Goal: Task Accomplishment & Management: Manage account settings

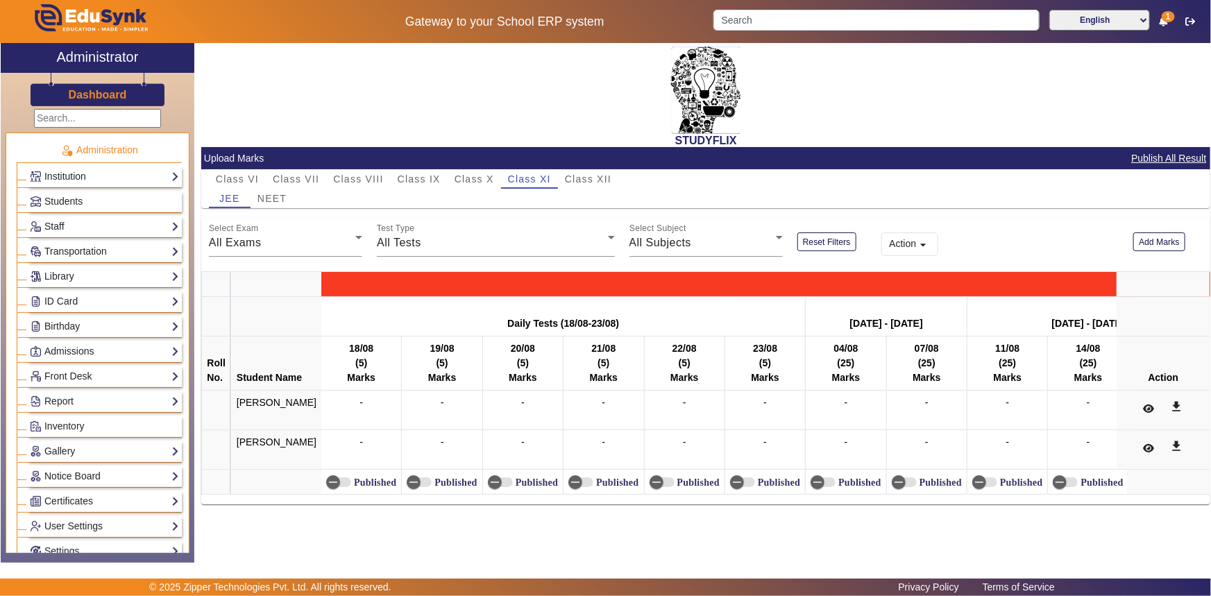
scroll to position [493, 0]
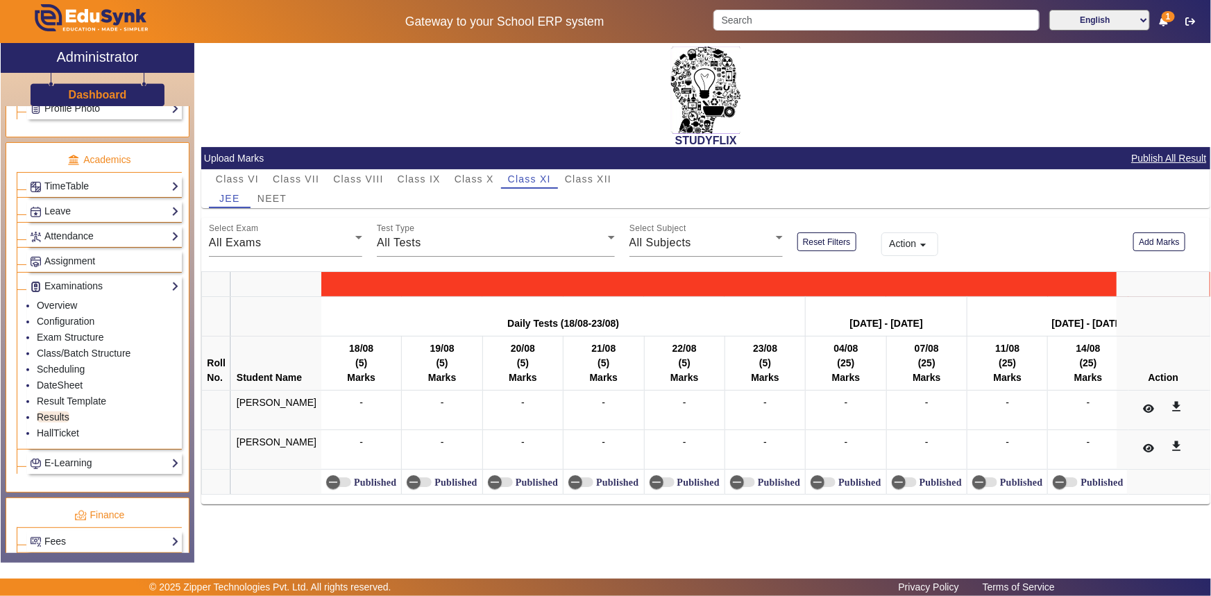
click at [326, 273] on mat-card-content "Select Exam All Exams Test Type All Tests Select Subject All Subjects Reset Fil…" at bounding box center [705, 361] width 1009 height 287
click at [33, 263] on img at bounding box center [36, 262] width 10 height 10
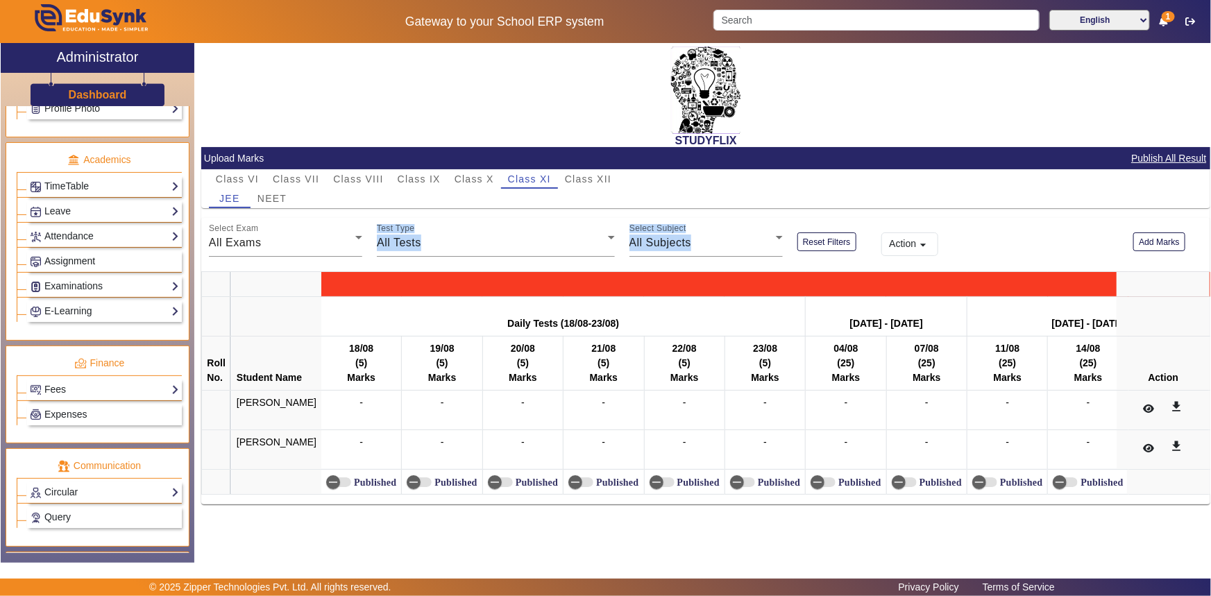
click at [33, 263] on img at bounding box center [36, 262] width 10 height 10
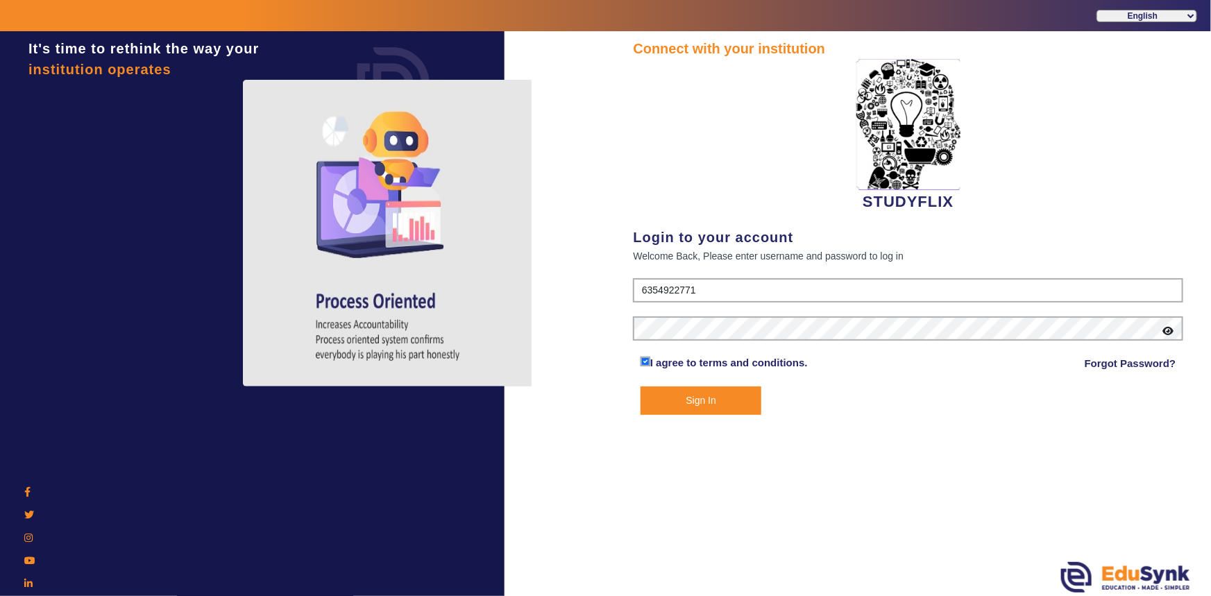
click at [679, 409] on button "Sign In" at bounding box center [701, 401] width 121 height 28
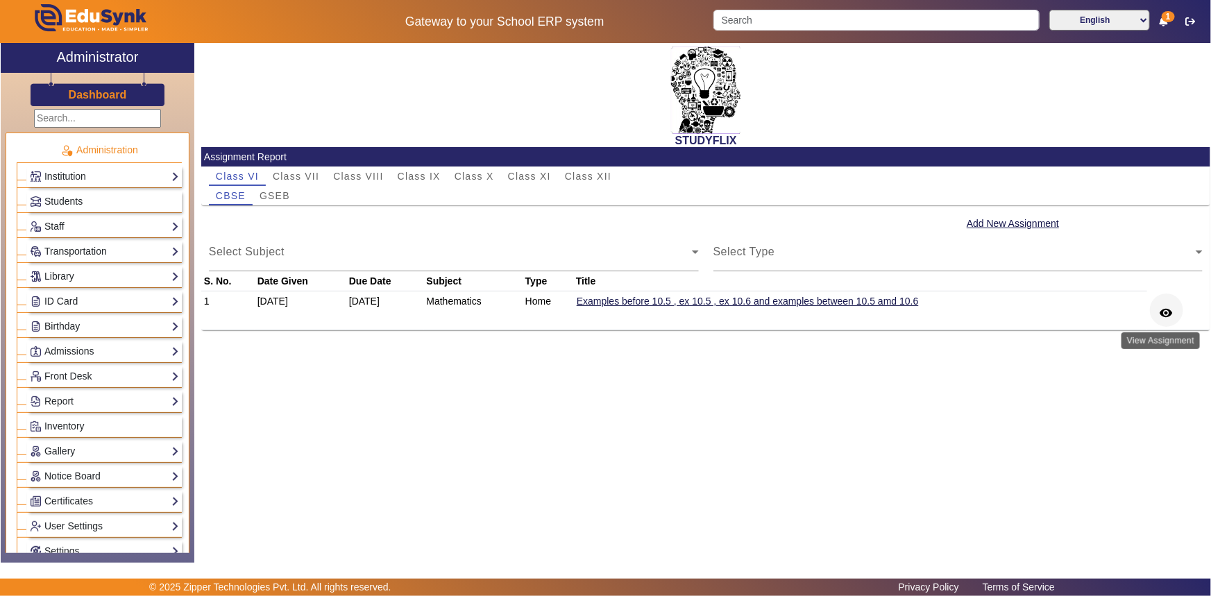
click at [1163, 310] on mat-icon "remove_red_eye" at bounding box center [1167, 313] width 14 height 14
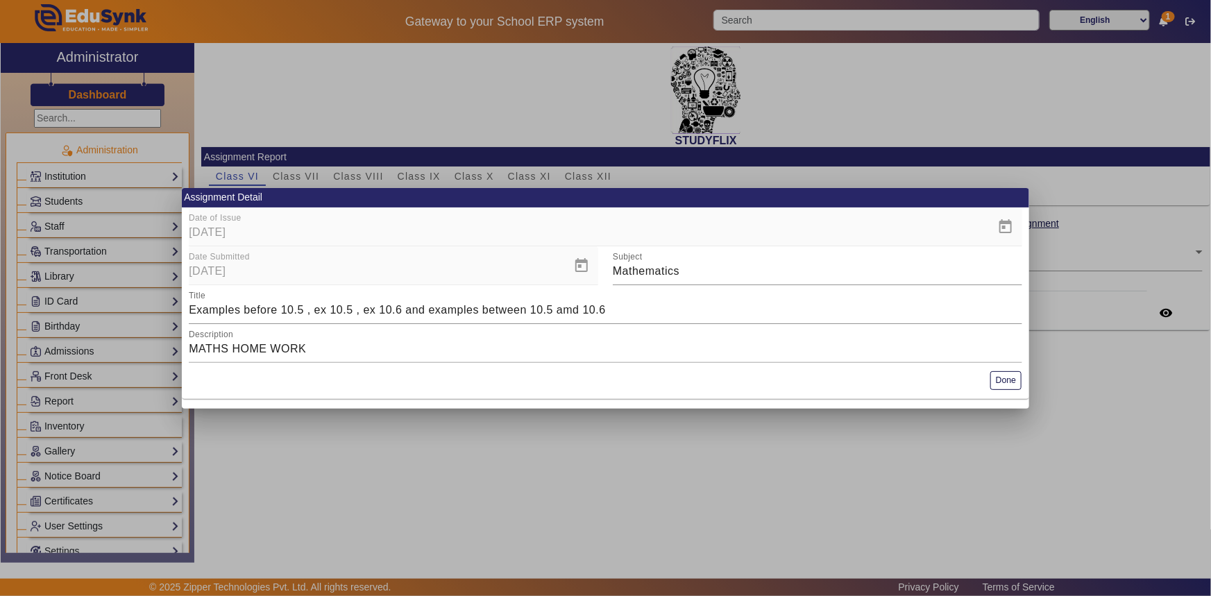
click at [1022, 378] on mat-card-actions "Done" at bounding box center [606, 381] width 848 height 36
click at [1006, 382] on button "Done" at bounding box center [1005, 380] width 31 height 19
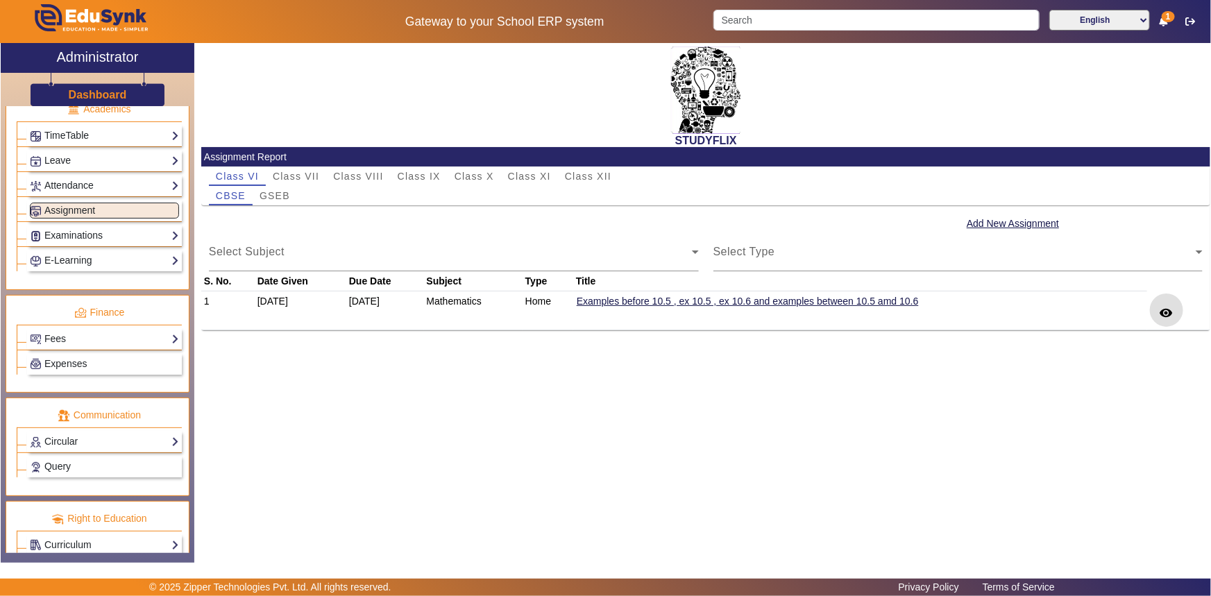
scroll to position [564, 0]
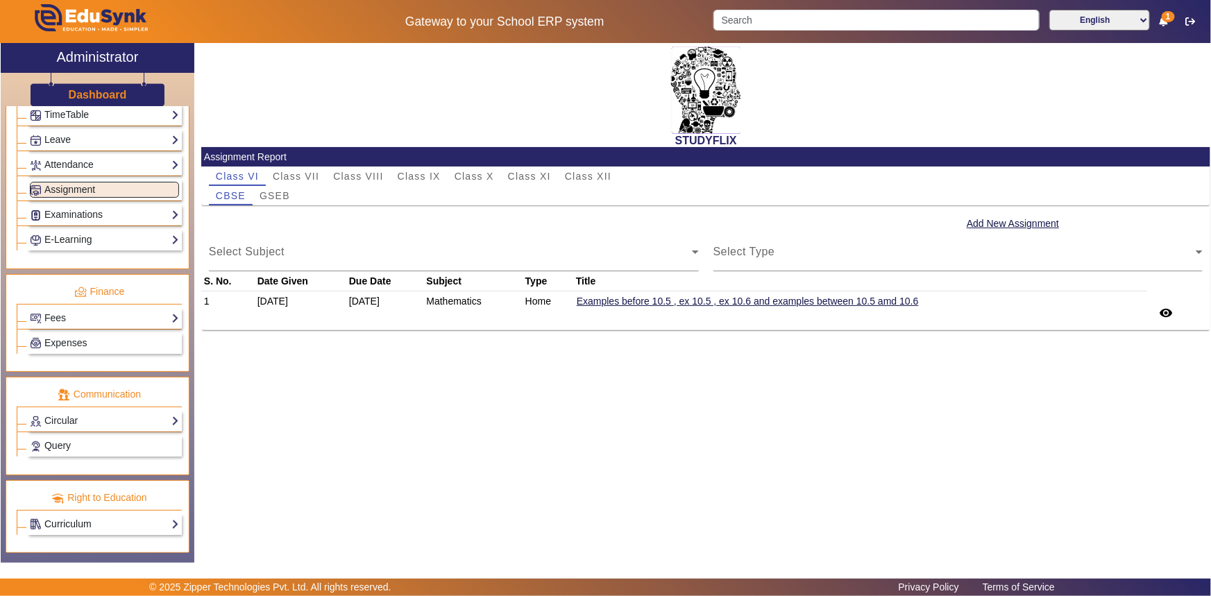
click at [92, 530] on link "Curriculum" at bounding box center [104, 524] width 149 height 16
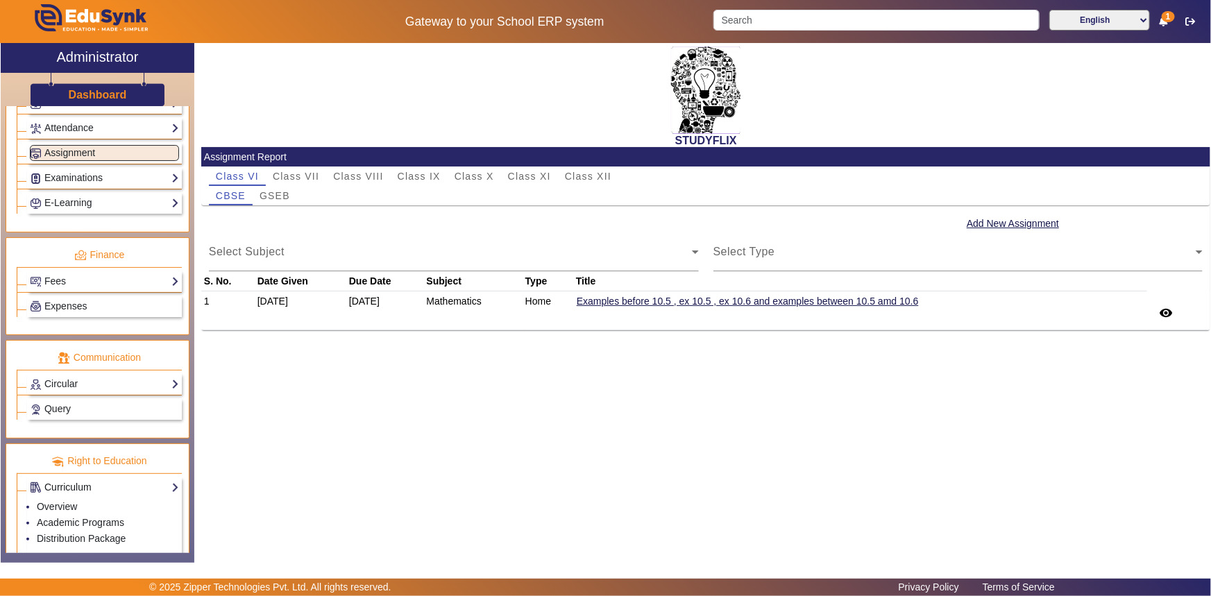
scroll to position [621, 0]
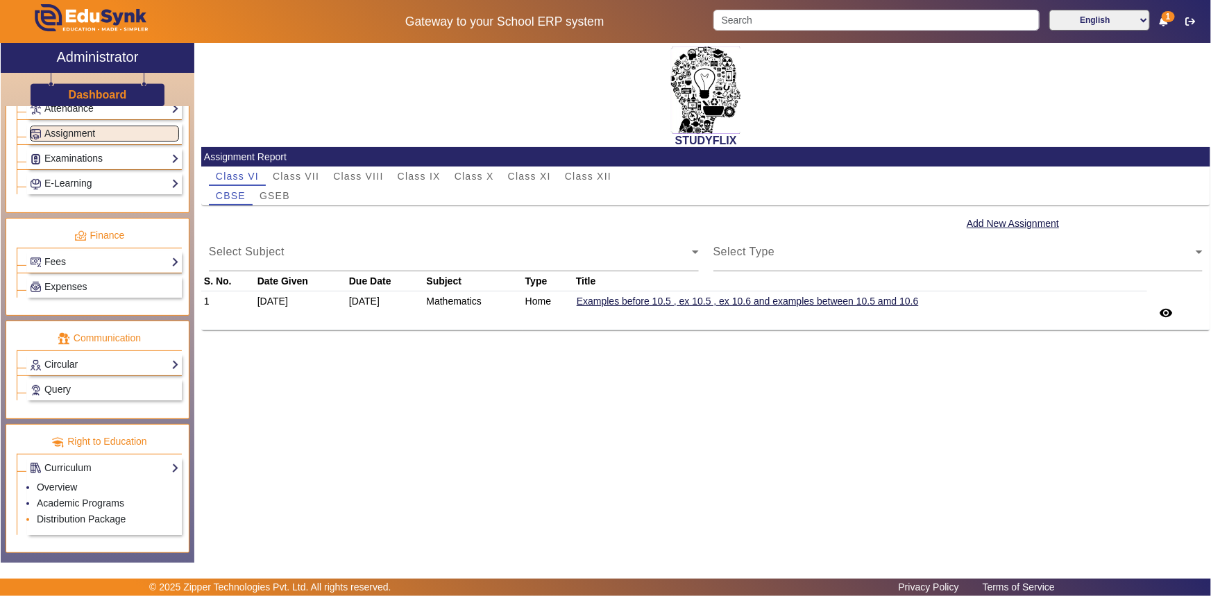
click at [79, 520] on link "Distribution Package" at bounding box center [81, 519] width 89 height 11
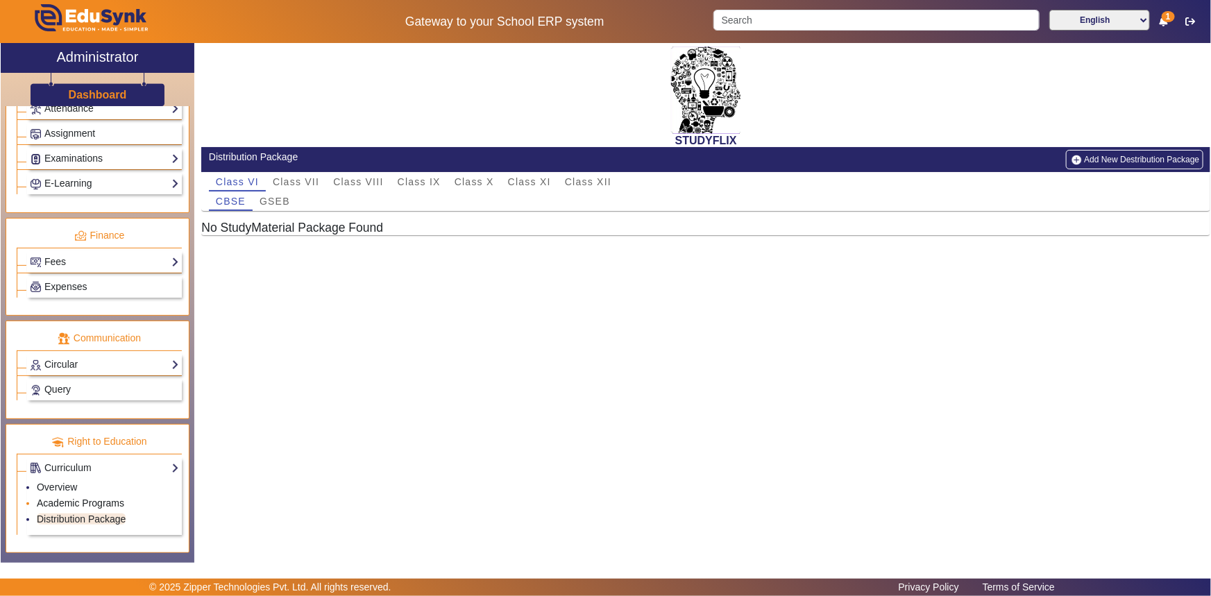
click at [81, 503] on link "Academic Programs" at bounding box center [80, 503] width 87 height 11
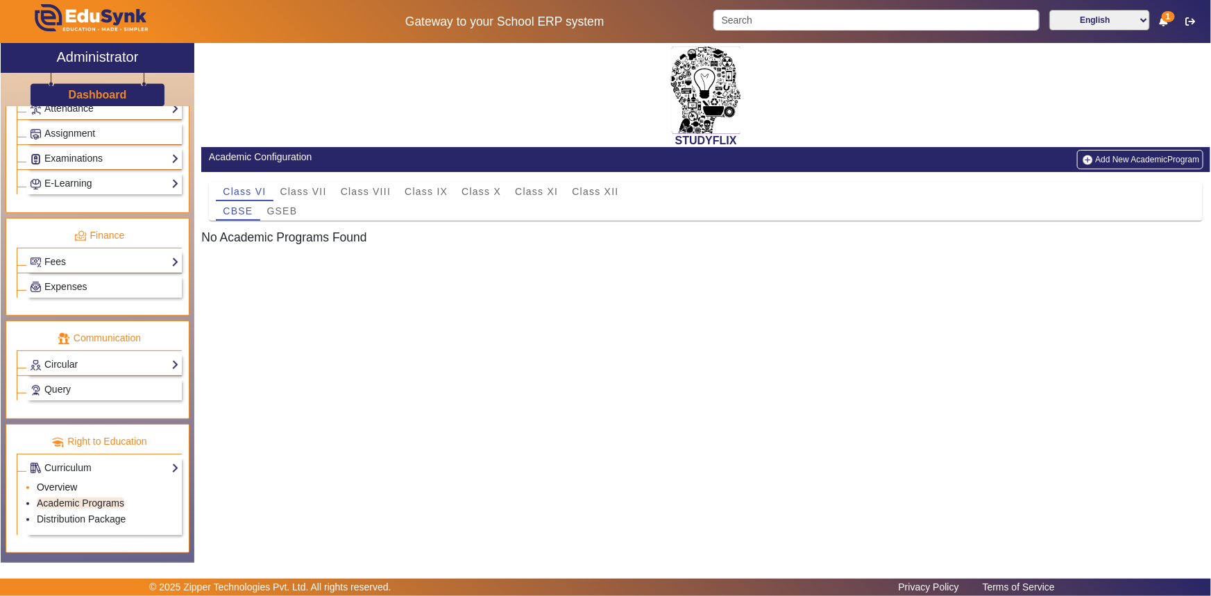
click at [74, 482] on link "Overview" at bounding box center [57, 487] width 40 height 11
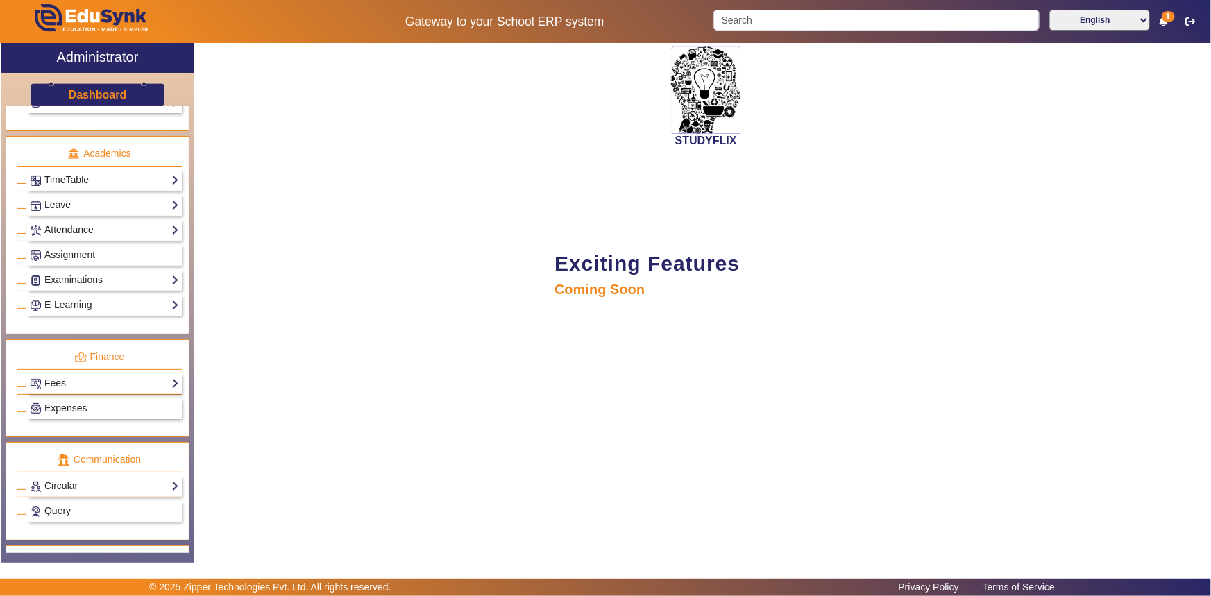
scroll to position [495, 0]
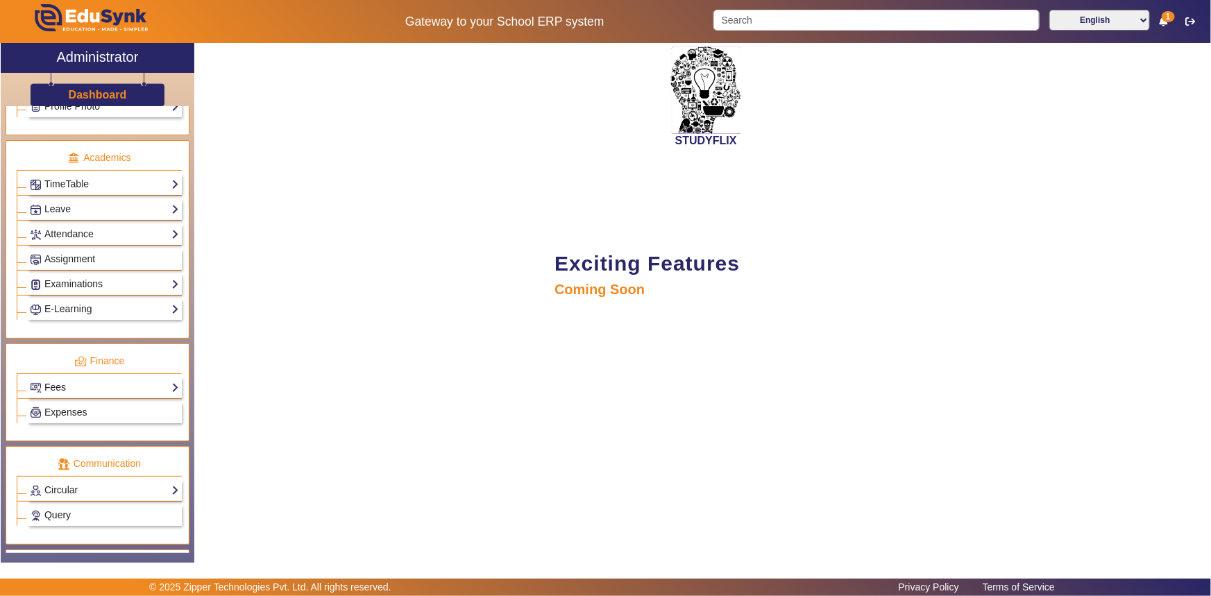
click at [64, 389] on link "Fees" at bounding box center [104, 388] width 149 height 16
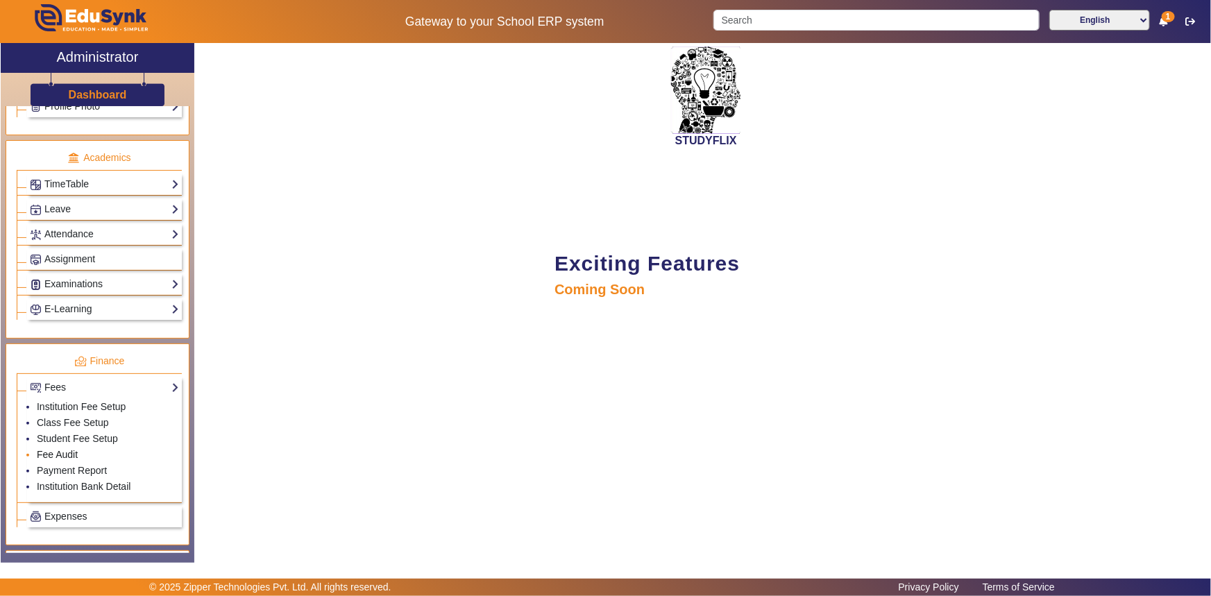
click at [48, 451] on link "Fee Audit" at bounding box center [57, 454] width 41 height 11
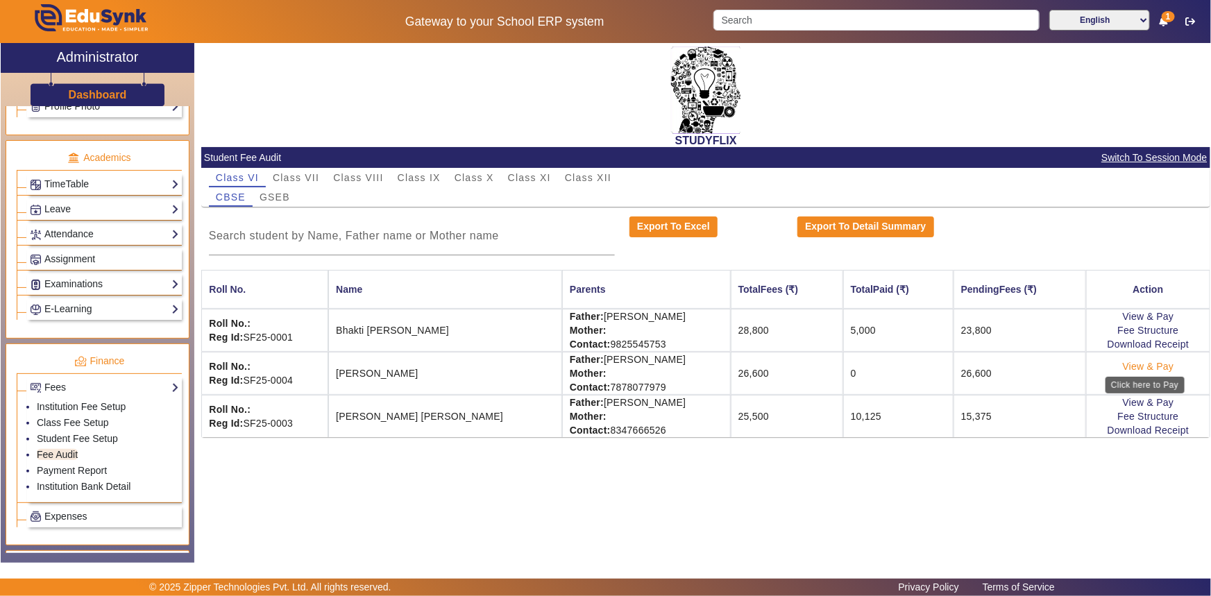
click at [1159, 365] on link "View & Pay" at bounding box center [1148, 366] width 51 height 11
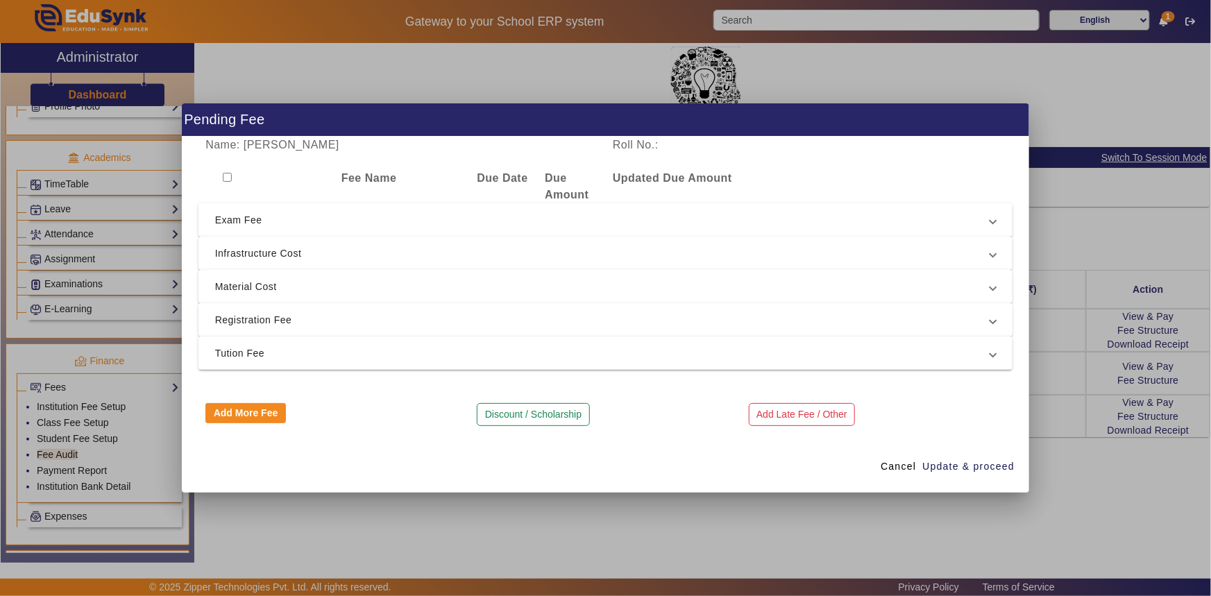
click at [277, 312] on span "Registration Fee" at bounding box center [603, 320] width 776 height 17
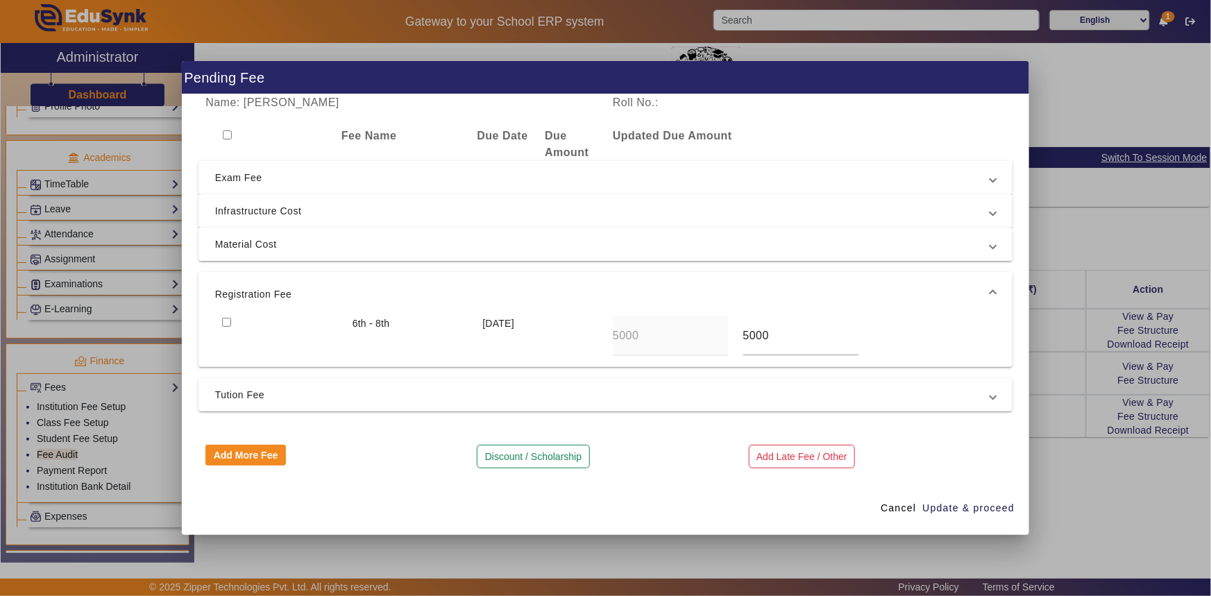
click at [228, 321] on input "checkbox" at bounding box center [226, 322] width 9 height 9
checkbox input "true"
click at [255, 389] on span "Tution Fee" at bounding box center [603, 395] width 776 height 17
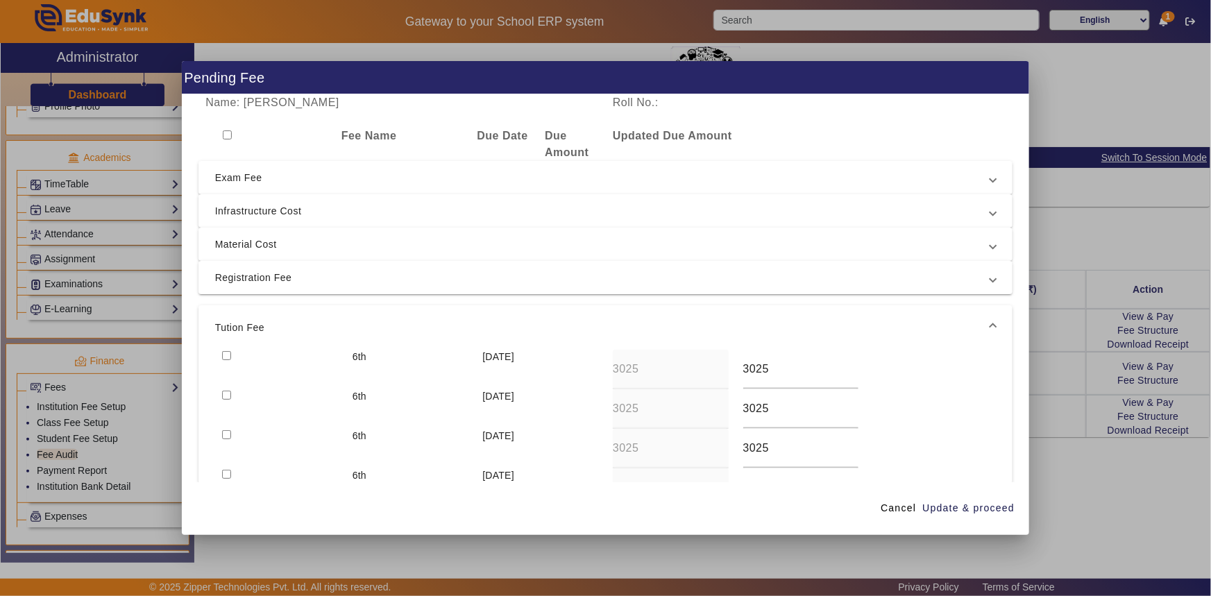
click at [223, 393] on input "checkbox" at bounding box center [226, 395] width 9 height 9
checkbox input "true"
click at [228, 349] on mat-expansion-panel-header "Tution Fee" at bounding box center [605, 327] width 815 height 44
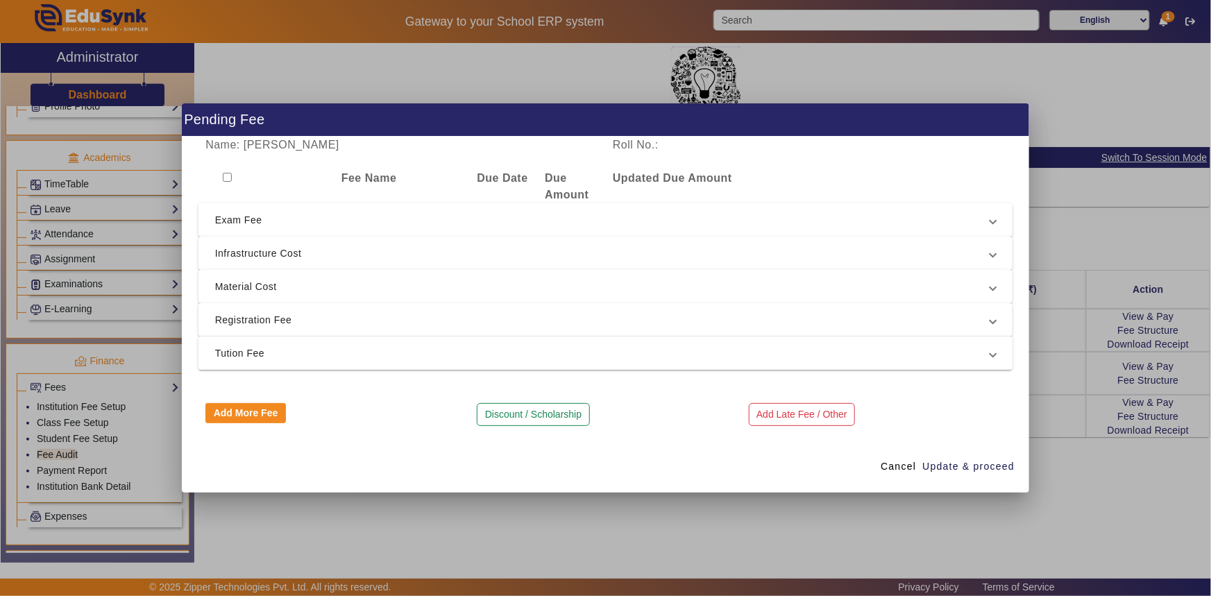
click at [235, 354] on span "Tution Fee" at bounding box center [603, 353] width 776 height 17
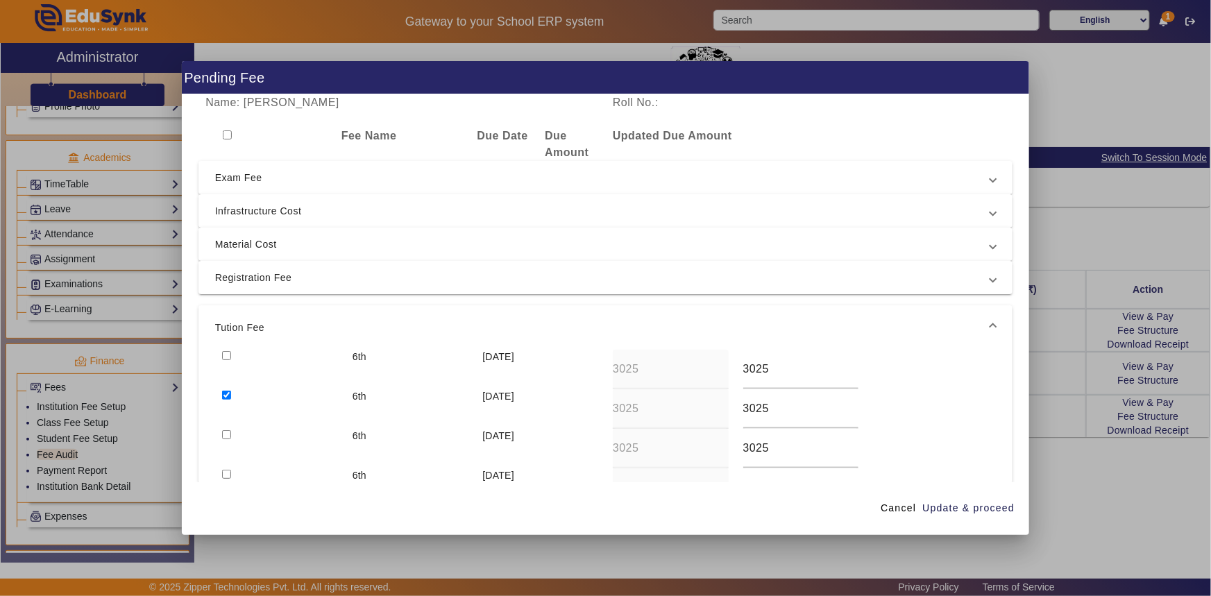
click at [229, 356] on input "checkbox" at bounding box center [226, 355] width 9 height 9
checkbox input "true"
click at [958, 502] on span "Update & proceed" at bounding box center [968, 508] width 92 height 15
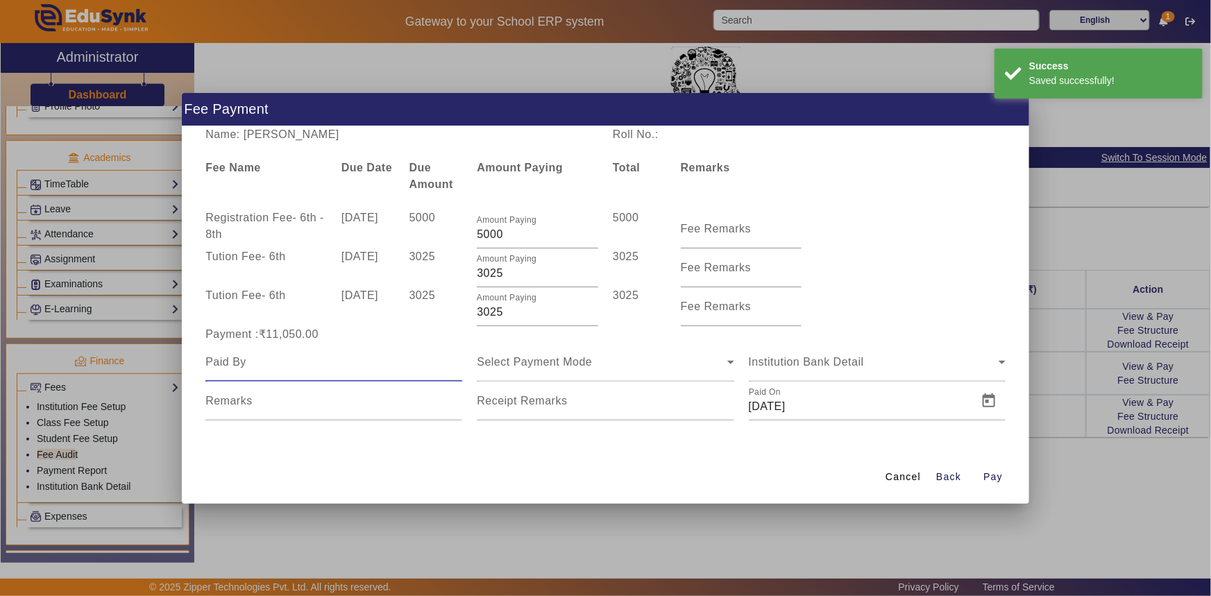
click at [302, 366] on input at bounding box center [333, 362] width 257 height 17
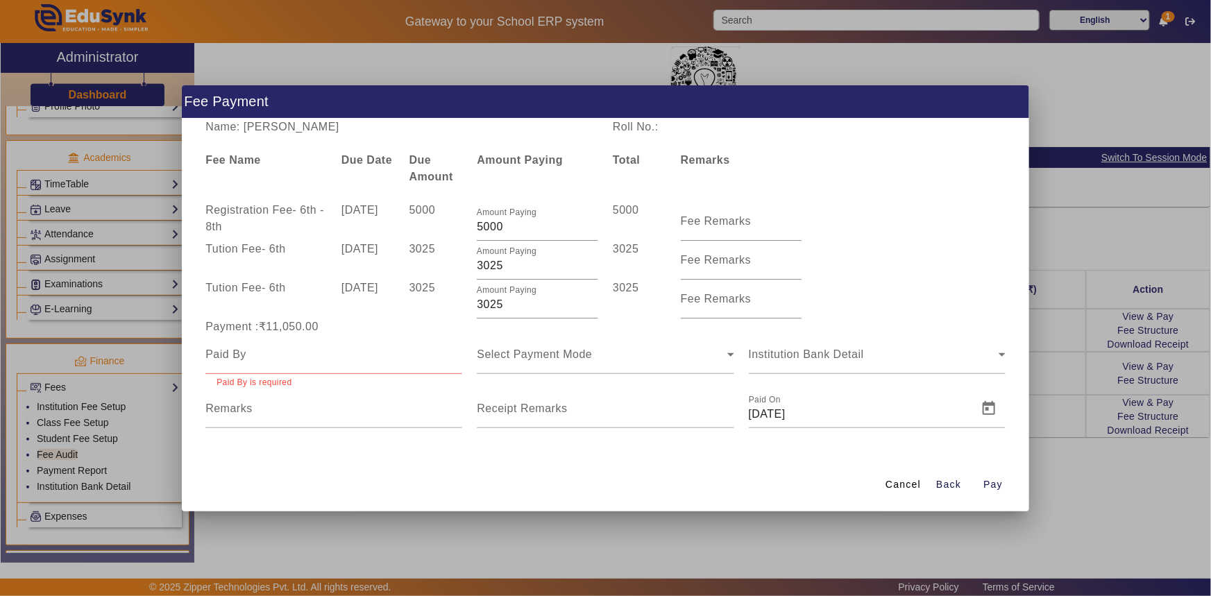
drag, startPoint x: 278, startPoint y: 134, endPoint x: 373, endPoint y: 131, distance: 95.1
click at [373, 131] on div "Name: [PERSON_NAME]" at bounding box center [401, 127] width 407 height 17
copy div "[PERSON_NAME]"
click at [248, 357] on input at bounding box center [333, 354] width 257 height 17
paste input "[PERSON_NAME]"
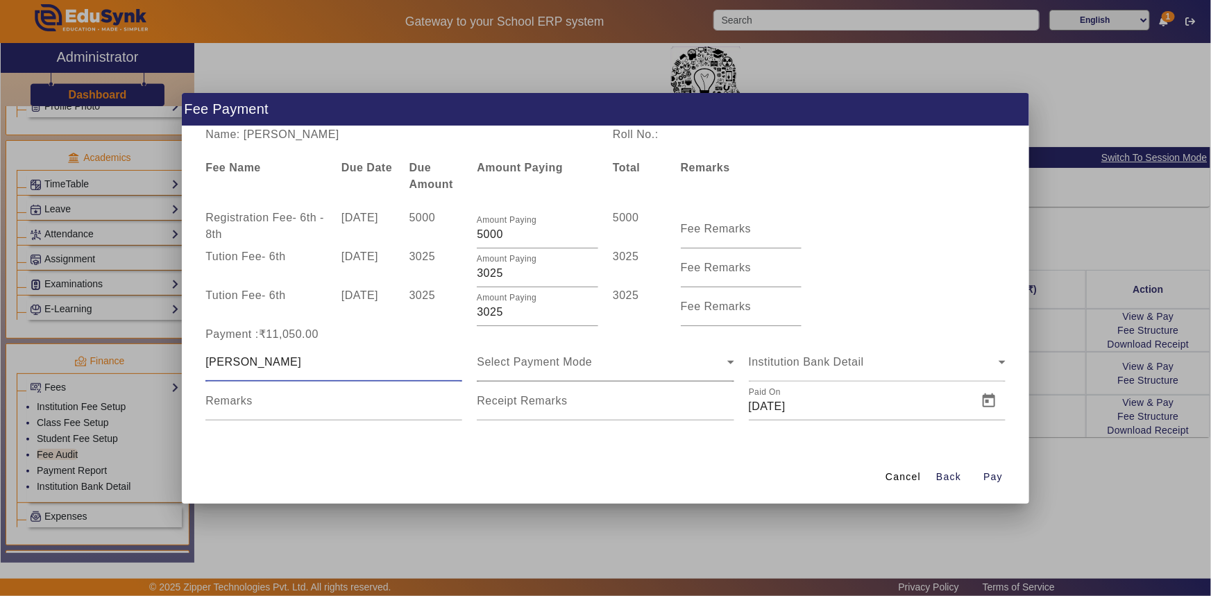
type input "[PERSON_NAME]"
drag, startPoint x: 527, startPoint y: 370, endPoint x: 534, endPoint y: 366, distance: 7.8
click at [529, 369] on div "Select Payment Mode" at bounding box center [605, 362] width 257 height 39
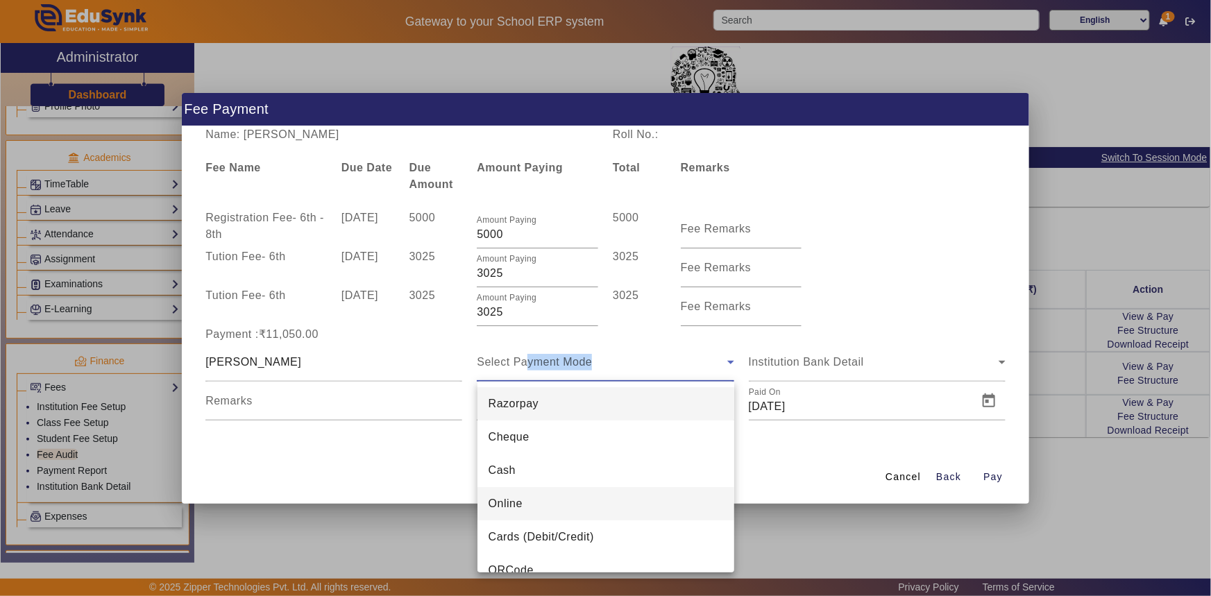
click at [514, 510] on span "Online" at bounding box center [506, 503] width 34 height 17
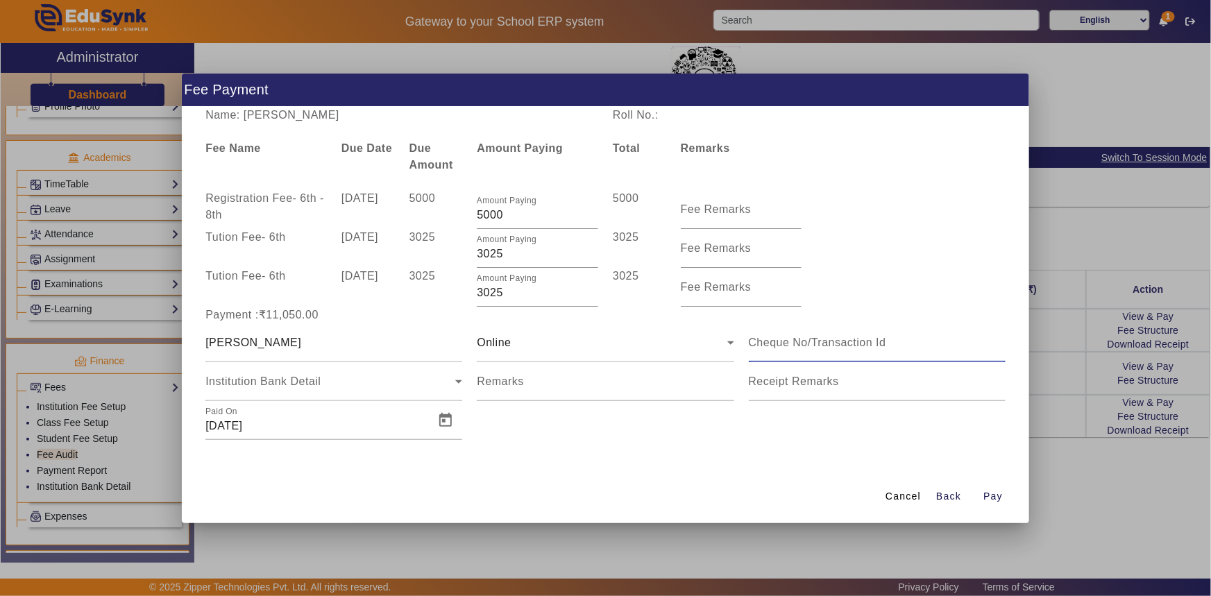
click at [790, 344] on input at bounding box center [877, 342] width 257 height 17
type input "107131135092"
click at [347, 382] on div "Institution Bank Detail" at bounding box center [330, 381] width 250 height 17
click at [449, 418] on span "Open calendar" at bounding box center [445, 420] width 33 height 33
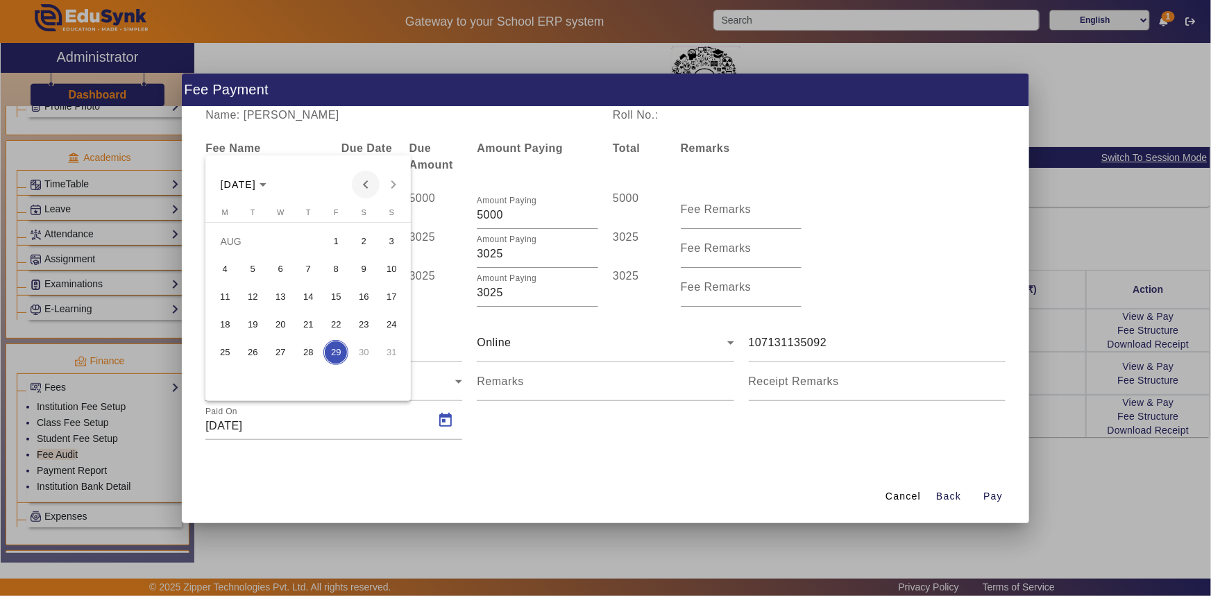
click at [368, 183] on span "Previous month" at bounding box center [366, 185] width 28 height 28
click at [327, 350] on span "27" at bounding box center [335, 352] width 25 height 25
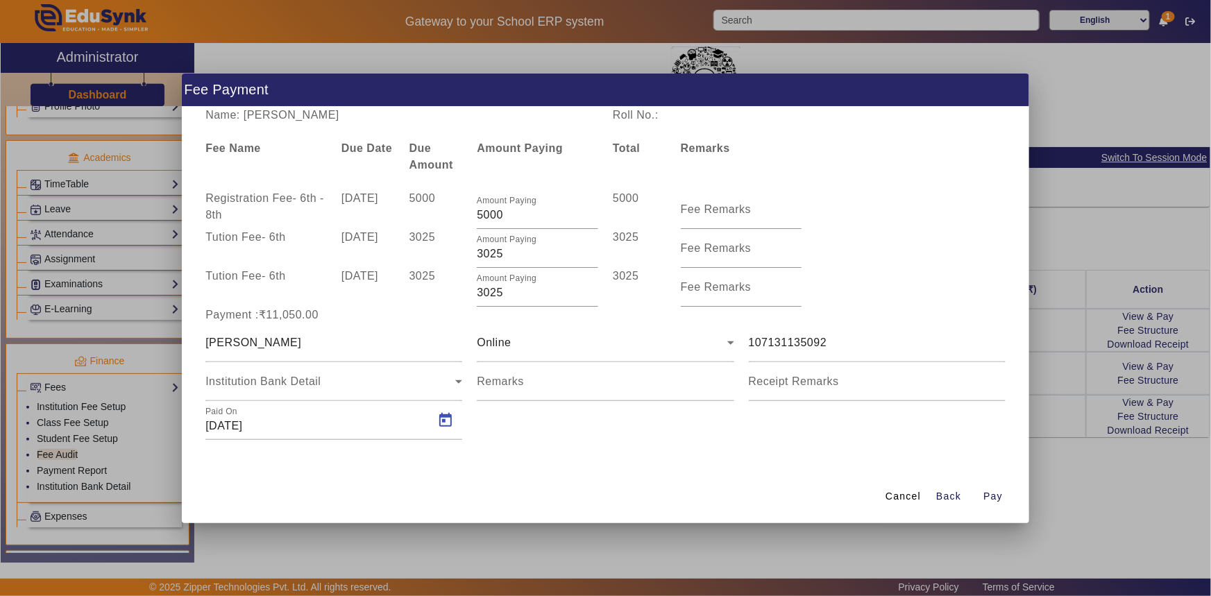
type input "[DATE]"
drag, startPoint x: 489, startPoint y: 293, endPoint x: 477, endPoint y: 292, distance: 11.8
click at [477, 292] on input "3025" at bounding box center [537, 293] width 121 height 17
type input "2525"
click at [457, 323] on div "[PERSON_NAME]" at bounding box center [333, 342] width 257 height 39
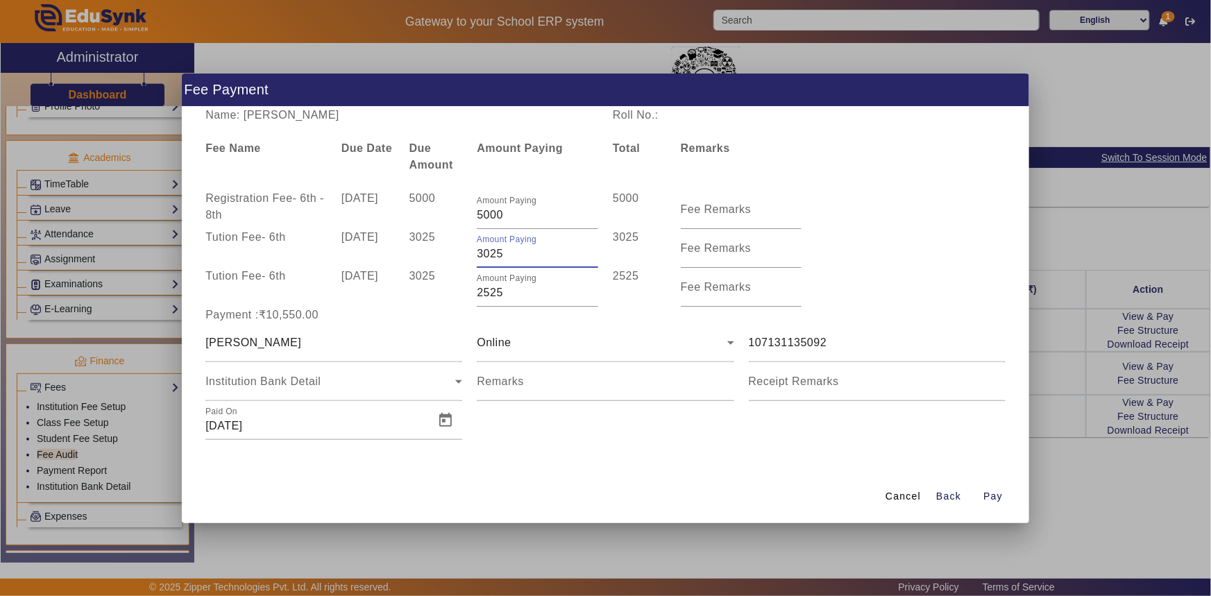
drag, startPoint x: 478, startPoint y: 251, endPoint x: 512, endPoint y: 253, distance: 34.0
click at [512, 253] on input "3025" at bounding box center [537, 254] width 121 height 17
click at [436, 316] on div "Payment :₹10,550.00" at bounding box center [333, 315] width 271 height 17
click at [484, 256] on input "2975" at bounding box center [537, 254] width 121 height 17
type input "2875"
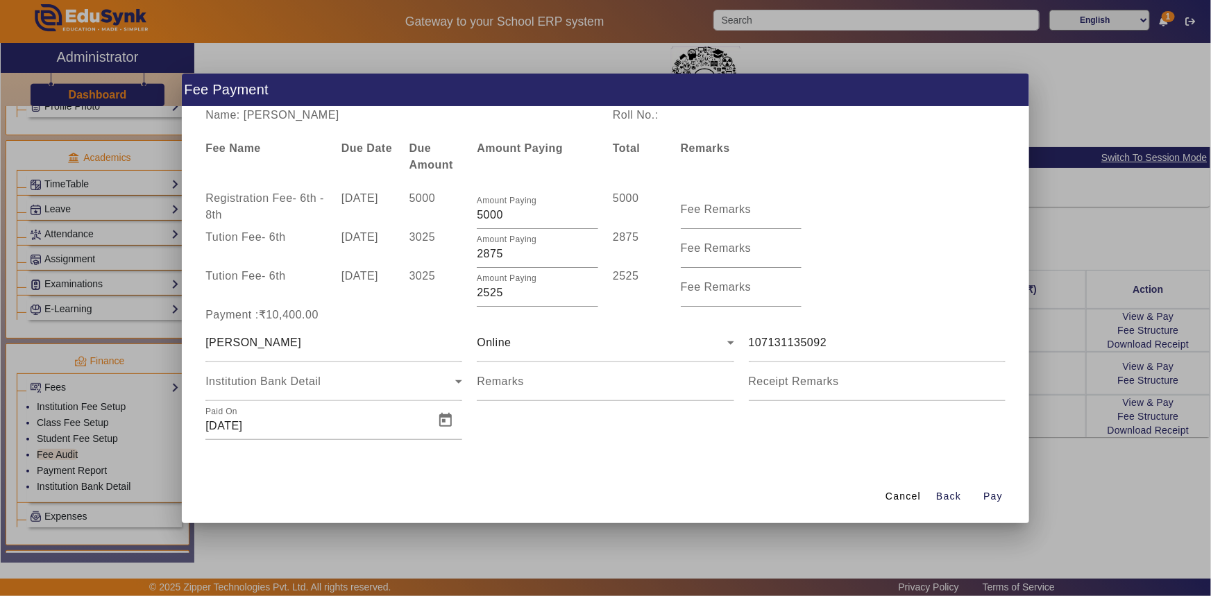
click at [463, 311] on div "Payment :₹10,400.00" at bounding box center [333, 315] width 271 height 17
click at [984, 493] on span "Pay" at bounding box center [992, 496] width 19 height 15
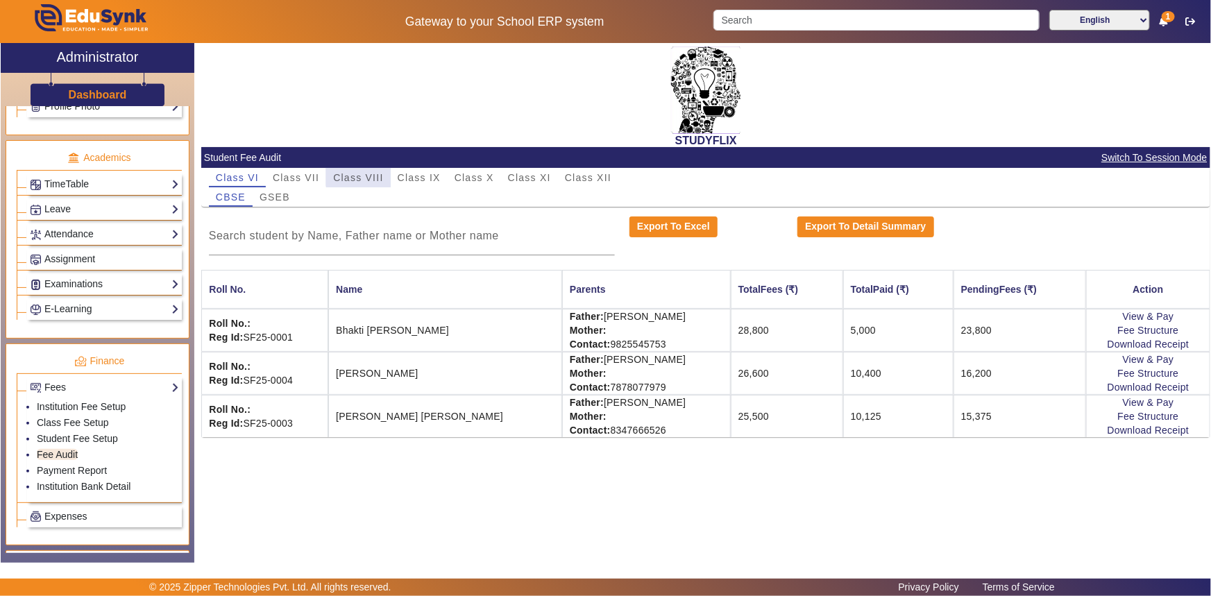
click at [359, 176] on span "Class VIII" at bounding box center [358, 178] width 50 height 10
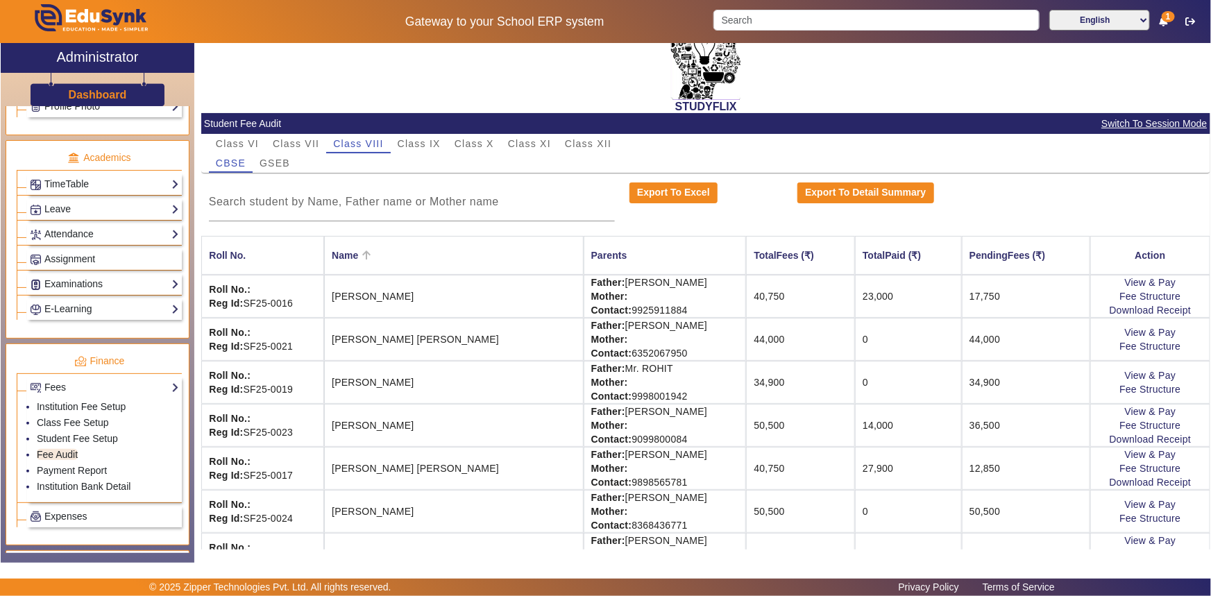
scroll to position [69, 0]
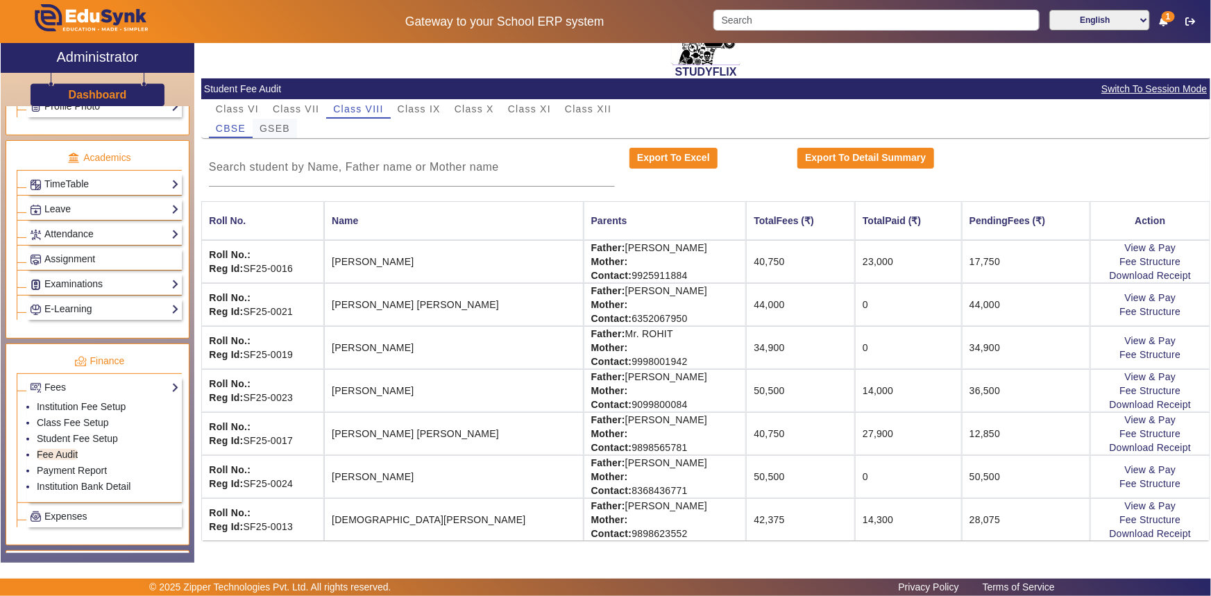
click at [266, 129] on span "GSEB" at bounding box center [275, 129] width 31 height 10
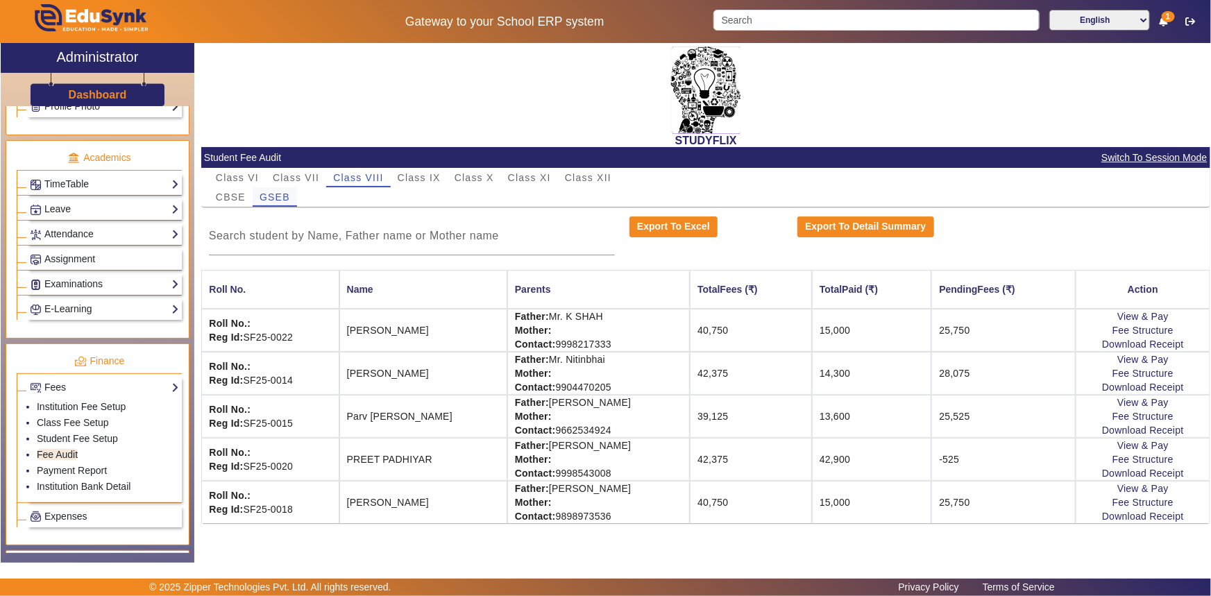
scroll to position [0, 0]
click at [1155, 357] on link "View & Pay" at bounding box center [1142, 359] width 51 height 11
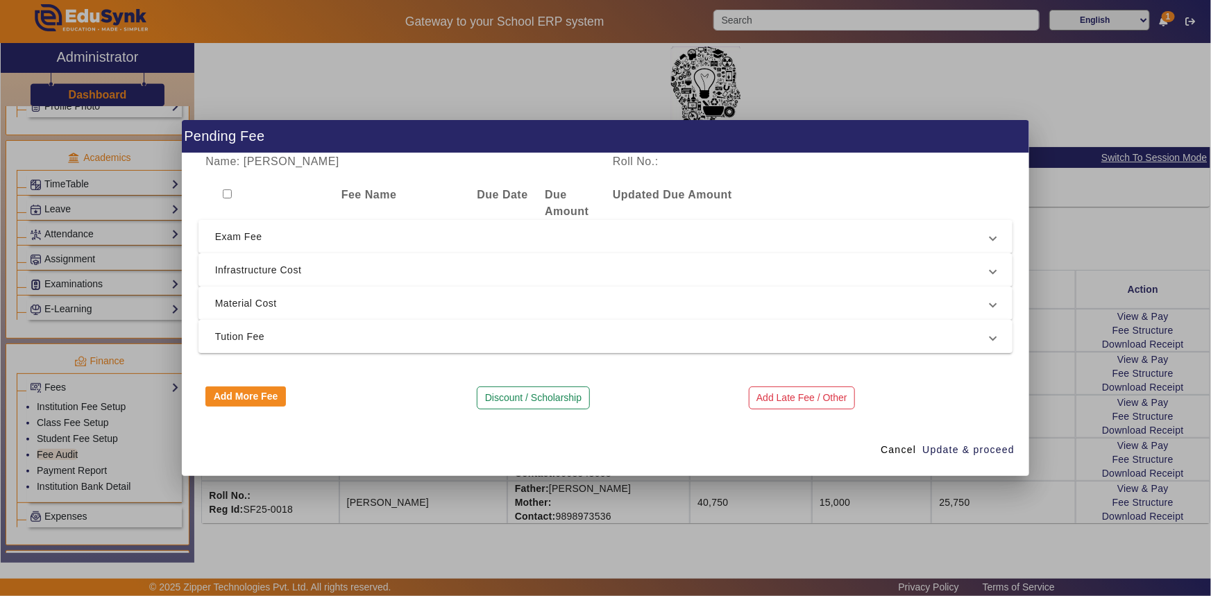
click at [249, 344] on span "Tution Fee" at bounding box center [603, 336] width 776 height 17
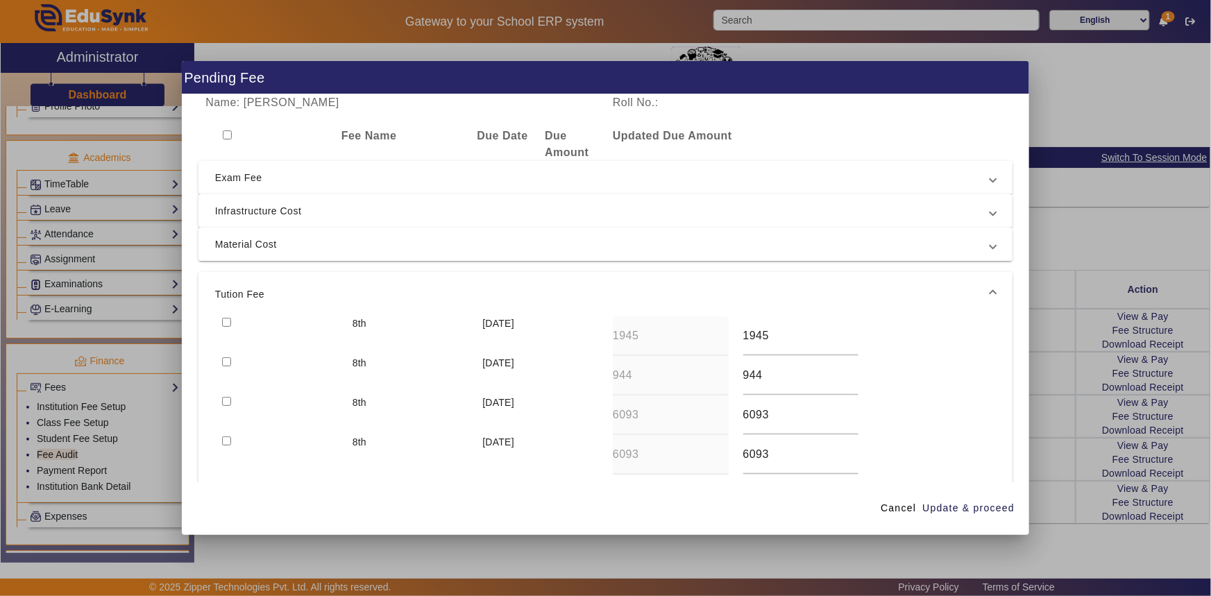
click at [222, 318] on input "checkbox" at bounding box center [226, 322] width 9 height 9
checkbox input "true"
click at [222, 356] on div at bounding box center [280, 376] width 130 height 40
click at [228, 357] on input "checkbox" at bounding box center [226, 361] width 9 height 9
checkbox input "true"
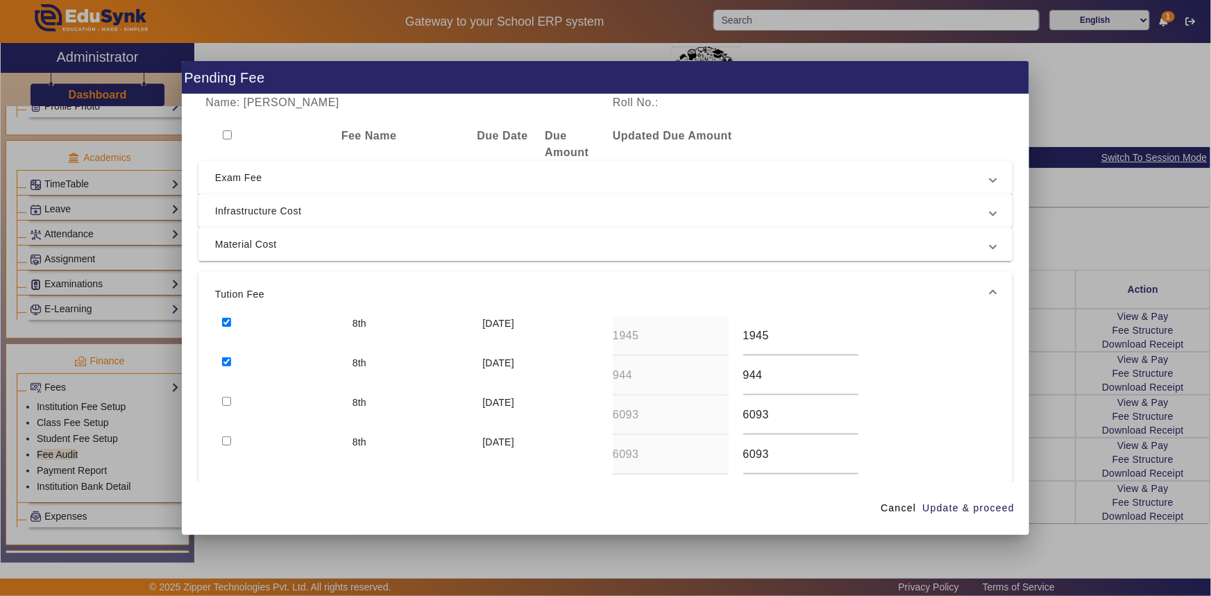
click at [255, 244] on span "Material Cost" at bounding box center [603, 244] width 776 height 17
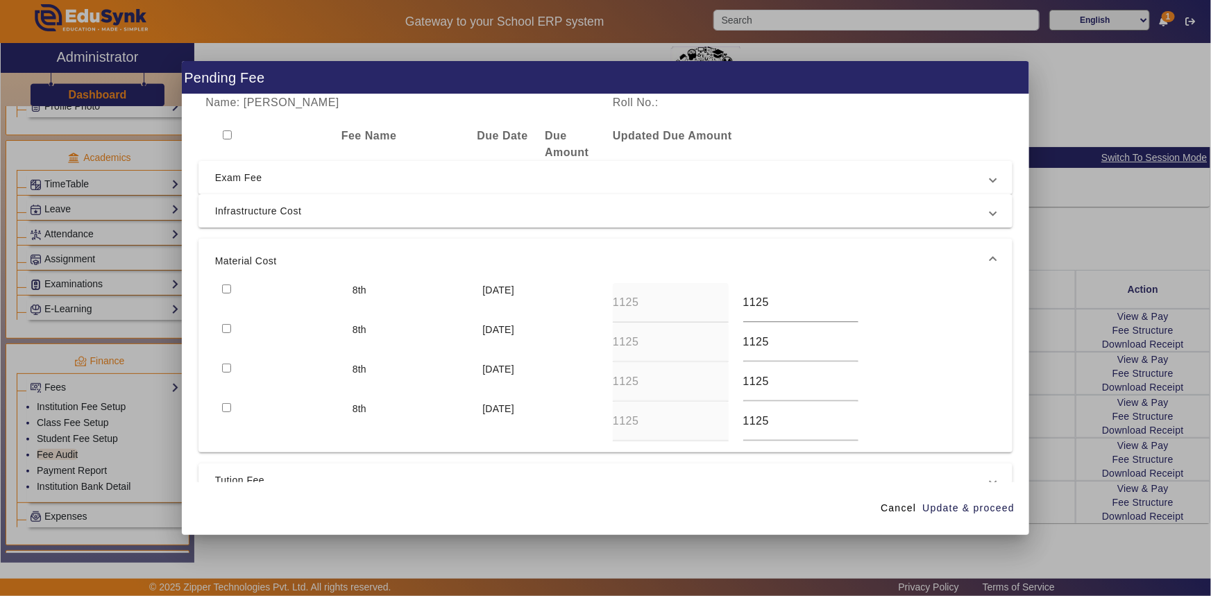
click at [229, 291] on input "checkbox" at bounding box center [226, 289] width 9 height 9
checkbox input "true"
click at [228, 325] on input "checkbox" at bounding box center [226, 328] width 9 height 9
checkbox input "true"
click at [246, 218] on span "Infrastructure Cost" at bounding box center [603, 211] width 776 height 17
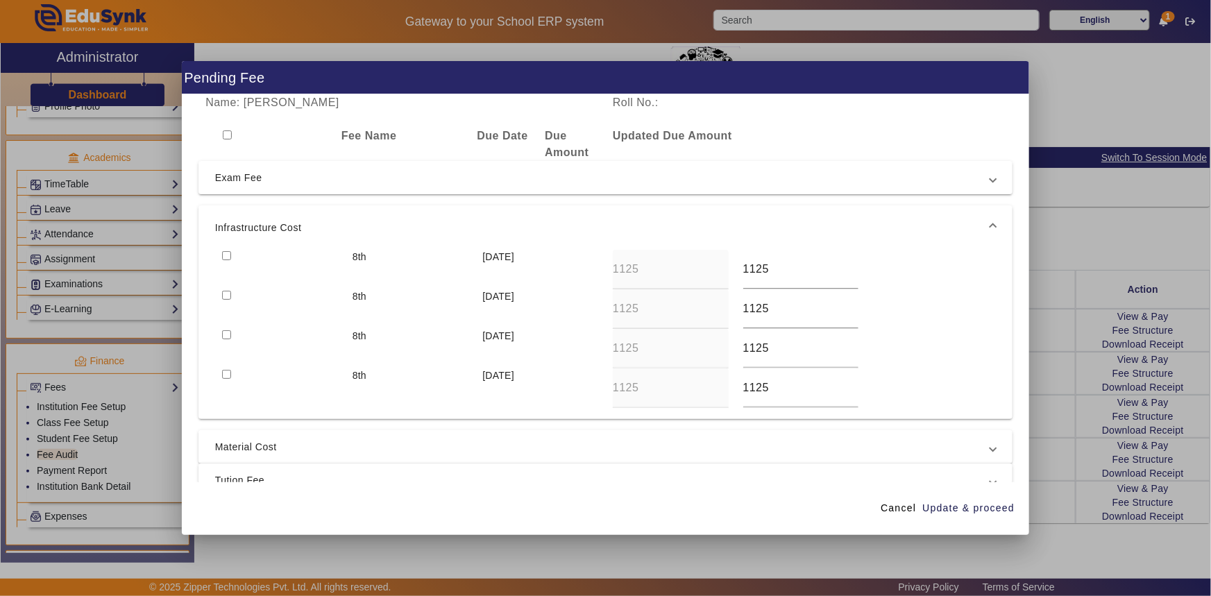
click at [226, 255] on input "checkbox" at bounding box center [226, 255] width 9 height 9
checkbox input "true"
click at [978, 509] on span "Update & proceed" at bounding box center [968, 508] width 92 height 15
type input "6095"
type input "6094"
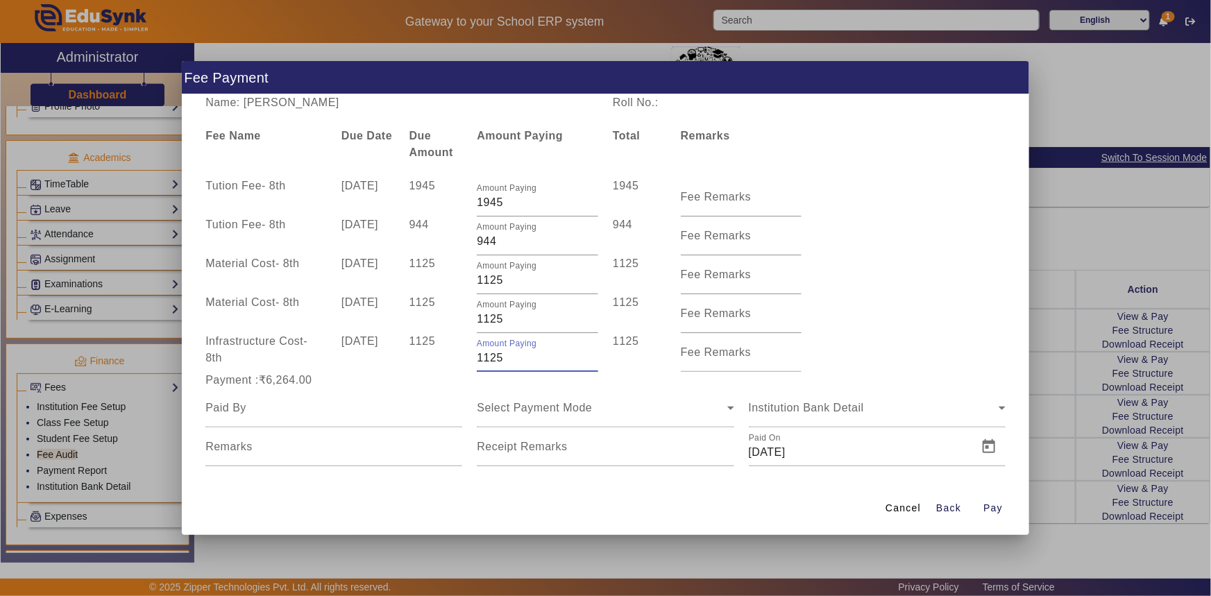
drag, startPoint x: 482, startPoint y: 362, endPoint x: 473, endPoint y: 362, distance: 9.0
click at [473, 362] on div "Amount Paying 1125" at bounding box center [538, 352] width 136 height 39
type input "125"
click at [464, 364] on div "1125" at bounding box center [436, 352] width 68 height 39
drag, startPoint x: 482, startPoint y: 322, endPoint x: 507, endPoint y: 325, distance: 25.1
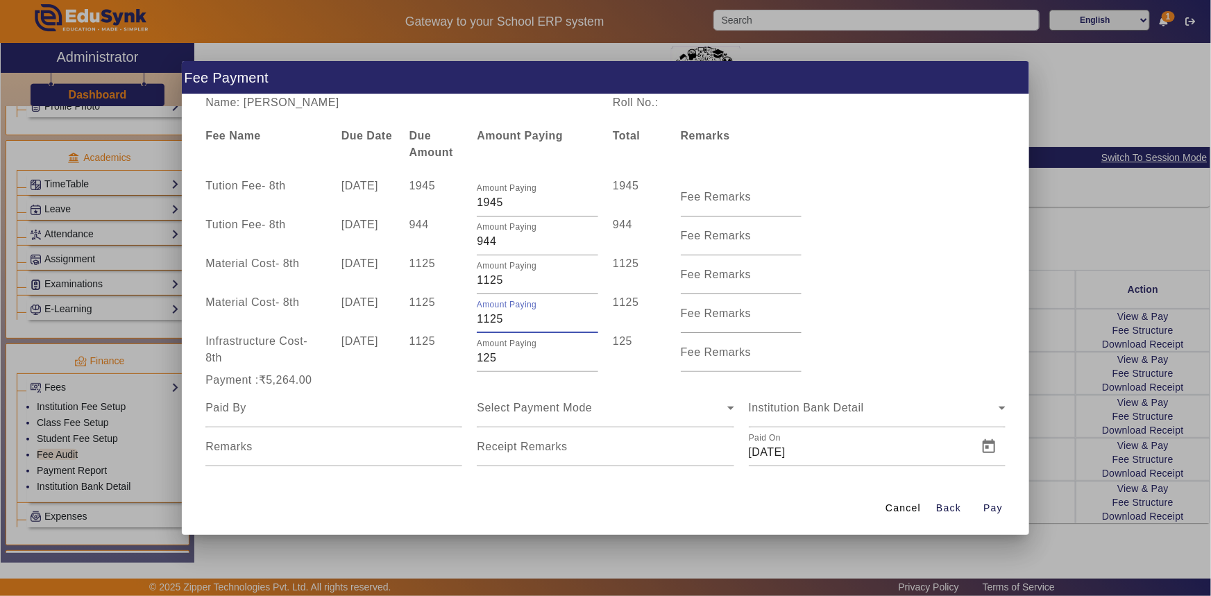
click at [507, 325] on input "1125" at bounding box center [537, 319] width 121 height 17
type input "1000"
click at [446, 321] on div "1125" at bounding box center [436, 313] width 68 height 39
drag, startPoint x: 482, startPoint y: 281, endPoint x: 518, endPoint y: 281, distance: 36.1
click at [518, 281] on input "1125" at bounding box center [537, 280] width 121 height 17
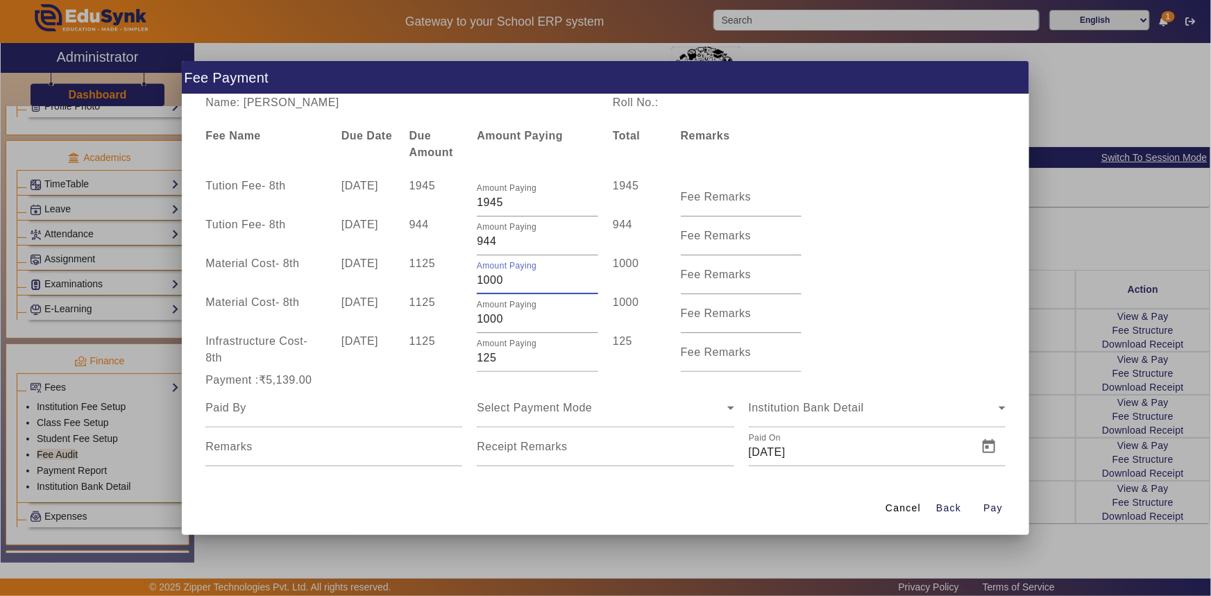
type input "1000"
click at [823, 274] on div "Material Cost - 8th [DATE] 1125 Amount Paying 1000 1000 Fee Remarks" at bounding box center [605, 274] width 815 height 39
drag, startPoint x: 483, startPoint y: 244, endPoint x: 497, endPoint y: 244, distance: 13.9
click at [497, 244] on input "944" at bounding box center [537, 241] width 121 height 17
type input "930"
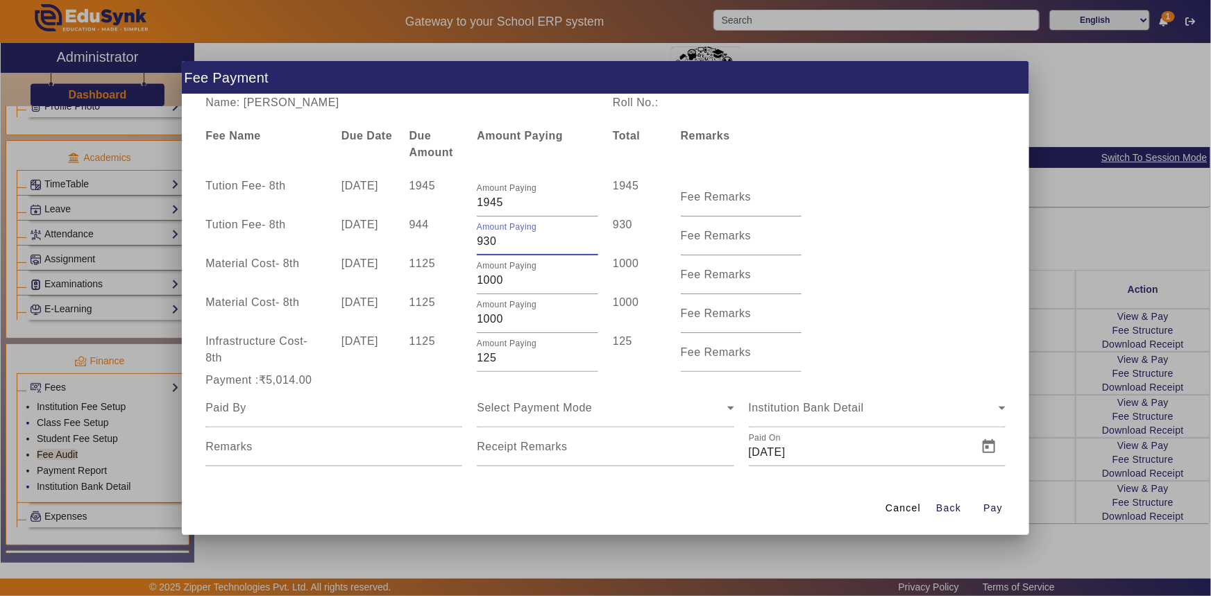
click at [861, 217] on div "Tution Fee - 8th [DATE] 944 Amount Paying 930 930 Fee Remarks" at bounding box center [605, 236] width 815 height 39
drag, startPoint x: 319, startPoint y: 101, endPoint x: 377, endPoint y: 108, distance: 58.6
click at [377, 108] on div "Name: [PERSON_NAME]" at bounding box center [401, 102] width 407 height 17
copy div "[PERSON_NAME]"
click at [244, 412] on input at bounding box center [333, 408] width 257 height 17
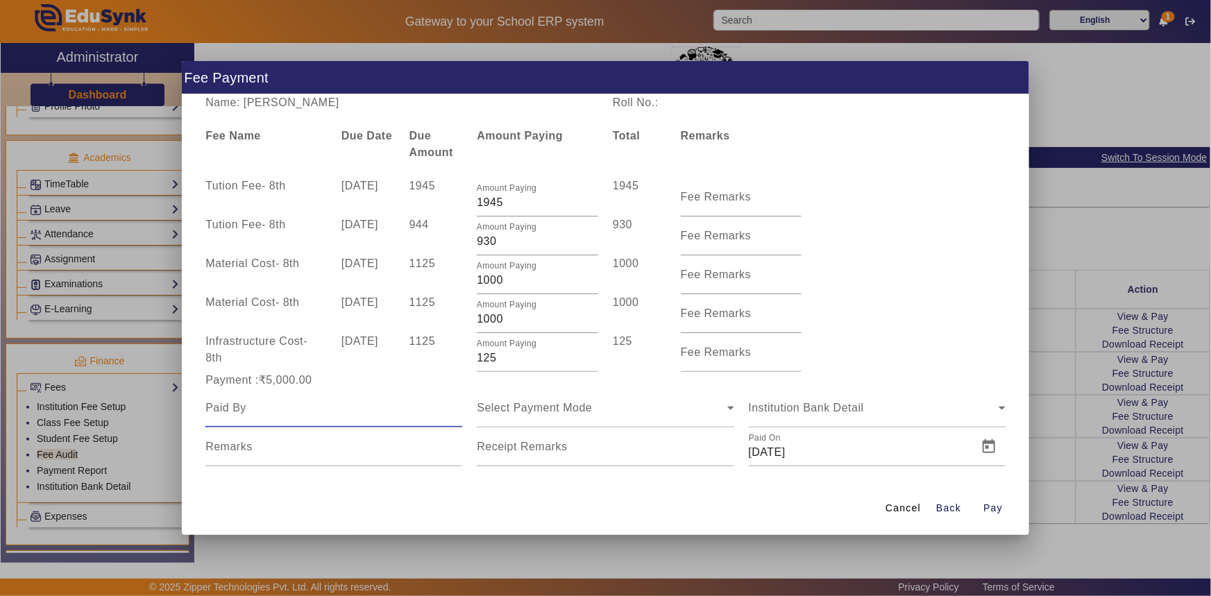
paste input "[PERSON_NAME]"
type input "[PERSON_NAME]"
click at [522, 414] on div "Select Payment Mode" at bounding box center [602, 408] width 250 height 17
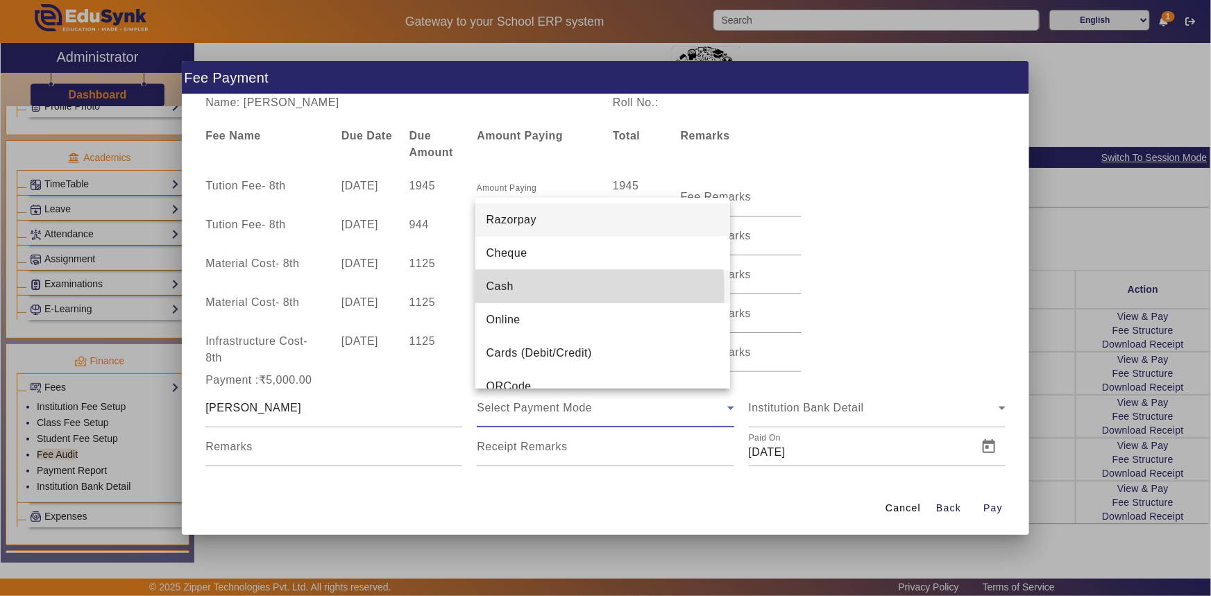
click at [504, 290] on span "Cash" at bounding box center [499, 286] width 27 height 17
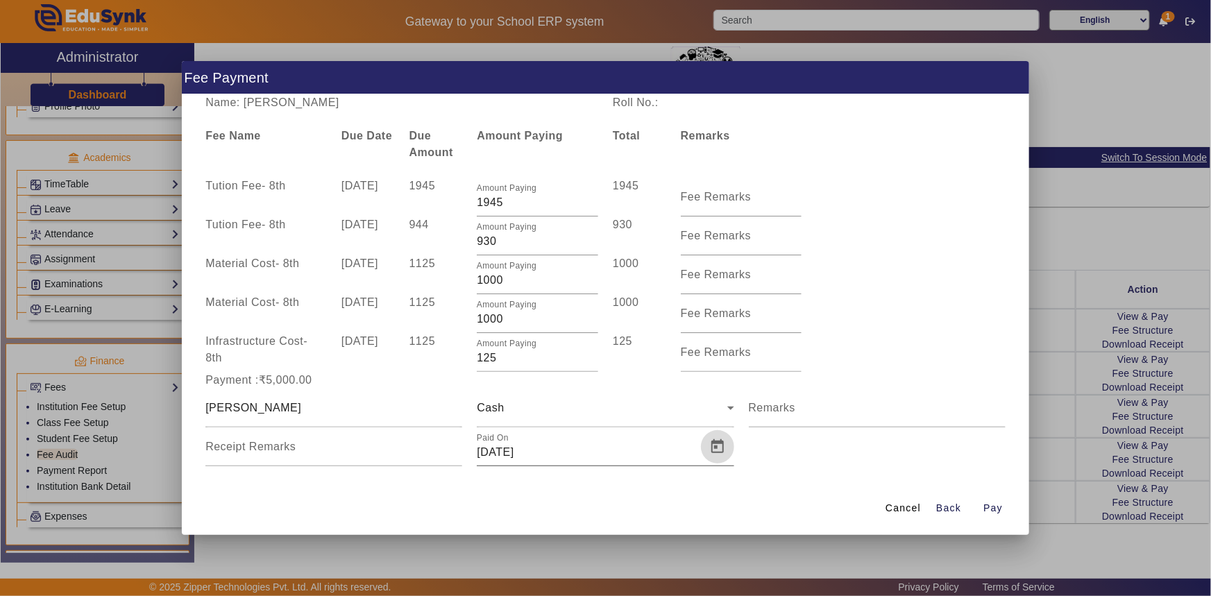
click at [715, 450] on span "Open calendar" at bounding box center [717, 446] width 33 height 33
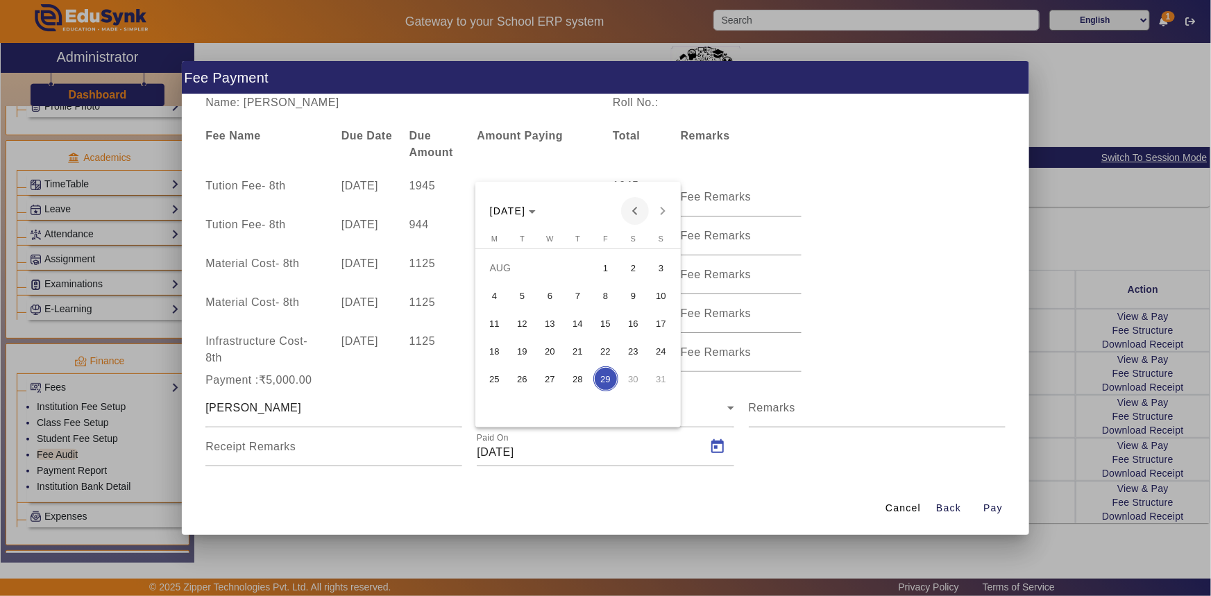
click at [629, 213] on span "Previous month" at bounding box center [635, 211] width 28 height 28
click at [529, 292] on span "1" at bounding box center [522, 295] width 25 height 25
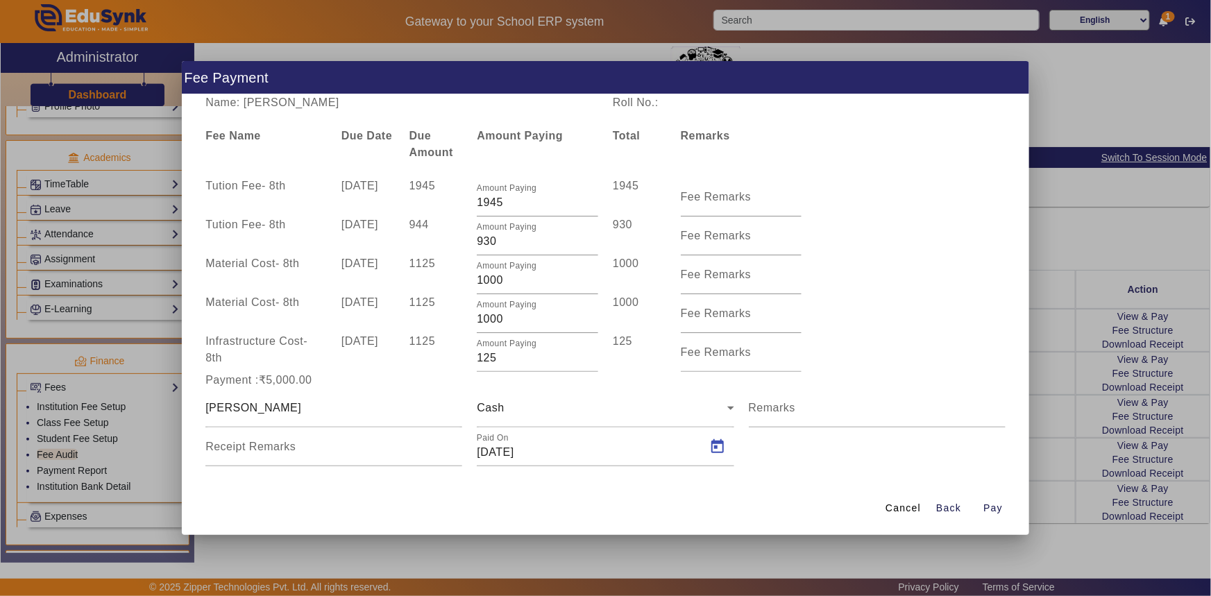
type input "[DATE]"
click at [988, 507] on span "Pay" at bounding box center [992, 508] width 19 height 15
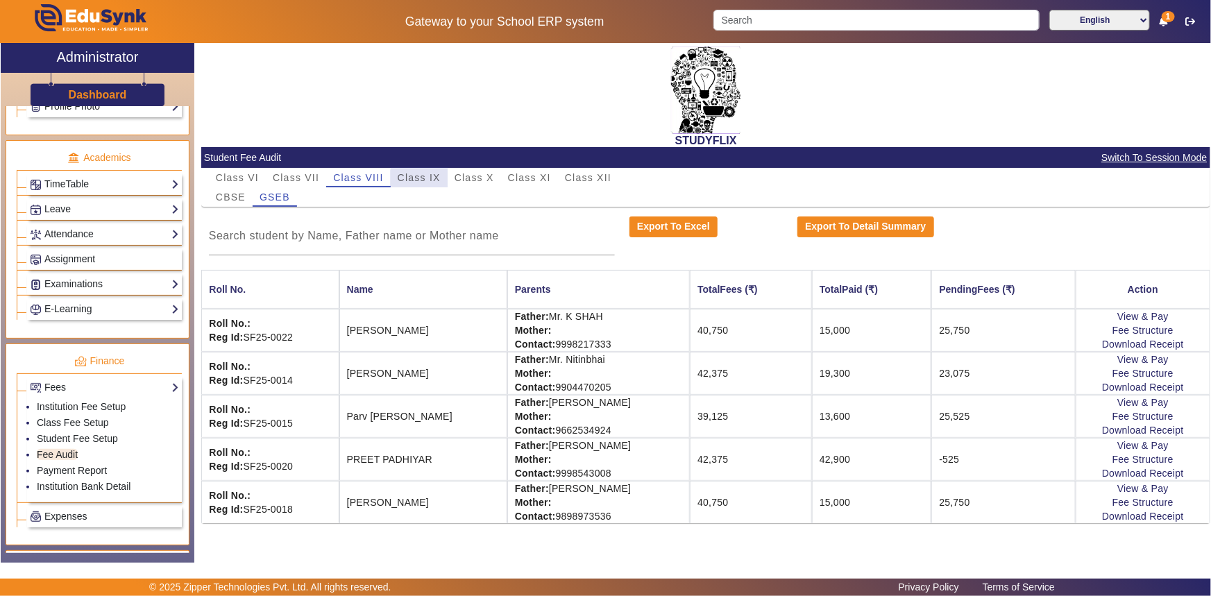
click at [430, 183] on span "Class IX" at bounding box center [419, 177] width 43 height 19
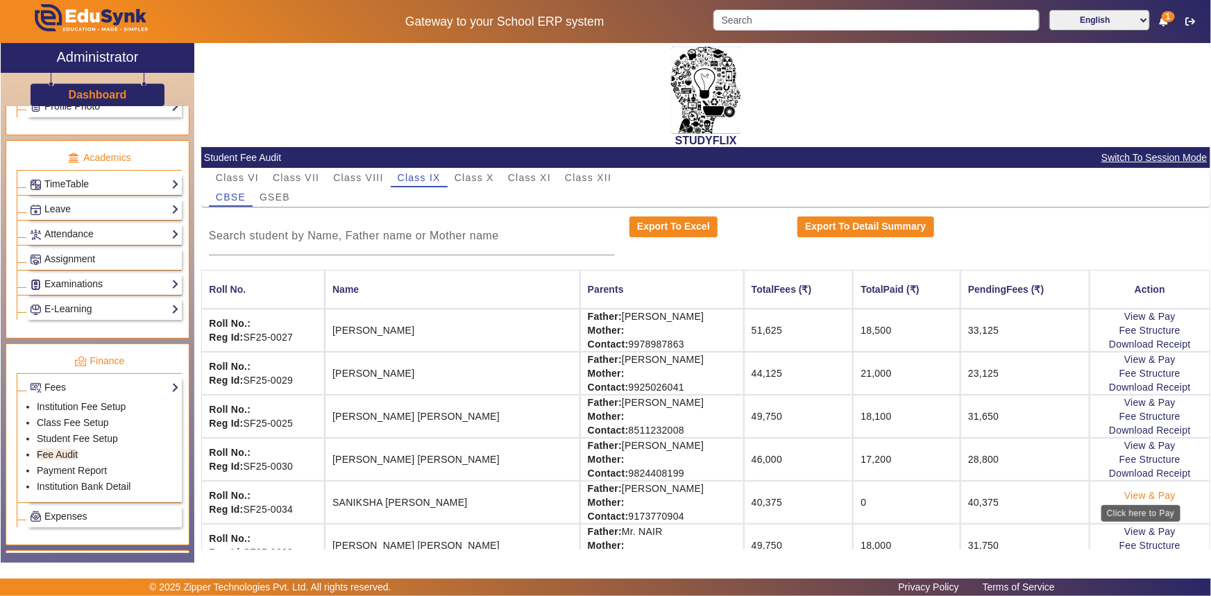
click at [1154, 490] on link "View & Pay" at bounding box center [1149, 495] width 51 height 11
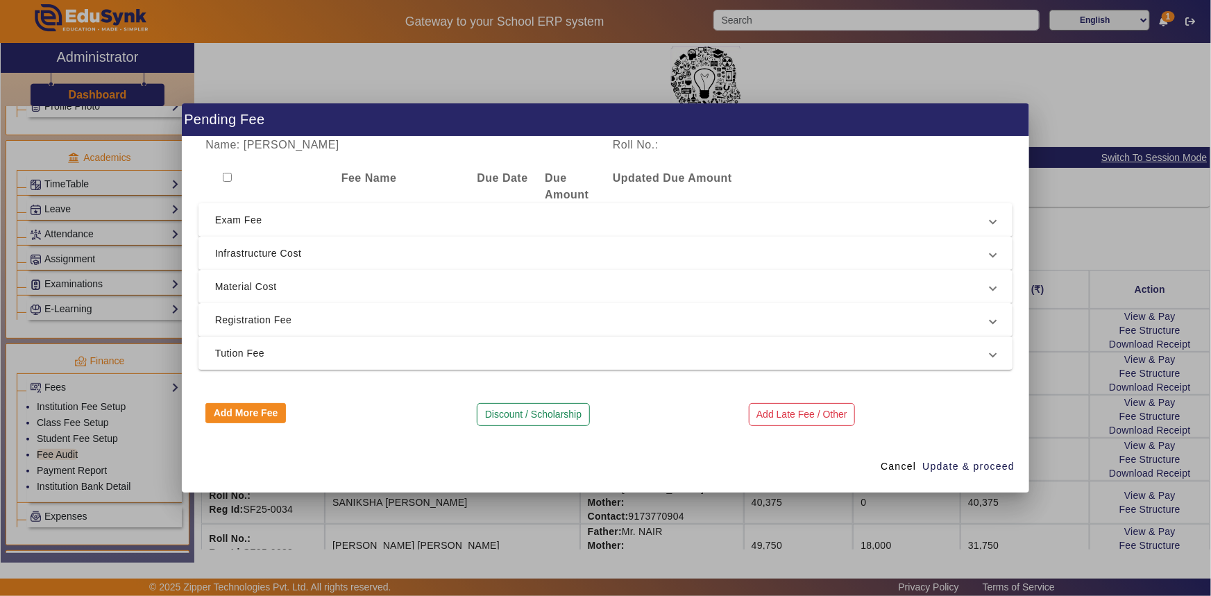
click at [225, 348] on span "Tution Fee" at bounding box center [603, 353] width 776 height 17
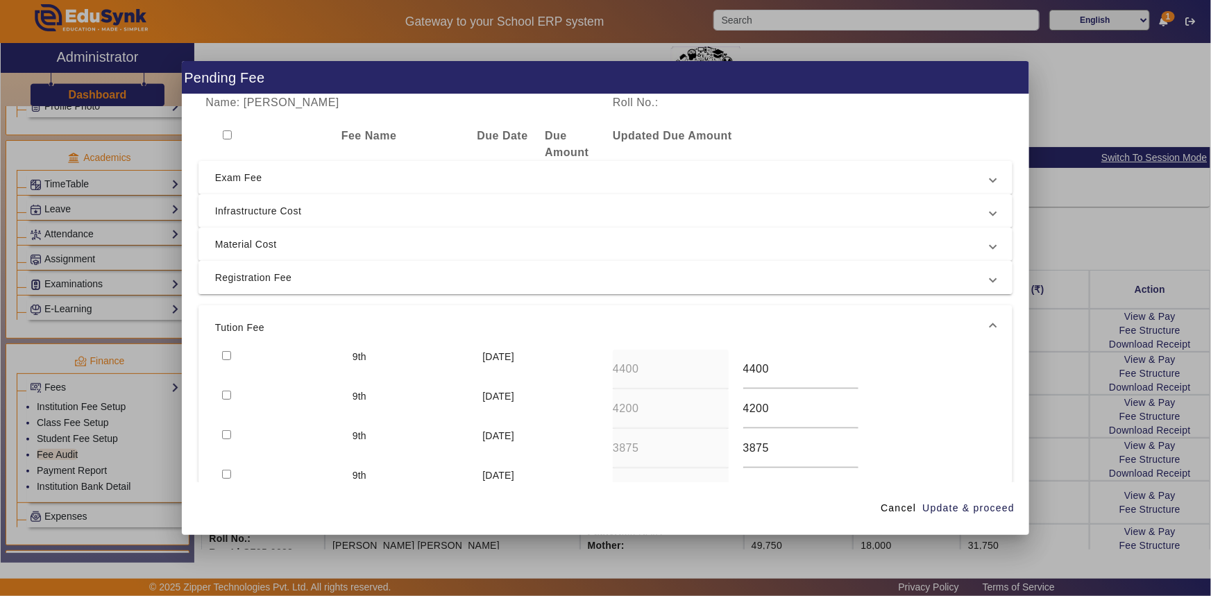
click at [229, 276] on span "Registration Fee" at bounding box center [603, 277] width 776 height 17
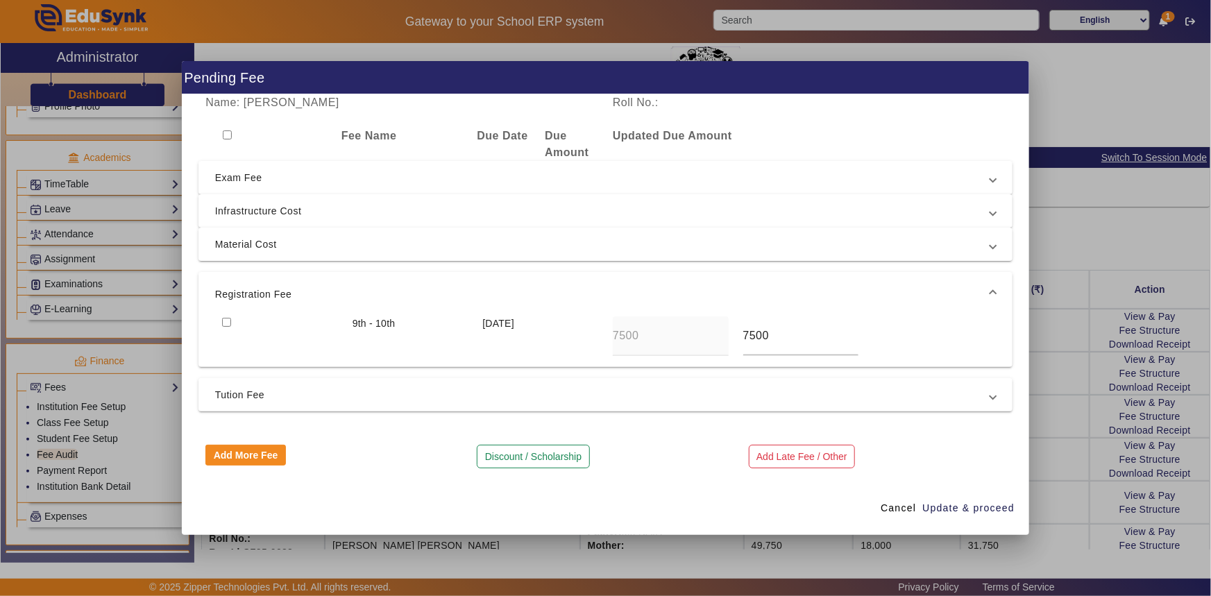
click at [226, 325] on input "checkbox" at bounding box center [226, 322] width 9 height 9
checkbox input "true"
click at [238, 398] on span "Tution Fee" at bounding box center [603, 395] width 776 height 17
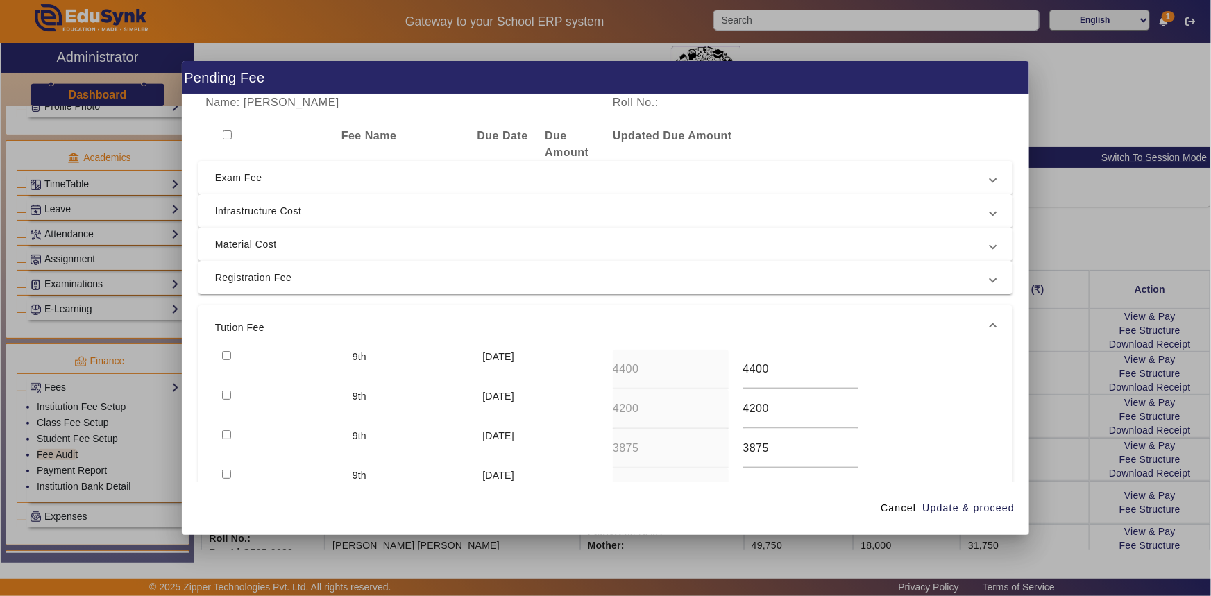
click at [226, 356] on input "checkbox" at bounding box center [226, 355] width 9 height 9
checkbox input "true"
click at [963, 505] on span "Update & proceed" at bounding box center [968, 508] width 92 height 15
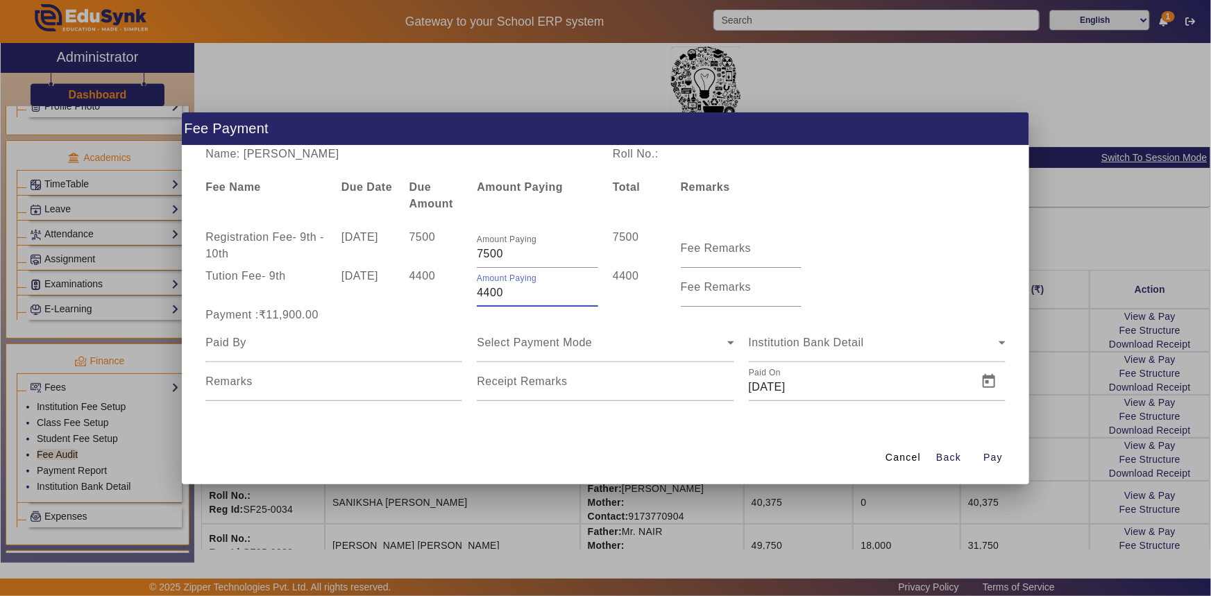
drag, startPoint x: 477, startPoint y: 292, endPoint x: 514, endPoint y: 296, distance: 37.6
click at [514, 296] on input "4400" at bounding box center [537, 293] width 121 height 17
type input "3000"
click at [429, 339] on input at bounding box center [333, 342] width 257 height 17
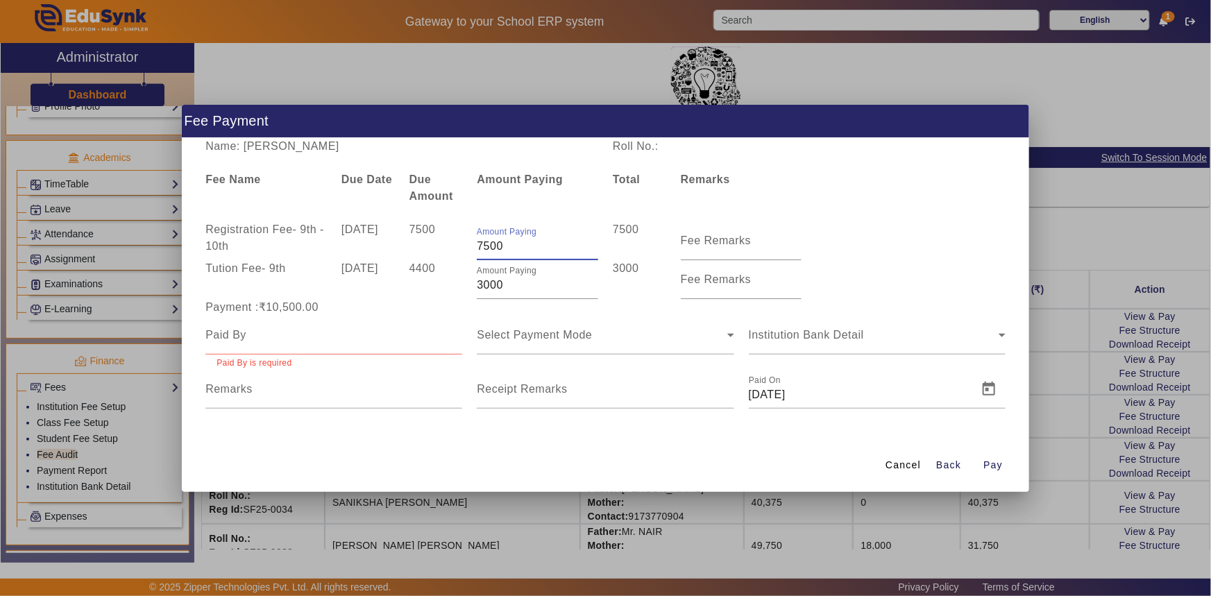
drag, startPoint x: 484, startPoint y: 253, endPoint x: 509, endPoint y: 251, distance: 25.0
click at [509, 251] on input "7500" at bounding box center [537, 246] width 121 height 17
type input "7000"
click at [935, 191] on div "Fee Name Due Date Due Amount Amount Paying Total Remarks" at bounding box center [605, 187] width 815 height 33
drag, startPoint x: 307, startPoint y: 146, endPoint x: 455, endPoint y: 146, distance: 148.5
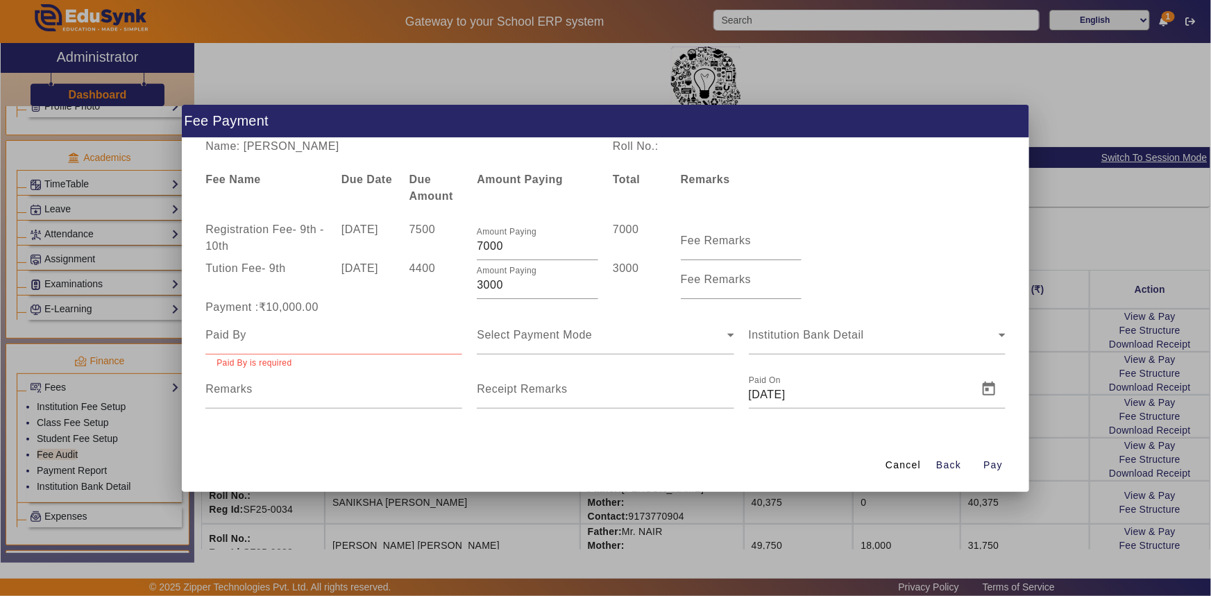
click at [455, 146] on div "Name: [PERSON_NAME]" at bounding box center [401, 146] width 407 height 17
copy div "[PERSON_NAME]"
click at [275, 328] on input at bounding box center [333, 335] width 257 height 17
paste input "[PERSON_NAME]"
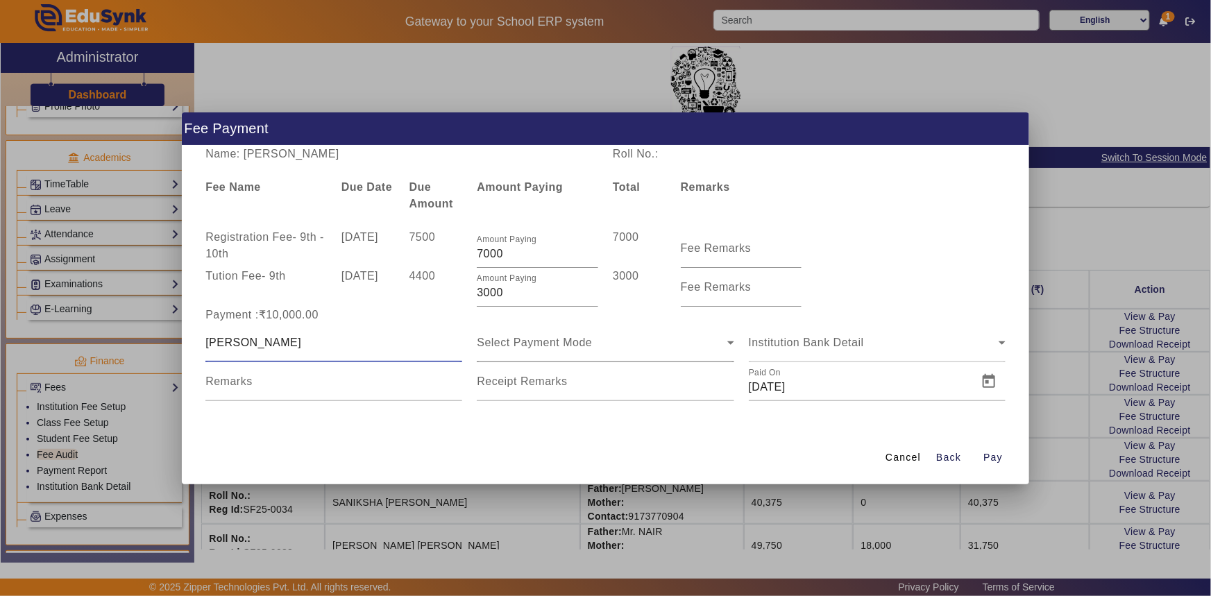
type input "[PERSON_NAME]"
click at [532, 349] on div "Select Payment Mode" at bounding box center [602, 342] width 250 height 17
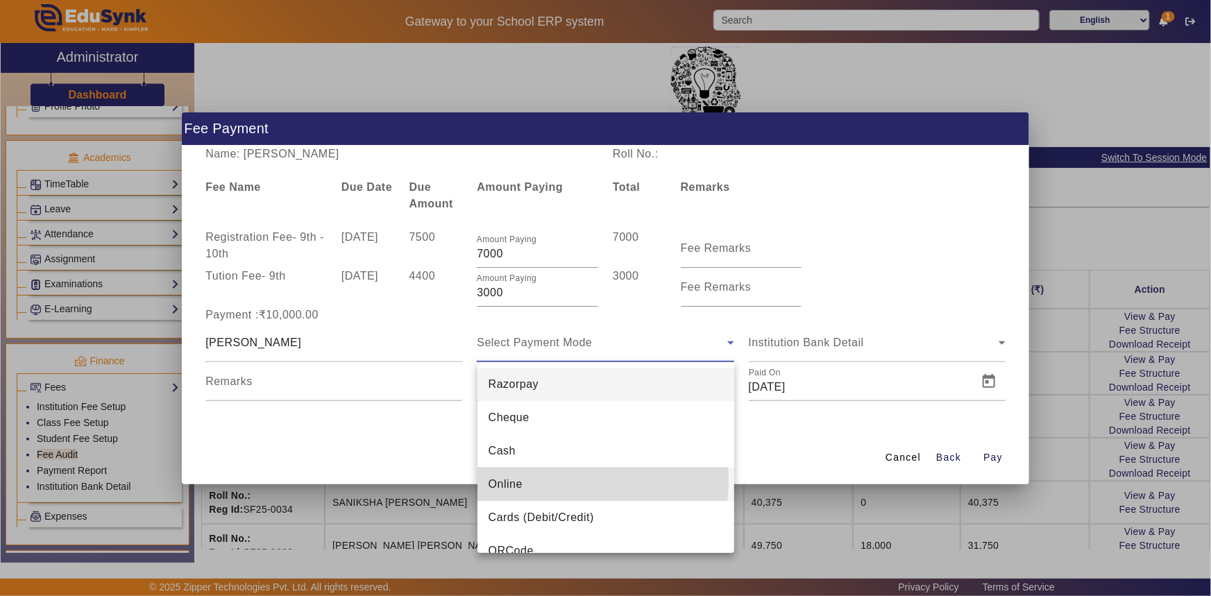
click at [512, 480] on span "Online" at bounding box center [506, 484] width 34 height 17
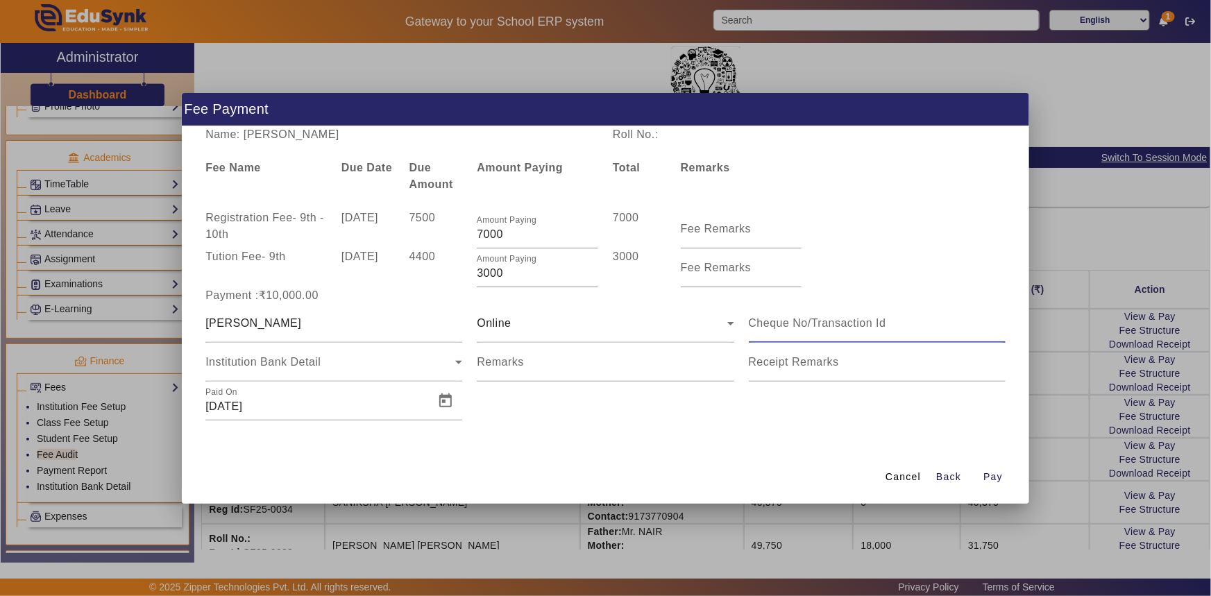
click at [802, 329] on input at bounding box center [877, 323] width 257 height 17
type input "598949105564"
click at [453, 402] on span "Open calendar" at bounding box center [445, 400] width 33 height 33
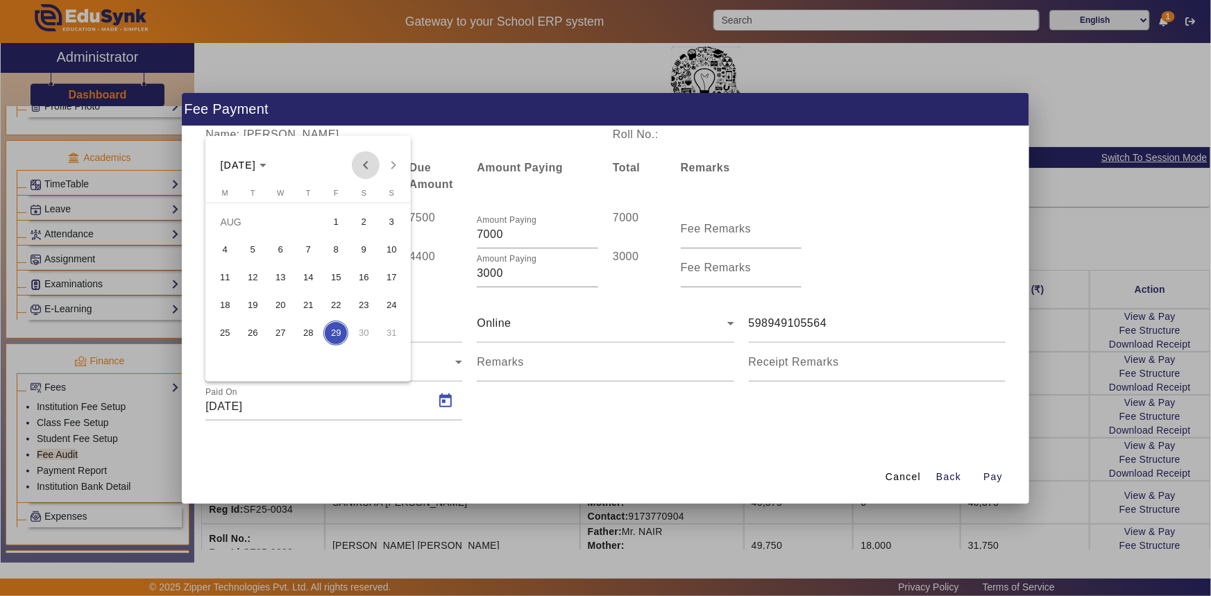
click at [364, 167] on span "Previous month" at bounding box center [366, 165] width 28 height 28
click at [257, 248] on span "1" at bounding box center [252, 249] width 25 height 25
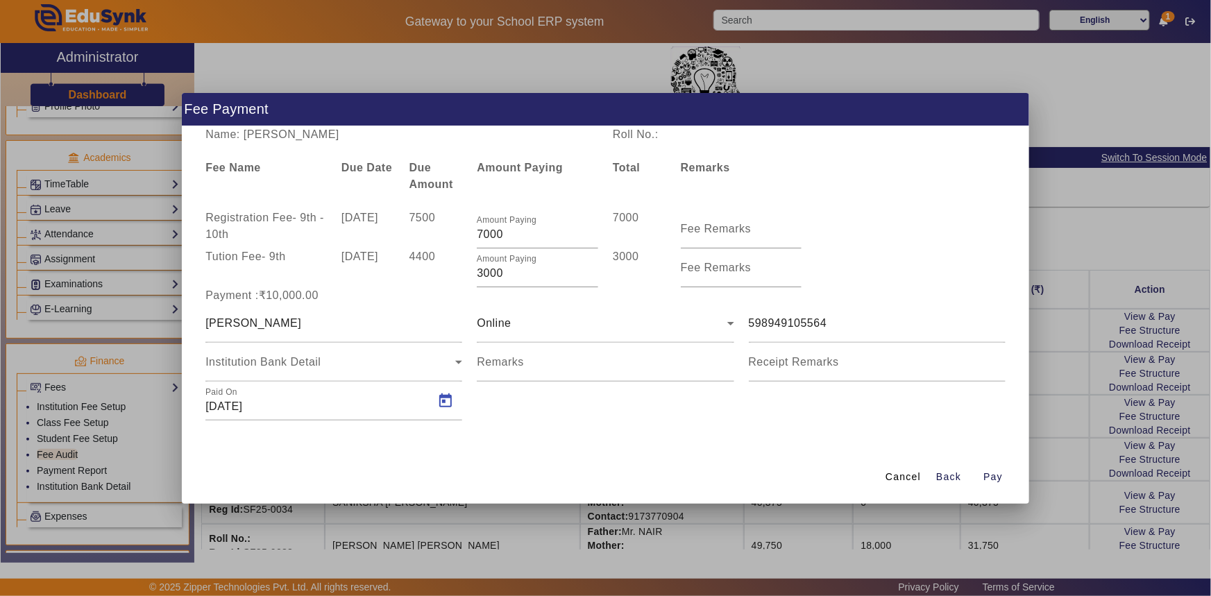
type input "[DATE]"
click at [992, 478] on span "Pay" at bounding box center [992, 477] width 19 height 15
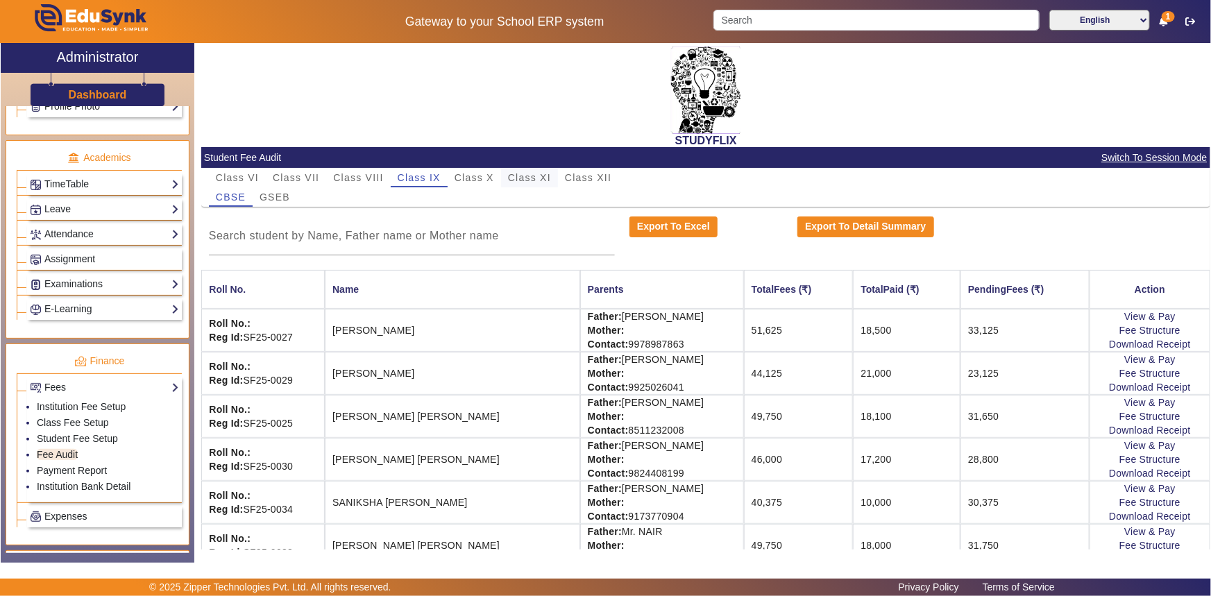
click at [525, 177] on span "Class XI" at bounding box center [529, 178] width 43 height 10
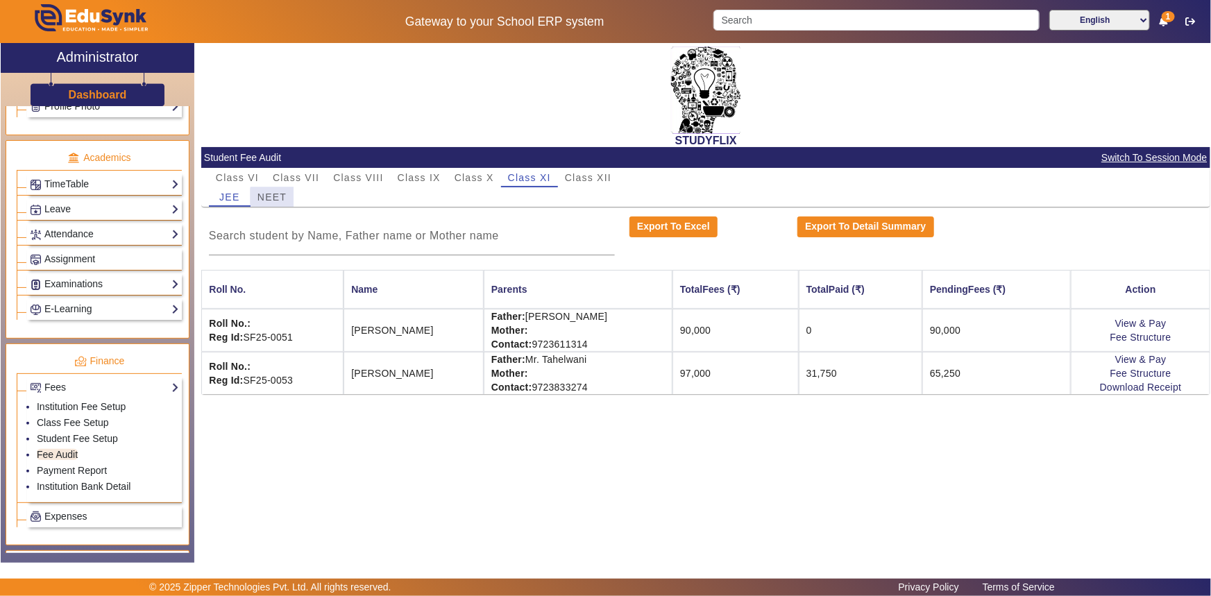
click at [287, 201] on div "NEET" at bounding box center [272, 196] width 43 height 19
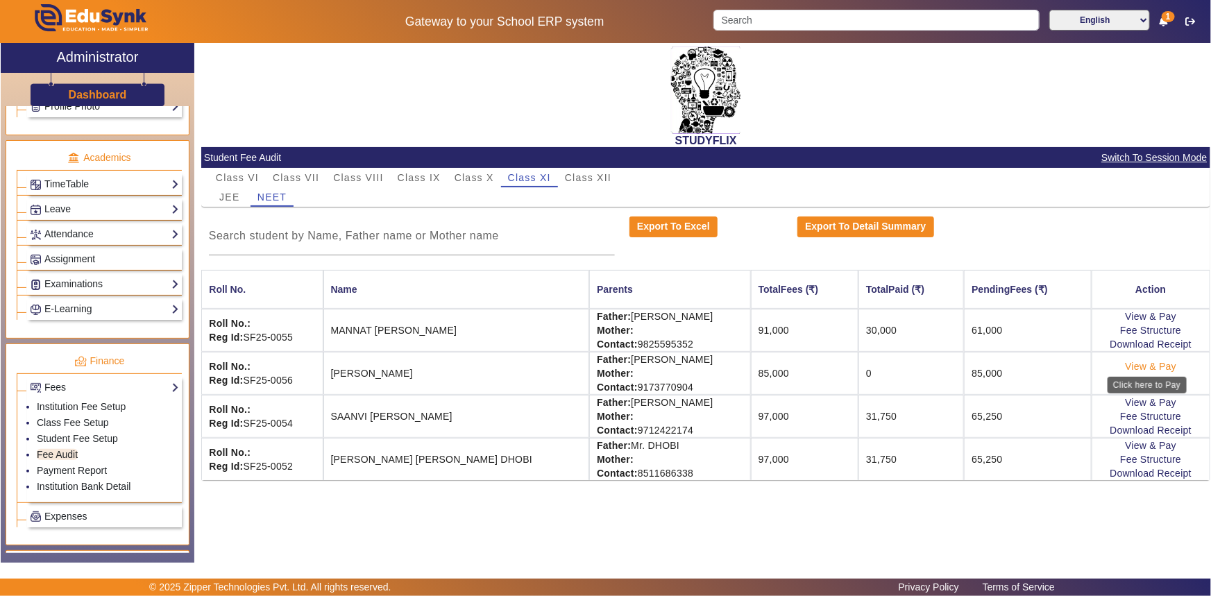
click at [1160, 364] on link "View & Pay" at bounding box center [1150, 366] width 51 height 11
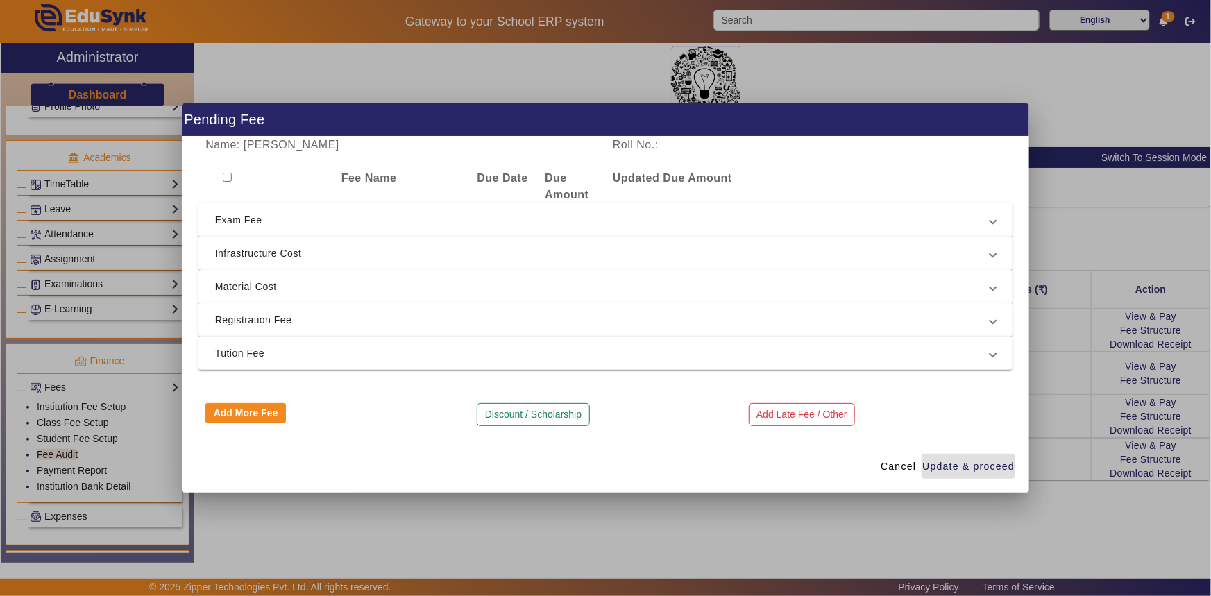
click at [251, 312] on span "Registration Fee" at bounding box center [603, 320] width 776 height 17
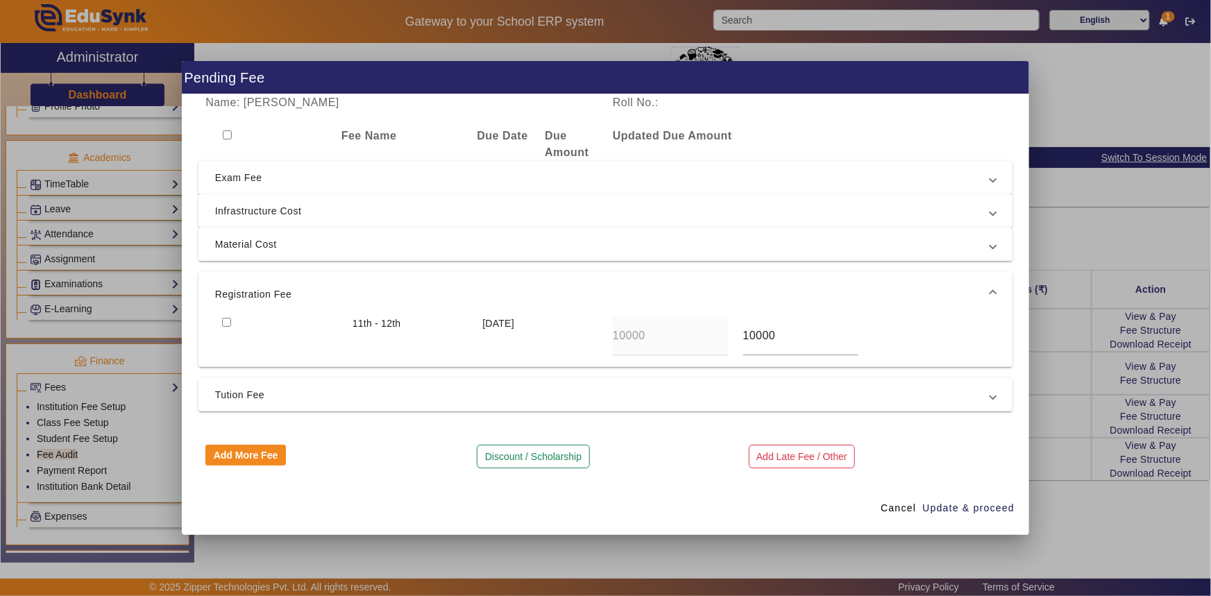
click at [229, 322] on input "checkbox" at bounding box center [226, 322] width 9 height 9
checkbox input "true"
click at [223, 396] on span "Tution Fee" at bounding box center [603, 395] width 776 height 17
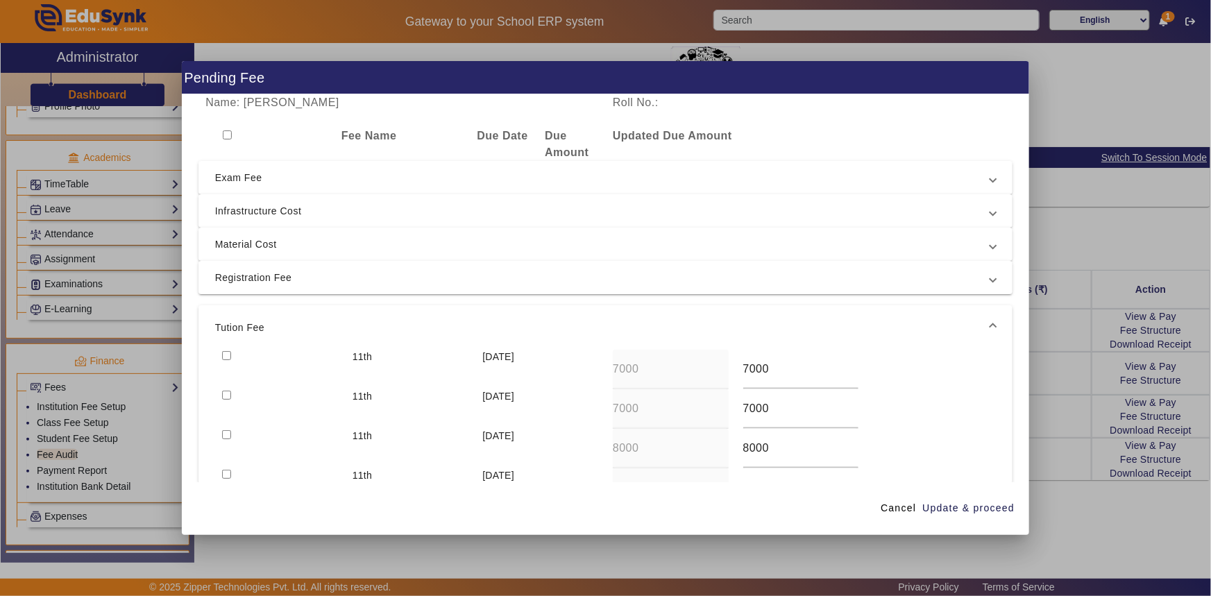
click at [222, 355] on input "checkbox" at bounding box center [226, 355] width 9 height 9
checkbox input "true"
click at [967, 503] on span "Update & proceed" at bounding box center [968, 508] width 92 height 15
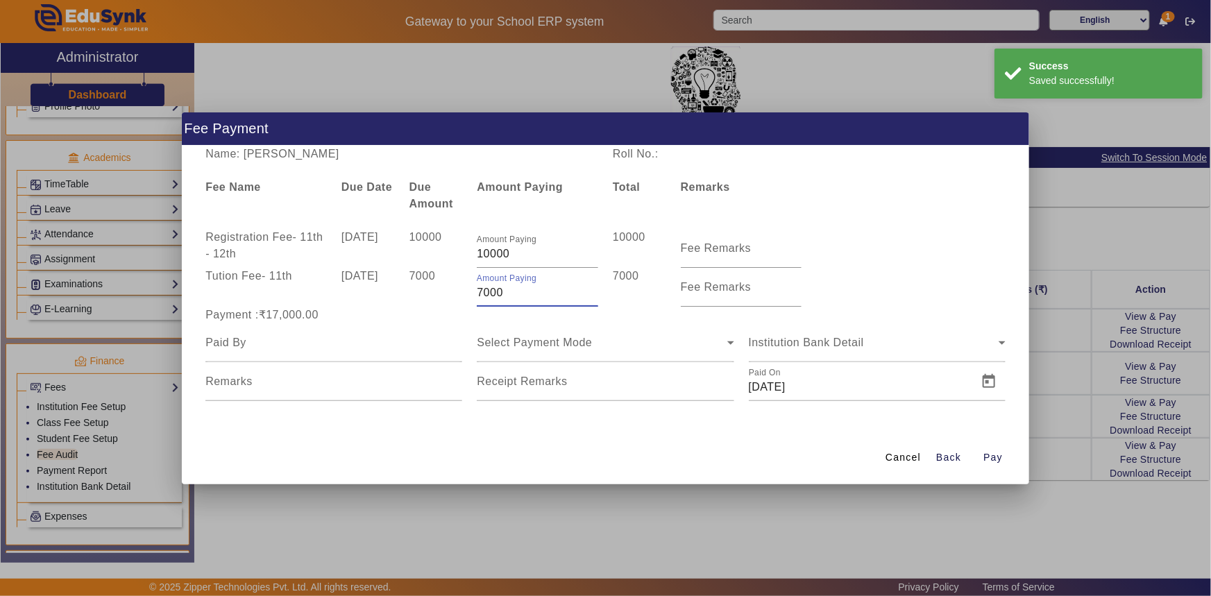
drag, startPoint x: 481, startPoint y: 296, endPoint x: 473, endPoint y: 295, distance: 7.7
click at [473, 295] on div "Amount Paying 7000" at bounding box center [538, 287] width 136 height 39
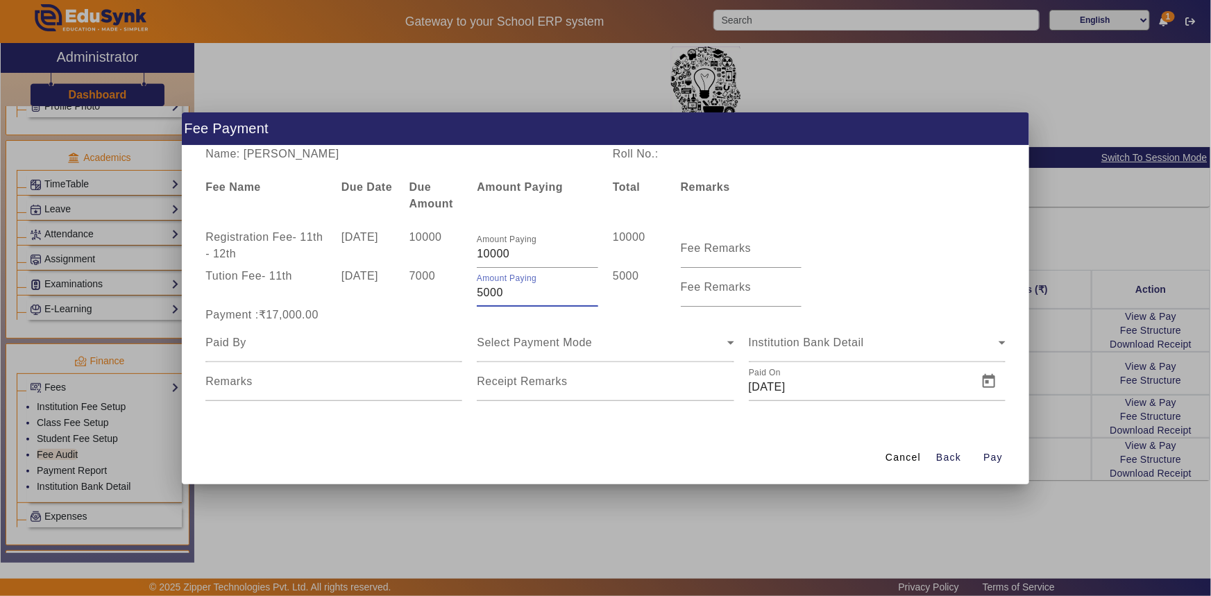
type input "5000"
click at [872, 268] on div "Tution Fee - 11th [DATE] 7000 Amount Paying 5000 5000 Fee Remarks" at bounding box center [605, 287] width 815 height 39
drag, startPoint x: 306, startPoint y: 152, endPoint x: 441, endPoint y: 152, distance: 135.3
click at [441, 152] on div "Name: [PERSON_NAME]" at bounding box center [401, 154] width 407 height 17
copy div "[PERSON_NAME]"
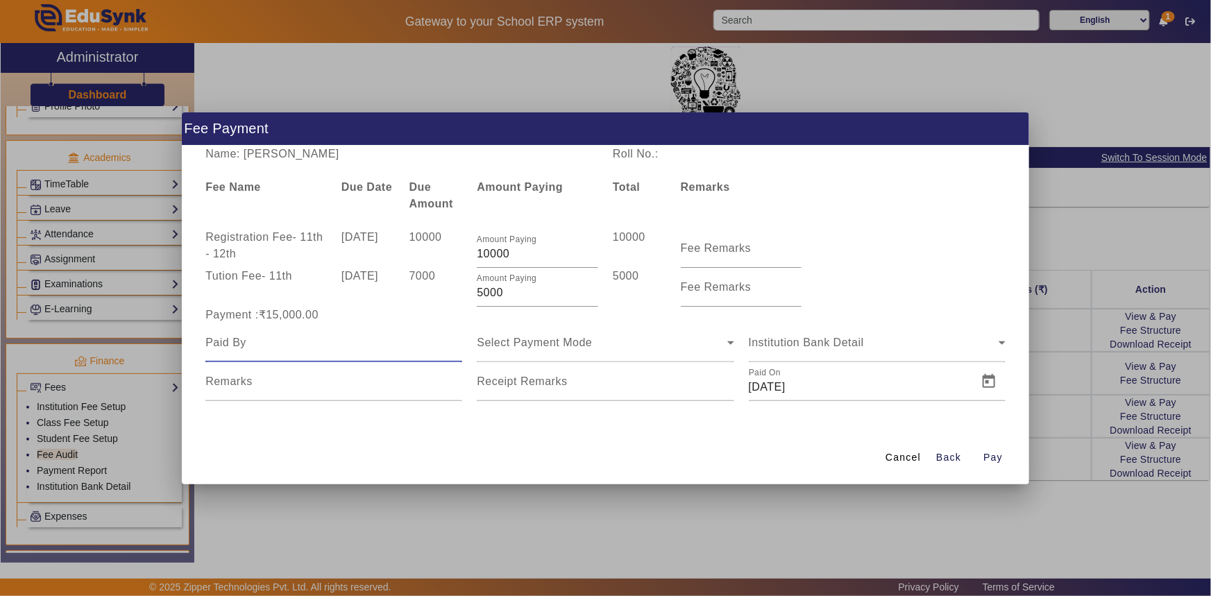
click at [296, 348] on input at bounding box center [333, 342] width 257 height 17
paste input "[PERSON_NAME]"
type input "[PERSON_NAME]"
click at [525, 339] on span "Select Payment Mode" at bounding box center [534, 343] width 115 height 12
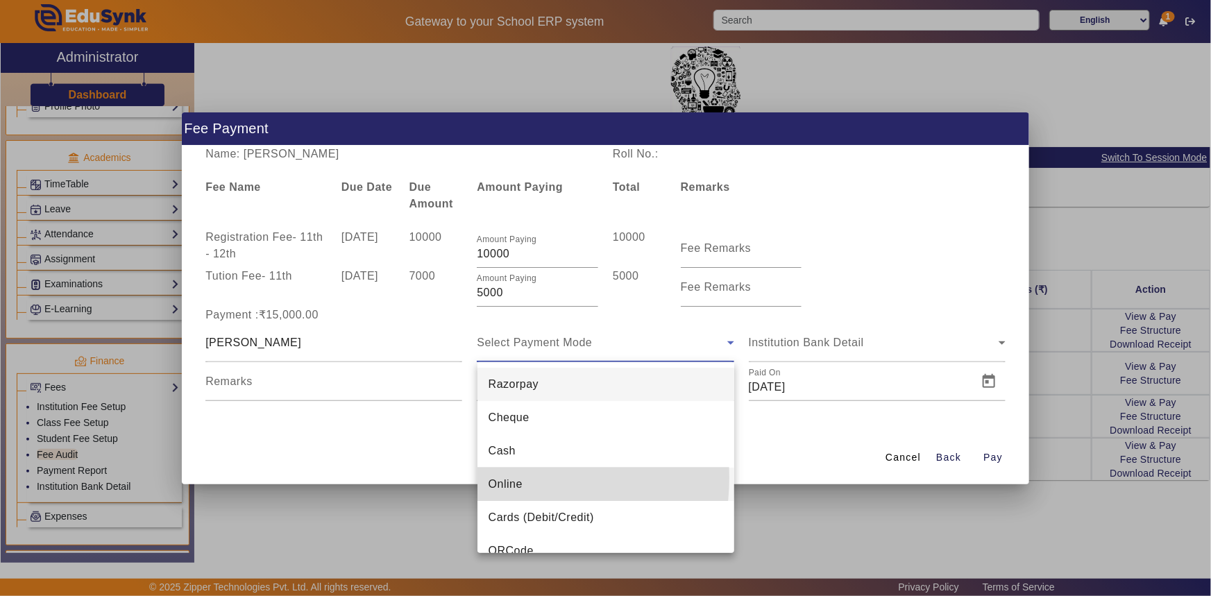
click at [506, 477] on span "Online" at bounding box center [506, 484] width 34 height 17
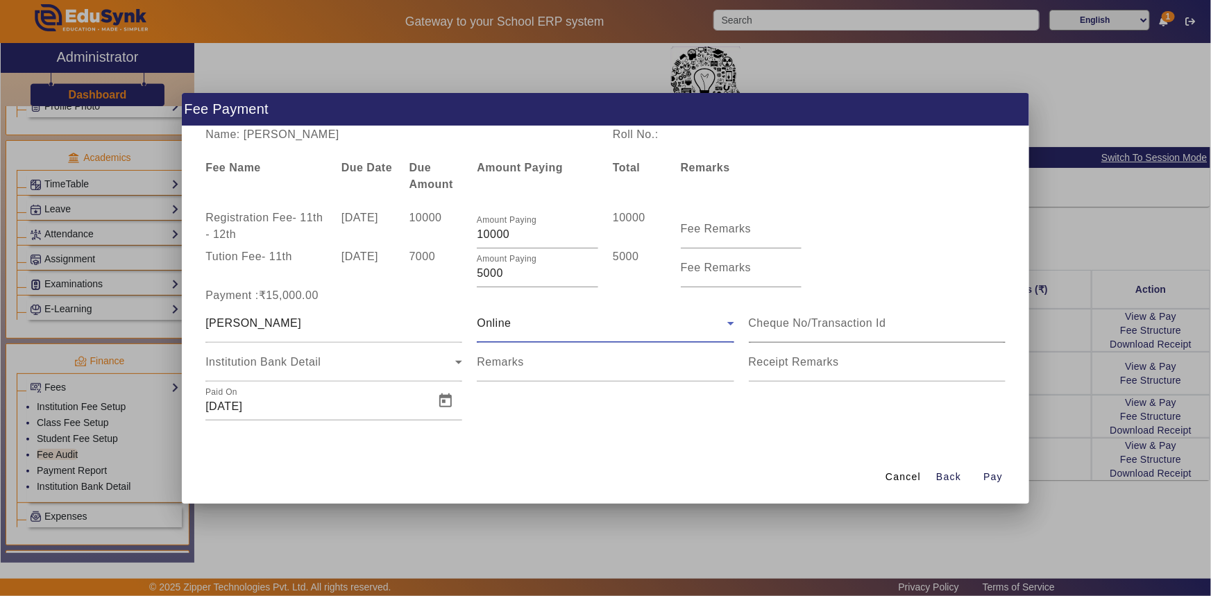
click at [780, 323] on input at bounding box center [877, 323] width 257 height 17
type input "598949105564"
click at [448, 392] on span "Open calendar" at bounding box center [445, 400] width 33 height 33
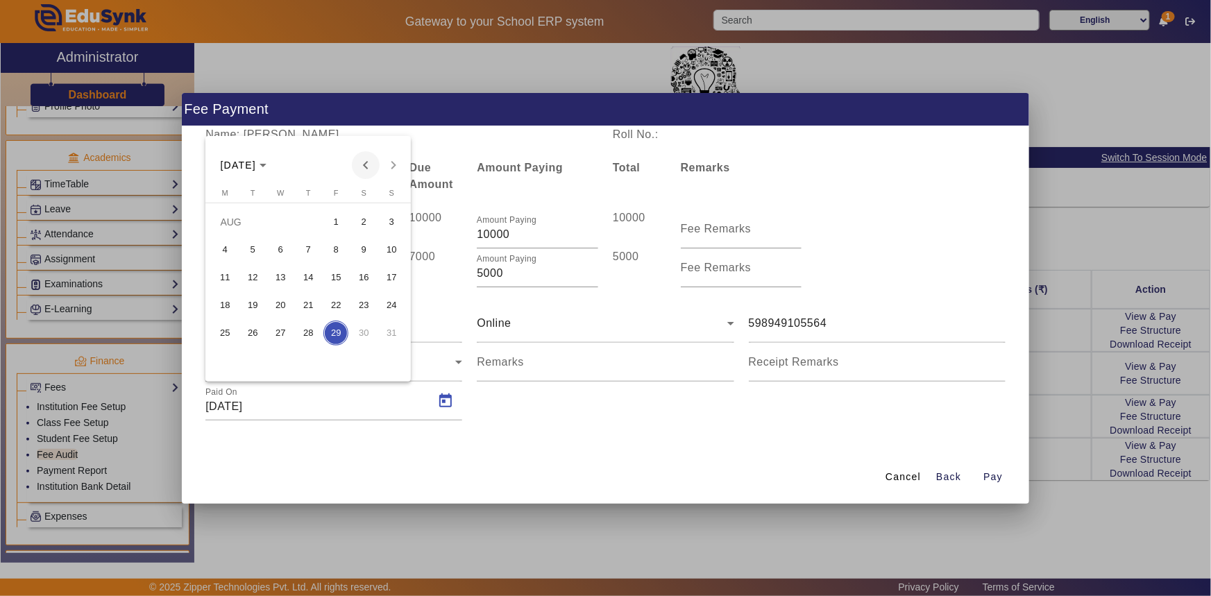
click at [361, 159] on span "Previous month" at bounding box center [366, 165] width 28 height 28
click at [253, 243] on span "1" at bounding box center [252, 249] width 25 height 25
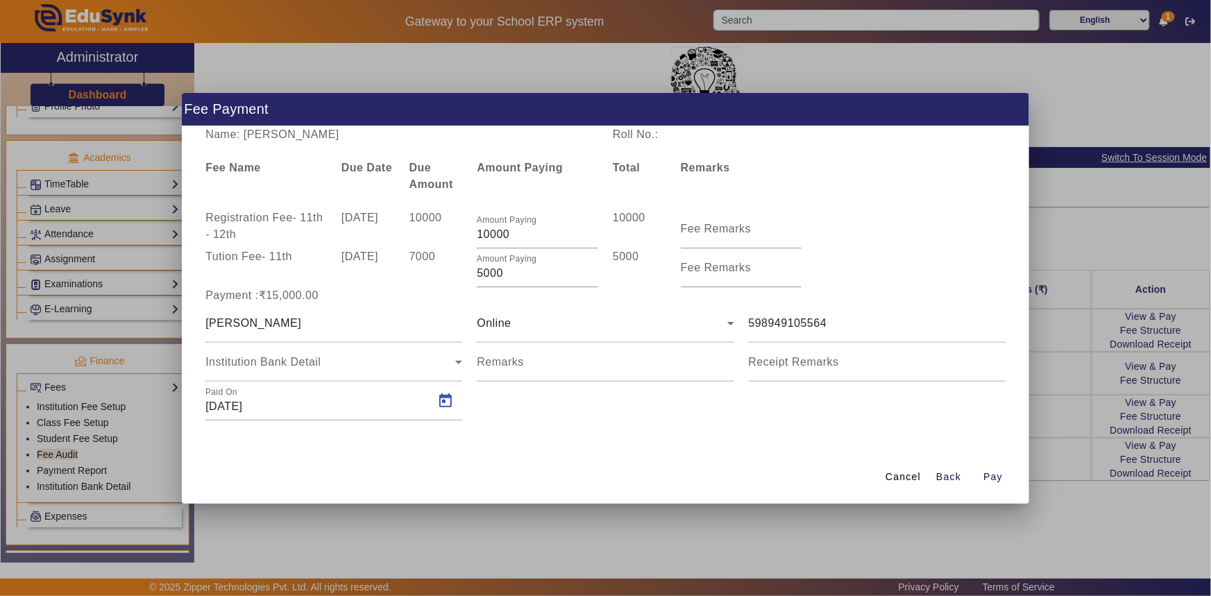
type input "[DATE]"
click at [992, 472] on span "Pay" at bounding box center [992, 477] width 19 height 15
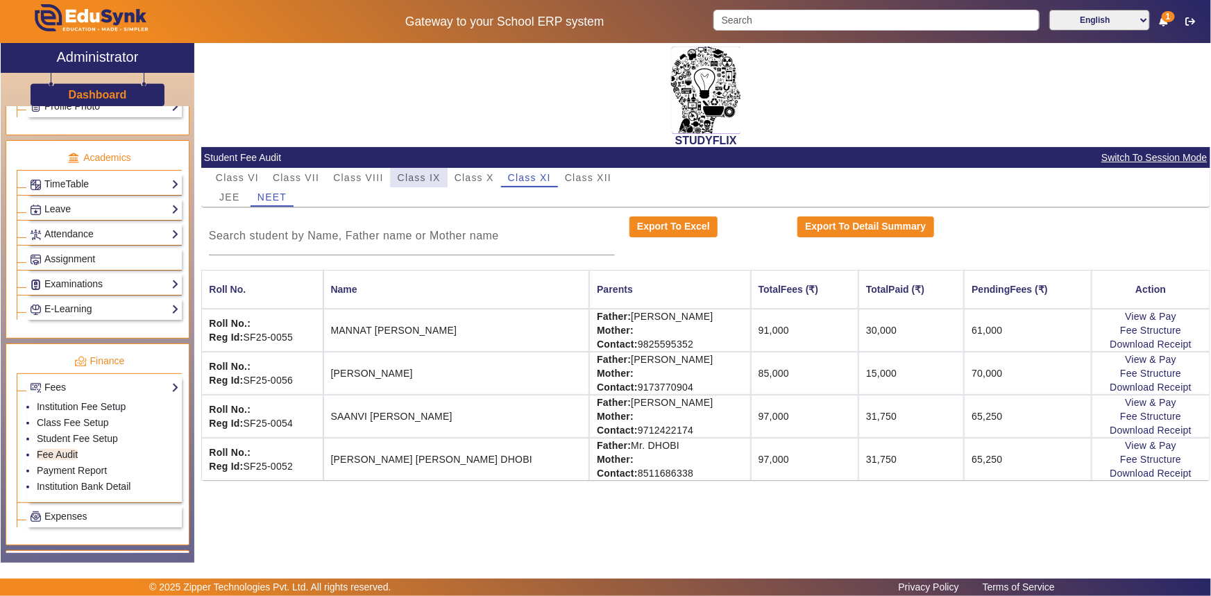
click at [418, 179] on span "Class IX" at bounding box center [419, 178] width 43 height 10
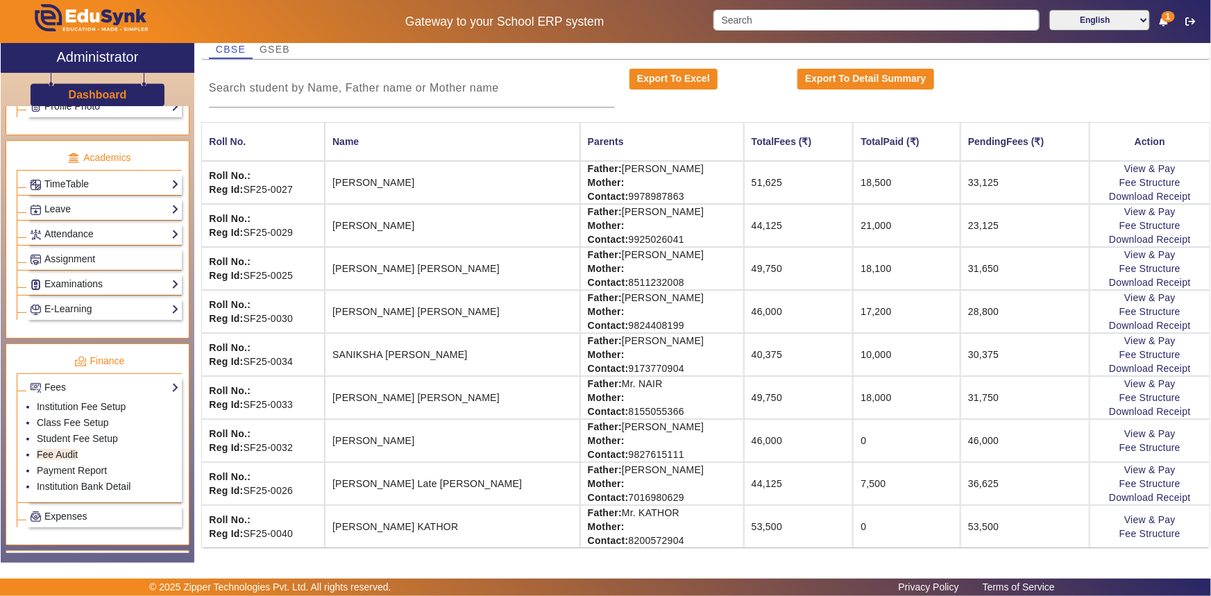
scroll to position [154, 0]
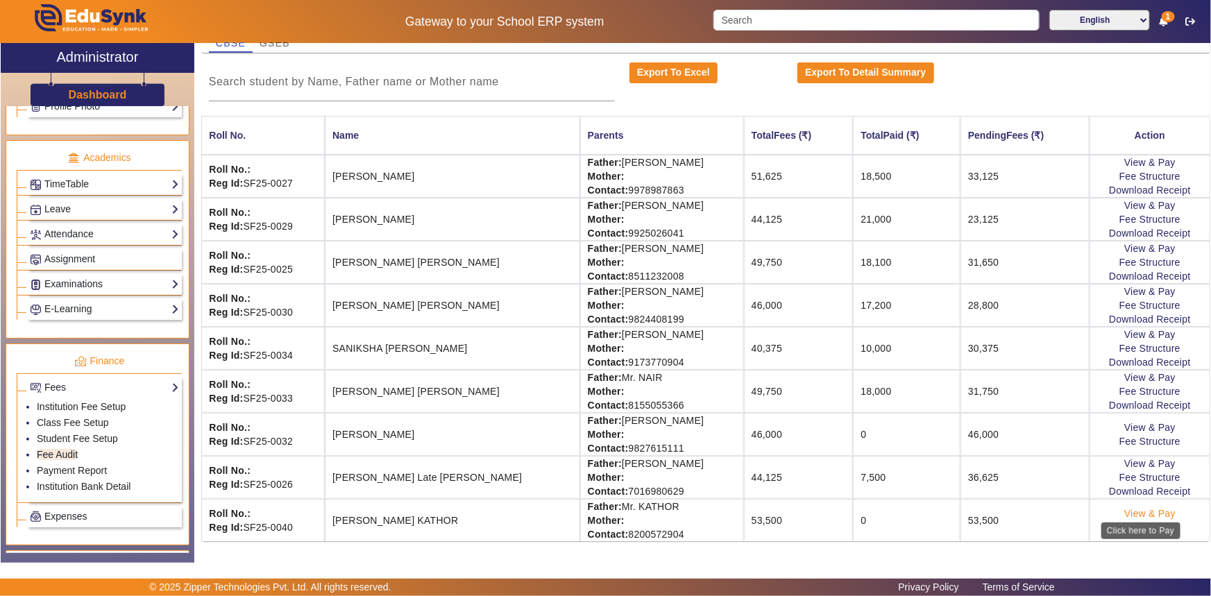
click at [1151, 511] on link "View & Pay" at bounding box center [1149, 513] width 51 height 11
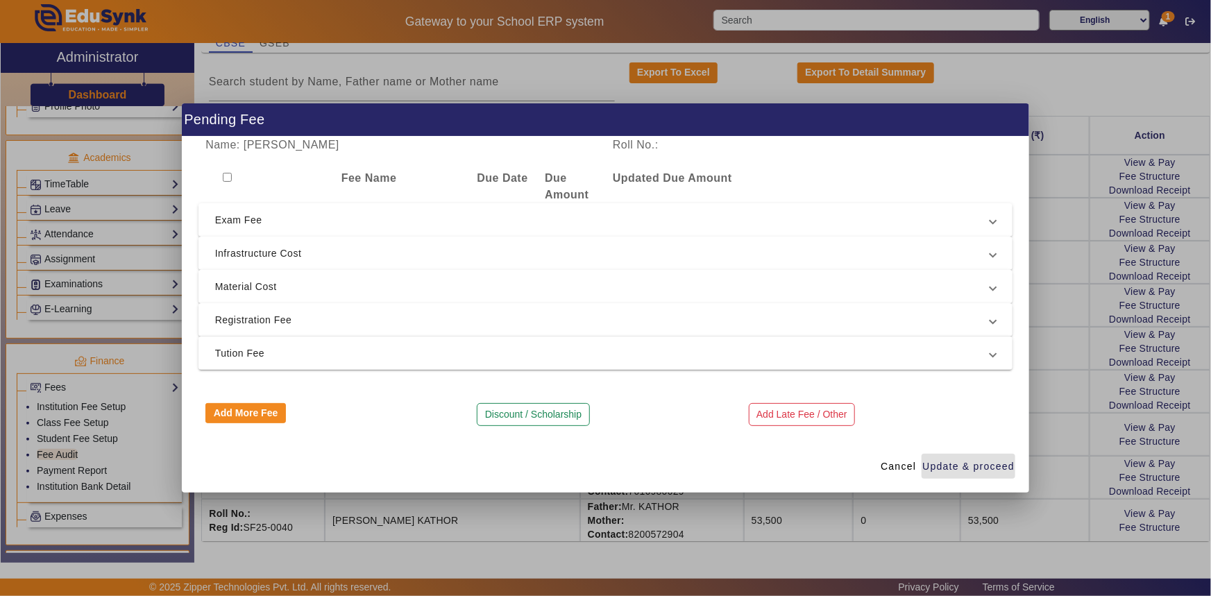
click at [308, 290] on span "Material Cost" at bounding box center [603, 286] width 776 height 17
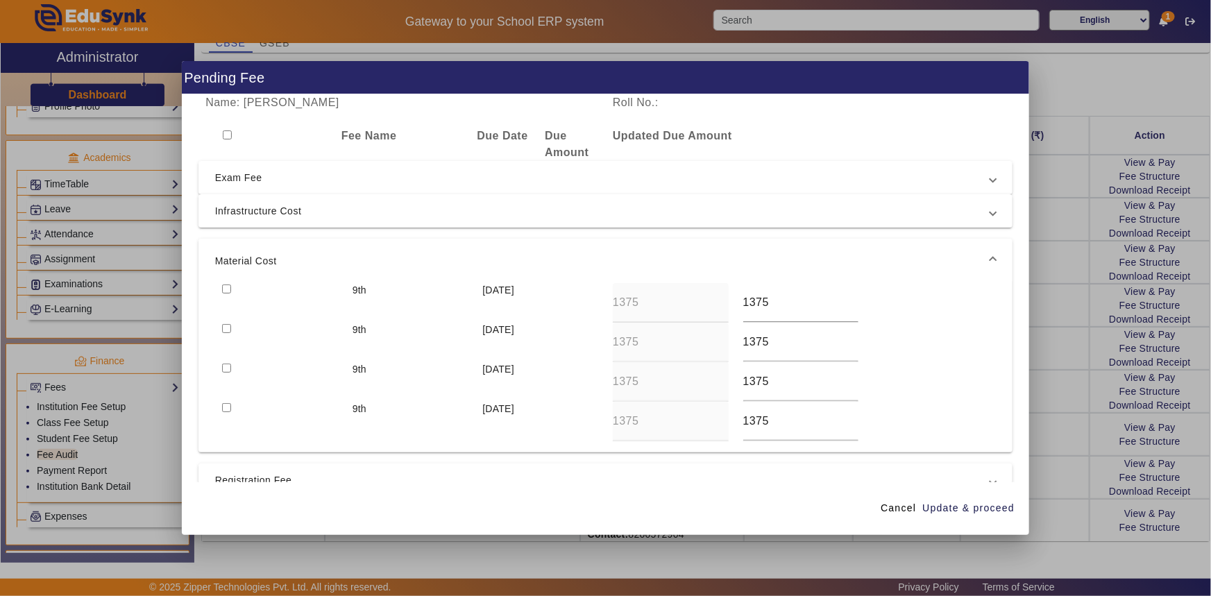
click at [309, 268] on span "Material Cost" at bounding box center [603, 261] width 776 height 17
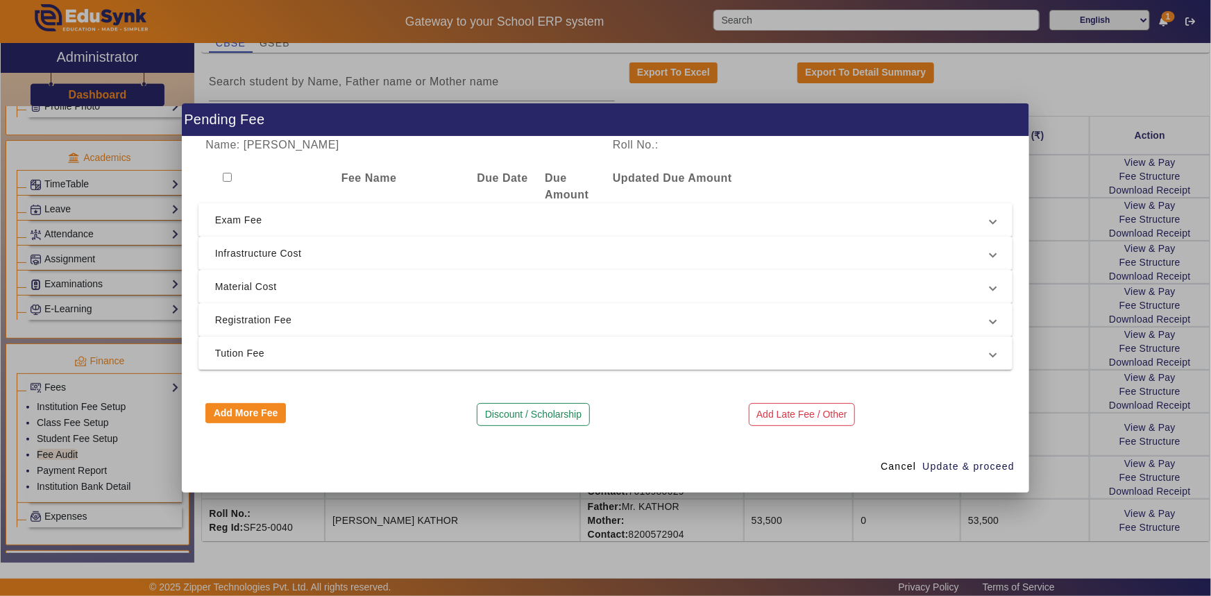
click at [291, 317] on span "Registration Fee" at bounding box center [603, 320] width 776 height 17
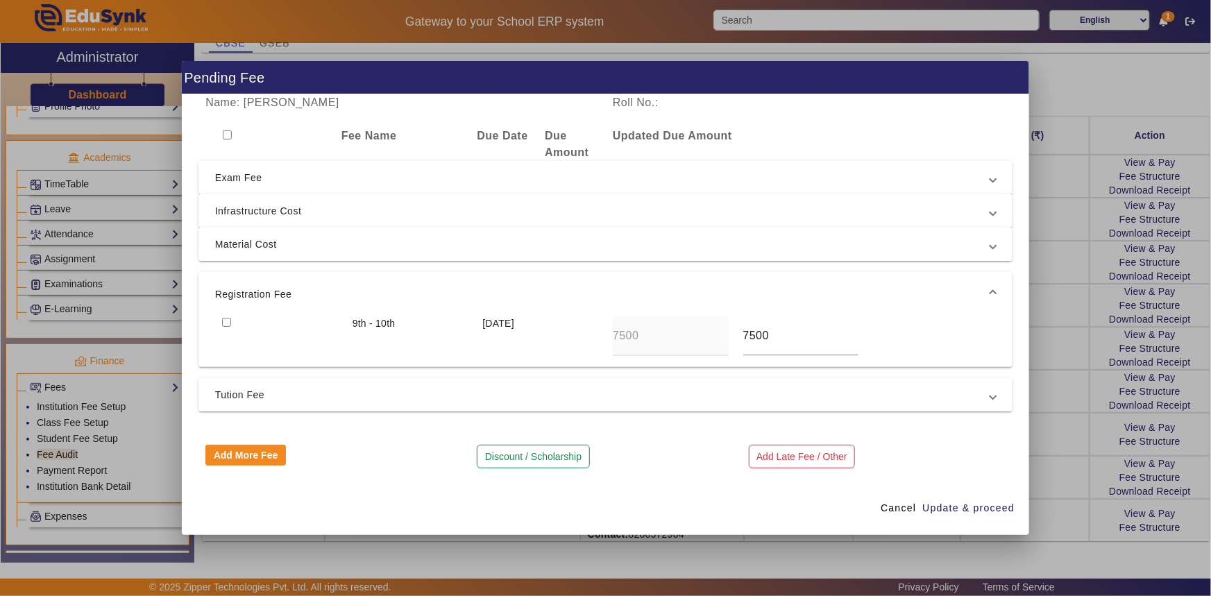
click at [282, 327] on div at bounding box center [280, 336] width 130 height 40
click at [228, 319] on input "checkbox" at bounding box center [226, 322] width 9 height 9
checkbox input "true"
click at [245, 389] on span "Tution Fee" at bounding box center [603, 395] width 776 height 17
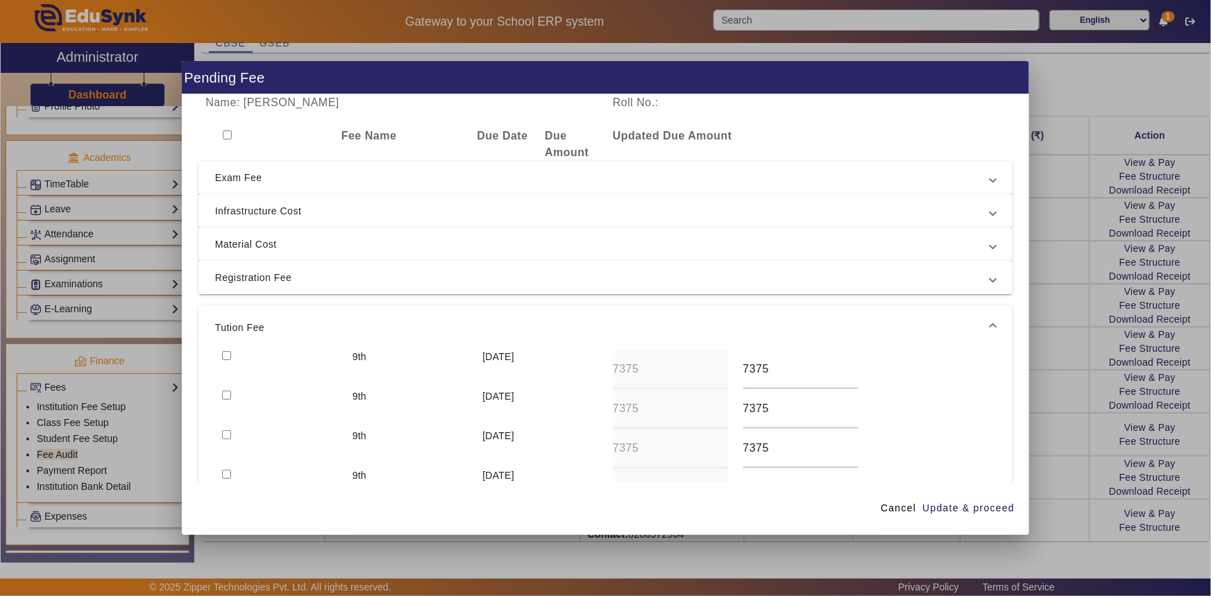
click at [226, 392] on input "checkbox" at bounding box center [226, 395] width 9 height 9
checkbox input "true"
click at [227, 352] on input "checkbox" at bounding box center [226, 355] width 9 height 9
checkbox input "true"
click at [969, 511] on span "Update & proceed" at bounding box center [968, 508] width 92 height 15
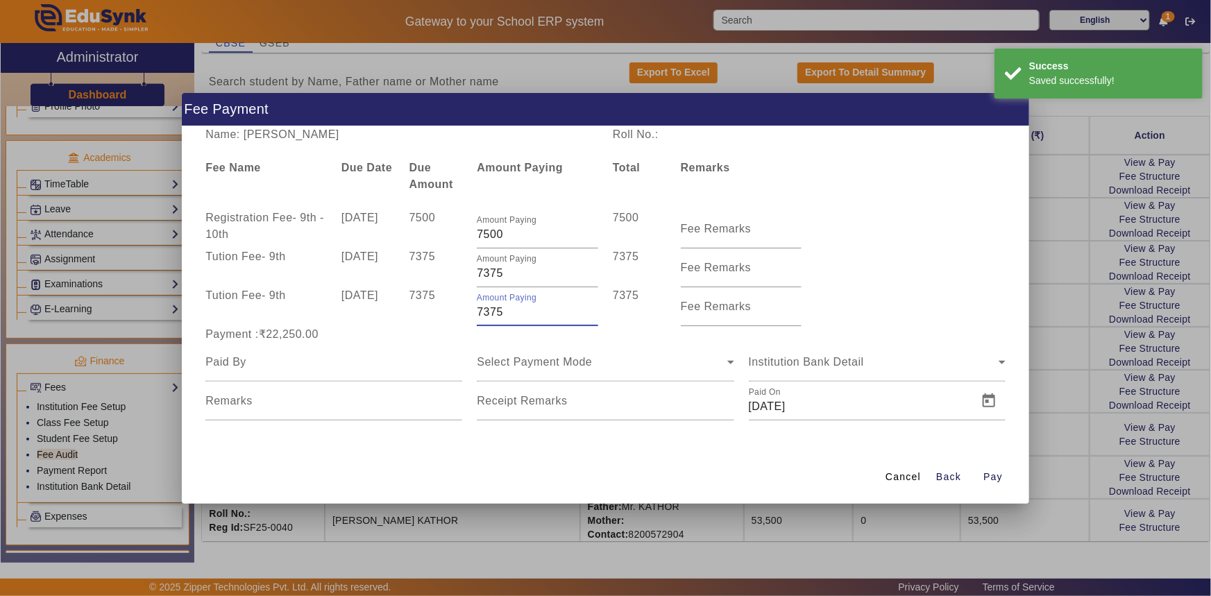
drag, startPoint x: 484, startPoint y: 316, endPoint x: 471, endPoint y: 317, distance: 13.2
click at [471, 317] on div "Amount Paying 7375" at bounding box center [538, 306] width 136 height 39
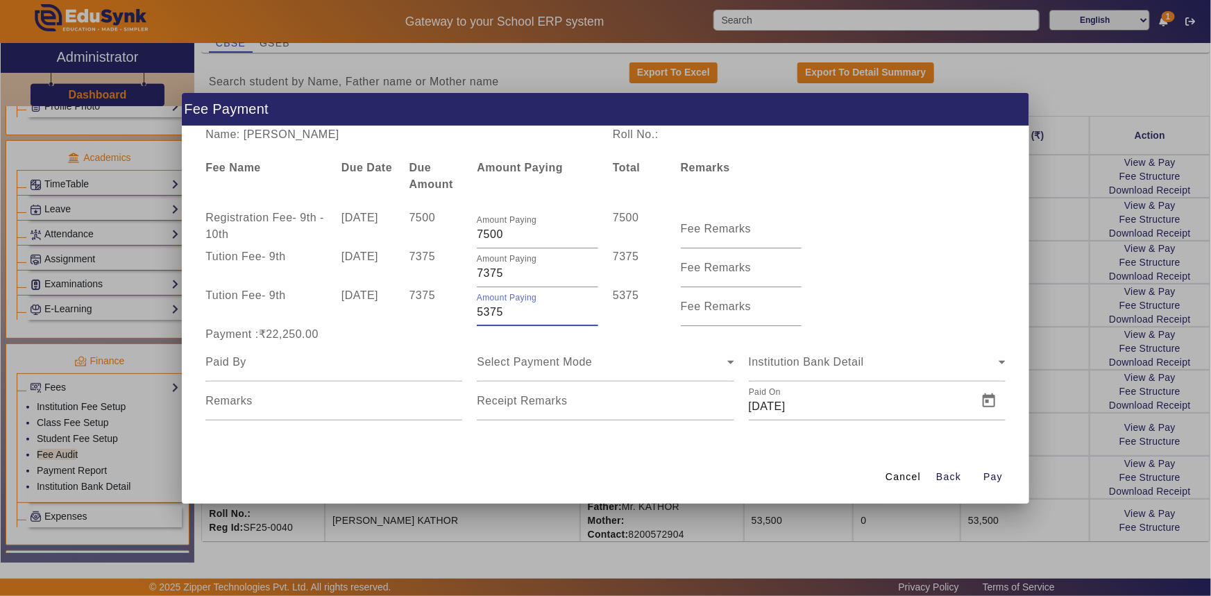
type input "5375"
click at [456, 330] on div "Payment :₹22,250.00" at bounding box center [333, 334] width 271 height 17
click at [477, 278] on input "7375" at bounding box center [537, 273] width 121 height 17
click at [464, 287] on div "7375" at bounding box center [436, 306] width 68 height 39
drag, startPoint x: 493, startPoint y: 275, endPoint x: 484, endPoint y: 278, distance: 8.8
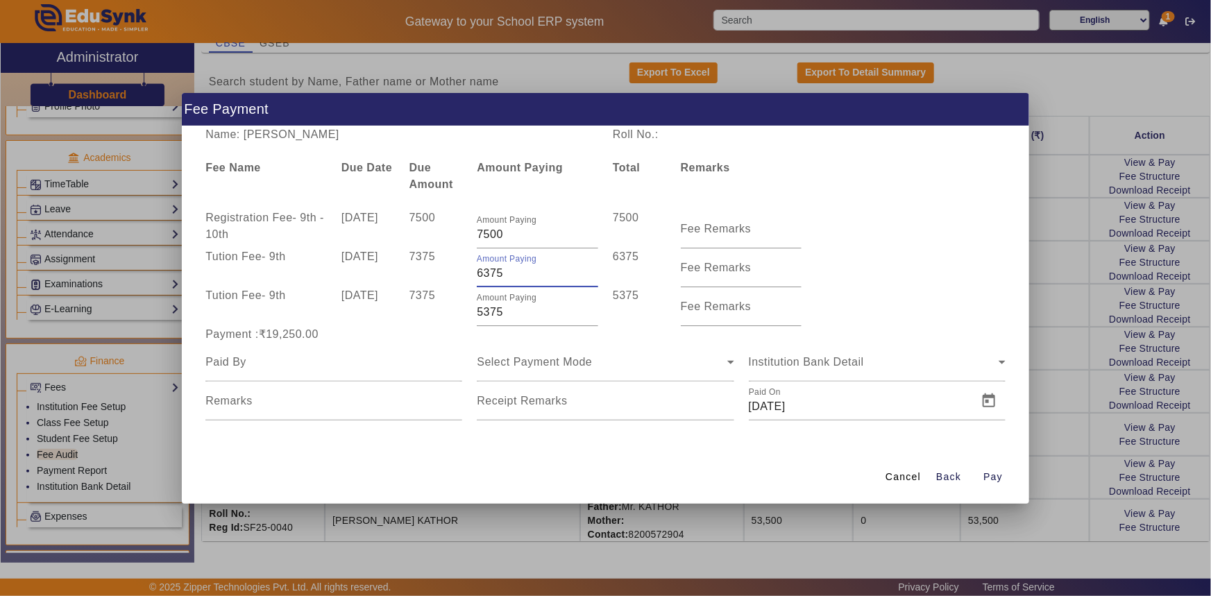
click at [484, 278] on input "6375" at bounding box center [537, 273] width 121 height 17
type input "6175"
click at [471, 288] on div "Amount Paying 5375" at bounding box center [538, 306] width 136 height 39
drag, startPoint x: 490, startPoint y: 310, endPoint x: 514, endPoint y: 310, distance: 24.3
click at [514, 310] on input "5375" at bounding box center [537, 312] width 121 height 17
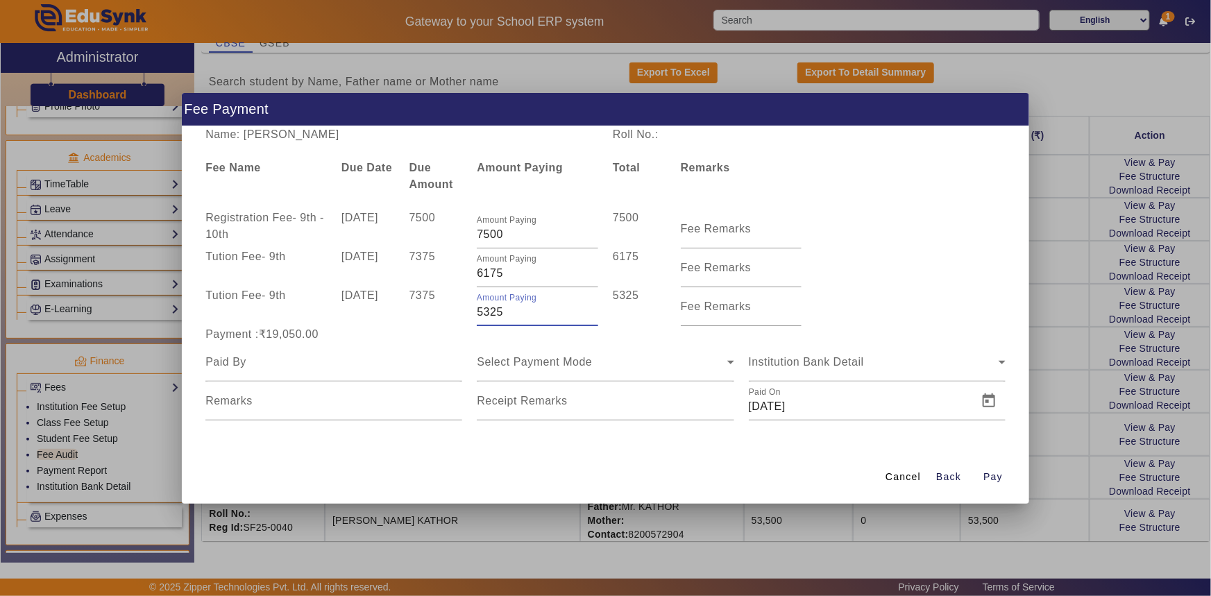
type input "5325"
click at [467, 333] on div "Payment :₹19,000.00" at bounding box center [333, 334] width 271 height 17
click at [362, 374] on div at bounding box center [333, 362] width 257 height 39
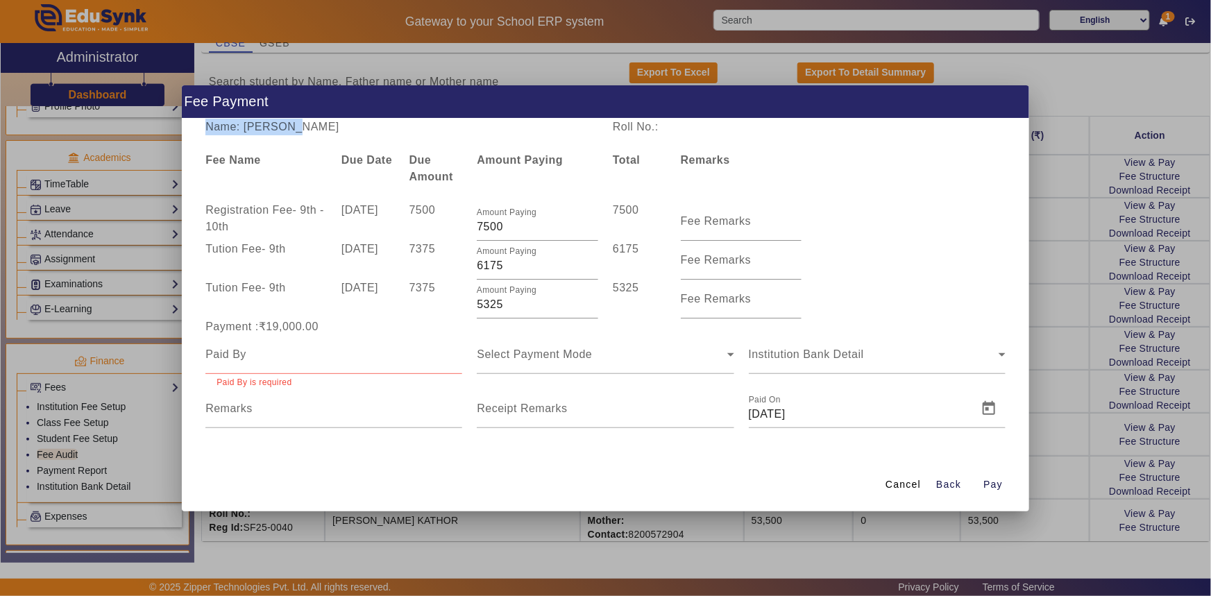
drag, startPoint x: 280, startPoint y: 133, endPoint x: 319, endPoint y: 135, distance: 38.2
click at [319, 135] on div "Name: [PERSON_NAME] KATHOR Roll No.: Fee Name Due Date Due Amount Amount Paying…" at bounding box center [606, 289] width 848 height 340
drag, startPoint x: 277, startPoint y: 122, endPoint x: 353, endPoint y: 127, distance: 76.5
click at [353, 127] on div "Name: [PERSON_NAME]" at bounding box center [401, 127] width 407 height 17
copy div "KATHOR"
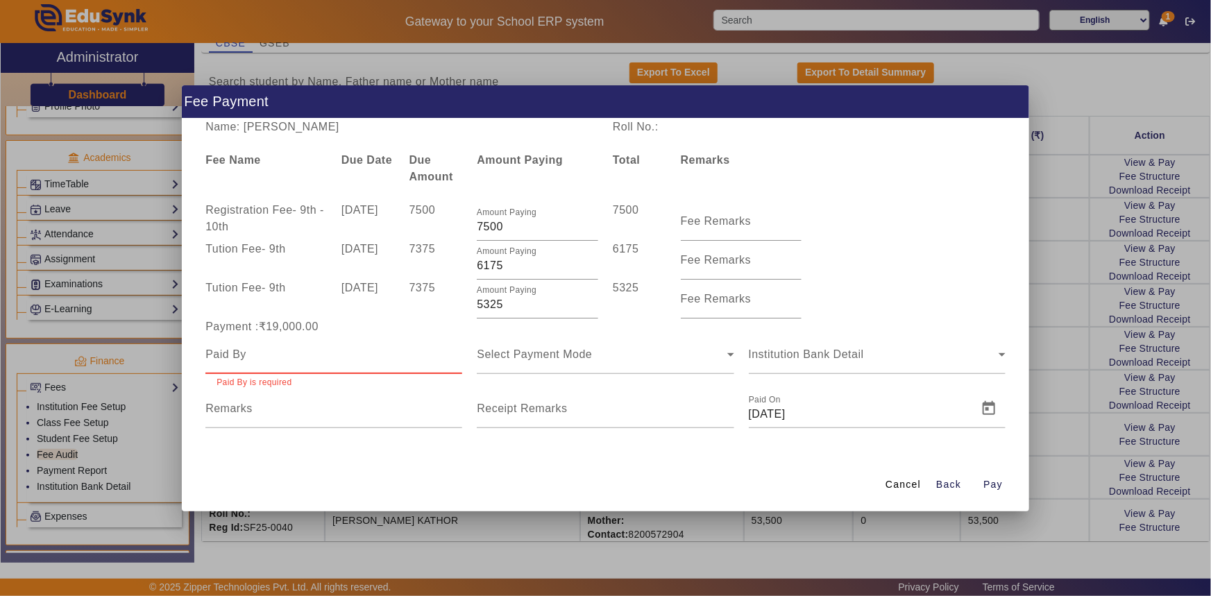
click at [255, 355] on input at bounding box center [333, 354] width 257 height 17
paste input "KATHOR"
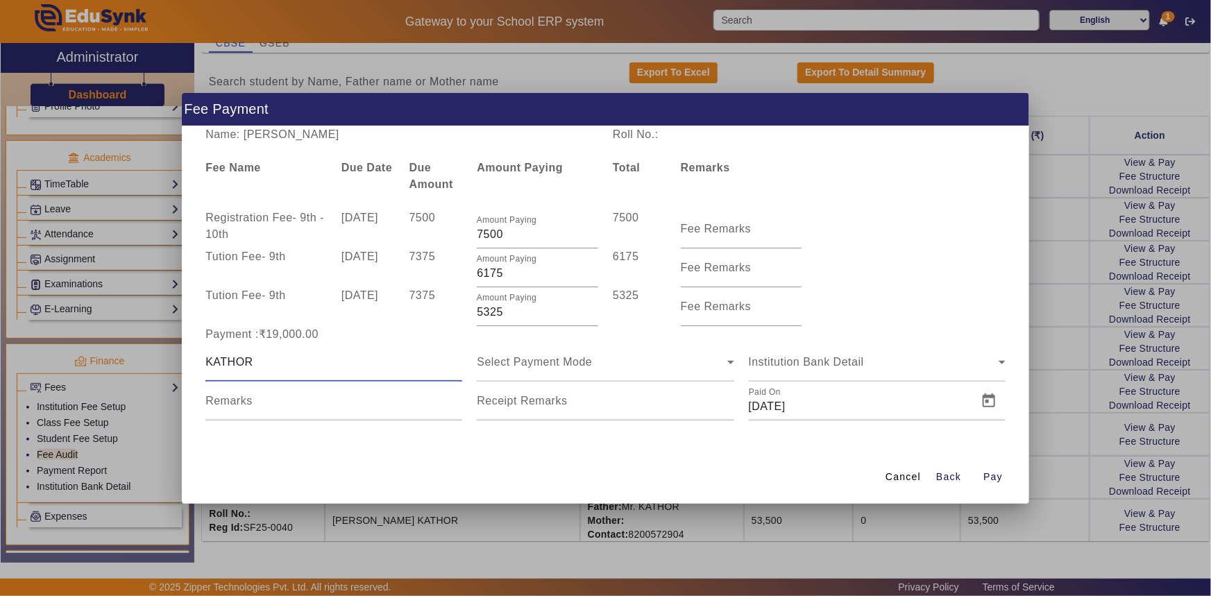
click at [207, 359] on input "KATHOR" at bounding box center [333, 362] width 257 height 17
type input "[PERSON_NAME]"
click at [486, 357] on span "Select Payment Mode" at bounding box center [534, 362] width 115 height 12
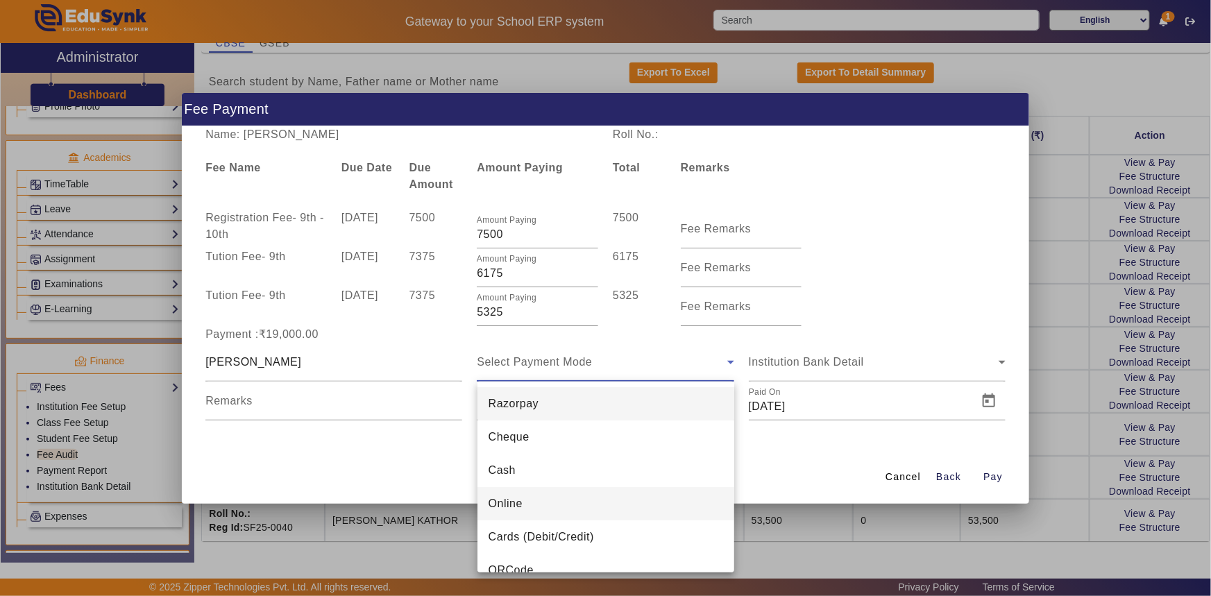
click at [511, 507] on span "Online" at bounding box center [506, 503] width 34 height 17
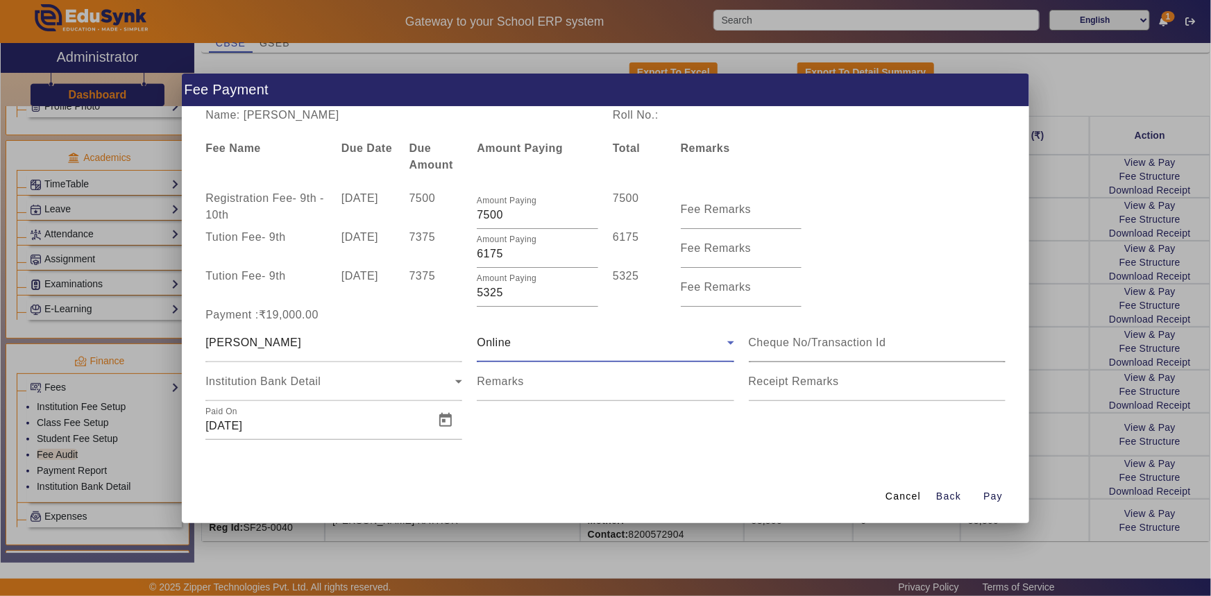
click at [771, 346] on input at bounding box center [877, 342] width 257 height 17
type input "106987283008"
click at [446, 421] on span "Open calendar" at bounding box center [445, 420] width 33 height 33
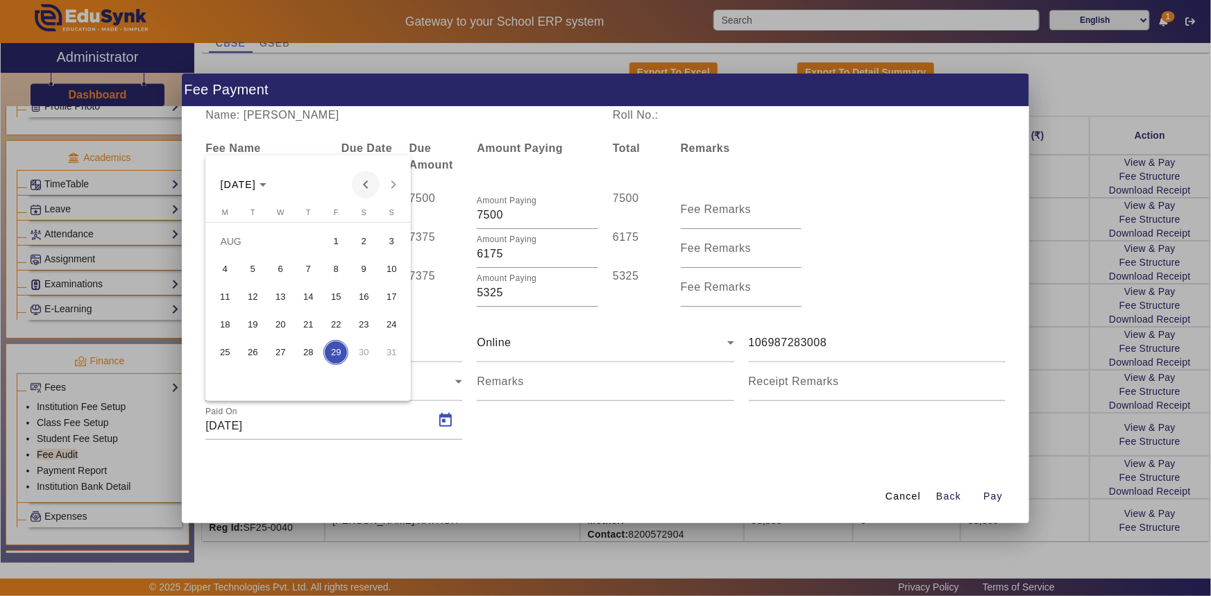
click at [363, 187] on span "Previous month" at bounding box center [366, 185] width 28 height 28
click at [251, 346] on span "24" at bounding box center [252, 352] width 25 height 25
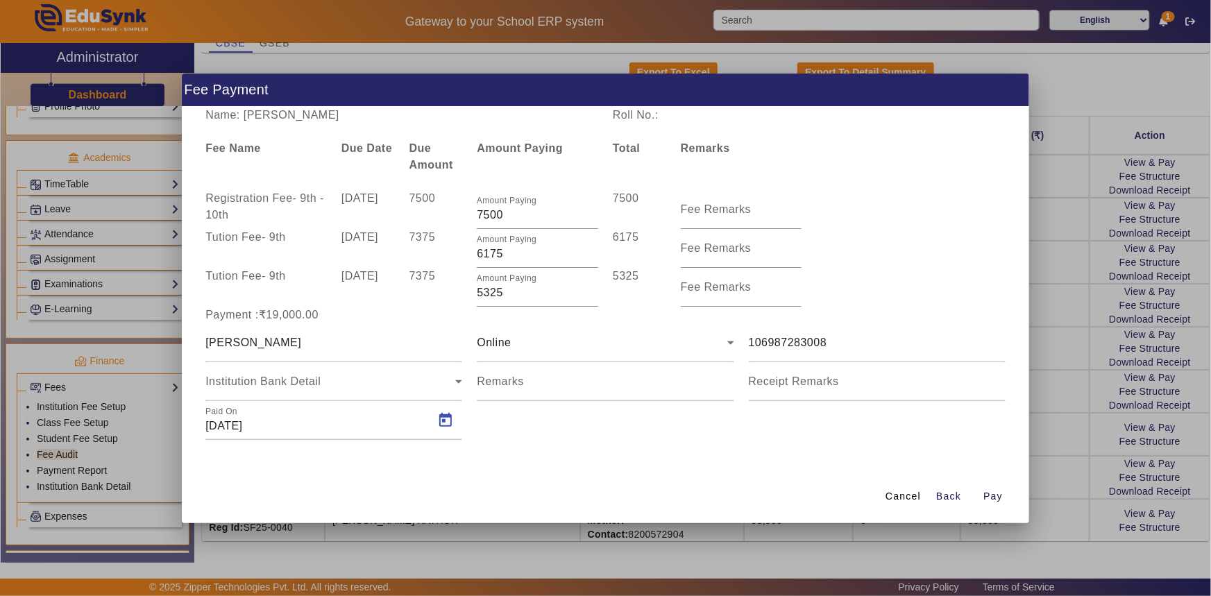
type input "[DATE]"
click at [1005, 496] on span "button" at bounding box center [993, 496] width 44 height 33
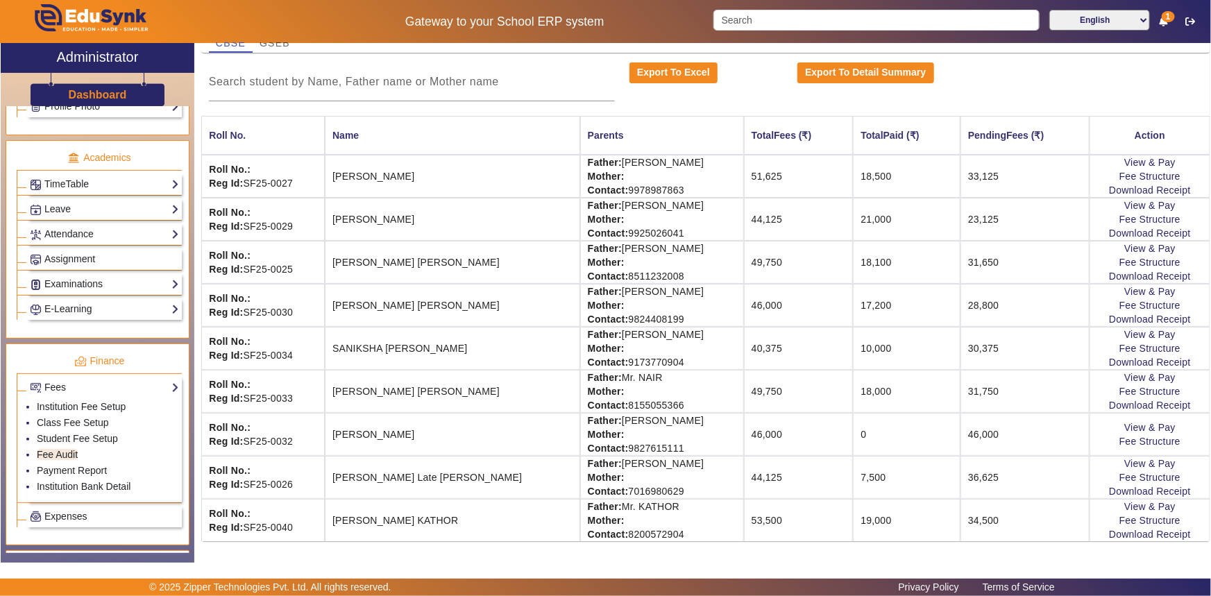
scroll to position [28, 0]
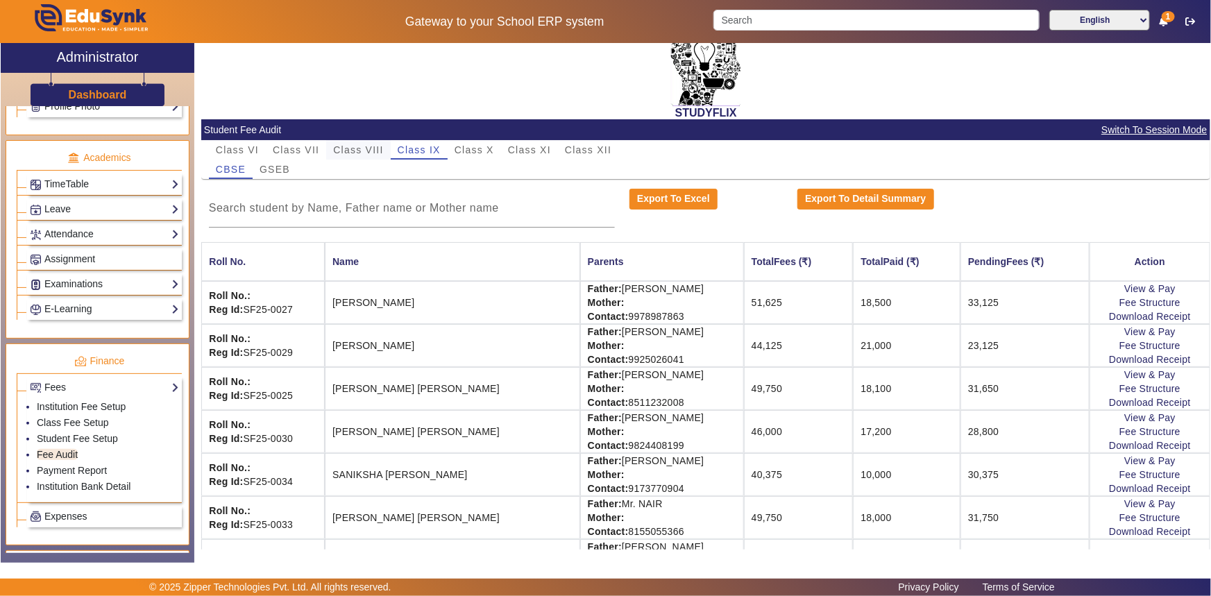
click at [356, 150] on span "Class VIII" at bounding box center [358, 150] width 50 height 10
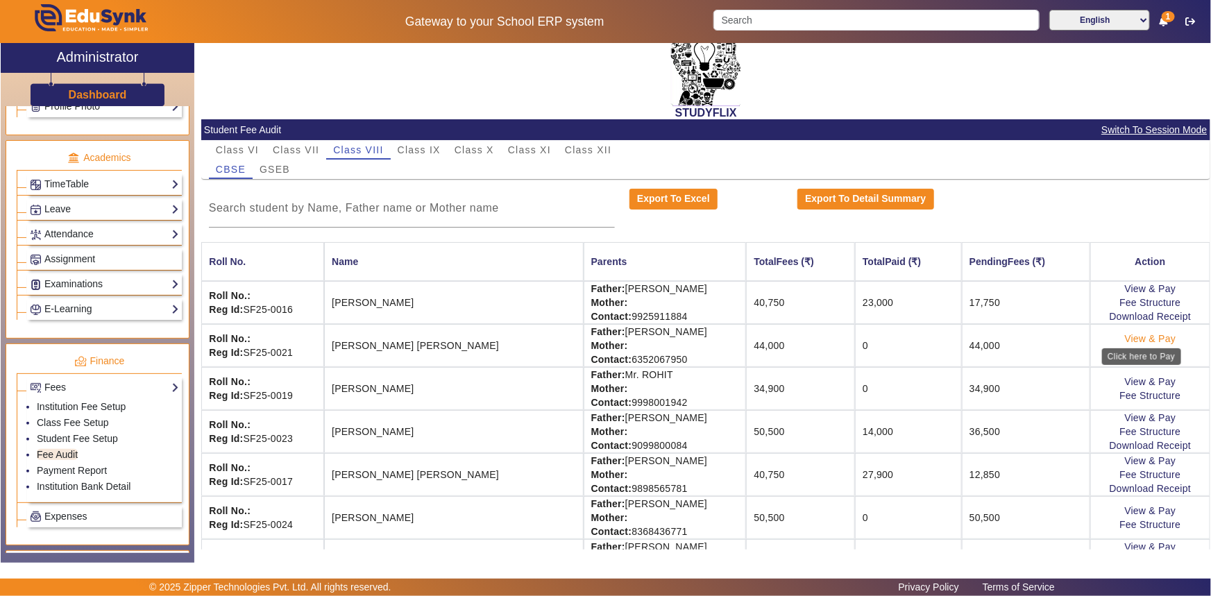
click at [1152, 339] on link "View & Pay" at bounding box center [1150, 338] width 51 height 11
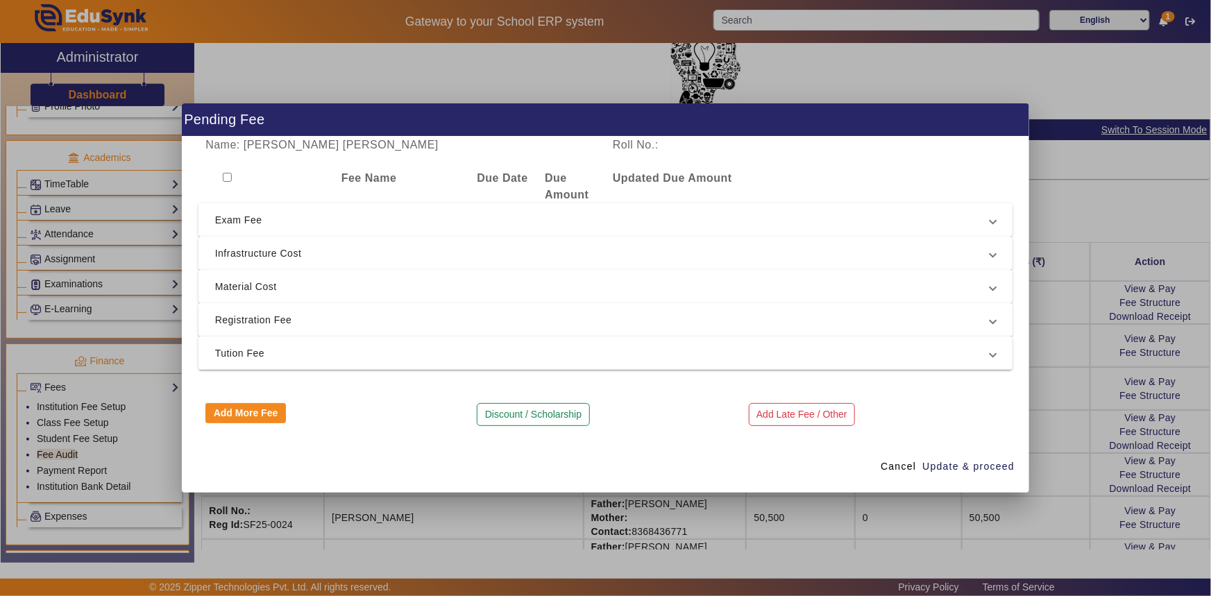
click at [266, 319] on span "Registration Fee" at bounding box center [603, 320] width 776 height 17
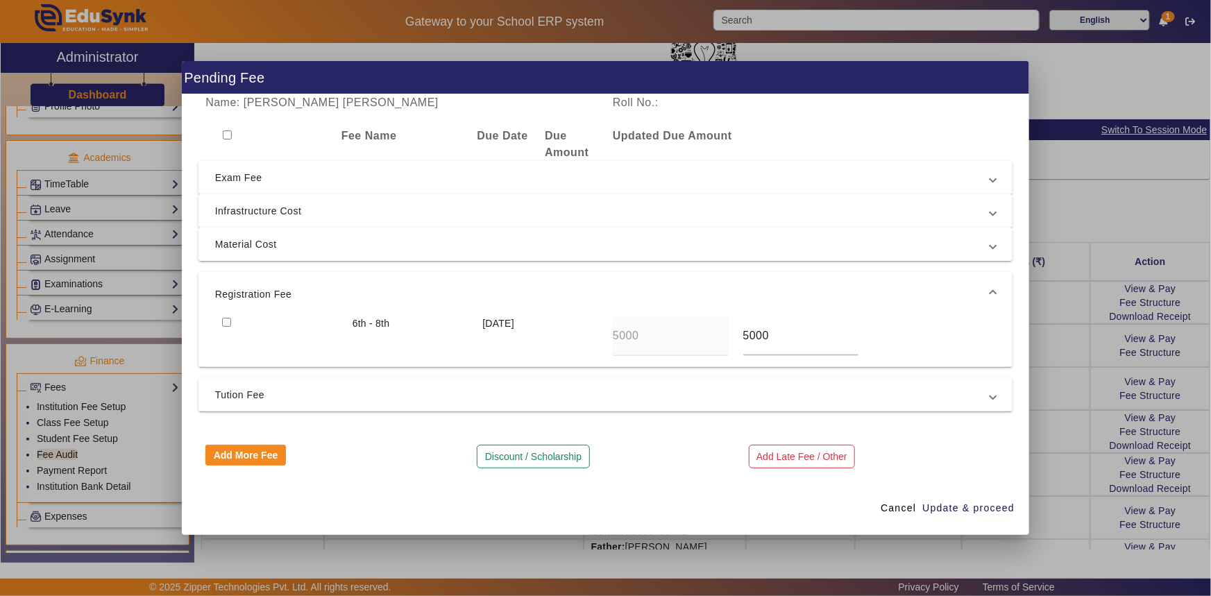
click at [229, 321] on input "checkbox" at bounding box center [226, 322] width 9 height 9
checkbox input "true"
click at [235, 392] on span "Tution Fee" at bounding box center [603, 395] width 776 height 17
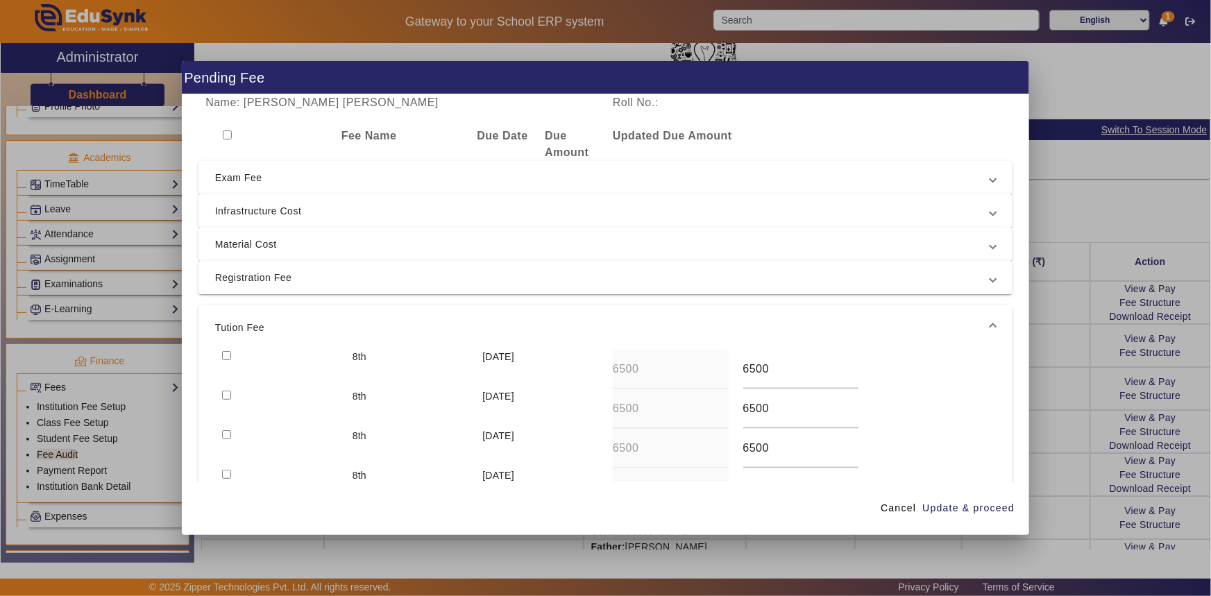
click at [227, 351] on input "checkbox" at bounding box center [226, 355] width 9 height 9
checkbox input "true"
click at [257, 244] on span "Material Cost" at bounding box center [603, 244] width 776 height 17
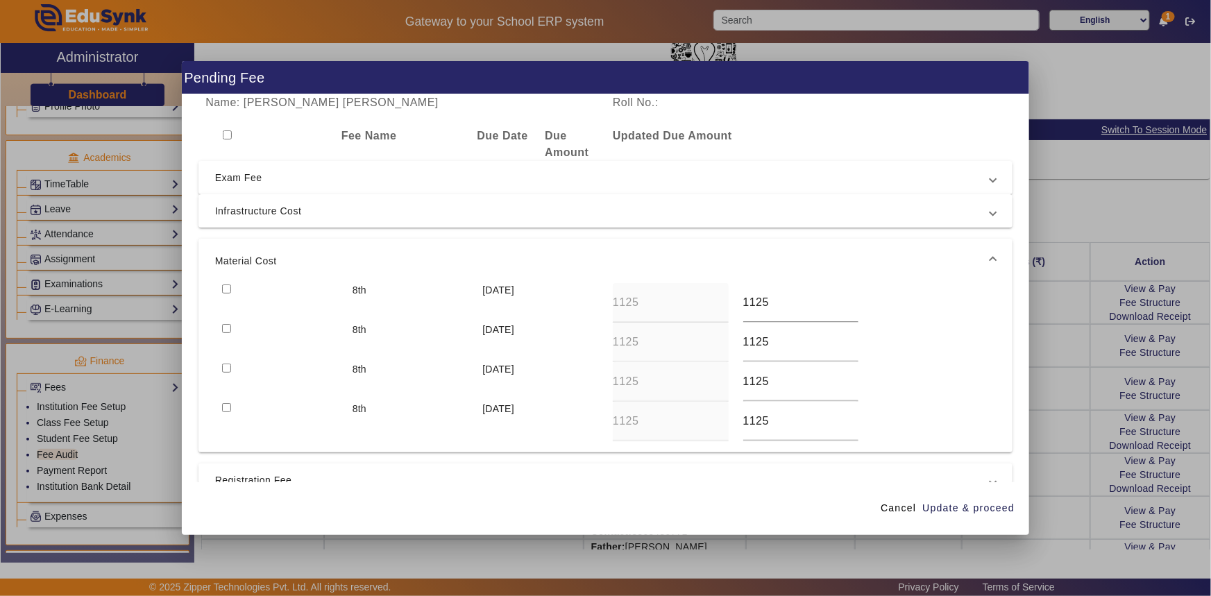
click at [225, 325] on input "checkbox" at bounding box center [226, 328] width 9 height 9
checkbox input "true"
click at [223, 286] on input "checkbox" at bounding box center [226, 289] width 9 height 9
checkbox input "true"
click at [962, 513] on span "Update & proceed" at bounding box center [968, 508] width 92 height 15
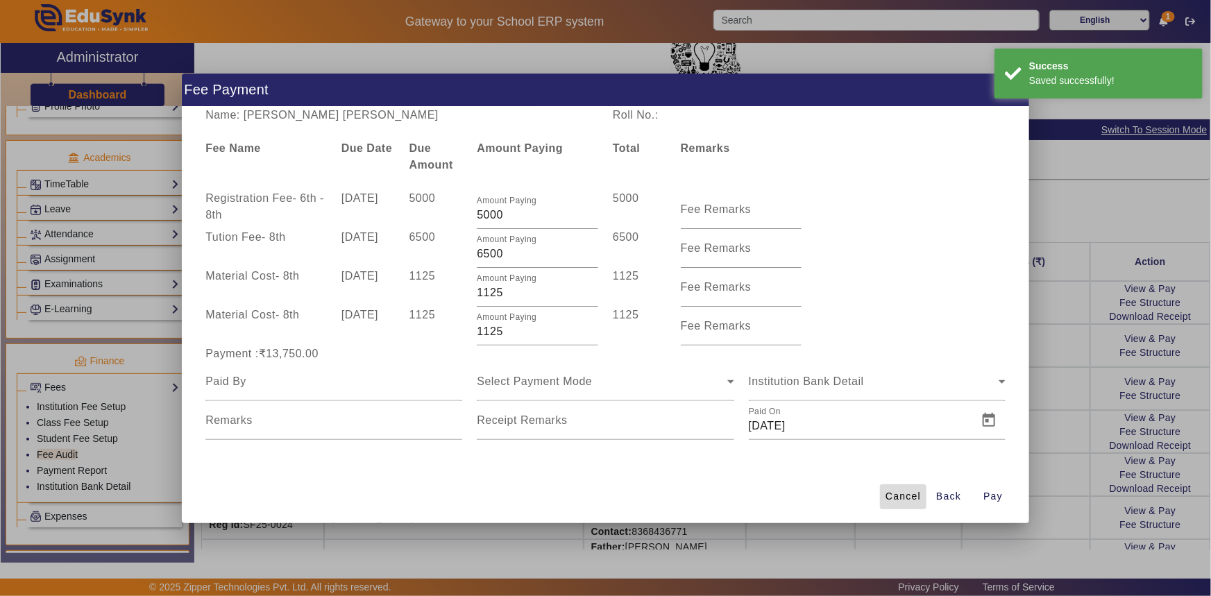
click at [892, 494] on span "Cancel" at bounding box center [903, 496] width 35 height 15
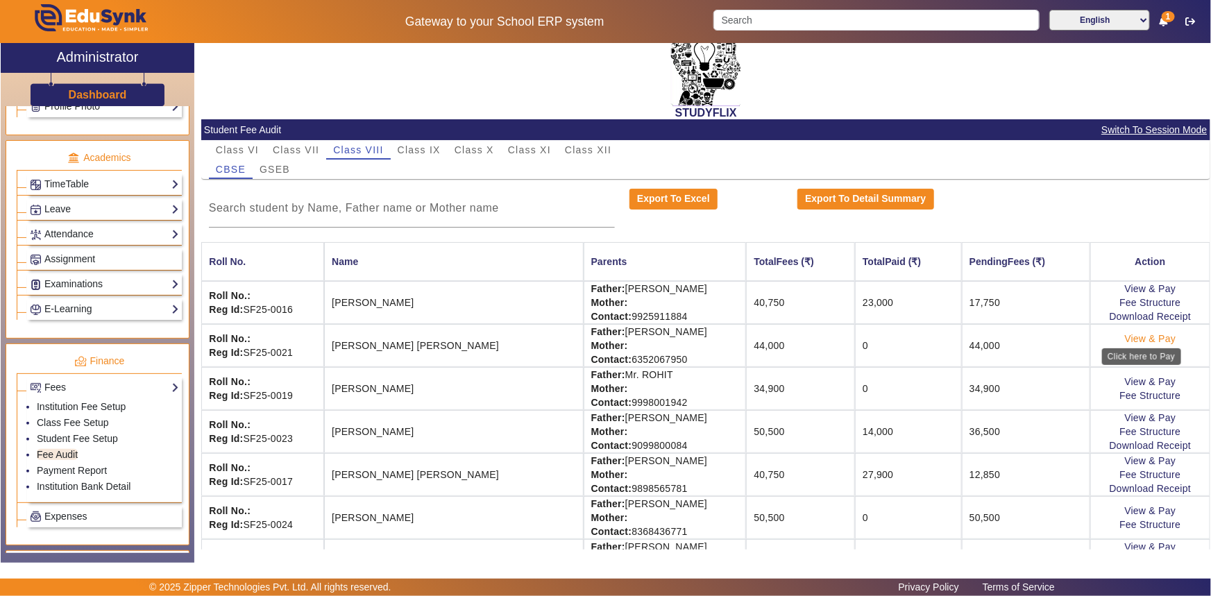
click at [1155, 337] on link "View & Pay" at bounding box center [1150, 338] width 51 height 11
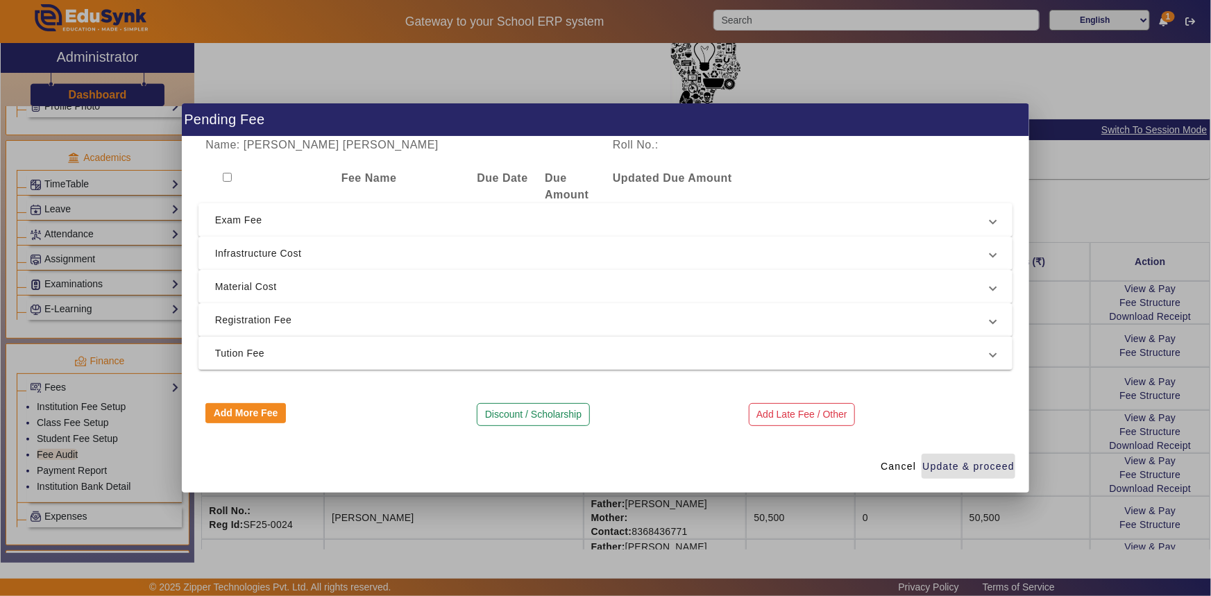
click at [236, 224] on span "Exam Fee" at bounding box center [603, 220] width 776 height 17
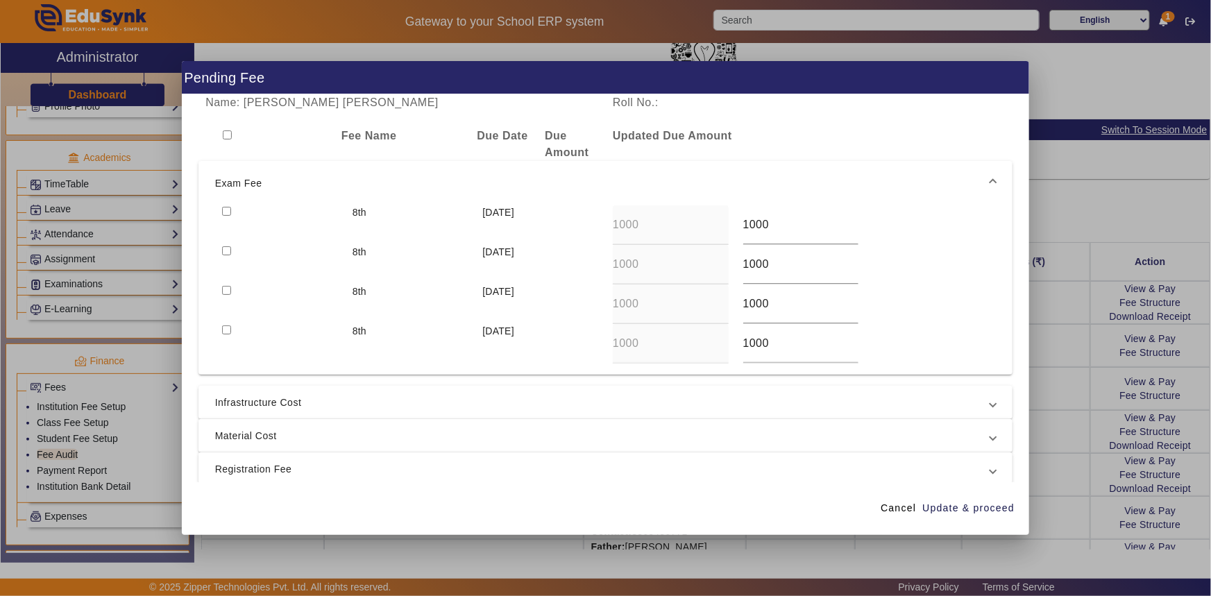
click at [223, 210] on input "checkbox" at bounding box center [226, 211] width 9 height 9
checkbox input "true"
click at [237, 403] on span "Infrastructure Cost" at bounding box center [603, 402] width 776 height 17
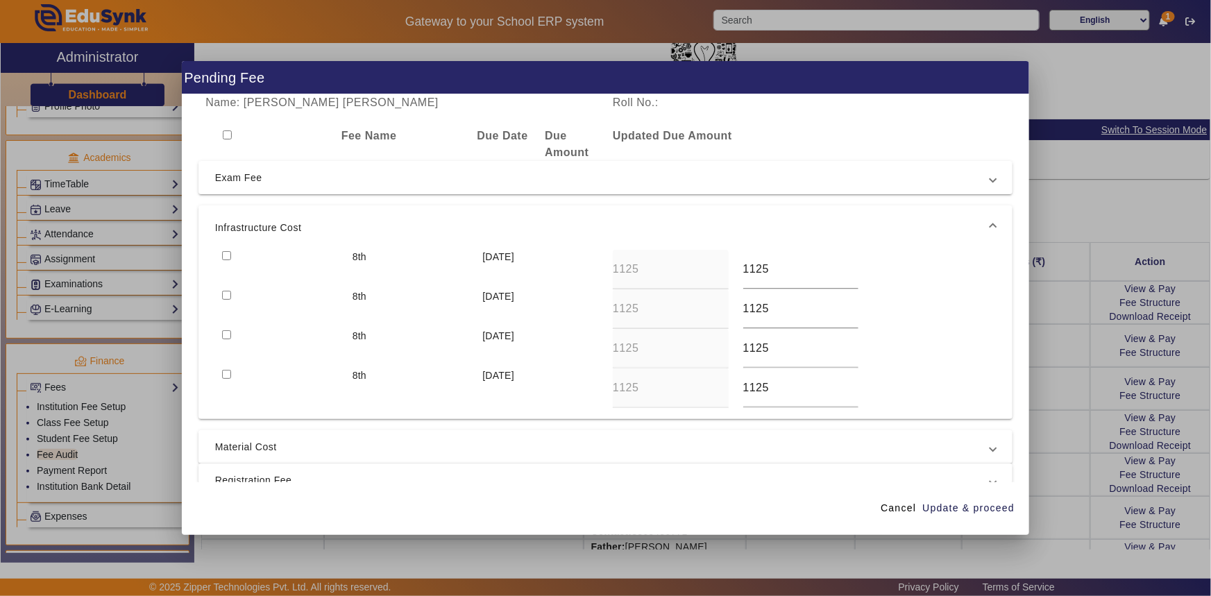
click at [226, 291] on input "checkbox" at bounding box center [226, 295] width 9 height 9
checkbox input "true"
click at [226, 257] on input "checkbox" at bounding box center [226, 255] width 9 height 9
checkbox input "true"
click at [239, 446] on span "Material Cost" at bounding box center [603, 447] width 776 height 17
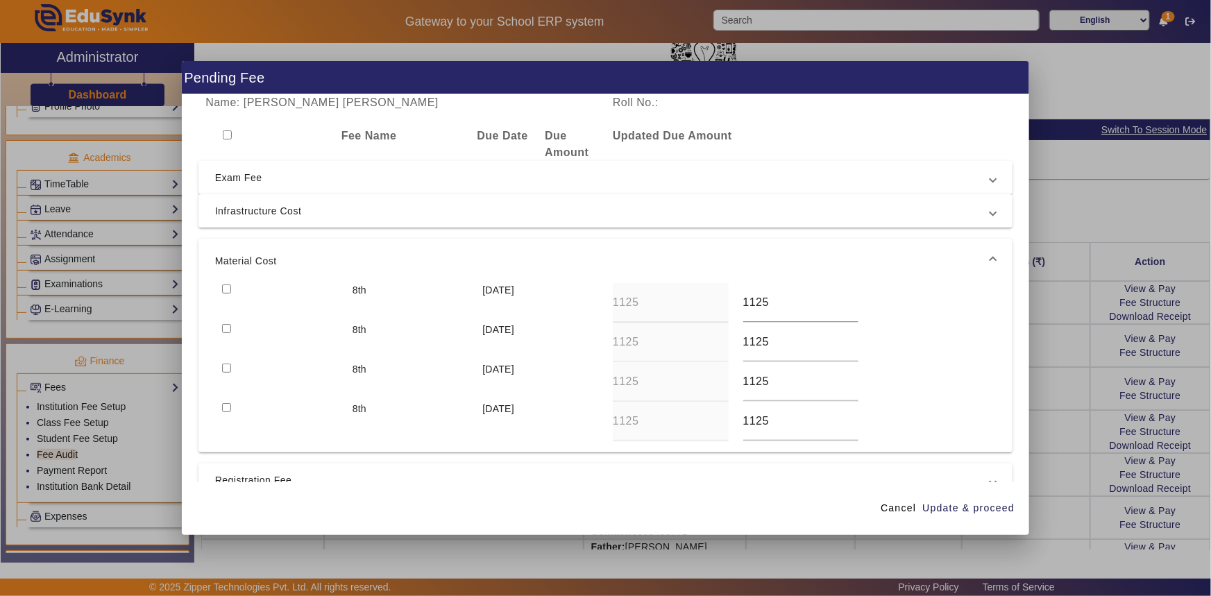
click at [223, 328] on input "checkbox" at bounding box center [226, 328] width 9 height 9
checkbox input "true"
click at [228, 291] on input "checkbox" at bounding box center [226, 289] width 9 height 9
checkbox input "true"
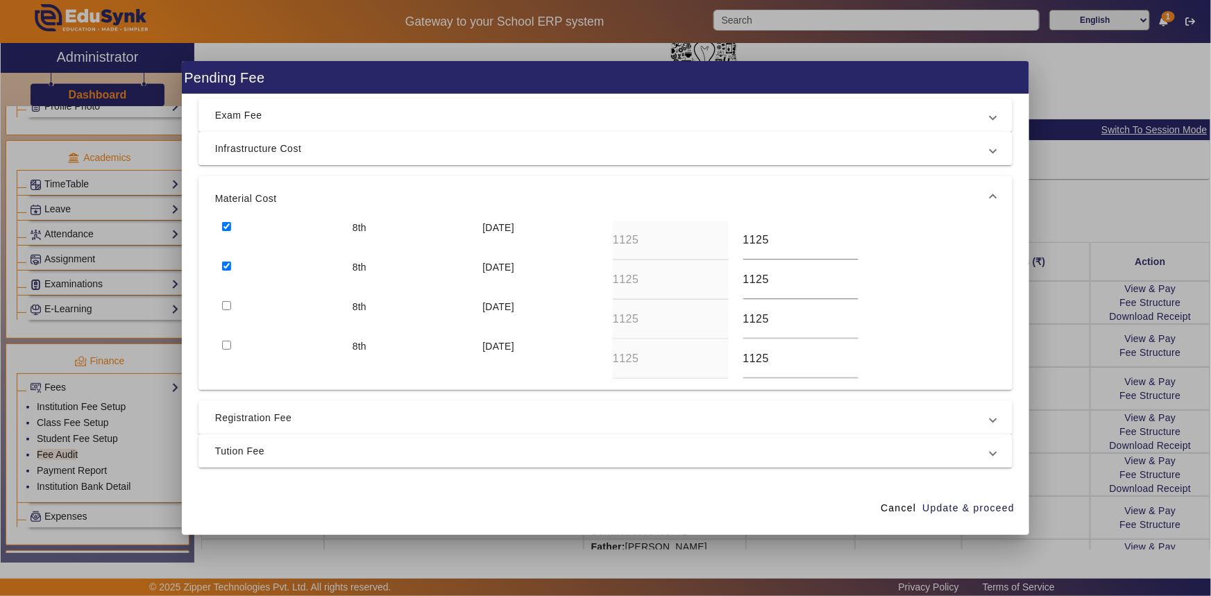
click at [264, 421] on span "Registration Fee" at bounding box center [603, 417] width 776 height 17
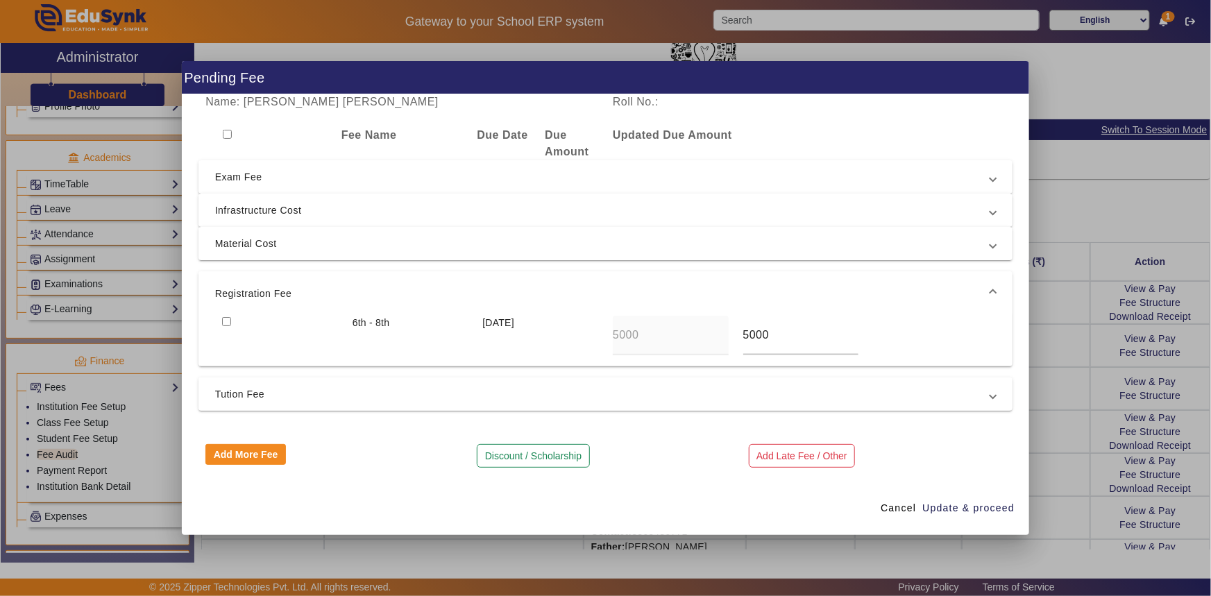
scroll to position [0, 0]
click at [228, 320] on input "checkbox" at bounding box center [226, 322] width 9 height 9
checkbox input "true"
click at [277, 399] on span "Tution Fee" at bounding box center [603, 395] width 776 height 17
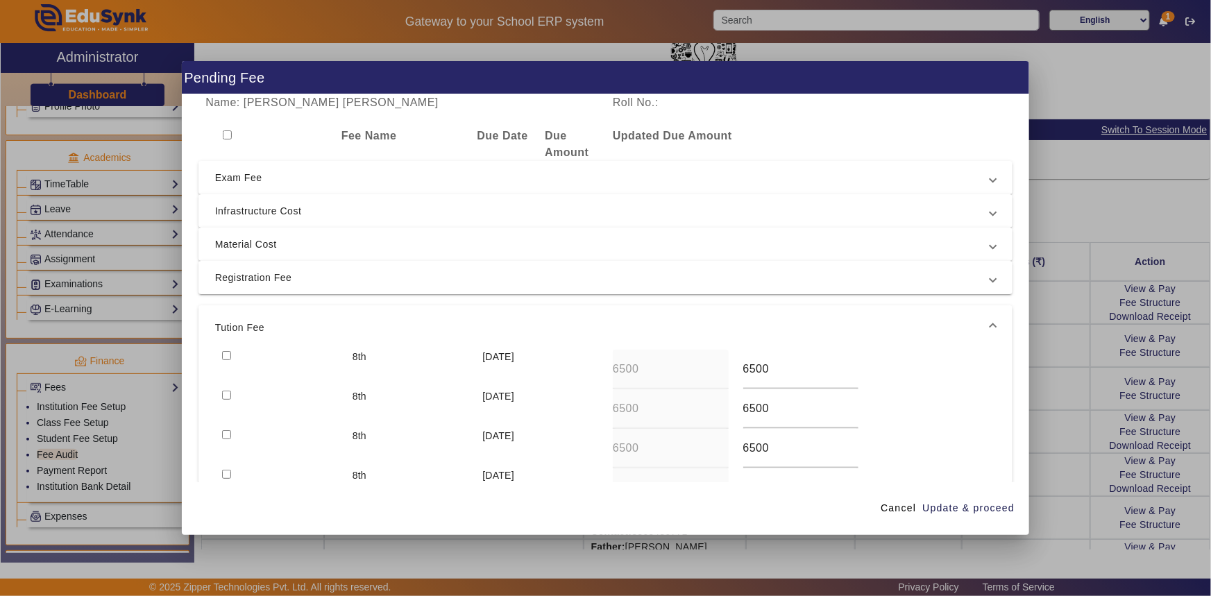
click at [228, 353] on input "checkbox" at bounding box center [226, 355] width 9 height 9
checkbox input "true"
click at [944, 510] on span "Update & proceed" at bounding box center [968, 508] width 92 height 15
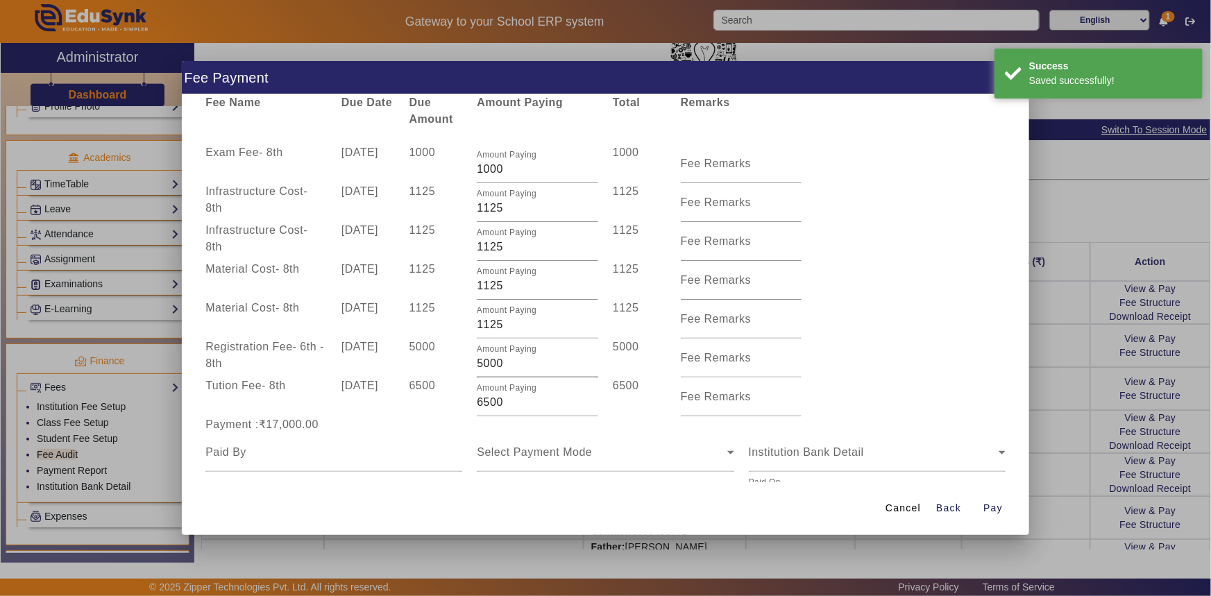
scroll to position [62, 0]
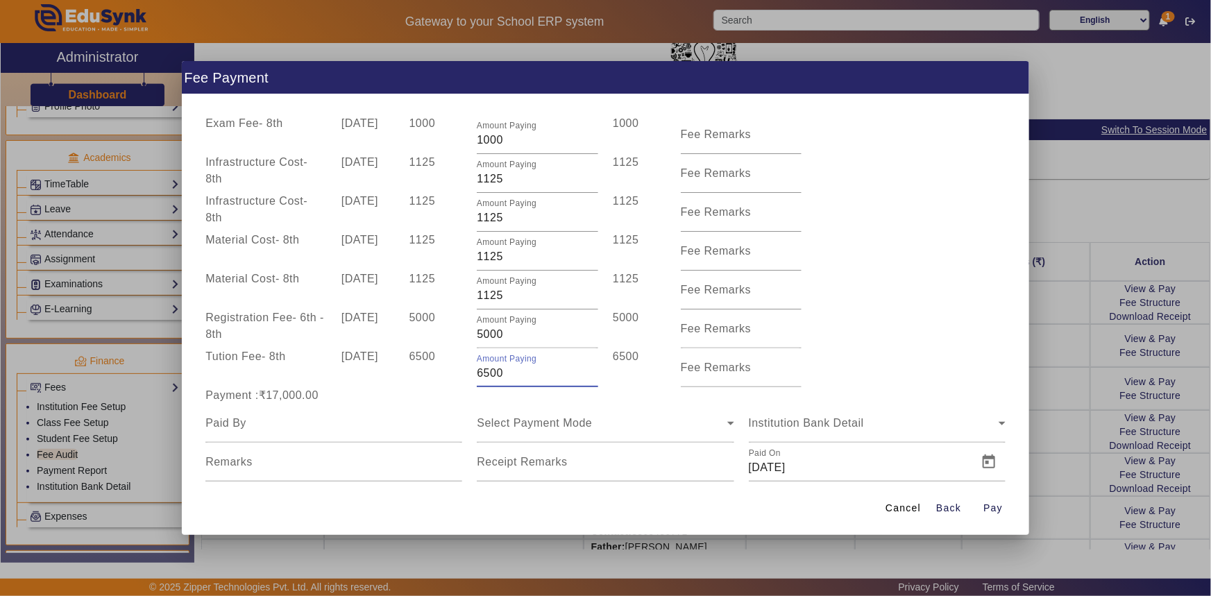
click at [472, 375] on div "Amount Paying 6500" at bounding box center [538, 367] width 136 height 39
type input "4500"
click at [462, 382] on div "6500" at bounding box center [436, 367] width 68 height 39
drag, startPoint x: 481, startPoint y: 300, endPoint x: 514, endPoint y: 298, distance: 32.6
click at [514, 298] on input "1125" at bounding box center [537, 295] width 121 height 17
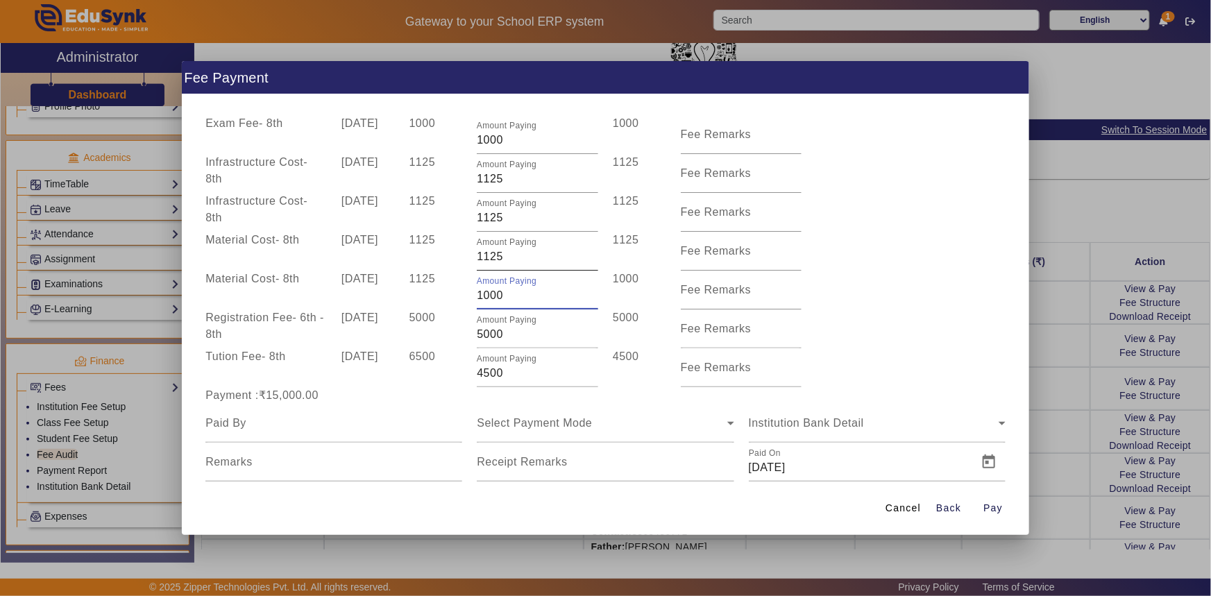
type input "1000"
drag, startPoint x: 480, startPoint y: 253, endPoint x: 520, endPoint y: 257, distance: 40.4
click at [520, 257] on input "1125" at bounding box center [537, 256] width 121 height 17
type input "1000"
click at [854, 293] on div "Material Cost - 8th [DATE] 1125 Amount Paying 1000 1000 Fee Remarks" at bounding box center [605, 290] width 815 height 39
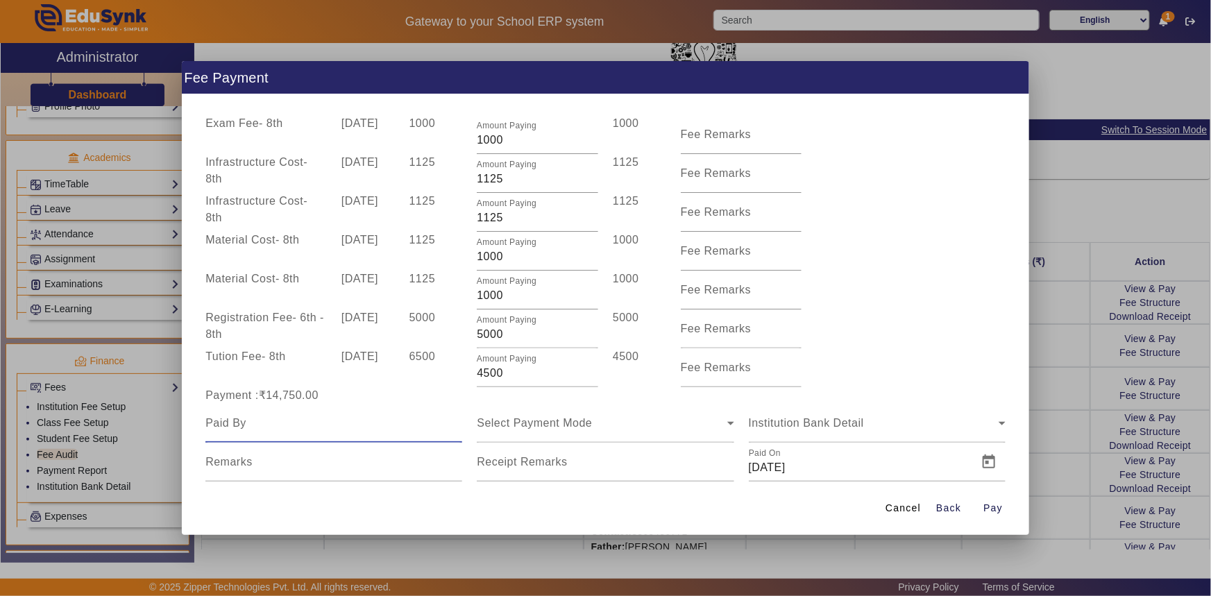
click at [273, 425] on input at bounding box center [333, 423] width 257 height 17
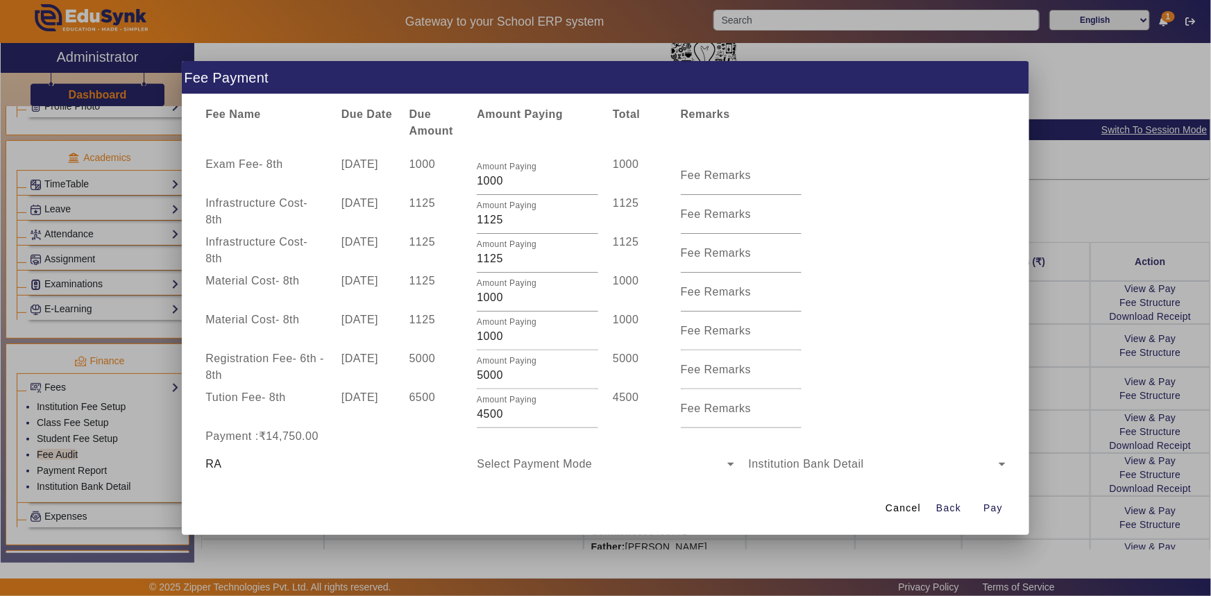
scroll to position [0, 0]
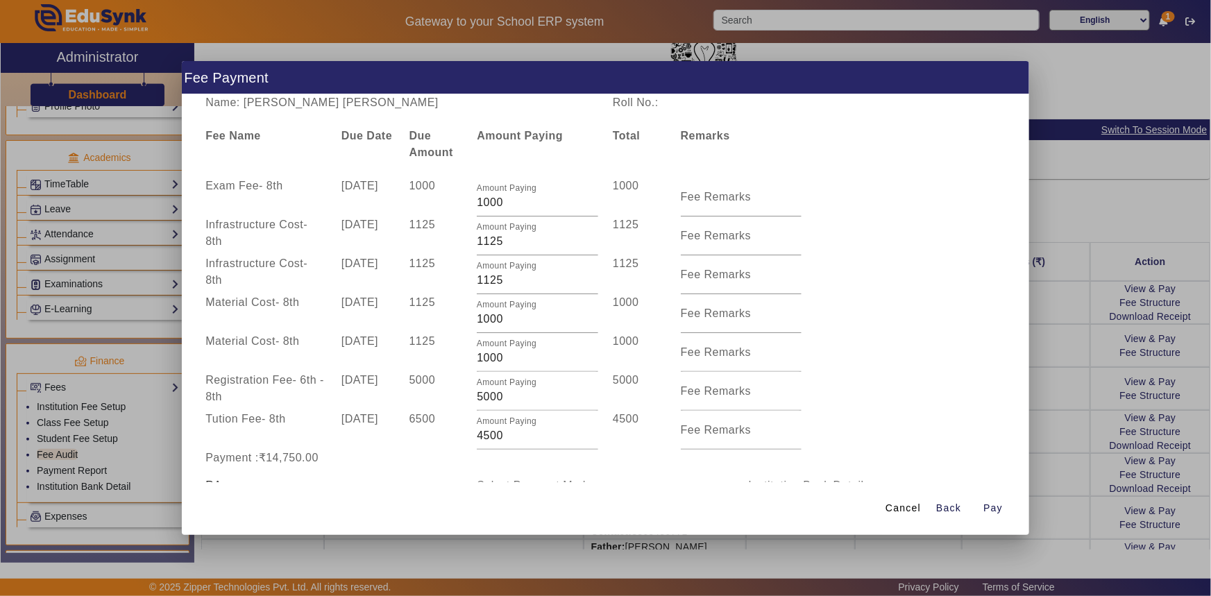
drag, startPoint x: 295, startPoint y: 103, endPoint x: 449, endPoint y: 106, distance: 154.1
click at [449, 106] on div "Name: [PERSON_NAME] [PERSON_NAME]" at bounding box center [401, 102] width 407 height 17
copy div "[PERSON_NAME]"
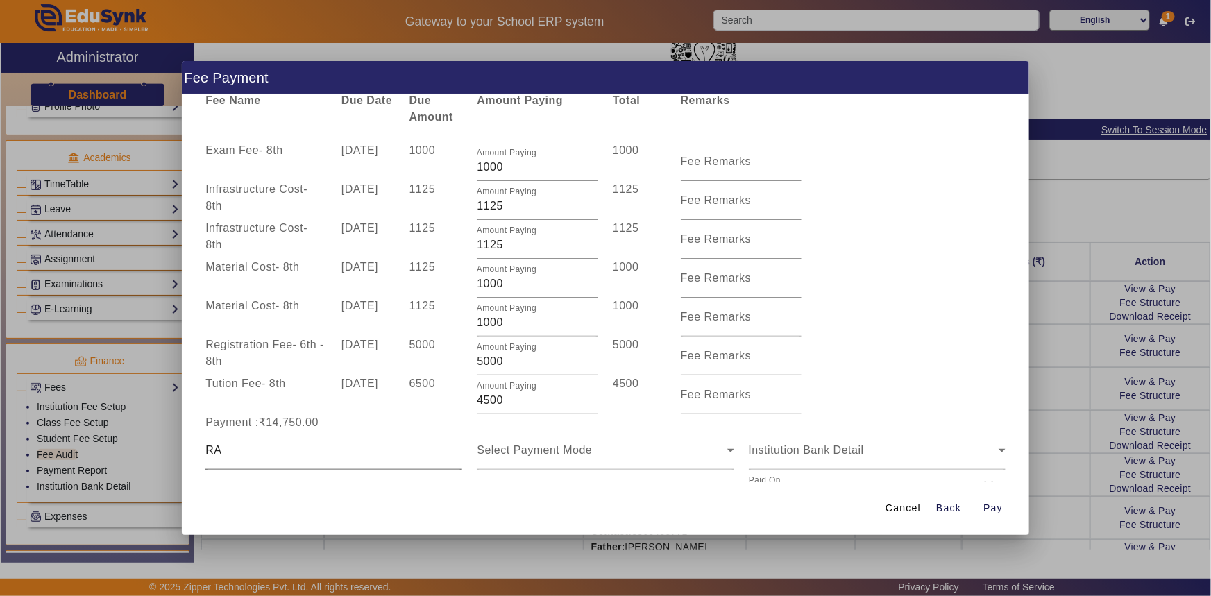
scroll to position [92, 0]
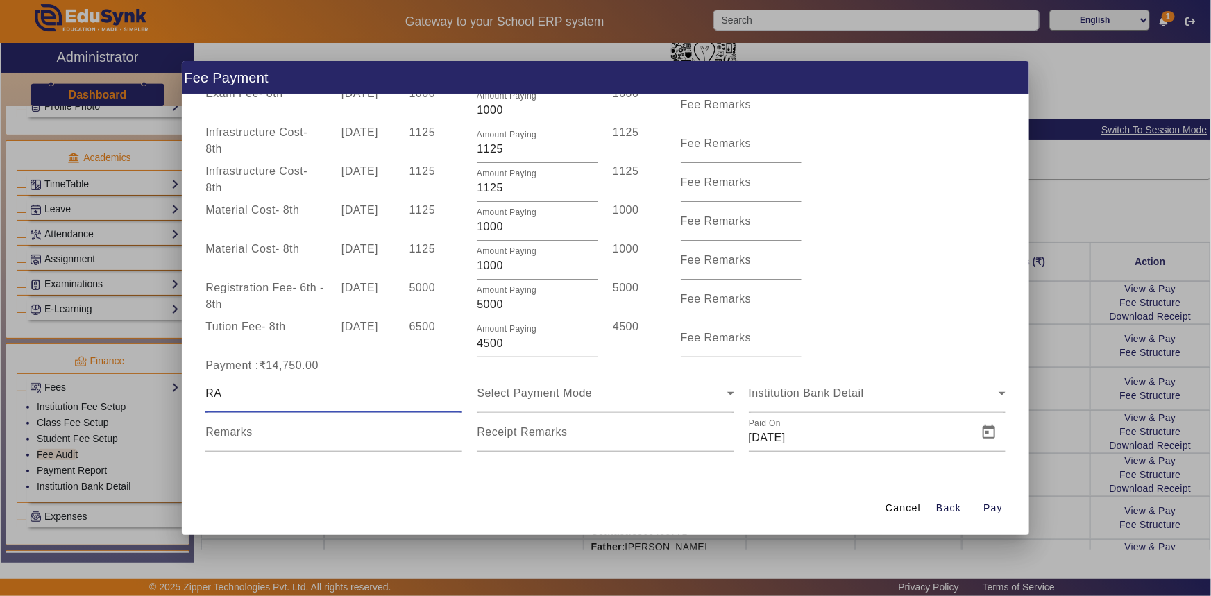
drag, startPoint x: 237, startPoint y: 395, endPoint x: 198, endPoint y: 393, distance: 39.6
click at [198, 393] on div "RA" at bounding box center [333, 393] width 271 height 39
paste input "[PERSON_NAME]"
type input "[PERSON_NAME]"
click at [492, 398] on span "Select Payment Mode" at bounding box center [534, 393] width 115 height 12
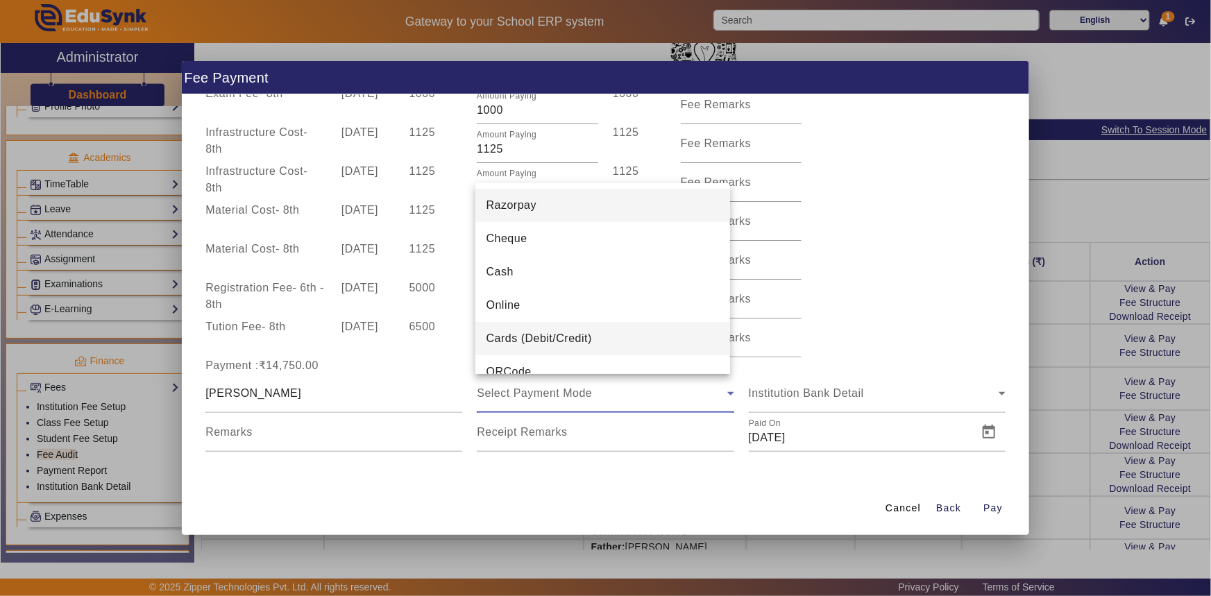
scroll to position [19, 0]
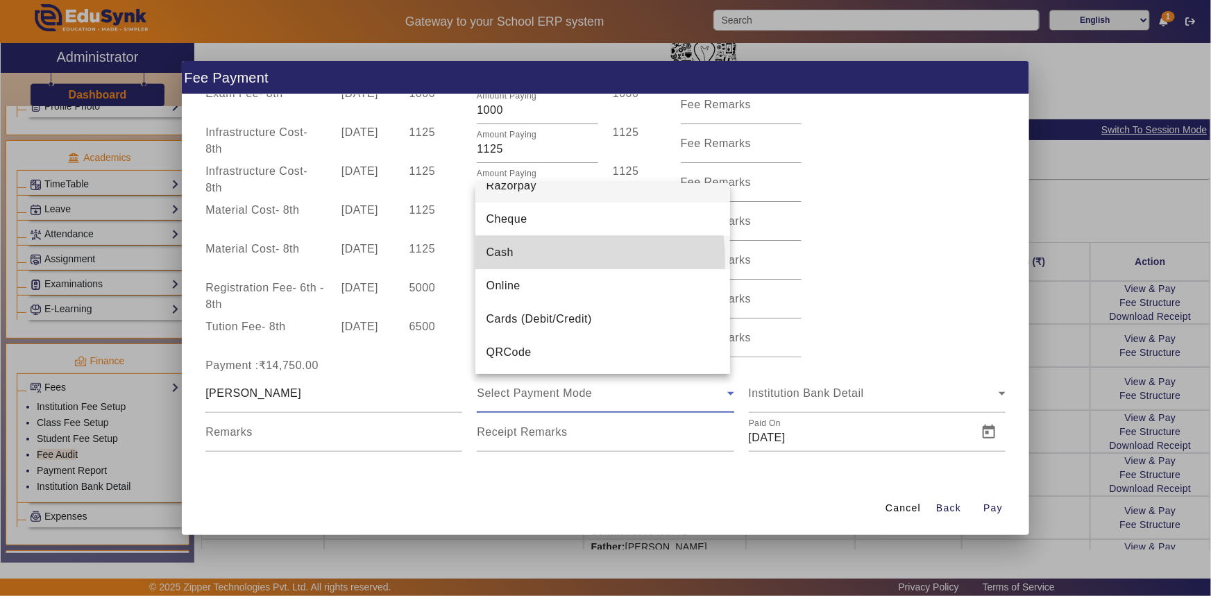
click at [520, 260] on mat-option "Cash" at bounding box center [602, 252] width 255 height 33
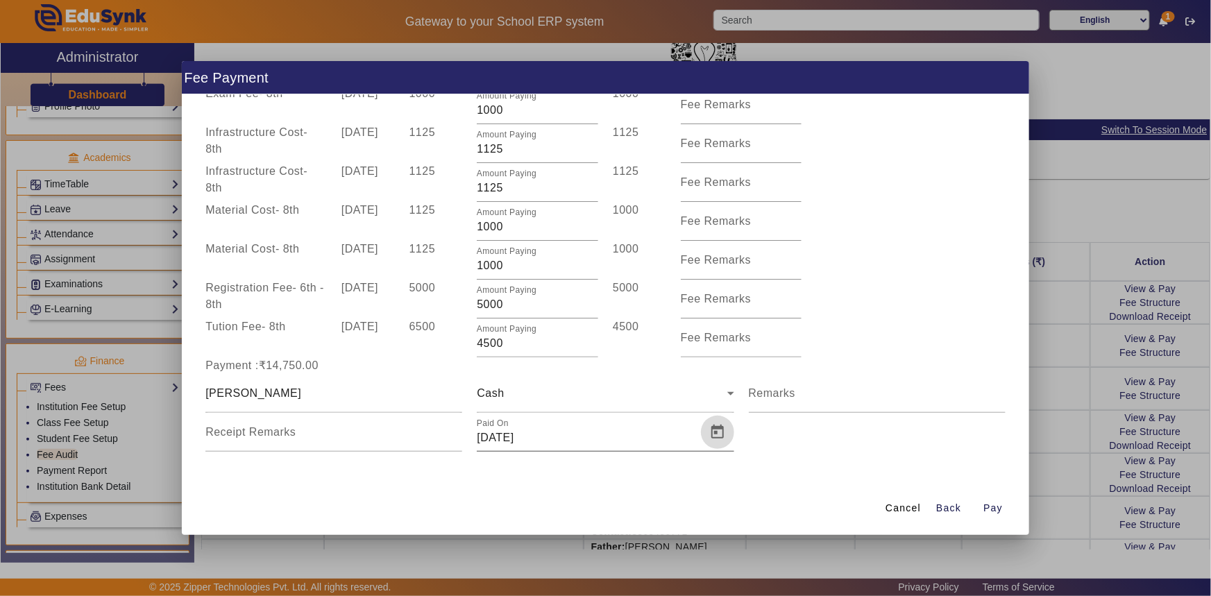
click at [708, 438] on span "Open calendar" at bounding box center [717, 432] width 33 height 33
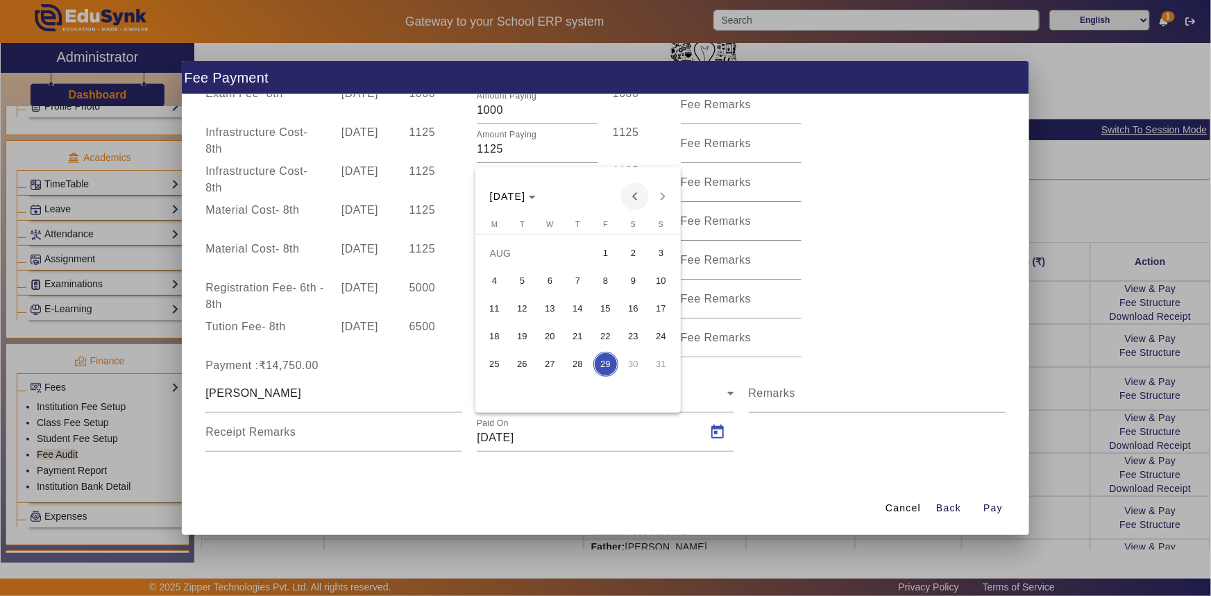
click at [633, 205] on span "Previous month" at bounding box center [635, 197] width 28 height 28
click at [555, 277] on span "2" at bounding box center [550, 281] width 25 height 25
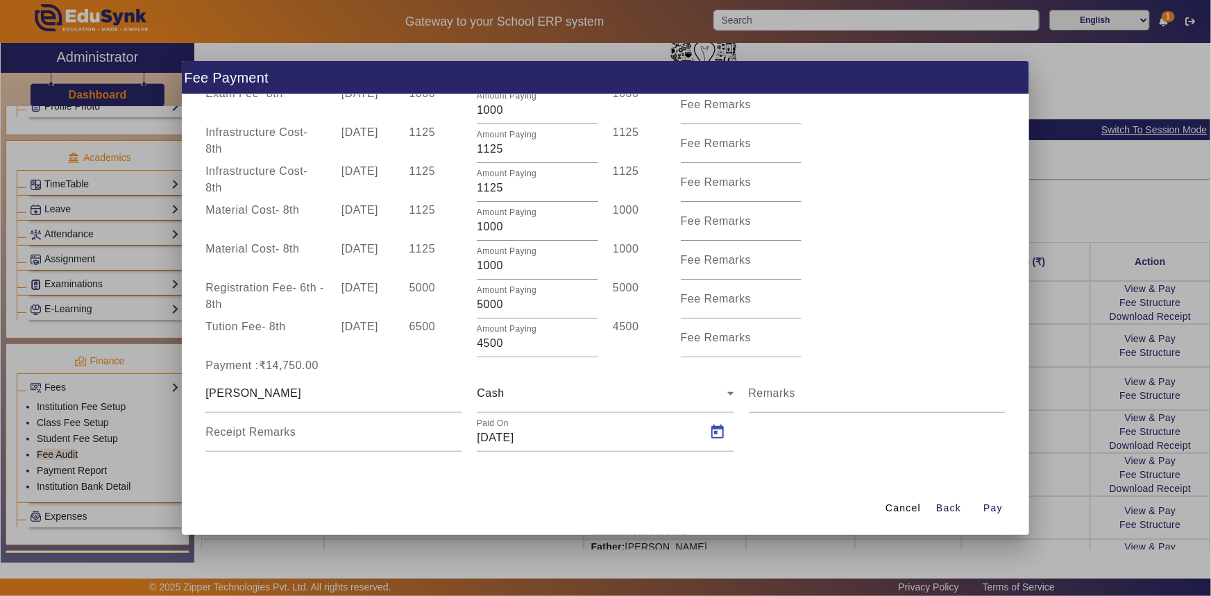
type input "[DATE]"
click at [986, 508] on span "Pay" at bounding box center [992, 508] width 19 height 15
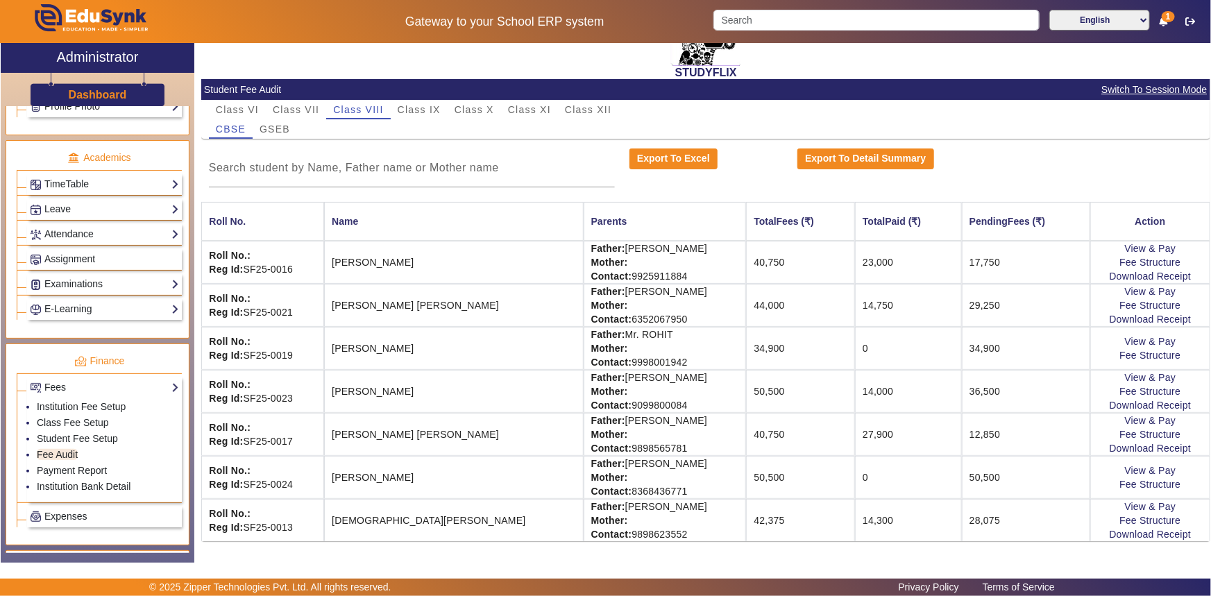
scroll to position [69, 0]
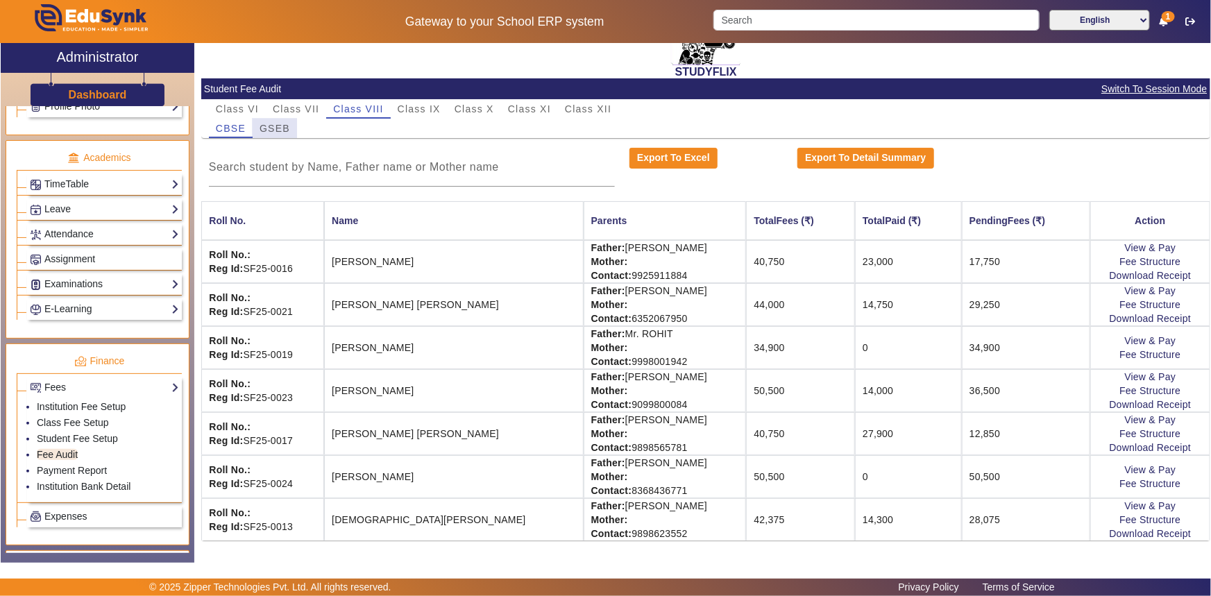
click at [278, 124] on span "GSEB" at bounding box center [275, 129] width 31 height 10
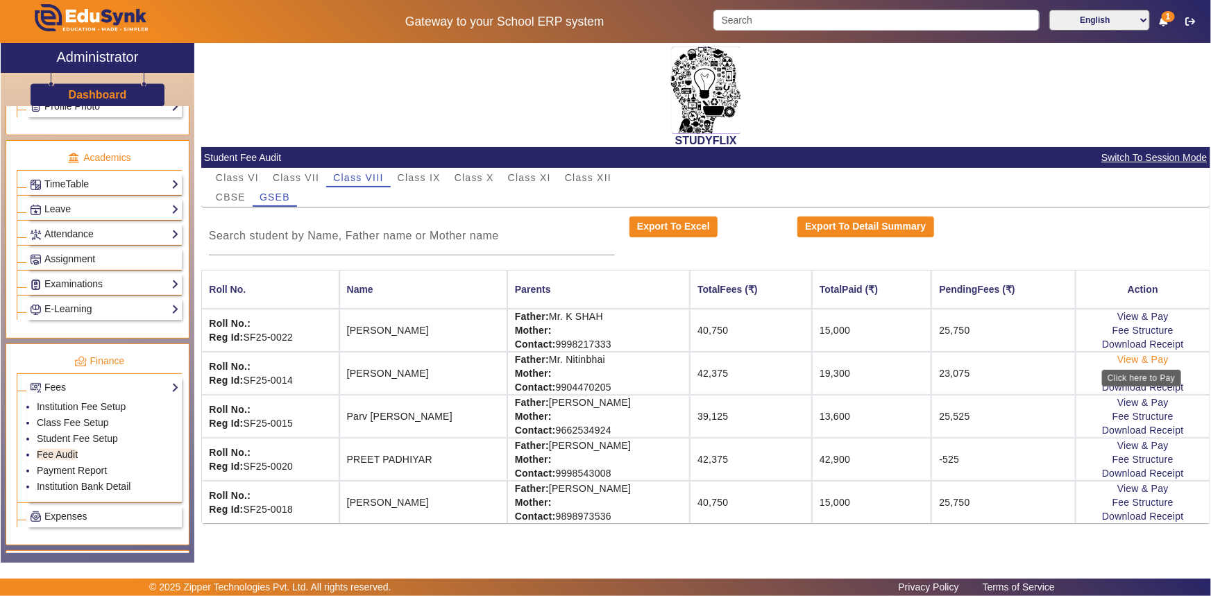
click at [1160, 357] on link "View & Pay" at bounding box center [1142, 359] width 51 height 11
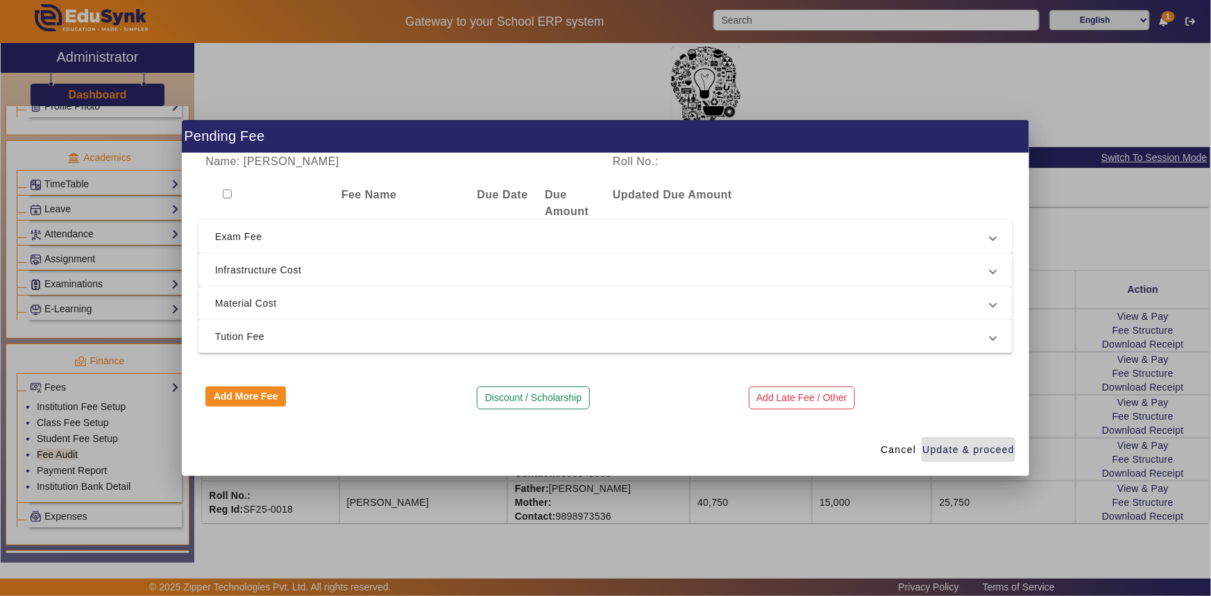
click at [244, 242] on span "Exam Fee" at bounding box center [603, 236] width 776 height 17
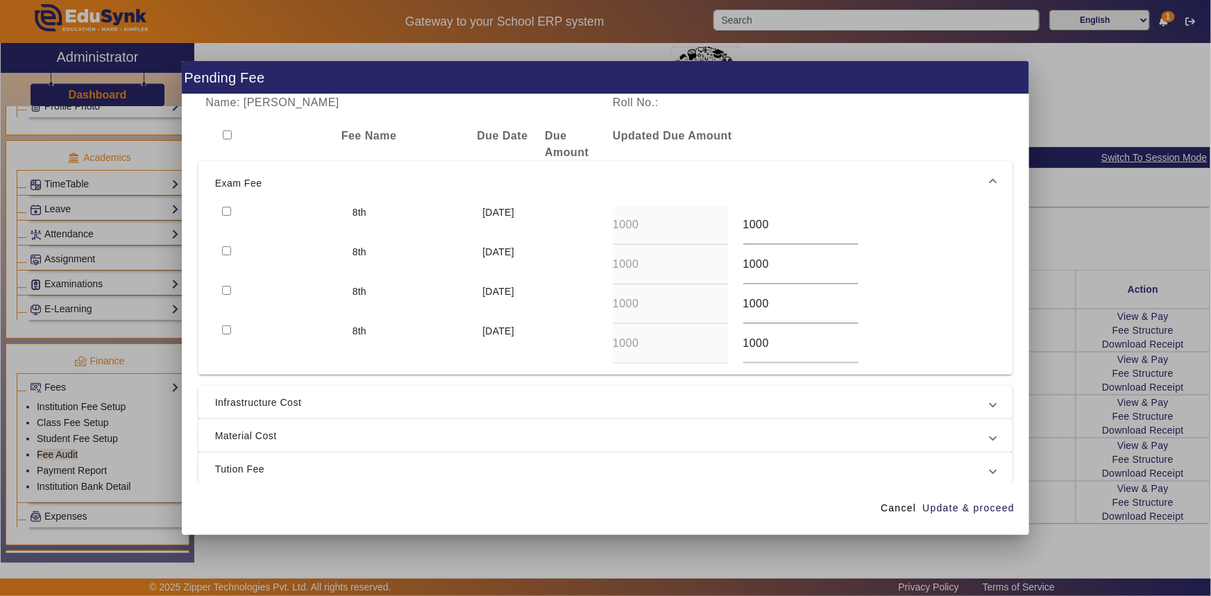
click at [225, 212] on input "checkbox" at bounding box center [226, 211] width 9 height 9
checkbox input "true"
click at [261, 400] on span "Infrastructure Cost" at bounding box center [603, 402] width 776 height 17
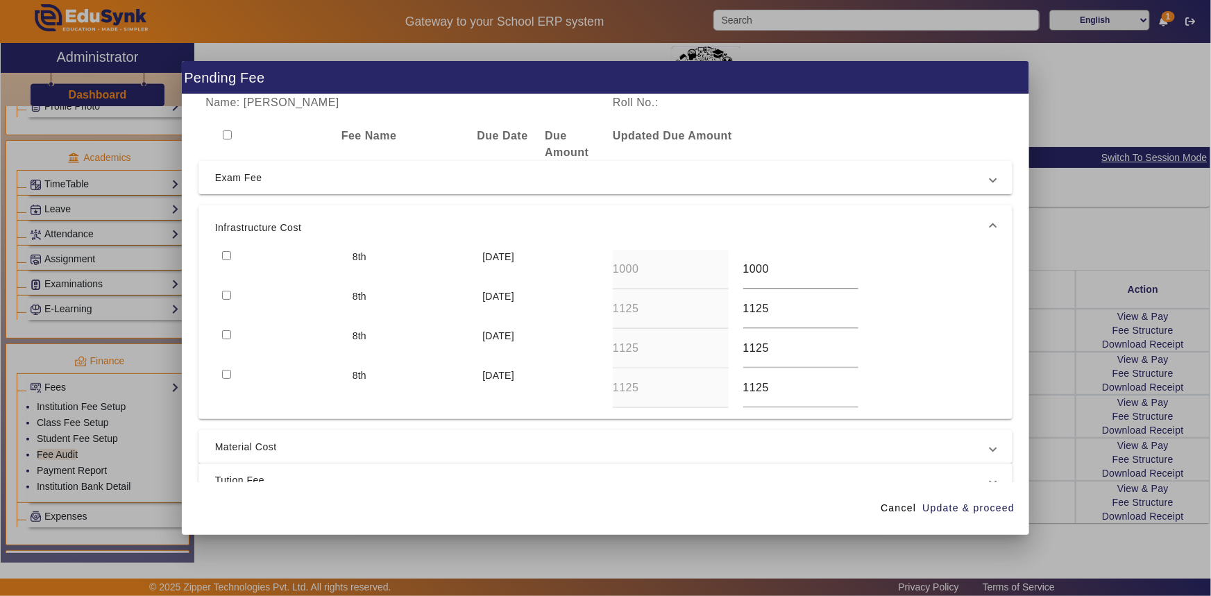
click at [229, 251] on input "checkbox" at bounding box center [226, 255] width 9 height 9
checkbox input "true"
click at [248, 451] on span "Material Cost" at bounding box center [603, 447] width 776 height 17
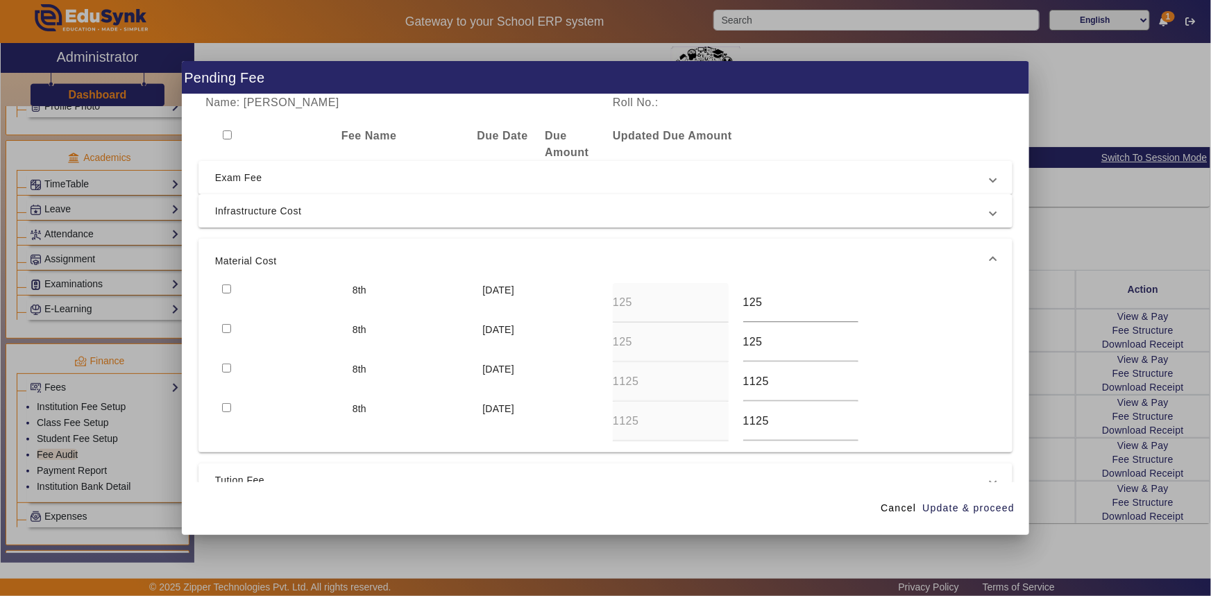
click at [223, 289] on input "checkbox" at bounding box center [226, 289] width 9 height 9
checkbox input "true"
click at [228, 329] on input "checkbox" at bounding box center [226, 328] width 9 height 9
checkbox input "true"
click at [266, 473] on span "Tution Fee" at bounding box center [603, 480] width 776 height 17
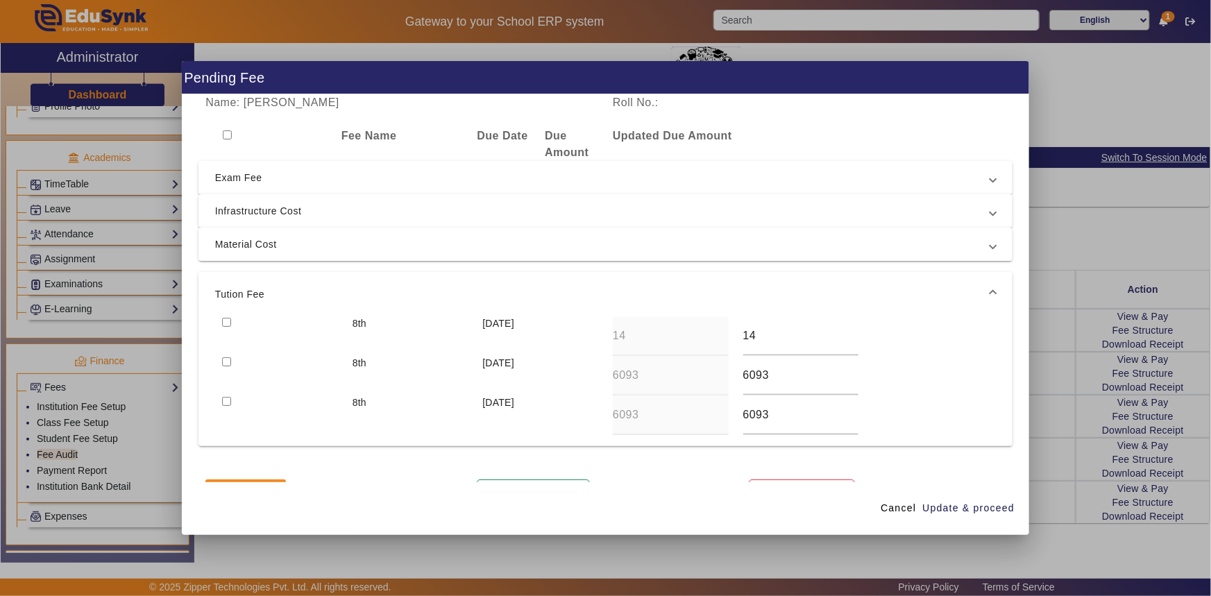
click at [228, 318] on input "checkbox" at bounding box center [226, 322] width 9 height 9
checkbox input "true"
click at [287, 180] on span "Exam Fee" at bounding box center [603, 177] width 776 height 17
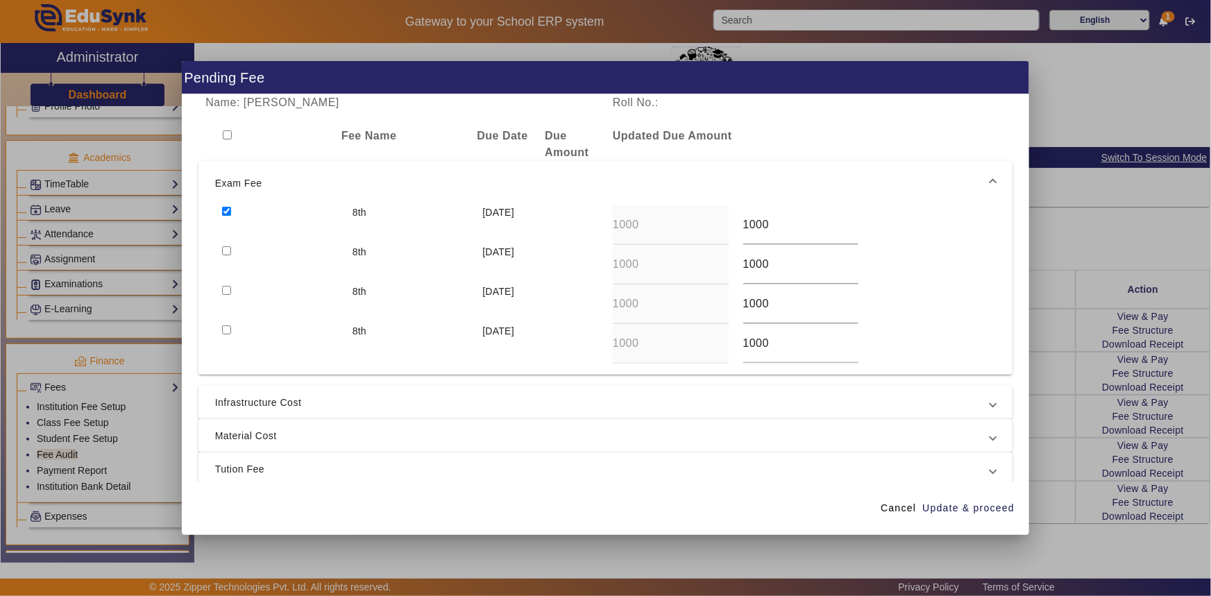
click at [225, 248] on input "checkbox" at bounding box center [226, 250] width 9 height 9
checkbox input "true"
click at [241, 400] on span "Infrastructure Cost" at bounding box center [603, 402] width 776 height 17
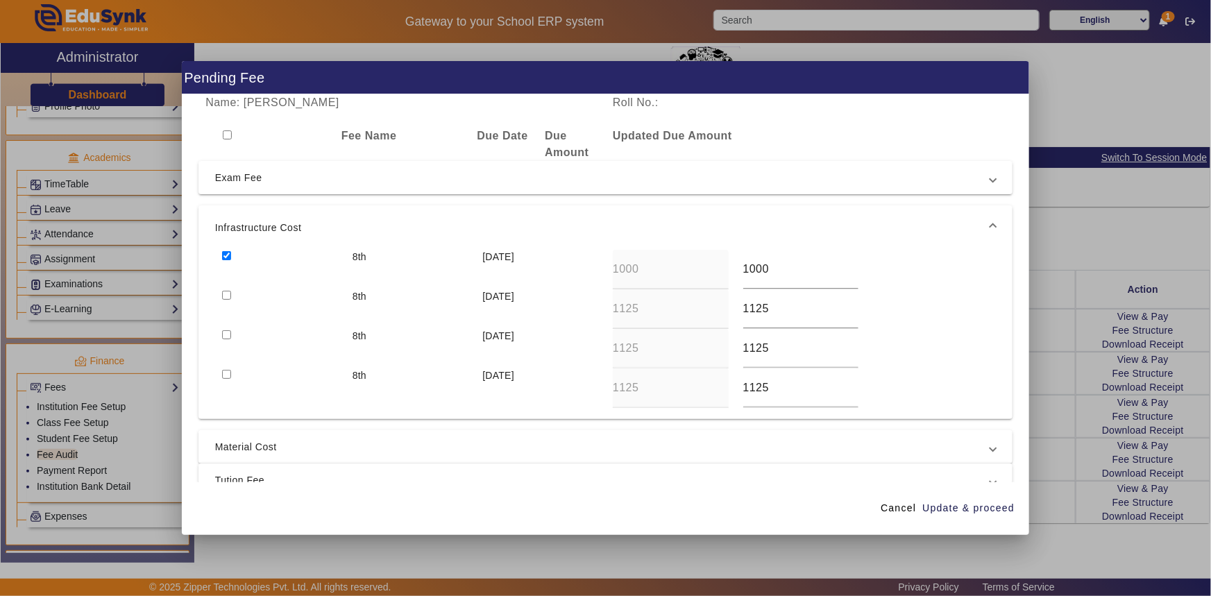
click at [226, 294] on input "checkbox" at bounding box center [226, 295] width 9 height 9
checkbox input "true"
click at [999, 513] on span "Update & proceed" at bounding box center [968, 508] width 92 height 15
type input "1125"
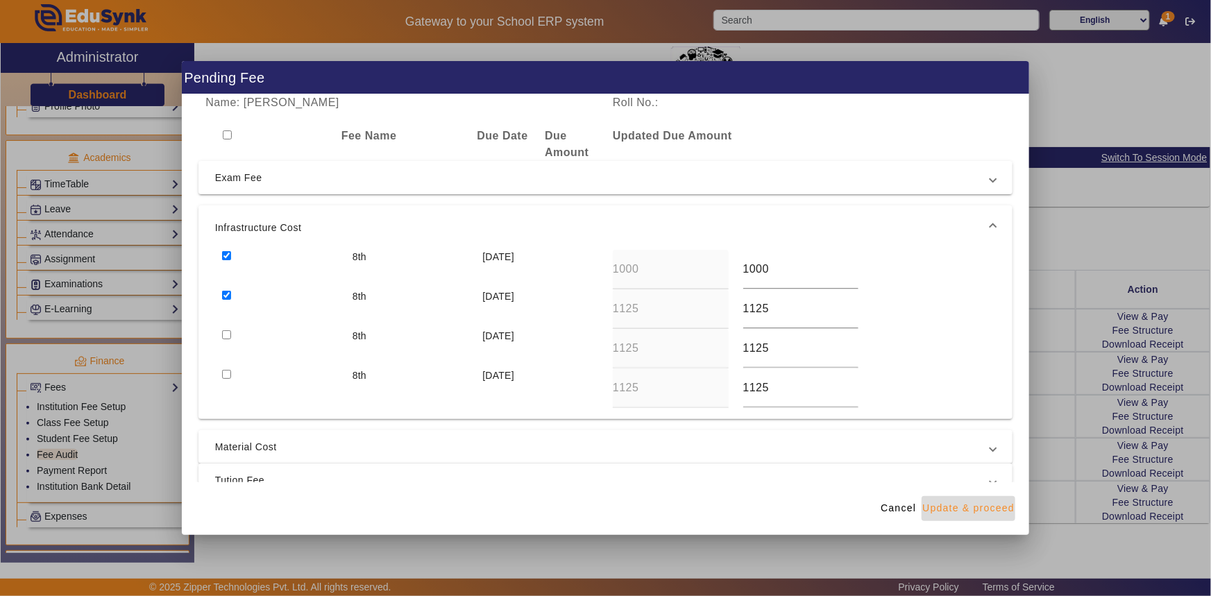
type input "1125"
type input "6094"
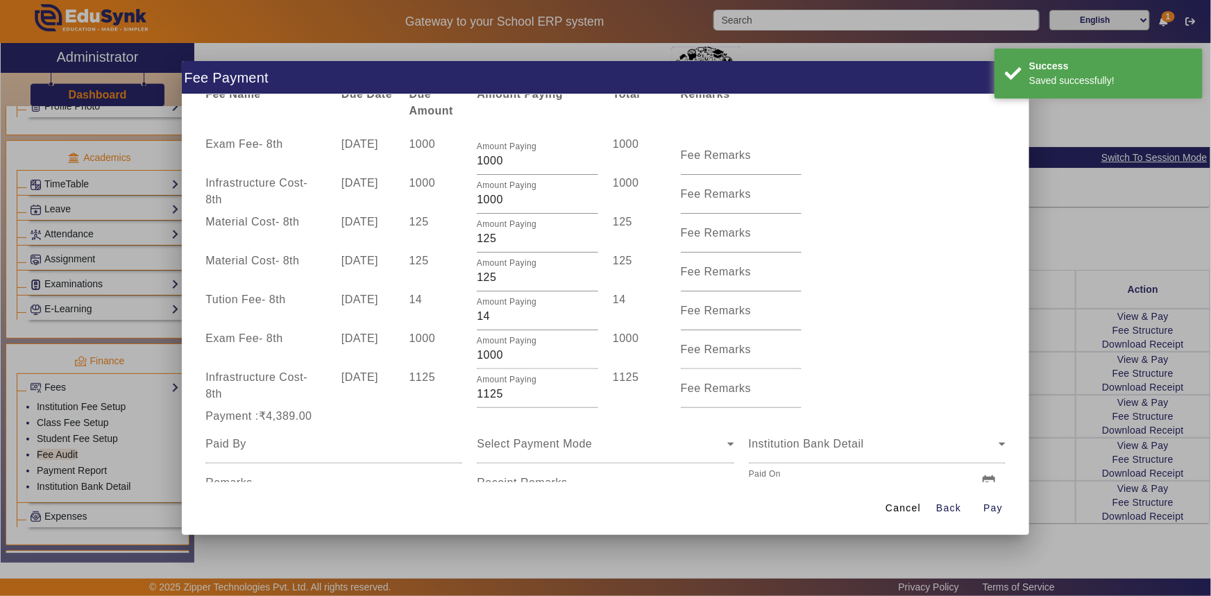
scroll to position [62, 0]
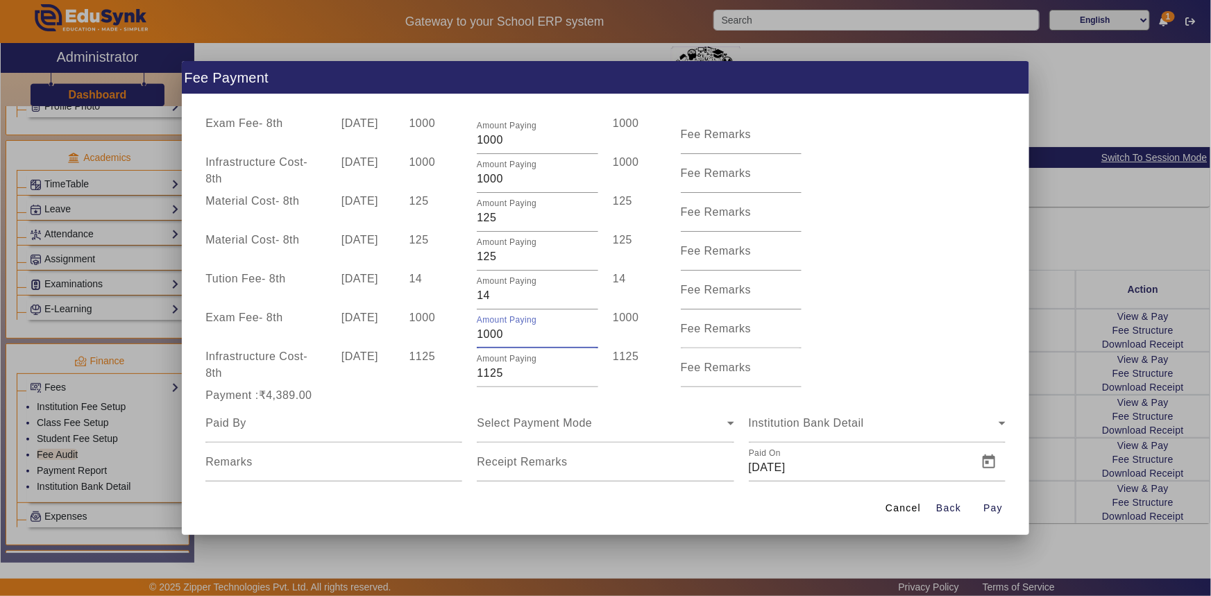
drag, startPoint x: 476, startPoint y: 332, endPoint x: 525, endPoint y: 328, distance: 48.8
click at [525, 328] on input "1000" at bounding box center [537, 334] width 121 height 17
type input "500"
drag, startPoint x: 475, startPoint y: 373, endPoint x: 511, endPoint y: 372, distance: 36.1
click at [511, 372] on input "1125" at bounding box center [537, 373] width 121 height 17
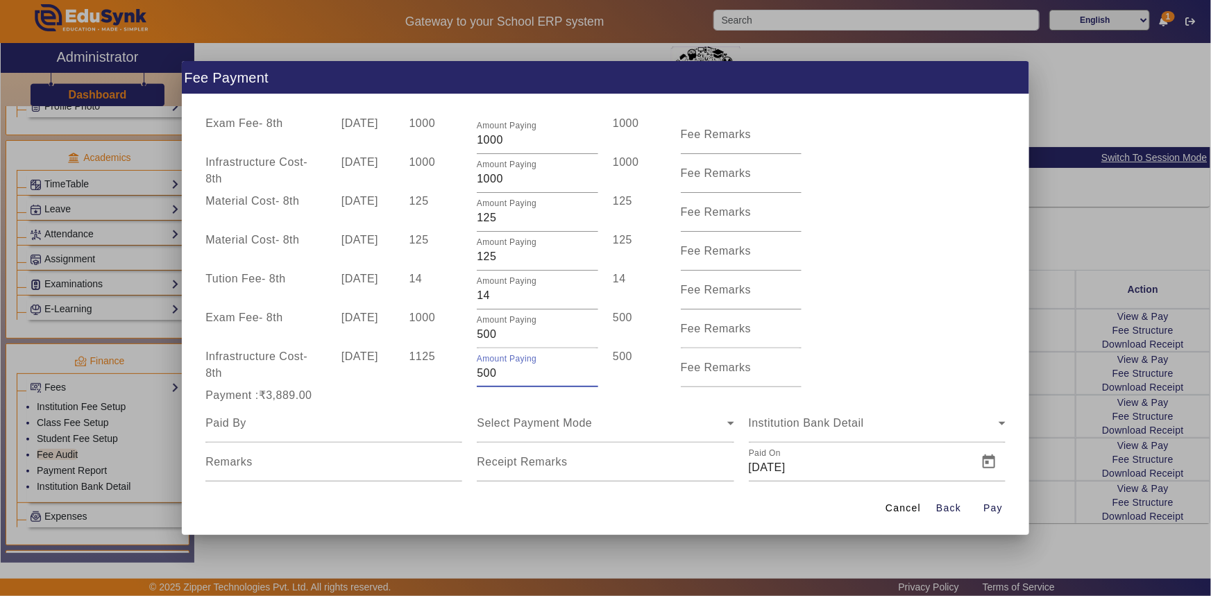
type input "500"
click at [448, 398] on div "Payment :₹3,264.00" at bounding box center [333, 395] width 271 height 17
drag, startPoint x: 481, startPoint y: 257, endPoint x: 504, endPoint y: 257, distance: 22.9
click at [504, 257] on input "125" at bounding box center [537, 256] width 121 height 17
type input "100"
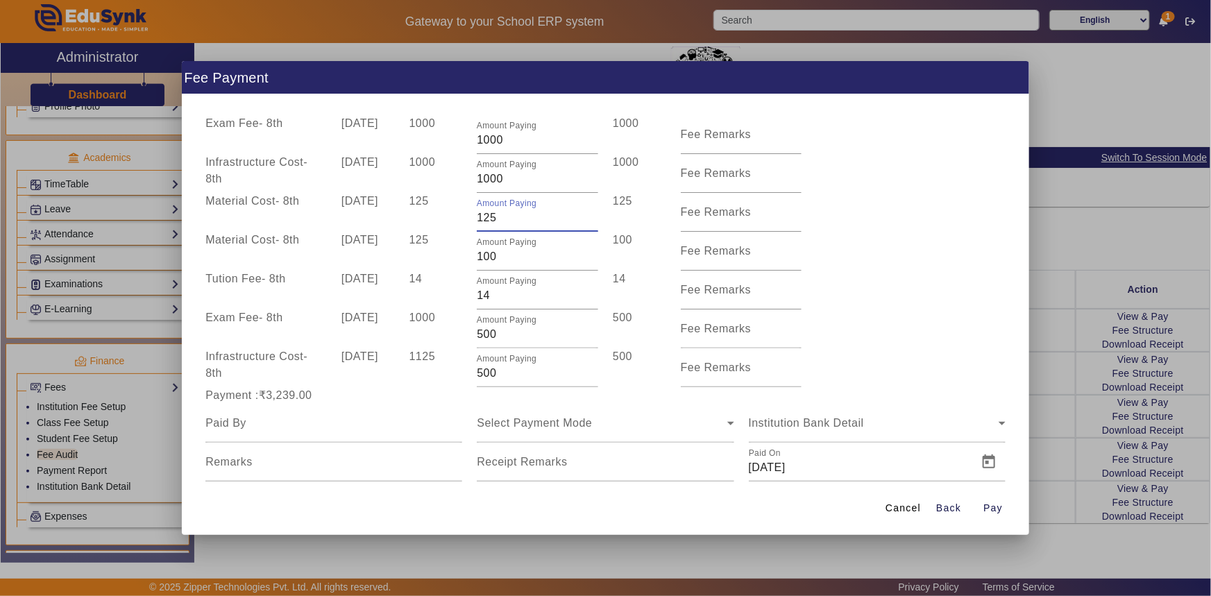
drag, startPoint x: 482, startPoint y: 221, endPoint x: 507, endPoint y: 219, distance: 25.1
click at [507, 219] on input "125" at bounding box center [537, 218] width 121 height 17
type input "100"
click at [448, 244] on div "125" at bounding box center [436, 251] width 68 height 39
drag, startPoint x: 476, startPoint y: 255, endPoint x: 520, endPoint y: 255, distance: 44.4
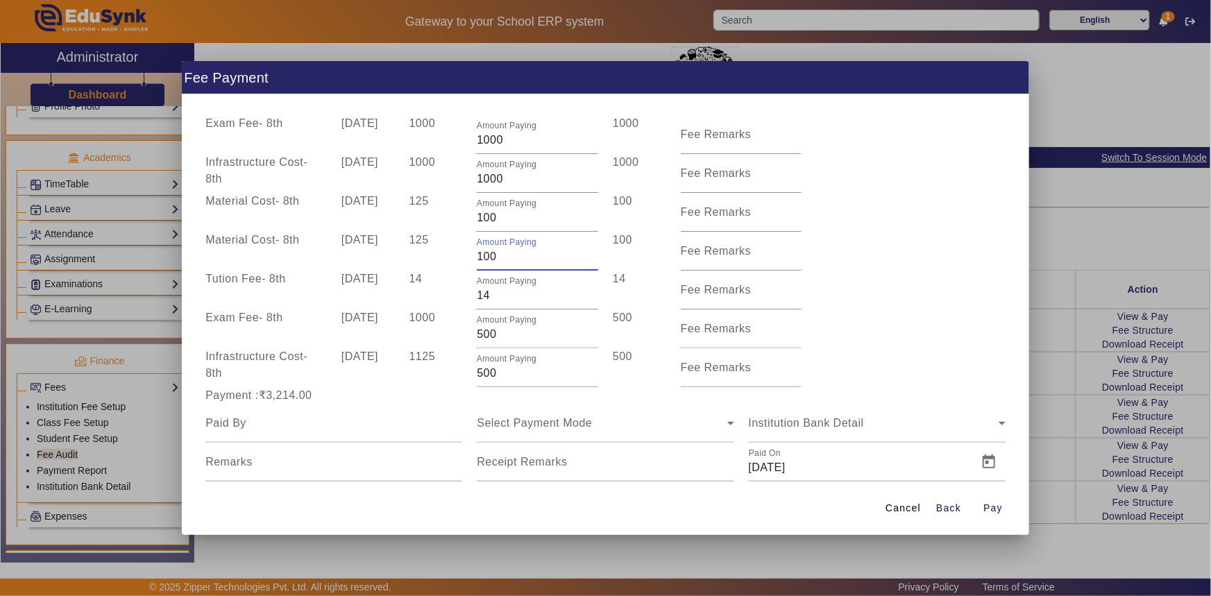
click at [520, 255] on input "100" at bounding box center [537, 256] width 121 height 17
type input "50"
drag, startPoint x: 474, startPoint y: 217, endPoint x: 482, endPoint y: 216, distance: 7.7
click at [482, 216] on div "Amount Paying 100" at bounding box center [538, 212] width 136 height 39
drag, startPoint x: 496, startPoint y: 219, endPoint x: 471, endPoint y: 220, distance: 25.7
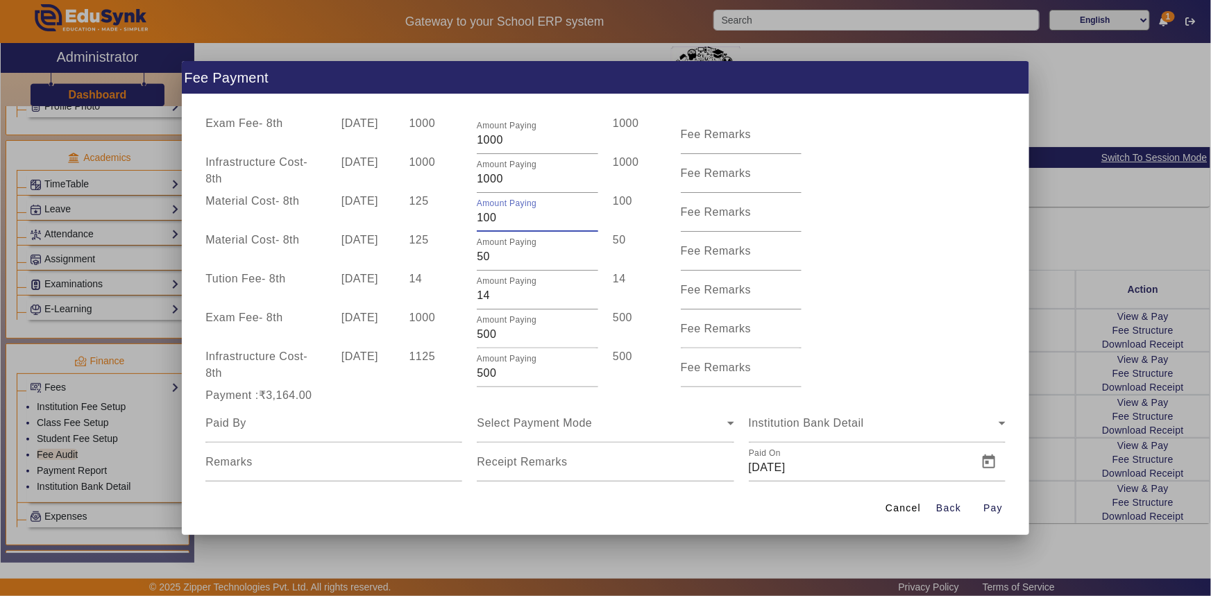
click at [471, 220] on div "Amount Paying 100" at bounding box center [538, 212] width 136 height 39
type input "50"
click at [489, 185] on input "1000" at bounding box center [537, 179] width 121 height 17
click at [451, 396] on div "Payment :₹3,114.00" at bounding box center [333, 395] width 271 height 17
drag, startPoint x: 477, startPoint y: 373, endPoint x: 504, endPoint y: 371, distance: 27.1
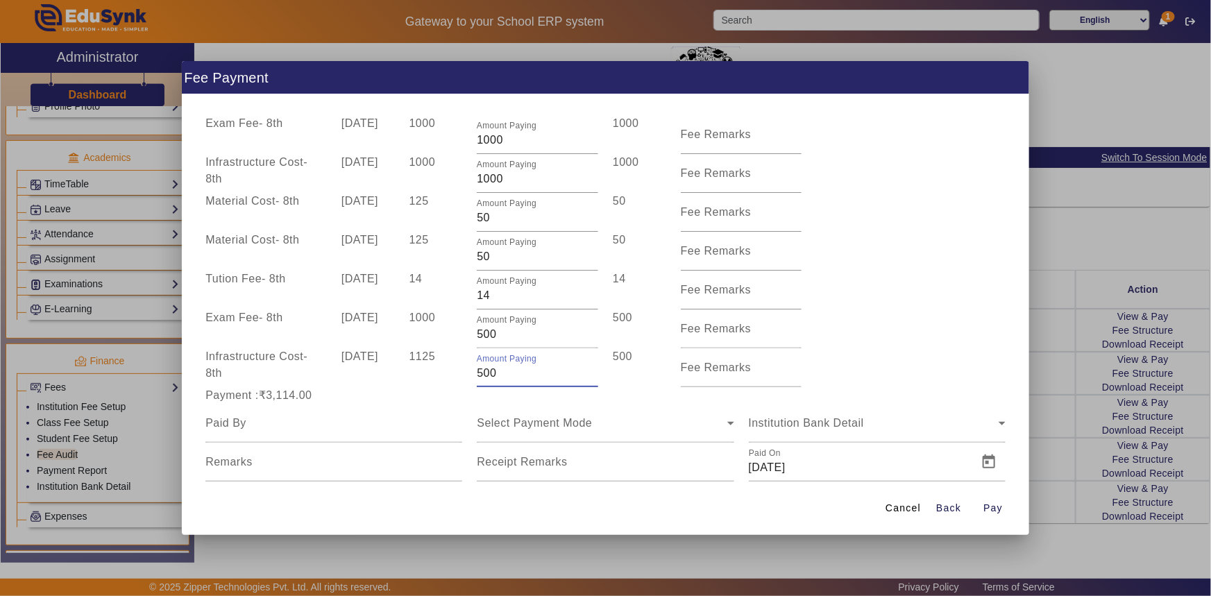
click at [504, 371] on input "500" at bounding box center [537, 373] width 121 height 17
click at [465, 397] on div "Payment :₹3,098.00" at bounding box center [333, 395] width 271 height 17
drag, startPoint x: 481, startPoint y: 375, endPoint x: 505, endPoint y: 375, distance: 24.3
click at [505, 375] on input "484" at bounding box center [537, 373] width 121 height 17
type input "414"
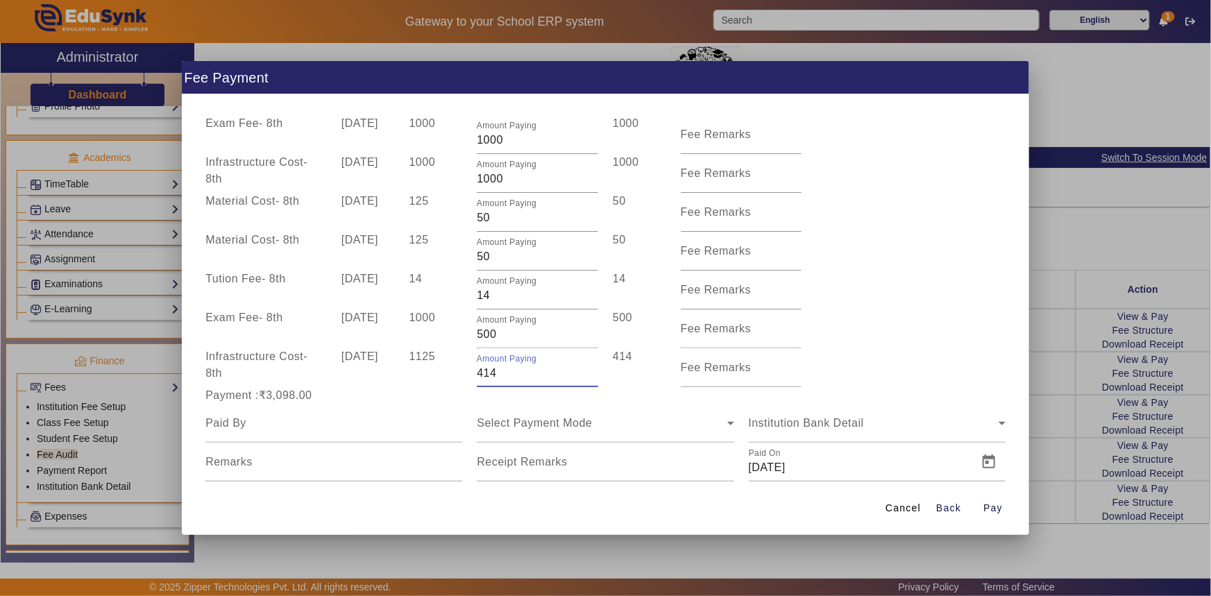
click at [463, 401] on div "Payment :₹3,098.00" at bounding box center [333, 395] width 271 height 17
click at [474, 257] on div "Amount Paying 50" at bounding box center [538, 251] width 136 height 39
type input "30"
click at [456, 278] on div "14" at bounding box center [436, 290] width 68 height 39
drag, startPoint x: 484, startPoint y: 375, endPoint x: 516, endPoint y: 375, distance: 32.6
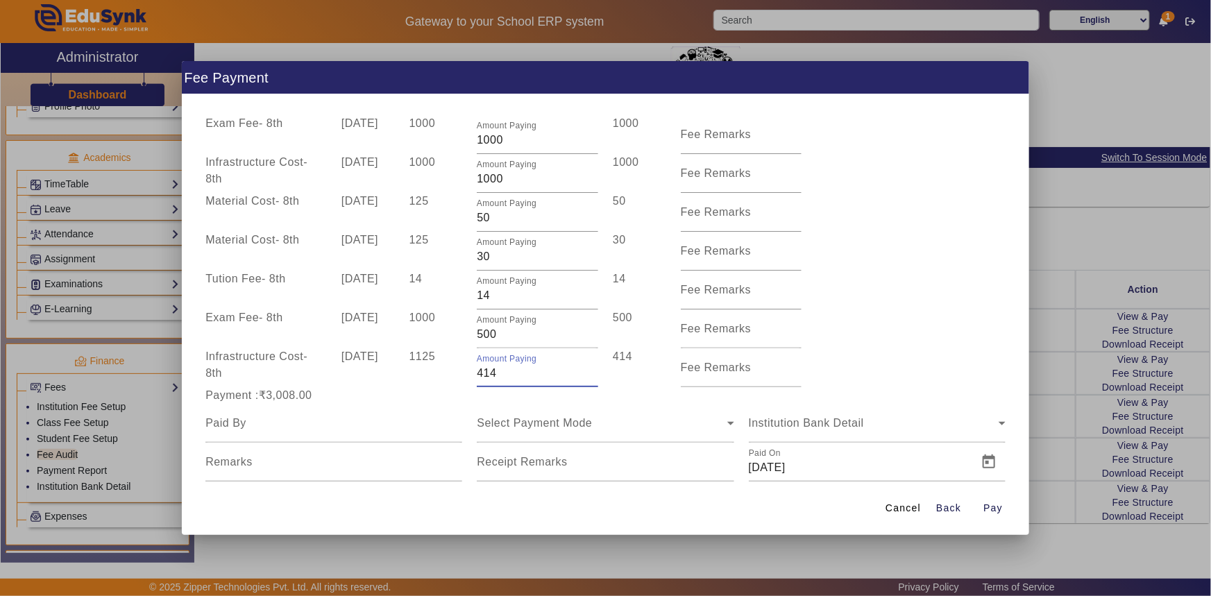
click at [516, 375] on input "414" at bounding box center [537, 373] width 121 height 17
click at [450, 397] on div "Payment :₹3,008.00" at bounding box center [333, 395] width 271 height 17
drag, startPoint x: 476, startPoint y: 371, endPoint x: 505, endPoint y: 371, distance: 28.5
click at [505, 371] on input "48" at bounding box center [537, 373] width 121 height 17
click at [457, 407] on div at bounding box center [333, 423] width 257 height 39
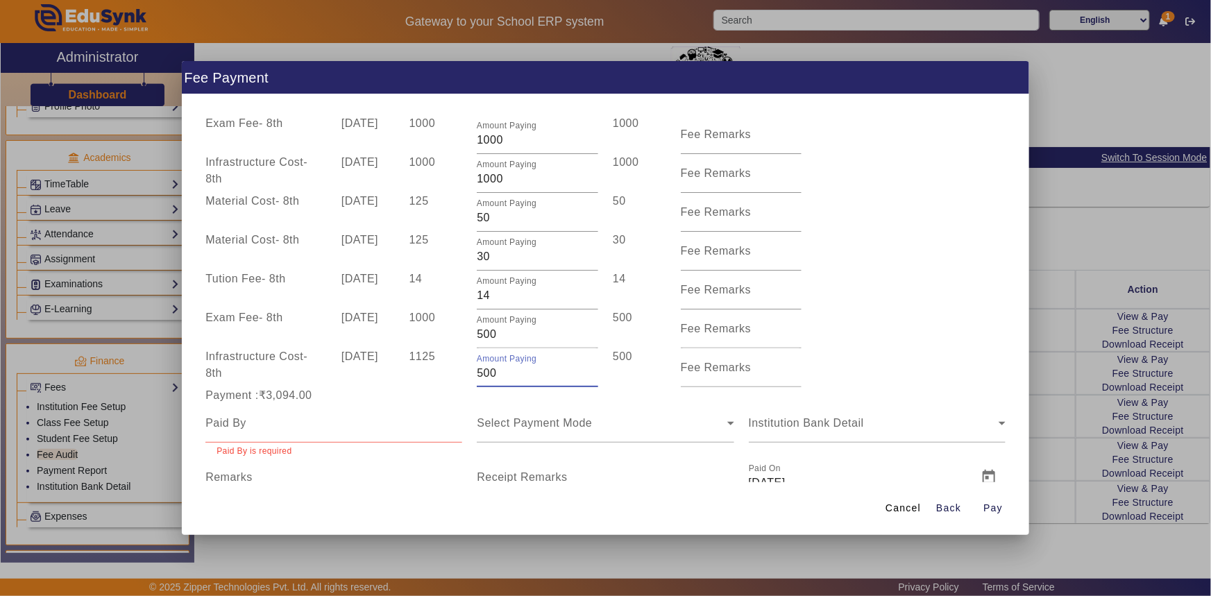
drag, startPoint x: 477, startPoint y: 375, endPoint x: 502, endPoint y: 375, distance: 25.7
click at [502, 375] on input "500" at bounding box center [537, 373] width 121 height 17
type input "406"
click at [466, 396] on div "Payment :₹3,000.00" at bounding box center [333, 395] width 271 height 17
click at [312, 430] on input at bounding box center [333, 423] width 257 height 17
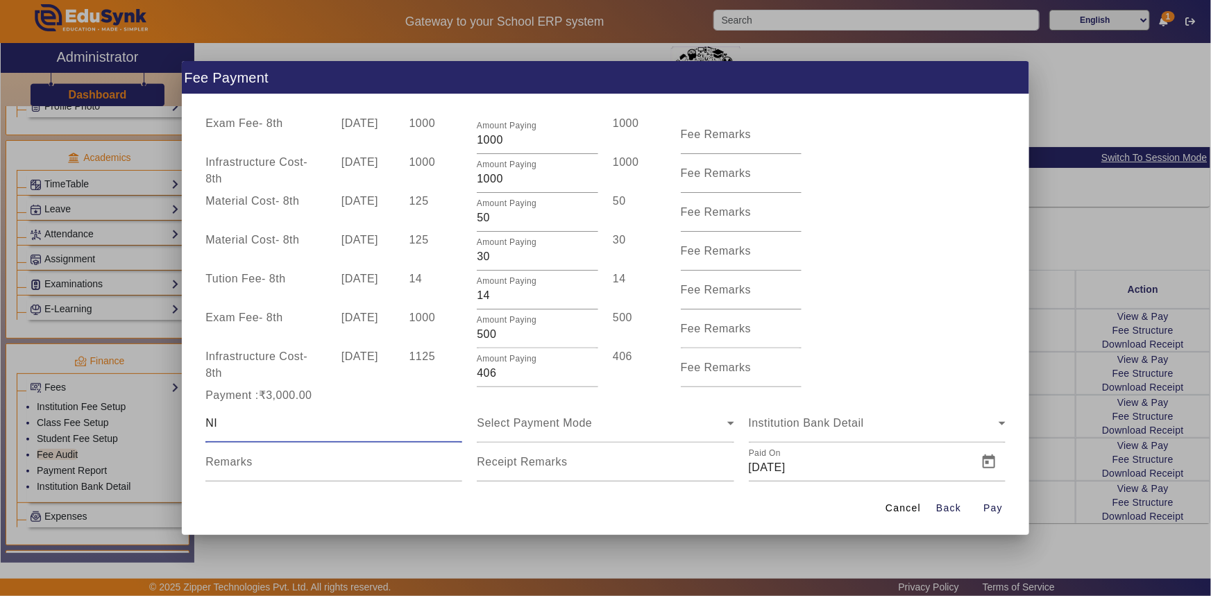
type input "[PERSON_NAME]"
click at [514, 421] on span "Select Payment Mode" at bounding box center [534, 423] width 115 height 12
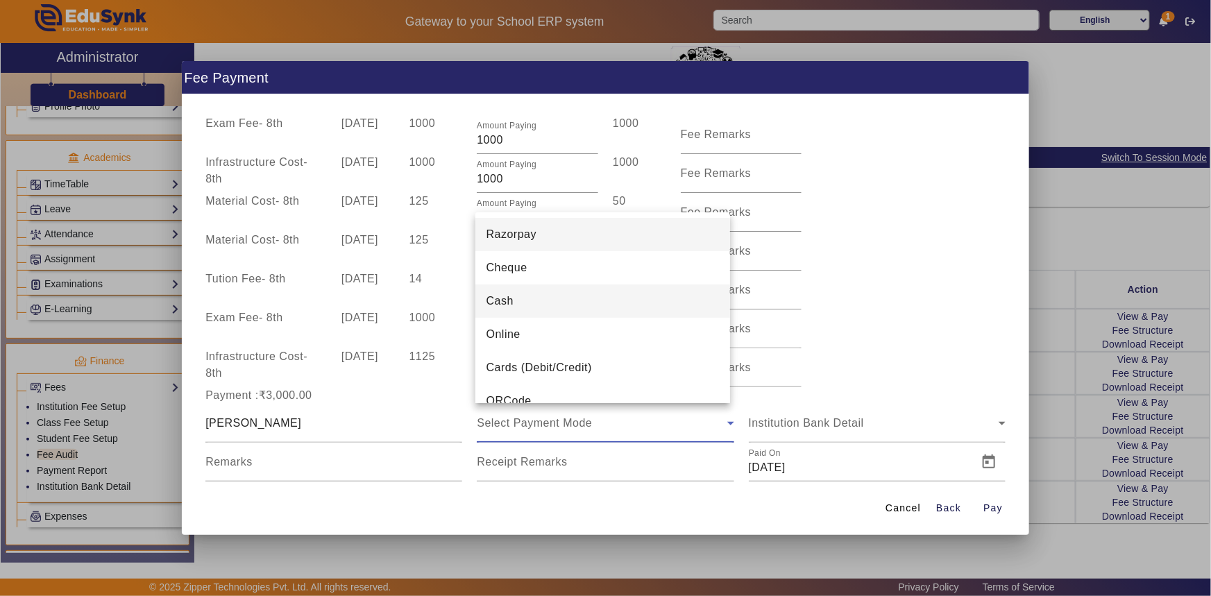
click at [501, 307] on span "Cash" at bounding box center [499, 301] width 27 height 17
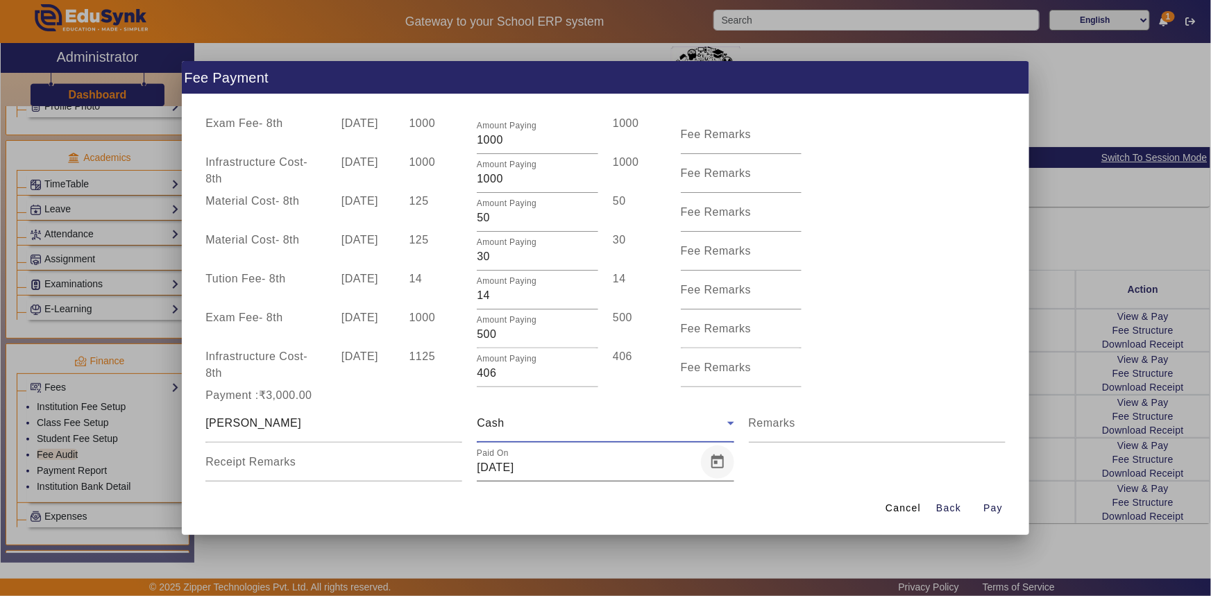
click at [713, 467] on span "Open calendar" at bounding box center [717, 462] width 33 height 33
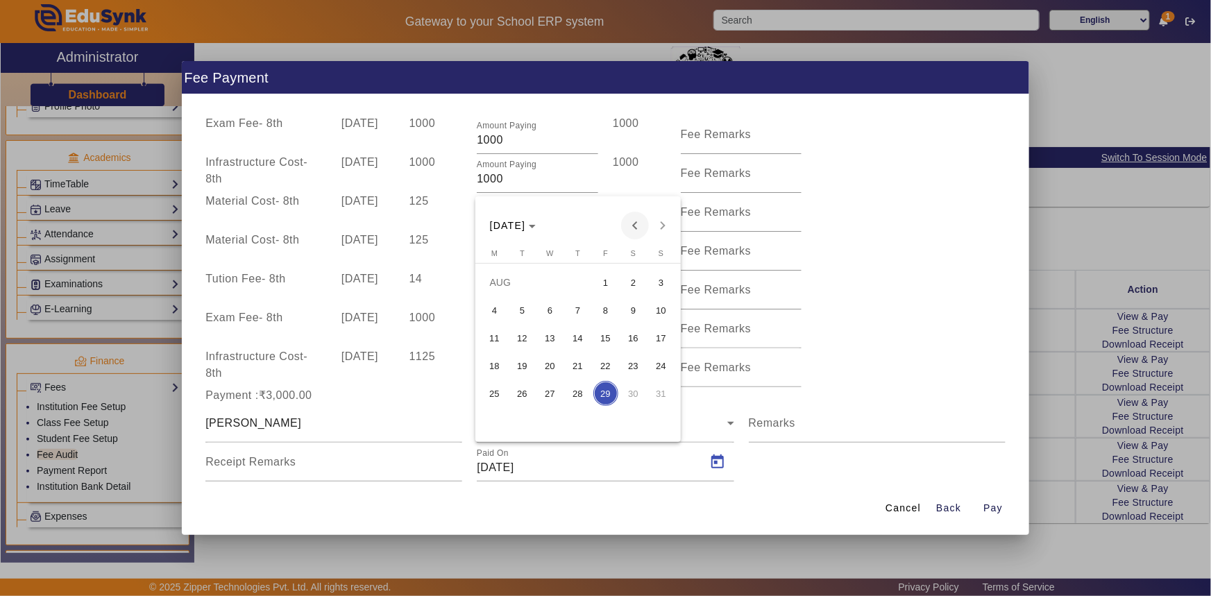
click at [638, 226] on span "Previous month" at bounding box center [635, 226] width 28 height 28
click at [608, 307] on span "4" at bounding box center [605, 310] width 25 height 25
type input "[DATE]"
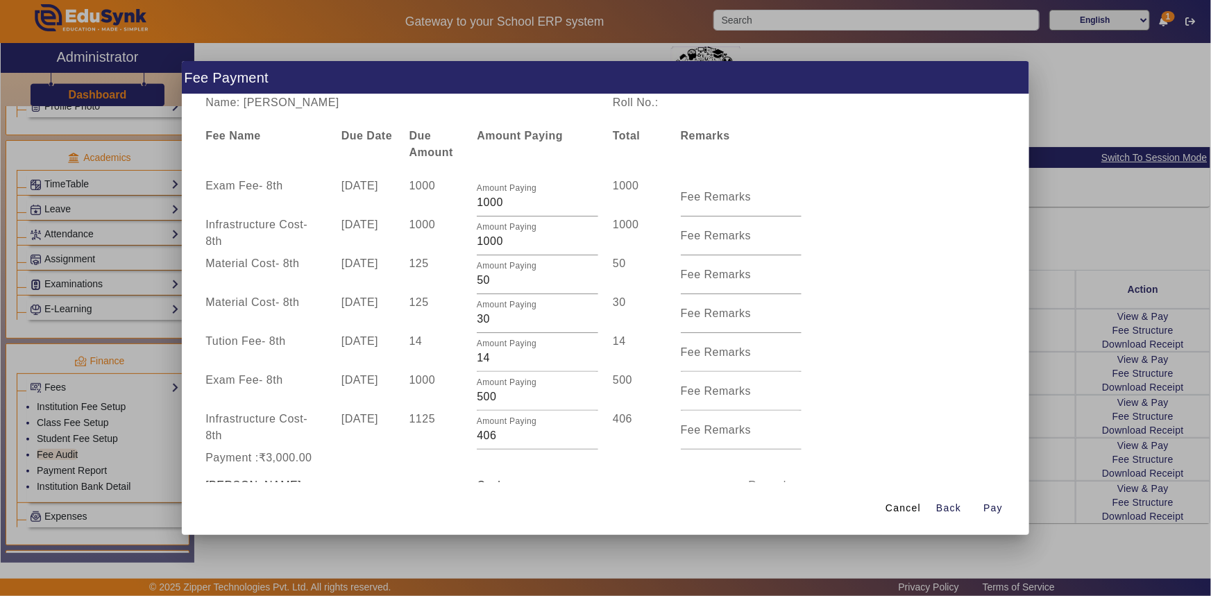
scroll to position [92, 0]
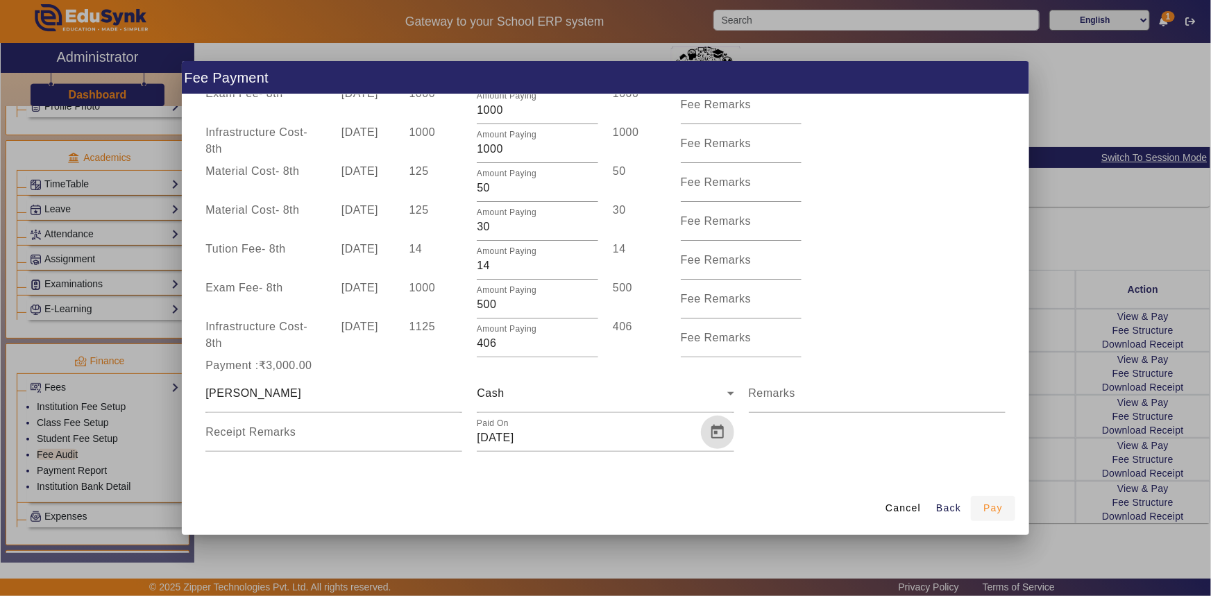
click at [995, 507] on span "Pay" at bounding box center [992, 508] width 19 height 15
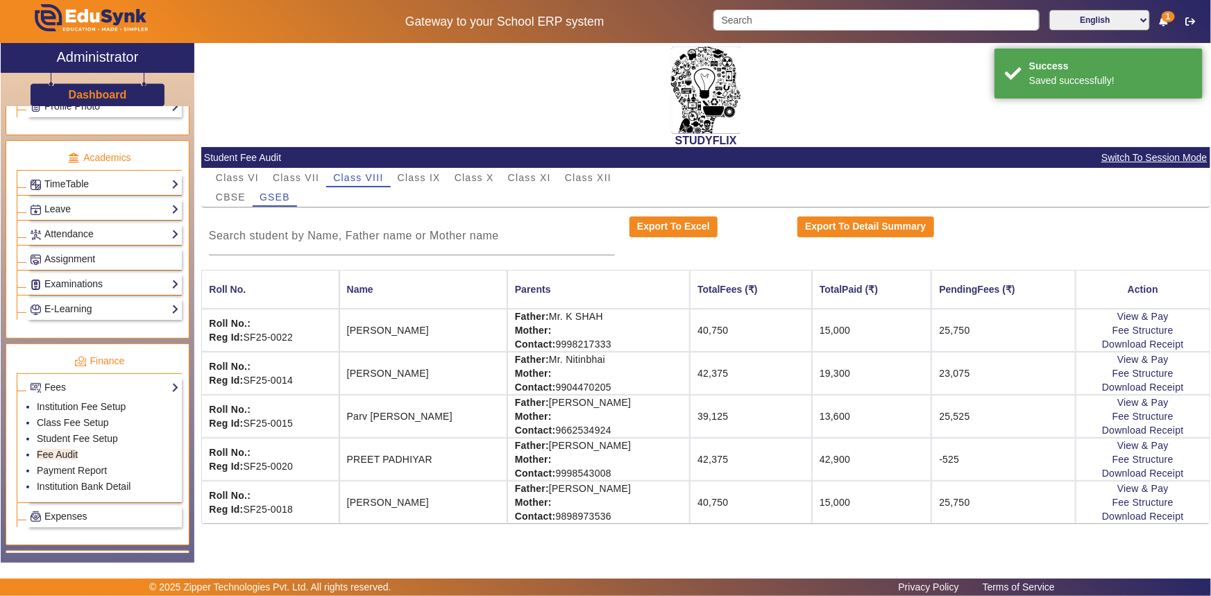
scroll to position [0, 0]
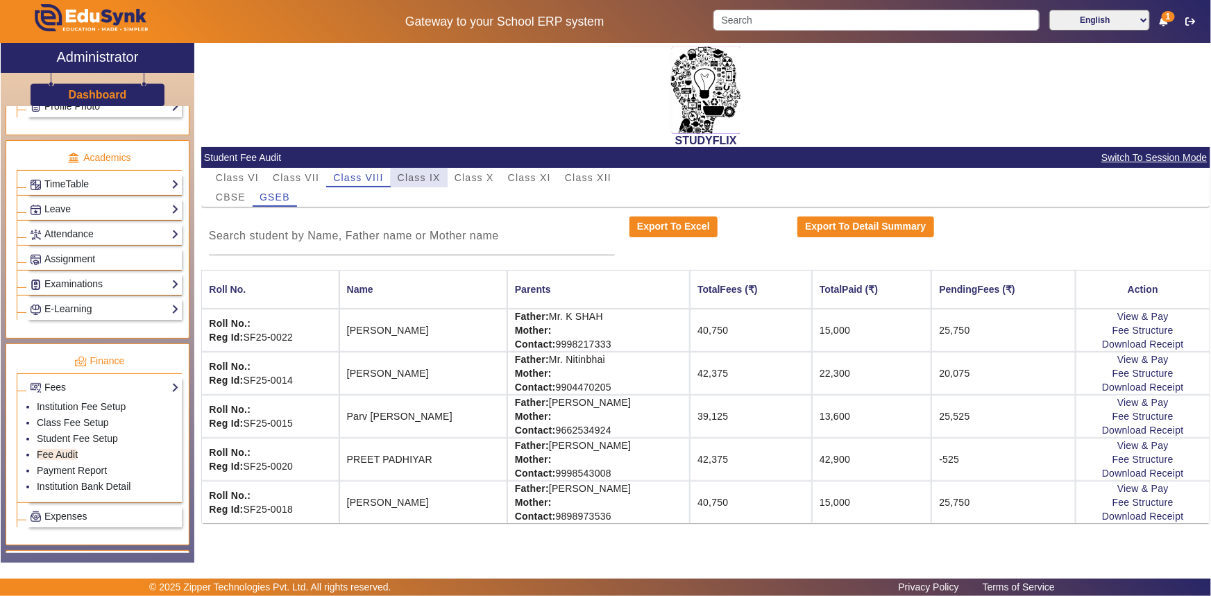
click at [430, 178] on span "Class IX" at bounding box center [419, 178] width 43 height 10
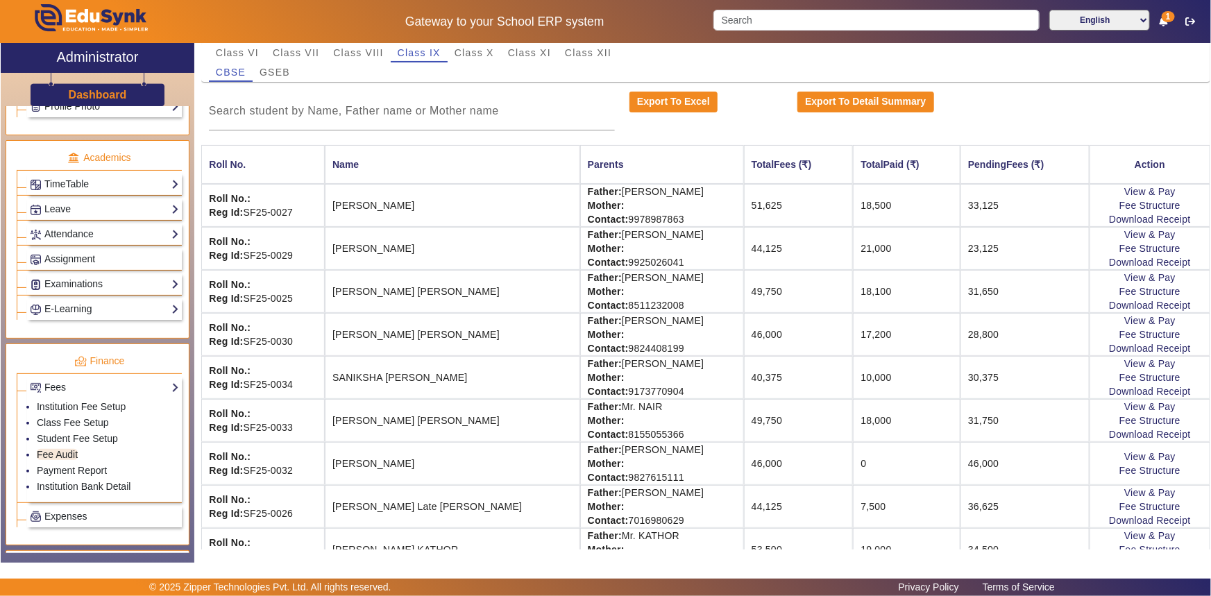
scroll to position [126, 0]
click at [1157, 457] on link "View & Pay" at bounding box center [1149, 455] width 51 height 11
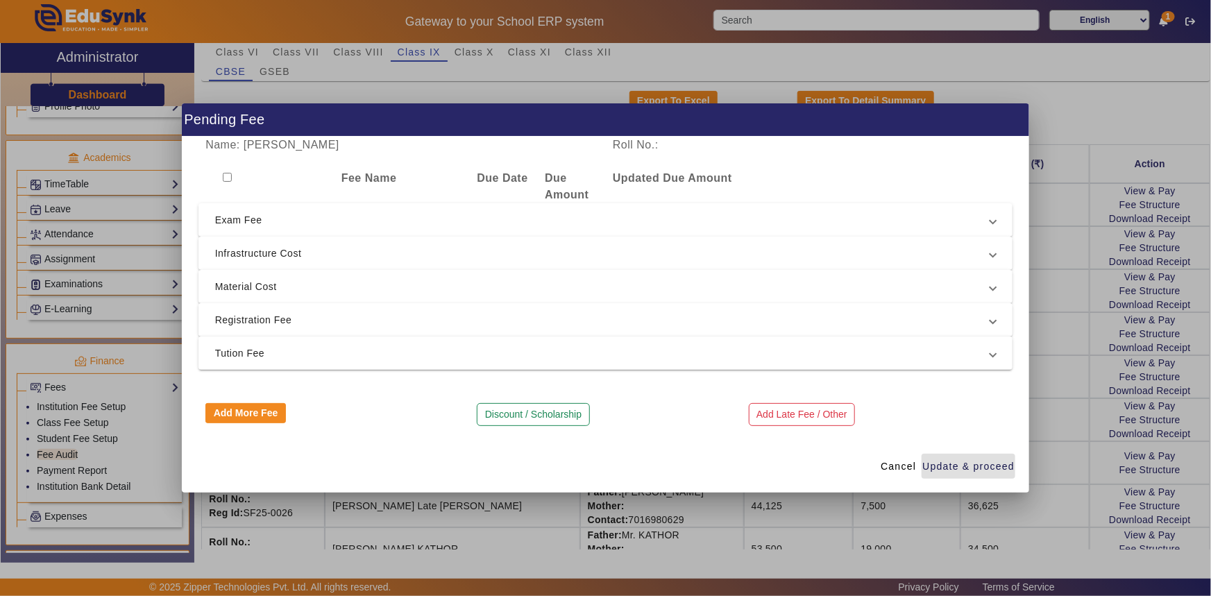
click at [258, 317] on span "Registration Fee" at bounding box center [603, 320] width 776 height 17
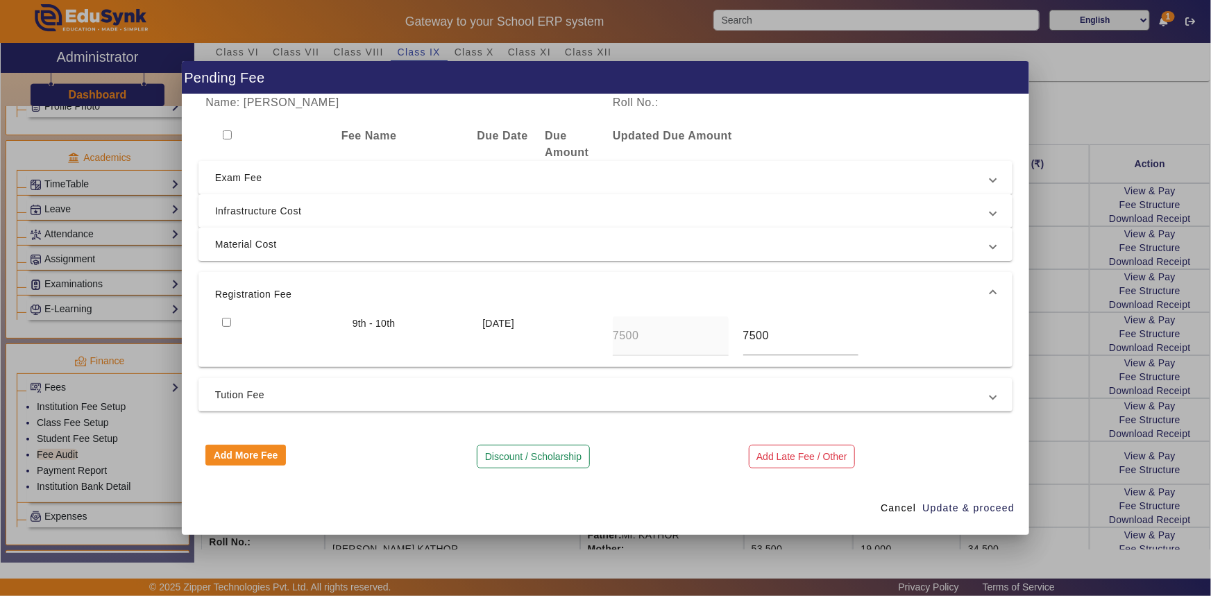
click at [222, 318] on input "checkbox" at bounding box center [226, 322] width 9 height 9
checkbox input "true"
click at [241, 399] on span "Tution Fee" at bounding box center [603, 395] width 776 height 17
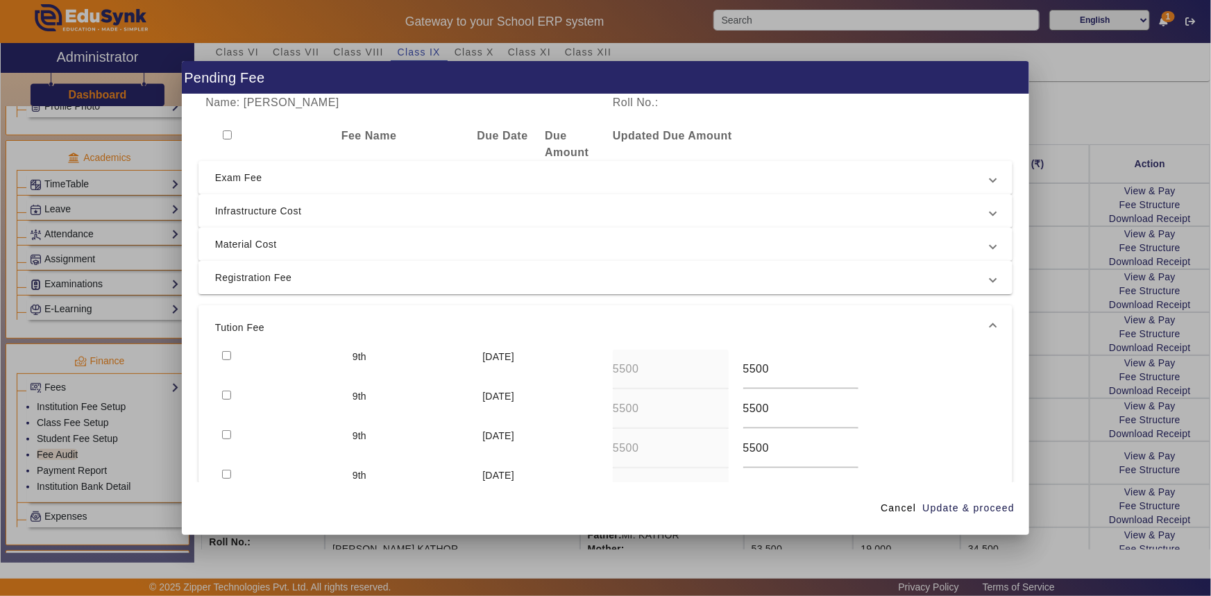
click at [225, 393] on input "checkbox" at bounding box center [226, 395] width 9 height 9
checkbox input "true"
click at [225, 359] on input "checkbox" at bounding box center [226, 355] width 9 height 9
checkbox input "true"
click at [1000, 514] on span "Update & proceed" at bounding box center [968, 508] width 92 height 15
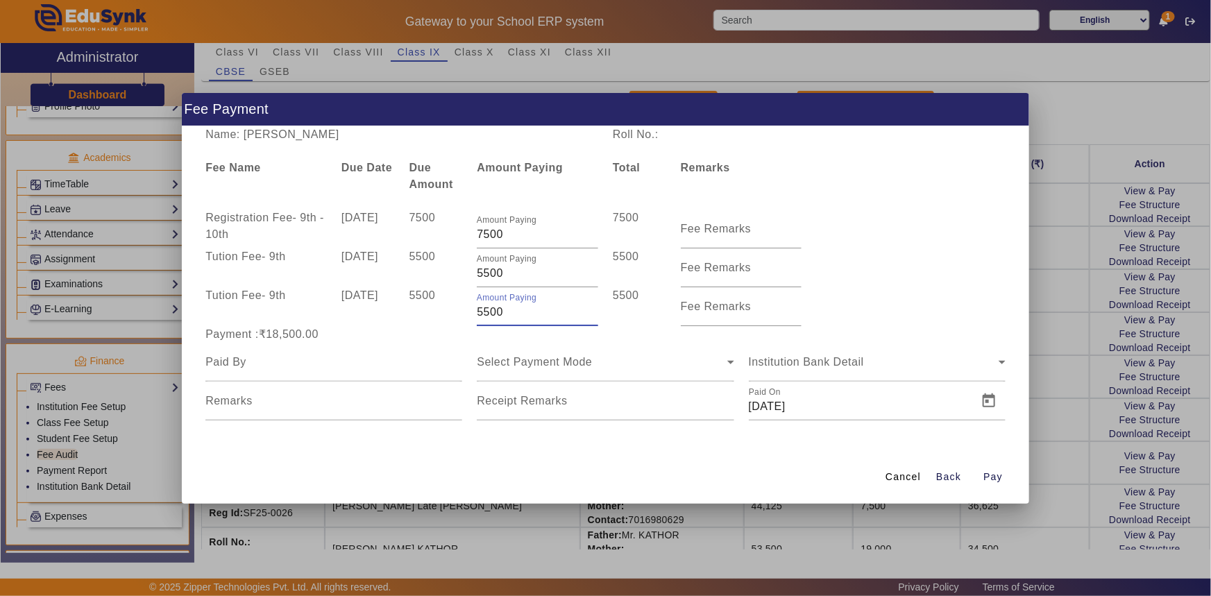
drag, startPoint x: 485, startPoint y: 310, endPoint x: 509, endPoint y: 310, distance: 24.3
click at [509, 310] on input "5500" at bounding box center [537, 312] width 121 height 17
type input "5000"
click at [450, 339] on div "Payment :₹18,500.00" at bounding box center [333, 334] width 271 height 17
drag, startPoint x: 486, startPoint y: 274, endPoint x: 512, endPoint y: 273, distance: 26.4
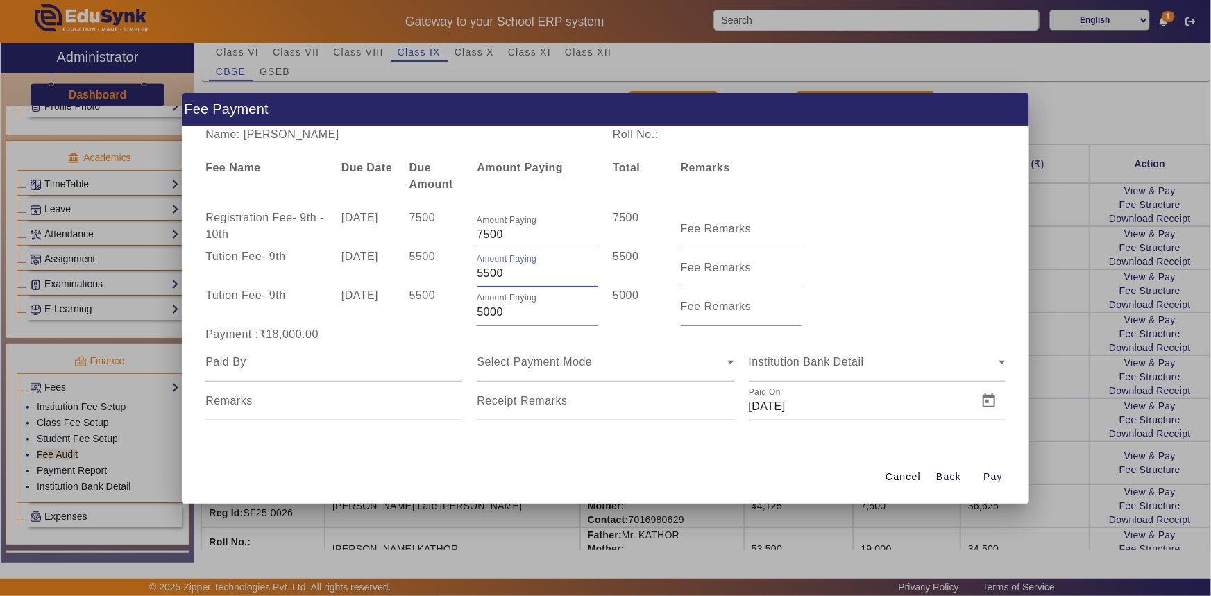
click at [512, 273] on input "5500" at bounding box center [537, 273] width 121 height 17
type input "5000"
drag, startPoint x: 482, startPoint y: 235, endPoint x: 523, endPoint y: 235, distance: 41.0
click at [523, 235] on input "7500" at bounding box center [537, 234] width 121 height 17
type input "7200"
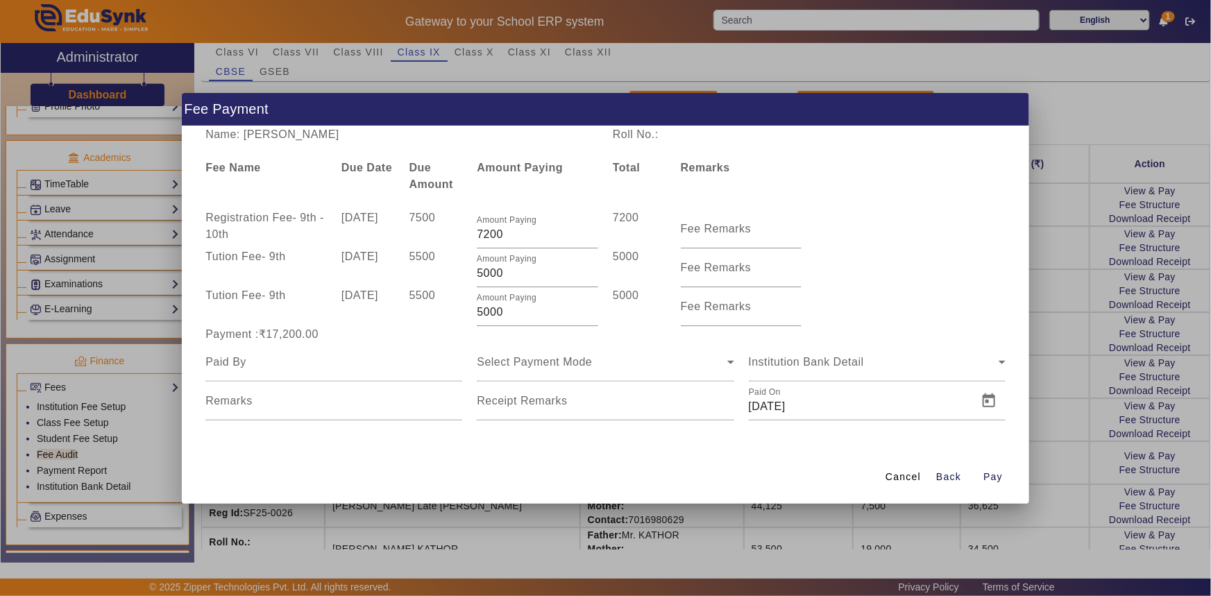
click at [504, 197] on div "Name: [PERSON_NAME] Roll No.: Fee Name Due Date Due Amount Amount Paying Total …" at bounding box center [606, 288] width 848 height 325
click at [305, 371] on div at bounding box center [333, 362] width 257 height 39
type input "[PERSON_NAME]"
click at [514, 356] on span "Select Payment Mode" at bounding box center [534, 362] width 115 height 12
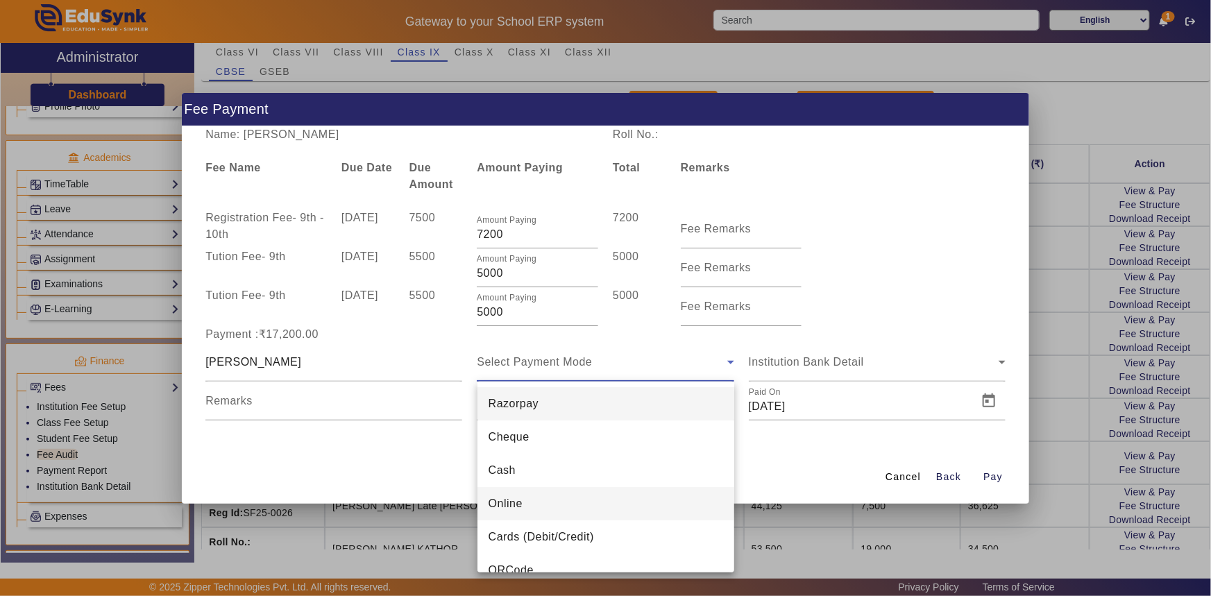
click at [498, 495] on span "Online" at bounding box center [506, 503] width 34 height 17
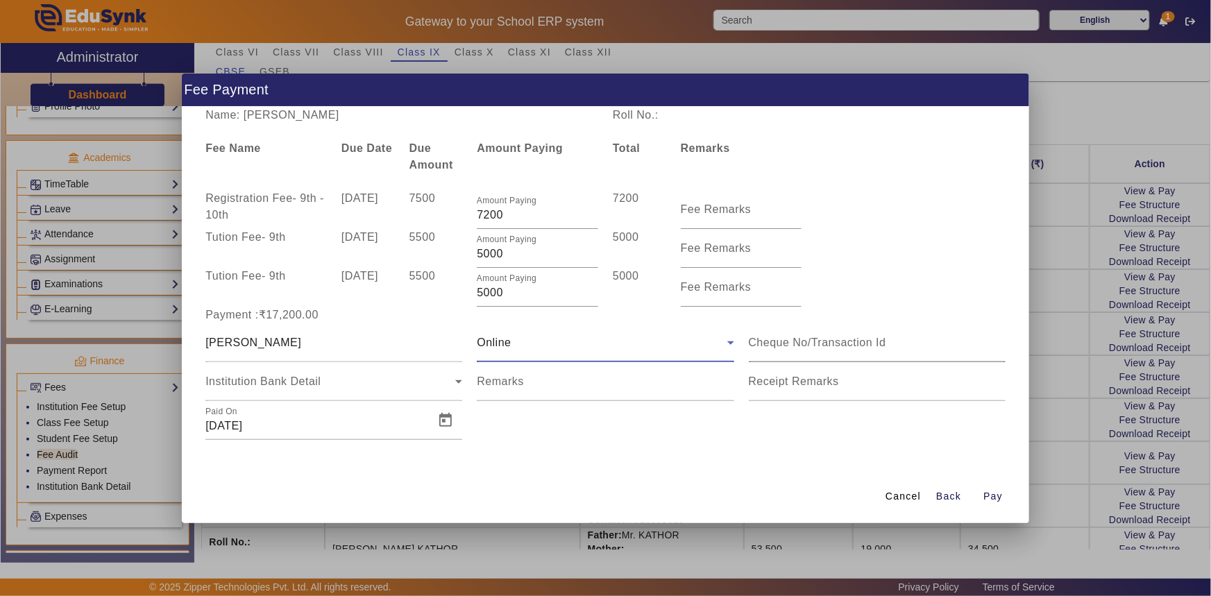
click at [766, 348] on input at bounding box center [877, 342] width 257 height 17
type input "518815962999"
click at [443, 420] on span "Open calendar" at bounding box center [445, 420] width 33 height 33
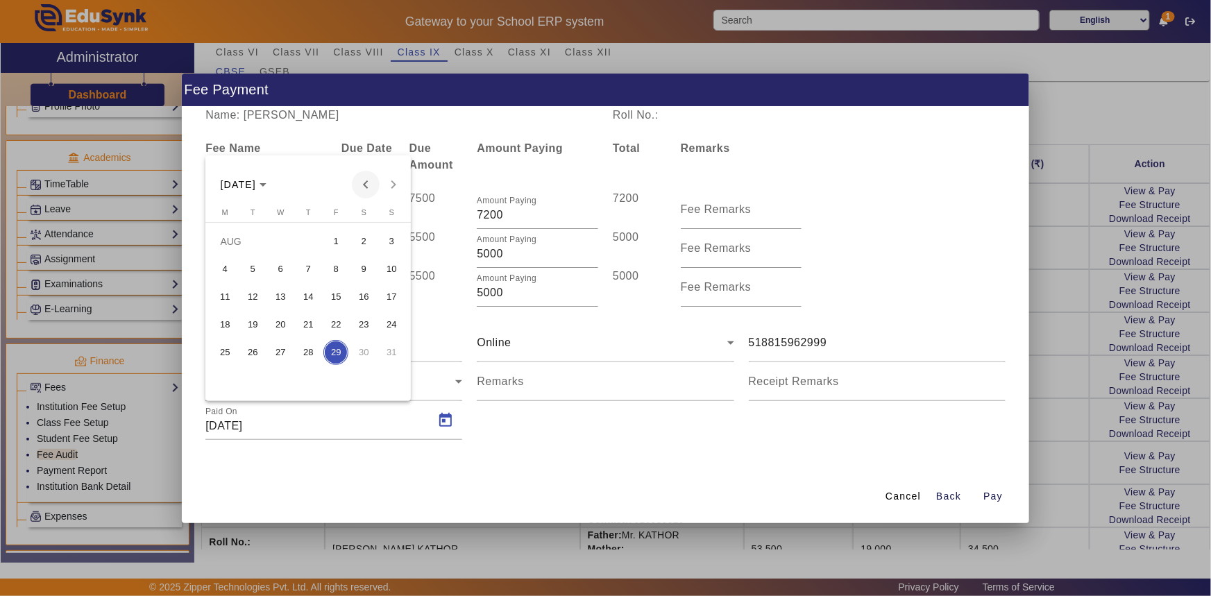
click at [371, 184] on span "Previous month" at bounding box center [366, 185] width 28 height 28
click at [229, 296] on span "7" at bounding box center [224, 297] width 25 height 25
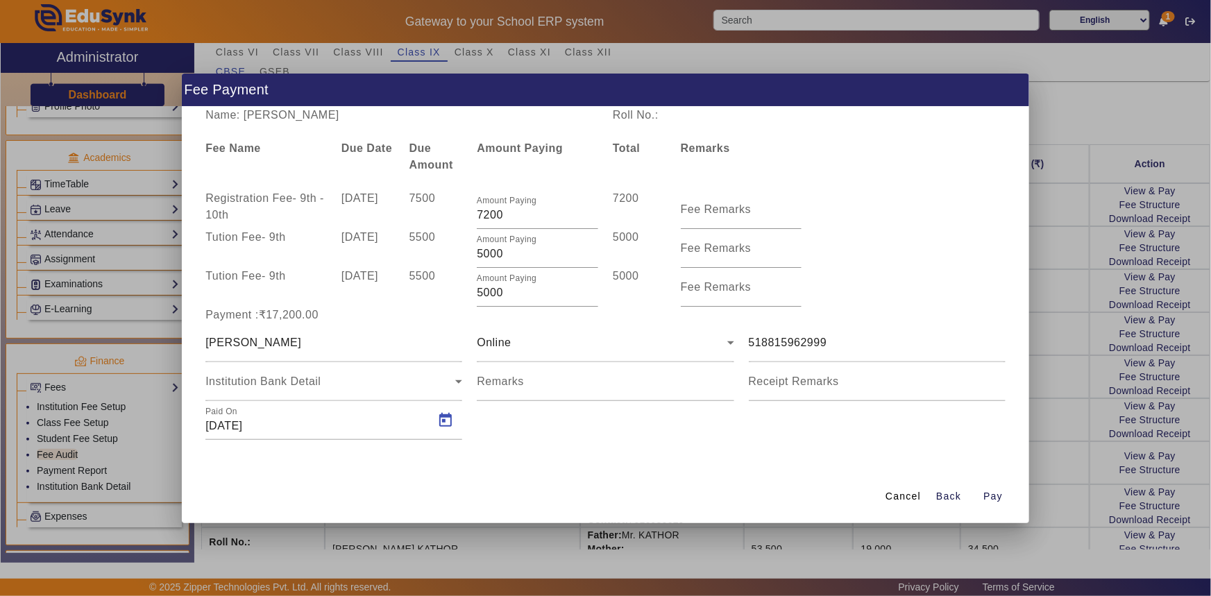
type input "[DATE]"
click at [997, 492] on span "Pay" at bounding box center [992, 496] width 19 height 15
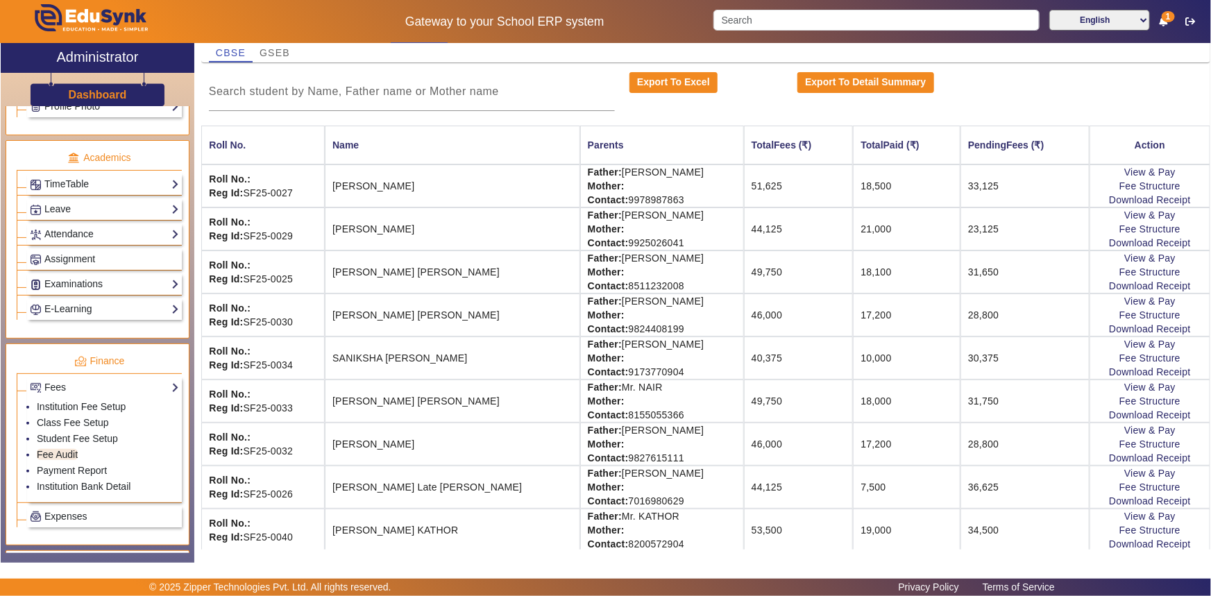
scroll to position [154, 0]
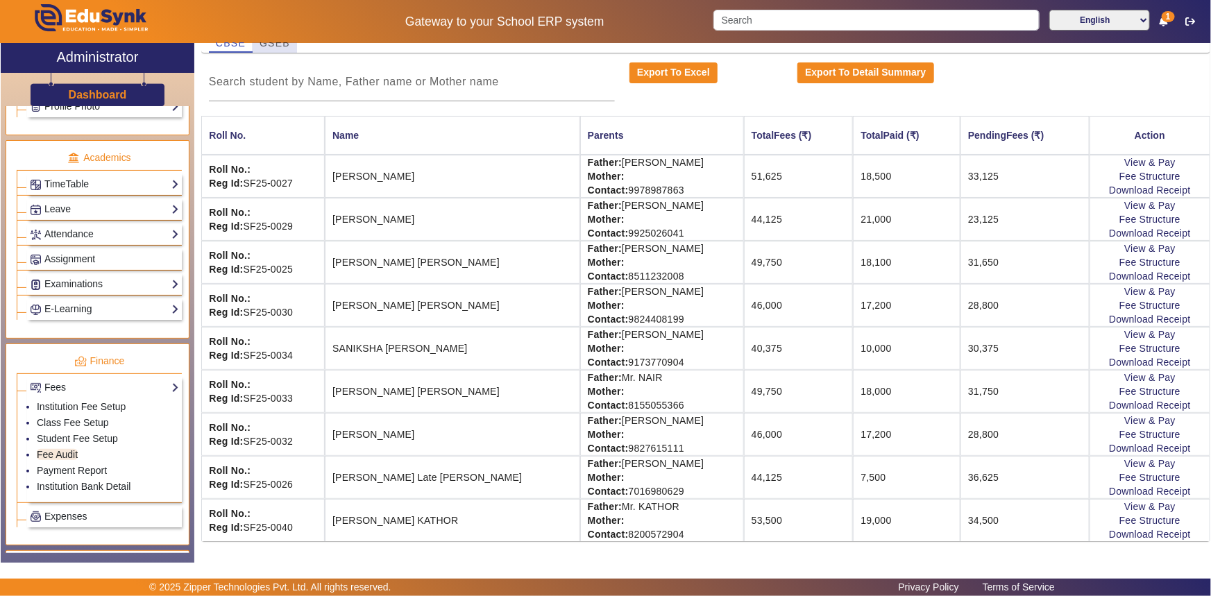
click at [278, 46] on span "GSEB" at bounding box center [275, 43] width 31 height 10
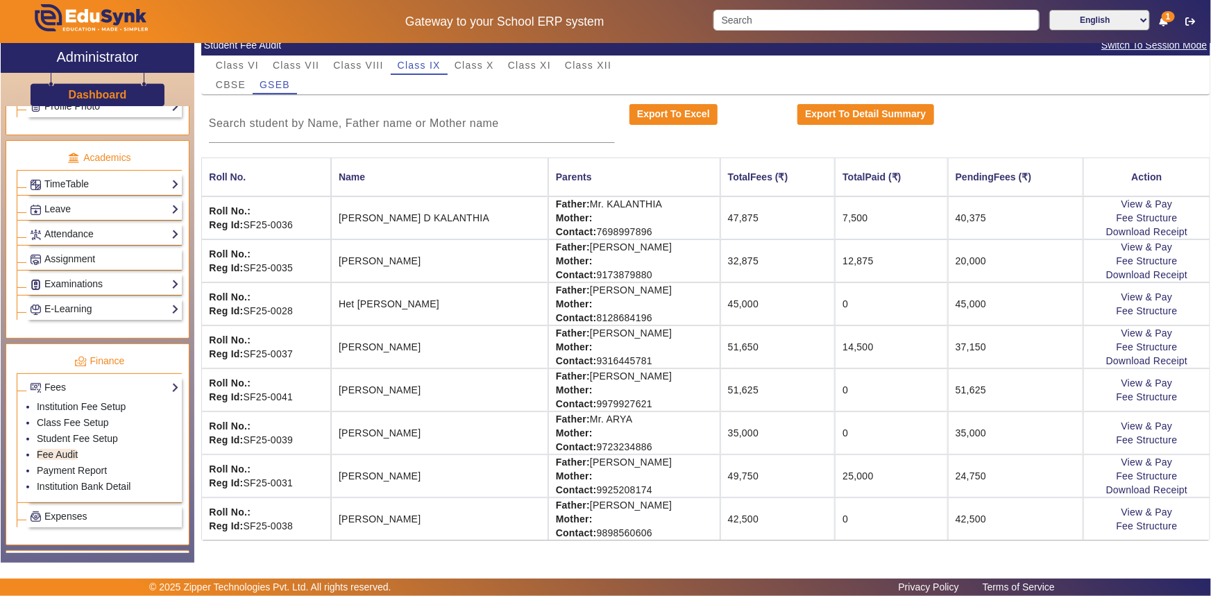
scroll to position [111, 0]
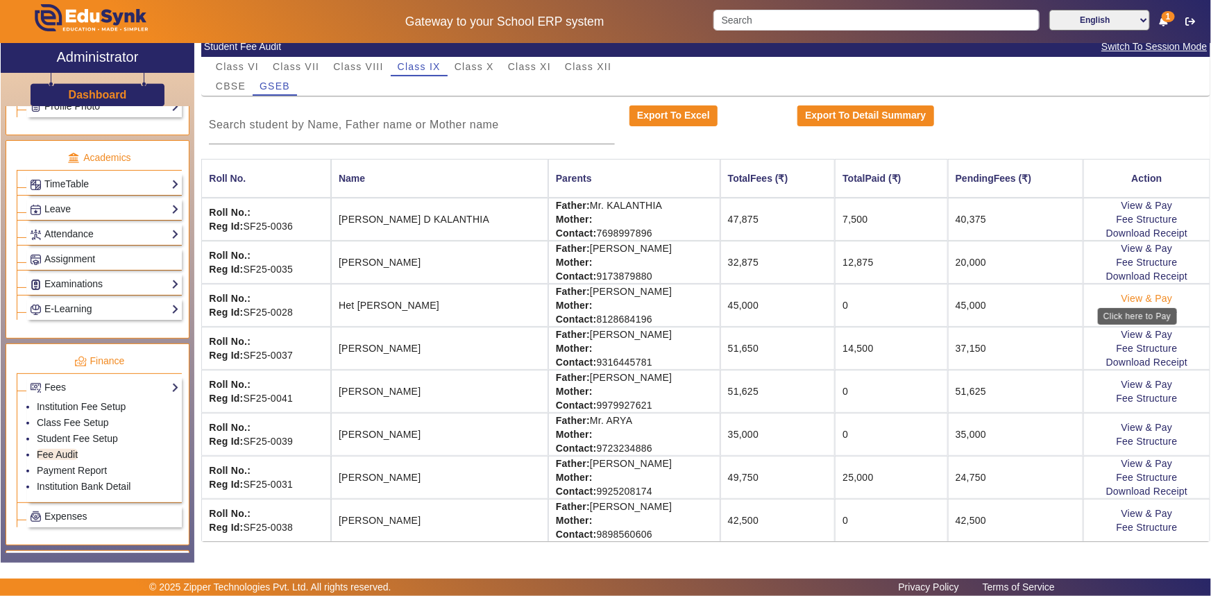
click at [1152, 297] on link "View & Pay" at bounding box center [1146, 298] width 51 height 11
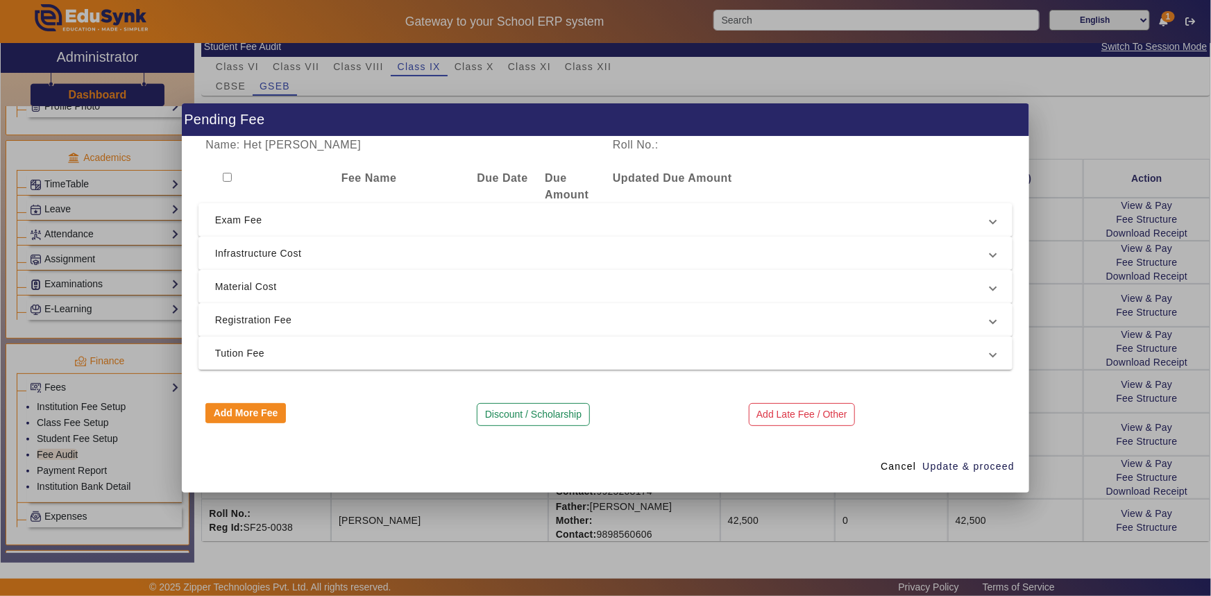
click at [316, 320] on span "Registration Fee" at bounding box center [603, 320] width 776 height 17
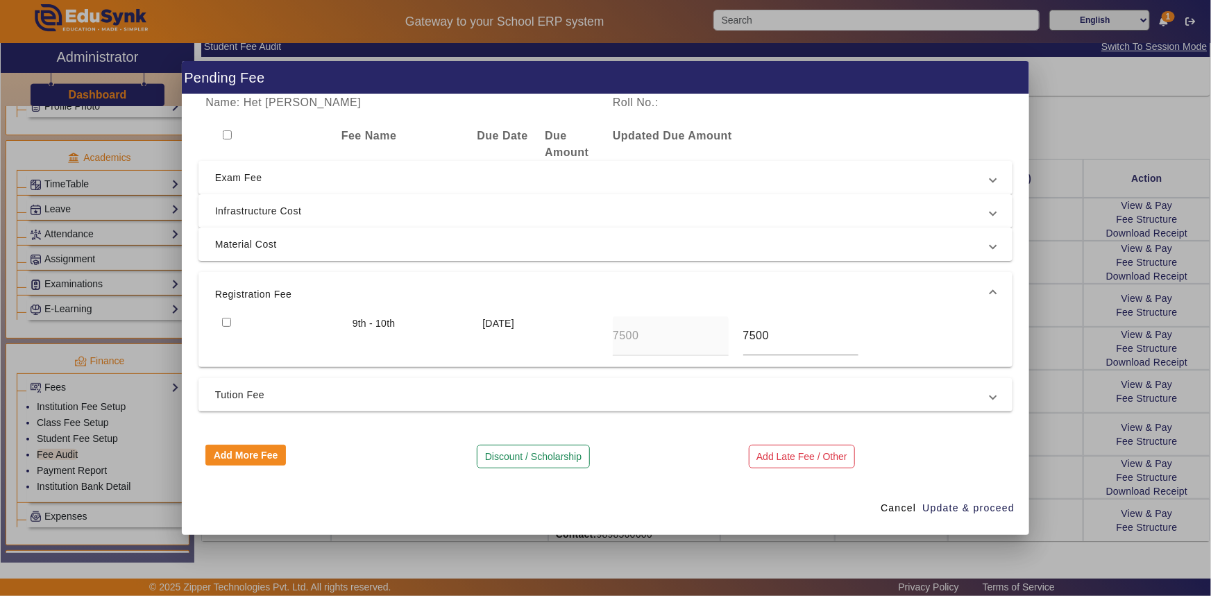
click at [228, 323] on input "checkbox" at bounding box center [226, 322] width 9 height 9
checkbox input "true"
click at [218, 396] on span "Tution Fee" at bounding box center [603, 395] width 776 height 17
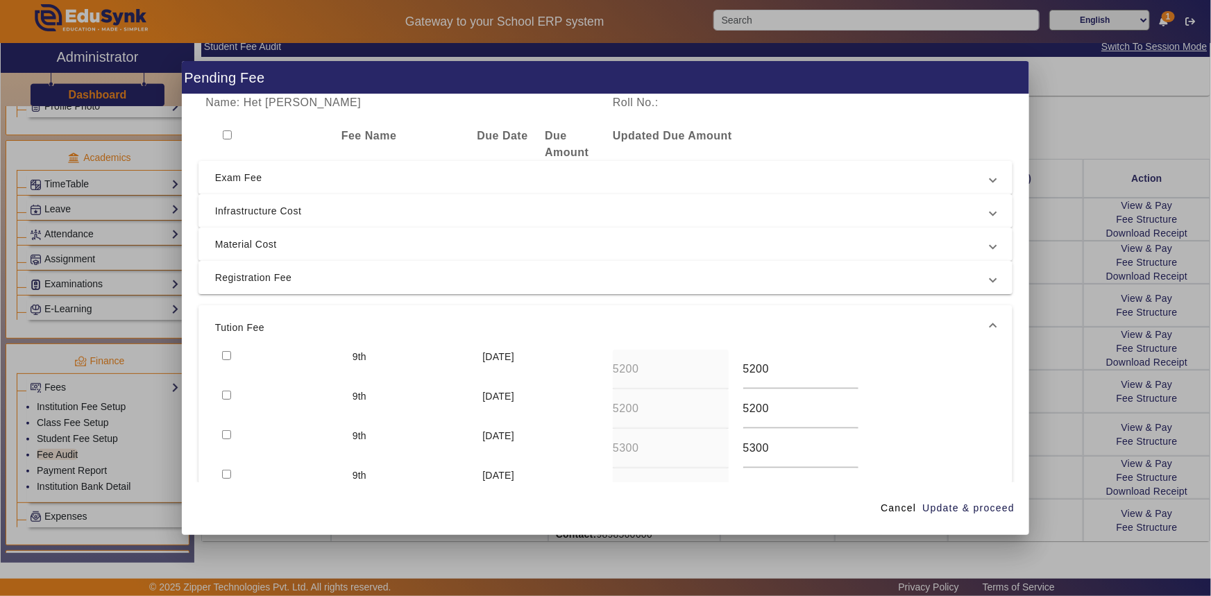
click at [246, 214] on span "Infrastructure Cost" at bounding box center [603, 211] width 776 height 17
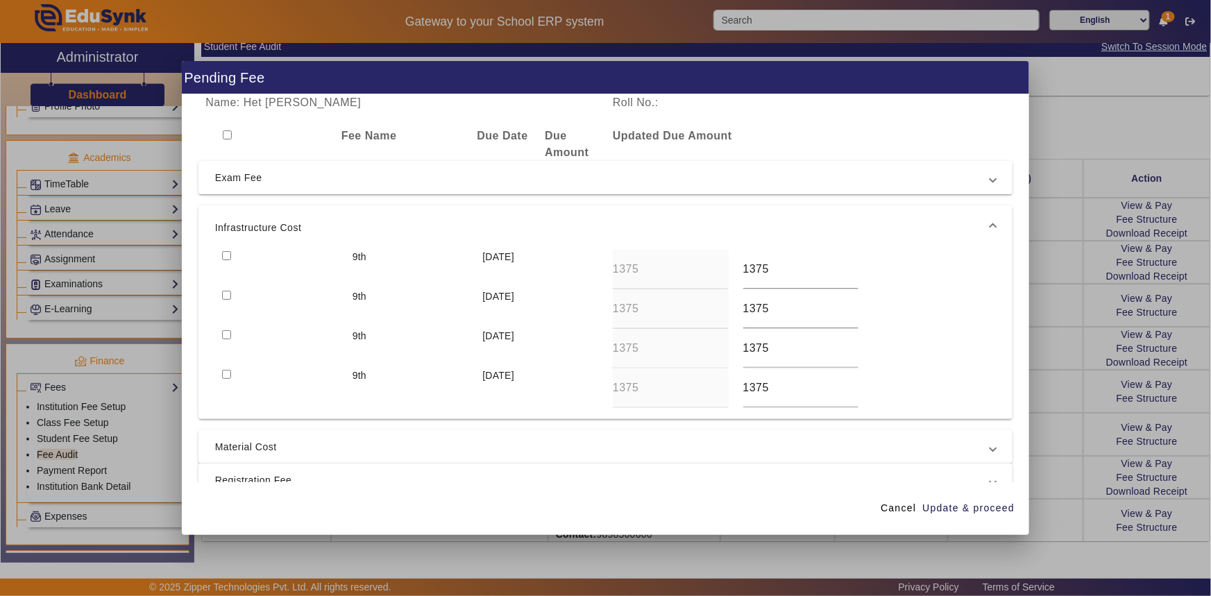
click at [226, 256] on input "checkbox" at bounding box center [226, 255] width 9 height 9
checkbox input "true"
click at [225, 298] on input "checkbox" at bounding box center [226, 295] width 9 height 9
checkbox input "true"
click at [967, 511] on span "Update & proceed" at bounding box center [968, 508] width 92 height 15
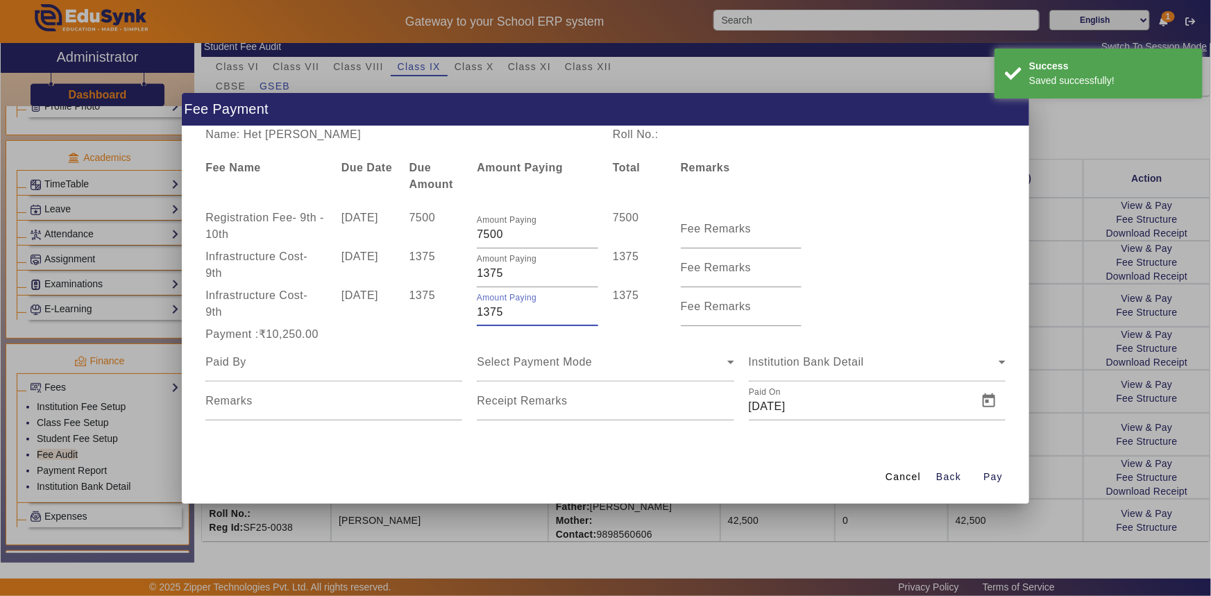
click at [489, 313] on input "1375" at bounding box center [537, 312] width 121 height 17
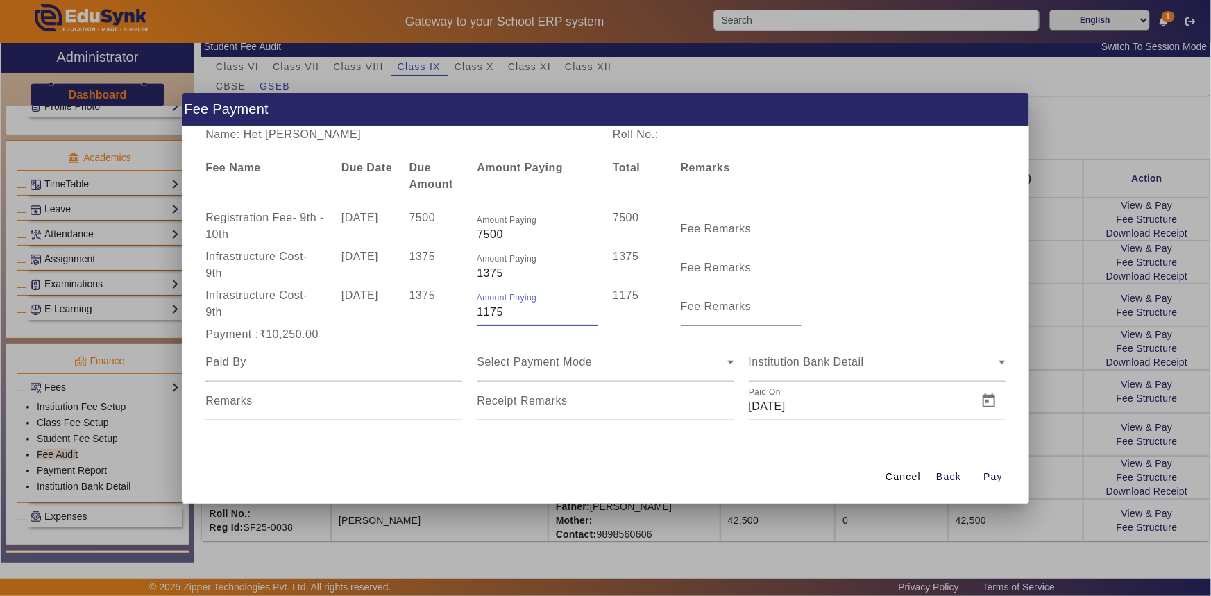
type input "1175"
click at [479, 339] on div "Payment :₹10,050.00" at bounding box center [605, 334] width 815 height 17
drag, startPoint x: 490, startPoint y: 273, endPoint x: 508, endPoint y: 273, distance: 18.0
click at [508, 273] on input "1375" at bounding box center [537, 273] width 121 height 17
type input "1325"
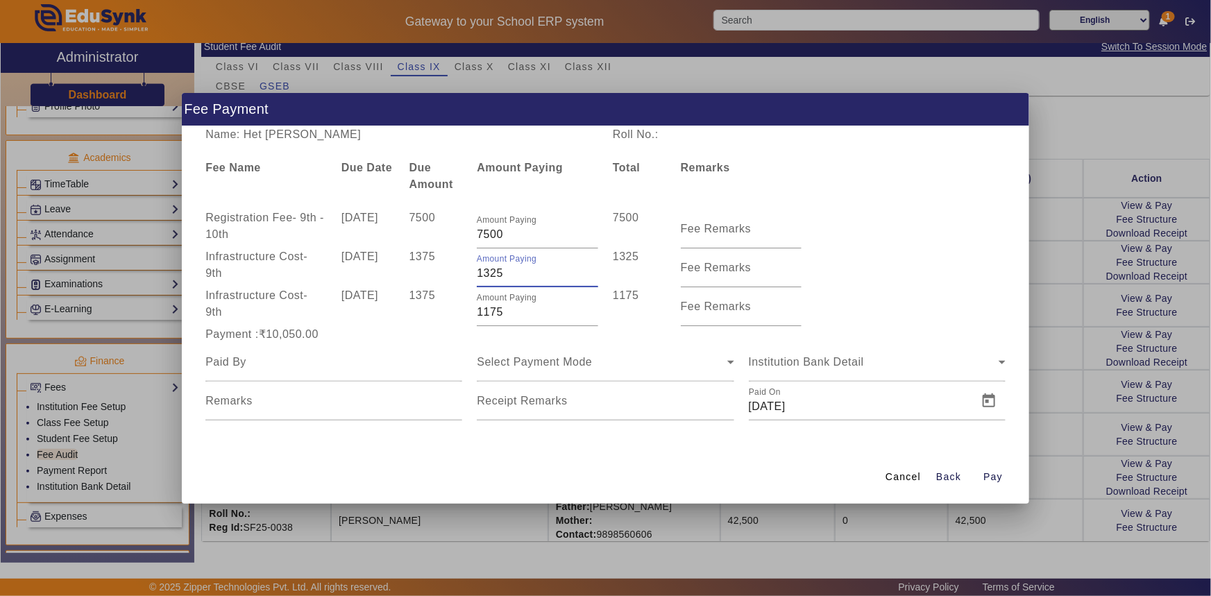
click at [452, 339] on div "Payment :₹10,050.00" at bounding box center [333, 334] width 271 height 17
click at [305, 357] on input at bounding box center [333, 362] width 257 height 17
type input "[PERSON_NAME]"
click at [530, 362] on span "Select Payment Mode" at bounding box center [534, 362] width 115 height 12
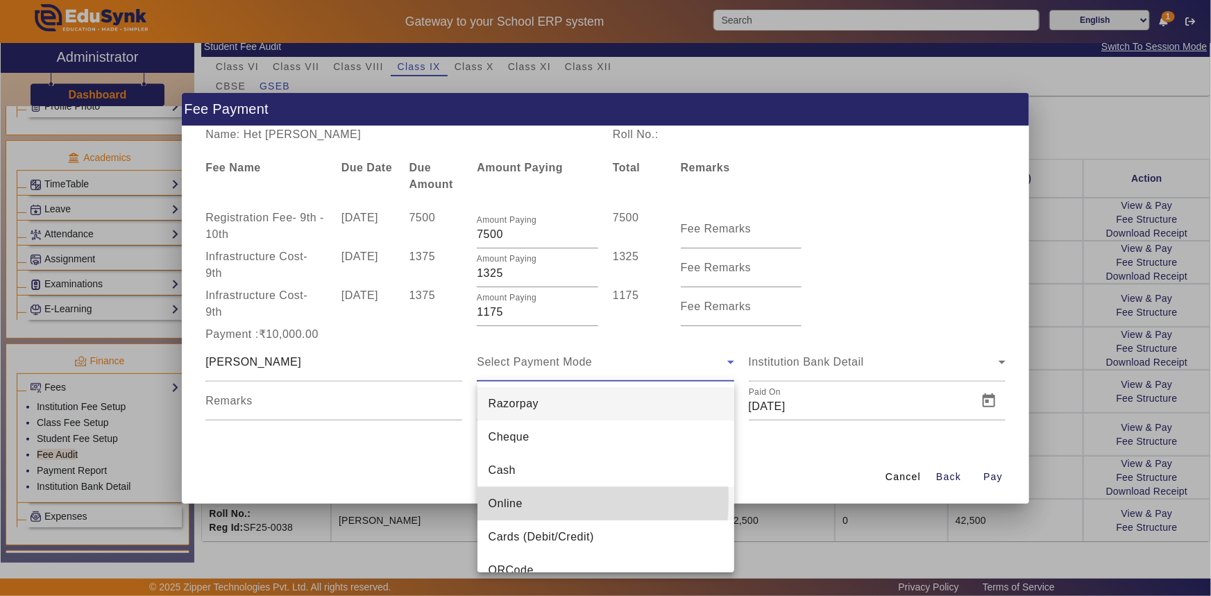
click at [499, 499] on span "Online" at bounding box center [506, 503] width 34 height 17
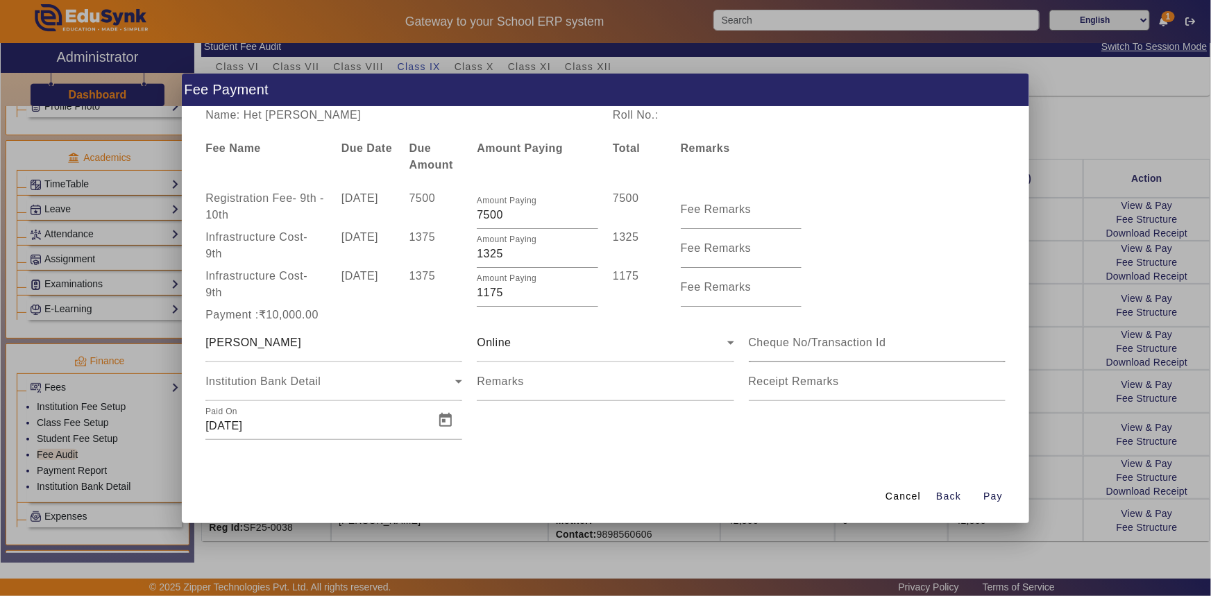
click at [780, 355] on div at bounding box center [877, 342] width 257 height 39
type input "518984039042"
click at [455, 421] on span "Open calendar" at bounding box center [445, 420] width 33 height 33
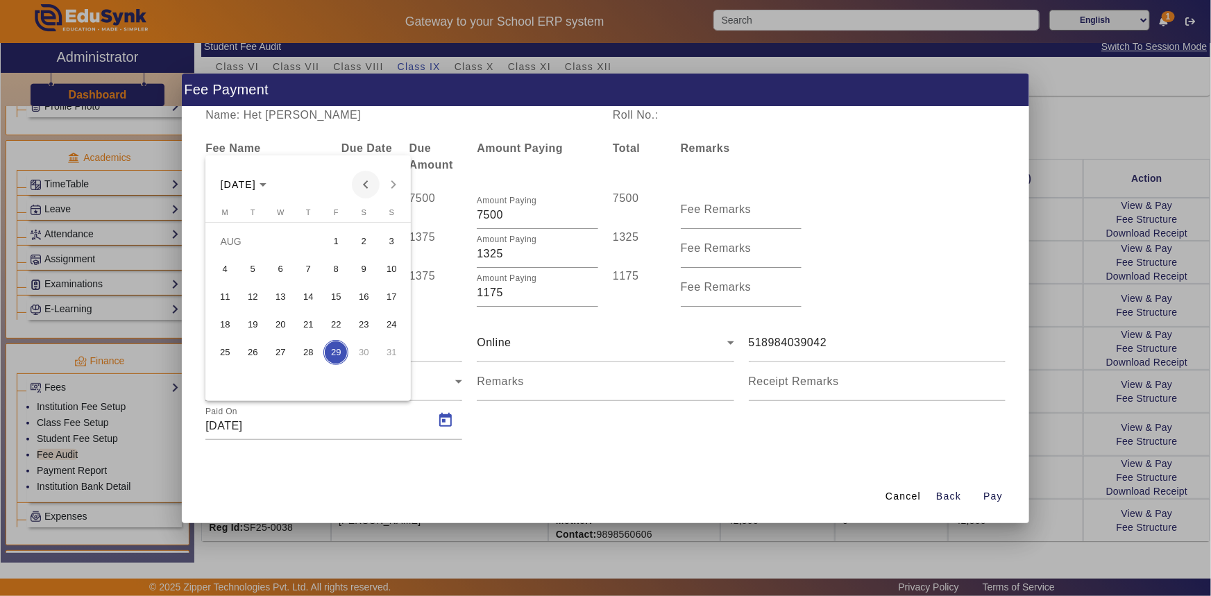
click at [368, 187] on span "Previous month" at bounding box center [366, 185] width 28 height 28
click at [259, 300] on span "8" at bounding box center [252, 297] width 25 height 25
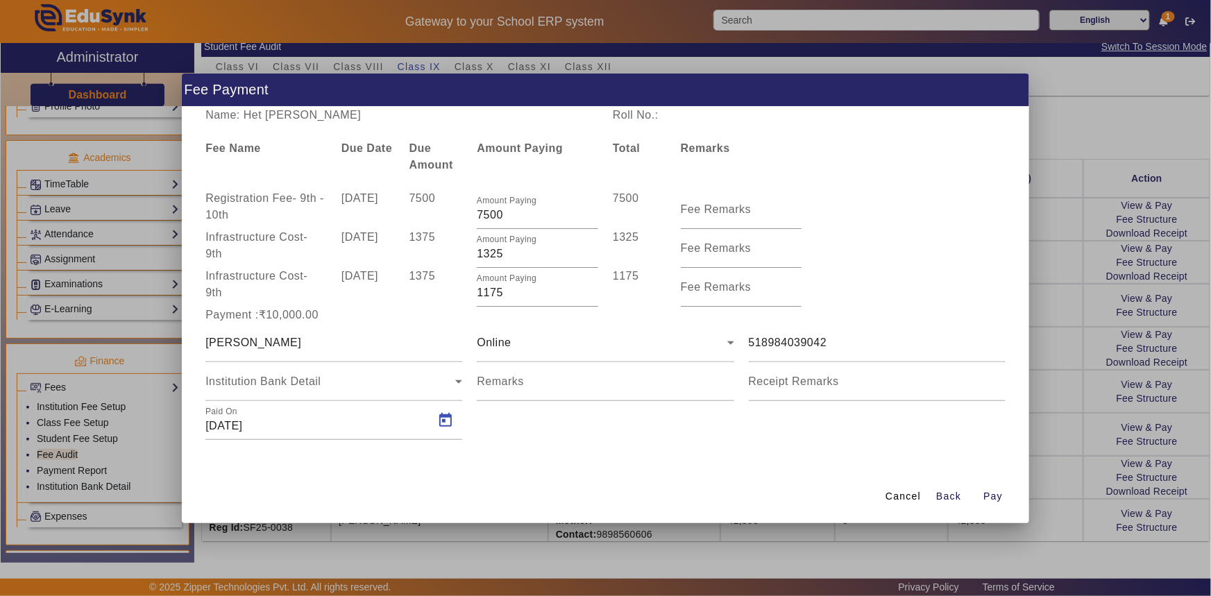
type input "[DATE]"
click at [366, 353] on div "[PERSON_NAME]" at bounding box center [333, 342] width 257 height 39
type input "[PERSON_NAME]"
click at [988, 494] on span "Pay" at bounding box center [992, 496] width 19 height 15
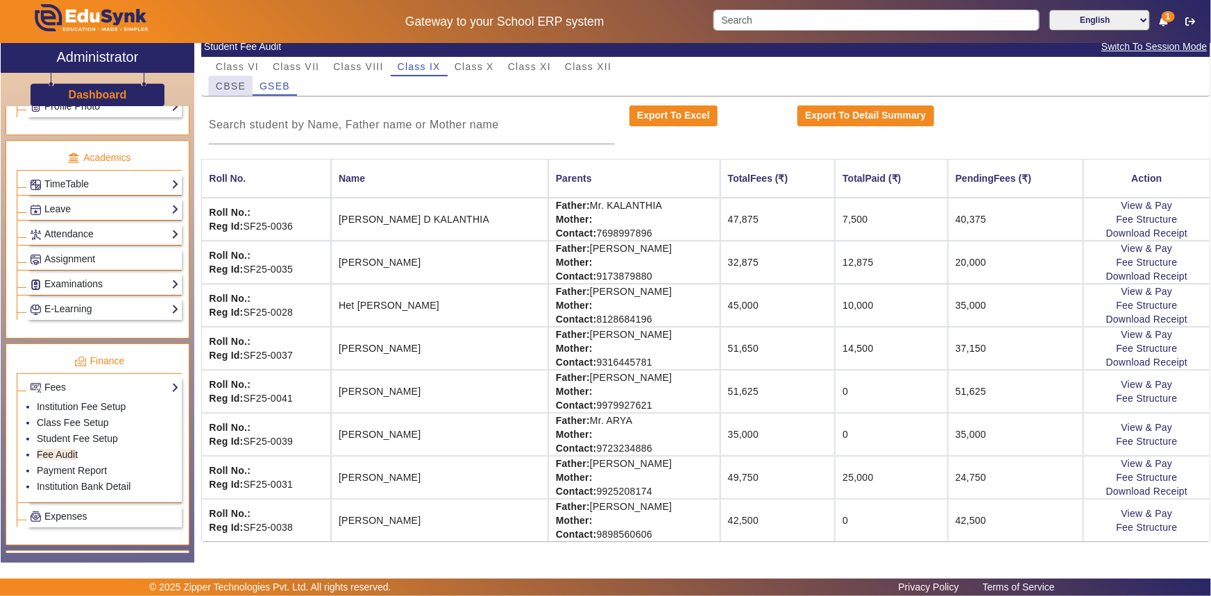
click at [243, 90] on span "CBSE" at bounding box center [231, 86] width 30 height 10
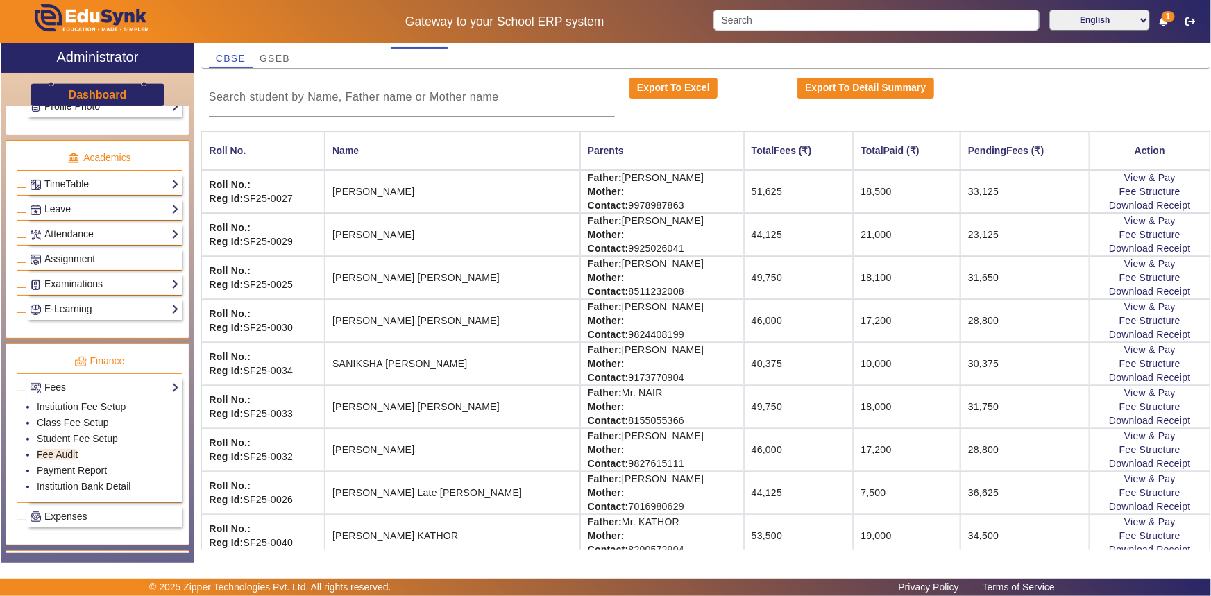
scroll to position [154, 0]
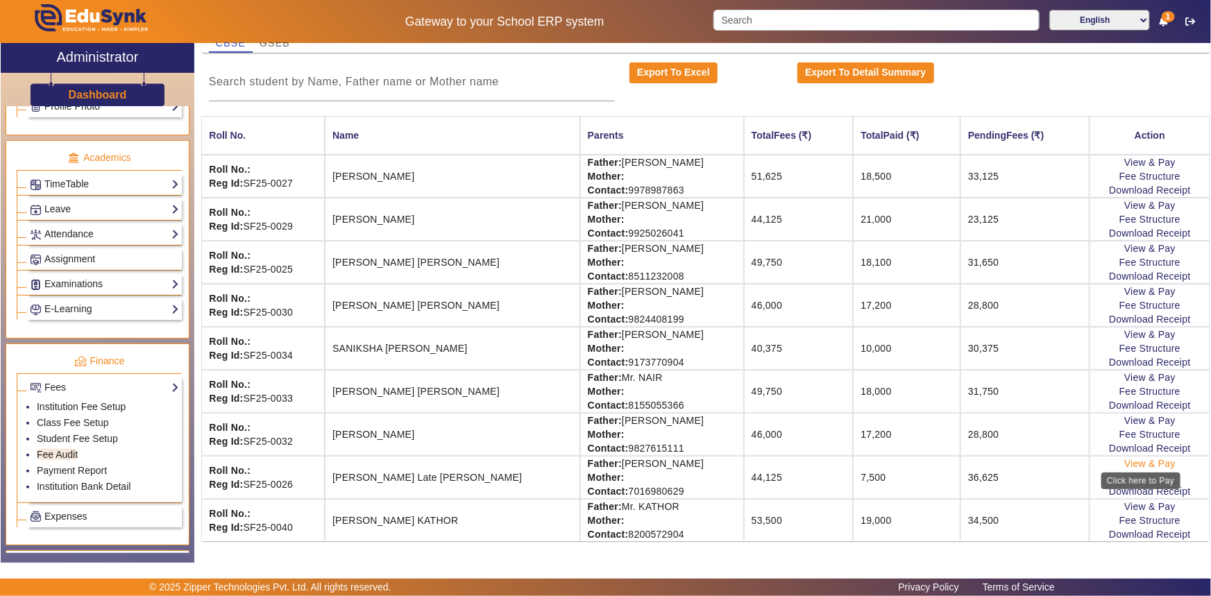
click at [1165, 462] on link "View & Pay" at bounding box center [1149, 463] width 51 height 11
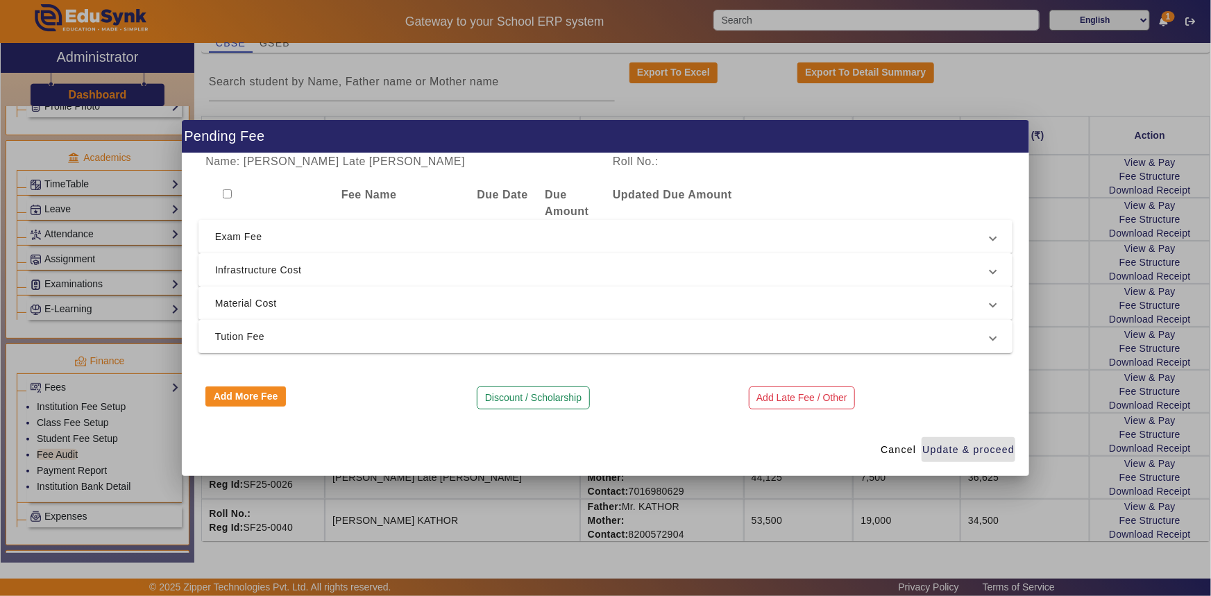
click at [236, 332] on span "Tution Fee" at bounding box center [603, 336] width 776 height 17
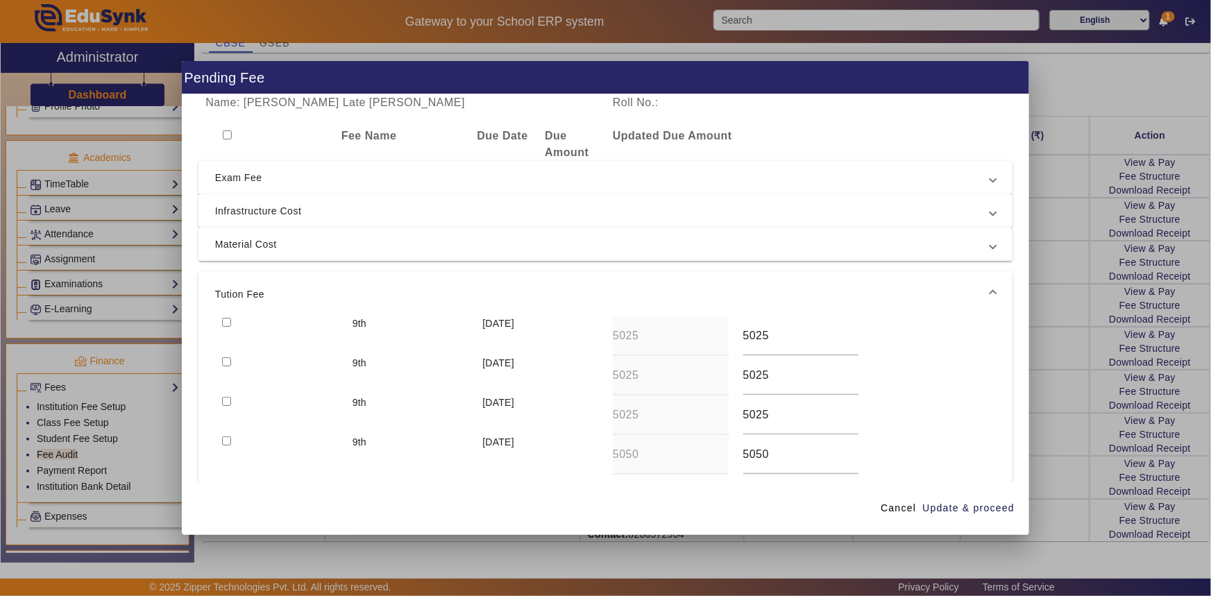
click at [230, 323] on input "checkbox" at bounding box center [226, 322] width 9 height 9
checkbox input "true"
click at [227, 355] on div at bounding box center [280, 336] width 130 height 40
click at [226, 357] on input "checkbox" at bounding box center [226, 361] width 9 height 9
checkbox input "true"
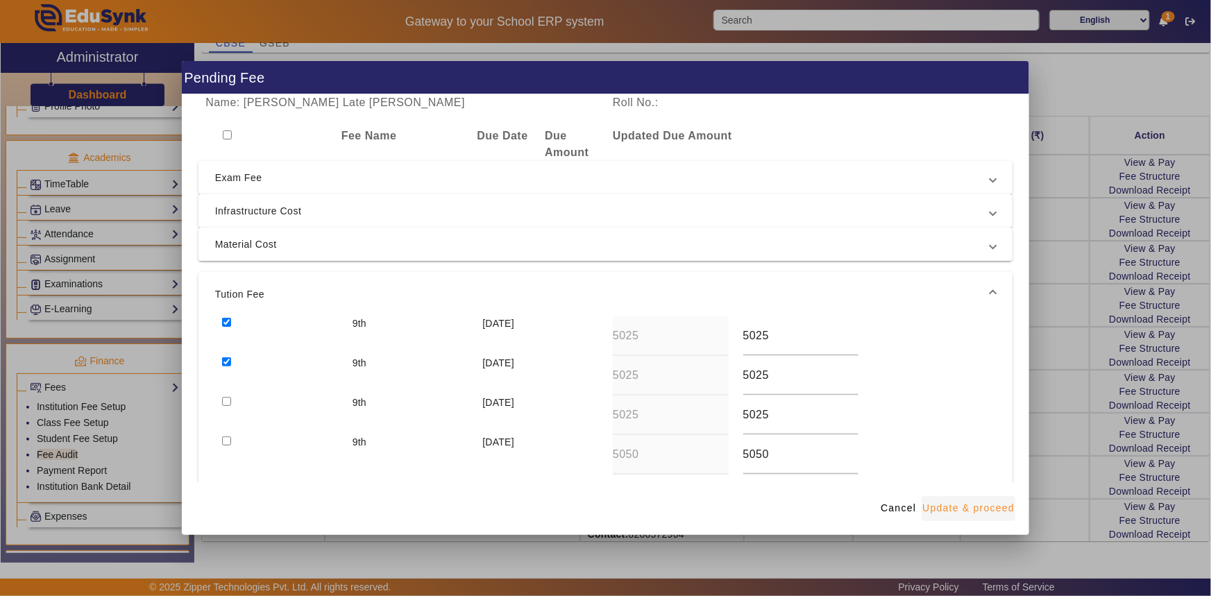
click at [969, 505] on span "Update & proceed" at bounding box center [968, 508] width 92 height 15
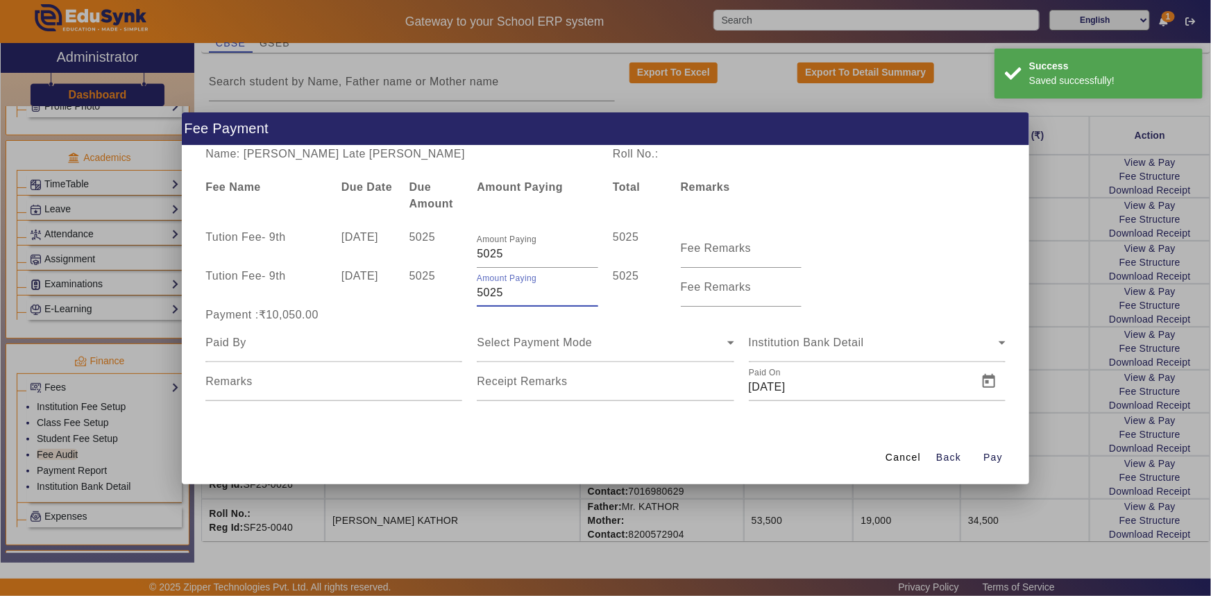
drag, startPoint x: 493, startPoint y: 292, endPoint x: 518, endPoint y: 294, distance: 25.8
click at [518, 294] on input "5025" at bounding box center [537, 293] width 121 height 17
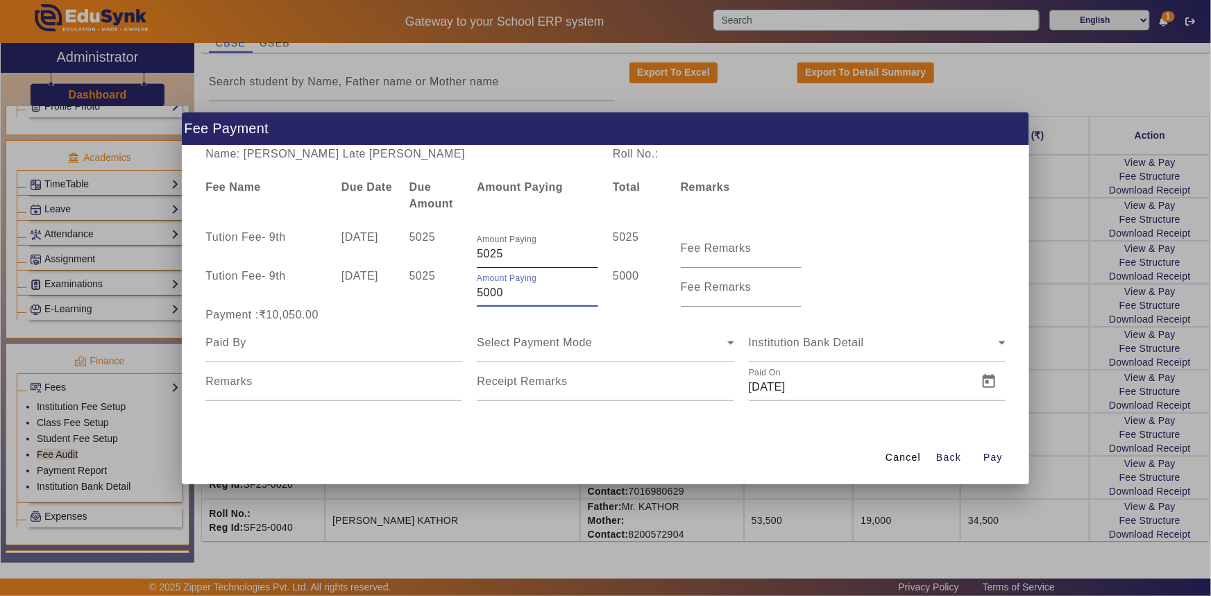
type input "5000"
drag, startPoint x: 491, startPoint y: 252, endPoint x: 525, endPoint y: 252, distance: 34.0
click at [525, 252] on input "5025" at bounding box center [537, 254] width 121 height 17
type input "5000"
click at [410, 332] on div at bounding box center [333, 342] width 257 height 39
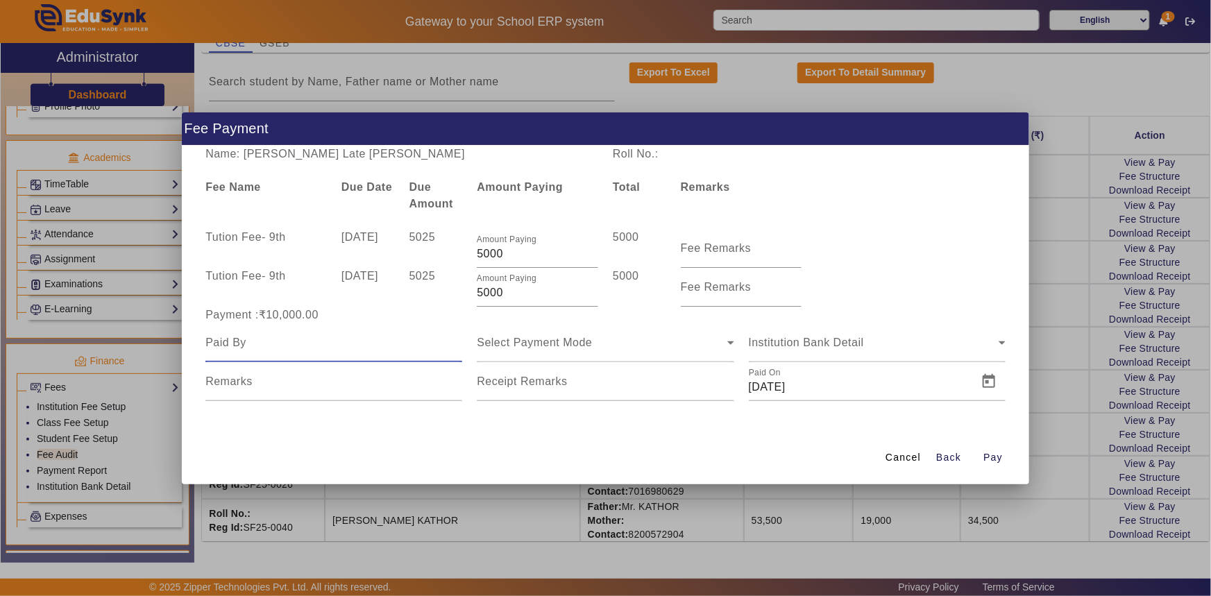
click at [282, 341] on input at bounding box center [333, 342] width 257 height 17
type input "[PERSON_NAME]"
click at [514, 346] on span "Select Payment Mode" at bounding box center [534, 343] width 115 height 12
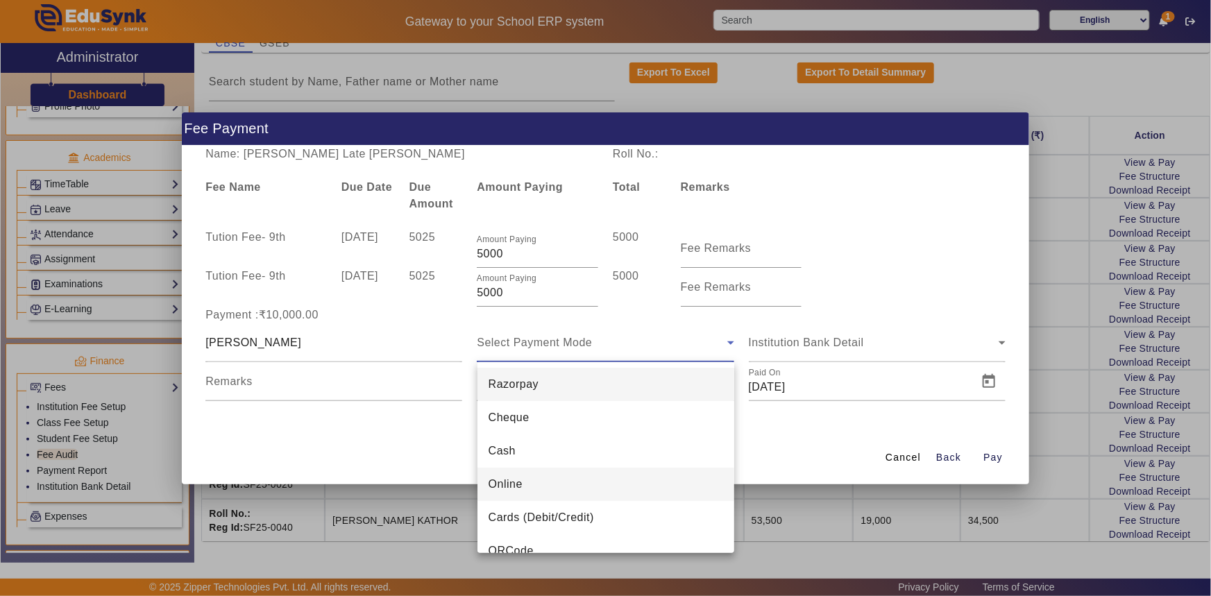
click at [496, 476] on span "Online" at bounding box center [506, 484] width 34 height 17
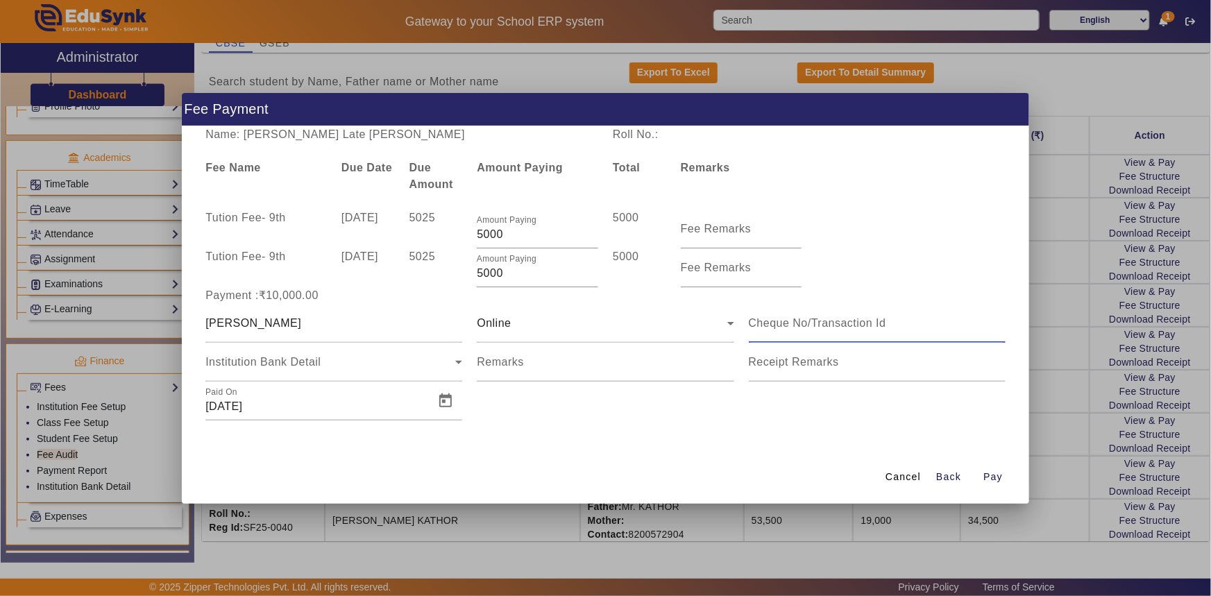
click at [885, 325] on input at bounding box center [877, 323] width 257 height 17
type input "386193463778/386193556279"
click at [442, 401] on span "Open calendar" at bounding box center [445, 400] width 33 height 33
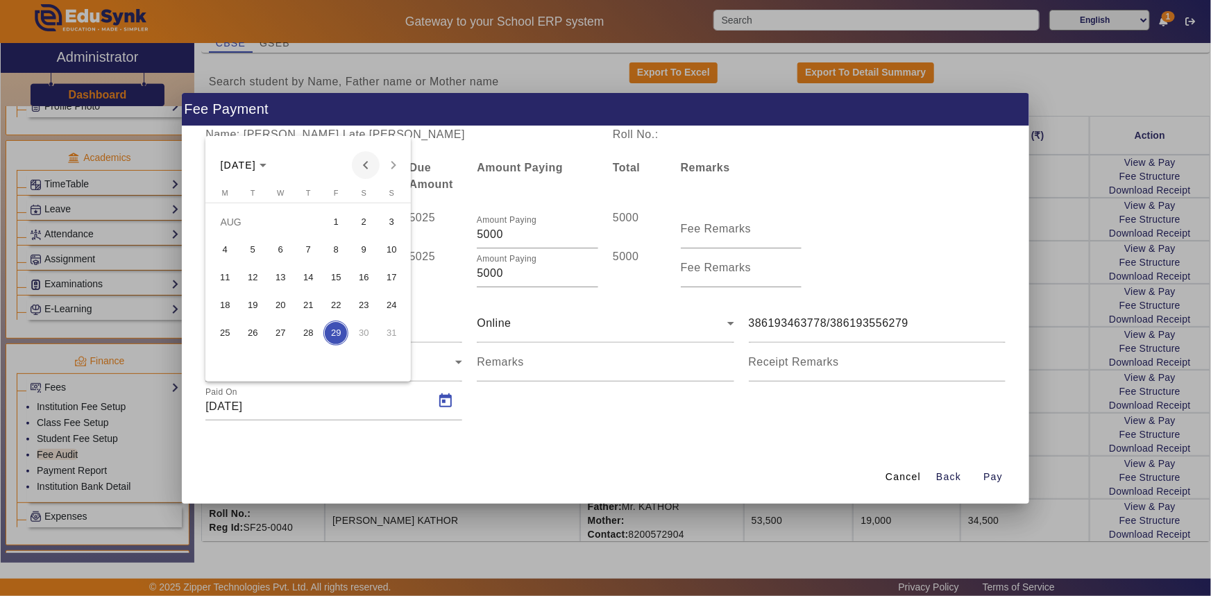
click at [367, 172] on span "Previous month" at bounding box center [366, 165] width 28 height 28
click at [389, 252] on span "6" at bounding box center [391, 249] width 25 height 25
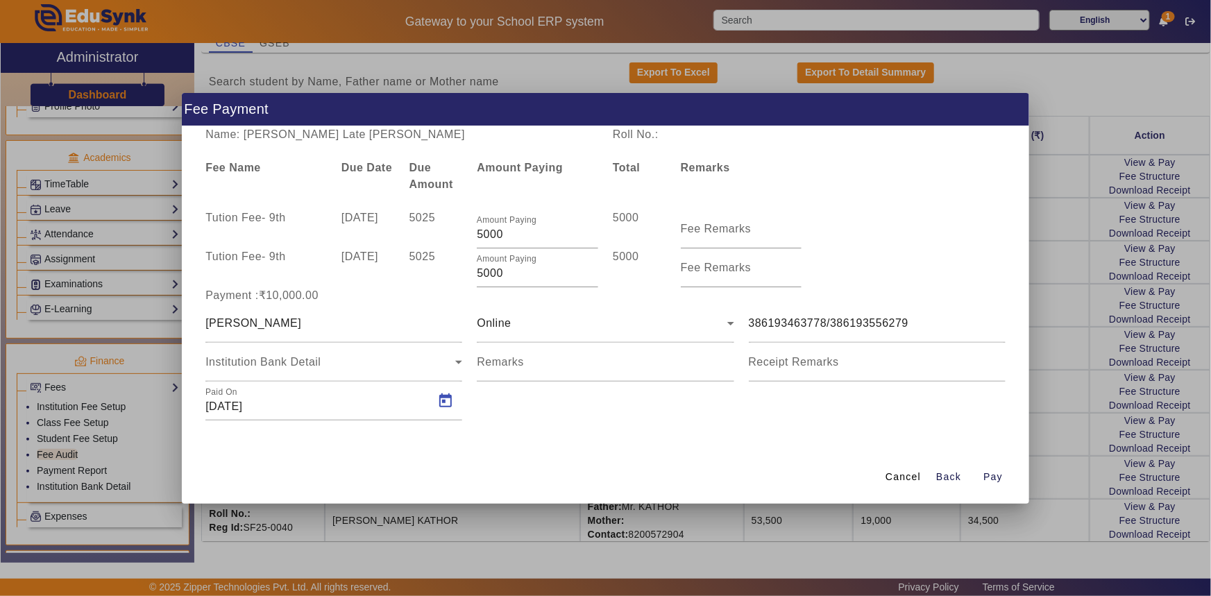
type input "[DATE]"
click at [991, 484] on span "button" at bounding box center [993, 477] width 44 height 33
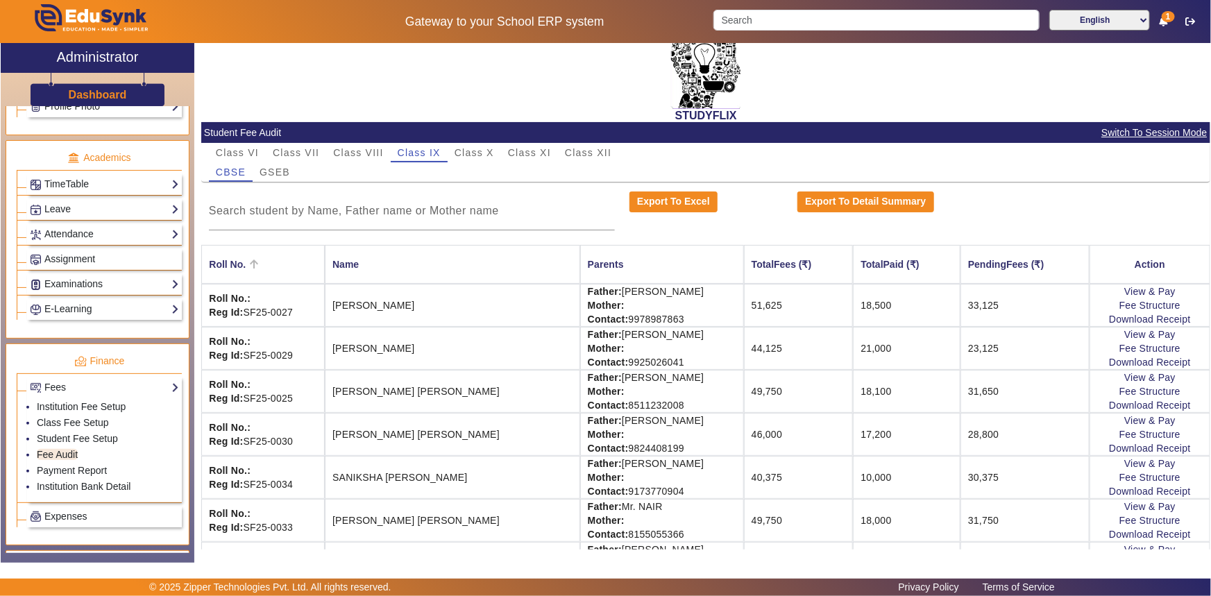
scroll to position [0, 0]
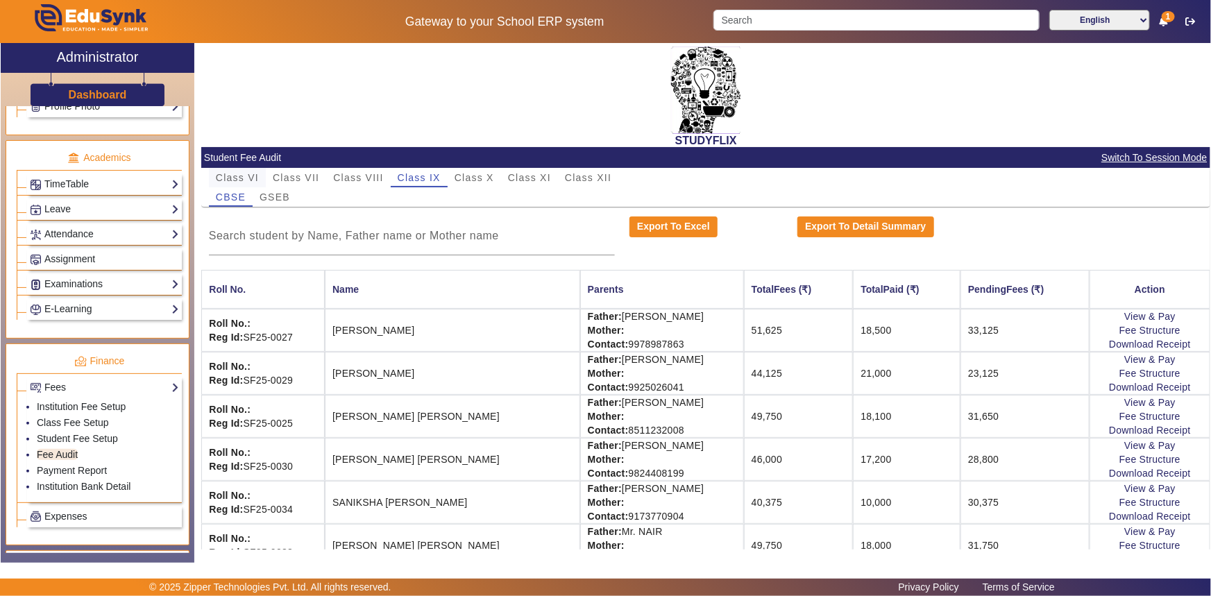
click at [248, 178] on span "Class VI" at bounding box center [237, 178] width 43 height 10
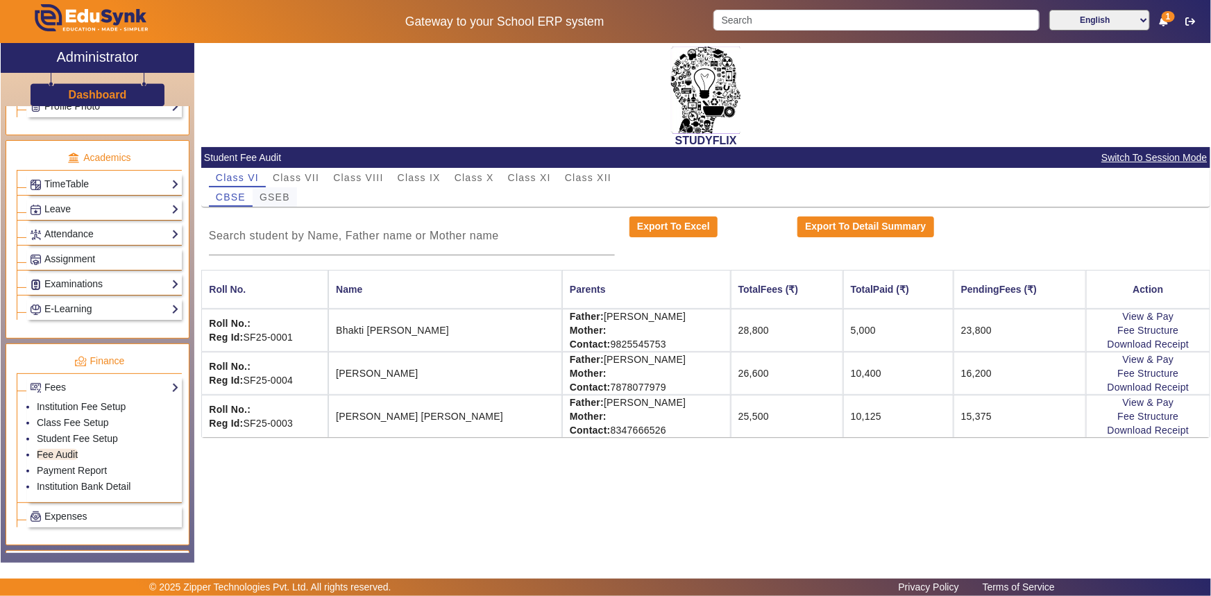
click at [278, 199] on span "GSEB" at bounding box center [275, 197] width 31 height 10
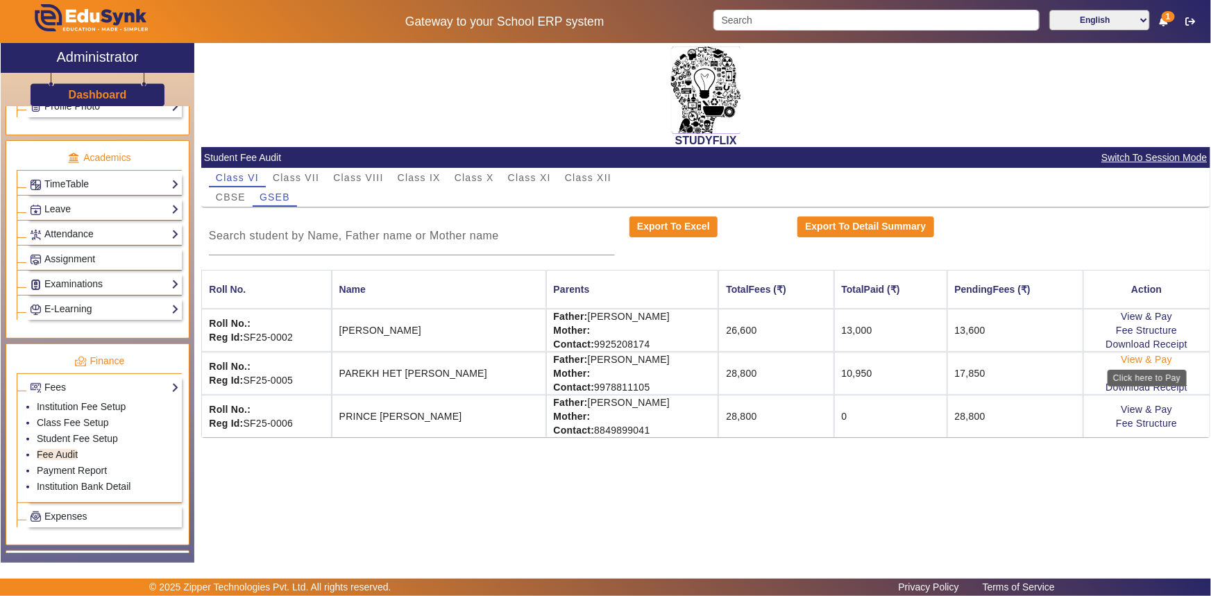
click at [1163, 359] on link "View & Pay" at bounding box center [1146, 359] width 51 height 11
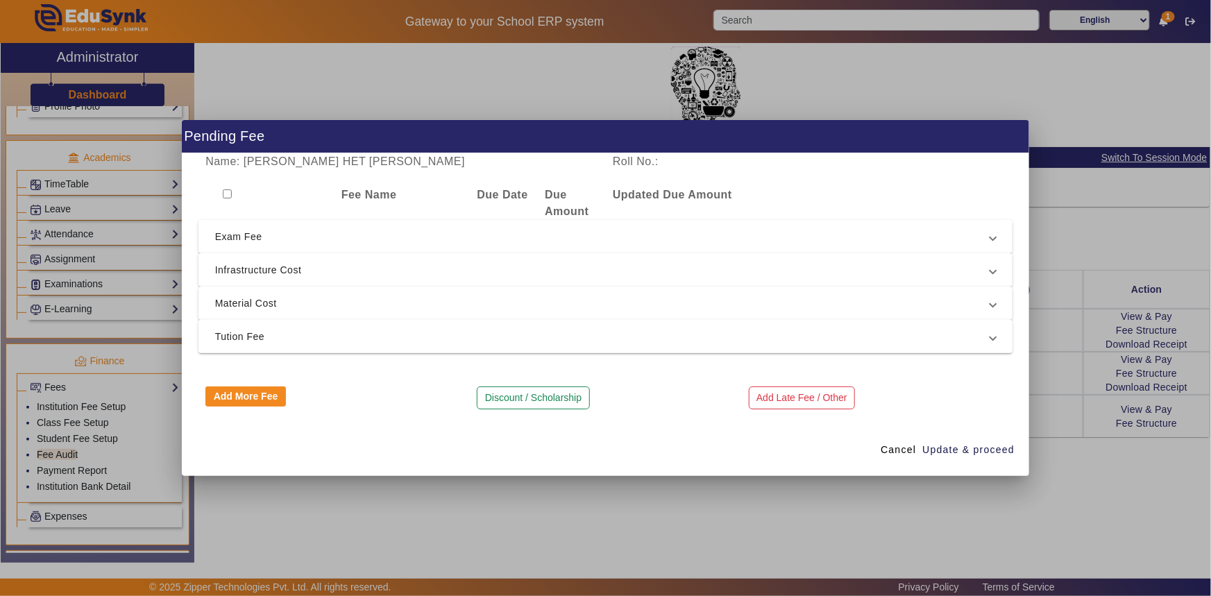
click at [271, 334] on span "Tution Fee" at bounding box center [603, 336] width 776 height 17
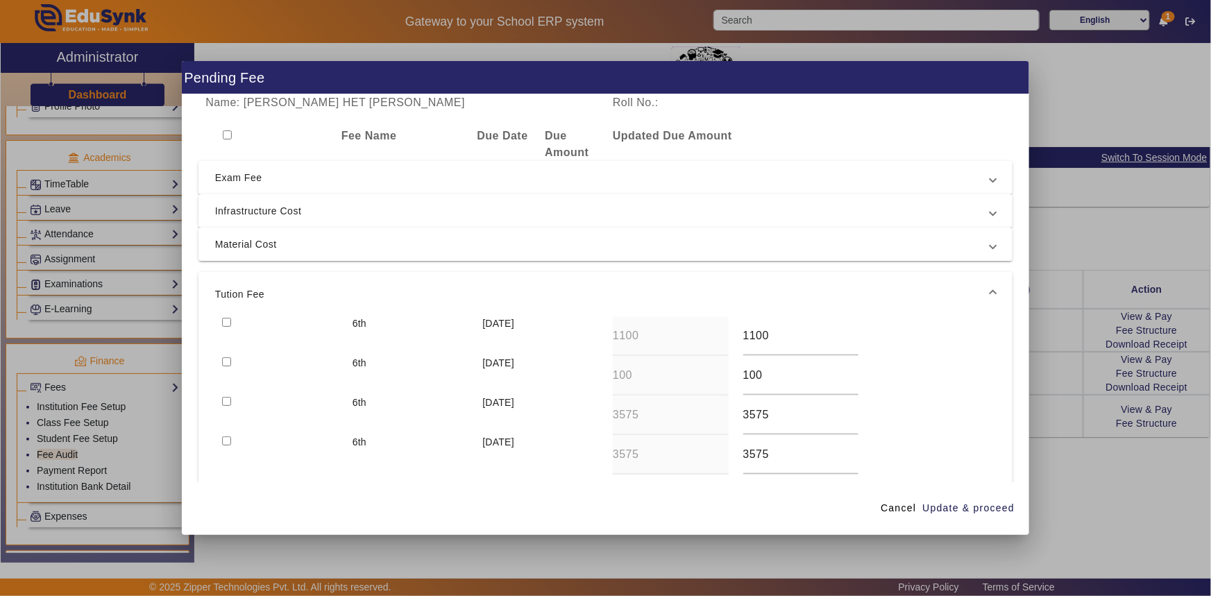
click at [227, 319] on input "checkbox" at bounding box center [226, 322] width 9 height 9
checkbox input "true"
click at [226, 359] on input "checkbox" at bounding box center [226, 361] width 9 height 9
checkbox input "true"
click at [232, 251] on span "Material Cost" at bounding box center [603, 244] width 776 height 17
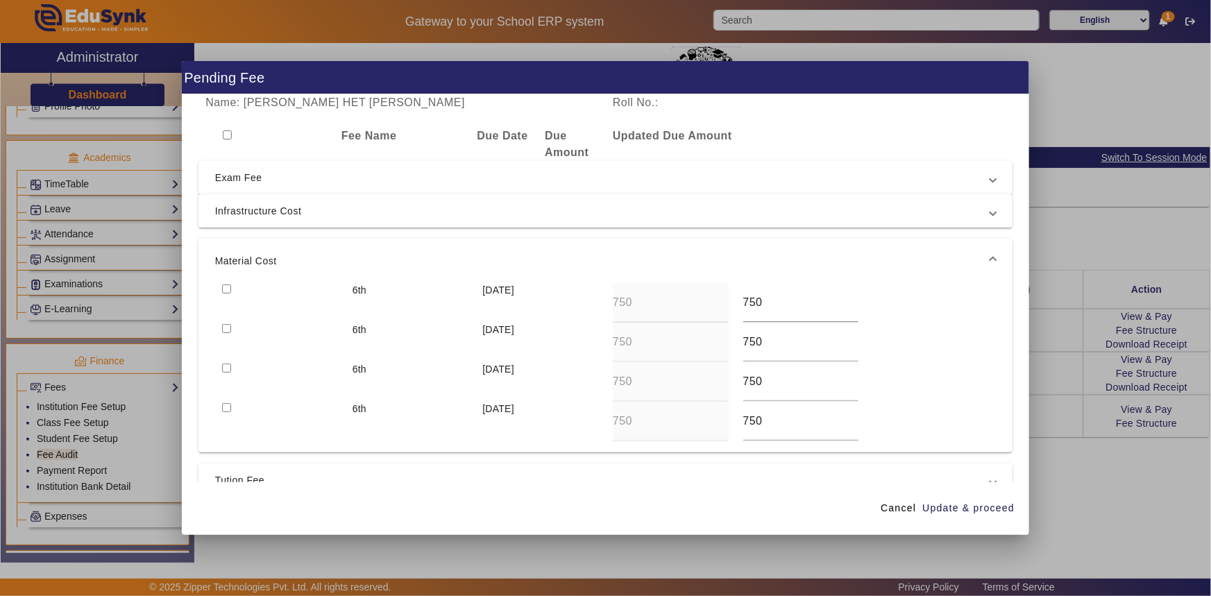
click at [227, 329] on input "checkbox" at bounding box center [226, 328] width 9 height 9
checkbox input "true"
click at [226, 286] on input "checkbox" at bounding box center [226, 289] width 9 height 9
checkbox input "true"
click at [236, 214] on span "Infrastructure Cost" at bounding box center [603, 211] width 776 height 17
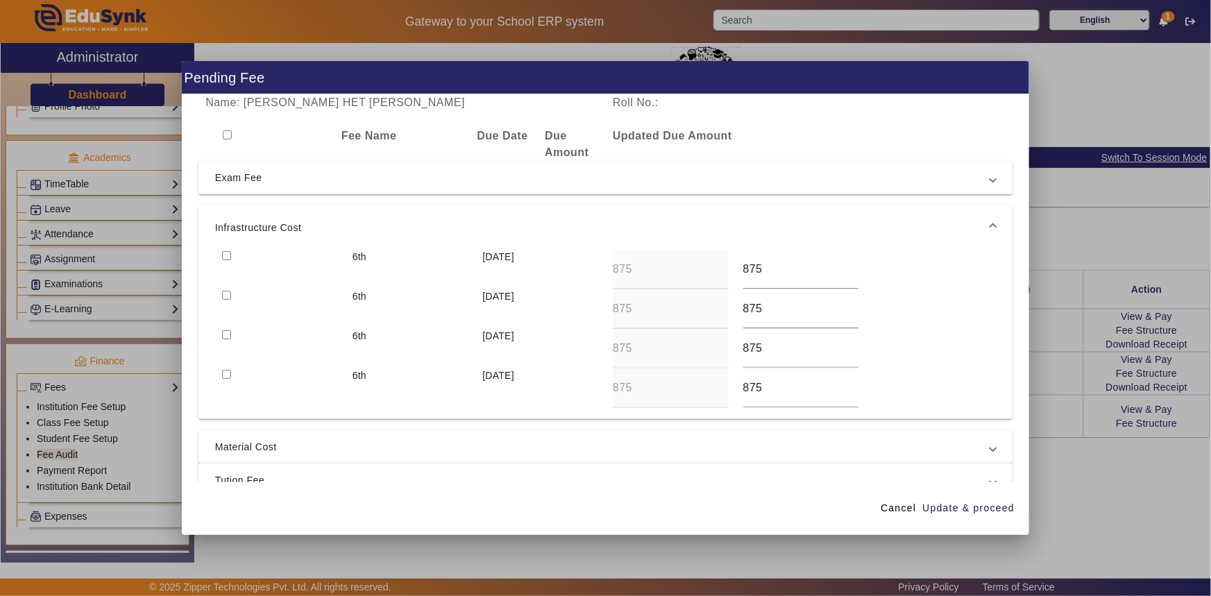
click at [224, 291] on input "checkbox" at bounding box center [226, 295] width 9 height 9
checkbox input "true"
click at [222, 257] on input "checkbox" at bounding box center [226, 255] width 9 height 9
checkbox input "true"
click at [237, 178] on span "Exam Fee" at bounding box center [603, 177] width 776 height 17
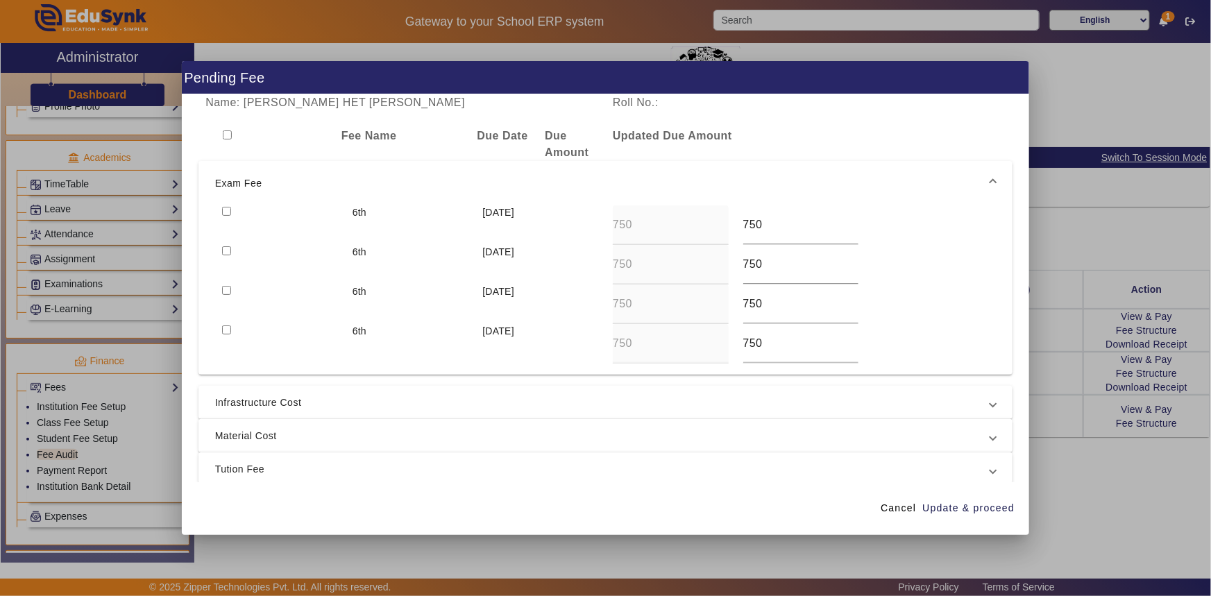
click at [226, 213] on input "checkbox" at bounding box center [226, 211] width 9 height 9
checkbox input "true"
click at [222, 252] on input "checkbox" at bounding box center [226, 250] width 9 height 9
checkbox input "true"
click at [949, 503] on span "Update & proceed" at bounding box center [968, 508] width 92 height 15
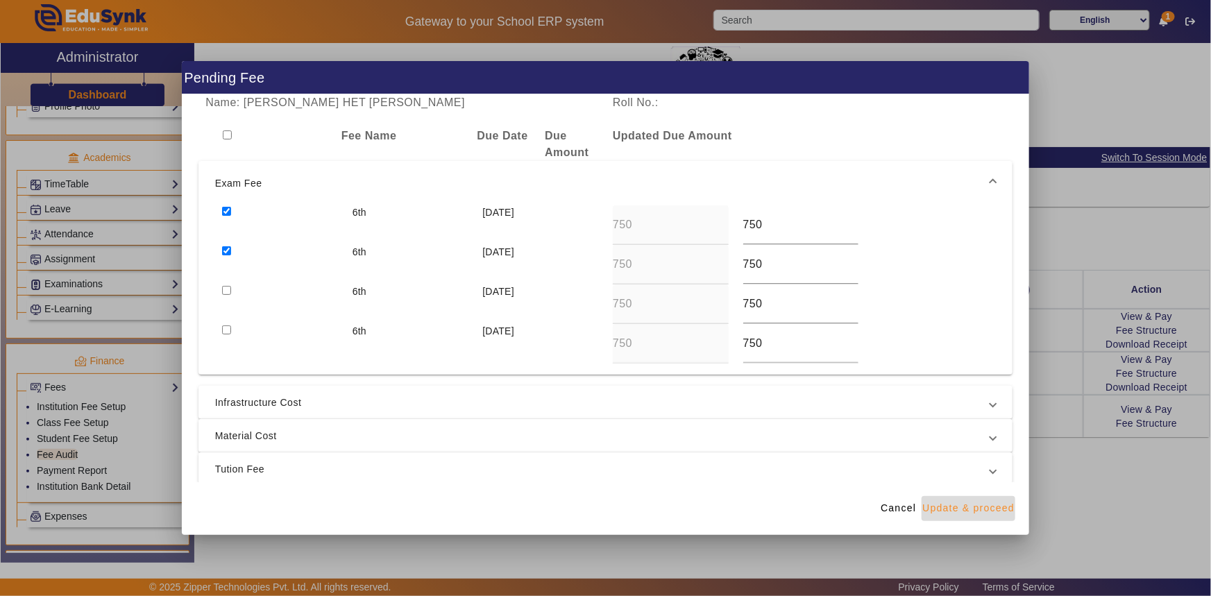
type input "3575"
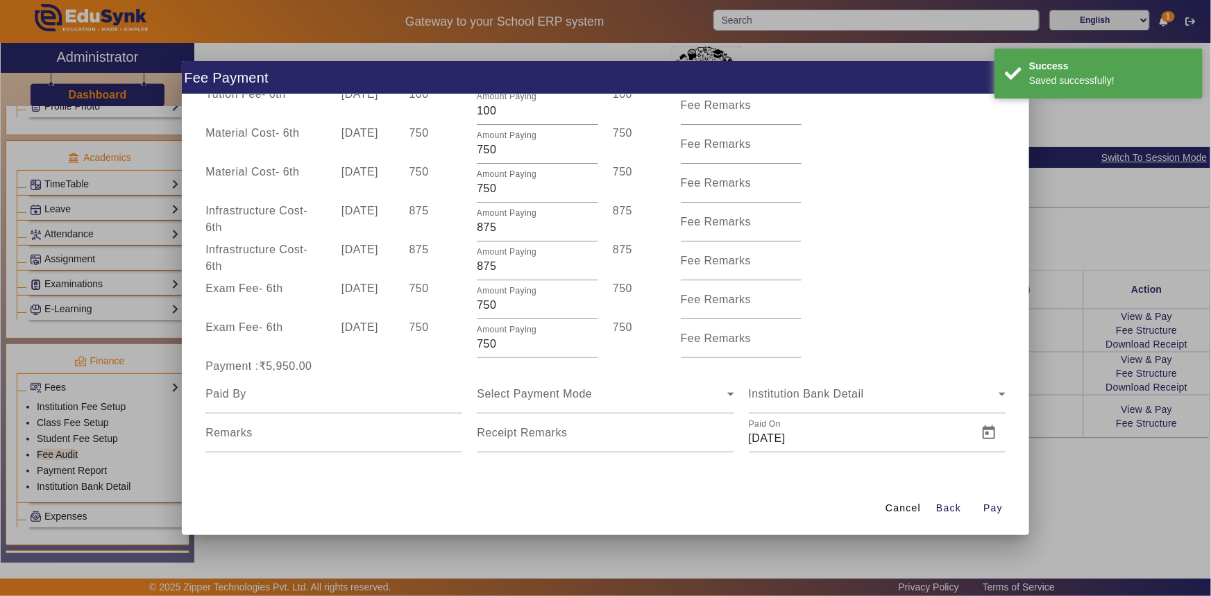
scroll to position [132, 0]
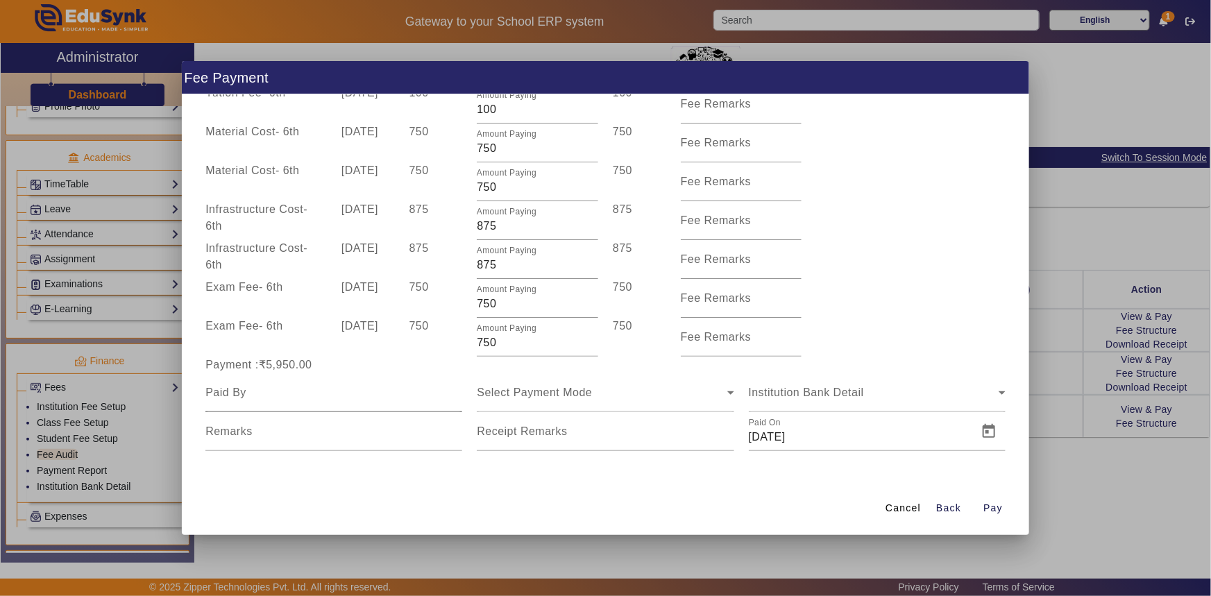
click at [315, 403] on div at bounding box center [333, 392] width 257 height 39
drag, startPoint x: 269, startPoint y: 395, endPoint x: 187, endPoint y: 389, distance: 81.4
click at [188, 389] on div "Name: PAREKH HET [PERSON_NAME] Roll No.: Fee Name Due Date Due Amount Amount Pa…" at bounding box center [606, 287] width 848 height 387
type input "[PERSON_NAME]"
click at [495, 402] on div "Select Payment Mode" at bounding box center [605, 392] width 257 height 39
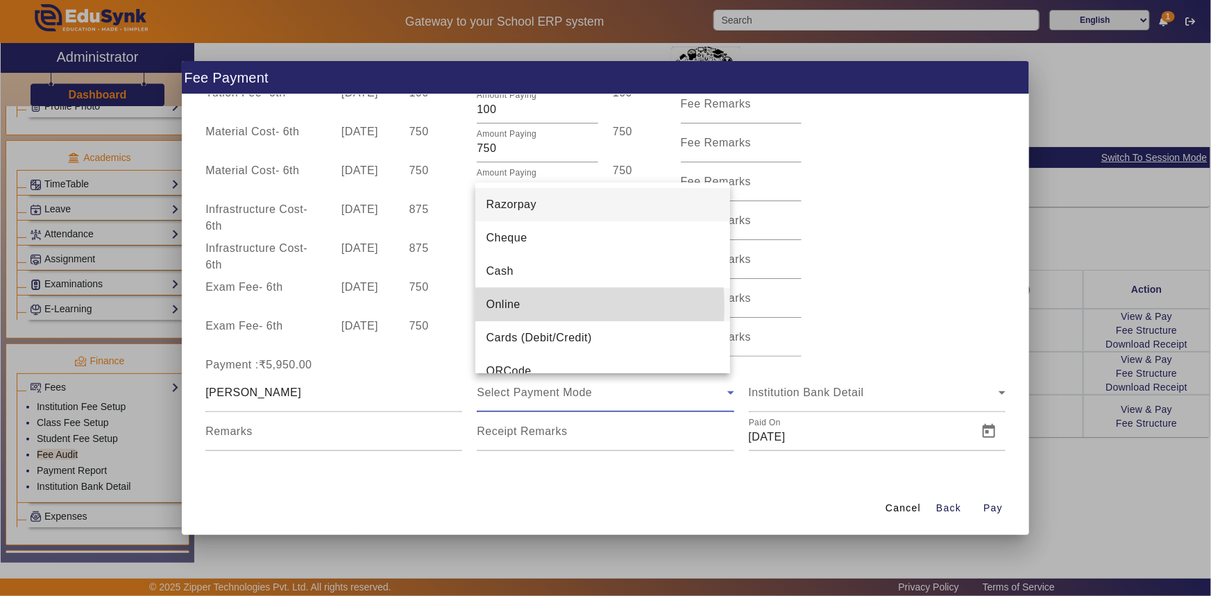
click at [530, 306] on mat-option "Online" at bounding box center [602, 304] width 255 height 33
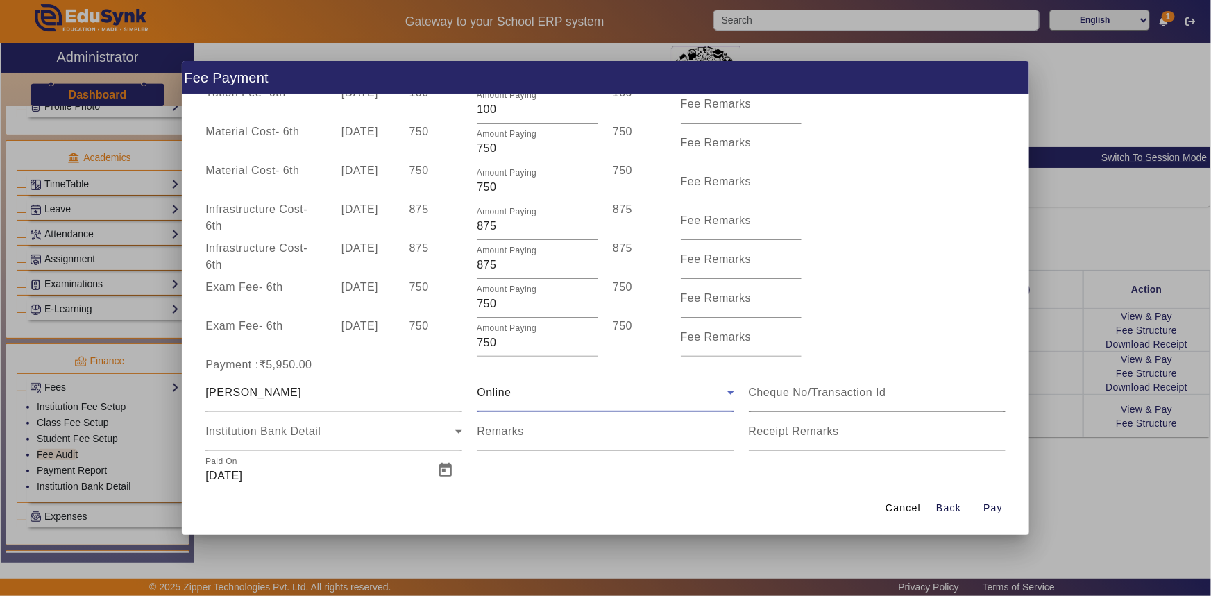
click at [779, 393] on input at bounding box center [877, 392] width 257 height 17
type input "518976099888"
click at [439, 473] on span "Open calendar" at bounding box center [445, 470] width 33 height 33
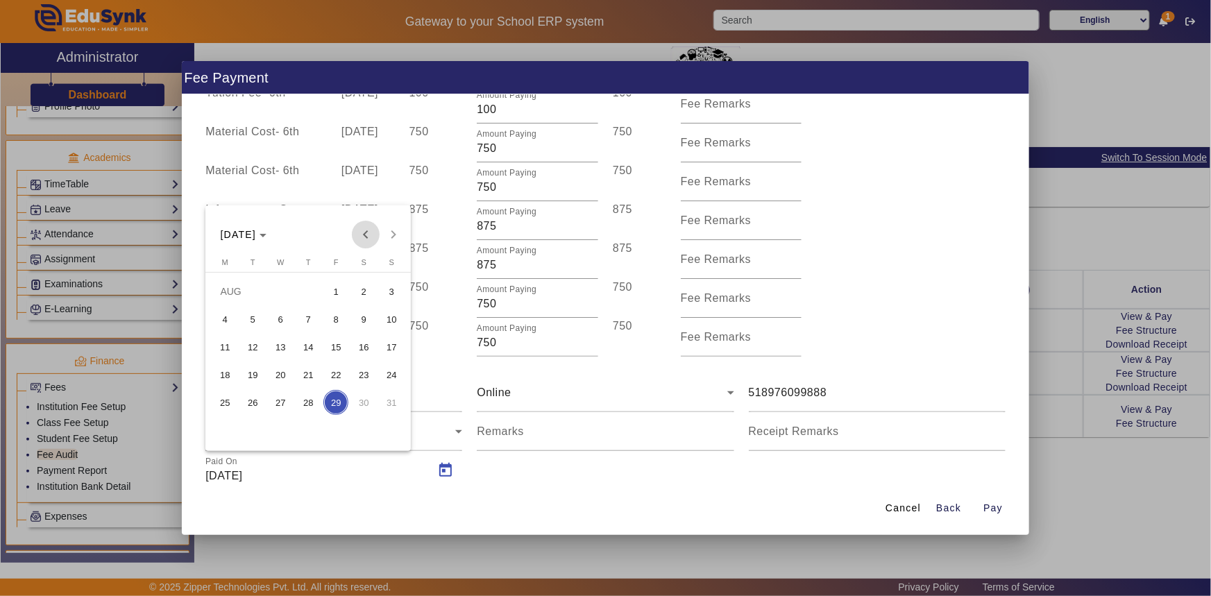
click at [370, 236] on span "Previous month" at bounding box center [366, 235] width 28 height 28
click at [258, 345] on span "8" at bounding box center [252, 346] width 25 height 25
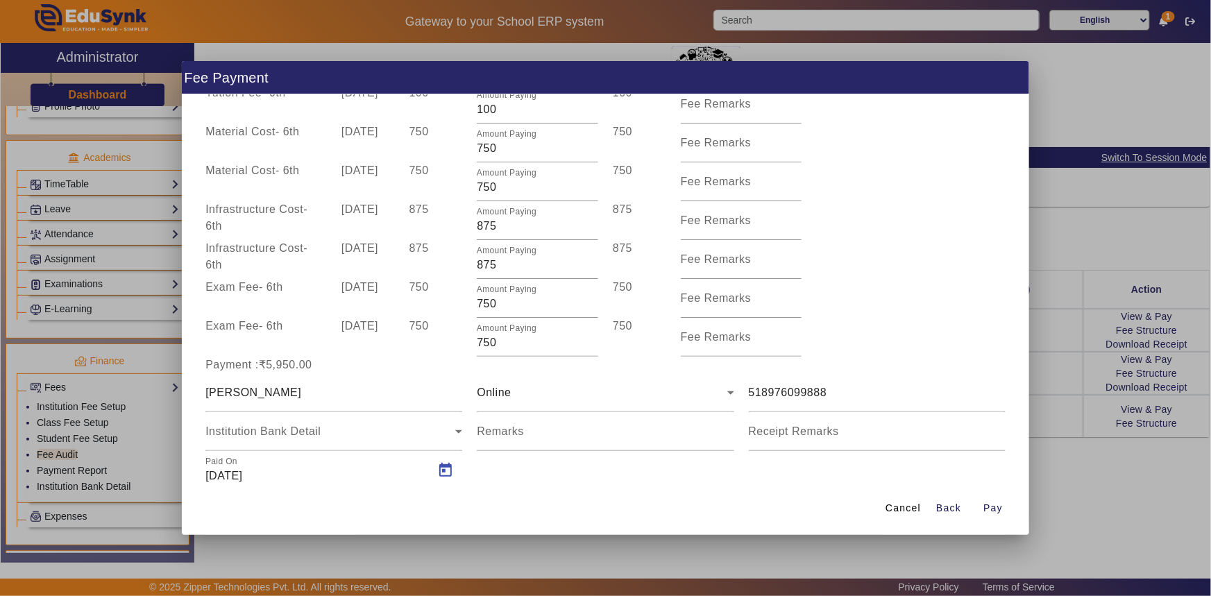
type input "[DATE]"
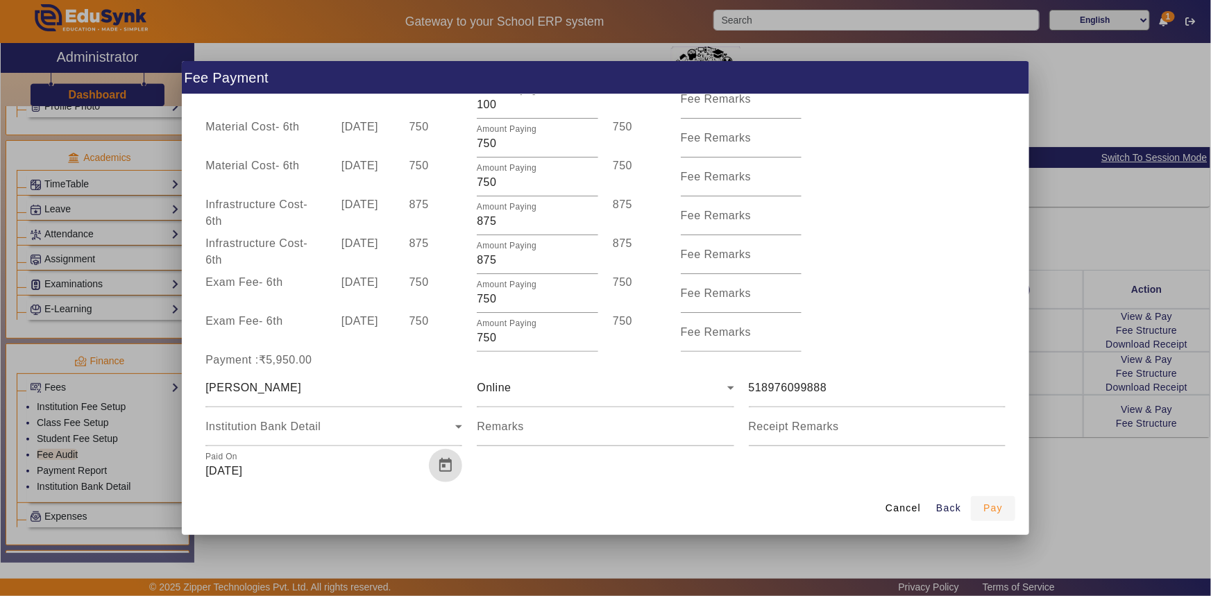
click at [991, 502] on span "Pay" at bounding box center [992, 508] width 19 height 15
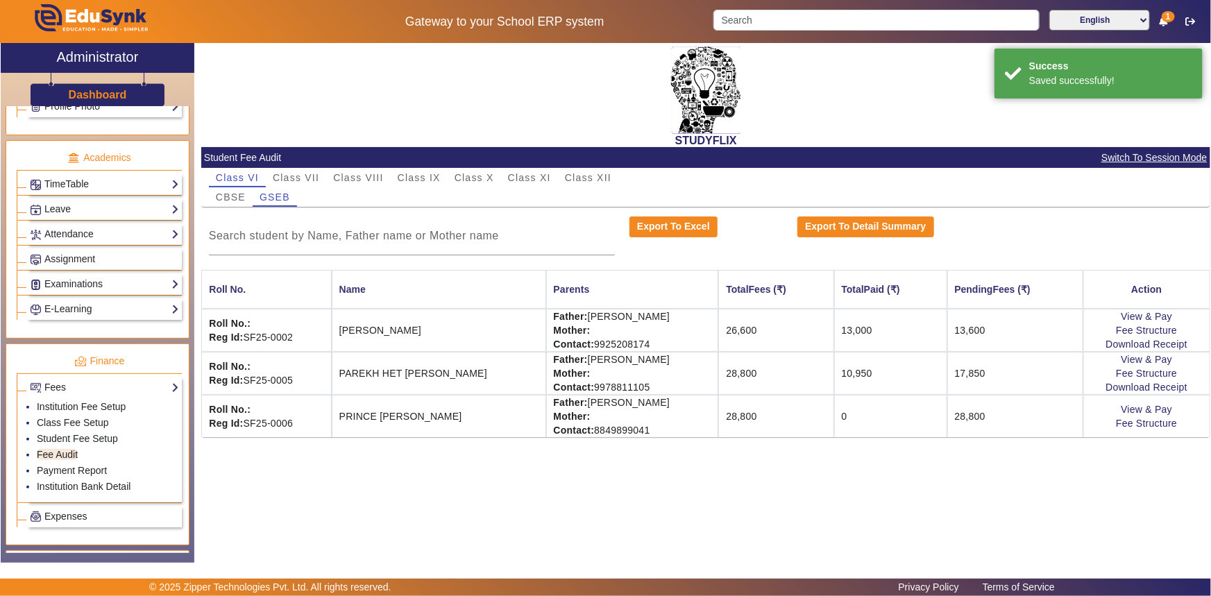
scroll to position [0, 0]
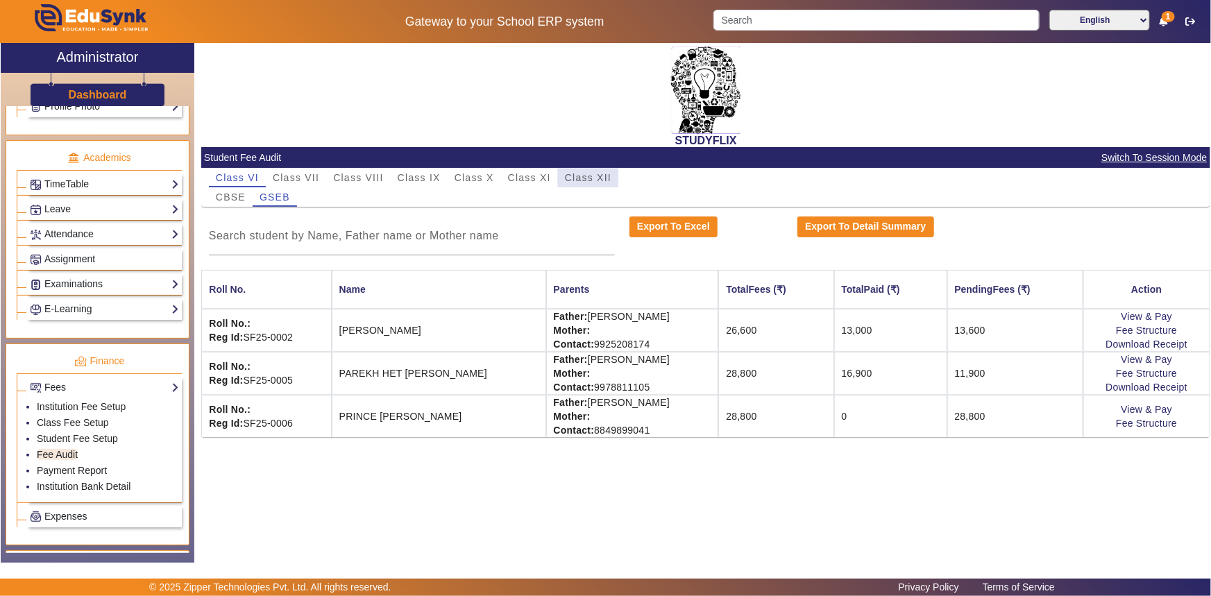
click at [597, 177] on span "Class XII" at bounding box center [588, 178] width 46 height 10
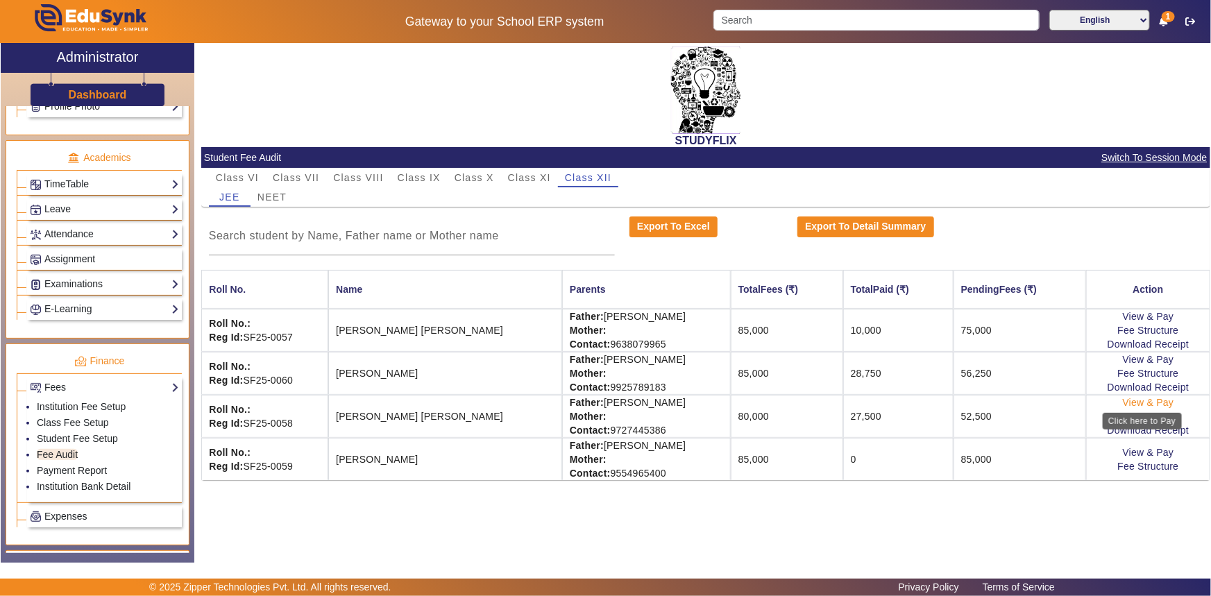
click at [1153, 403] on link "View & Pay" at bounding box center [1148, 402] width 51 height 11
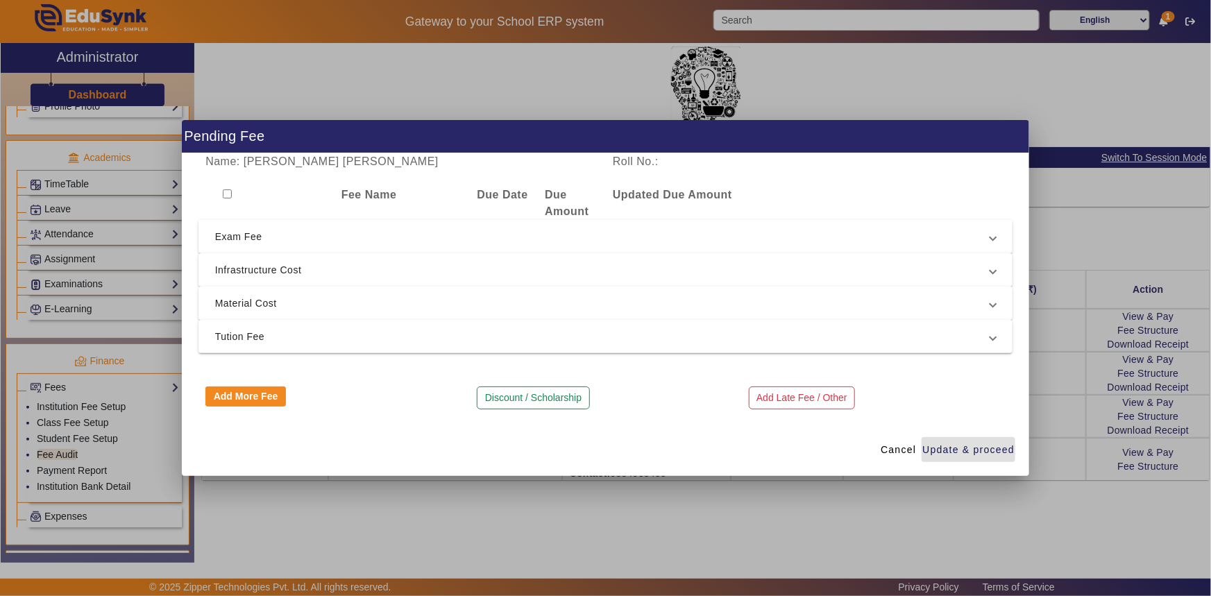
click at [256, 306] on span "Material Cost" at bounding box center [603, 303] width 776 height 17
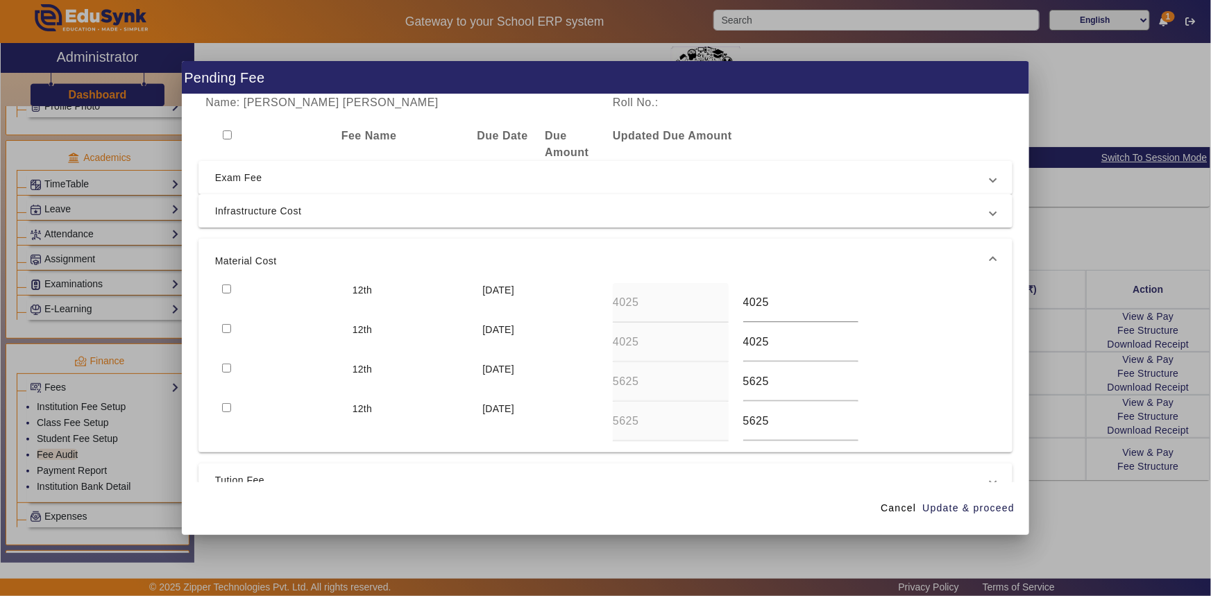
click at [227, 328] on input "checkbox" at bounding box center [226, 328] width 9 height 9
checkbox input "true"
click at [223, 287] on input "checkbox" at bounding box center [226, 289] width 9 height 9
checkbox input "true"
click at [236, 218] on span "Infrastructure Cost" at bounding box center [603, 211] width 776 height 17
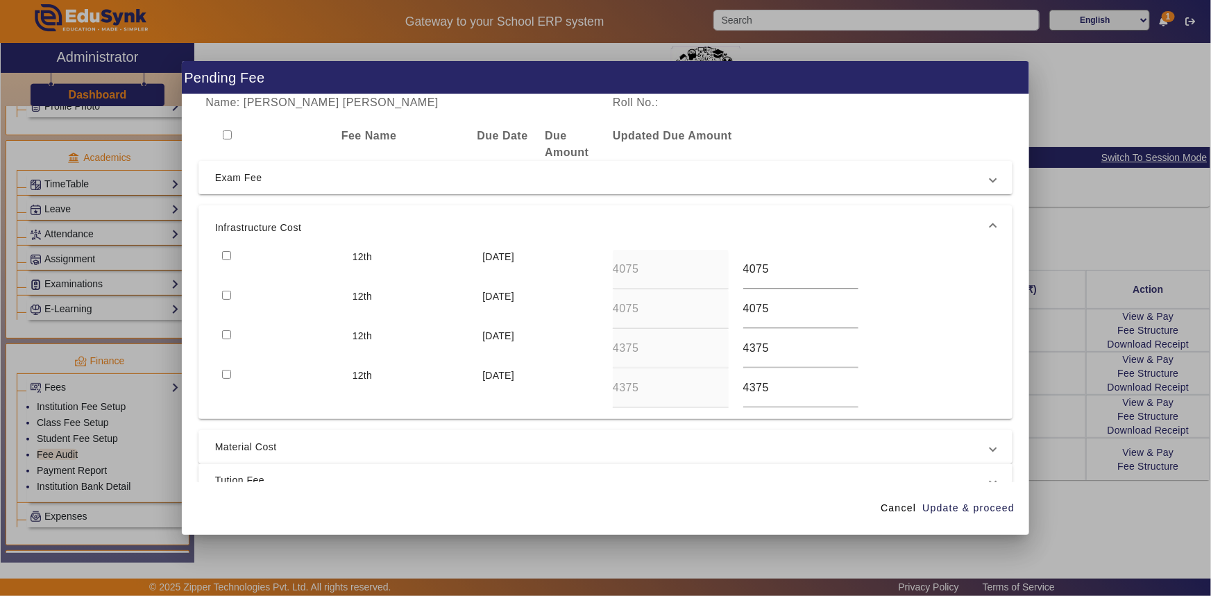
click at [225, 253] on input "checkbox" at bounding box center [226, 255] width 9 height 9
checkbox input "true"
click at [225, 293] on input "checkbox" at bounding box center [226, 295] width 9 height 9
checkbox input "true"
click at [240, 180] on span "Exam Fee" at bounding box center [603, 177] width 776 height 17
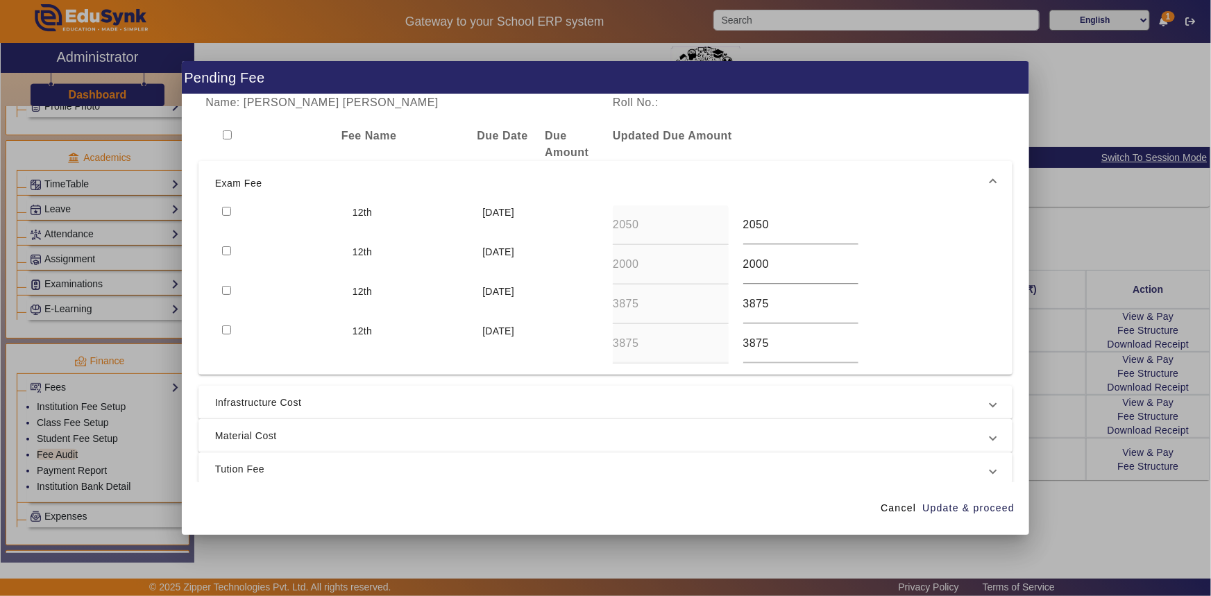
click at [227, 213] on input "checkbox" at bounding box center [226, 211] width 9 height 9
checkbox input "true"
click at [229, 253] on input "checkbox" at bounding box center [226, 250] width 9 height 9
checkbox input "true"
click at [246, 471] on span "Tution Fee" at bounding box center [603, 469] width 776 height 17
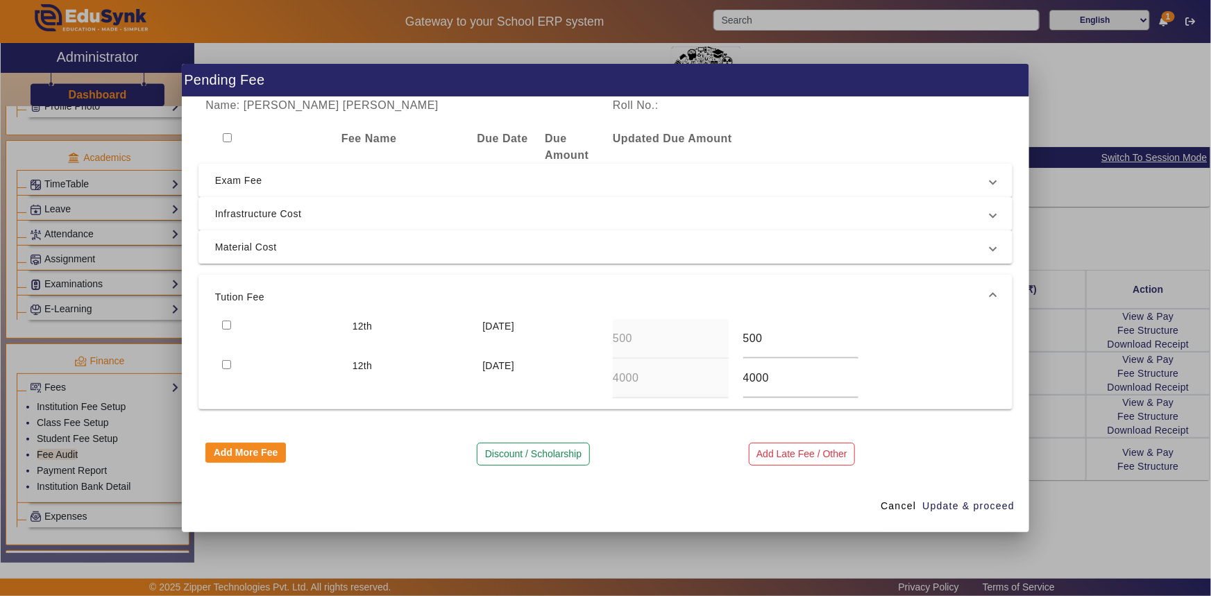
click at [229, 321] on input "checkbox" at bounding box center [226, 325] width 9 height 9
checkbox input "true"
click at [951, 502] on span "Update & proceed" at bounding box center [968, 506] width 92 height 15
type input "3875"
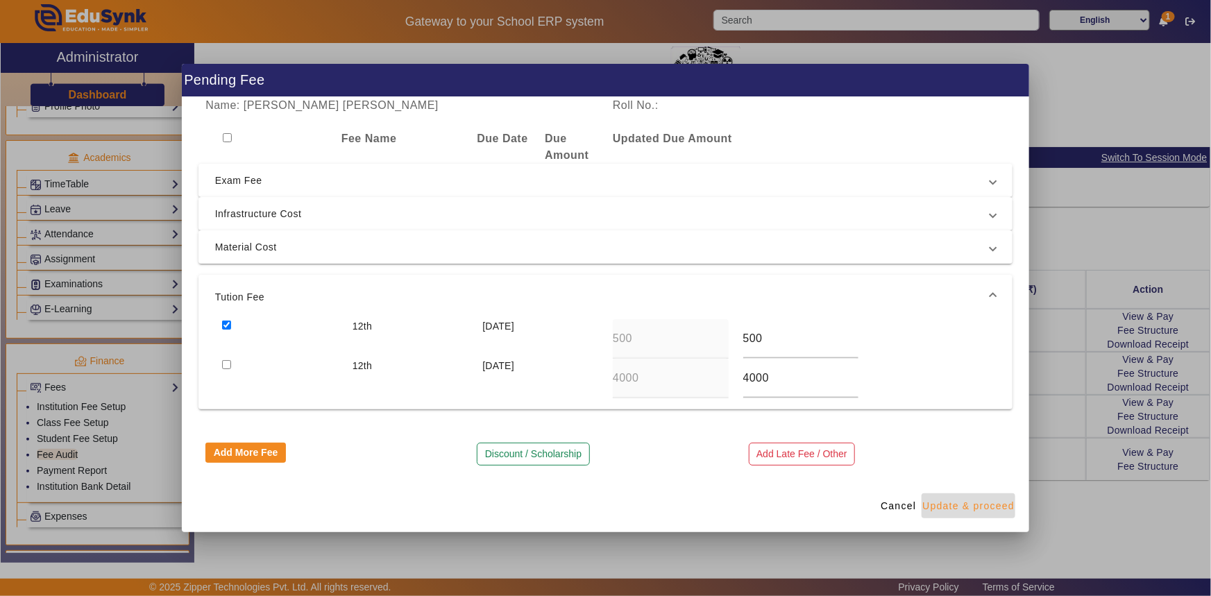
type input "4375"
type input "5625"
type input "3500"
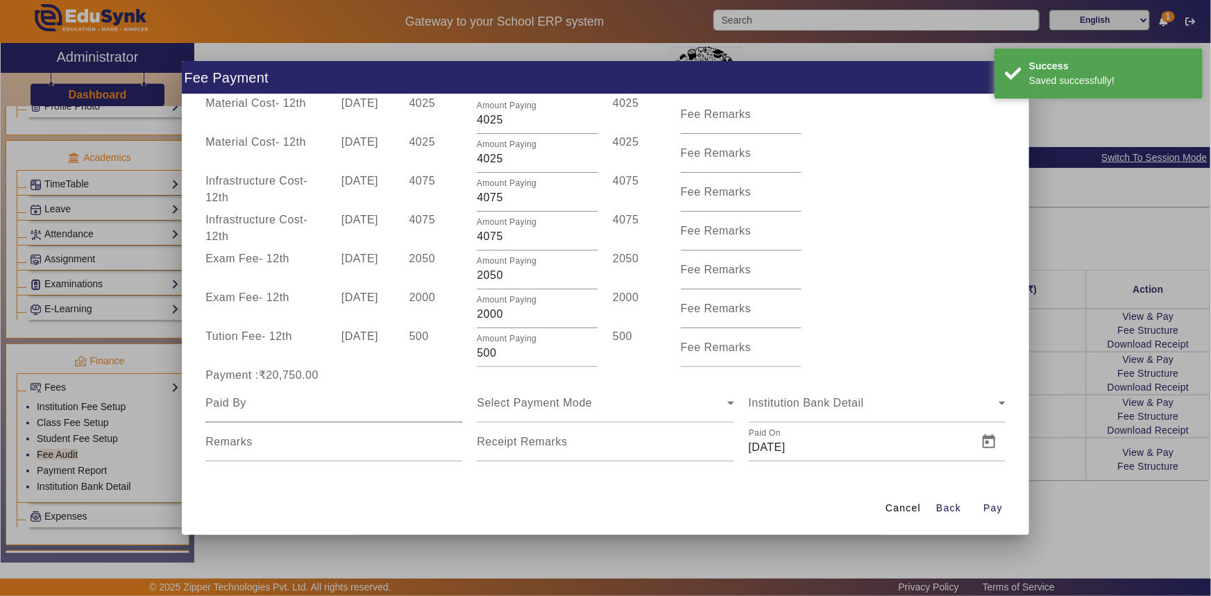
scroll to position [92, 0]
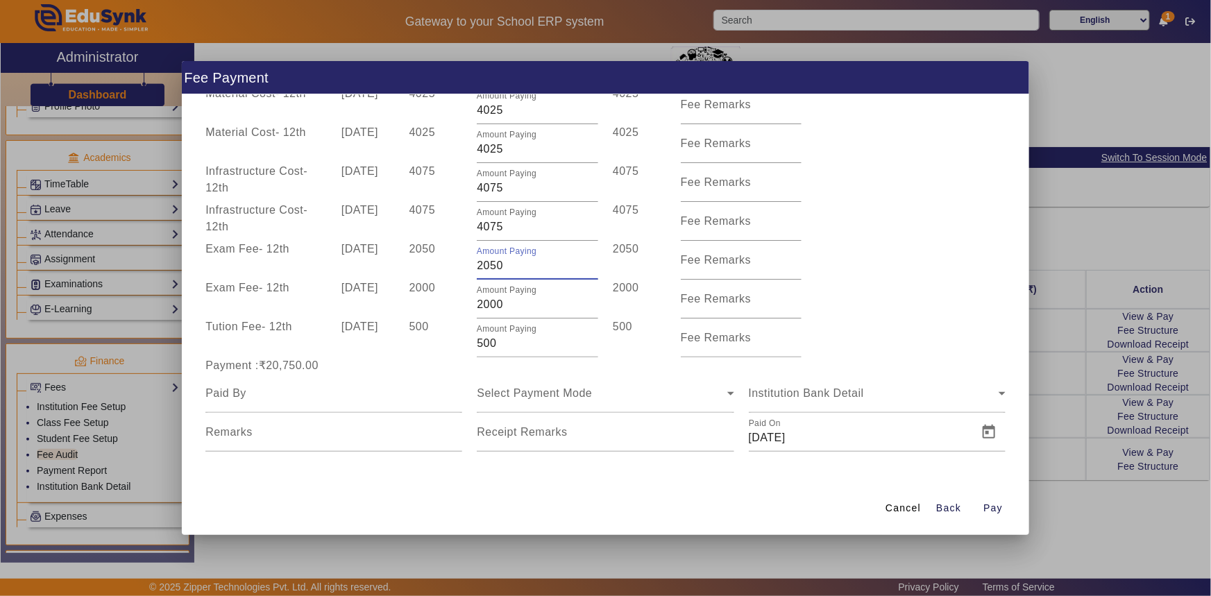
drag, startPoint x: 478, startPoint y: 269, endPoint x: 470, endPoint y: 272, distance: 9.0
click at [470, 272] on div "Amount Paying 2050" at bounding box center [538, 260] width 136 height 39
type input "1050"
drag, startPoint x: 480, startPoint y: 302, endPoint x: 469, endPoint y: 307, distance: 11.8
click at [470, 307] on div "Amount Paying 2000" at bounding box center [538, 299] width 136 height 39
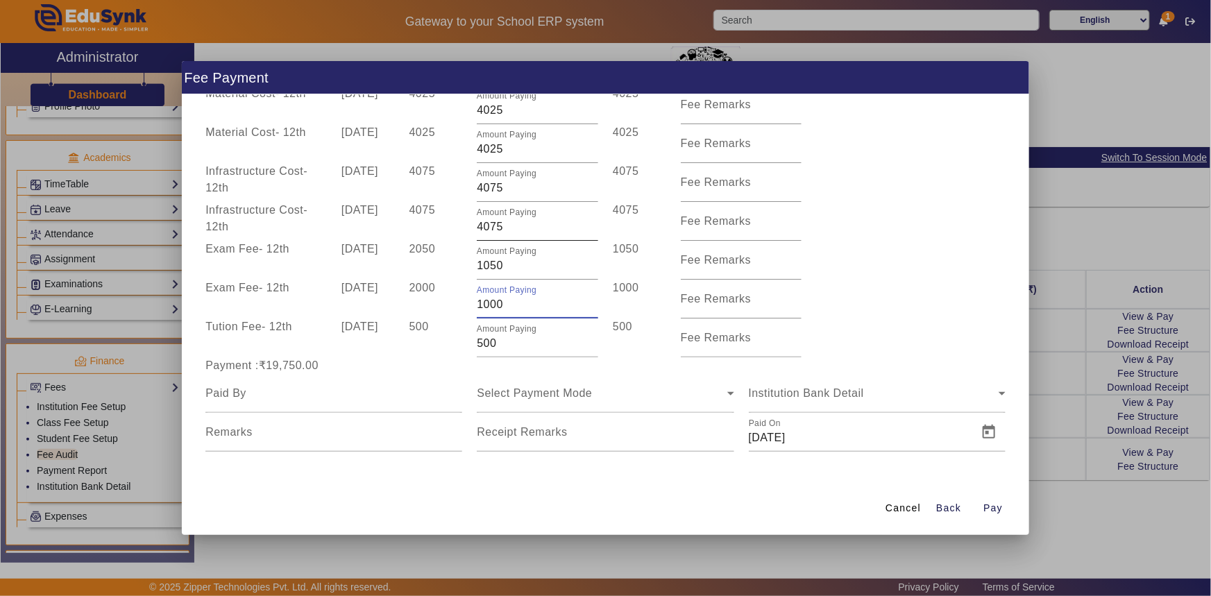
type input "1000"
drag, startPoint x: 480, startPoint y: 227, endPoint x: 471, endPoint y: 228, distance: 9.0
click at [471, 228] on div "Amount Paying 4075" at bounding box center [538, 221] width 136 height 39
type input "1075"
click at [464, 244] on div "2050" at bounding box center [436, 260] width 68 height 39
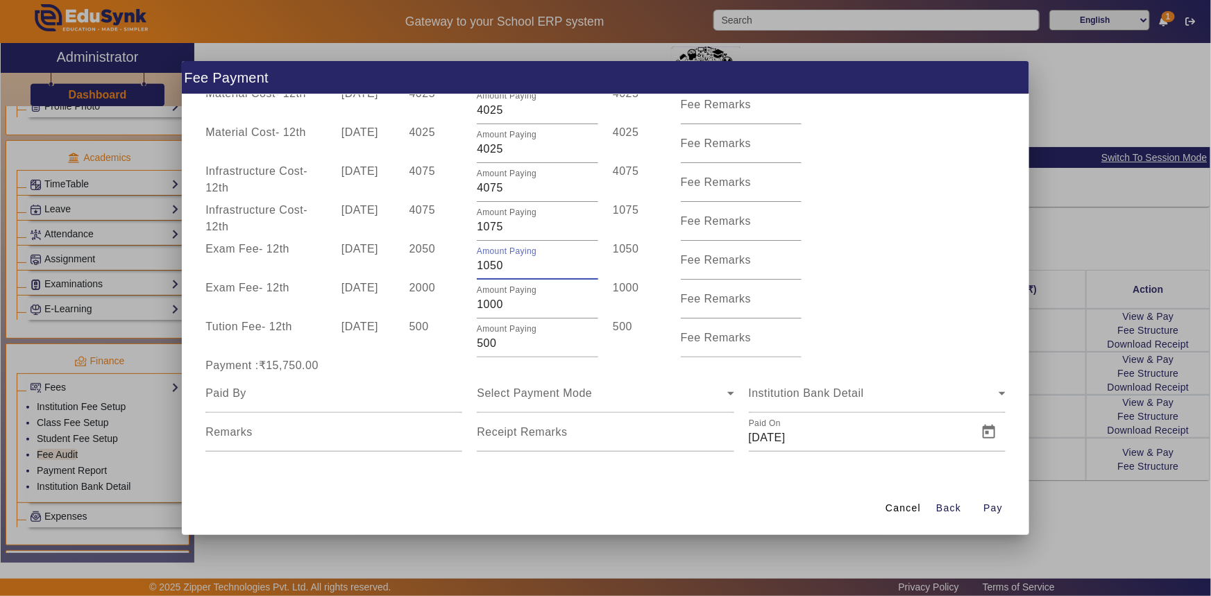
drag, startPoint x: 482, startPoint y: 264, endPoint x: 475, endPoint y: 266, distance: 7.5
click at [477, 266] on input "1050" at bounding box center [537, 265] width 121 height 17
type input "2050"
click at [465, 292] on div "2000" at bounding box center [436, 299] width 68 height 39
drag, startPoint x: 486, startPoint y: 188, endPoint x: 473, endPoint y: 188, distance: 13.2
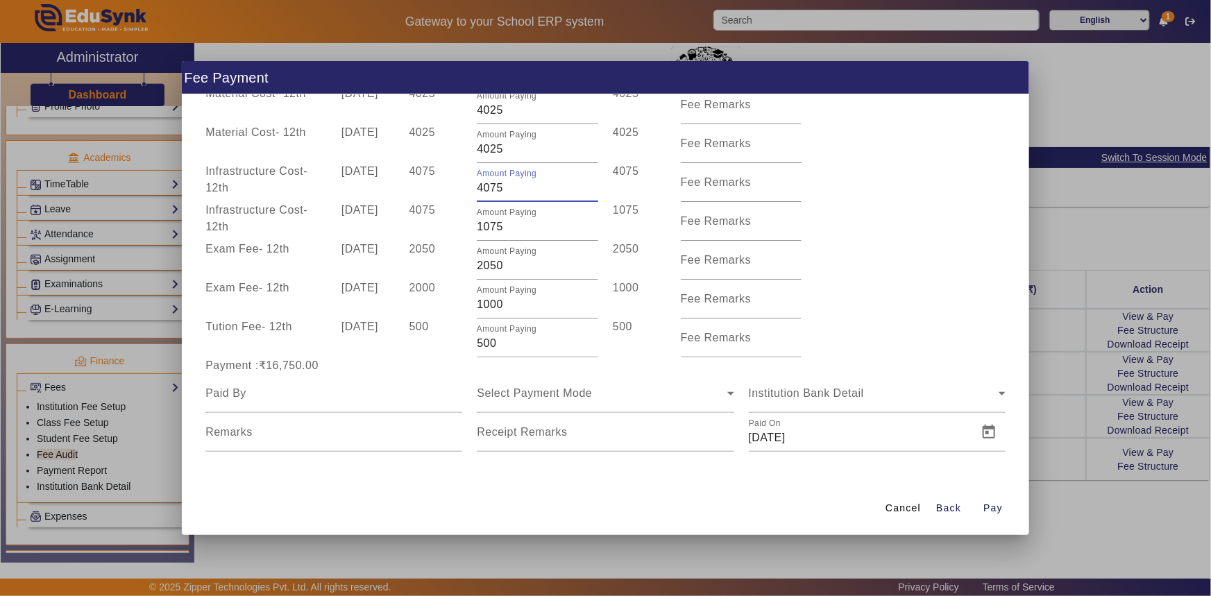
click at [473, 188] on div "Amount Paying 4075" at bounding box center [538, 182] width 136 height 39
type input "3575"
click at [458, 207] on div "4075" at bounding box center [436, 221] width 68 height 39
drag, startPoint x: 481, startPoint y: 151, endPoint x: 472, endPoint y: 152, distance: 9.1
click at [472, 152] on div "Amount Paying 4025" at bounding box center [538, 143] width 136 height 39
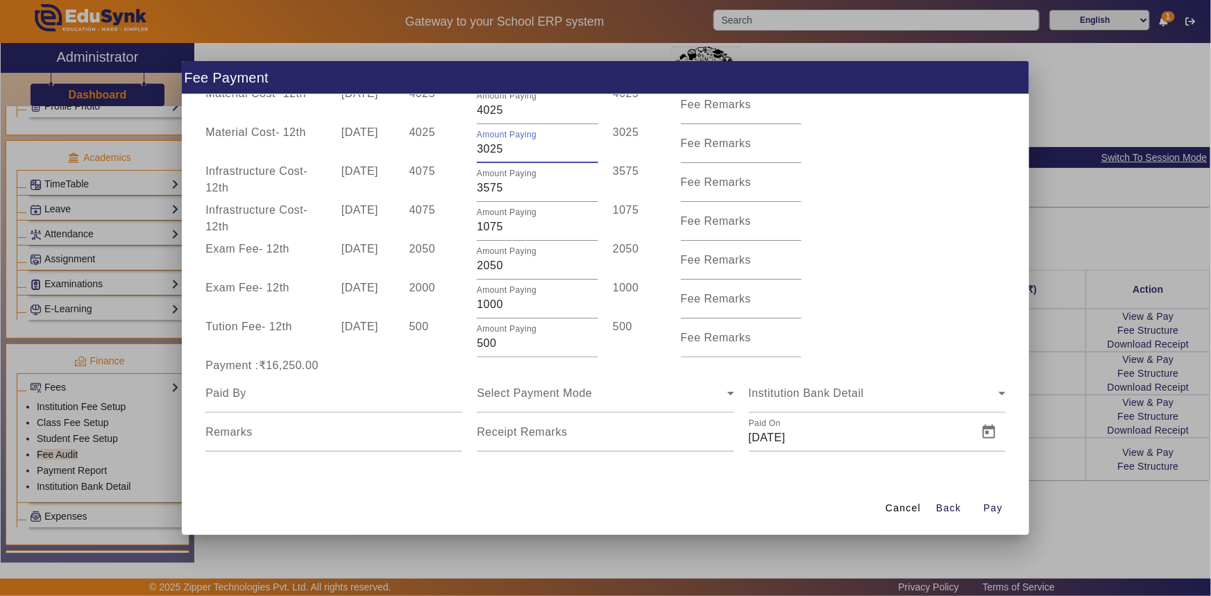
type input "3025"
click at [465, 173] on div "4075" at bounding box center [436, 182] width 68 height 39
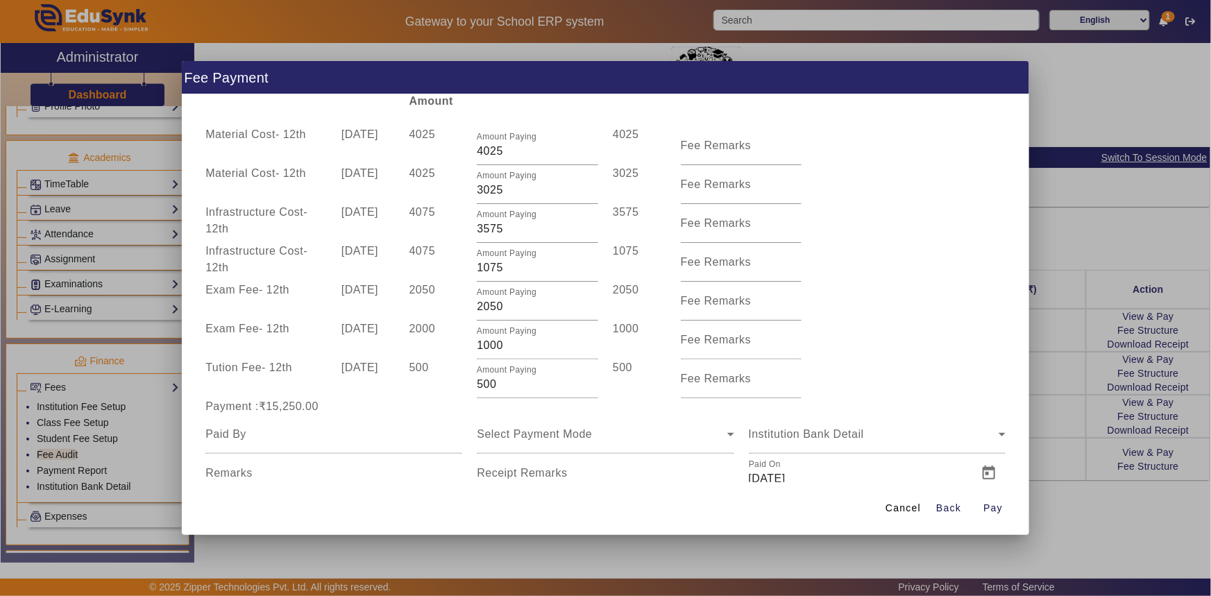
scroll to position [29, 0]
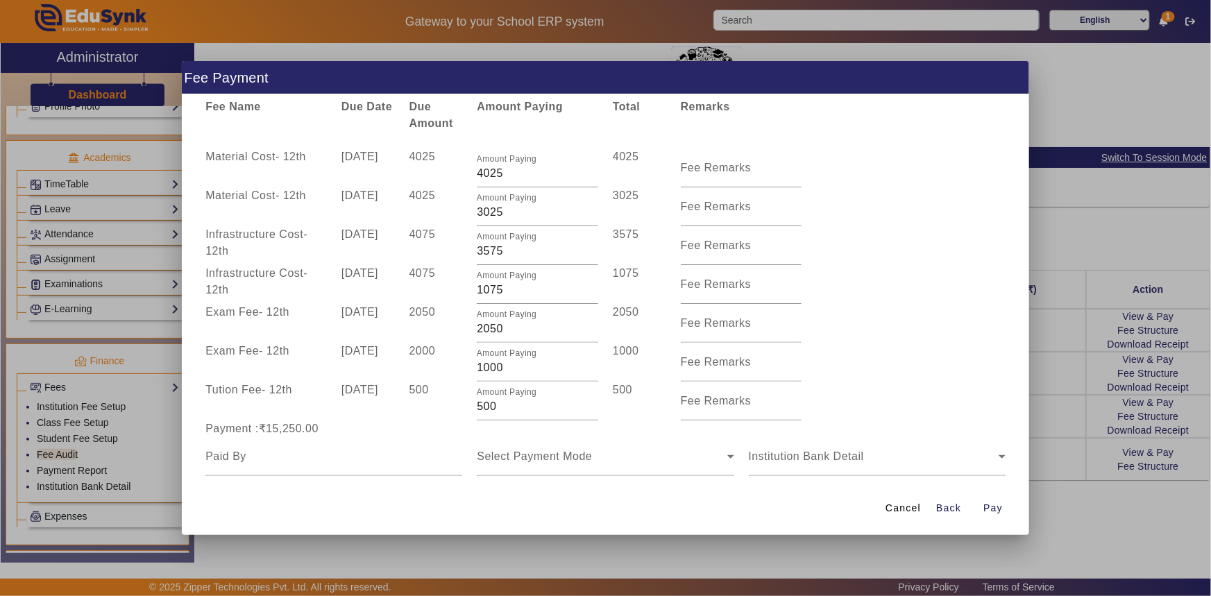
click at [457, 194] on div "4025" at bounding box center [436, 206] width 68 height 39
drag, startPoint x: 482, startPoint y: 172, endPoint x: 473, endPoint y: 175, distance: 9.4
click at [473, 175] on div "Amount Paying 4025" at bounding box center [538, 168] width 136 height 39
click at [470, 188] on div "Amount Paying 3025" at bounding box center [538, 206] width 136 height 39
drag, startPoint x: 480, startPoint y: 176, endPoint x: 473, endPoint y: 177, distance: 7.0
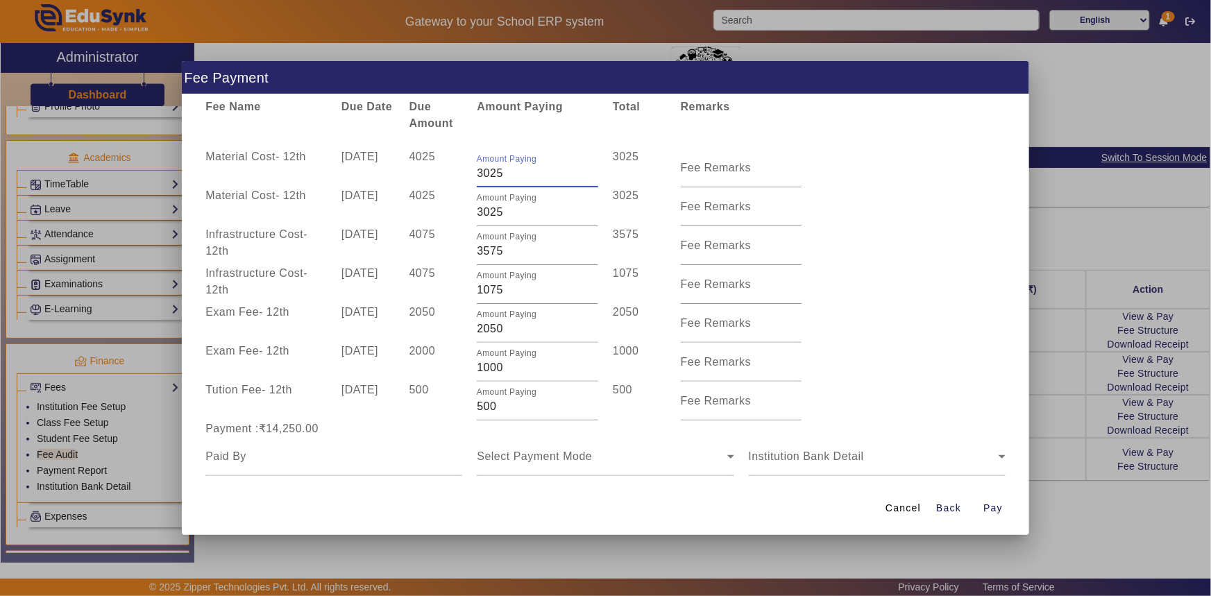
click at [473, 177] on div "Amount Paying 3025" at bounding box center [538, 168] width 136 height 39
type input "4025"
click at [477, 212] on input "3025" at bounding box center [537, 212] width 121 height 17
type input "4025"
drag, startPoint x: 480, startPoint y: 246, endPoint x: 472, endPoint y: 249, distance: 8.8
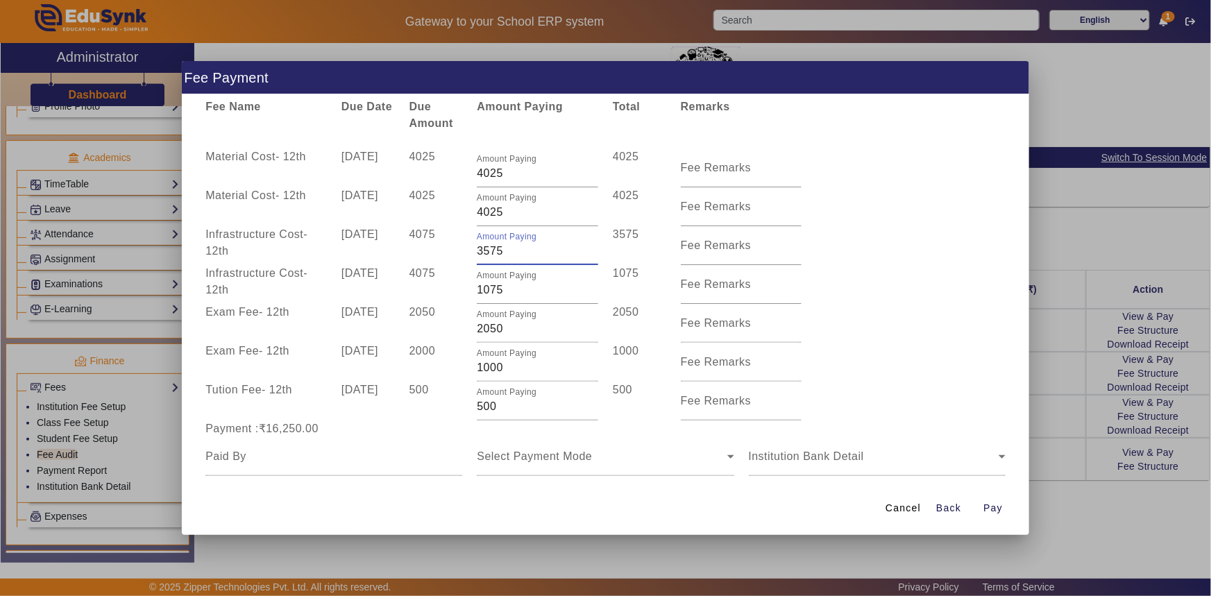
click at [472, 249] on div "Amount Paying 3575" at bounding box center [538, 245] width 136 height 39
type input "4575"
click at [462, 253] on div "4075" at bounding box center [436, 245] width 68 height 39
drag, startPoint x: 482, startPoint y: 332, endPoint x: 503, endPoint y: 328, distance: 21.8
click at [503, 328] on input "2050" at bounding box center [537, 329] width 121 height 17
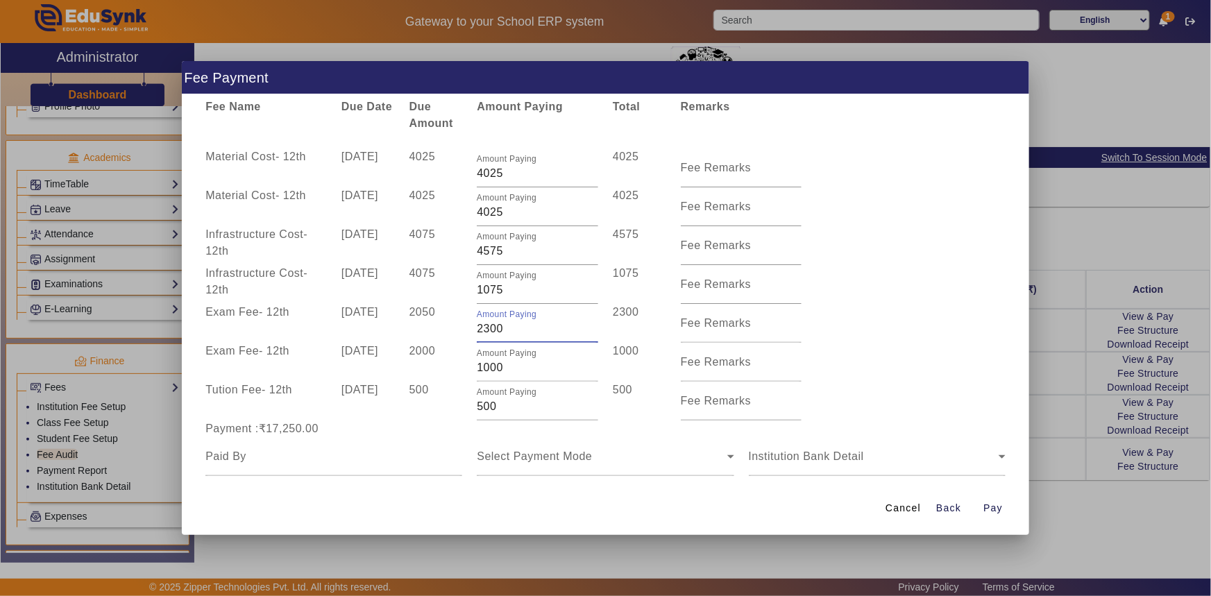
type input "2300"
click at [436, 330] on div "2050" at bounding box center [436, 323] width 68 height 39
click at [291, 466] on div at bounding box center [333, 456] width 257 height 39
type input "Nisha mam"
click at [520, 456] on span "Select Payment Mode" at bounding box center [534, 456] width 115 height 12
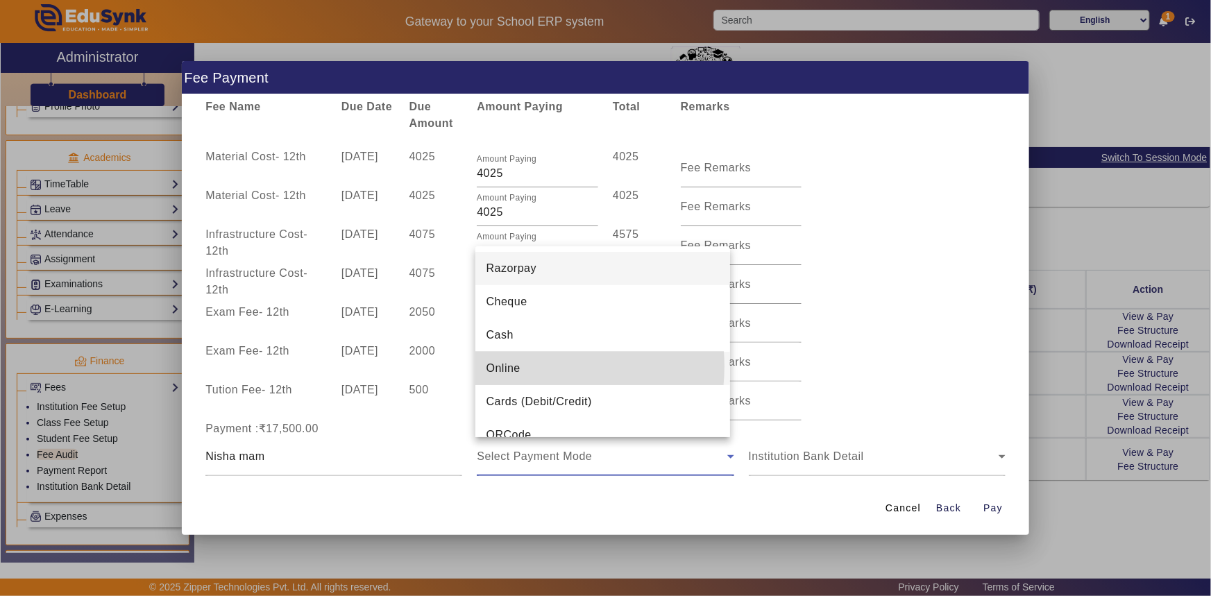
click at [522, 366] on mat-option "Online" at bounding box center [602, 368] width 255 height 33
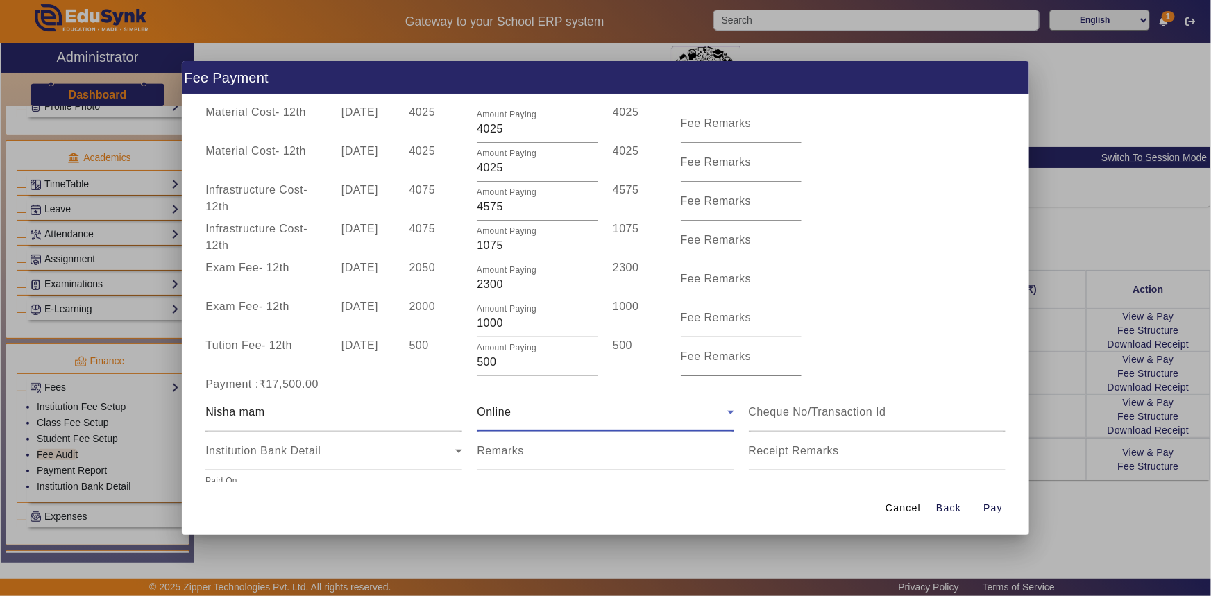
scroll to position [132, 0]
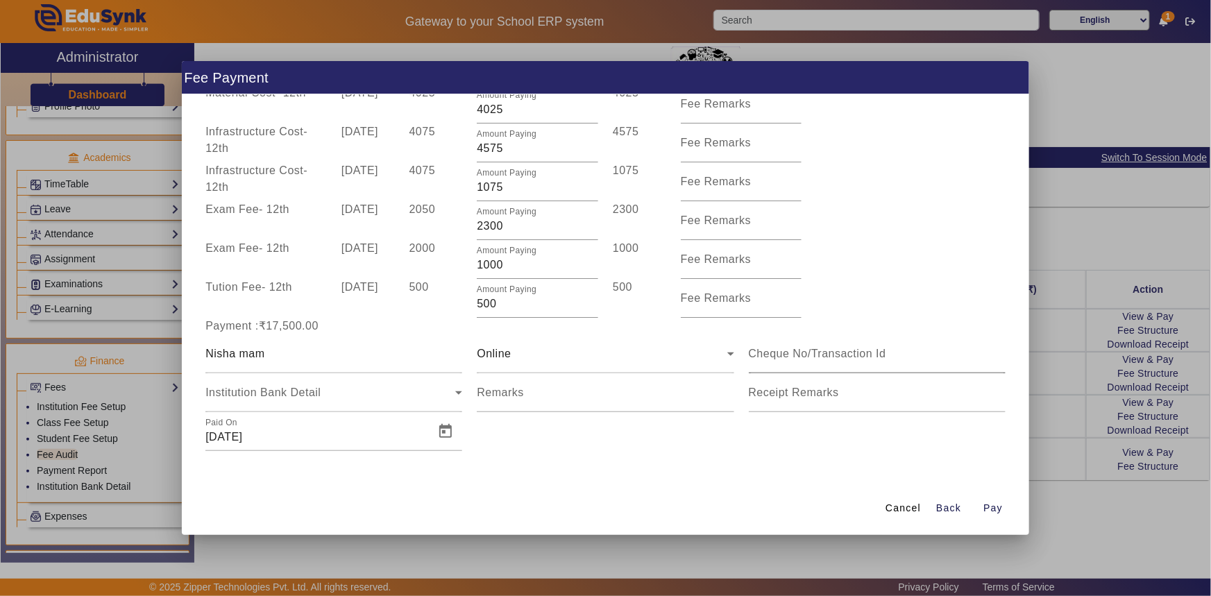
click at [785, 363] on div at bounding box center [877, 353] width 257 height 39
type input "519594216647"
click at [448, 434] on span "Open calendar" at bounding box center [445, 431] width 33 height 33
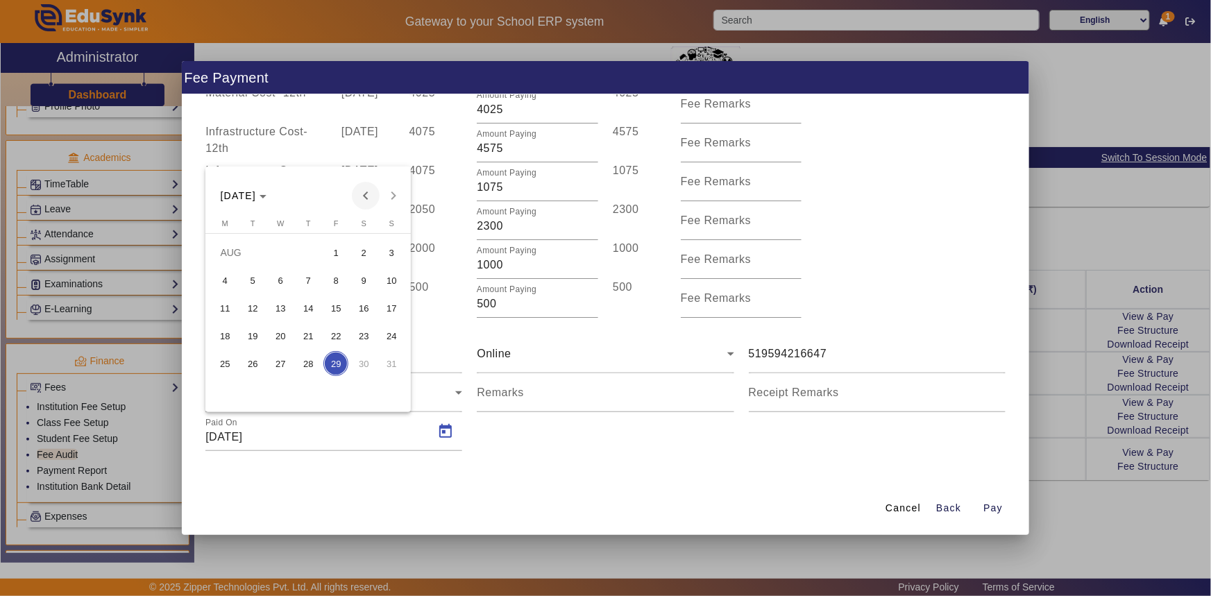
click at [359, 190] on span "Previous month" at bounding box center [366, 196] width 28 height 28
click at [229, 336] on span "14" at bounding box center [224, 335] width 25 height 25
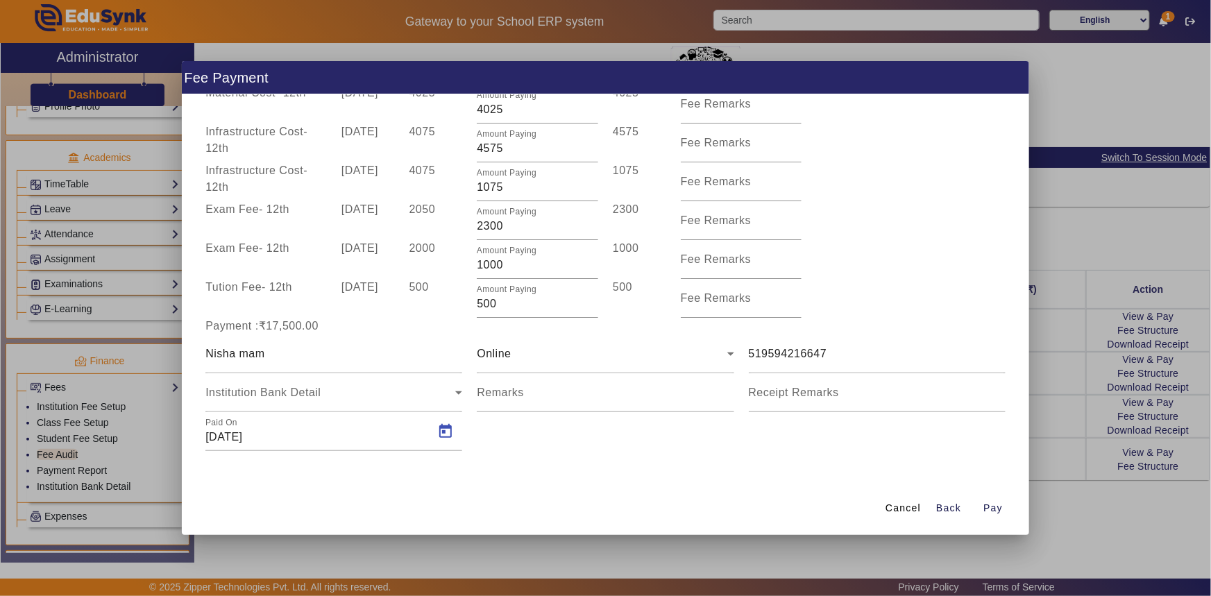
type input "[DATE]"
click at [987, 506] on span "Pay" at bounding box center [992, 508] width 19 height 15
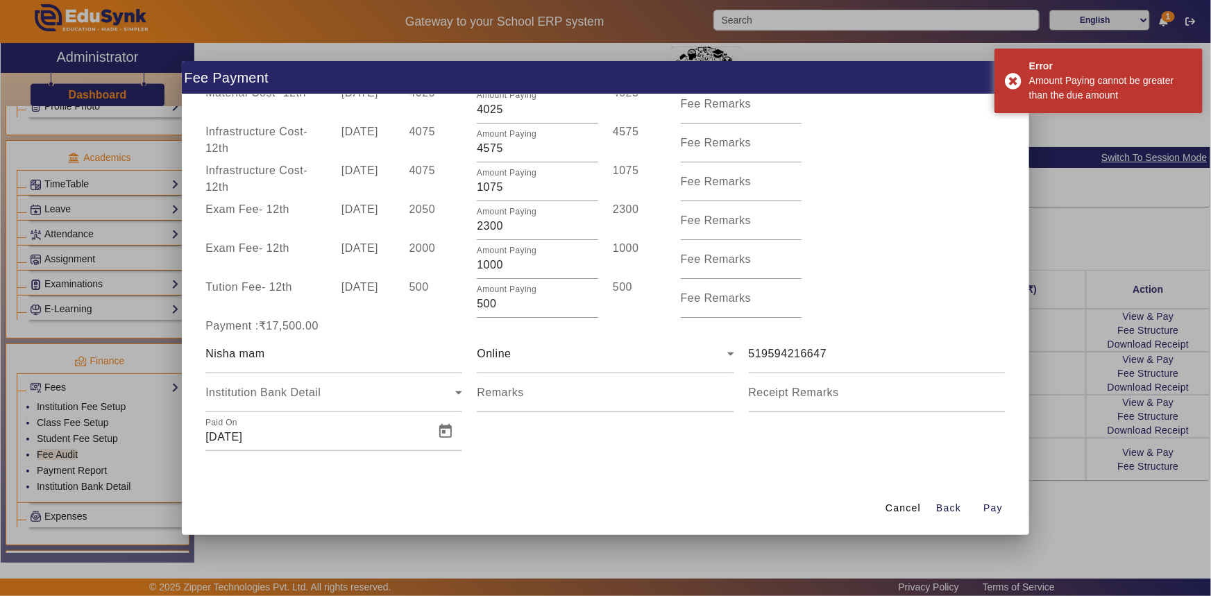
scroll to position [69, 0]
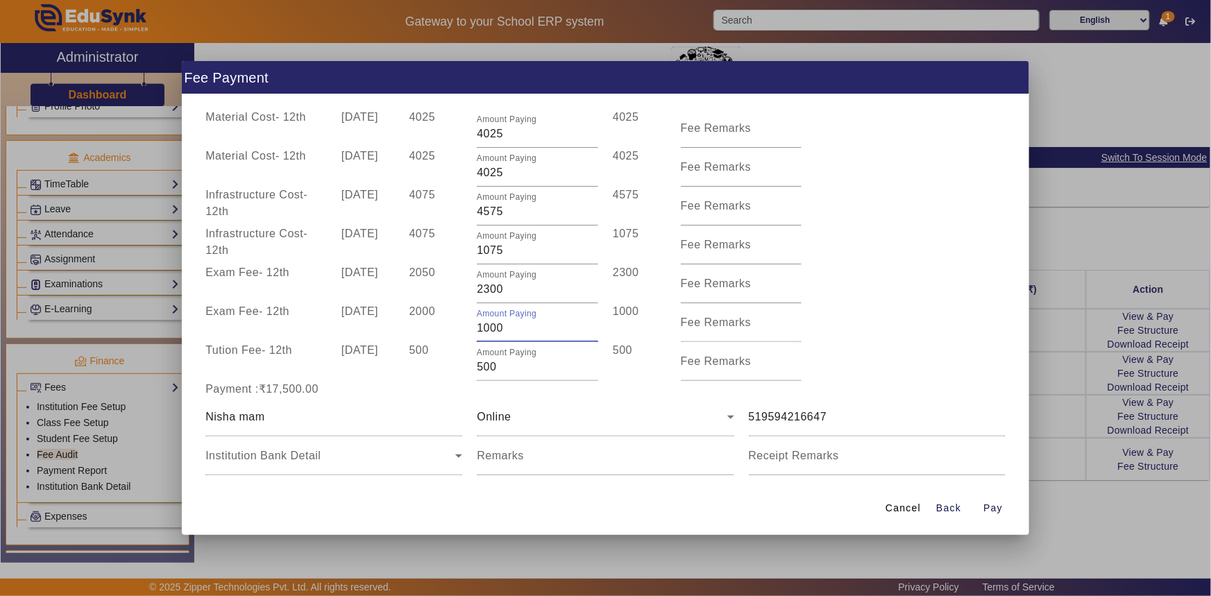
drag, startPoint x: 502, startPoint y: 328, endPoint x: 484, endPoint y: 328, distance: 18.0
click at [484, 328] on input "1000" at bounding box center [537, 328] width 121 height 17
type input "1500"
drag, startPoint x: 498, startPoint y: 368, endPoint x: 455, endPoint y: 365, distance: 43.8
click at [457, 366] on div "Tution Fee - 12th [DATE] 500 Amount Paying 500 500 Fee Remarks" at bounding box center [605, 361] width 815 height 39
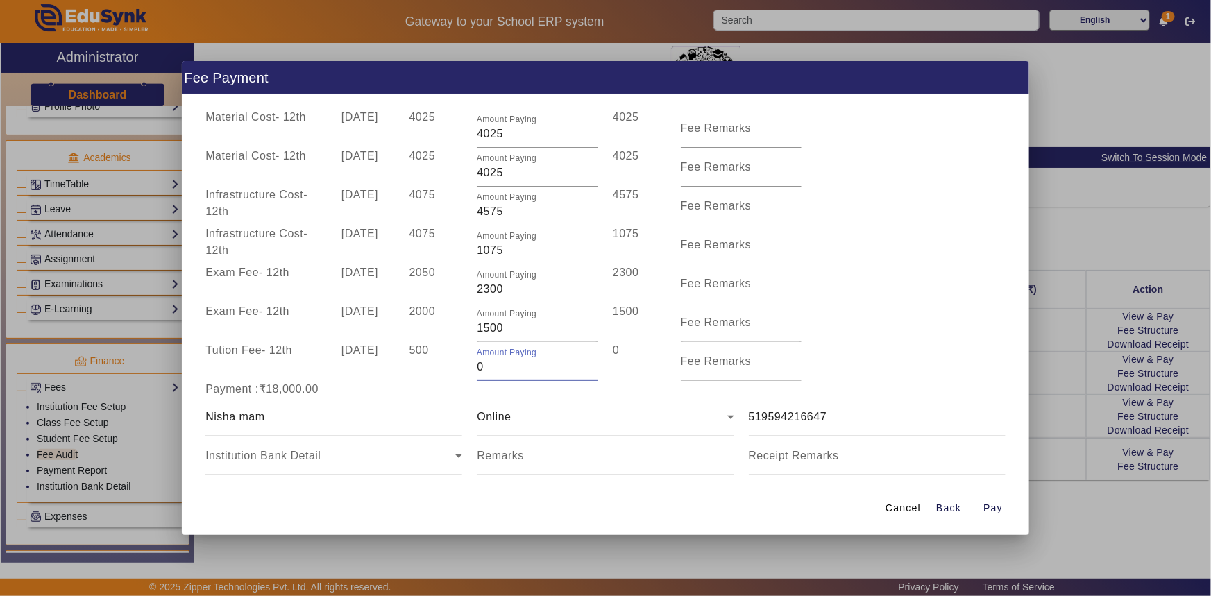
type input "0"
click at [455, 376] on div "500" at bounding box center [436, 361] width 68 height 39
click at [979, 511] on span "button" at bounding box center [993, 508] width 44 height 33
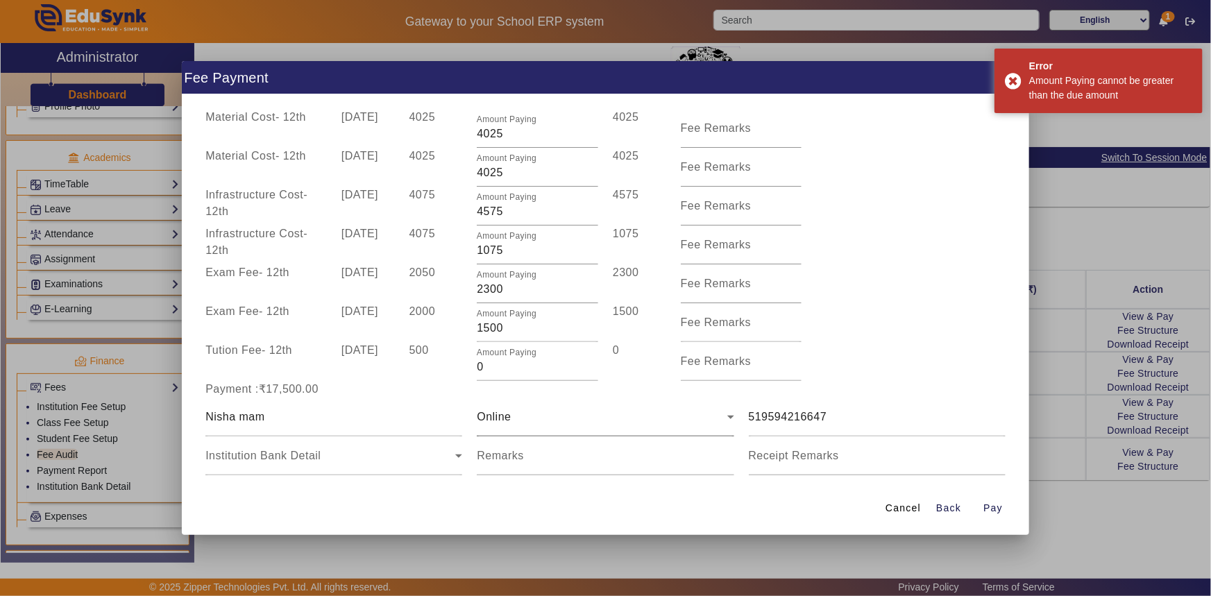
scroll to position [132, 0]
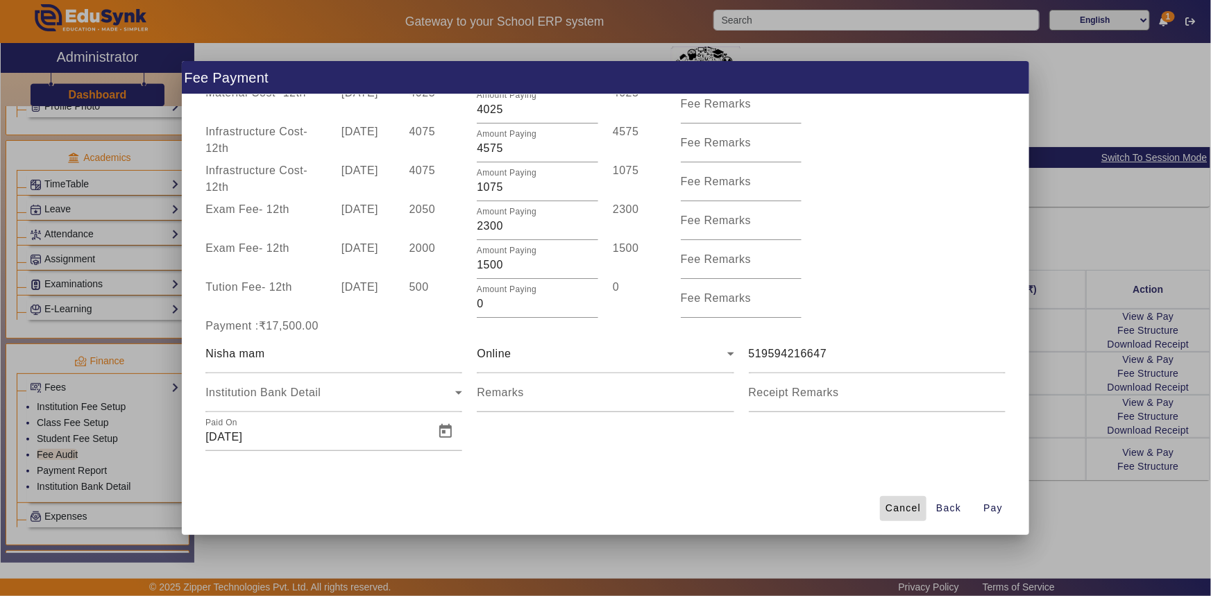
click at [900, 507] on span "Cancel" at bounding box center [903, 508] width 35 height 15
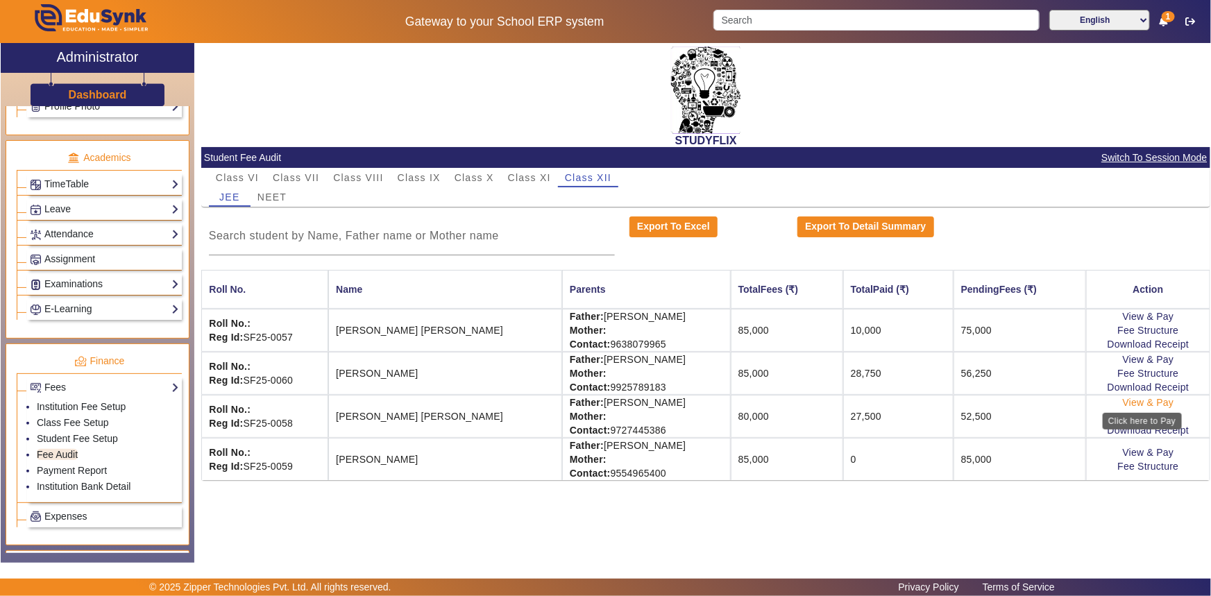
click at [1156, 400] on link "View & Pay" at bounding box center [1148, 402] width 51 height 11
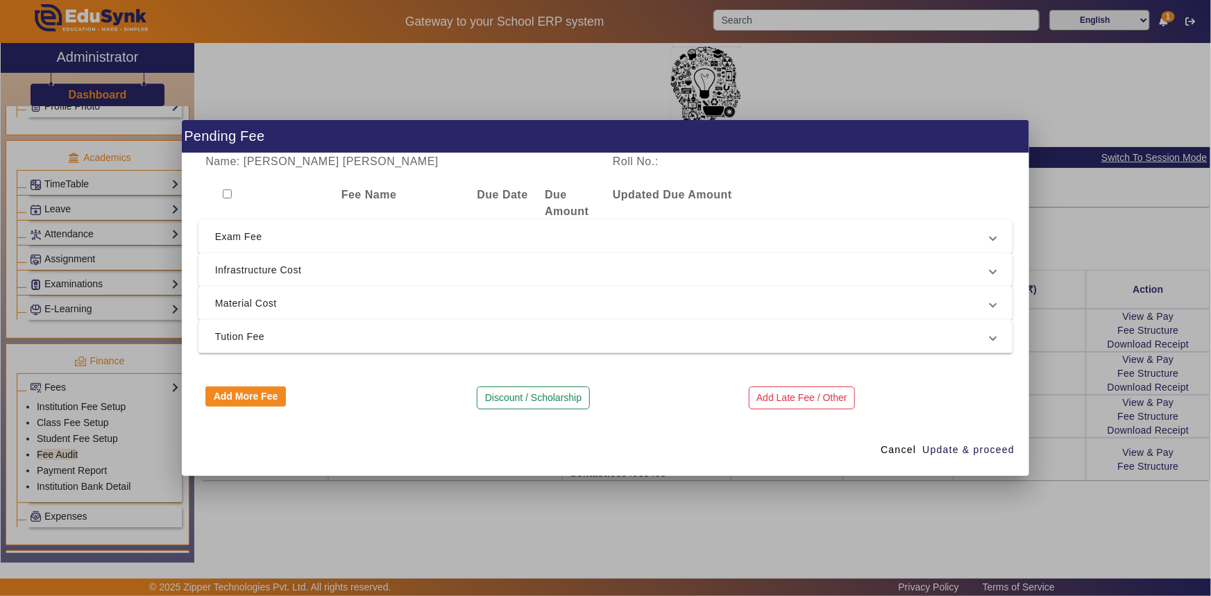
click at [299, 237] on span "Exam Fee" at bounding box center [603, 236] width 776 height 17
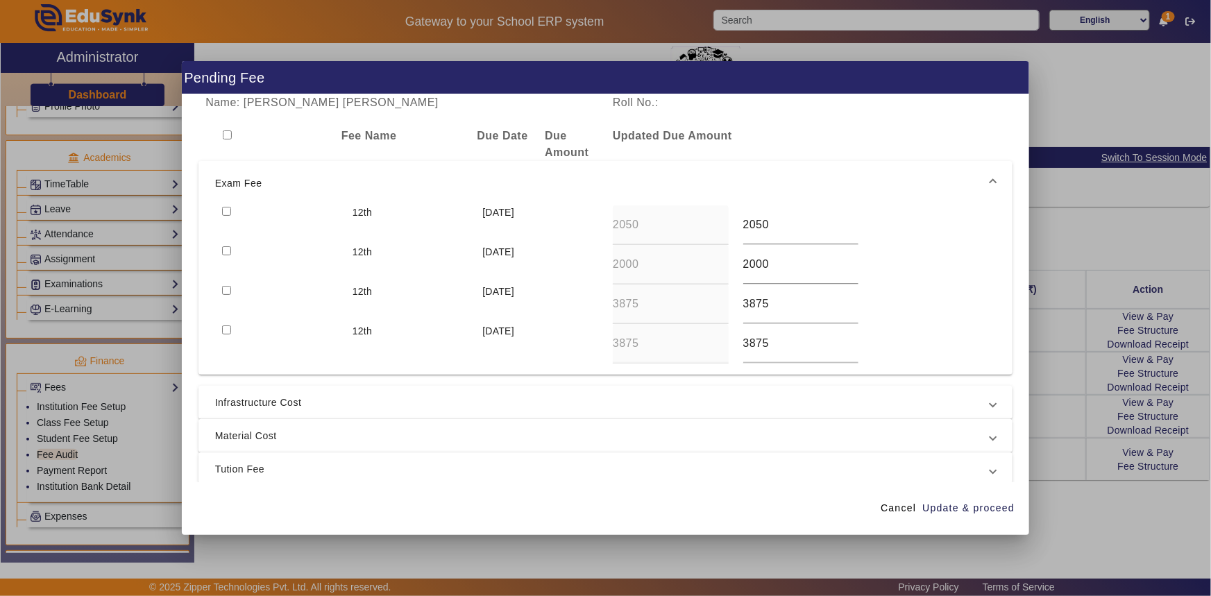
click at [224, 211] on input "checkbox" at bounding box center [226, 211] width 9 height 9
checkbox input "true"
click at [228, 254] on input "checkbox" at bounding box center [226, 250] width 9 height 9
checkbox input "true"
click at [266, 399] on span "Infrastructure Cost" at bounding box center [603, 402] width 776 height 17
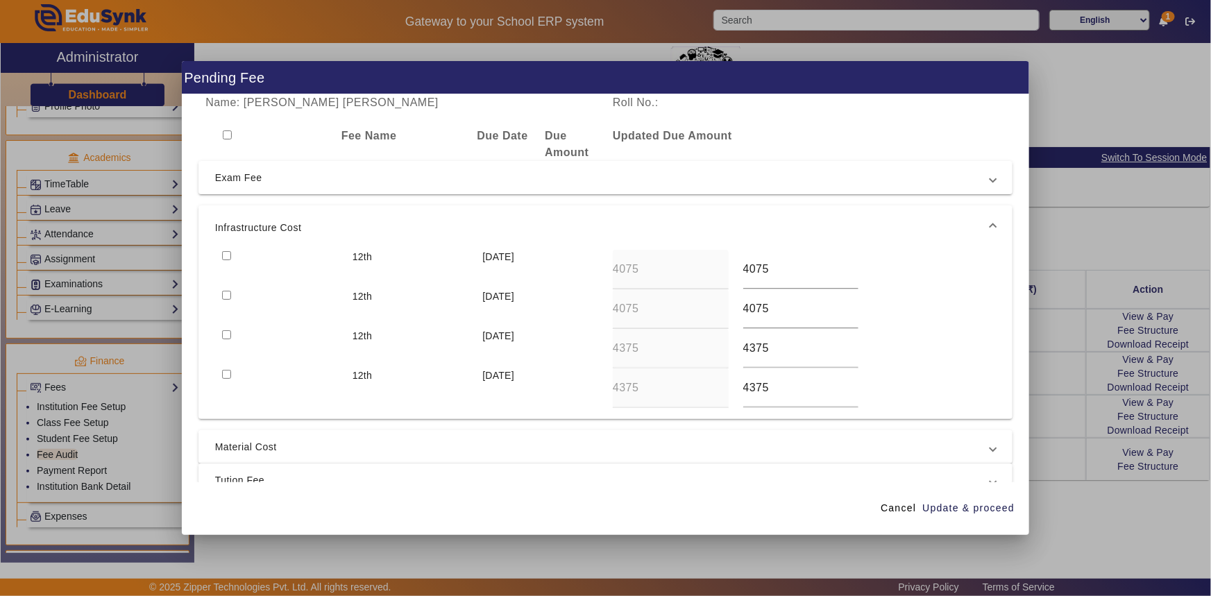
click at [230, 294] on input "checkbox" at bounding box center [226, 295] width 9 height 9
checkbox input "true"
click at [227, 253] on input "checkbox" at bounding box center [226, 255] width 9 height 9
checkbox input "true"
click at [264, 441] on span "Material Cost" at bounding box center [603, 447] width 776 height 17
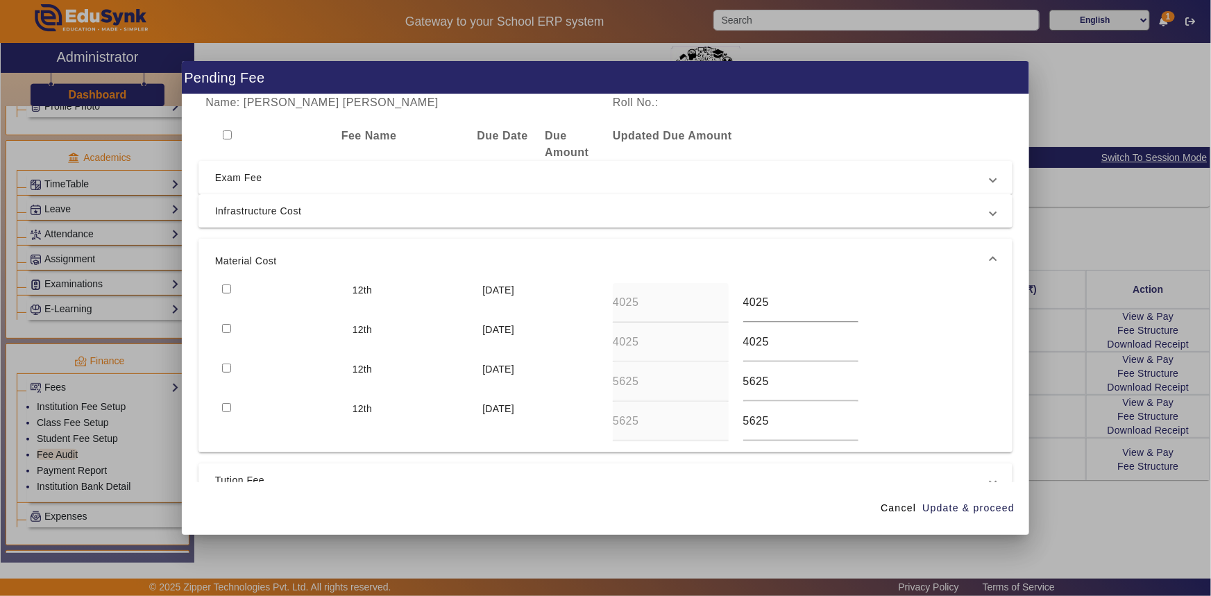
click at [228, 288] on input "checkbox" at bounding box center [226, 289] width 9 height 9
checkbox input "true"
click at [226, 330] on input "checkbox" at bounding box center [226, 328] width 9 height 9
checkbox input "true"
click at [958, 507] on span "Update & proceed" at bounding box center [968, 508] width 92 height 15
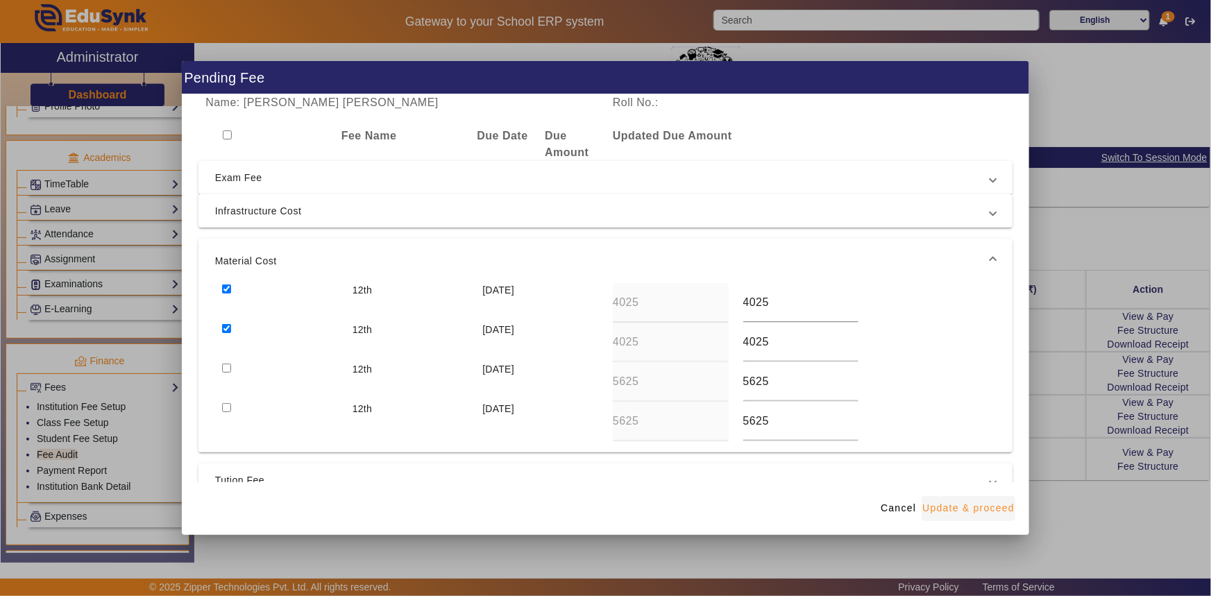
type input "3875"
type input "4375"
type input "5625"
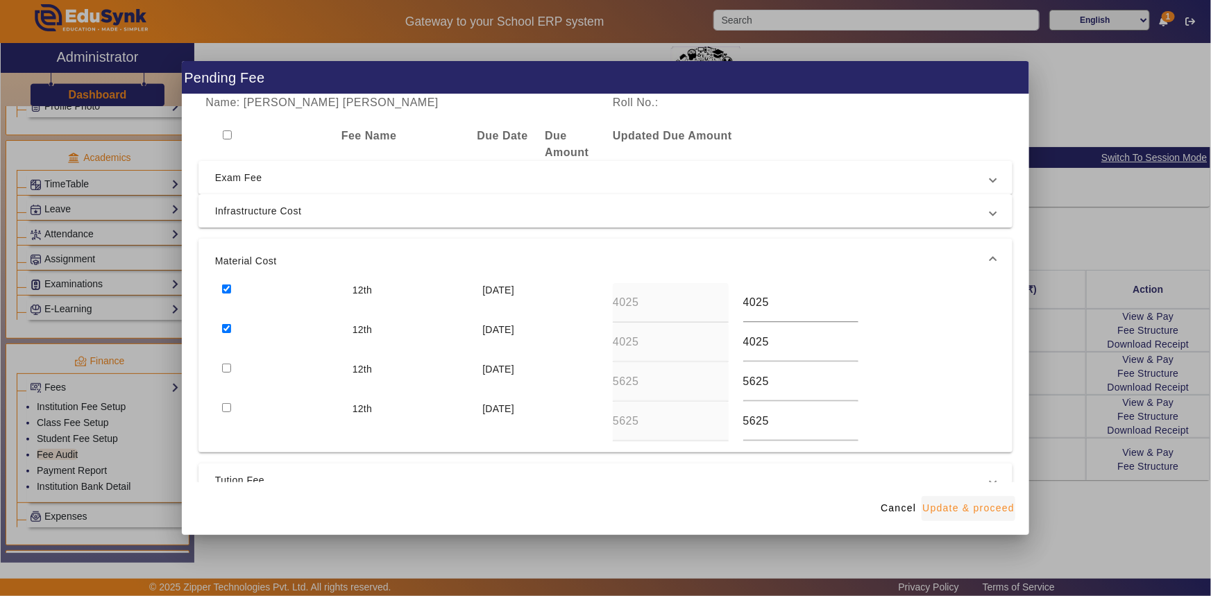
type input "5625"
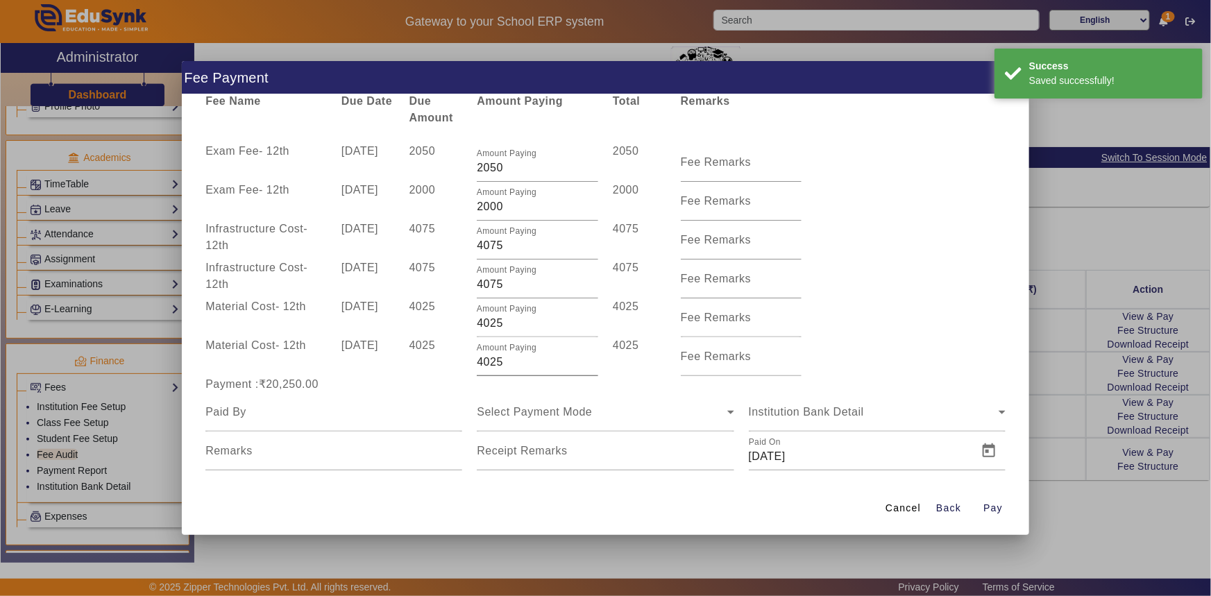
scroll to position [54, 0]
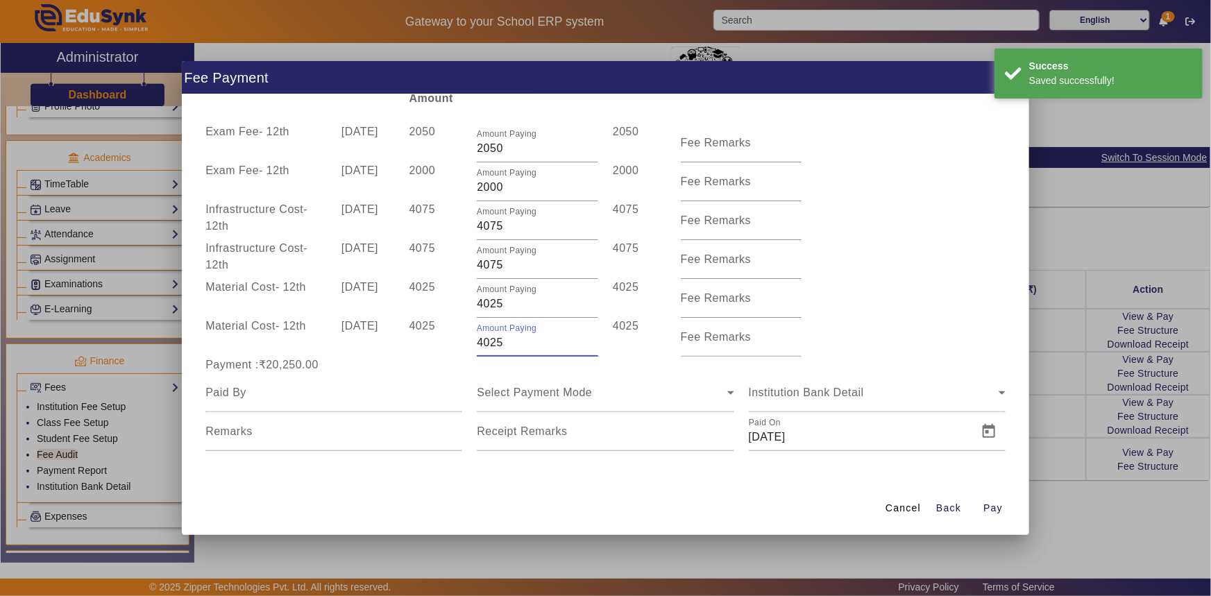
click at [477, 346] on input "4025" at bounding box center [537, 342] width 121 height 17
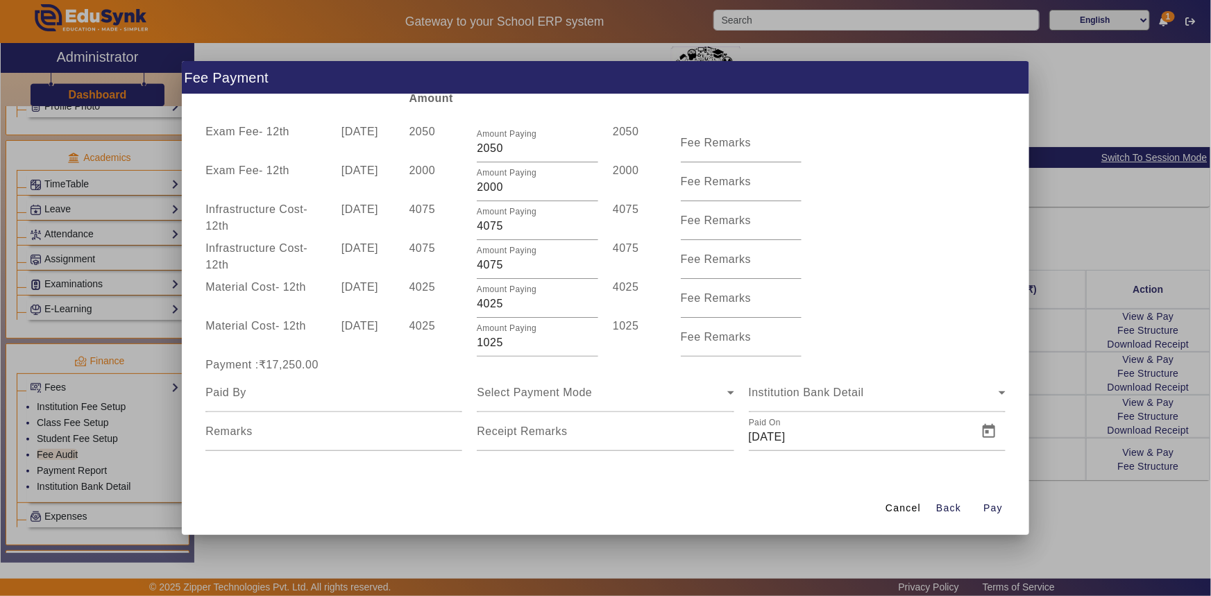
click at [440, 353] on div "4025" at bounding box center [436, 337] width 68 height 39
drag, startPoint x: 483, startPoint y: 342, endPoint x: 514, endPoint y: 344, distance: 30.6
click at [514, 344] on input "1025" at bounding box center [537, 342] width 121 height 17
click at [451, 366] on div "Payment :₹17,725.00" at bounding box center [333, 365] width 271 height 17
drag, startPoint x: 482, startPoint y: 344, endPoint x: 511, endPoint y: 344, distance: 29.1
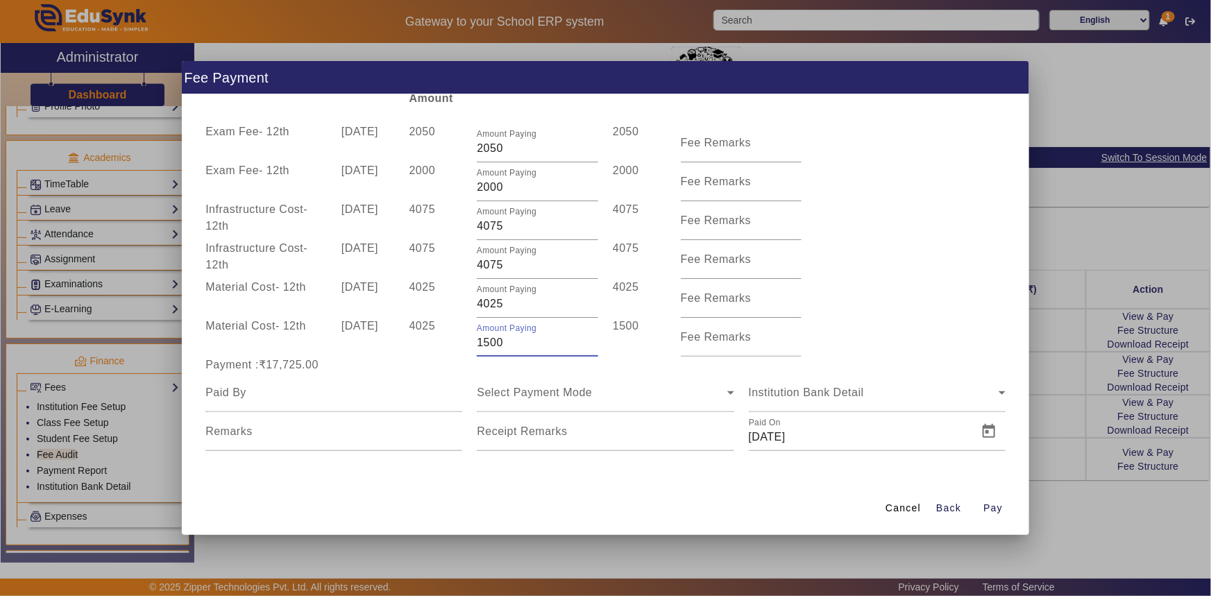
click at [511, 344] on input "1500" at bounding box center [537, 342] width 121 height 17
click at [437, 362] on div "Payment :₹17,475.00" at bounding box center [333, 365] width 271 height 17
drag, startPoint x: 489, startPoint y: 346, endPoint x: 514, endPoint y: 347, distance: 25.0
click at [514, 347] on input "1250" at bounding box center [537, 342] width 121 height 17
type input "1275"
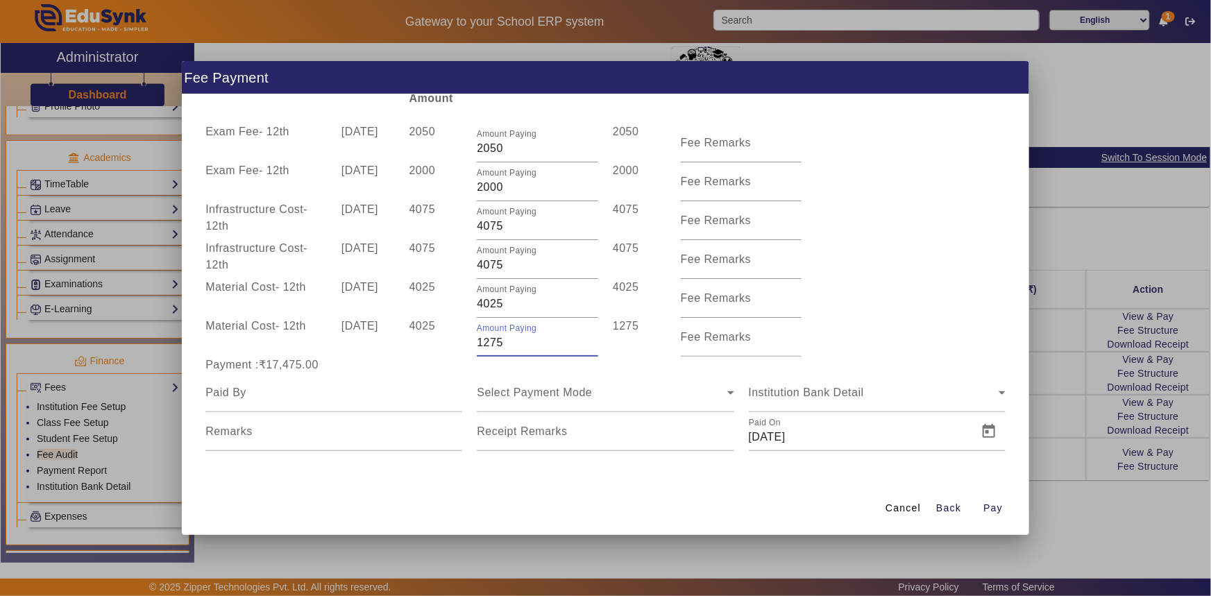
click at [469, 372] on div "Payment :₹17,475.00" at bounding box center [605, 365] width 815 height 17
click at [403, 400] on input at bounding box center [333, 392] width 257 height 17
click at [318, 391] on input "[PERSON_NAME]" at bounding box center [333, 392] width 257 height 17
click at [388, 392] on input "[PERSON_NAME]" at bounding box center [333, 392] width 257 height 17
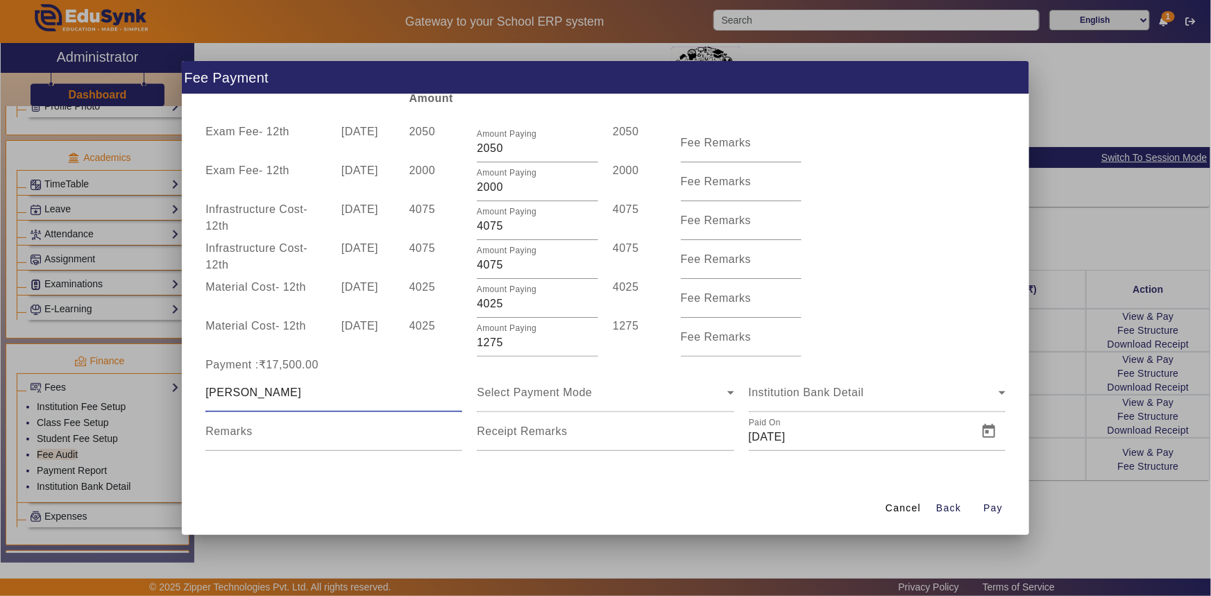
click at [388, 392] on input "[PERSON_NAME]" at bounding box center [333, 392] width 257 height 17
type input "Nisha mam"
click at [568, 389] on span "Select Payment Mode" at bounding box center [534, 393] width 115 height 12
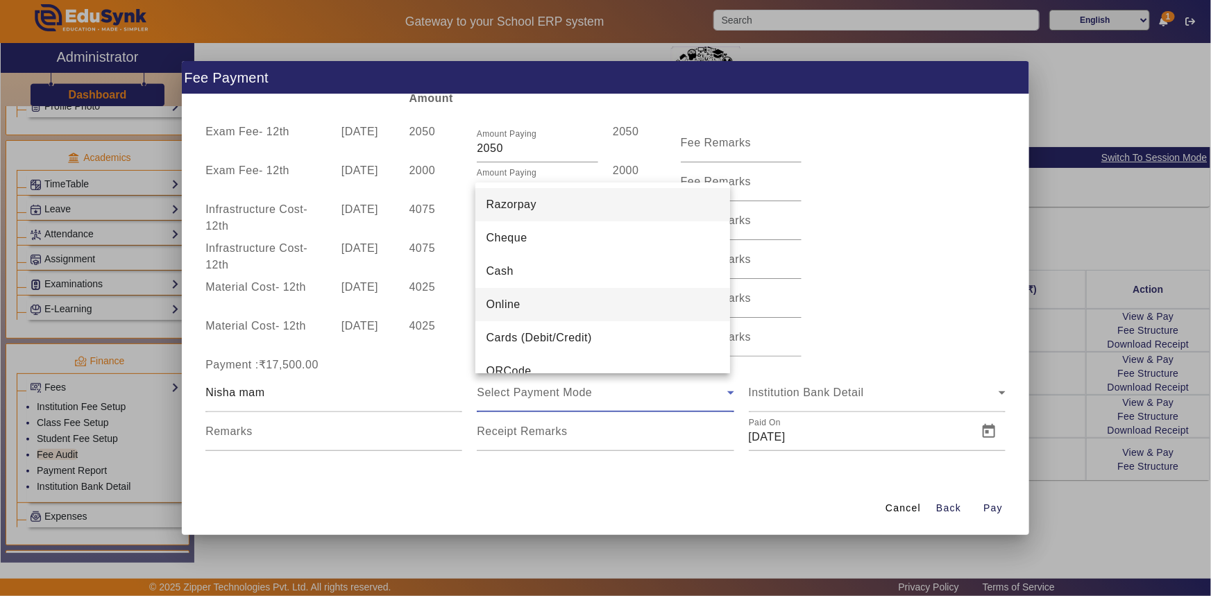
click at [534, 306] on mat-option "Online" at bounding box center [602, 304] width 255 height 33
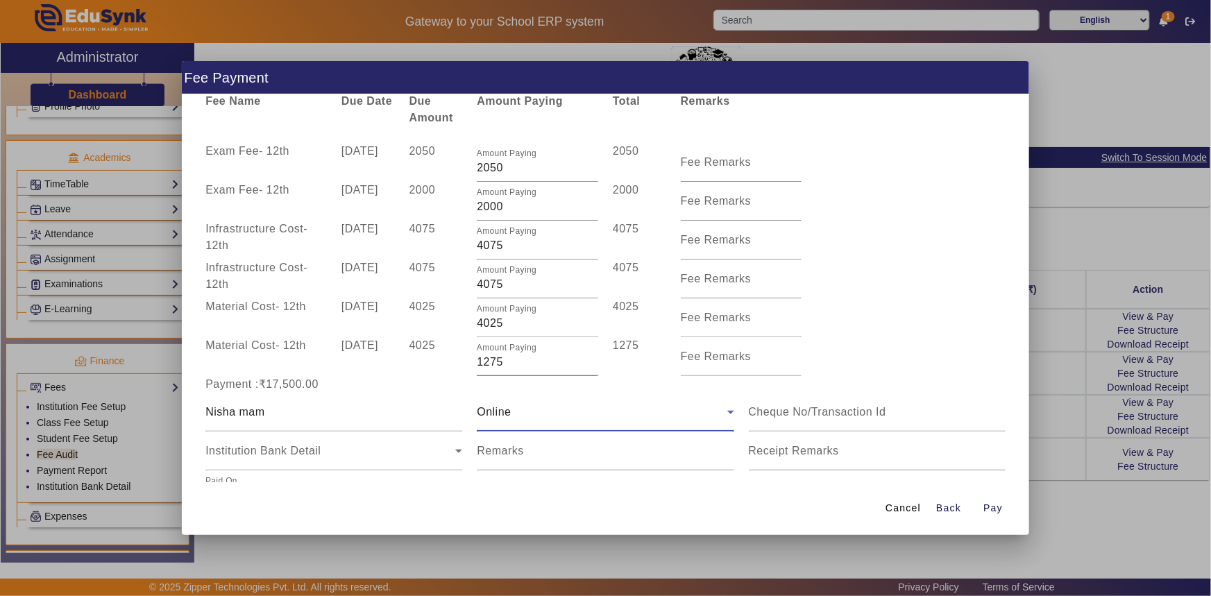
scroll to position [92, 0]
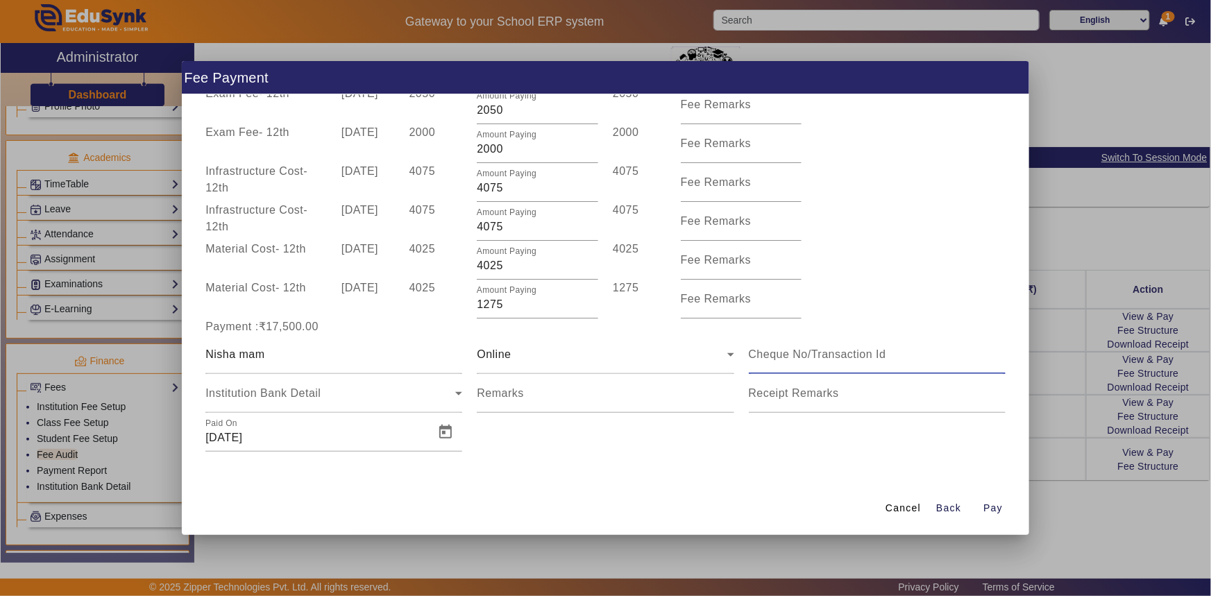
click at [770, 356] on input at bounding box center [877, 354] width 257 height 17
type input "519594216647"
click at [444, 436] on span "Open calendar" at bounding box center [445, 432] width 33 height 33
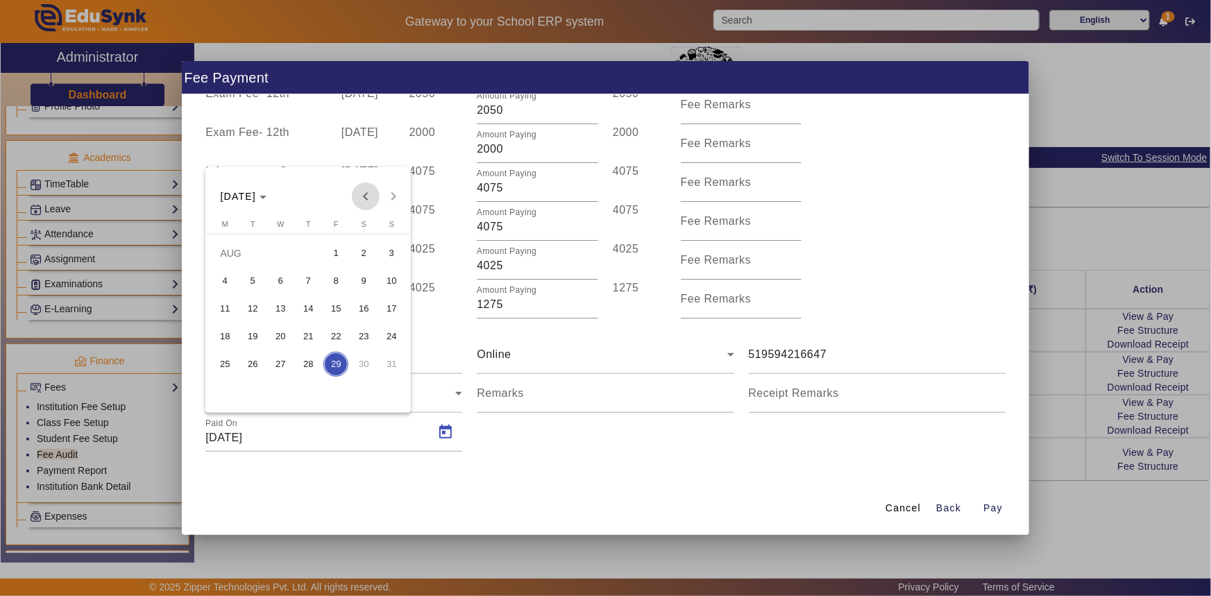
click at [366, 204] on span "Previous month" at bounding box center [366, 197] width 28 height 28
click at [225, 335] on span "14" at bounding box center [224, 336] width 25 height 25
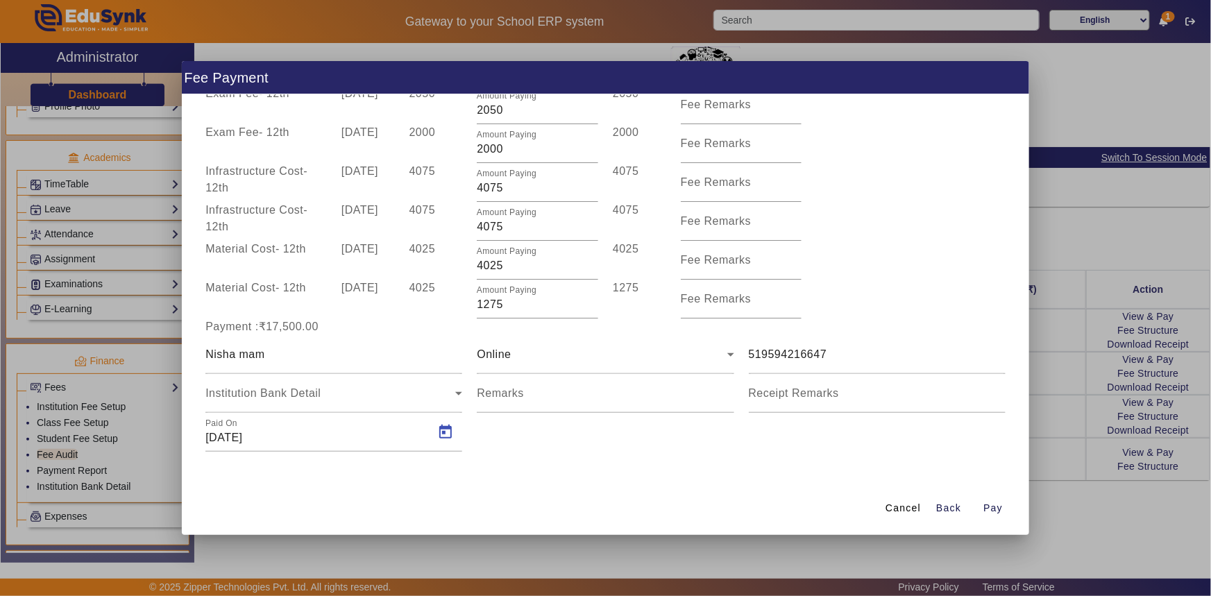
type input "[DATE]"
click at [990, 507] on span "Pay" at bounding box center [992, 508] width 19 height 15
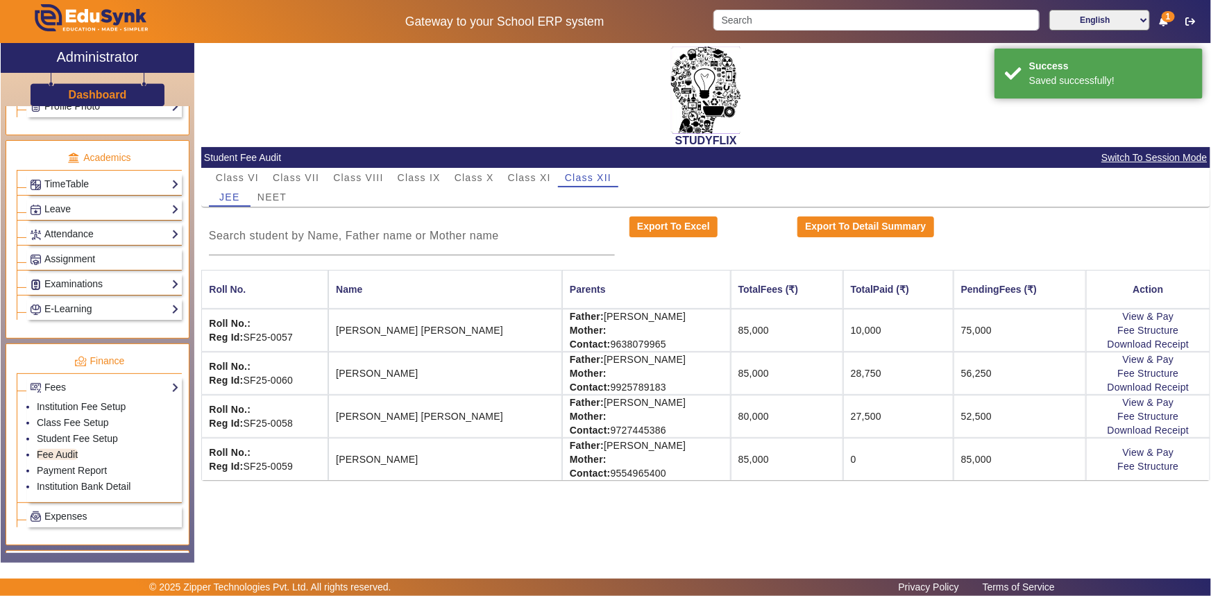
scroll to position [0, 0]
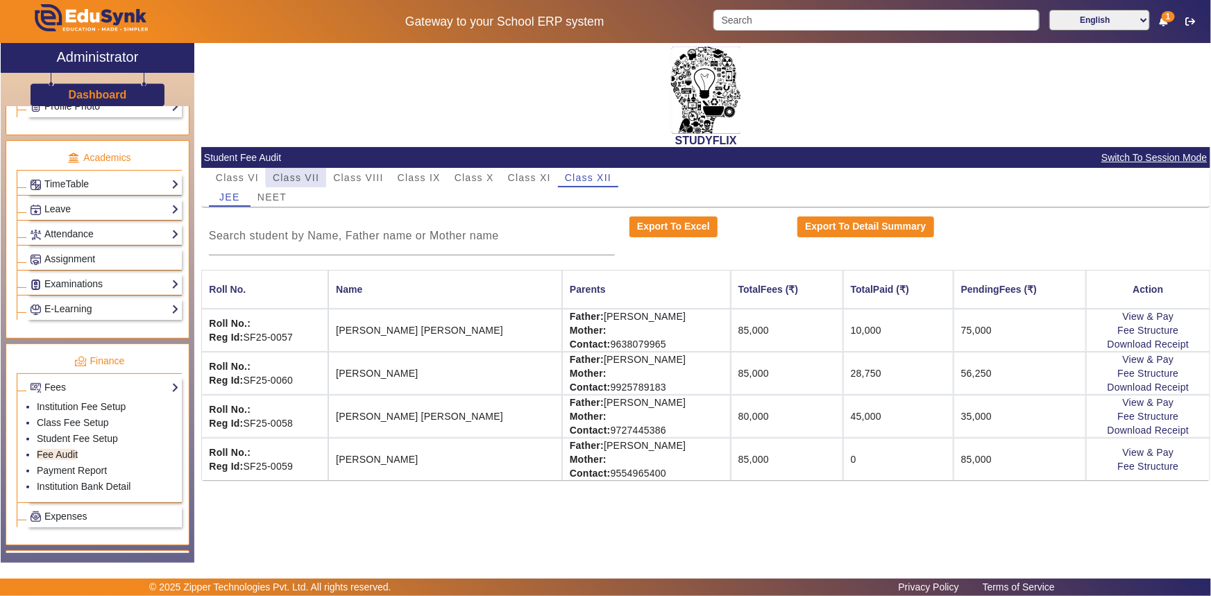
click at [312, 175] on span "Class VII" at bounding box center [296, 178] width 46 height 10
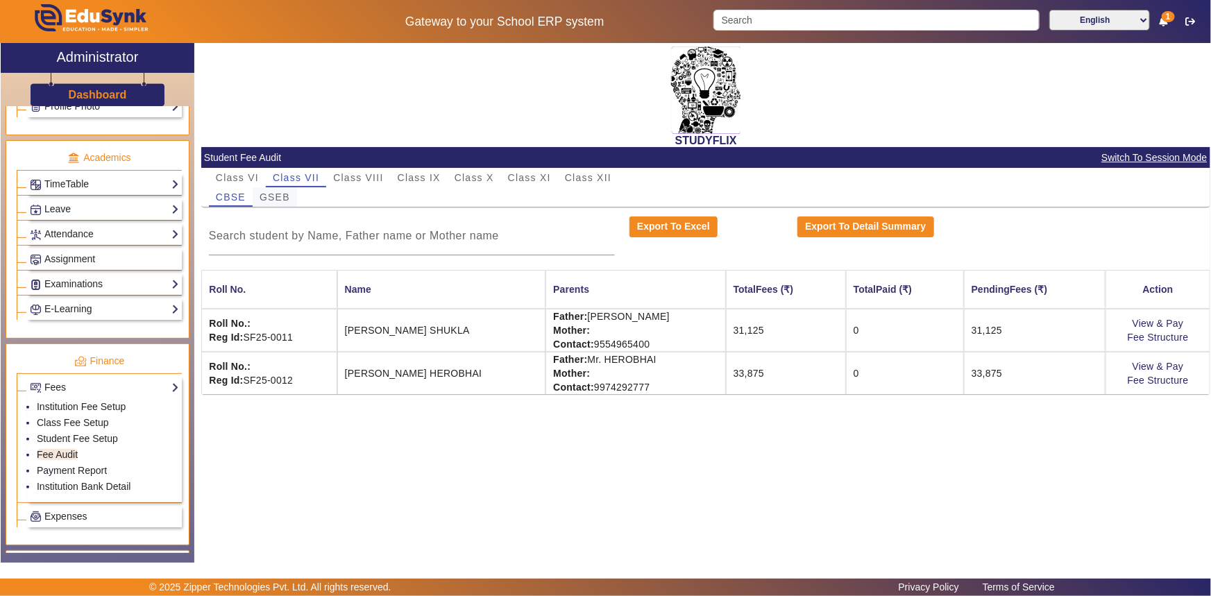
click at [287, 193] on span "GSEB" at bounding box center [275, 197] width 31 height 10
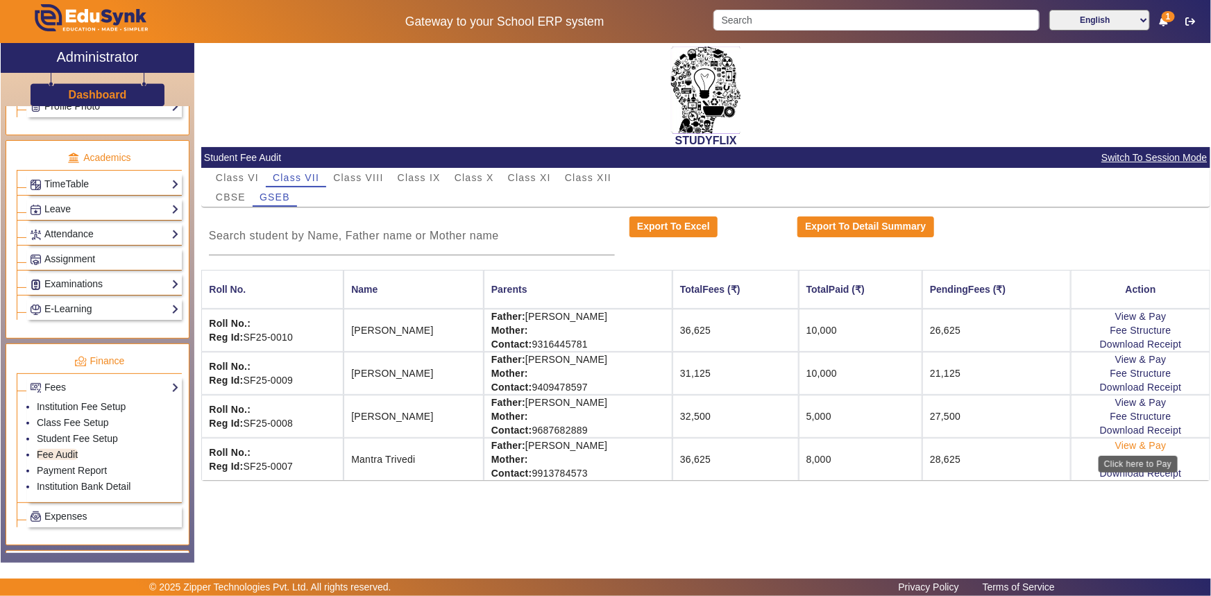
click at [1152, 446] on link "View & Pay" at bounding box center [1140, 445] width 51 height 11
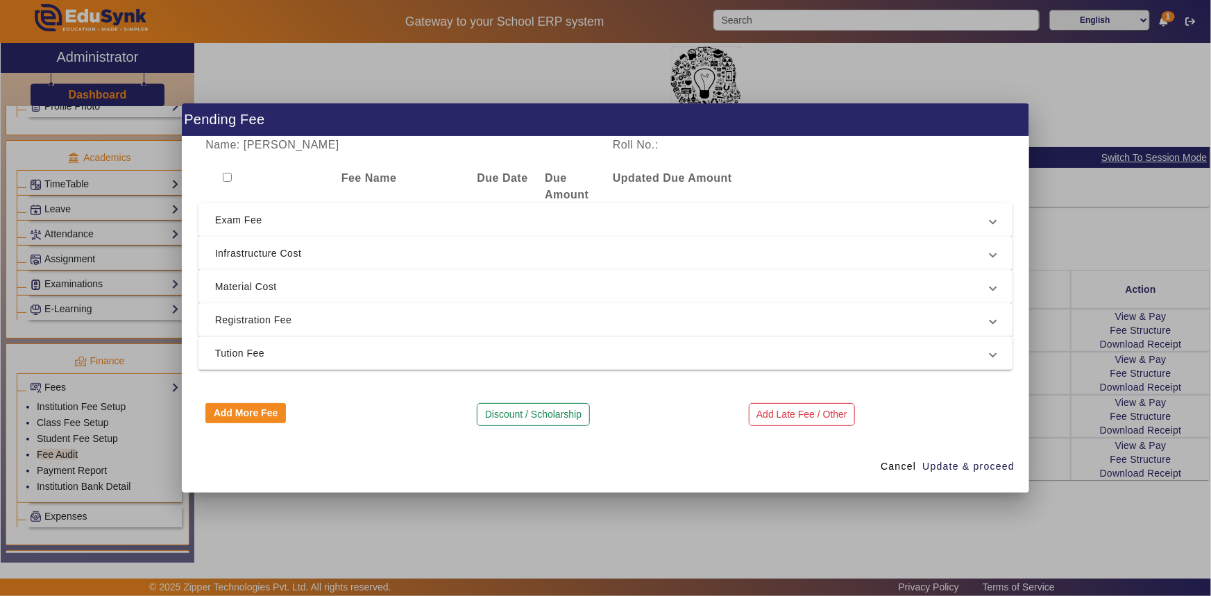
click at [233, 287] on span "Material Cost" at bounding box center [603, 286] width 776 height 17
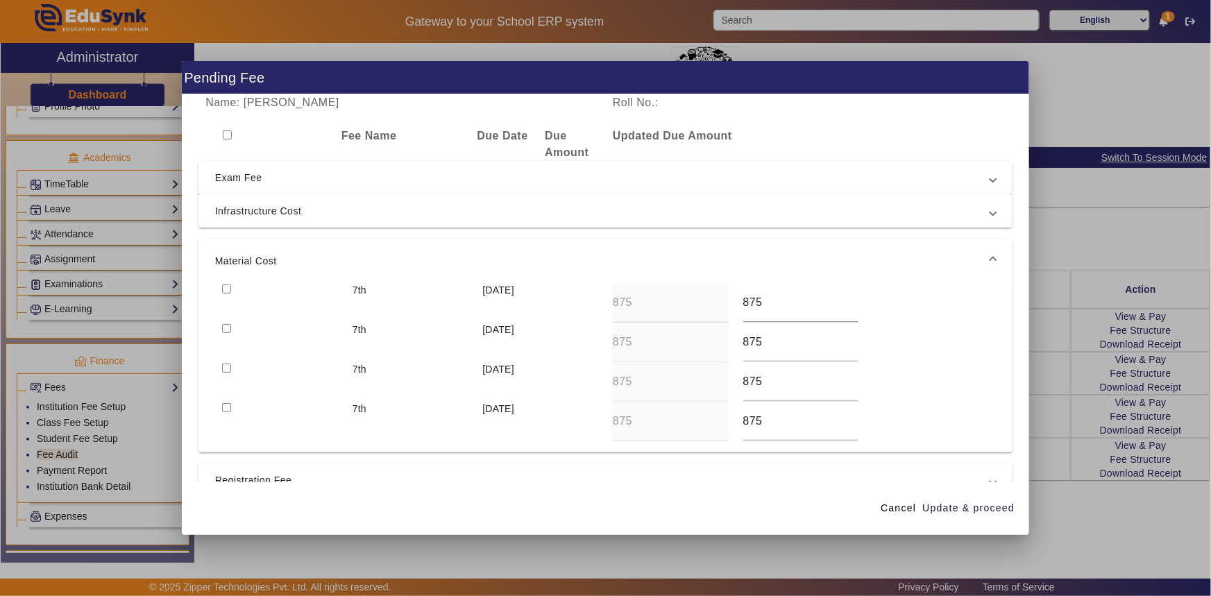
click at [233, 287] on div at bounding box center [280, 303] width 130 height 40
click at [239, 266] on span "Material Cost" at bounding box center [603, 261] width 776 height 17
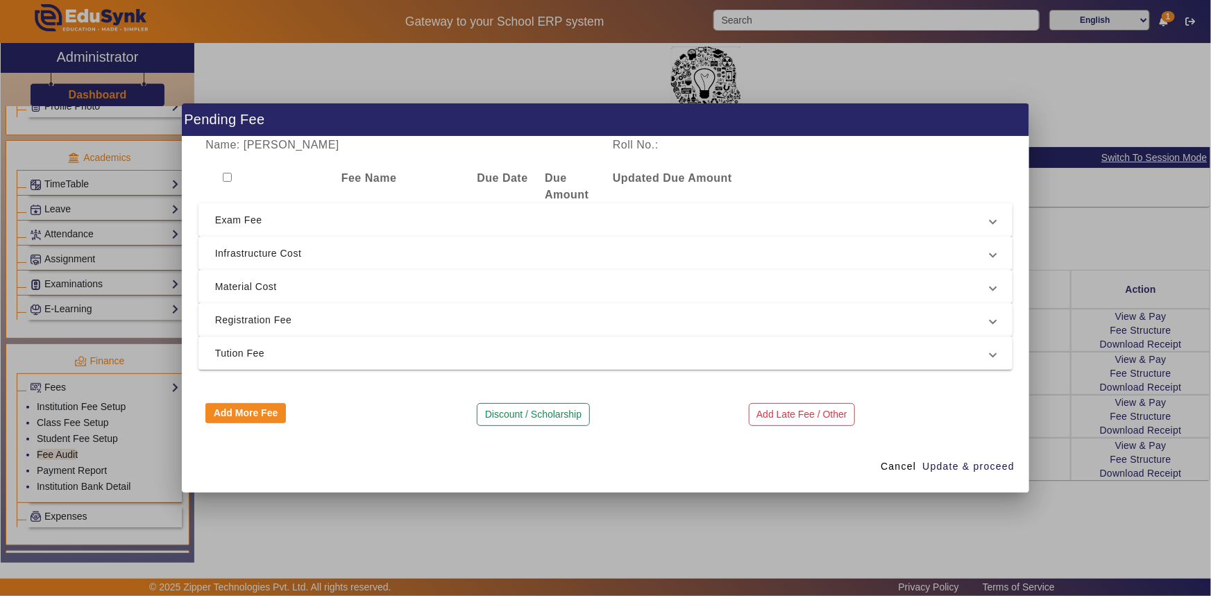
click at [238, 313] on span "Registration Fee" at bounding box center [603, 320] width 776 height 17
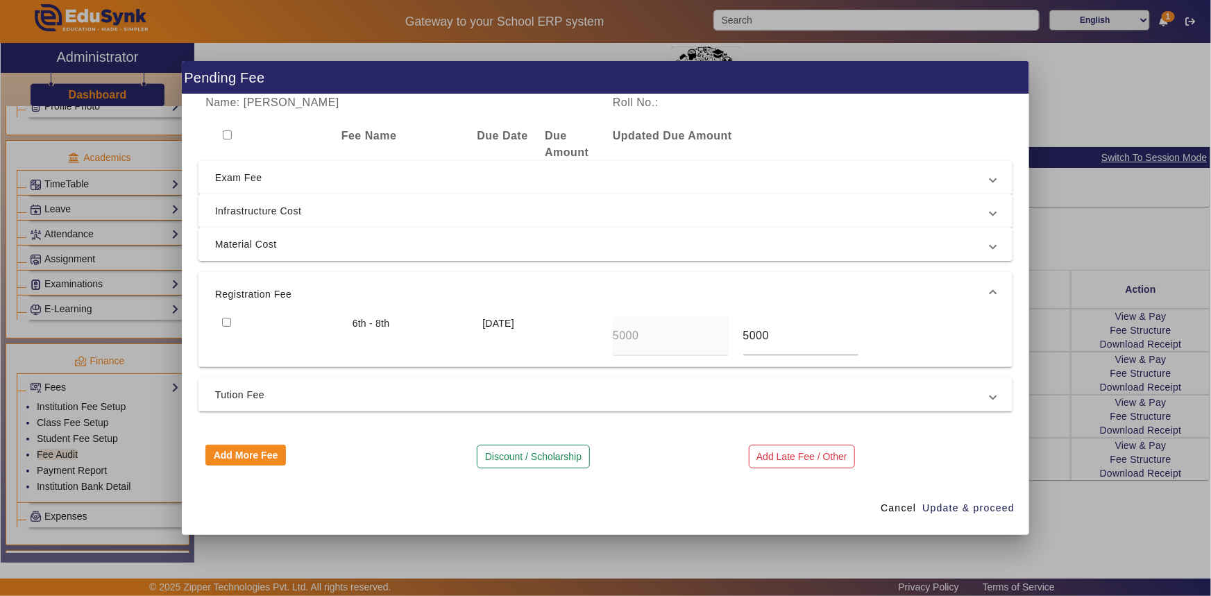
click at [224, 319] on input "checkbox" at bounding box center [226, 322] width 9 height 9
checkbox input "true"
click at [233, 393] on span "Tution Fee" at bounding box center [603, 395] width 776 height 17
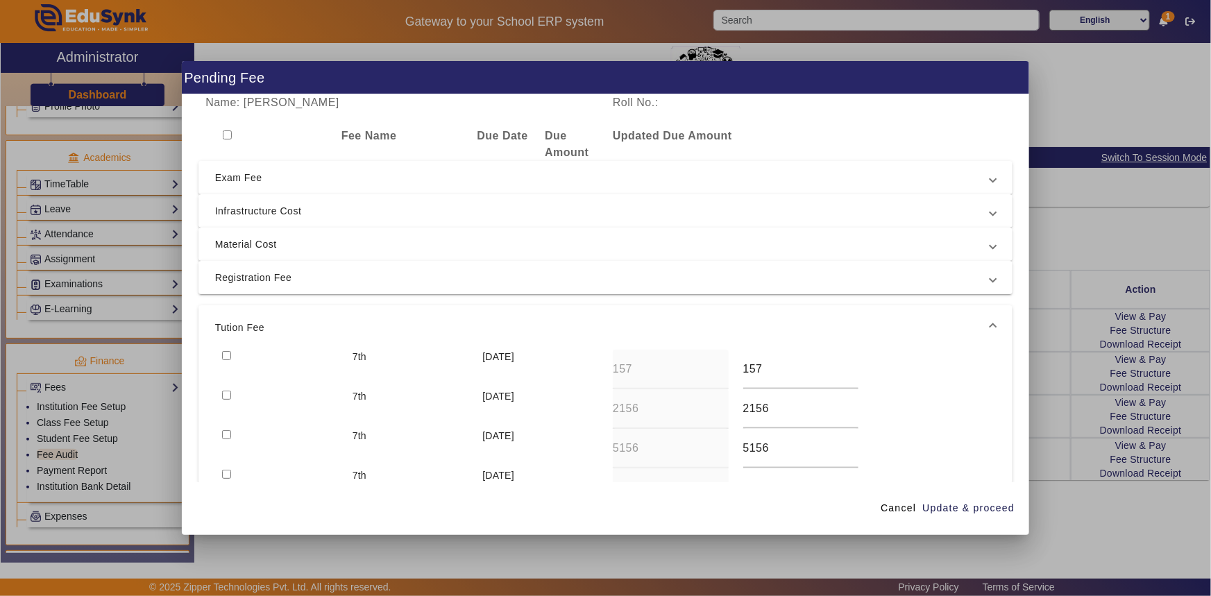
click at [225, 352] on input "checkbox" at bounding box center [226, 355] width 9 height 9
checkbox input "true"
click at [228, 391] on input "checkbox" at bounding box center [226, 395] width 9 height 9
checkbox input "true"
click at [973, 509] on span "Update & proceed" at bounding box center [968, 508] width 92 height 15
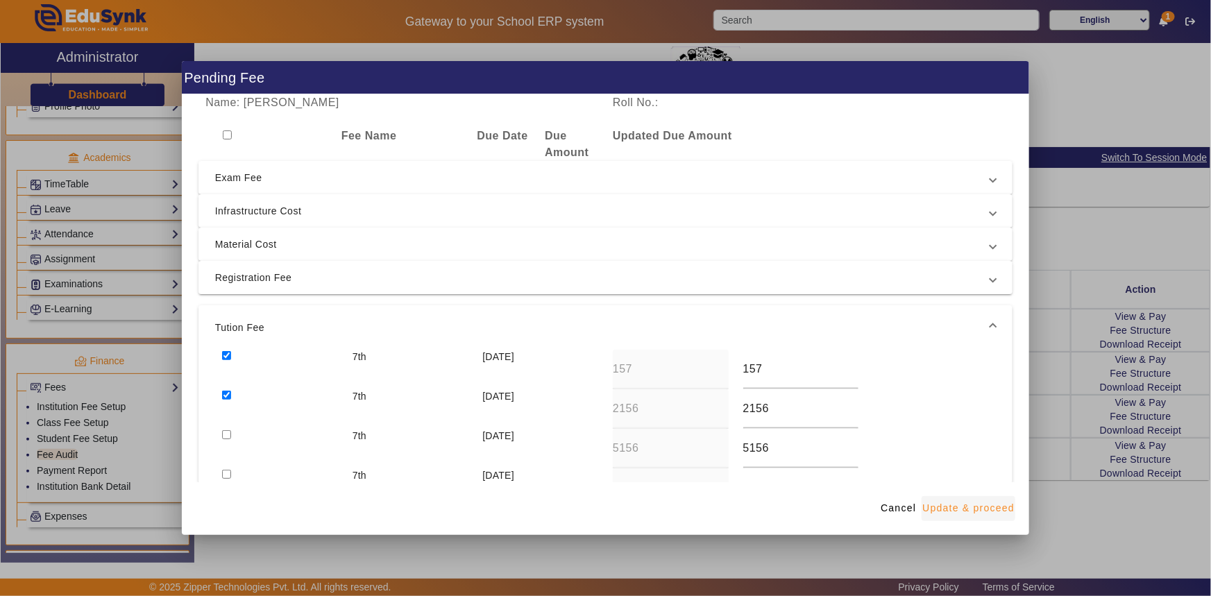
type input "5157"
type input "5156"
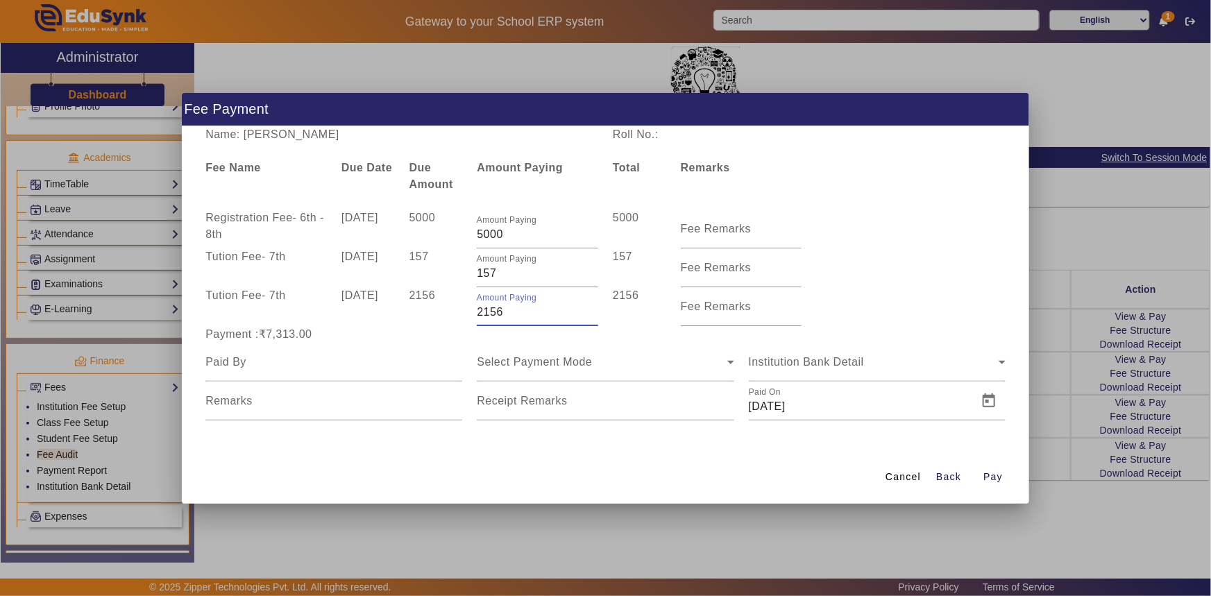
click at [480, 314] on input "2156" at bounding box center [537, 312] width 121 height 17
click at [439, 328] on div "Payment :₹6,313.00" at bounding box center [333, 334] width 271 height 17
drag, startPoint x: 484, startPoint y: 311, endPoint x: 504, endPoint y: 312, distance: 19.4
click at [504, 312] on input "1156" at bounding box center [537, 312] width 121 height 17
click at [433, 339] on div "Payment :₹6,157.00" at bounding box center [333, 334] width 271 height 17
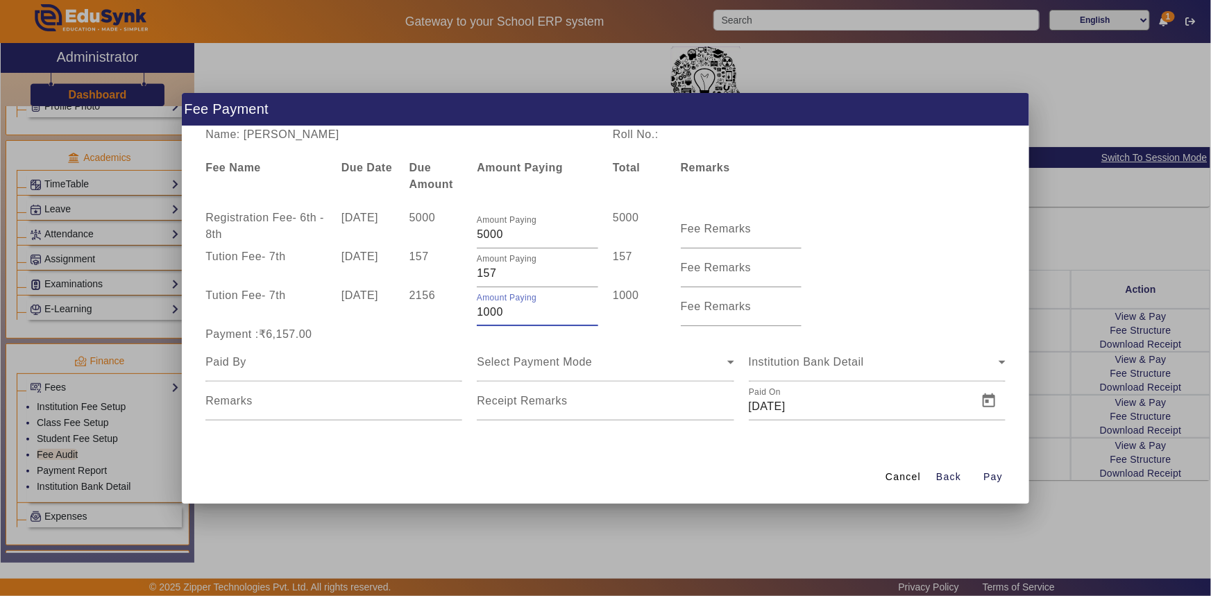
drag, startPoint x: 479, startPoint y: 314, endPoint x: 512, endPoint y: 314, distance: 33.3
click at [512, 314] on input "1000" at bounding box center [537, 312] width 121 height 17
type input "843"
click at [450, 343] on div at bounding box center [333, 362] width 257 height 39
click at [400, 374] on mat-form-field at bounding box center [333, 362] width 257 height 39
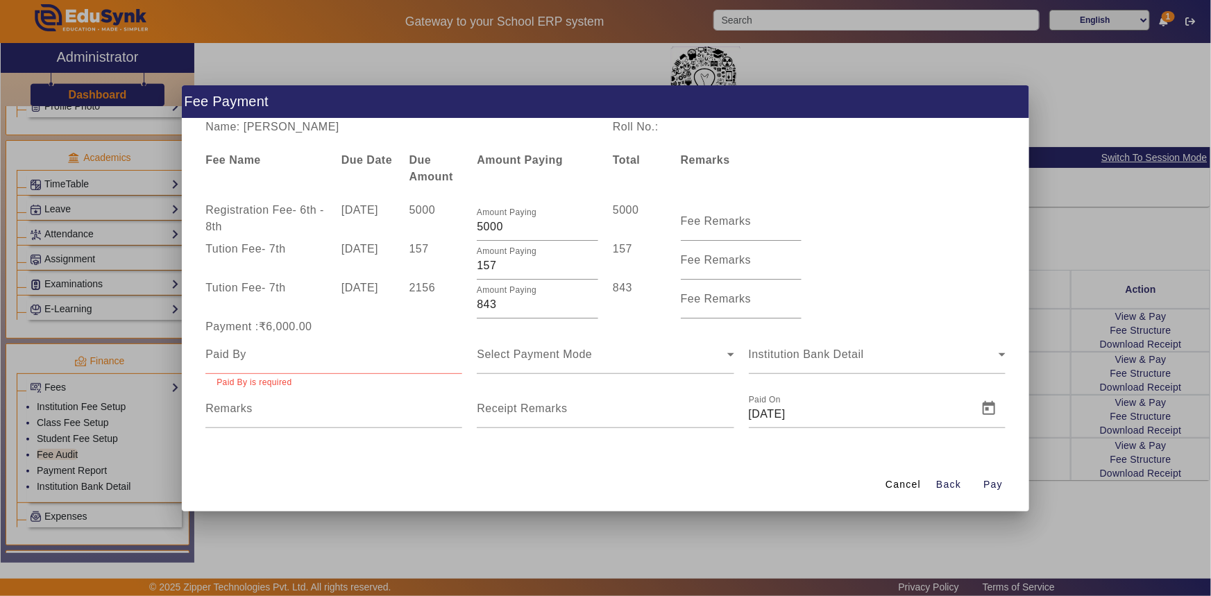
click at [344, 355] on input at bounding box center [333, 354] width 257 height 17
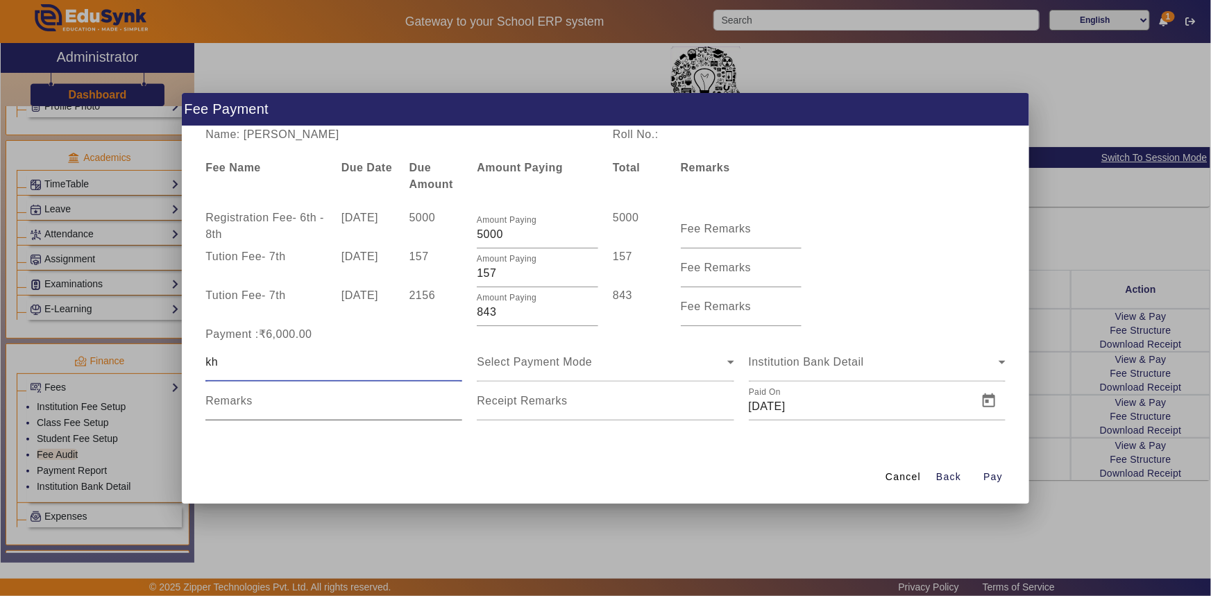
type input "k"
type input "[PERSON_NAME]"
click at [582, 365] on span "Select Payment Mode" at bounding box center [534, 362] width 115 height 12
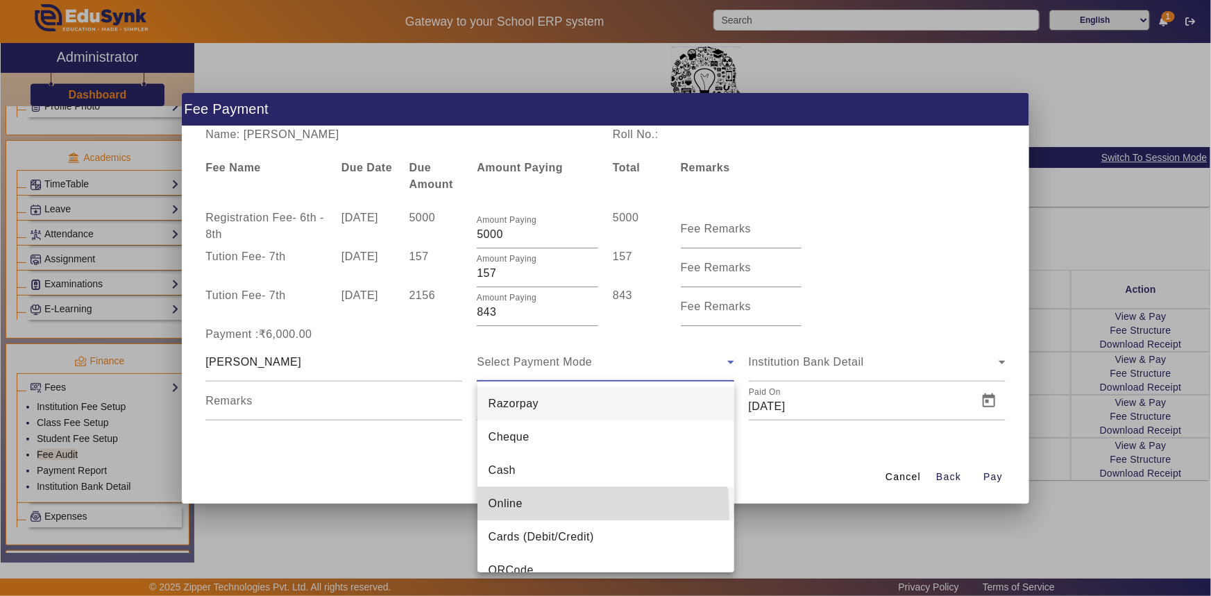
click at [532, 513] on mat-option "Online" at bounding box center [605, 503] width 257 height 33
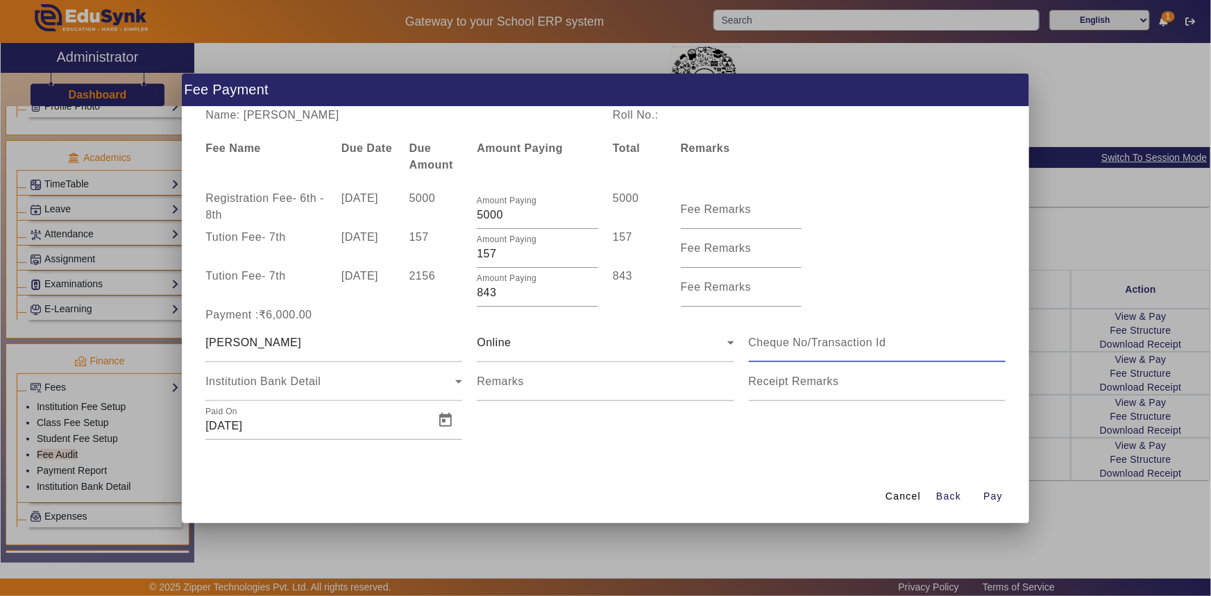
click at [830, 335] on input at bounding box center [877, 342] width 257 height 17
type input "108066995870"
click at [444, 419] on span "Open calendar" at bounding box center [445, 420] width 33 height 33
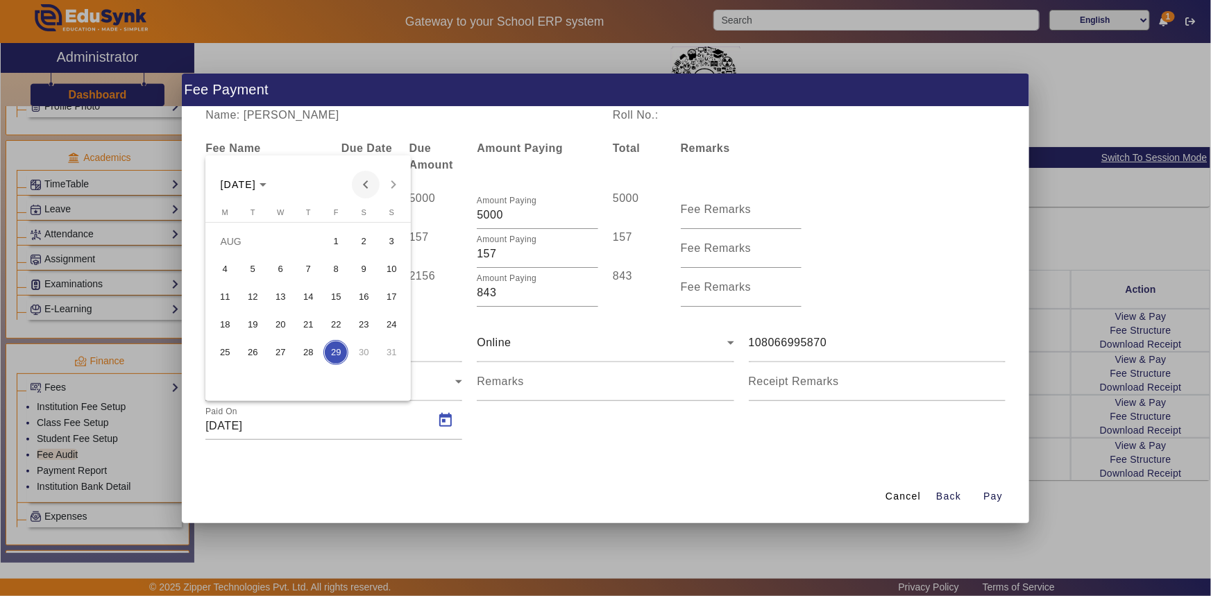
click at [371, 185] on span "Previous month" at bounding box center [366, 185] width 28 height 28
click at [215, 316] on span "14" at bounding box center [224, 324] width 25 height 25
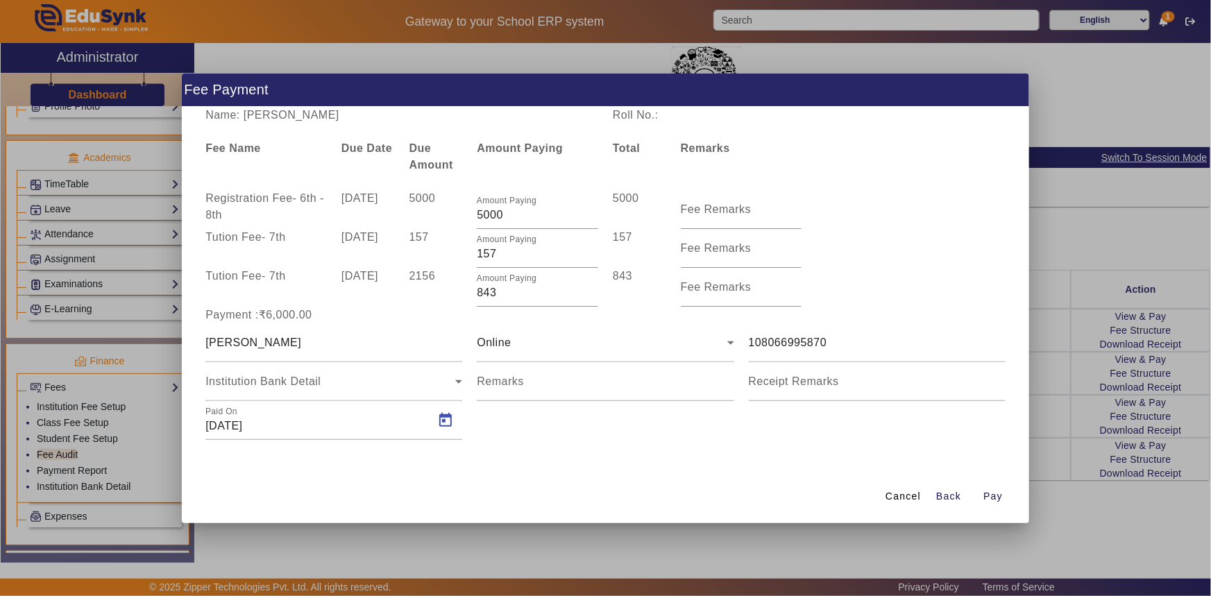
type input "[DATE]"
click at [995, 500] on span "Pay" at bounding box center [992, 496] width 19 height 15
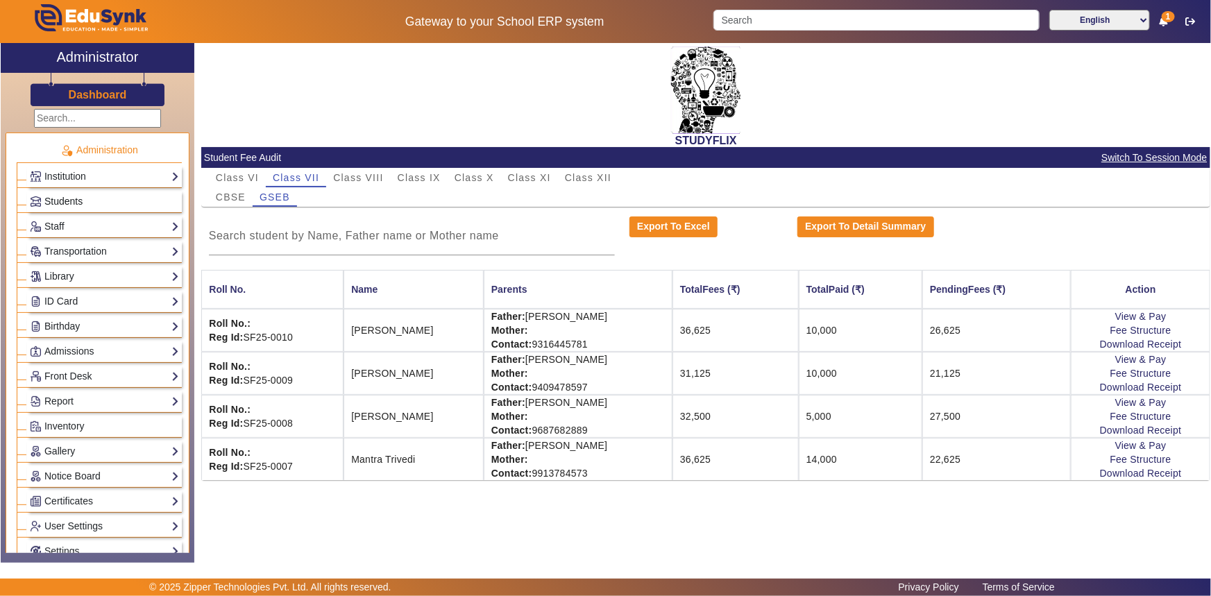
click at [71, 201] on span "Students" at bounding box center [63, 201] width 38 height 11
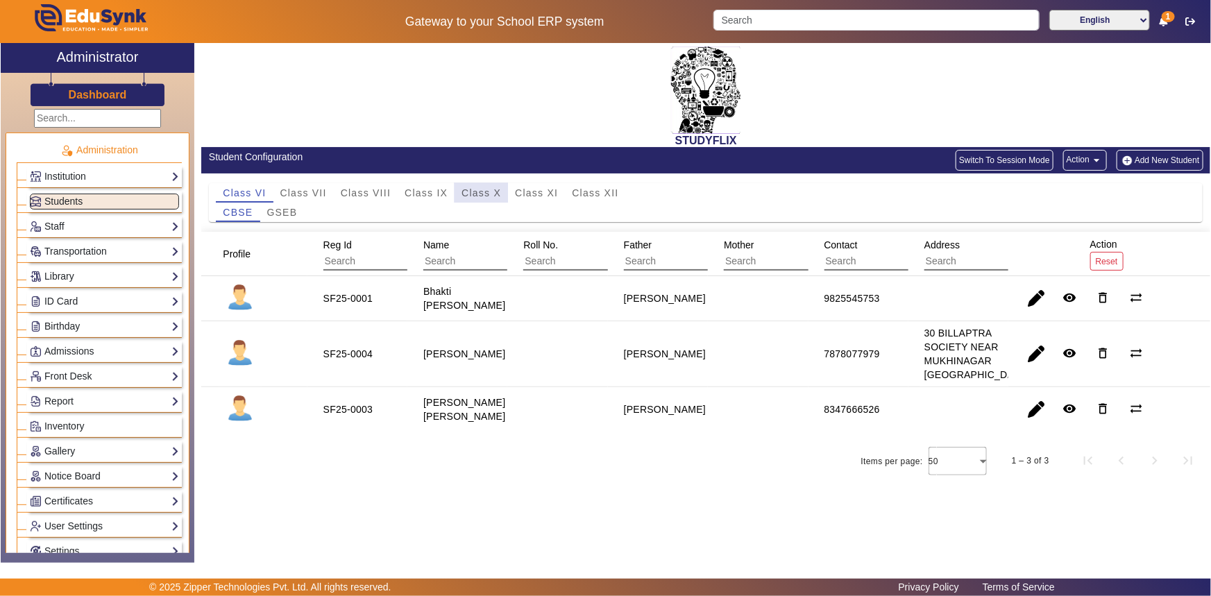
click at [476, 194] on span "Class X" at bounding box center [481, 193] width 40 height 10
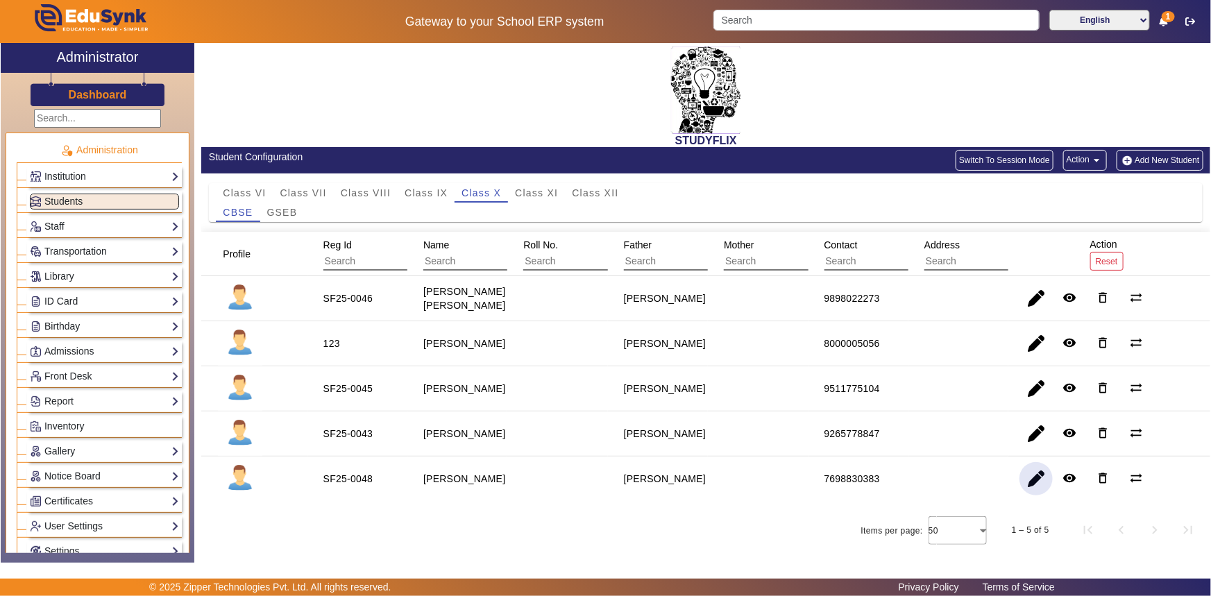
click at [1037, 493] on span "button" at bounding box center [1035, 478] width 33 height 33
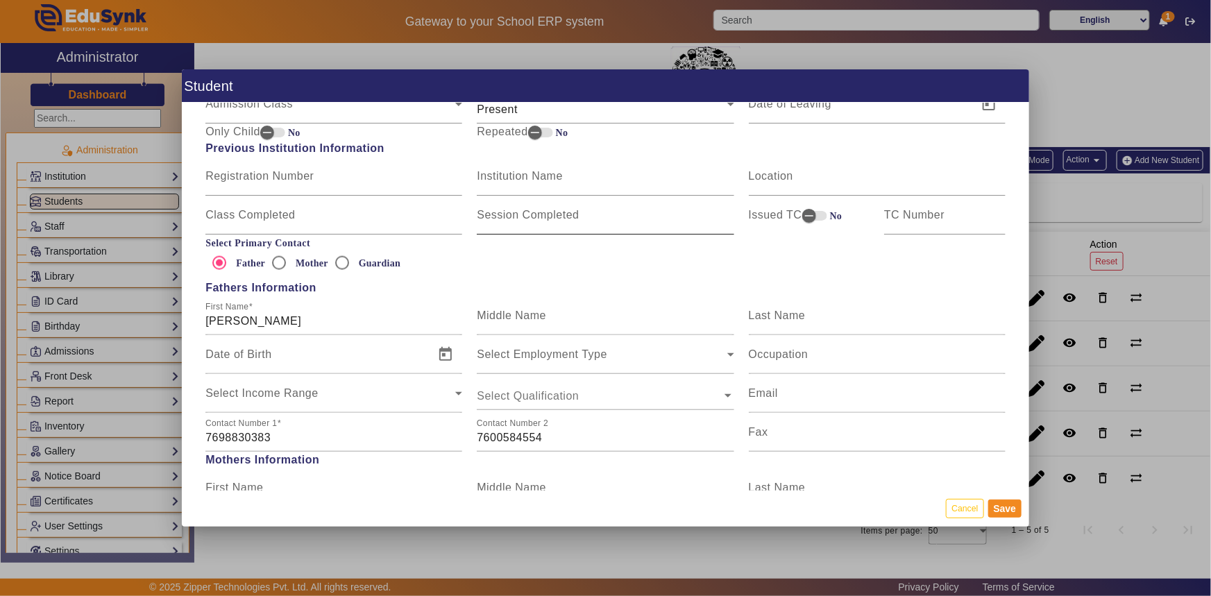
scroll to position [883, 0]
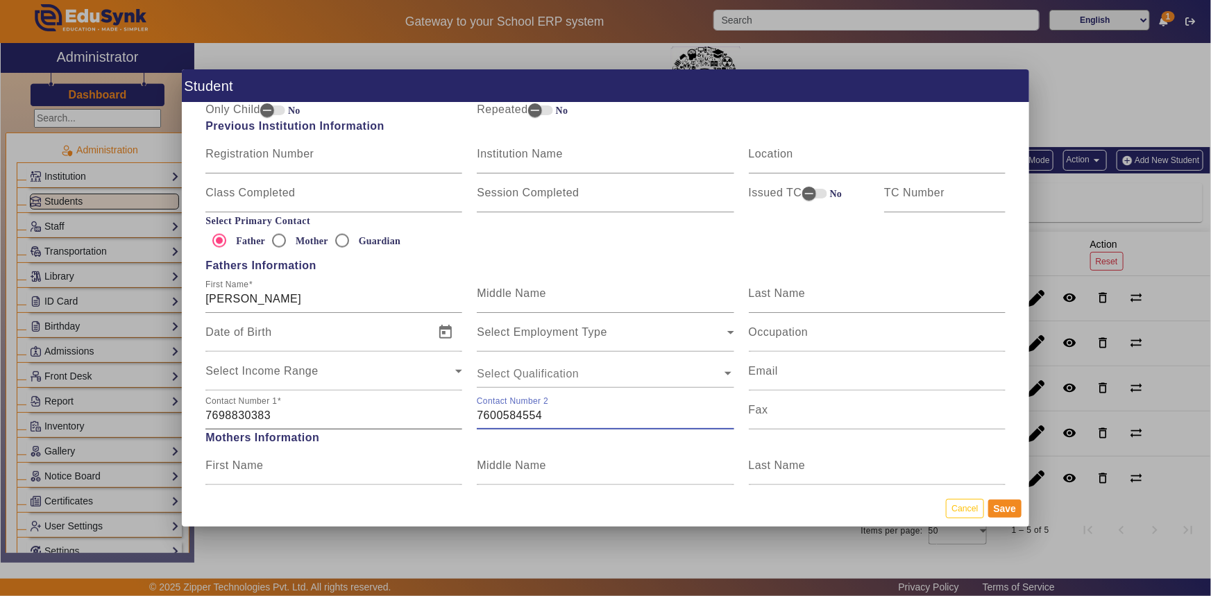
drag, startPoint x: 543, startPoint y: 414, endPoint x: 451, endPoint y: 416, distance: 92.3
click at [451, 416] on div "Contact Number [PHONE_NUMBER] Contact Number [PHONE_NUMBER] Fax" at bounding box center [605, 410] width 815 height 39
click at [316, 416] on input "7698830383" at bounding box center [333, 415] width 257 height 17
drag, startPoint x: 275, startPoint y: 416, endPoint x: 183, endPoint y: 413, distance: 92.3
click at [183, 413] on div "Personal Information First Name [PERSON_NAME] Middle Name M Last Name [PERSON_N…" at bounding box center [606, 296] width 848 height 387
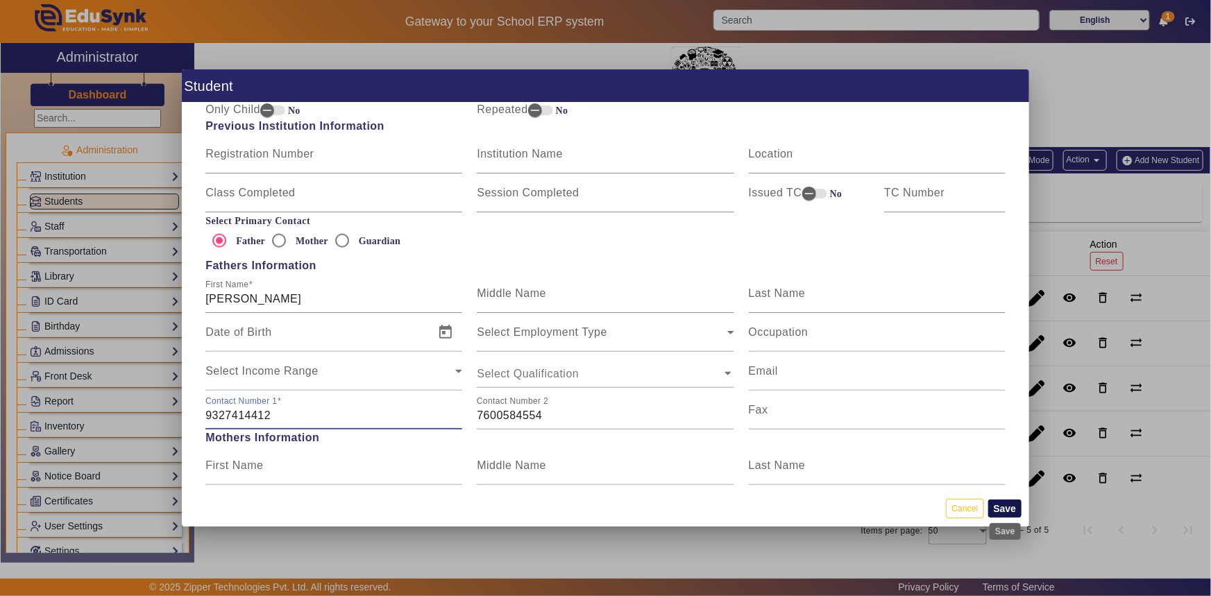
type input "9327414412"
click at [1013, 512] on button "Save" at bounding box center [1005, 509] width 34 height 18
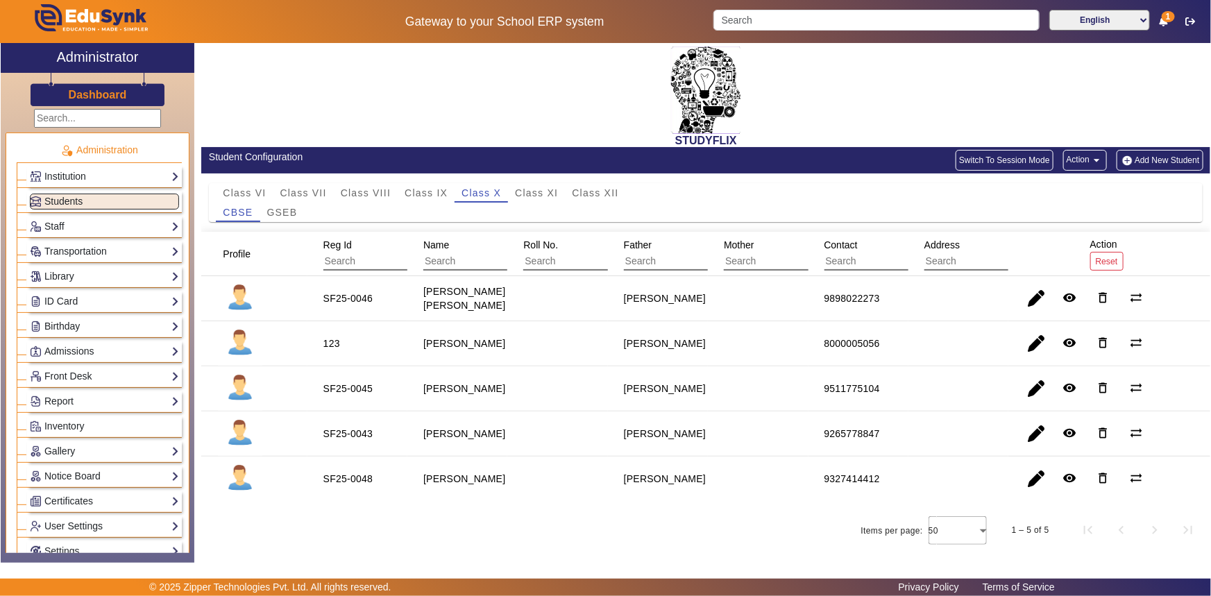
scroll to position [13, 0]
click at [285, 207] on span "GSEB" at bounding box center [282, 212] width 31 height 10
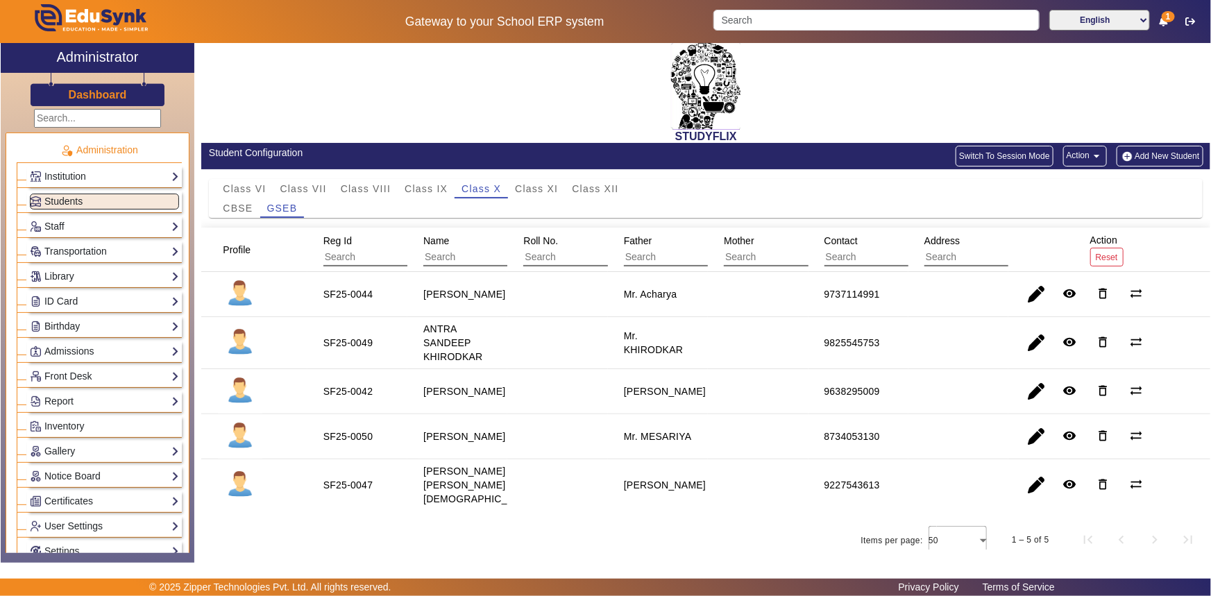
scroll to position [6, 0]
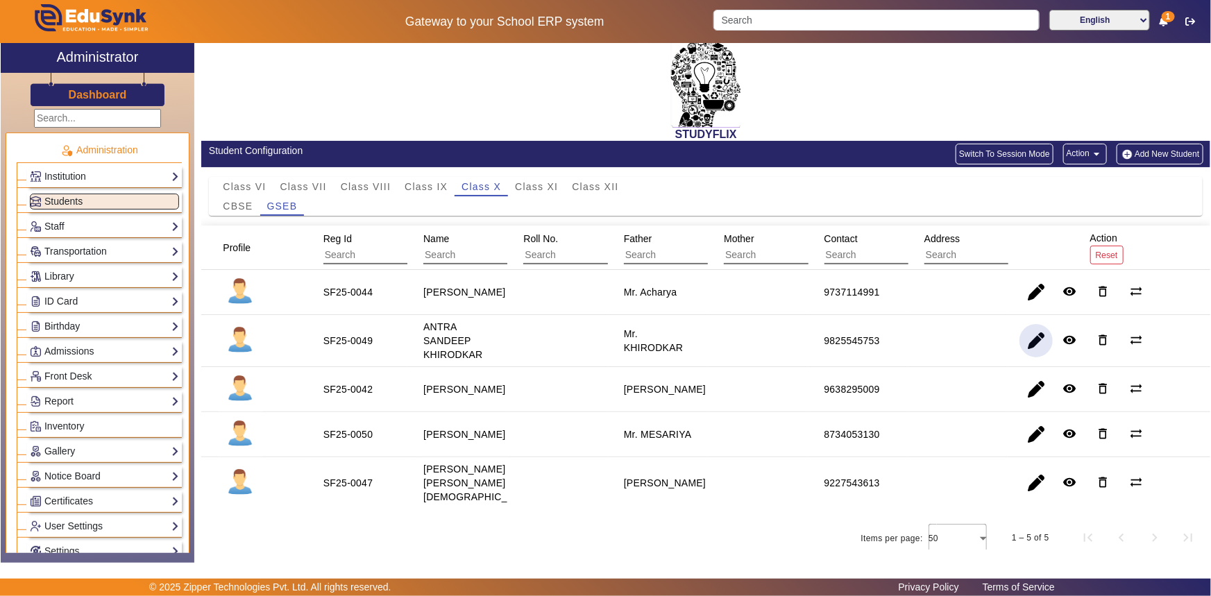
click at [1033, 338] on span "button" at bounding box center [1035, 340] width 33 height 33
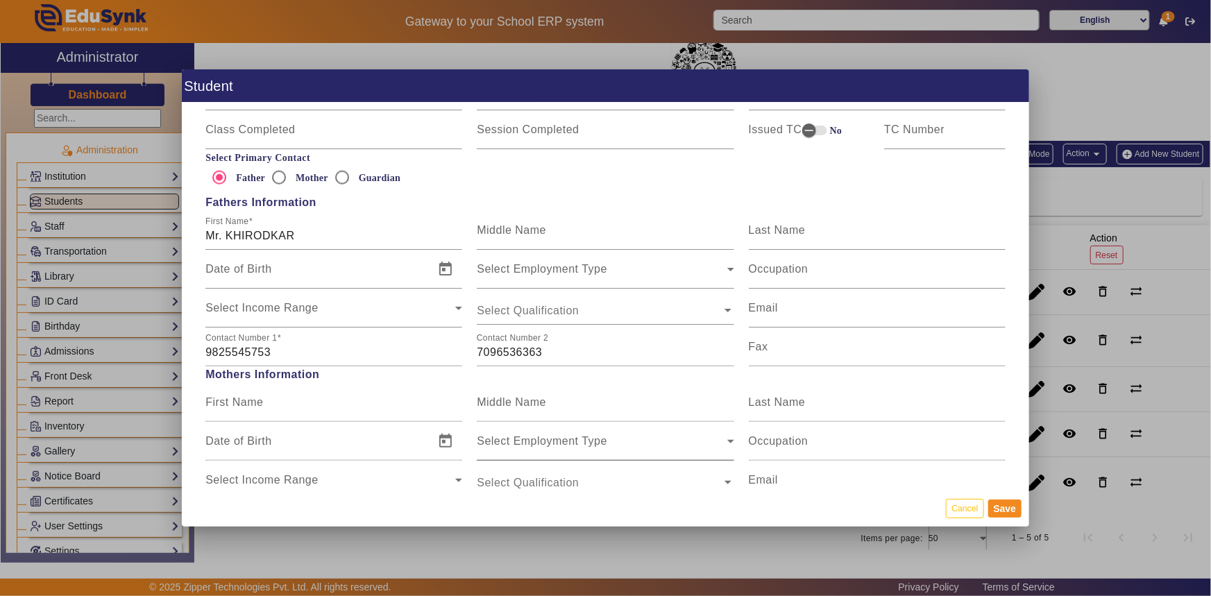
scroll to position [1072, 0]
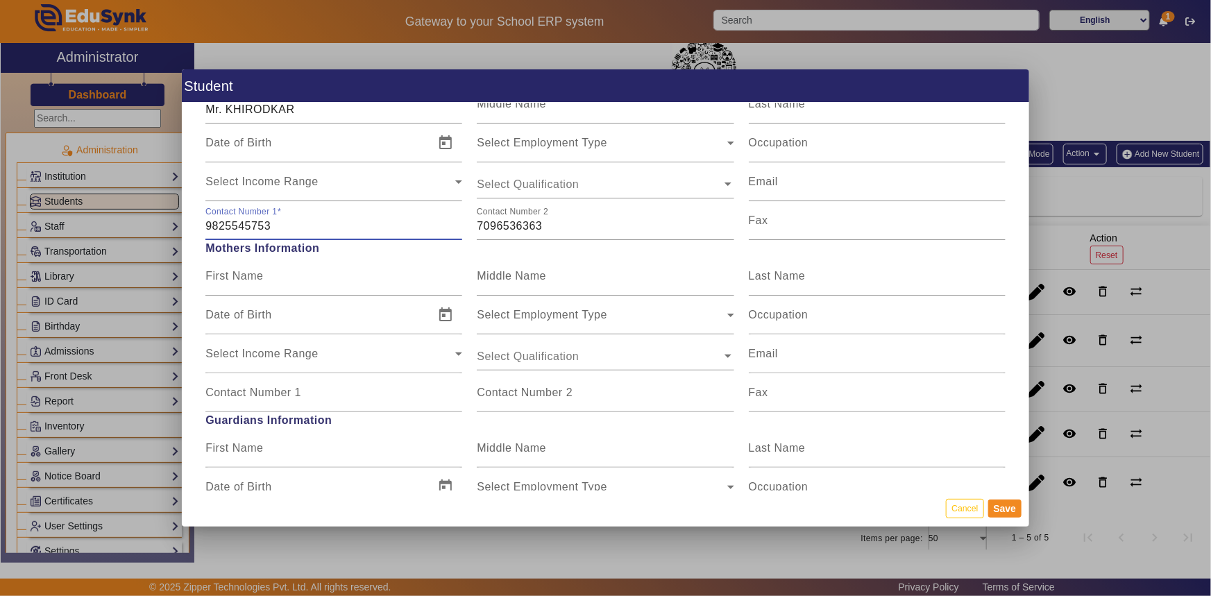
drag, startPoint x: 278, startPoint y: 224, endPoint x: 188, endPoint y: 230, distance: 89.7
click at [188, 230] on div "Personal Information First Name ANTRA [PERSON_NAME] Middle Name Last Name Date …" at bounding box center [606, 296] width 848 height 387
drag, startPoint x: 544, startPoint y: 226, endPoint x: 420, endPoint y: 222, distance: 124.3
click at [423, 224] on div "Contact Number [PHONE_NUMBER] Contact Number [PHONE_NUMBER] Fax" at bounding box center [605, 220] width 815 height 39
click at [205, 223] on input "9825545753" at bounding box center [333, 226] width 257 height 17
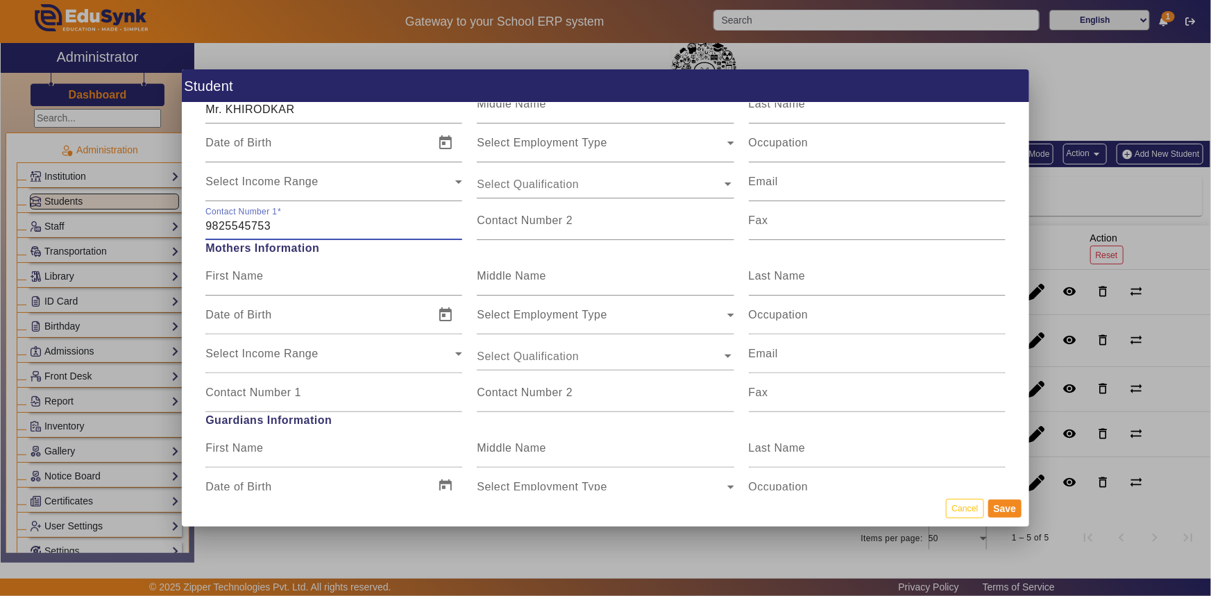
paste input "7096536363"
type input "7096536363"
click at [532, 219] on mat-label "Contact Number 2" at bounding box center [525, 220] width 96 height 12
click at [532, 219] on input "Contact Number 2" at bounding box center [605, 226] width 257 height 17
paste input "9825545753"
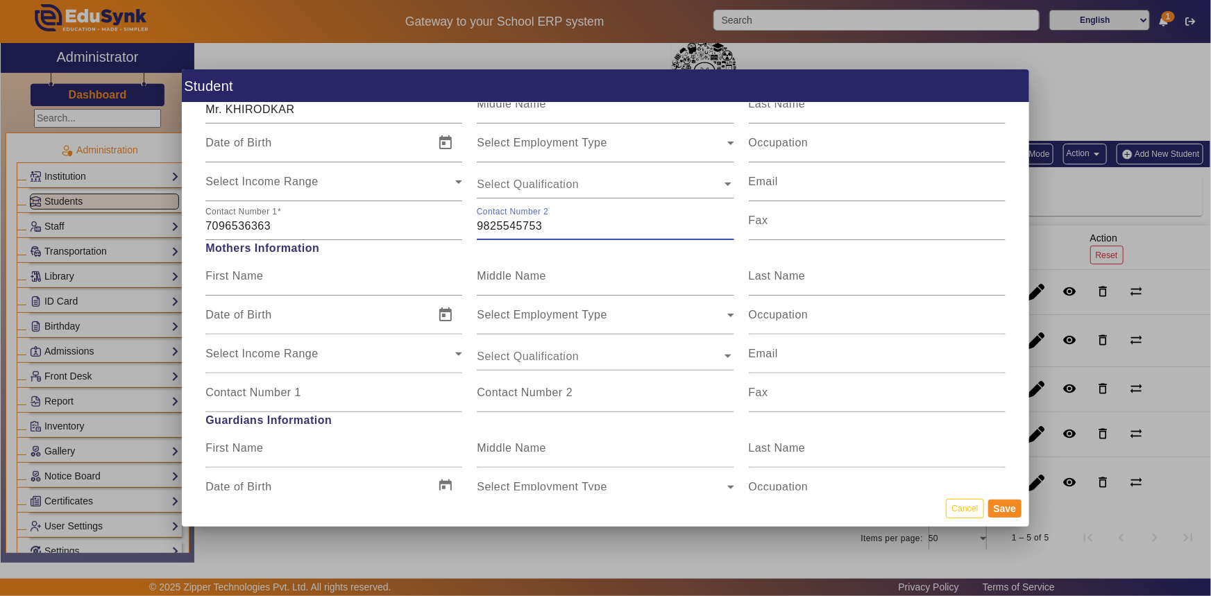
type input "9825545753"
drag, startPoint x: 499, startPoint y: 227, endPoint x: 510, endPoint y: 237, distance: 14.8
click at [502, 230] on div "Contact Number [PHONE_NUMBER]" at bounding box center [605, 220] width 257 height 39
click at [509, 237] on div "Contact Number [PHONE_NUMBER]" at bounding box center [605, 220] width 257 height 39
click at [968, 508] on button "Cancel" at bounding box center [964, 508] width 37 height 19
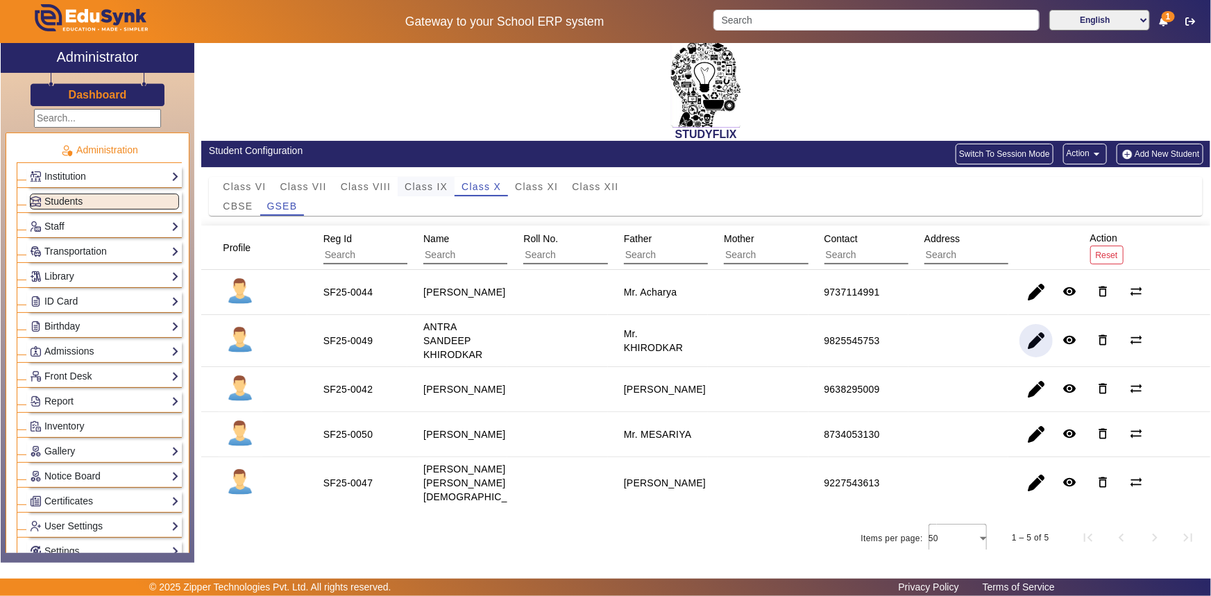
click at [432, 185] on span "Class IX" at bounding box center [426, 187] width 43 height 10
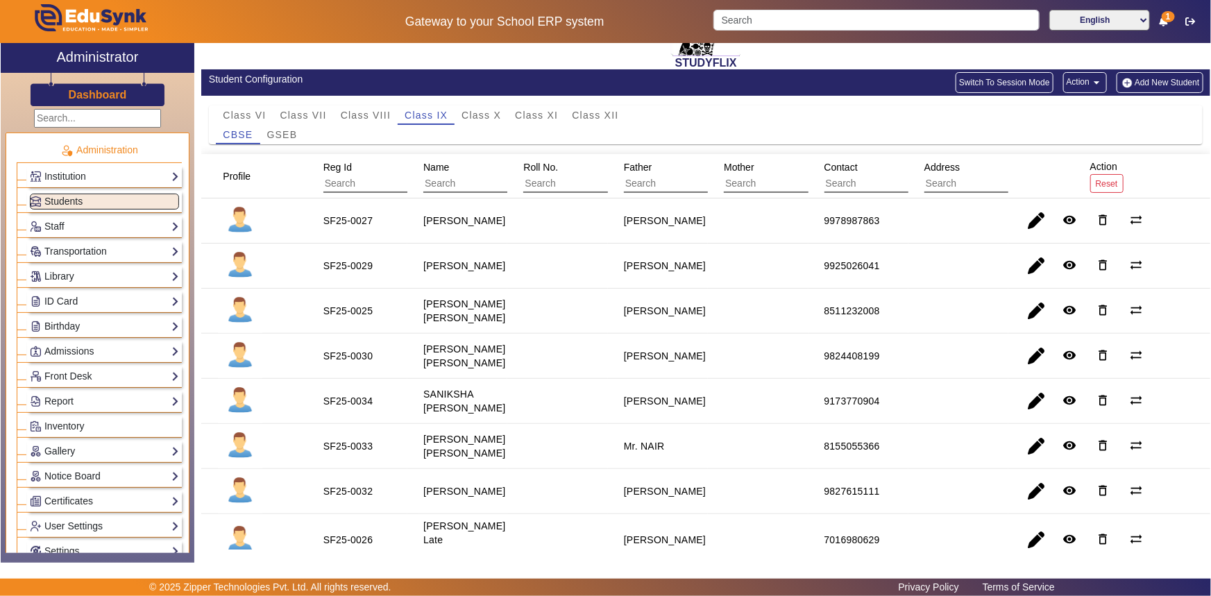
scroll to position [62, 0]
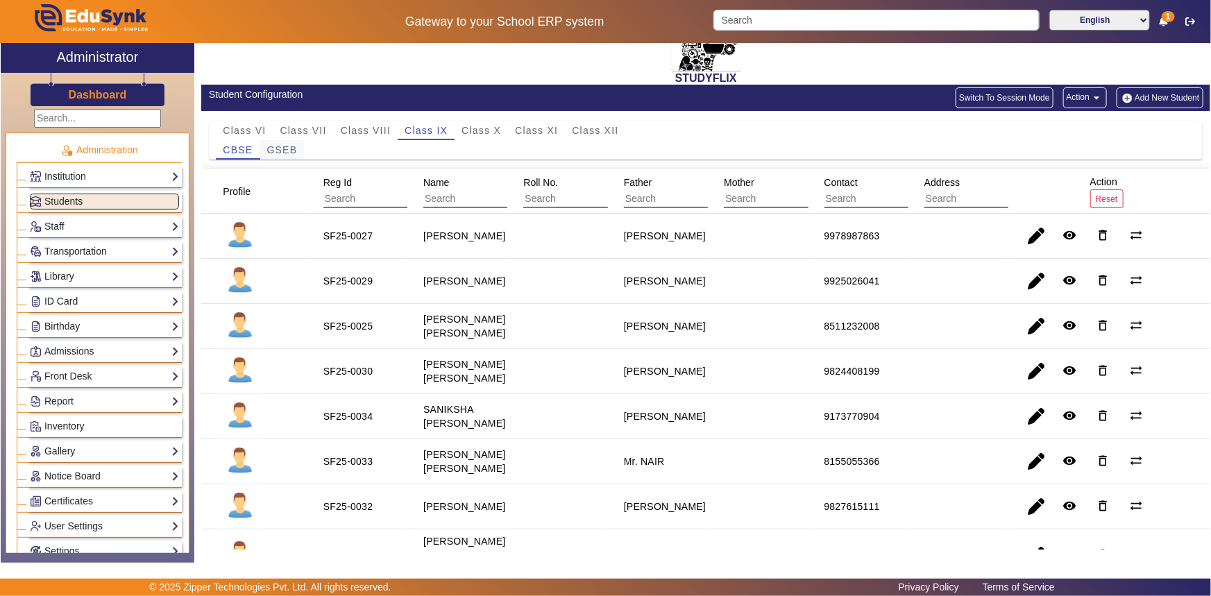
click at [295, 151] on span "GSEB" at bounding box center [282, 150] width 31 height 10
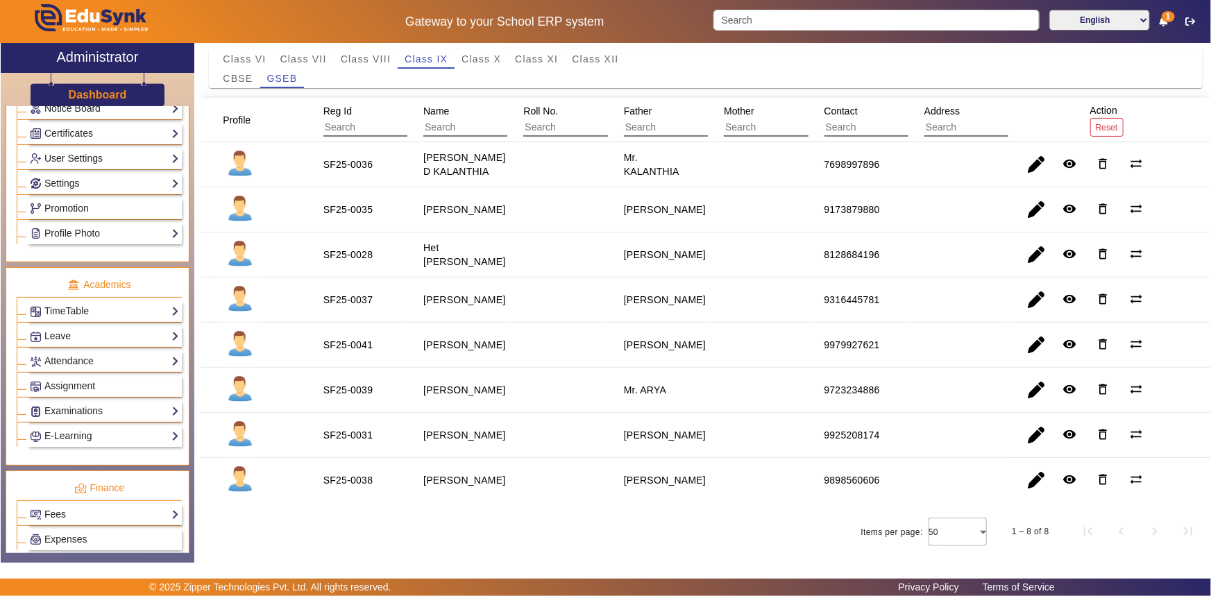
scroll to position [441, 0]
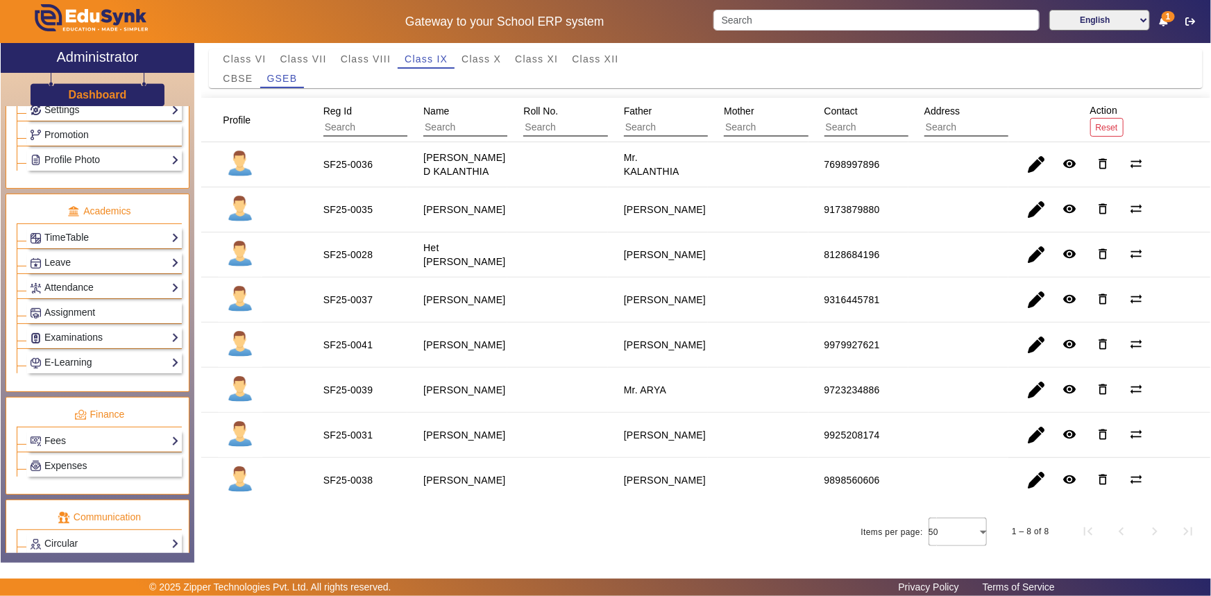
click at [1210, 340] on div "X Administrator Dashboard Administration Institution Institution Details Sessio…" at bounding box center [605, 303] width 1211 height 521
click at [1210, 285] on div "X Administrator Dashboard Administration Institution Institution Details Sessio…" at bounding box center [605, 303] width 1211 height 521
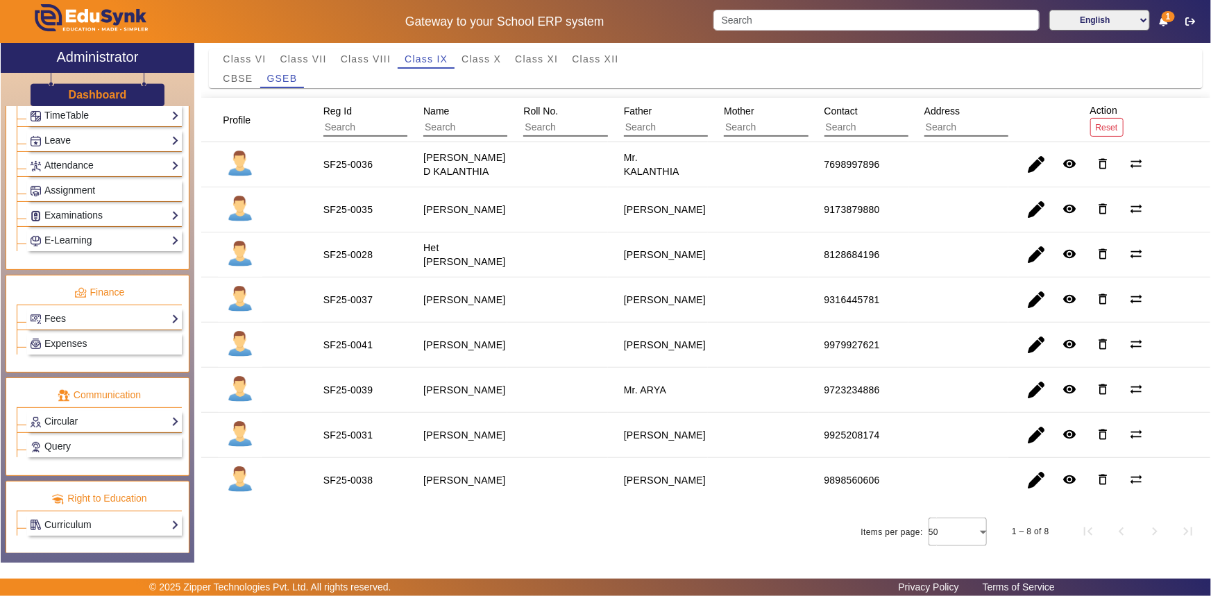
scroll to position [564, 0]
click at [61, 319] on link "Fees" at bounding box center [104, 318] width 149 height 16
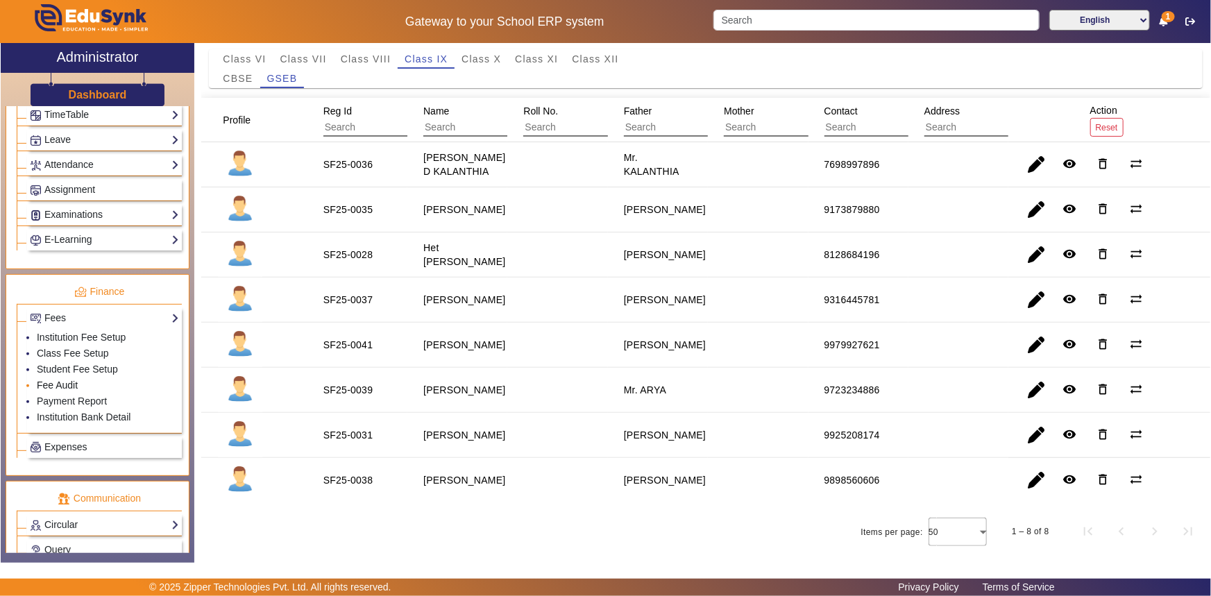
click at [51, 387] on link "Fee Audit" at bounding box center [57, 385] width 41 height 11
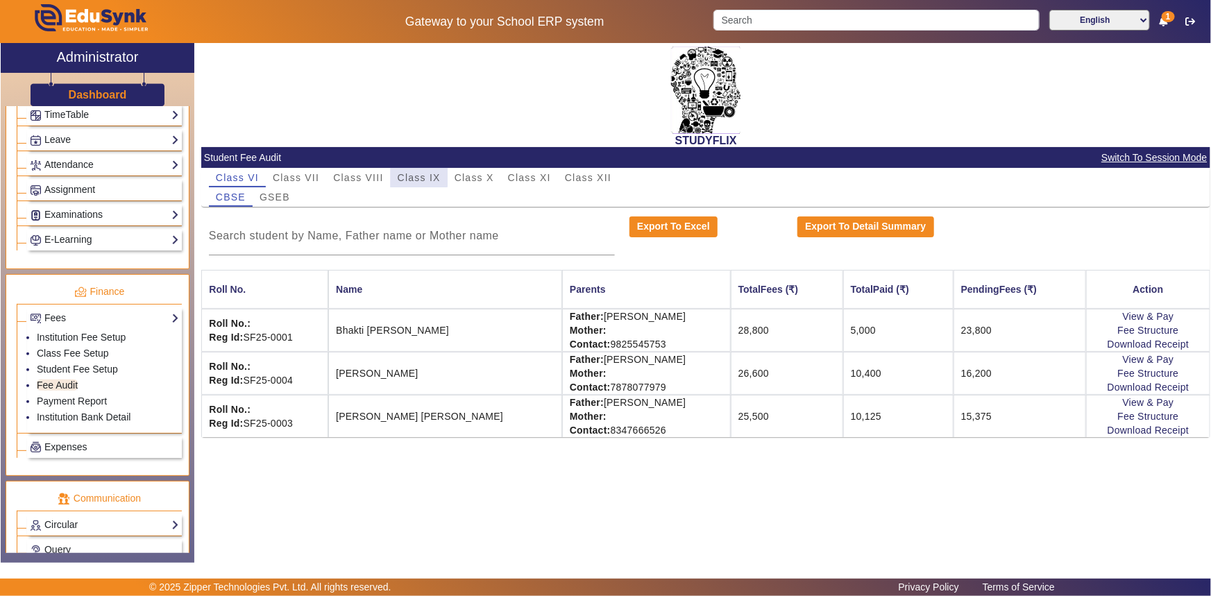
click at [416, 177] on span "Class IX" at bounding box center [419, 178] width 43 height 10
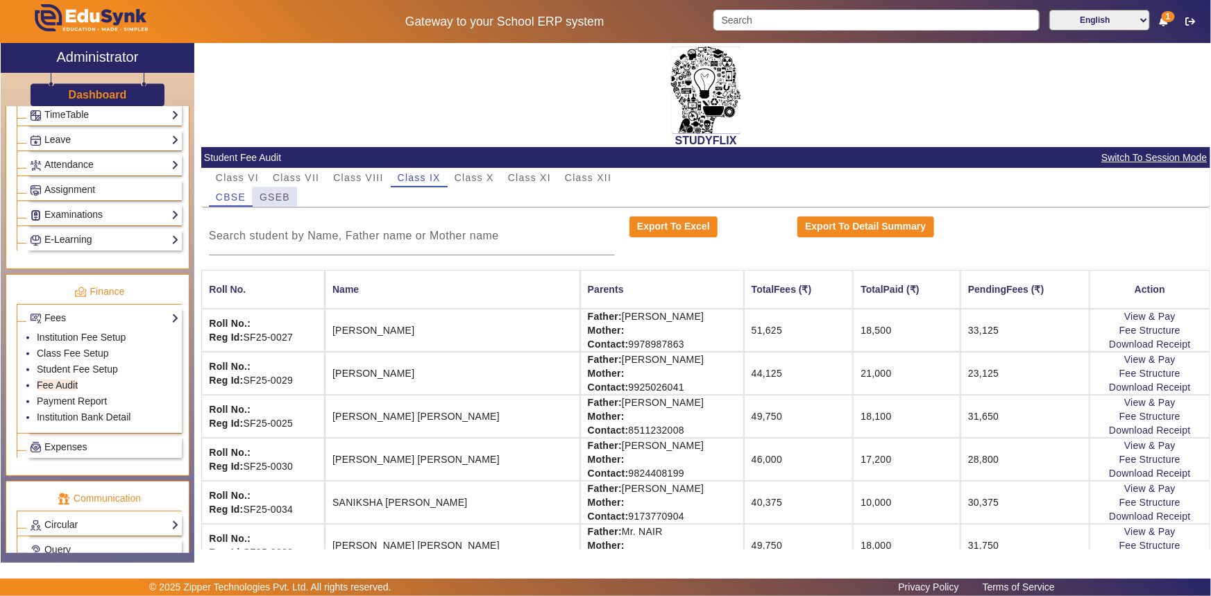
click at [273, 199] on span "GSEB" at bounding box center [275, 197] width 31 height 10
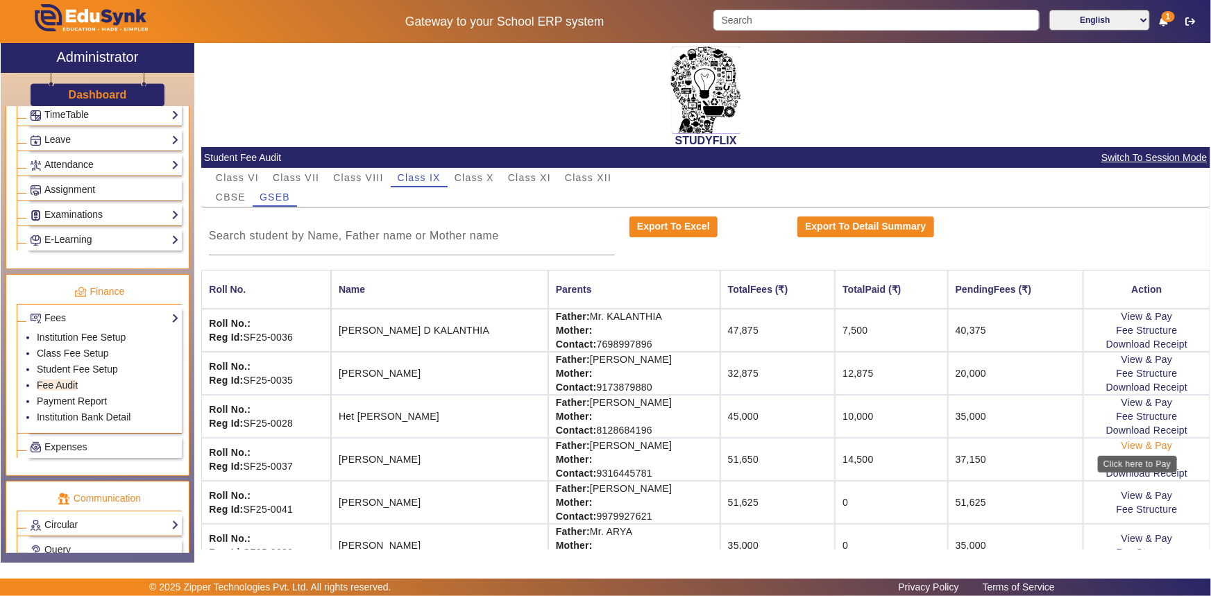
click at [1151, 446] on link "View & Pay" at bounding box center [1146, 445] width 51 height 11
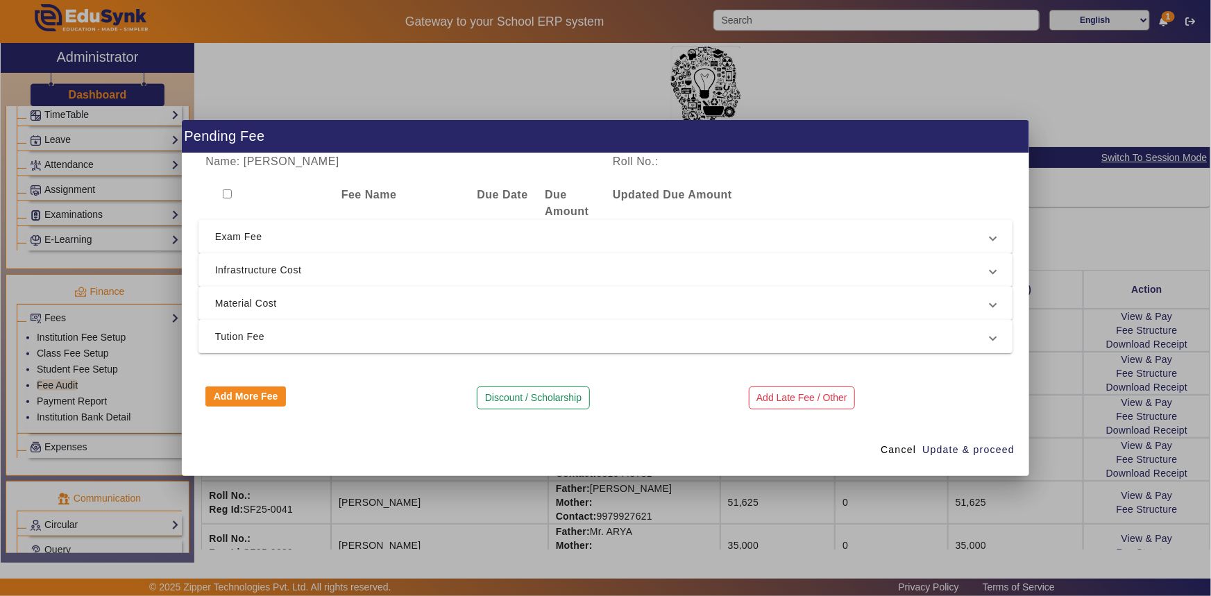
click at [253, 343] on span "Tution Fee" at bounding box center [603, 336] width 776 height 17
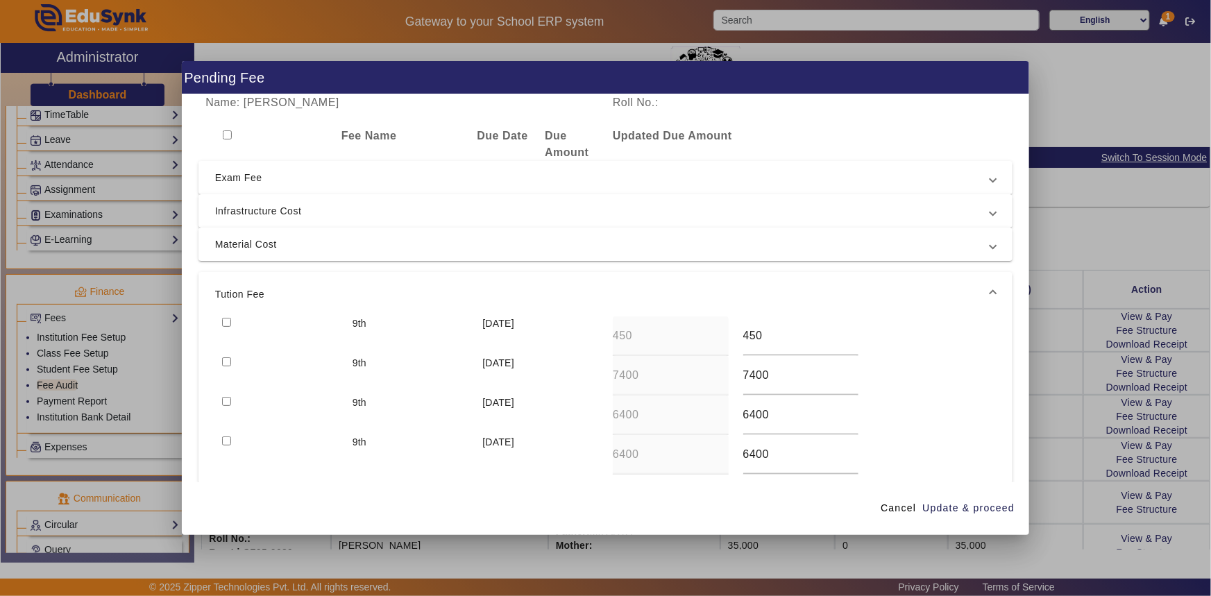
click at [223, 360] on input "checkbox" at bounding box center [226, 361] width 9 height 9
checkbox input "true"
click at [228, 325] on input "checkbox" at bounding box center [226, 322] width 9 height 9
checkbox input "true"
click at [944, 511] on span "Update & proceed" at bounding box center [968, 508] width 92 height 15
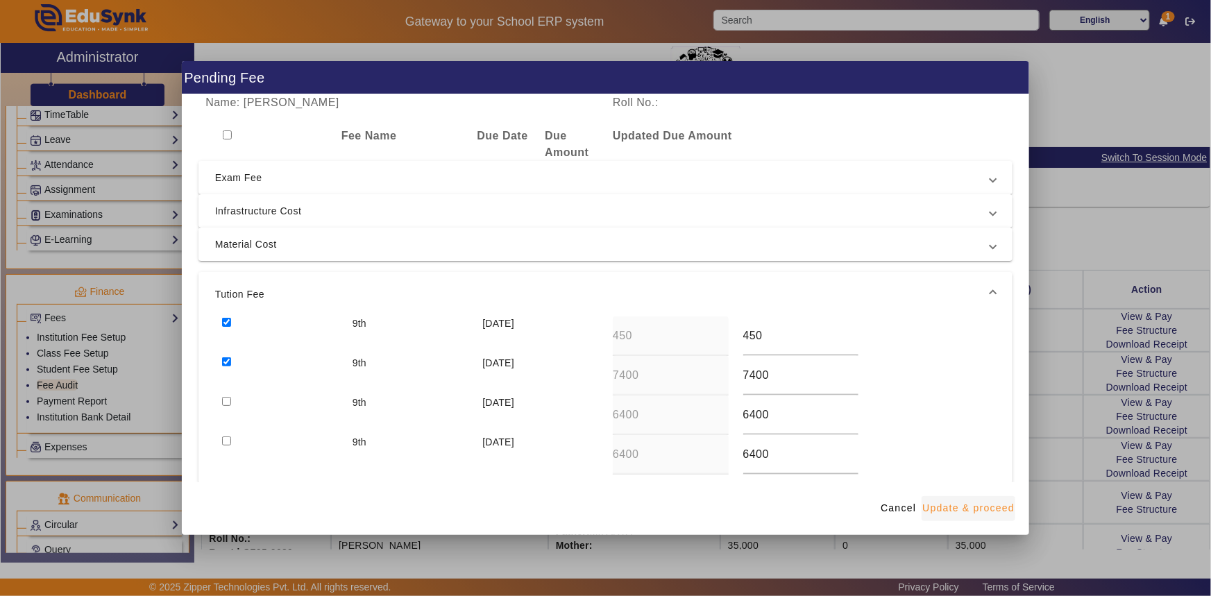
type input "7450"
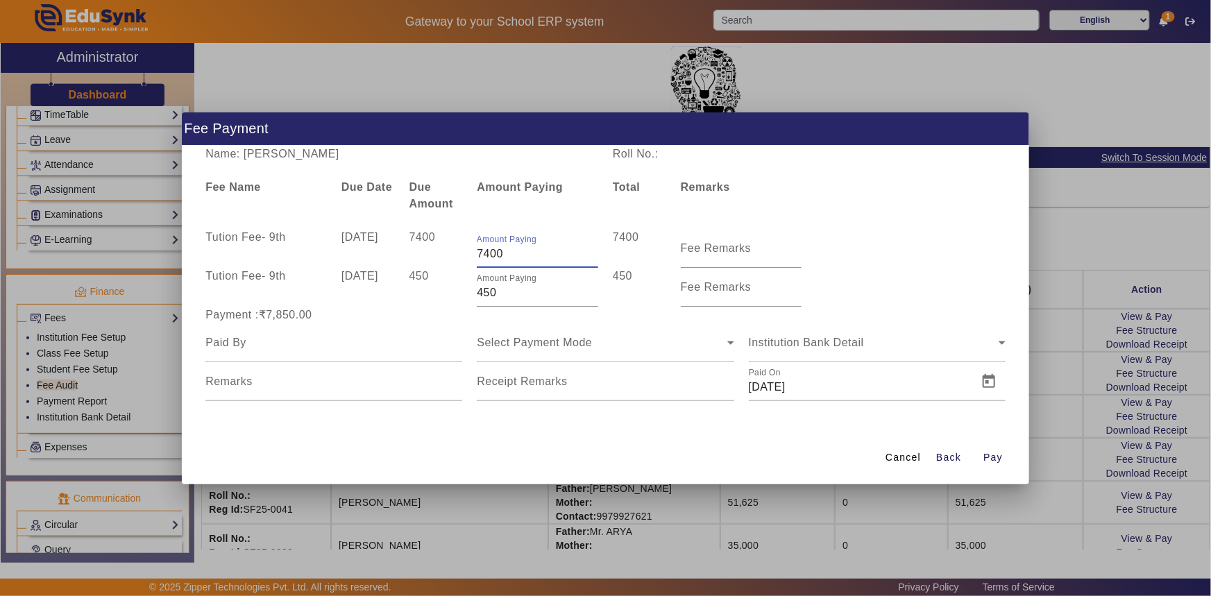
drag, startPoint x: 478, startPoint y: 254, endPoint x: 520, endPoint y: 255, distance: 42.4
click at [520, 255] on input "7400" at bounding box center [537, 254] width 121 height 17
type input "6600"
click at [445, 298] on div "450" at bounding box center [436, 287] width 68 height 39
drag, startPoint x: 484, startPoint y: 298, endPoint x: 505, endPoint y: 297, distance: 20.1
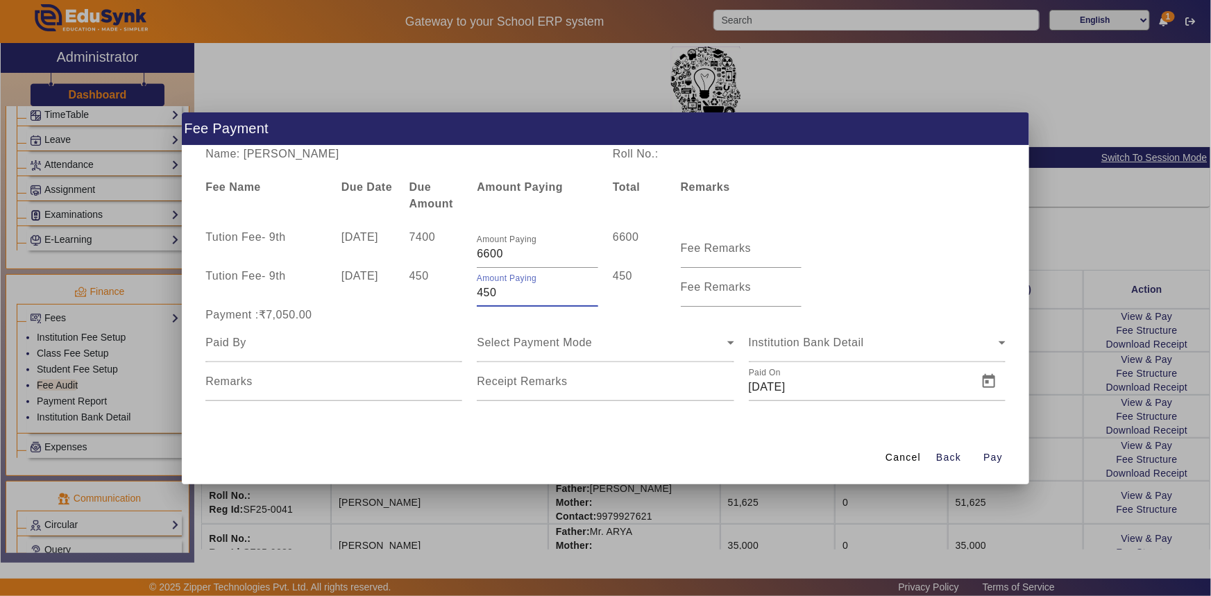
click at [505, 297] on input "450" at bounding box center [537, 293] width 121 height 17
type input "400"
click at [1012, 260] on div "Tution Fee - 9th [DATE] 7400 Amount Paying 6600 6600 Fee Remarks" at bounding box center [605, 248] width 815 height 39
click at [298, 345] on input at bounding box center [333, 342] width 257 height 17
type input "son"
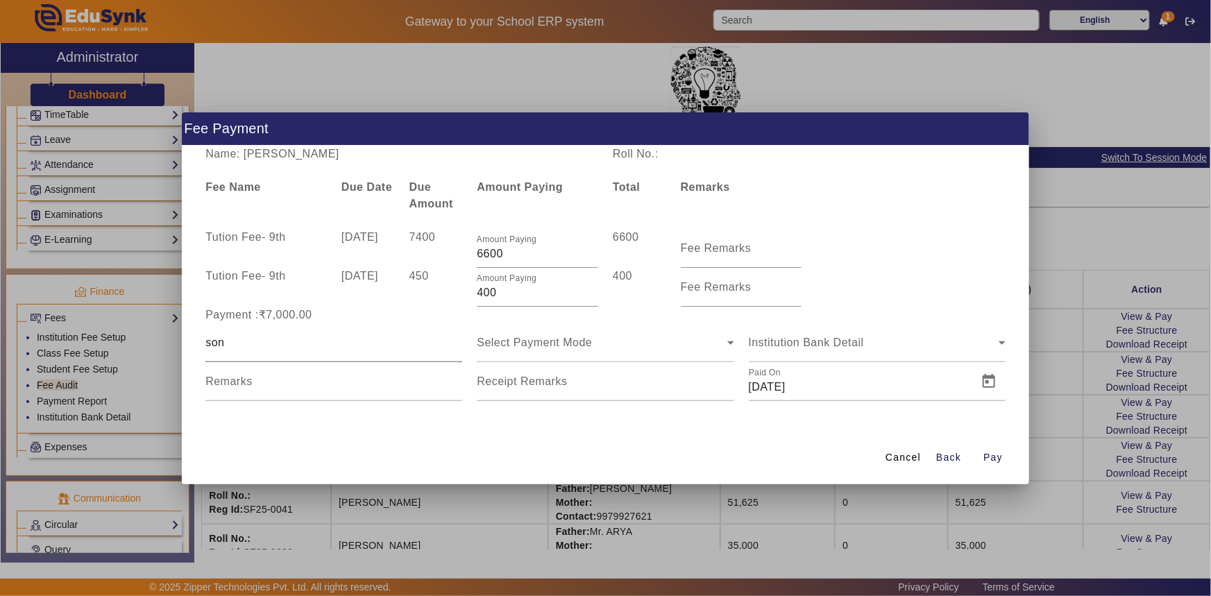
click at [292, 351] on div "son" at bounding box center [333, 342] width 257 height 39
click at [983, 382] on span "Open calendar" at bounding box center [988, 381] width 33 height 33
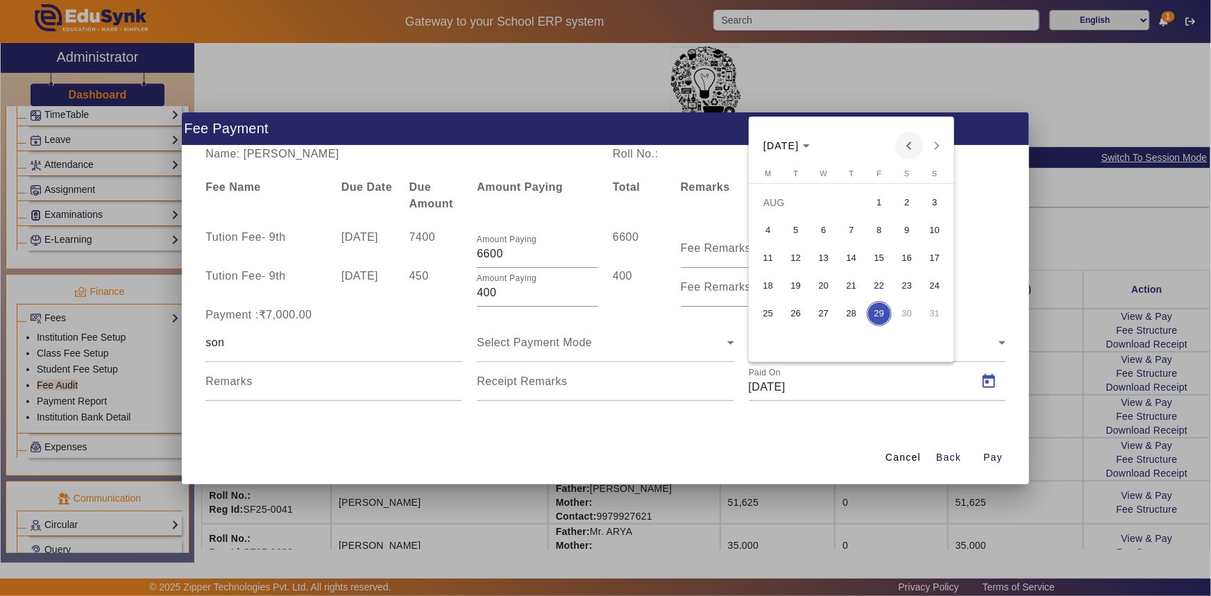
click at [905, 146] on span "Previous month" at bounding box center [909, 146] width 28 height 28
click at [931, 255] on span "13" at bounding box center [934, 258] width 25 height 25
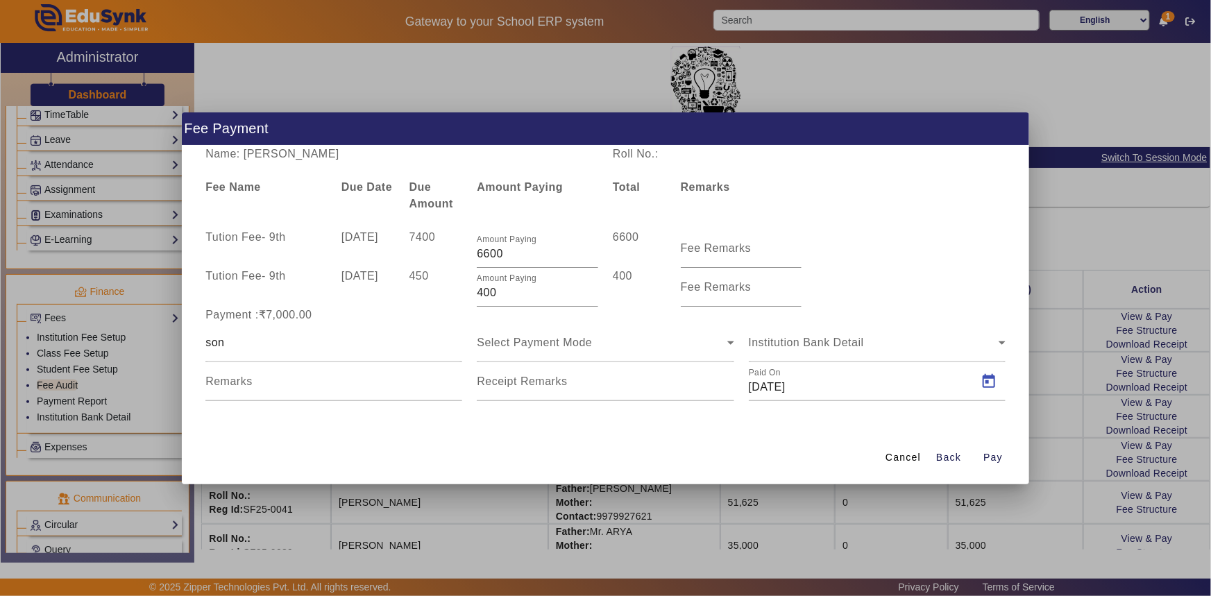
type input "[DATE]"
click at [576, 344] on span "Select Payment Mode" at bounding box center [534, 343] width 115 height 12
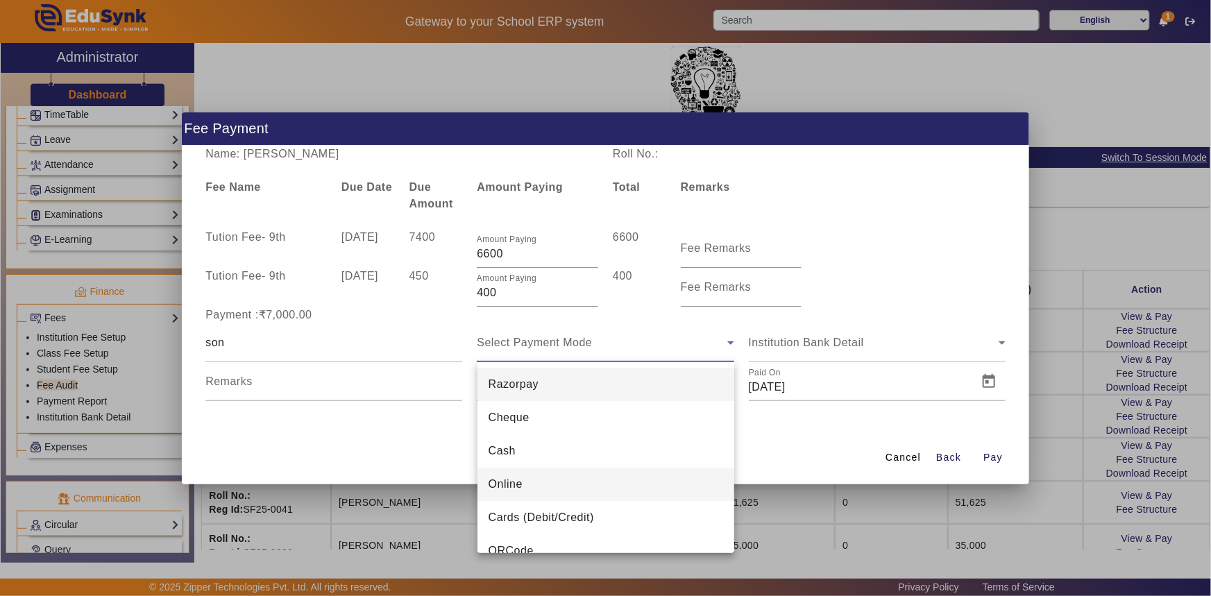
click at [520, 474] on mat-option "Online" at bounding box center [605, 484] width 257 height 33
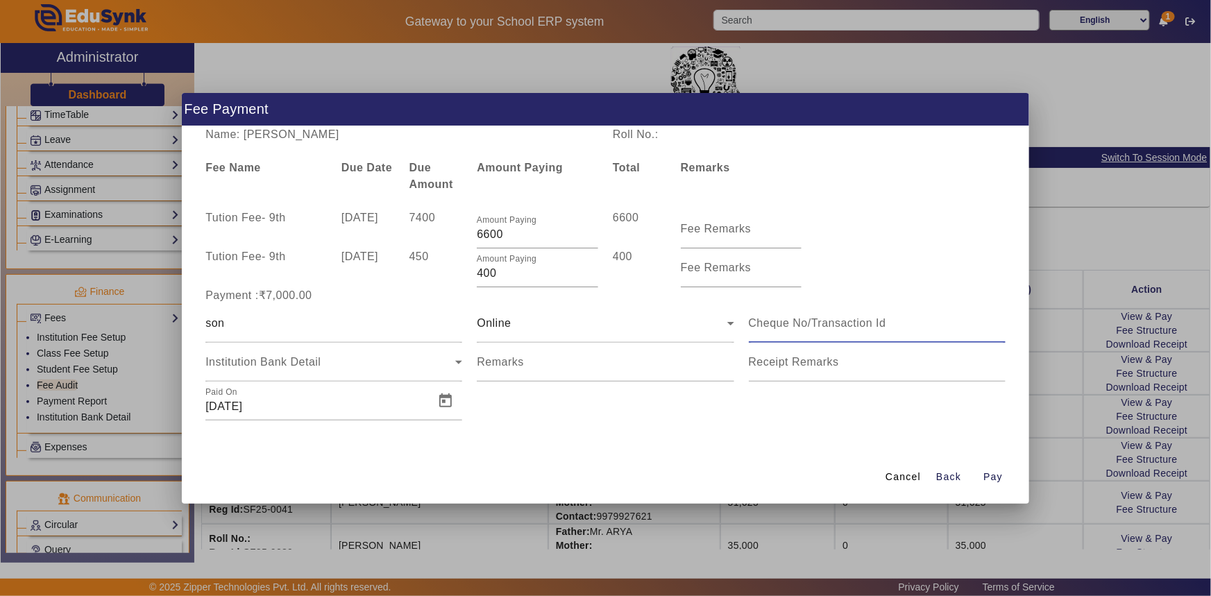
click at [772, 325] on input at bounding box center [877, 323] width 257 height 17
type input "519497871550"
drag, startPoint x: 227, startPoint y: 322, endPoint x: 196, endPoint y: 321, distance: 30.5
click at [196, 321] on div "Name: [PERSON_NAME] Roll No.: Fee Name Due Date Due Amount Amount Paying Total …" at bounding box center [606, 288] width 848 height 325
type input "[PERSON_NAME]"
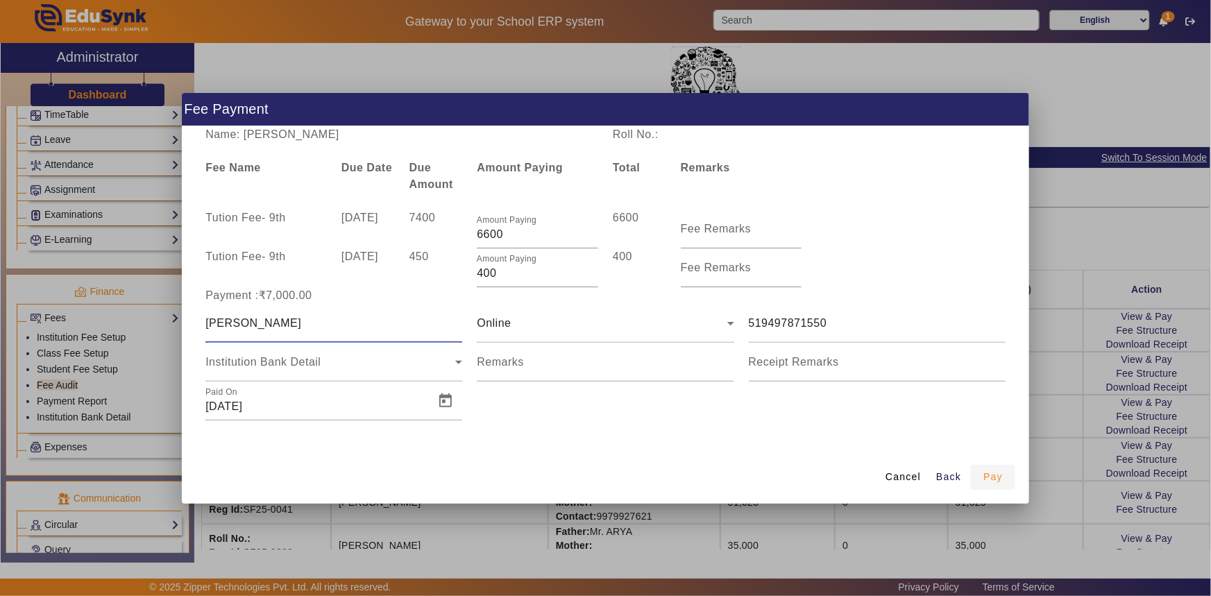
click at [990, 477] on span "Pay" at bounding box center [992, 477] width 19 height 15
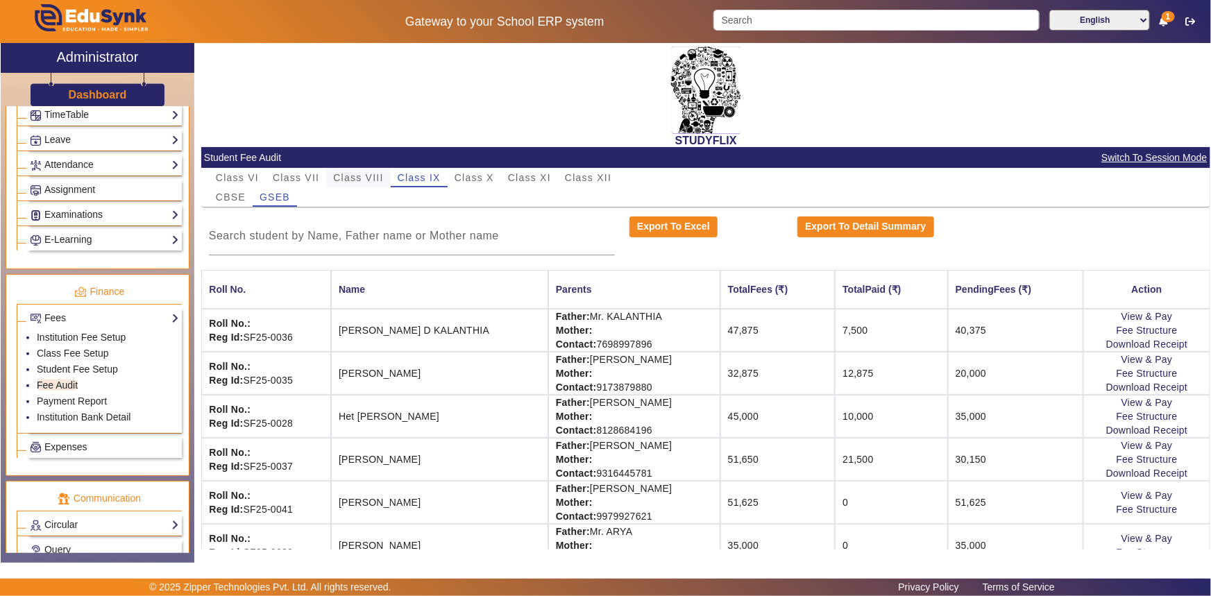
click at [357, 171] on span "Class VIII" at bounding box center [358, 177] width 50 height 19
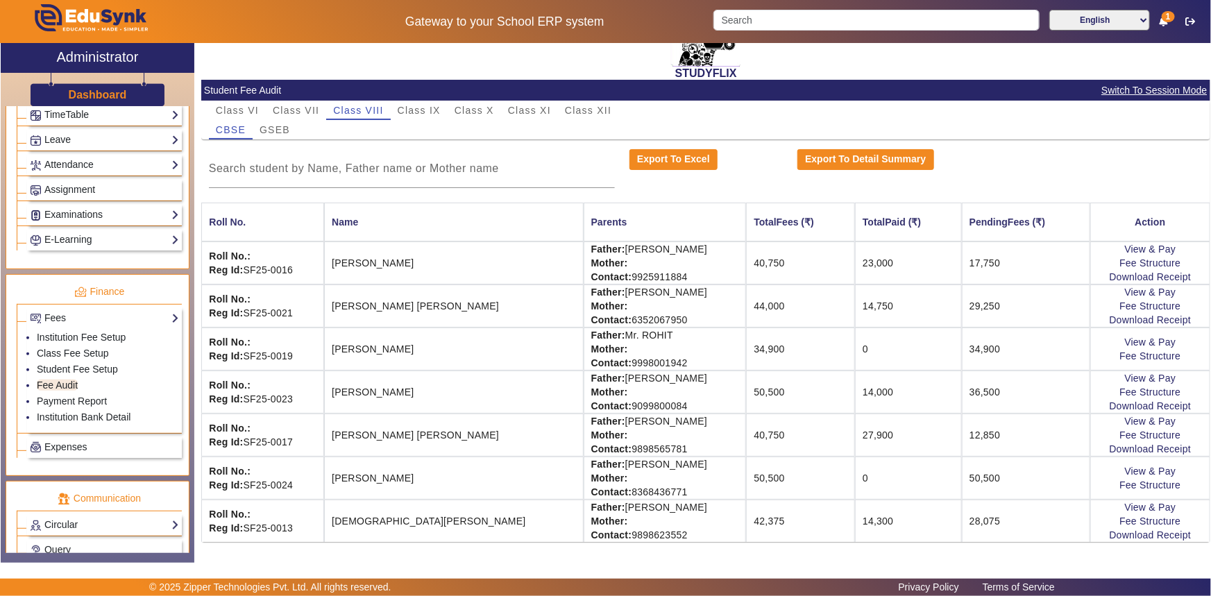
scroll to position [69, 0]
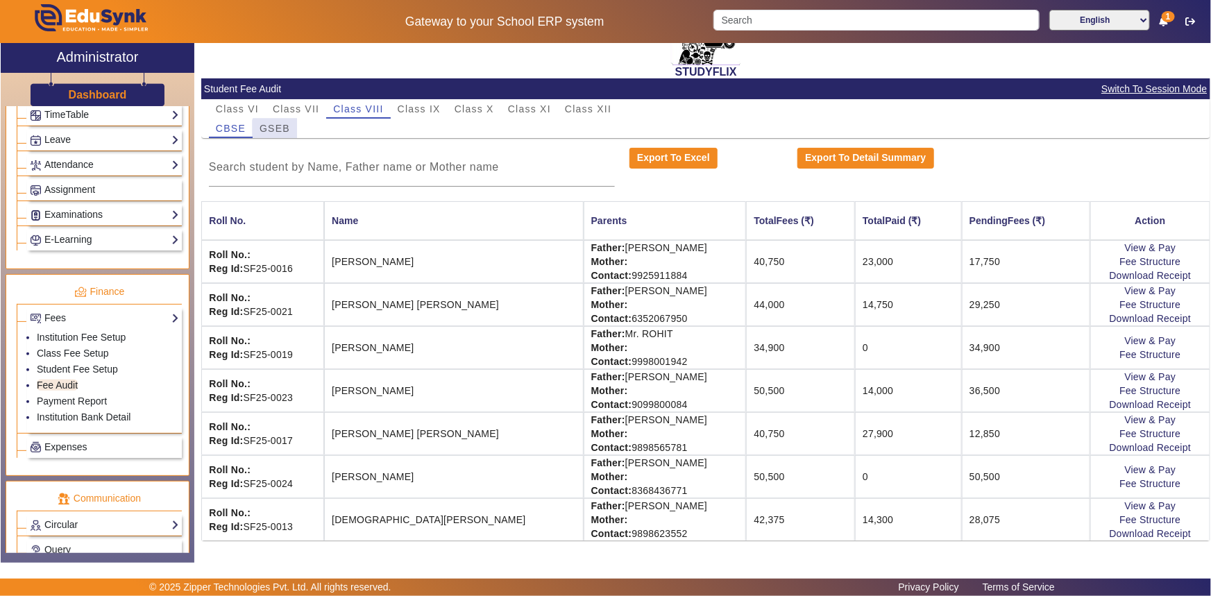
click at [291, 135] on div "GSEB" at bounding box center [275, 128] width 44 height 19
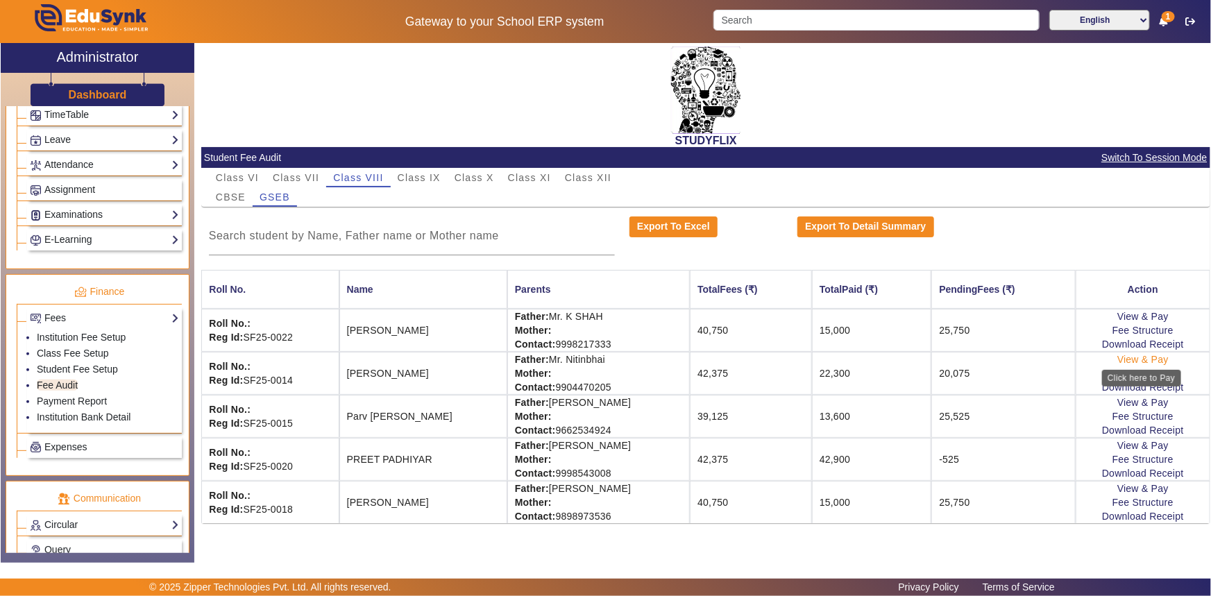
click at [1154, 358] on link "View & Pay" at bounding box center [1142, 359] width 51 height 11
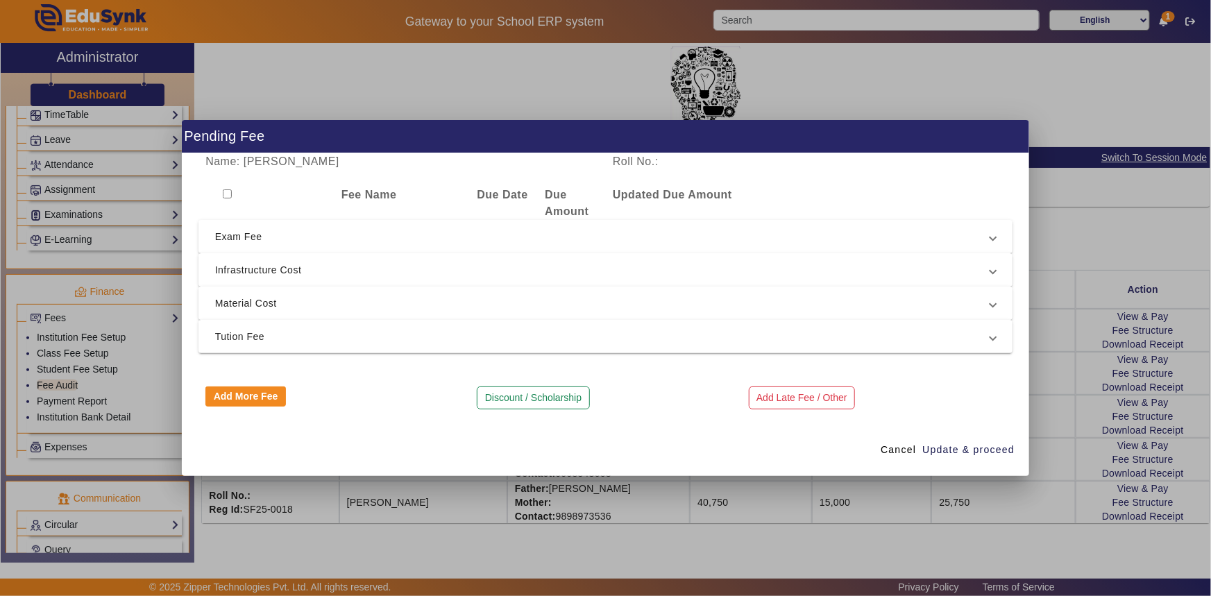
click at [243, 303] on span "Material Cost" at bounding box center [603, 303] width 776 height 17
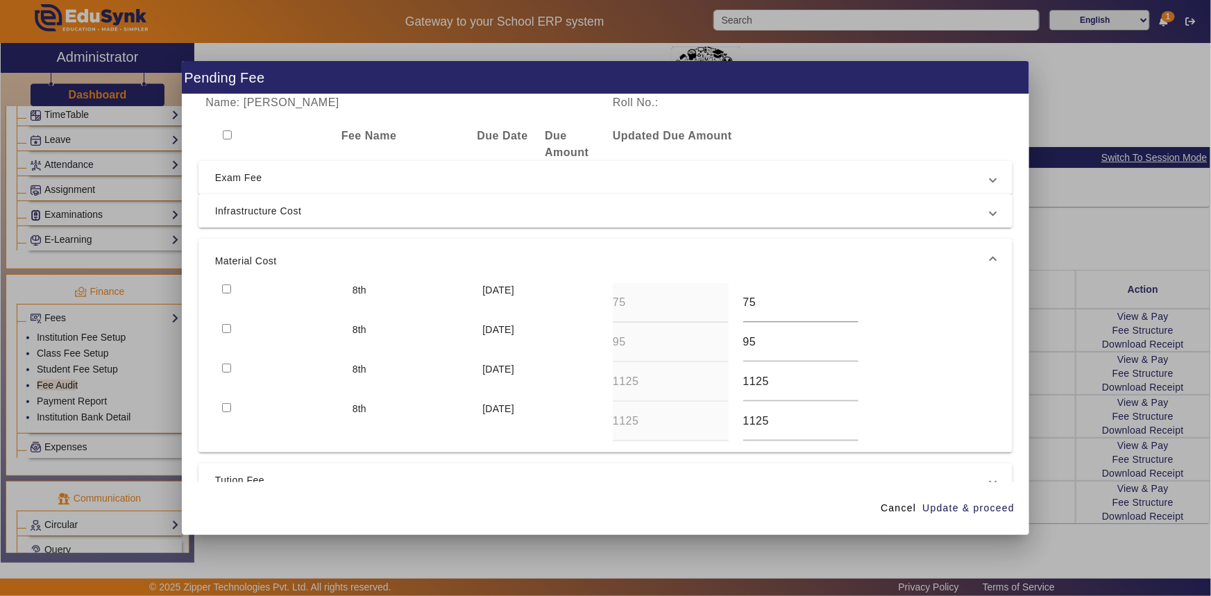
click at [237, 218] on span "Infrastructure Cost" at bounding box center [603, 211] width 776 height 17
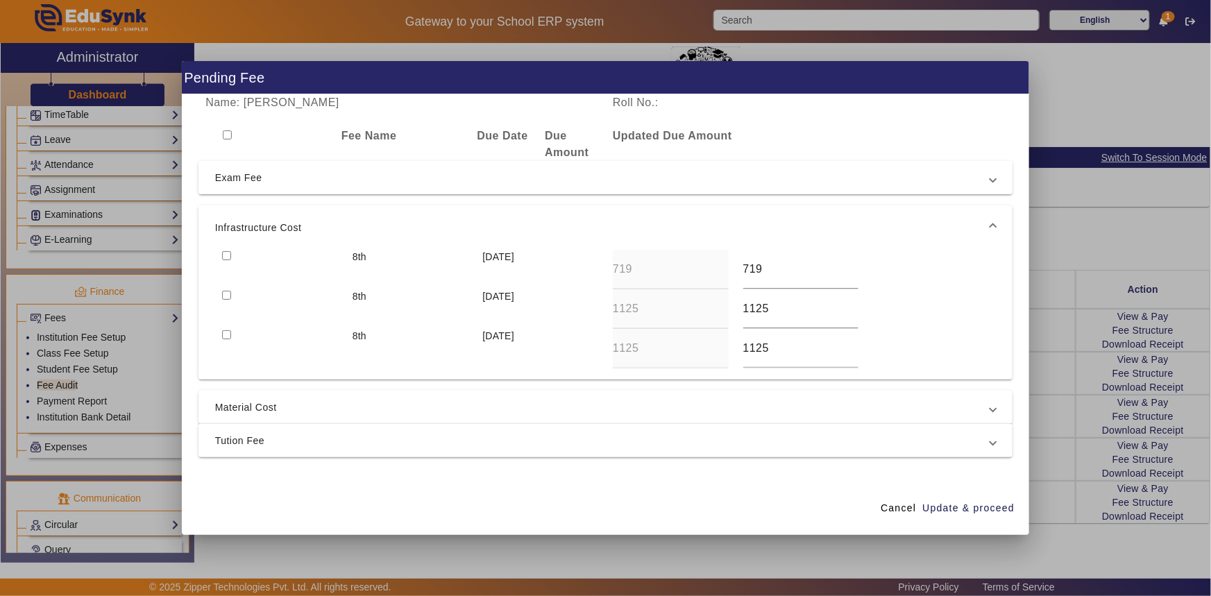
click at [235, 181] on span "Exam Fee" at bounding box center [603, 177] width 776 height 17
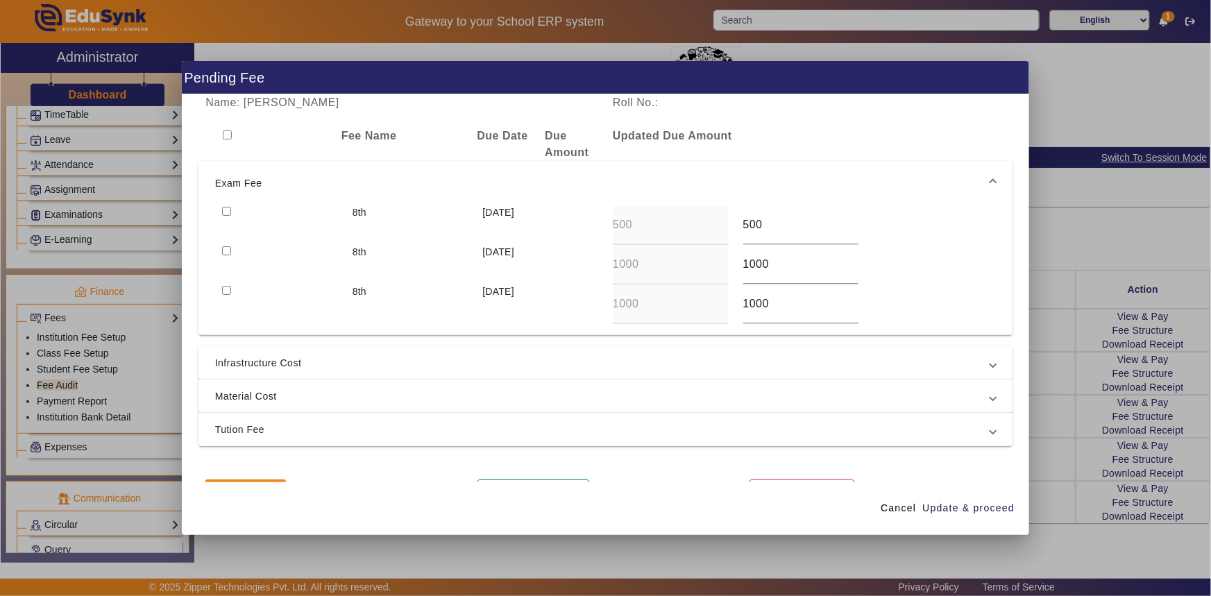
click at [229, 427] on span "Tution Fee" at bounding box center [603, 429] width 776 height 17
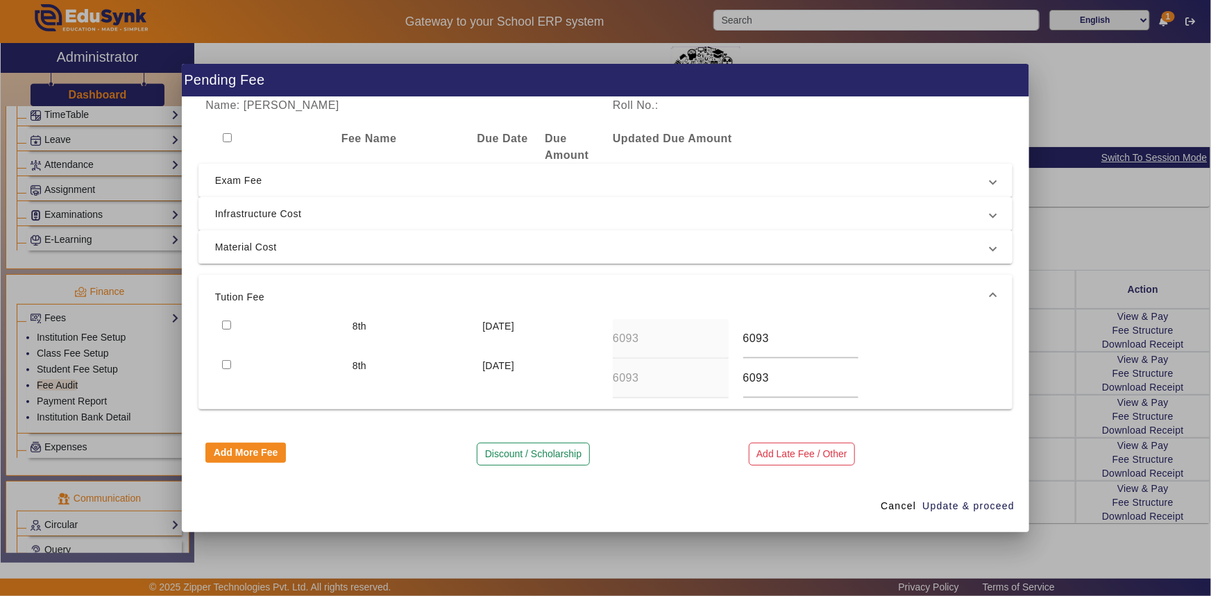
click at [228, 246] on span "Material Cost" at bounding box center [603, 247] width 776 height 17
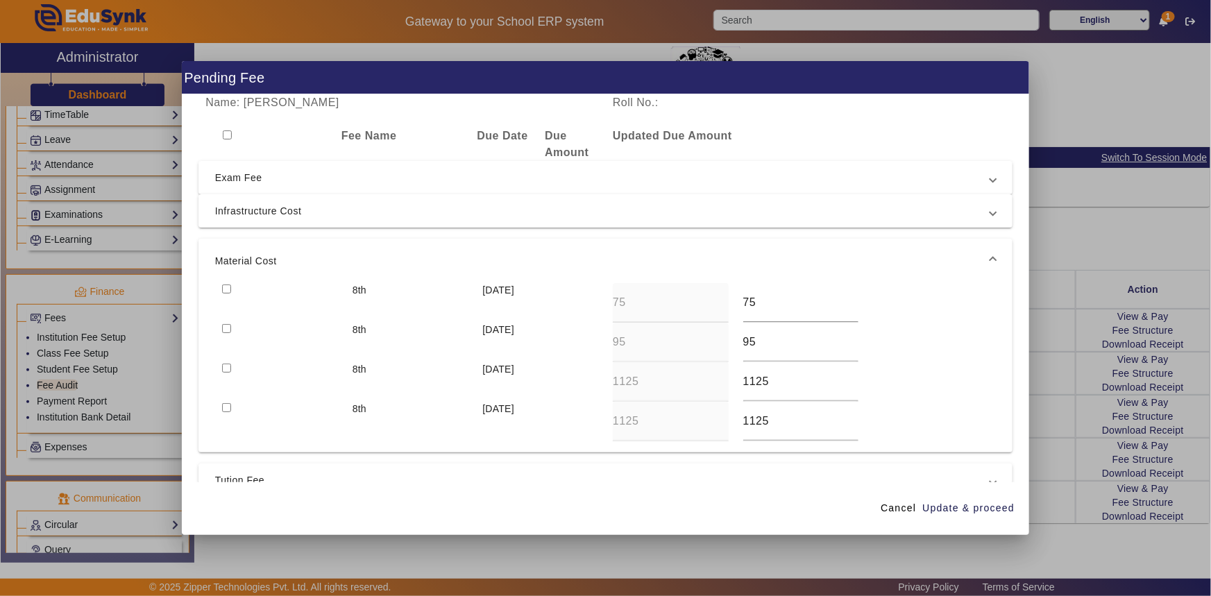
click at [225, 289] on input "checkbox" at bounding box center [226, 289] width 9 height 9
checkbox input "true"
click at [223, 328] on input "checkbox" at bounding box center [226, 328] width 9 height 9
checkbox input "true"
click at [225, 218] on span "Infrastructure Cost" at bounding box center [603, 211] width 776 height 17
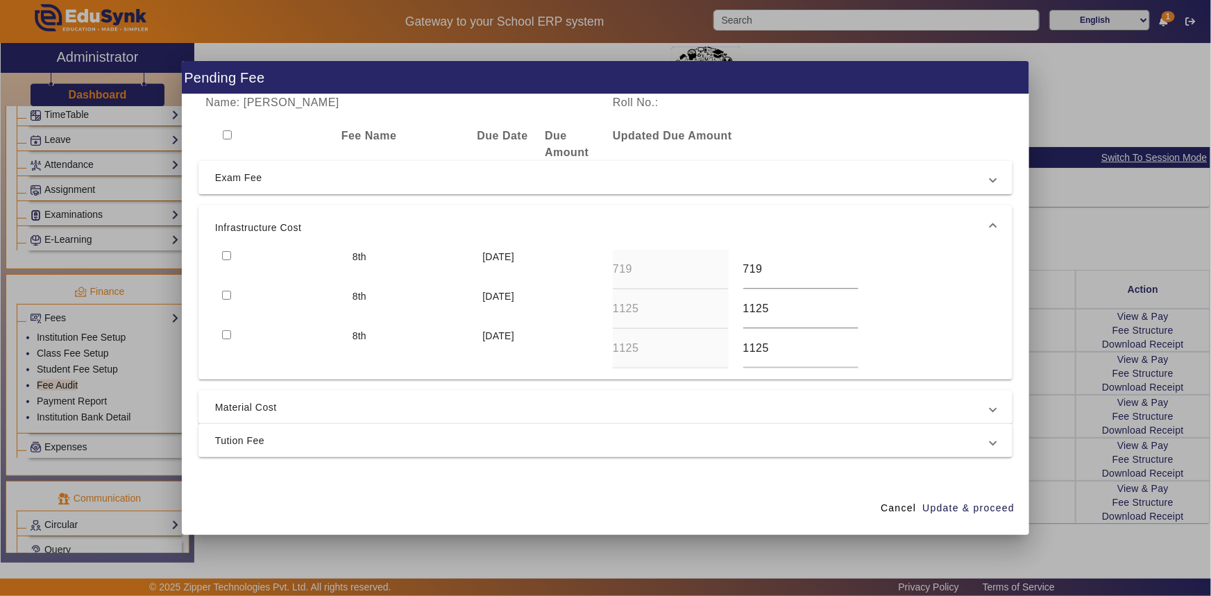
click at [219, 296] on div at bounding box center [280, 309] width 130 height 40
click at [226, 257] on input "checkbox" at bounding box center [226, 255] width 9 height 9
checkbox input "true"
click at [226, 287] on div at bounding box center [280, 270] width 130 height 40
click at [227, 293] on input "checkbox" at bounding box center [226, 295] width 9 height 9
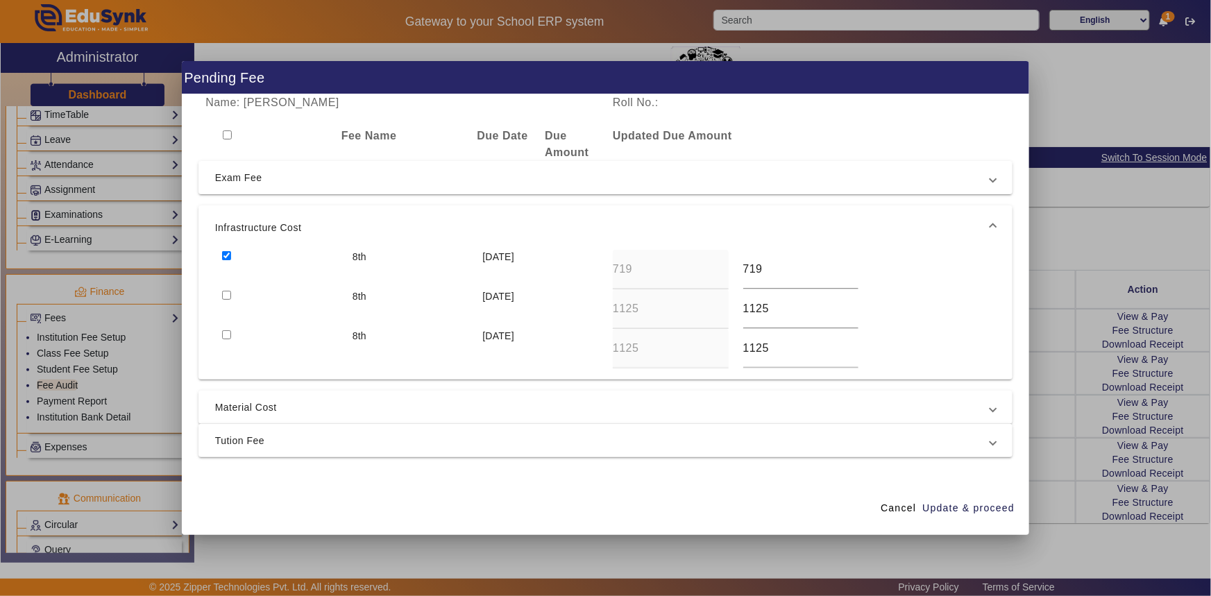
checkbox input "true"
click at [228, 183] on span "Exam Fee" at bounding box center [603, 177] width 776 height 17
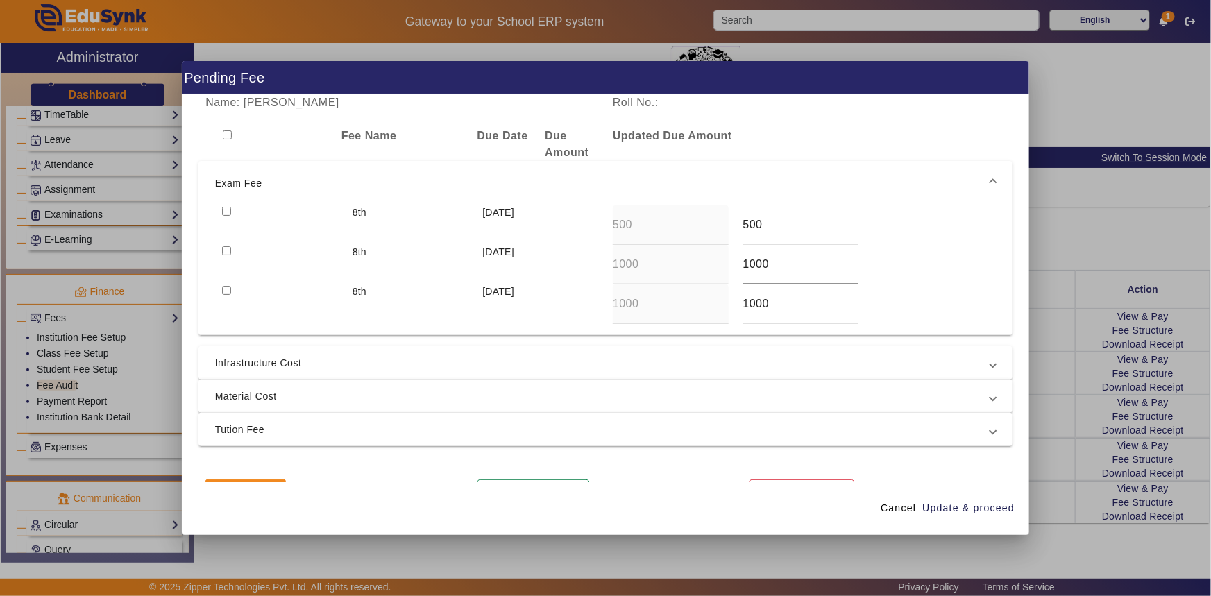
click at [228, 250] on input "checkbox" at bounding box center [226, 250] width 9 height 9
checkbox input "true"
click at [229, 212] on input "checkbox" at bounding box center [226, 211] width 9 height 9
checkbox input "true"
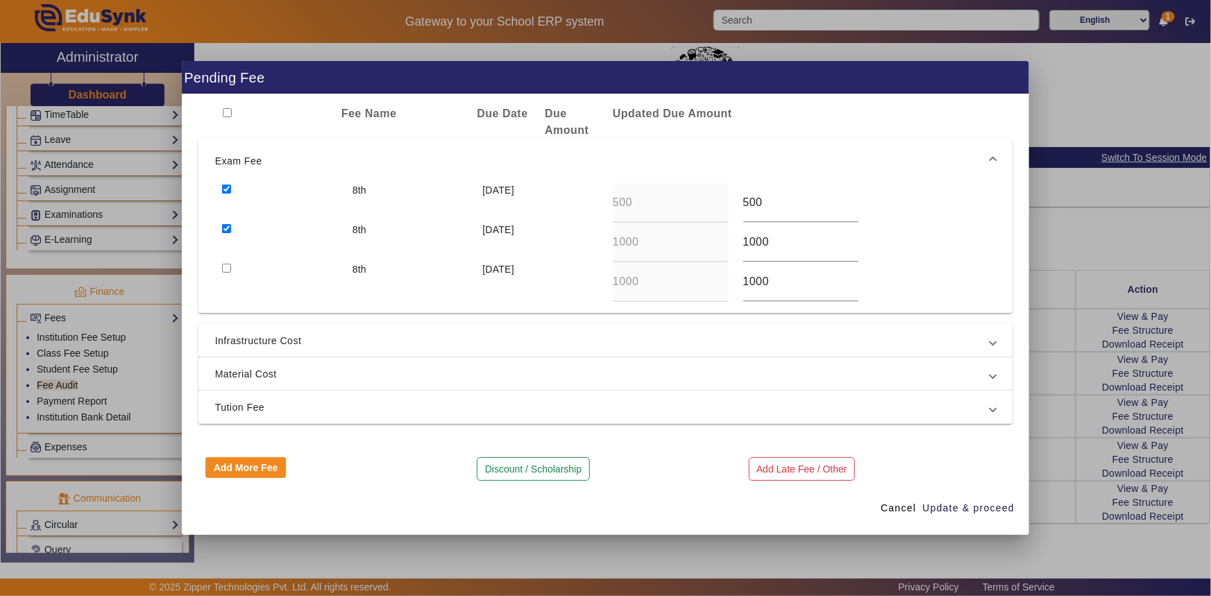
scroll to position [35, 0]
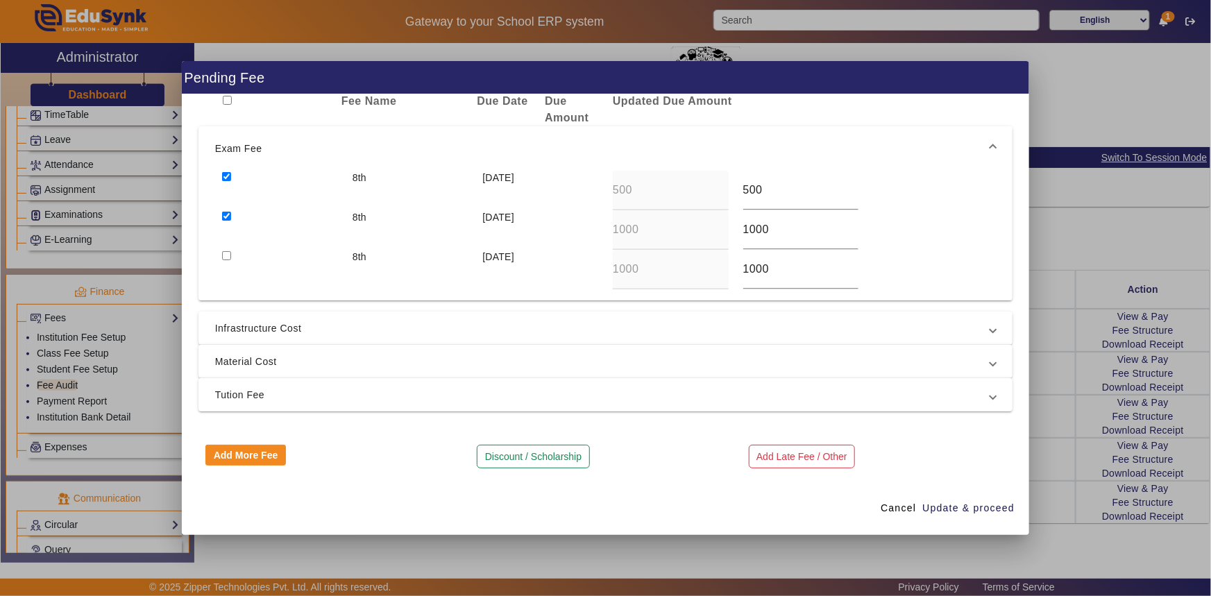
click at [235, 389] on span "Tution Fee" at bounding box center [603, 395] width 776 height 17
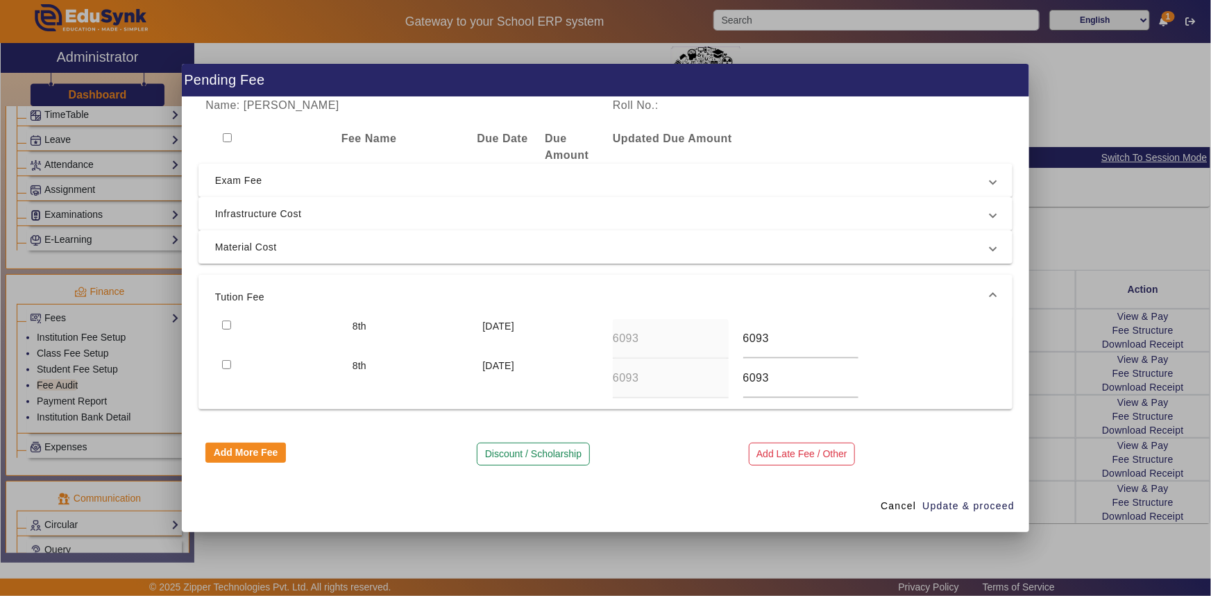
scroll to position [0, 0]
click at [253, 251] on span "Material Cost" at bounding box center [603, 247] width 776 height 17
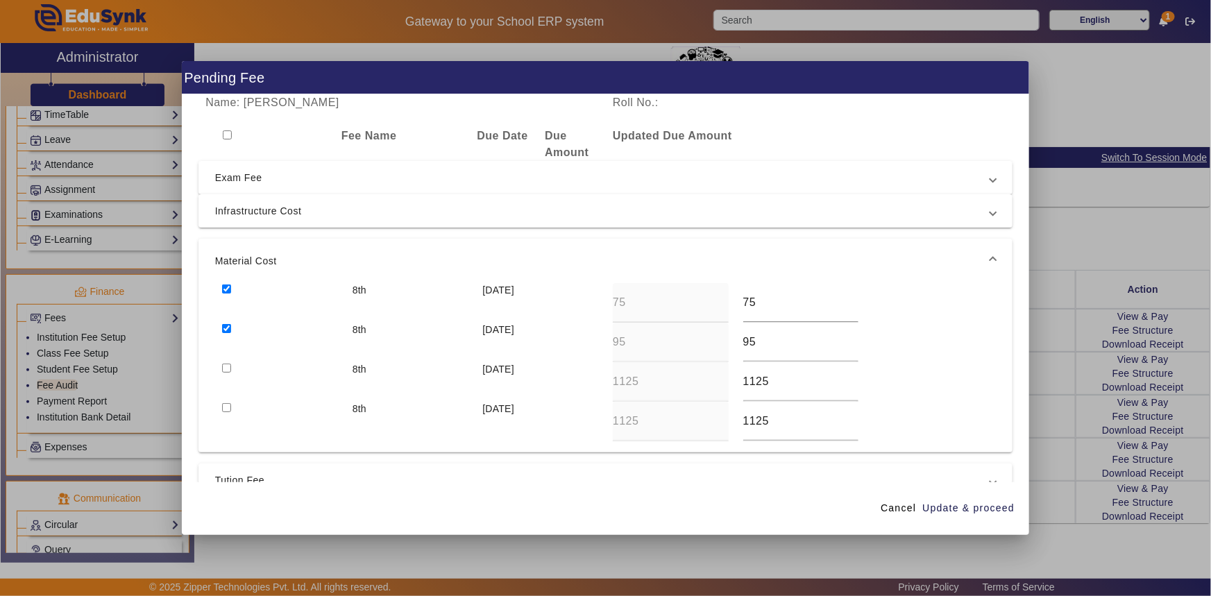
click at [227, 368] on input "checkbox" at bounding box center [226, 368] width 9 height 9
checkbox input "true"
click at [246, 215] on span "Infrastructure Cost" at bounding box center [603, 211] width 776 height 17
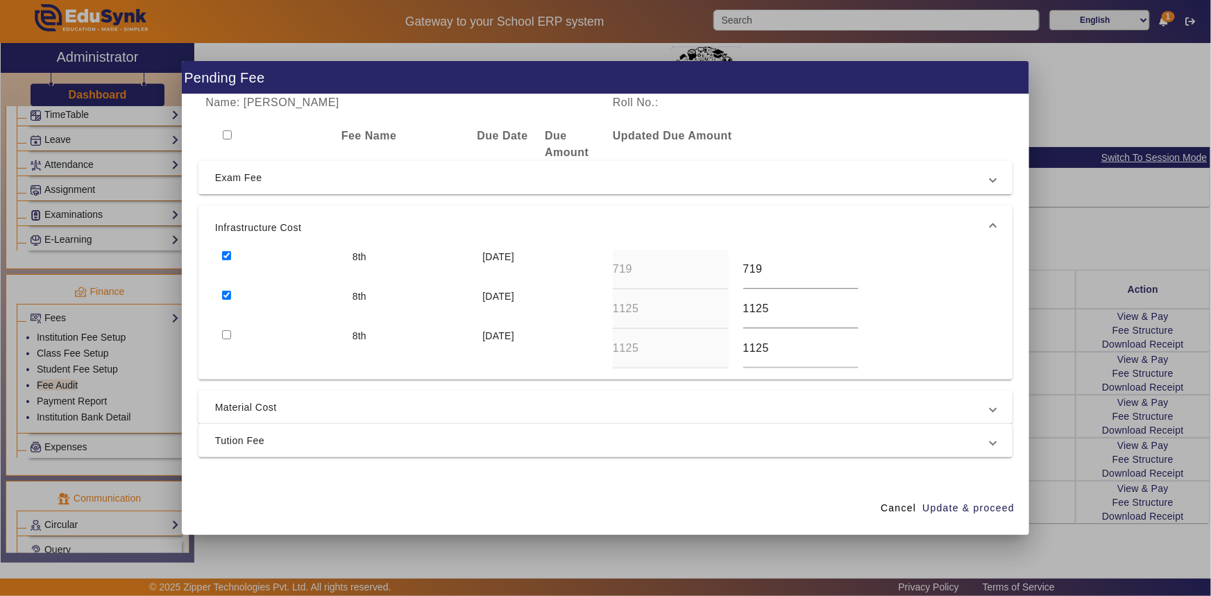
click at [222, 178] on span "Exam Fee" at bounding box center [603, 177] width 776 height 17
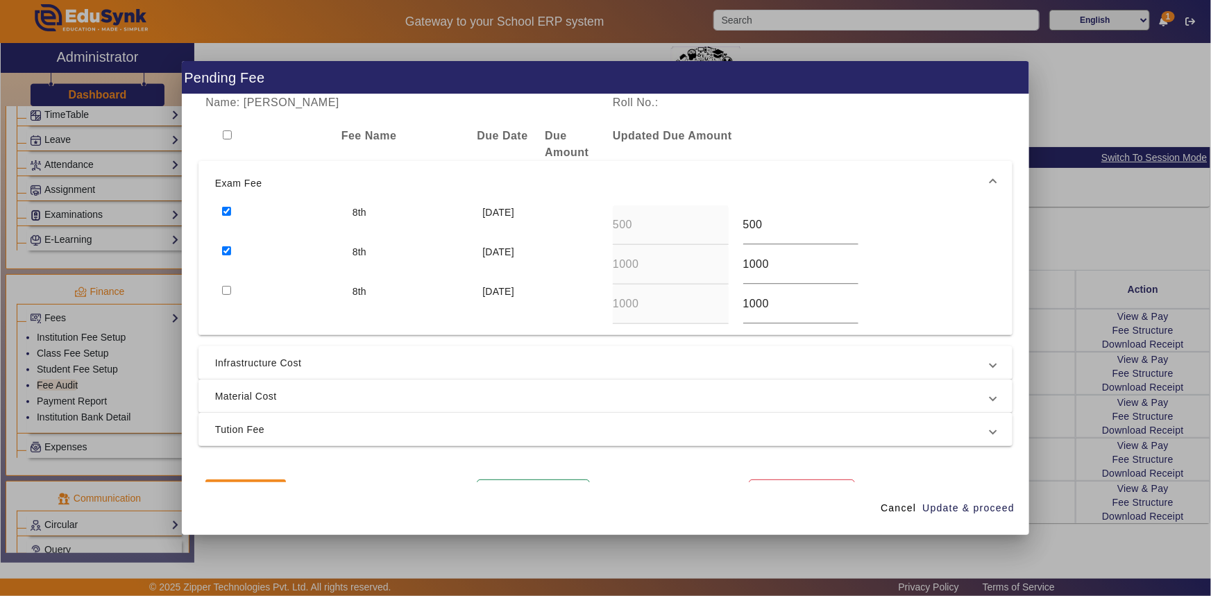
click at [229, 137] on input "checkbox" at bounding box center [227, 134] width 9 height 9
checkbox input "true"
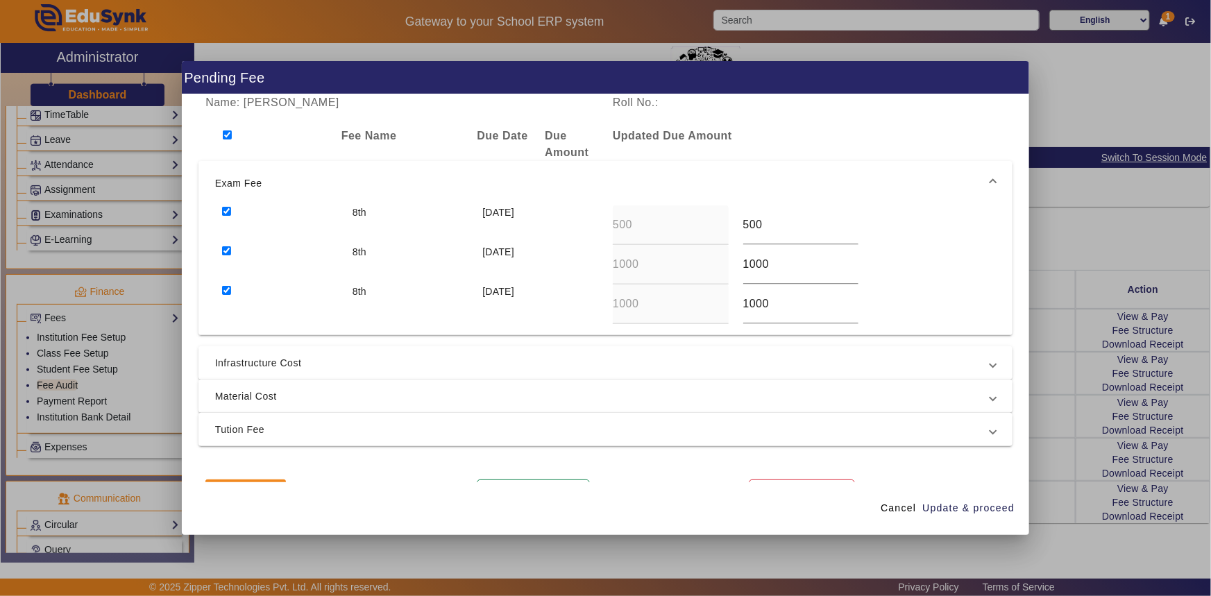
checkbox input "true"
click at [228, 137] on input "checkbox" at bounding box center [227, 134] width 9 height 9
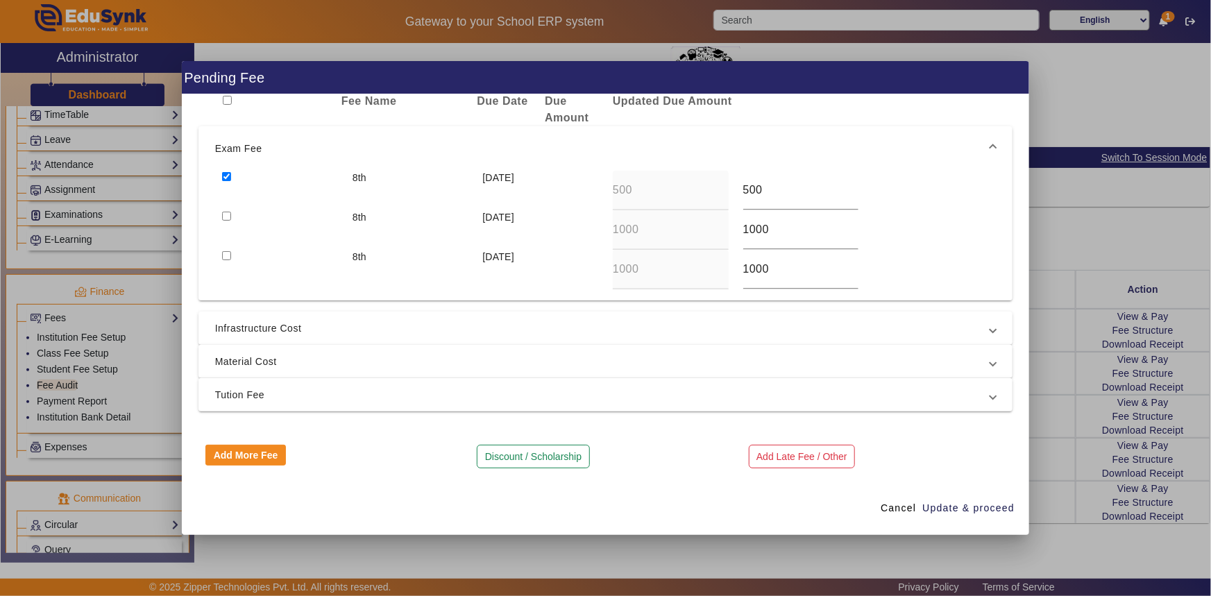
click at [285, 321] on span "Infrastructure Cost" at bounding box center [603, 328] width 776 height 17
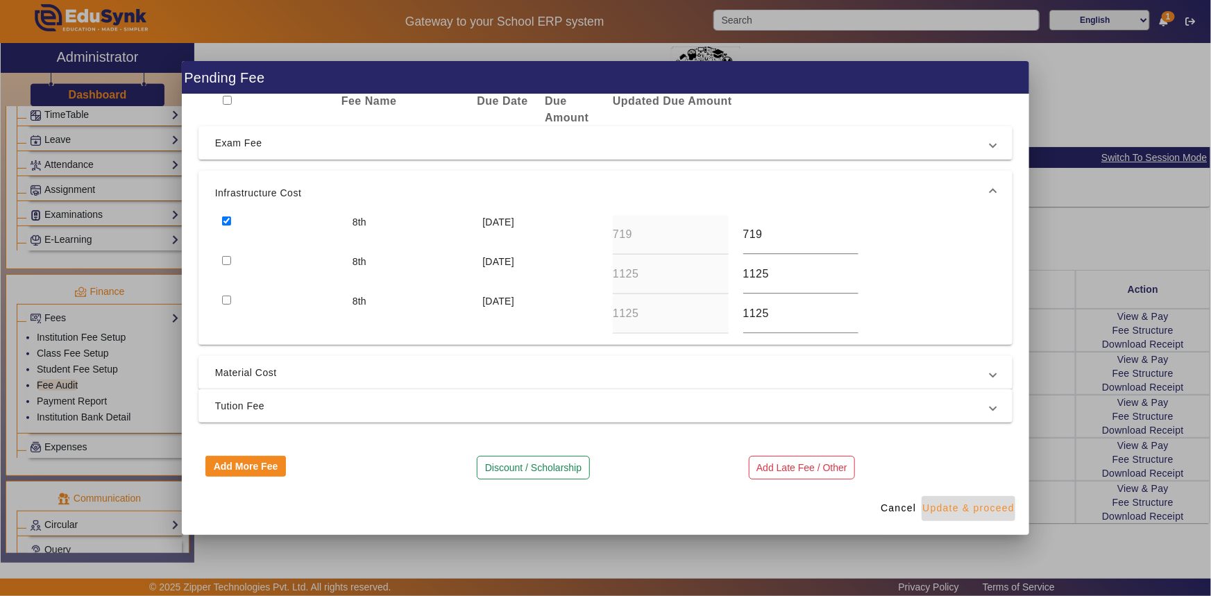
click at [997, 508] on span "Update & proceed" at bounding box center [968, 508] width 92 height 15
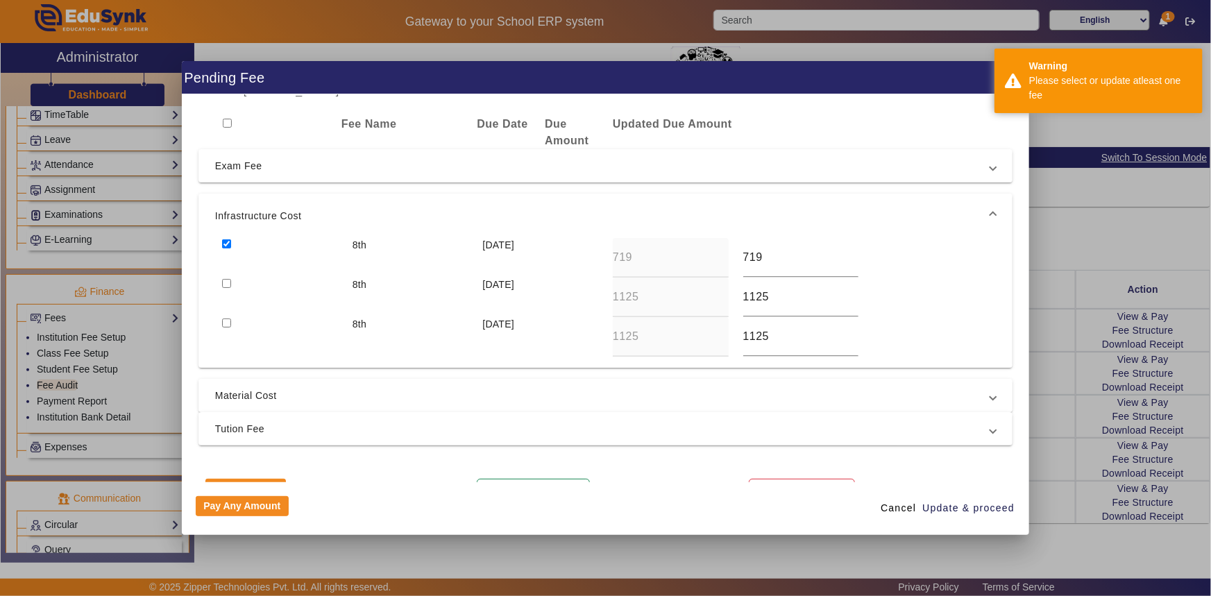
scroll to position [0, 0]
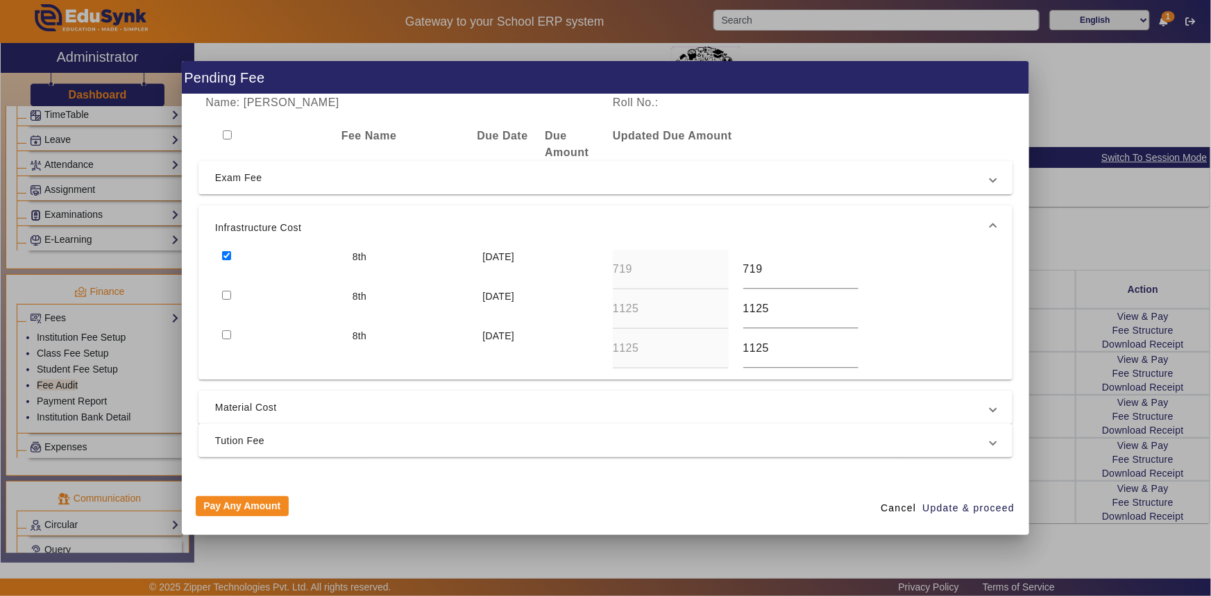
click at [270, 185] on span "Exam Fee" at bounding box center [603, 177] width 776 height 17
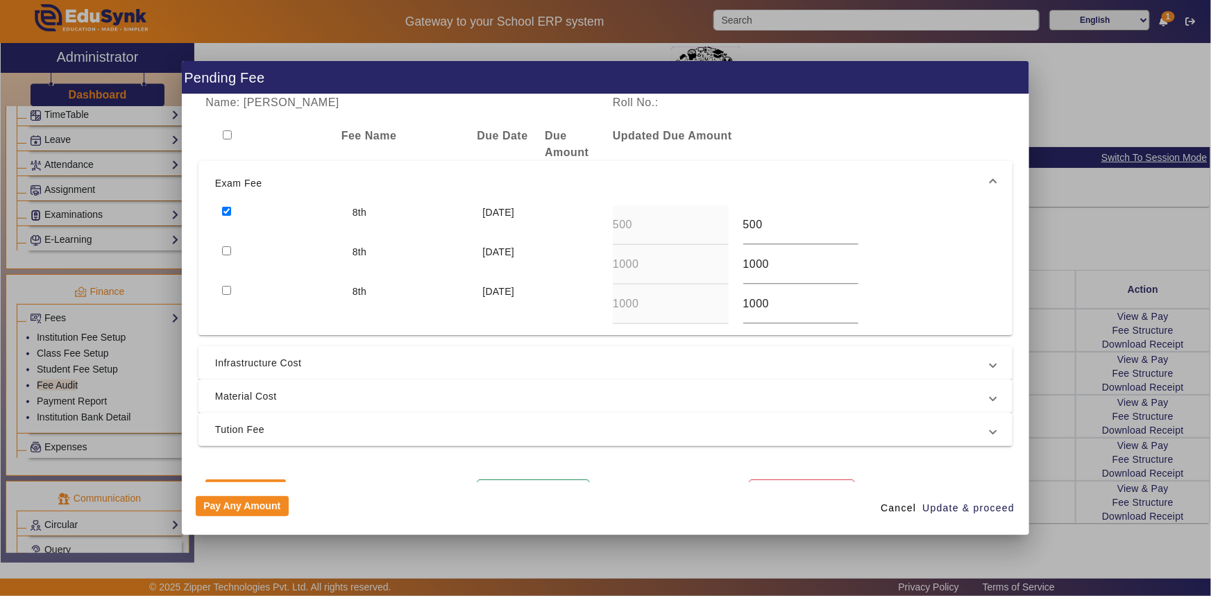
click at [224, 251] on input "checkbox" at bounding box center [226, 250] width 9 height 9
click at [245, 364] on span "Infrastructure Cost" at bounding box center [603, 363] width 776 height 17
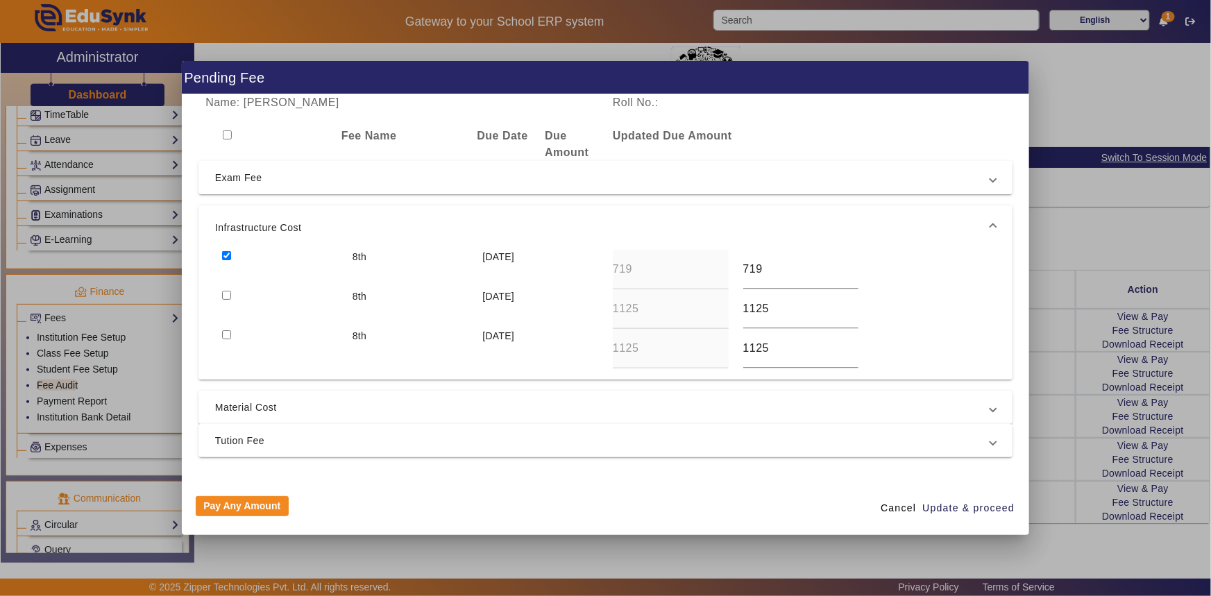
click at [227, 291] on input "checkbox" at bounding box center [226, 295] width 9 height 9
click at [248, 400] on span "Material Cost" at bounding box center [603, 407] width 776 height 17
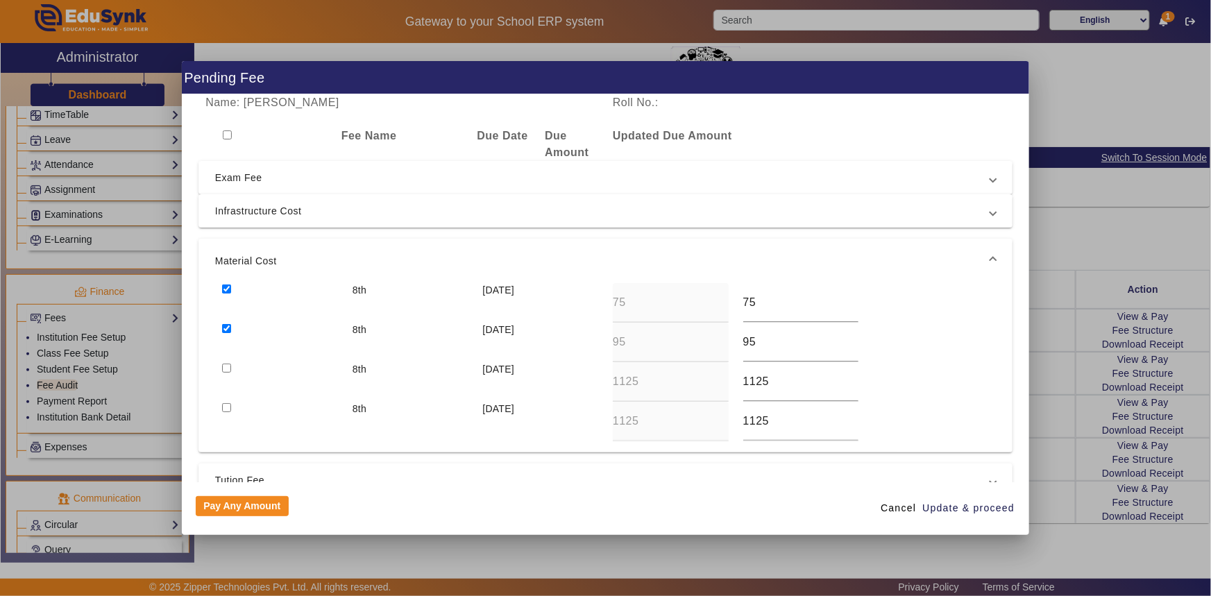
click at [257, 466] on mat-expansion-panel-header "Tution Fee" at bounding box center [605, 480] width 815 height 33
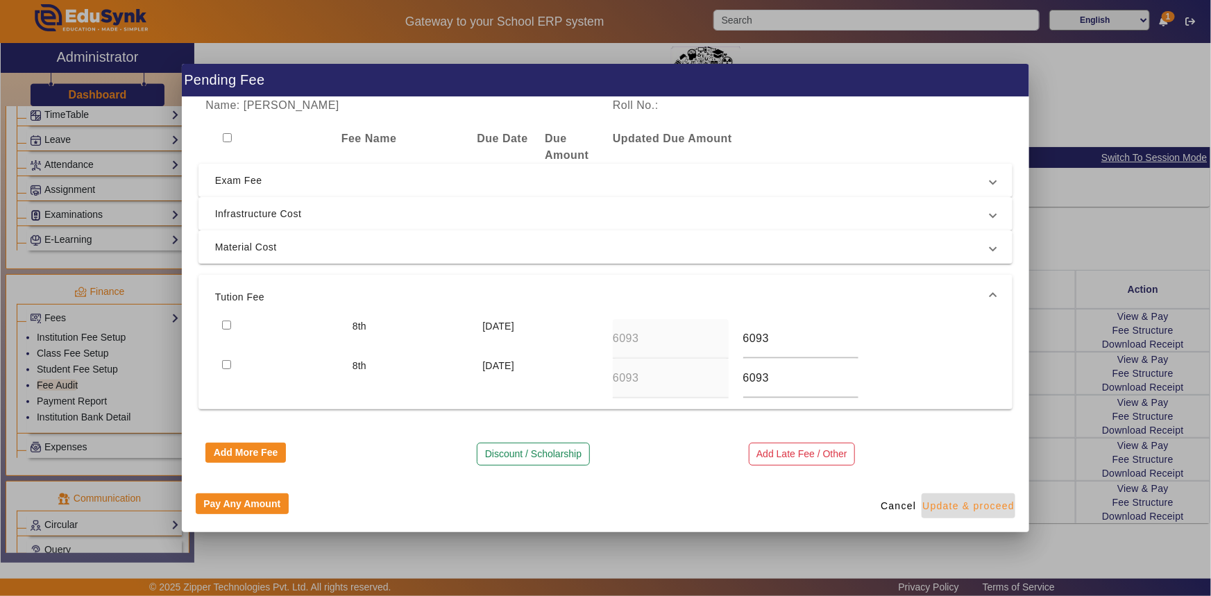
click at [965, 504] on span "Update & proceed" at bounding box center [968, 506] width 92 height 15
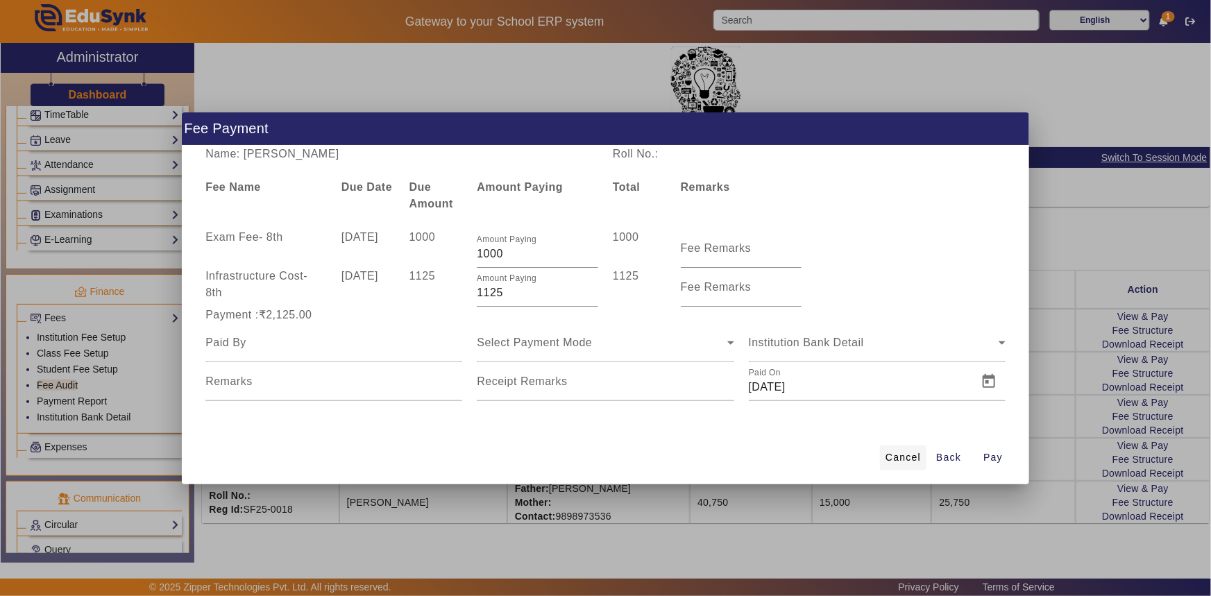
click at [897, 448] on span at bounding box center [903, 457] width 46 height 33
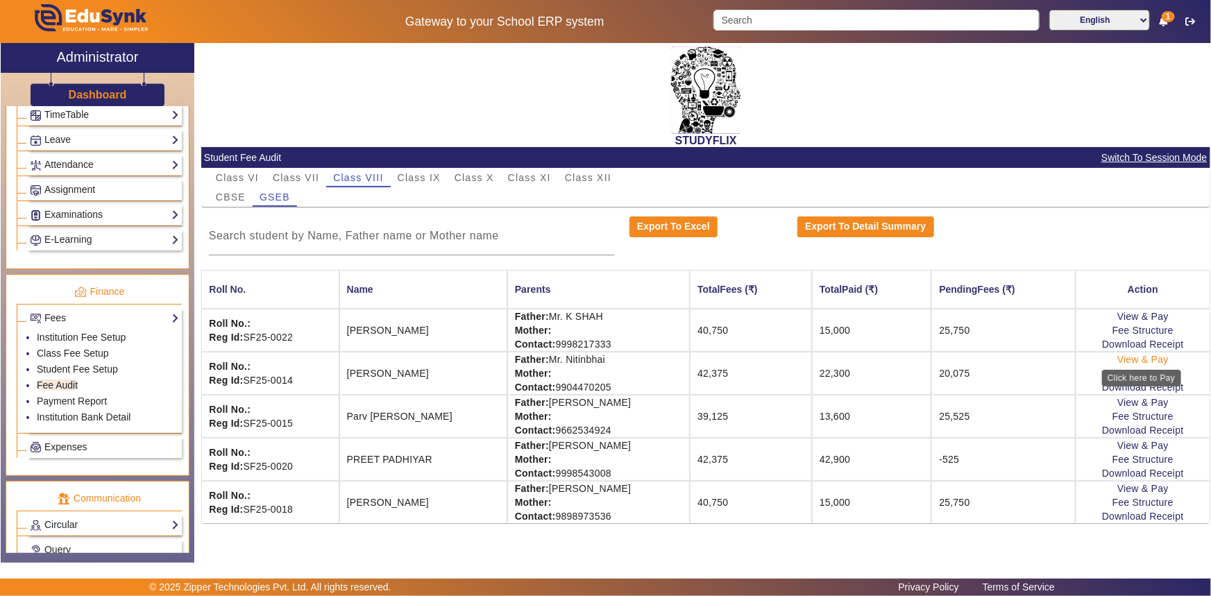
click at [1154, 359] on link "View & Pay" at bounding box center [1142, 359] width 51 height 11
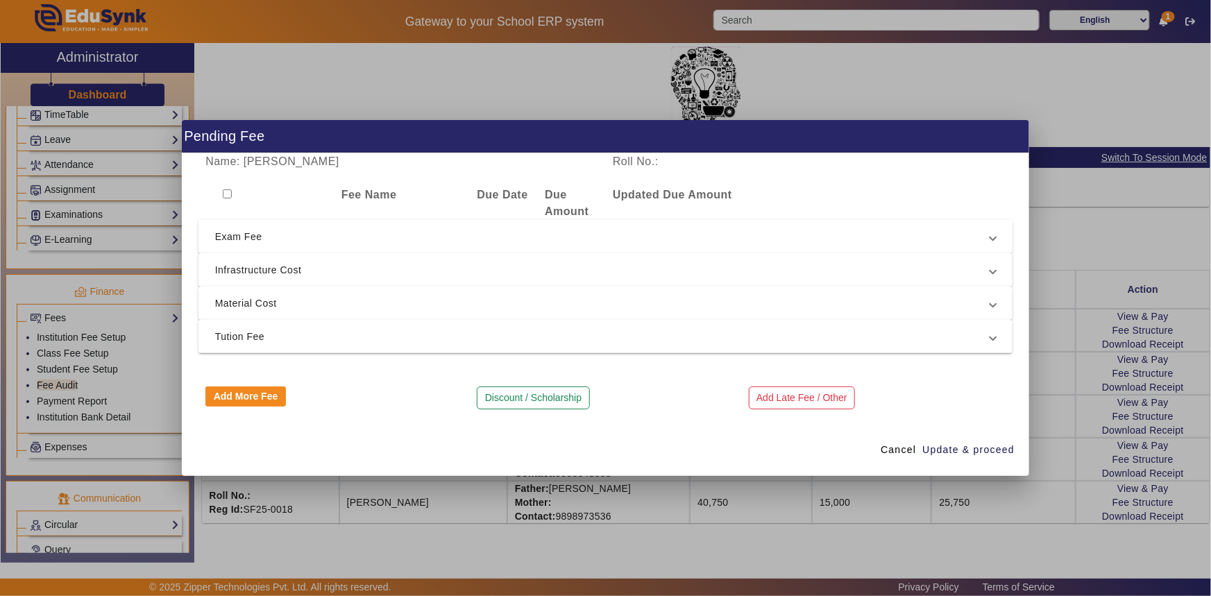
click at [249, 237] on span "Exam Fee" at bounding box center [603, 236] width 776 height 17
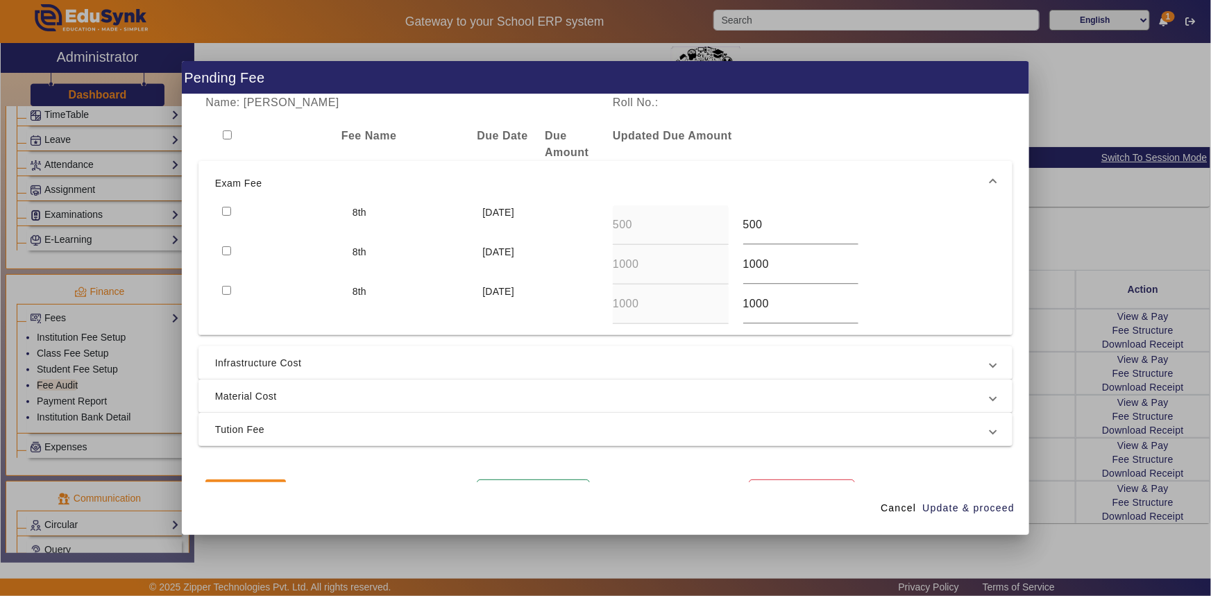
click at [223, 207] on input "checkbox" at bounding box center [226, 211] width 9 height 9
click at [232, 251] on div at bounding box center [280, 265] width 130 height 40
click at [223, 250] on input "checkbox" at bounding box center [226, 250] width 9 height 9
click at [233, 363] on span "Infrastructure Cost" at bounding box center [603, 363] width 776 height 17
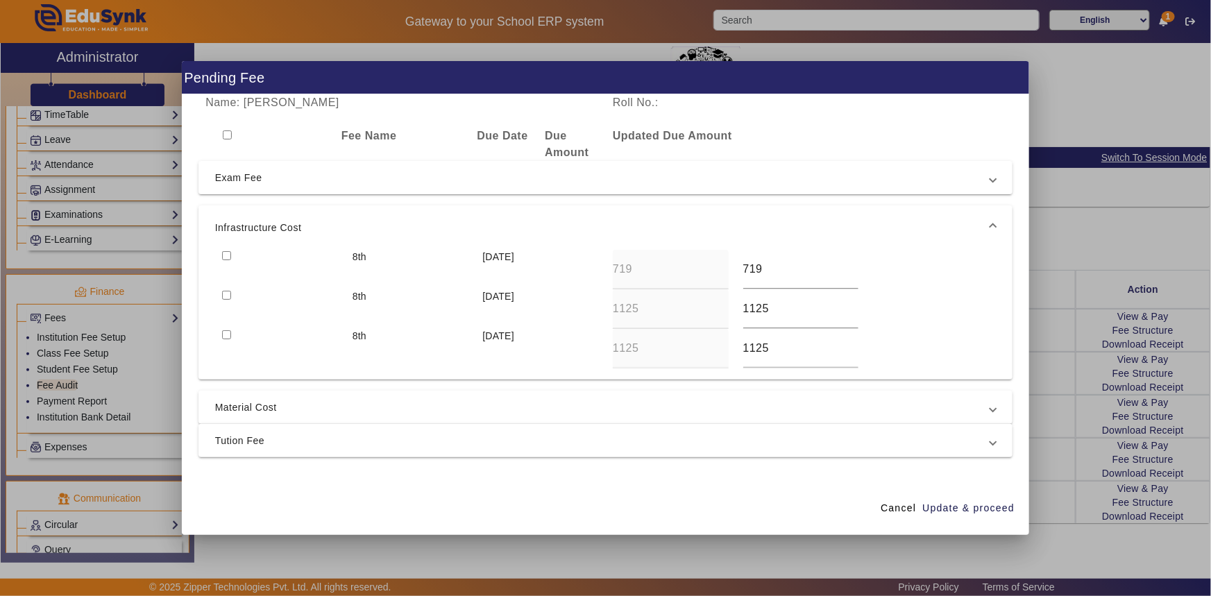
click at [226, 254] on input "checkbox" at bounding box center [226, 255] width 9 height 9
click at [228, 295] on input "checkbox" at bounding box center [226, 295] width 9 height 9
click at [236, 406] on span "Material Cost" at bounding box center [603, 407] width 776 height 17
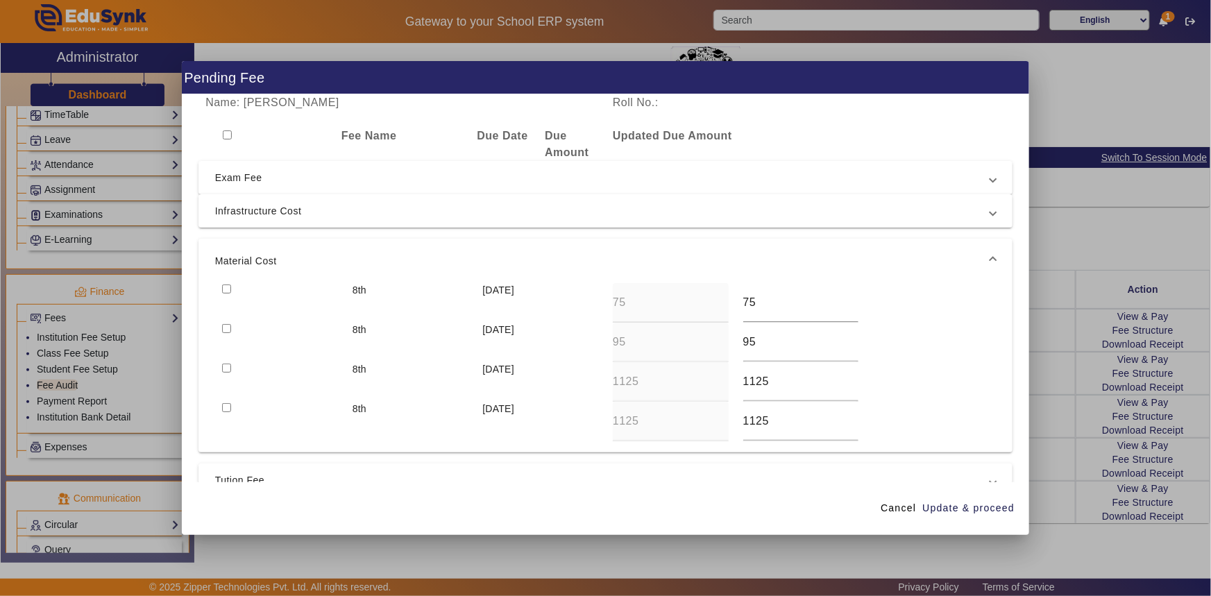
click at [222, 364] on input "checkbox" at bounding box center [226, 368] width 9 height 9
click at [225, 326] on input "checkbox" at bounding box center [226, 328] width 9 height 9
click at [228, 288] on input "checkbox" at bounding box center [226, 289] width 9 height 9
click at [961, 510] on span "Update & proceed" at bounding box center [968, 508] width 92 height 15
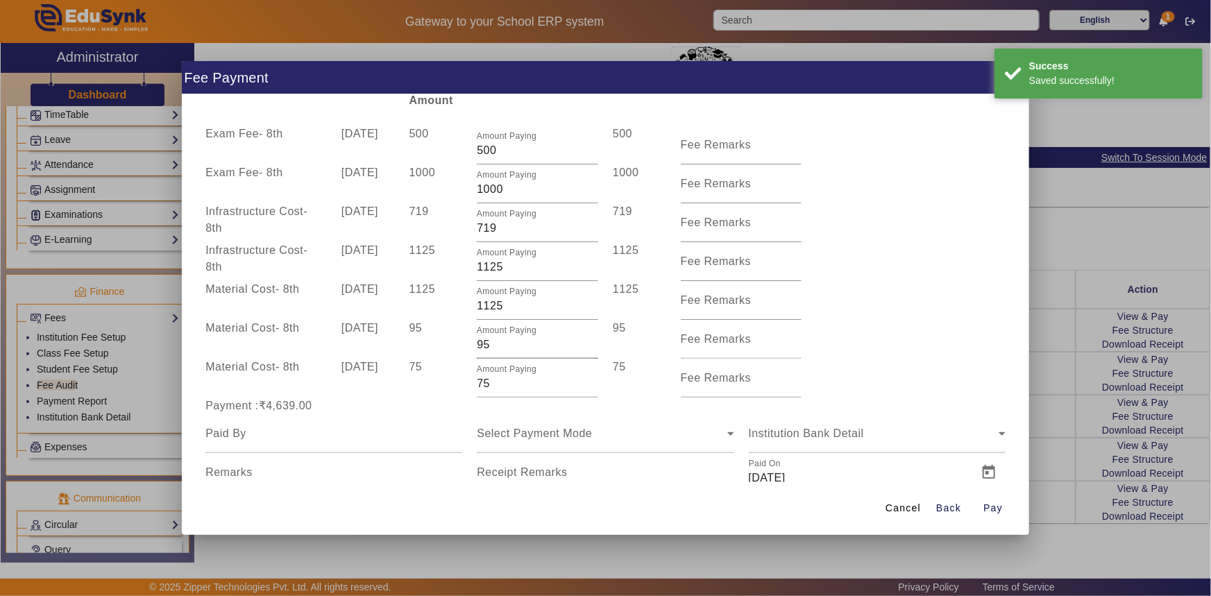
scroll to position [92, 0]
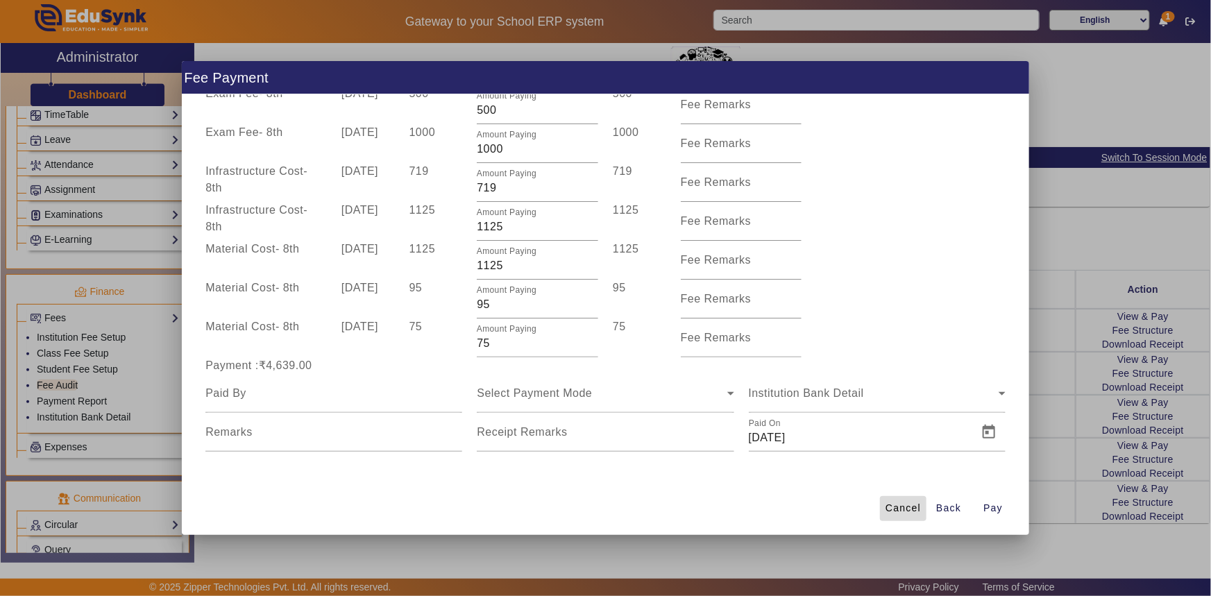
click at [894, 502] on span "Cancel" at bounding box center [903, 508] width 35 height 15
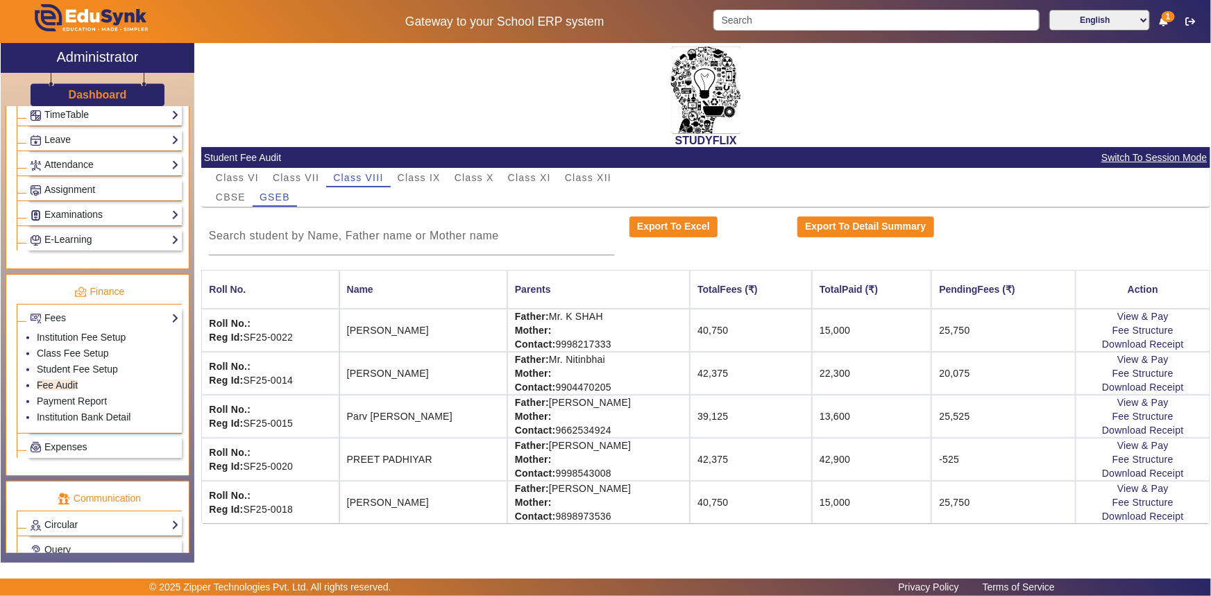
scroll to position [0, 0]
click at [1148, 357] on link "View & Pay" at bounding box center [1142, 359] width 51 height 11
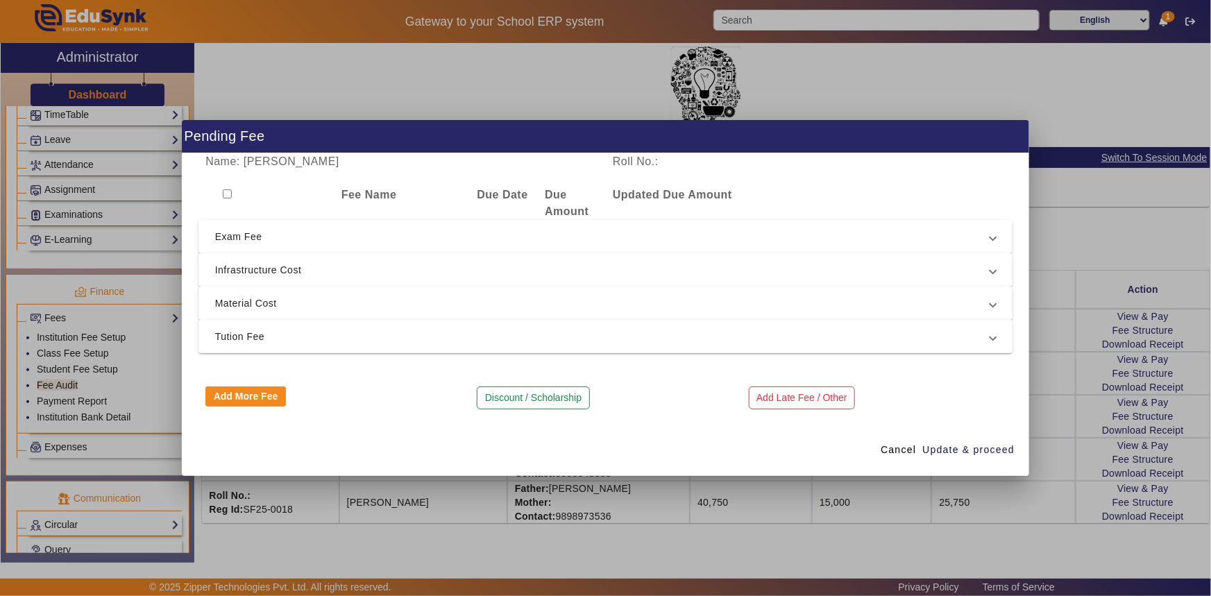
click at [284, 344] on span "Tution Fee" at bounding box center [603, 336] width 776 height 17
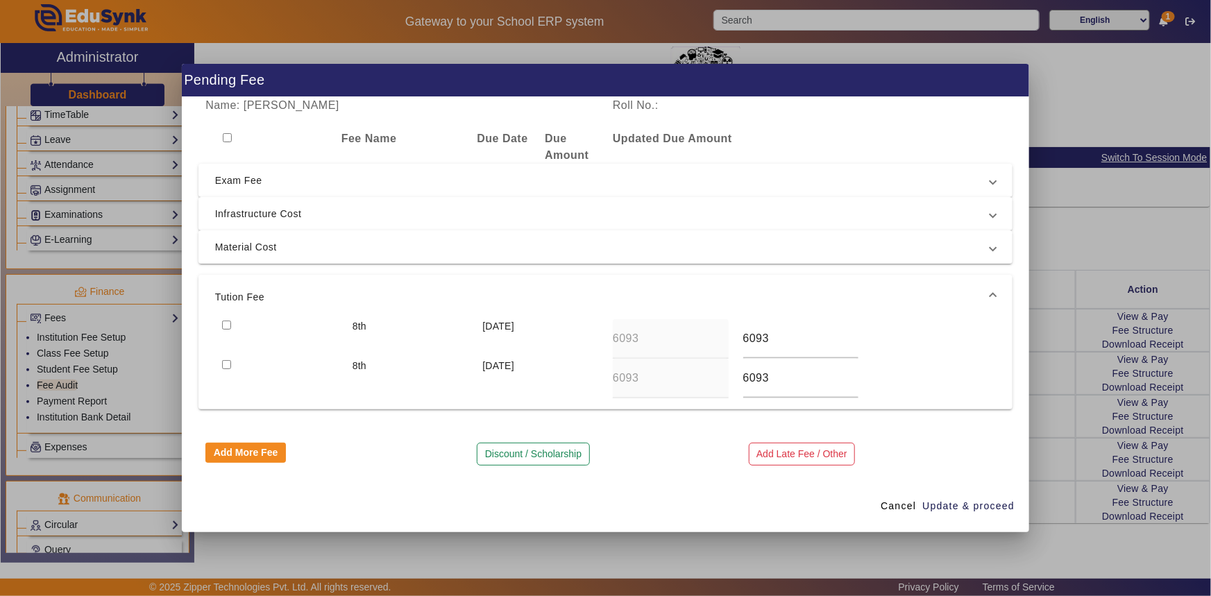
click at [228, 322] on input "checkbox" at bounding box center [226, 325] width 9 height 9
click at [937, 502] on span "Update & proceed" at bounding box center [968, 506] width 92 height 15
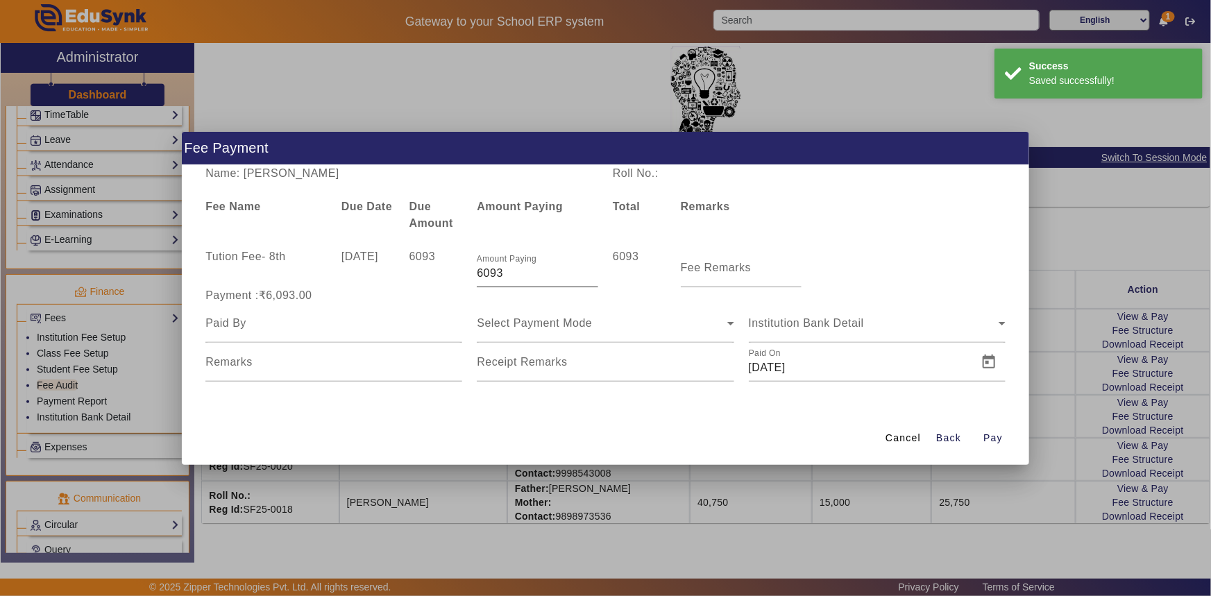
click at [479, 271] on input "6093" at bounding box center [537, 273] width 121 height 17
drag, startPoint x: 479, startPoint y: 271, endPoint x: 520, endPoint y: 278, distance: 41.5
click at [520, 278] on input "6093" at bounding box center [537, 273] width 121 height 17
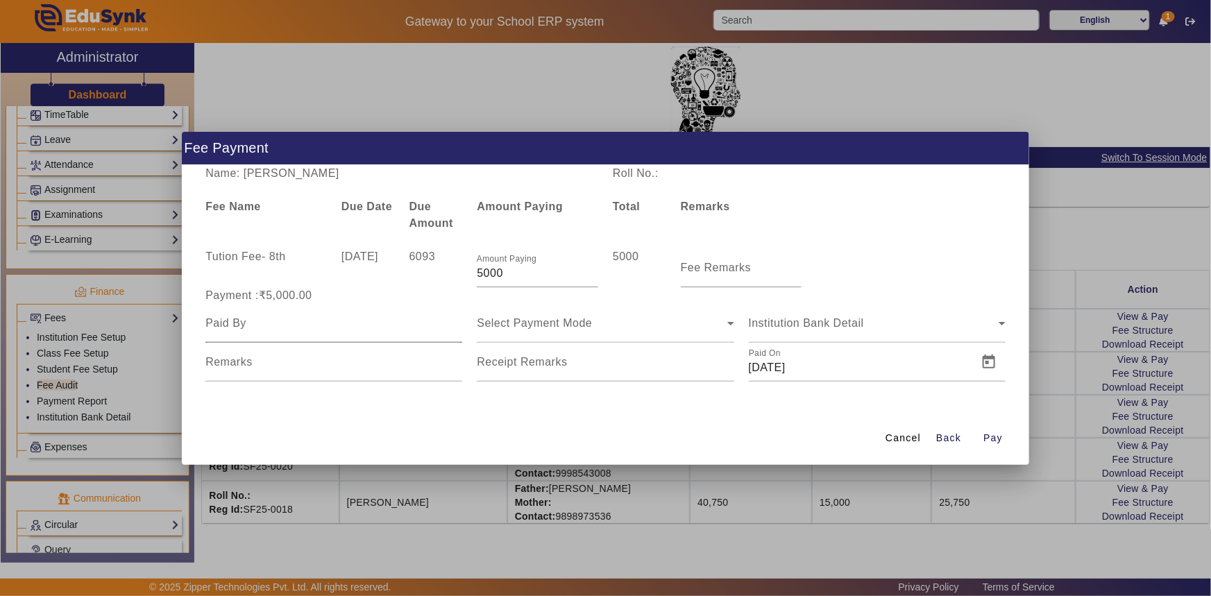
click at [312, 337] on div at bounding box center [333, 323] width 257 height 39
click at [553, 326] on span "Select Payment Mode" at bounding box center [534, 323] width 115 height 12
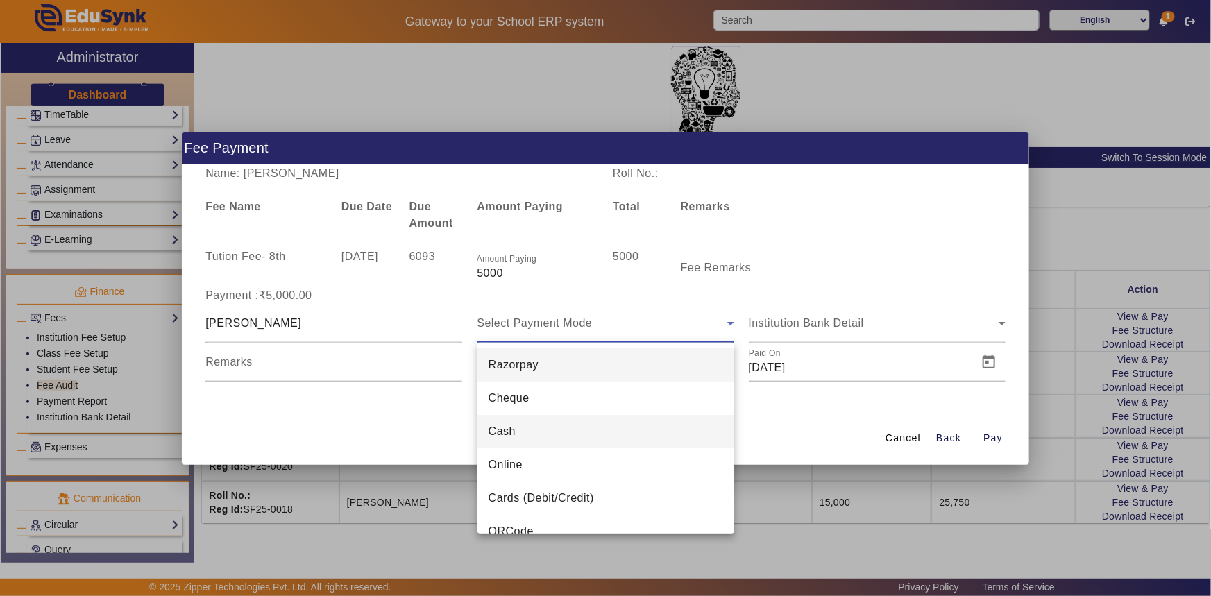
click at [529, 431] on mat-option "Cash" at bounding box center [605, 431] width 257 height 33
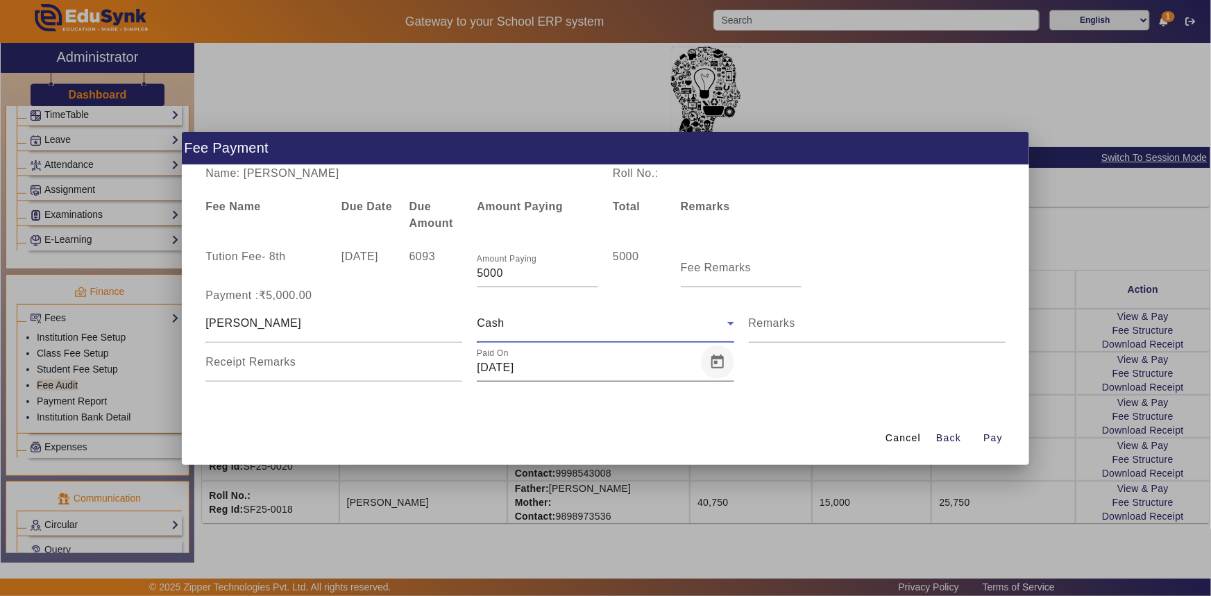
click at [722, 368] on span "Open calendar" at bounding box center [717, 362] width 33 height 33
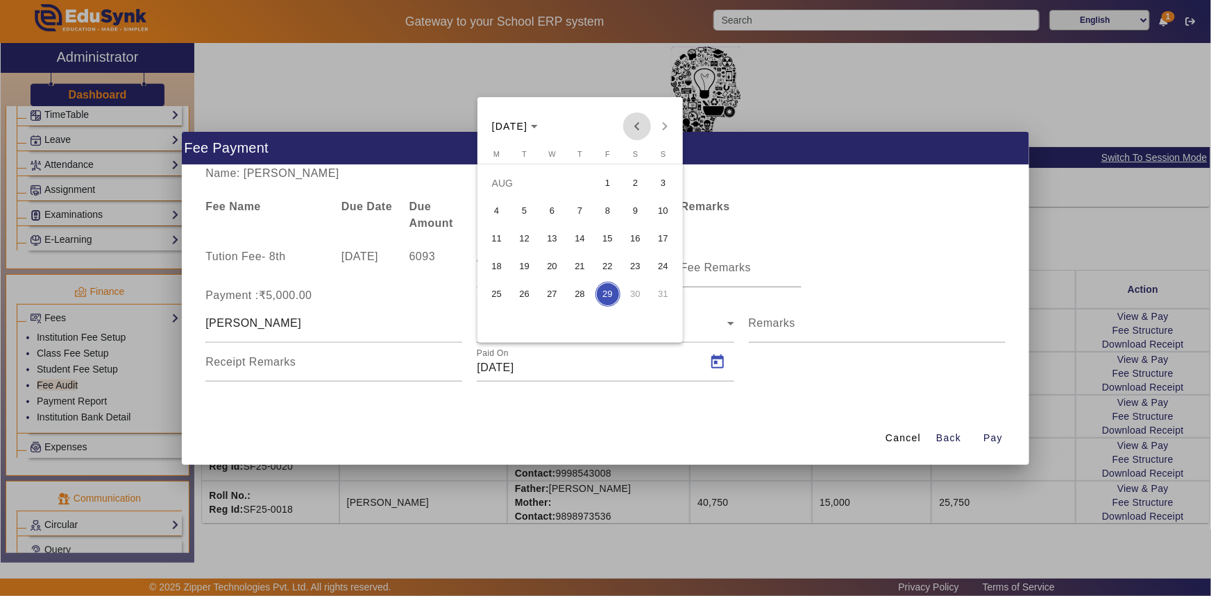
click at [634, 130] on span "Previous month" at bounding box center [637, 126] width 28 height 28
click at [614, 271] on span "18" at bounding box center [607, 266] width 25 height 25
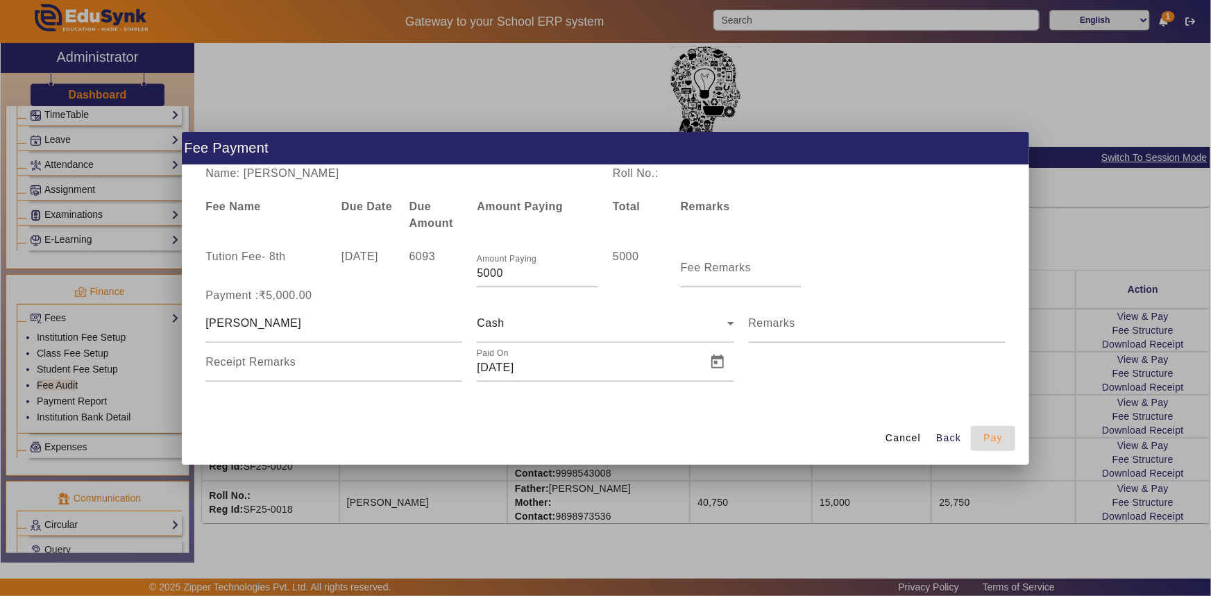
click at [981, 434] on span "button" at bounding box center [993, 438] width 44 height 33
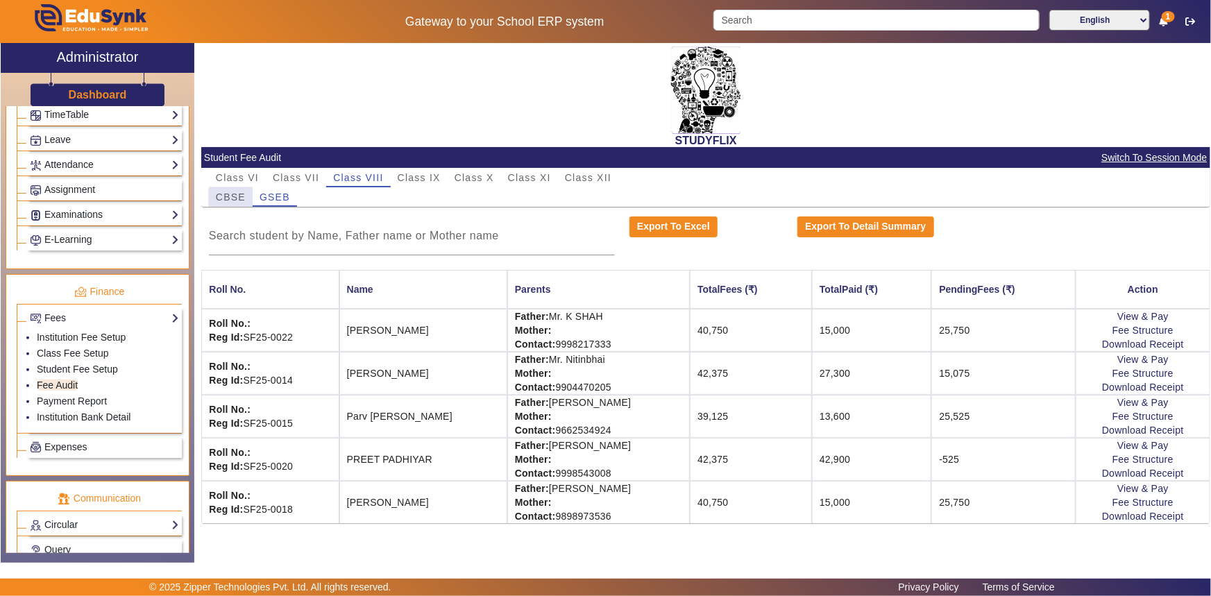
click at [246, 198] on div "CBSE" at bounding box center [231, 196] width 44 height 19
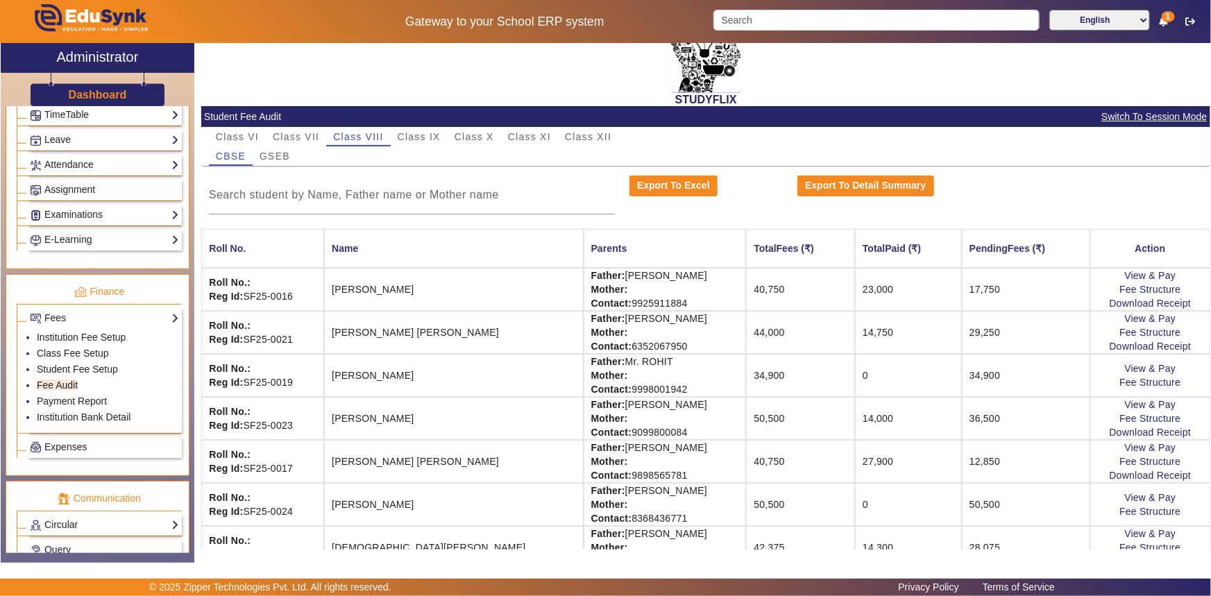
scroll to position [62, 0]
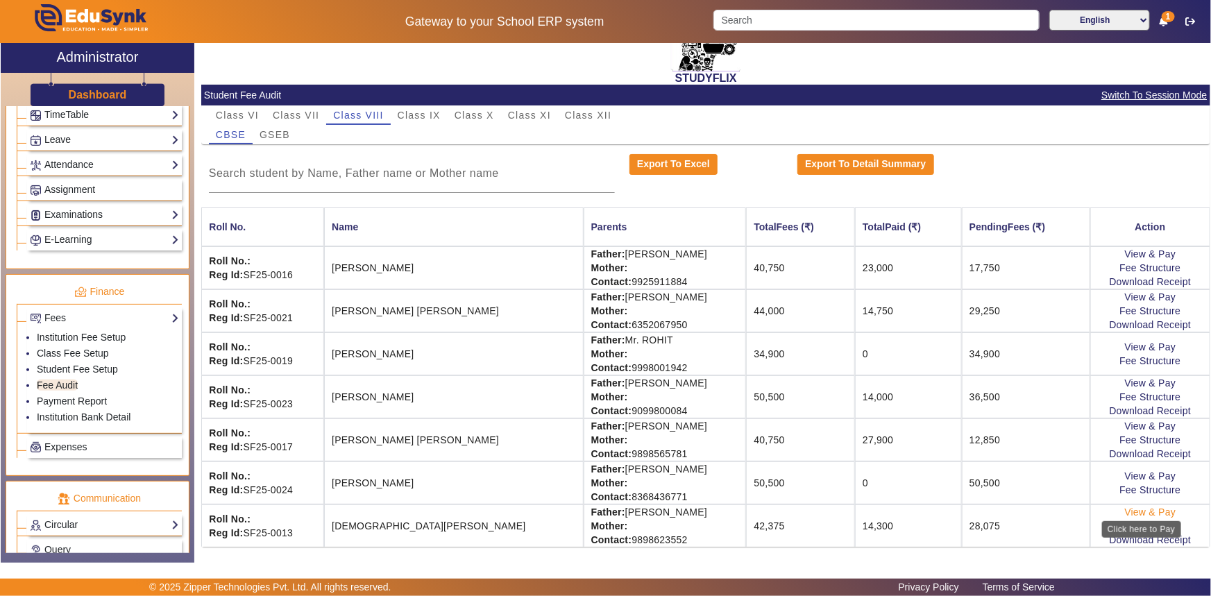
click at [1154, 511] on link "View & Pay" at bounding box center [1150, 512] width 51 height 11
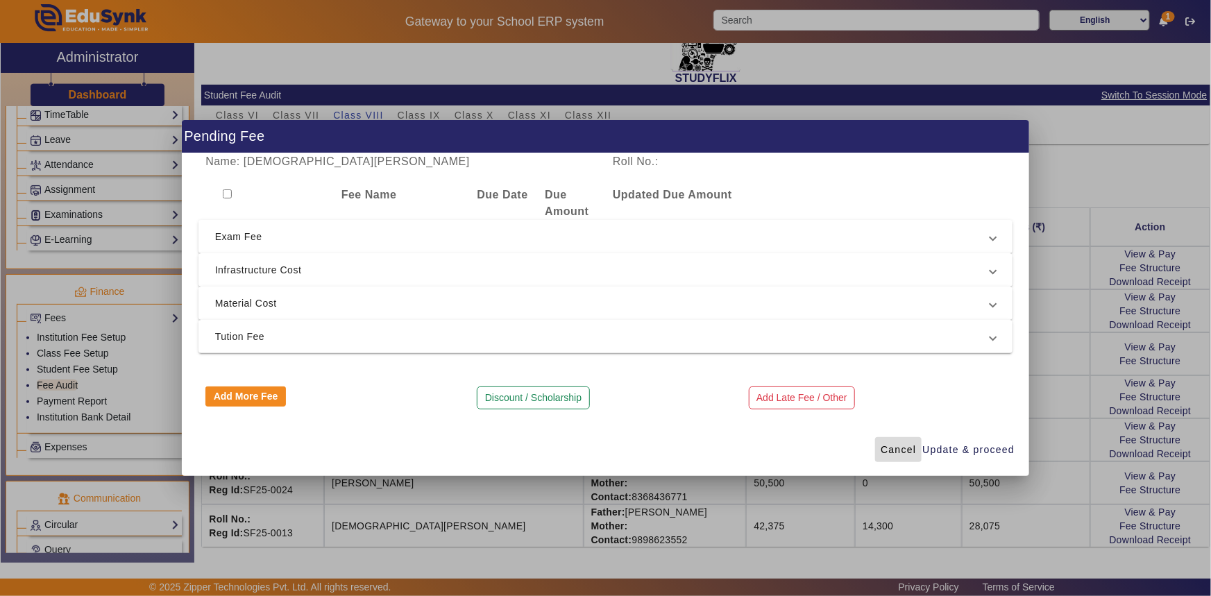
click at [890, 451] on span "Cancel" at bounding box center [898, 450] width 35 height 15
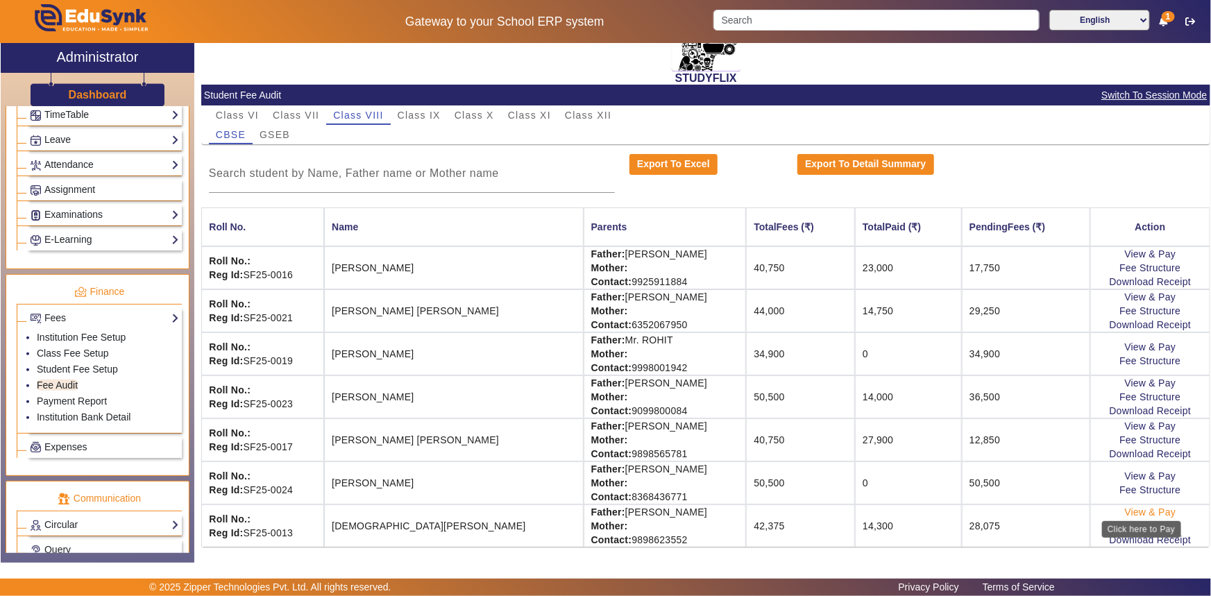
click at [1153, 511] on link "View & Pay" at bounding box center [1150, 512] width 51 height 11
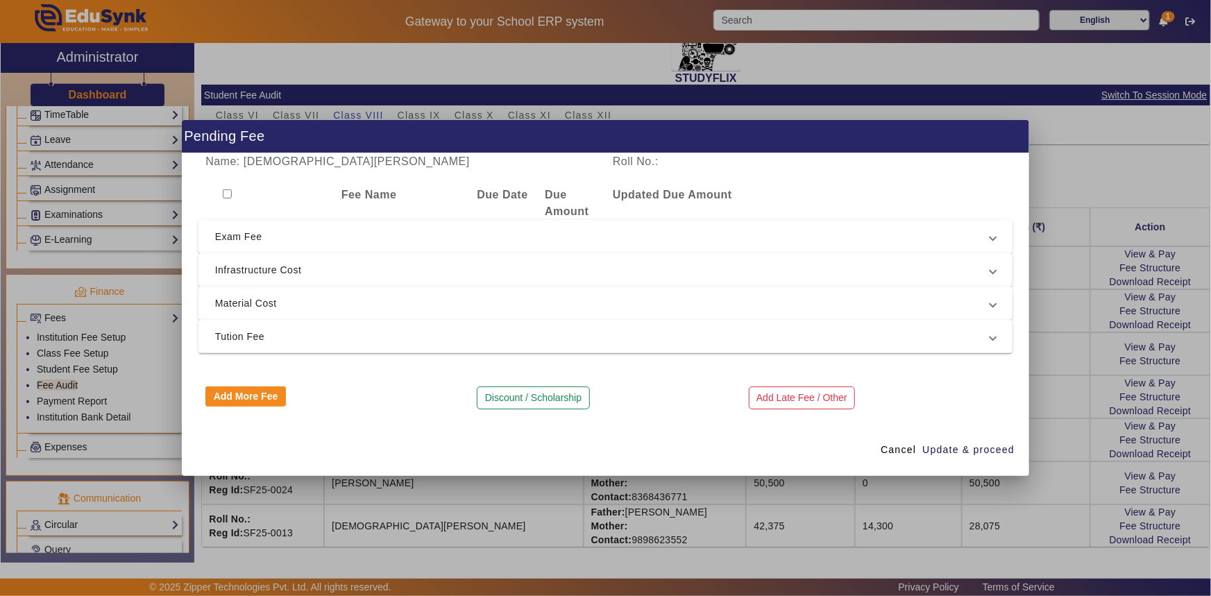
click at [235, 234] on span "Exam Fee" at bounding box center [603, 236] width 776 height 17
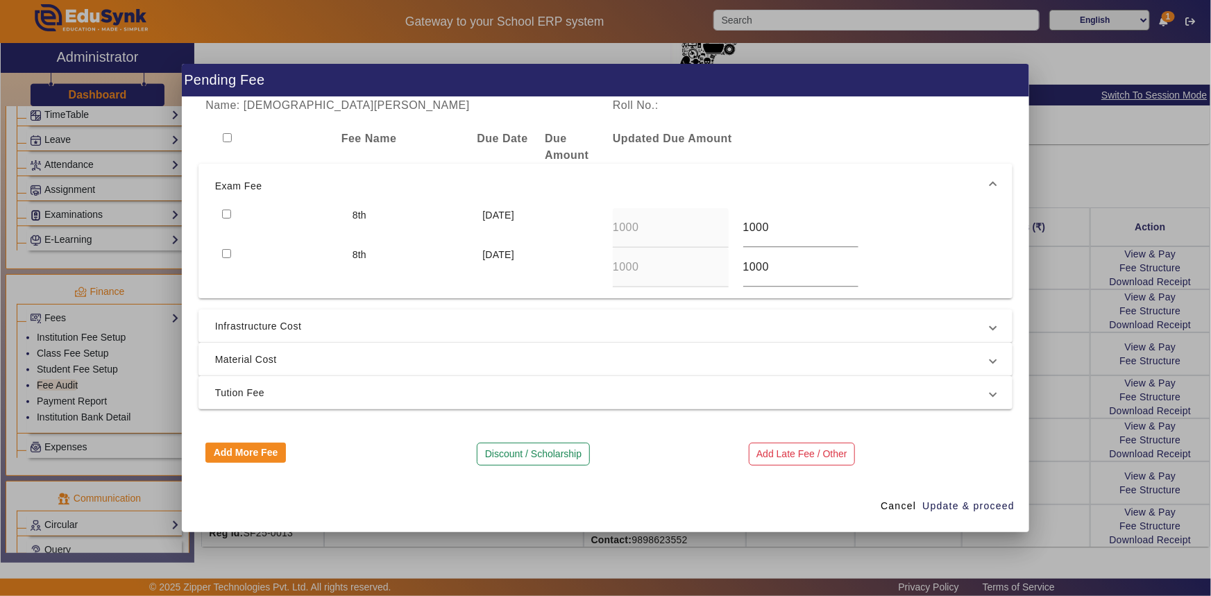
click at [228, 212] on input "checkbox" at bounding box center [226, 214] width 9 height 9
click at [227, 250] on input "checkbox" at bounding box center [226, 253] width 9 height 9
click at [238, 332] on span "Infrastructure Cost" at bounding box center [603, 326] width 776 height 17
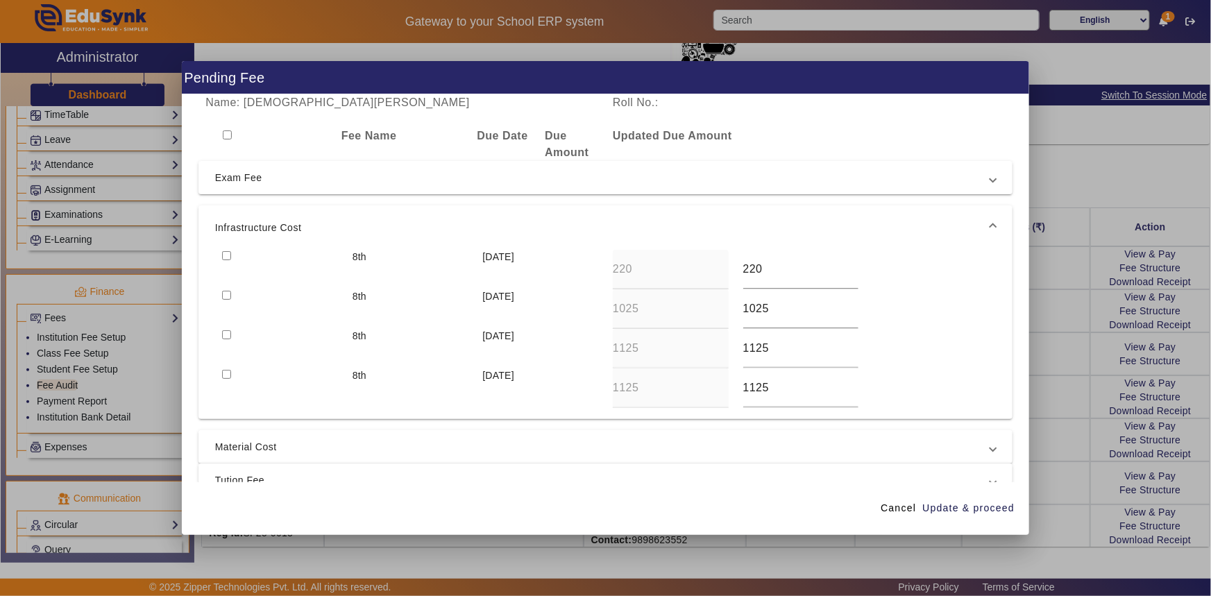
click at [226, 289] on div at bounding box center [280, 309] width 130 height 40
click at [226, 296] on input "checkbox" at bounding box center [226, 295] width 9 height 9
click at [223, 253] on input "checkbox" at bounding box center [226, 255] width 9 height 9
click at [245, 442] on span "Material Cost" at bounding box center [603, 447] width 776 height 17
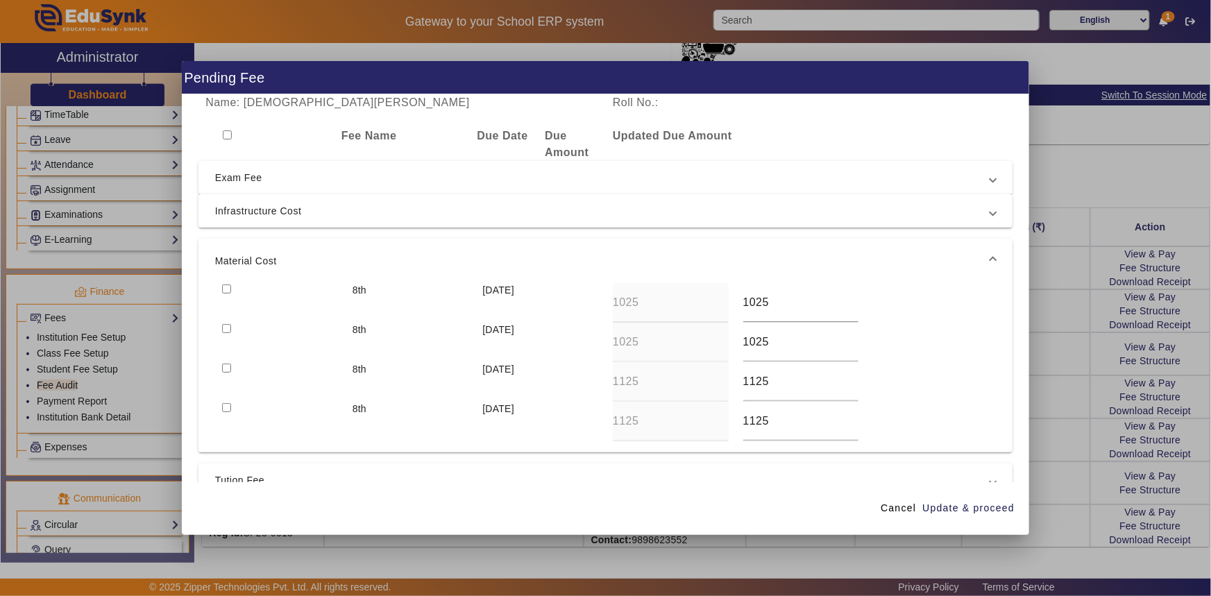
click at [228, 328] on input "checkbox" at bounding box center [226, 328] width 9 height 9
click at [226, 289] on input "checkbox" at bounding box center [226, 289] width 9 height 9
click at [229, 479] on span "Tution Fee" at bounding box center [603, 480] width 776 height 17
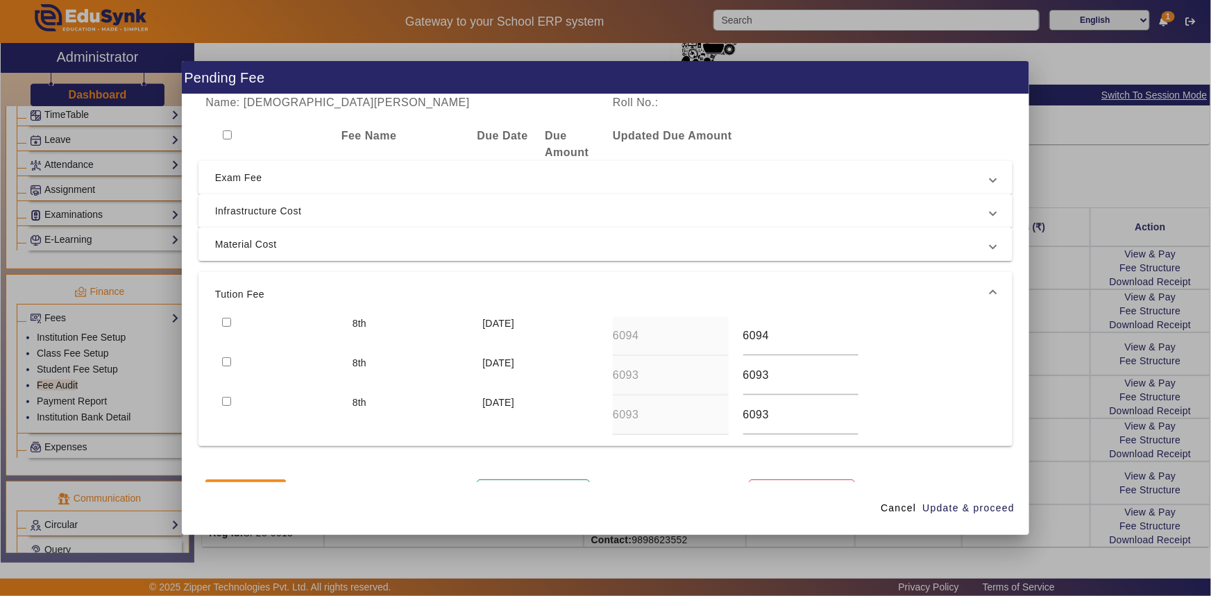
click at [226, 322] on input "checkbox" at bounding box center [226, 322] width 9 height 9
click at [968, 510] on span "Update & proceed" at bounding box center [968, 508] width 92 height 15
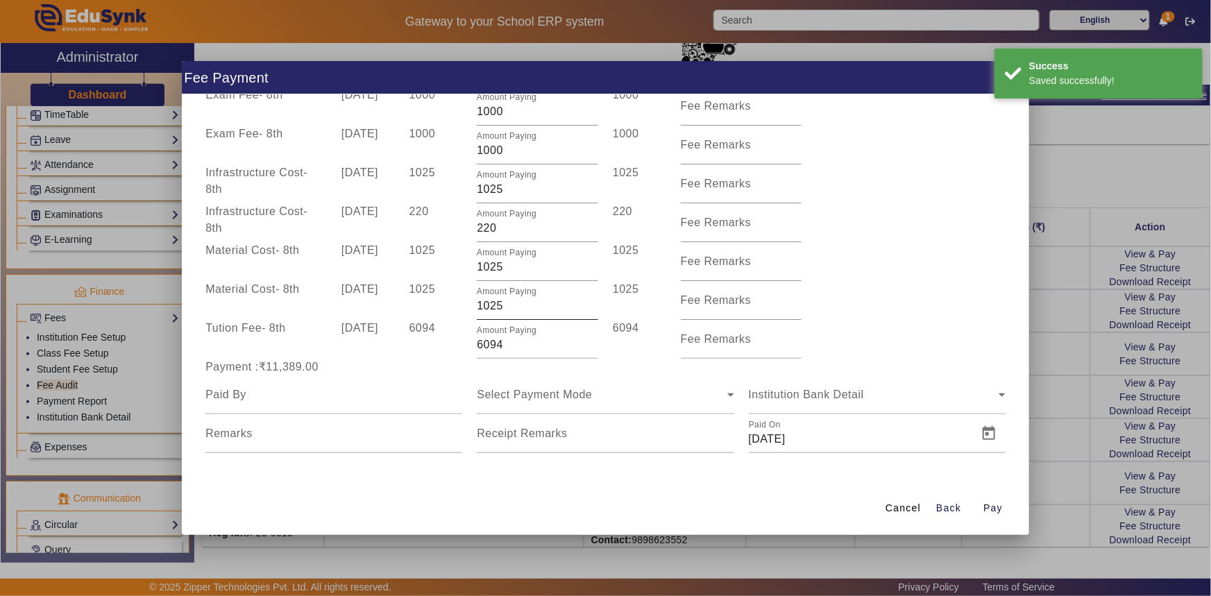
scroll to position [92, 0]
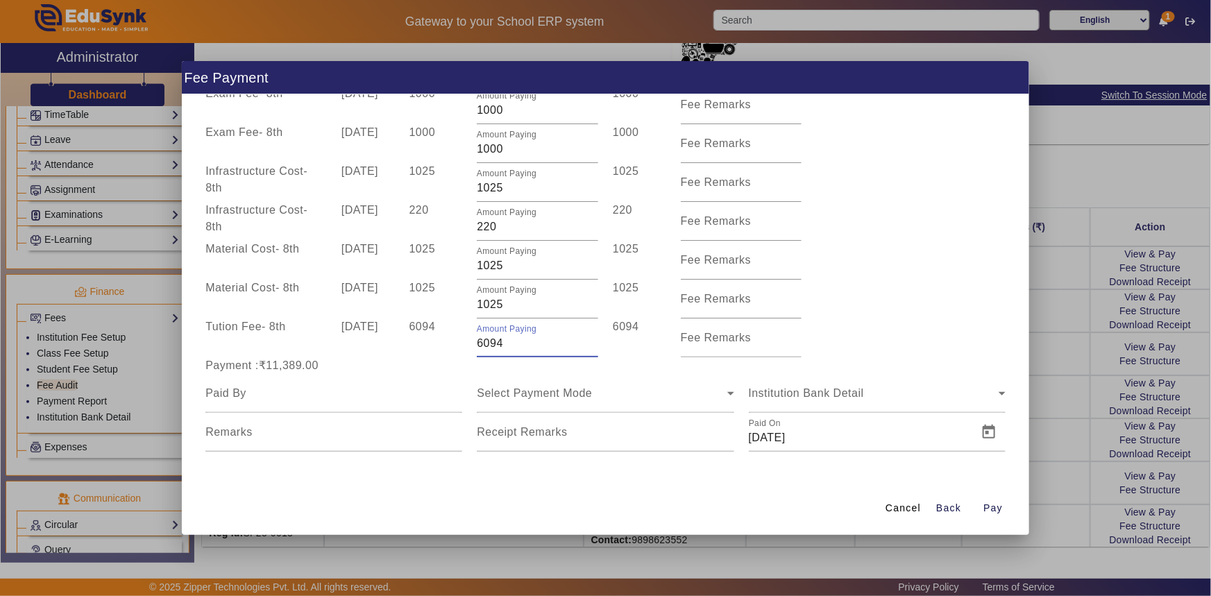
drag, startPoint x: 480, startPoint y: 345, endPoint x: 469, endPoint y: 344, distance: 11.2
click at [470, 344] on div "Amount Paying 6094" at bounding box center [538, 338] width 136 height 39
click at [438, 353] on div "6094" at bounding box center [436, 338] width 68 height 39
drag, startPoint x: 490, startPoint y: 303, endPoint x: 508, endPoint y: 303, distance: 18.0
click at [508, 303] on input "1025" at bounding box center [537, 304] width 121 height 17
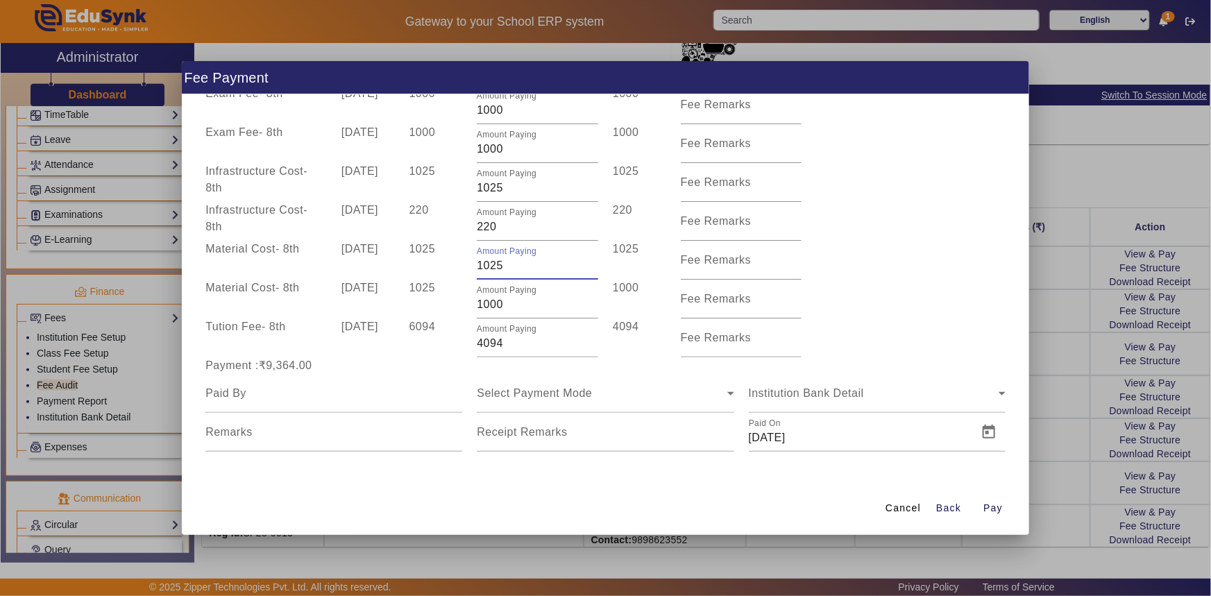
drag, startPoint x: 490, startPoint y: 263, endPoint x: 507, endPoint y: 264, distance: 17.4
click at [507, 264] on input "1025" at bounding box center [537, 265] width 121 height 17
click at [494, 226] on input "220" at bounding box center [537, 227] width 121 height 17
drag, startPoint x: 490, startPoint y: 188, endPoint x: 511, endPoint y: 187, distance: 20.8
click at [511, 187] on input "1025" at bounding box center [537, 188] width 121 height 17
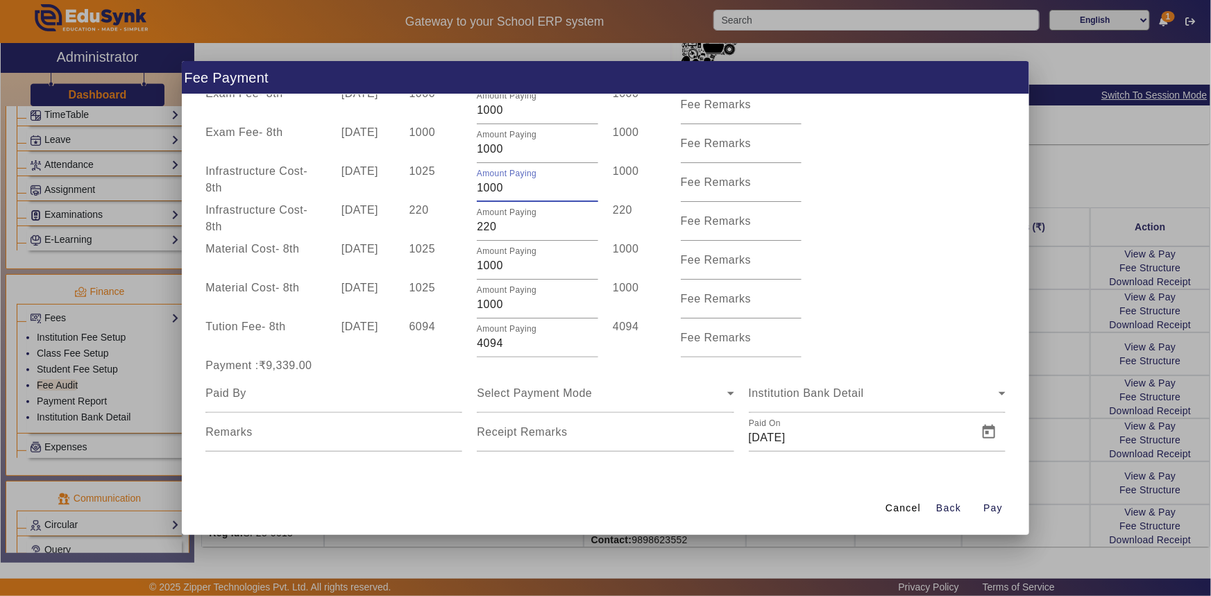
click at [454, 212] on div "220" at bounding box center [436, 221] width 68 height 39
drag, startPoint x: 482, startPoint y: 227, endPoint x: 498, endPoint y: 226, distance: 16.0
click at [498, 226] on input "220" at bounding box center [537, 227] width 121 height 17
click at [464, 249] on div "1025" at bounding box center [436, 260] width 68 height 39
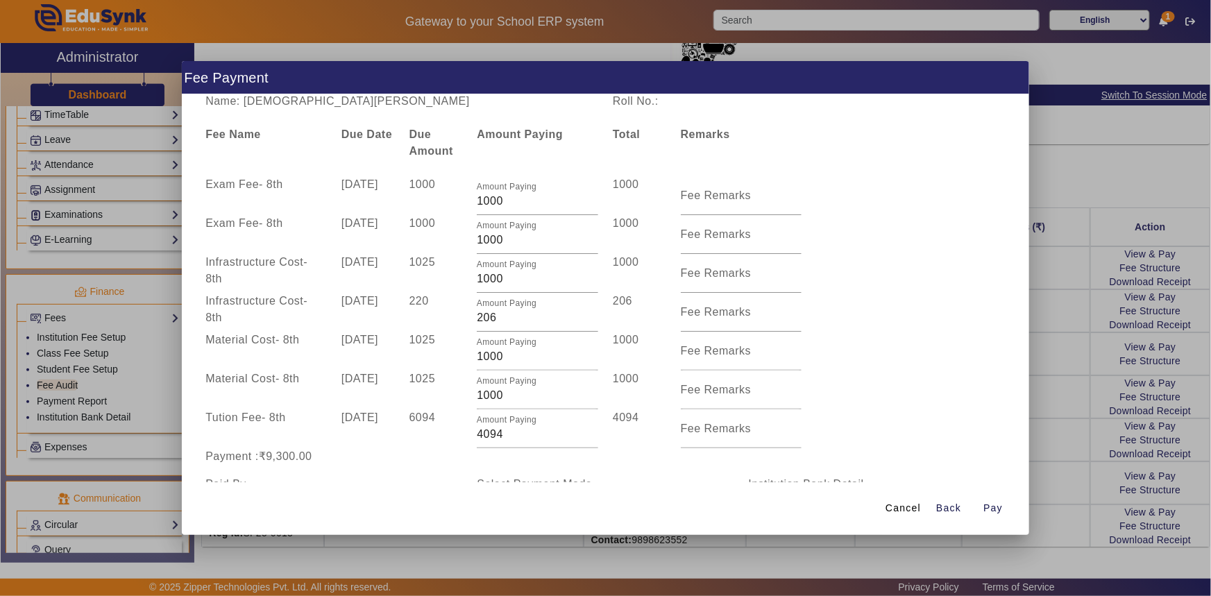
scroll to position [0, 0]
drag, startPoint x: 293, startPoint y: 101, endPoint x: 376, endPoint y: 103, distance: 83.3
click at [376, 103] on div "Name: [DEMOGRAPHIC_DATA][PERSON_NAME]" at bounding box center [401, 102] width 407 height 17
copy div "[PERSON_NAME]"
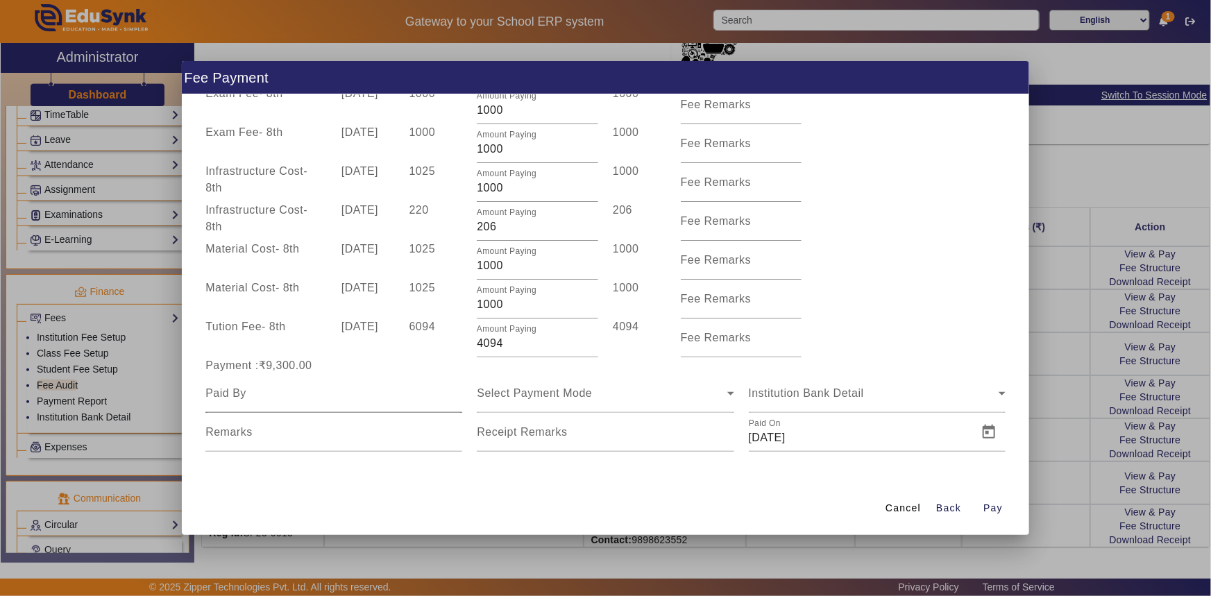
click at [285, 403] on div at bounding box center [333, 393] width 257 height 39
paste input "[PERSON_NAME]"
click at [521, 396] on span "Select Payment Mode" at bounding box center [534, 393] width 115 height 12
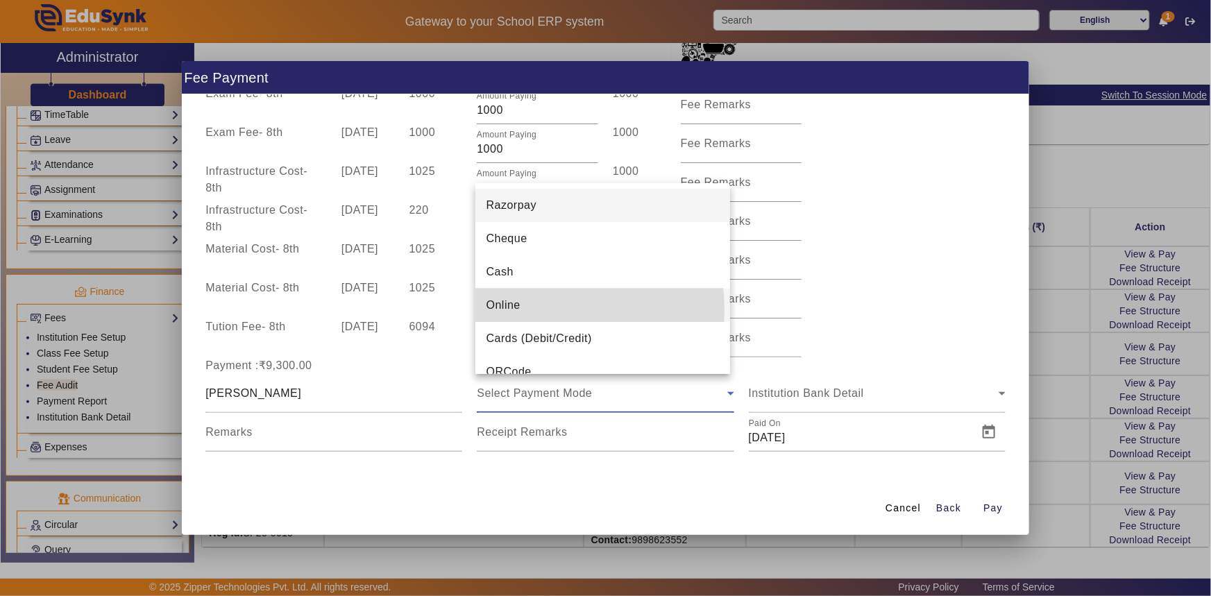
click at [527, 310] on mat-option "Online" at bounding box center [602, 305] width 255 height 33
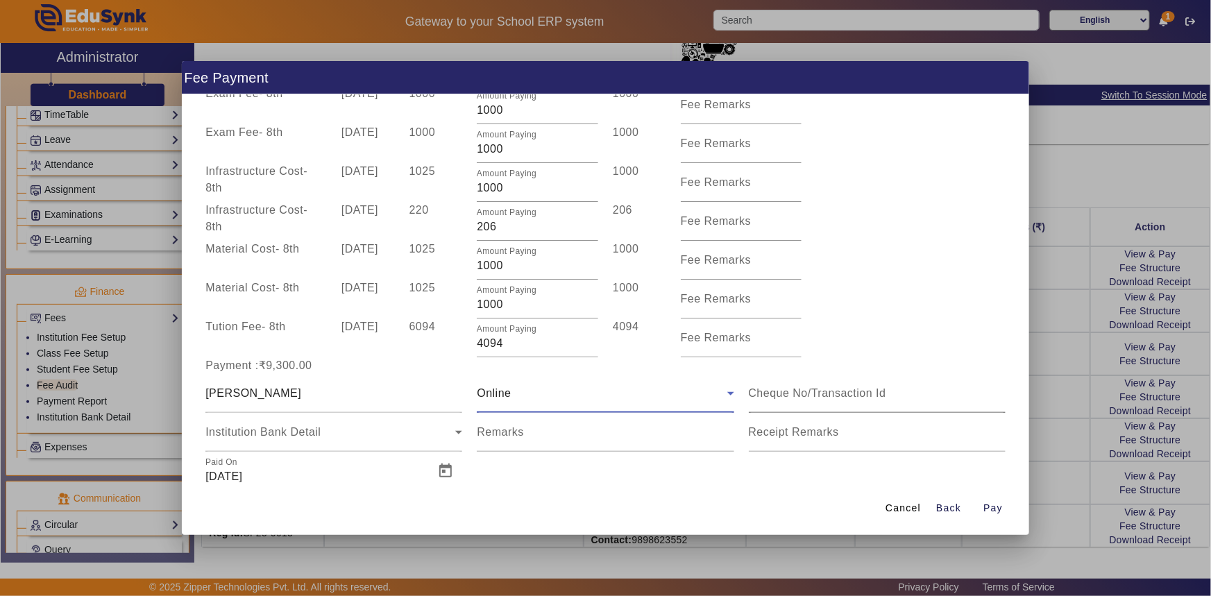
click at [776, 396] on input at bounding box center [877, 393] width 257 height 17
click at [437, 474] on span "Open calendar" at bounding box center [445, 471] width 33 height 33
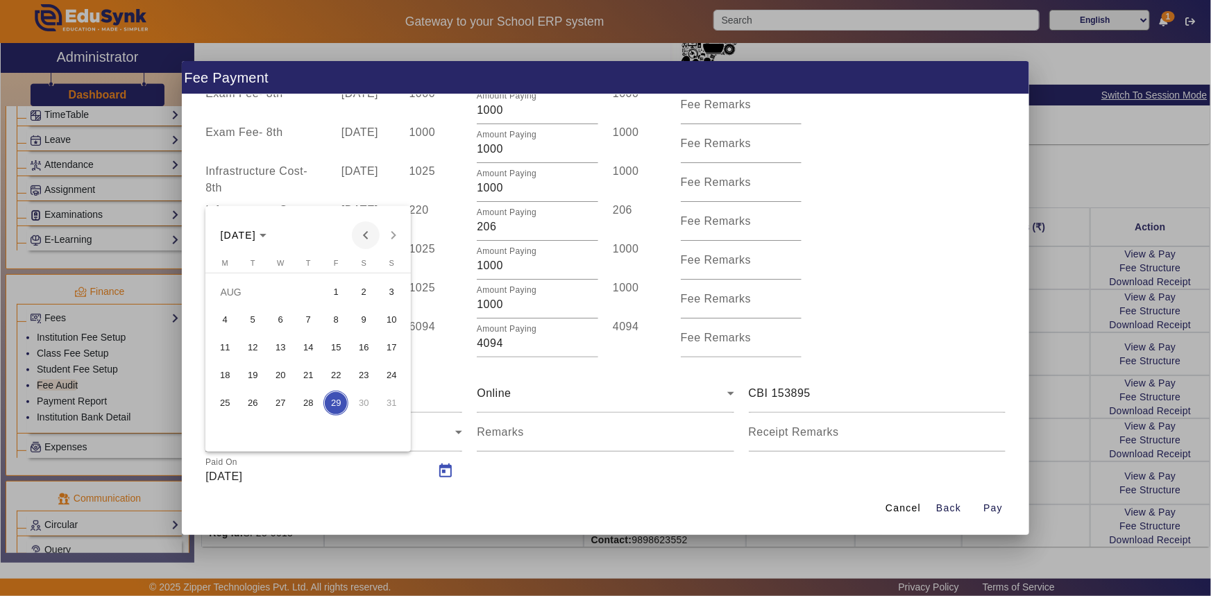
click at [361, 240] on span "Previous month" at bounding box center [366, 235] width 28 height 28
click at [280, 400] on span "23" at bounding box center [280, 403] width 25 height 25
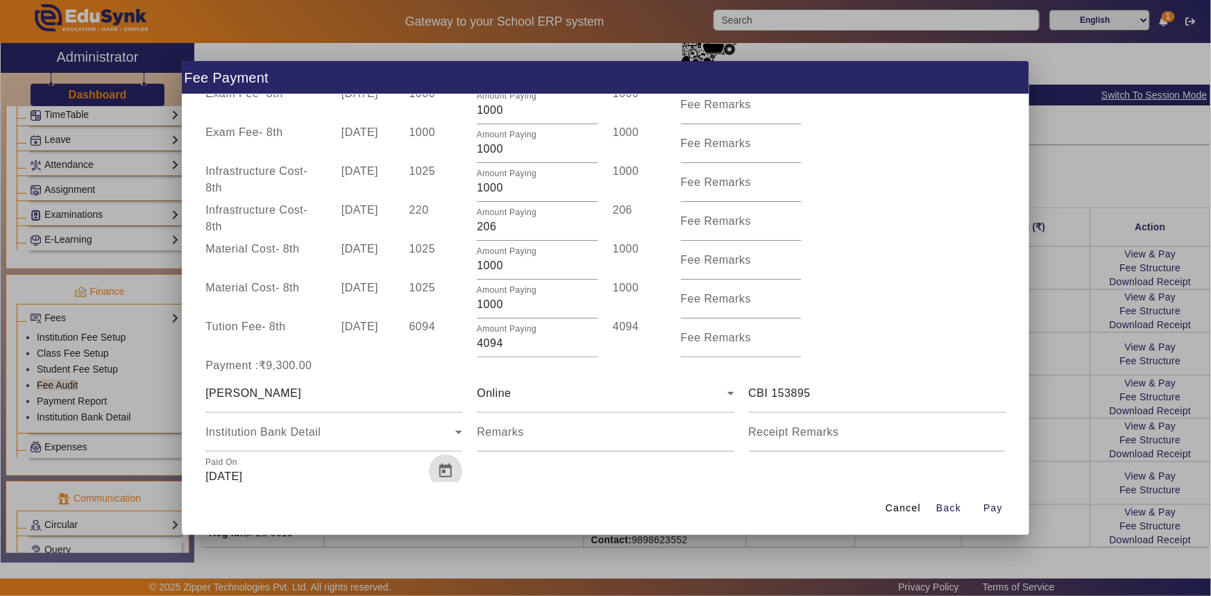
scroll to position [98, 0]
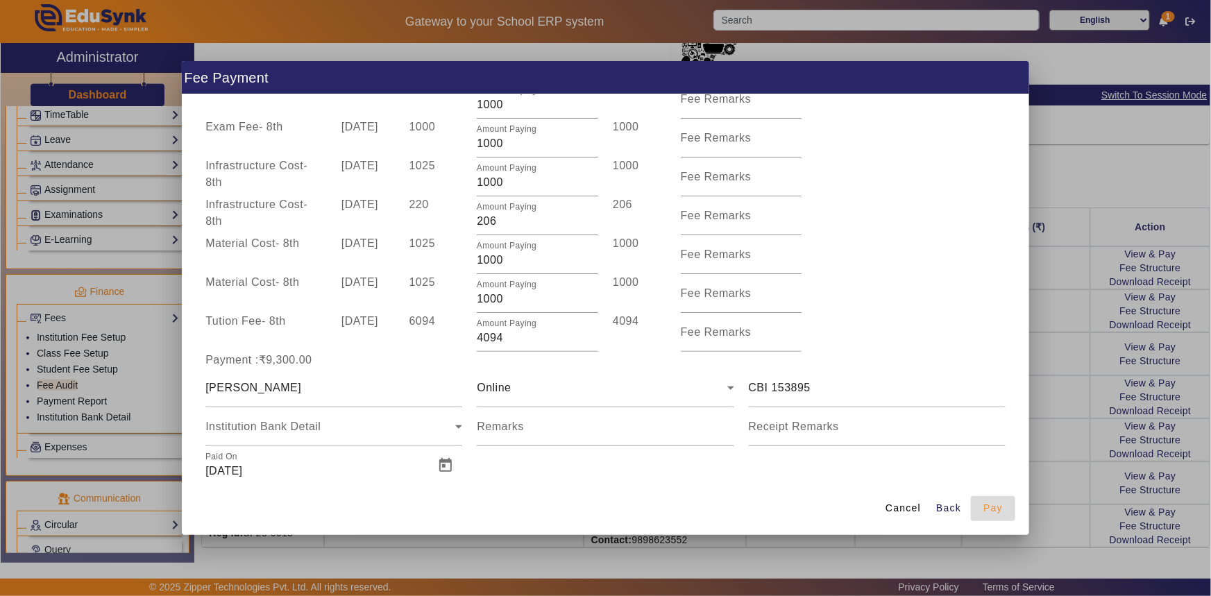
click at [989, 507] on span "Pay" at bounding box center [992, 508] width 19 height 15
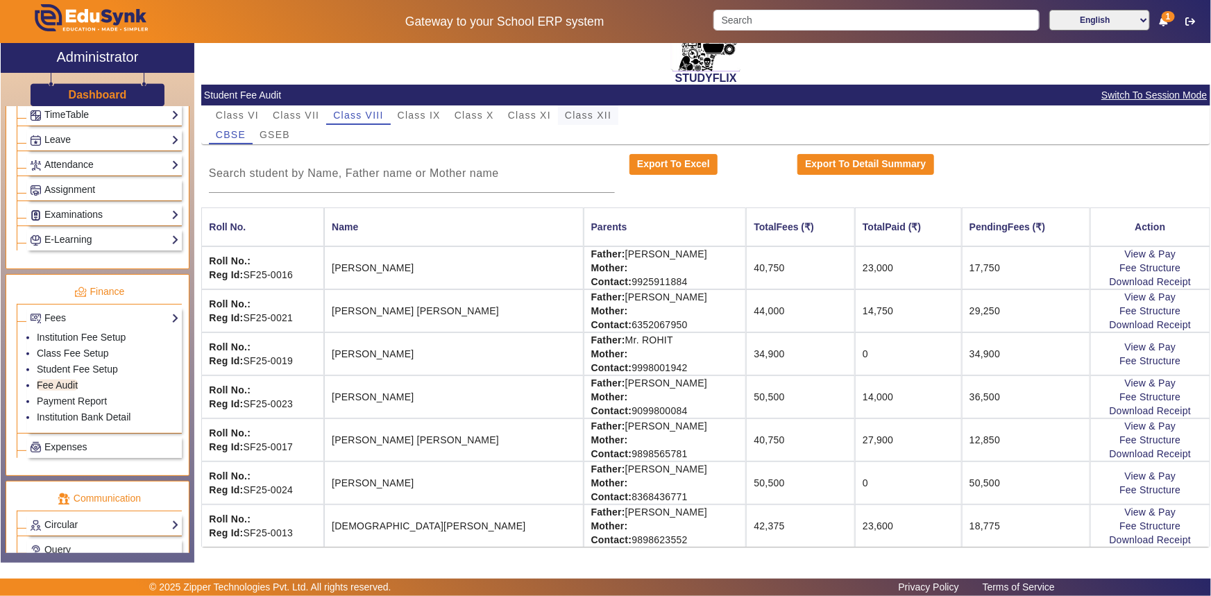
click at [599, 112] on span "Class XII" at bounding box center [588, 115] width 46 height 10
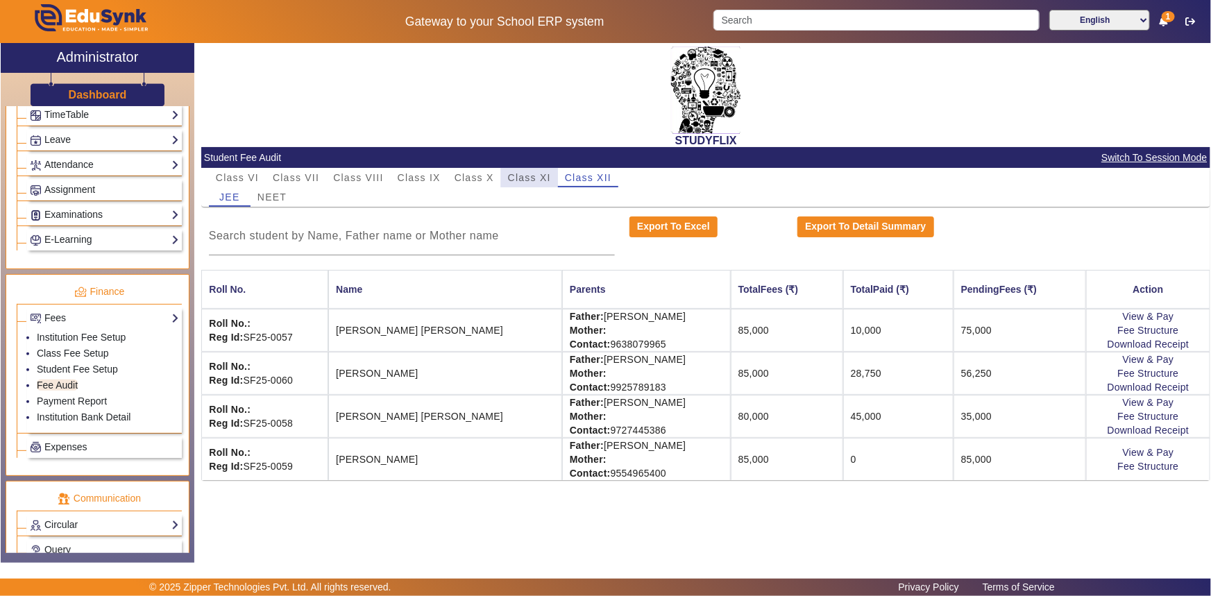
click at [520, 176] on span "Class XI" at bounding box center [529, 178] width 43 height 10
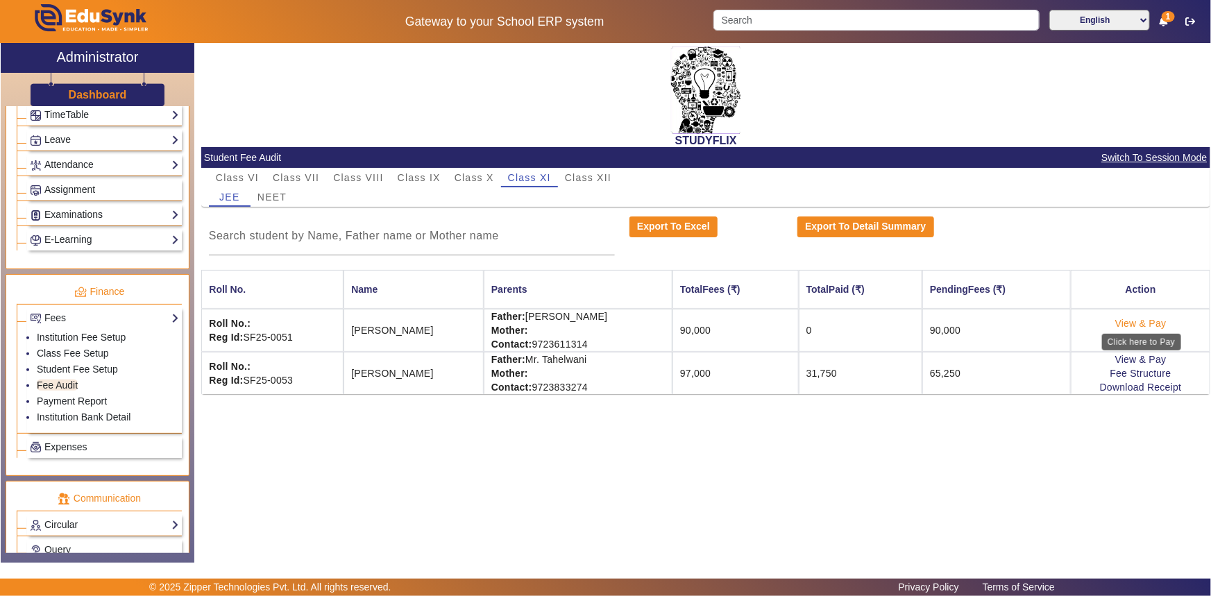
click at [1155, 319] on link "View & Pay" at bounding box center [1140, 323] width 51 height 11
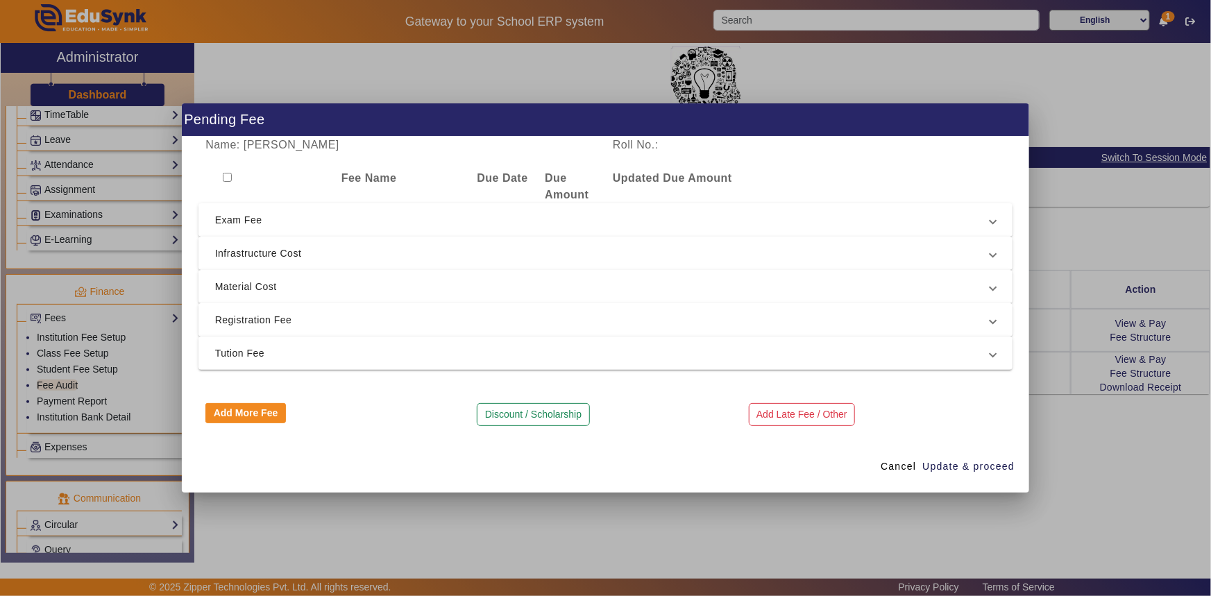
click at [248, 314] on span "Registration Fee" at bounding box center [603, 320] width 776 height 17
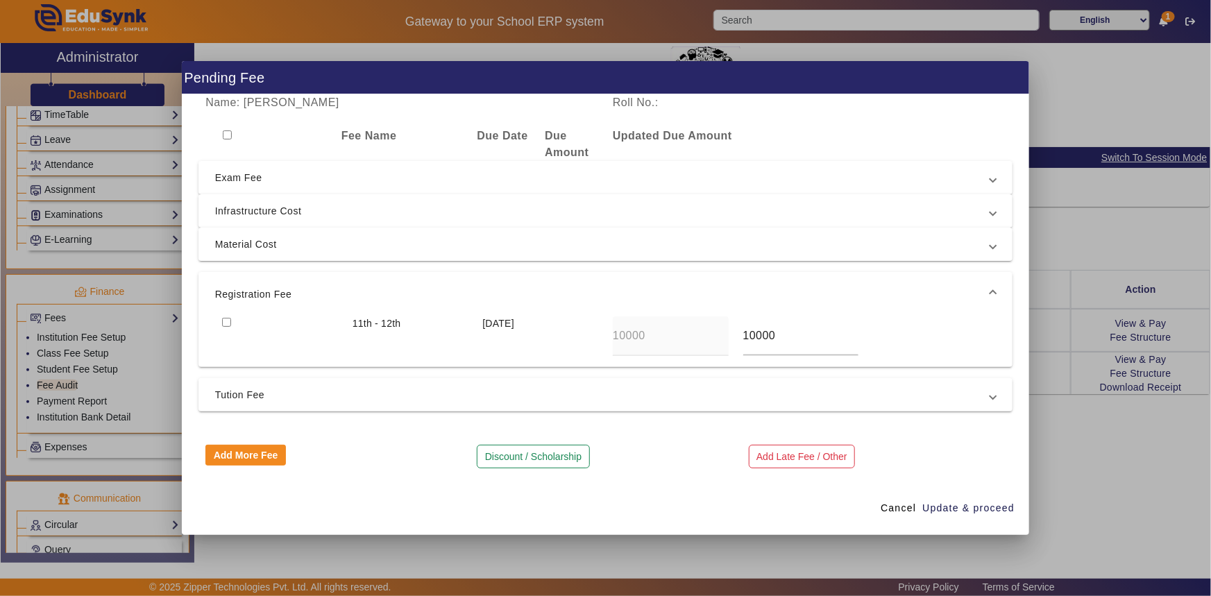
click at [228, 319] on input "checkbox" at bounding box center [226, 322] width 9 height 9
click at [235, 393] on span "Tution Fee" at bounding box center [603, 395] width 776 height 17
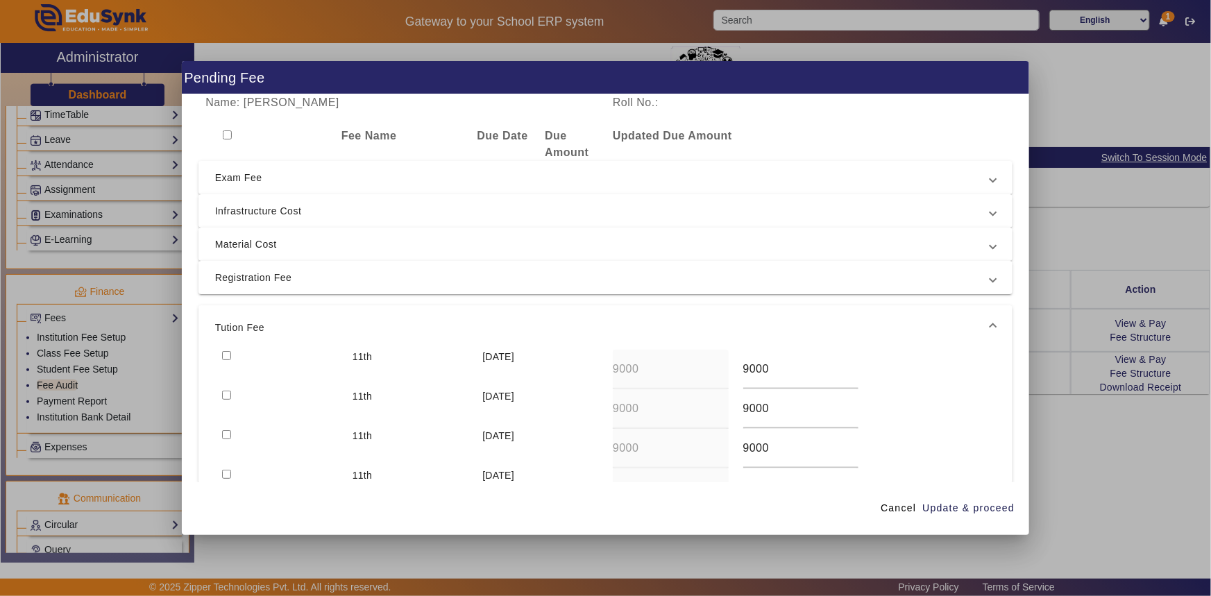
click at [226, 353] on input "checkbox" at bounding box center [226, 355] width 9 height 9
click at [264, 232] on mat-expansion-panel-header "Material Cost" at bounding box center [605, 244] width 815 height 33
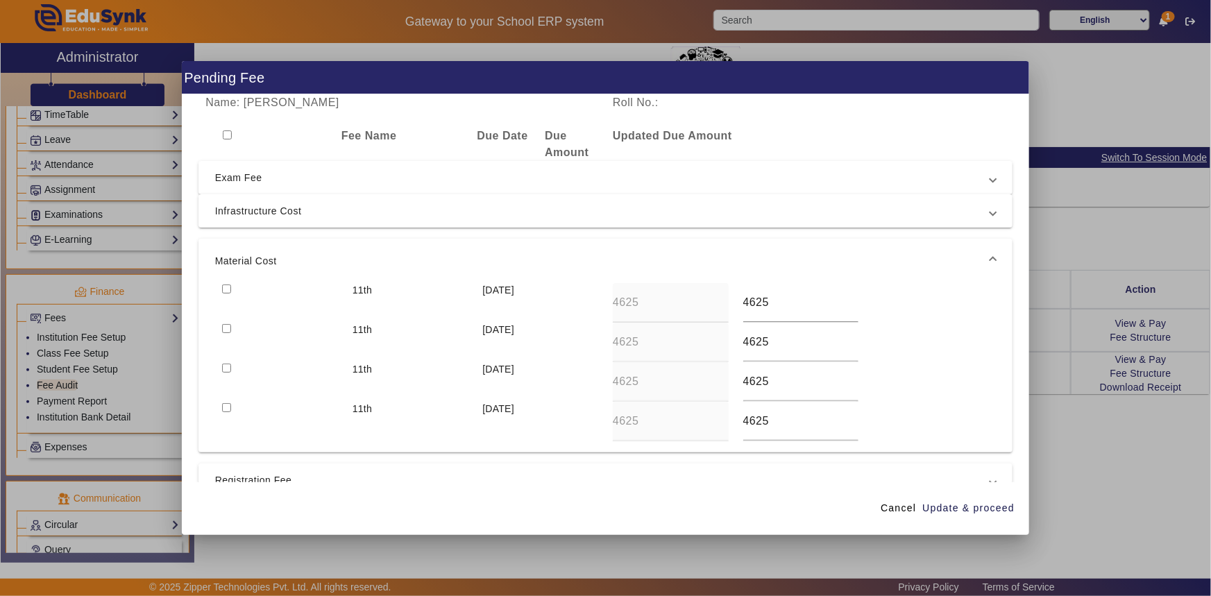
click at [228, 287] on input "checkbox" at bounding box center [226, 289] width 9 height 9
click at [988, 507] on span "Update & proceed" at bounding box center [968, 508] width 92 height 15
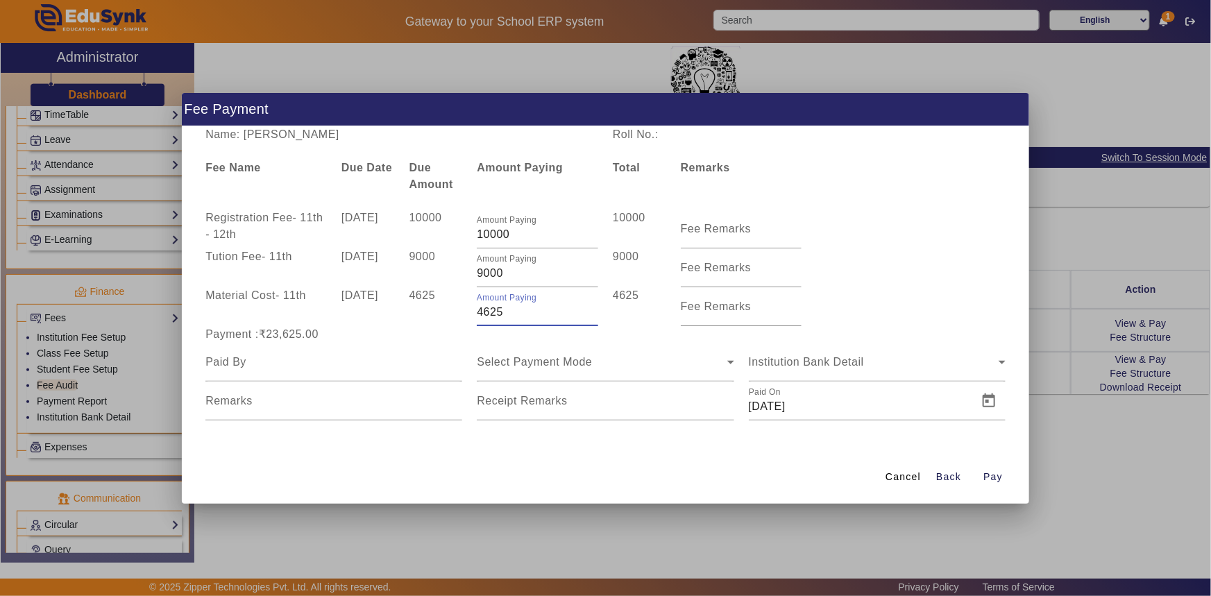
drag, startPoint x: 479, startPoint y: 312, endPoint x: 520, endPoint y: 315, distance: 41.7
click at [520, 315] on input "4625" at bounding box center [537, 312] width 121 height 17
click at [466, 339] on div "Payment :₹22,000.00" at bounding box center [333, 334] width 271 height 17
click at [465, 339] on div "Payment :₹22,000.00" at bounding box center [333, 334] width 271 height 17
click at [472, 277] on div "Amount Paying 9000" at bounding box center [538, 267] width 136 height 39
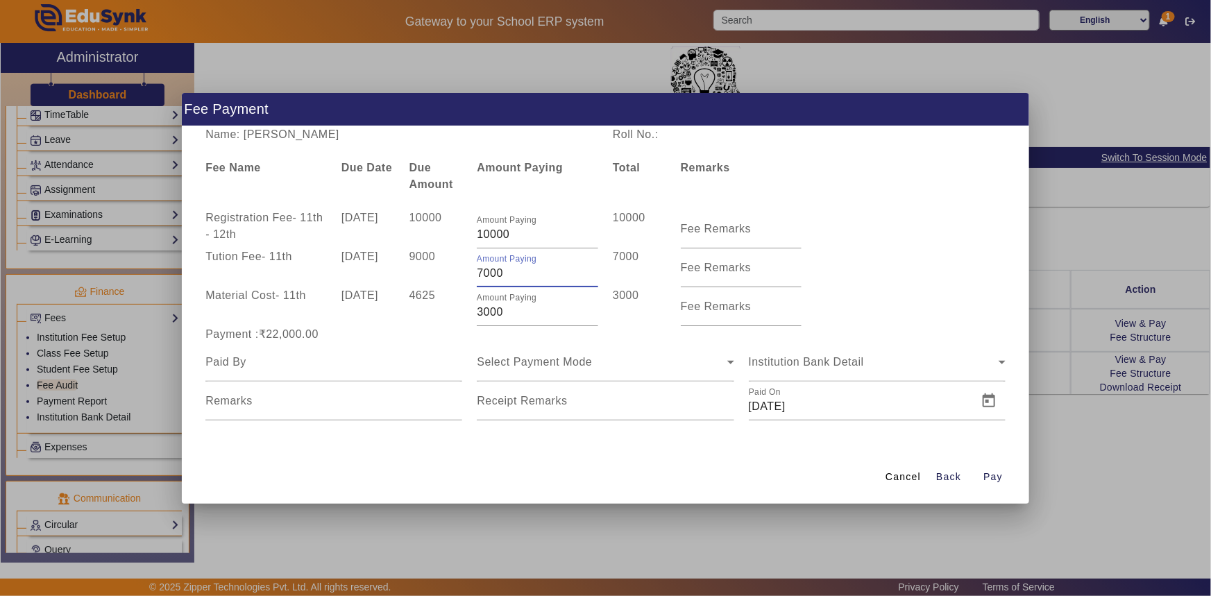
click at [455, 314] on div "4625" at bounding box center [436, 306] width 68 height 39
click at [492, 368] on span "Select Payment Mode" at bounding box center [534, 362] width 115 height 12
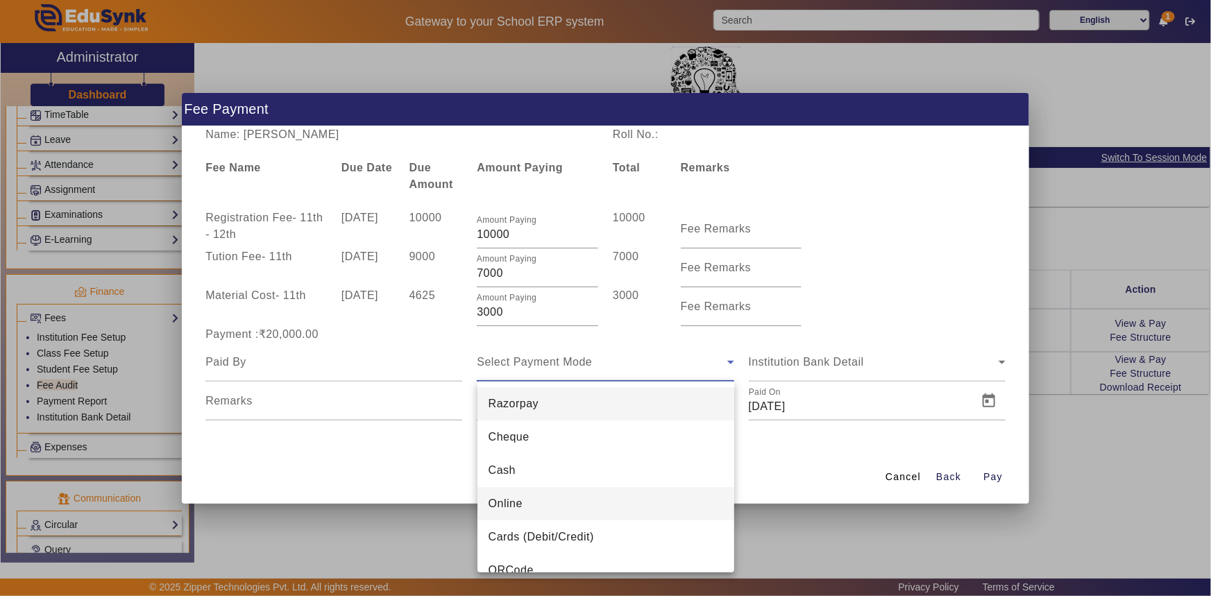
click at [496, 503] on span "Online" at bounding box center [506, 503] width 34 height 17
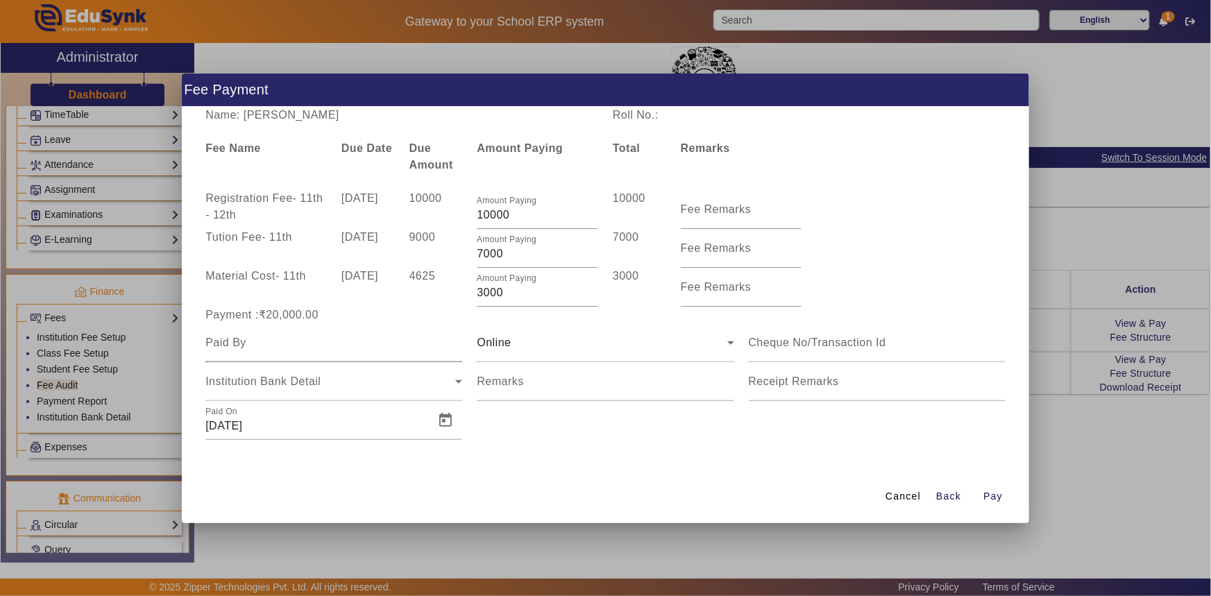
click at [320, 357] on div at bounding box center [333, 342] width 257 height 39
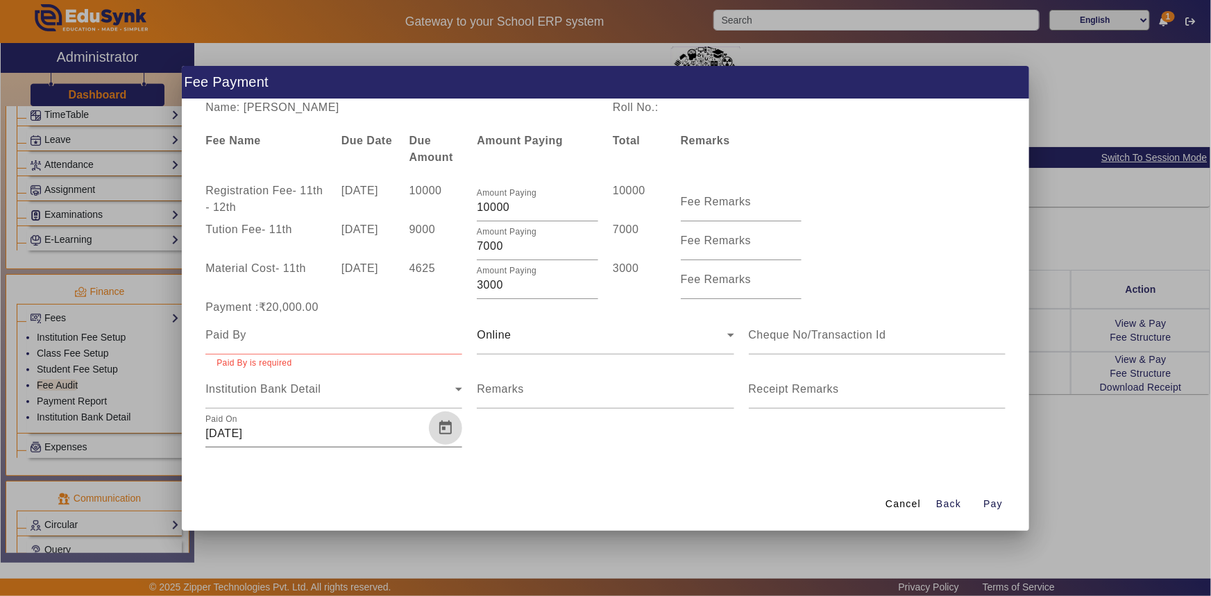
click at [444, 417] on span "Open calendar" at bounding box center [445, 428] width 33 height 33
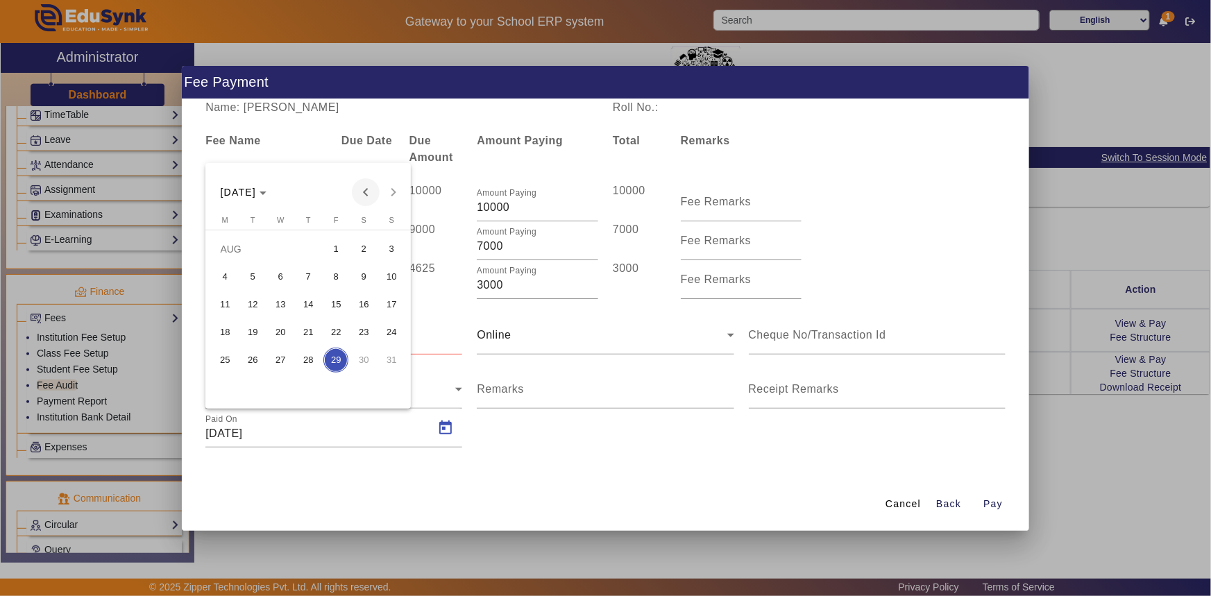
click at [369, 195] on span "Previous month" at bounding box center [366, 192] width 28 height 28
click at [285, 353] on span "23" at bounding box center [280, 360] width 25 height 25
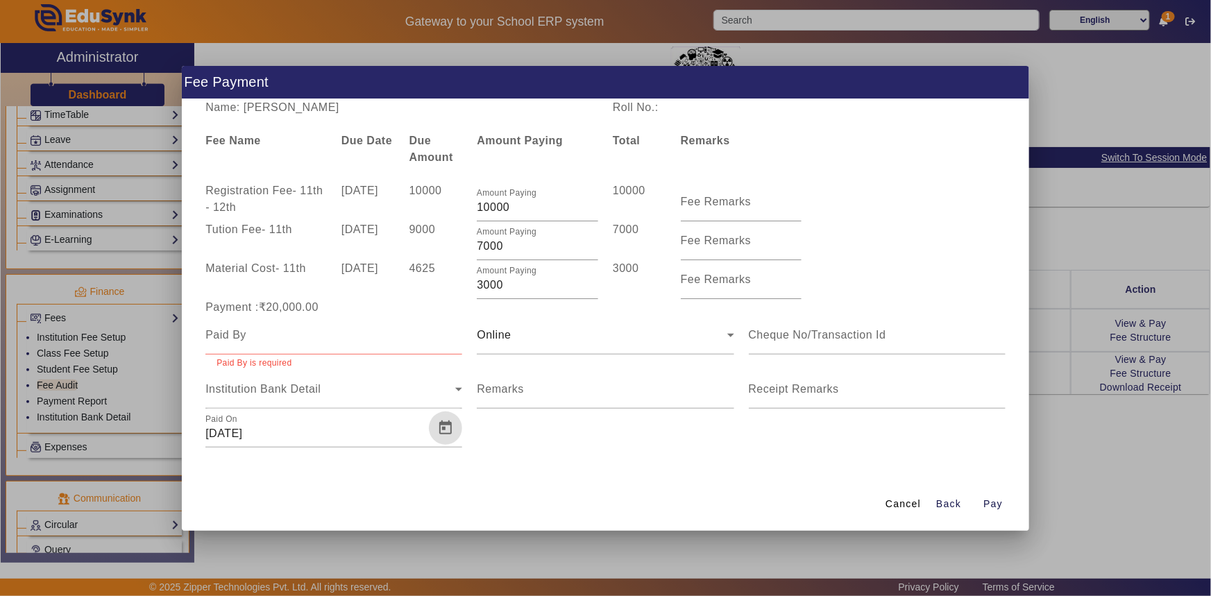
click at [300, 344] on div at bounding box center [333, 335] width 257 height 39
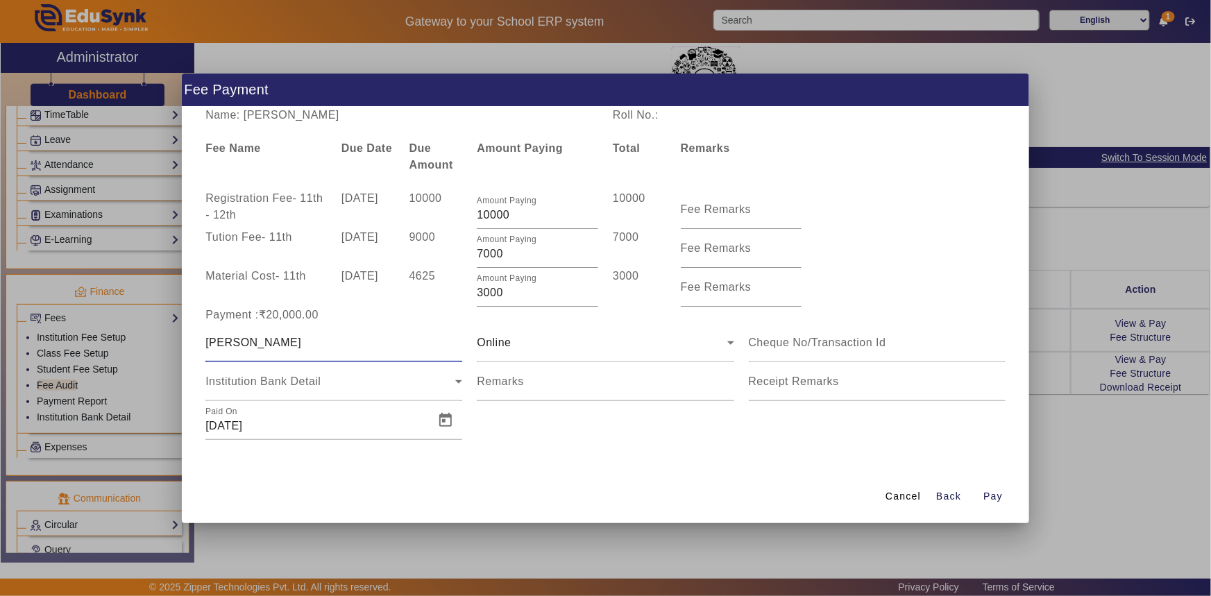
drag, startPoint x: 237, startPoint y: 341, endPoint x: 322, endPoint y: 341, distance: 85.4
click at [322, 341] on input "[PERSON_NAME]" at bounding box center [333, 342] width 257 height 17
click at [770, 346] on input at bounding box center [877, 342] width 257 height 17
click at [995, 493] on span "Pay" at bounding box center [992, 496] width 19 height 15
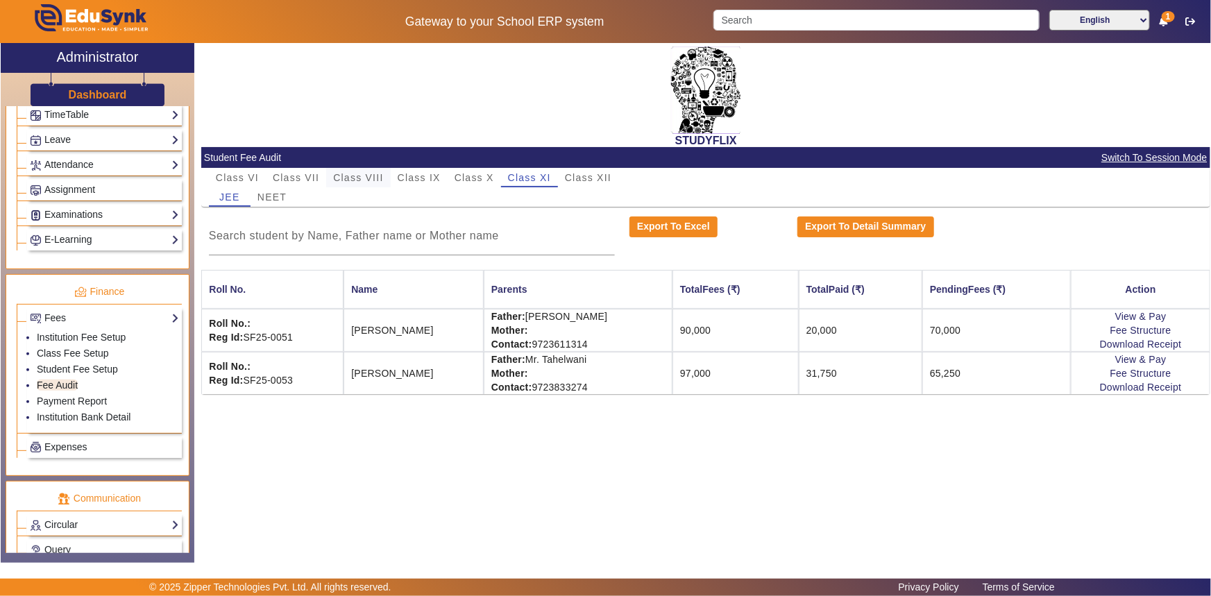
click at [353, 177] on span "Class VIII" at bounding box center [358, 178] width 50 height 10
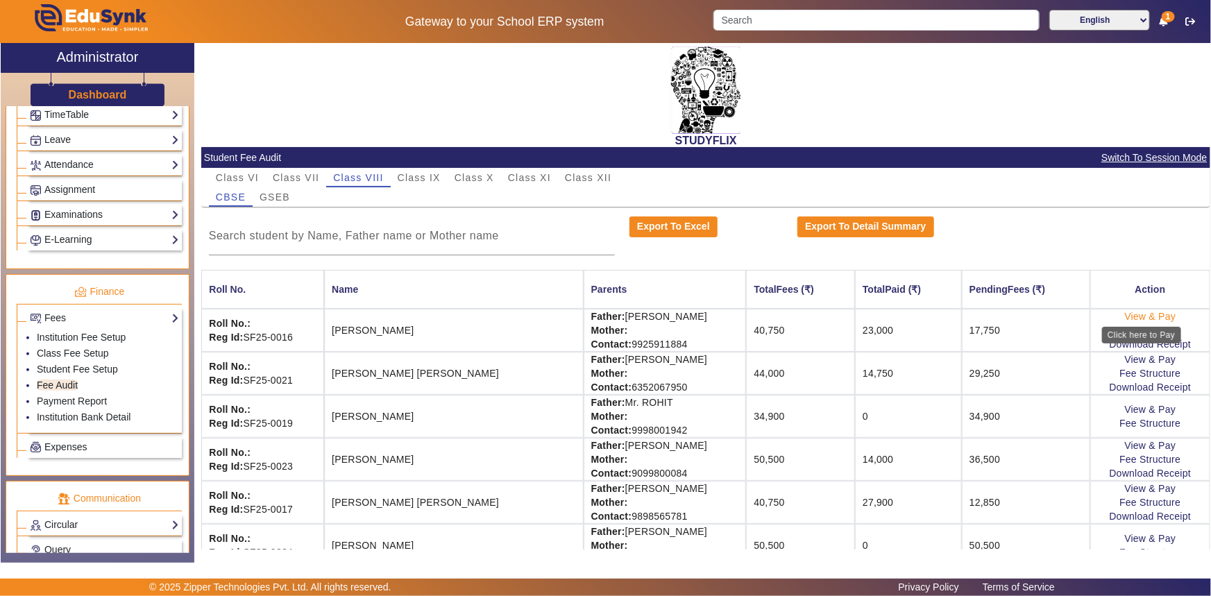
click at [1151, 316] on link "View & Pay" at bounding box center [1150, 316] width 51 height 11
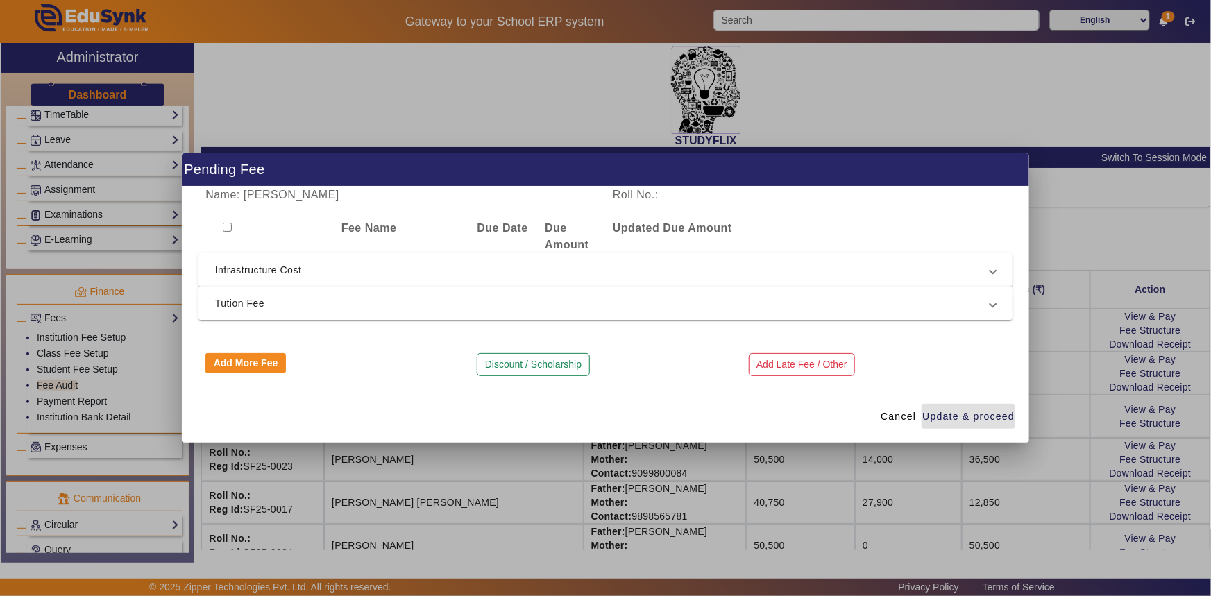
click at [261, 304] on span "Tution Fee" at bounding box center [603, 303] width 776 height 17
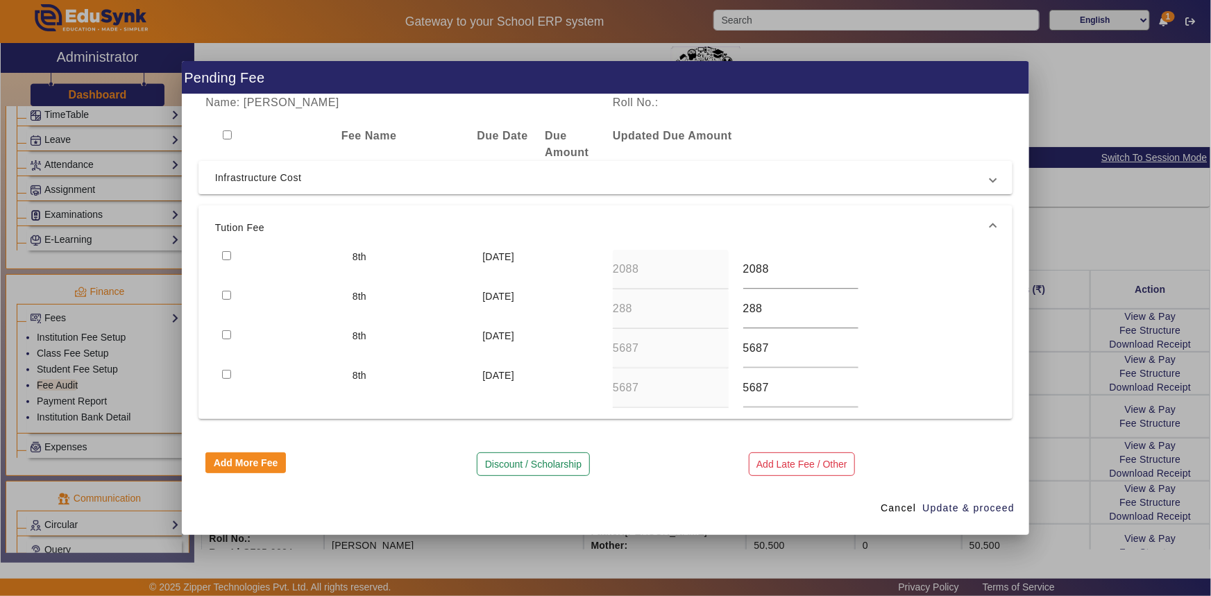
click at [228, 255] on input "checkbox" at bounding box center [226, 255] width 9 height 9
click at [226, 296] on input "checkbox" at bounding box center [226, 295] width 9 height 9
click at [227, 333] on input "checkbox" at bounding box center [226, 334] width 9 height 9
click at [307, 180] on span "Infrastructure Cost" at bounding box center [603, 177] width 776 height 17
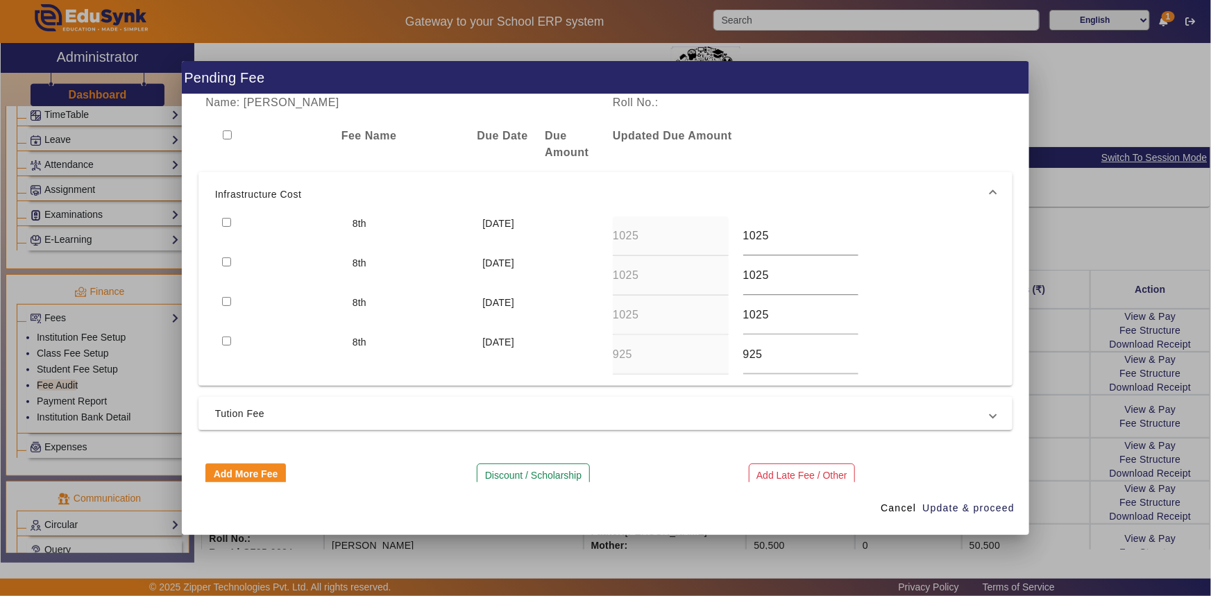
click at [230, 218] on input "checkbox" at bounding box center [226, 222] width 9 height 9
drag, startPoint x: 228, startPoint y: 260, endPoint x: 229, endPoint y: 270, distance: 9.8
click at [228, 262] on input "checkbox" at bounding box center [226, 261] width 9 height 9
click at [231, 303] on div at bounding box center [280, 316] width 130 height 40
click at [224, 300] on input "checkbox" at bounding box center [226, 301] width 9 height 9
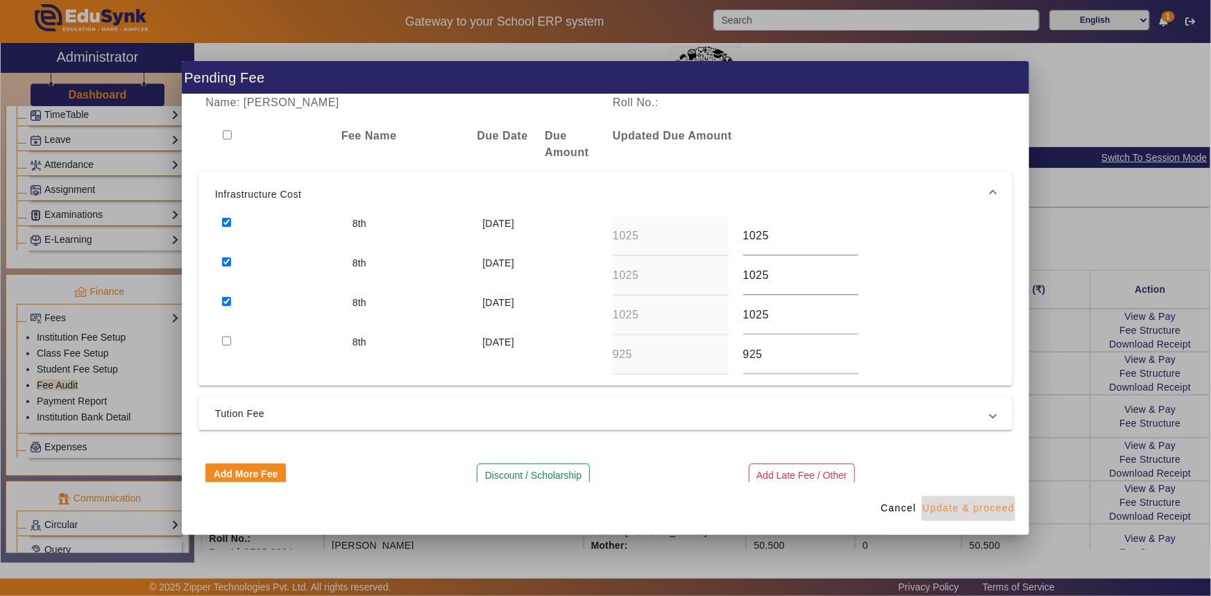
click at [995, 517] on span "button" at bounding box center [969, 508] width 94 height 33
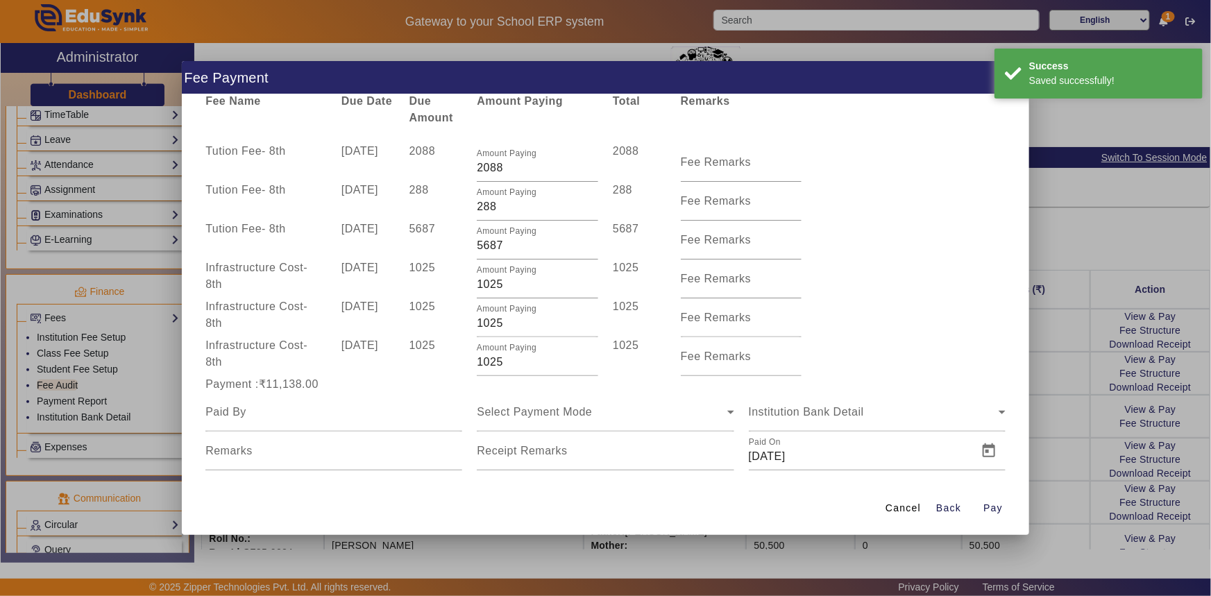
scroll to position [54, 0]
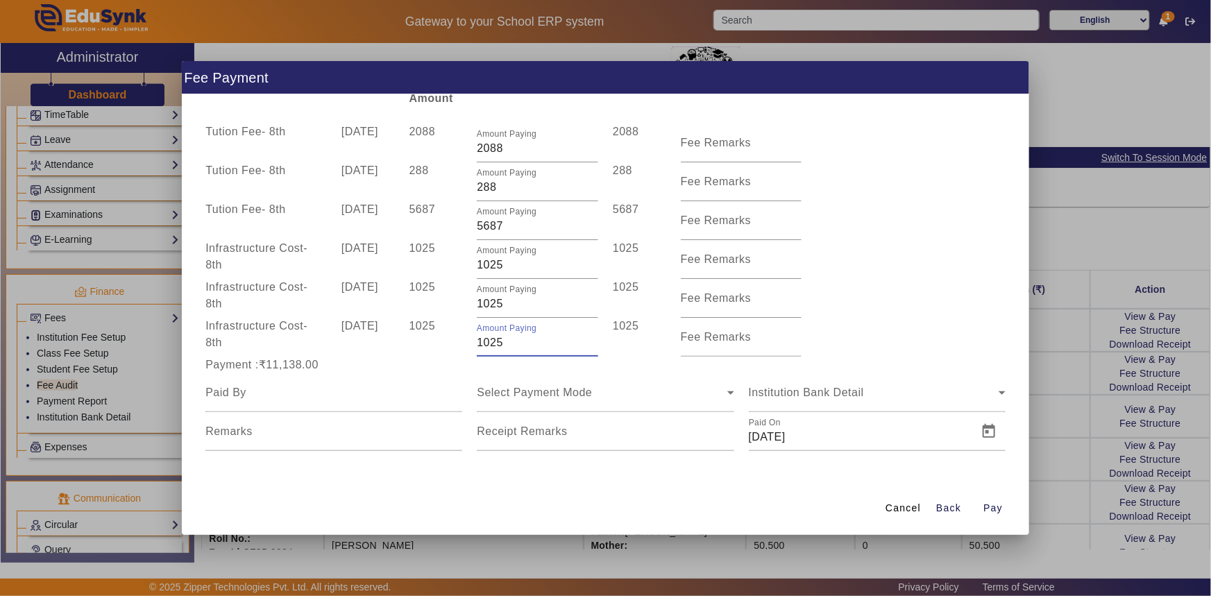
drag, startPoint x: 476, startPoint y: 341, endPoint x: 531, endPoint y: 346, distance: 55.0
click at [531, 346] on input "1025" at bounding box center [537, 342] width 121 height 17
drag, startPoint x: 477, startPoint y: 305, endPoint x: 541, endPoint y: 308, distance: 64.6
click at [541, 308] on input "1025" at bounding box center [537, 304] width 121 height 17
click at [436, 330] on div "1025" at bounding box center [436, 337] width 68 height 39
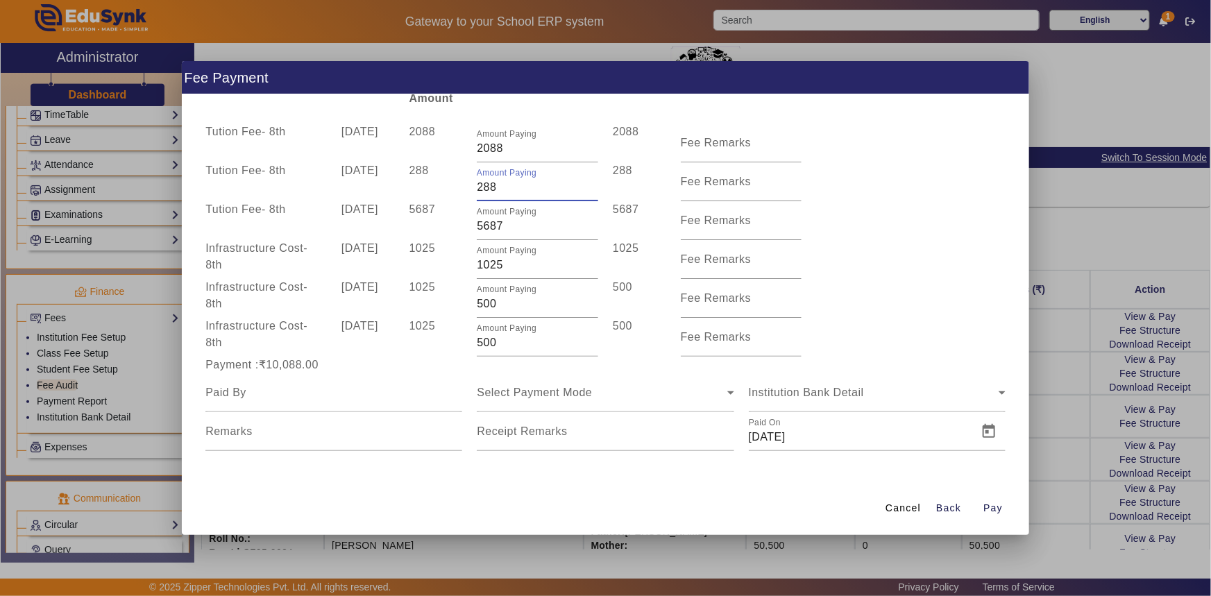
drag, startPoint x: 487, startPoint y: 184, endPoint x: 496, endPoint y: 187, distance: 9.7
click at [496, 187] on input "288" at bounding box center [537, 187] width 121 height 17
drag, startPoint x: 489, startPoint y: 230, endPoint x: 504, endPoint y: 230, distance: 15.3
click at [504, 230] on input "5687" at bounding box center [537, 226] width 121 height 17
click at [453, 248] on div "1025" at bounding box center [436, 259] width 68 height 39
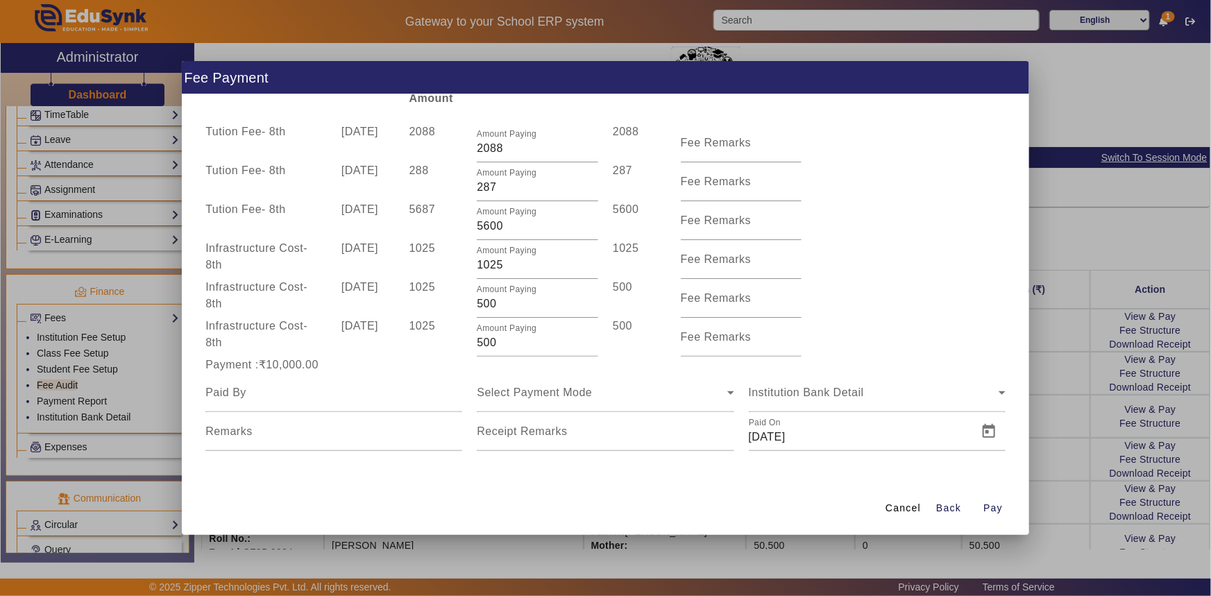
scroll to position [0, 0]
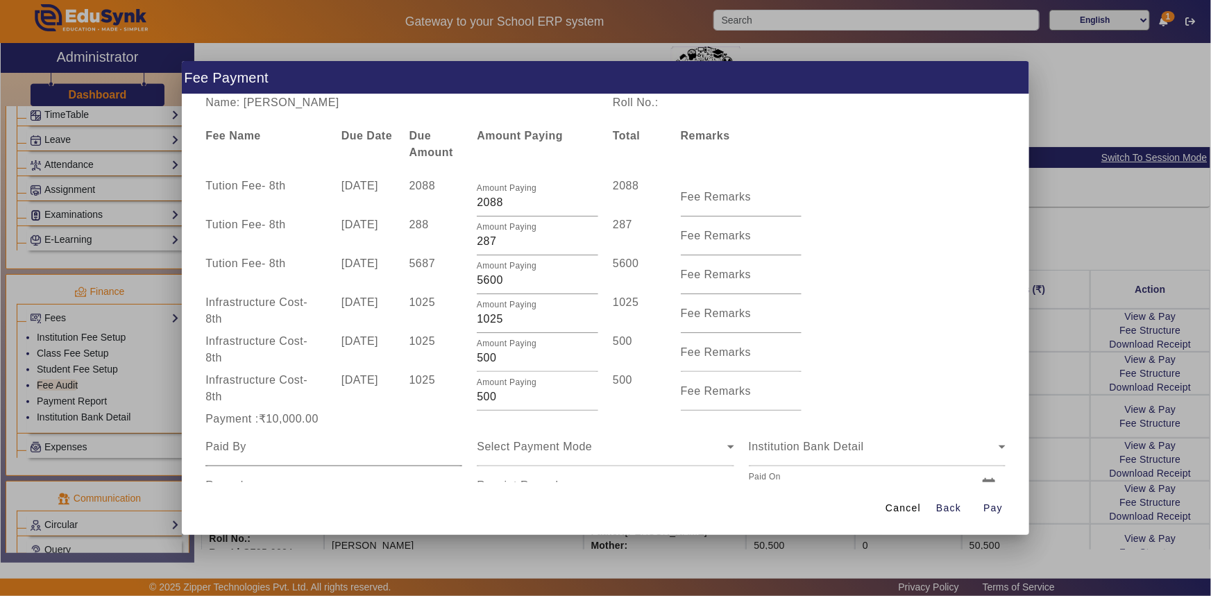
click at [246, 448] on input at bounding box center [333, 447] width 257 height 17
click at [505, 456] on div "Select Payment Mode" at bounding box center [605, 446] width 257 height 39
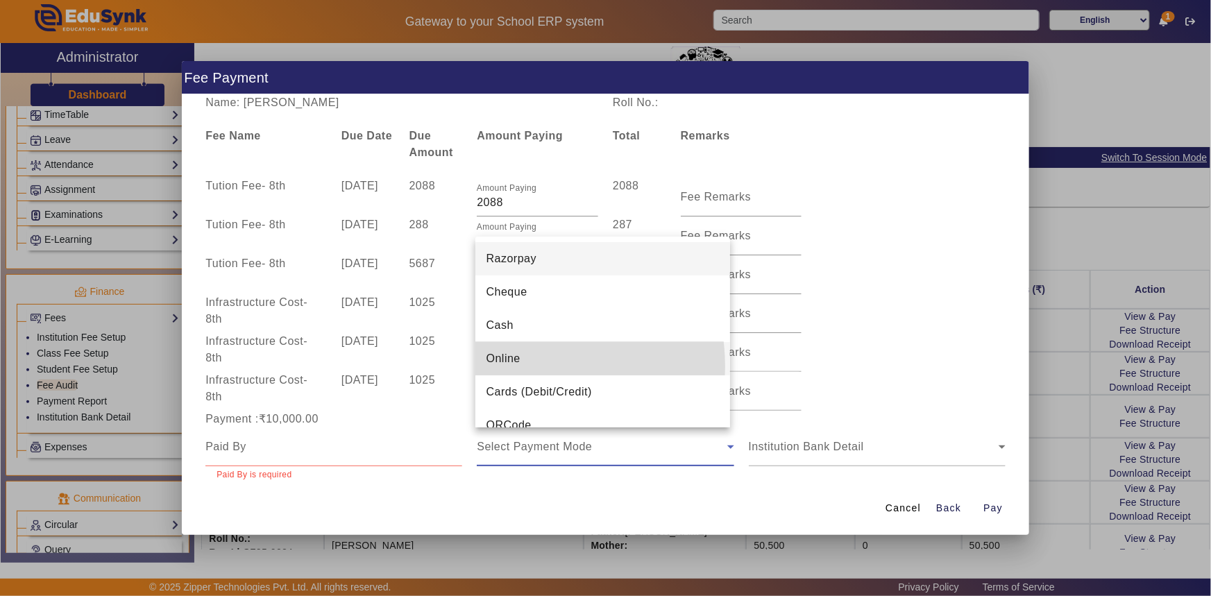
click at [517, 366] on span "Online" at bounding box center [503, 358] width 34 height 17
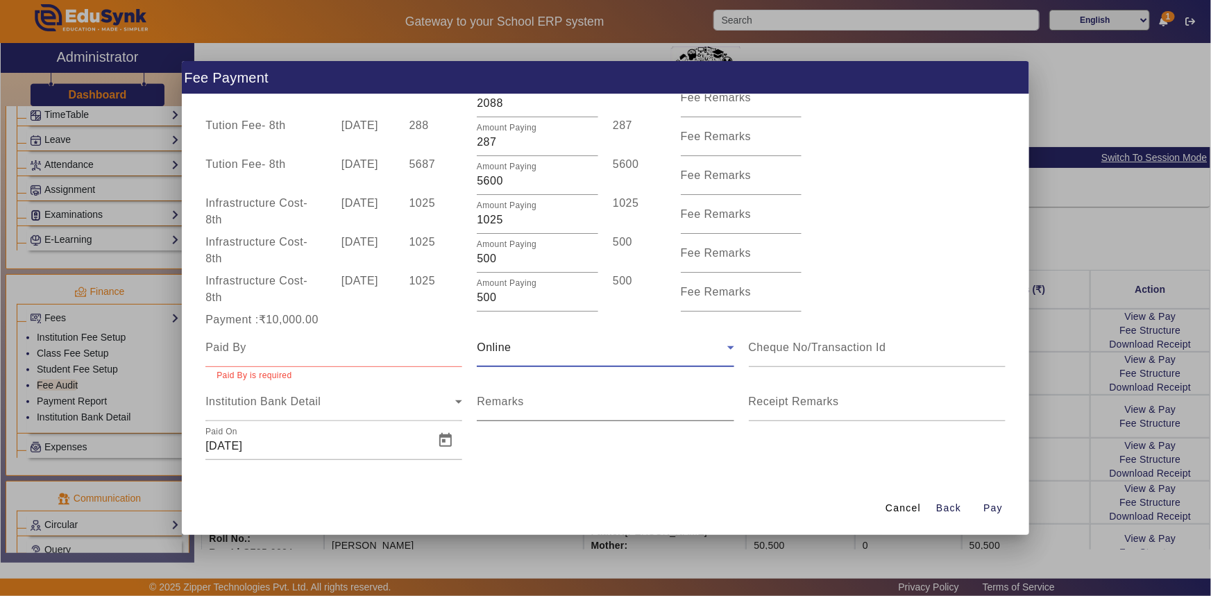
scroll to position [108, 0]
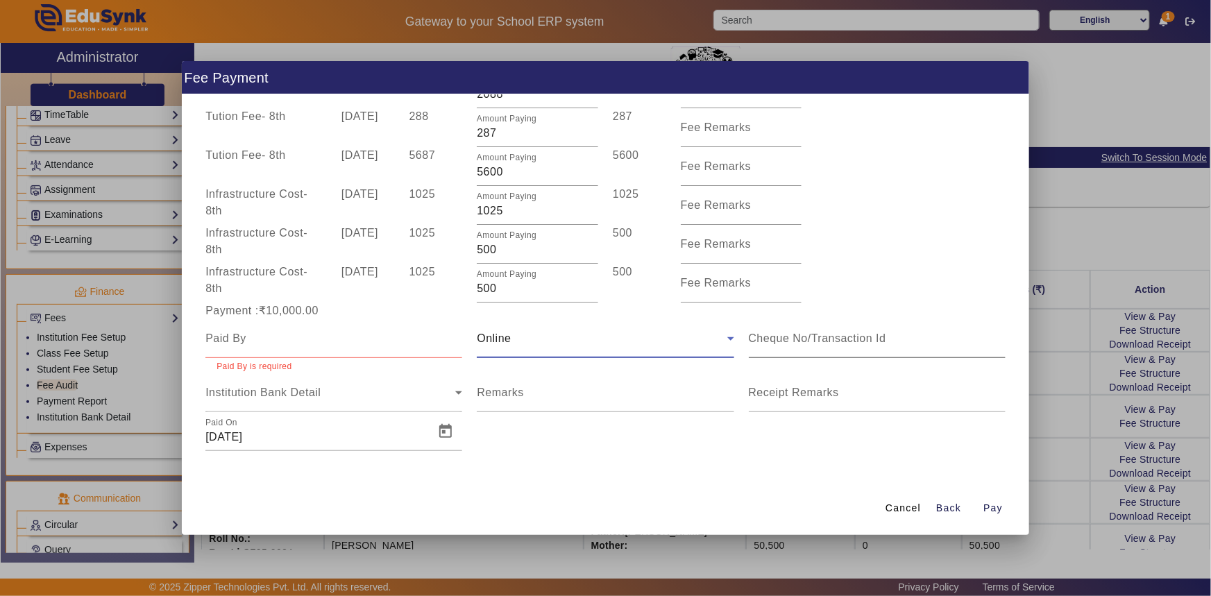
click at [755, 339] on input at bounding box center [877, 338] width 257 height 17
click at [344, 332] on input at bounding box center [333, 338] width 257 height 17
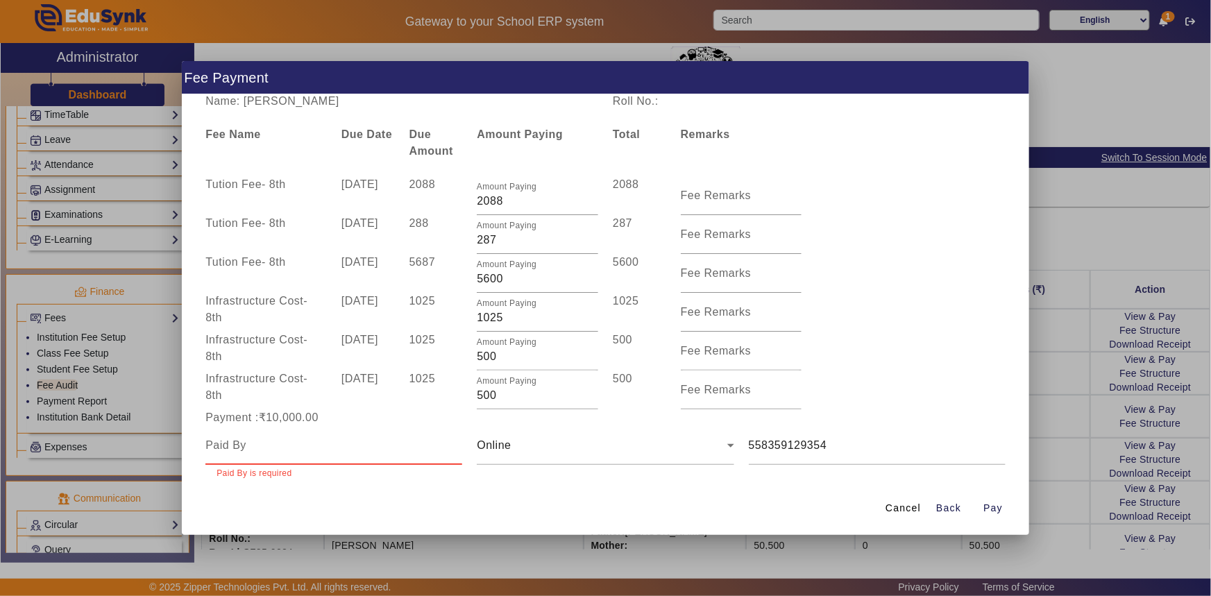
scroll to position [0, 0]
click at [226, 444] on input at bounding box center [333, 447] width 257 height 17
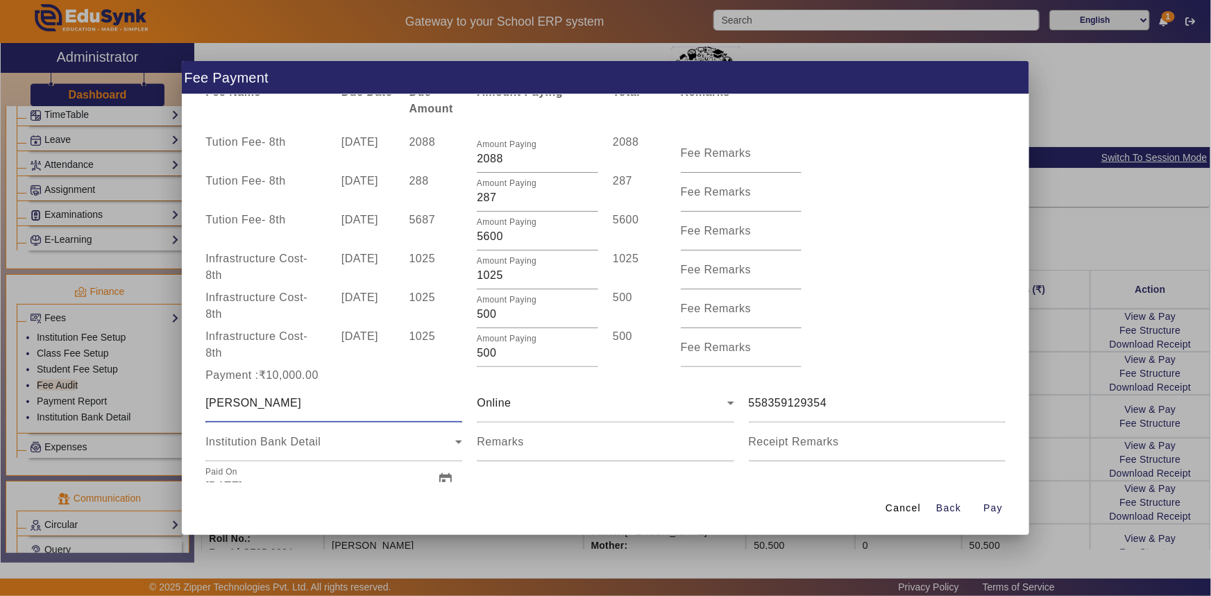
scroll to position [92, 0]
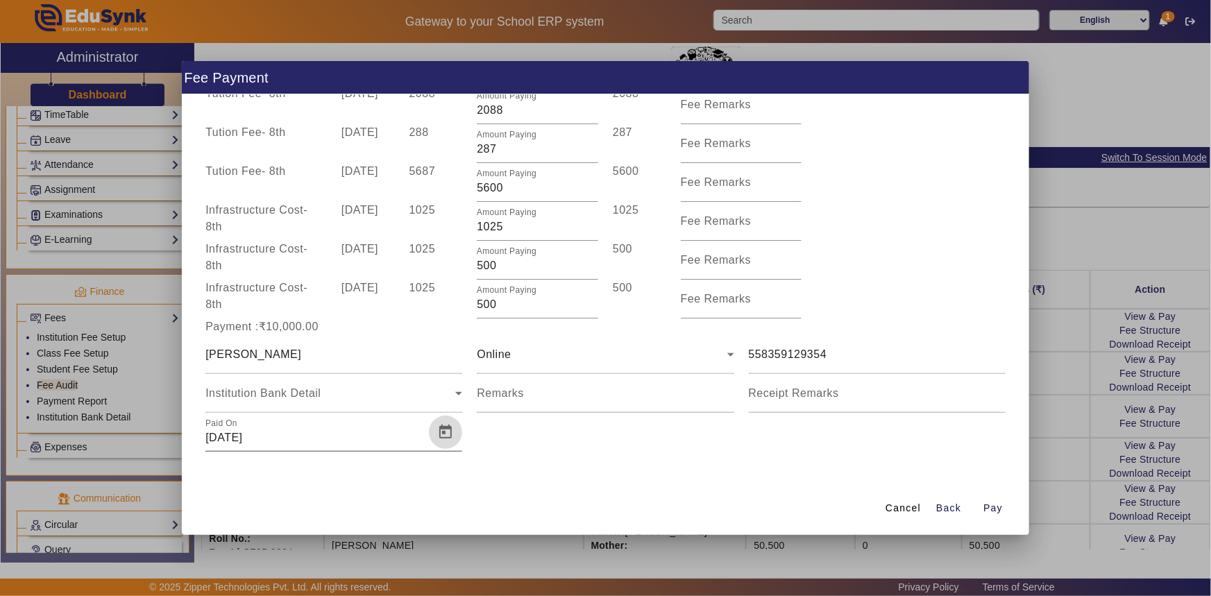
click at [439, 432] on span "Open calendar" at bounding box center [445, 432] width 33 height 33
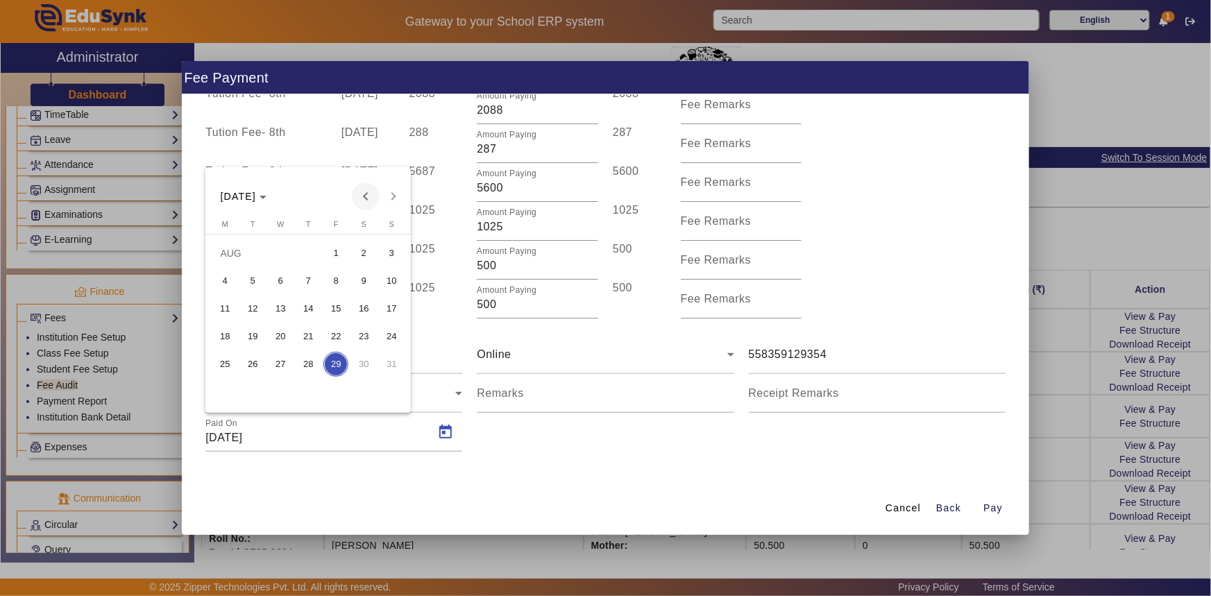
click at [372, 197] on span "Previous month" at bounding box center [366, 197] width 28 height 28
click at [224, 277] on span "5" at bounding box center [224, 281] width 25 height 25
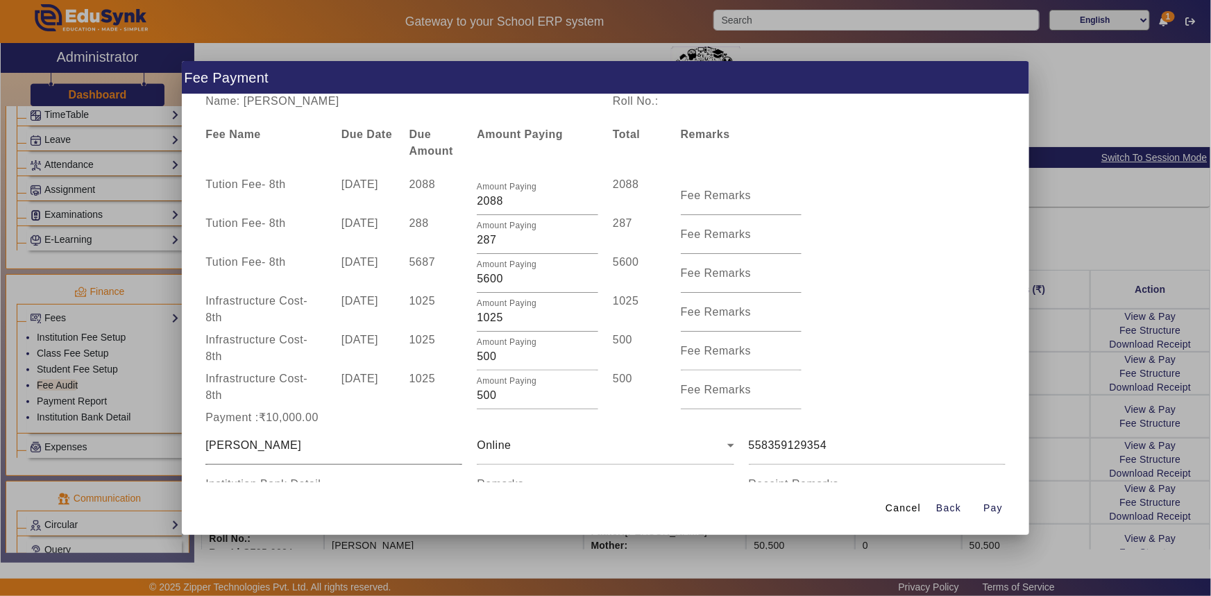
scroll to position [0, 0]
drag, startPoint x: 273, startPoint y: 98, endPoint x: 242, endPoint y: 100, distance: 31.3
click at [242, 100] on div "Name: [PERSON_NAME]" at bounding box center [401, 102] width 407 height 17
copy div "Angel"
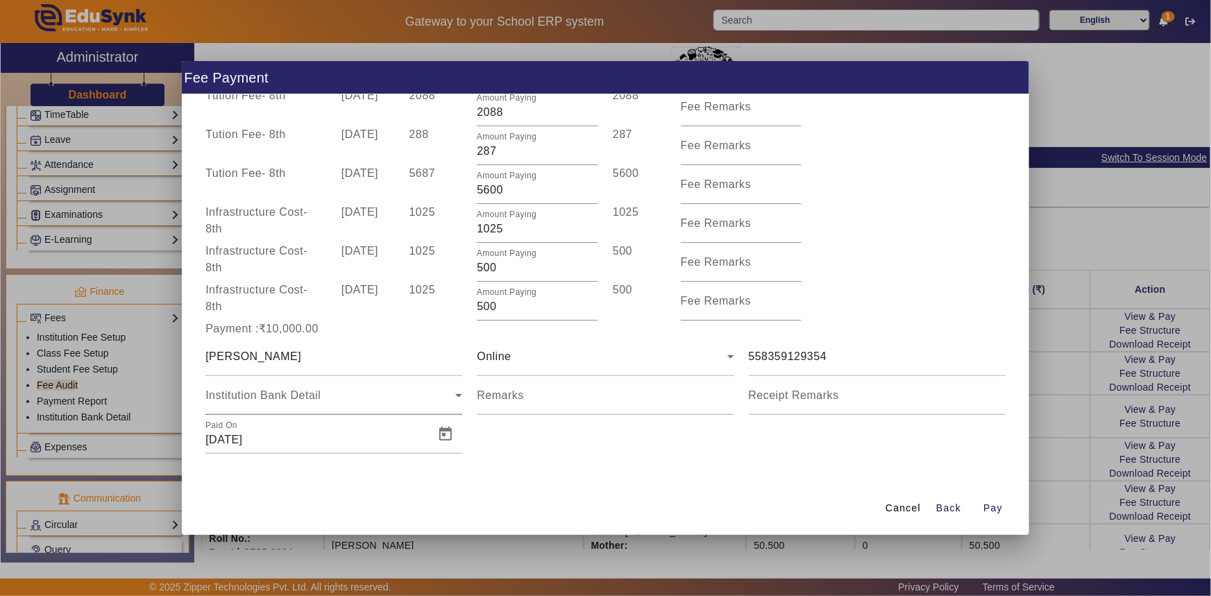
scroll to position [92, 0]
drag, startPoint x: 243, startPoint y: 358, endPoint x: 193, endPoint y: 354, distance: 50.1
click at [193, 354] on div "Name: [PERSON_NAME] Roll No.: Fee Name Due Date Due Amount Amount Paying Total …" at bounding box center [606, 287] width 848 height 387
paste input "Angel"
click at [992, 511] on span "Pay" at bounding box center [992, 508] width 19 height 15
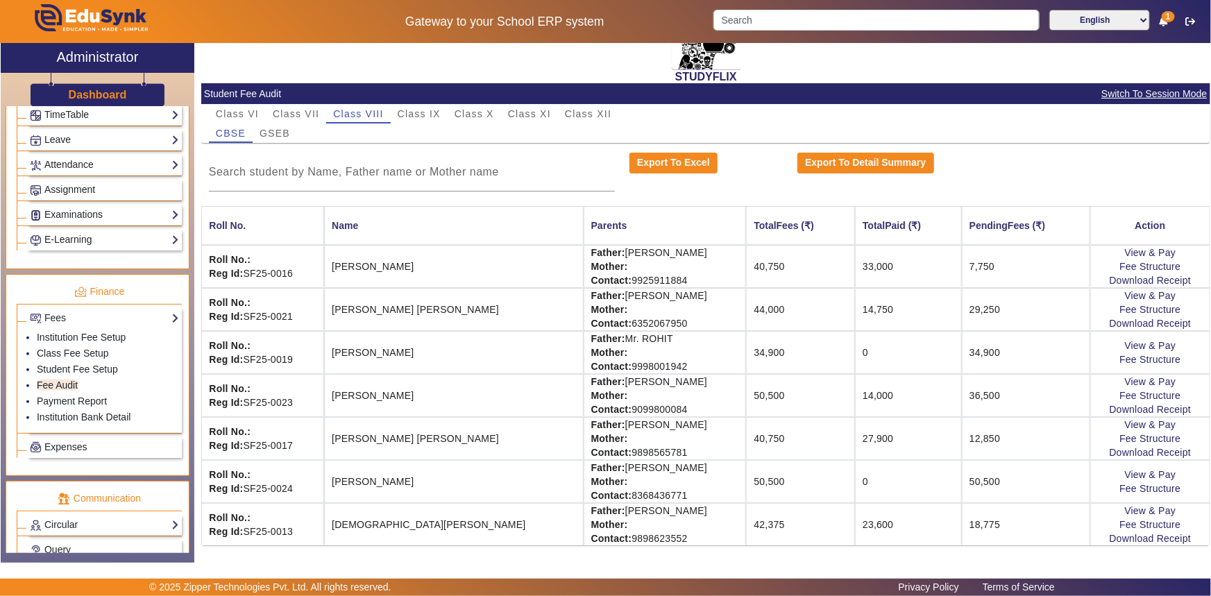
scroll to position [69, 0]
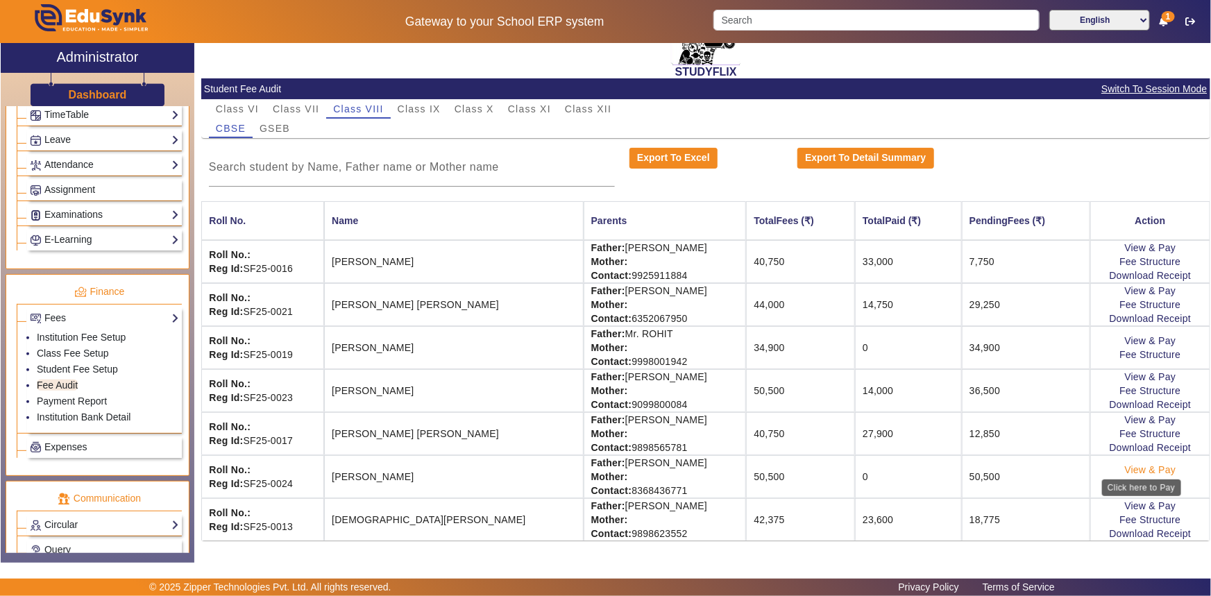
click at [1155, 466] on link "View & Pay" at bounding box center [1150, 469] width 51 height 11
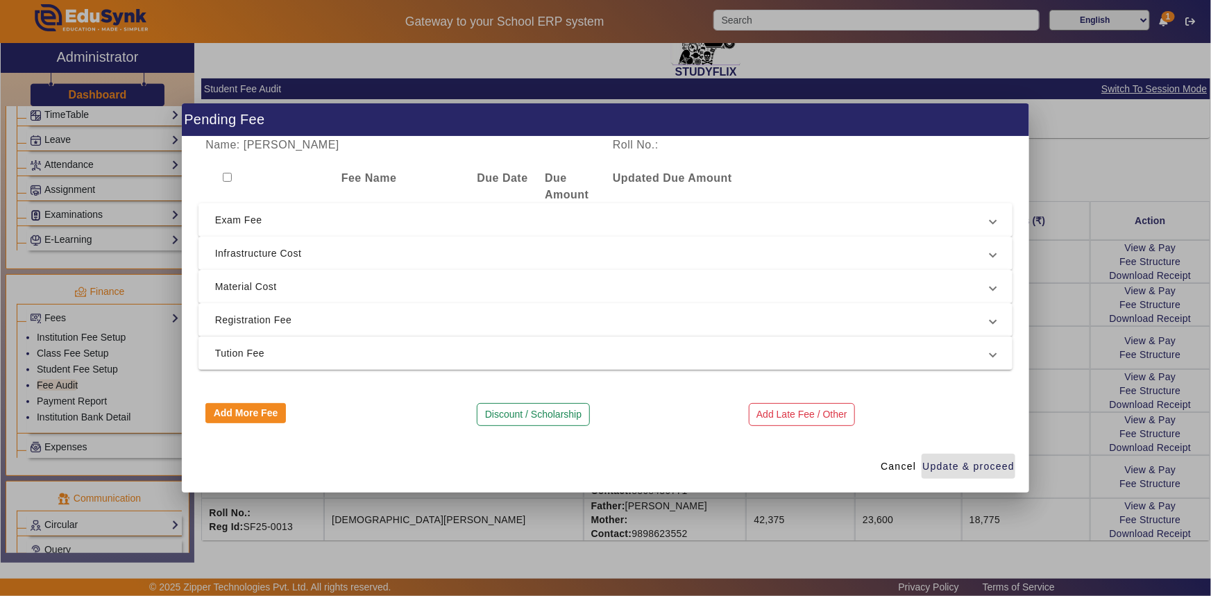
click at [261, 225] on span "Exam Fee" at bounding box center [603, 220] width 776 height 17
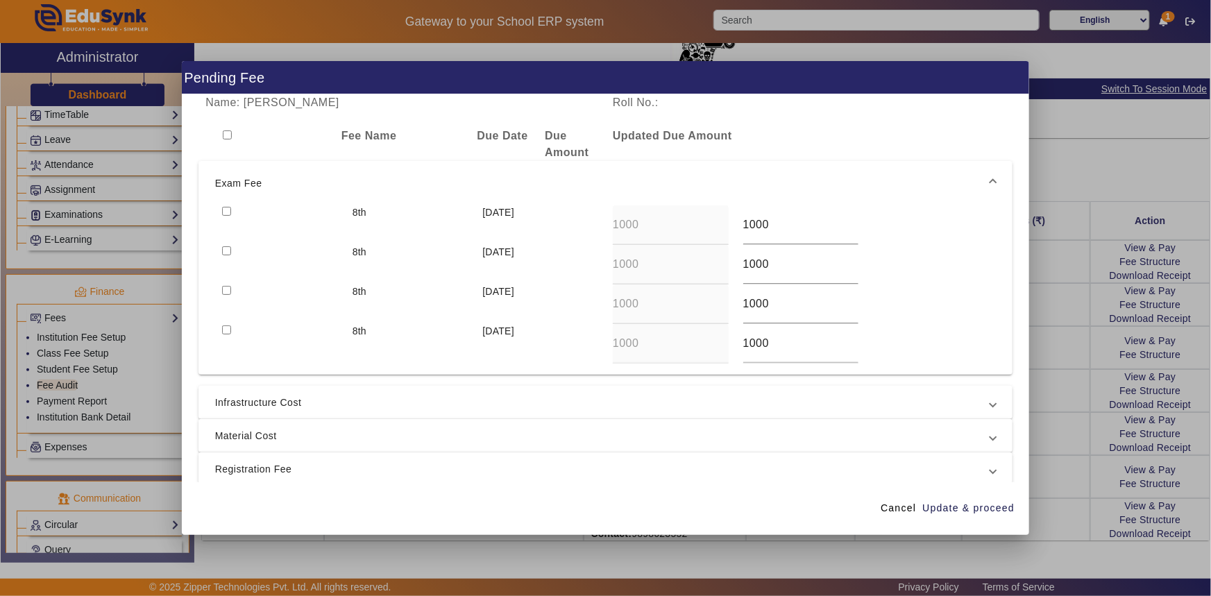
click at [224, 212] on input "checkbox" at bounding box center [226, 211] width 9 height 9
click at [223, 247] on input "checkbox" at bounding box center [226, 250] width 9 height 9
click at [229, 293] on input "checkbox" at bounding box center [226, 290] width 9 height 9
click at [239, 404] on span "Infrastructure Cost" at bounding box center [603, 402] width 776 height 17
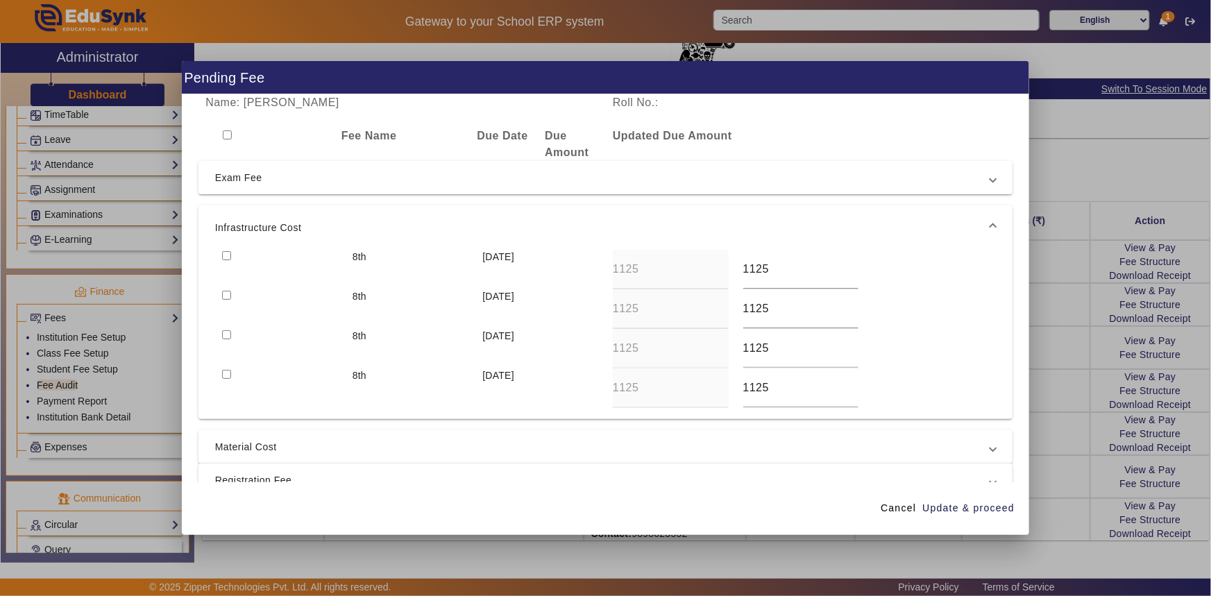
click at [227, 334] on input "checkbox" at bounding box center [226, 334] width 9 height 9
click at [228, 294] on input "checkbox" at bounding box center [226, 295] width 9 height 9
click at [226, 257] on input "checkbox" at bounding box center [226, 255] width 9 height 9
click at [253, 443] on span "Material Cost" at bounding box center [603, 447] width 776 height 17
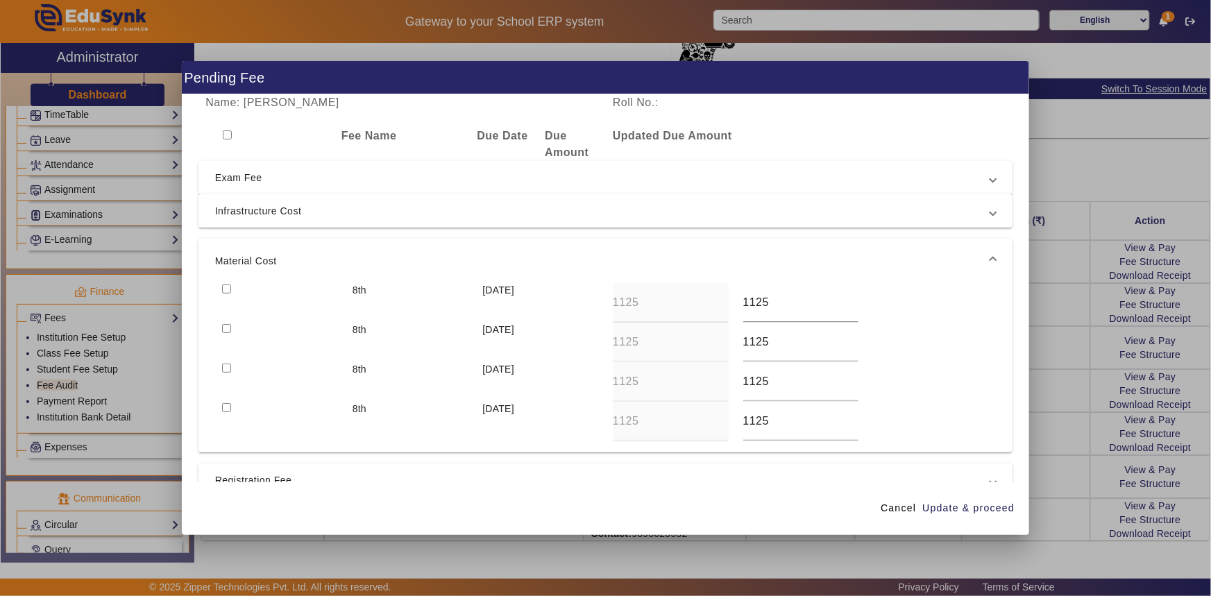
click at [227, 366] on input "checkbox" at bounding box center [226, 368] width 9 height 9
click at [229, 328] on input "checkbox" at bounding box center [226, 328] width 9 height 9
click at [226, 285] on input "checkbox" at bounding box center [226, 289] width 9 height 9
click at [237, 480] on span "Registration Fee" at bounding box center [603, 480] width 776 height 17
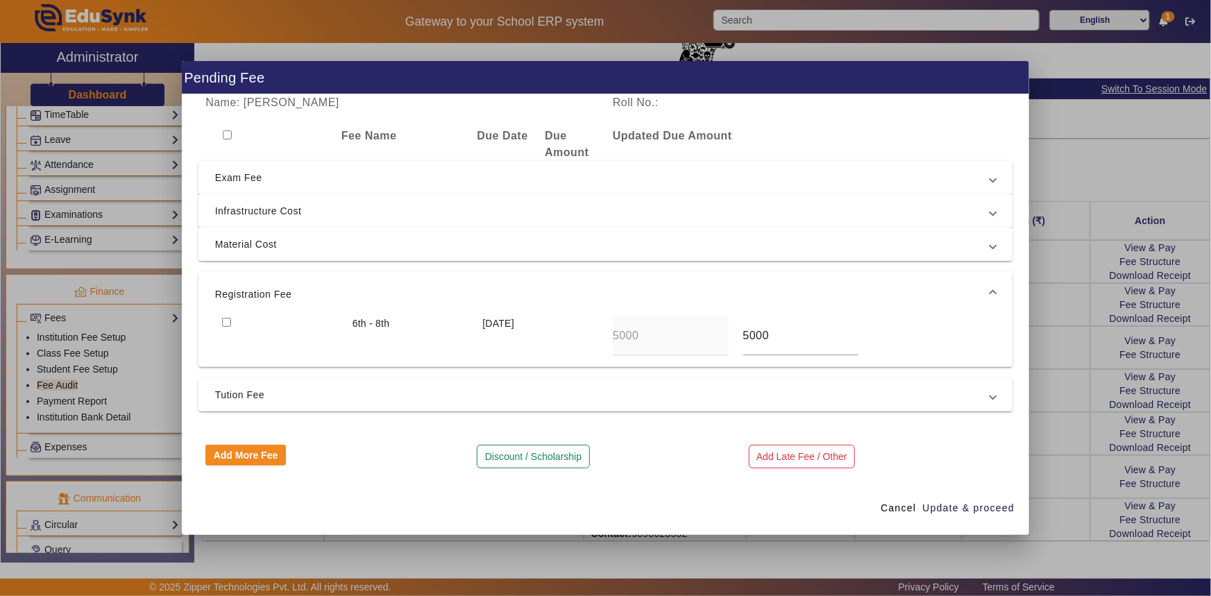
click at [223, 319] on input "checkbox" at bounding box center [226, 322] width 9 height 9
click at [952, 514] on span "Update & proceed" at bounding box center [968, 508] width 92 height 15
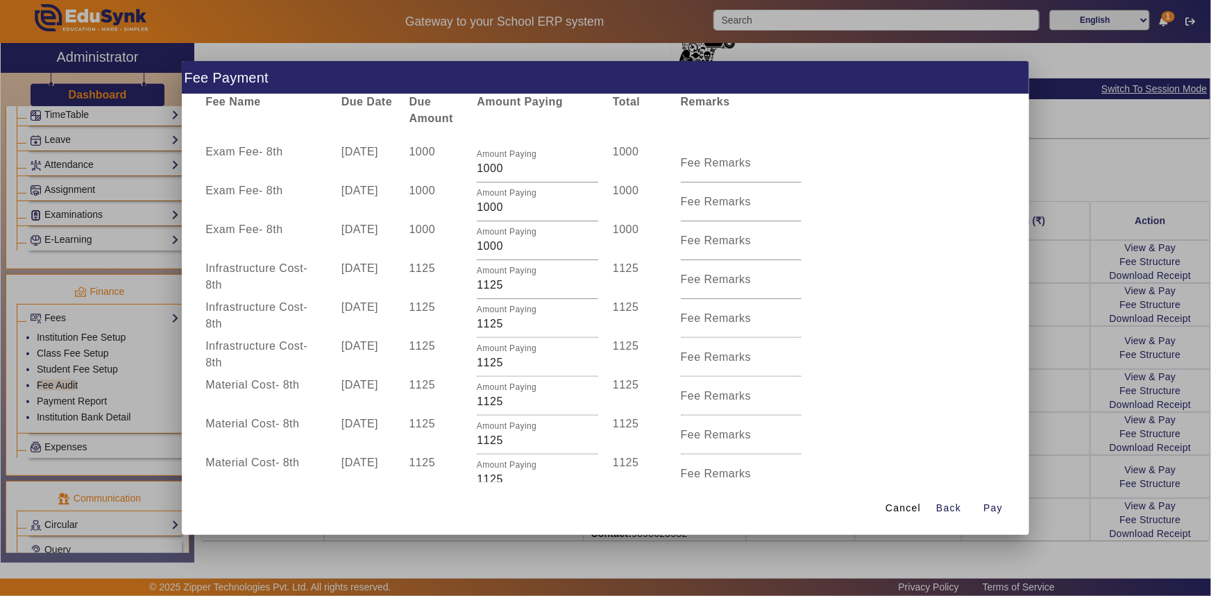
scroll to position [0, 0]
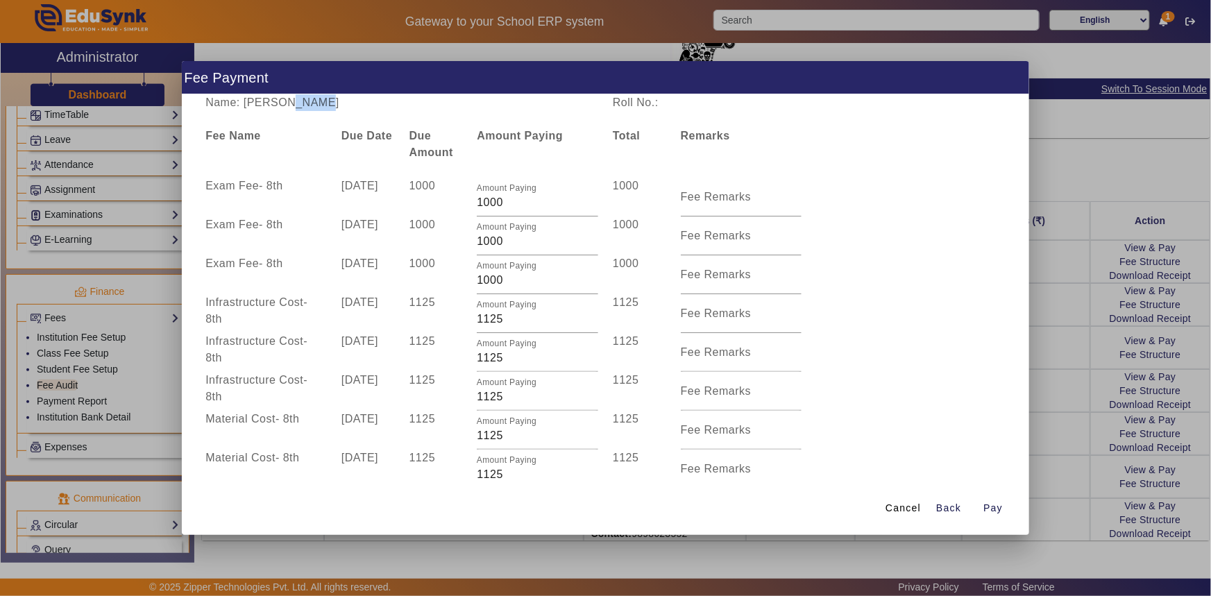
drag, startPoint x: 290, startPoint y: 103, endPoint x: 375, endPoint y: 105, distance: 84.7
click at [375, 105] on div "Name: [PERSON_NAME]" at bounding box center [401, 102] width 407 height 17
copy div "[PERSON_NAME]"
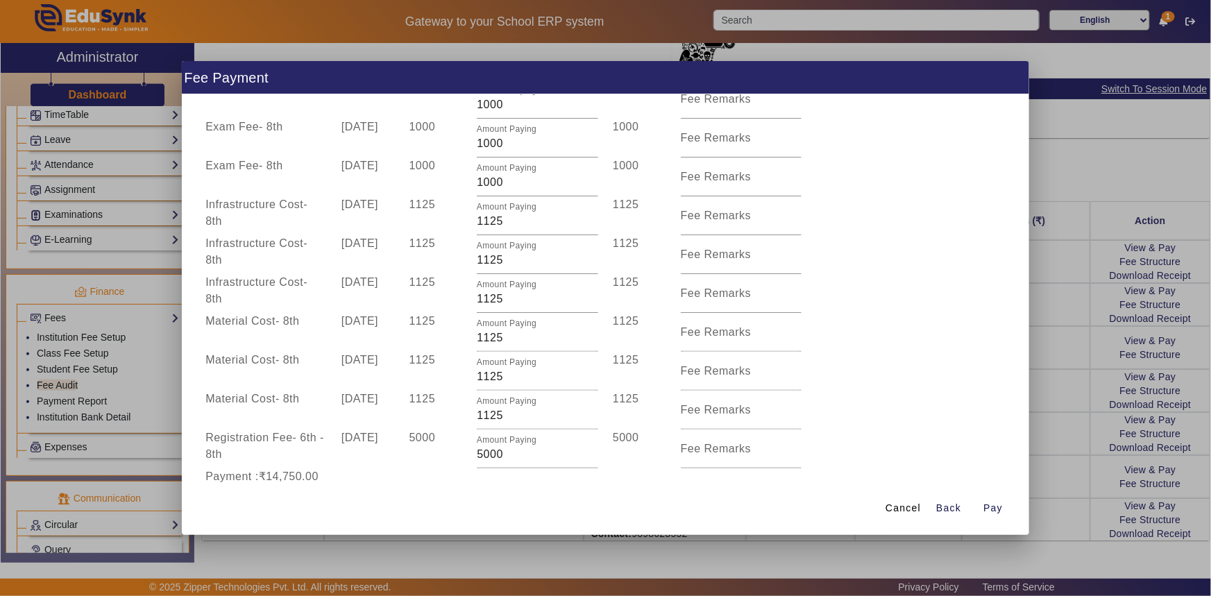
scroll to position [209, 0]
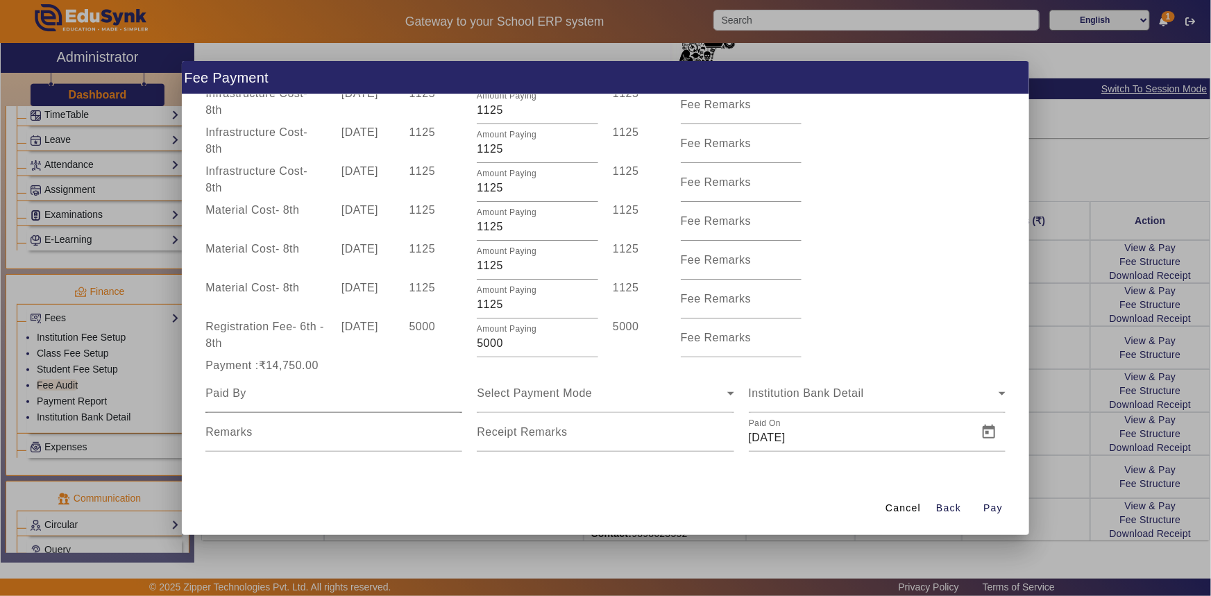
click at [300, 389] on input at bounding box center [333, 393] width 257 height 17
paste input "[PERSON_NAME]"
click at [205, 392] on input "[PERSON_NAME]" at bounding box center [333, 393] width 257 height 17
click at [253, 391] on input "[PERSON_NAME]" at bounding box center [333, 393] width 257 height 17
click at [500, 397] on span "Select Payment Mode" at bounding box center [534, 393] width 115 height 12
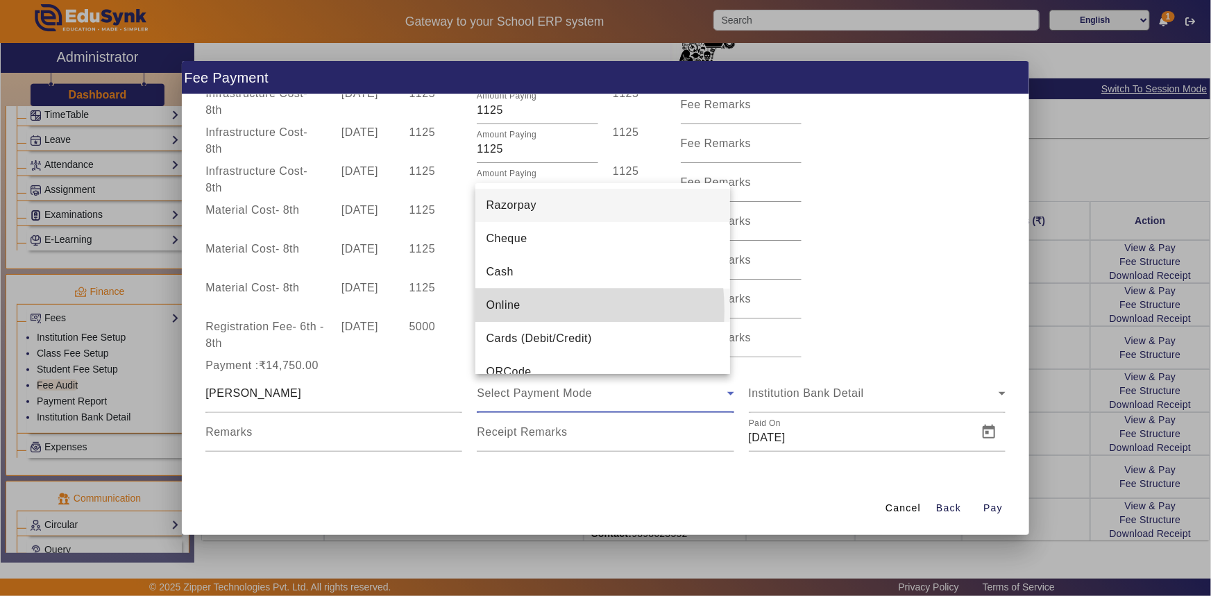
click at [518, 311] on span "Online" at bounding box center [503, 305] width 34 height 17
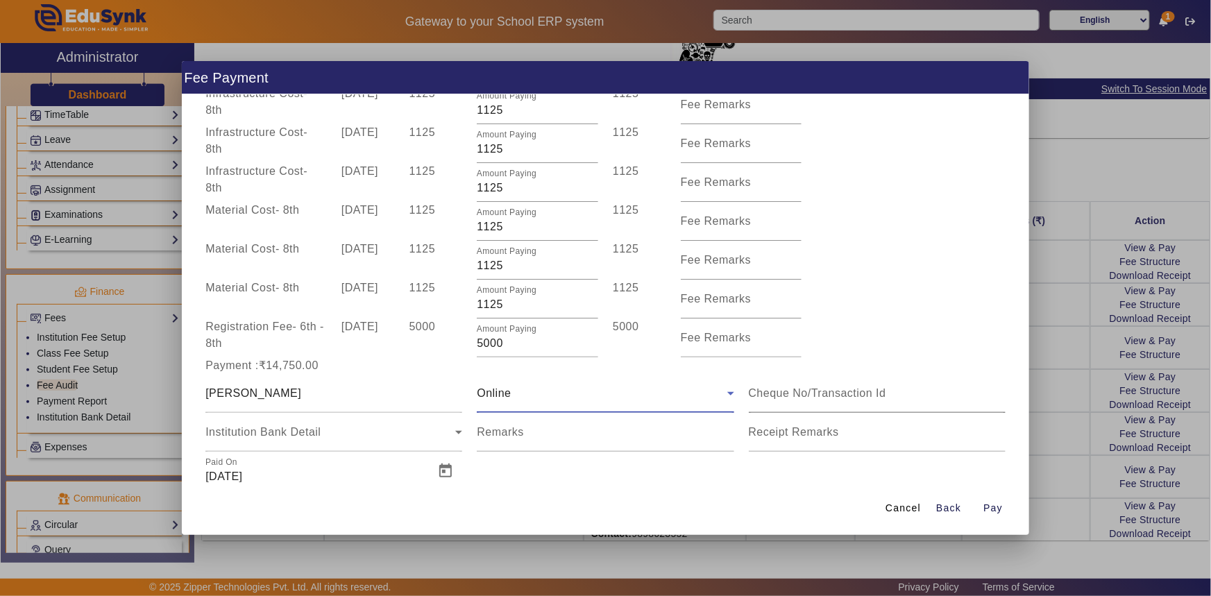
click at [833, 403] on div at bounding box center [877, 393] width 257 height 39
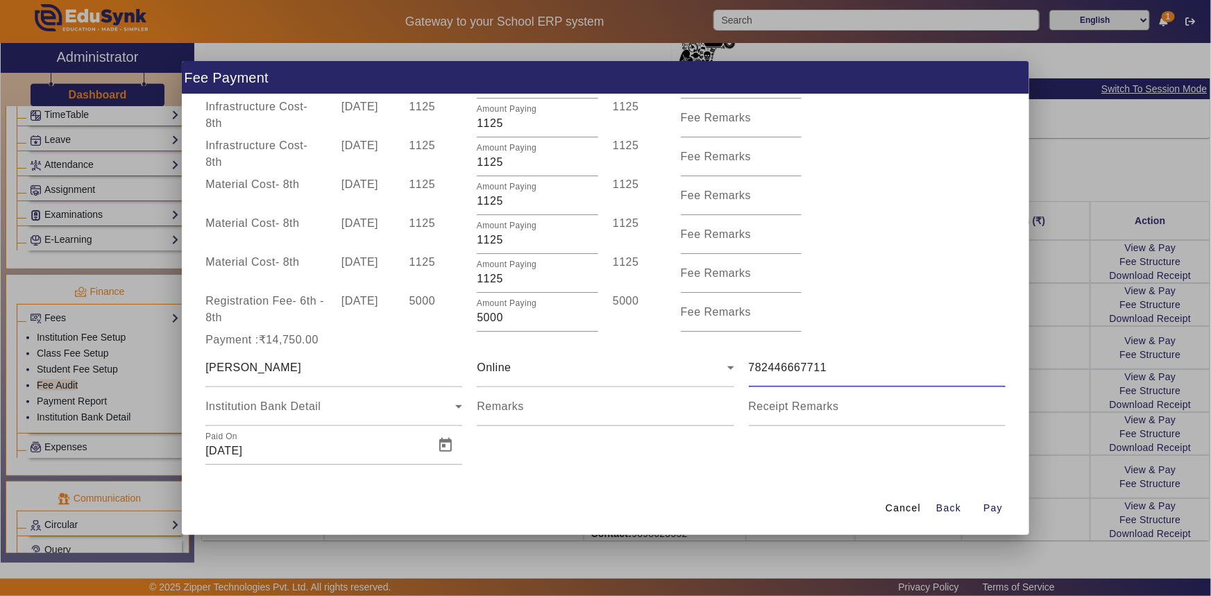
scroll to position [248, 0]
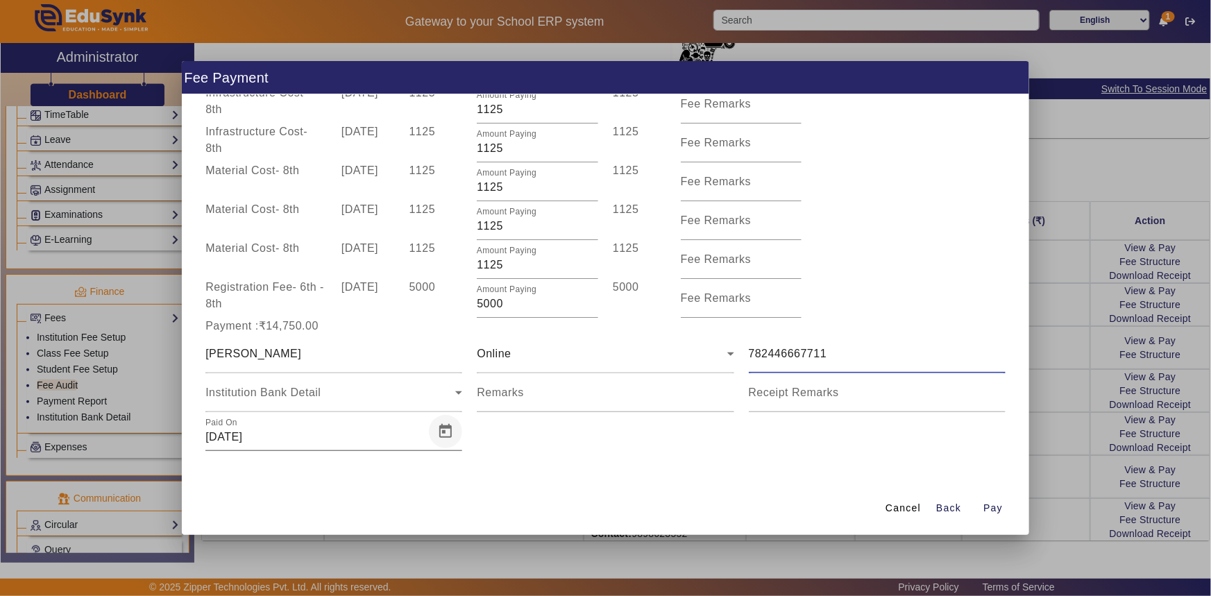
click at [446, 433] on span "Open calendar" at bounding box center [445, 431] width 33 height 33
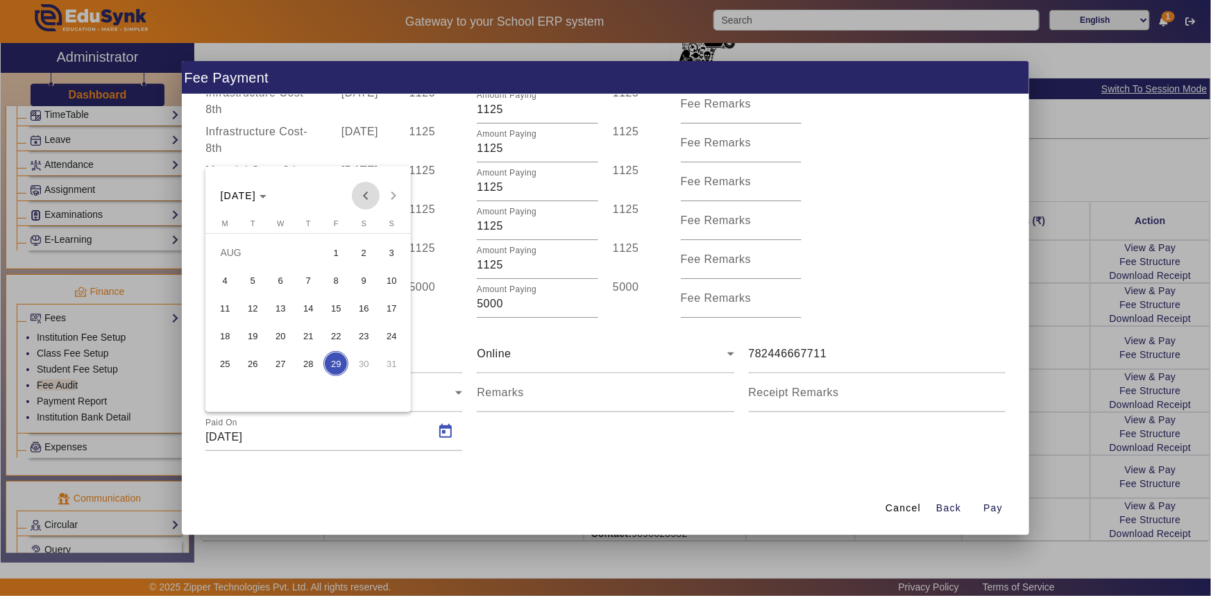
click at [367, 201] on span "Previous month" at bounding box center [366, 196] width 28 height 28
click at [221, 273] on span "5" at bounding box center [224, 280] width 25 height 25
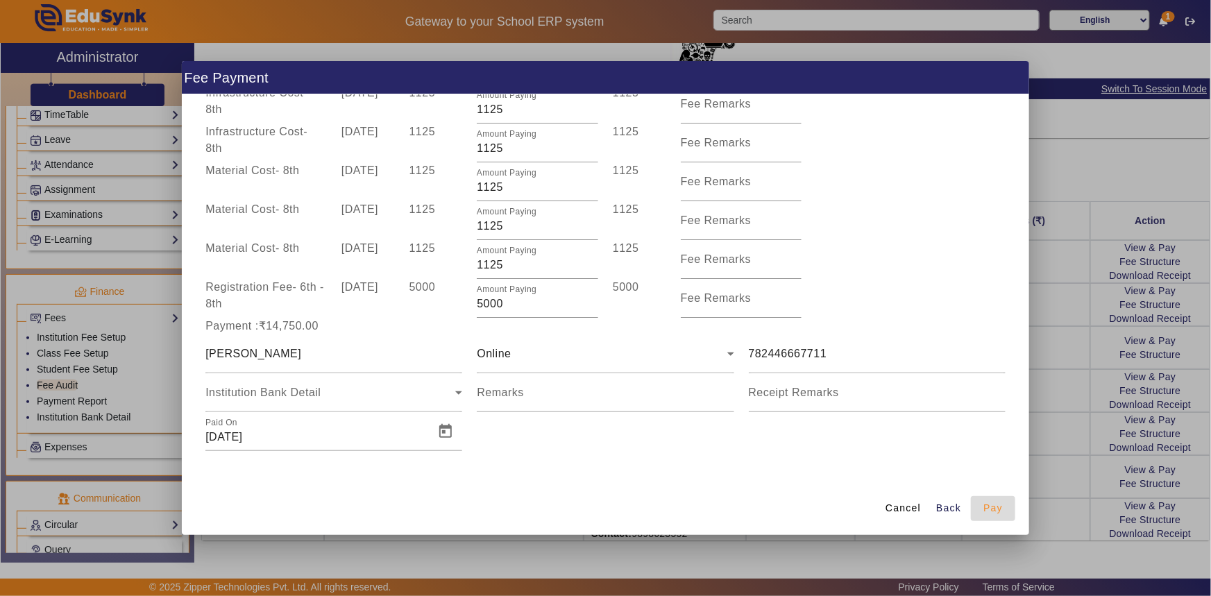
click at [995, 511] on span "Pay" at bounding box center [992, 508] width 19 height 15
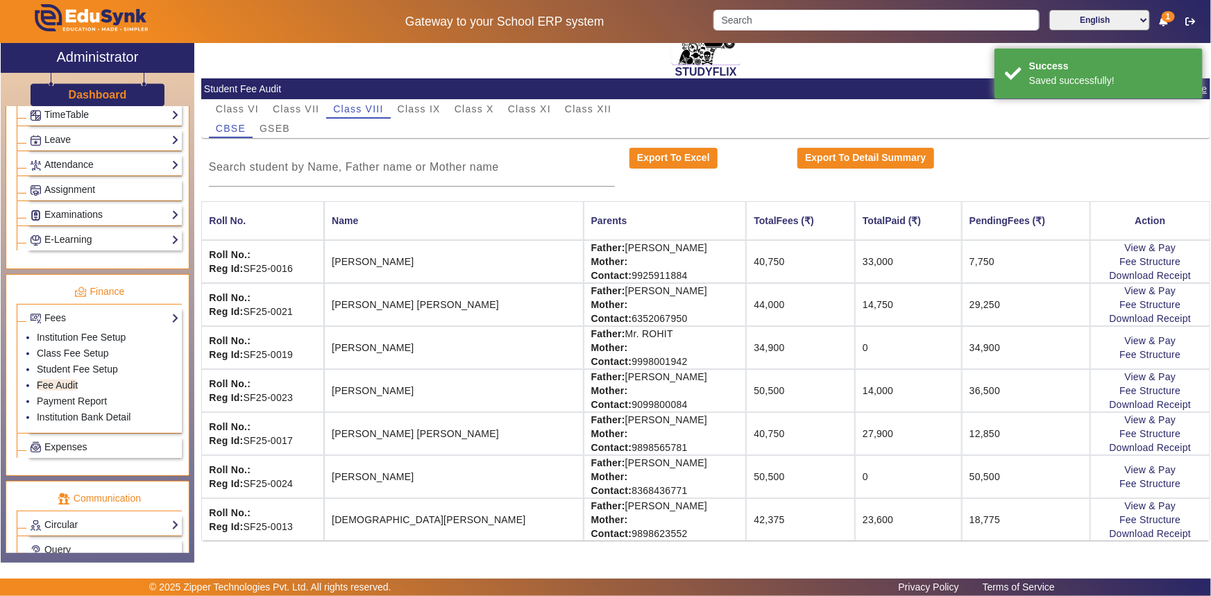
scroll to position [0, 0]
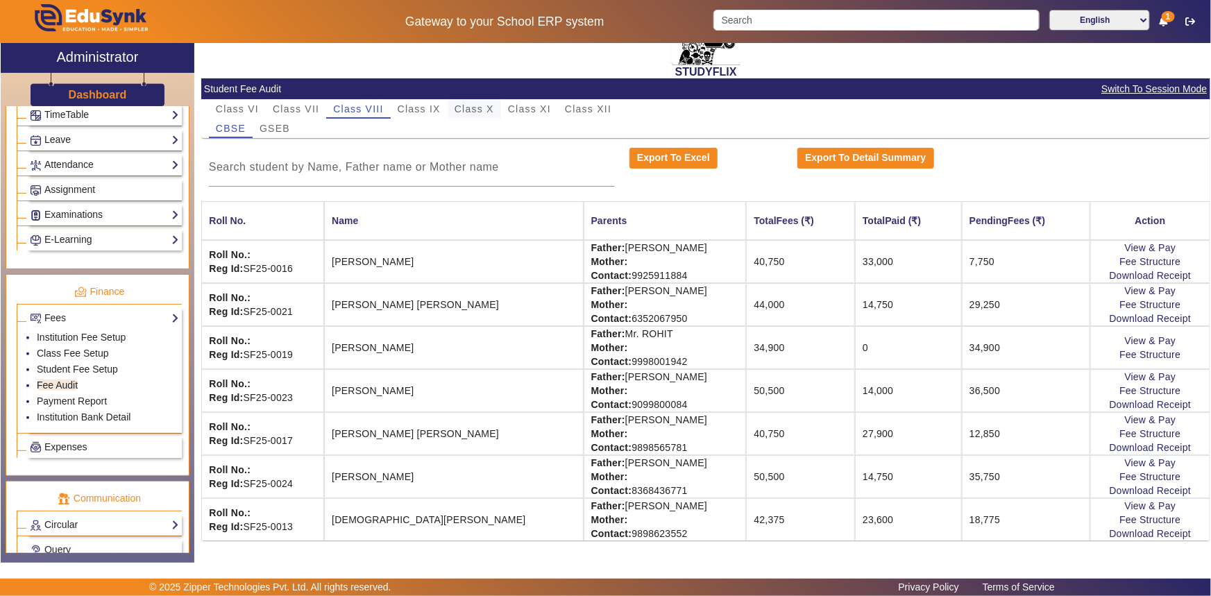
click at [486, 115] on span "Class X" at bounding box center [475, 108] width 40 height 19
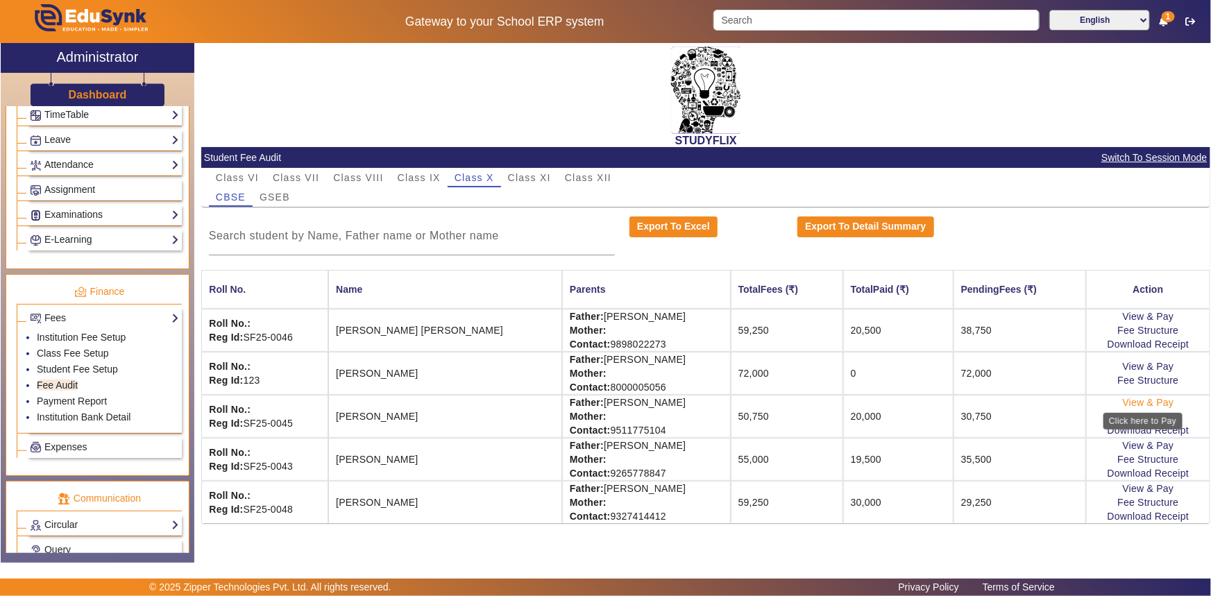
click at [1154, 402] on link "View & Pay" at bounding box center [1148, 402] width 51 height 11
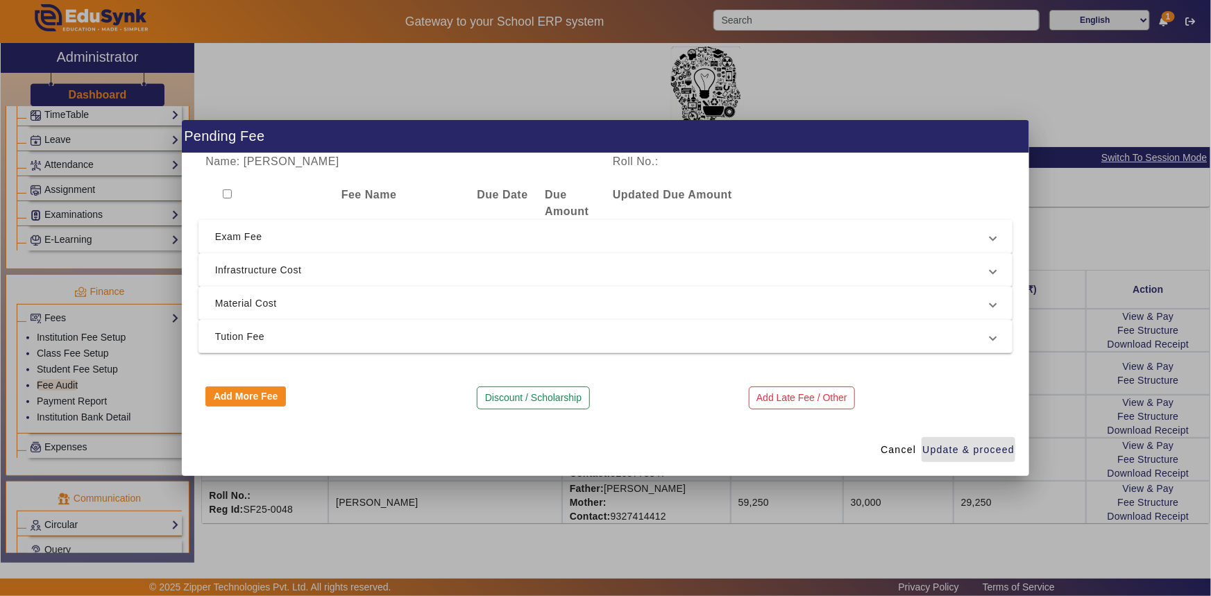
click at [280, 244] on span "Exam Fee" at bounding box center [603, 236] width 776 height 17
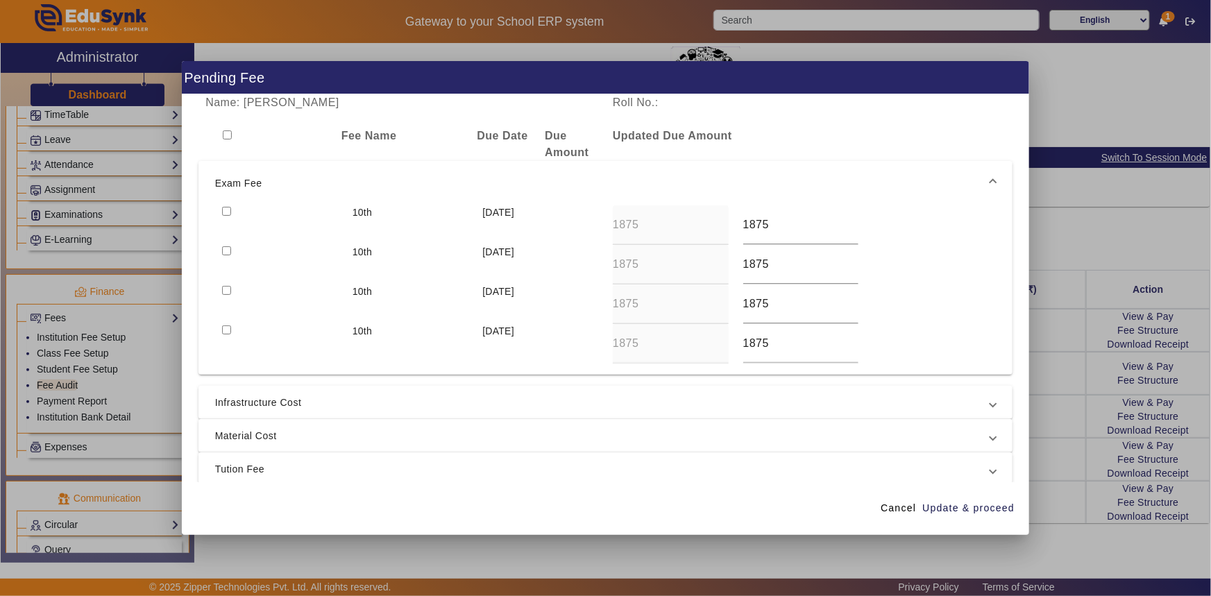
click at [235, 209] on div at bounding box center [280, 225] width 130 height 40
click at [235, 248] on div at bounding box center [280, 265] width 130 height 40
click at [229, 205] on div at bounding box center [280, 225] width 130 height 40
click at [226, 209] on input "checkbox" at bounding box center [226, 211] width 9 height 9
click at [226, 251] on input "checkbox" at bounding box center [226, 250] width 9 height 9
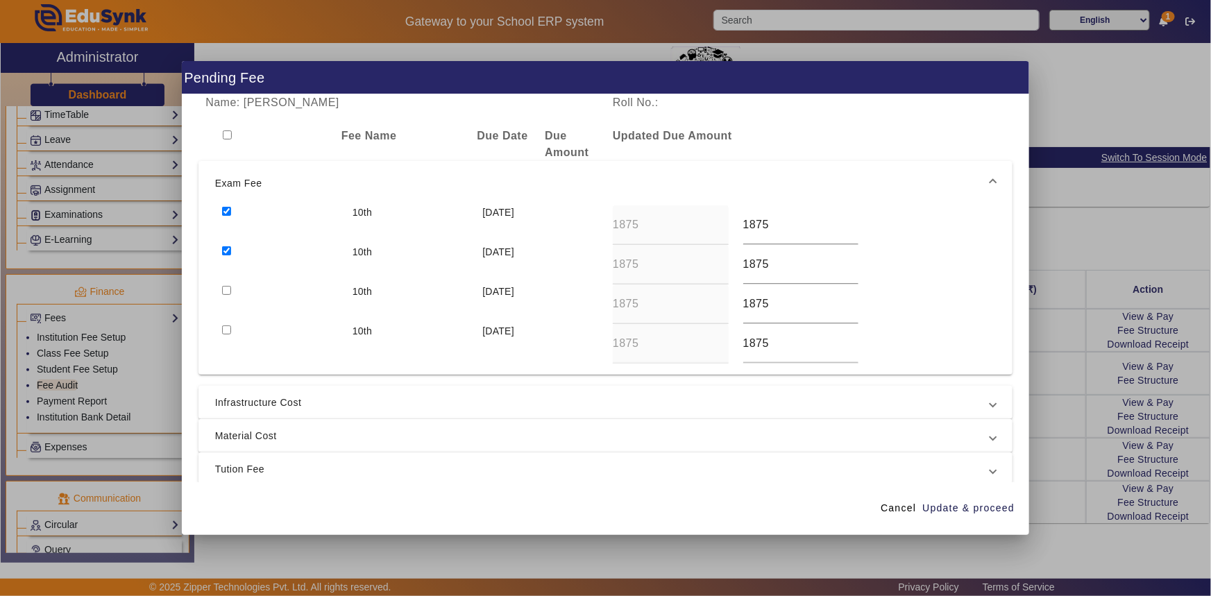
click at [225, 289] on input "checkbox" at bounding box center [226, 290] width 9 height 9
click at [249, 398] on span "Infrastructure Cost" at bounding box center [603, 402] width 776 height 17
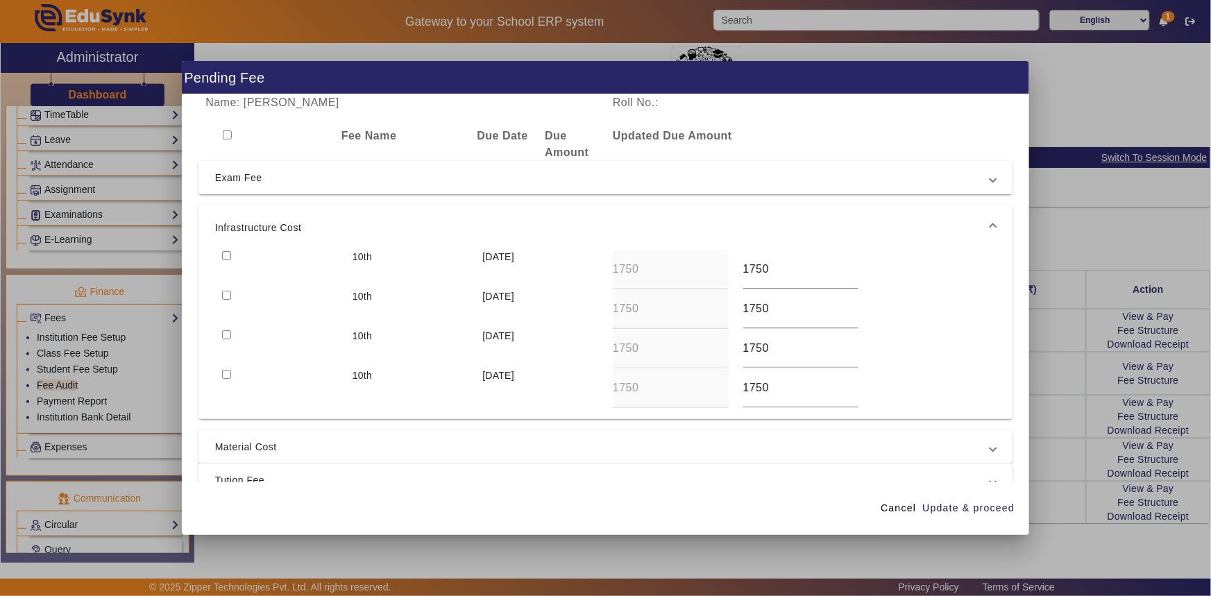
drag, startPoint x: 225, startPoint y: 294, endPoint x: 226, endPoint y: 277, distance: 16.7
click at [226, 293] on input "checkbox" at bounding box center [226, 295] width 9 height 9
click at [226, 255] on input "checkbox" at bounding box center [226, 255] width 9 height 9
click at [248, 457] on mat-expansion-panel-header "Material Cost" at bounding box center [605, 446] width 815 height 33
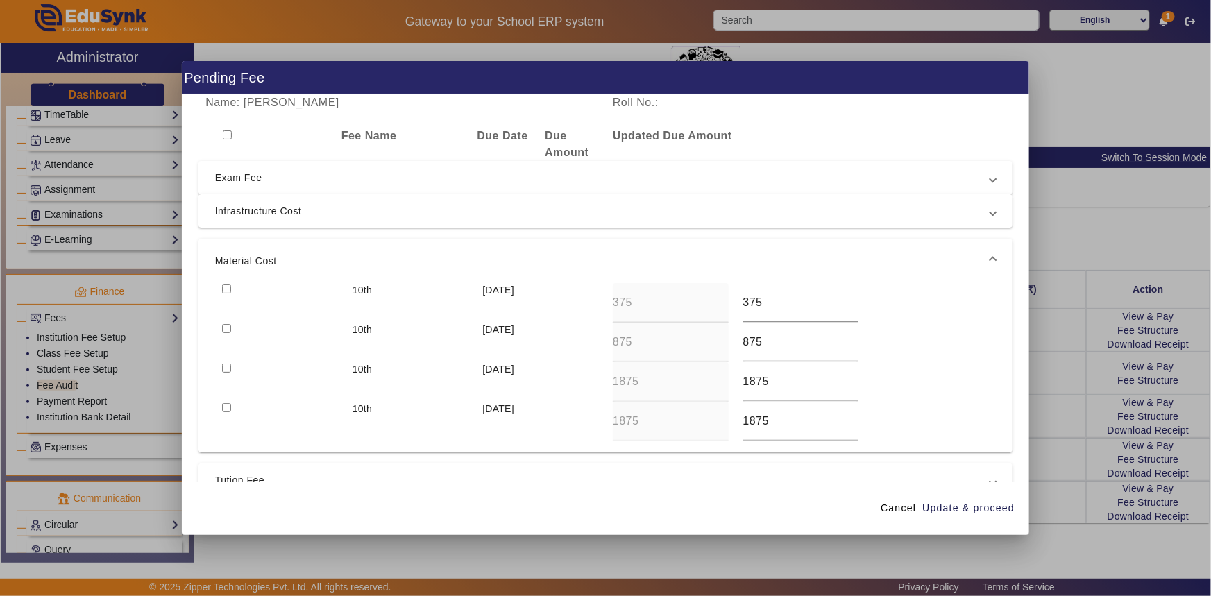
click at [223, 325] on input "checkbox" at bounding box center [226, 328] width 9 height 9
click at [228, 287] on input "checkbox" at bounding box center [226, 289] width 9 height 9
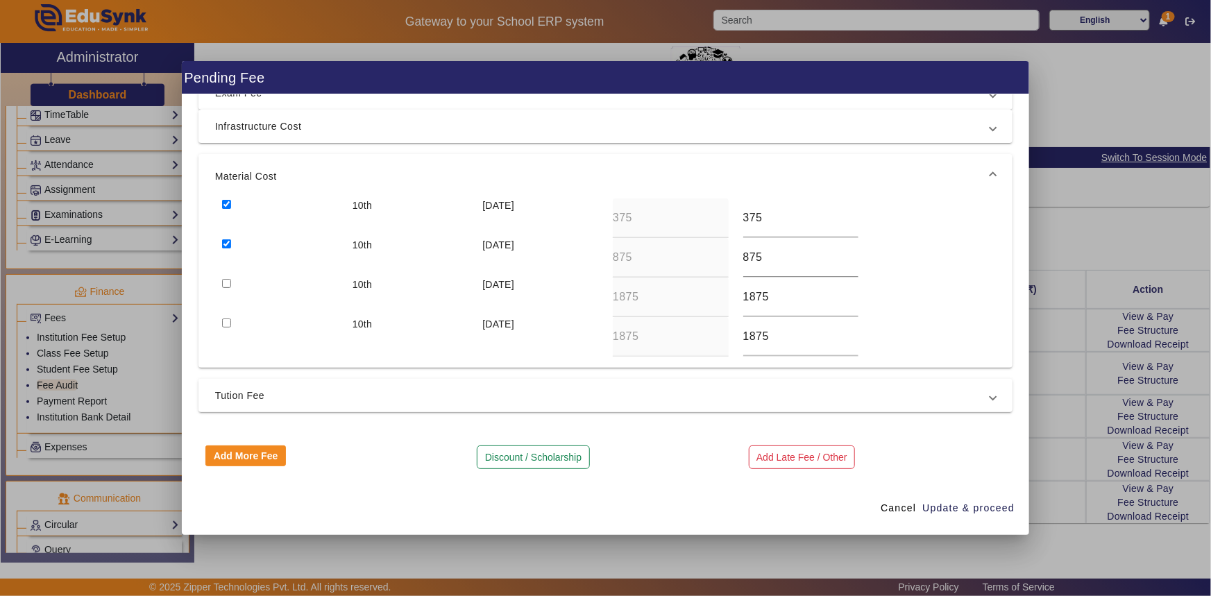
click at [254, 394] on span "Tution Fee" at bounding box center [603, 395] width 776 height 17
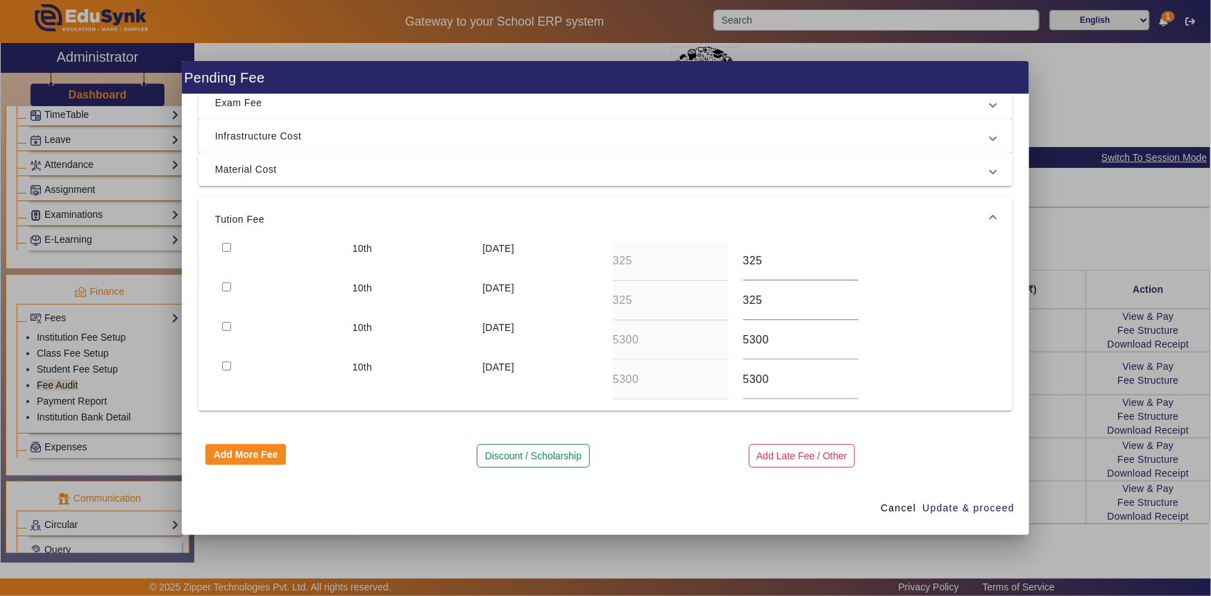
scroll to position [74, 0]
click at [224, 286] on input "checkbox" at bounding box center [226, 288] width 9 height 9
click at [228, 246] on input "checkbox" at bounding box center [226, 248] width 9 height 9
click at [957, 505] on span "Update & proceed" at bounding box center [968, 508] width 92 height 15
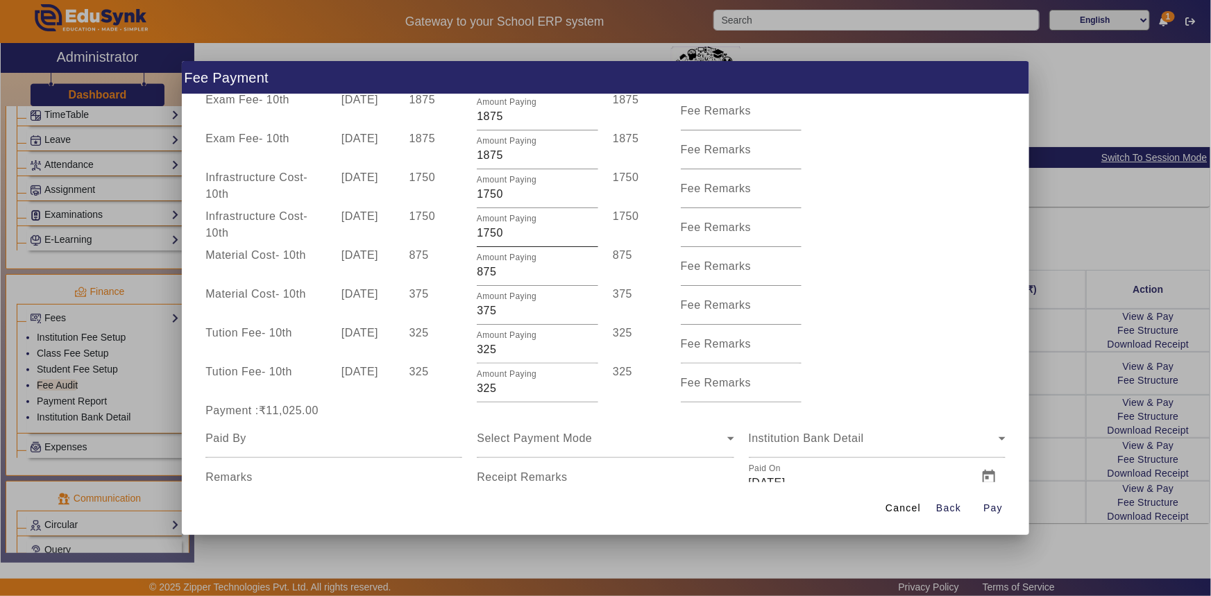
scroll to position [107, 0]
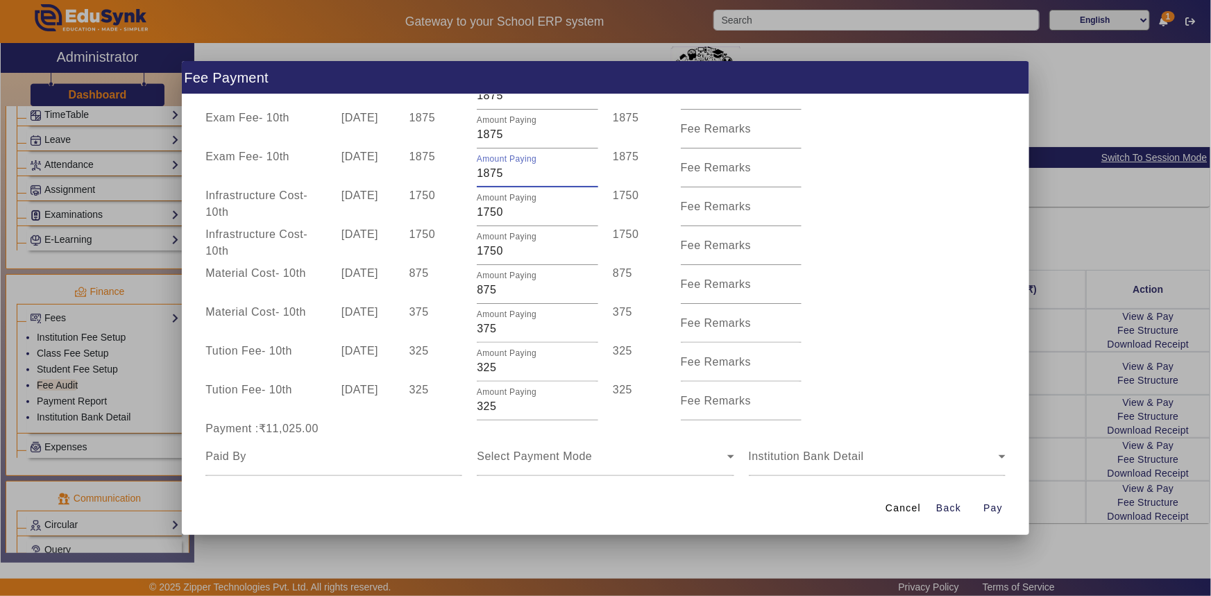
drag, startPoint x: 491, startPoint y: 174, endPoint x: 505, endPoint y: 174, distance: 14.6
click at [505, 174] on input "1875" at bounding box center [537, 173] width 121 height 17
click at [473, 197] on div "Amount Paying 1750" at bounding box center [538, 206] width 136 height 39
click at [473, 170] on div "Amount Paying 1850" at bounding box center [538, 168] width 136 height 39
click at [461, 175] on div "1875" at bounding box center [436, 168] width 68 height 39
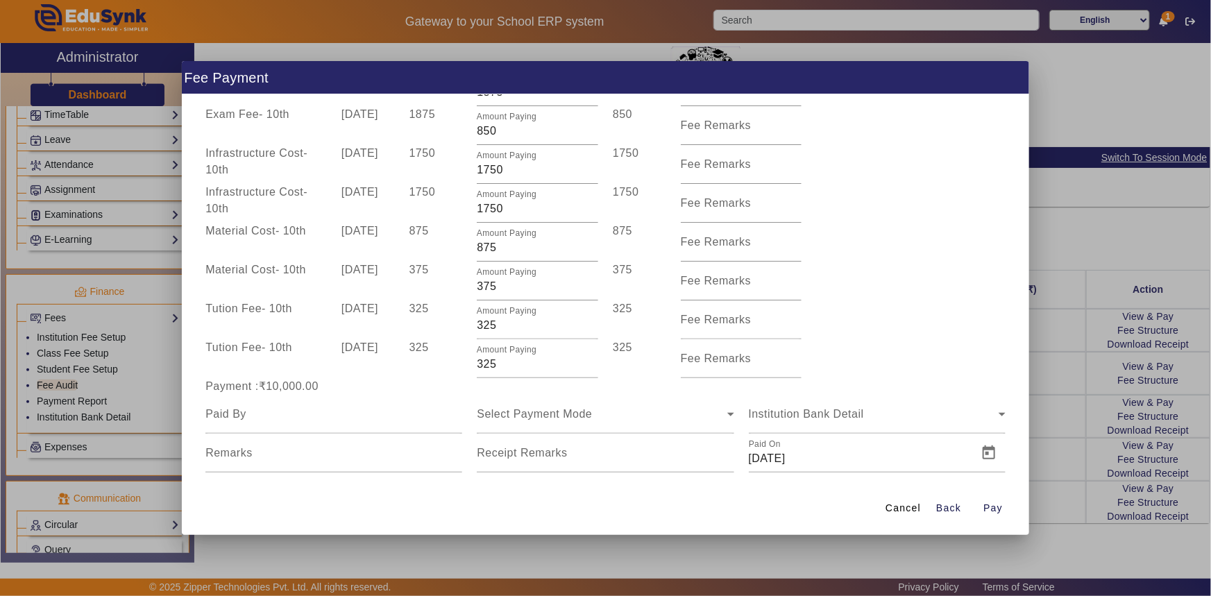
scroll to position [170, 0]
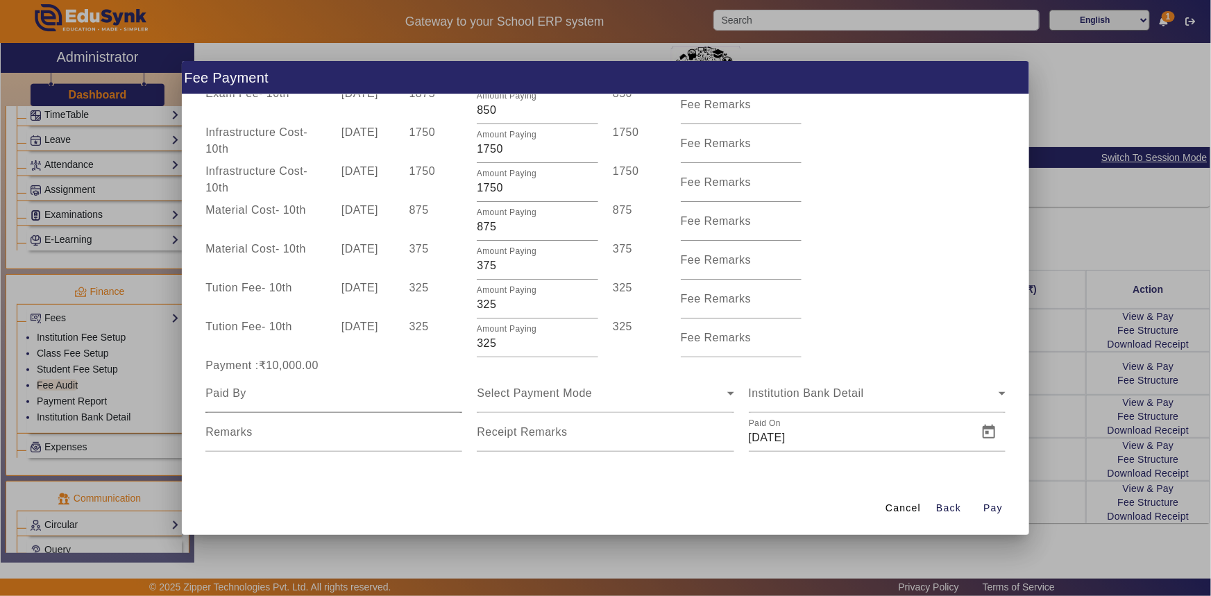
click at [262, 397] on input at bounding box center [333, 393] width 257 height 17
click at [511, 387] on span "Select Payment Mode" at bounding box center [534, 393] width 115 height 12
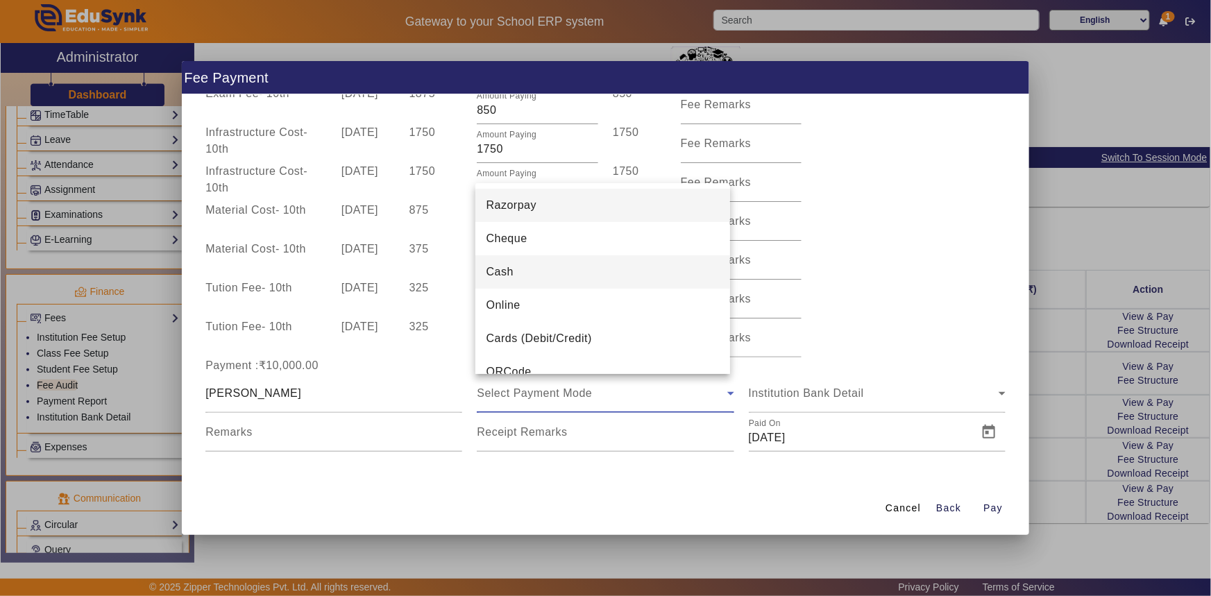
click at [520, 279] on mat-option "Cash" at bounding box center [602, 271] width 255 height 33
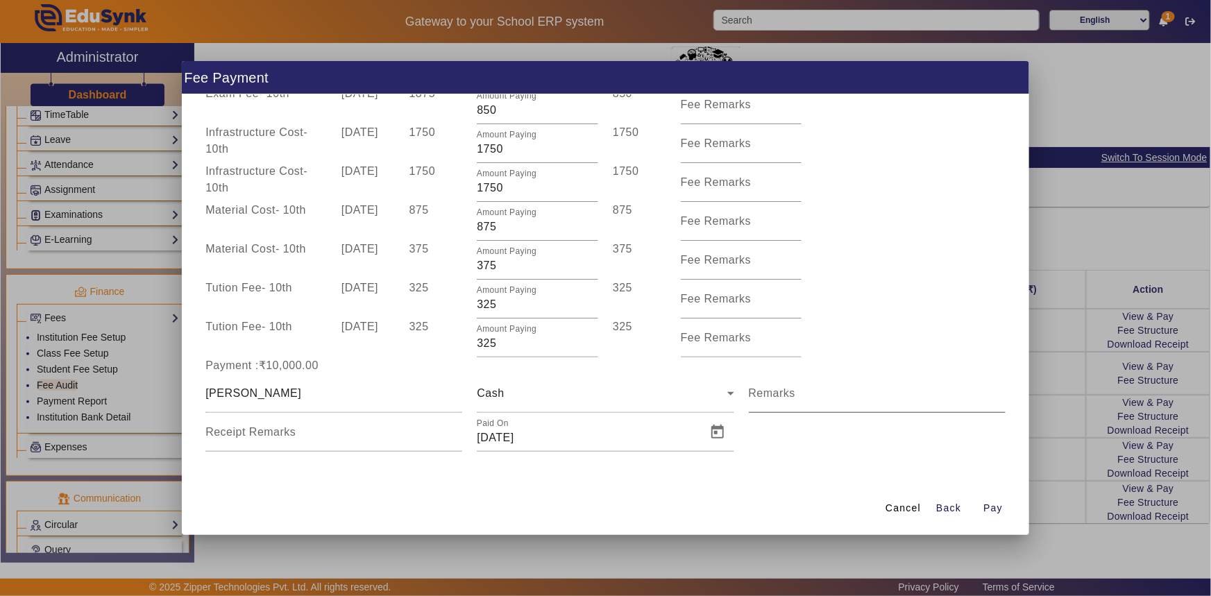
click at [756, 395] on mat-label "Remarks" at bounding box center [772, 393] width 47 height 12
click at [756, 395] on input "Remarks" at bounding box center [877, 399] width 257 height 17
click at [709, 435] on span "Open calendar" at bounding box center [717, 432] width 33 height 33
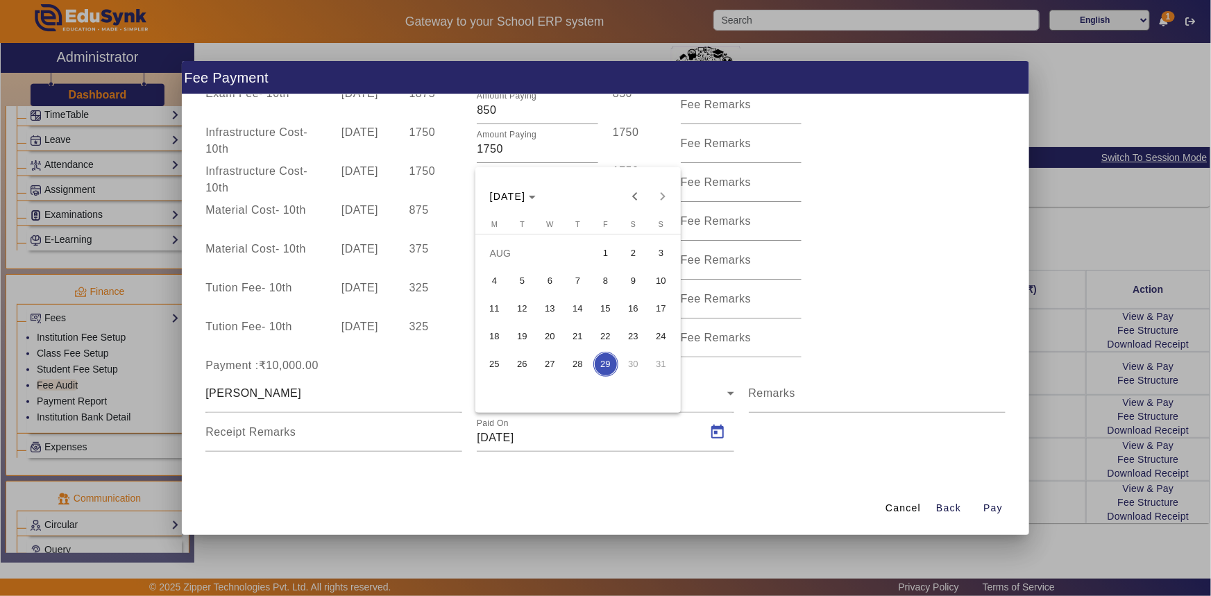
click at [576, 282] on span "7" at bounding box center [578, 281] width 25 height 25
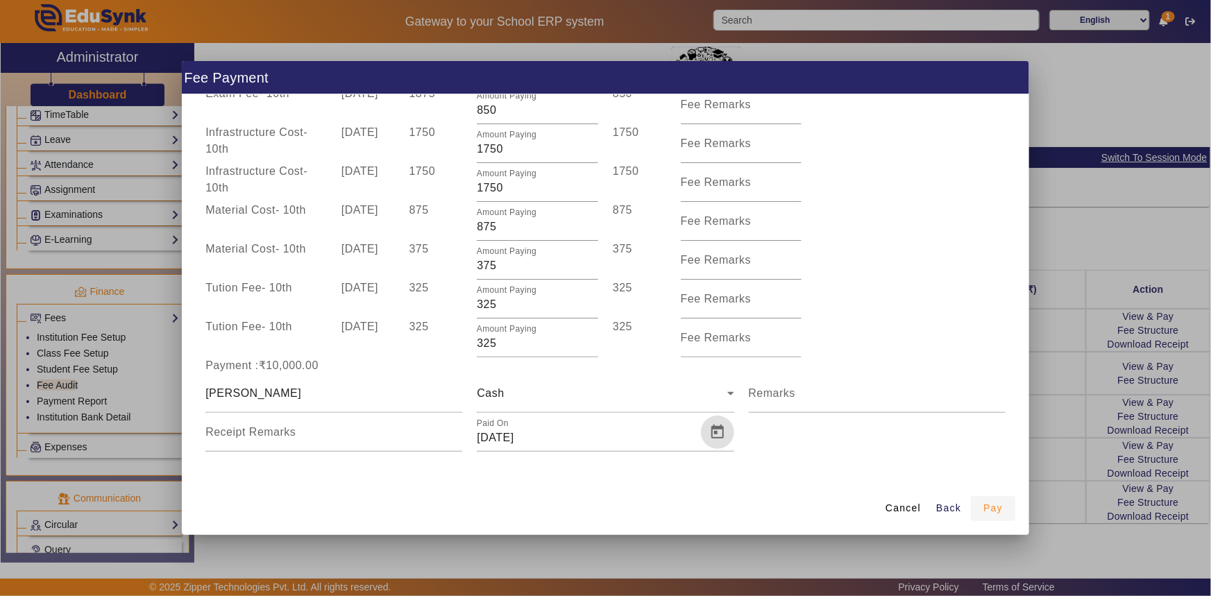
click at [988, 509] on span "Pay" at bounding box center [992, 508] width 19 height 15
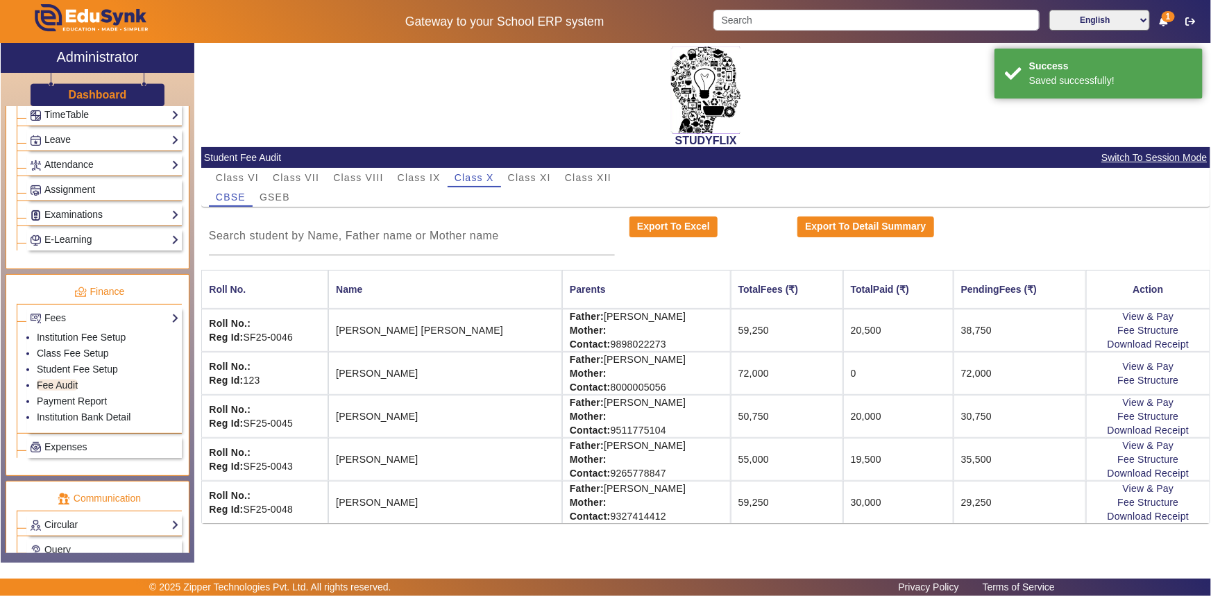
scroll to position [0, 0]
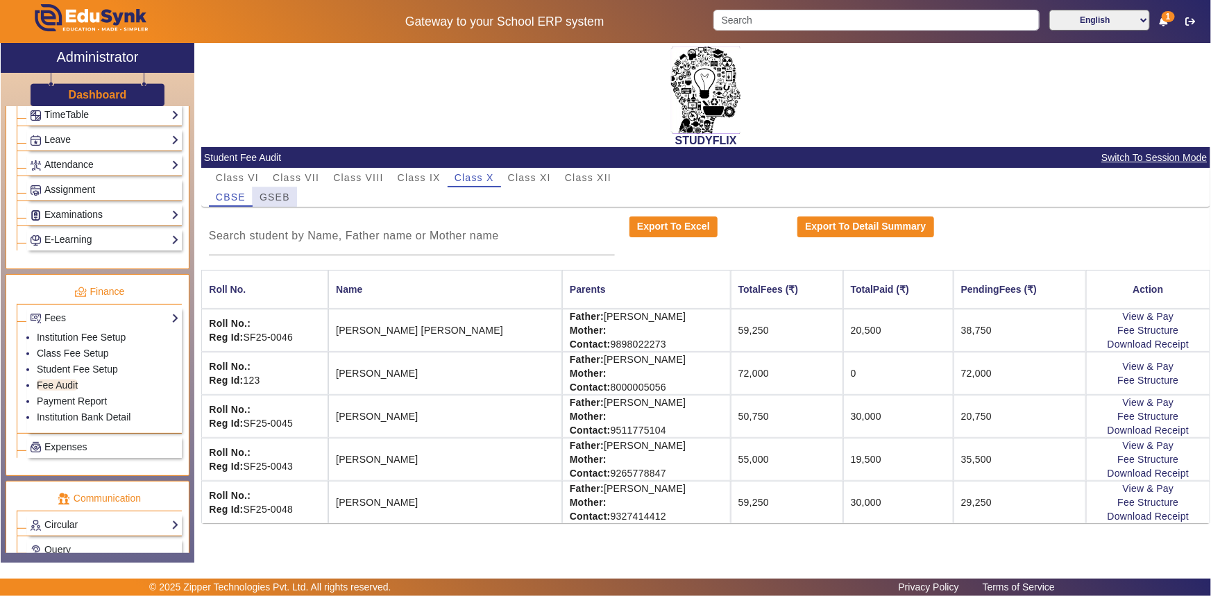
click at [268, 189] on span "GSEB" at bounding box center [275, 196] width 31 height 19
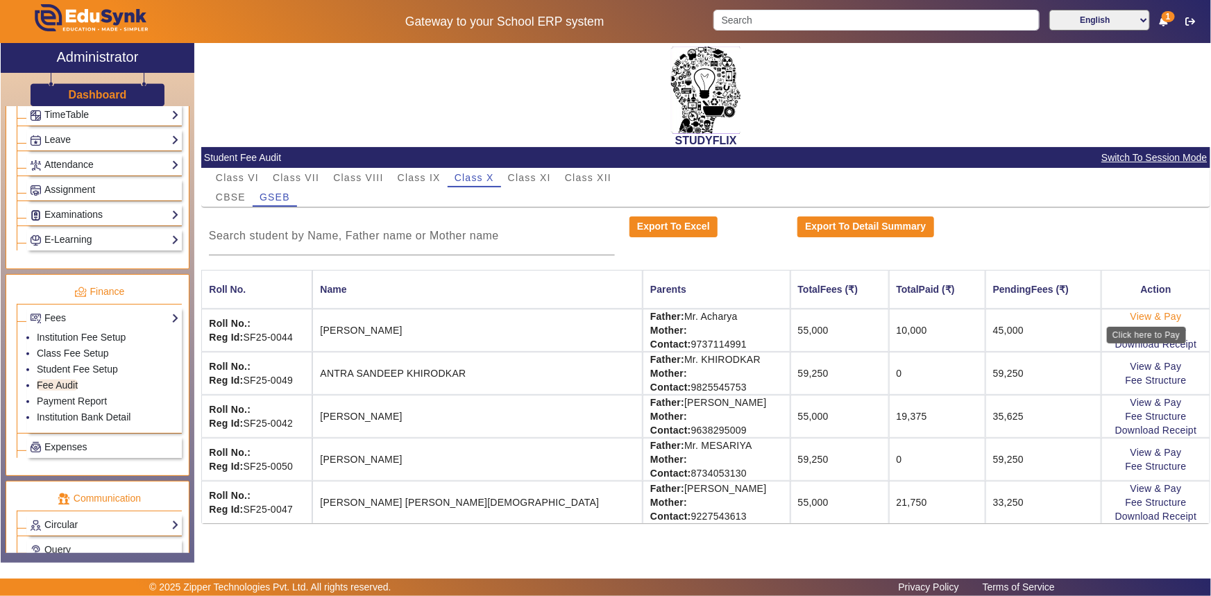
click at [1159, 312] on link "View & Pay" at bounding box center [1155, 316] width 51 height 11
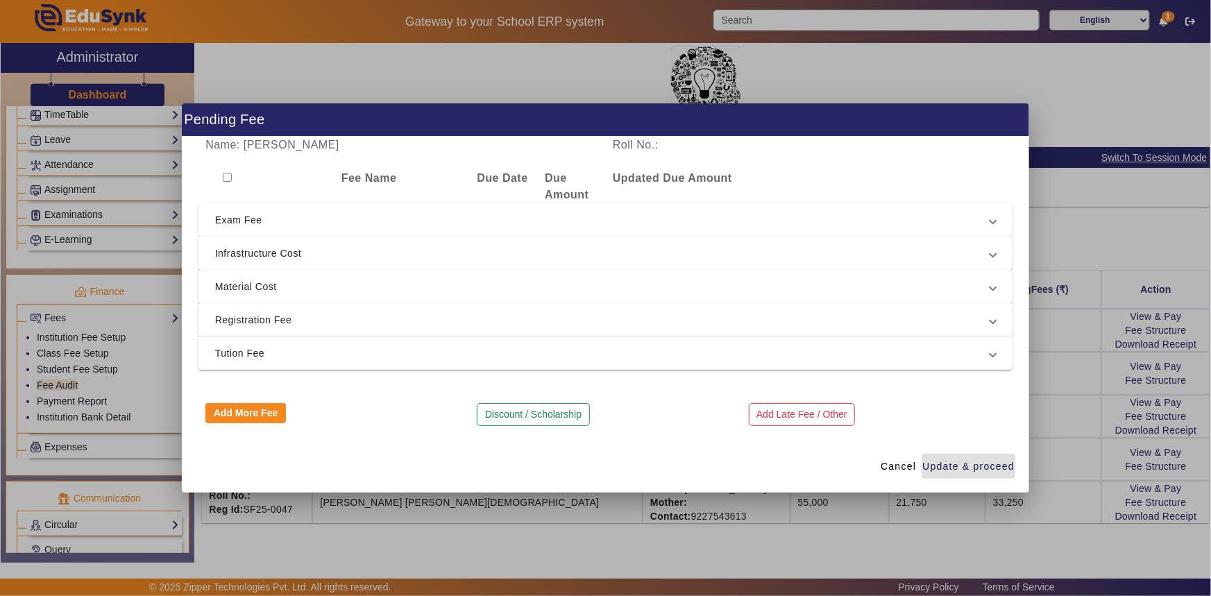
click at [234, 357] on span "Tution Fee" at bounding box center [603, 353] width 776 height 17
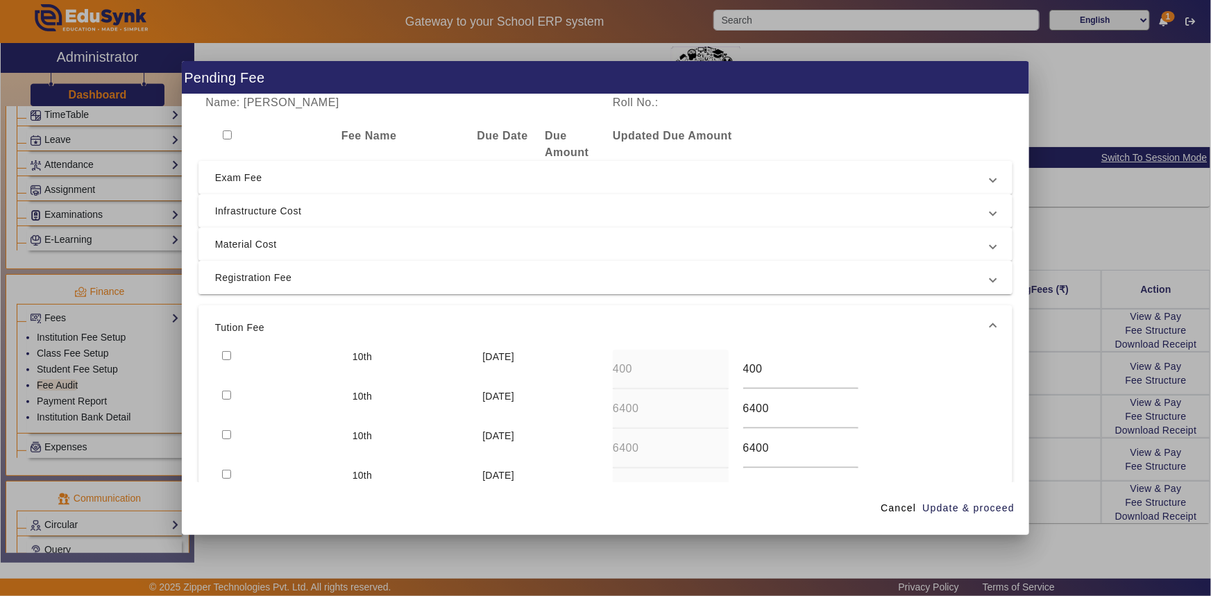
click at [234, 281] on span "Registration Fee" at bounding box center [603, 277] width 776 height 17
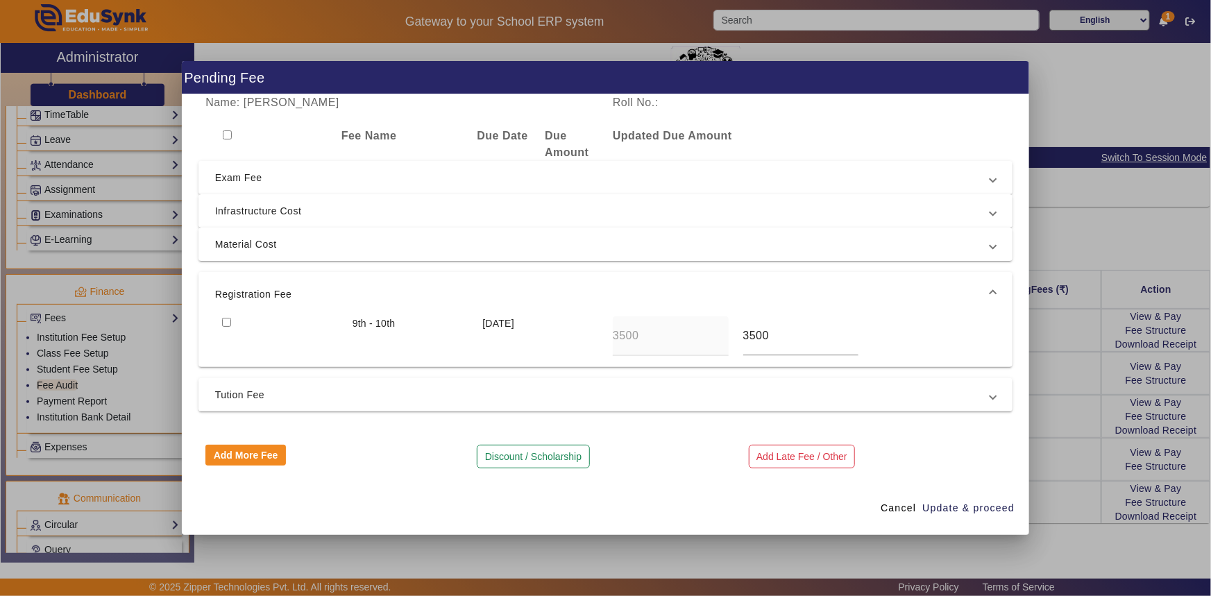
click at [230, 321] on input "checkbox" at bounding box center [226, 322] width 9 height 9
click at [237, 242] on span "Material Cost" at bounding box center [603, 244] width 776 height 17
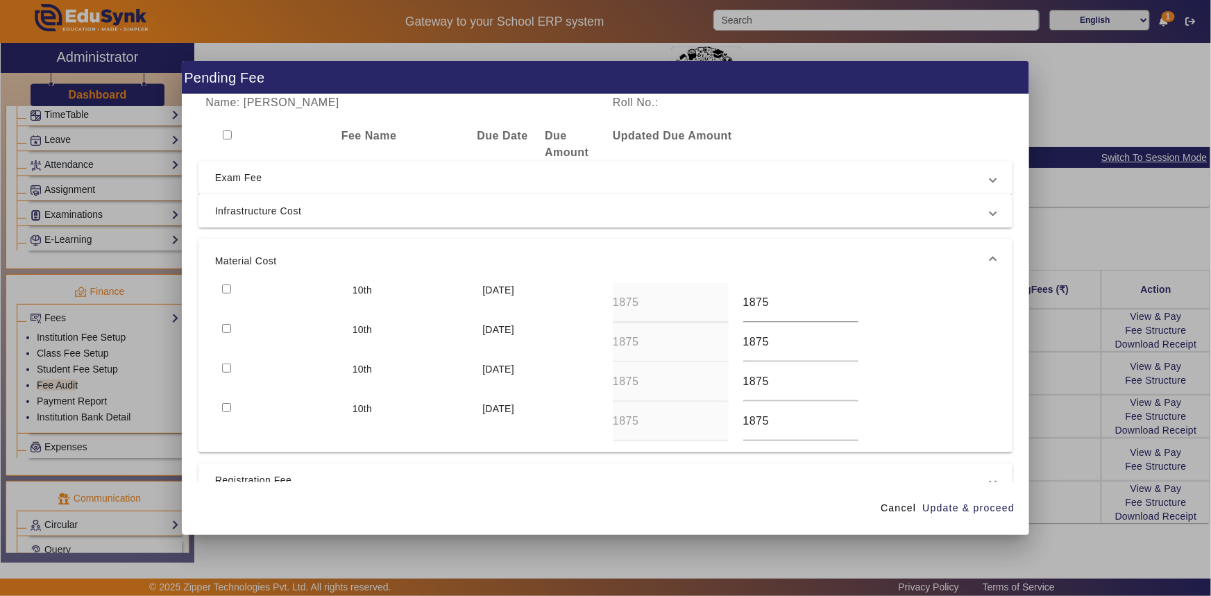
drag, startPoint x: 230, startPoint y: 291, endPoint x: 228, endPoint y: 298, distance: 7.2
click at [230, 291] on input "checkbox" at bounding box center [226, 289] width 9 height 9
click at [228, 329] on input "checkbox" at bounding box center [226, 328] width 9 height 9
click at [954, 500] on span "button" at bounding box center [969, 508] width 94 height 33
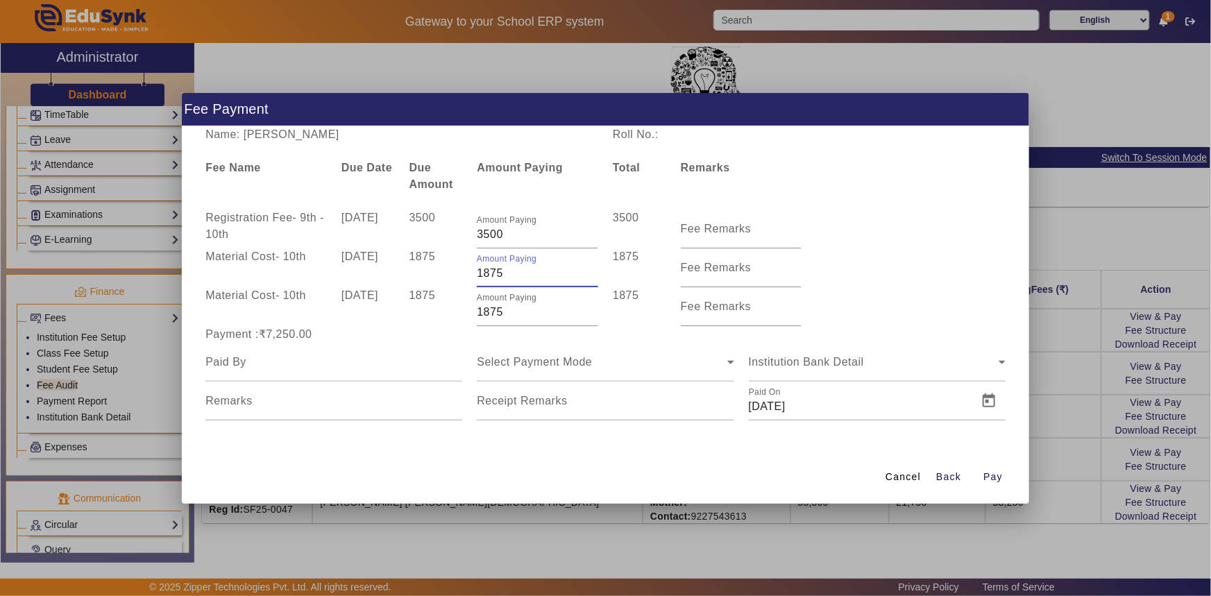
click at [477, 276] on input "1875" at bounding box center [537, 273] width 121 height 17
click at [460, 282] on div "1875" at bounding box center [436, 267] width 68 height 39
drag, startPoint x: 484, startPoint y: 236, endPoint x: 473, endPoint y: 236, distance: 11.1
click at [473, 236] on div "Amount Paying 3500" at bounding box center [538, 229] width 136 height 39
click at [462, 256] on div "1875" at bounding box center [436, 267] width 68 height 39
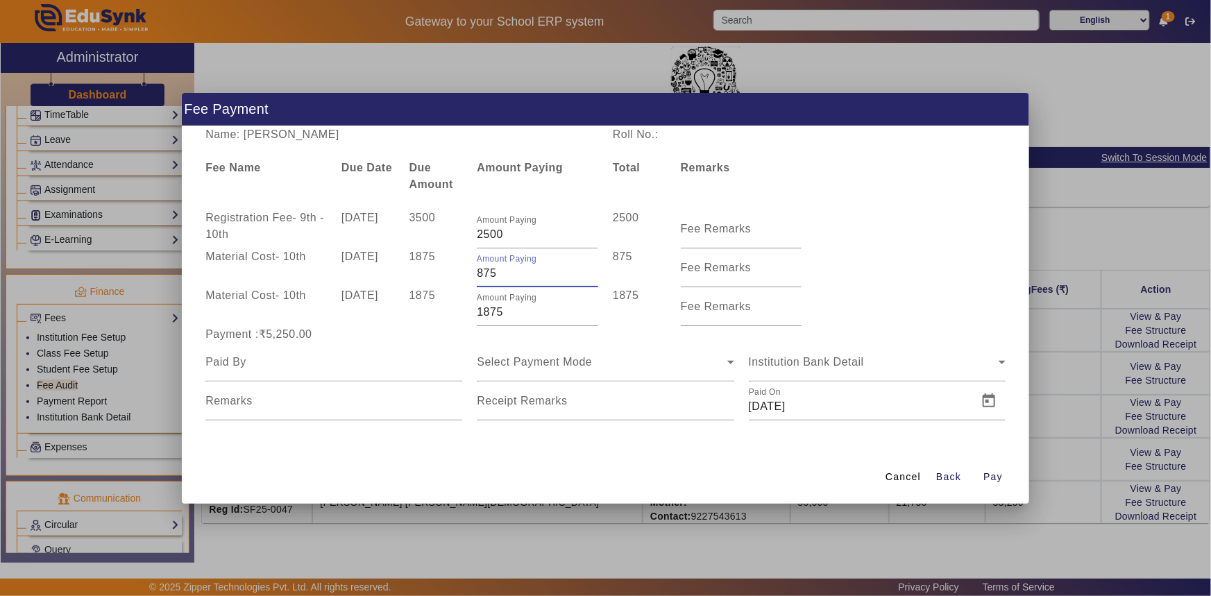
drag, startPoint x: 498, startPoint y: 271, endPoint x: 454, endPoint y: 275, distance: 43.9
click at [454, 275] on div "Material Cost - 10th [DATE] 1875 Amount Paying 875 875 Fee Remarks" at bounding box center [605, 267] width 815 height 39
click at [438, 296] on div "1875" at bounding box center [436, 306] width 68 height 39
click at [409, 364] on input at bounding box center [333, 362] width 257 height 17
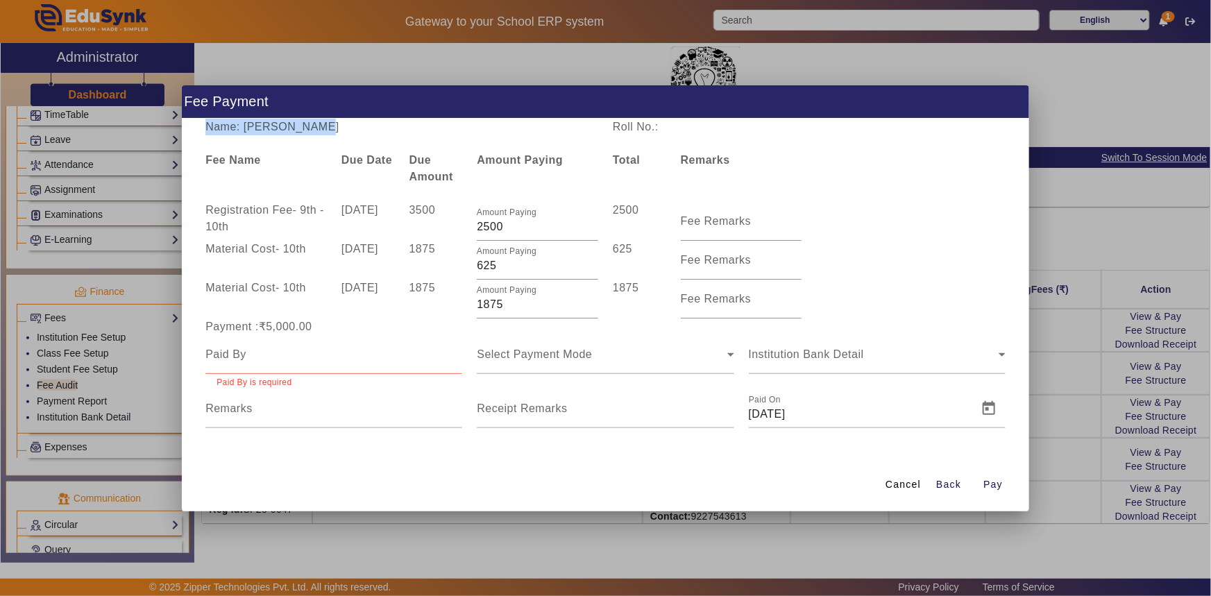
drag, startPoint x: 246, startPoint y: 135, endPoint x: 310, endPoint y: 129, distance: 64.8
click at [310, 129] on div "Name: [PERSON_NAME]" at bounding box center [401, 127] width 407 height 17
drag, startPoint x: 244, startPoint y: 126, endPoint x: 328, endPoint y: 130, distance: 83.4
click at [328, 130] on div "Name: [PERSON_NAME]" at bounding box center [401, 127] width 407 height 17
copy div "[PERSON_NAME]"
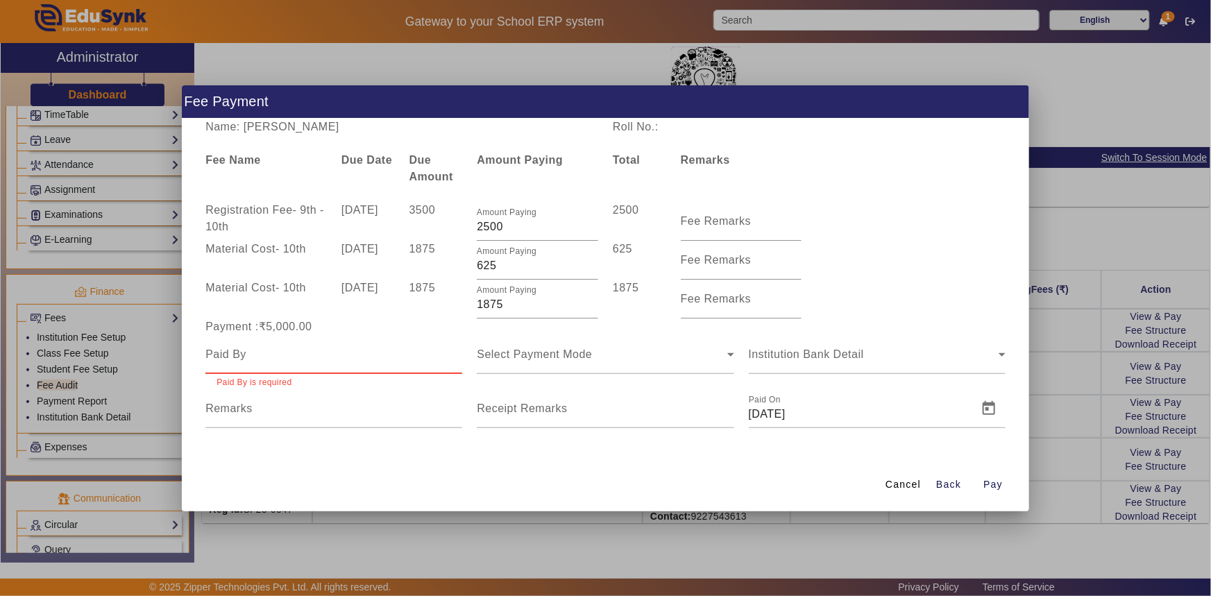
click at [245, 346] on input at bounding box center [333, 354] width 257 height 17
paste input "[PERSON_NAME]"
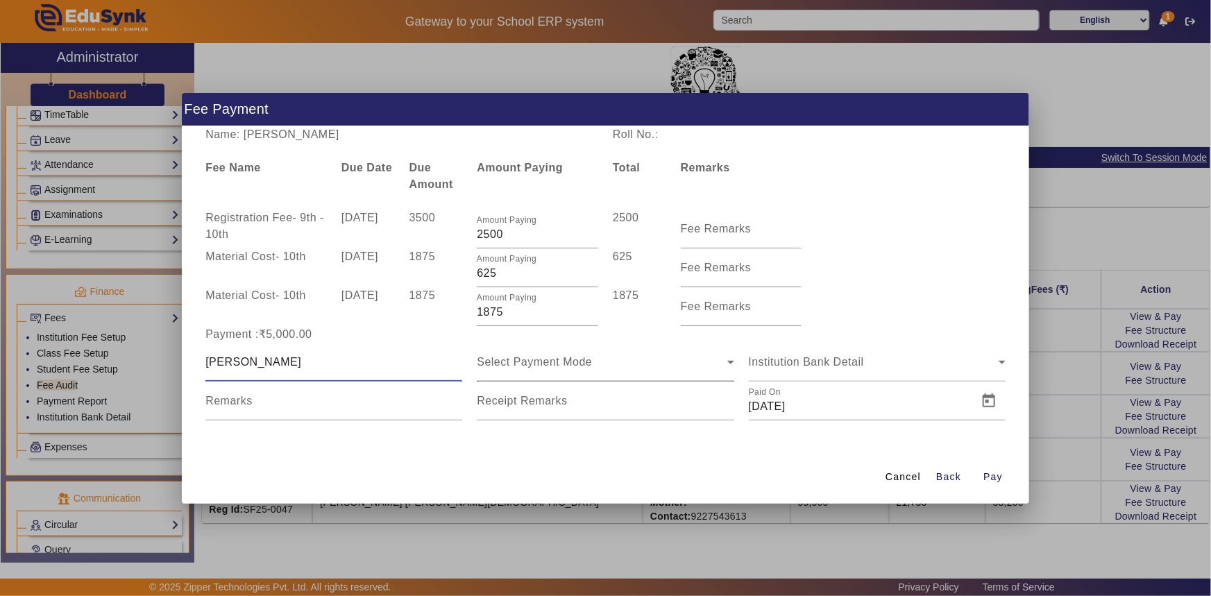
click at [505, 354] on div "Select Payment Mode" at bounding box center [602, 362] width 250 height 17
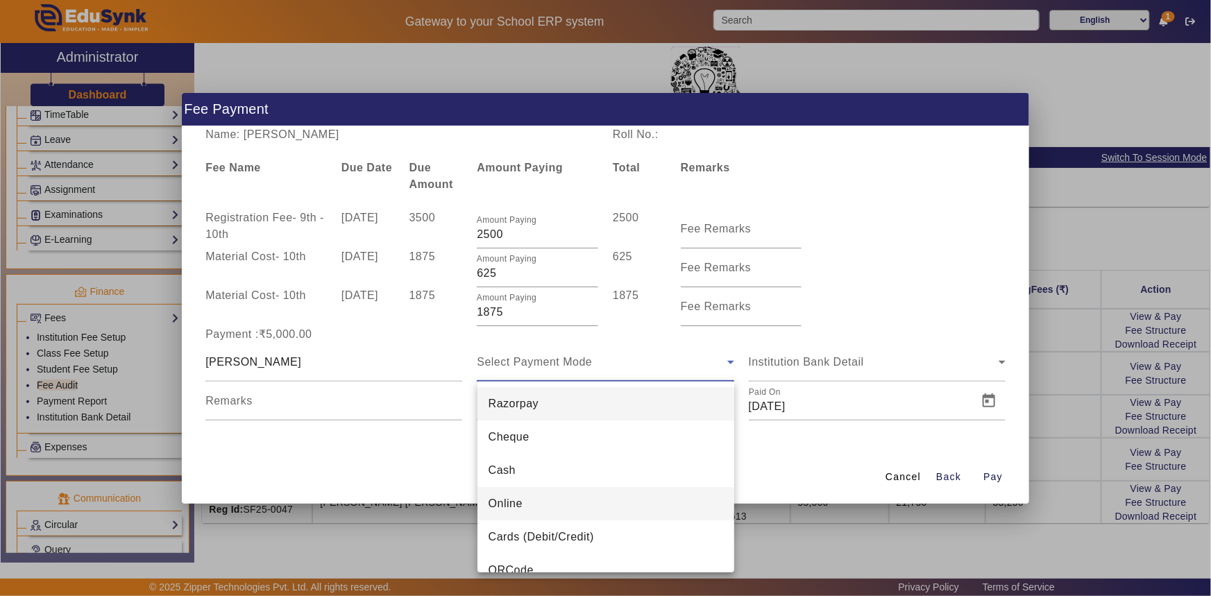
click at [498, 500] on span "Online" at bounding box center [506, 503] width 34 height 17
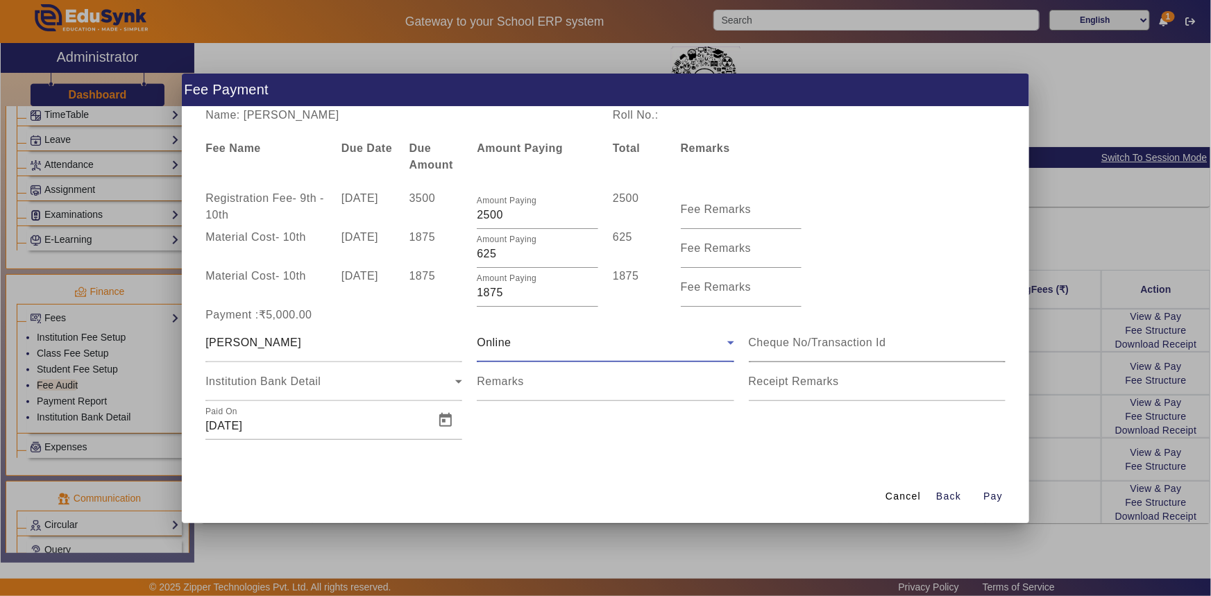
click at [807, 346] on input at bounding box center [877, 342] width 257 height 17
click at [443, 422] on span "Open calendar" at bounding box center [445, 420] width 33 height 33
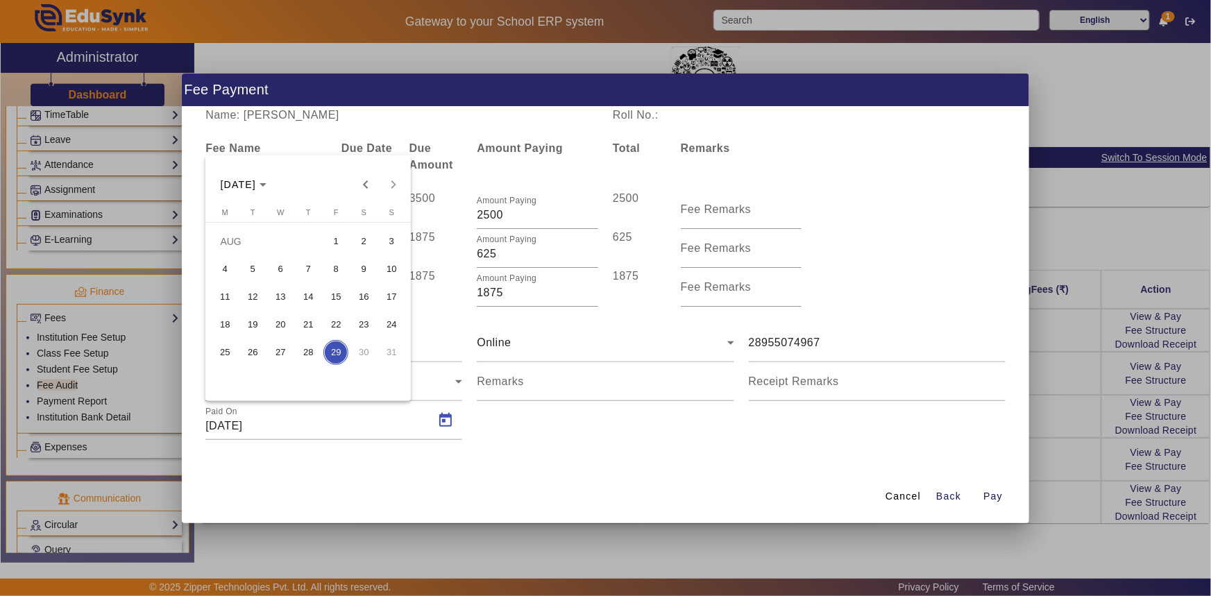
click at [310, 265] on span "7" at bounding box center [308, 269] width 25 height 25
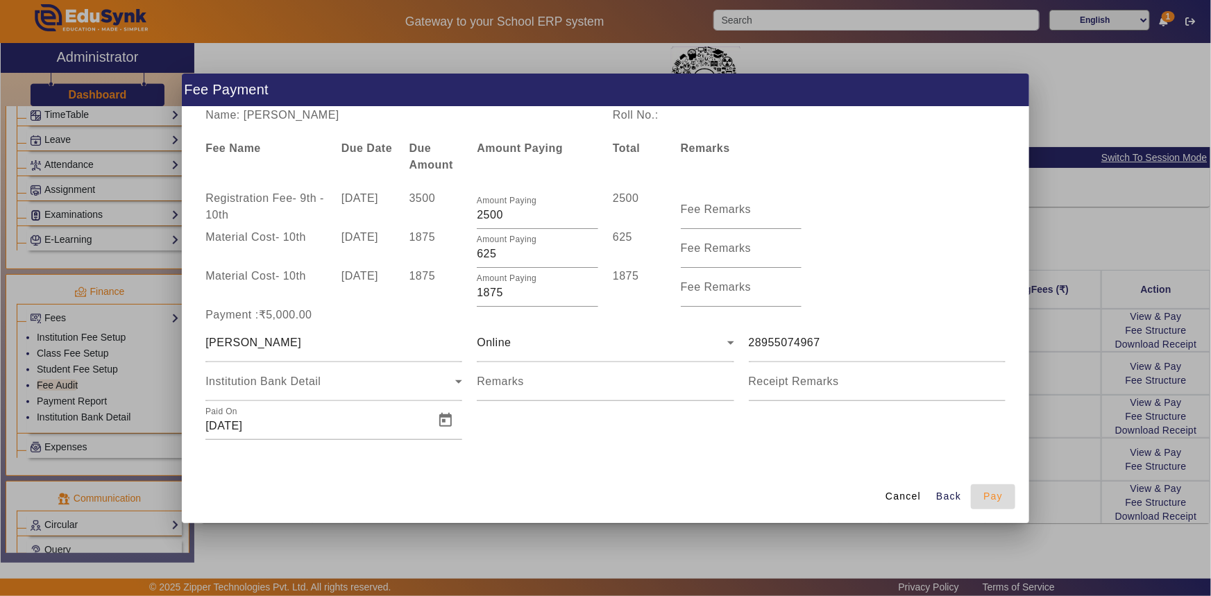
click at [988, 494] on span "Pay" at bounding box center [992, 496] width 19 height 15
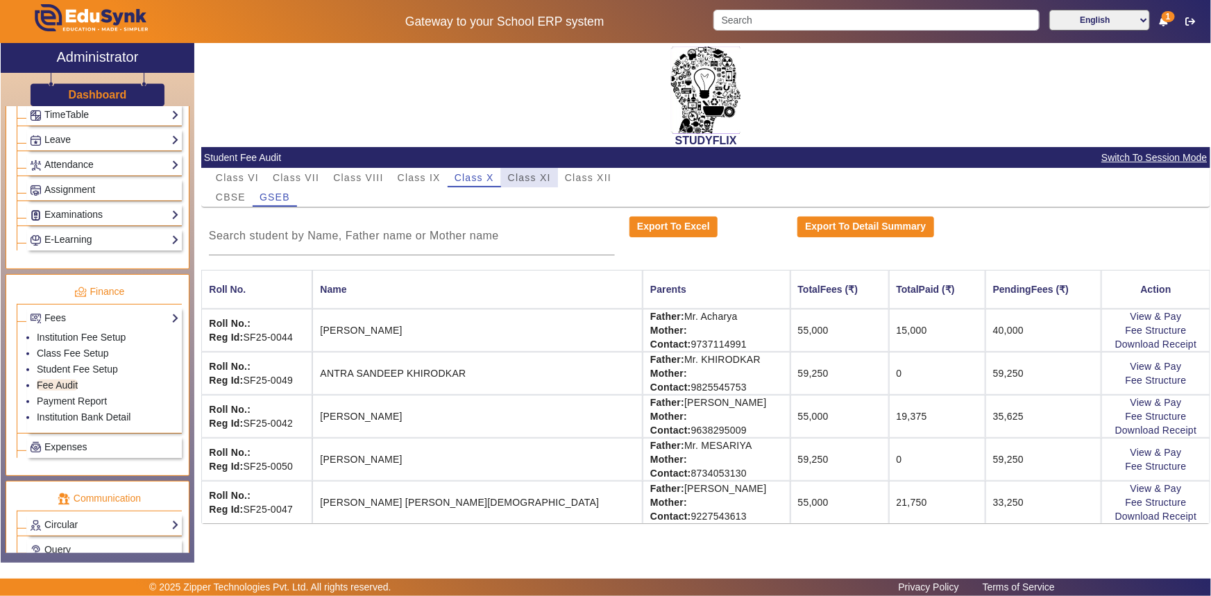
click at [530, 176] on span "Class XI" at bounding box center [529, 178] width 43 height 10
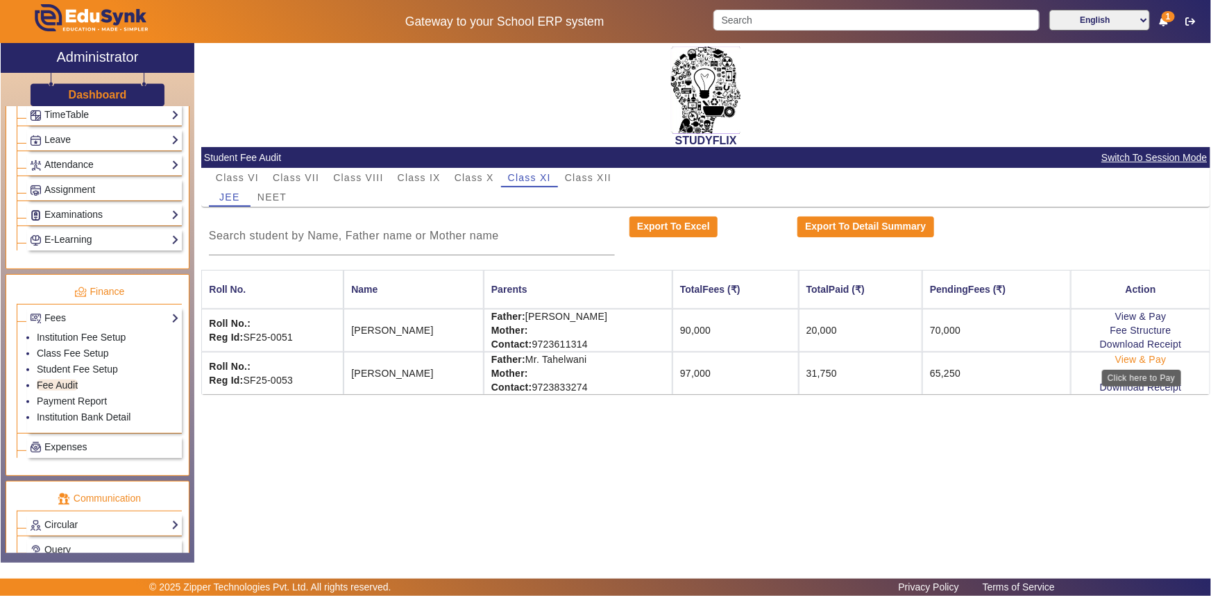
click at [1152, 359] on link "View & Pay" at bounding box center [1140, 359] width 51 height 11
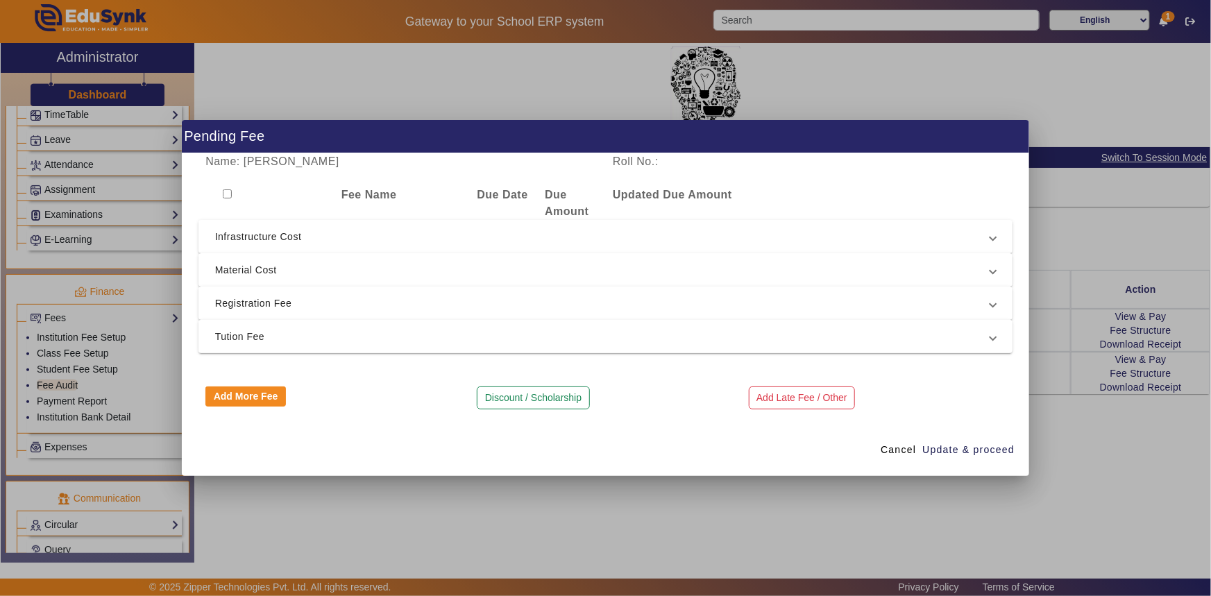
click at [242, 334] on span "Tution Fee" at bounding box center [603, 336] width 776 height 17
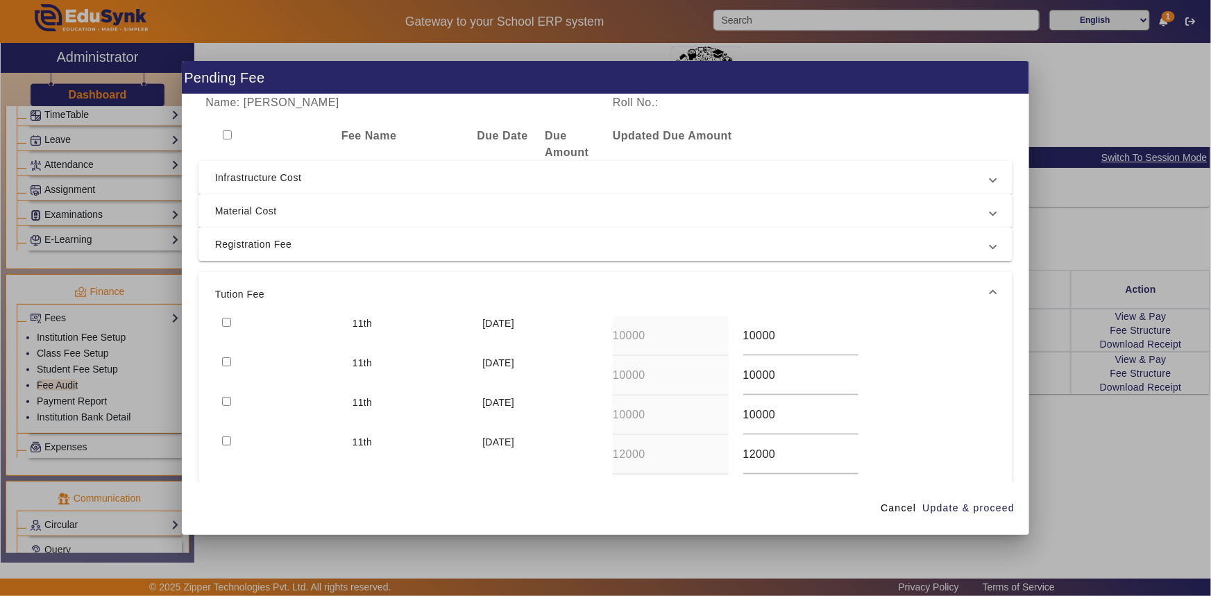
click at [231, 320] on div at bounding box center [280, 336] width 130 height 40
click at [229, 358] on input "checkbox" at bounding box center [226, 361] width 9 height 9
click at [228, 319] on input "checkbox" at bounding box center [226, 322] width 9 height 9
click at [233, 253] on mat-expansion-panel-header "Registration Fee" at bounding box center [605, 244] width 815 height 33
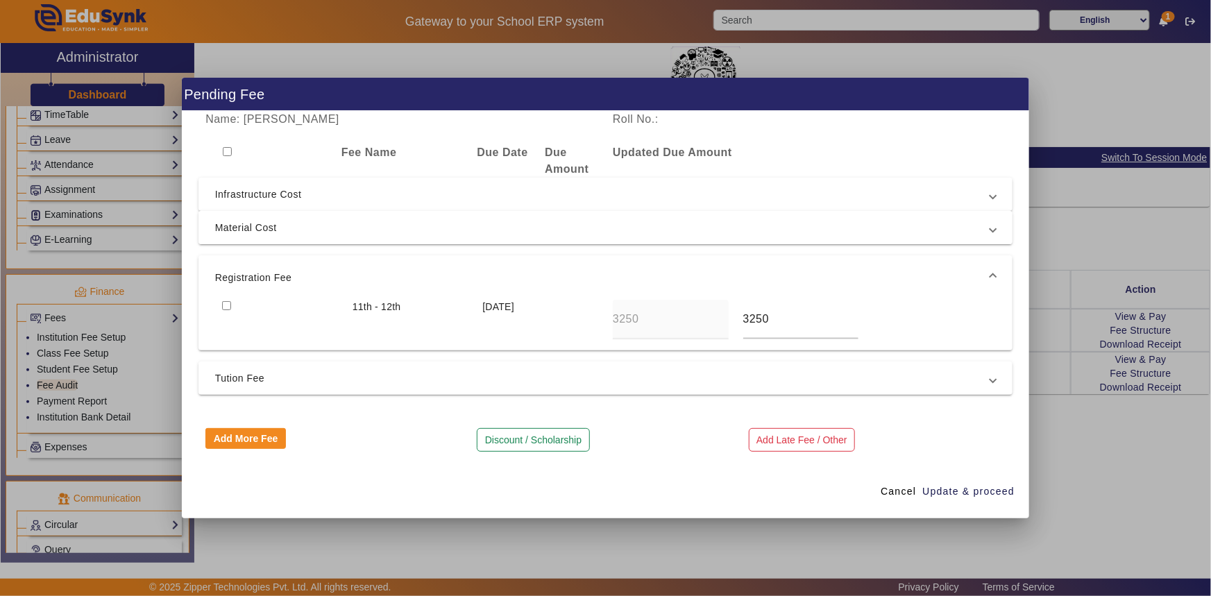
click at [239, 224] on span "Material Cost" at bounding box center [603, 227] width 776 height 17
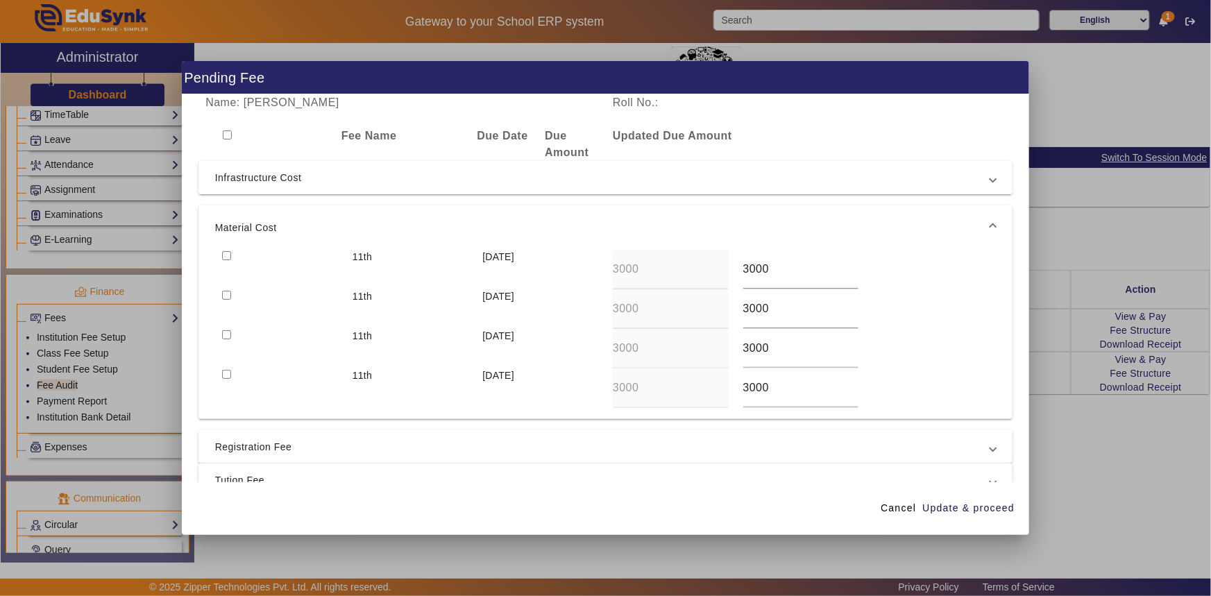
click at [239, 182] on span "Infrastructure Cost" at bounding box center [603, 177] width 776 height 17
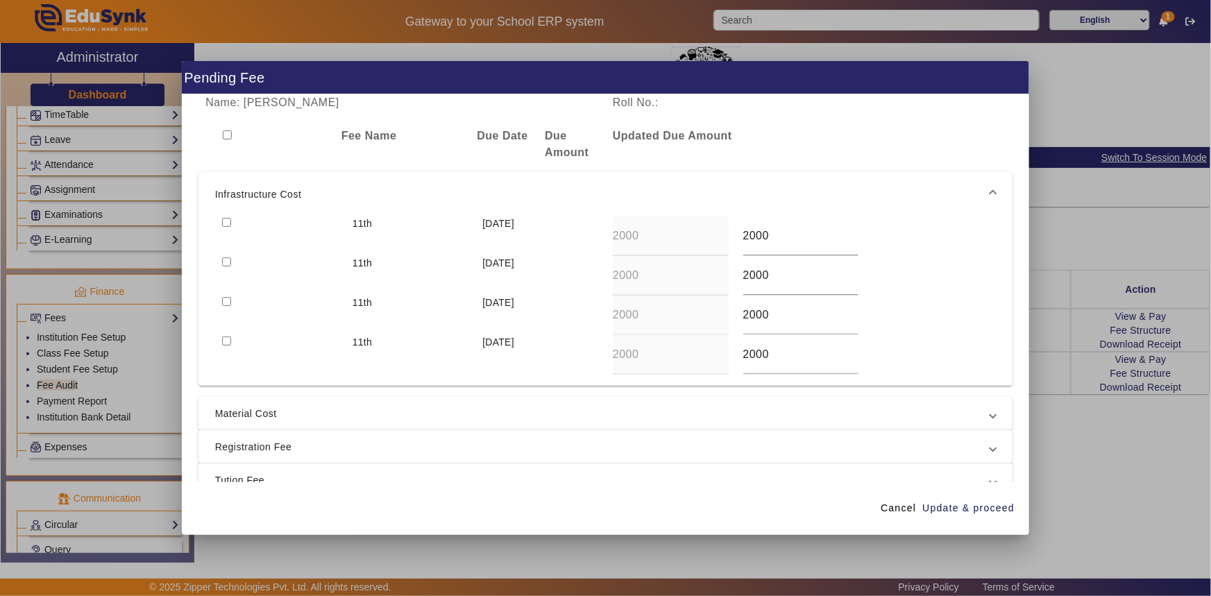
click at [229, 218] on input "checkbox" at bounding box center [226, 222] width 9 height 9
click at [947, 500] on span "button" at bounding box center [969, 508] width 94 height 33
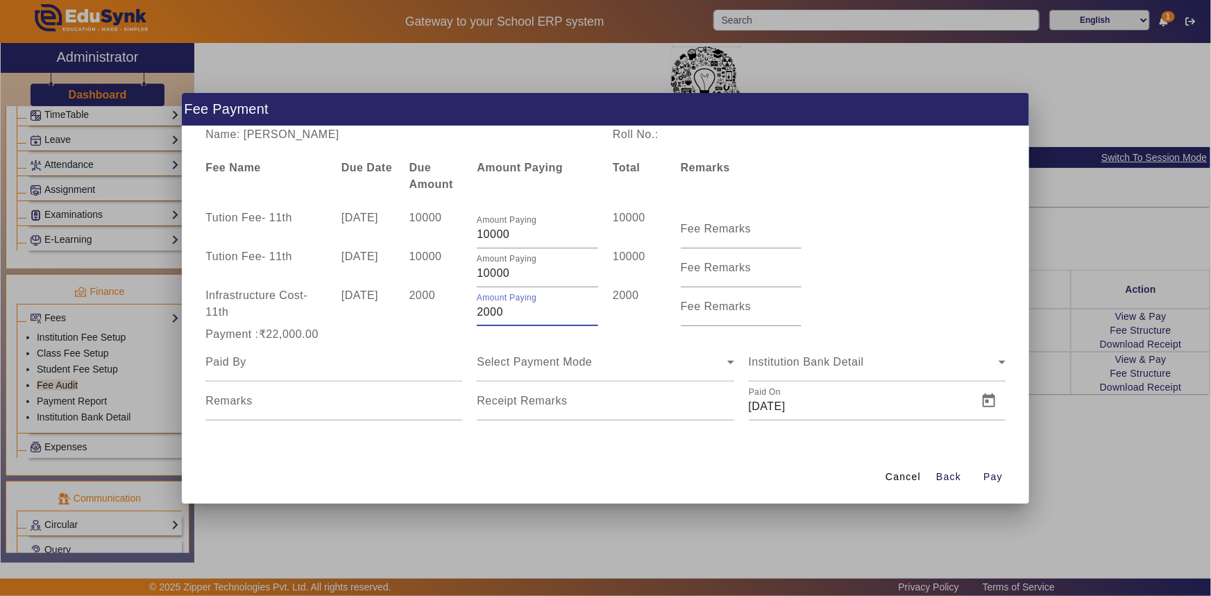
drag, startPoint x: 477, startPoint y: 312, endPoint x: 513, endPoint y: 312, distance: 35.4
click at [513, 312] on input "2000" at bounding box center [537, 312] width 121 height 17
click at [424, 346] on div at bounding box center [333, 362] width 257 height 39
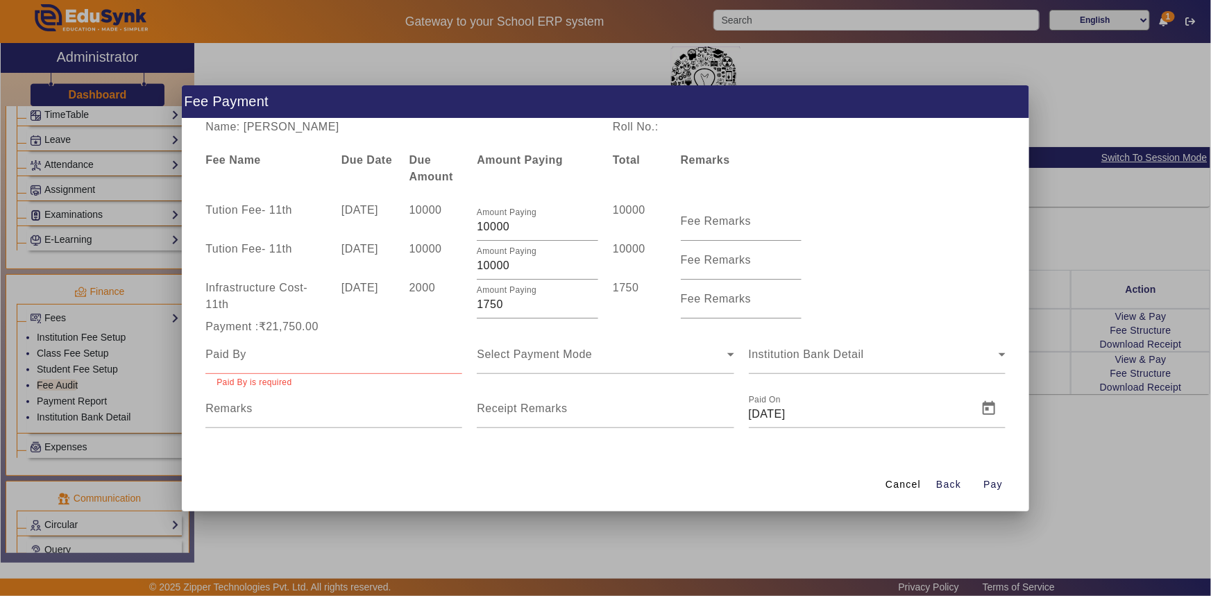
drag, startPoint x: 278, startPoint y: 135, endPoint x: 350, endPoint y: 139, distance: 73.0
click at [350, 139] on div "Name: [PERSON_NAME] Roll No.: Fee Name Due Date Due Amount Amount Paying Total …" at bounding box center [606, 289] width 848 height 340
drag, startPoint x: 279, startPoint y: 128, endPoint x: 369, endPoint y: 127, distance: 89.5
click at [369, 127] on div "Name: [PERSON_NAME]" at bounding box center [401, 127] width 407 height 17
click at [291, 360] on input at bounding box center [333, 354] width 257 height 17
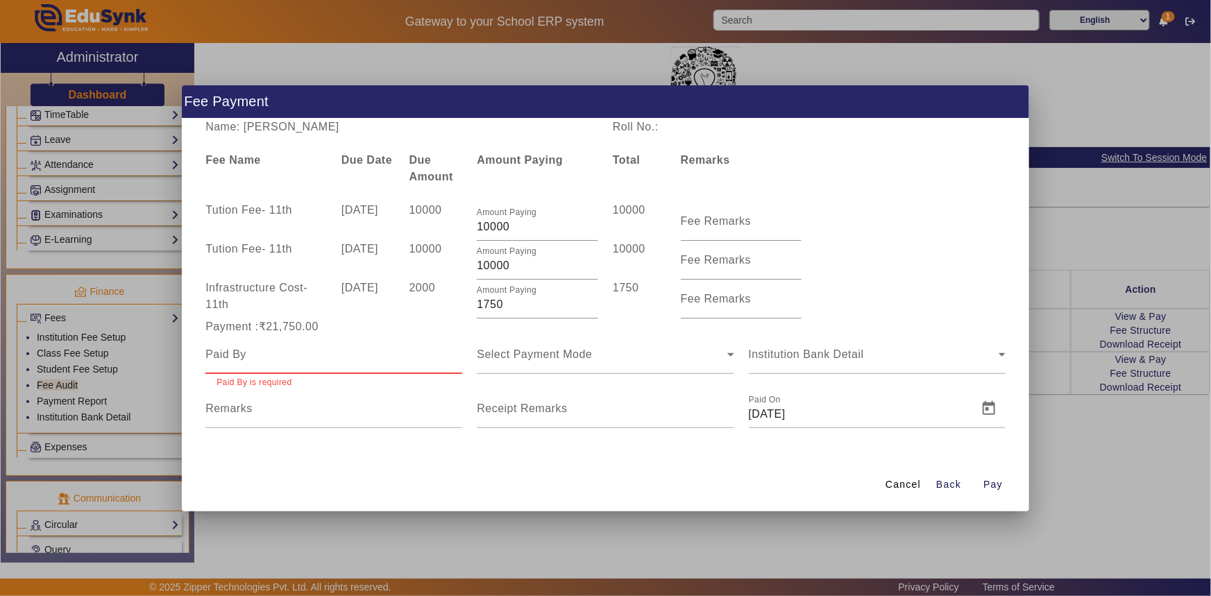
paste input "[PERSON_NAME]"
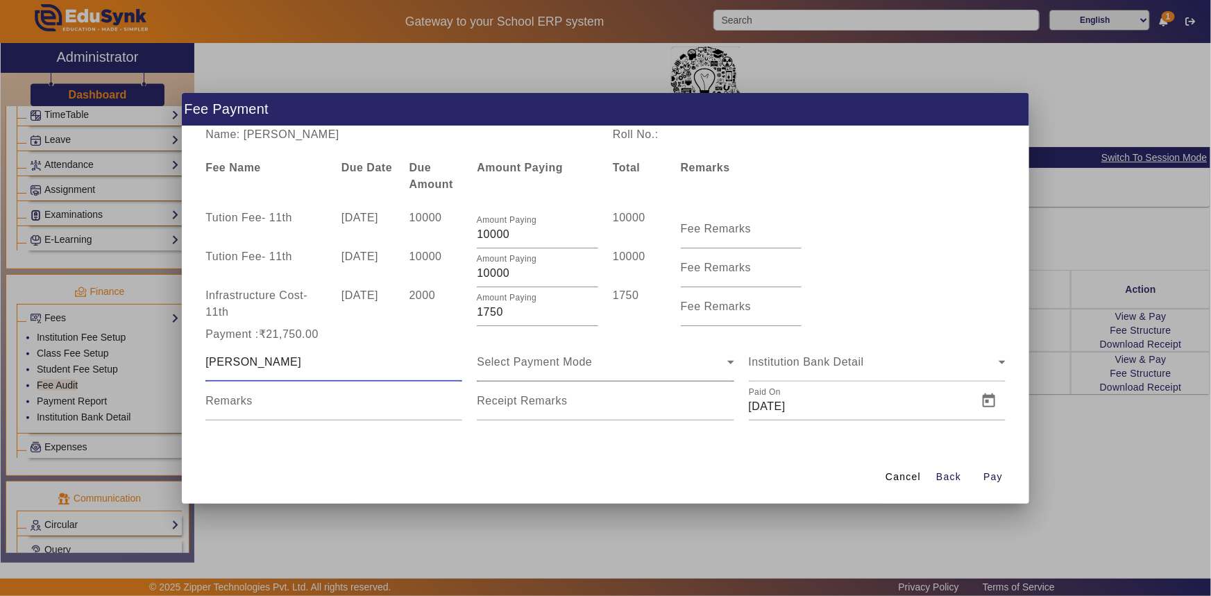
click at [499, 371] on div "Select Payment Mode" at bounding box center [605, 362] width 257 height 39
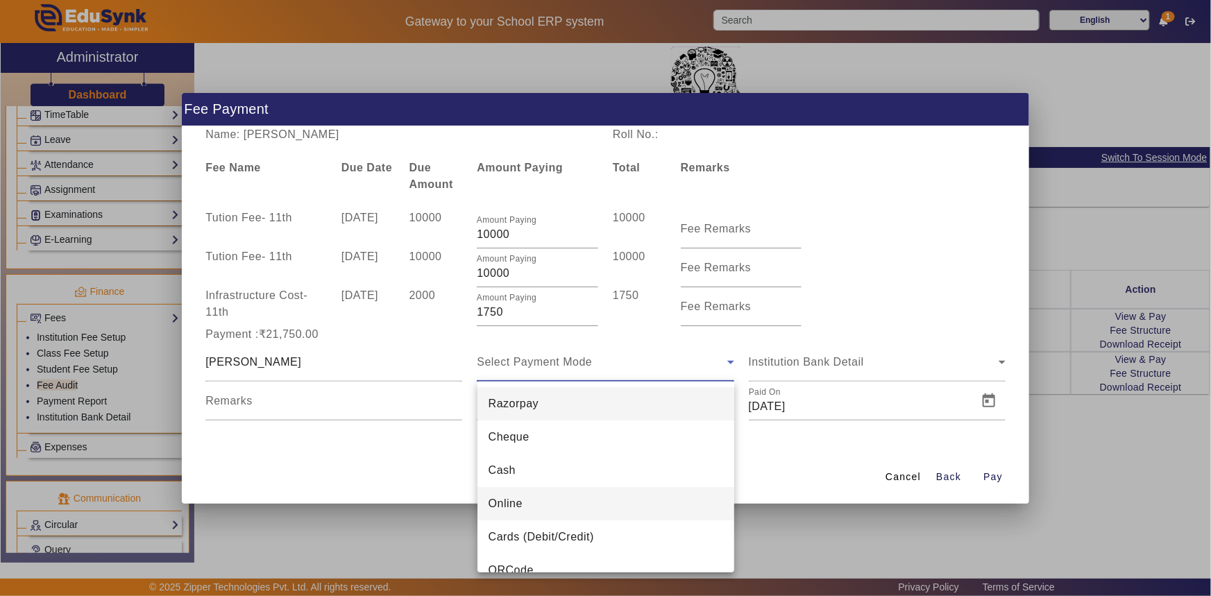
click at [492, 503] on span "Online" at bounding box center [506, 503] width 34 height 17
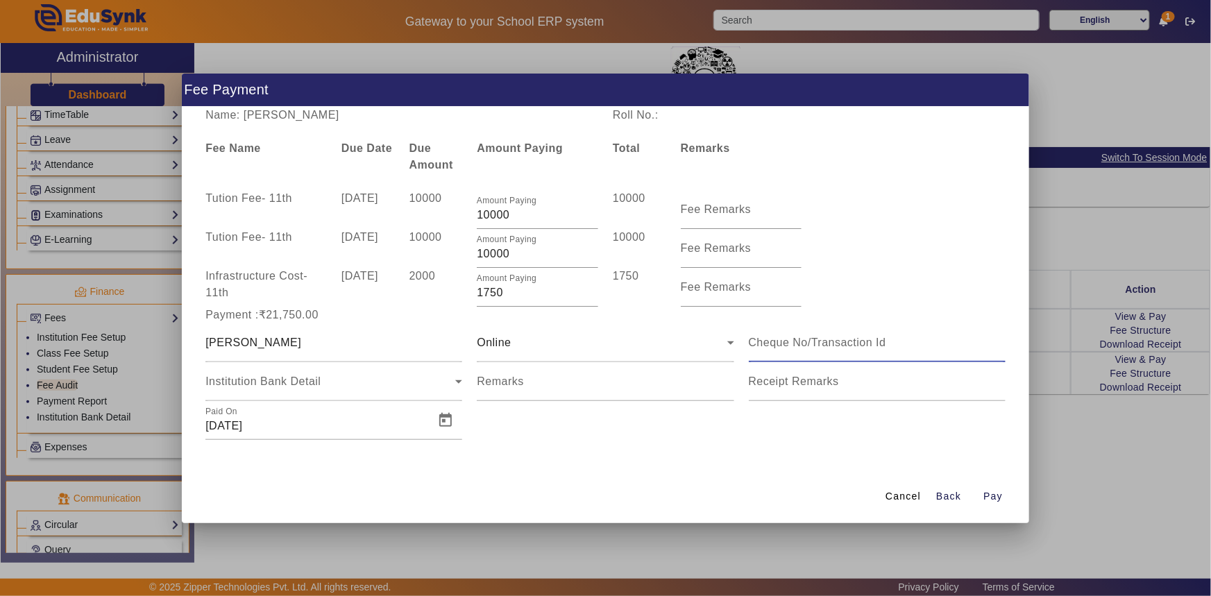
click at [917, 342] on input at bounding box center [877, 342] width 257 height 17
click at [448, 421] on span "Open calendar" at bounding box center [445, 420] width 33 height 33
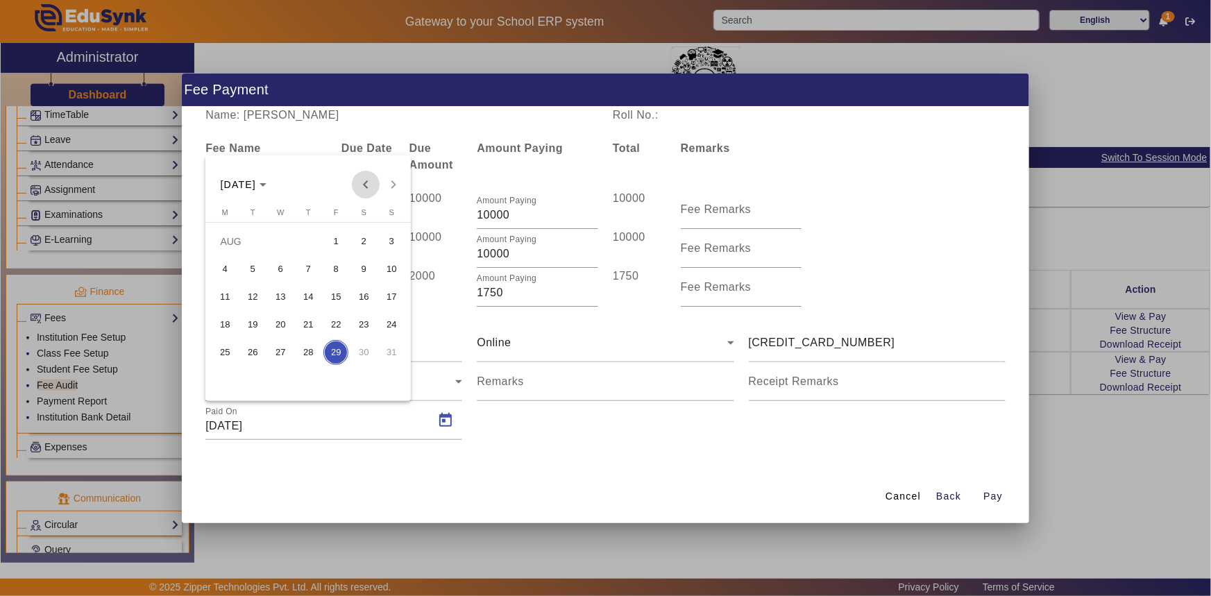
click at [362, 192] on span "Previous month" at bounding box center [366, 185] width 28 height 28
click at [236, 292] on span "12" at bounding box center [224, 297] width 25 height 25
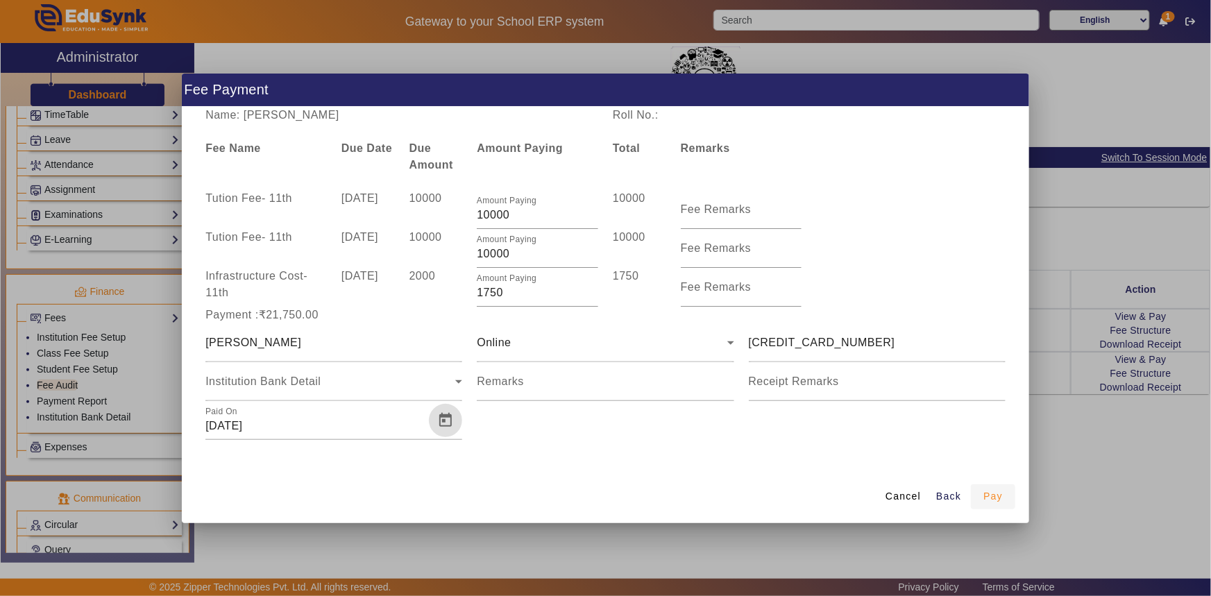
click at [988, 495] on span "Pay" at bounding box center [992, 496] width 19 height 15
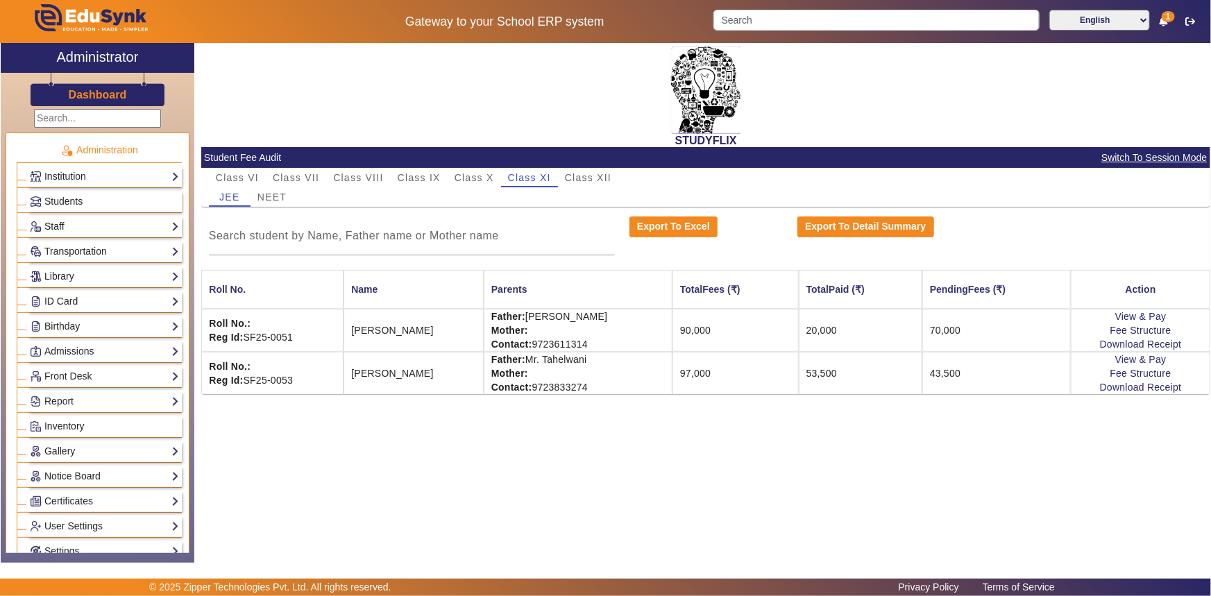
click at [69, 224] on link "Staff" at bounding box center [104, 227] width 149 height 16
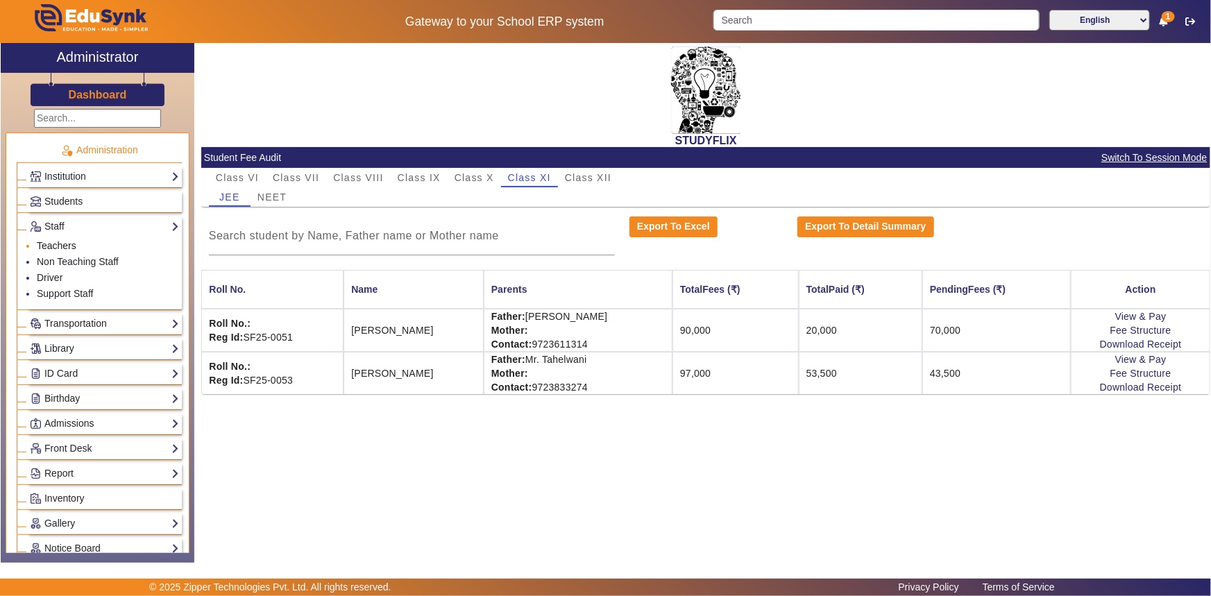
click at [62, 246] on link "Teachers" at bounding box center [57, 245] width 40 height 11
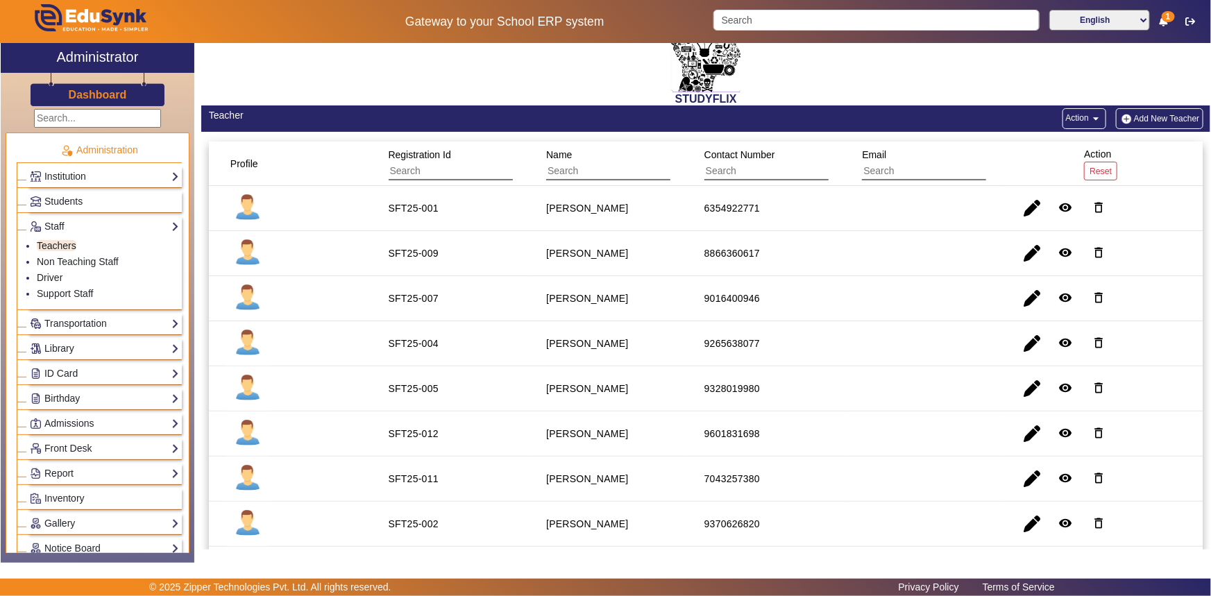
scroll to position [62, 0]
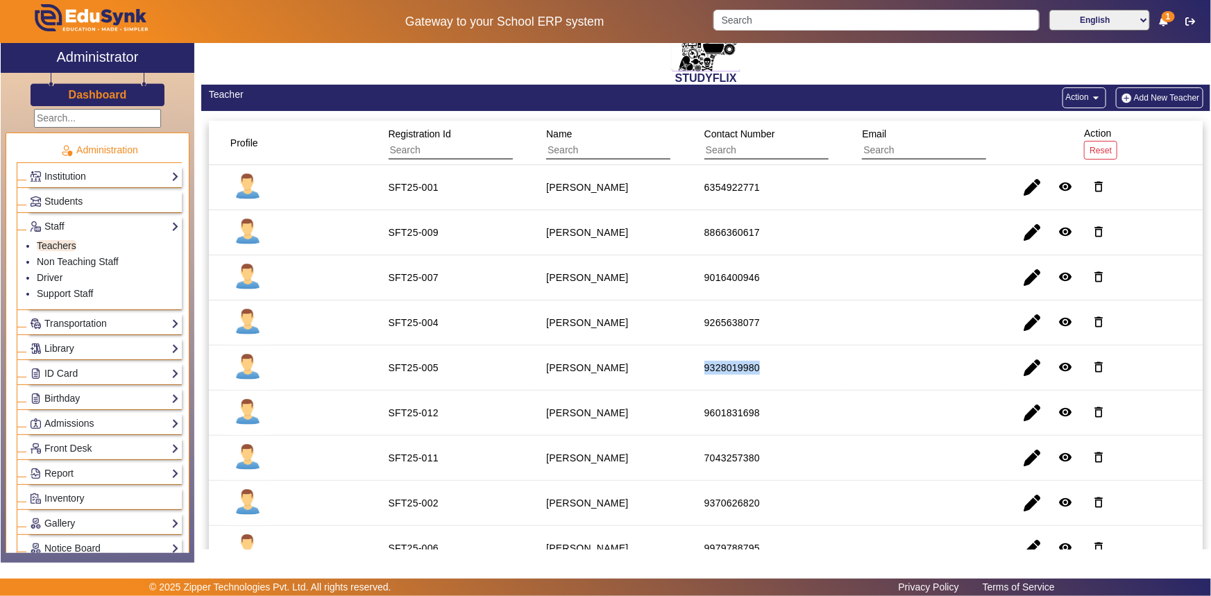
drag, startPoint x: 688, startPoint y: 361, endPoint x: 777, endPoint y: 375, distance: 89.9
click at [777, 375] on mat-cell "9328019980" at bounding box center [767, 368] width 158 height 45
click at [1028, 359] on span "button" at bounding box center [1031, 367] width 33 height 33
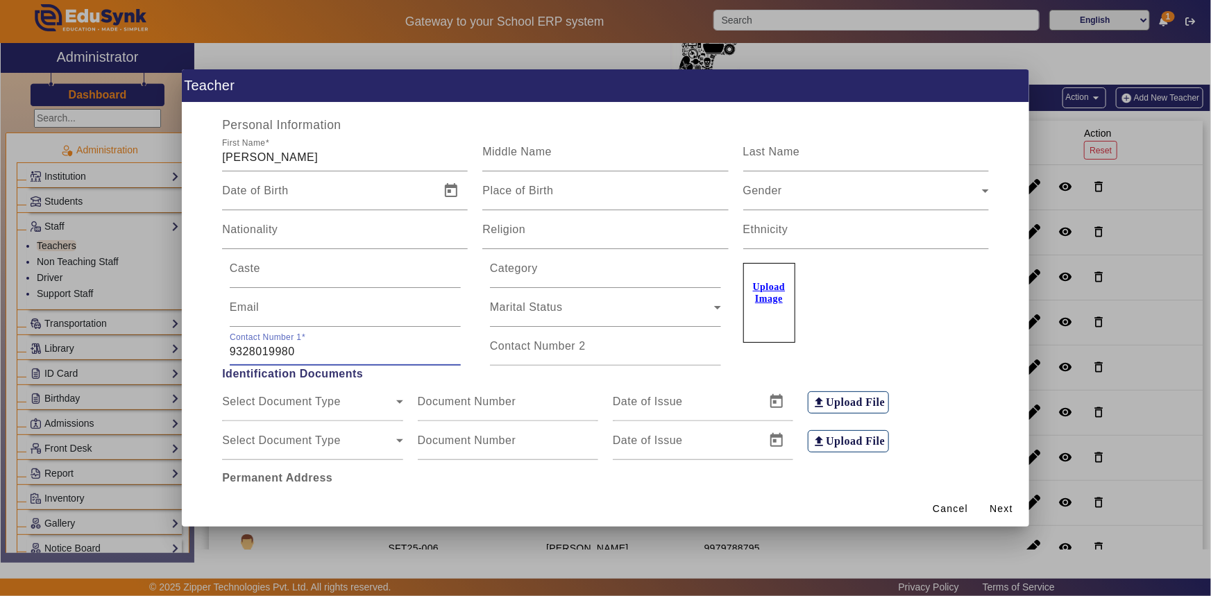
click at [303, 350] on input "9328019980" at bounding box center [345, 352] width 231 height 17
drag, startPoint x: 282, startPoint y: 351, endPoint x: 303, endPoint y: 353, distance: 21.6
click at [303, 353] on input "9328019980" at bounding box center [345, 352] width 231 height 17
click at [304, 351] on input "9328019980" at bounding box center [345, 352] width 231 height 17
click at [304, 350] on input "9328019980" at bounding box center [345, 352] width 231 height 17
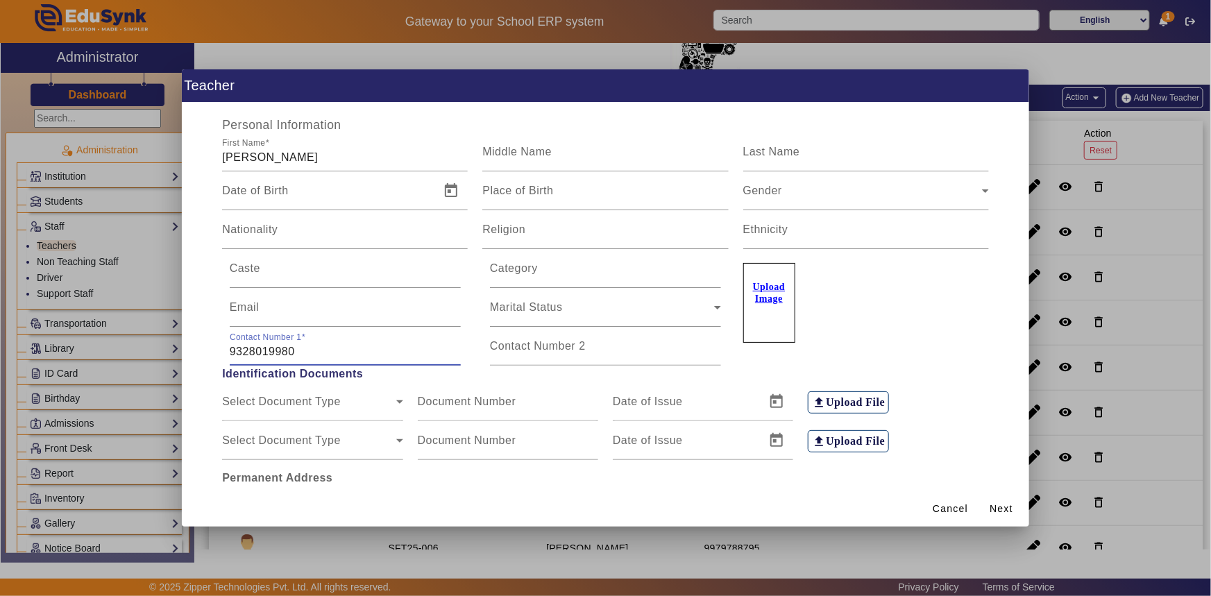
click at [304, 350] on input "9328019980" at bounding box center [345, 352] width 231 height 17
click at [302, 350] on input "9328019980" at bounding box center [345, 352] width 231 height 17
click at [296, 350] on input "9328019980" at bounding box center [345, 352] width 231 height 17
click at [294, 349] on input "9328019980" at bounding box center [345, 352] width 231 height 17
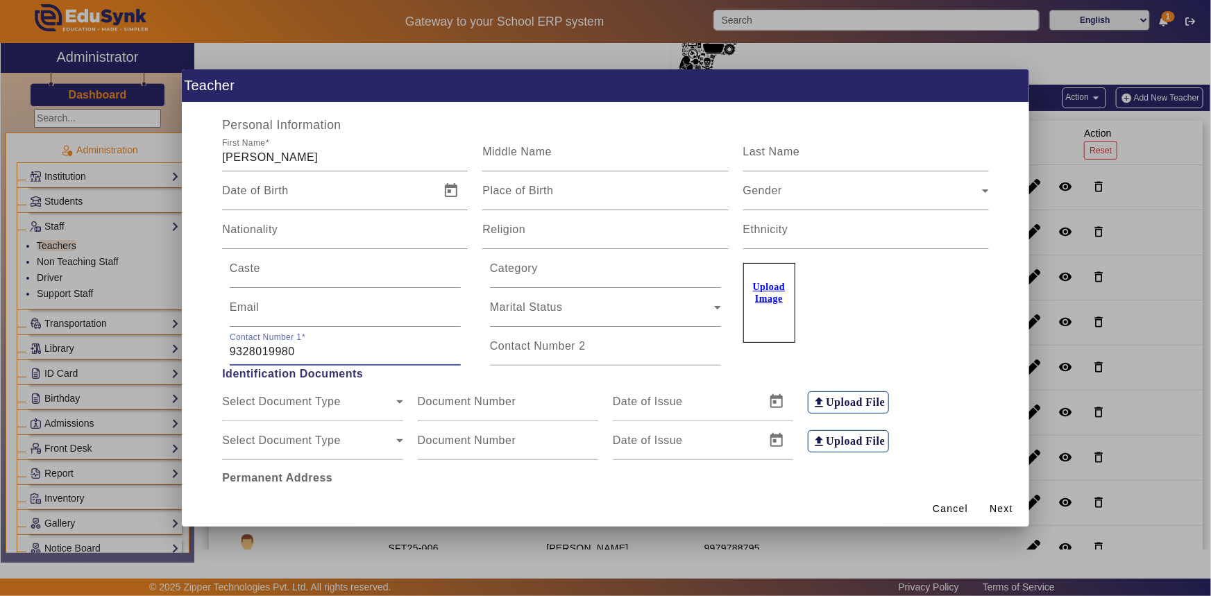
click at [294, 349] on input "9328019980" at bounding box center [345, 352] width 231 height 17
click at [85, 281] on div at bounding box center [605, 298] width 1211 height 596
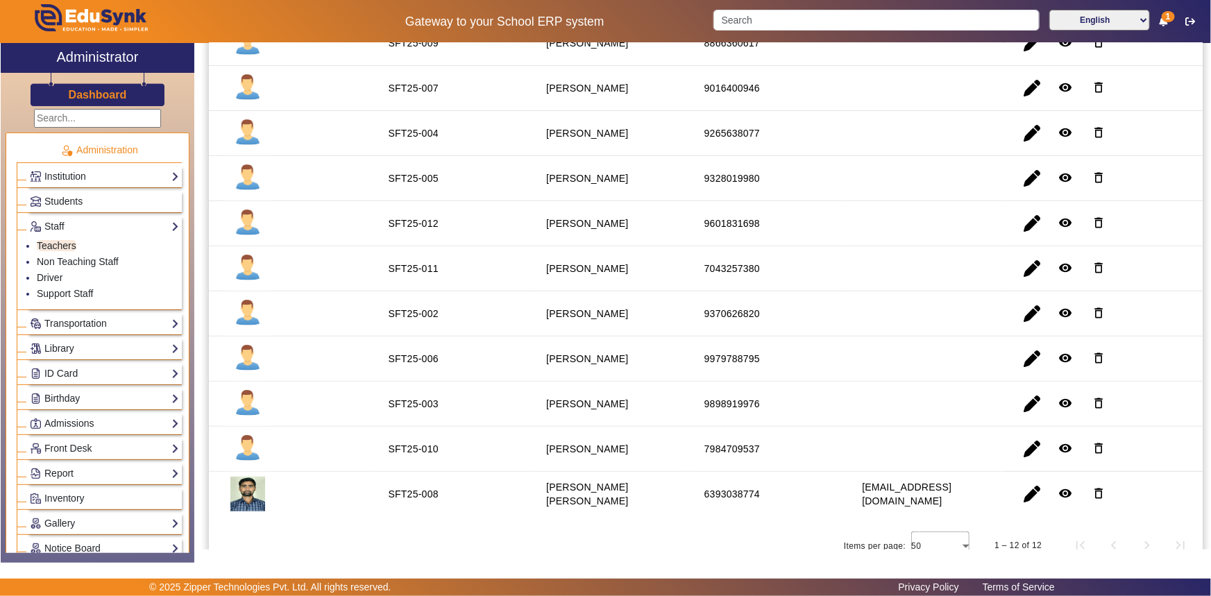
scroll to position [266, 0]
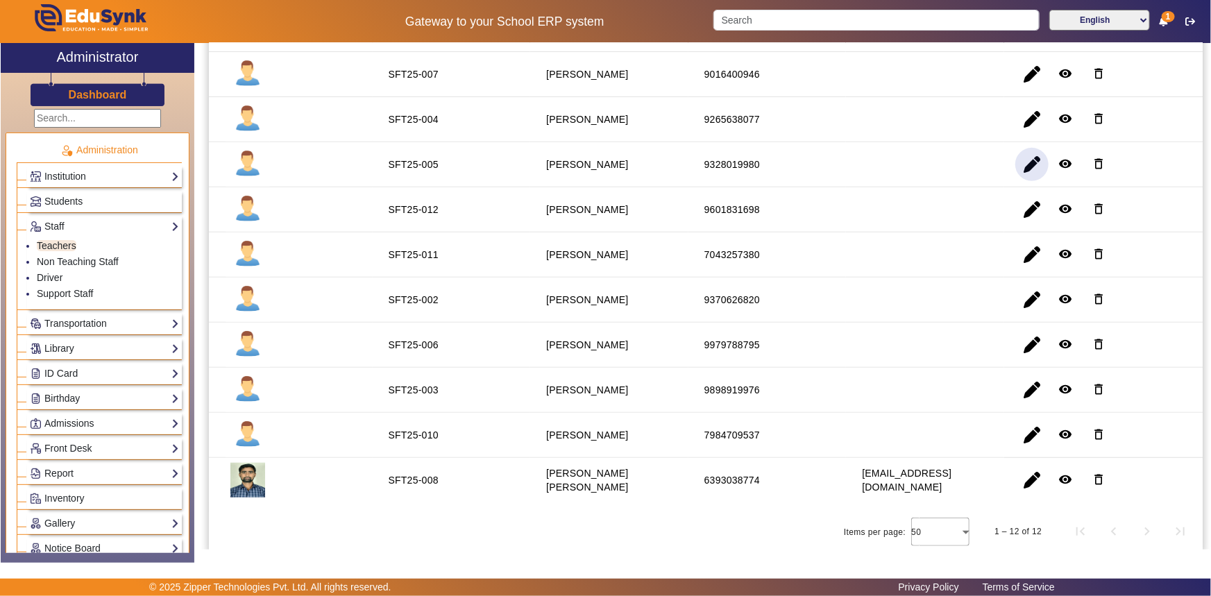
click at [1031, 162] on span "button" at bounding box center [1031, 164] width 33 height 33
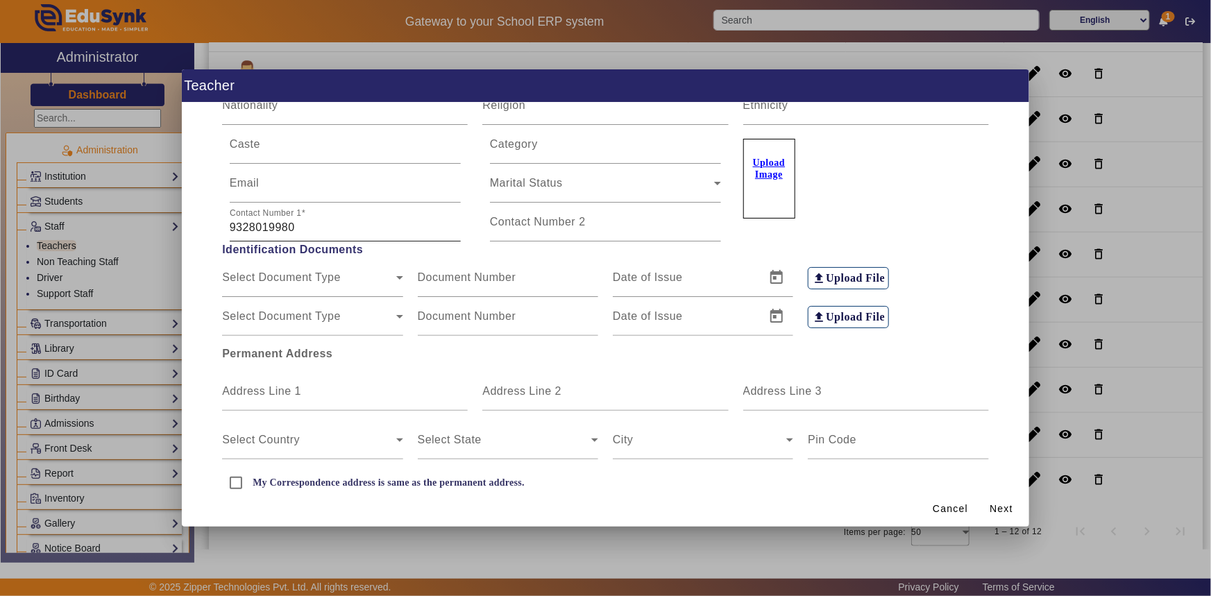
scroll to position [189, 0]
click at [294, 226] on input "9328019980" at bounding box center [345, 225] width 231 height 17
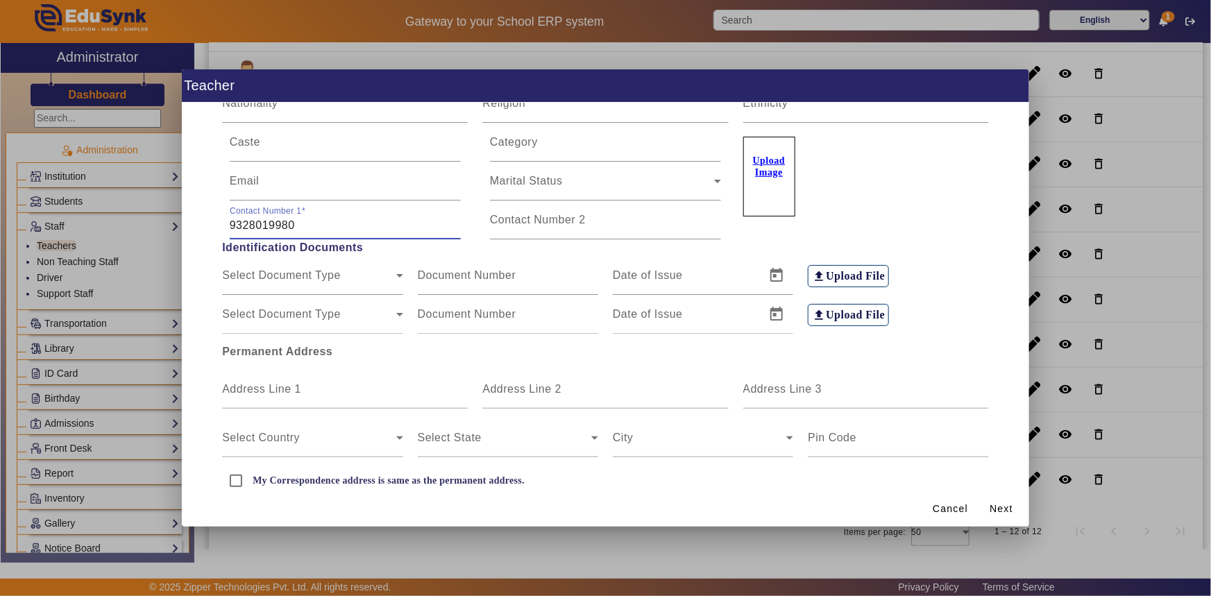
click at [294, 226] on input "9328019980" at bounding box center [345, 225] width 231 height 17
drag, startPoint x: 242, startPoint y: 224, endPoint x: 298, endPoint y: 225, distance: 56.2
click at [298, 225] on input "9328019980" at bounding box center [345, 225] width 231 height 17
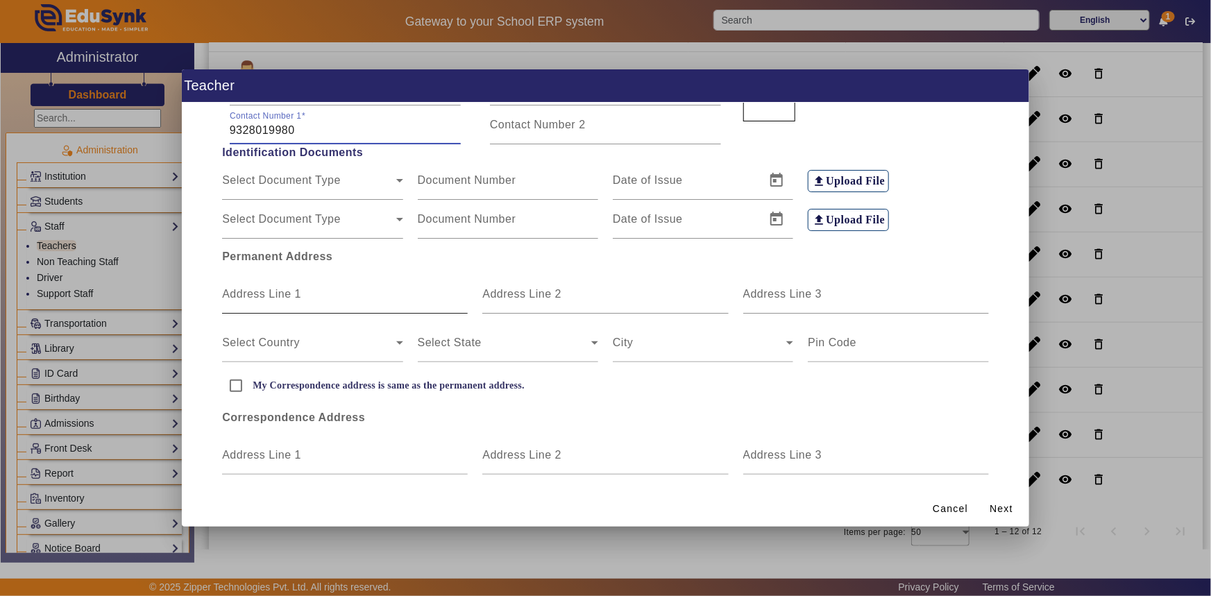
scroll to position [221, 0]
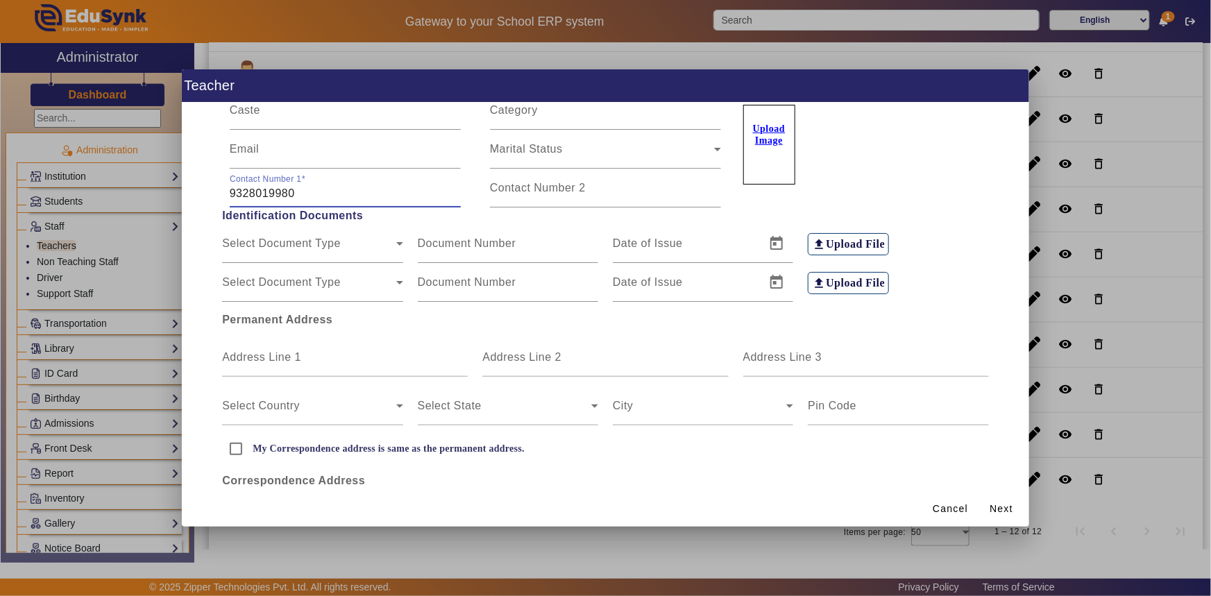
click at [305, 196] on input "9328019980" at bounding box center [345, 193] width 231 height 17
click at [305, 194] on input "9328019980" at bounding box center [345, 193] width 231 height 17
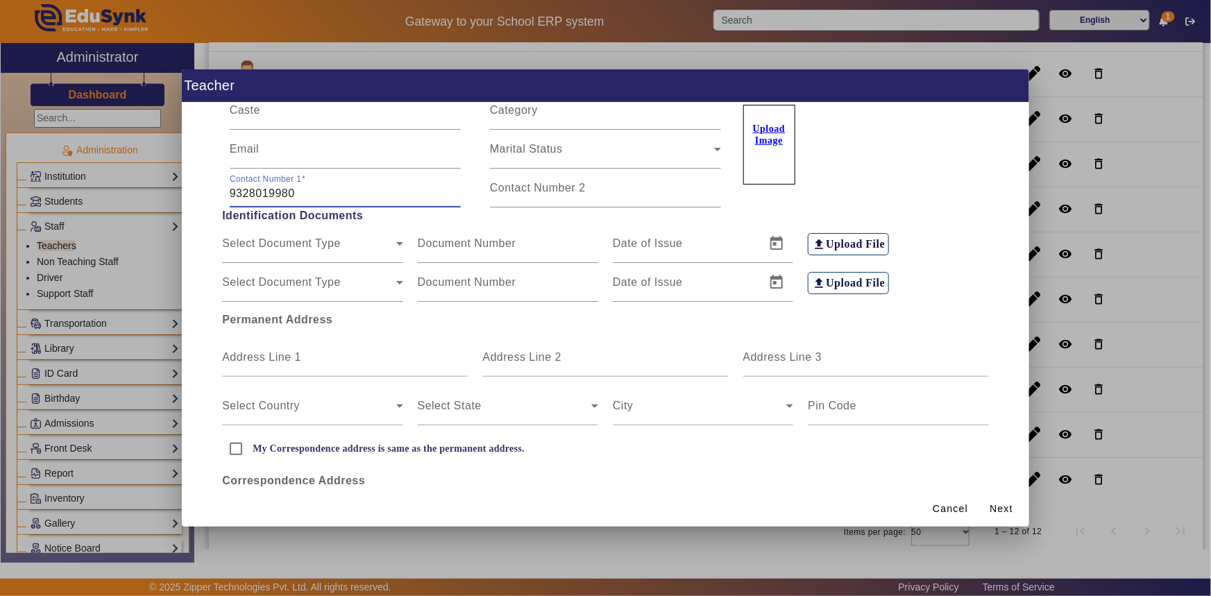
click at [305, 194] on input "9328019980" at bounding box center [345, 193] width 231 height 17
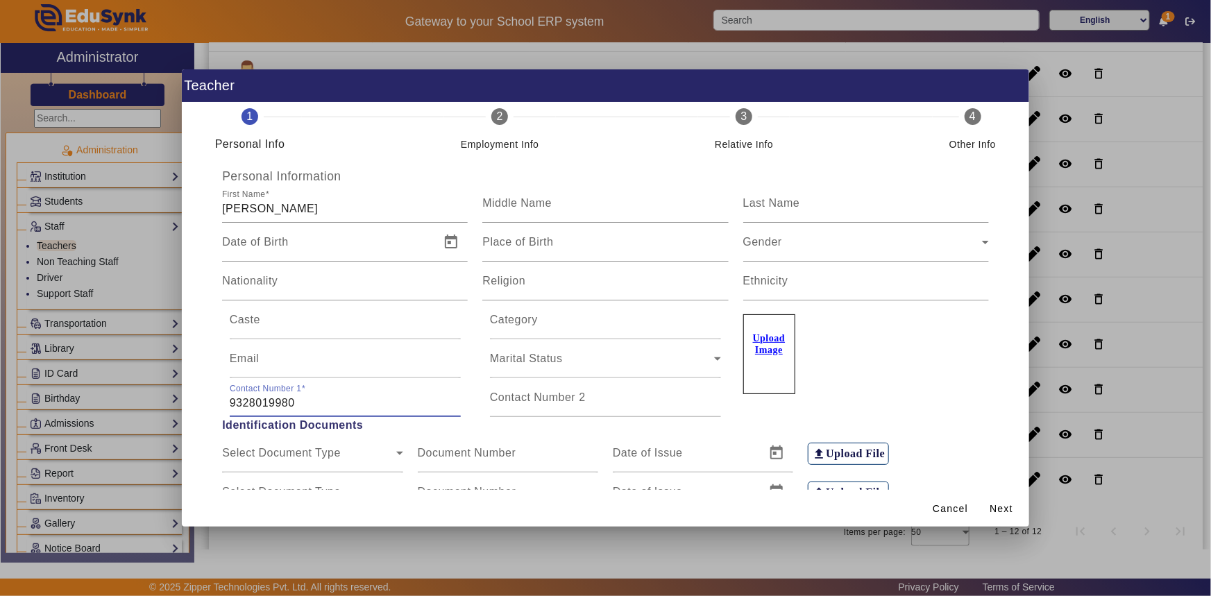
scroll to position [0, 0]
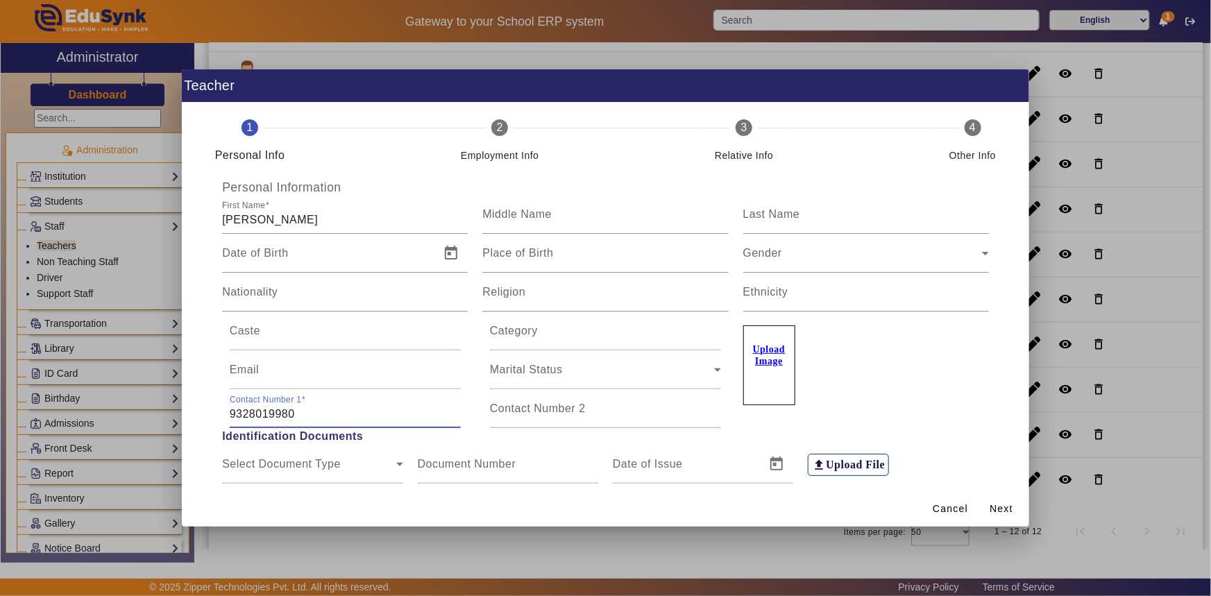
click at [1019, 99] on h1 "Teacher" at bounding box center [606, 85] width 848 height 33
click at [450, 496] on div "Cancel Back Next Save" at bounding box center [606, 508] width 848 height 37
click at [1065, 234] on div at bounding box center [605, 298] width 1211 height 596
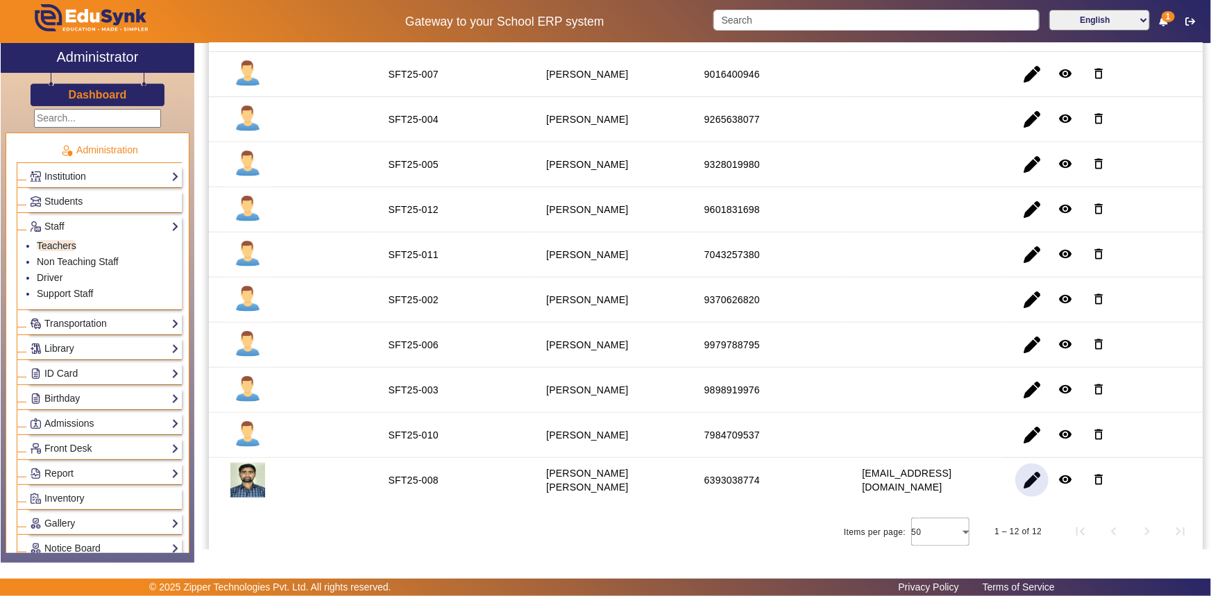
click at [1018, 480] on span "button" at bounding box center [1031, 480] width 33 height 33
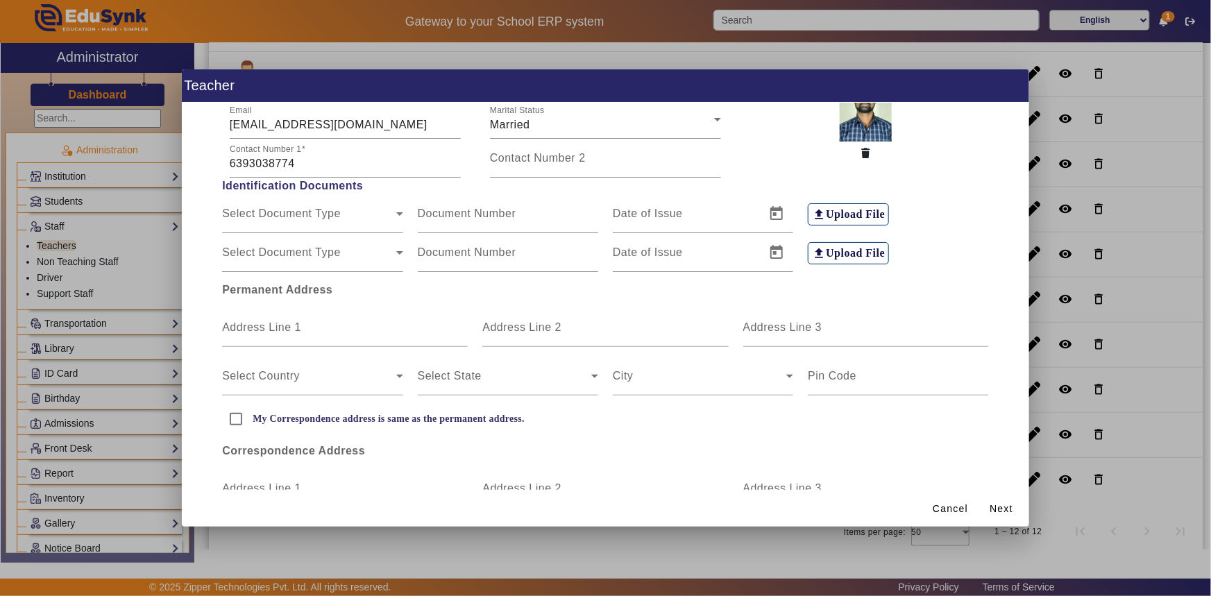
scroll to position [252, 0]
click at [306, 166] on input "6393038774" at bounding box center [345, 162] width 231 height 17
click at [285, 257] on span "Select Document Type" at bounding box center [281, 257] width 119 height 12
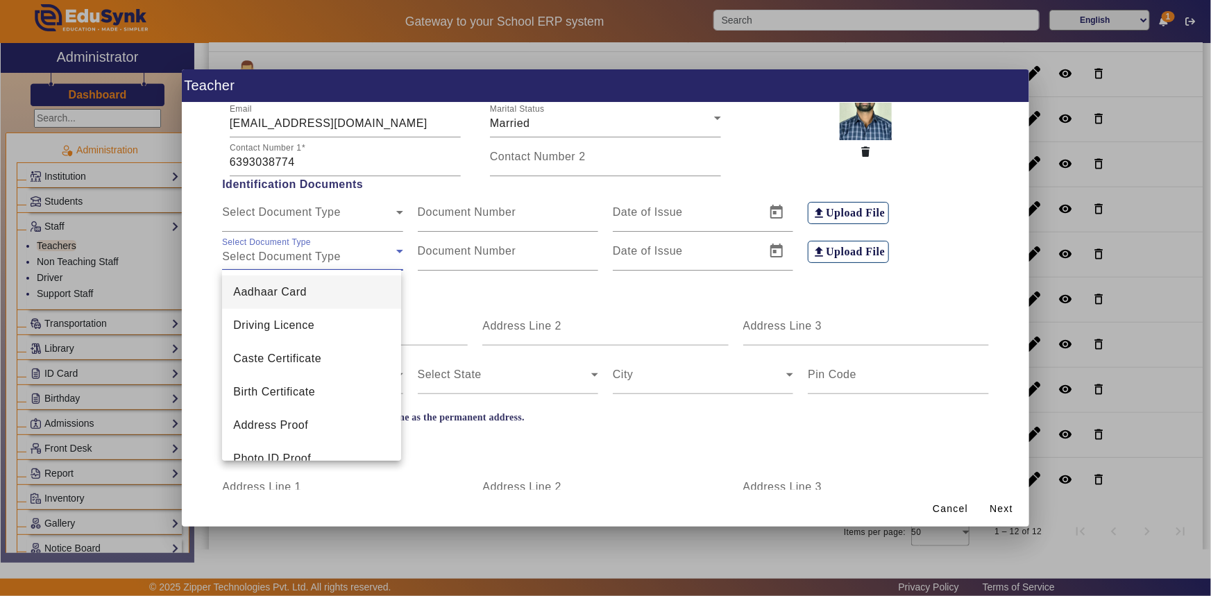
click at [100, 324] on div at bounding box center [605, 298] width 1211 height 596
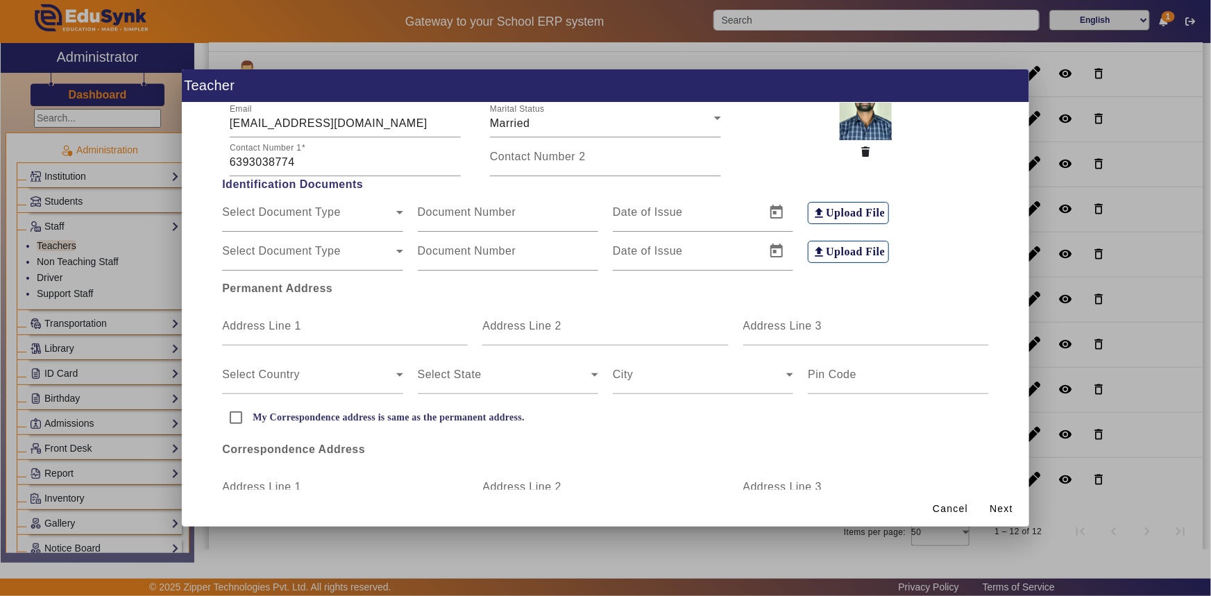
click at [1062, 251] on div at bounding box center [605, 298] width 1211 height 596
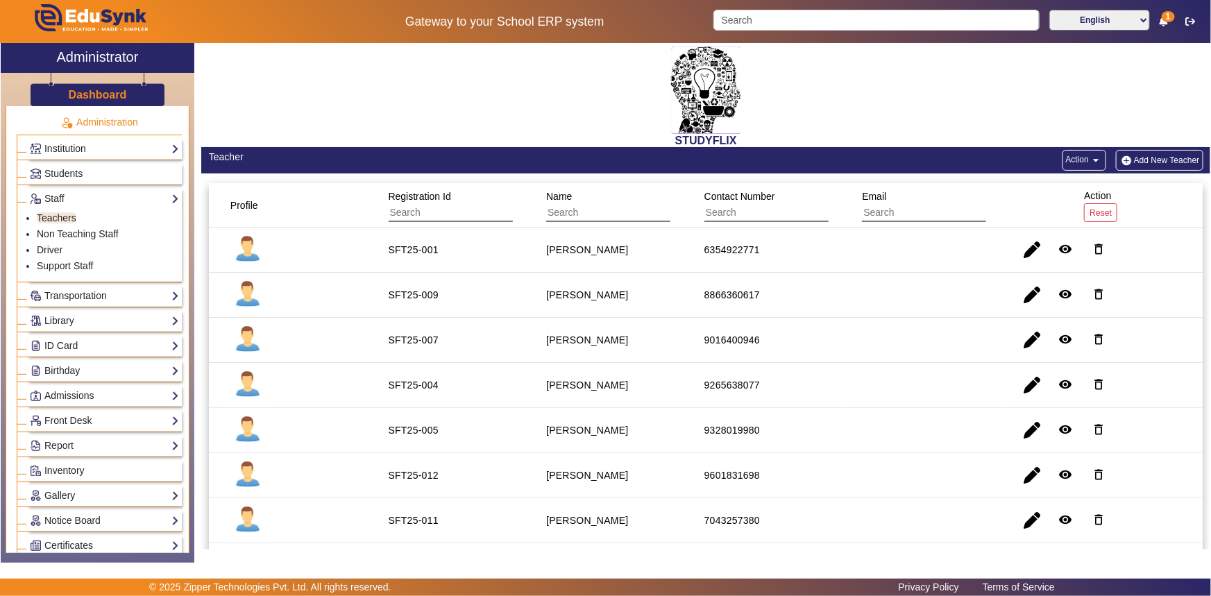
scroll to position [0, 0]
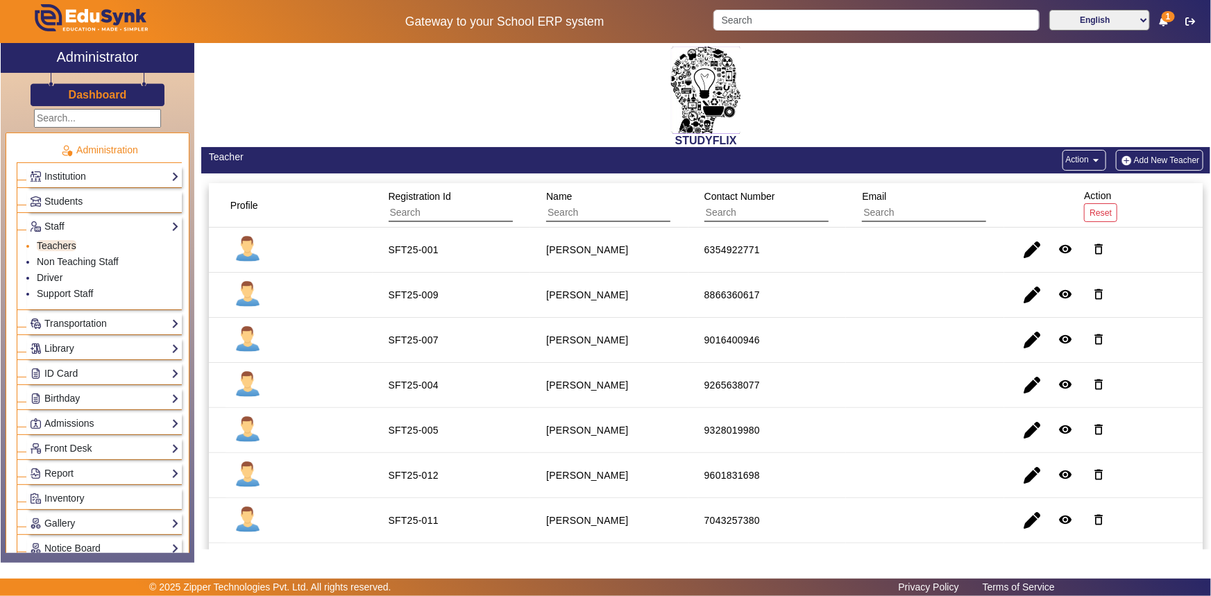
click at [55, 251] on li "Teachers" at bounding box center [108, 247] width 142 height 16
click at [58, 223] on link "Staff" at bounding box center [104, 227] width 149 height 16
click at [56, 242] on link "Teachers" at bounding box center [57, 245] width 40 height 11
click at [1052, 247] on span "button" at bounding box center [1065, 249] width 33 height 33
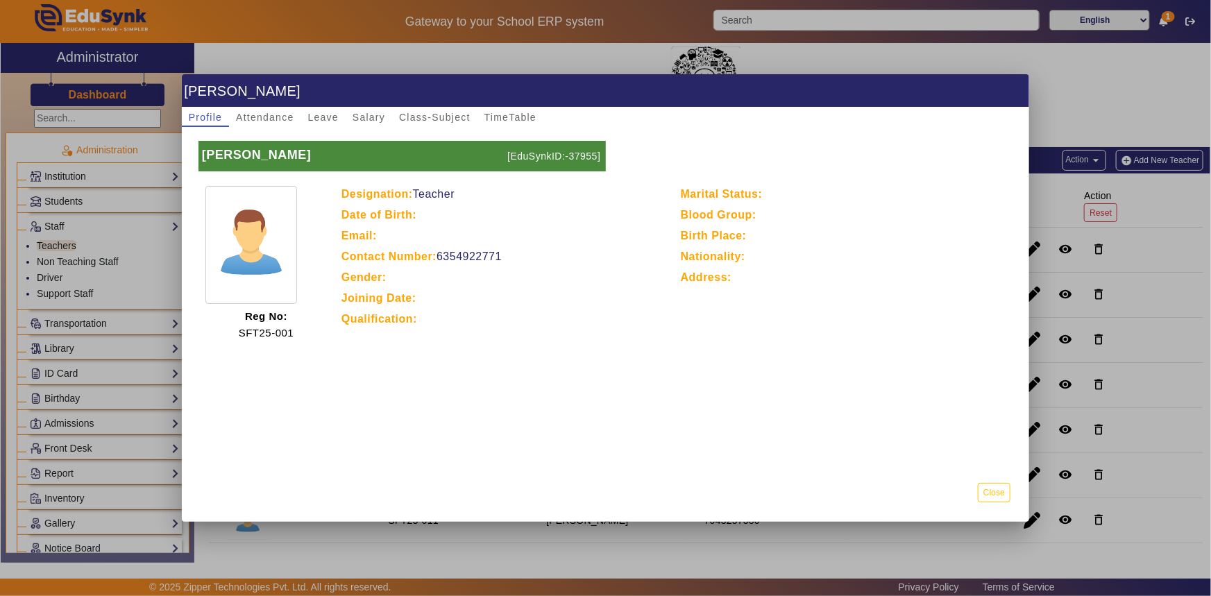
click at [1048, 252] on div at bounding box center [605, 298] width 1211 height 596
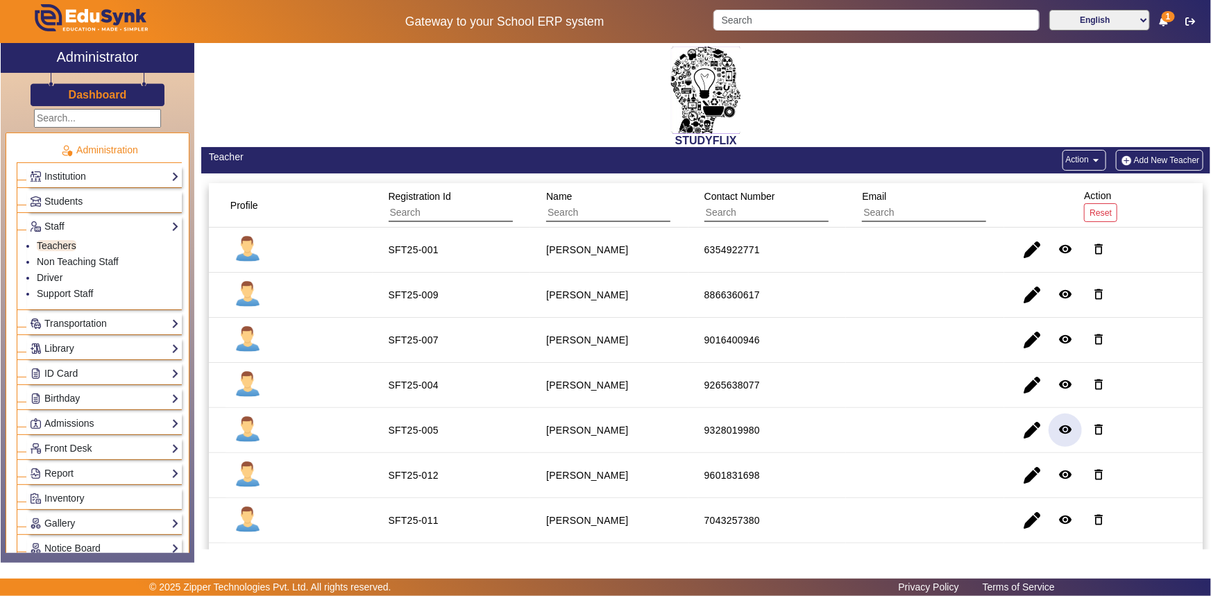
click at [1067, 423] on mat-icon "remove_red_eye" at bounding box center [1065, 430] width 14 height 14
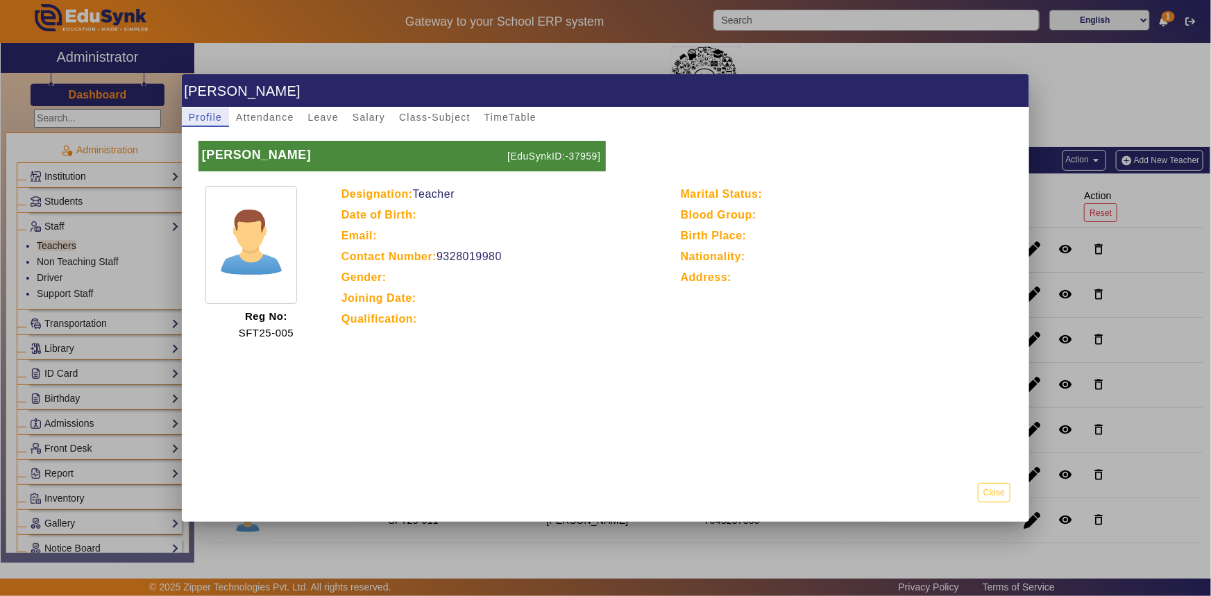
click at [470, 228] on p "Email:" at bounding box center [503, 236] width 325 height 17
click at [500, 264] on p "Contact Number: [PHONE_NUMBER]" at bounding box center [503, 256] width 325 height 17
click at [1040, 241] on div at bounding box center [605, 298] width 1211 height 596
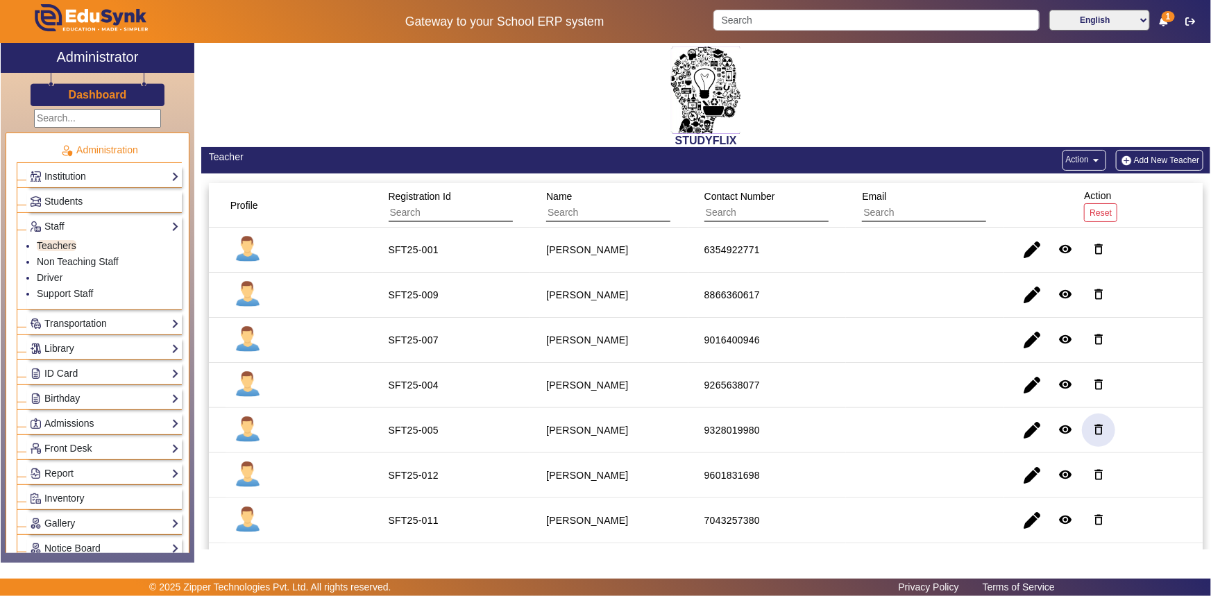
click at [1095, 423] on mat-icon "delete_outline" at bounding box center [1099, 430] width 14 height 14
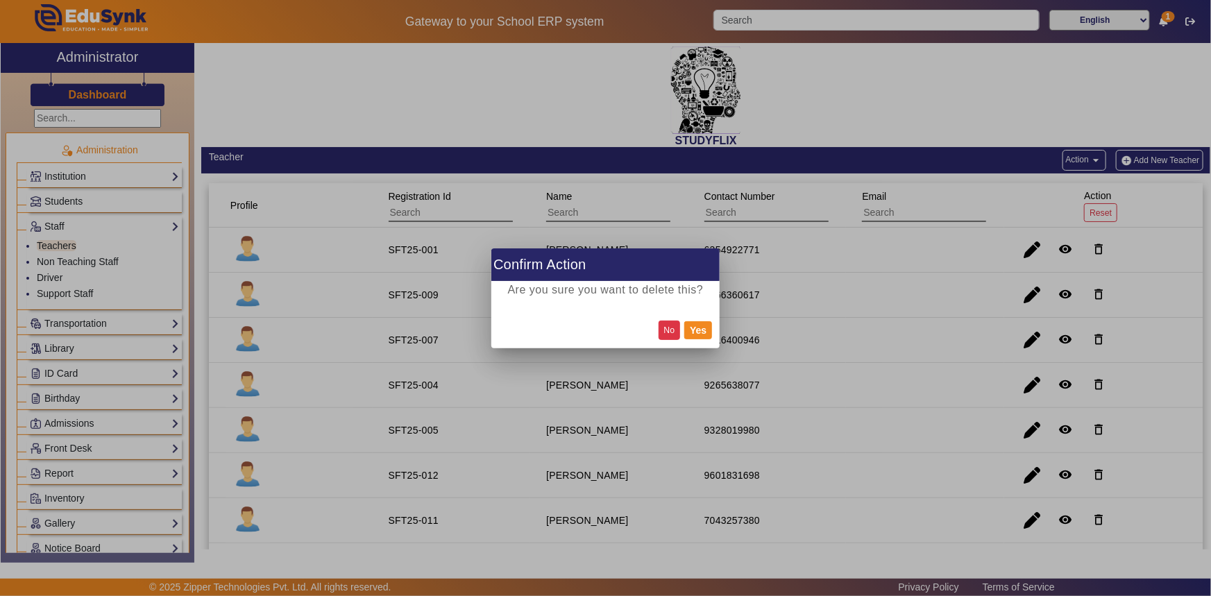
click at [672, 332] on button "No" at bounding box center [670, 330] width 22 height 19
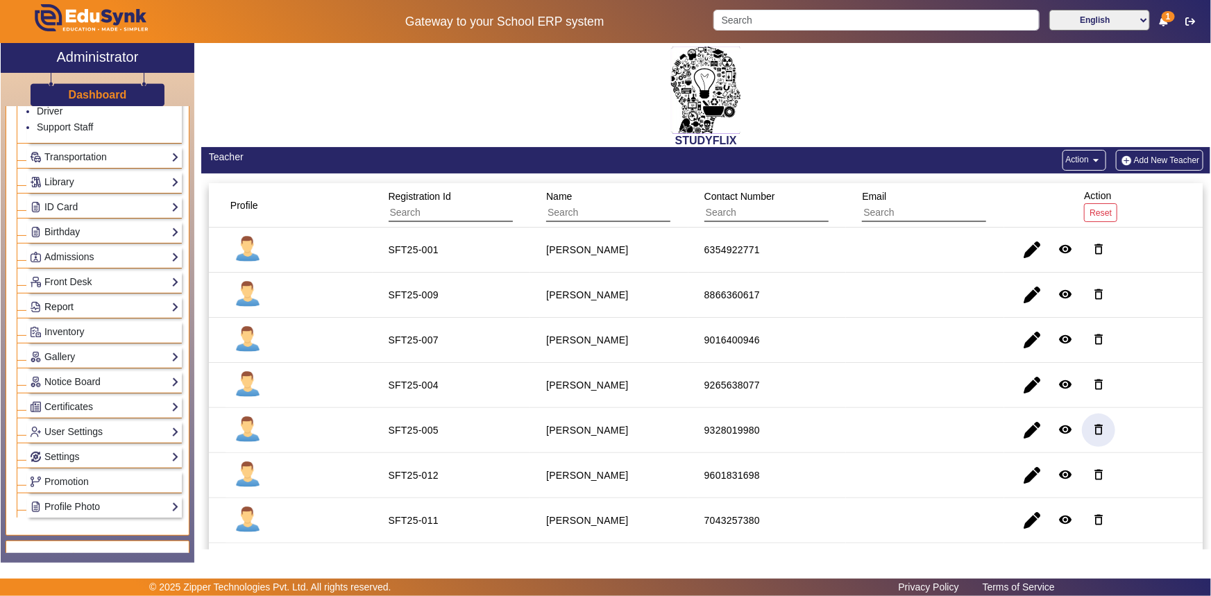
scroll to position [189, 0]
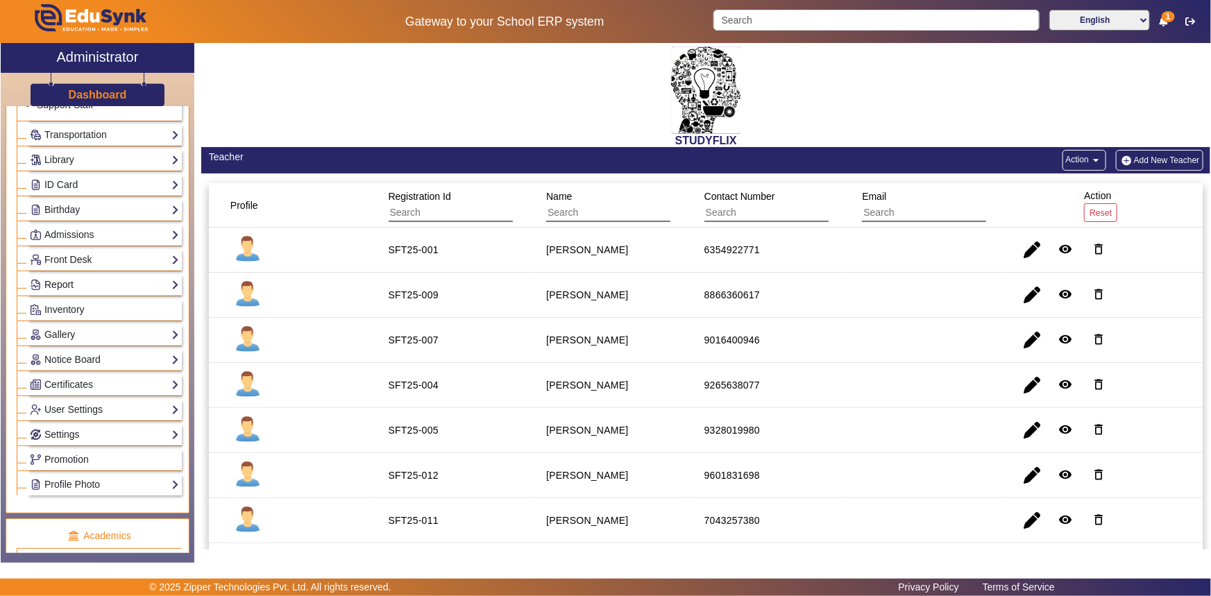
click at [60, 283] on link "Report" at bounding box center [104, 285] width 149 height 16
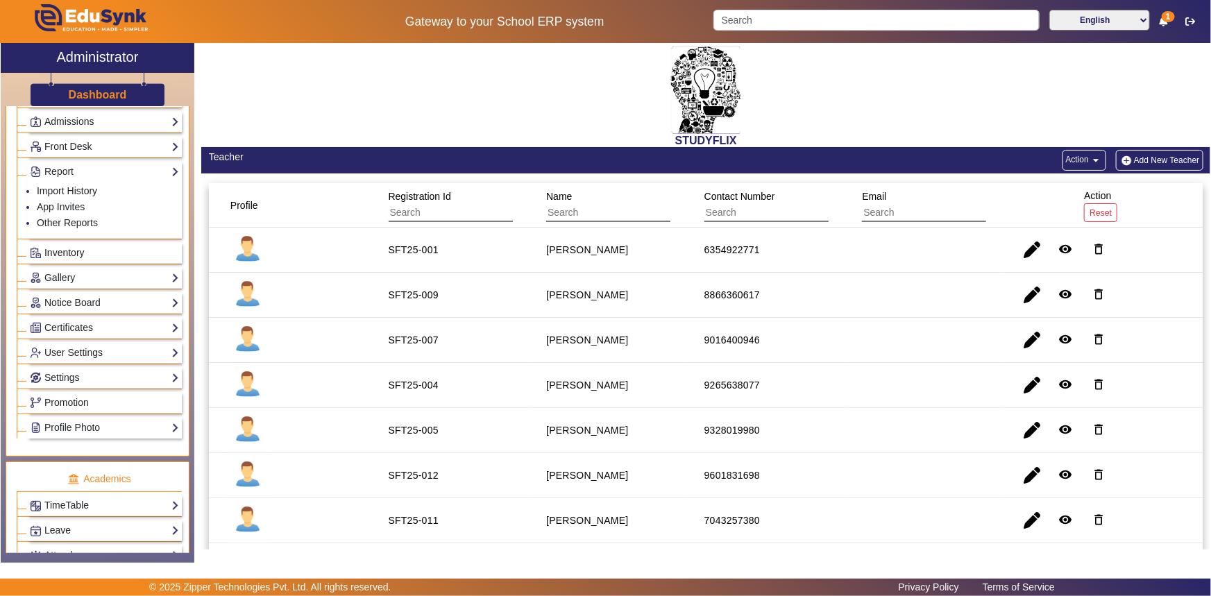
scroll to position [252, 0]
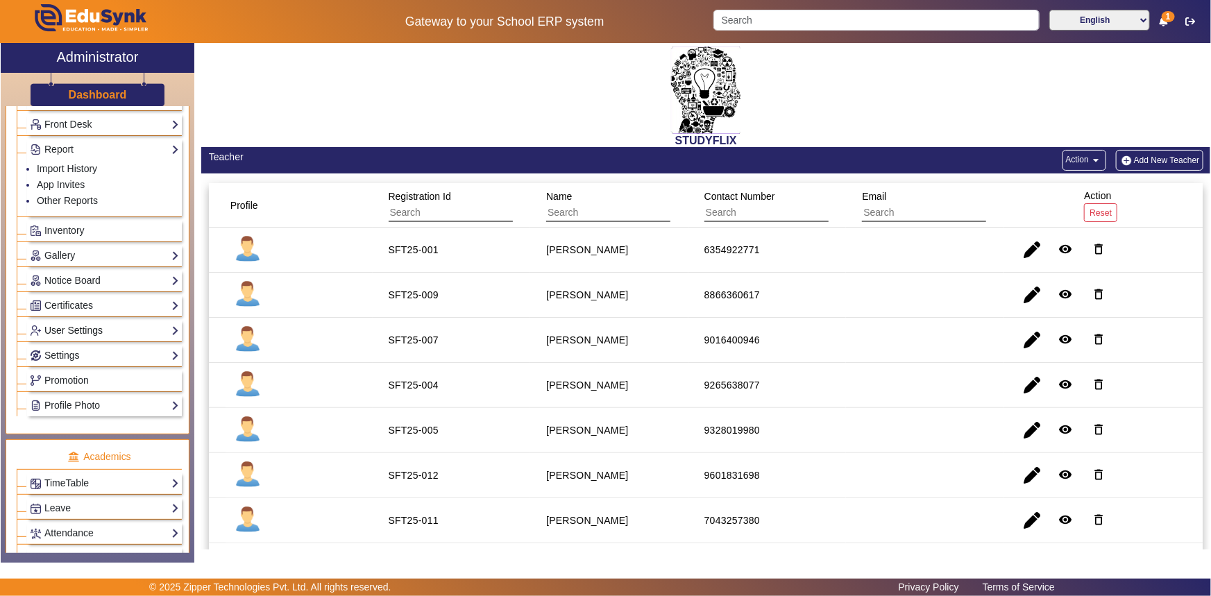
click at [60, 330] on link "User Settings" at bounding box center [104, 331] width 149 height 16
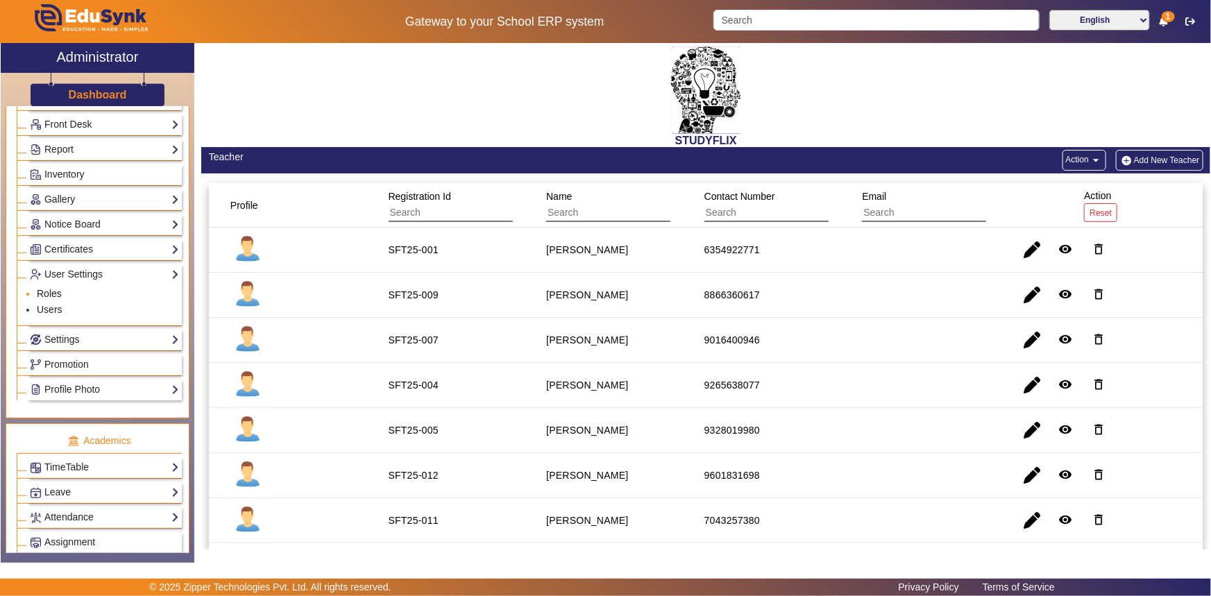
click at [53, 294] on link "Roles" at bounding box center [49, 293] width 25 height 11
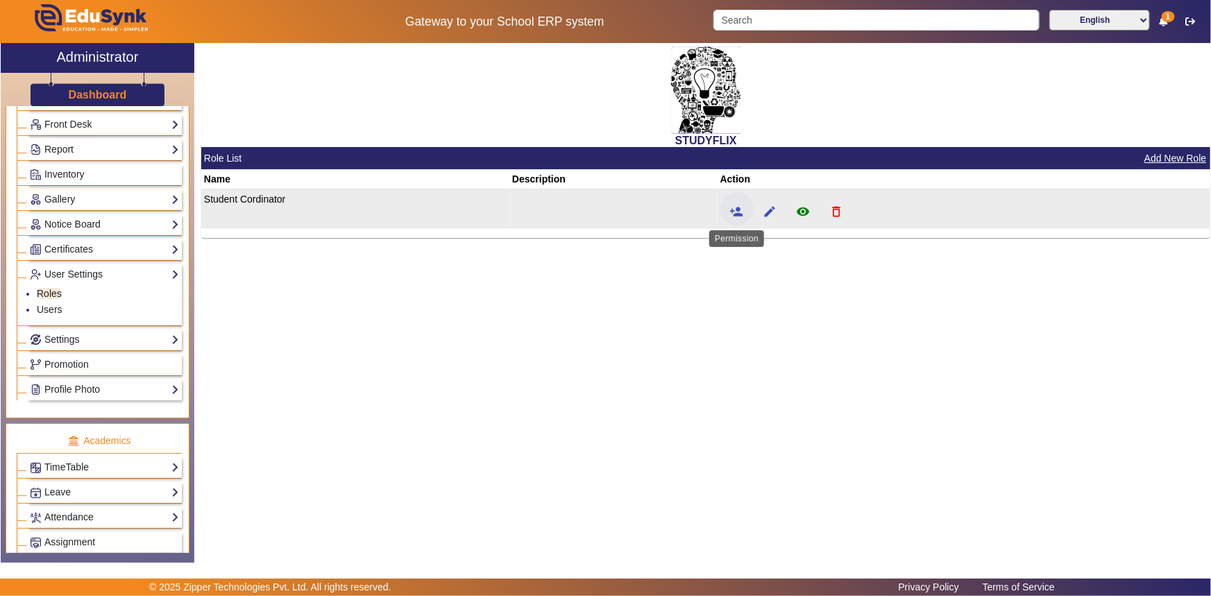
click at [735, 212] on mat-icon "person_add" at bounding box center [737, 212] width 14 height 14
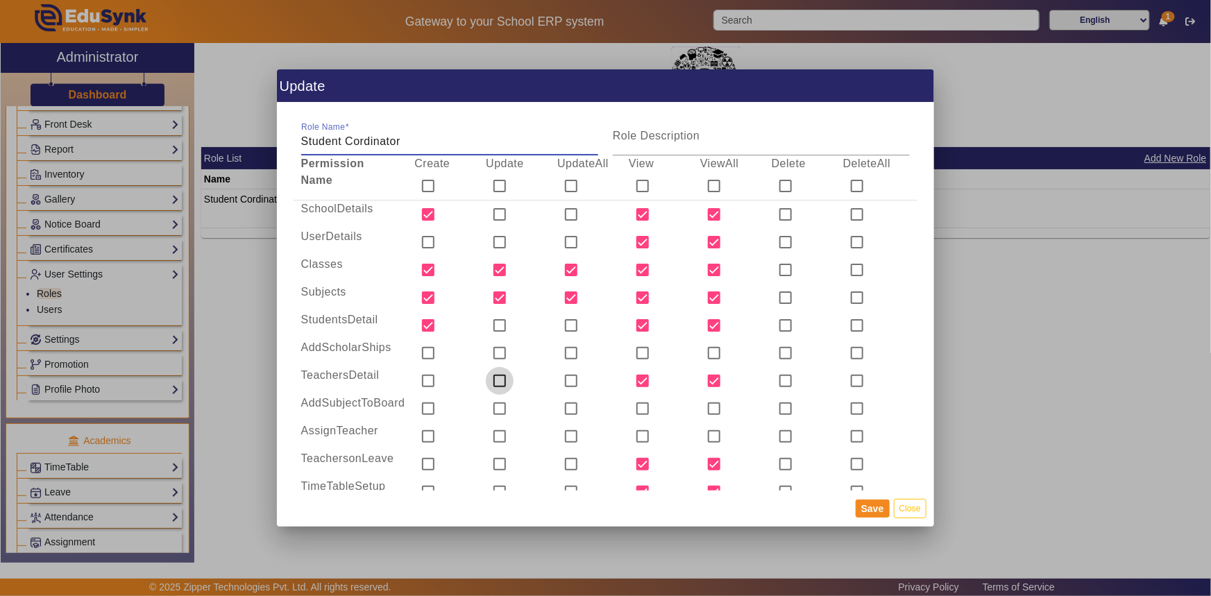
click at [499, 382] on input "checkbox" at bounding box center [500, 381] width 28 height 28
click at [561, 378] on input "checkbox" at bounding box center [571, 381] width 28 height 28
click at [883, 505] on button "Save" at bounding box center [873, 509] width 34 height 18
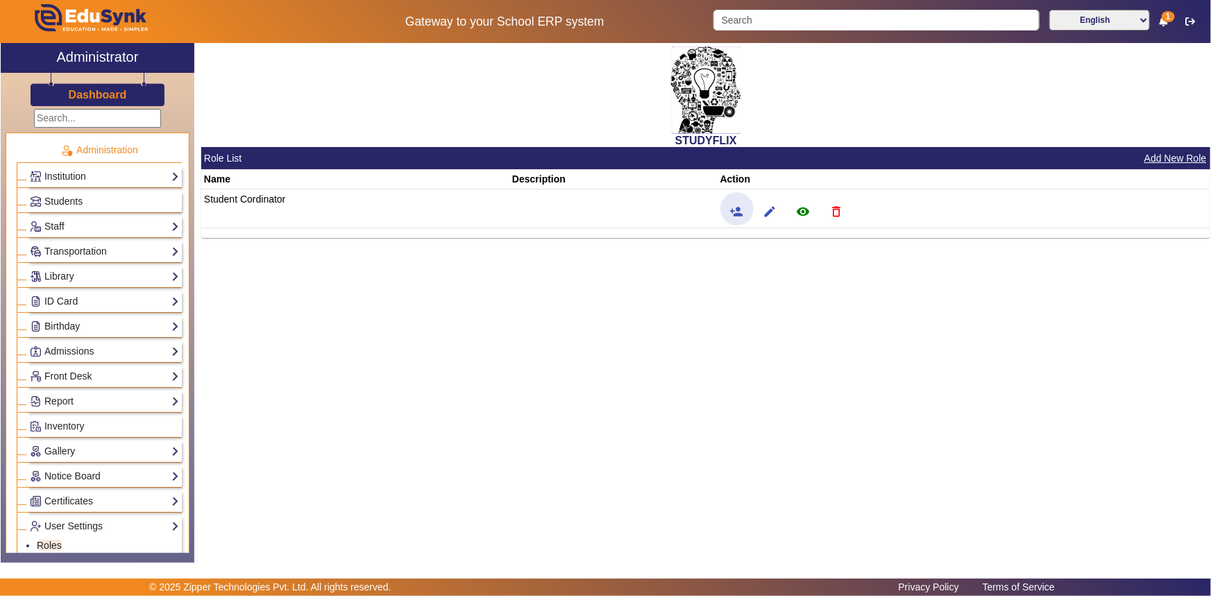
click at [57, 235] on div "Staff Teachers Non Teaching Staff Driver Support Staff" at bounding box center [104, 227] width 155 height 22
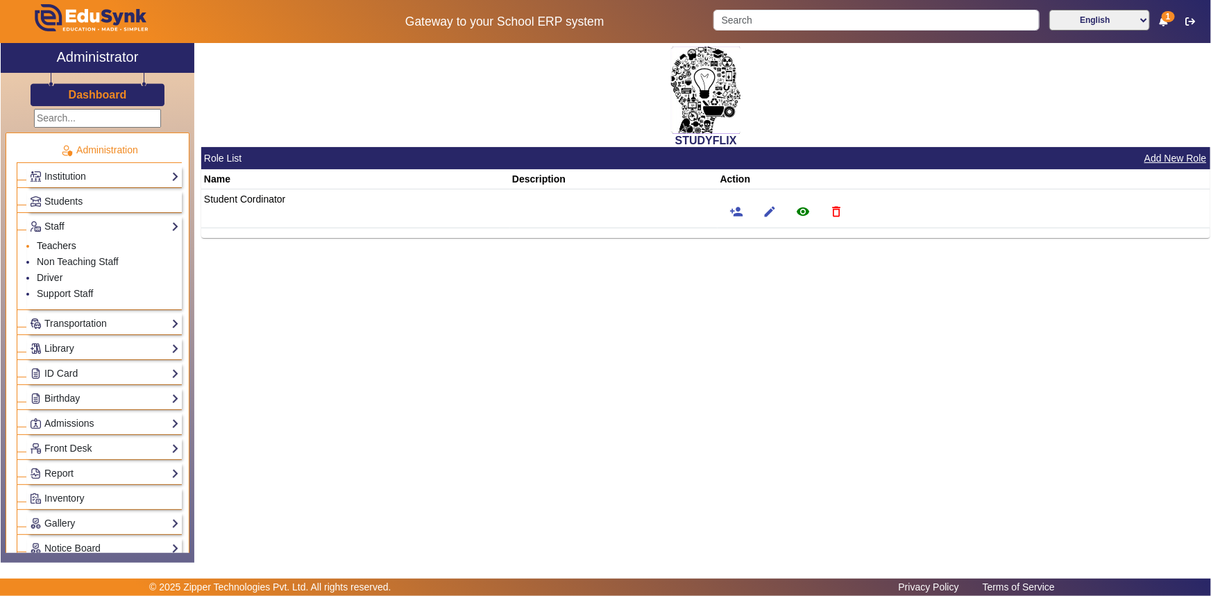
click at [58, 243] on link "Teachers" at bounding box center [57, 245] width 40 height 11
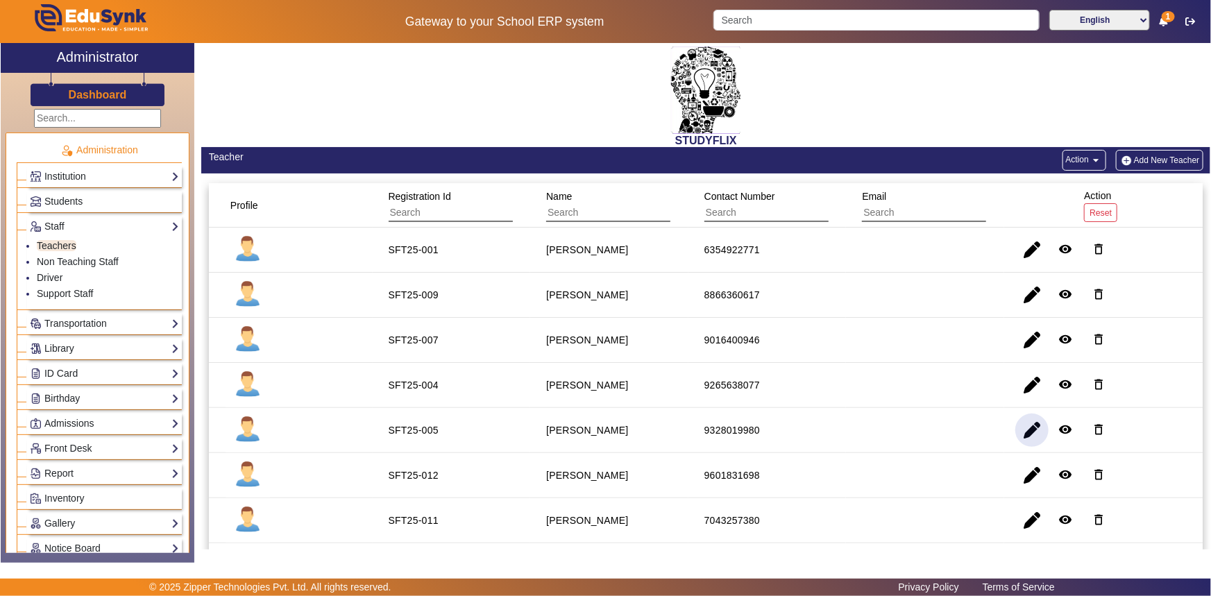
click at [1026, 427] on span "button" at bounding box center [1031, 430] width 33 height 33
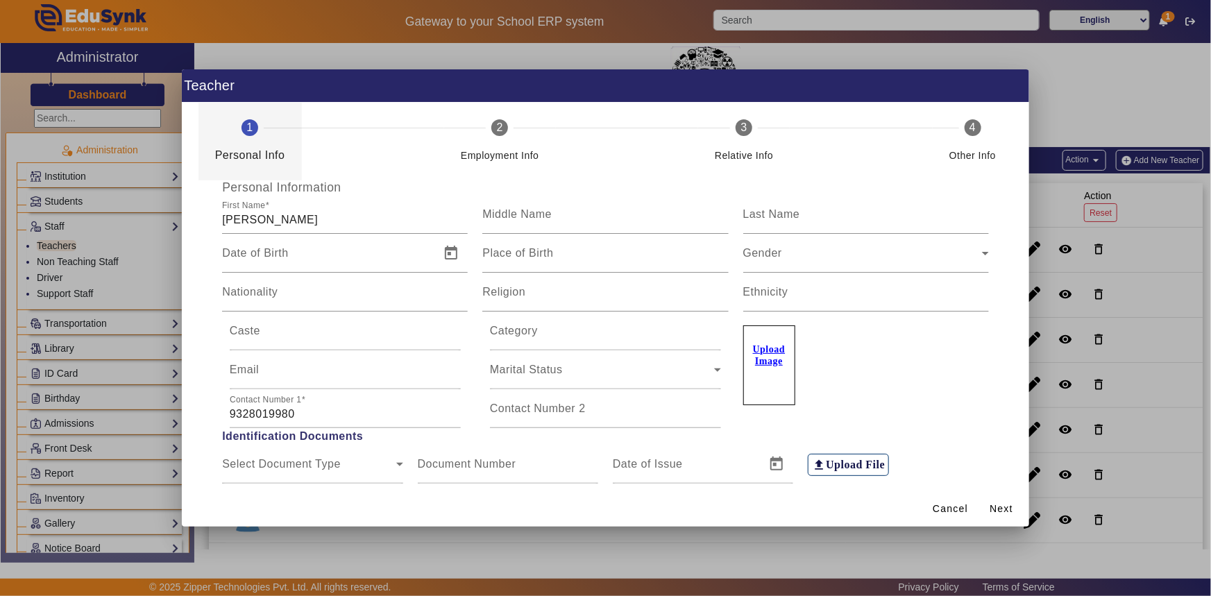
click at [346, 429] on span "Identification Documents" at bounding box center [605, 436] width 781 height 17
click at [340, 416] on input "9328019980" at bounding box center [345, 414] width 231 height 17
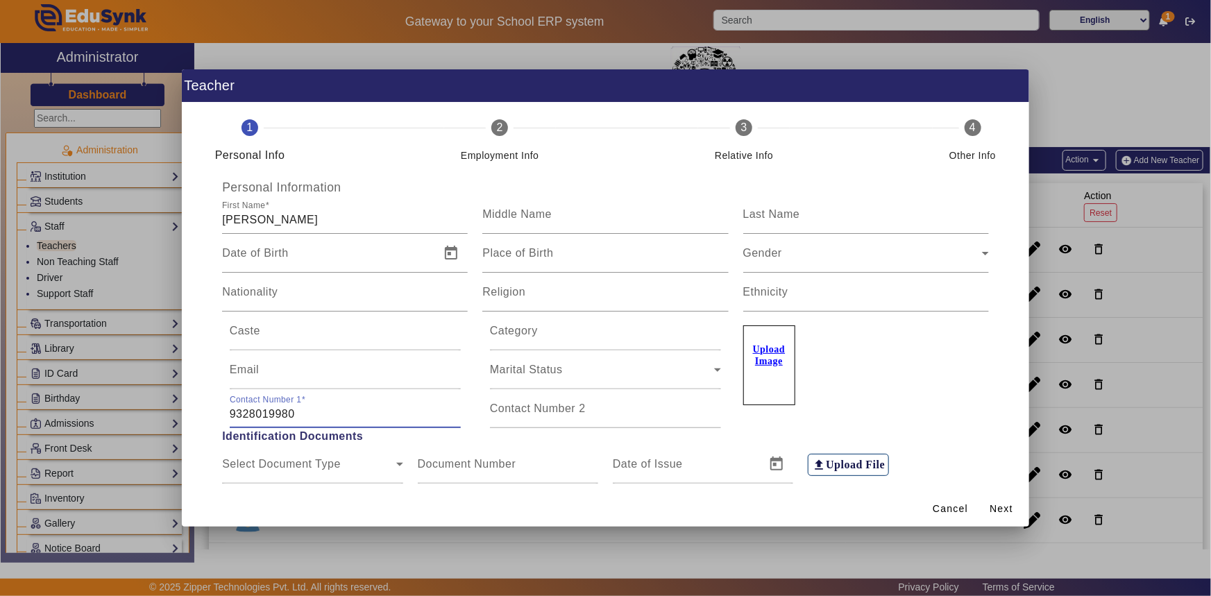
click at [340, 416] on input "9328019980" at bounding box center [345, 414] width 231 height 17
click at [339, 416] on input "9328019980" at bounding box center [345, 414] width 231 height 17
click at [389, 400] on div "Contact Number [PHONE_NUMBER]" at bounding box center [345, 408] width 231 height 39
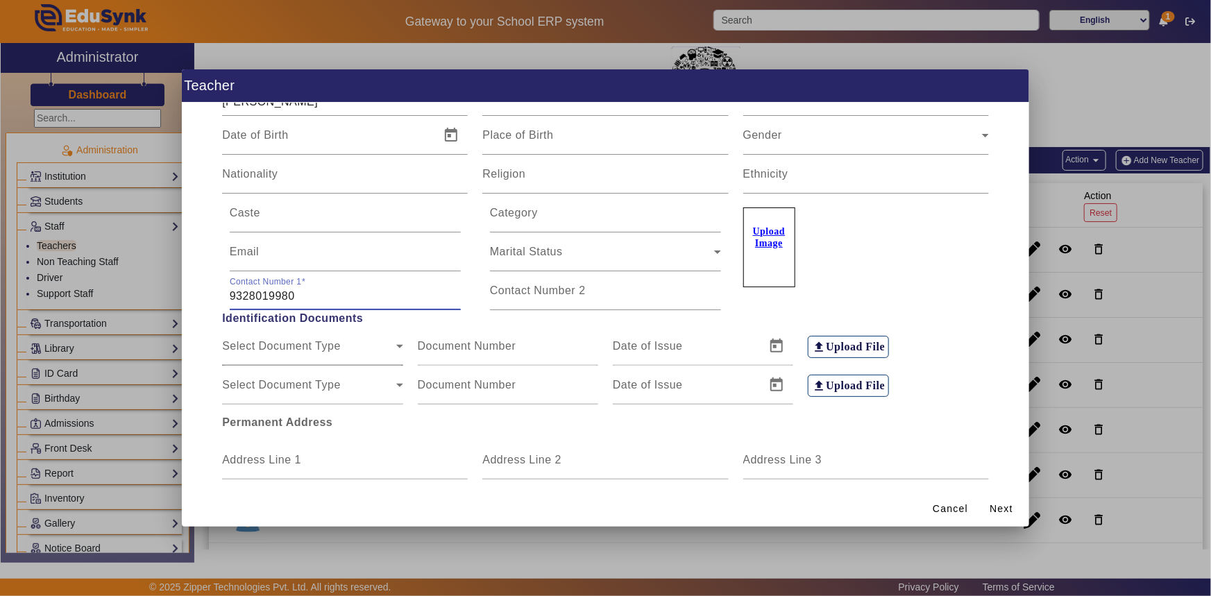
scroll to position [126, 0]
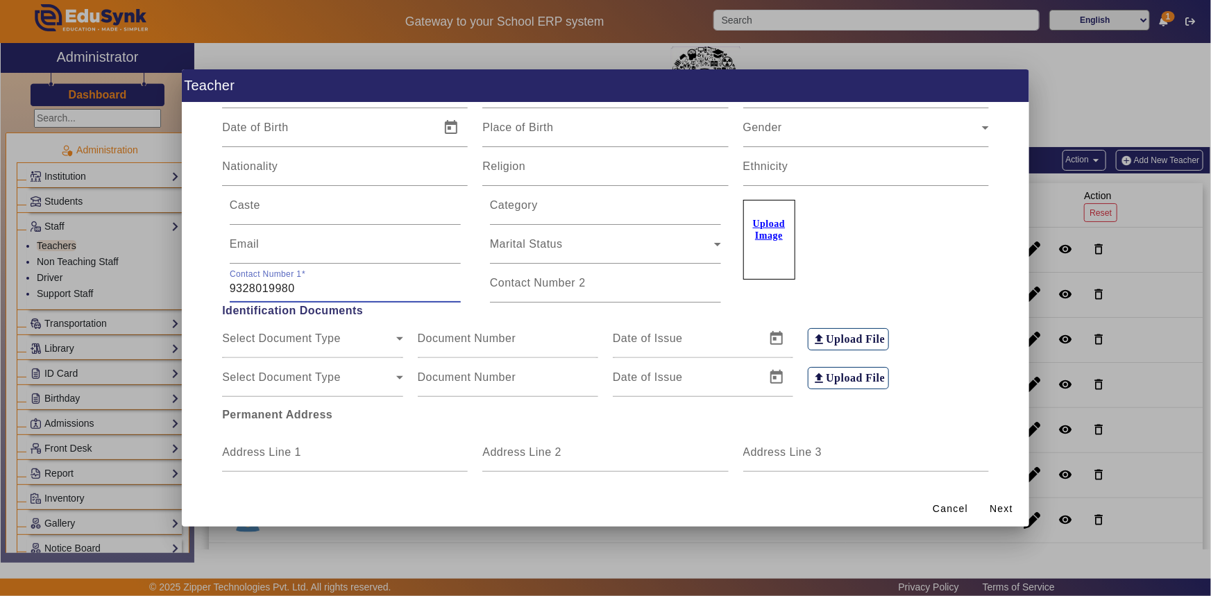
click at [366, 285] on input "9328019980" at bounding box center [345, 288] width 231 height 17
click at [100, 300] on div at bounding box center [605, 298] width 1211 height 596
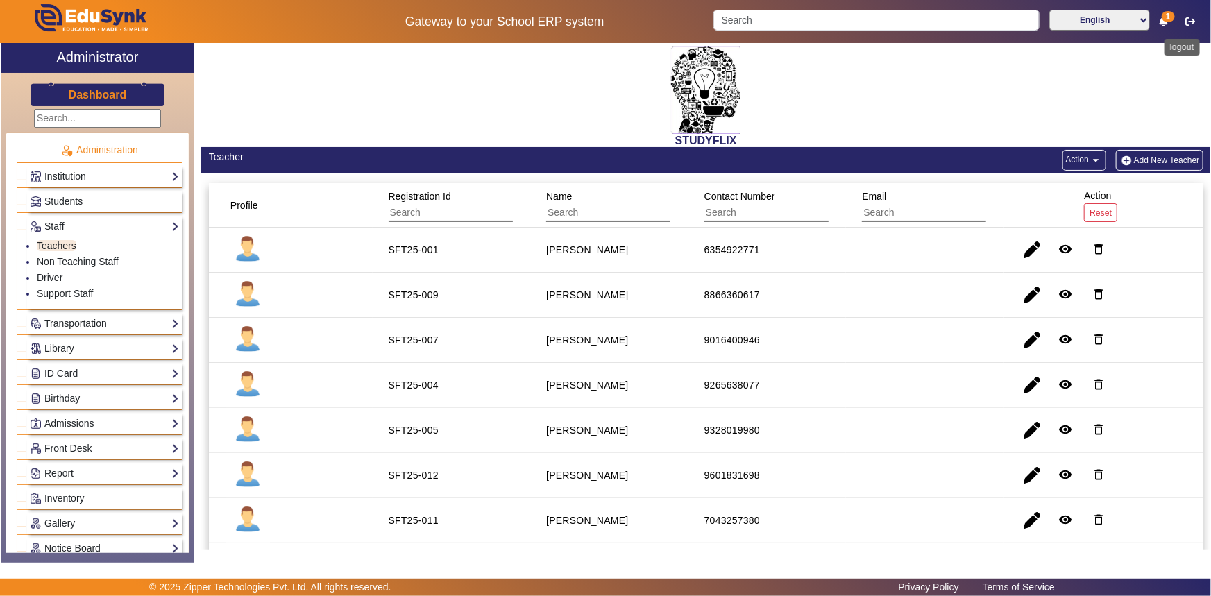
click at [1184, 16] on button "button" at bounding box center [1191, 22] width 26 height 24
click at [1193, 22] on icon "button" at bounding box center [1190, 22] width 10 height 10
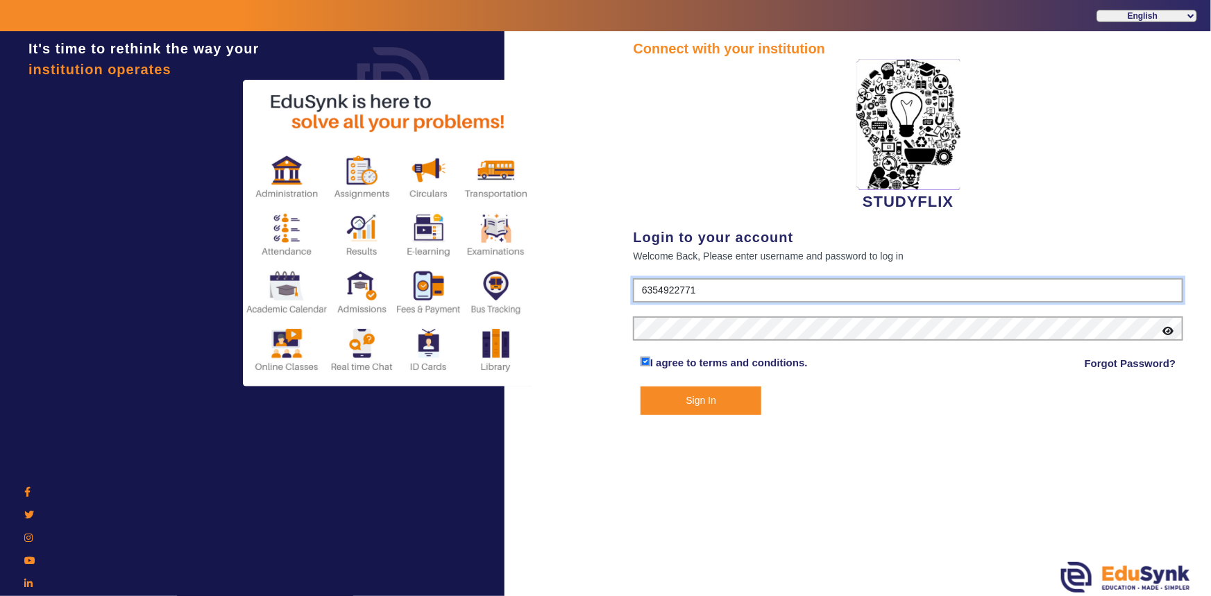
click at [697, 290] on input "6354922771" at bounding box center [908, 290] width 550 height 25
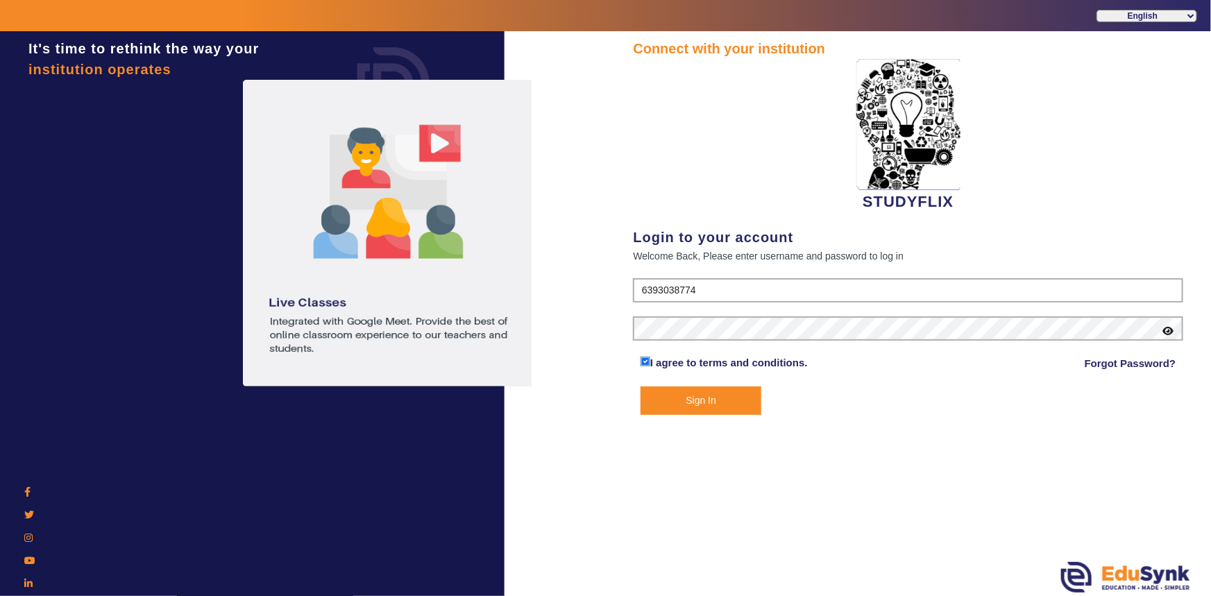
click at [708, 393] on button "Sign In" at bounding box center [701, 401] width 121 height 28
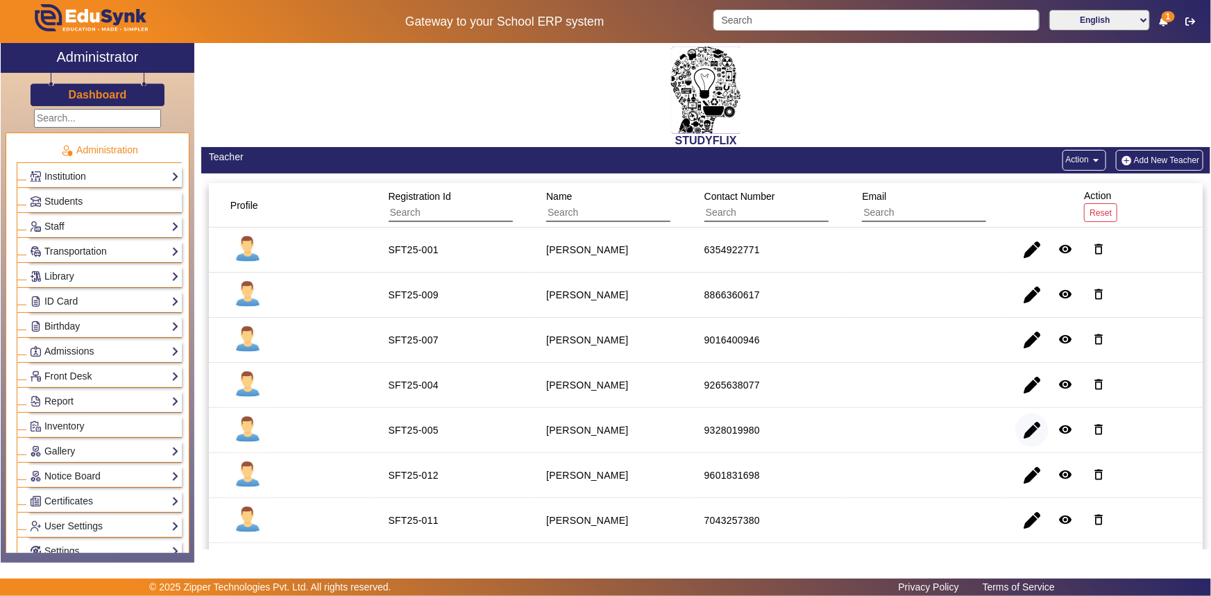
click at [1025, 426] on span "button" at bounding box center [1031, 430] width 33 height 33
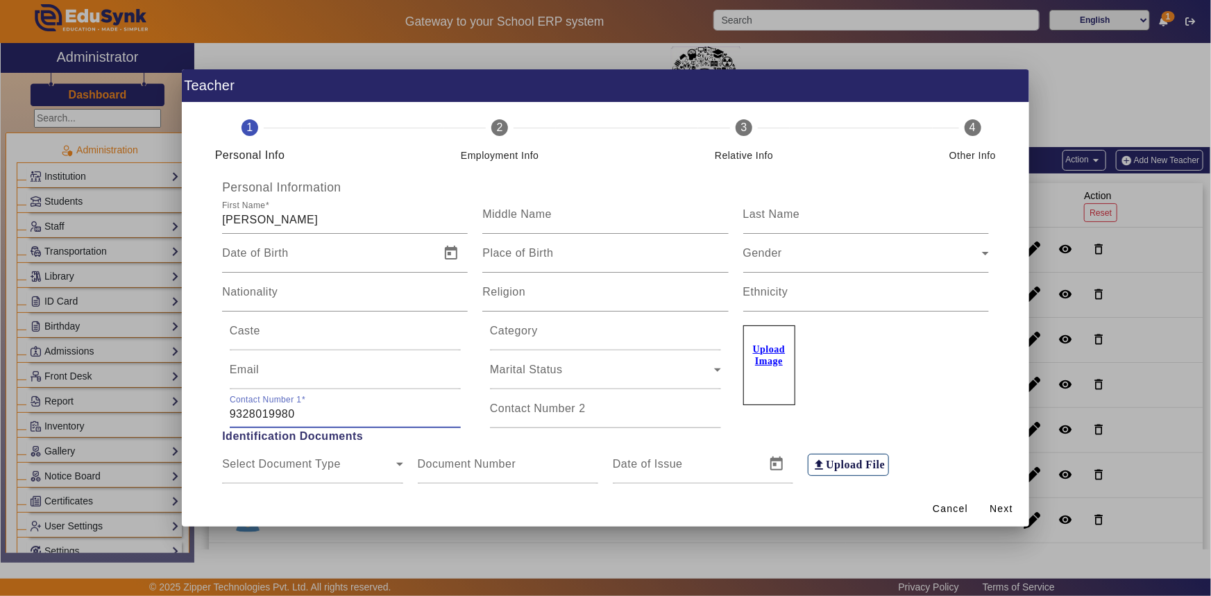
click at [329, 409] on input "9328019980" at bounding box center [345, 414] width 231 height 17
click at [321, 412] on input "9328019980" at bounding box center [345, 414] width 231 height 17
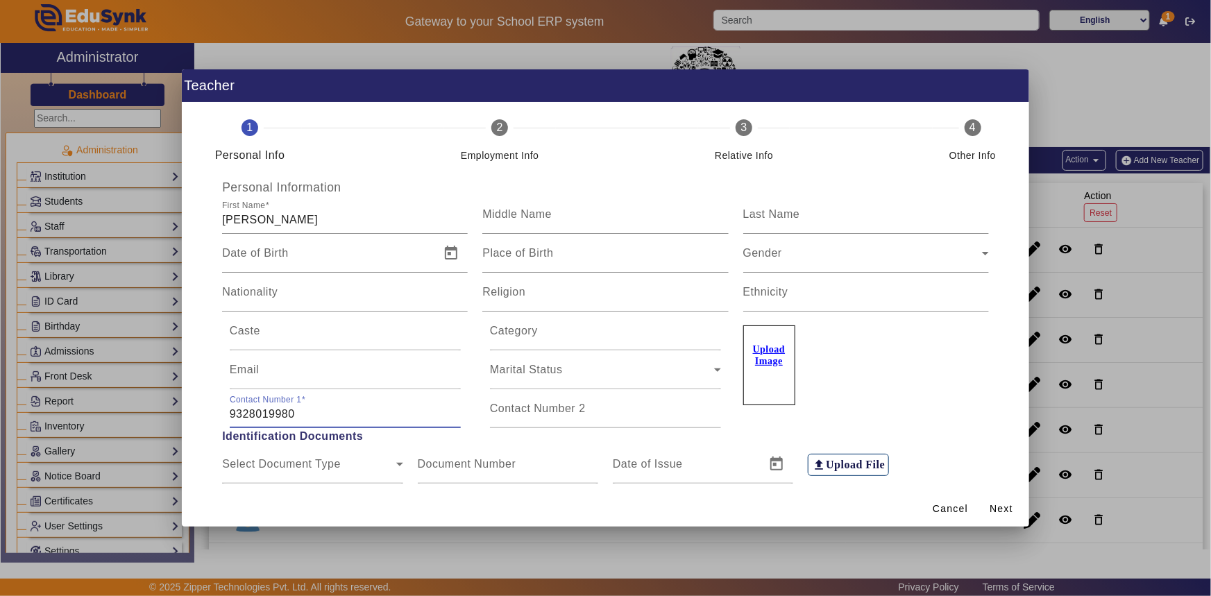
click at [299, 414] on input "9328019980" at bounding box center [345, 414] width 231 height 17
click at [141, 414] on div at bounding box center [605, 298] width 1211 height 596
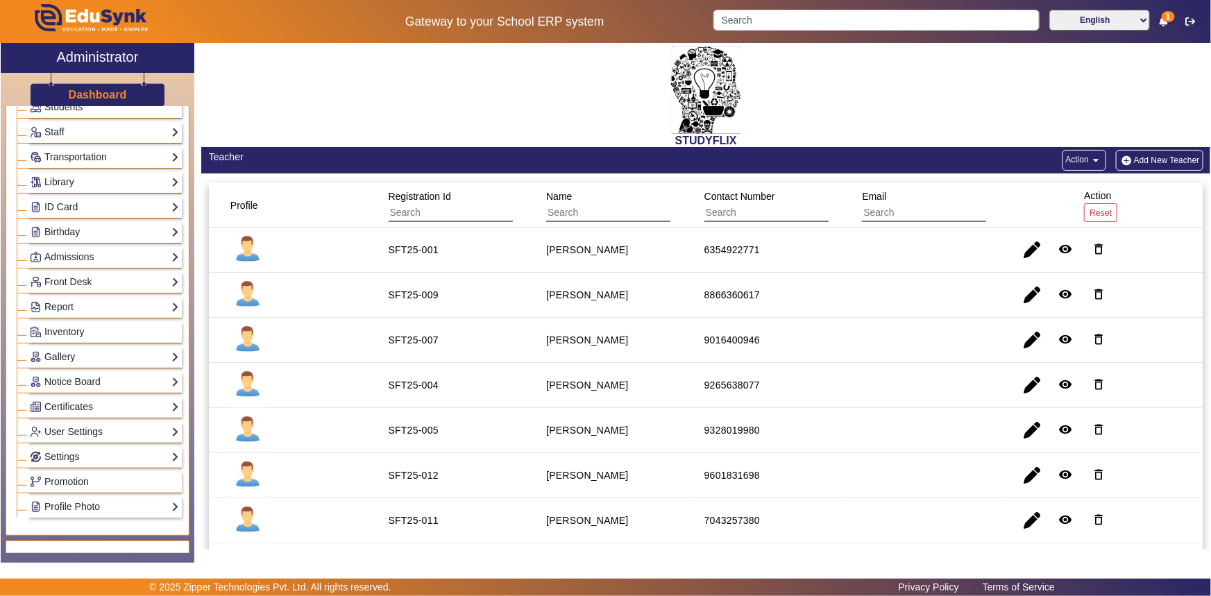
scroll to position [126, 0]
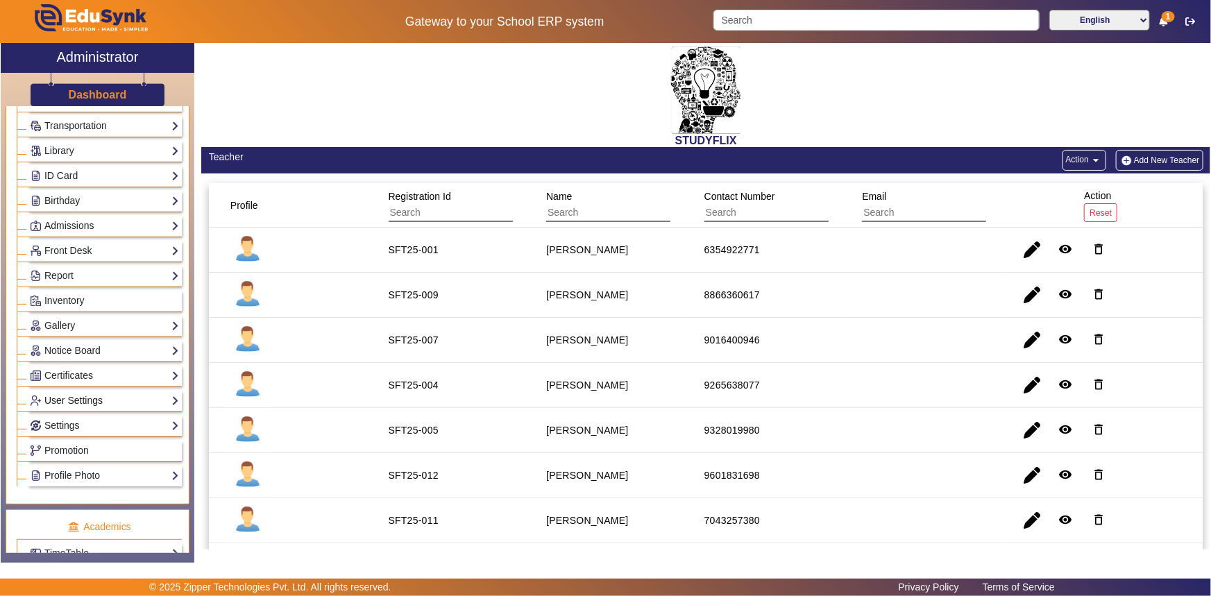
click at [76, 402] on link "User Settings" at bounding box center [104, 401] width 149 height 16
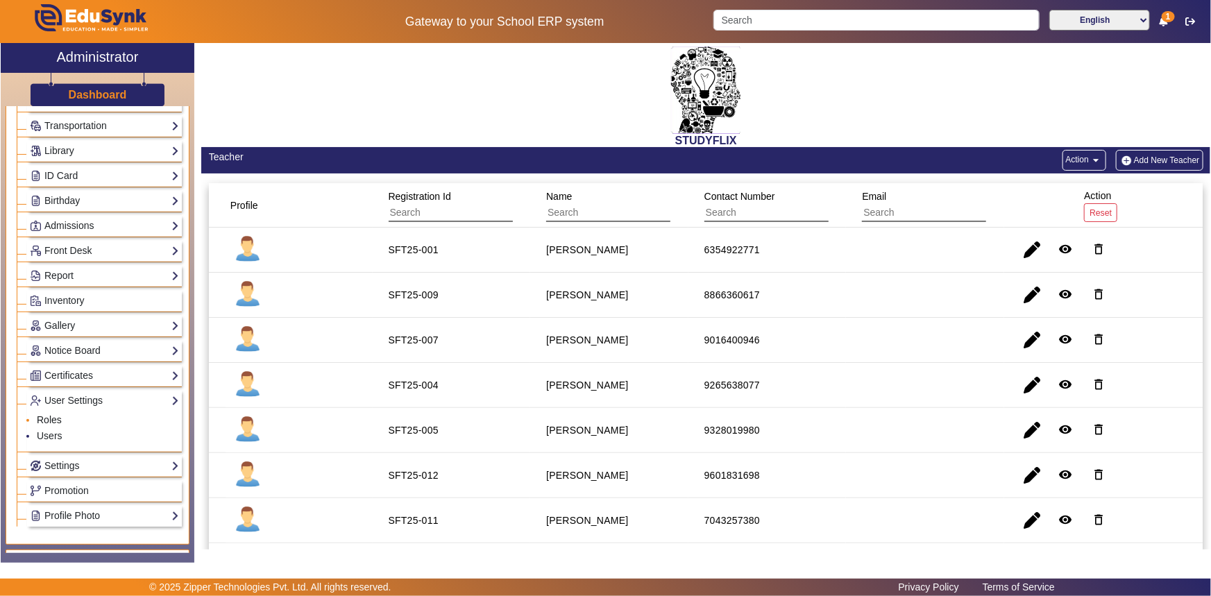
click at [53, 420] on link "Roles" at bounding box center [49, 419] width 25 height 11
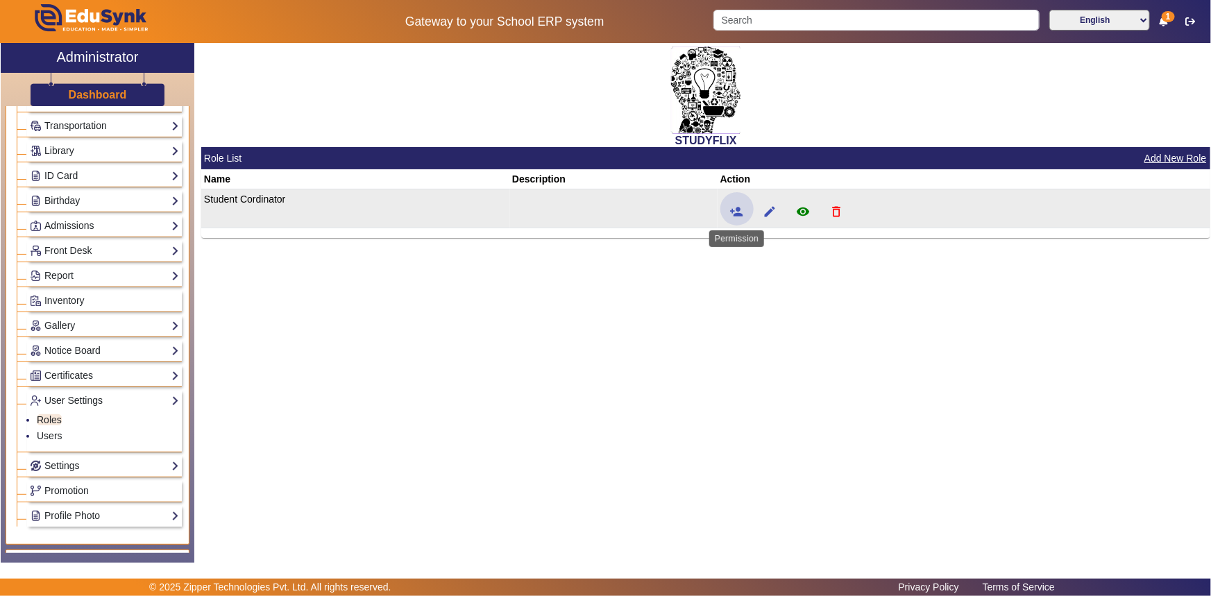
click at [738, 208] on mat-icon "person_add" at bounding box center [737, 212] width 14 height 14
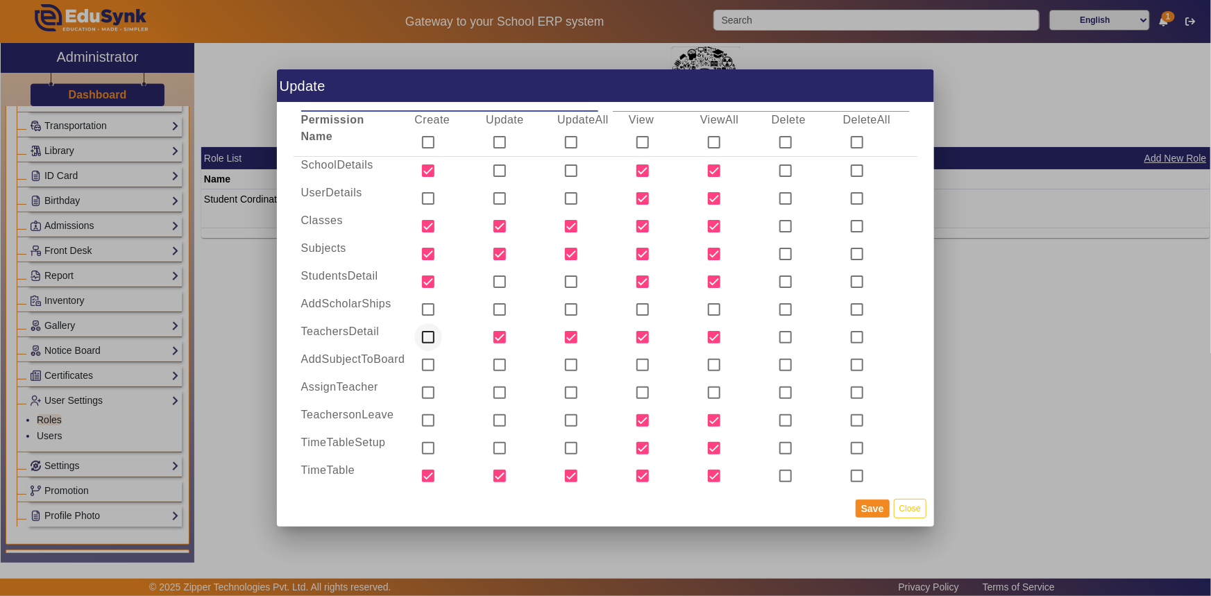
scroll to position [62, 0]
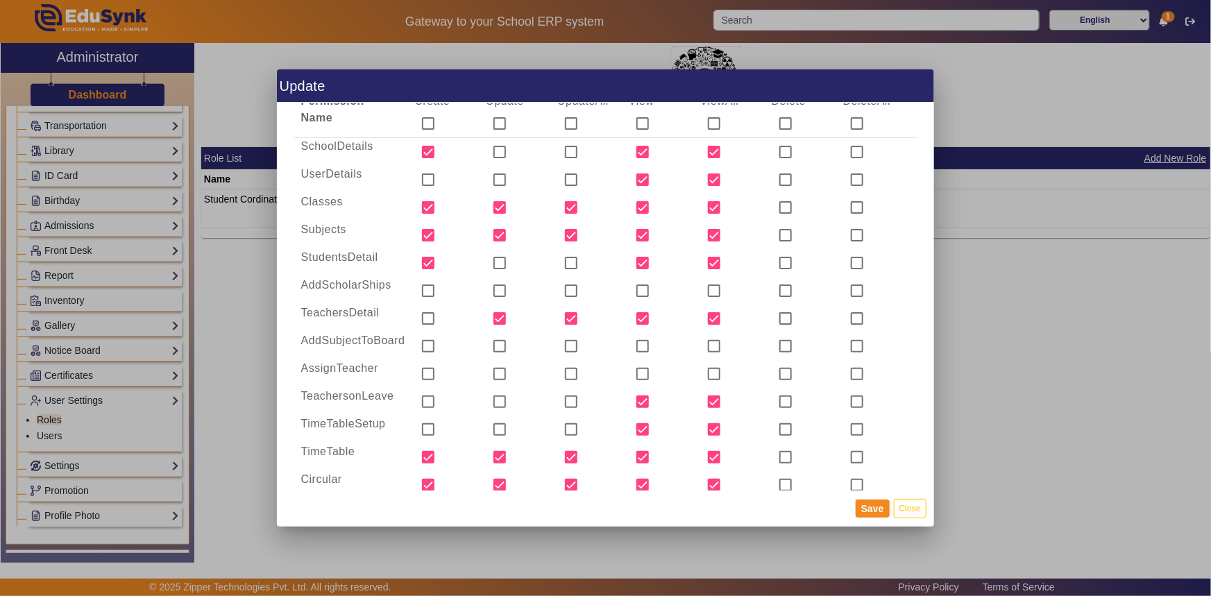
click at [1010, 392] on div at bounding box center [605, 298] width 1211 height 596
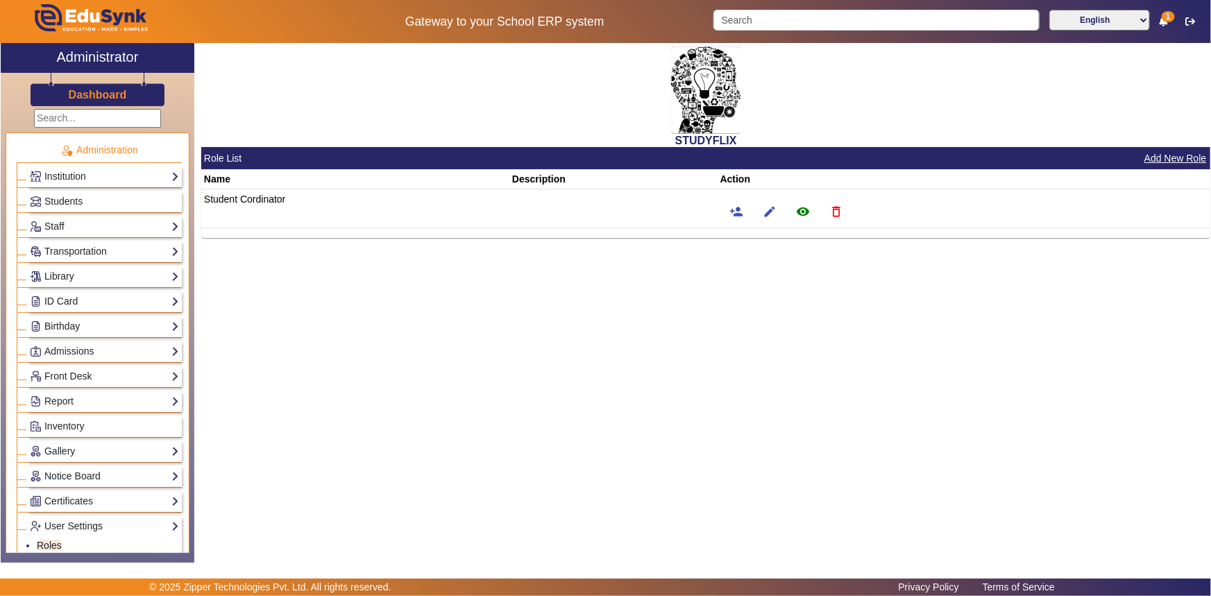
scroll to position [0, 0]
click at [60, 232] on link "Staff" at bounding box center [104, 227] width 149 height 16
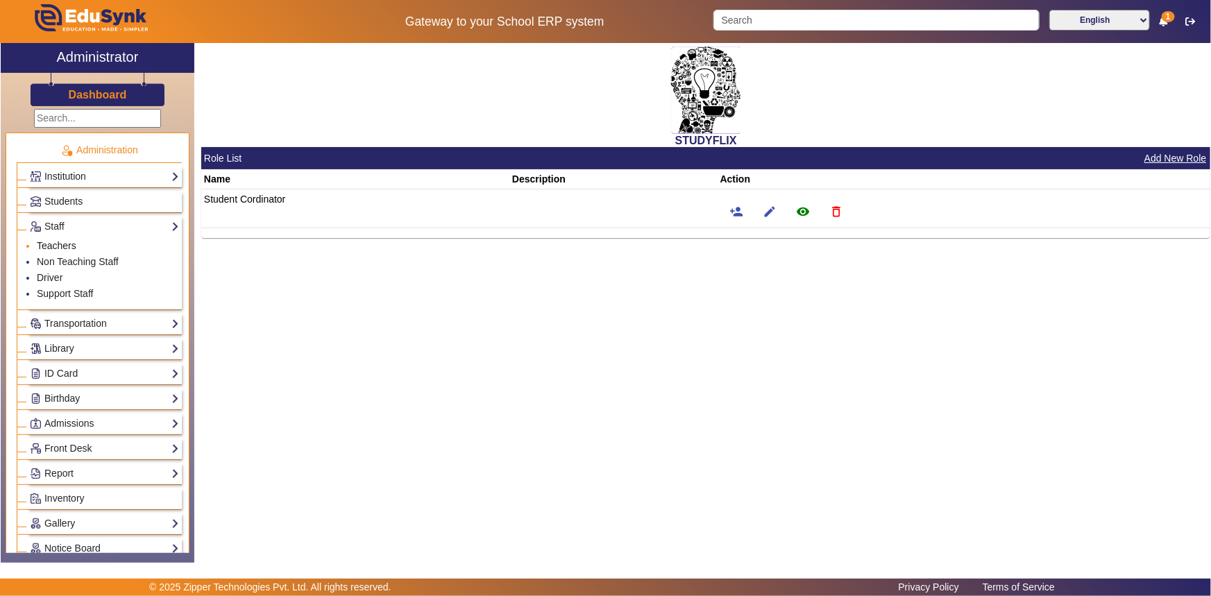
click at [56, 244] on link "Teachers" at bounding box center [57, 245] width 40 height 11
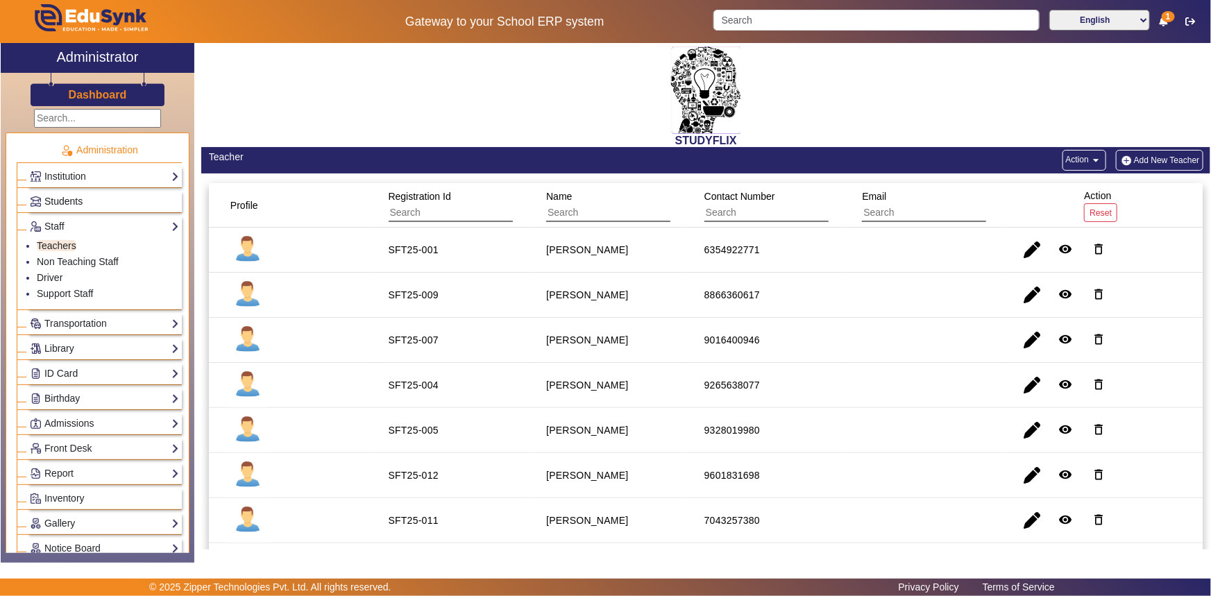
click at [70, 198] on span "Students" at bounding box center [63, 201] width 38 height 11
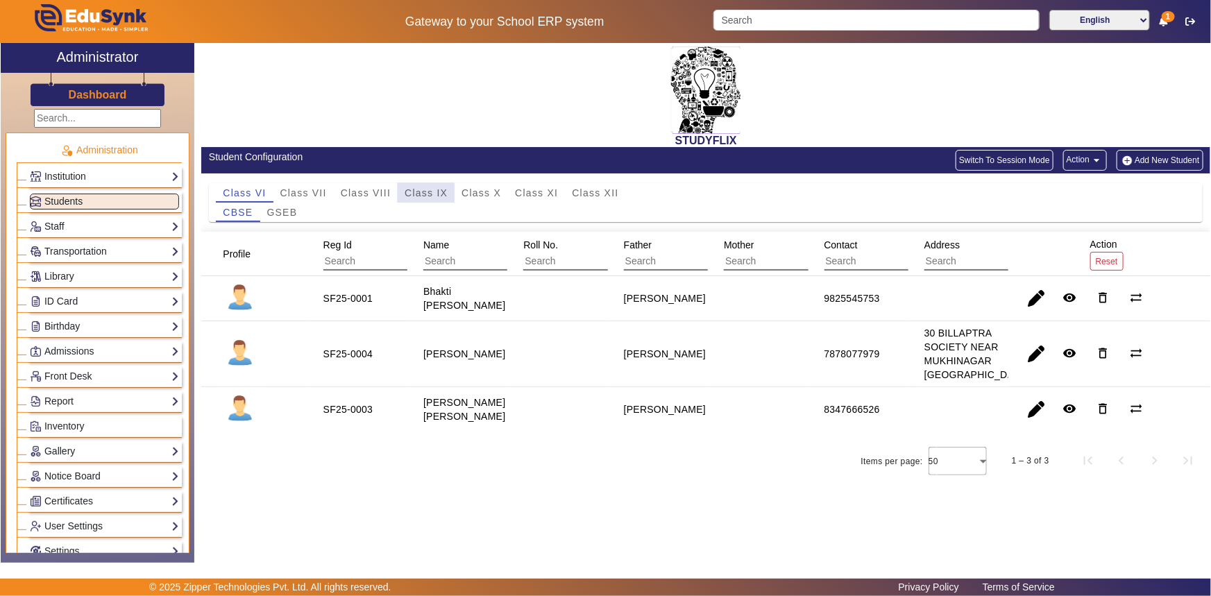
click at [422, 198] on span "Class IX" at bounding box center [426, 192] width 43 height 19
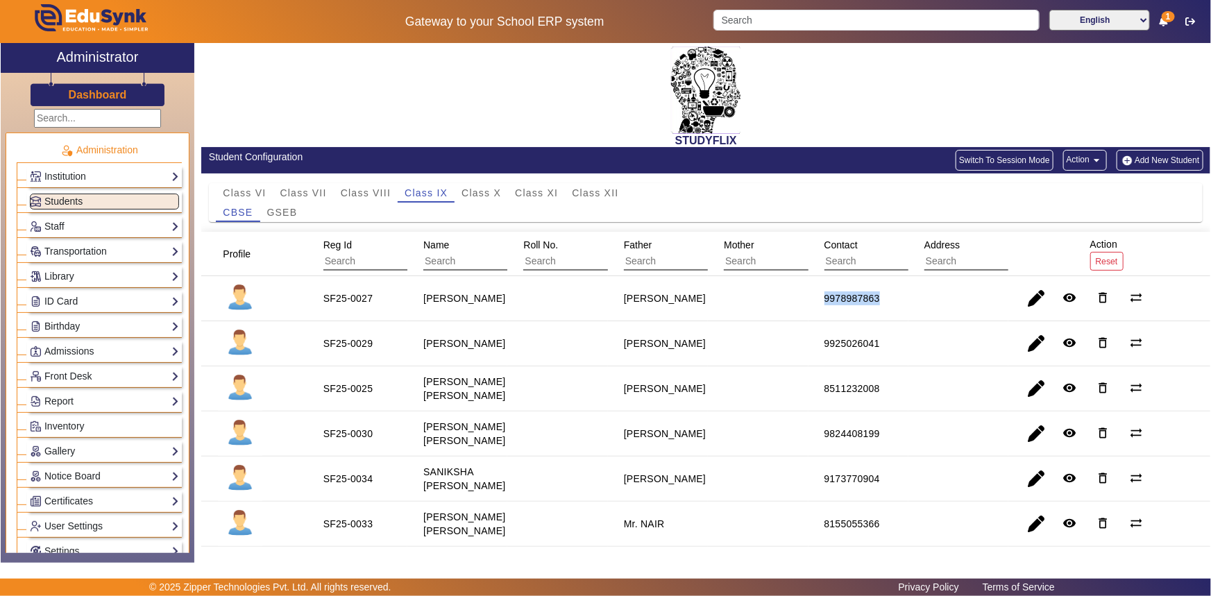
drag, startPoint x: 808, startPoint y: 304, endPoint x: 891, endPoint y: 307, distance: 82.6
click at [891, 307] on mat-cell "9978987863" at bounding box center [858, 298] width 100 height 45
click at [539, 191] on span "Class XI" at bounding box center [536, 193] width 43 height 10
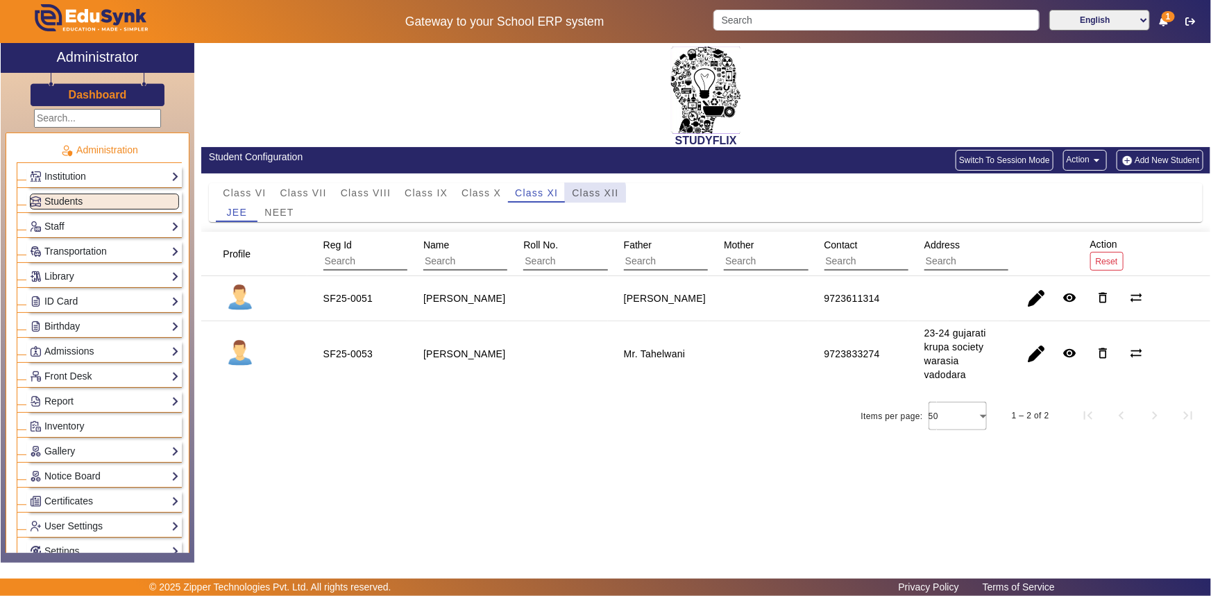
click at [573, 194] on span "Class XII" at bounding box center [595, 193] width 46 height 10
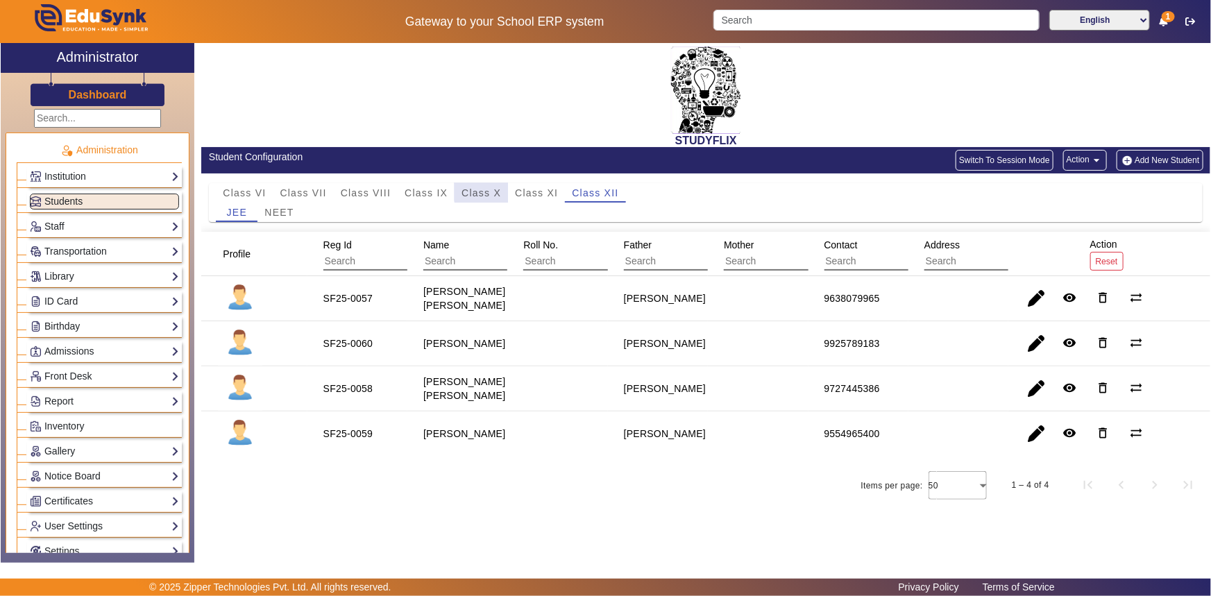
click at [495, 189] on span "Class X" at bounding box center [481, 193] width 40 height 10
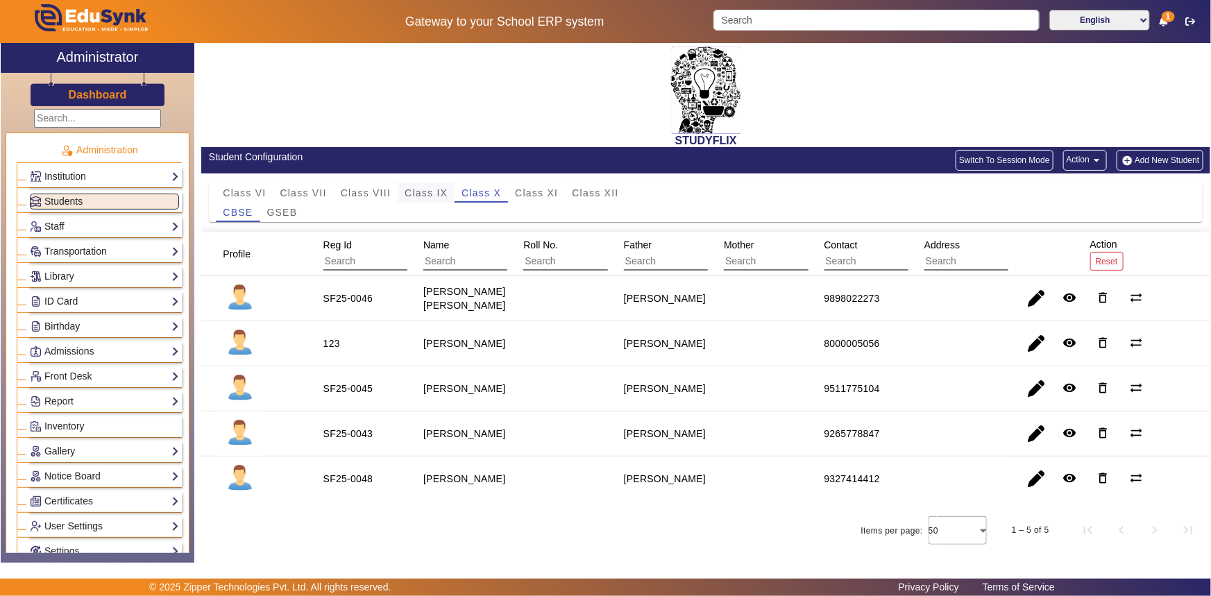
click at [431, 188] on span "Class IX" at bounding box center [426, 193] width 43 height 10
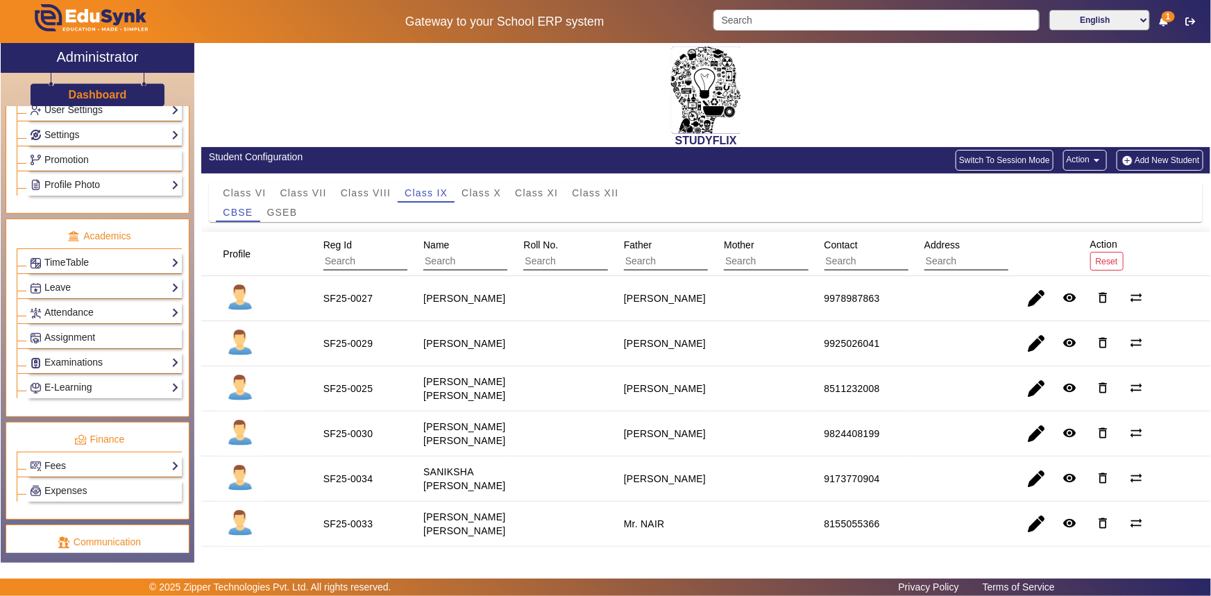
scroll to position [564, 0]
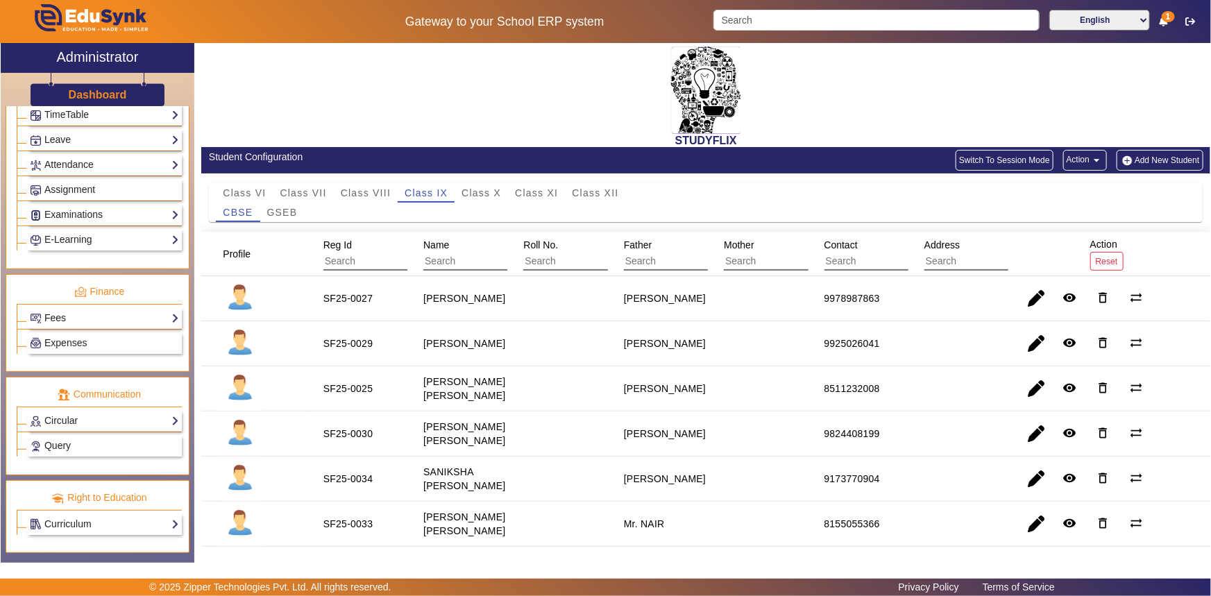
click at [78, 318] on link "Fees" at bounding box center [104, 318] width 149 height 16
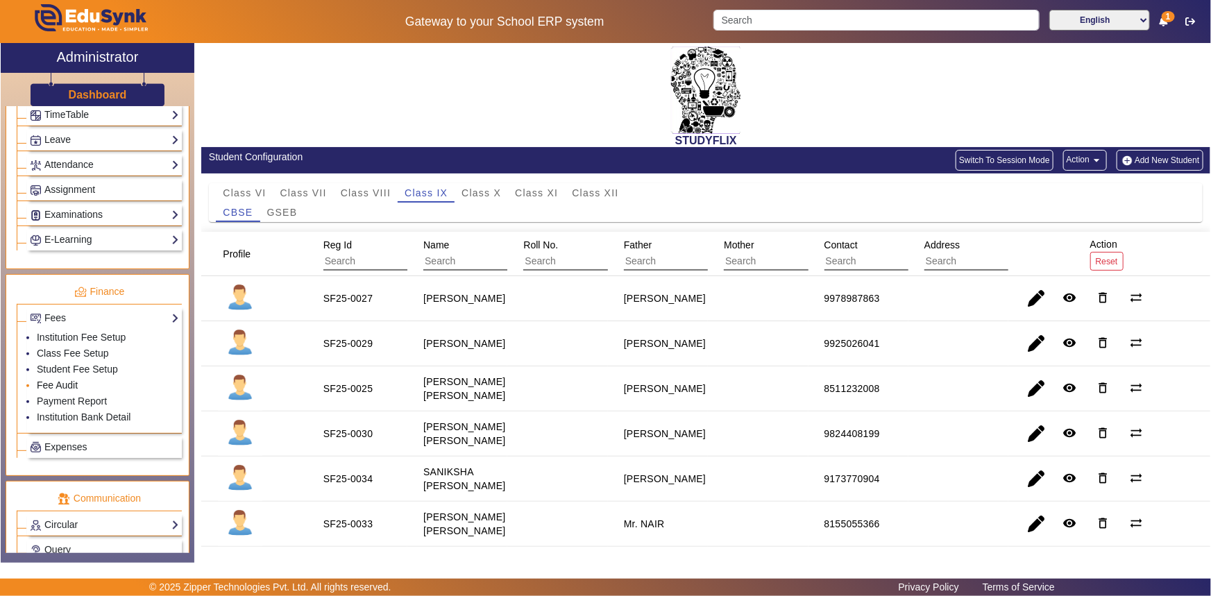
click at [51, 384] on link "Fee Audit" at bounding box center [57, 385] width 41 height 11
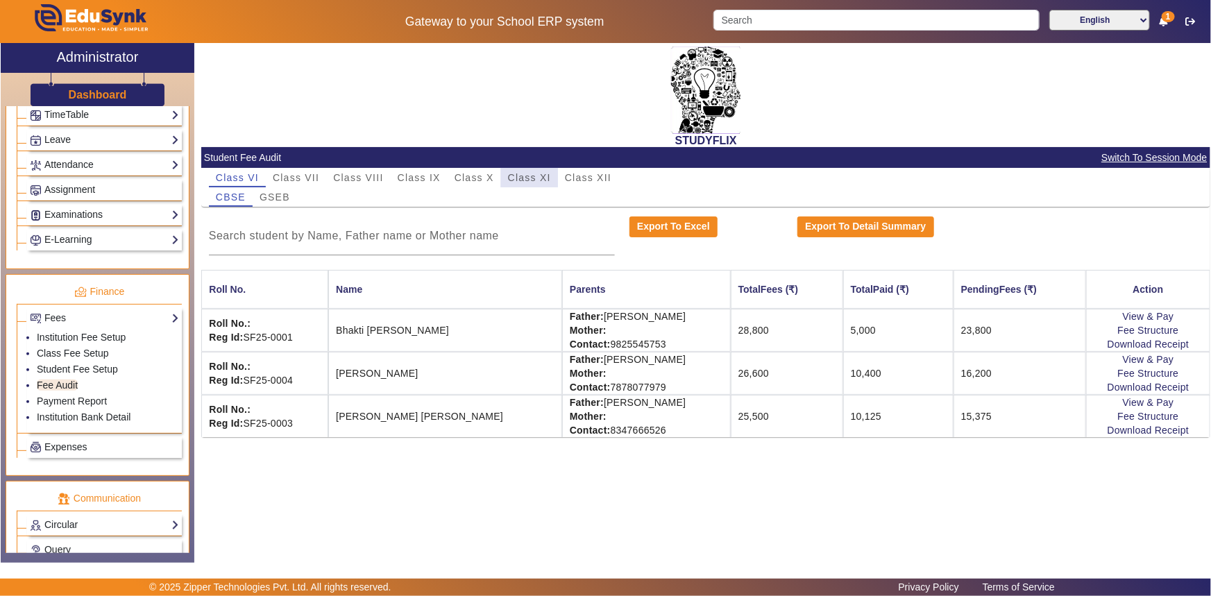
click at [523, 177] on span "Class XI" at bounding box center [529, 178] width 43 height 10
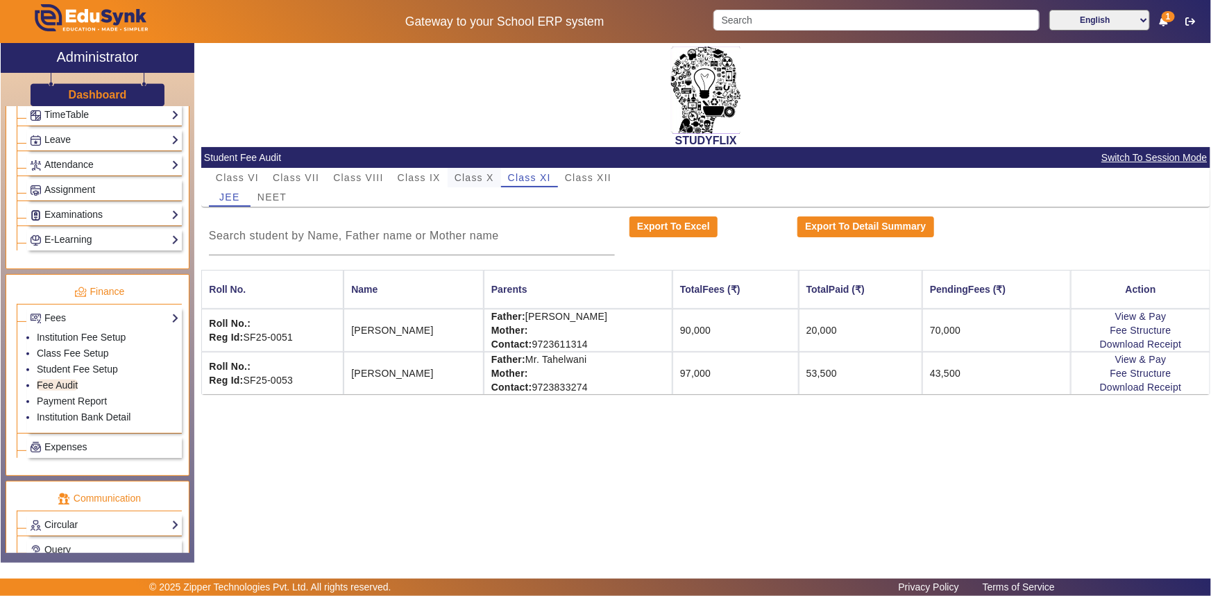
click at [477, 180] on span "Class X" at bounding box center [475, 178] width 40 height 10
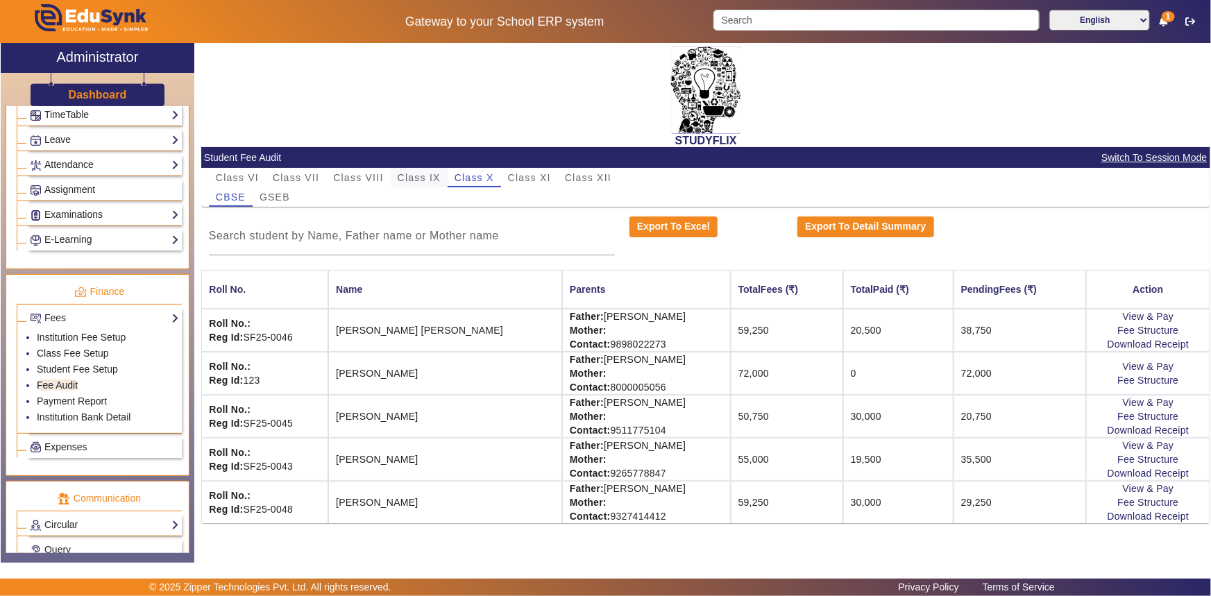
click at [427, 173] on span "Class IX" at bounding box center [419, 178] width 43 height 10
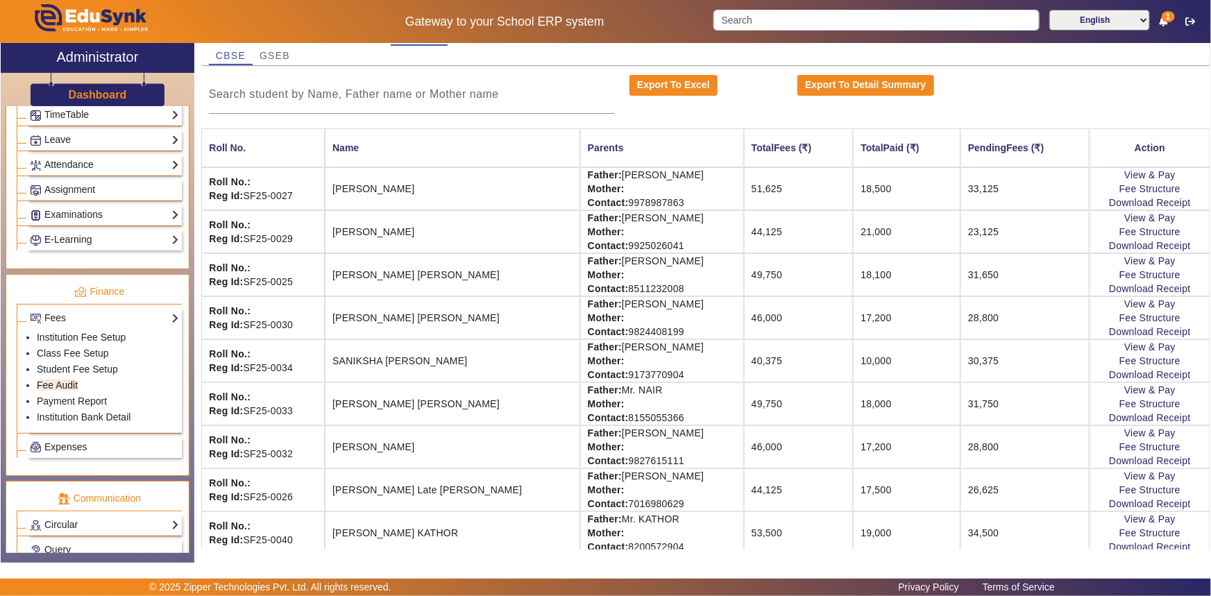
scroll to position [154, 0]
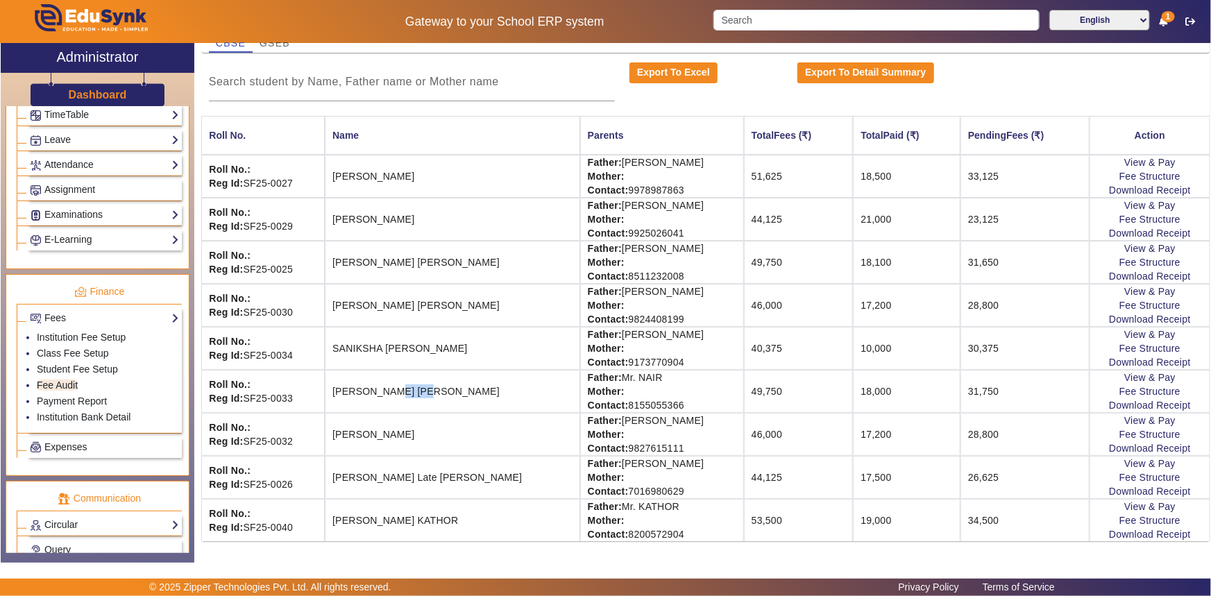
drag, startPoint x: 403, startPoint y: 384, endPoint x: 457, endPoint y: 384, distance: 54.1
click at [457, 384] on td "[PERSON_NAME] [PERSON_NAME]" at bounding box center [452, 391] width 255 height 43
click at [1156, 375] on link "View & Pay" at bounding box center [1149, 377] width 51 height 11
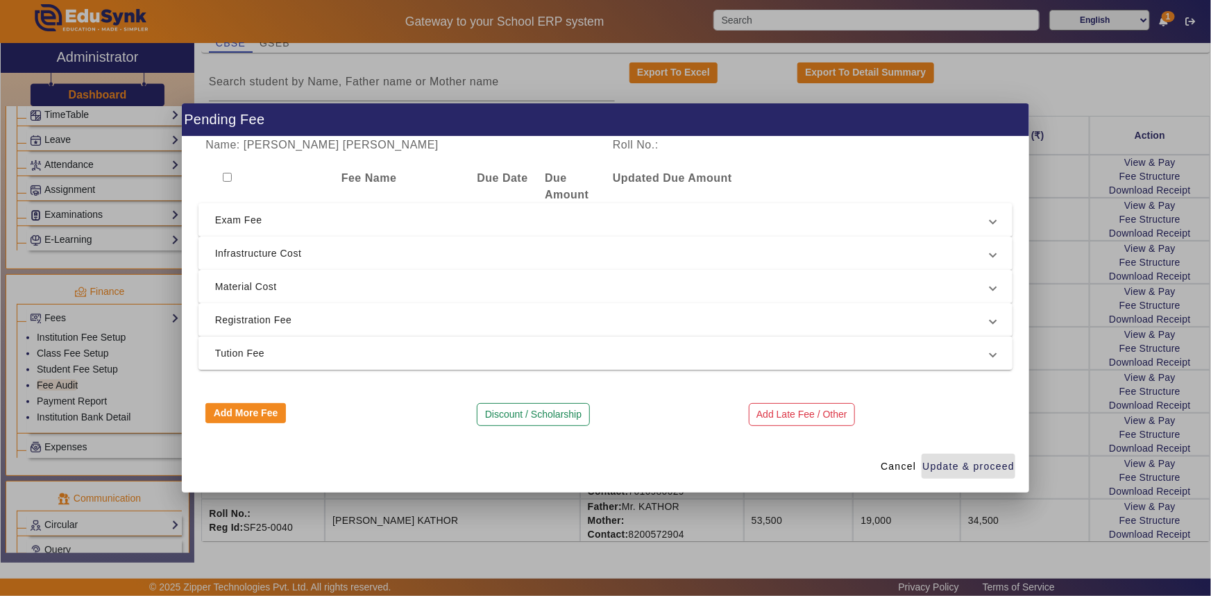
click at [252, 346] on span "Tution Fee" at bounding box center [603, 353] width 776 height 17
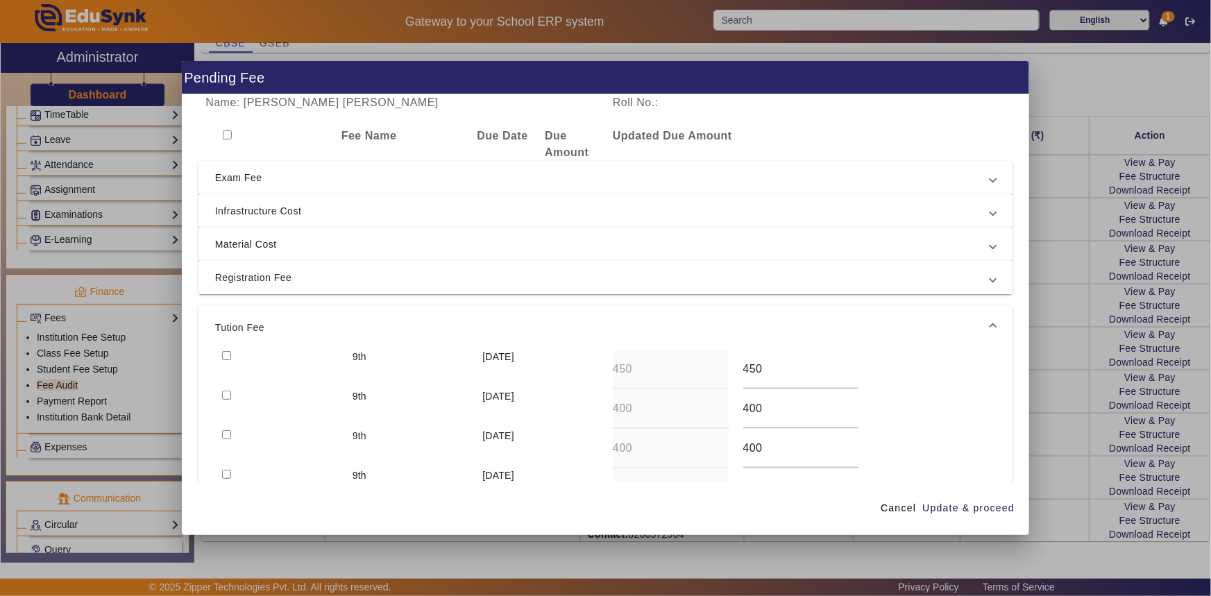
click at [256, 282] on span "Registration Fee" at bounding box center [603, 277] width 776 height 17
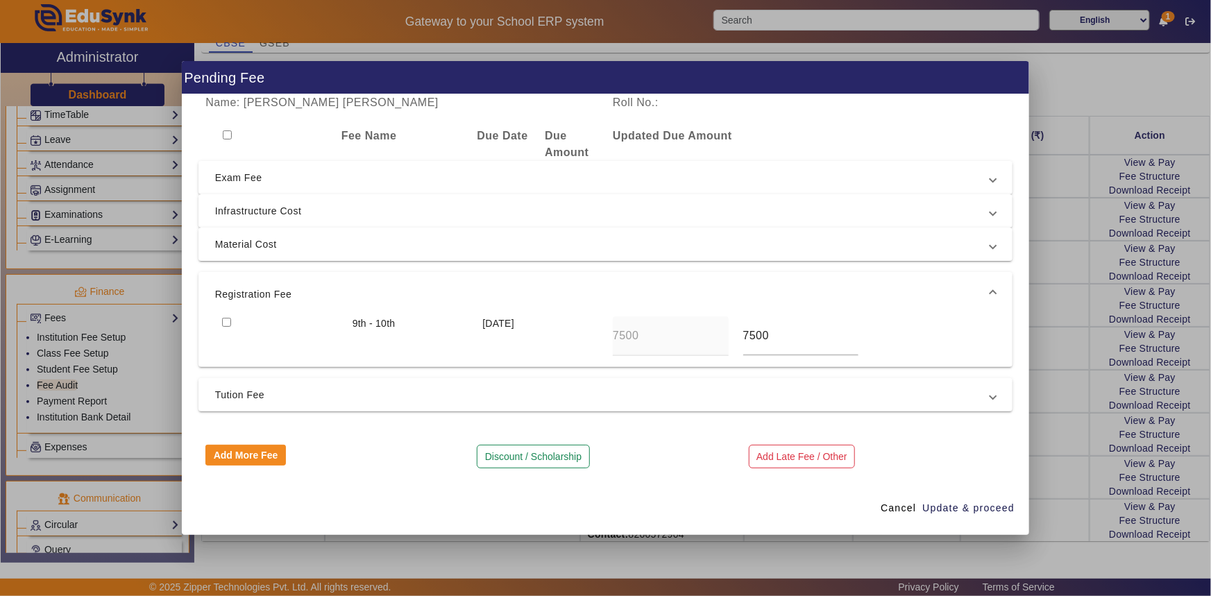
click at [224, 323] on input "checkbox" at bounding box center [226, 322] width 9 height 9
checkbox input "true"
click at [247, 249] on span "Material Cost" at bounding box center [603, 244] width 776 height 17
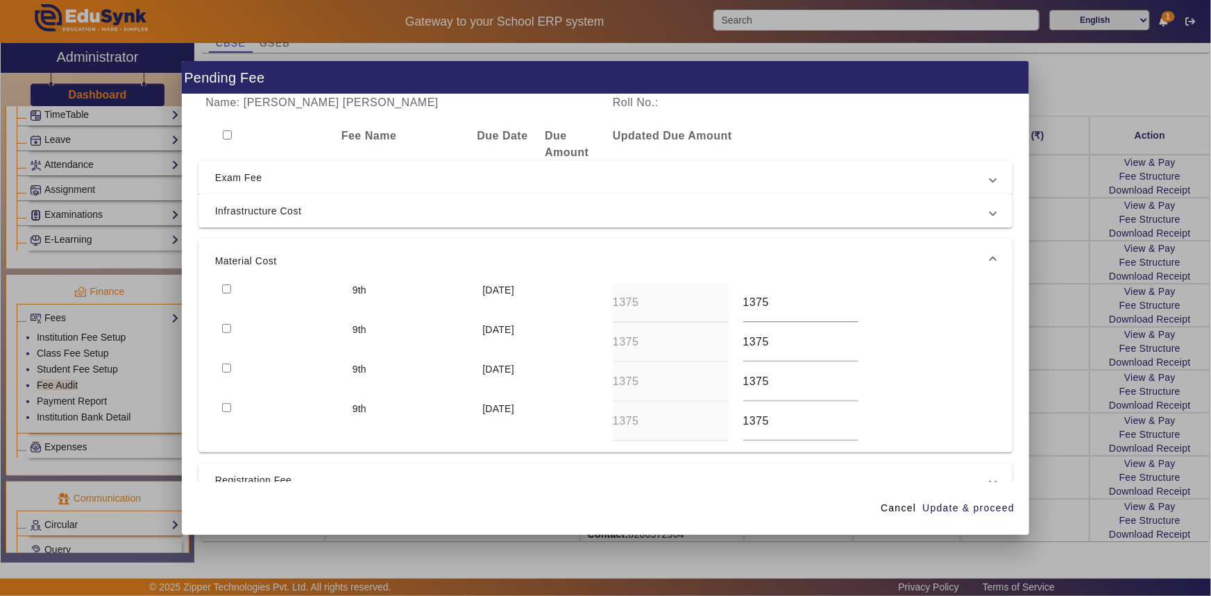
click at [227, 283] on mat-expansion-panel-header "Material Cost" at bounding box center [605, 261] width 815 height 44
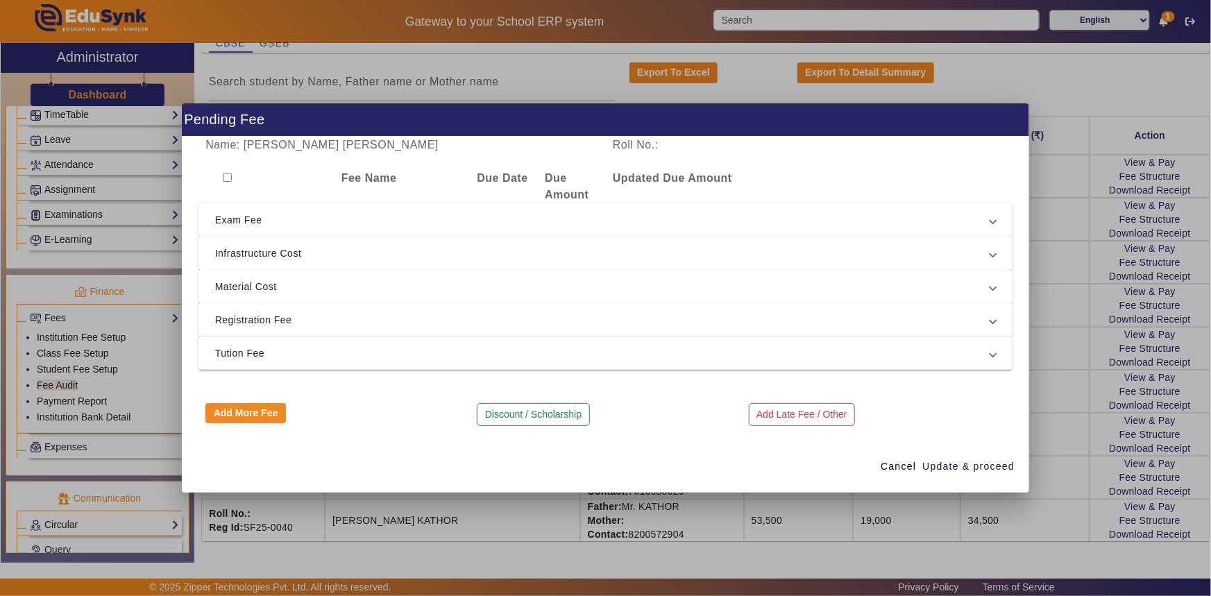
click at [230, 282] on span "Material Cost" at bounding box center [603, 286] width 776 height 17
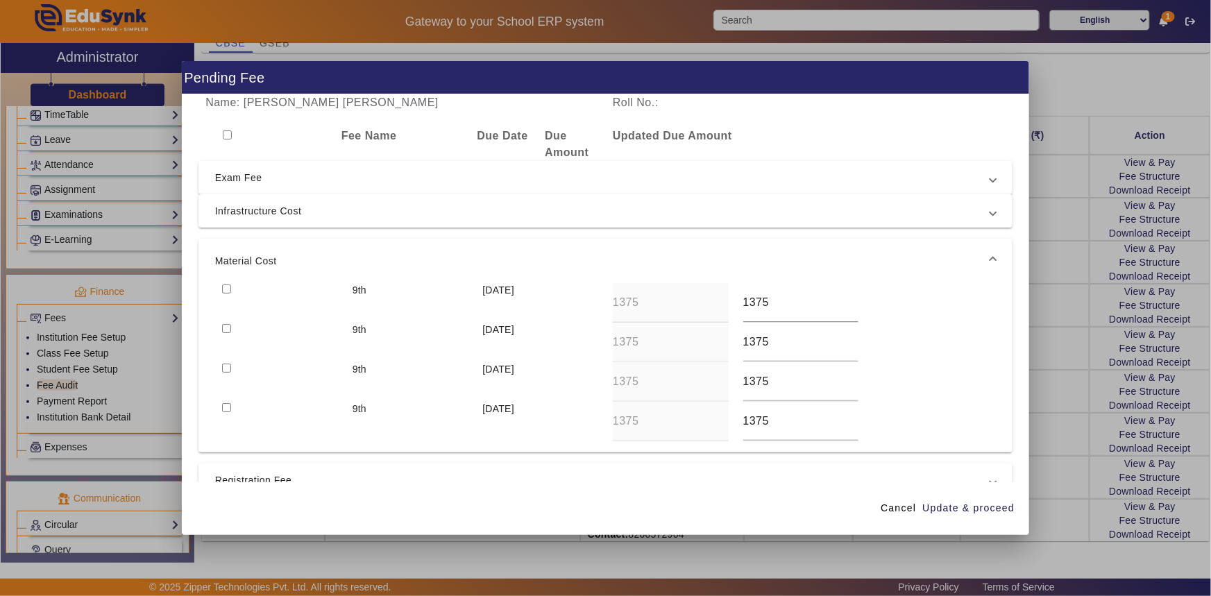
click at [228, 289] on input "checkbox" at bounding box center [226, 289] width 9 height 9
checkbox input "true"
click at [228, 331] on input "checkbox" at bounding box center [226, 328] width 9 height 9
checkbox input "true"
click at [949, 509] on span "Update & proceed" at bounding box center [968, 508] width 92 height 15
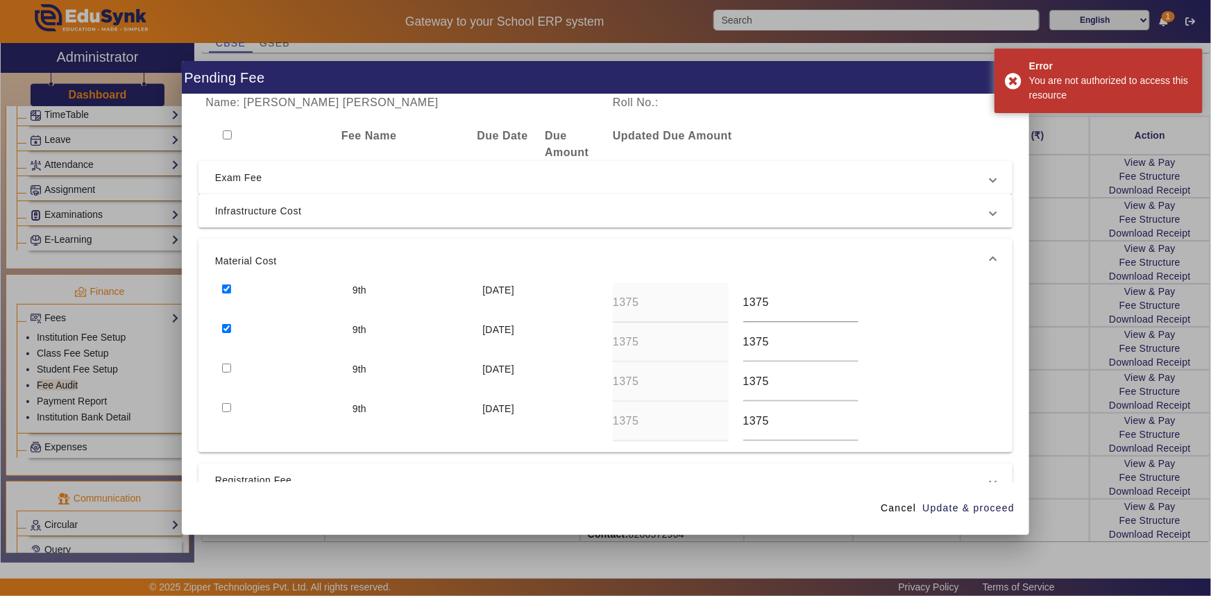
click at [952, 365] on div "9th 10 Oct 2025 1375 1375" at bounding box center [605, 382] width 781 height 40
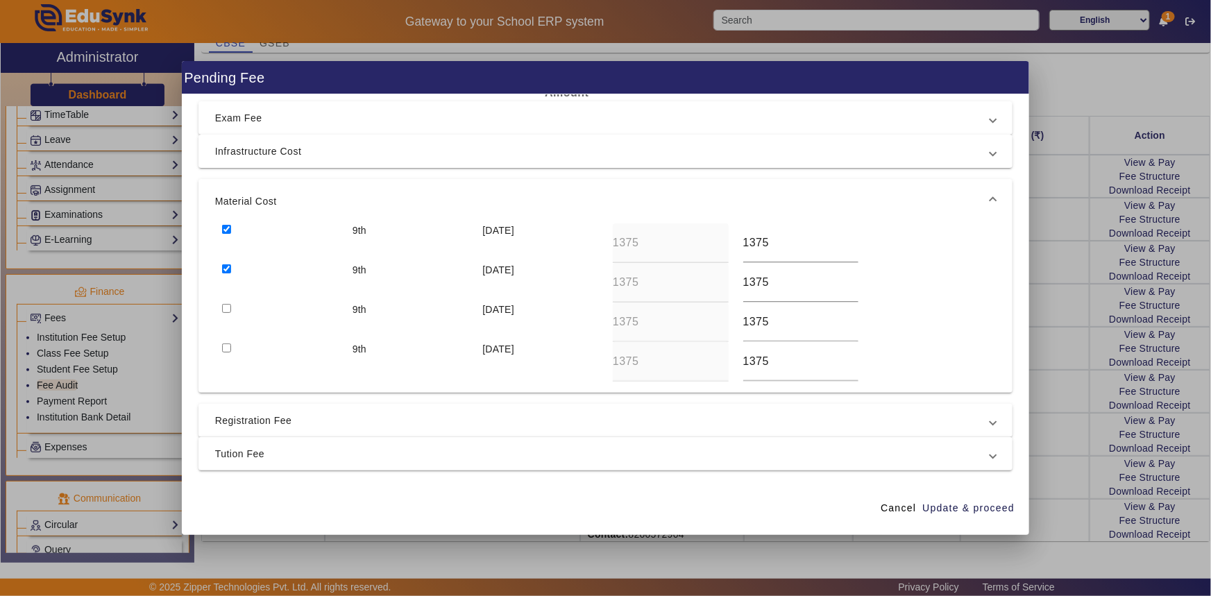
scroll to position [118, 0]
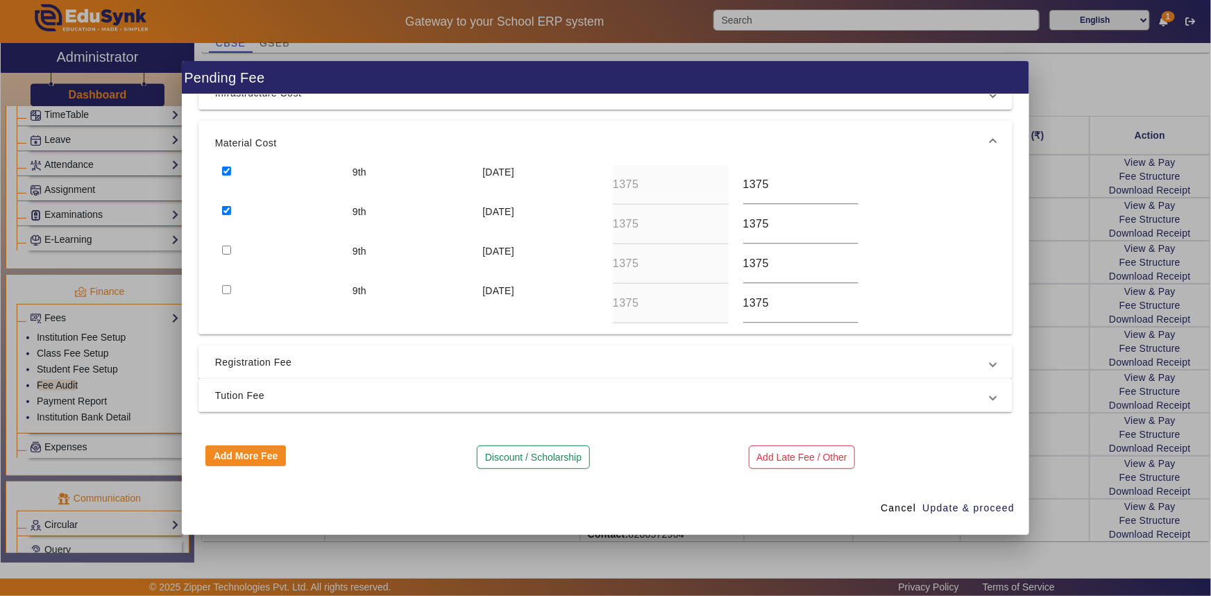
click at [364, 359] on span "Registration Fee" at bounding box center [603, 362] width 776 height 17
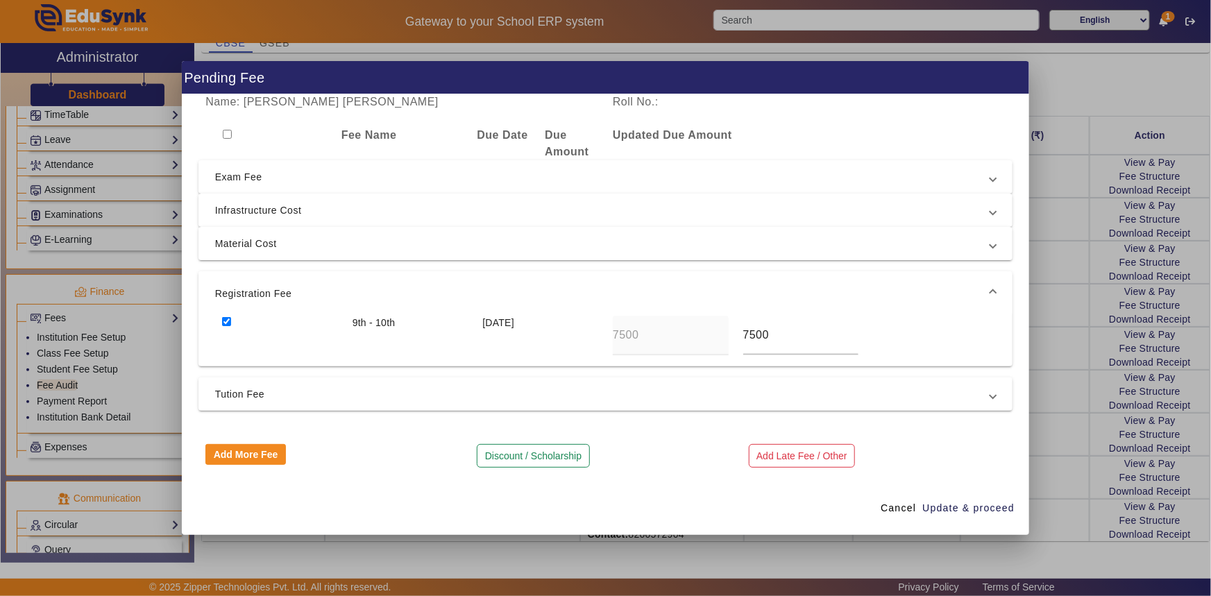
scroll to position [0, 0]
click at [941, 501] on span "Update & proceed" at bounding box center [968, 508] width 92 height 15
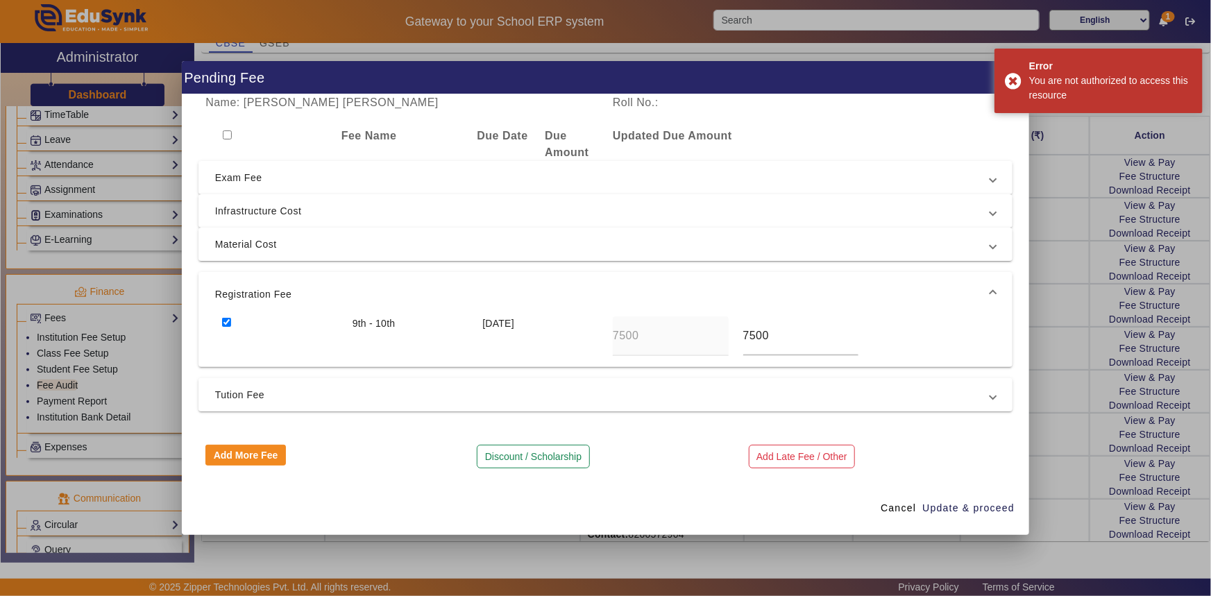
click at [995, 407] on mat-expansion-panel-header "Tution Fee" at bounding box center [605, 394] width 815 height 33
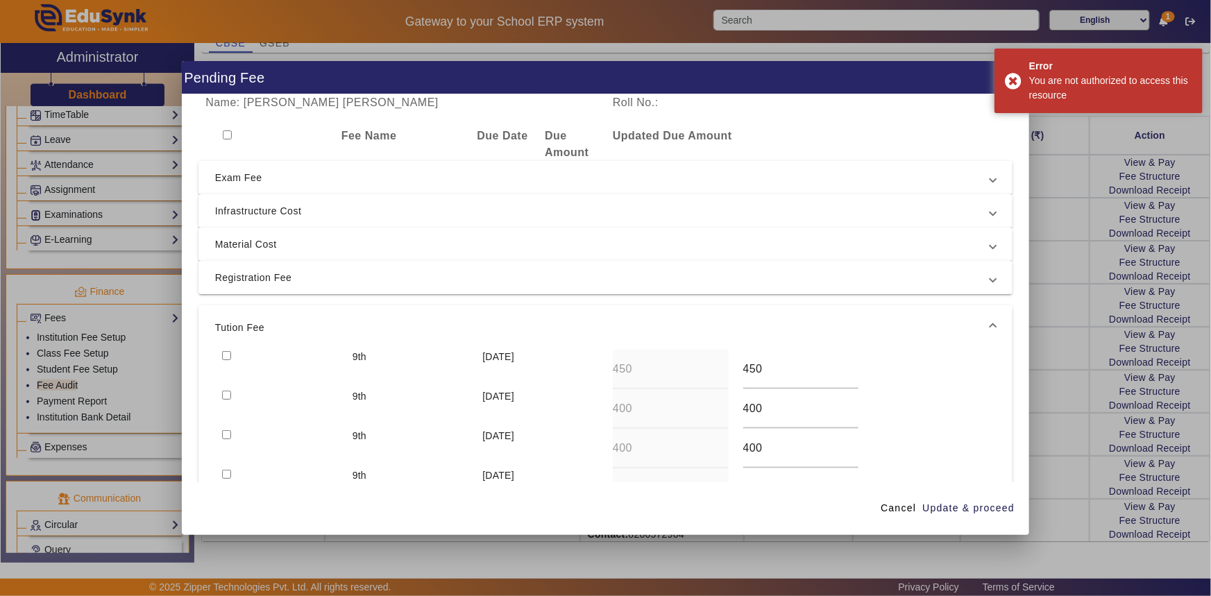
click at [1032, 370] on div at bounding box center [605, 298] width 1211 height 596
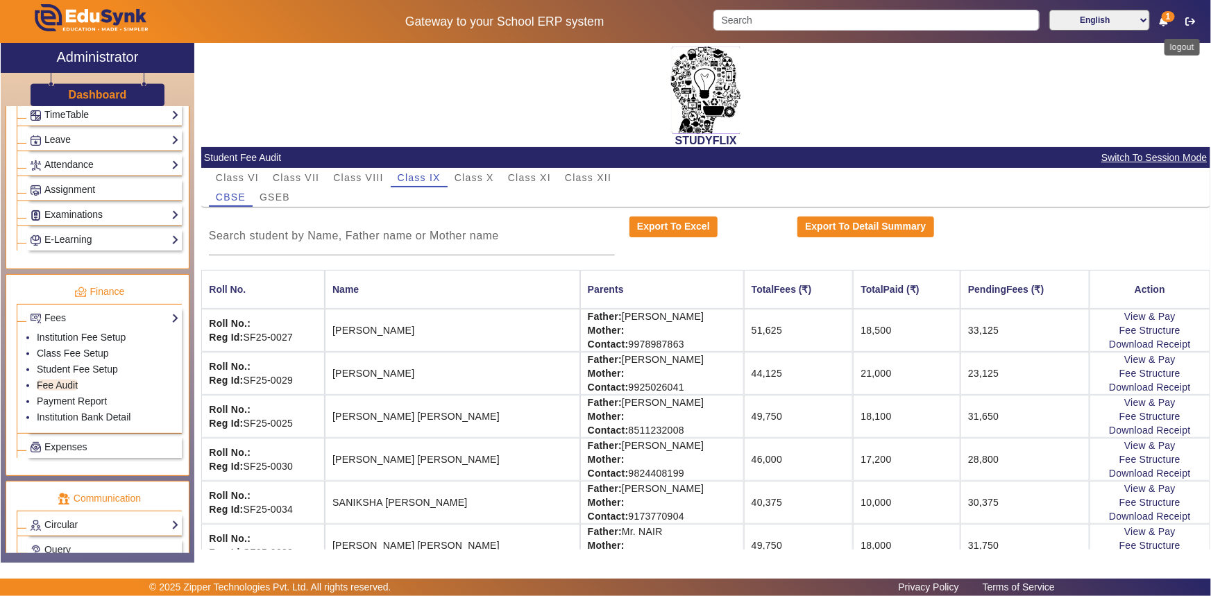
click at [1193, 18] on icon "button" at bounding box center [1190, 22] width 10 height 10
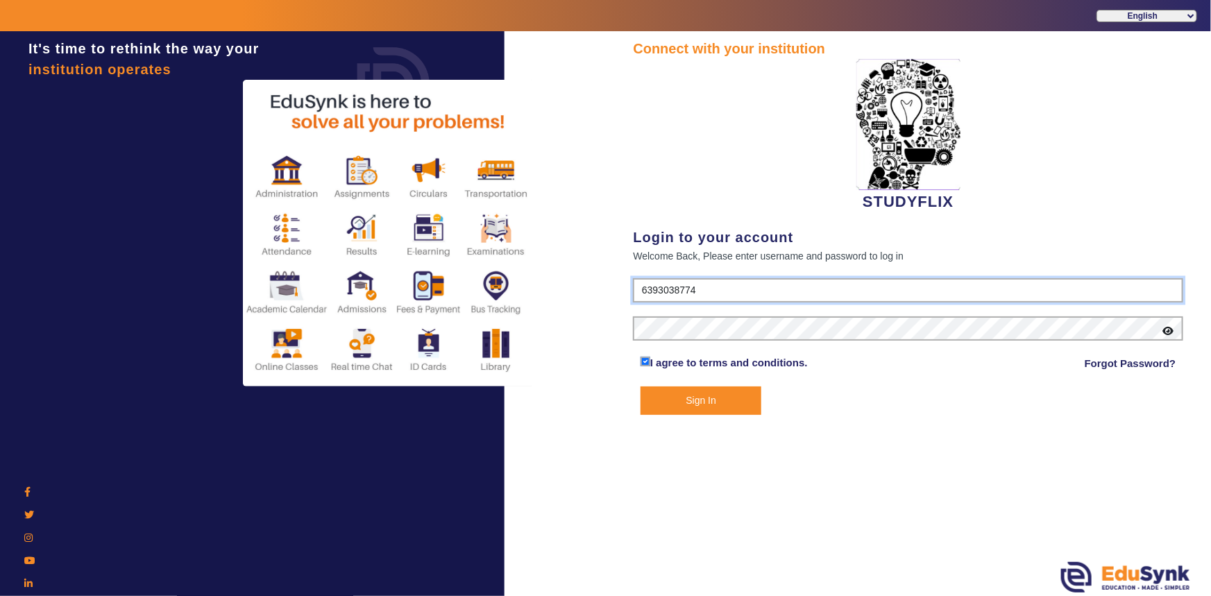
click at [713, 294] on input "6393038774" at bounding box center [908, 290] width 550 height 25
type input "6354922771"
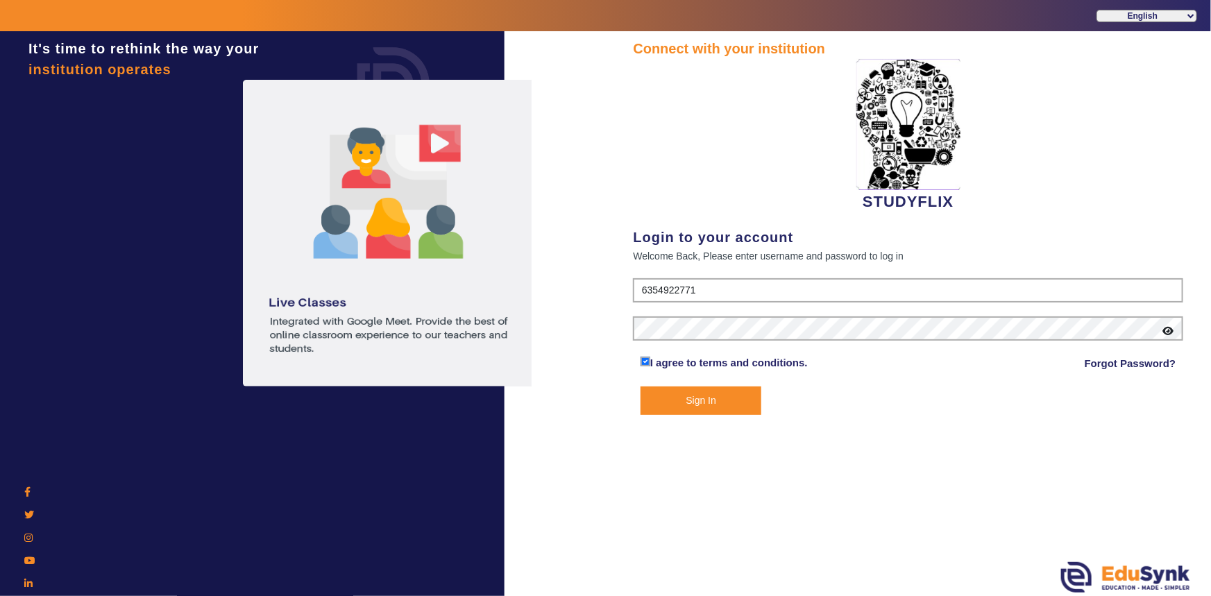
click at [705, 400] on button "Sign In" at bounding box center [701, 401] width 121 height 28
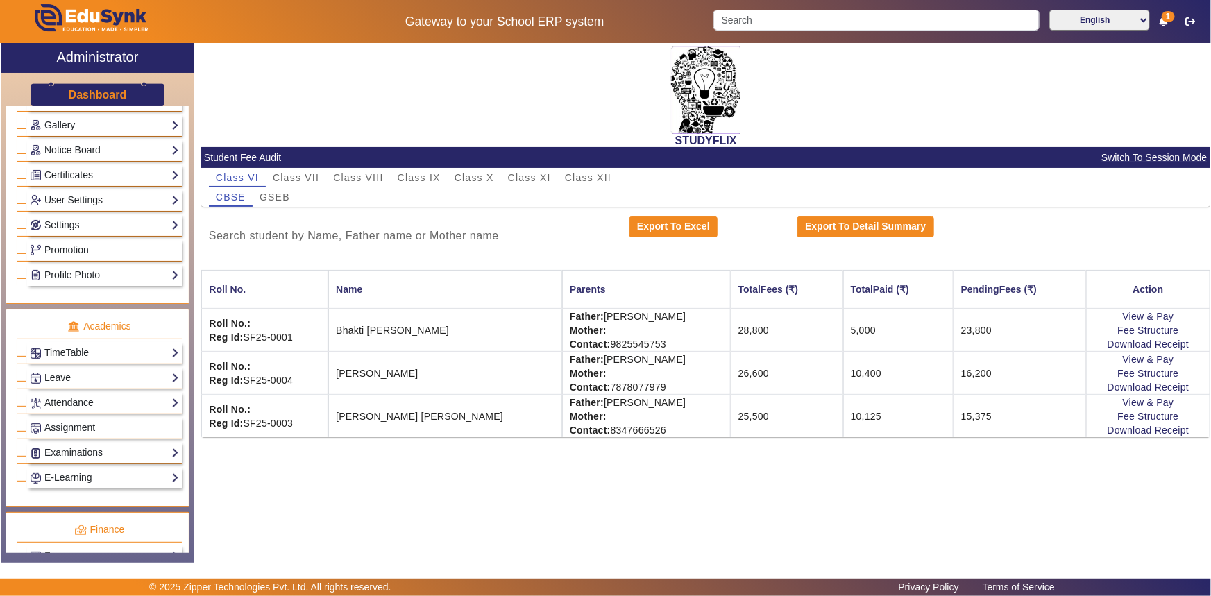
scroll to position [441, 0]
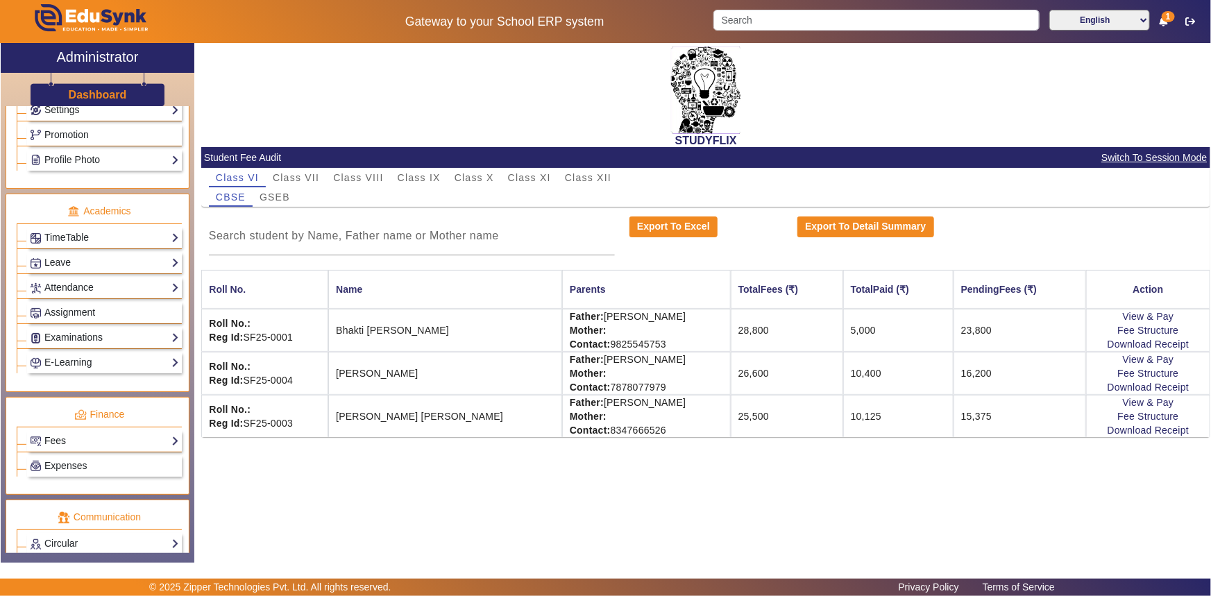
click at [78, 440] on link "Fees" at bounding box center [104, 441] width 149 height 16
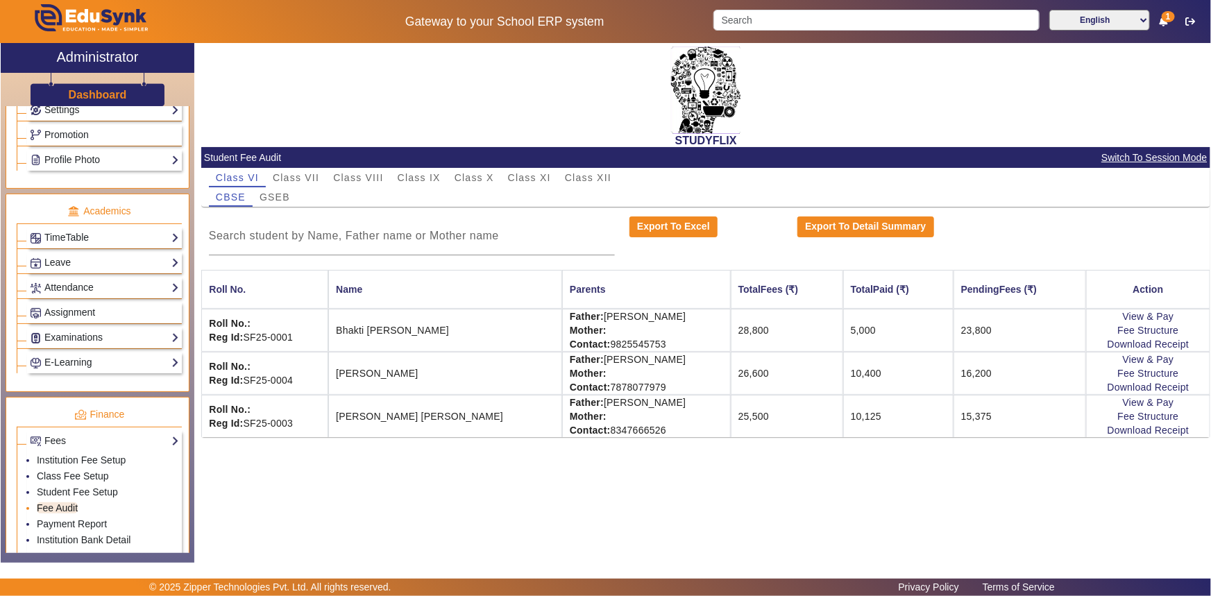
click at [57, 507] on link "Fee Audit" at bounding box center [57, 507] width 41 height 11
click at [406, 176] on span "Class IX" at bounding box center [419, 178] width 43 height 10
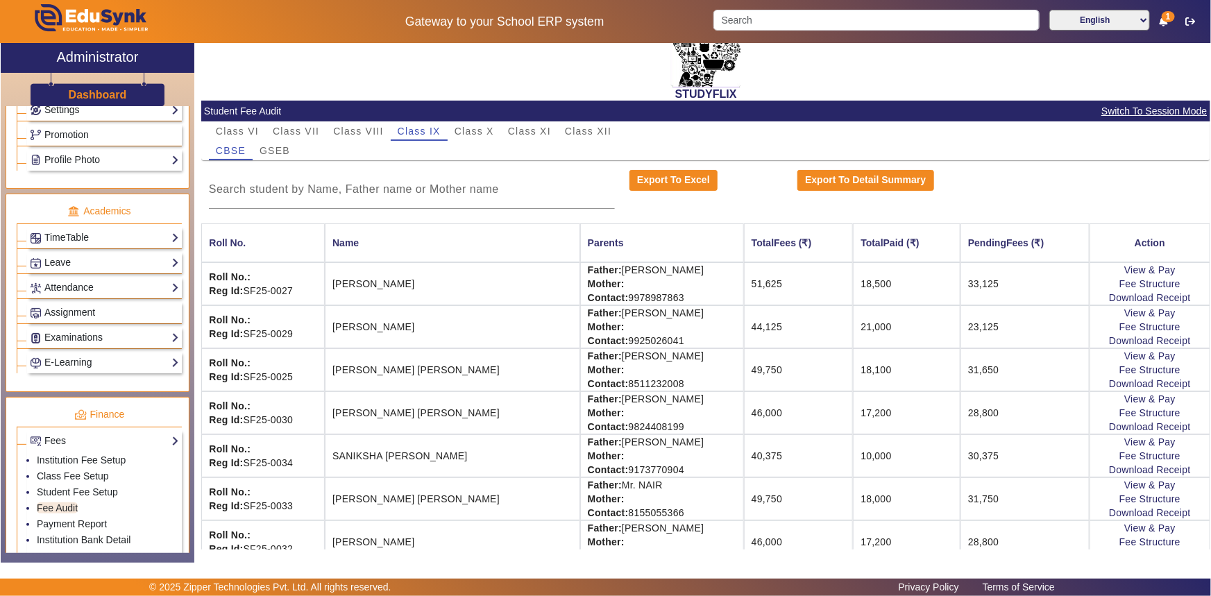
scroll to position [126, 0]
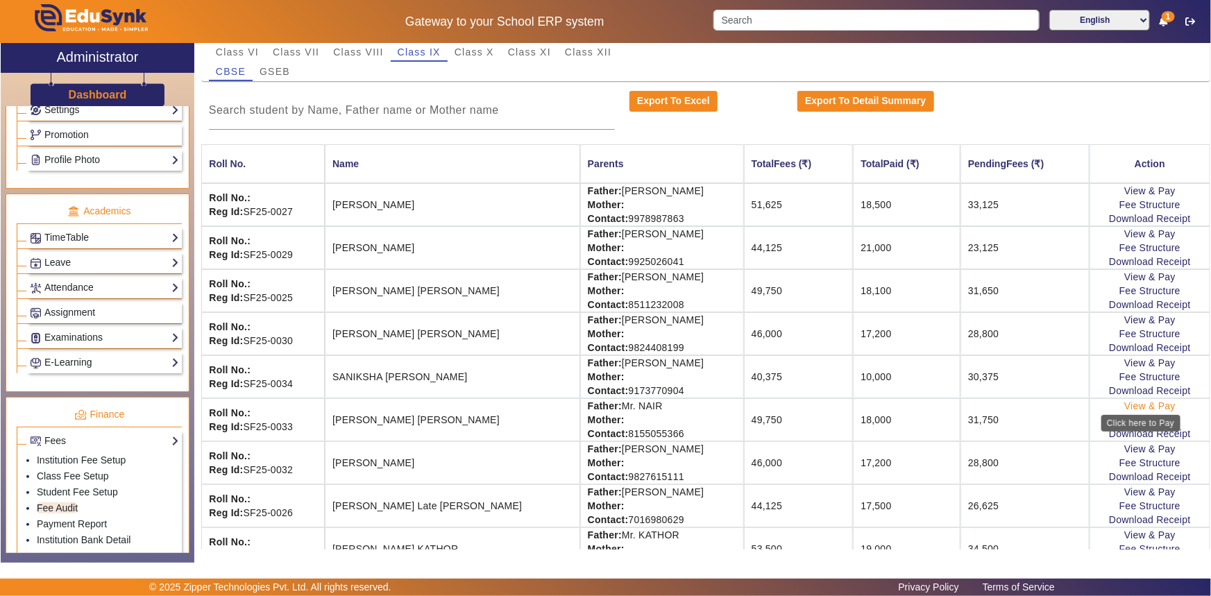
click at [1156, 404] on link "View & Pay" at bounding box center [1149, 405] width 51 height 11
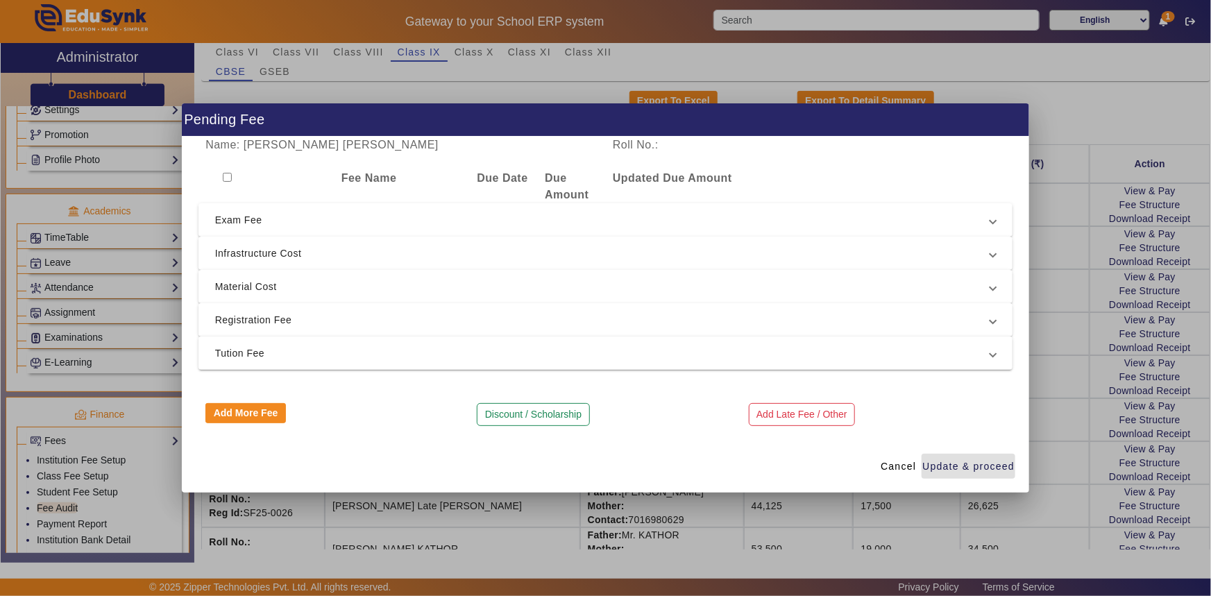
click at [232, 325] on span "Registration Fee" at bounding box center [603, 320] width 776 height 17
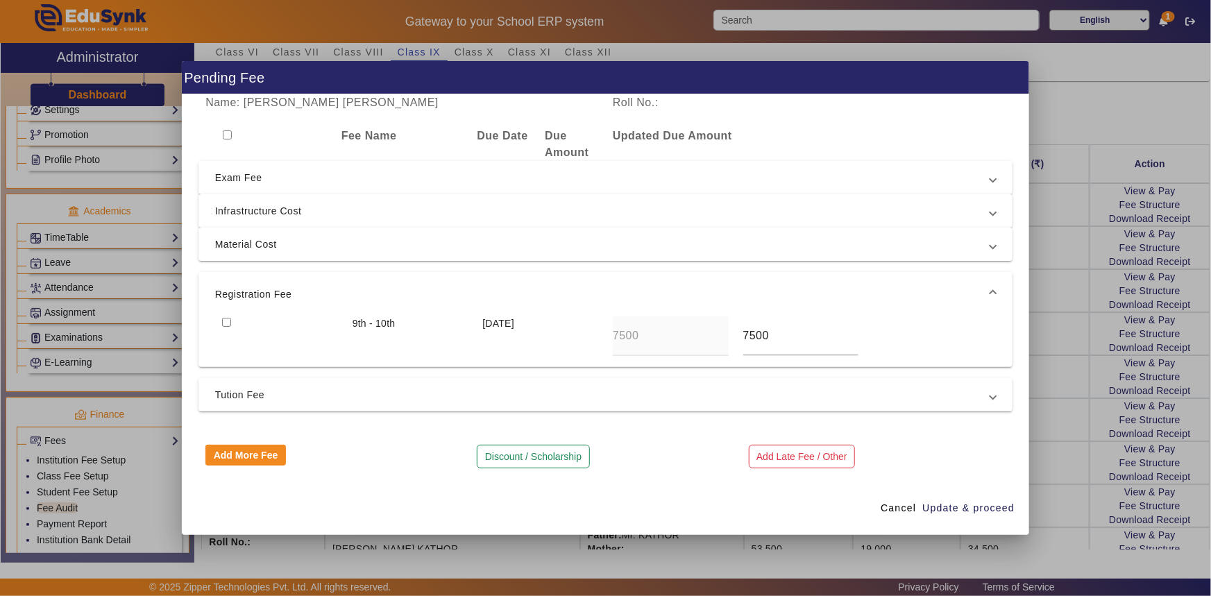
click at [227, 319] on input "checkbox" at bounding box center [226, 322] width 9 height 9
checkbox input "true"
click at [247, 243] on span "Material Cost" at bounding box center [603, 244] width 776 height 17
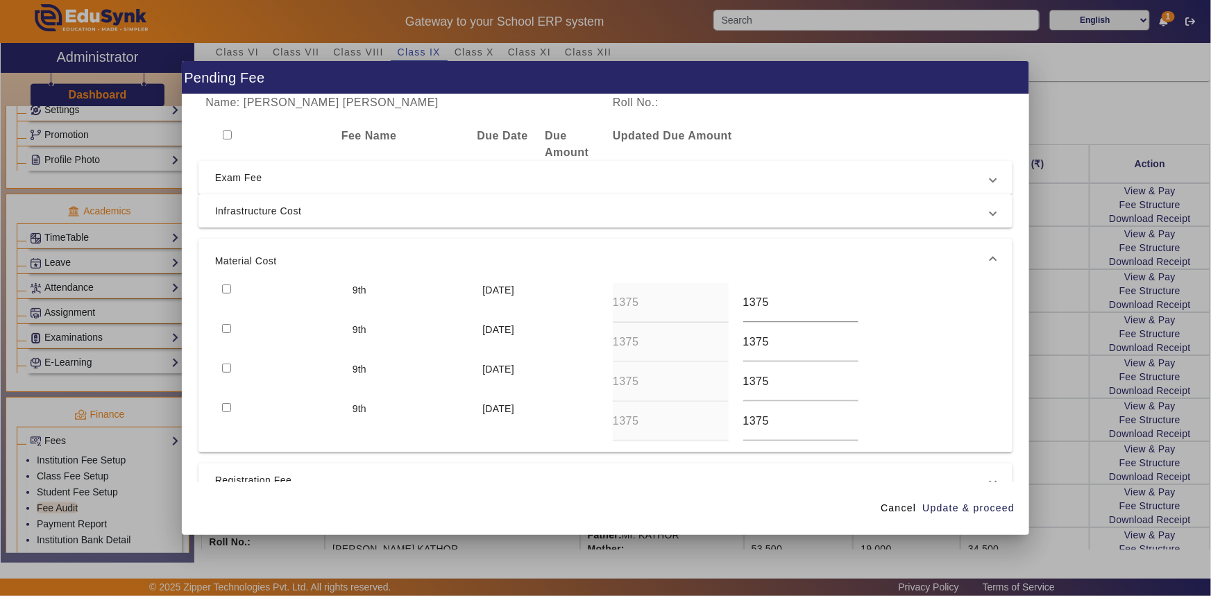
click at [225, 330] on input "checkbox" at bounding box center [226, 328] width 9 height 9
checkbox input "true"
click at [226, 290] on input "checkbox" at bounding box center [226, 289] width 9 height 9
checkbox input "true"
click at [957, 507] on span "Update & proceed" at bounding box center [968, 508] width 92 height 15
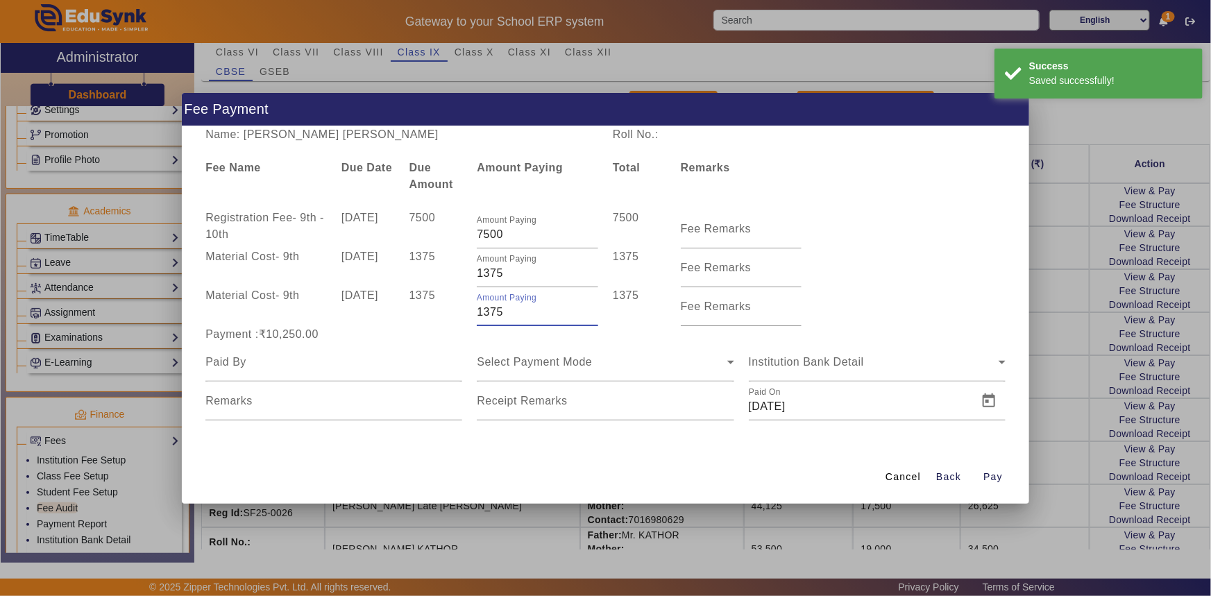
click at [485, 314] on input "1375" at bounding box center [537, 312] width 121 height 17
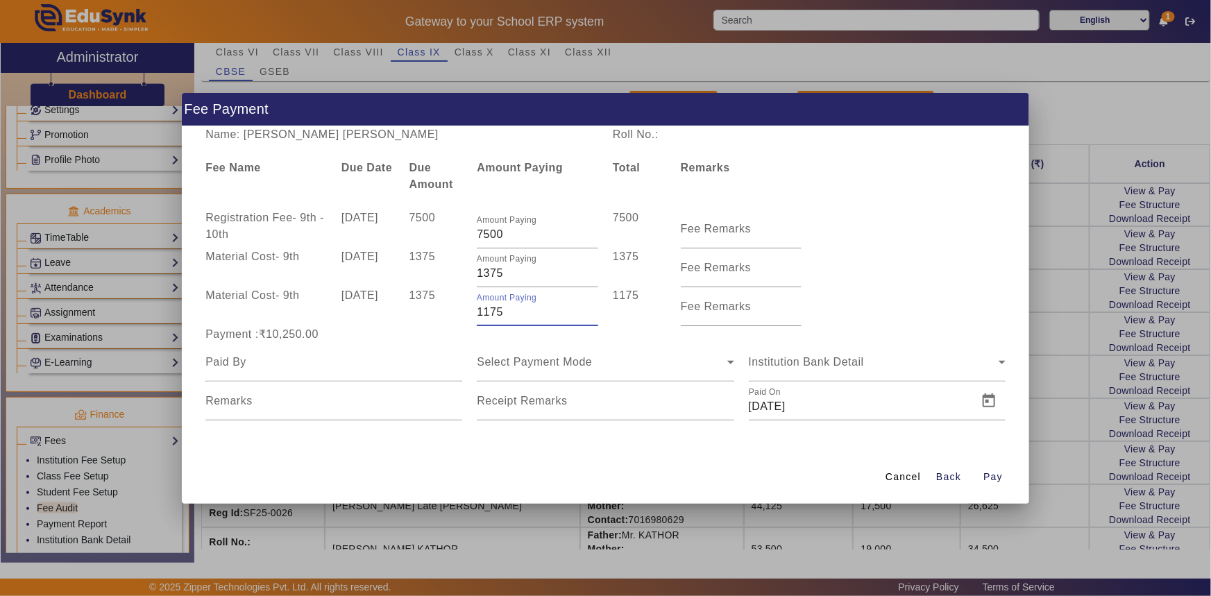
click at [447, 319] on div "1375" at bounding box center [436, 306] width 68 height 39
drag, startPoint x: 491, startPoint y: 312, endPoint x: 507, endPoint y: 314, distance: 16.1
click at [507, 314] on input "1175" at bounding box center [537, 312] width 121 height 17
type input "1125"
click at [442, 344] on div at bounding box center [333, 362] width 257 height 39
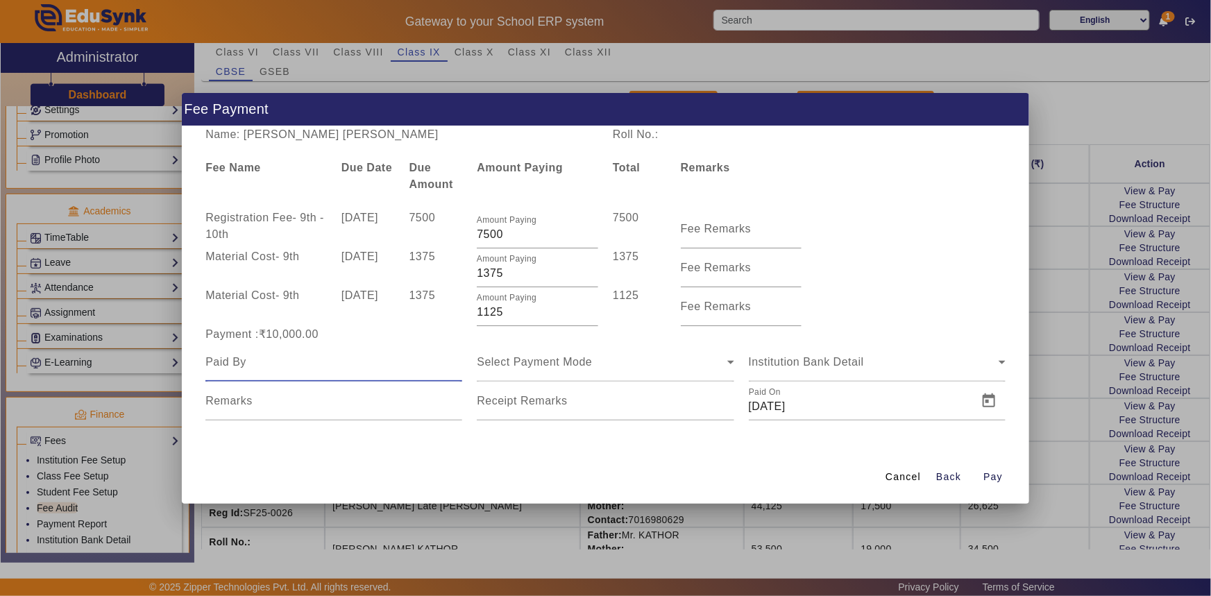
click at [328, 376] on mat-form-field at bounding box center [333, 362] width 257 height 39
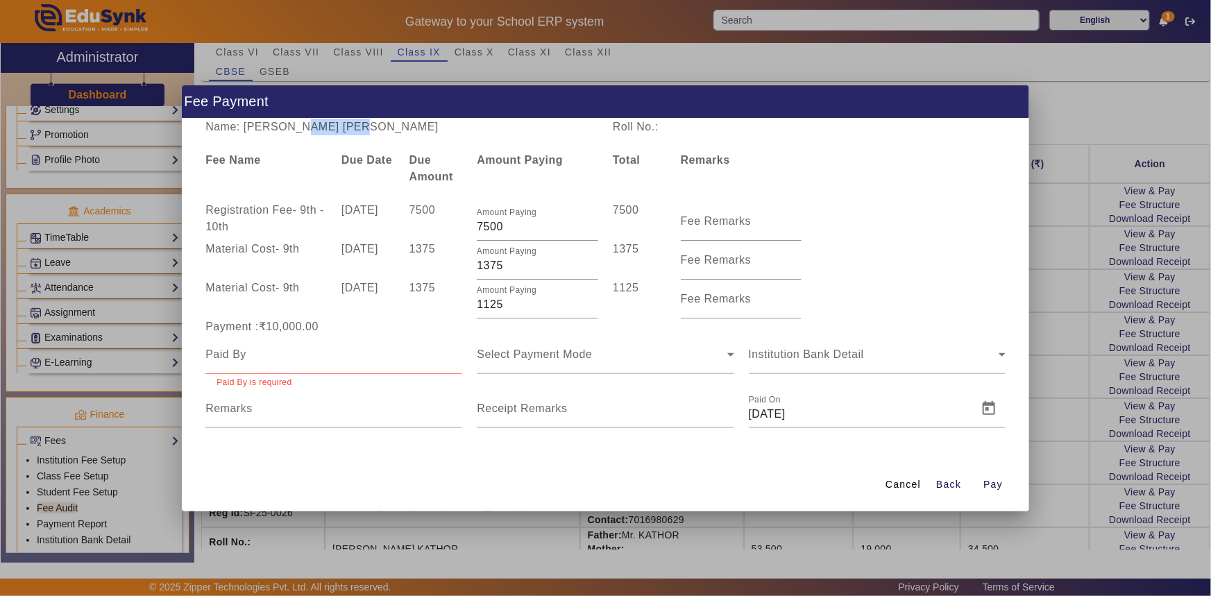
drag, startPoint x: 291, startPoint y: 125, endPoint x: 400, endPoint y: 129, distance: 108.3
click at [400, 129] on div "Name: SHIVAM ANOOP NAIR" at bounding box center [401, 127] width 407 height 17
copy div "ANOOP NAIR"
click at [269, 359] on input at bounding box center [333, 354] width 257 height 17
paste input "ANOOP NAIR"
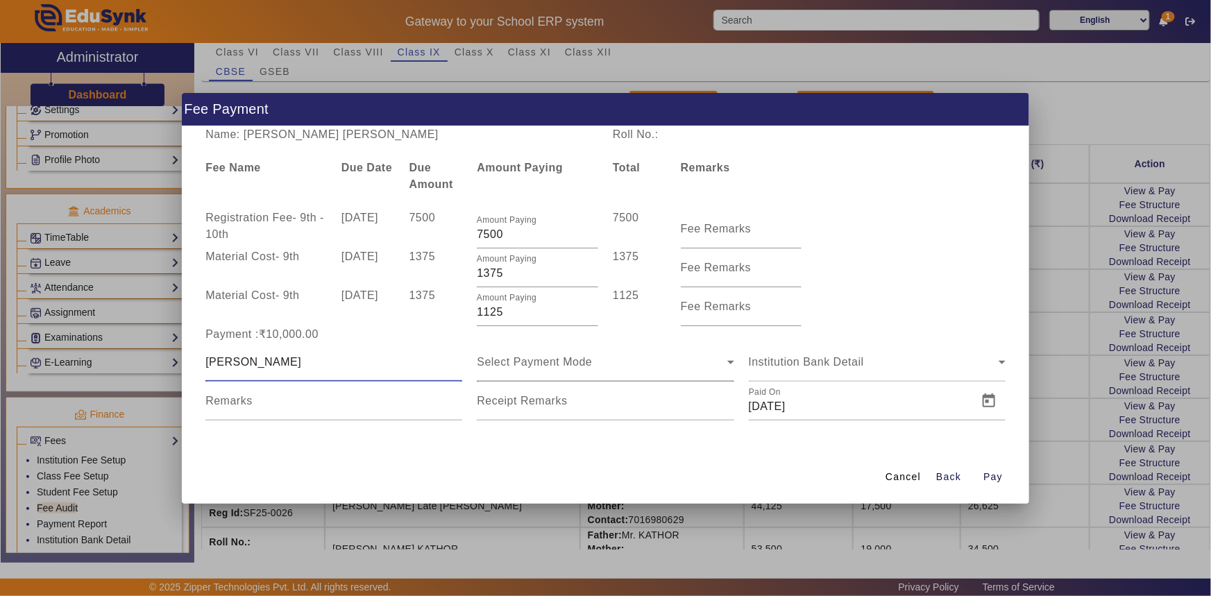
type input "ANOOP NAIR"
click at [504, 369] on div "Select Payment Mode" at bounding box center [602, 362] width 250 height 17
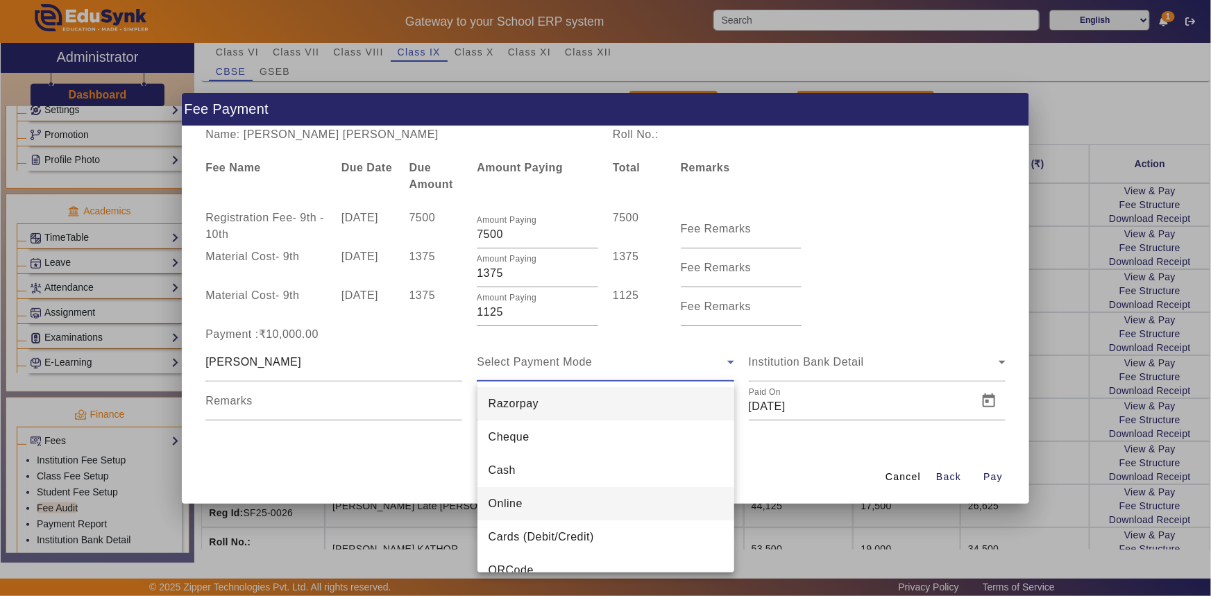
click at [501, 499] on span "Online" at bounding box center [506, 503] width 34 height 17
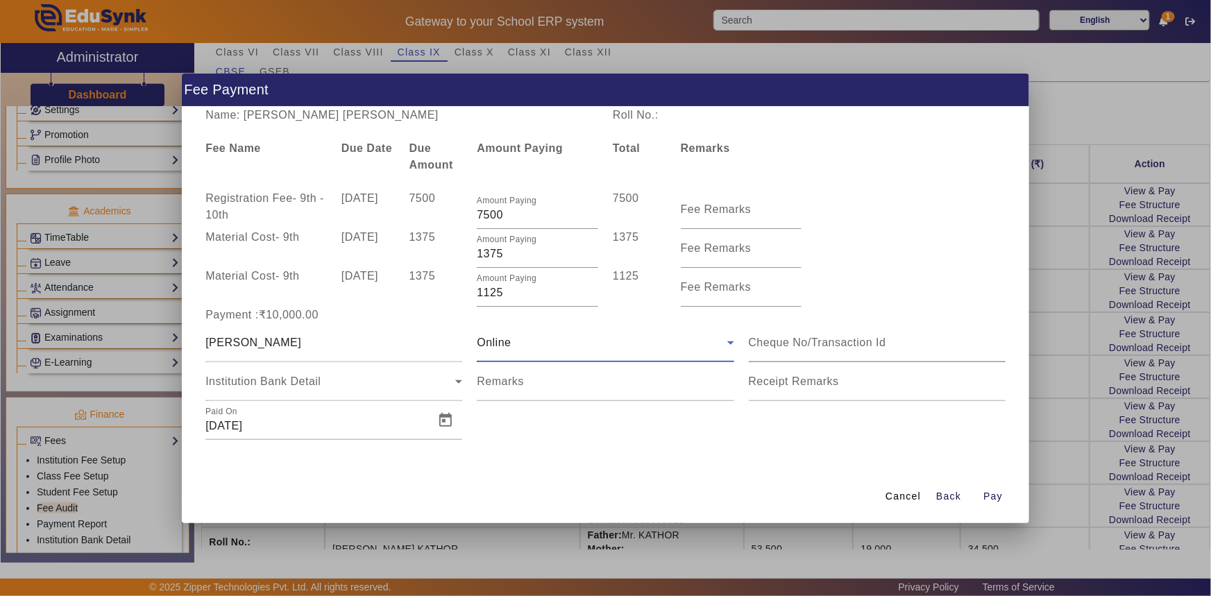
click at [791, 348] on input at bounding box center [877, 342] width 257 height 17
type input "559373189901"
click at [446, 420] on span "Open calendar" at bounding box center [445, 420] width 33 height 33
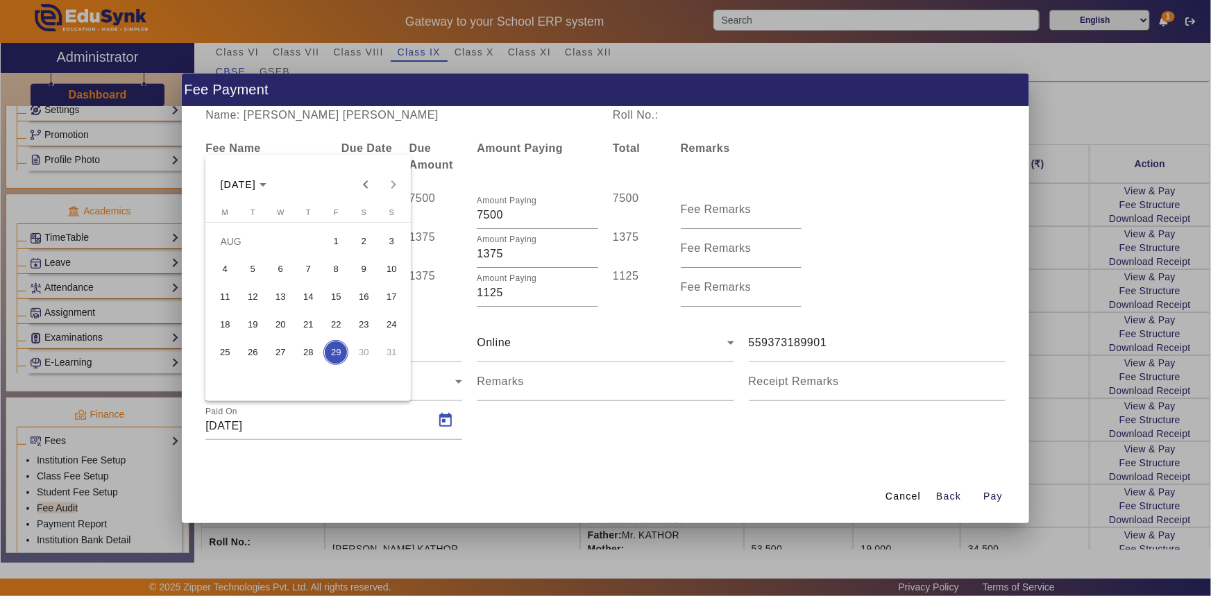
click at [322, 298] on button "15" at bounding box center [336, 297] width 28 height 28
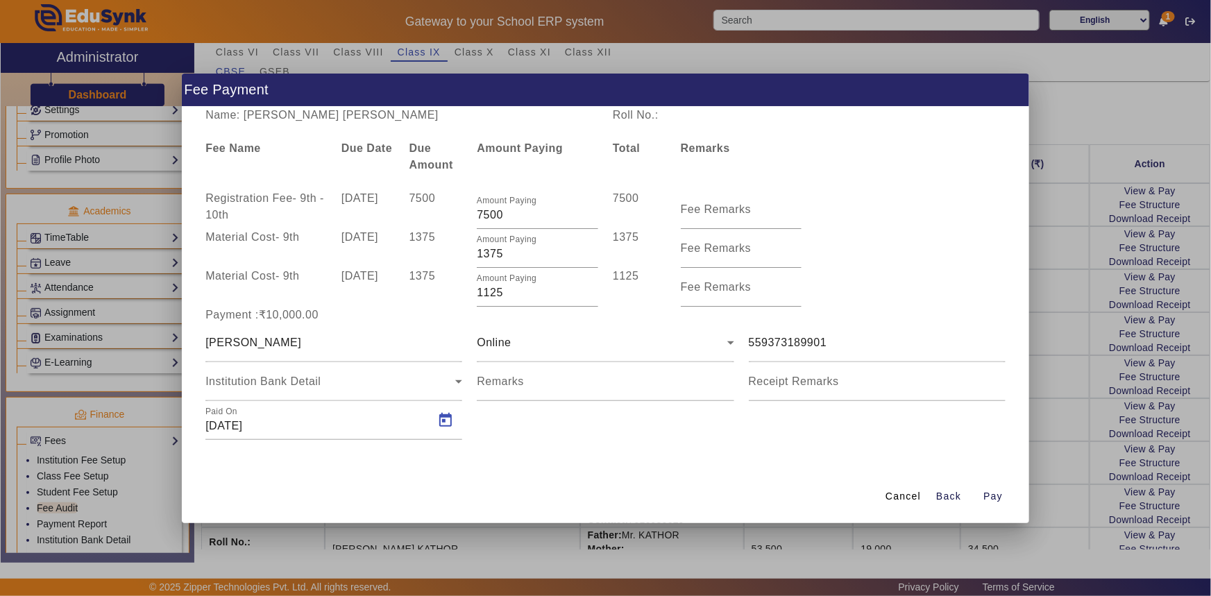
type input "15/08/2025"
click at [987, 497] on span "Pay" at bounding box center [992, 496] width 19 height 15
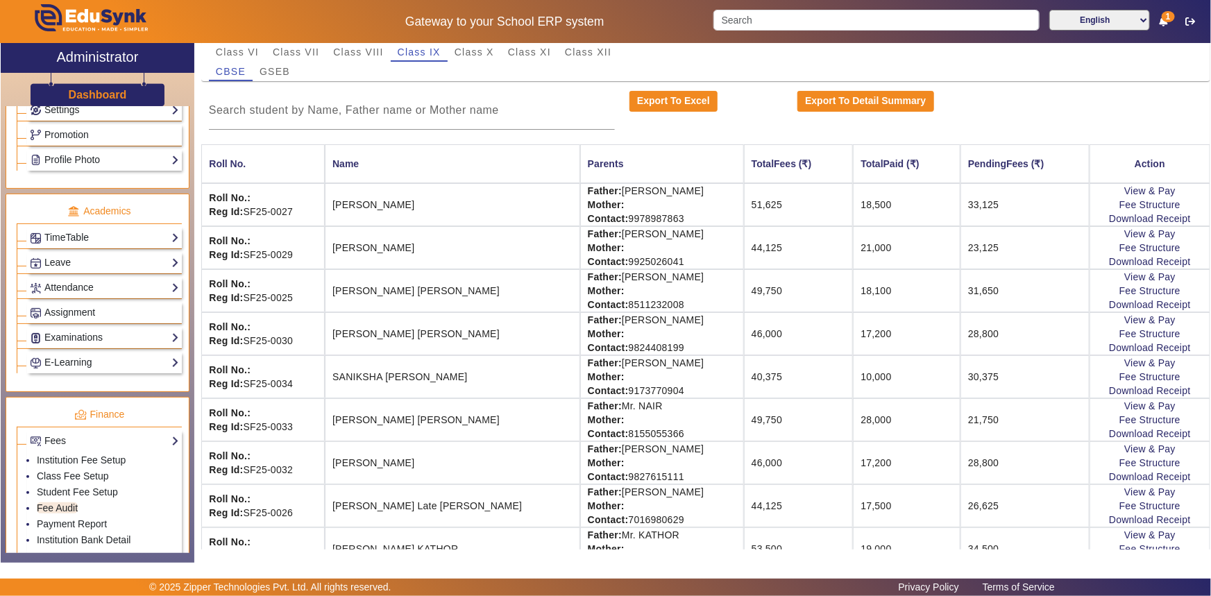
scroll to position [62, 0]
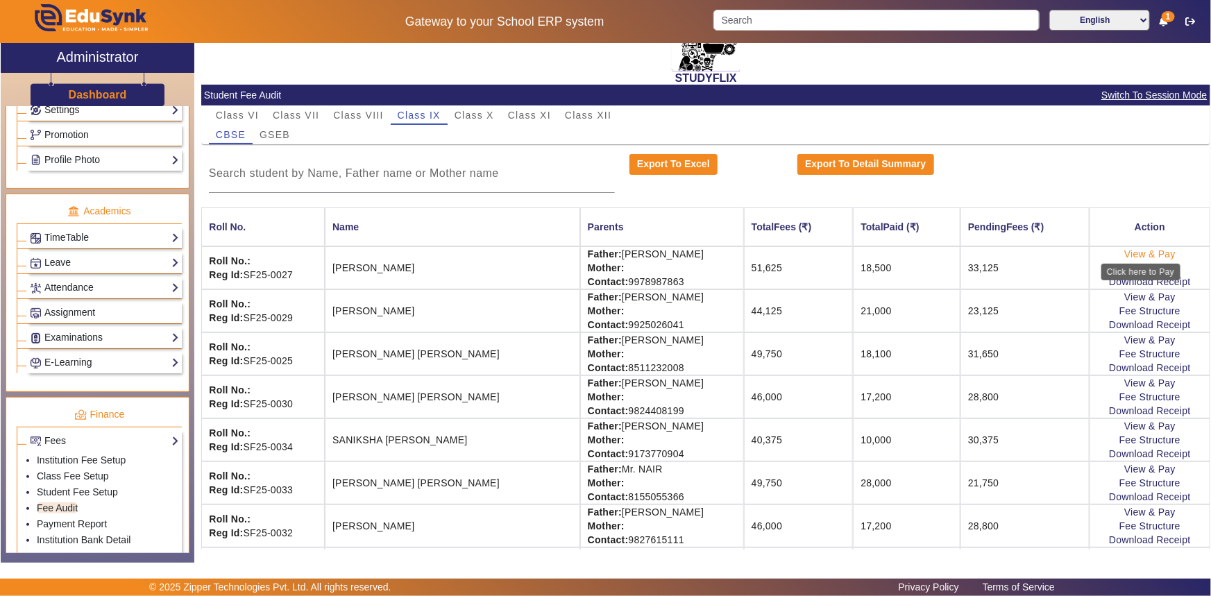
click at [1160, 254] on link "View & Pay" at bounding box center [1149, 253] width 51 height 11
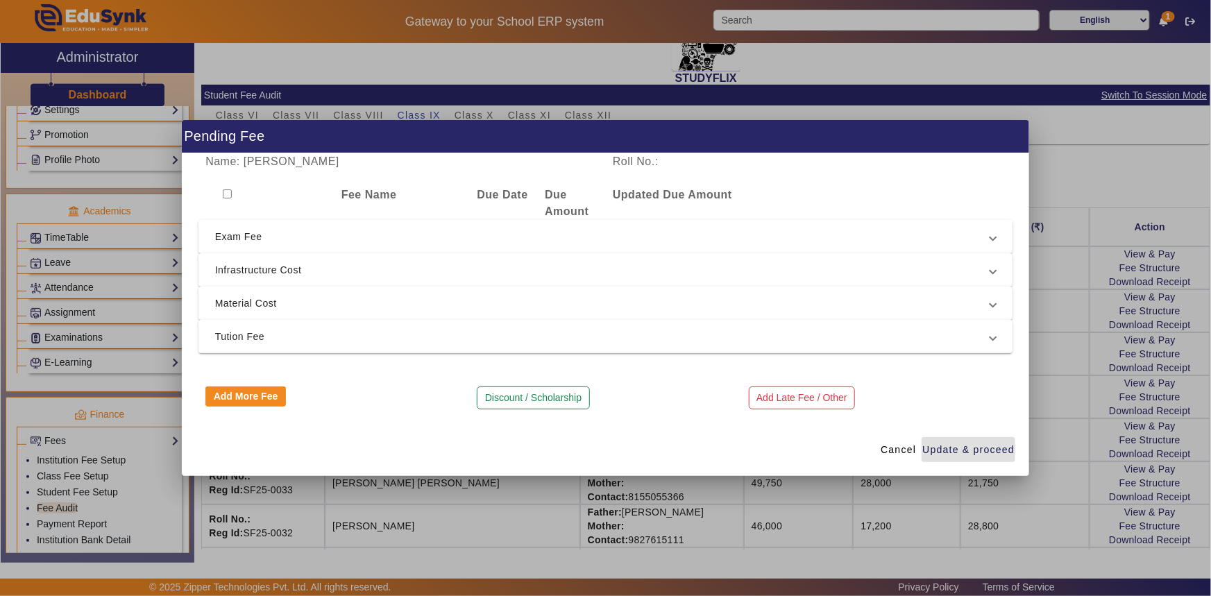
click at [226, 336] on span "Tution Fee" at bounding box center [603, 336] width 776 height 17
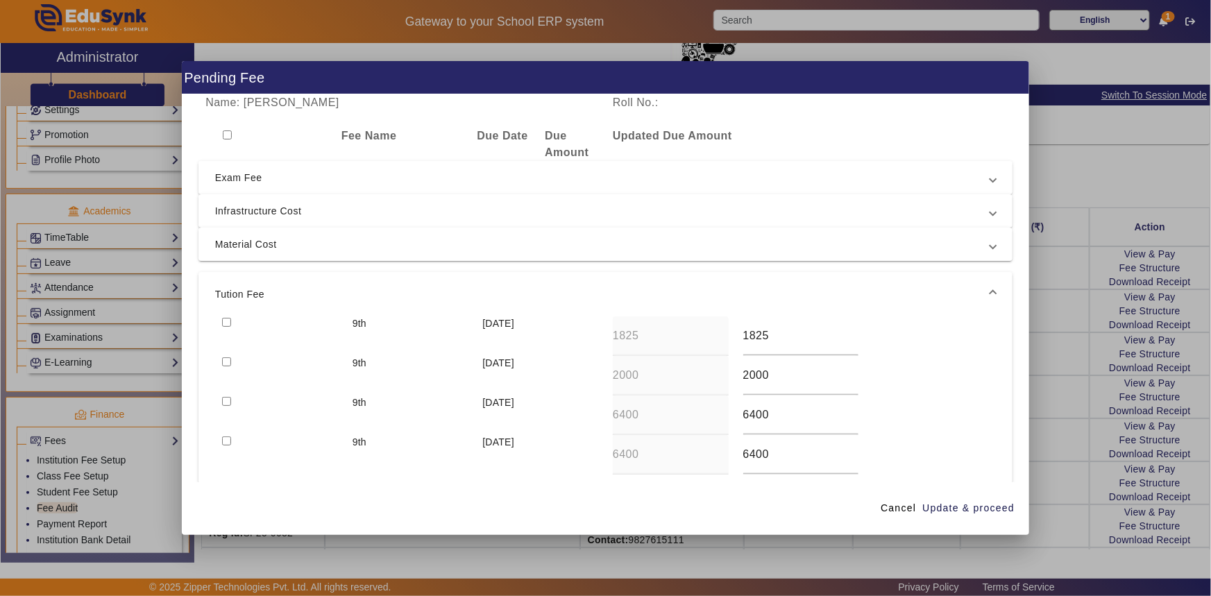
click at [248, 182] on span "Exam Fee" at bounding box center [603, 177] width 776 height 17
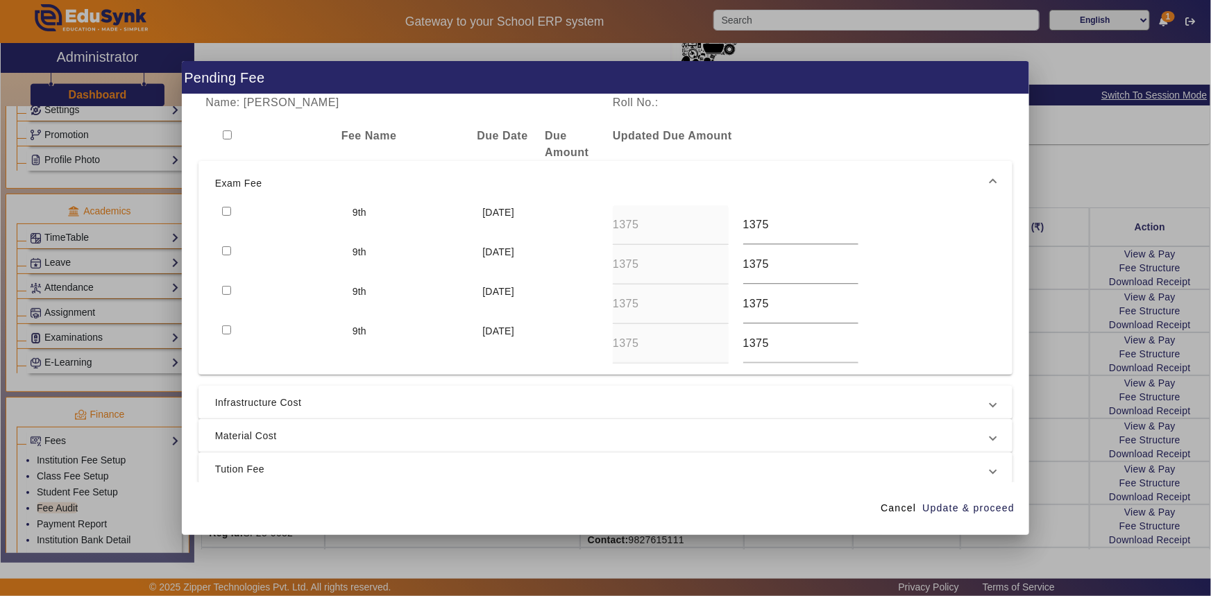
click at [224, 210] on input "checkbox" at bounding box center [226, 211] width 9 height 9
checkbox input "true"
click at [227, 253] on input "checkbox" at bounding box center [226, 250] width 9 height 9
checkbox input "true"
click at [236, 399] on span "Infrastructure Cost" at bounding box center [603, 402] width 776 height 17
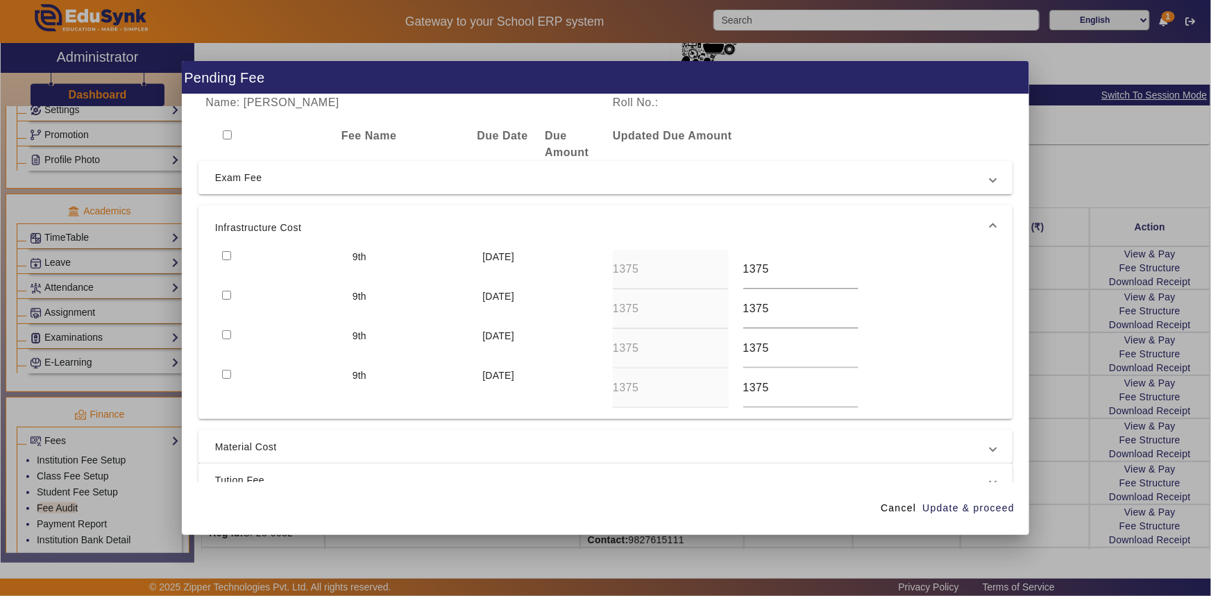
click at [223, 253] on input "checkbox" at bounding box center [226, 255] width 9 height 9
checkbox input "true"
click at [223, 294] on input "checkbox" at bounding box center [226, 295] width 9 height 9
checkbox input "true"
click at [233, 439] on span "Material Cost" at bounding box center [603, 447] width 776 height 17
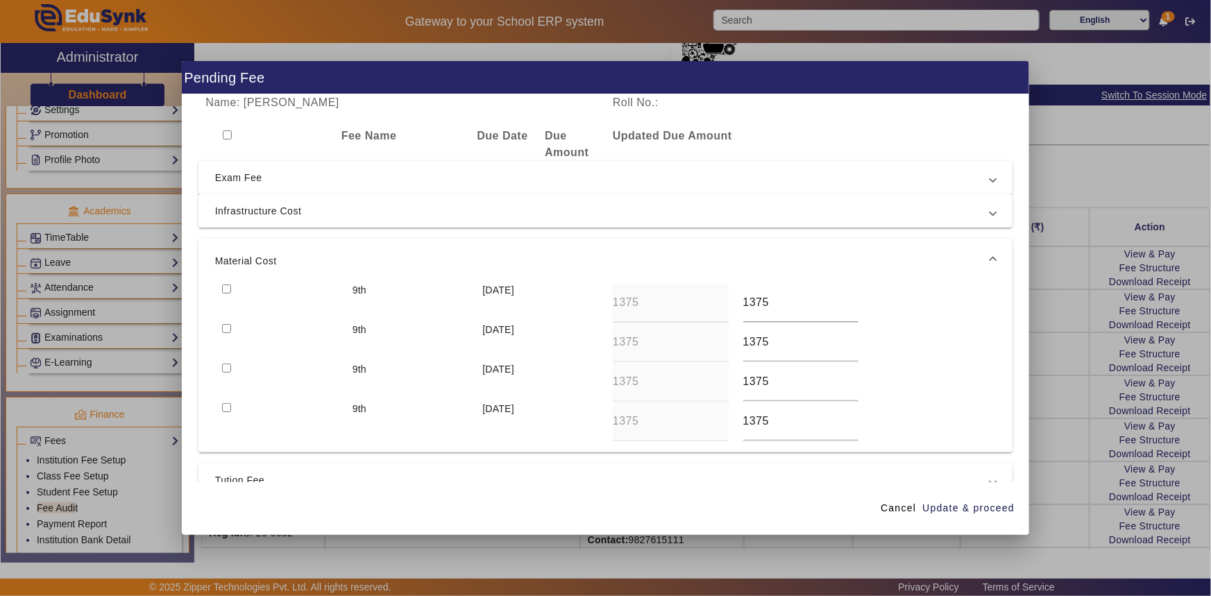
click at [229, 328] on input "checkbox" at bounding box center [226, 328] width 9 height 9
checkbox input "true"
click at [223, 287] on input "checkbox" at bounding box center [226, 289] width 9 height 9
checkbox input "true"
click at [239, 472] on span "Tution Fee" at bounding box center [603, 480] width 776 height 17
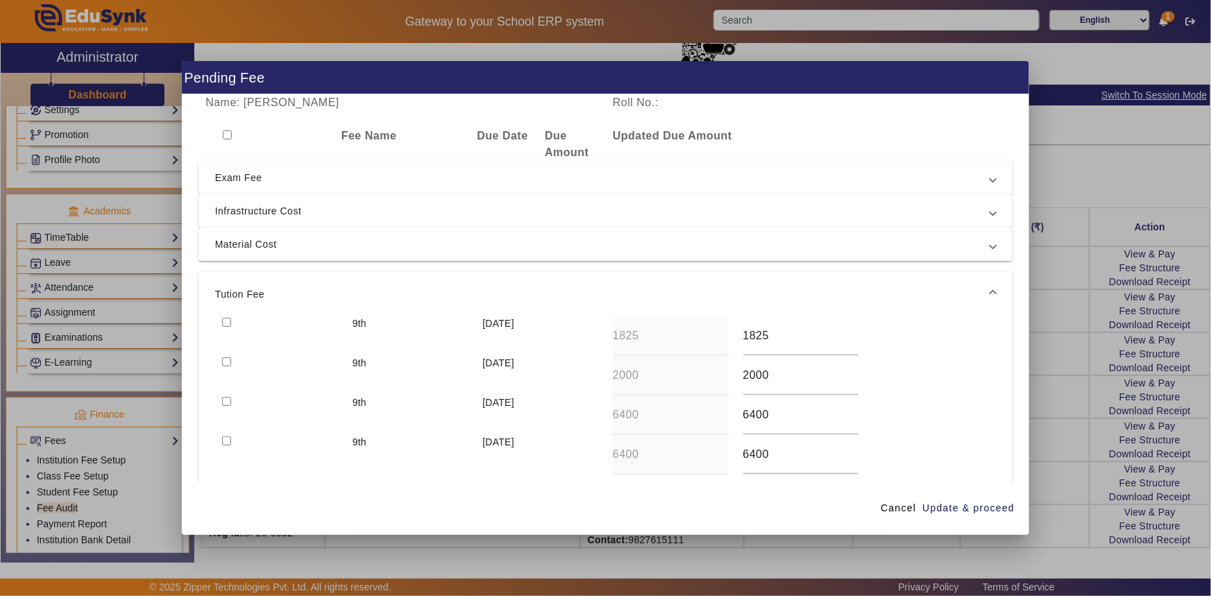
click at [222, 361] on input "checkbox" at bounding box center [226, 361] width 9 height 9
checkbox input "true"
click at [226, 321] on input "checkbox" at bounding box center [226, 322] width 9 height 9
checkbox input "true"
click at [972, 511] on span "Update & proceed" at bounding box center [968, 508] width 92 height 15
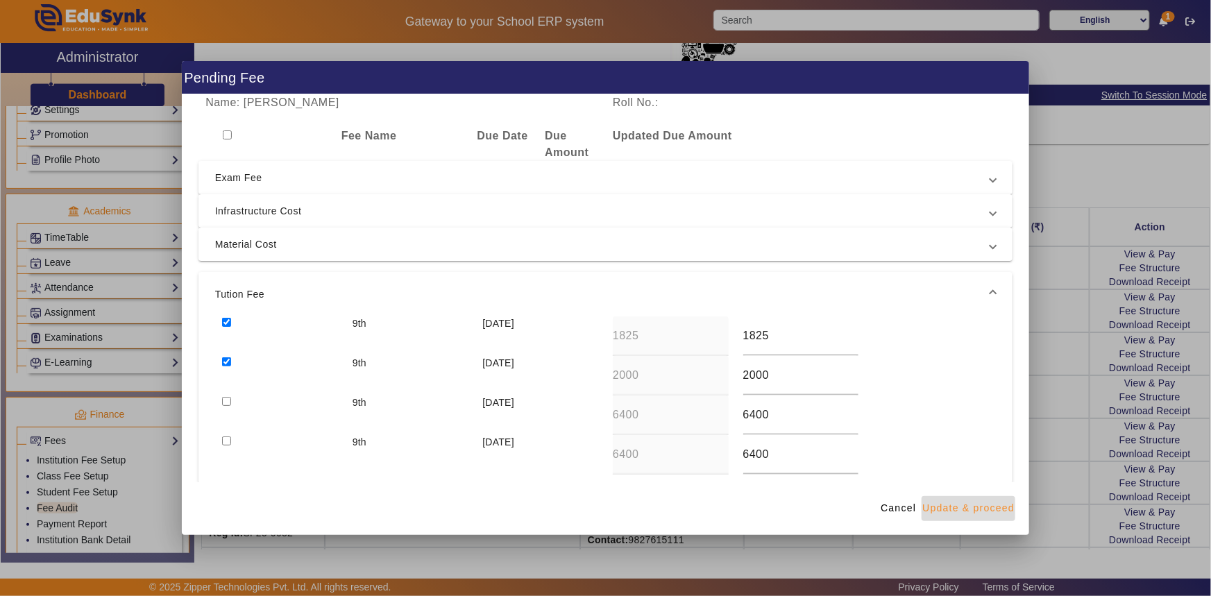
type input "7425"
type input "7400"
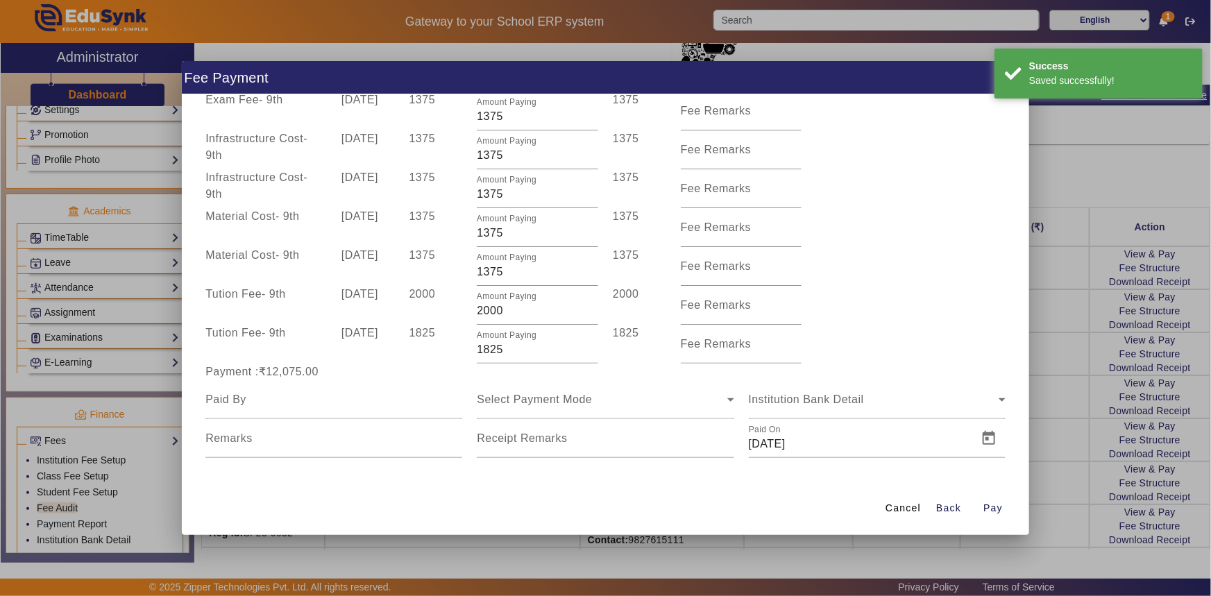
scroll to position [126, 0]
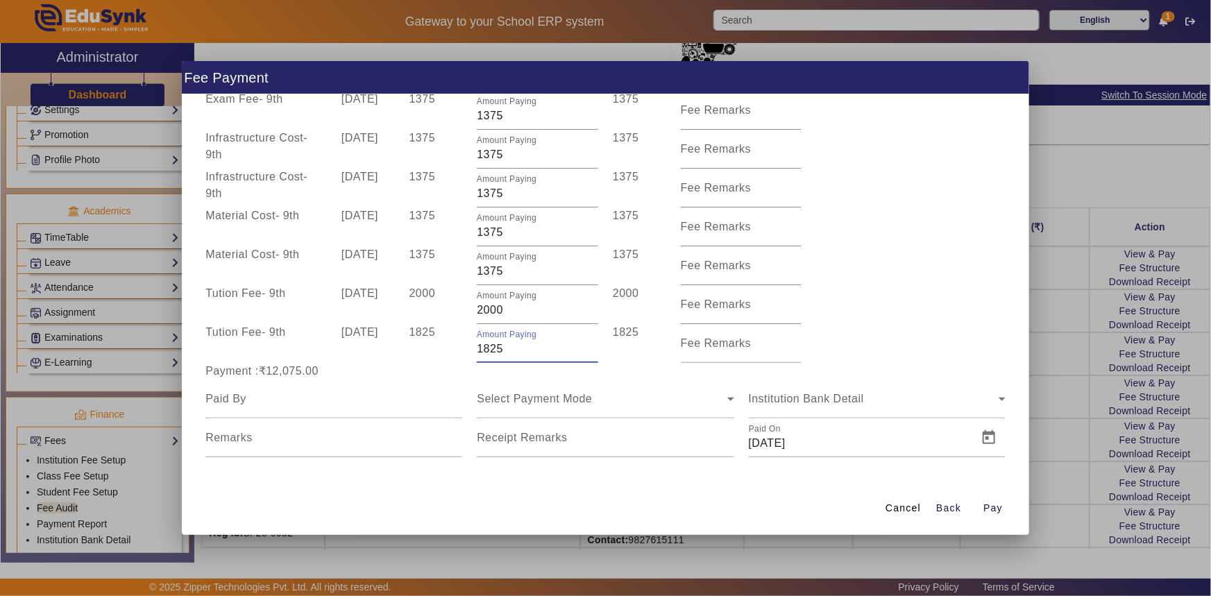
click at [472, 353] on div "Amount Paying 1825" at bounding box center [538, 343] width 136 height 39
type input "825"
click at [432, 371] on div "Payment :₹11,075.00" at bounding box center [333, 371] width 271 height 17
drag, startPoint x: 490, startPoint y: 272, endPoint x: 505, endPoint y: 271, distance: 15.3
click at [505, 271] on input "1375" at bounding box center [537, 271] width 121 height 17
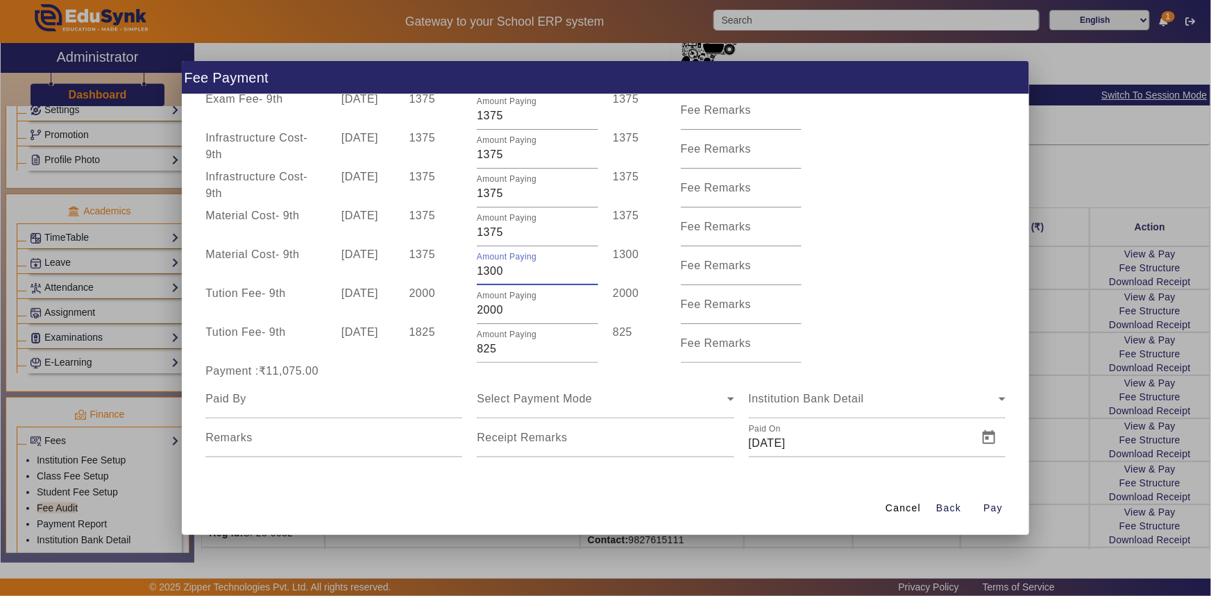
type input "1300"
click at [861, 255] on div "Material Cost - 9th 10 Apr 2025 1375 Amount Paying 1300 1300 Fee Remarks" at bounding box center [605, 265] width 815 height 39
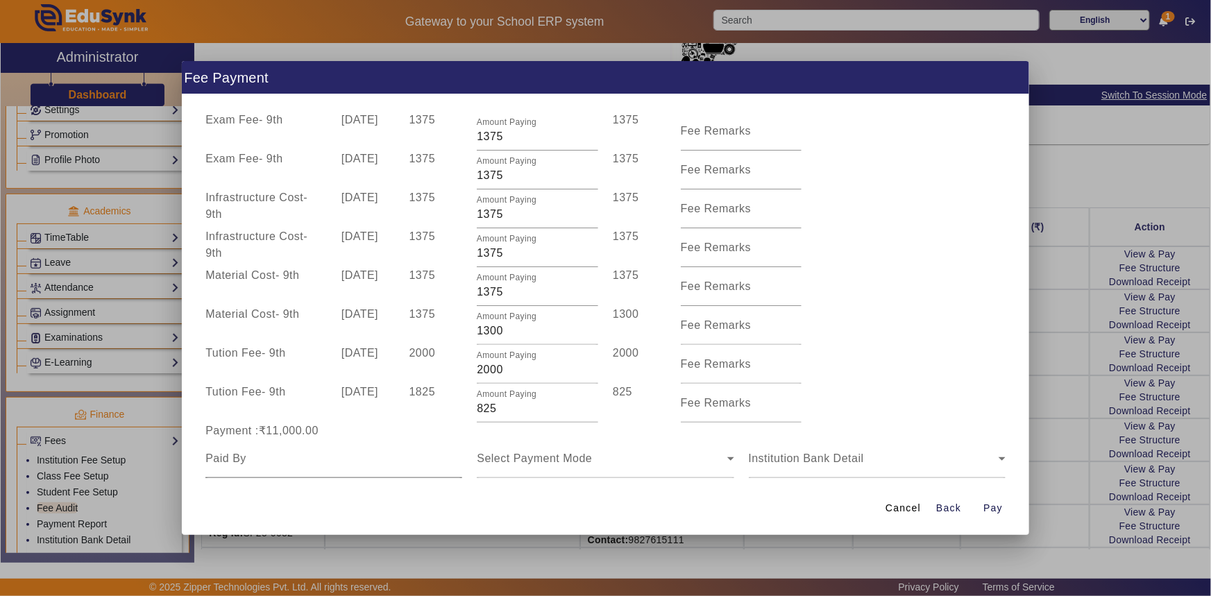
scroll to position [0, 0]
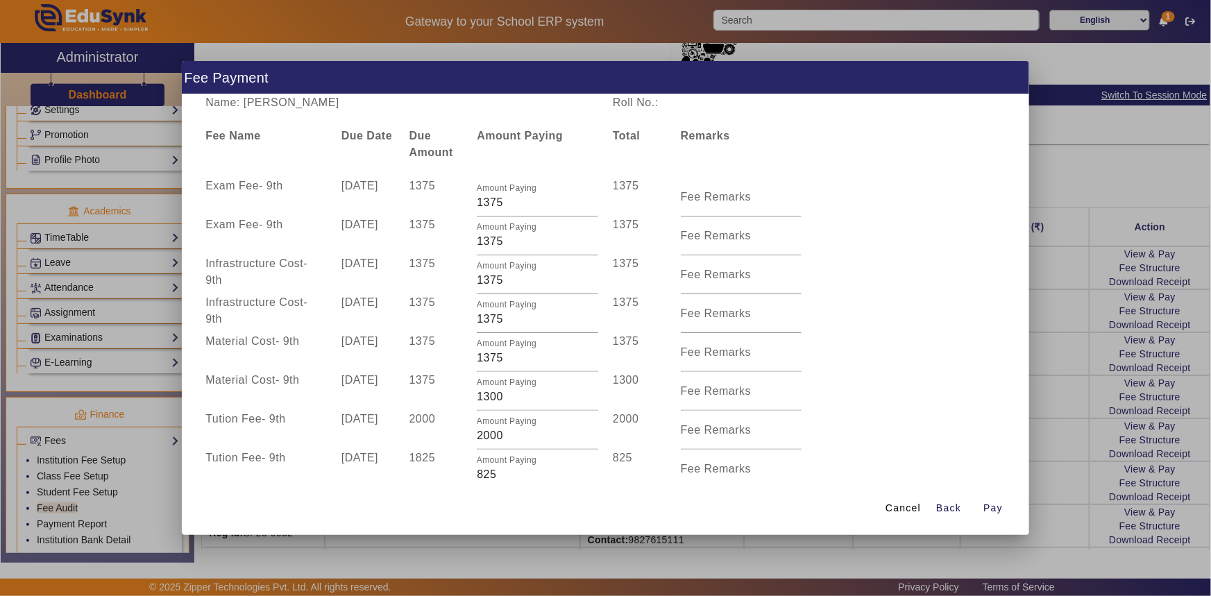
drag, startPoint x: 278, startPoint y: 101, endPoint x: 387, endPoint y: 100, distance: 108.3
click at [387, 100] on div "Name: Aarya Vanrajsinh Rathod" at bounding box center [401, 102] width 407 height 17
copy div "Vanrajsinh Rathod"
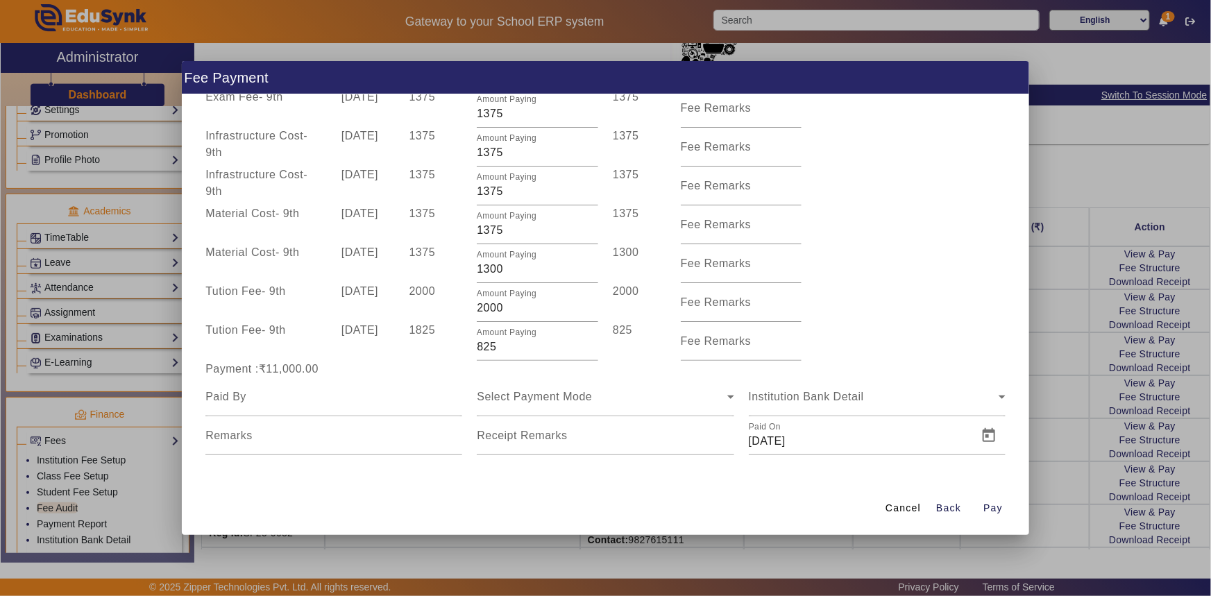
scroll to position [132, 0]
click at [287, 403] on div at bounding box center [333, 392] width 257 height 39
paste input "Vanrajsinh Rathod"
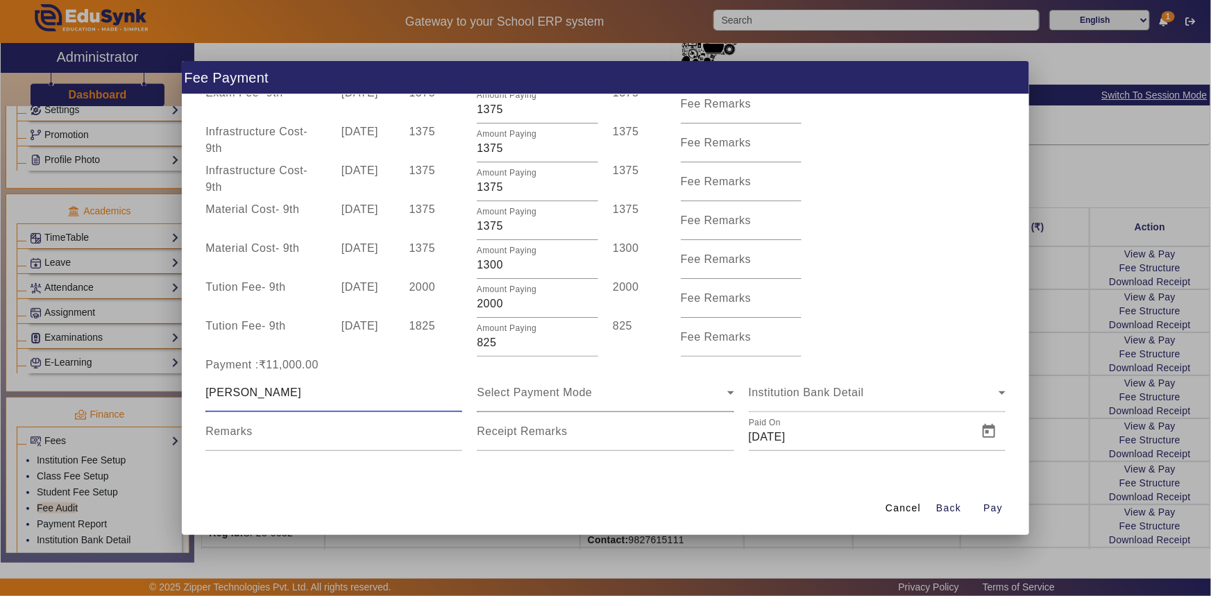
type input "Vanrajsinh Rathod"
click at [505, 396] on span "Select Payment Mode" at bounding box center [534, 393] width 115 height 12
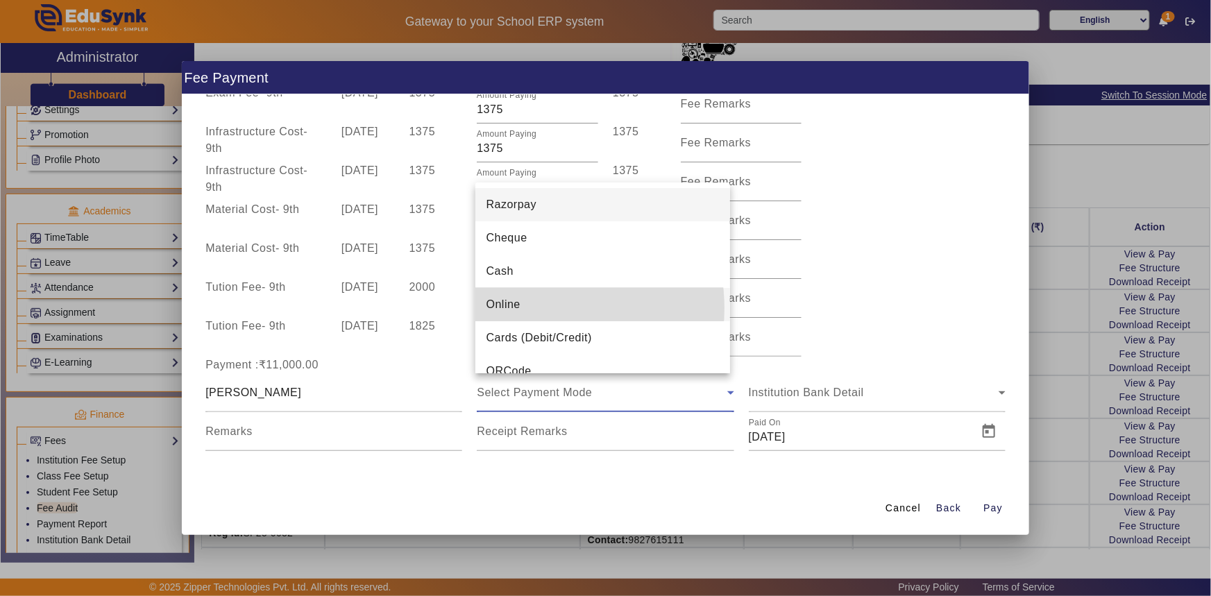
click at [532, 308] on mat-option "Online" at bounding box center [602, 304] width 255 height 33
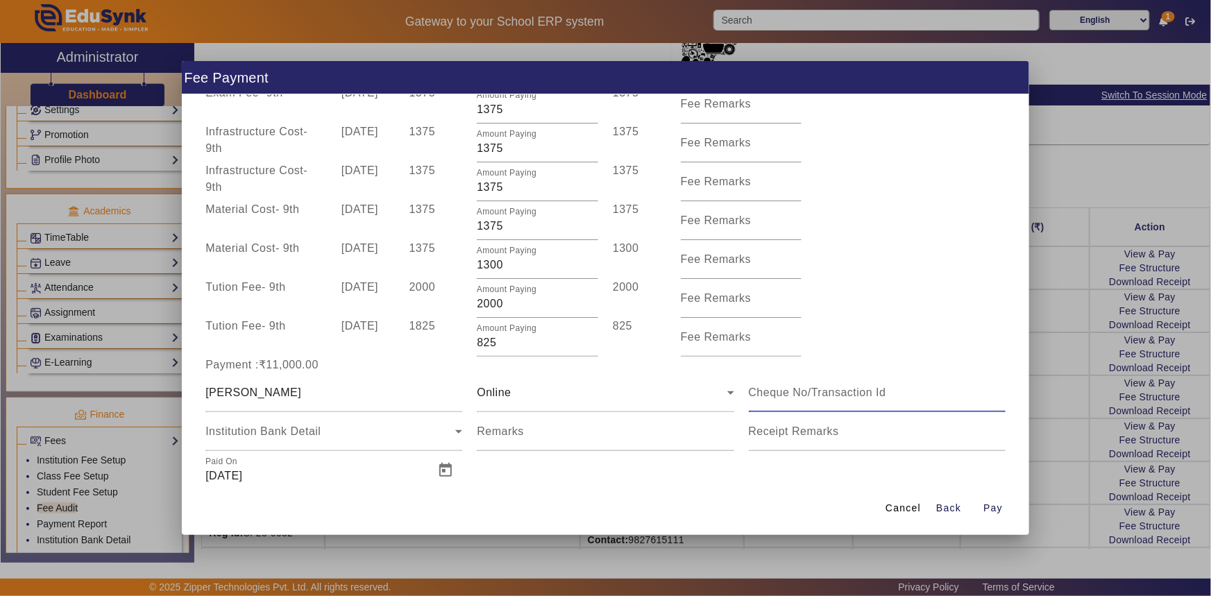
click at [785, 387] on input at bounding box center [877, 392] width 257 height 17
type input "559316693147"
click at [441, 472] on span "Open calendar" at bounding box center [445, 470] width 33 height 33
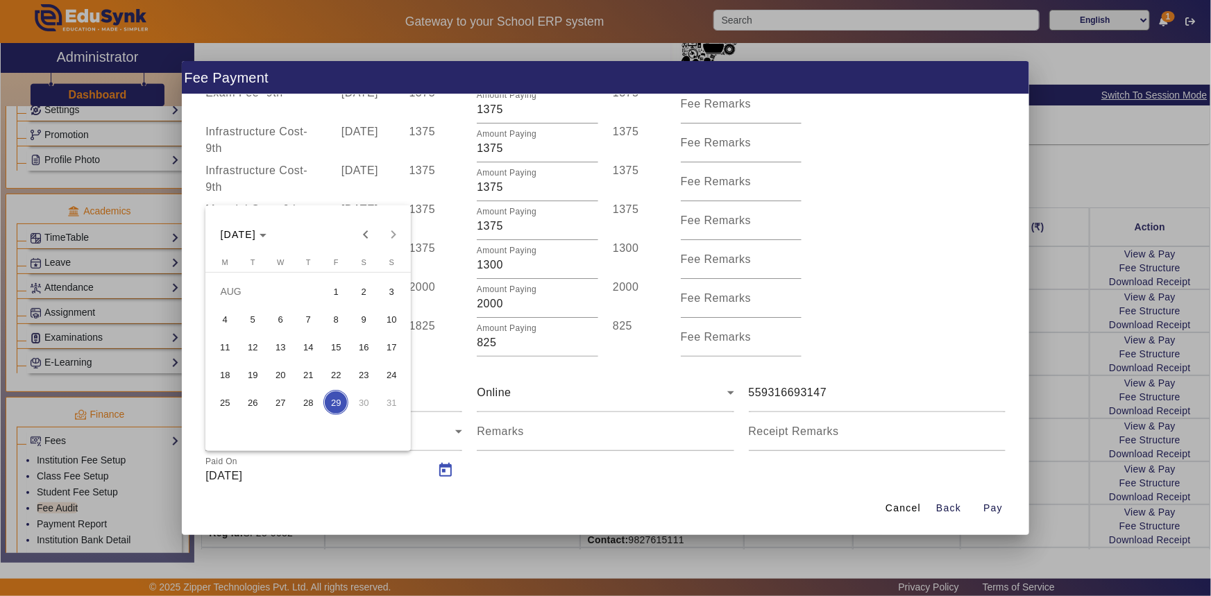
click at [327, 352] on span "15" at bounding box center [335, 346] width 25 height 25
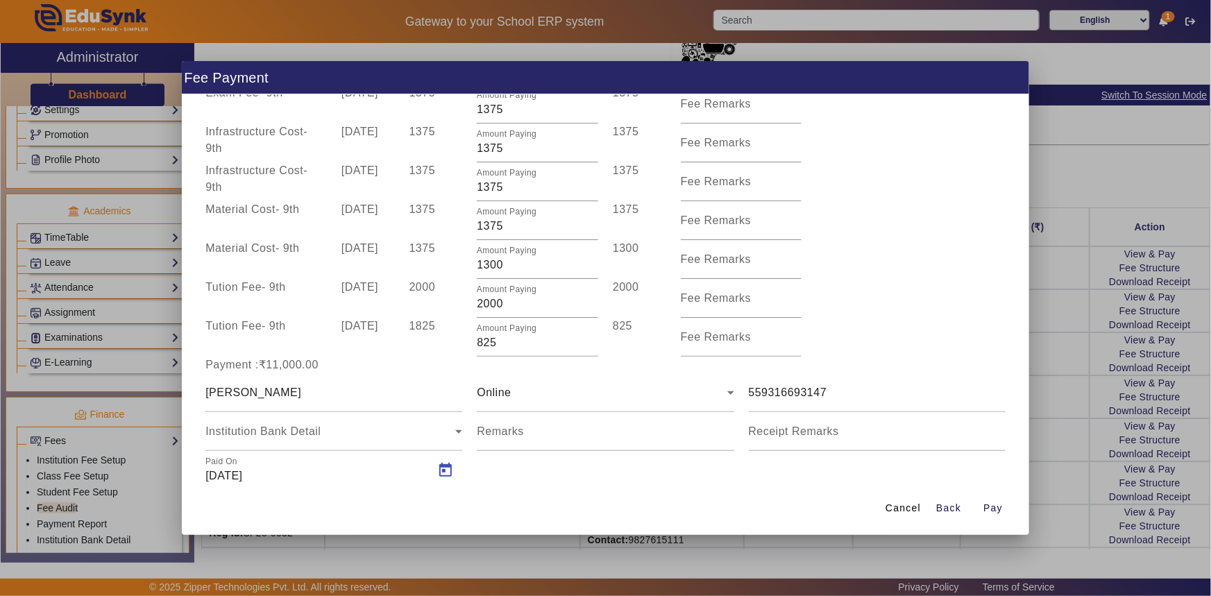
type input "15/08/2025"
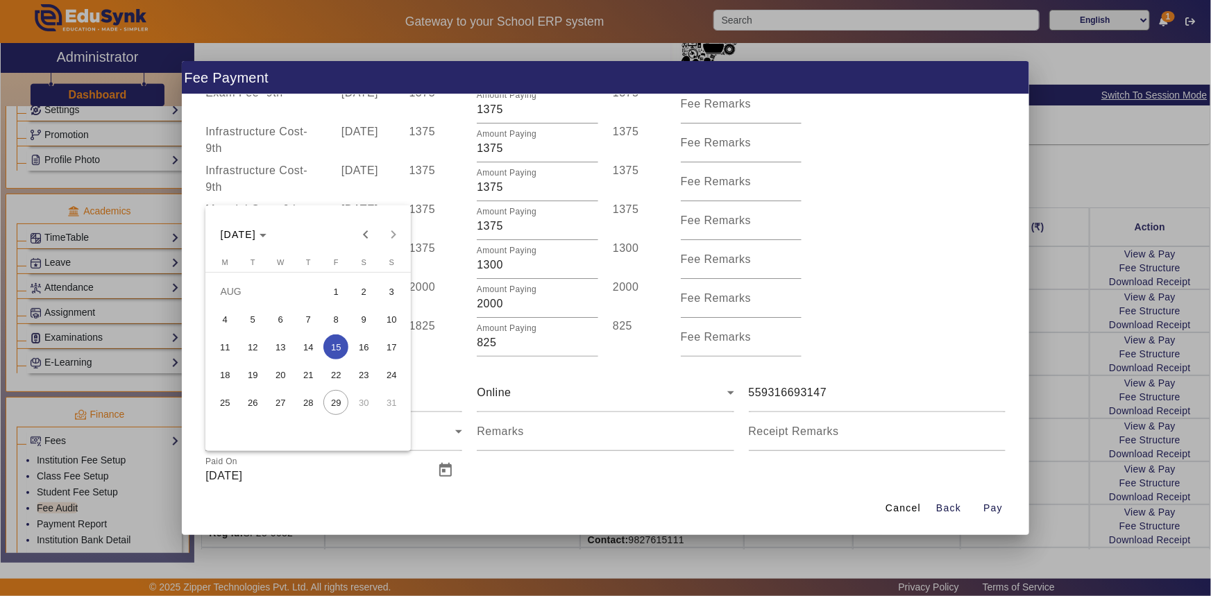
scroll to position [137, 0]
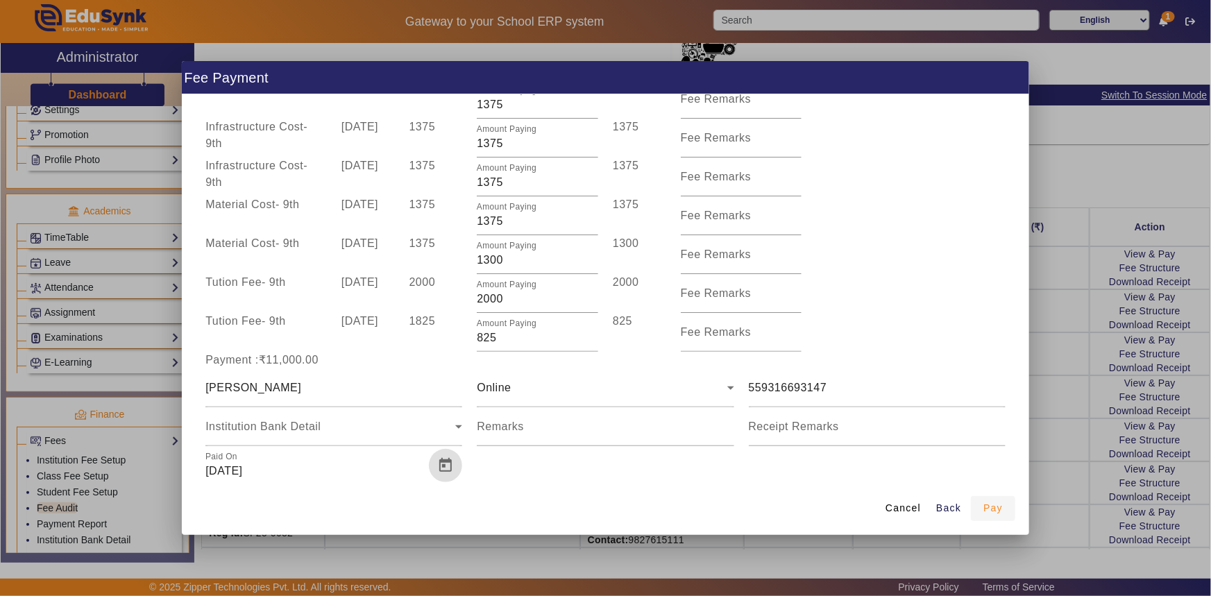
click at [990, 513] on span "Pay" at bounding box center [992, 508] width 19 height 15
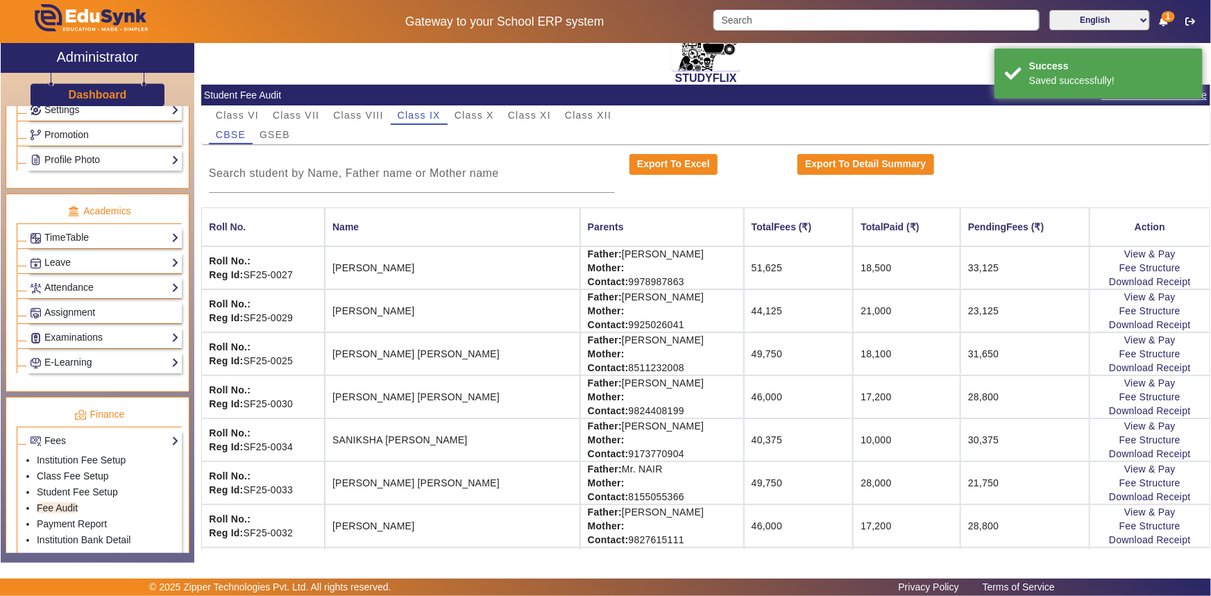
scroll to position [0, 0]
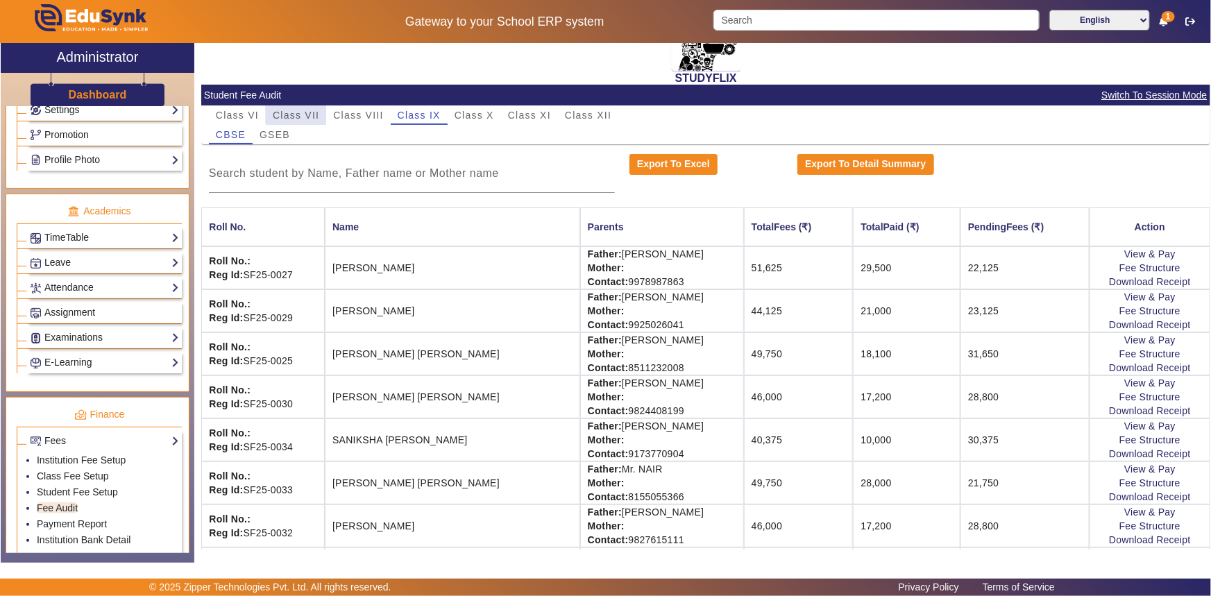
click at [297, 110] on span "Class VII" at bounding box center [296, 115] width 46 height 10
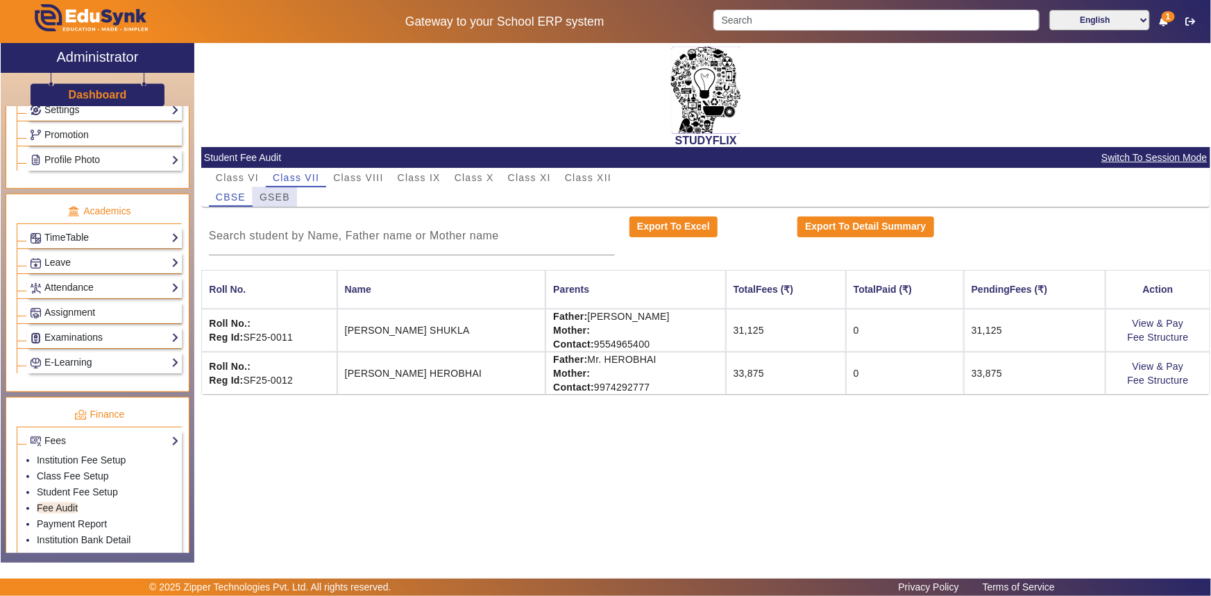
click at [280, 194] on span "GSEB" at bounding box center [275, 197] width 31 height 10
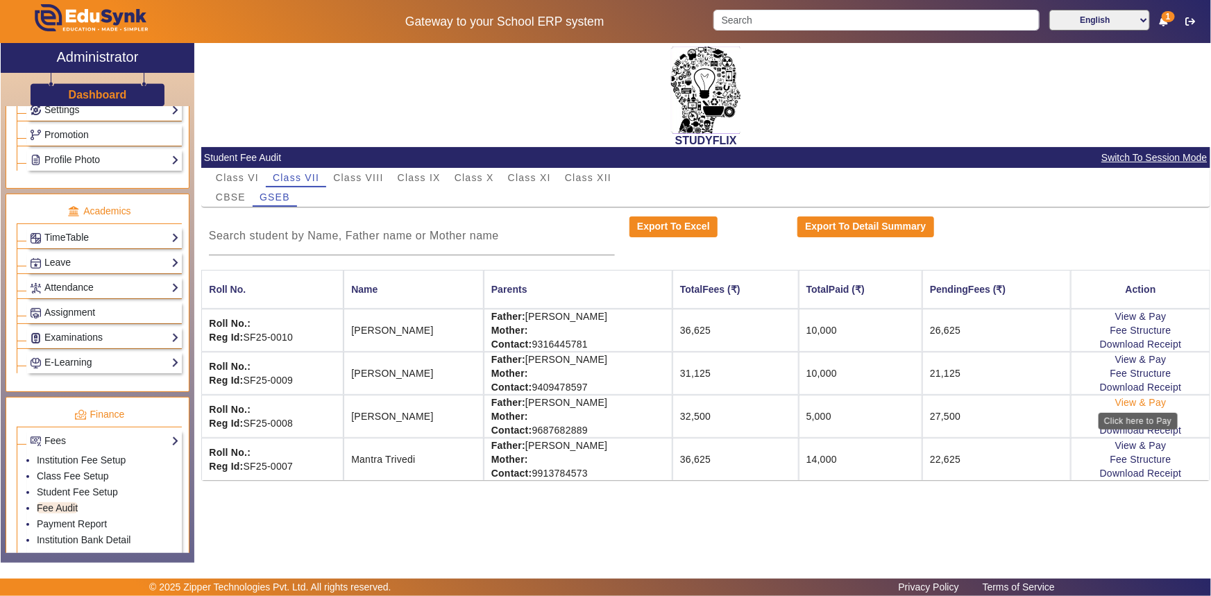
click at [1155, 401] on link "View & Pay" at bounding box center [1140, 402] width 51 height 11
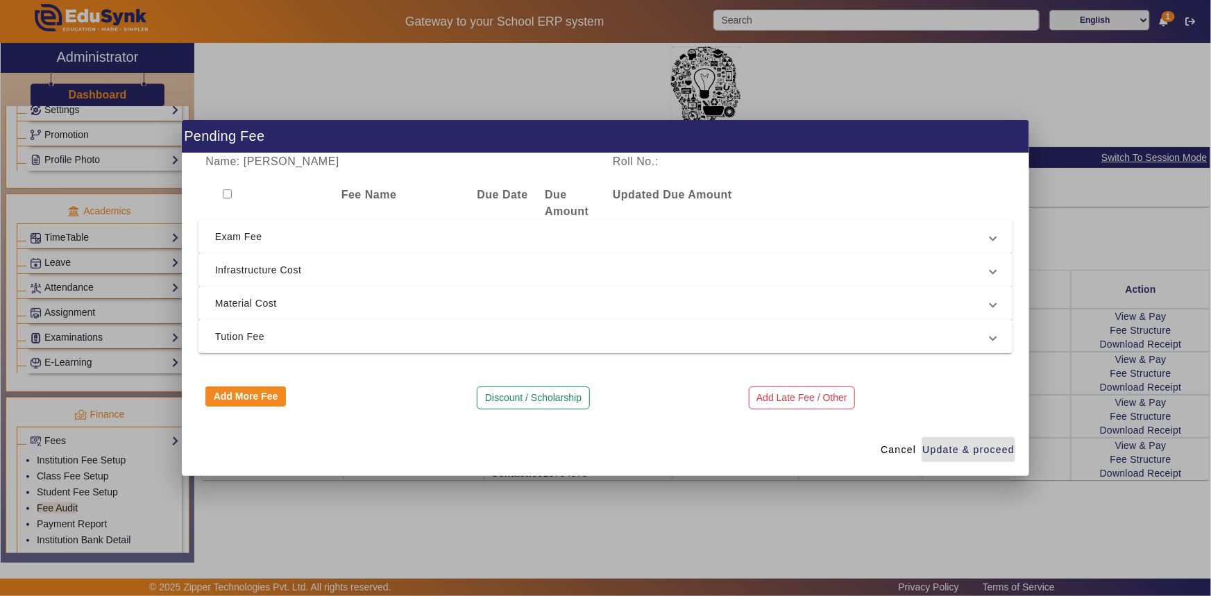
click at [274, 332] on span "Tution Fee" at bounding box center [603, 336] width 776 height 17
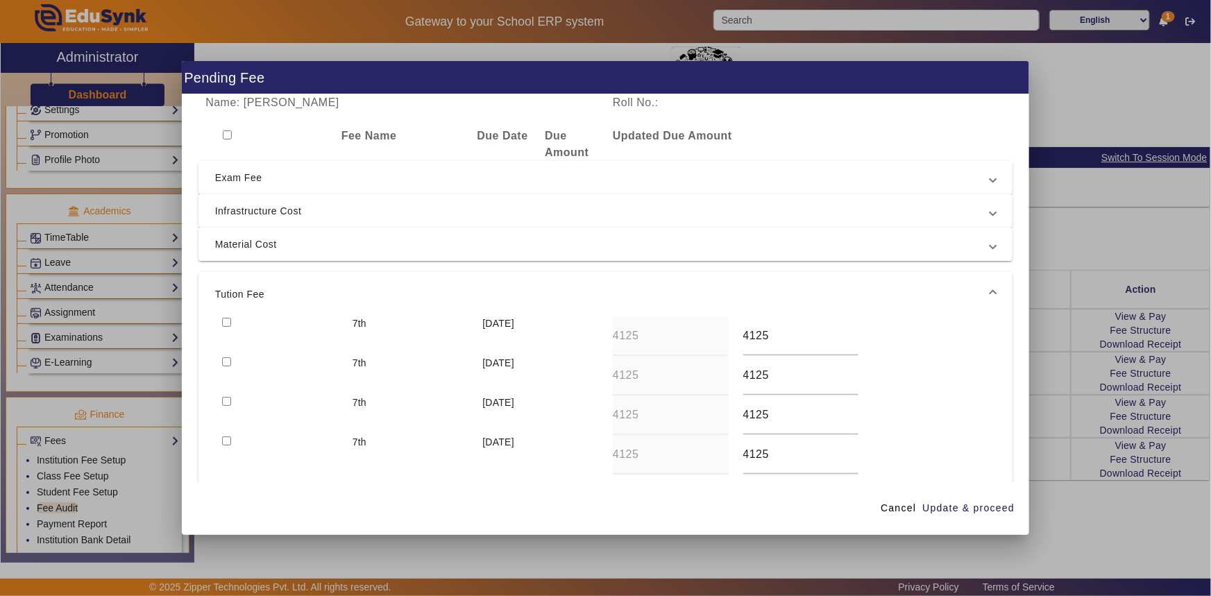
click at [226, 320] on input "checkbox" at bounding box center [226, 322] width 9 height 9
checkbox input "true"
click at [225, 361] on input "checkbox" at bounding box center [226, 361] width 9 height 9
checkbox input "true"
click at [244, 249] on span "Material Cost" at bounding box center [603, 244] width 776 height 17
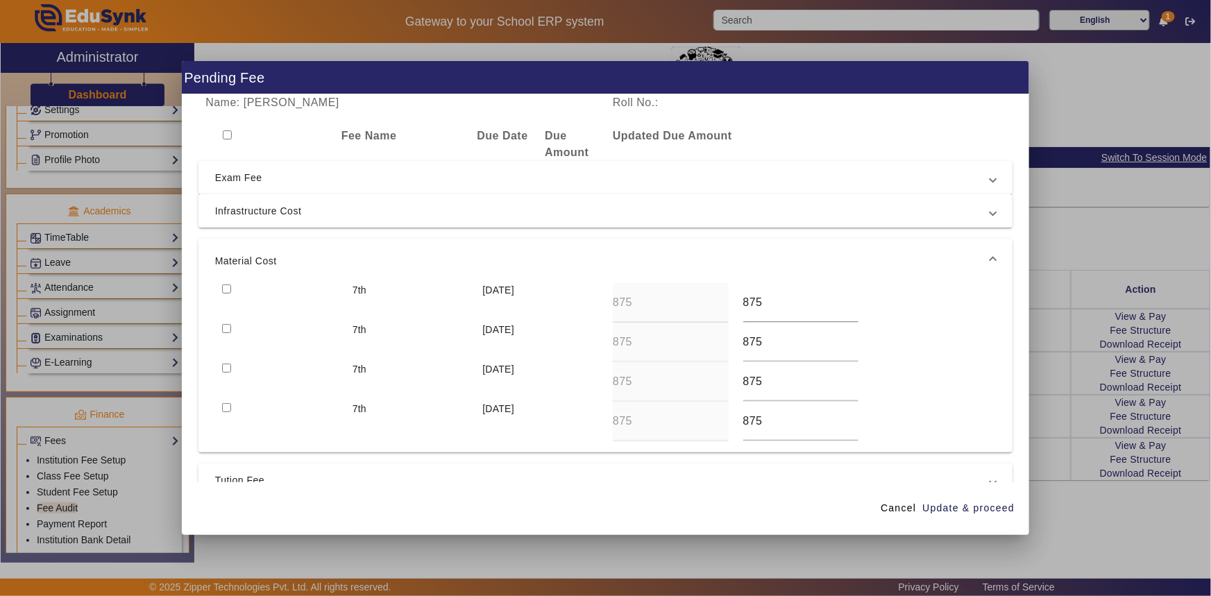
click at [228, 285] on input "checkbox" at bounding box center [226, 289] width 9 height 9
checkbox input "true"
click at [239, 219] on span "Infrastructure Cost" at bounding box center [603, 211] width 776 height 17
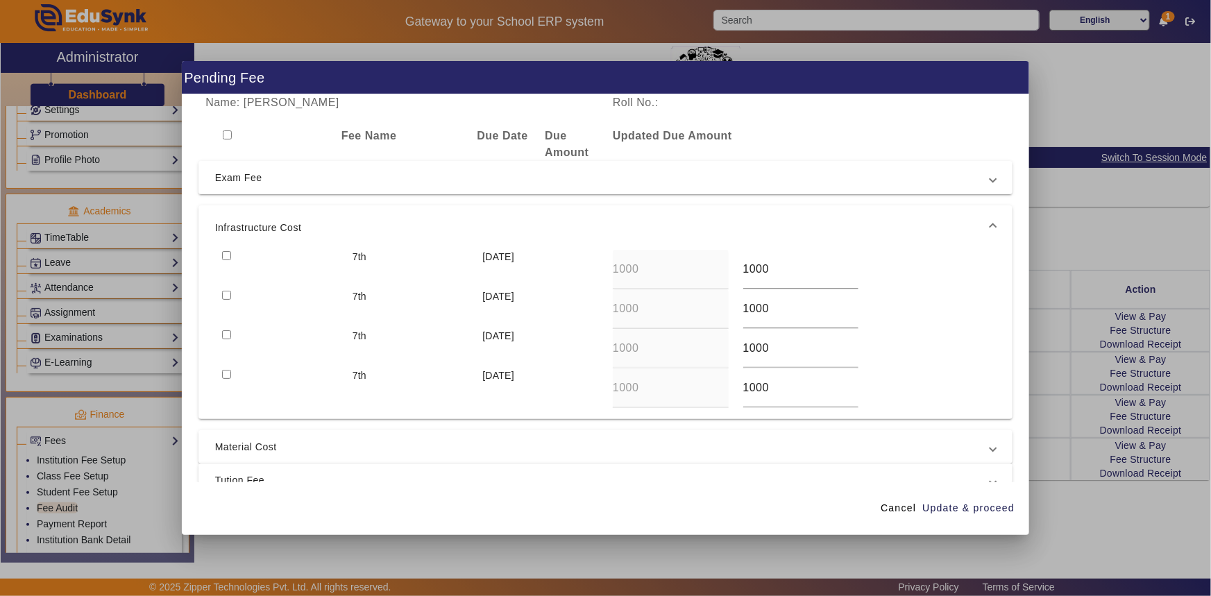
click at [227, 254] on input "checkbox" at bounding box center [226, 255] width 9 height 9
checkbox input "true"
click at [952, 505] on span "Update & proceed" at bounding box center [968, 508] width 92 height 15
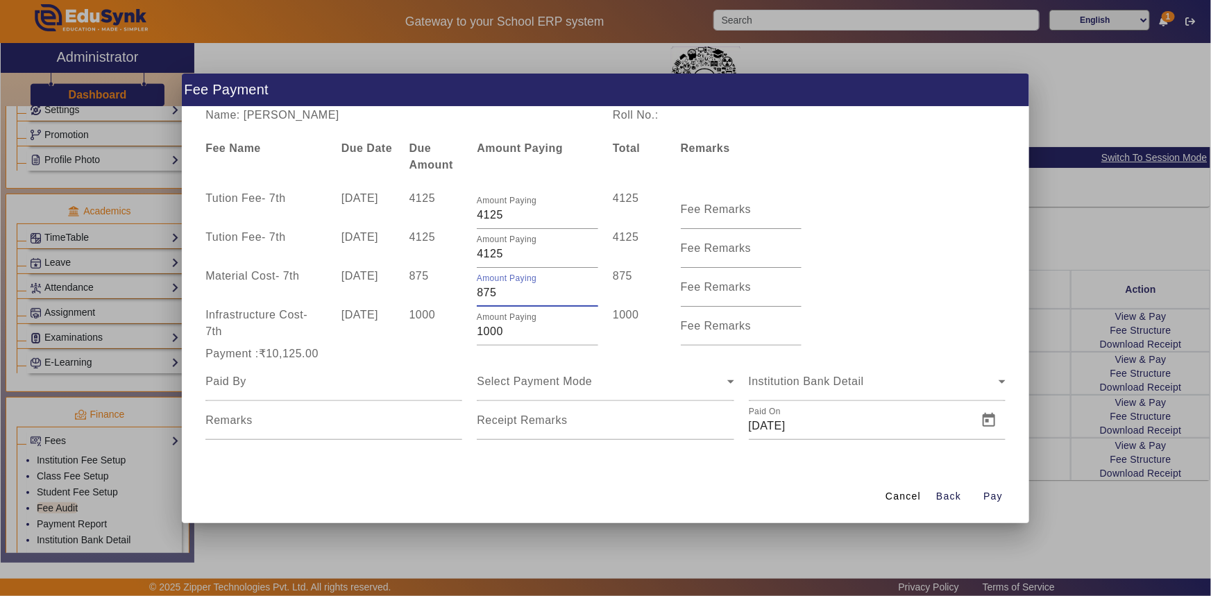
drag, startPoint x: 479, startPoint y: 294, endPoint x: 500, endPoint y: 294, distance: 21.5
click at [500, 294] on input "875" at bounding box center [537, 293] width 121 height 17
click at [398, 332] on div "[DATE]" at bounding box center [368, 326] width 68 height 39
drag, startPoint x: 485, startPoint y: 291, endPoint x: 508, endPoint y: 291, distance: 22.9
click at [508, 291] on input "725" at bounding box center [537, 293] width 121 height 17
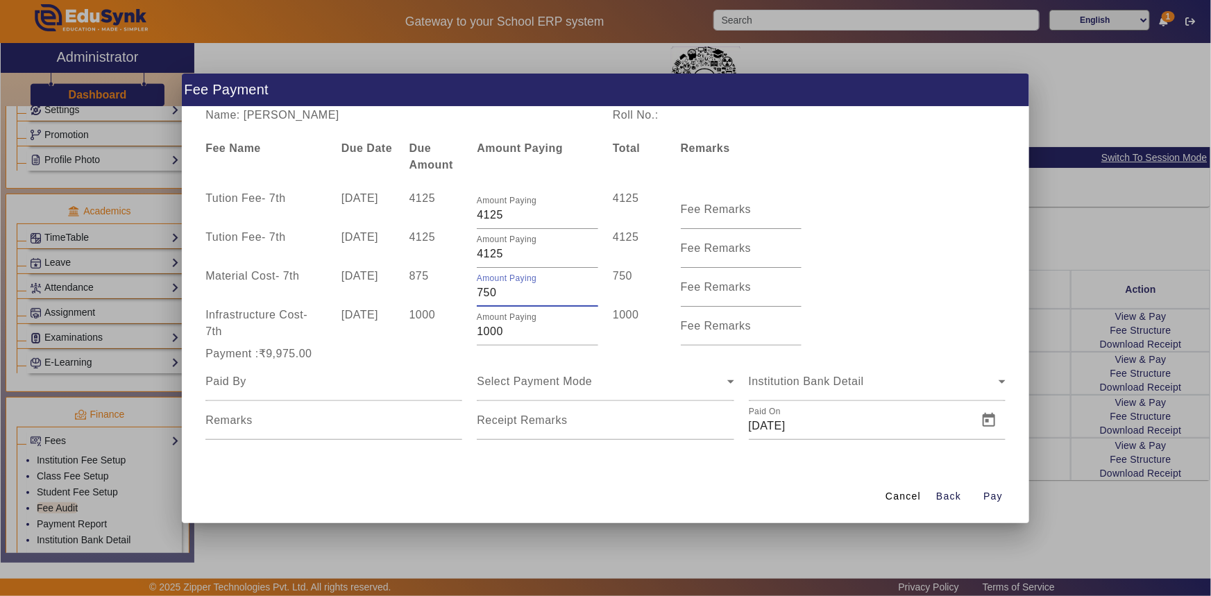
type input "750"
click at [453, 304] on div "875" at bounding box center [436, 287] width 68 height 39
click at [264, 382] on input at bounding box center [333, 381] width 257 height 17
type input "Mehulkumar Shah"
click at [511, 382] on span "Select Payment Mode" at bounding box center [534, 381] width 115 height 12
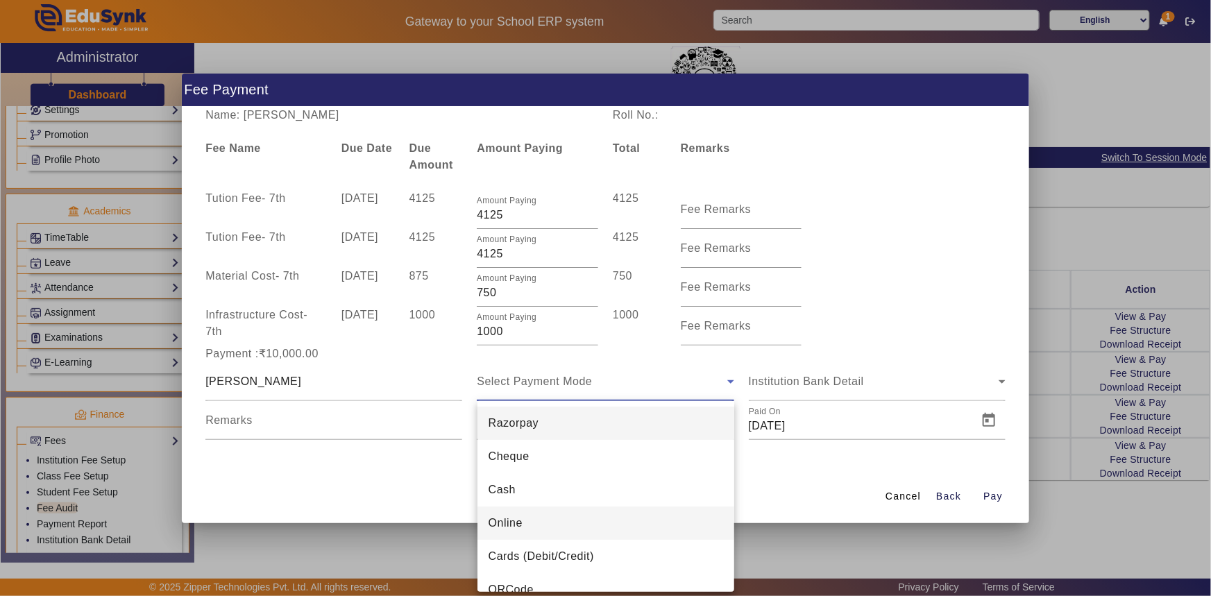
click at [504, 515] on span "Online" at bounding box center [506, 523] width 34 height 17
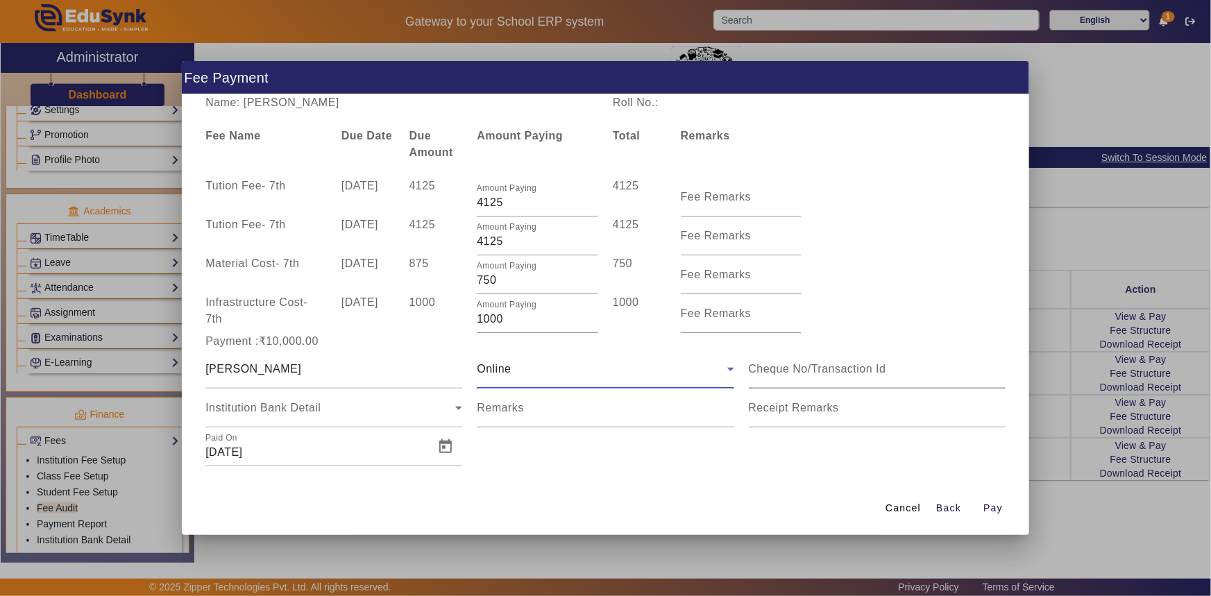
click at [765, 376] on input at bounding box center [877, 369] width 257 height 17
type input "559333491899"
click at [439, 452] on span "Open calendar" at bounding box center [445, 446] width 33 height 33
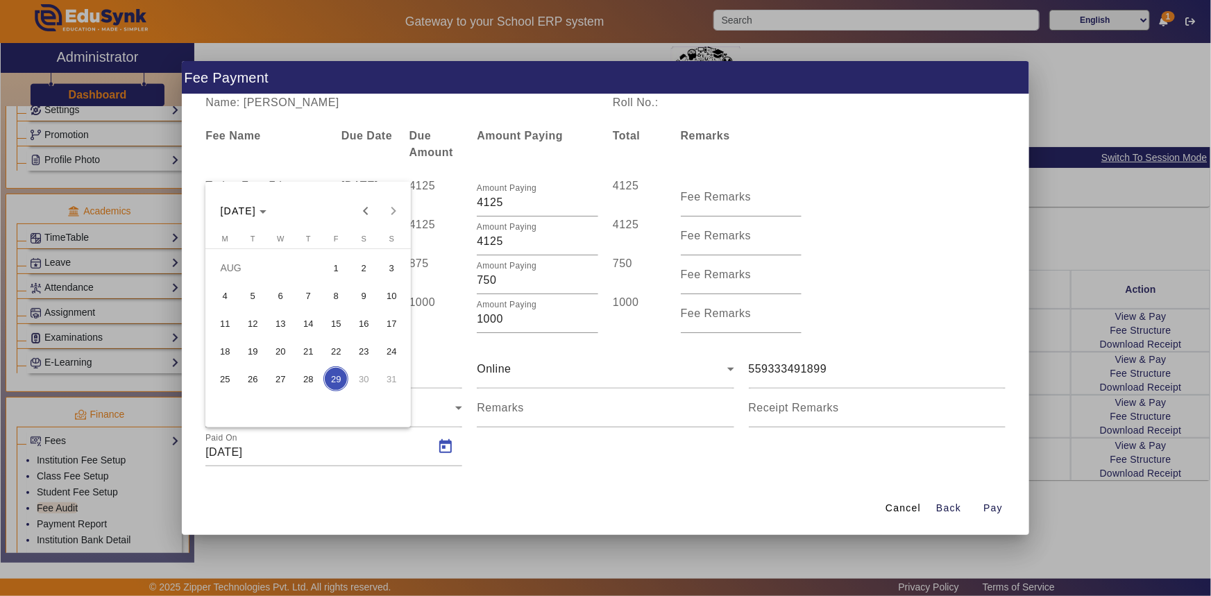
click at [333, 327] on span "15" at bounding box center [335, 323] width 25 height 25
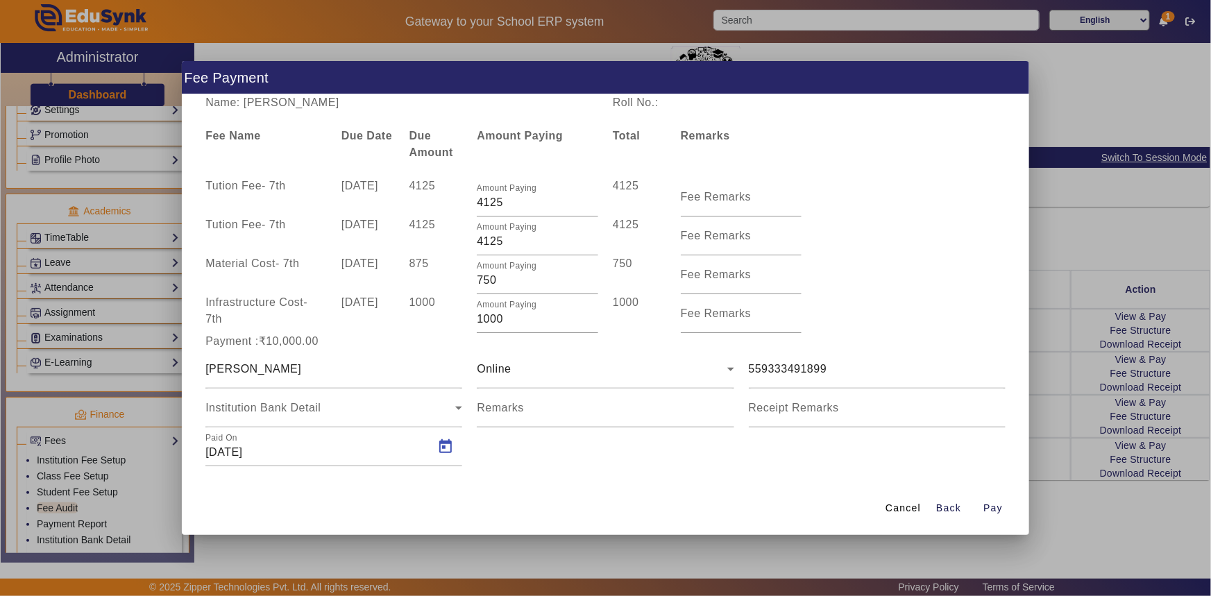
type input "15/08/2025"
click at [1006, 511] on span "button" at bounding box center [993, 508] width 44 height 33
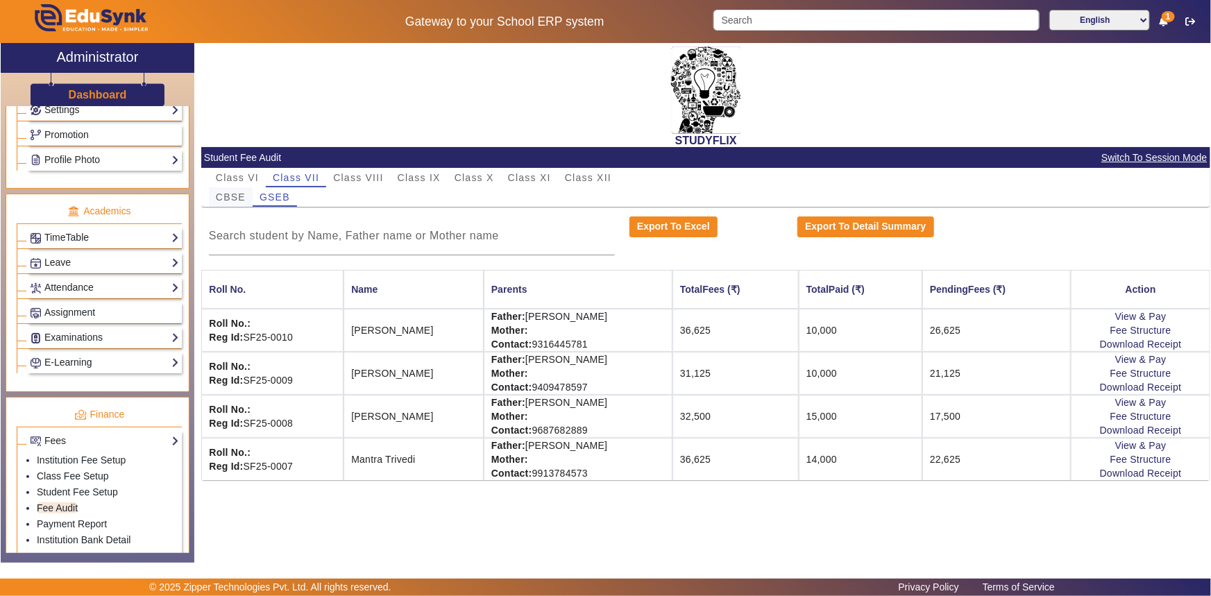
click at [244, 201] on span "CBSE" at bounding box center [231, 197] width 30 height 10
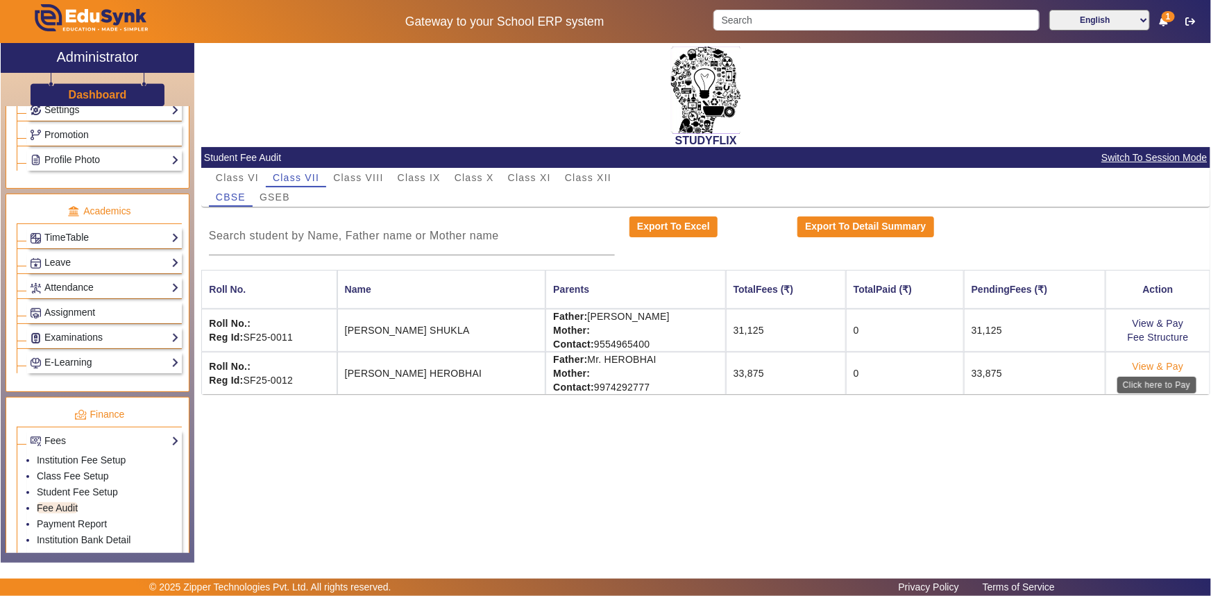
click at [1178, 365] on link "View & Pay" at bounding box center [1158, 366] width 51 height 11
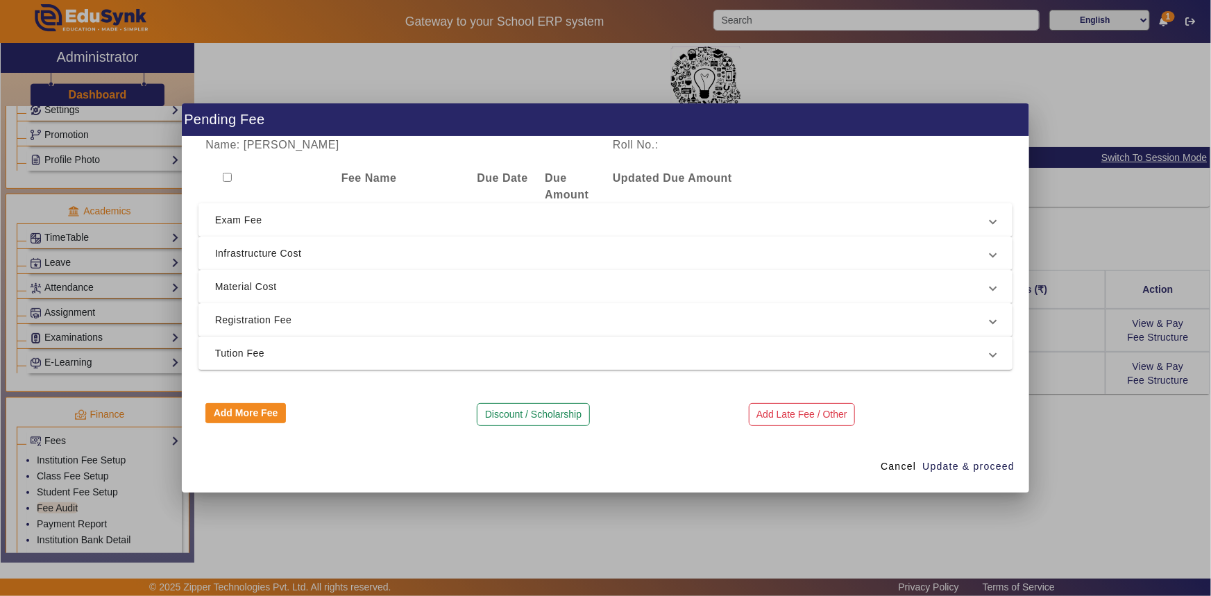
click at [237, 346] on span "Tution Fee" at bounding box center [603, 353] width 776 height 17
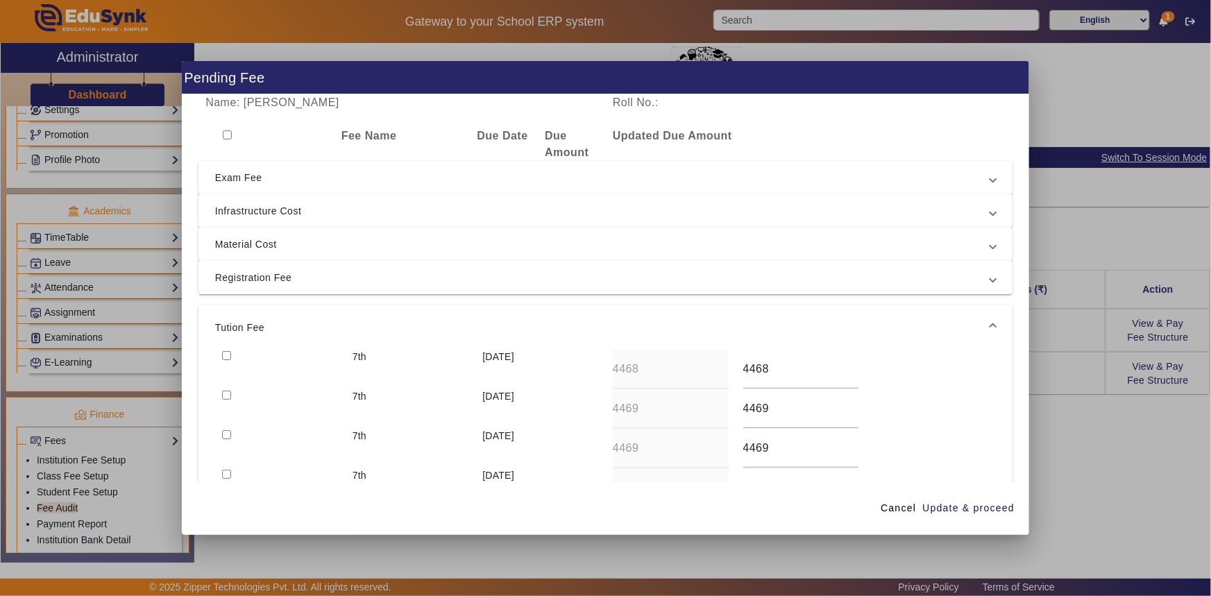
click at [224, 353] on input "checkbox" at bounding box center [226, 355] width 9 height 9
checkbox input "true"
click at [235, 246] on span "Material Cost" at bounding box center [603, 244] width 776 height 17
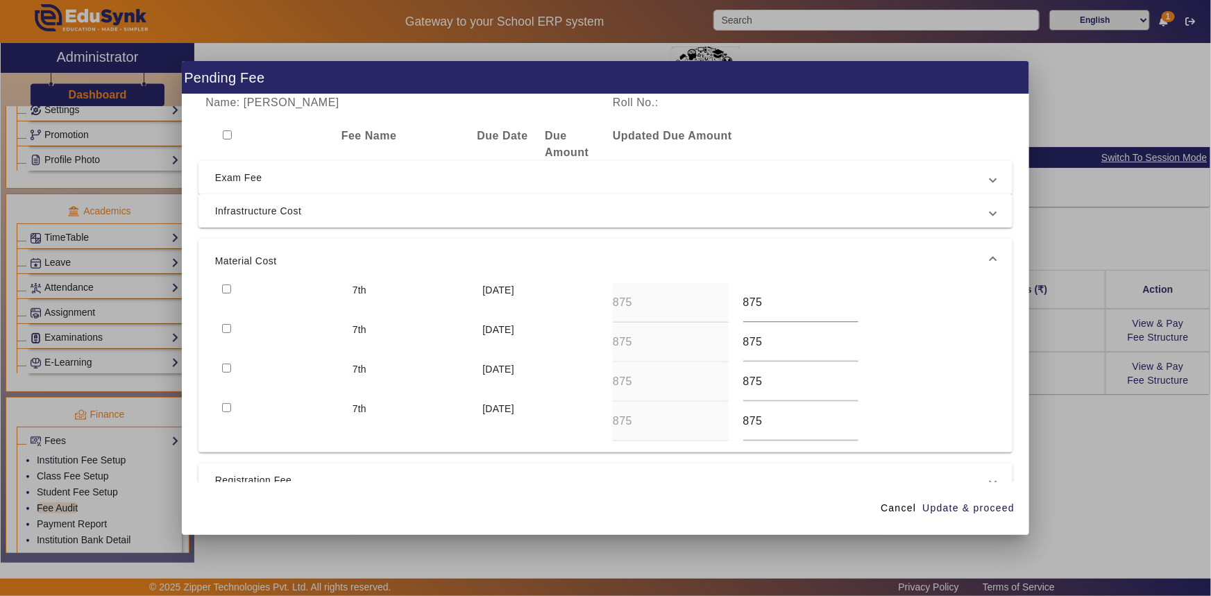
click at [232, 285] on div at bounding box center [280, 303] width 130 height 40
click at [226, 287] on input "checkbox" at bounding box center [226, 289] width 9 height 9
checkbox input "true"
click at [940, 509] on span "Update & proceed" at bounding box center [968, 508] width 92 height 15
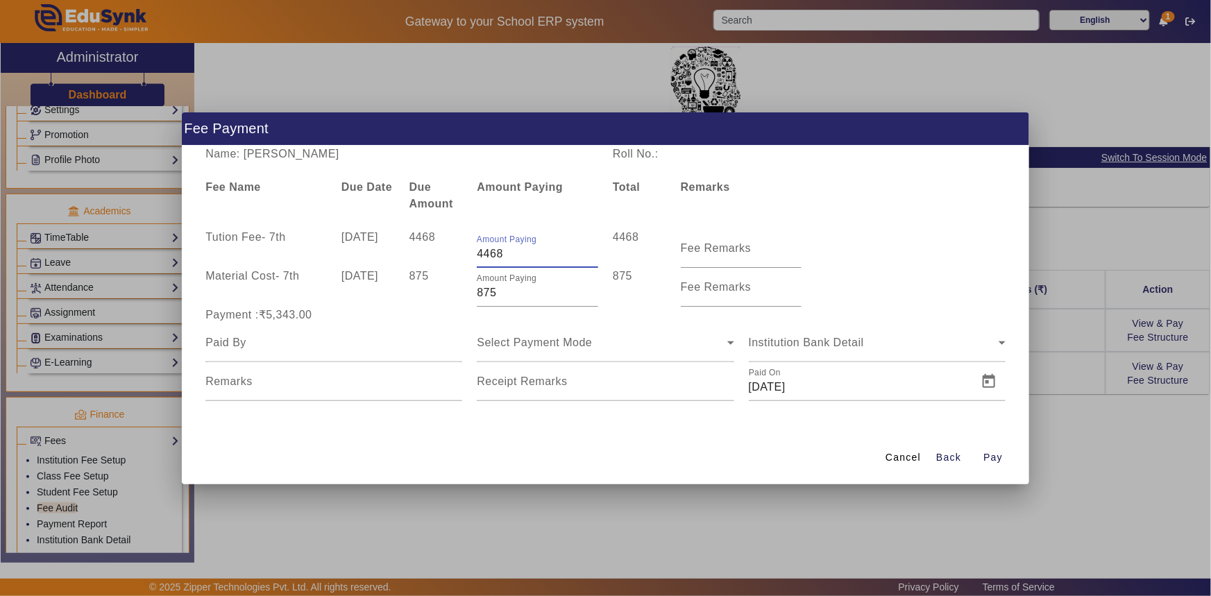
click at [482, 255] on input "4468" at bounding box center [537, 254] width 121 height 17
click at [485, 255] on input "4468" at bounding box center [537, 254] width 121 height 17
type input "4168"
click at [429, 285] on div "875" at bounding box center [436, 287] width 68 height 39
drag, startPoint x: 484, startPoint y: 291, endPoint x: 500, endPoint y: 291, distance: 16.0
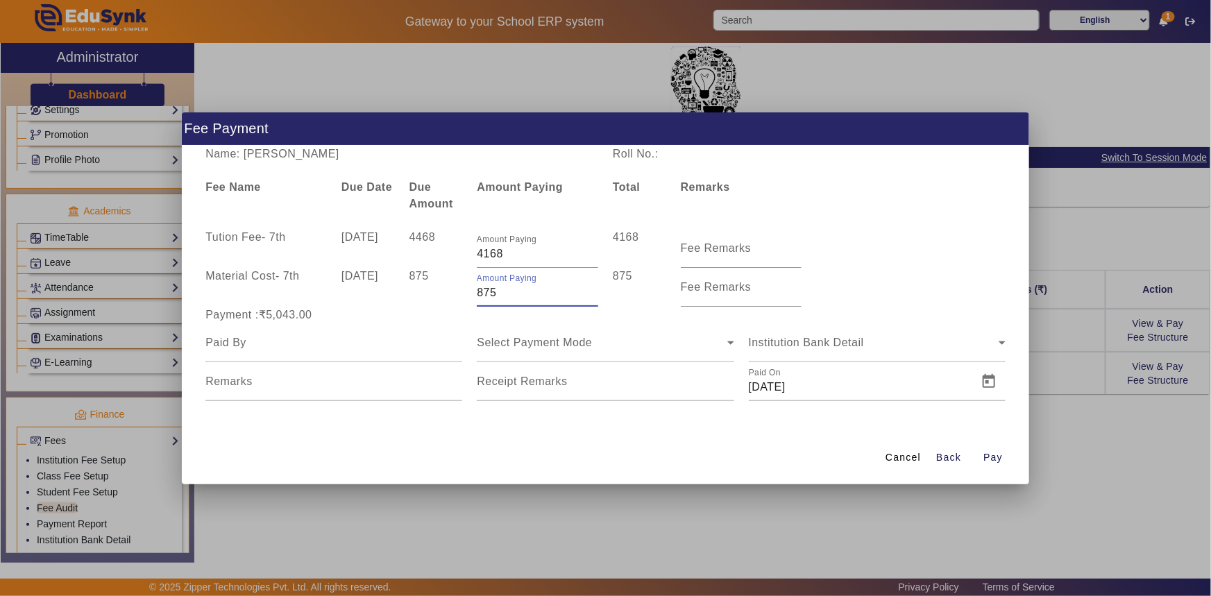
click at [500, 291] on input "875" at bounding box center [537, 293] width 121 height 17
click at [479, 314] on div "Payment :₹5,014.00" at bounding box center [605, 315] width 815 height 17
drag, startPoint x: 486, startPoint y: 293, endPoint x: 505, endPoint y: 293, distance: 19.4
click at [505, 293] on input "846" at bounding box center [537, 293] width 121 height 17
click at [466, 325] on div at bounding box center [333, 342] width 271 height 39
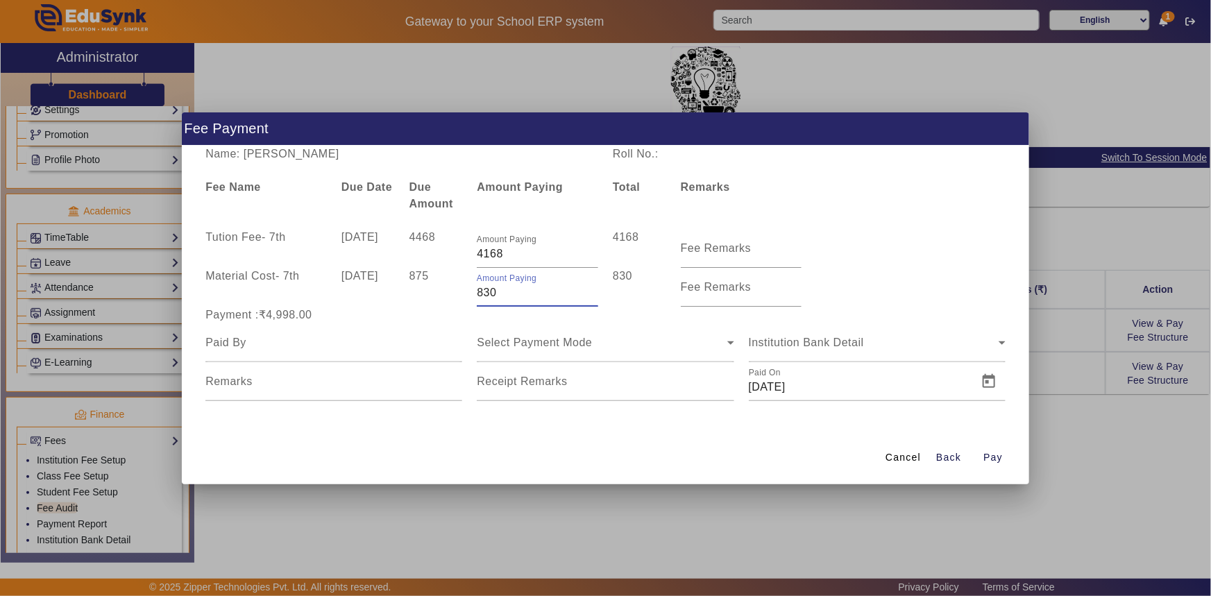
drag, startPoint x: 486, startPoint y: 291, endPoint x: 500, endPoint y: 292, distance: 14.6
click at [500, 292] on input "830" at bounding box center [537, 293] width 121 height 17
type input "832"
click at [434, 314] on div "Payment :₹4,998.00" at bounding box center [333, 315] width 271 height 17
click at [296, 151] on div "Name: TILWANI VIHAN HEROBHAI" at bounding box center [401, 154] width 407 height 17
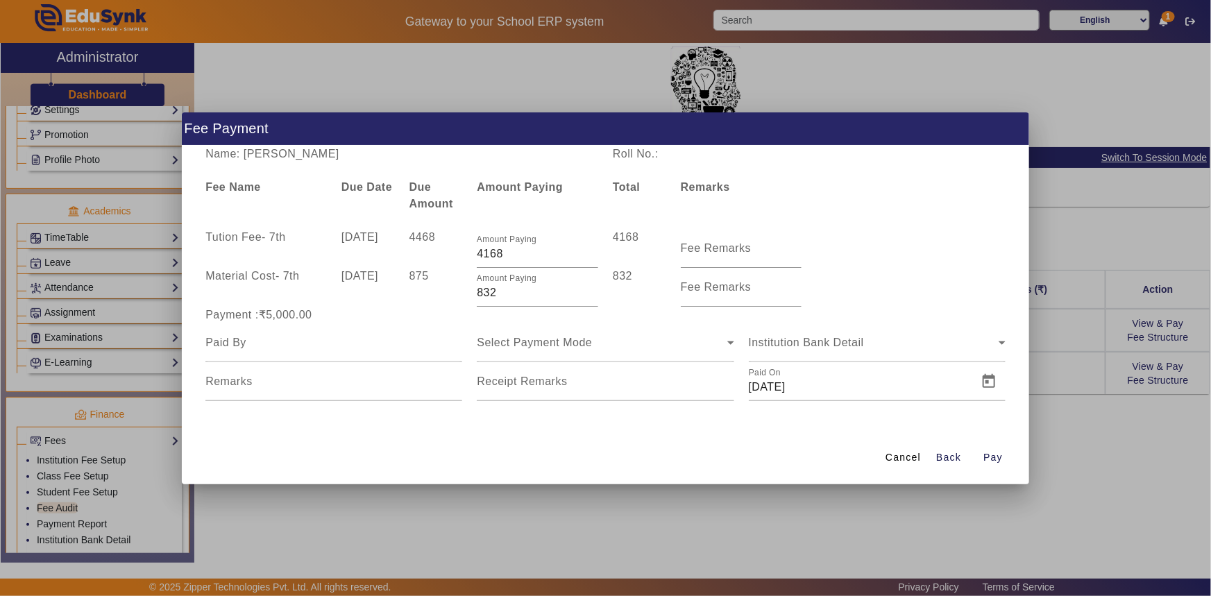
drag, startPoint x: 337, startPoint y: 151, endPoint x: 417, endPoint y: 153, distance: 80.5
click at [417, 153] on div "Name: TILWANI VIHAN HEROBHAI" at bounding box center [401, 154] width 407 height 17
drag, startPoint x: 330, startPoint y: 150, endPoint x: 429, endPoint y: 160, distance: 99.8
click at [429, 160] on div "Name: TILWANI VIHAN HEROBHAI" at bounding box center [401, 154] width 407 height 17
copy div "HEROBHAI"
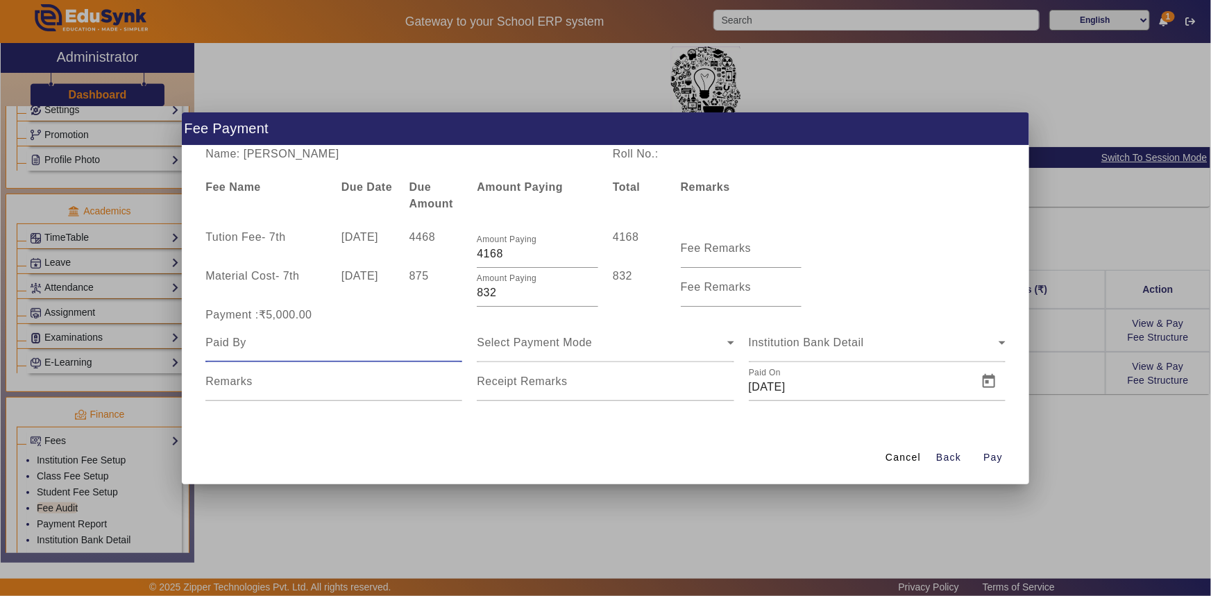
click at [266, 341] on input at bounding box center [333, 342] width 257 height 17
paste input "HEROBHAI"
type input "HEROBHAI"
click at [506, 347] on span "Select Payment Mode" at bounding box center [534, 343] width 115 height 12
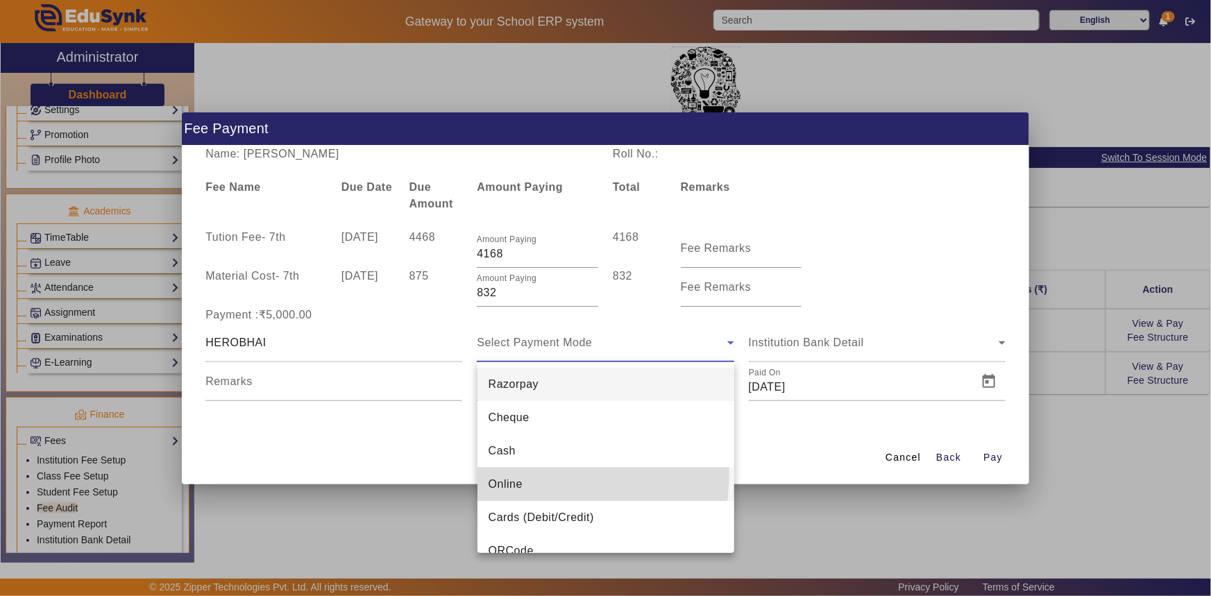
click at [498, 473] on mat-option "Online" at bounding box center [605, 484] width 257 height 33
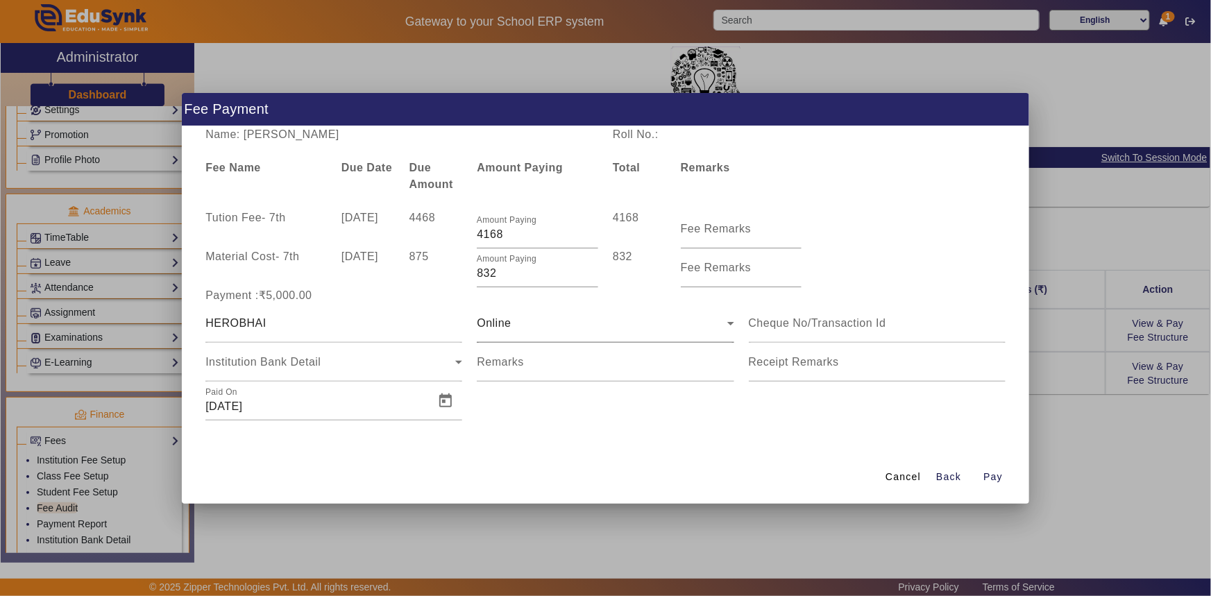
click at [523, 337] on div "Online" at bounding box center [605, 323] width 257 height 39
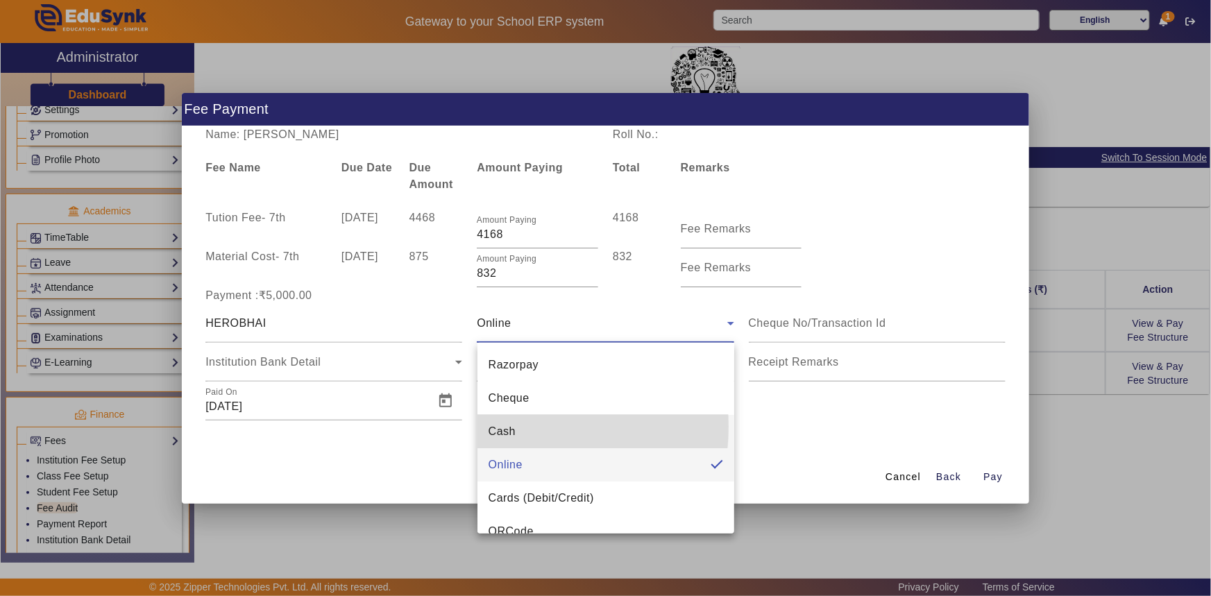
click at [499, 427] on span "Cash" at bounding box center [502, 431] width 27 height 17
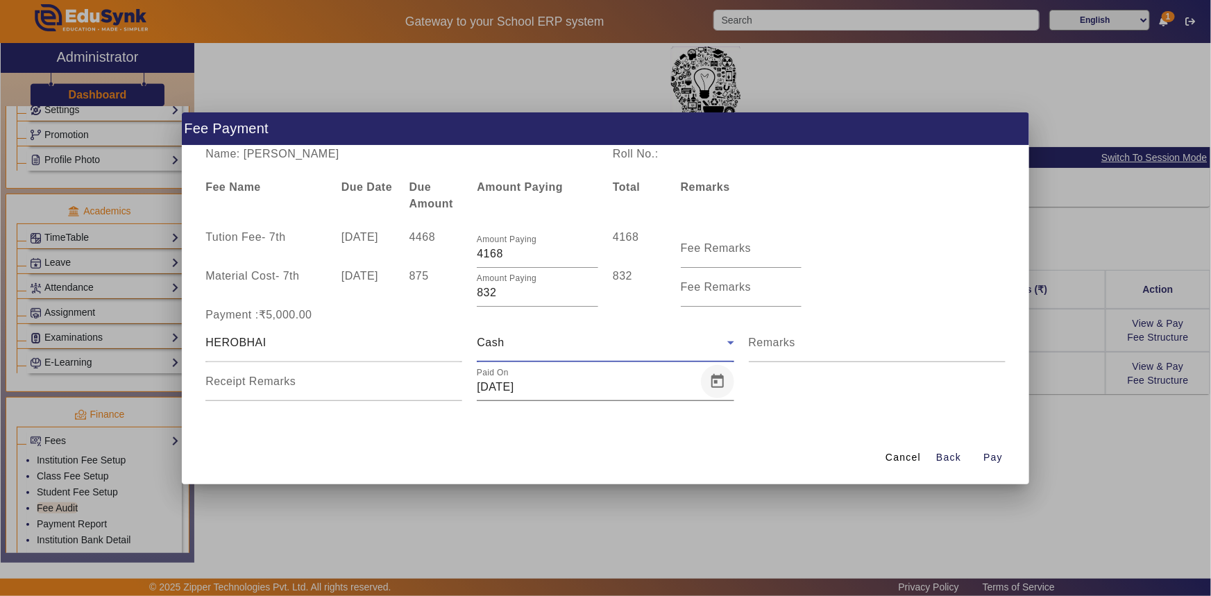
click at [716, 386] on span "Open calendar" at bounding box center [717, 381] width 33 height 33
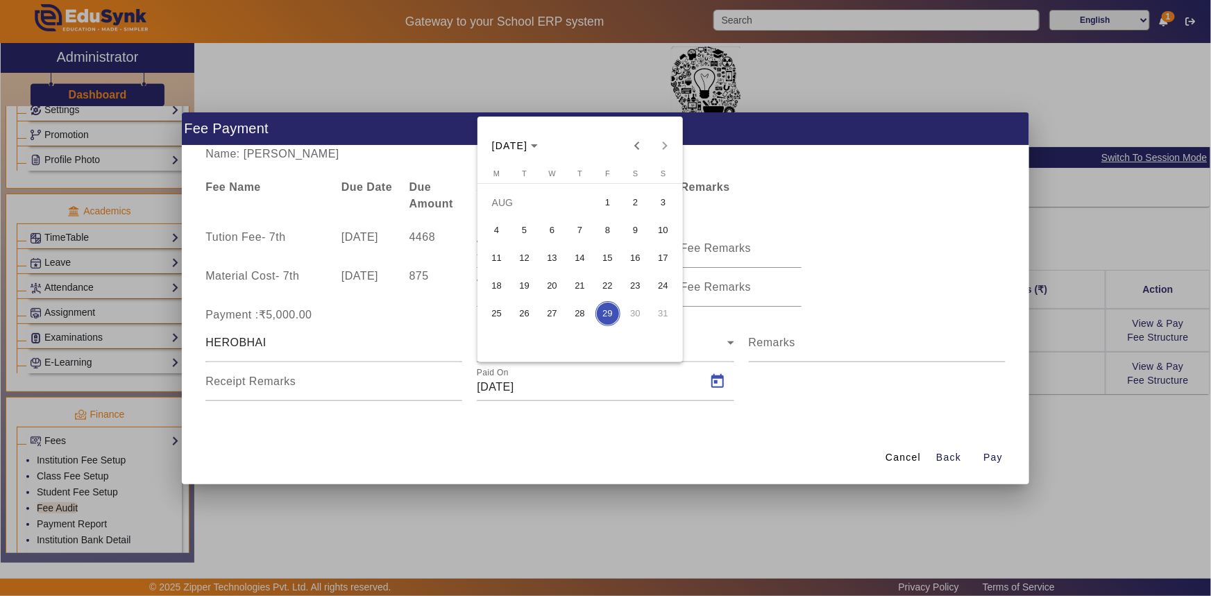
click at [611, 260] on span "15" at bounding box center [607, 258] width 25 height 25
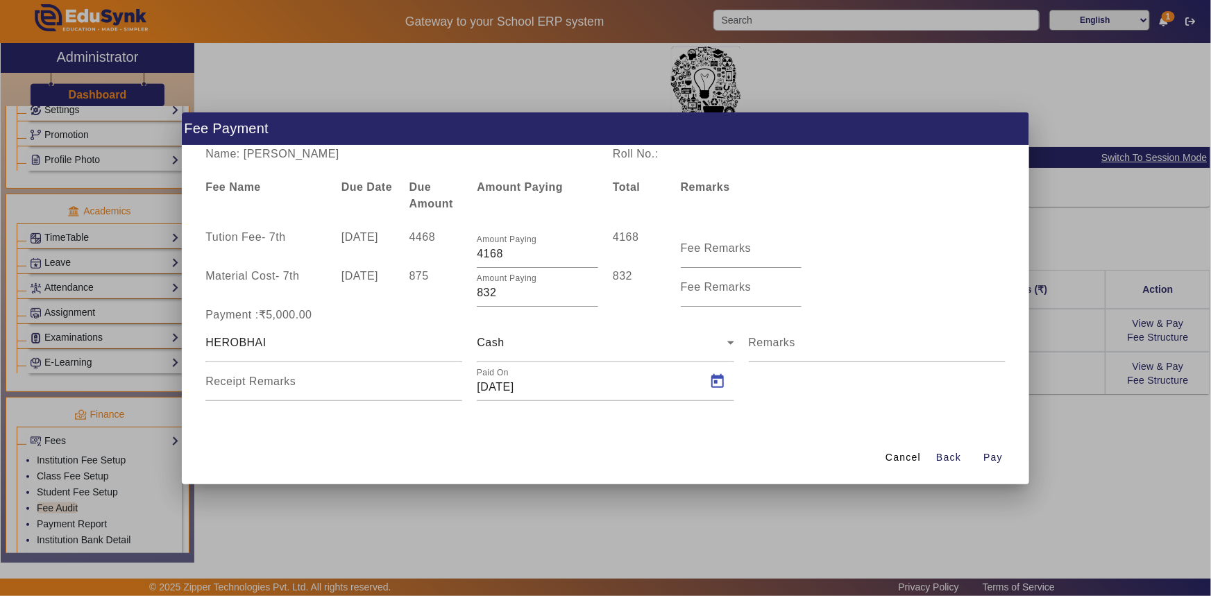
type input "15/08/2025"
click at [986, 457] on span "Pay" at bounding box center [992, 457] width 19 height 15
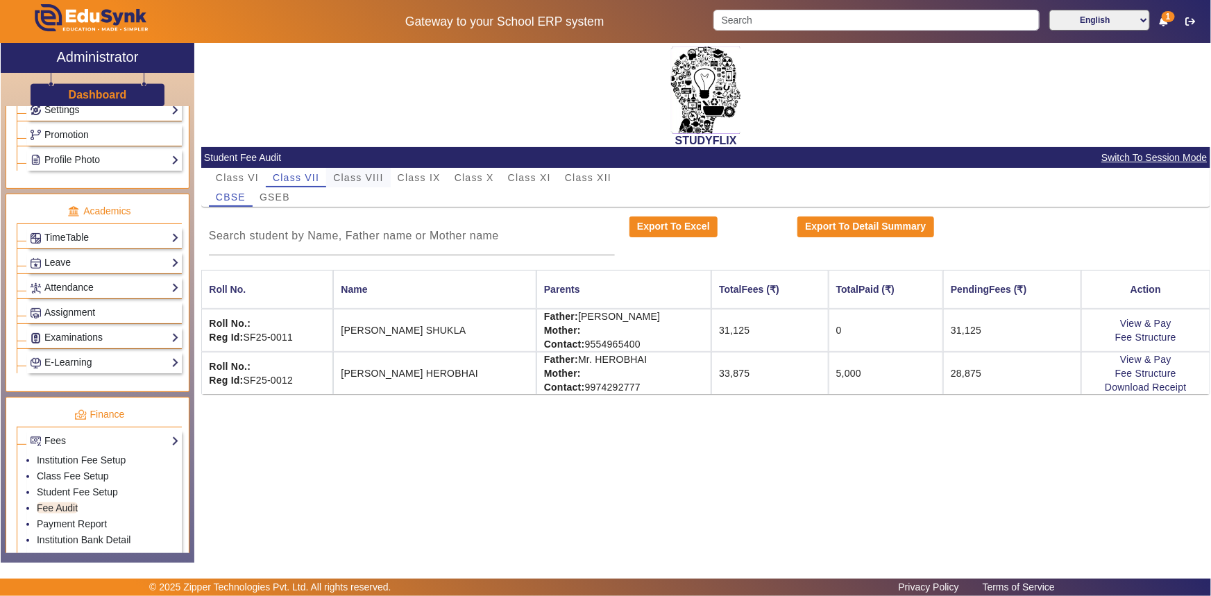
click at [353, 173] on span "Class VIII" at bounding box center [358, 178] width 50 height 10
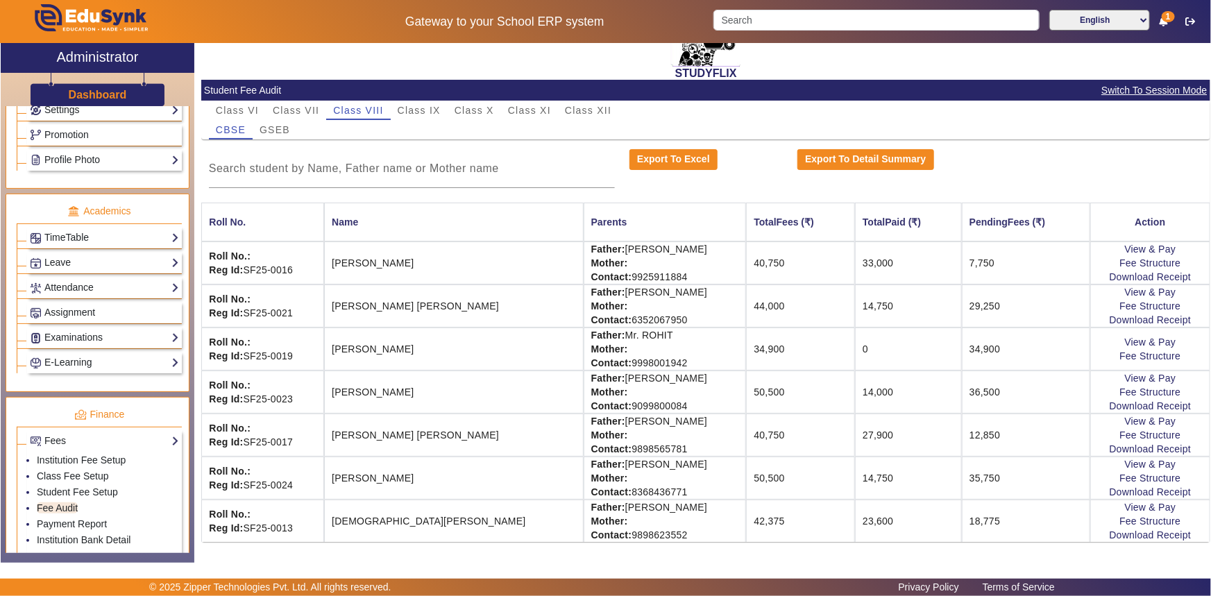
scroll to position [69, 0]
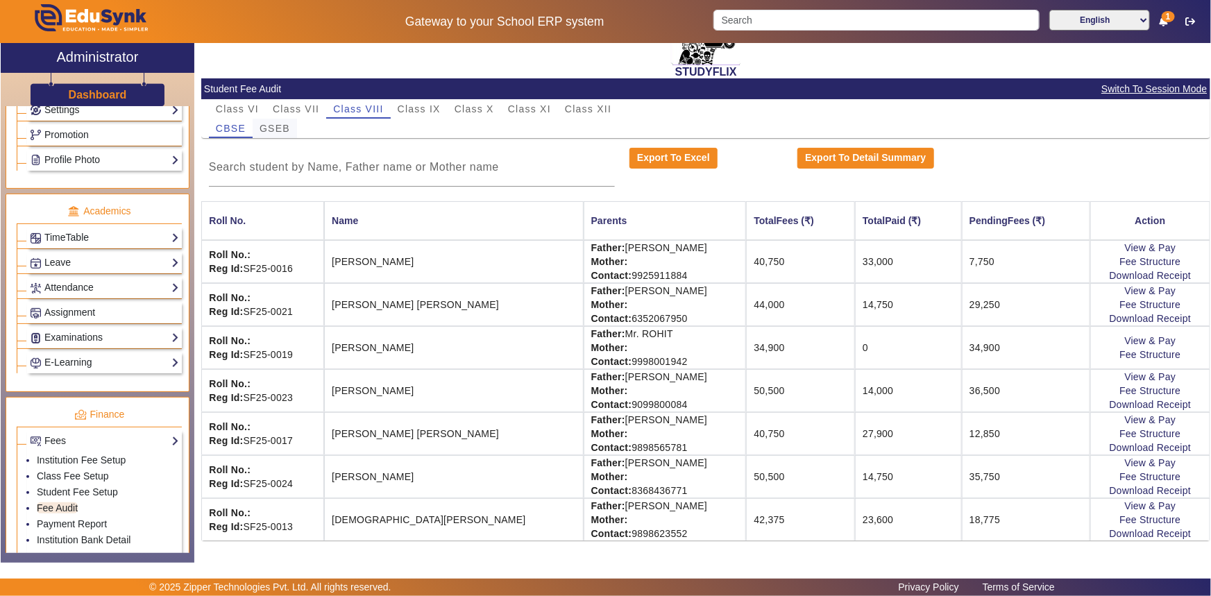
click at [271, 122] on span "GSEB" at bounding box center [275, 128] width 31 height 19
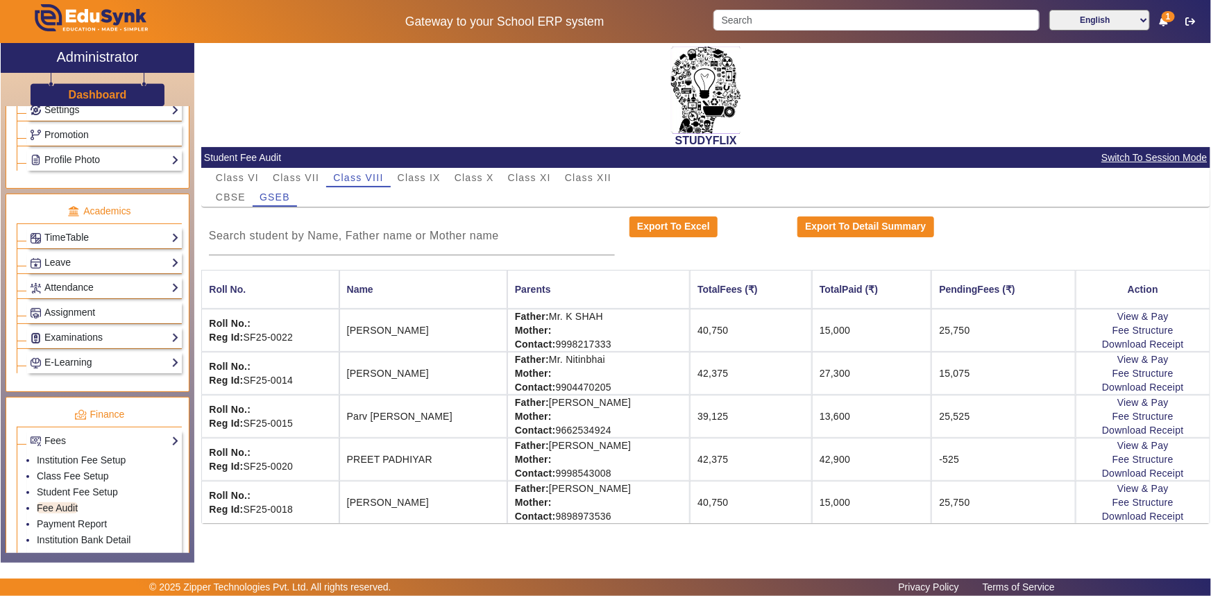
scroll to position [0, 0]
click at [1159, 446] on link "View & Pay" at bounding box center [1142, 445] width 51 height 11
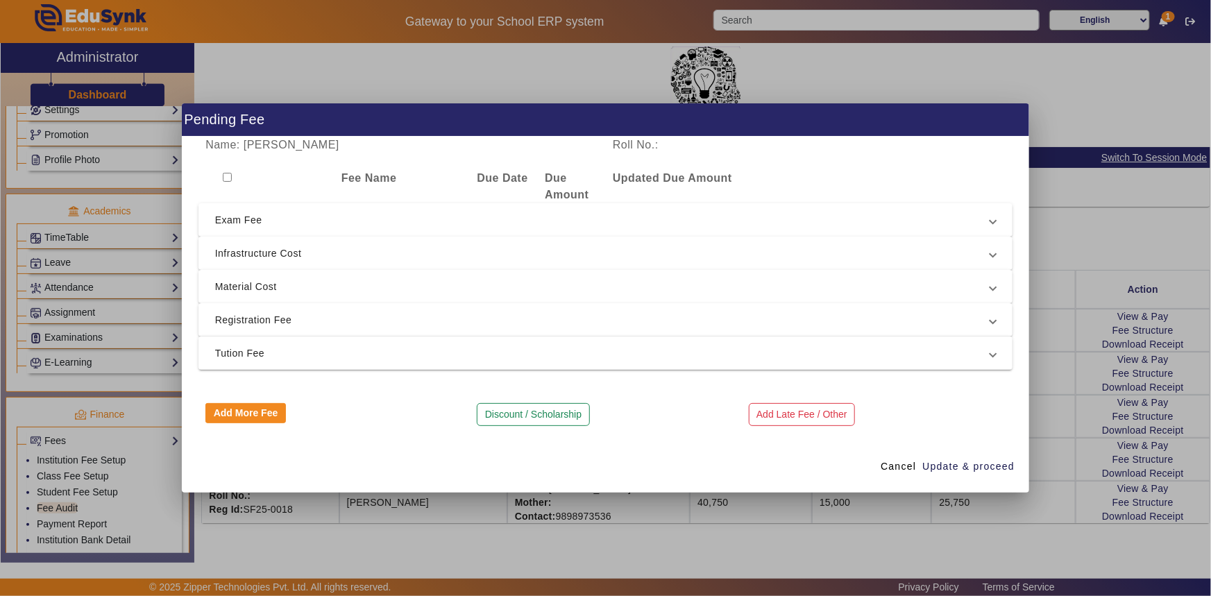
click at [1047, 352] on div at bounding box center [605, 298] width 1211 height 596
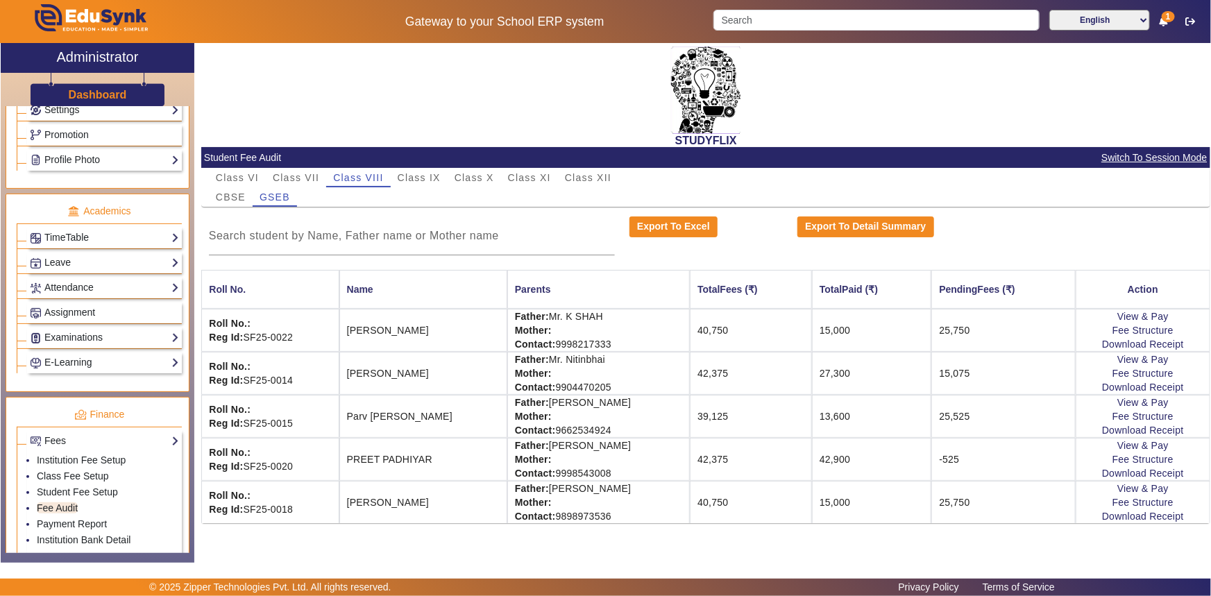
click at [822, 463] on td "42,900" at bounding box center [872, 459] width 120 height 43
click at [1155, 442] on link "View & Pay" at bounding box center [1142, 445] width 51 height 11
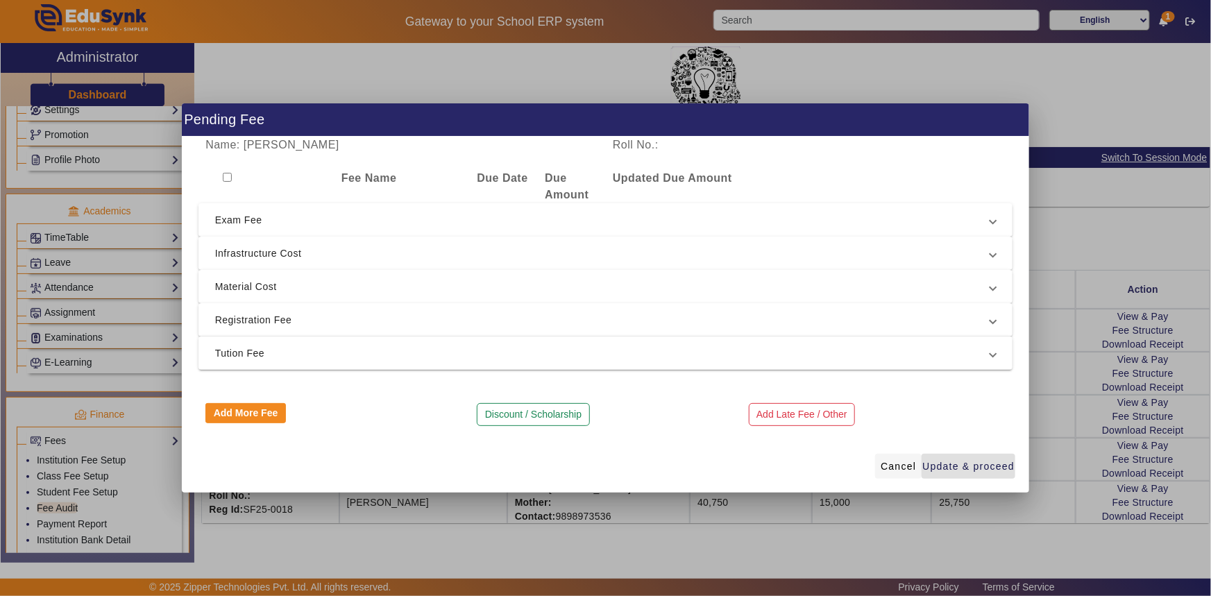
click at [890, 464] on span "Cancel" at bounding box center [898, 466] width 35 height 15
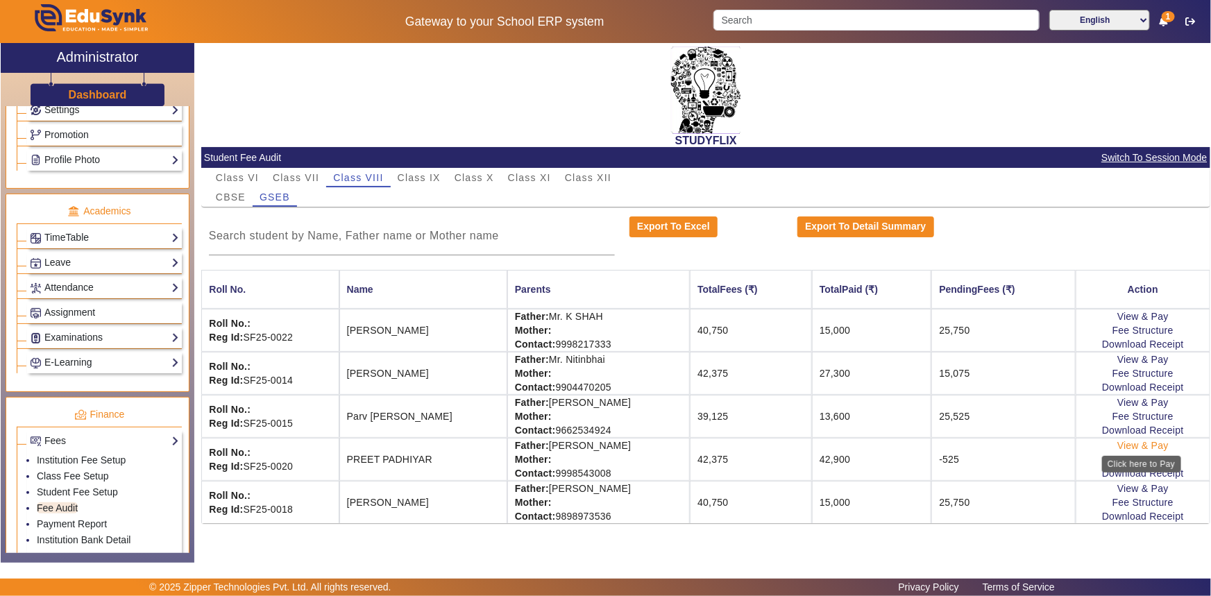
click at [1153, 446] on link "View & Pay" at bounding box center [1142, 445] width 51 height 11
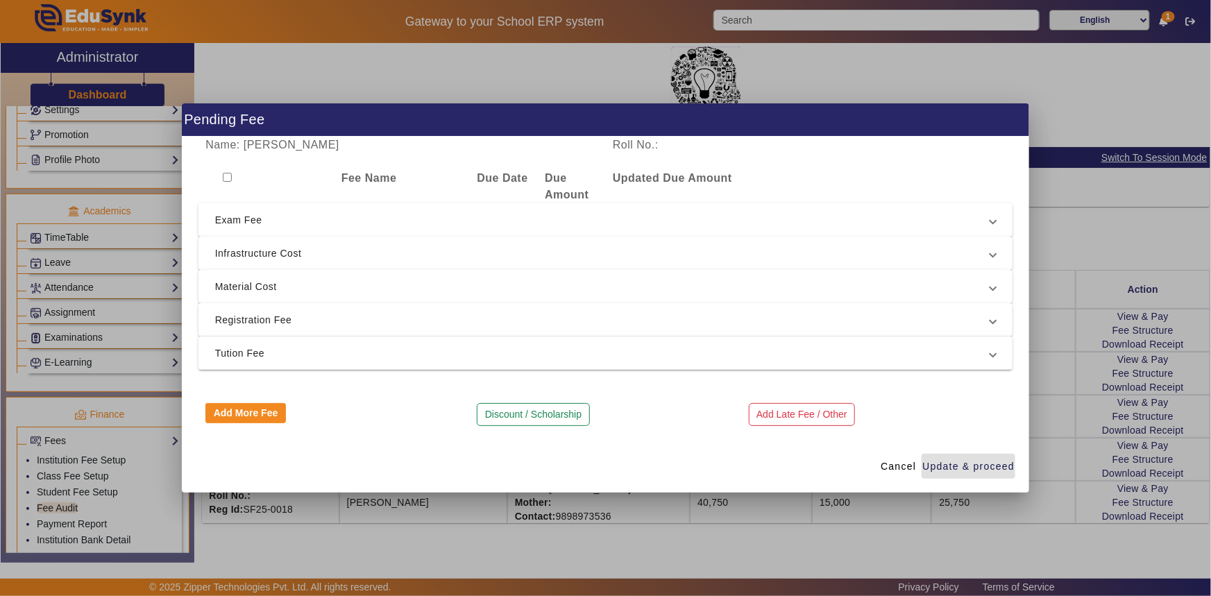
click at [229, 176] on input "checkbox" at bounding box center [227, 177] width 9 height 9
checkbox input "true"
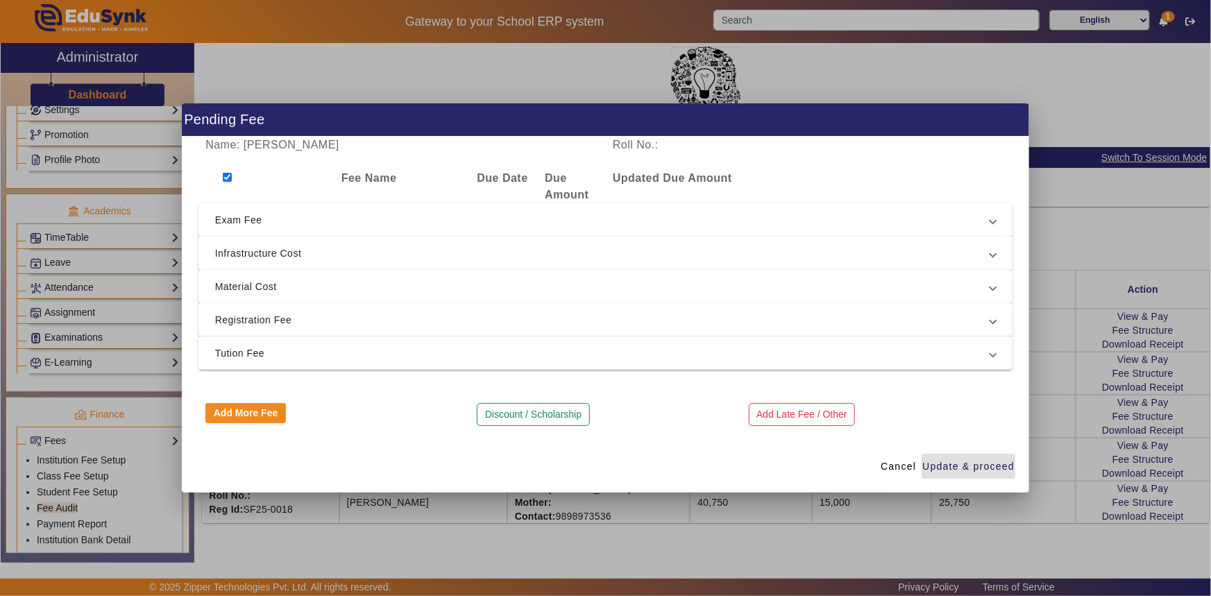
checkbox input "true"
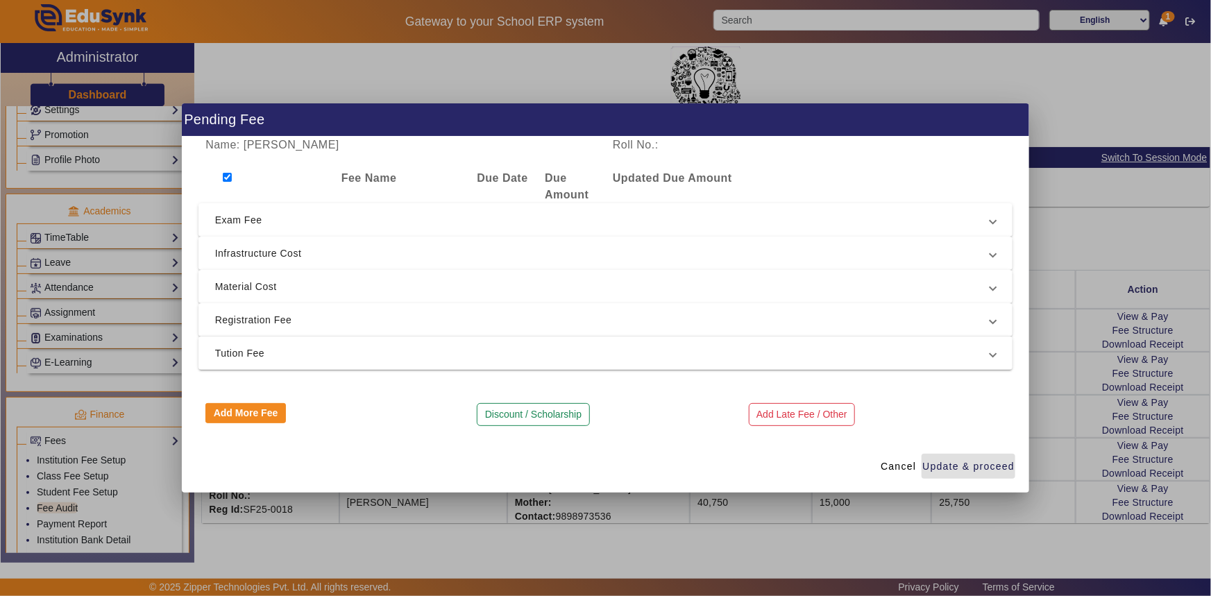
checkbox input "true"
click at [895, 466] on span "Cancel" at bounding box center [898, 466] width 35 height 15
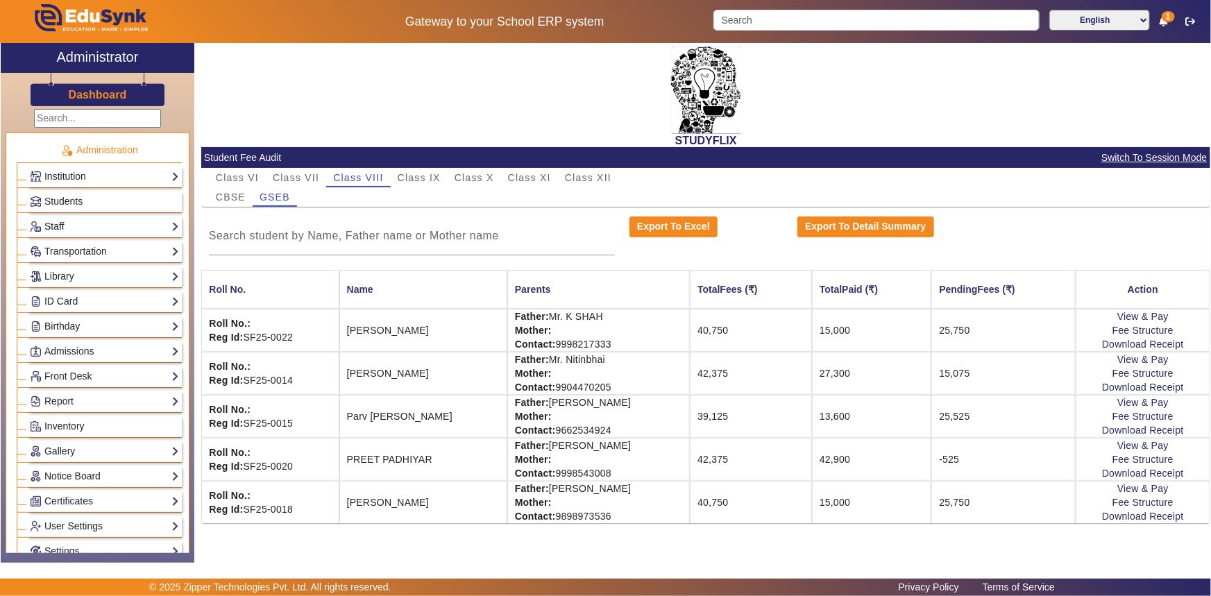
click at [66, 225] on link "Staff" at bounding box center [104, 227] width 149 height 16
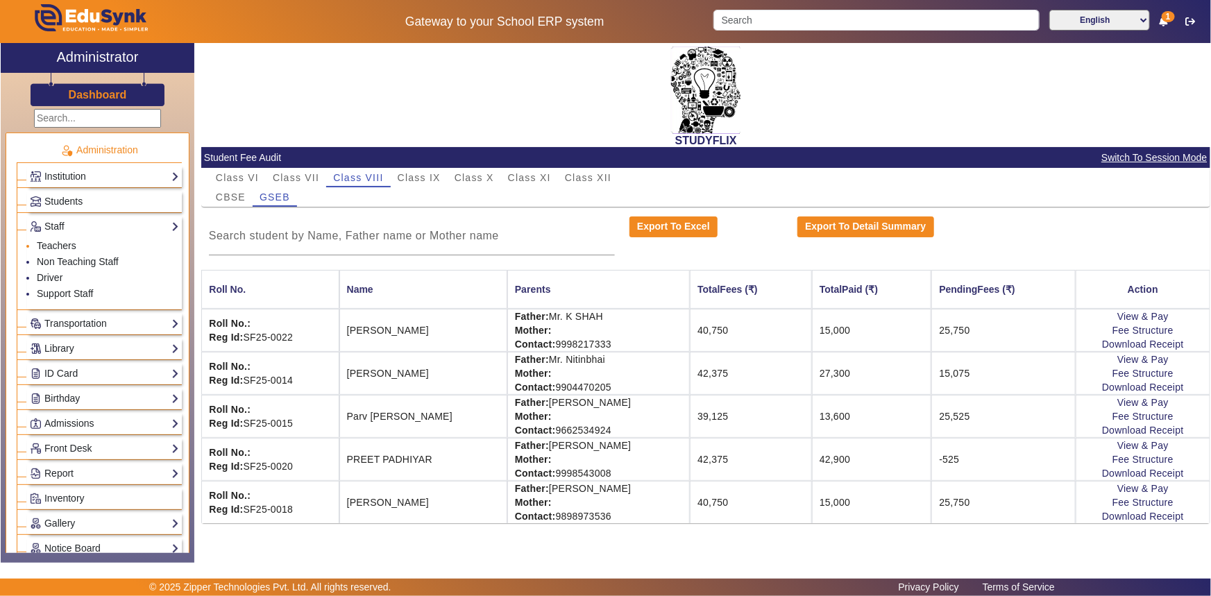
click at [56, 251] on li "Teachers" at bounding box center [108, 247] width 142 height 16
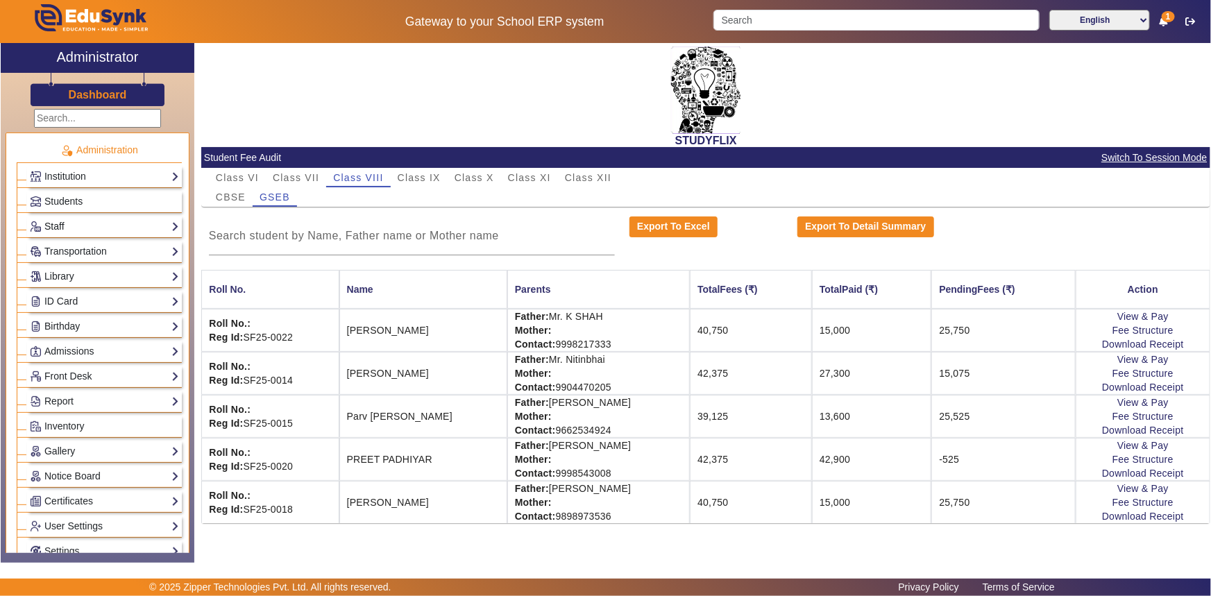
click at [56, 228] on link "Staff" at bounding box center [104, 227] width 149 height 16
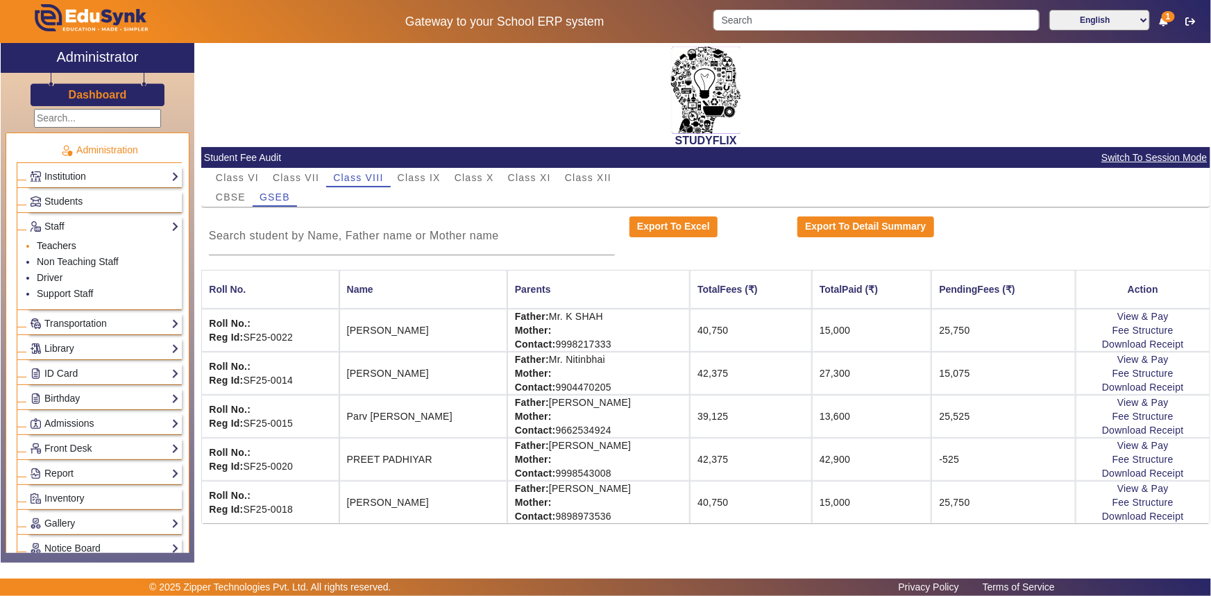
click at [52, 242] on link "Teachers" at bounding box center [57, 245] width 40 height 11
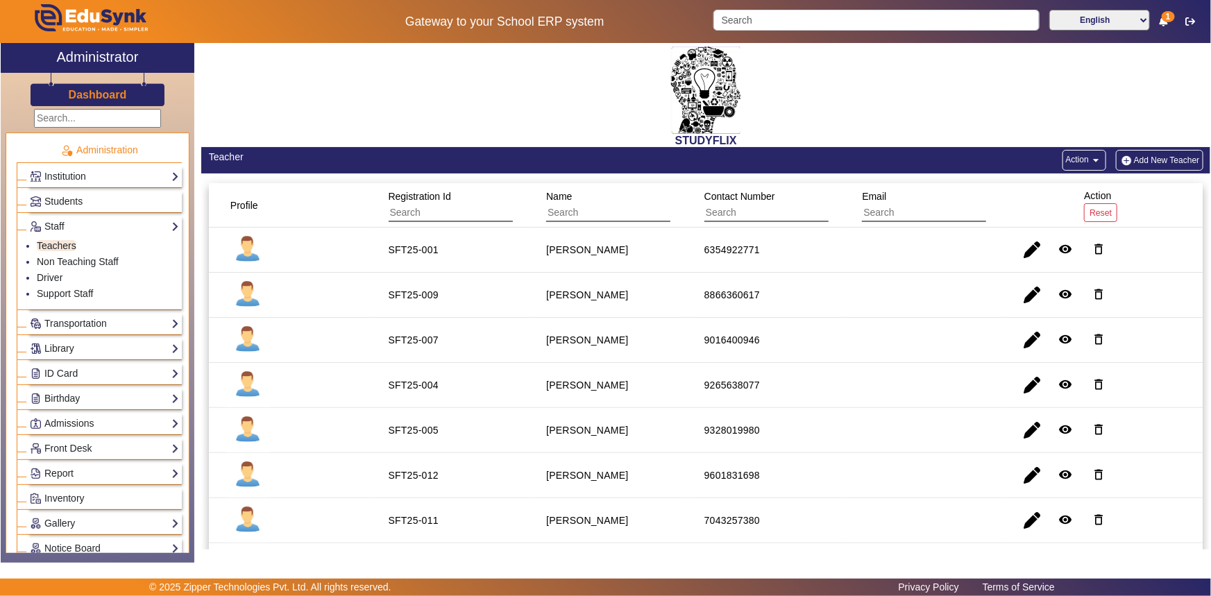
click at [1078, 167] on button "Action arrow_drop_down" at bounding box center [1084, 160] width 44 height 21
click at [1020, 427] on div at bounding box center [605, 298] width 1211 height 596
click at [1021, 427] on span "button" at bounding box center [1031, 430] width 33 height 33
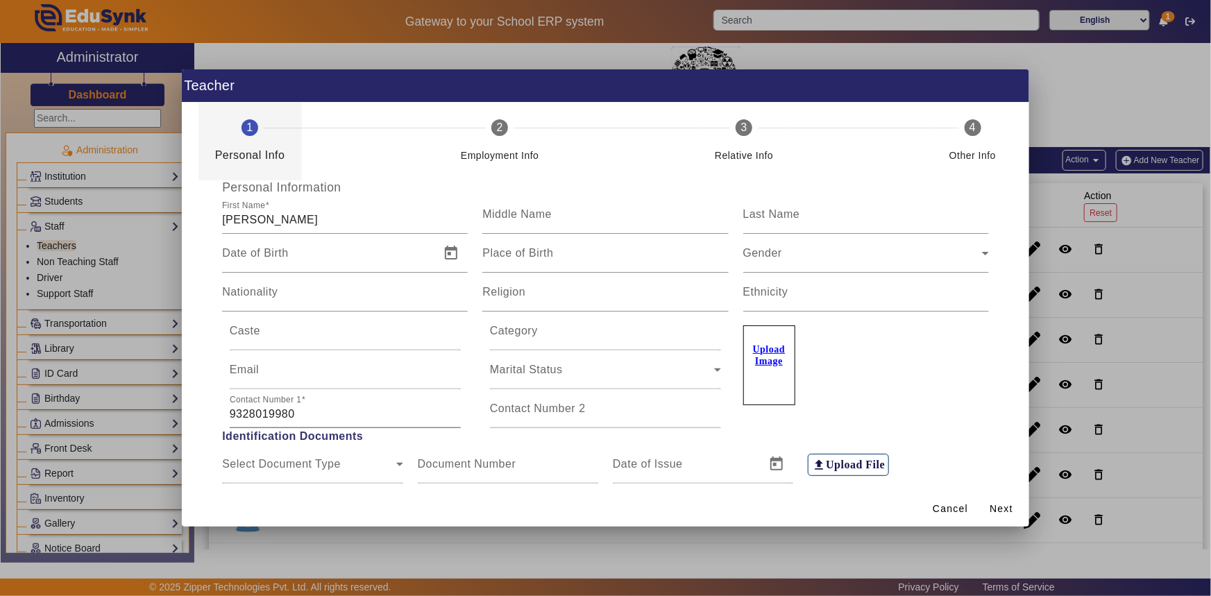
click at [301, 409] on input "9328019980" at bounding box center [345, 414] width 231 height 17
click at [115, 339] on div at bounding box center [605, 298] width 1211 height 596
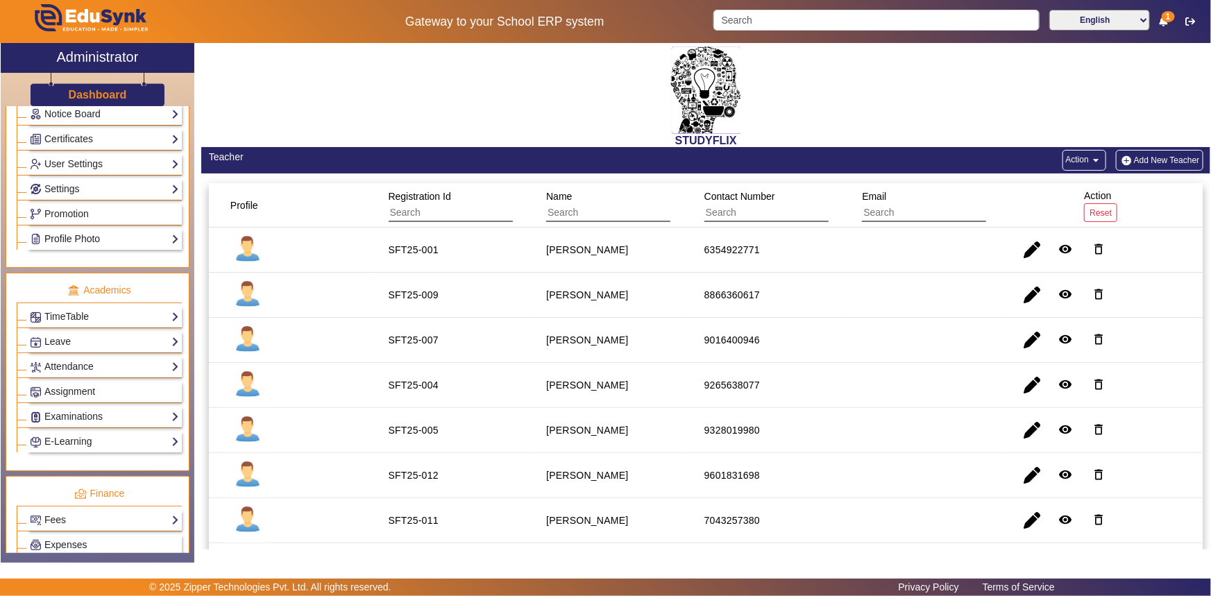
scroll to position [441, 0]
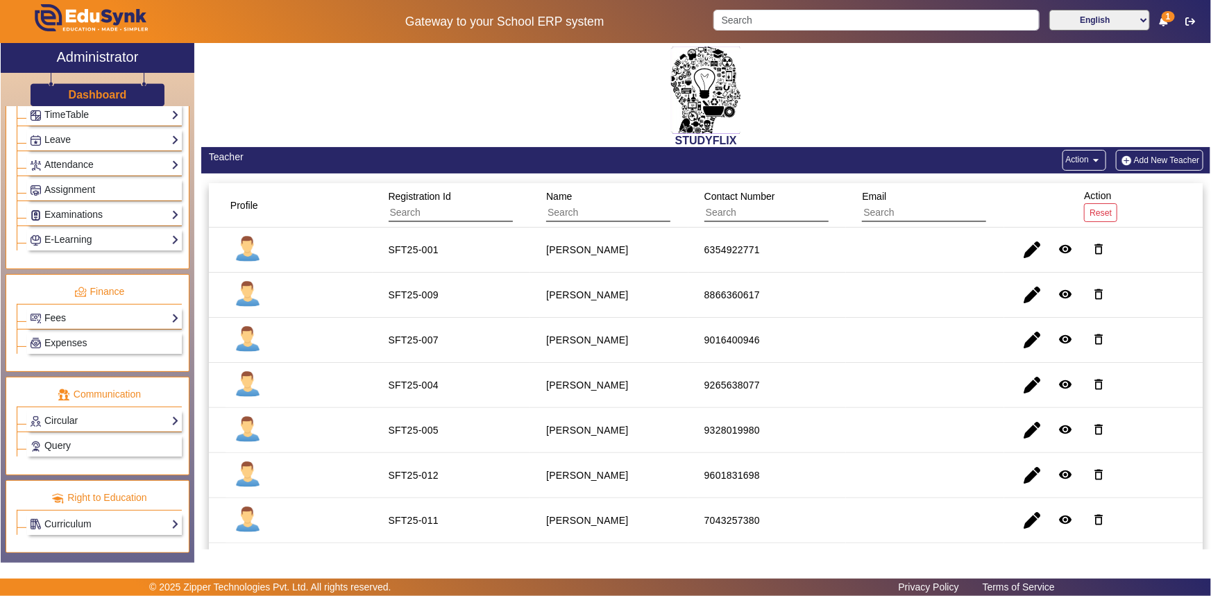
click at [59, 317] on link "Fees" at bounding box center [104, 318] width 149 height 16
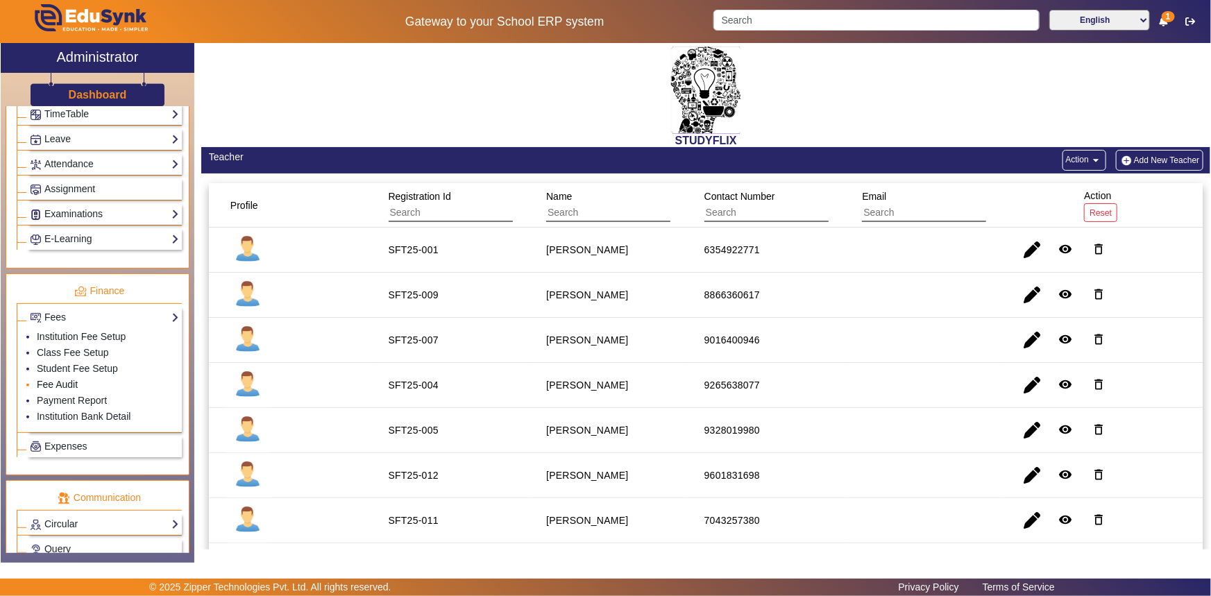
click at [56, 381] on link "Fee Audit" at bounding box center [57, 384] width 41 height 11
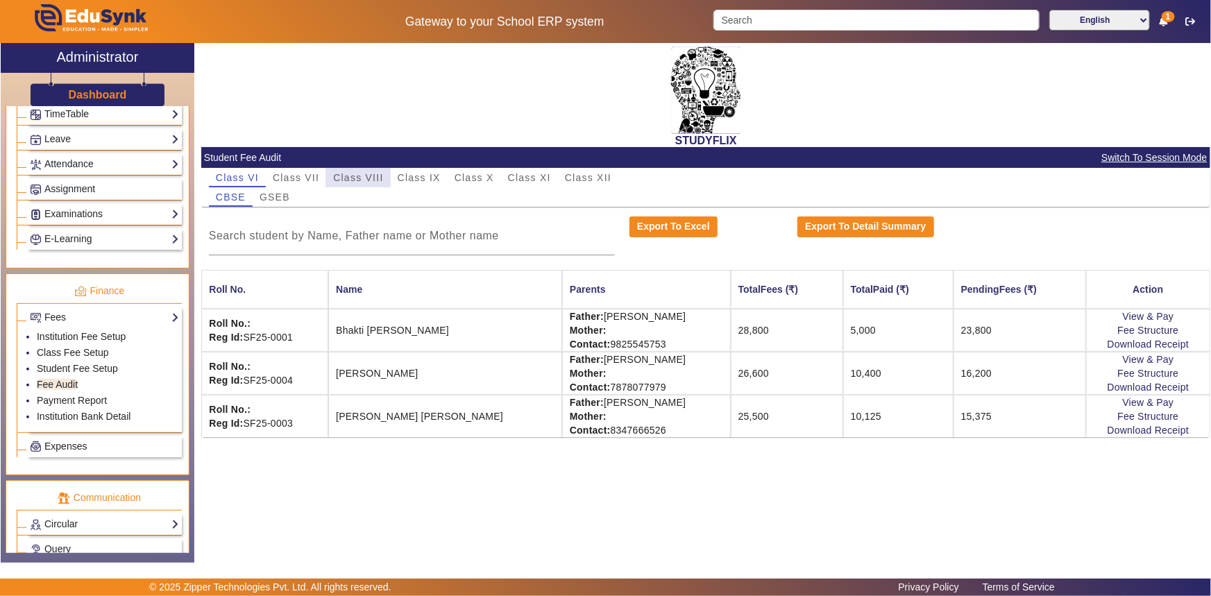
click at [343, 177] on span "Class VIII" at bounding box center [358, 178] width 50 height 10
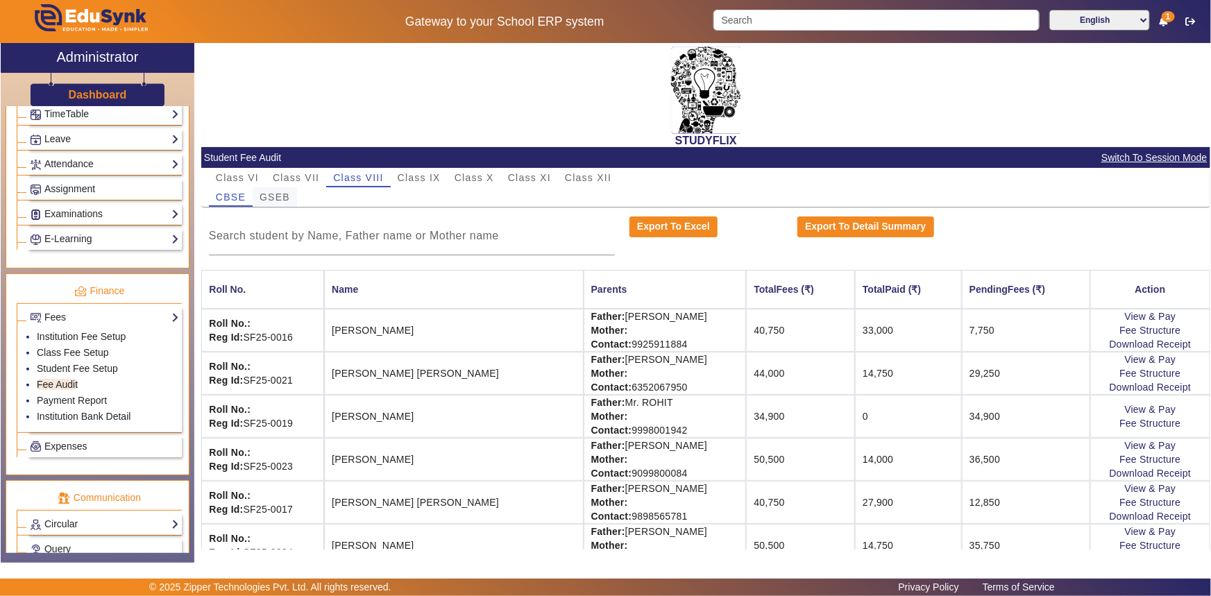
click at [272, 196] on span "GSEB" at bounding box center [275, 197] width 31 height 10
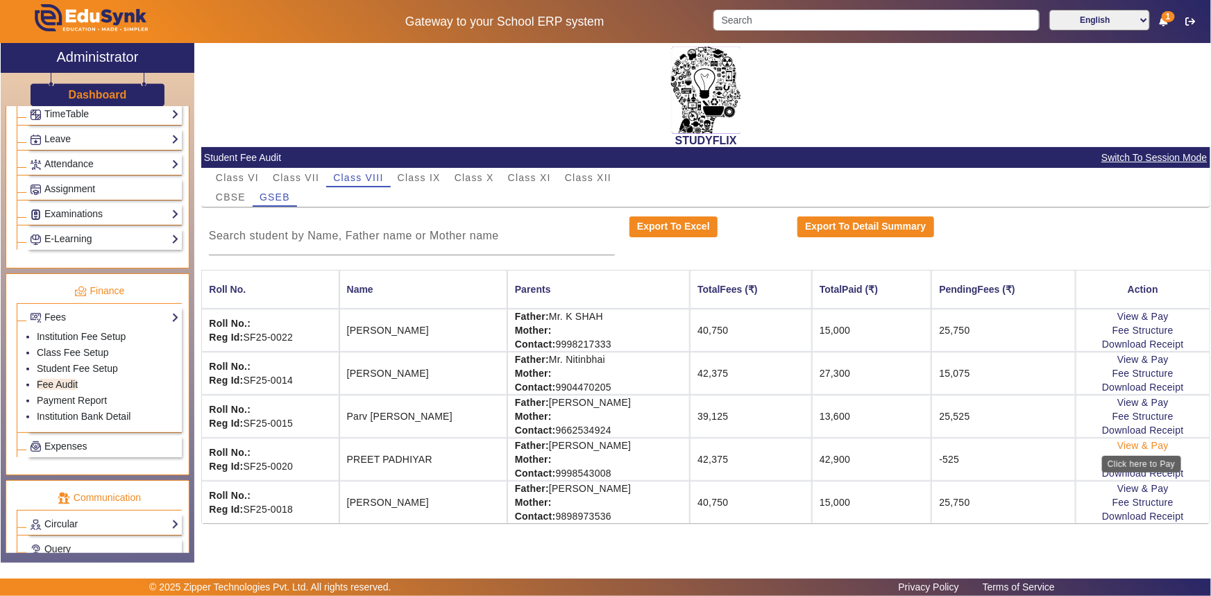
click at [1159, 446] on link "View & Pay" at bounding box center [1142, 445] width 51 height 11
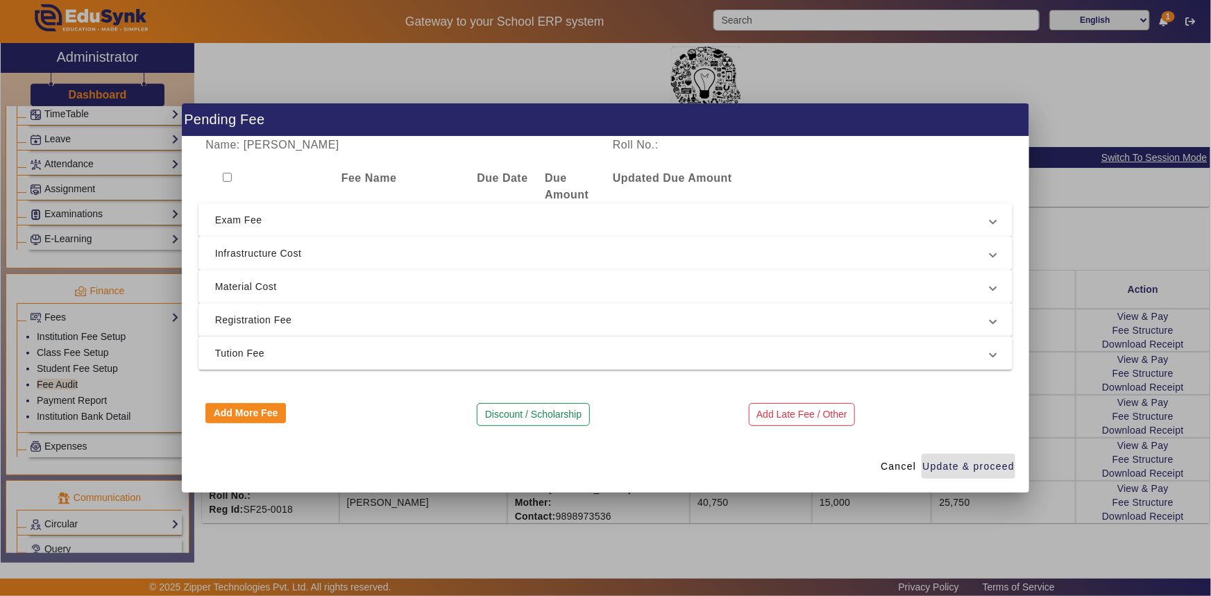
click at [228, 177] on input "checkbox" at bounding box center [227, 177] width 9 height 9
checkbox input "true"
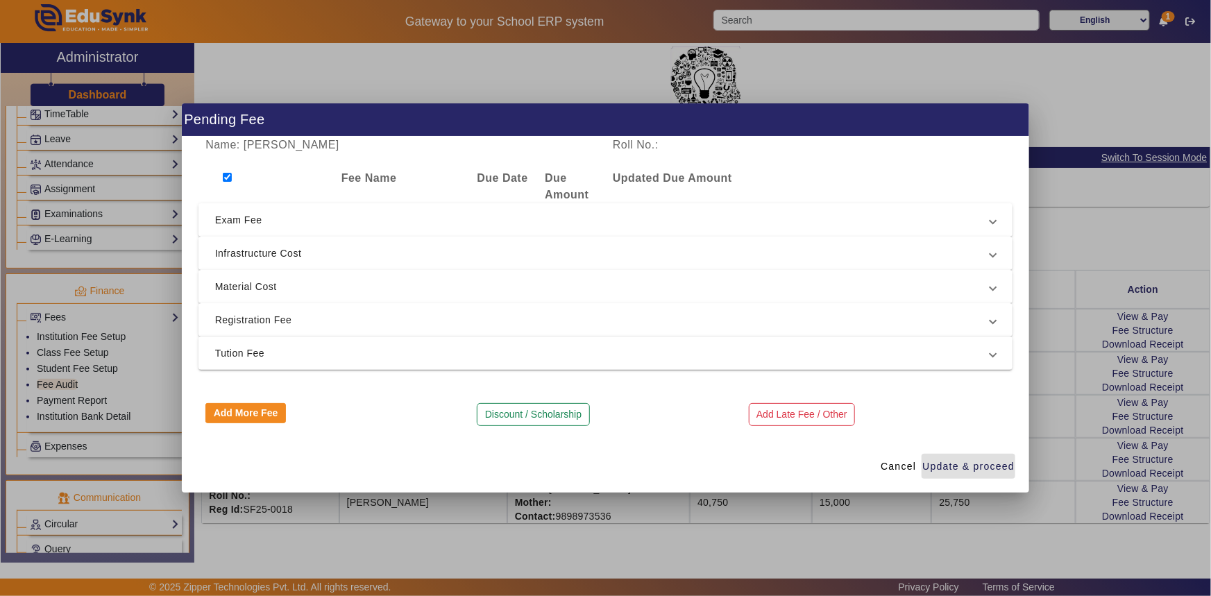
checkbox input "true"
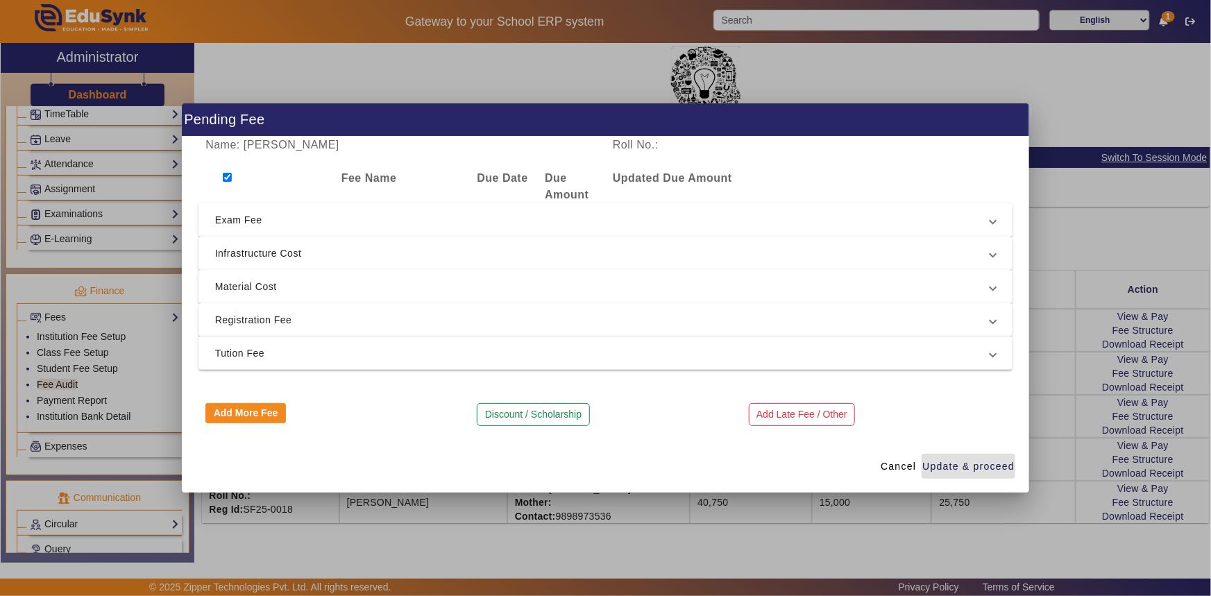
checkbox input "true"
click at [231, 214] on span "Exam Fee" at bounding box center [603, 220] width 776 height 17
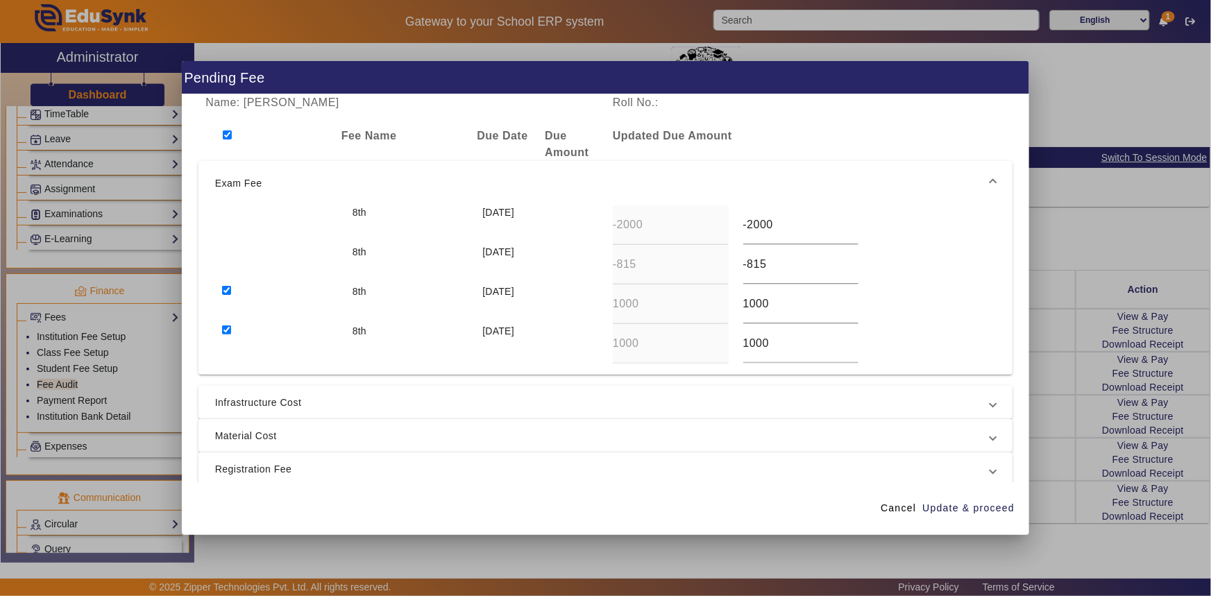
click at [174, 341] on div at bounding box center [605, 298] width 1211 height 596
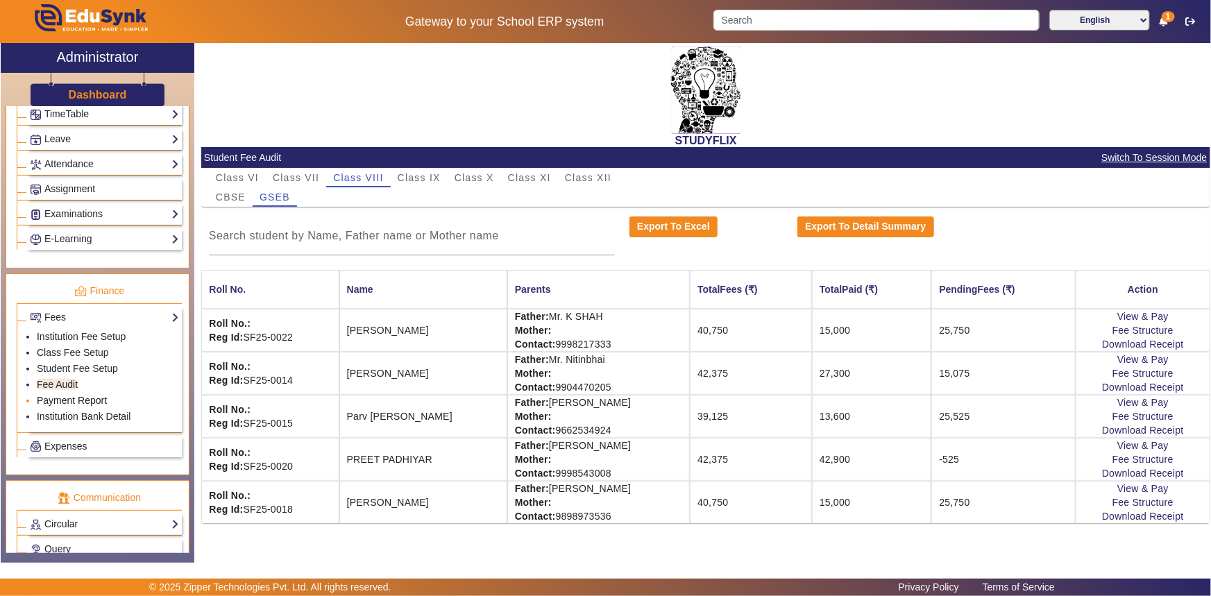
click at [85, 399] on link "Payment Report" at bounding box center [72, 400] width 70 height 11
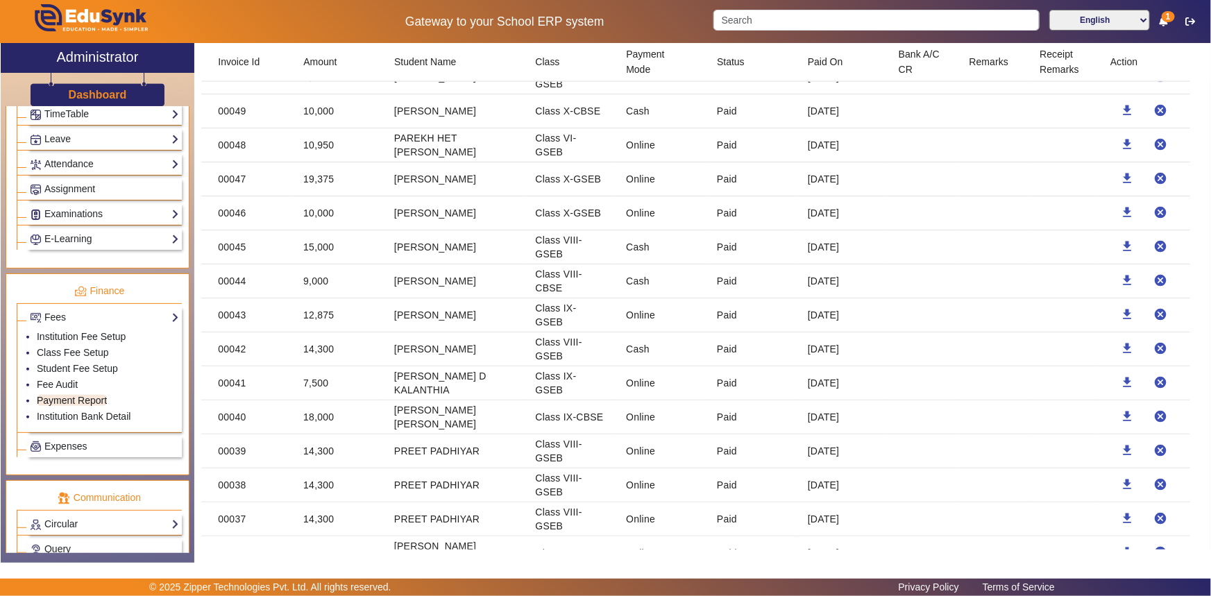
scroll to position [1388, 0]
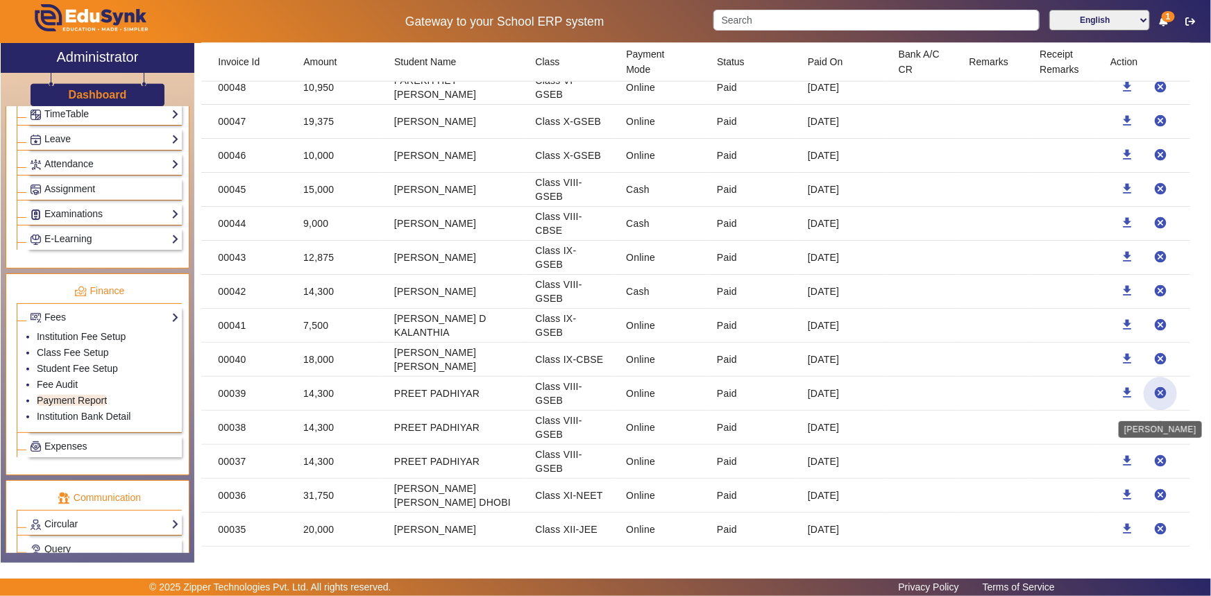
click at [1156, 394] on mat-icon "cancel" at bounding box center [1160, 393] width 14 height 14
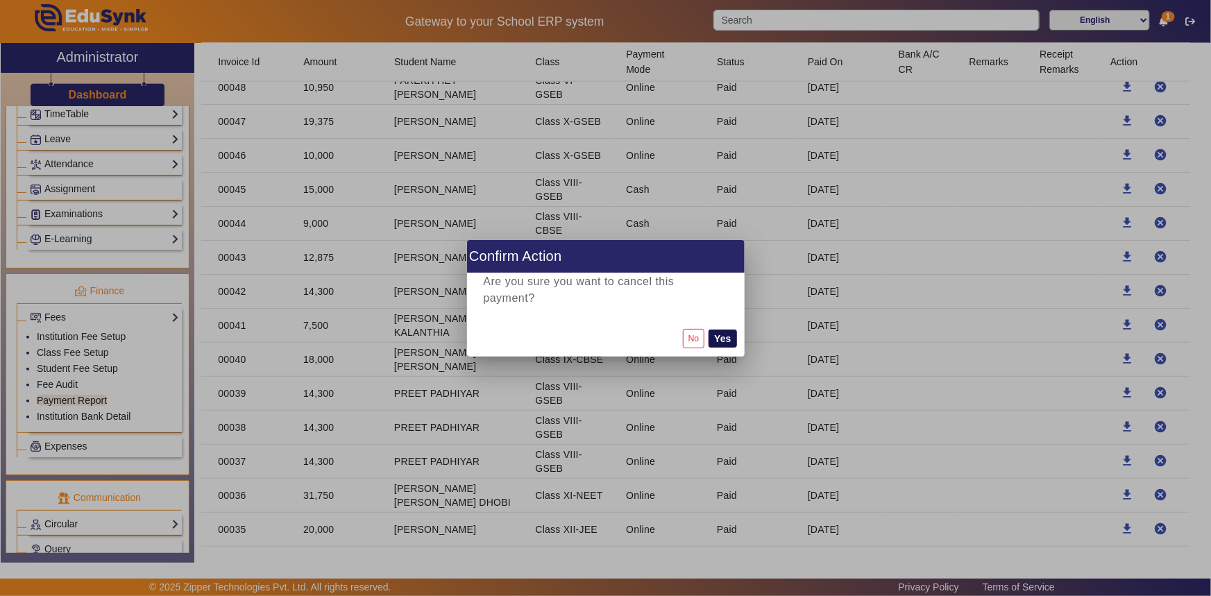
click at [722, 335] on button "Yes" at bounding box center [723, 339] width 28 height 18
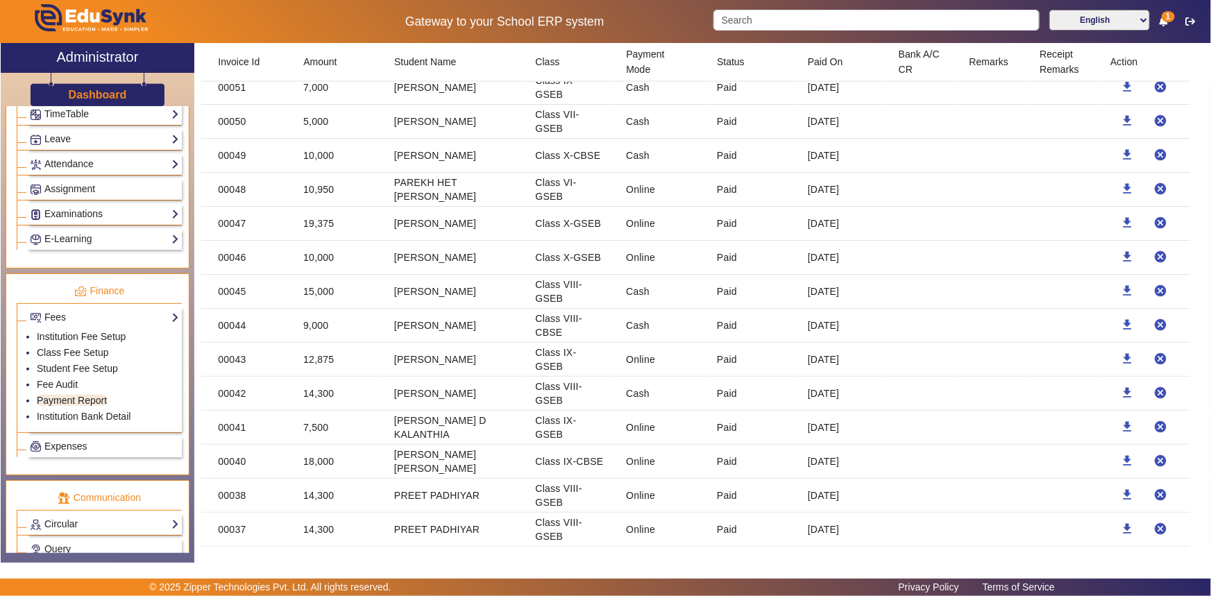
scroll to position [1383, 0]
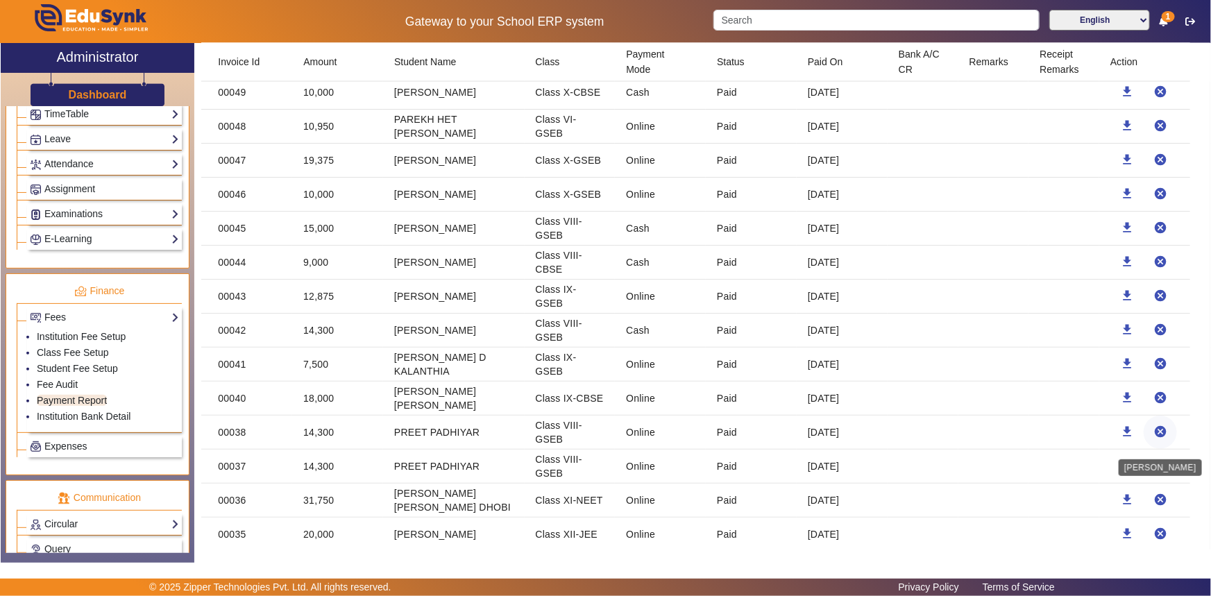
click at [1153, 434] on mat-icon "cancel" at bounding box center [1160, 432] width 14 height 14
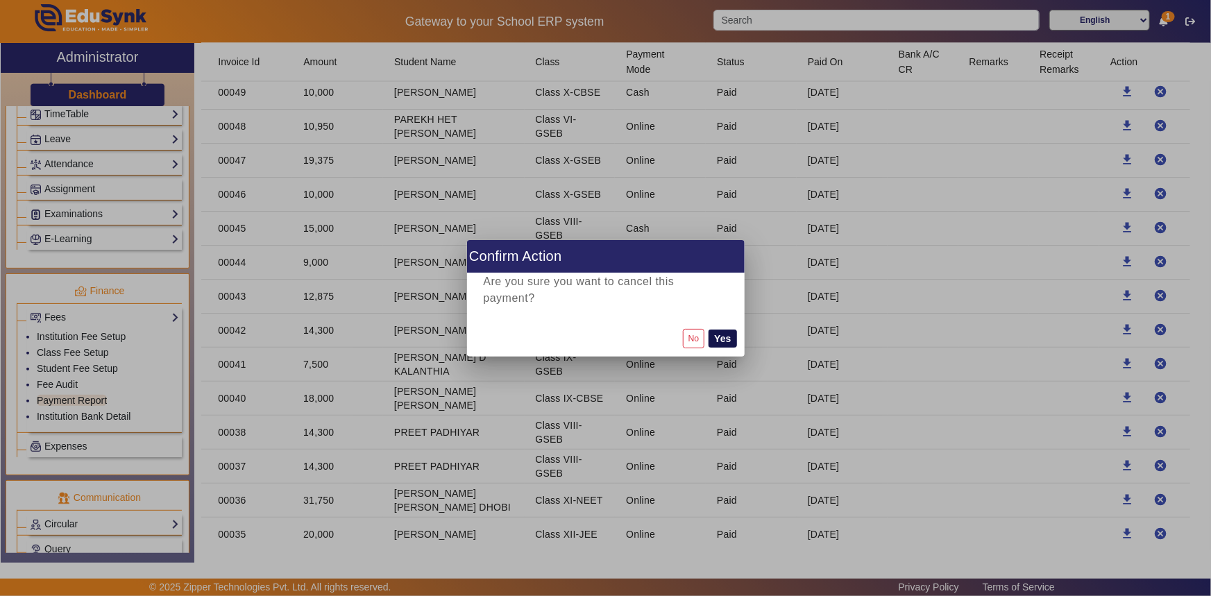
click at [727, 341] on button "Yes" at bounding box center [723, 339] width 28 height 18
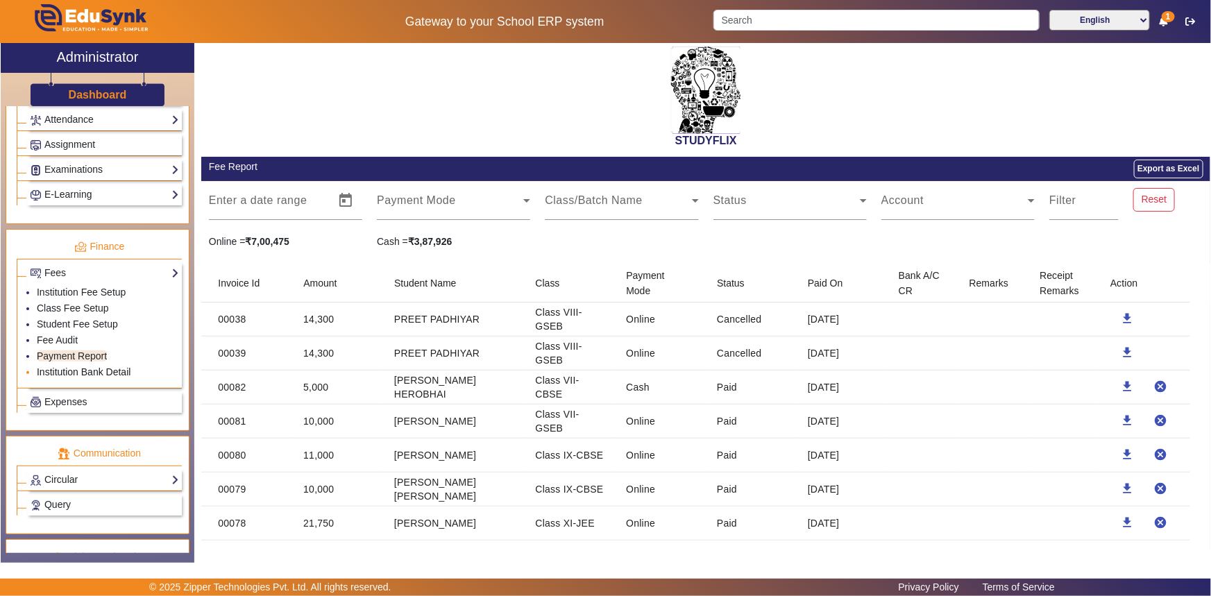
scroll to position [628, 0]
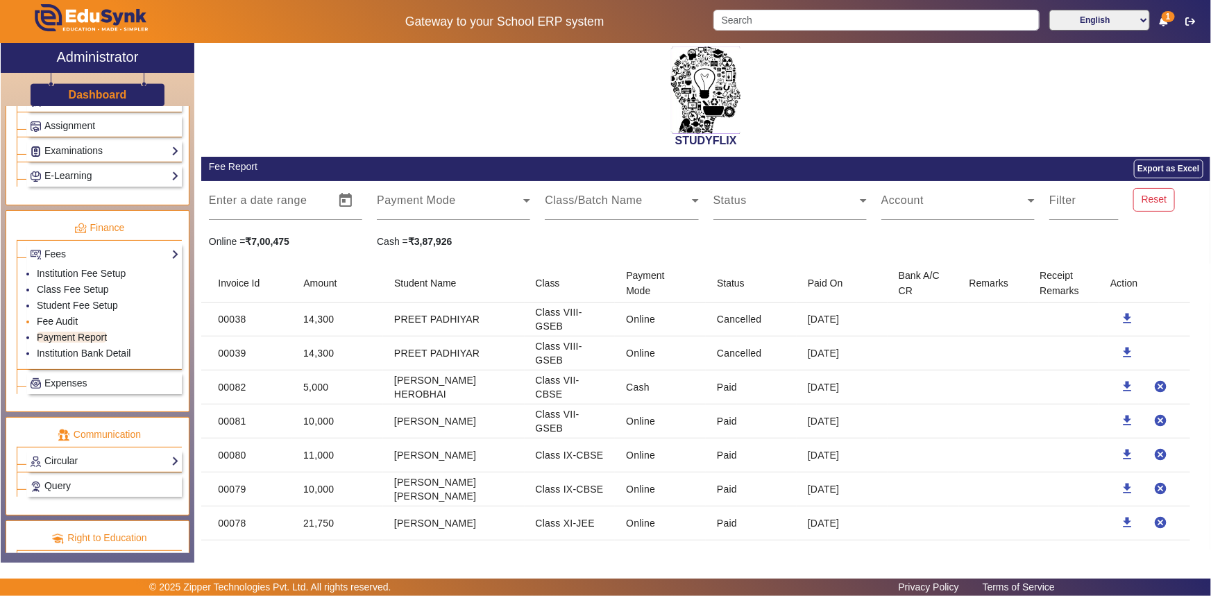
click at [69, 323] on link "Fee Audit" at bounding box center [57, 321] width 41 height 11
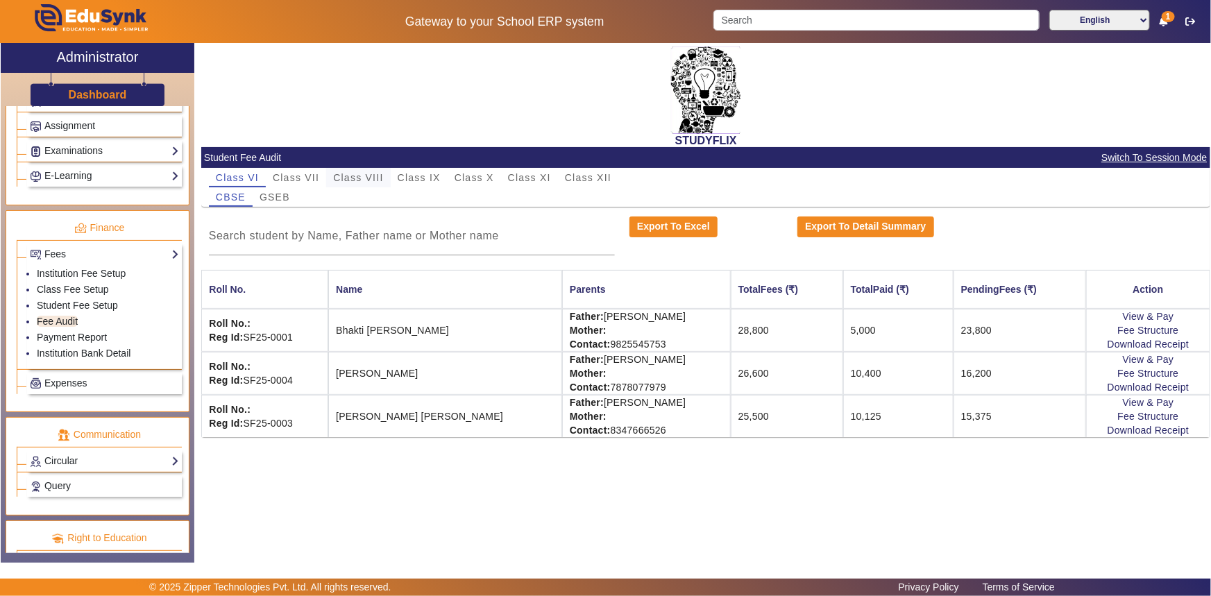
click at [370, 168] on span "Class VIII" at bounding box center [358, 177] width 50 height 19
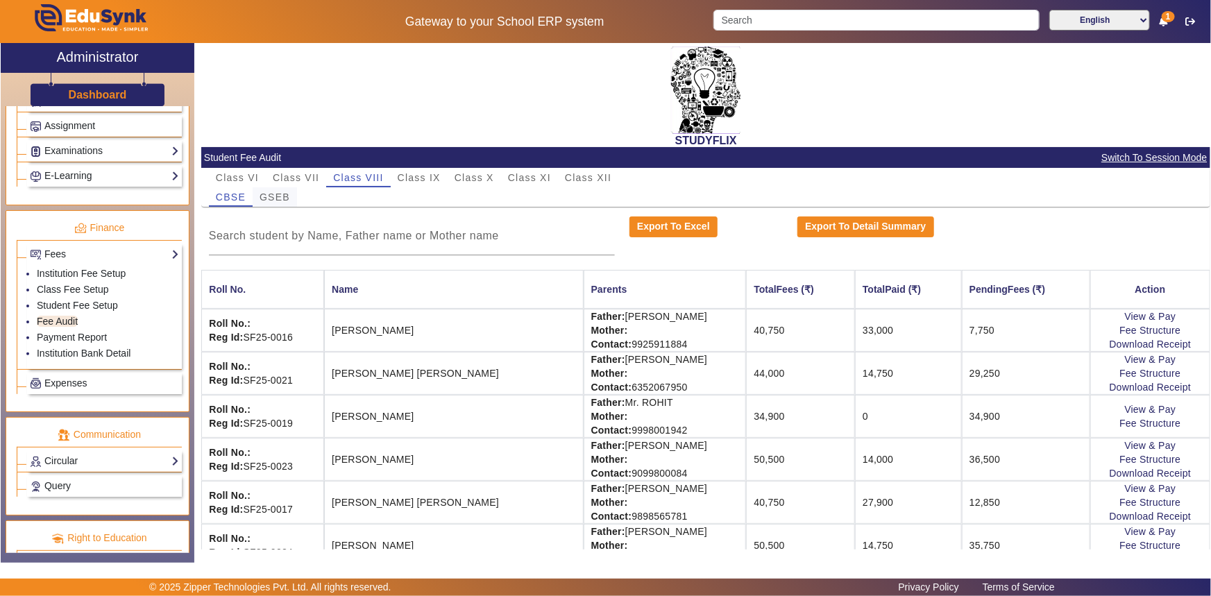
click at [278, 195] on span "GSEB" at bounding box center [275, 197] width 31 height 10
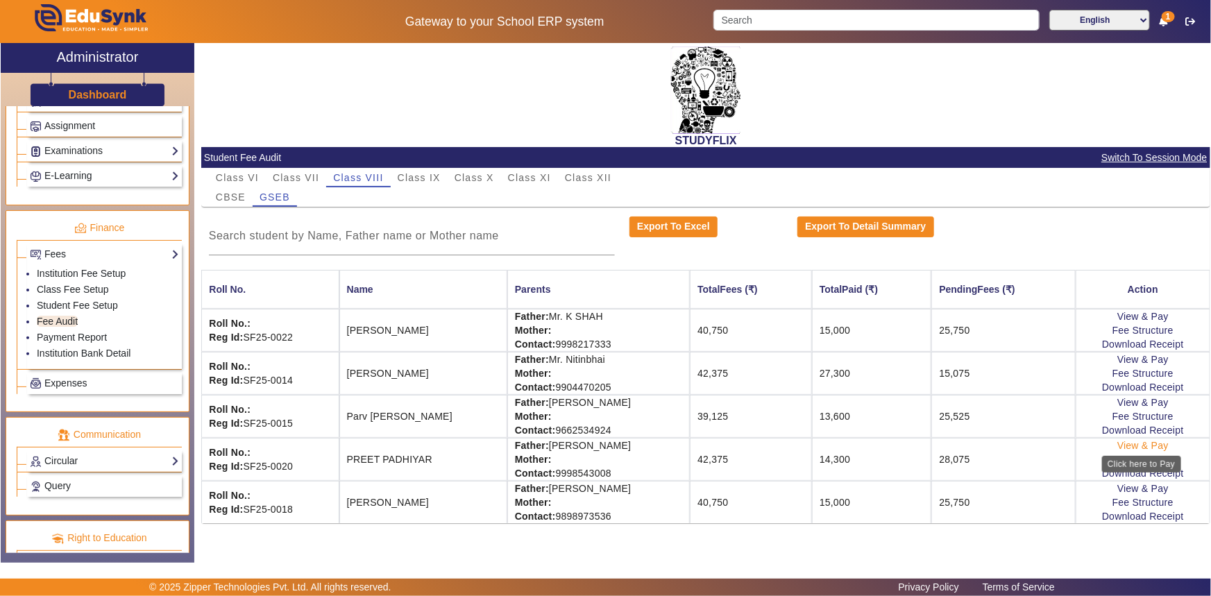
click at [1154, 444] on link "View & Pay" at bounding box center [1142, 445] width 51 height 11
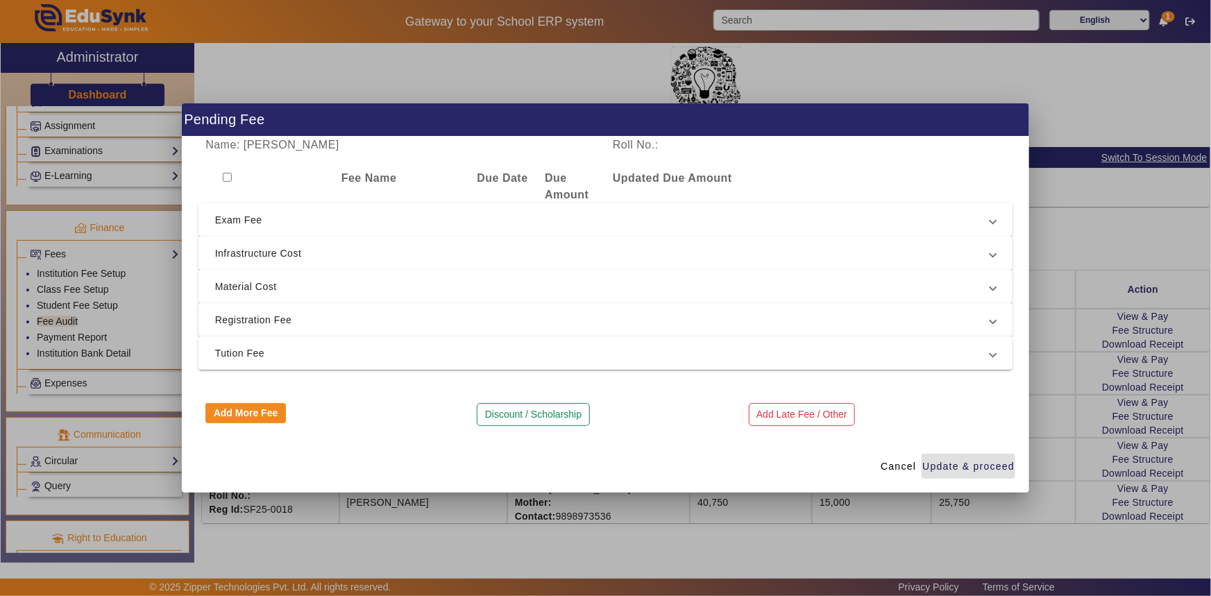
click at [260, 326] on span "Registration Fee" at bounding box center [603, 320] width 776 height 17
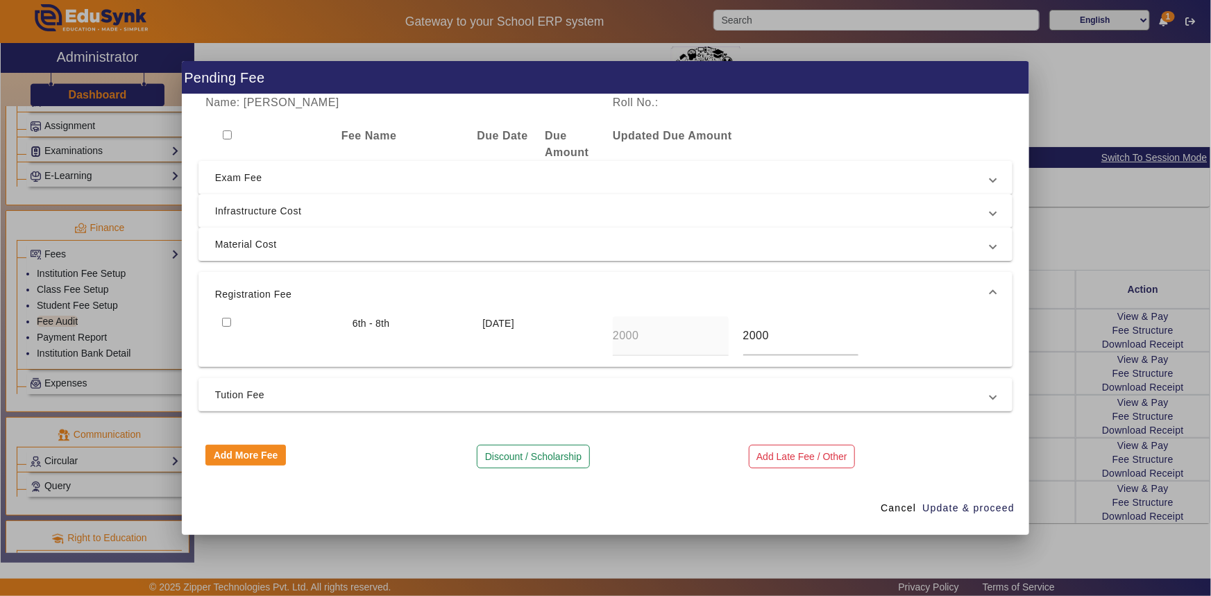
click at [228, 319] on input "checkbox" at bounding box center [226, 322] width 9 height 9
checkbox input "true"
click at [230, 246] on span "Material Cost" at bounding box center [603, 244] width 776 height 17
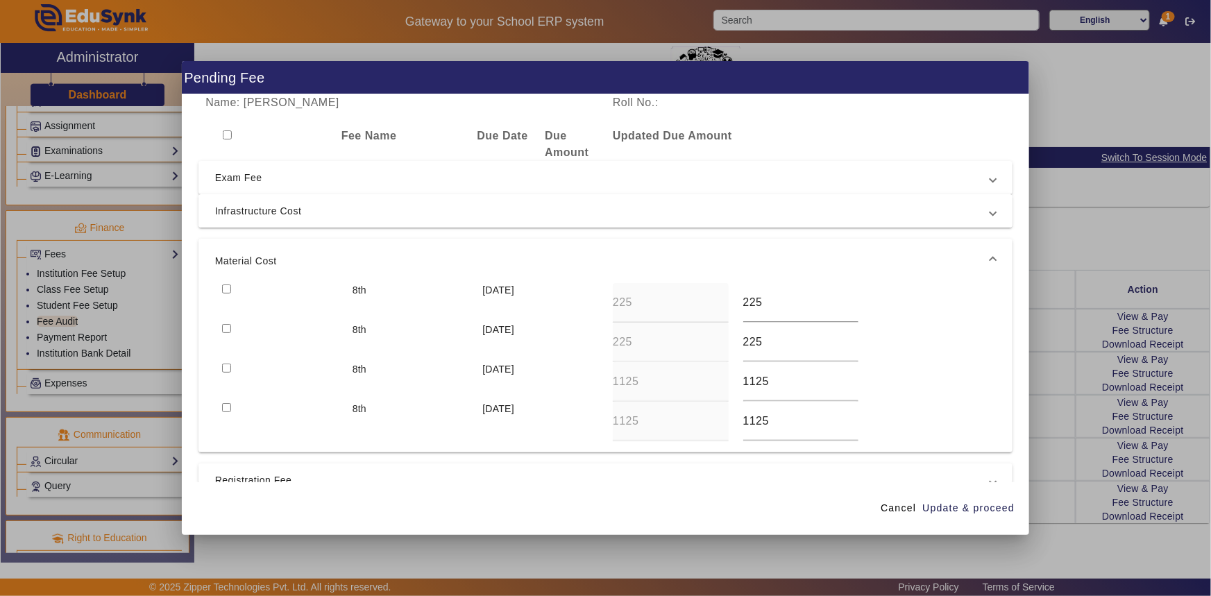
click at [230, 207] on span "Infrastructure Cost" at bounding box center [603, 211] width 776 height 17
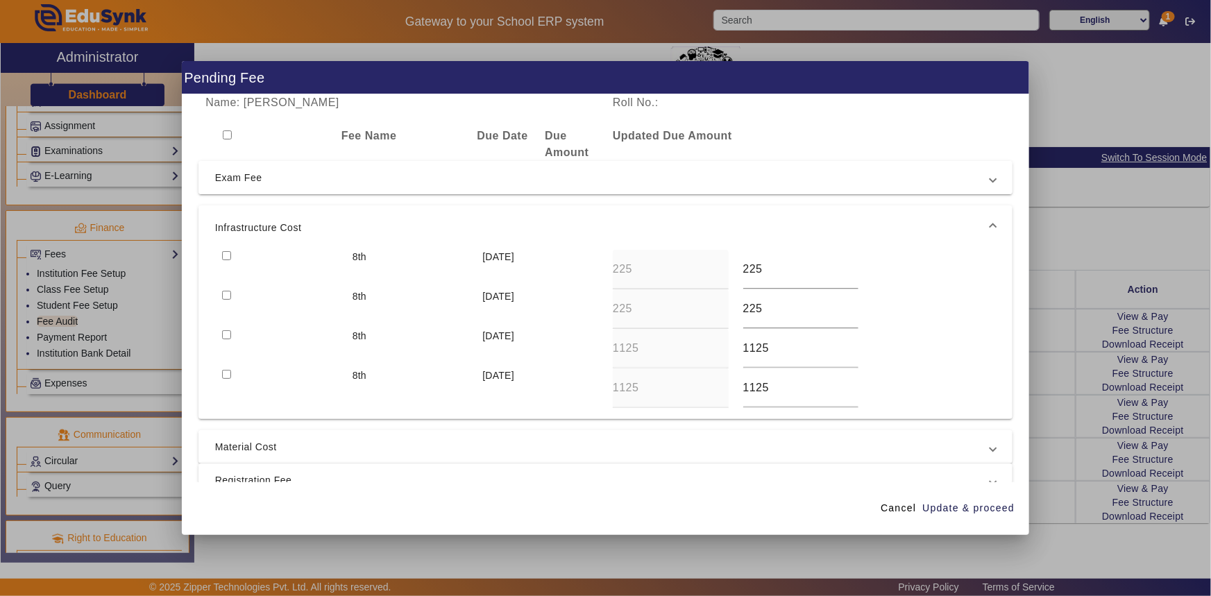
click at [227, 176] on span "Exam Fee" at bounding box center [603, 177] width 776 height 17
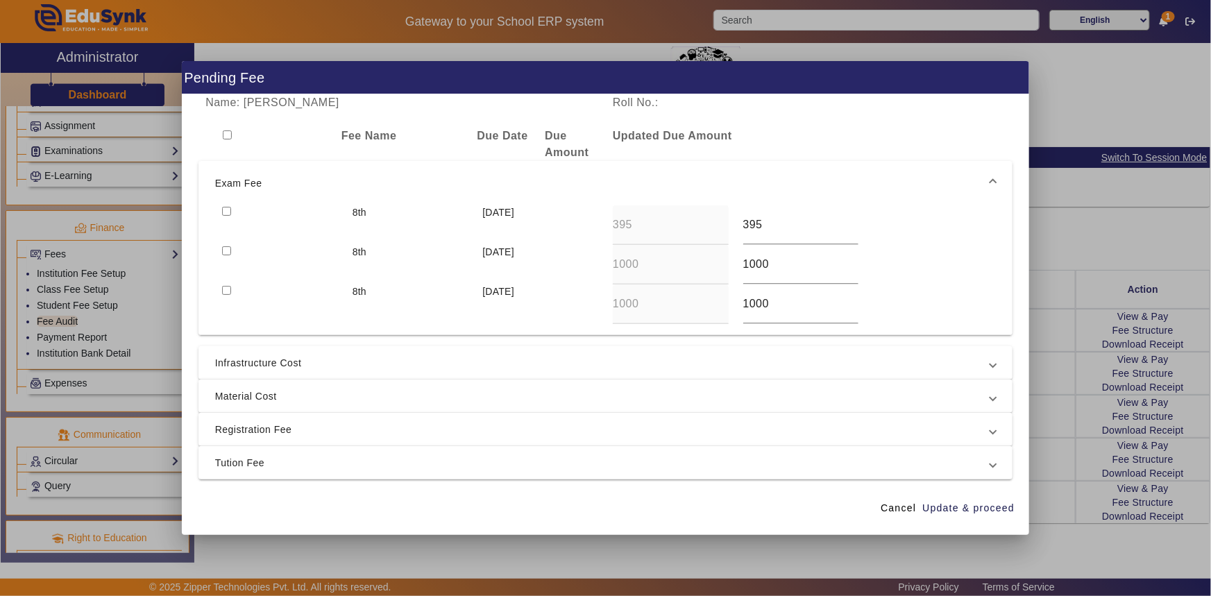
click at [222, 212] on input "checkbox" at bounding box center [226, 211] width 9 height 9
checkbox input "true"
click at [223, 251] on input "checkbox" at bounding box center [226, 250] width 9 height 9
checkbox input "true"
click at [255, 456] on span "Tution Fee" at bounding box center [603, 463] width 776 height 17
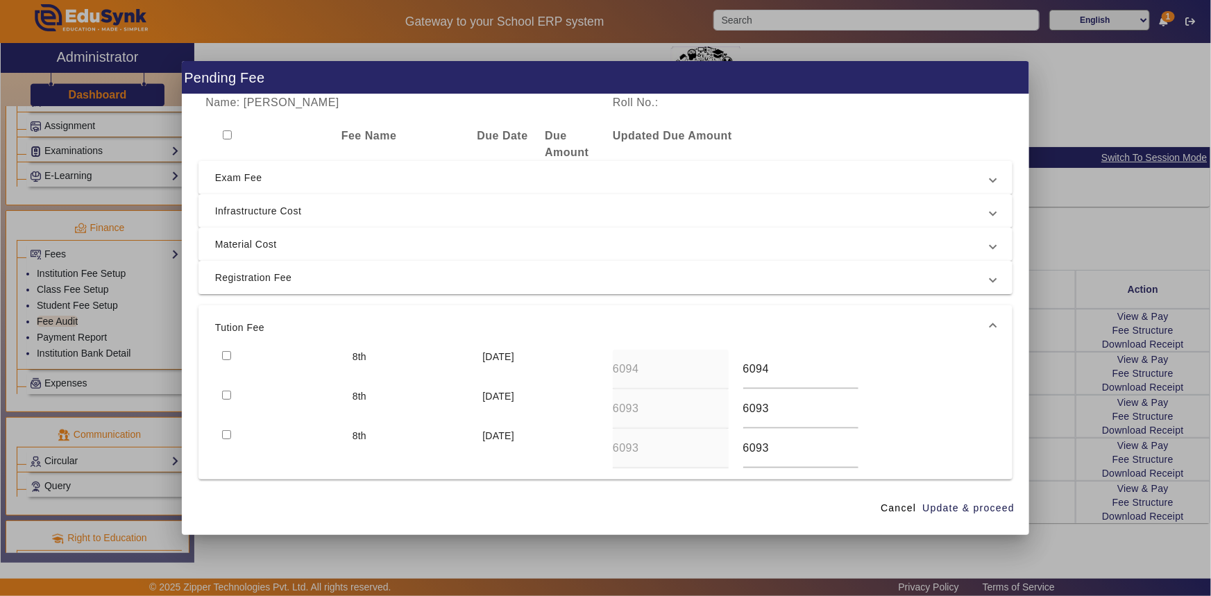
click at [223, 355] on input "checkbox" at bounding box center [226, 355] width 9 height 9
checkbox input "true"
click at [222, 392] on input "checkbox" at bounding box center [226, 395] width 9 height 9
checkbox input "true"
click at [936, 503] on span "Update & proceed" at bounding box center [968, 508] width 92 height 15
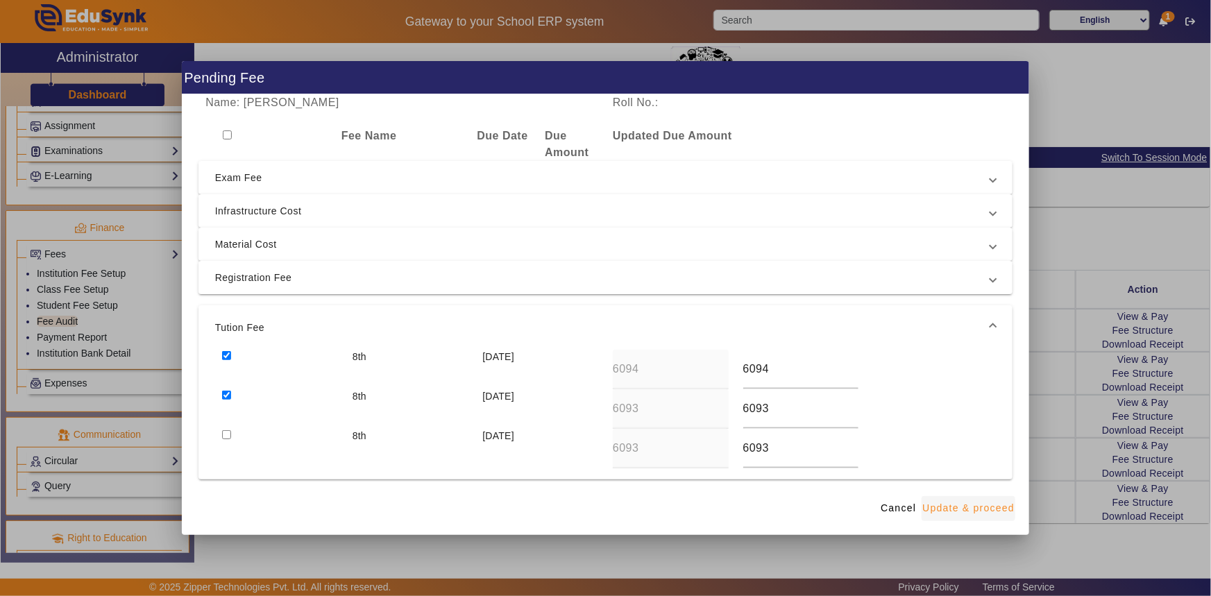
type input "1000"
type input "5000"
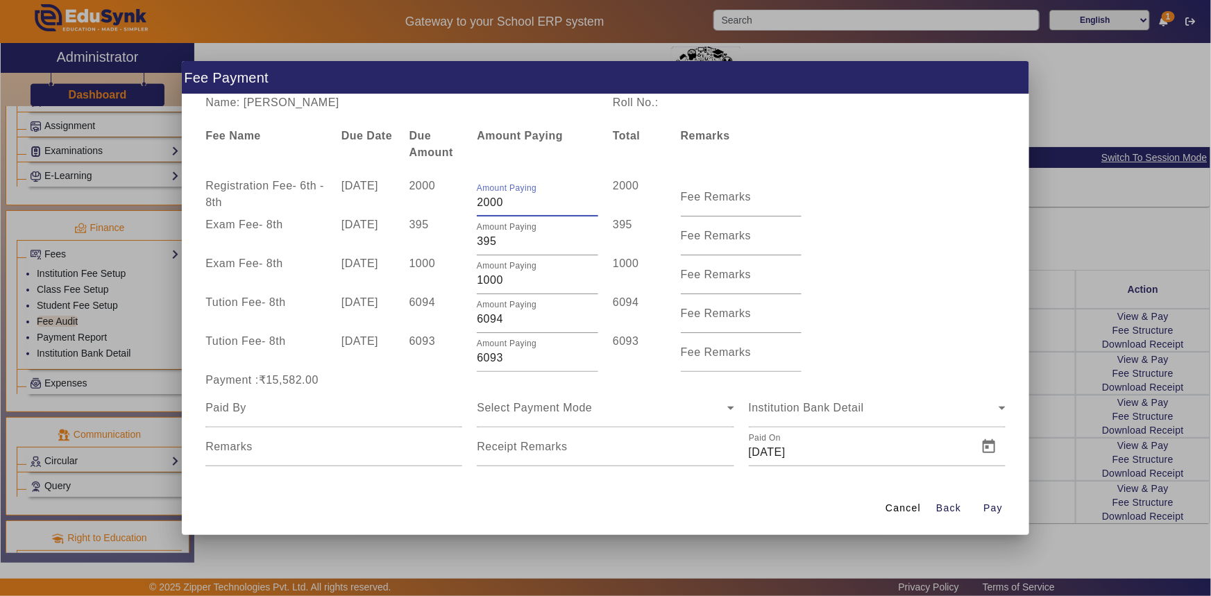
drag, startPoint x: 476, startPoint y: 201, endPoint x: 505, endPoint y: 201, distance: 28.5
click at [505, 201] on input "2000" at bounding box center [537, 202] width 121 height 17
type input "500"
drag, startPoint x: 481, startPoint y: 314, endPoint x: 475, endPoint y: 319, distance: 7.9
click at [477, 319] on input "6094" at bounding box center [537, 319] width 121 height 17
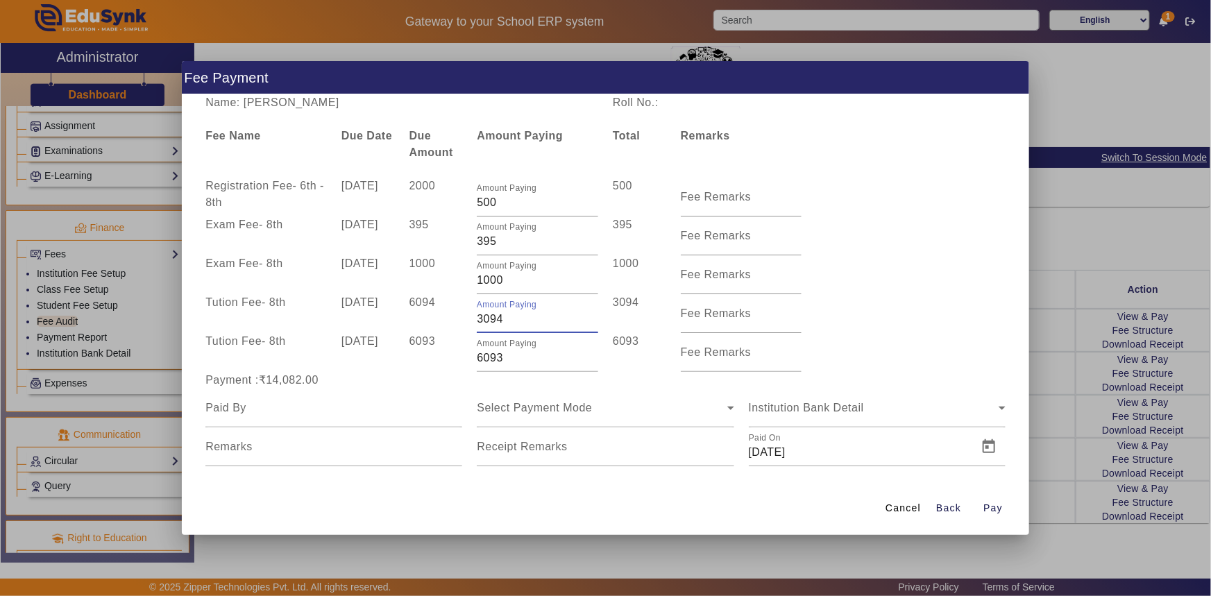
type input "3094"
click at [457, 340] on div "6093" at bounding box center [436, 352] width 68 height 39
drag, startPoint x: 480, startPoint y: 355, endPoint x: 474, endPoint y: 358, distance: 7.1
click at [474, 358] on div "Amount Paying 6093" at bounding box center [538, 352] width 136 height 39
type input "5093"
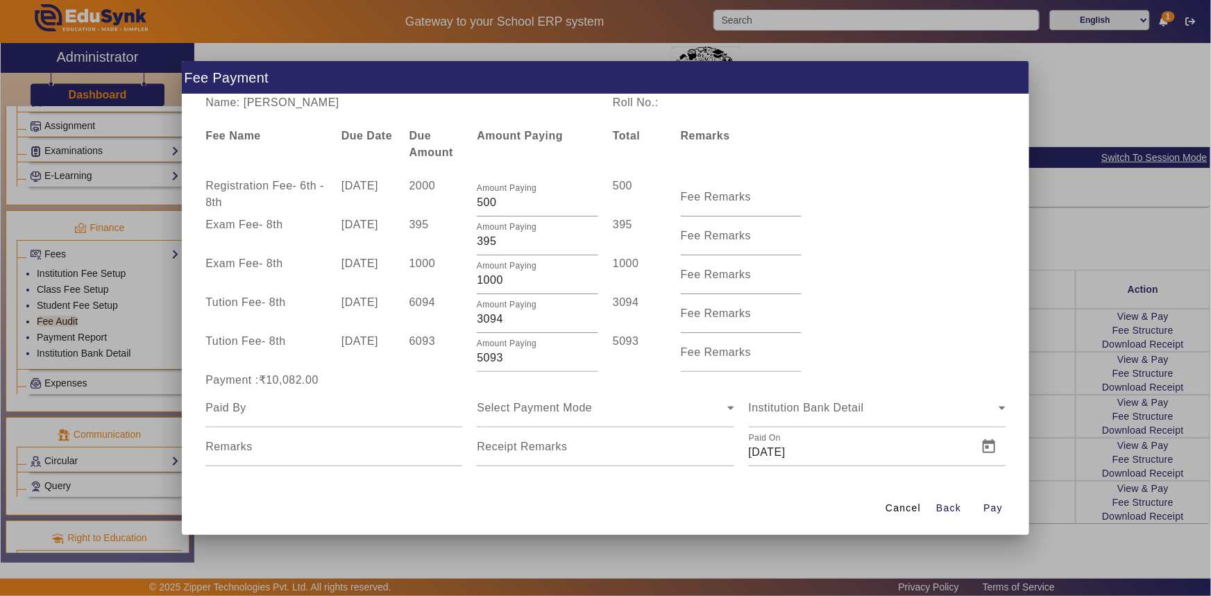
click at [449, 388] on div "Payment :₹10,082.00" at bounding box center [333, 380] width 271 height 17
drag, startPoint x: 491, startPoint y: 321, endPoint x: 507, endPoint y: 321, distance: 16.0
click at [507, 321] on input "3094" at bounding box center [537, 319] width 121 height 17
type input "3012"
click at [861, 296] on div "Tution Fee - 8th 10 Jul 2025 6094 Amount Paying 3012 3012 Fee Remarks" at bounding box center [605, 313] width 815 height 39
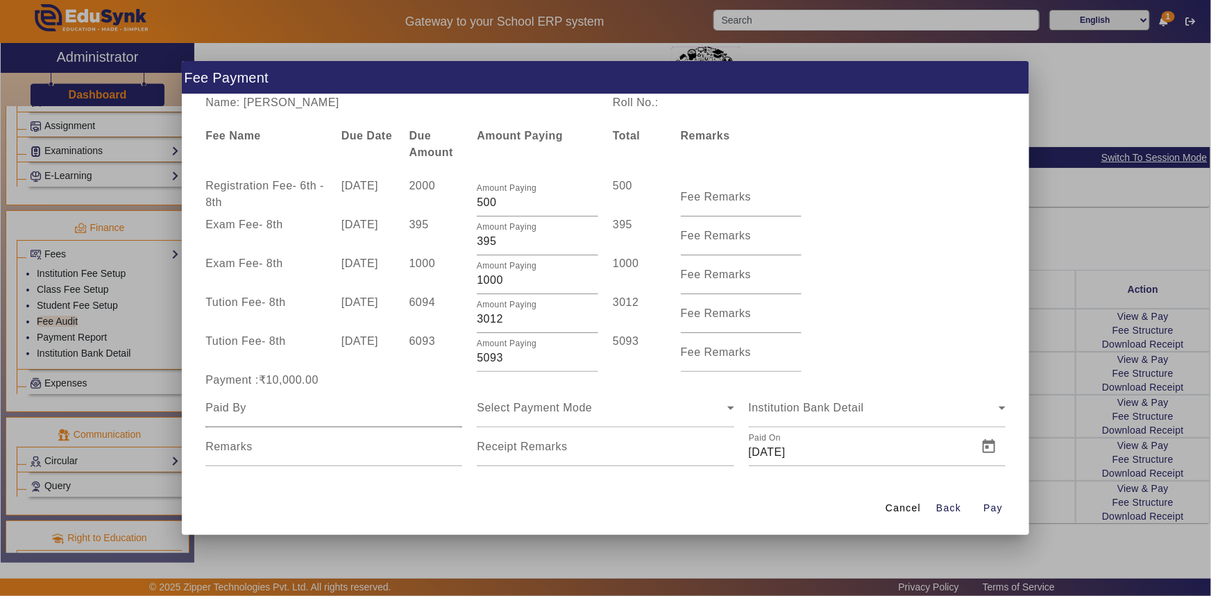
click at [239, 403] on input at bounding box center [333, 408] width 257 height 17
type input "J PADHIYAR"
click at [525, 403] on span "Select Payment Mode" at bounding box center [534, 408] width 115 height 12
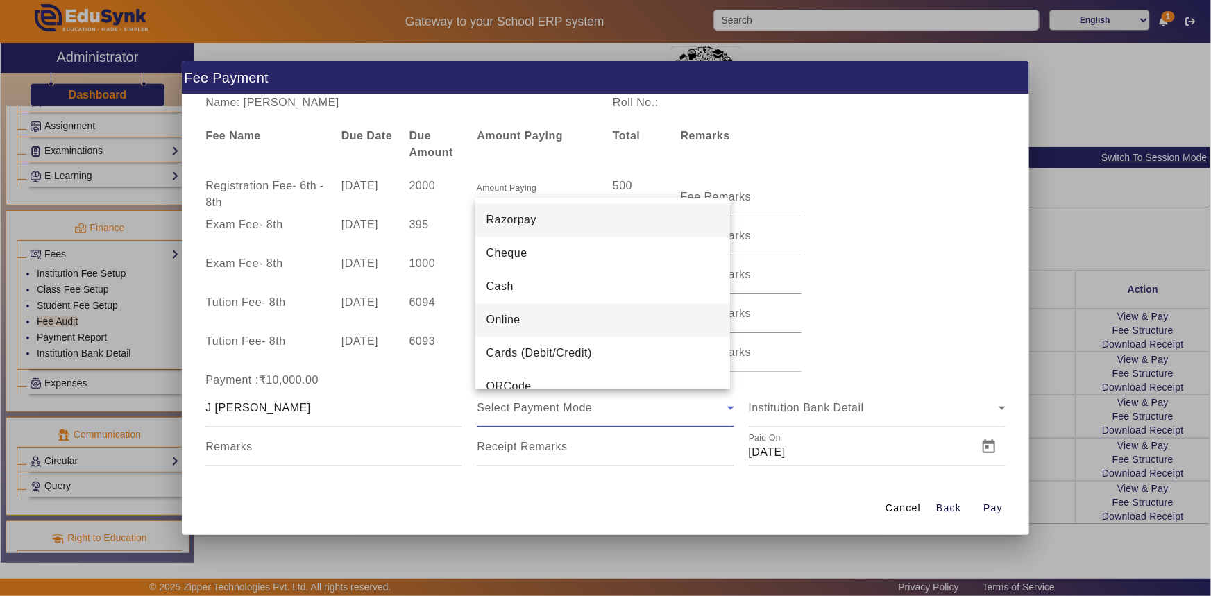
click at [526, 321] on mat-option "Online" at bounding box center [602, 319] width 255 height 33
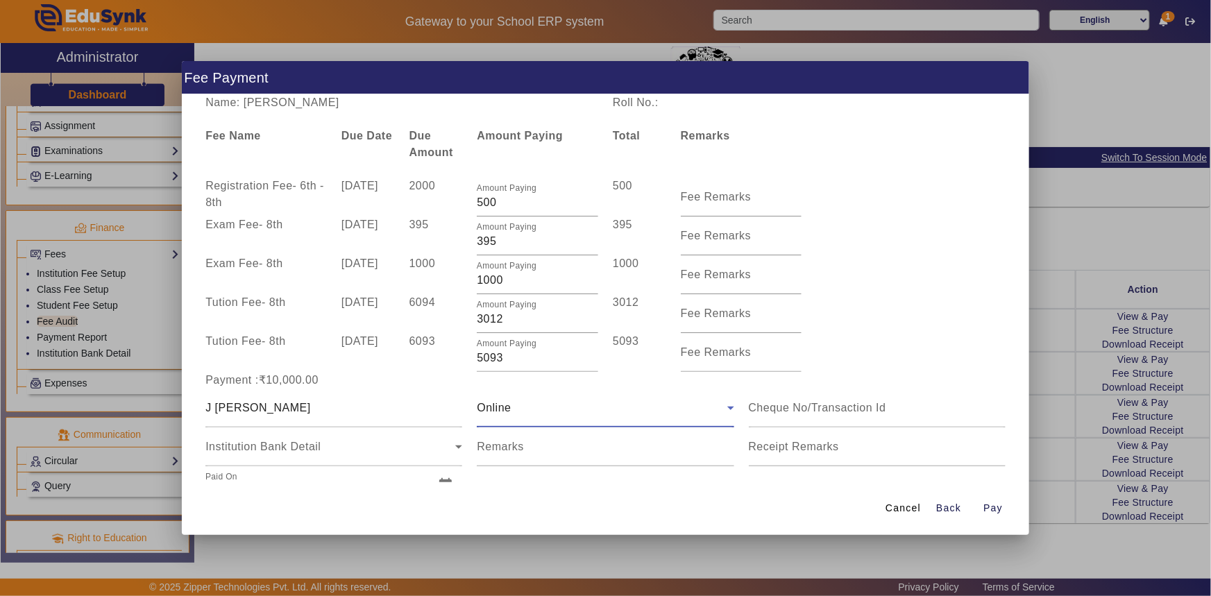
click at [502, 413] on span "Online" at bounding box center [494, 408] width 34 height 12
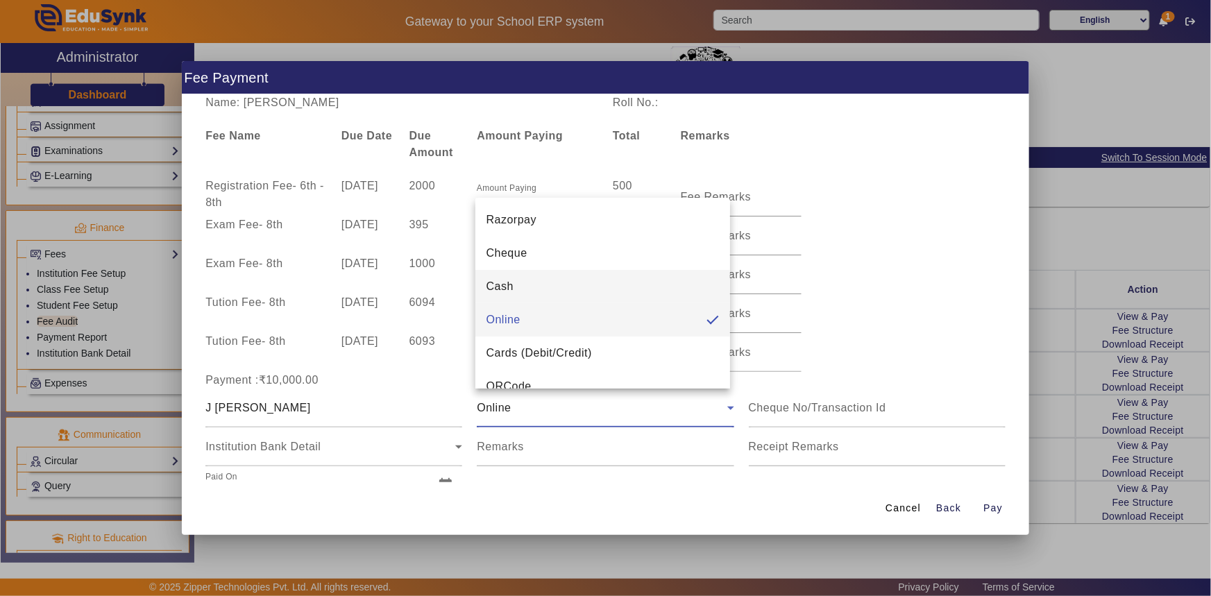
click at [509, 293] on span "Cash" at bounding box center [499, 286] width 27 height 17
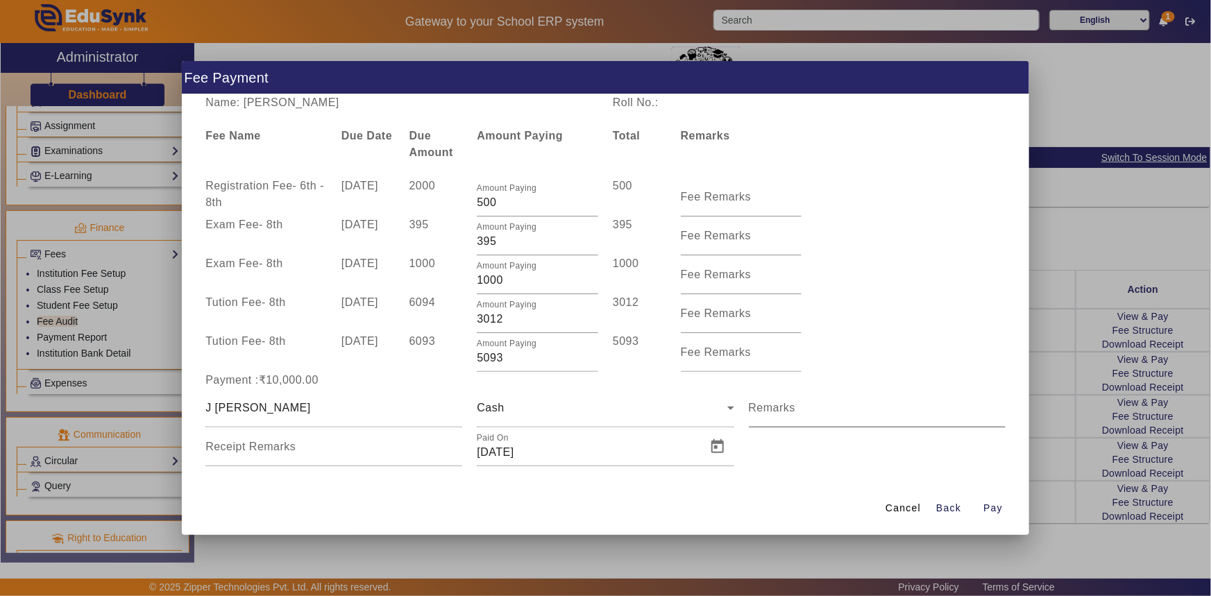
click at [759, 402] on mat-label "Remarks" at bounding box center [772, 408] width 47 height 12
click at [759, 405] on input "Remarks" at bounding box center [877, 413] width 257 height 17
click at [711, 449] on span "Open calendar" at bounding box center [717, 446] width 33 height 33
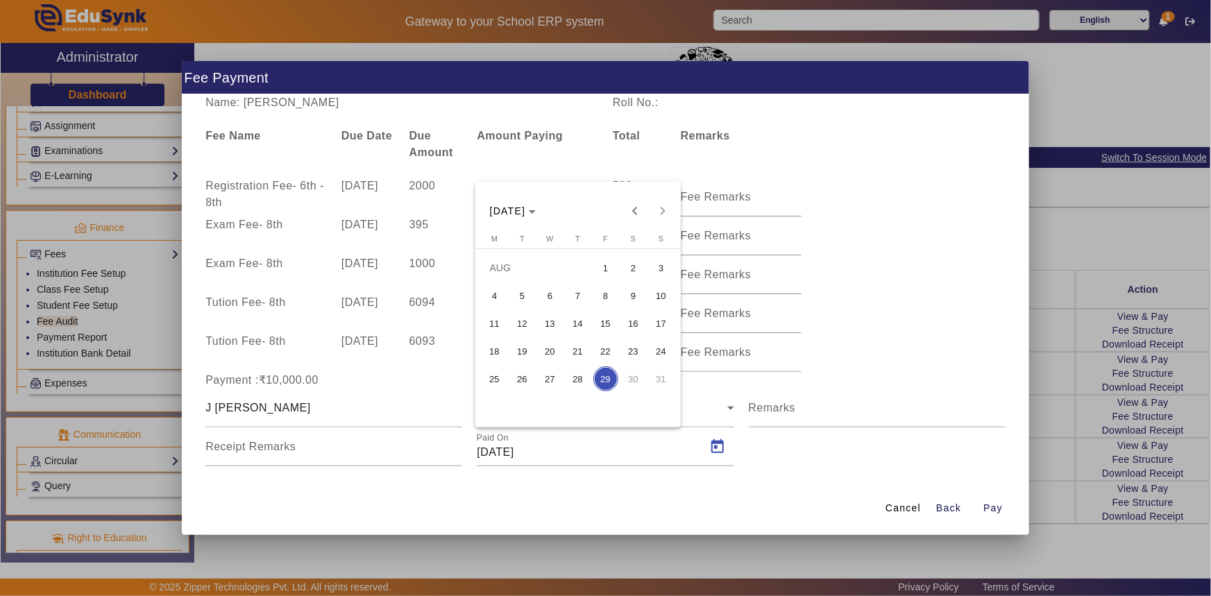
click at [582, 350] on span "21" at bounding box center [578, 351] width 25 height 25
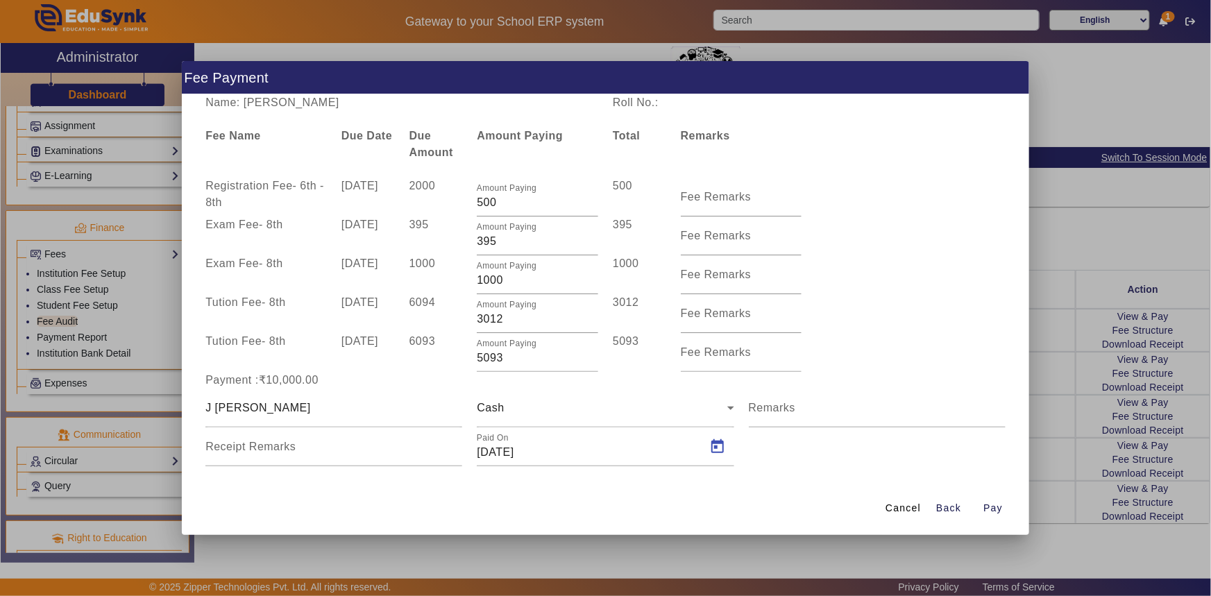
type input "21/08/2025"
click at [997, 501] on span "Pay" at bounding box center [992, 508] width 19 height 15
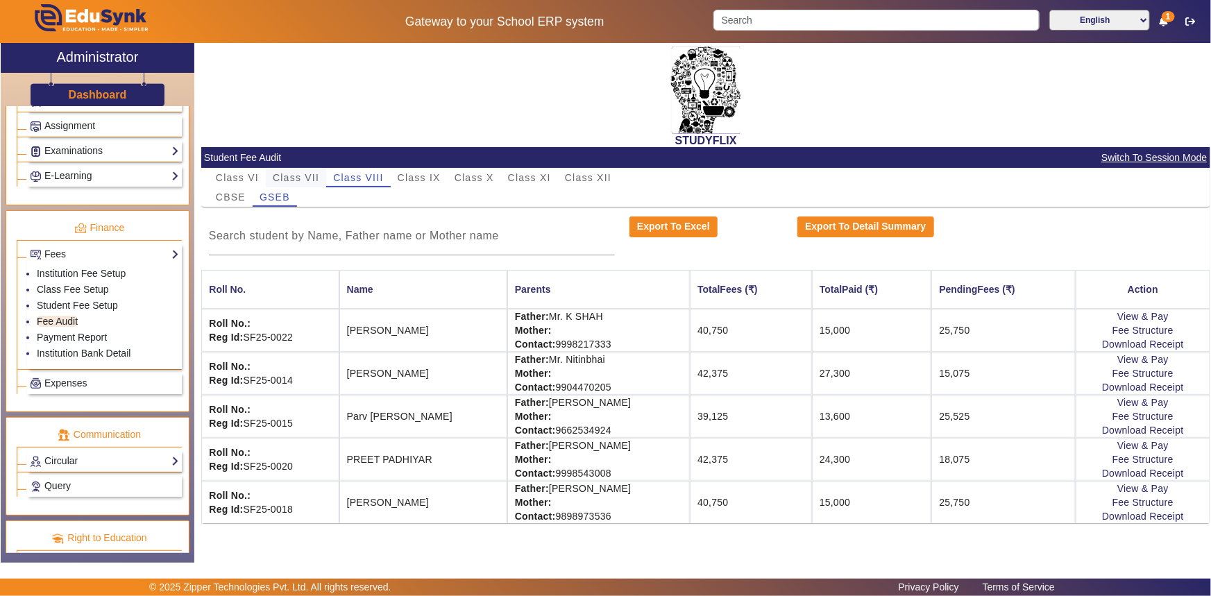
click at [306, 177] on span "Class VII" at bounding box center [296, 178] width 46 height 10
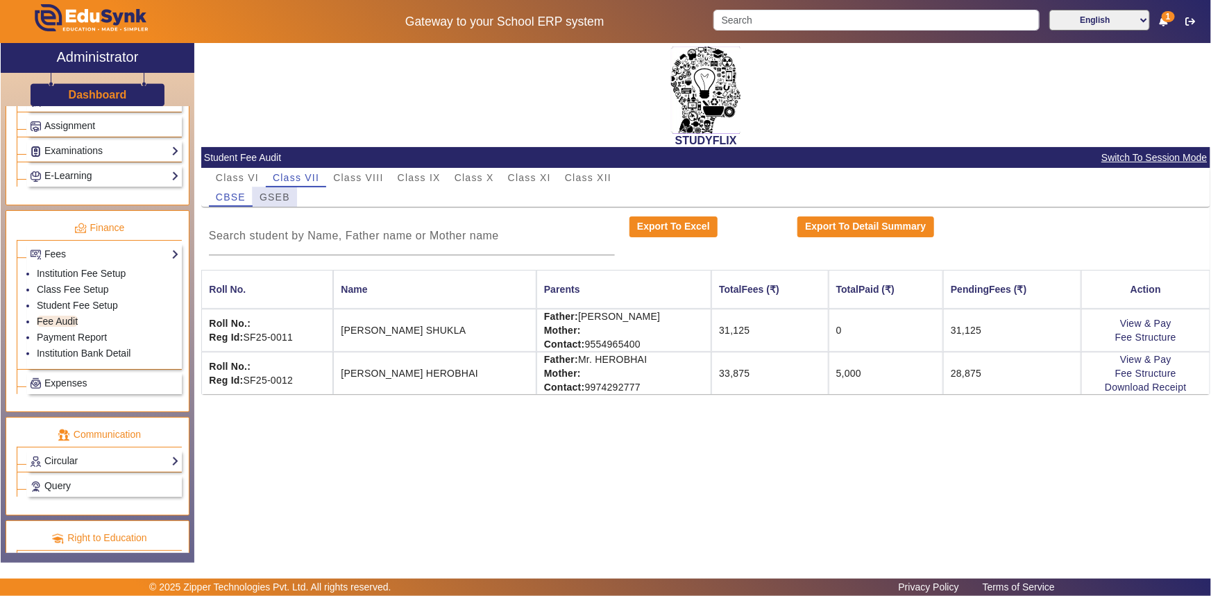
click at [286, 195] on span "GSEB" at bounding box center [275, 197] width 31 height 10
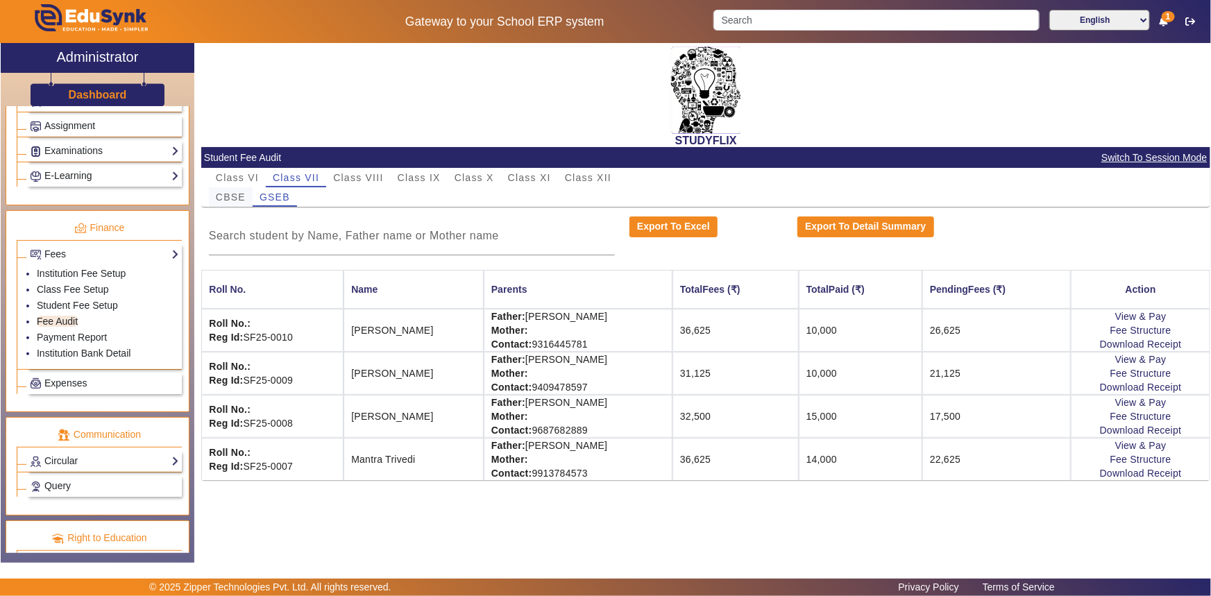
click at [230, 189] on span "CBSE" at bounding box center [231, 196] width 30 height 19
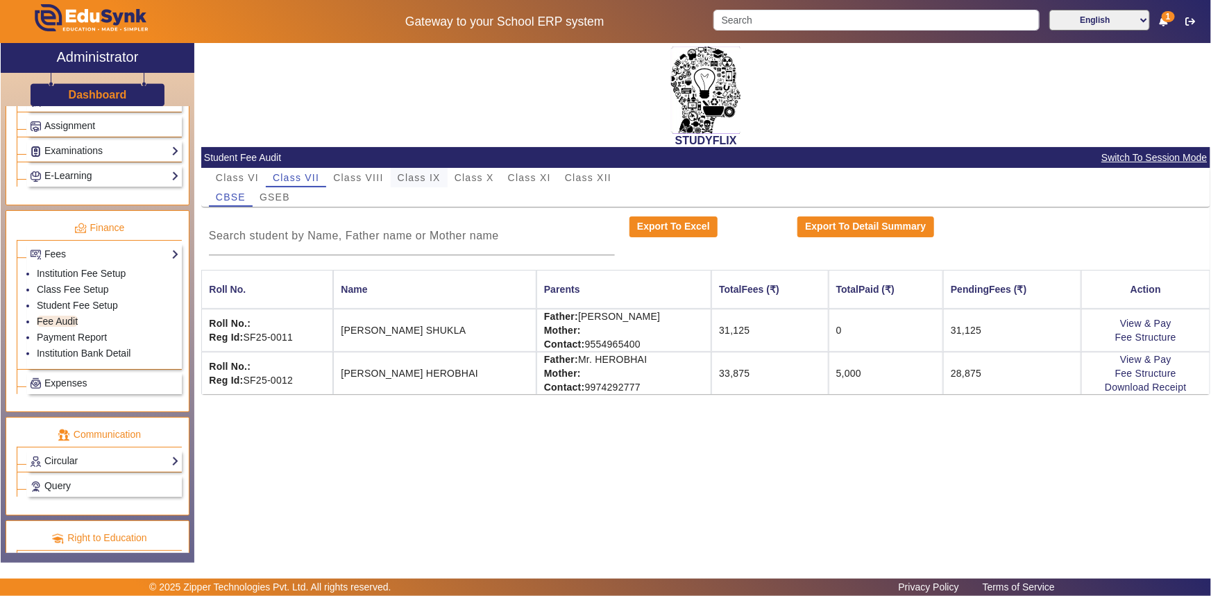
click at [416, 178] on span "Class IX" at bounding box center [419, 178] width 43 height 10
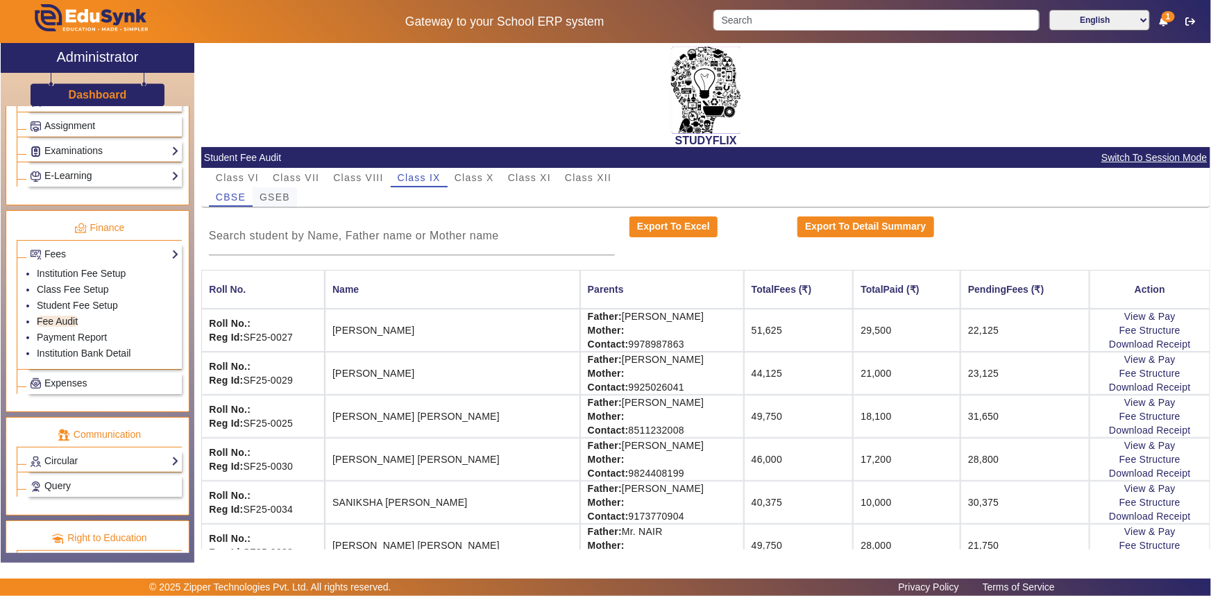
click at [278, 196] on span "GSEB" at bounding box center [275, 197] width 31 height 10
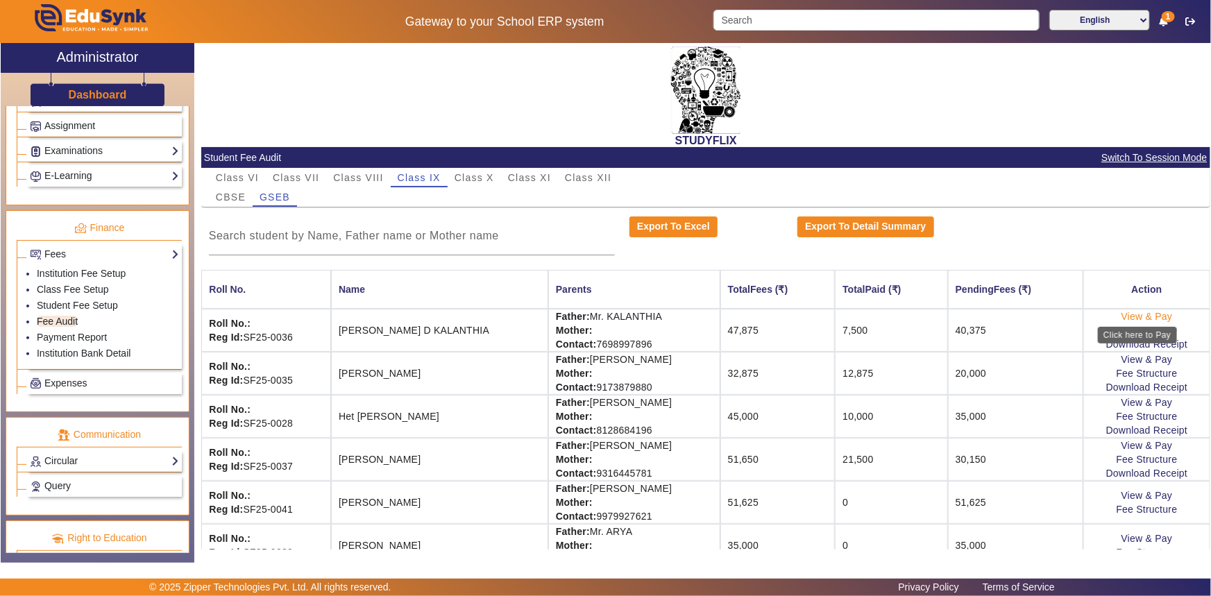
click at [1152, 316] on link "View & Pay" at bounding box center [1146, 316] width 51 height 11
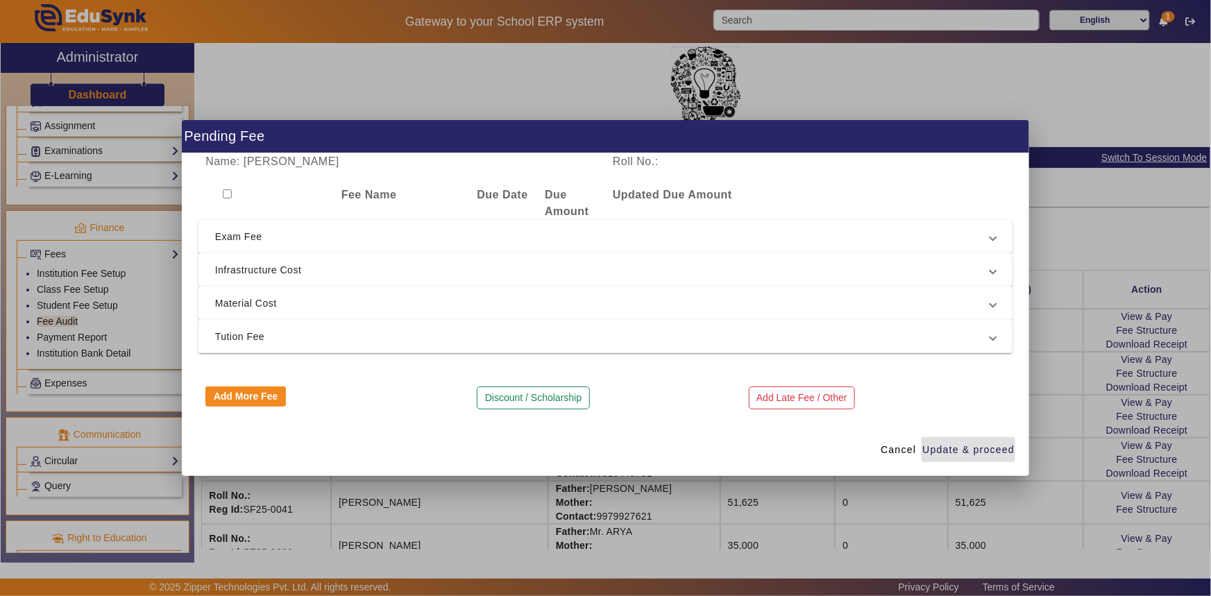
click at [434, 308] on span "Material Cost" at bounding box center [603, 303] width 776 height 17
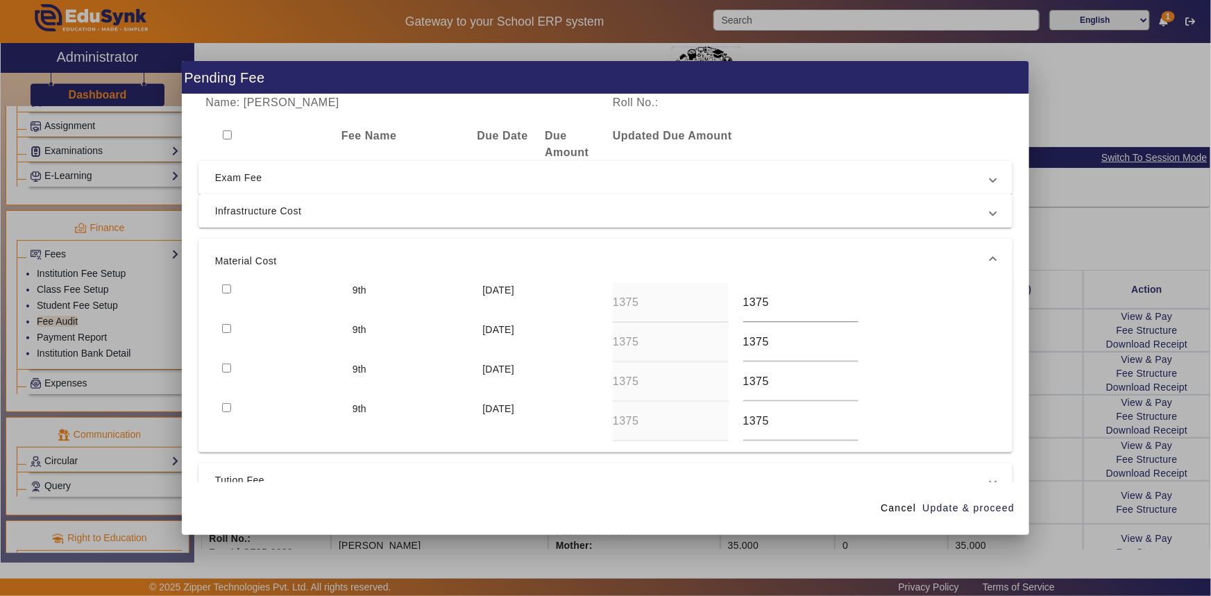
click at [290, 255] on span "Material Cost" at bounding box center [603, 261] width 776 height 17
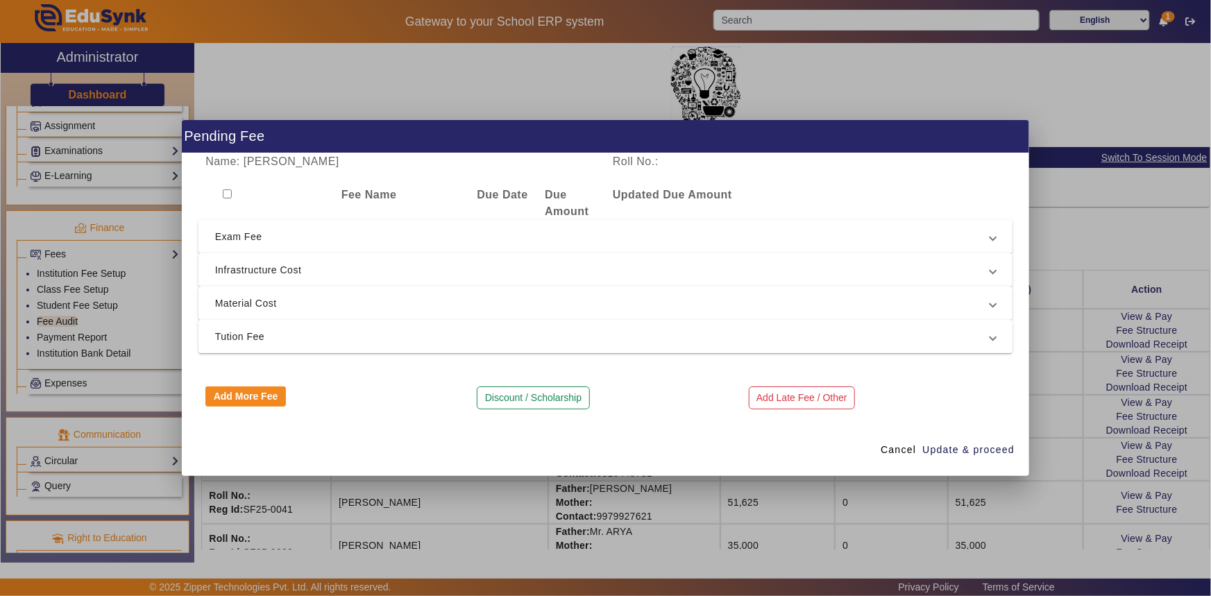
click at [271, 326] on mat-expansion-panel-header "Tution Fee" at bounding box center [605, 336] width 815 height 33
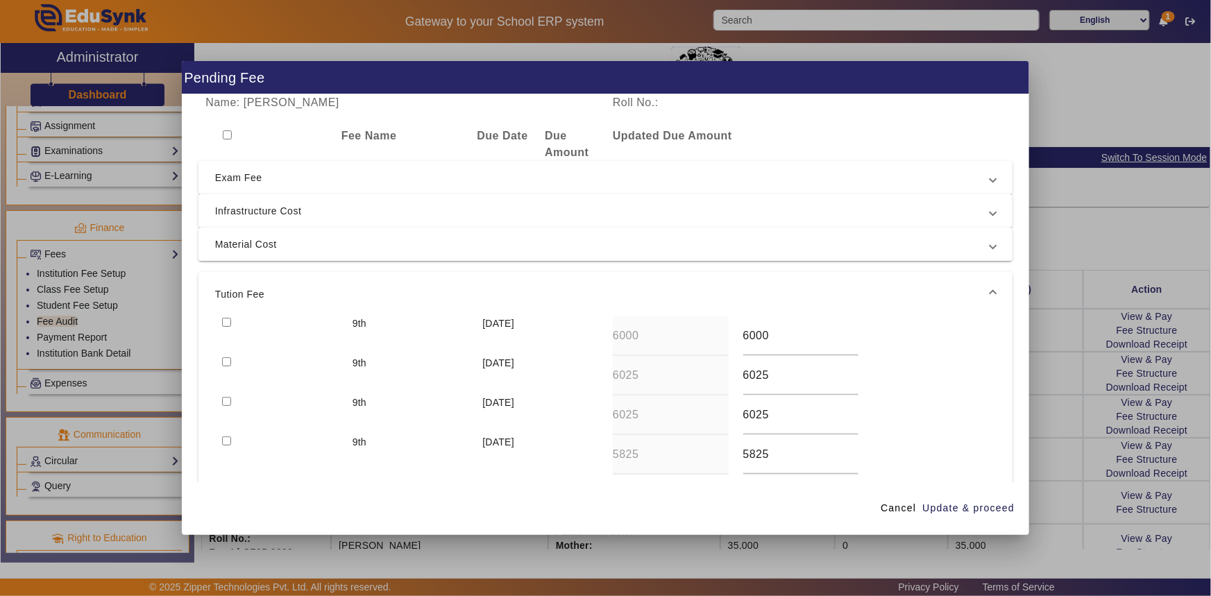
click at [229, 319] on input "checkbox" at bounding box center [226, 322] width 9 height 9
checkbox input "true"
click at [232, 180] on span "Exam Fee" at bounding box center [603, 177] width 776 height 17
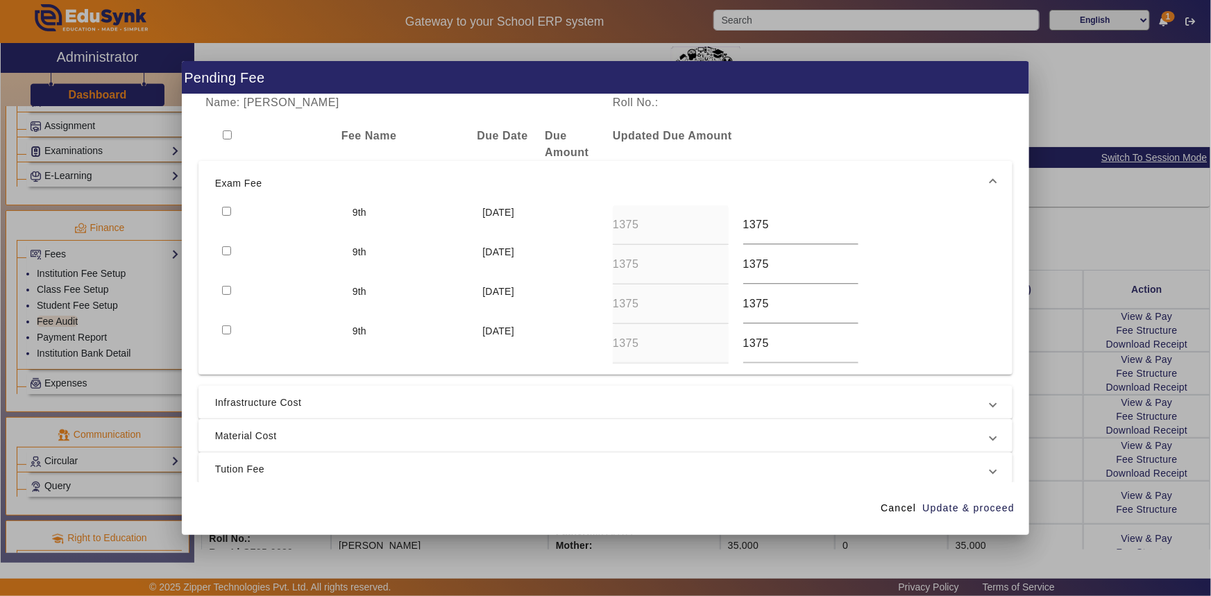
click at [228, 213] on input "checkbox" at bounding box center [226, 211] width 9 height 9
checkbox input "true"
click at [223, 253] on input "checkbox" at bounding box center [226, 250] width 9 height 9
checkbox input "true"
click at [234, 402] on span "Infrastructure Cost" at bounding box center [603, 402] width 776 height 17
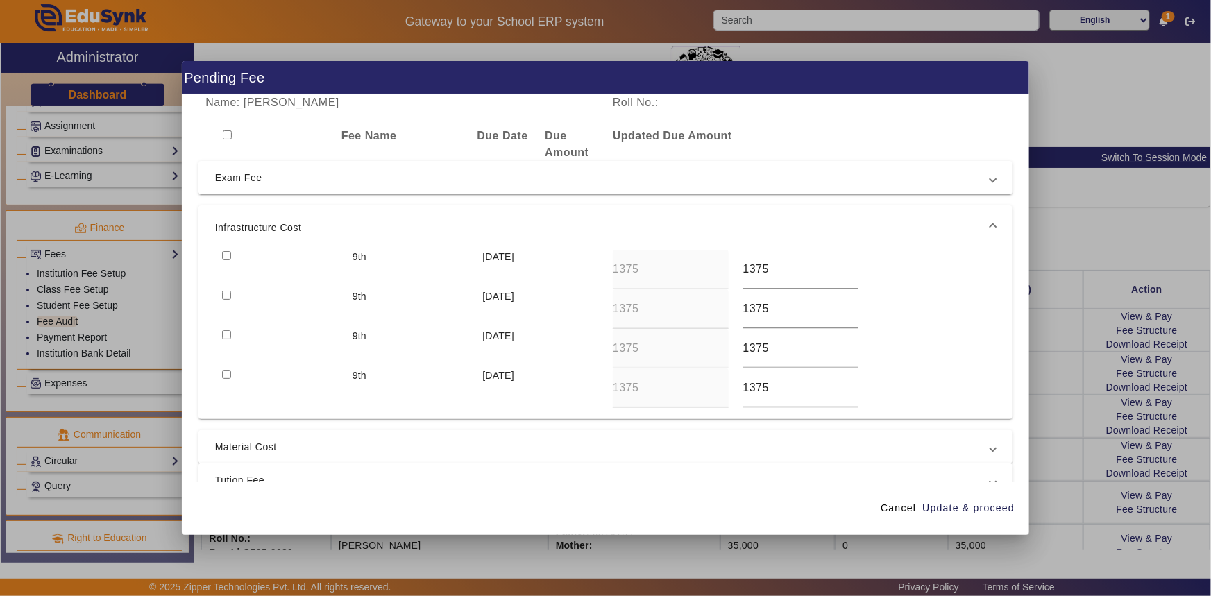
click at [227, 255] on input "checkbox" at bounding box center [226, 255] width 9 height 9
checkbox input "true"
click at [227, 294] on input "checkbox" at bounding box center [226, 295] width 9 height 9
checkbox input "true"
click at [952, 508] on span "Update & proceed" at bounding box center [968, 508] width 92 height 15
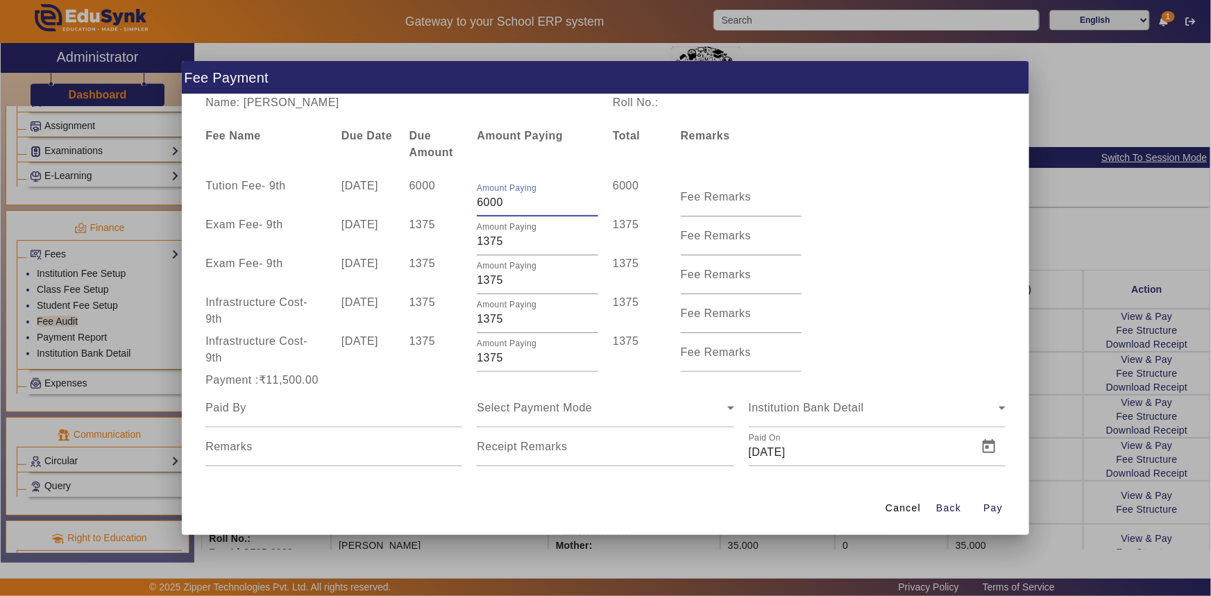
click at [477, 201] on input "6000" at bounding box center [537, 202] width 121 height 17
drag, startPoint x: 480, startPoint y: 200, endPoint x: 472, endPoint y: 198, distance: 8.4
click at [472, 198] on div "Amount Paying 6000" at bounding box center [538, 197] width 136 height 39
type input "5000"
click at [857, 229] on div "Exam Fee - 9th 10 Apr 2025 1375 Amount Paying 1375 1375 Fee Remarks" at bounding box center [605, 236] width 815 height 39
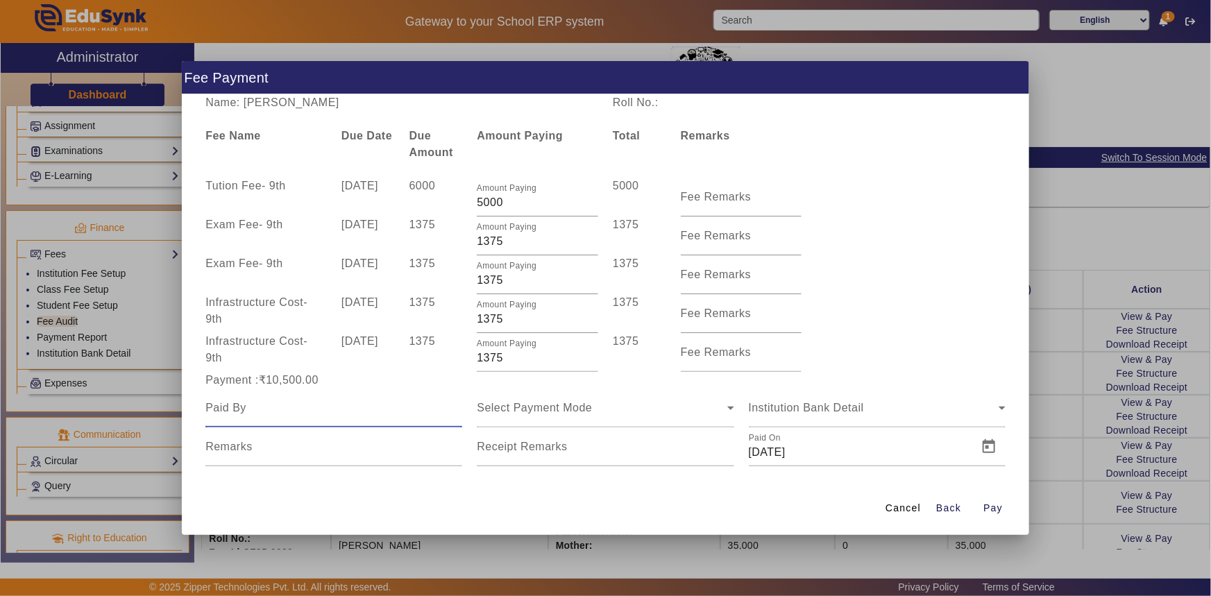
click at [382, 413] on input at bounding box center [333, 408] width 257 height 17
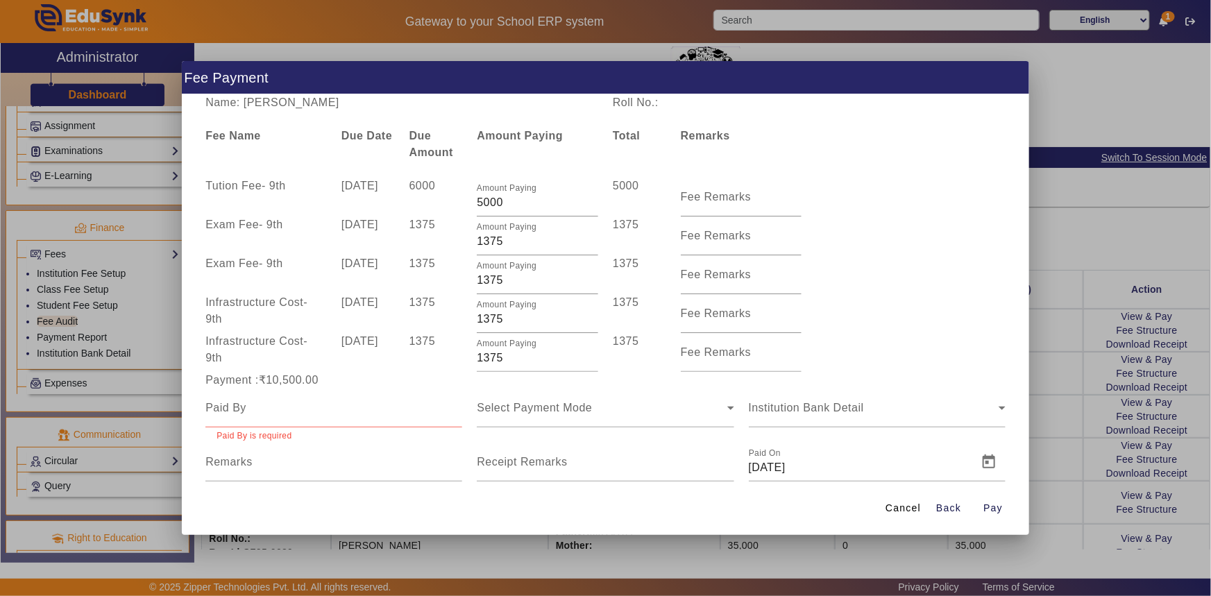
drag, startPoint x: 298, startPoint y: 99, endPoint x: 388, endPoint y: 110, distance: 90.8
click at [388, 110] on div "Name: AADITYA D KALANTHIA" at bounding box center [401, 102] width 407 height 17
copy div "D KALANTHIA"
click at [305, 404] on input at bounding box center [333, 408] width 257 height 17
paste input "D KALANTHIA"
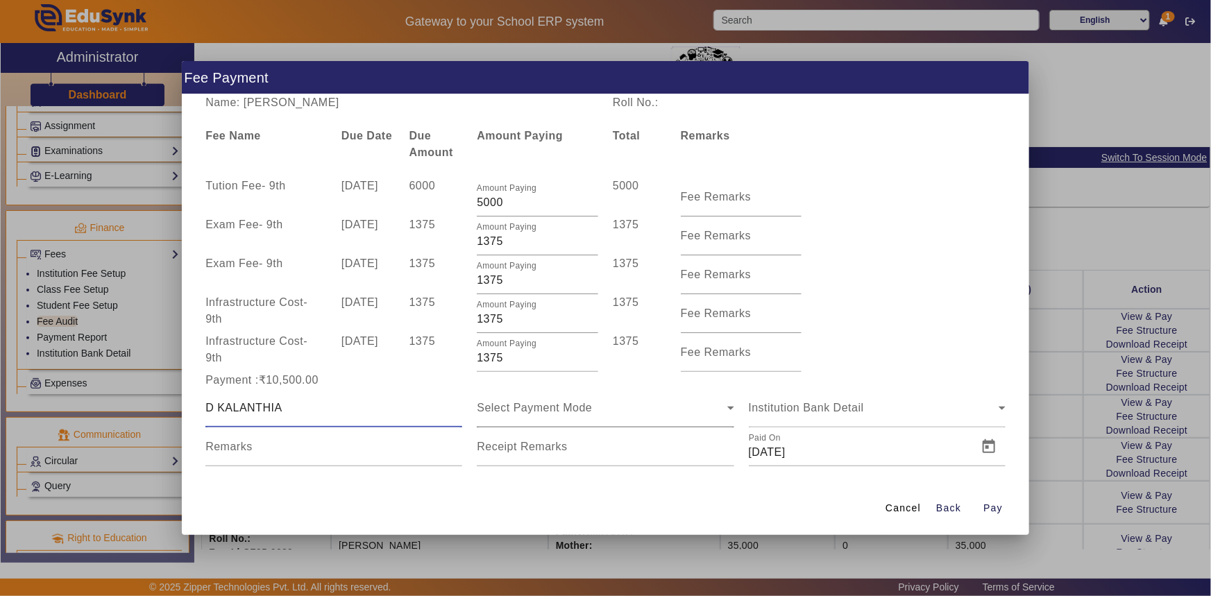
type input "D KALANTHIA"
click at [523, 409] on span "Select Payment Mode" at bounding box center [534, 408] width 115 height 12
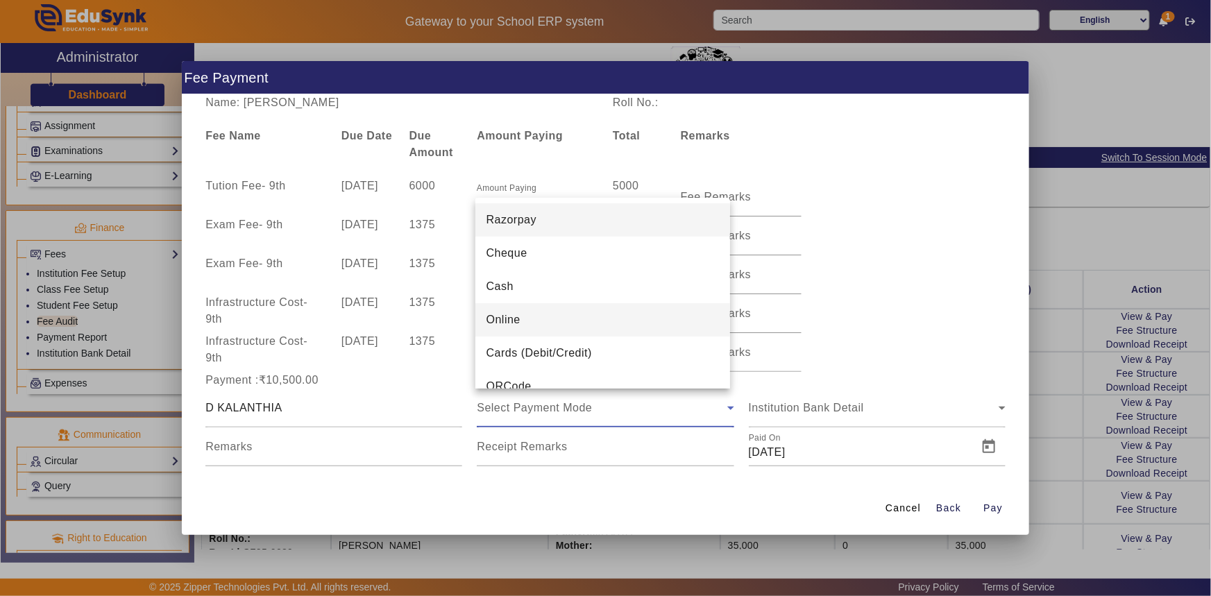
click at [516, 328] on span "Online" at bounding box center [503, 320] width 34 height 17
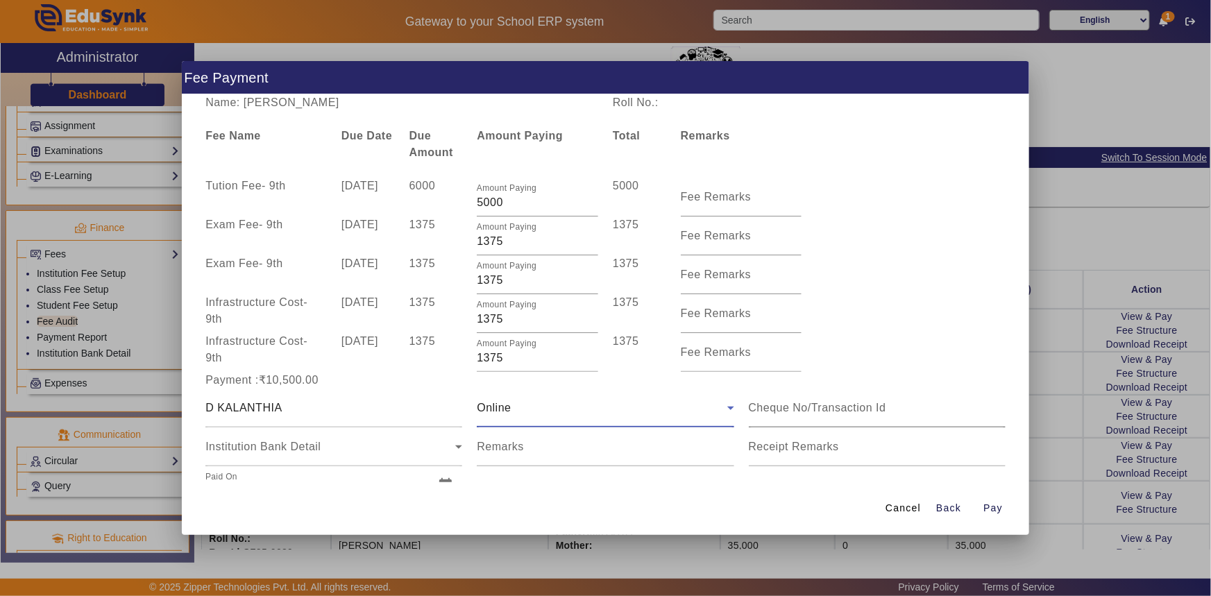
click at [777, 410] on input at bounding box center [877, 408] width 257 height 17
type input "560141920291"
click at [994, 511] on span "Pay" at bounding box center [992, 508] width 19 height 15
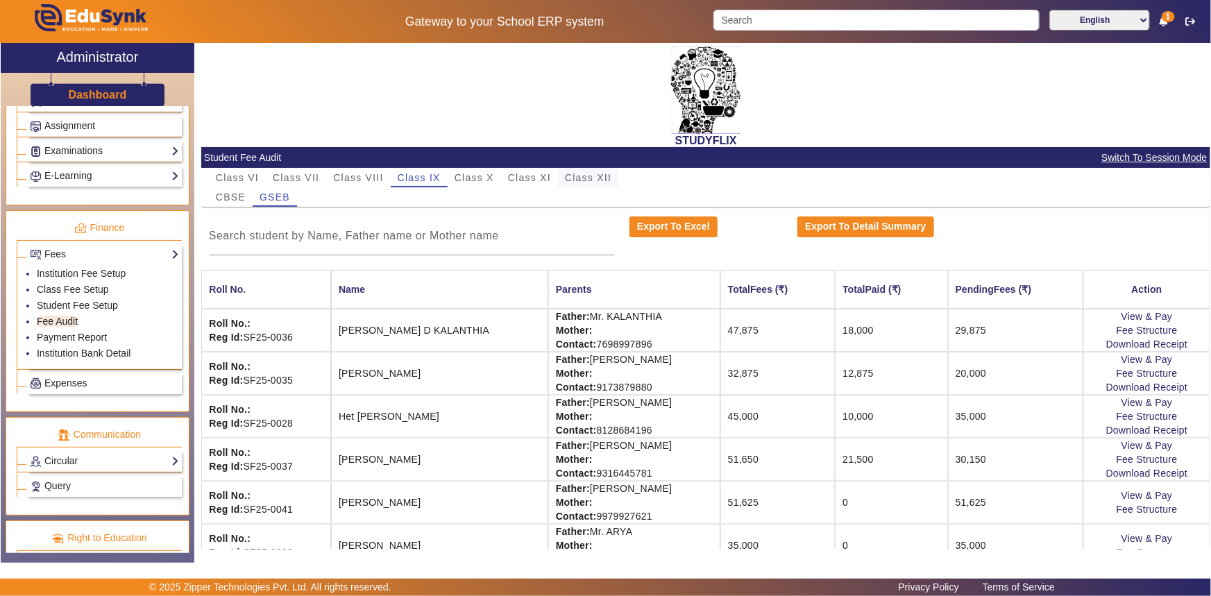
click at [580, 171] on span "Class XII" at bounding box center [588, 177] width 46 height 19
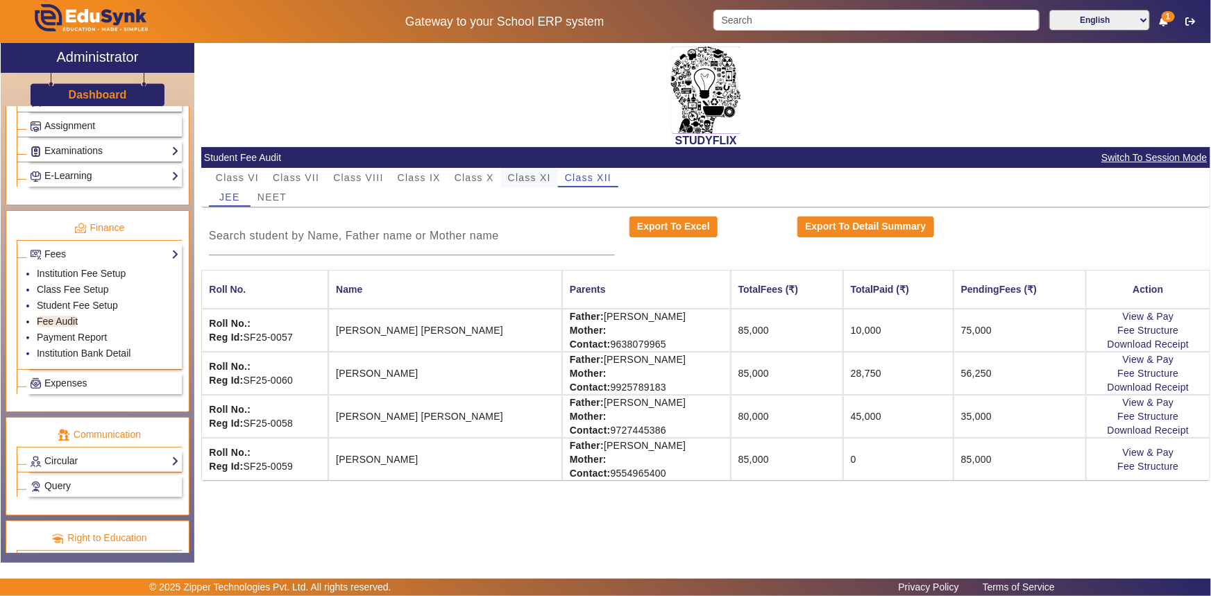
click at [539, 173] on span "Class XI" at bounding box center [529, 178] width 43 height 10
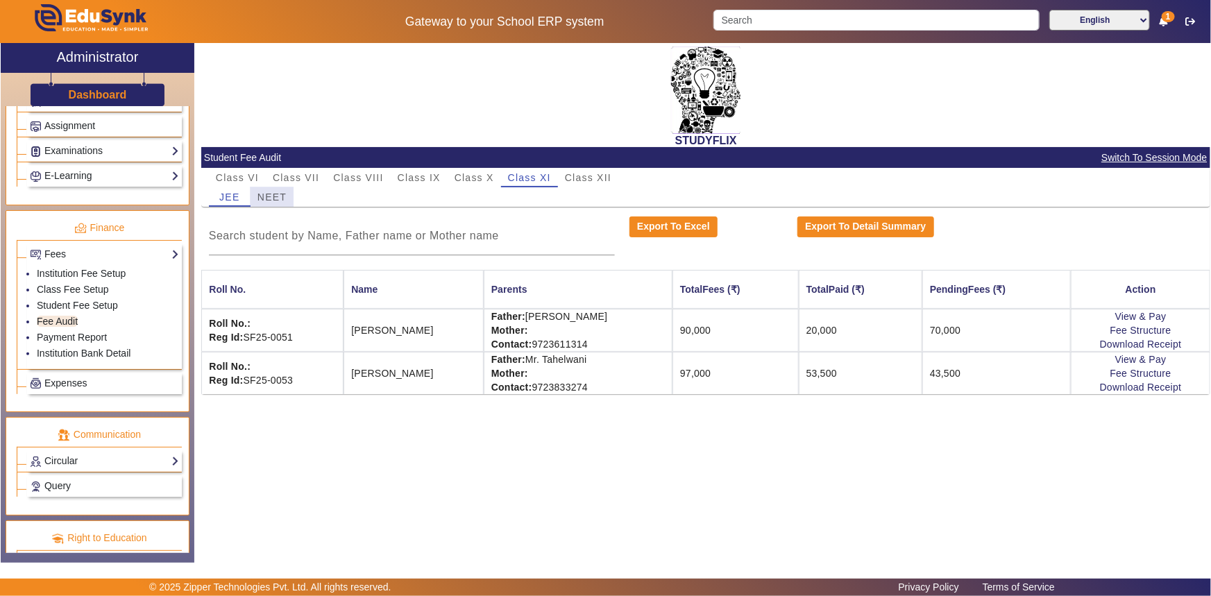
click at [260, 196] on span "NEET" at bounding box center [271, 197] width 29 height 10
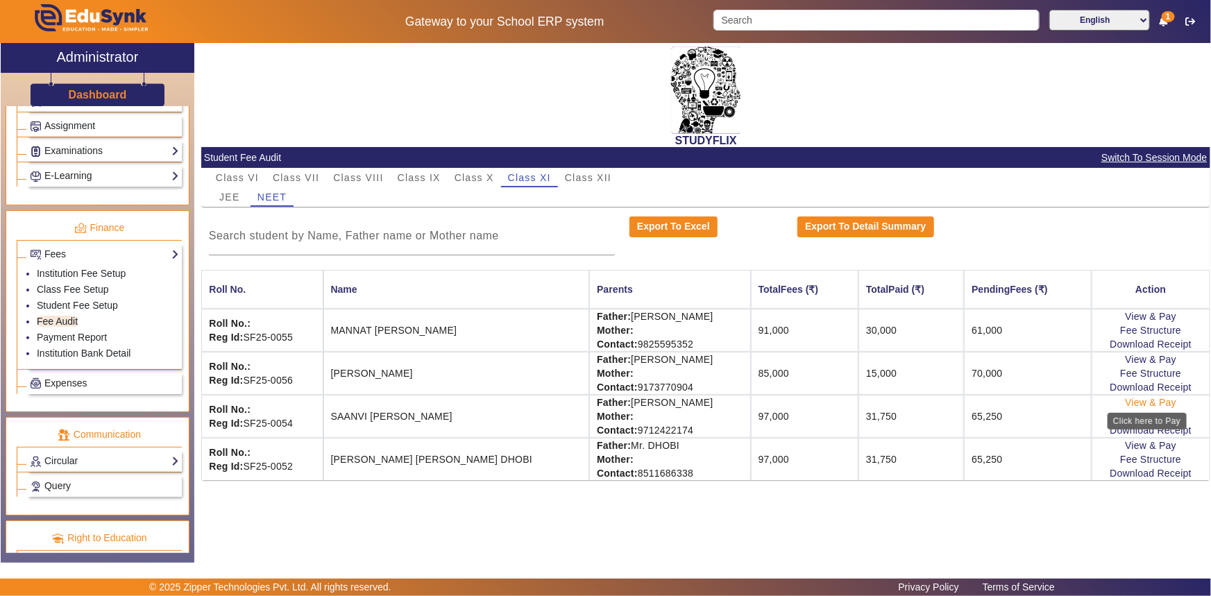
click at [1160, 403] on link "View & Pay" at bounding box center [1150, 402] width 51 height 11
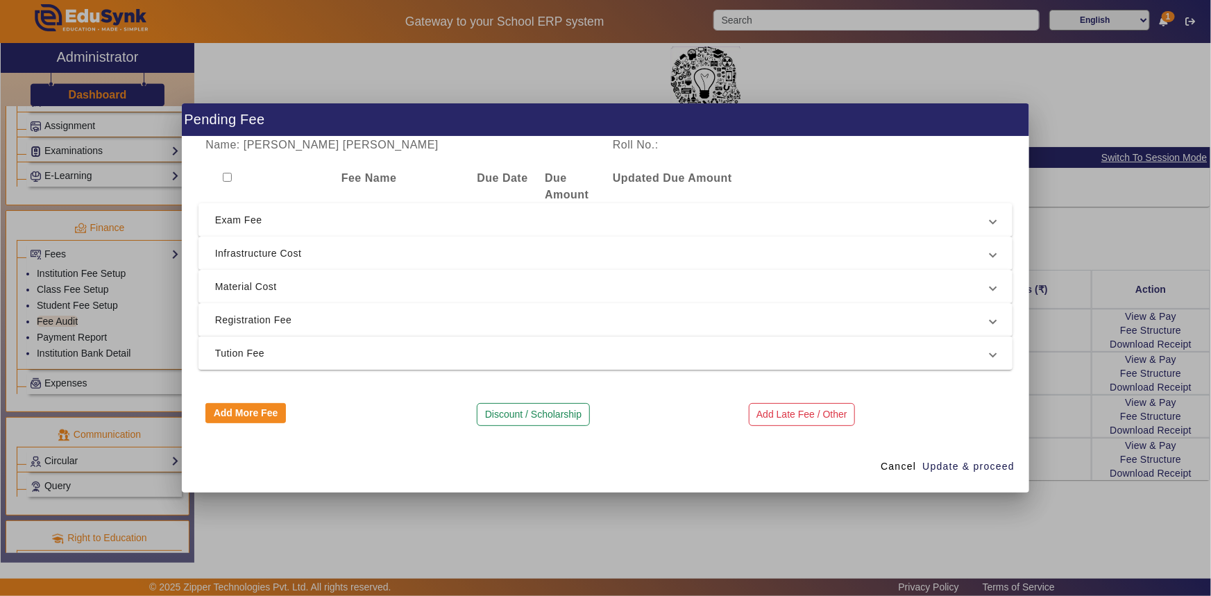
click at [273, 359] on span "Tution Fee" at bounding box center [603, 353] width 776 height 17
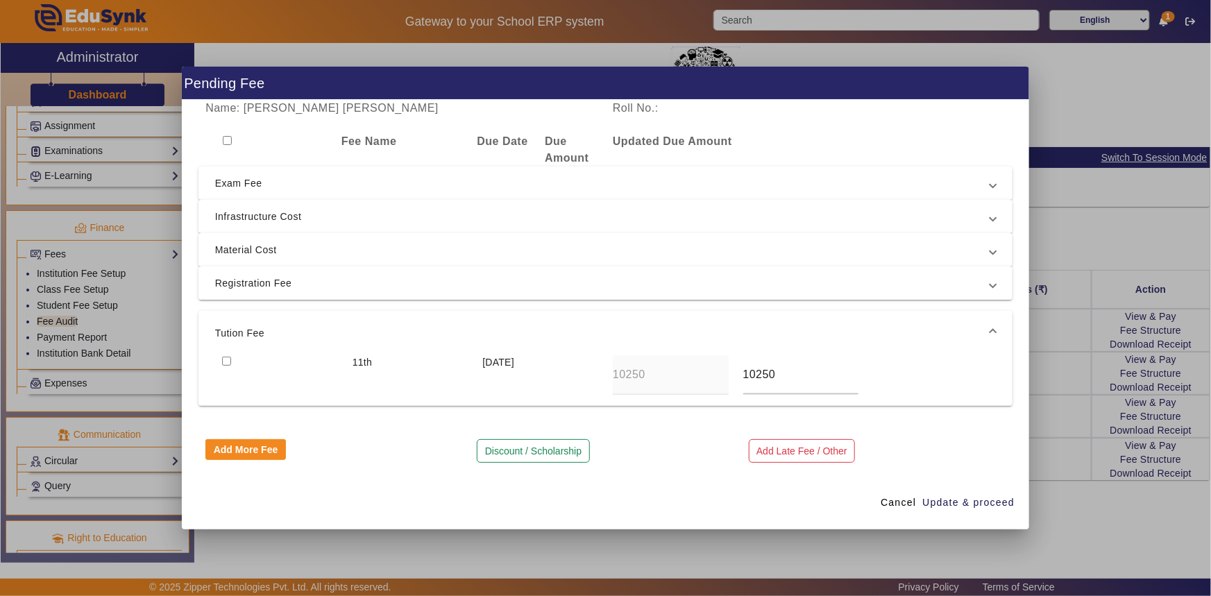
click at [229, 359] on input "checkbox" at bounding box center [226, 361] width 9 height 9
checkbox input "true"
click at [237, 279] on span "Registration Fee" at bounding box center [603, 283] width 776 height 17
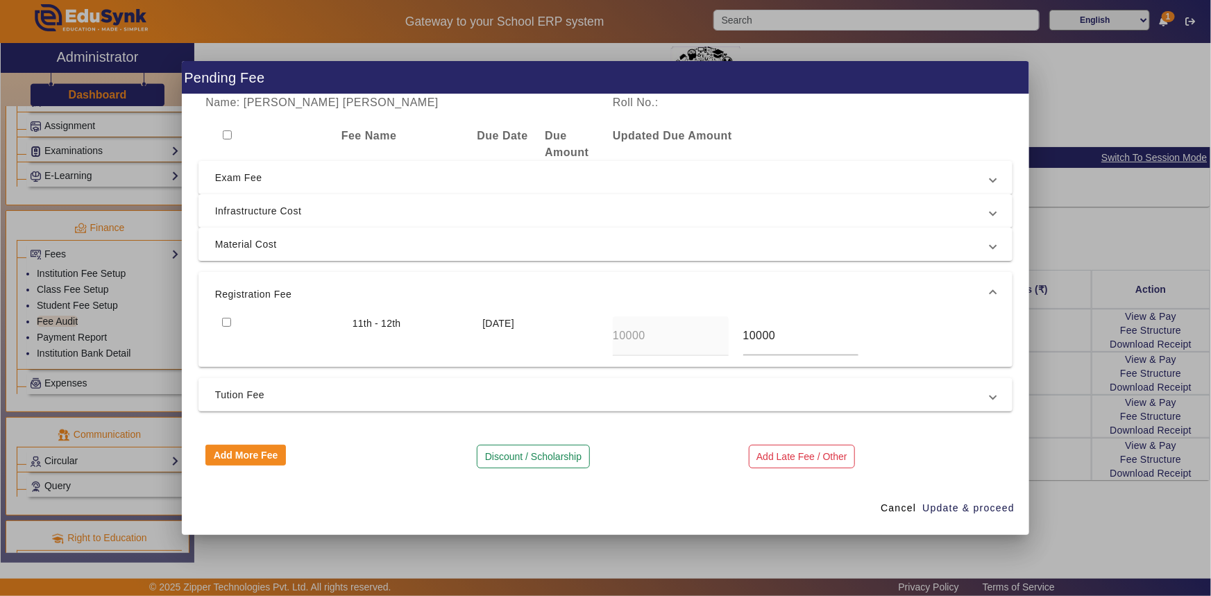
click at [224, 323] on input "checkbox" at bounding box center [226, 322] width 9 height 9
checkbox input "true"
click at [233, 390] on span "Tution Fee" at bounding box center [603, 395] width 776 height 17
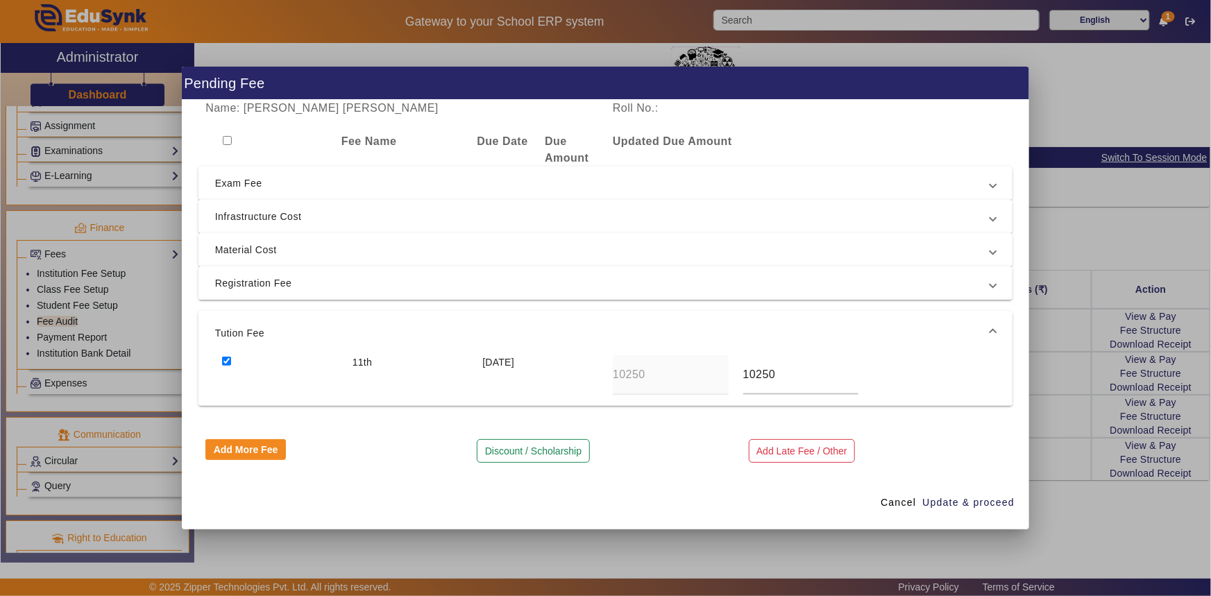
click at [242, 250] on span "Material Cost" at bounding box center [603, 250] width 776 height 17
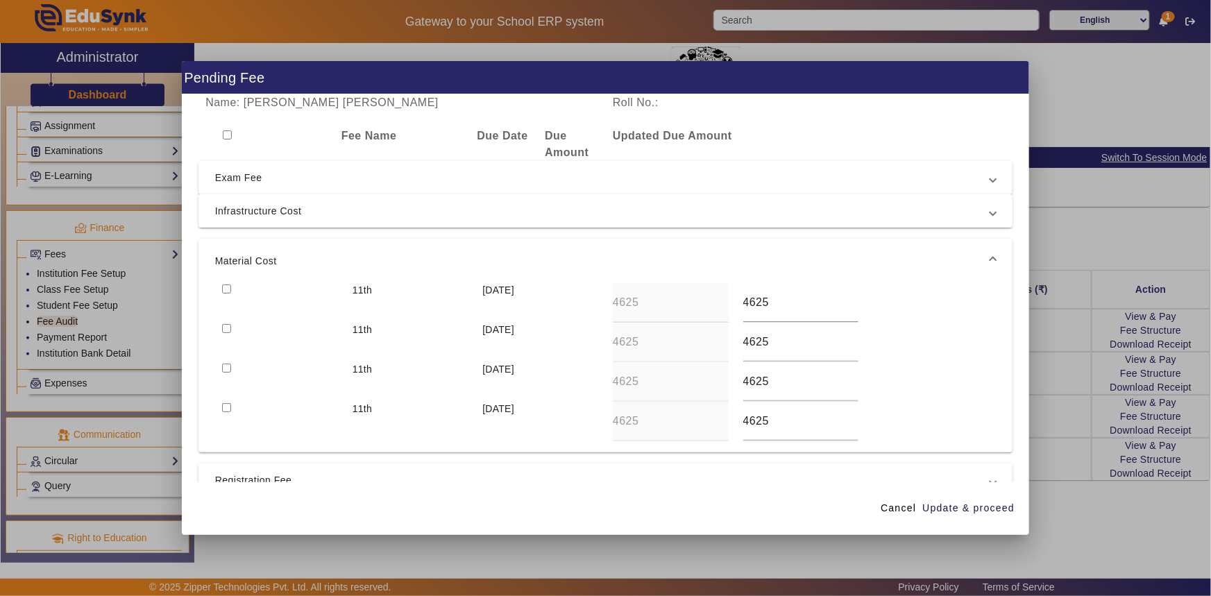
click at [243, 211] on span "Infrastructure Cost" at bounding box center [603, 211] width 776 height 17
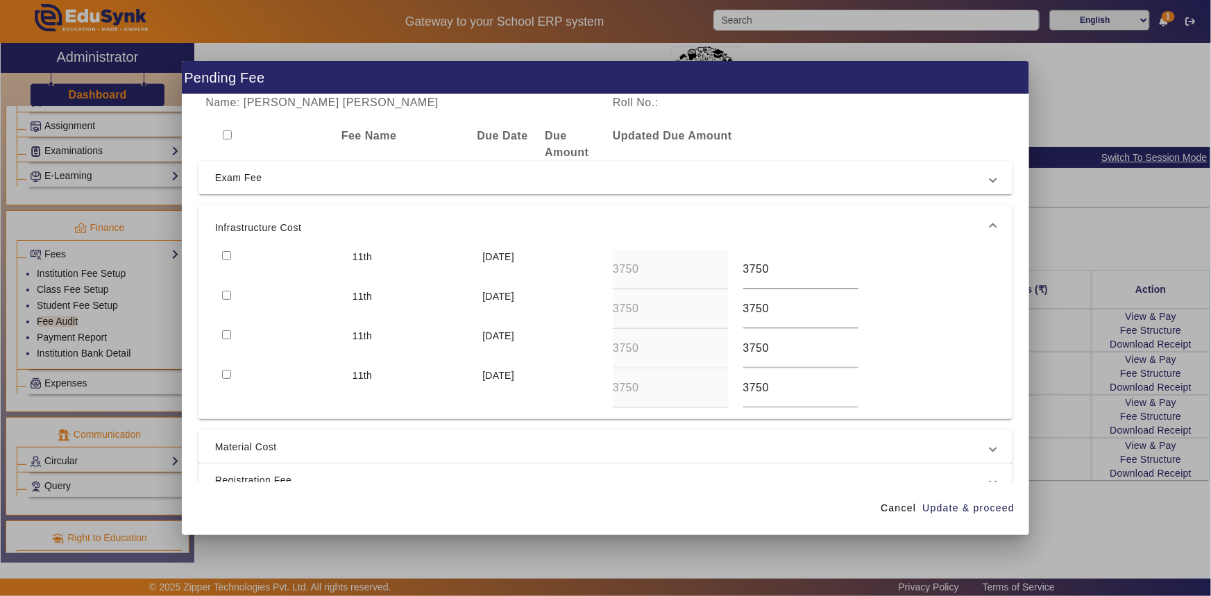
click at [243, 180] on span "Exam Fee" at bounding box center [603, 177] width 776 height 17
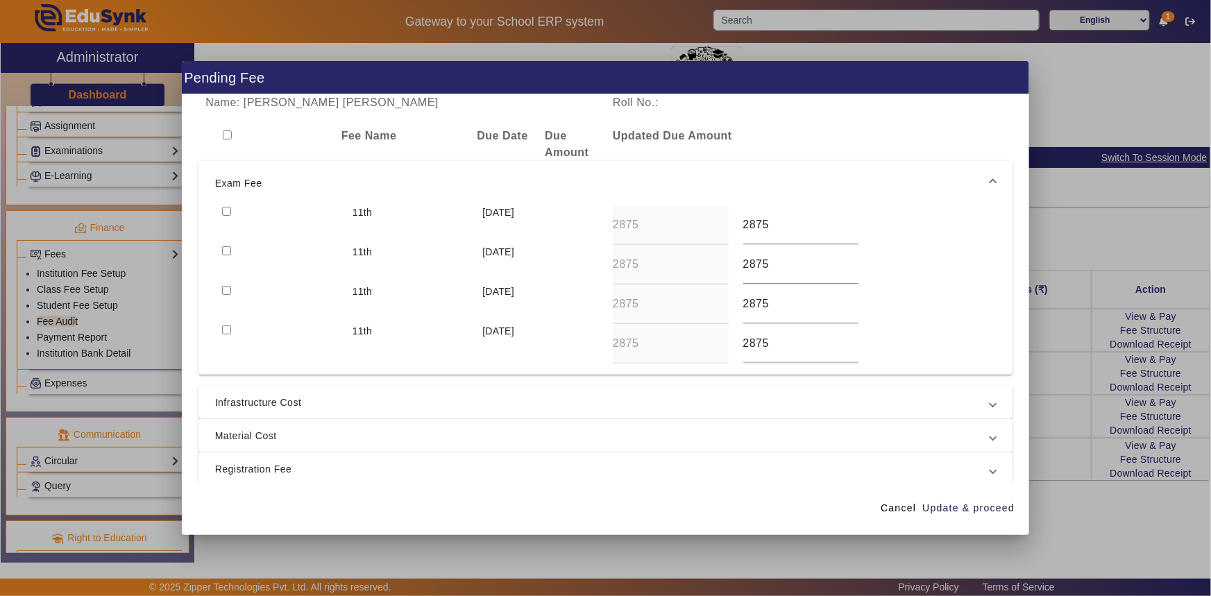
click at [221, 209] on div at bounding box center [280, 225] width 130 height 40
click at [223, 209] on input "checkbox" at bounding box center [226, 211] width 9 height 9
checkbox input "true"
click at [948, 510] on span "Update & proceed" at bounding box center [968, 508] width 92 height 15
type input "12000"
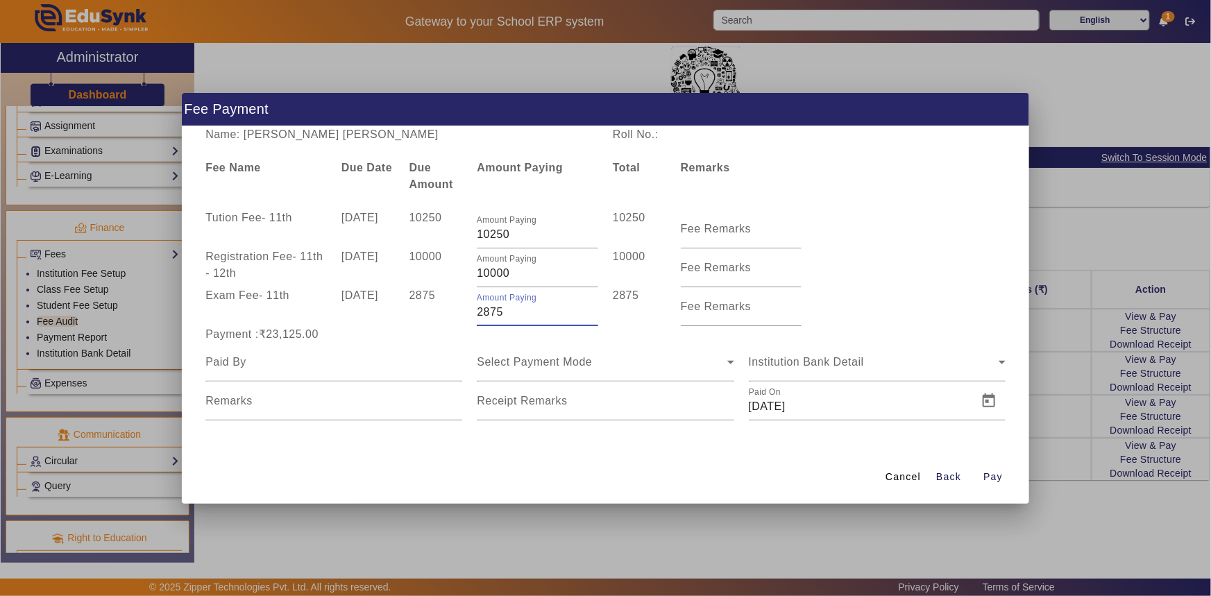
click at [484, 310] on input "2875" at bounding box center [537, 312] width 121 height 17
click at [466, 340] on div "Payment :₹21,125.00" at bounding box center [333, 334] width 271 height 17
drag, startPoint x: 484, startPoint y: 316, endPoint x: 476, endPoint y: 316, distance: 8.4
click at [476, 316] on div "Amount Paying 875" at bounding box center [538, 306] width 136 height 39
click at [464, 328] on div "Payment :₹21,125.00" at bounding box center [333, 334] width 271 height 17
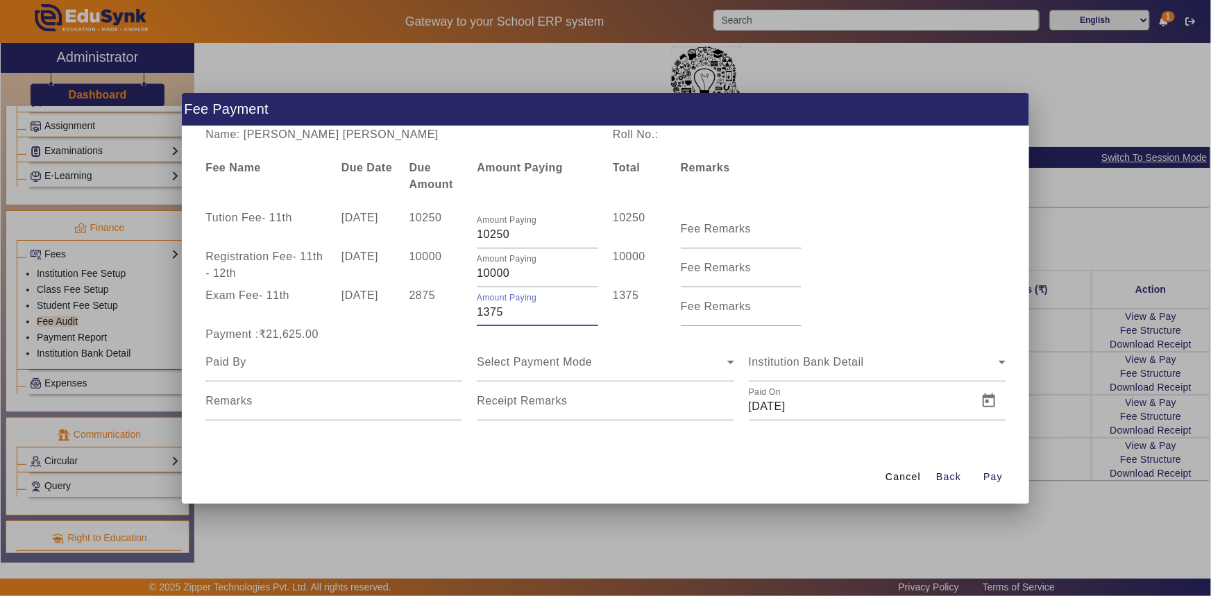
drag, startPoint x: 485, startPoint y: 314, endPoint x: 518, endPoint y: 314, distance: 32.6
click at [518, 314] on input "1375" at bounding box center [537, 312] width 121 height 17
type input "1500"
click at [450, 339] on div "Payment :₹21,625.00" at bounding box center [333, 334] width 271 height 17
click at [394, 365] on input at bounding box center [333, 362] width 257 height 17
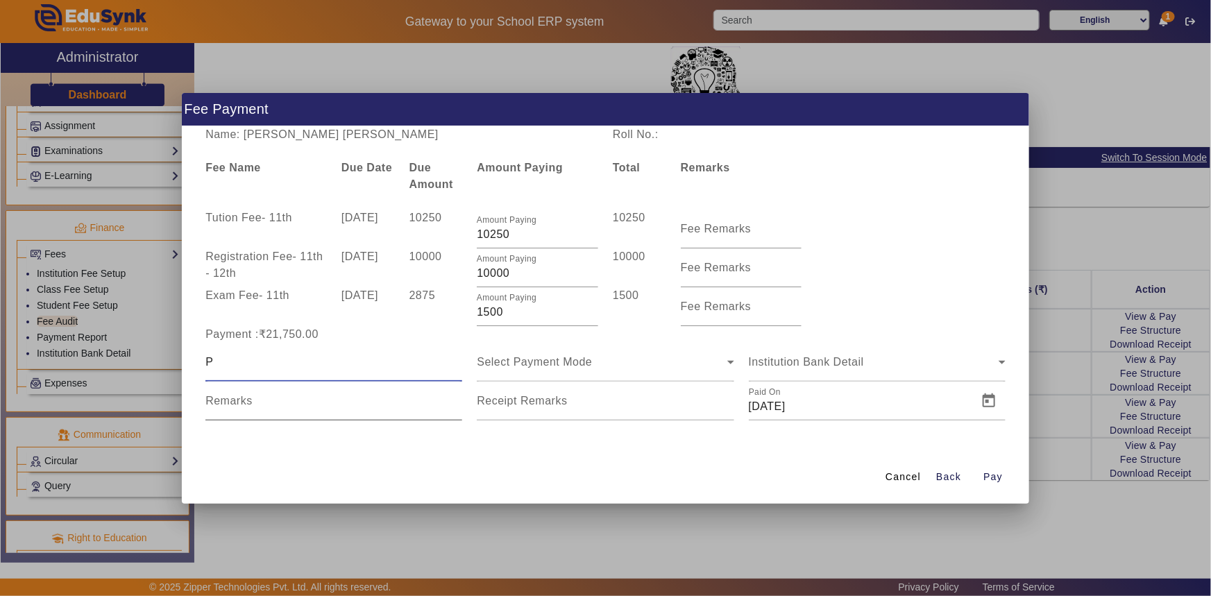
type input "Parag Naik"
click at [520, 364] on span "Select Payment Mode" at bounding box center [534, 362] width 115 height 12
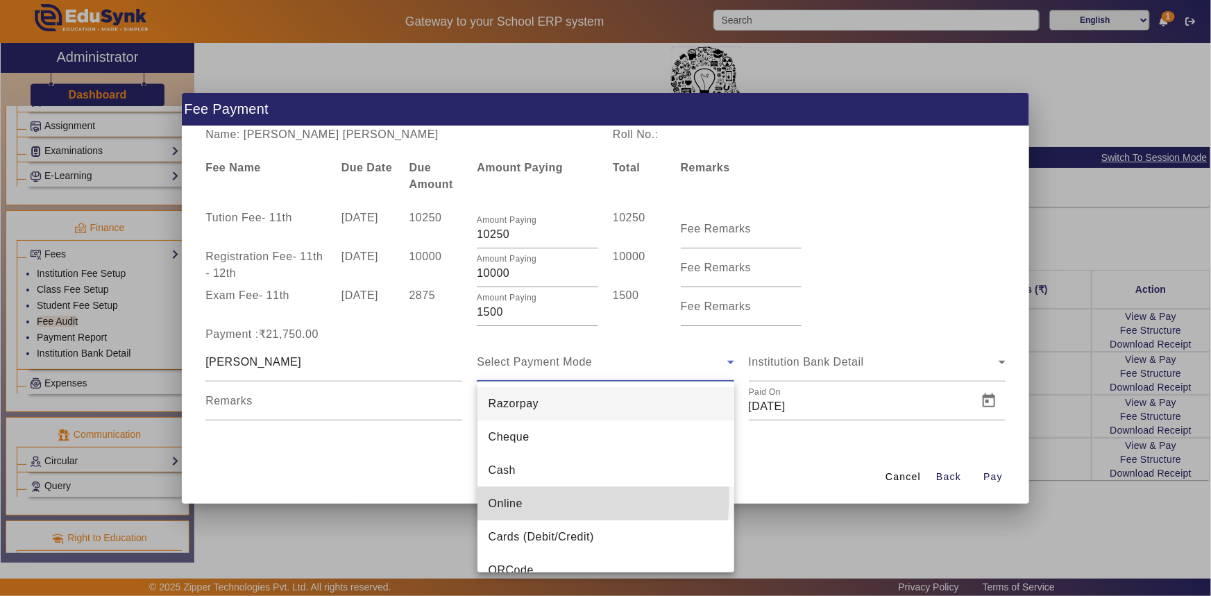
click at [507, 495] on span "Online" at bounding box center [506, 503] width 34 height 17
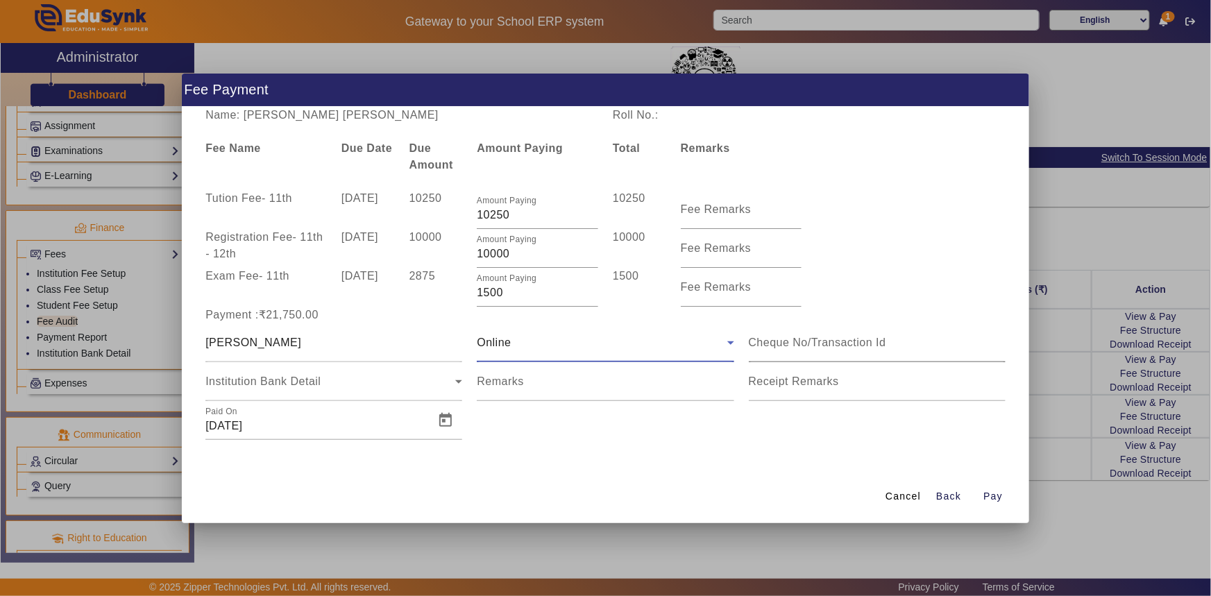
click at [761, 346] on input at bounding box center [877, 342] width 257 height 17
type input "290595022585"
click at [445, 423] on span "Open calendar" at bounding box center [445, 420] width 33 height 33
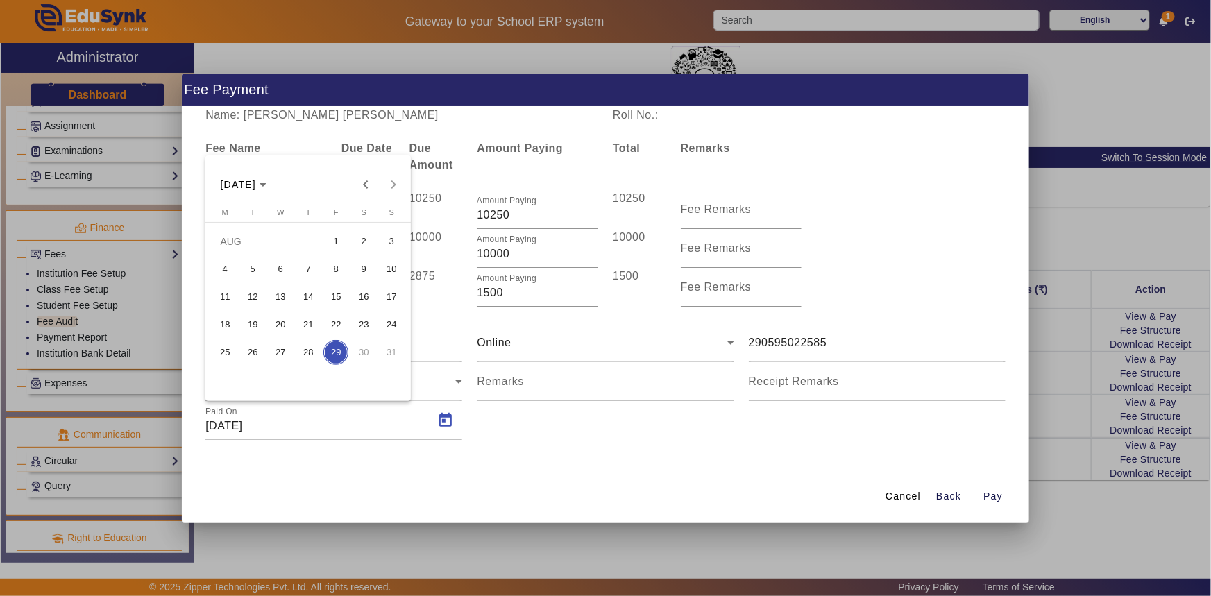
click at [248, 350] on span "26" at bounding box center [252, 352] width 25 height 25
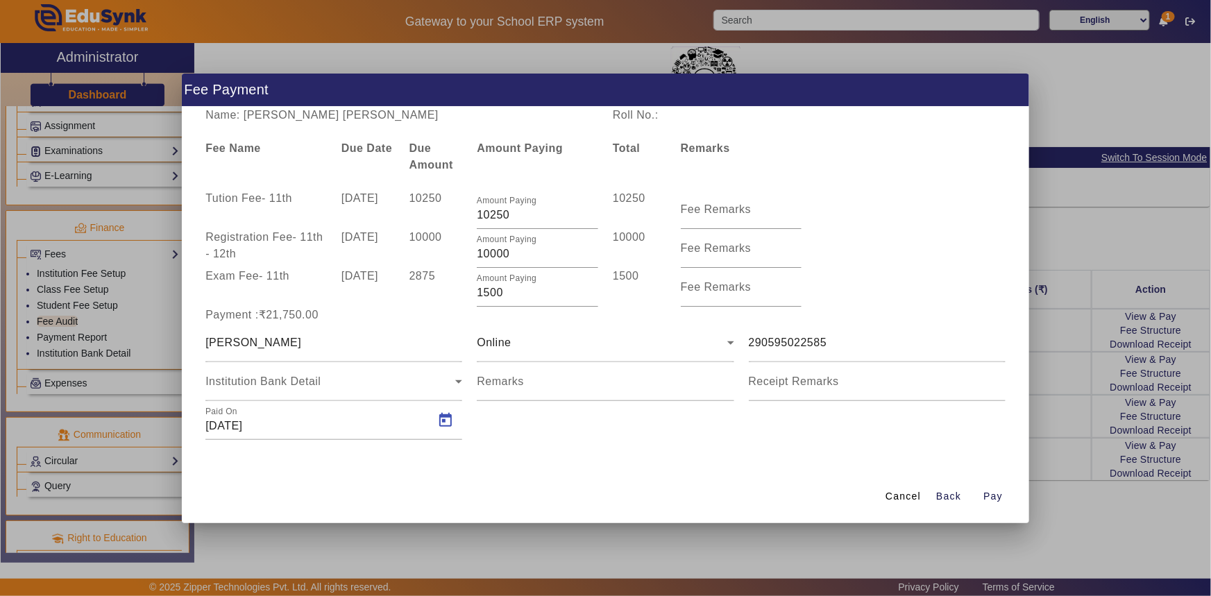
type input "26/08/2025"
click at [985, 491] on span "Pay" at bounding box center [992, 496] width 19 height 15
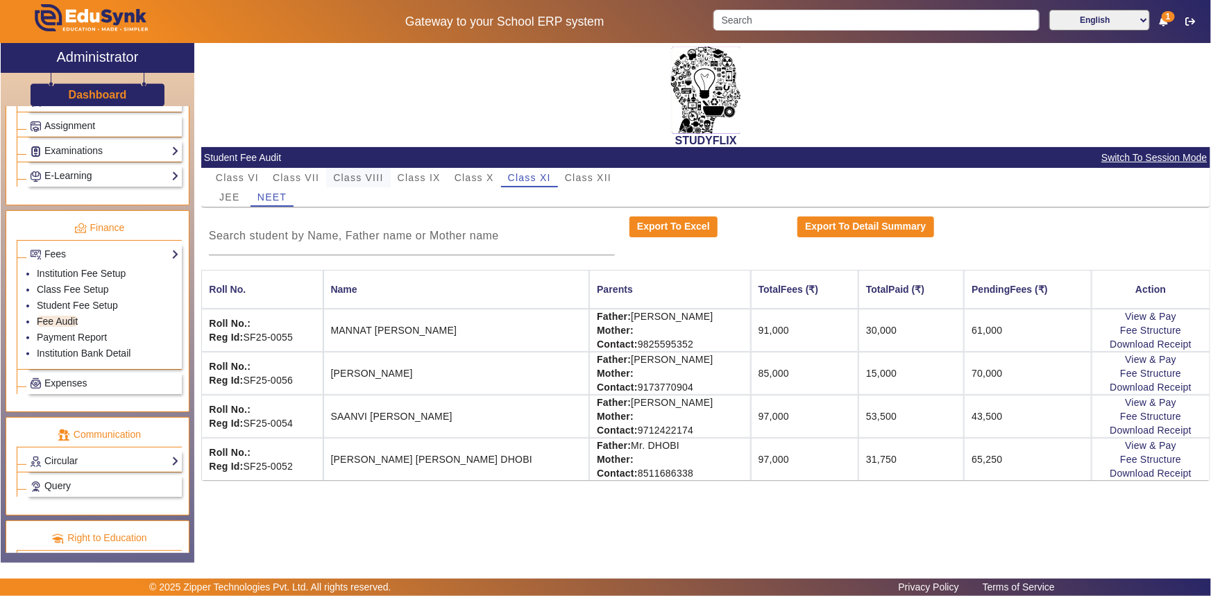
click at [371, 175] on span "Class VIII" at bounding box center [358, 178] width 50 height 10
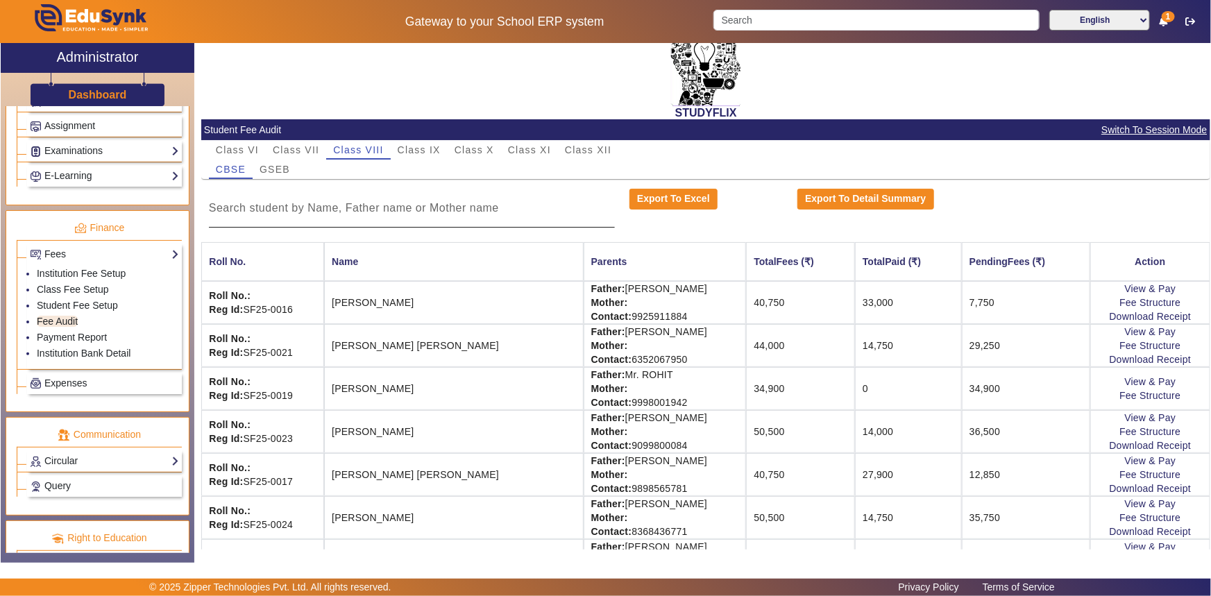
scroll to position [6, 0]
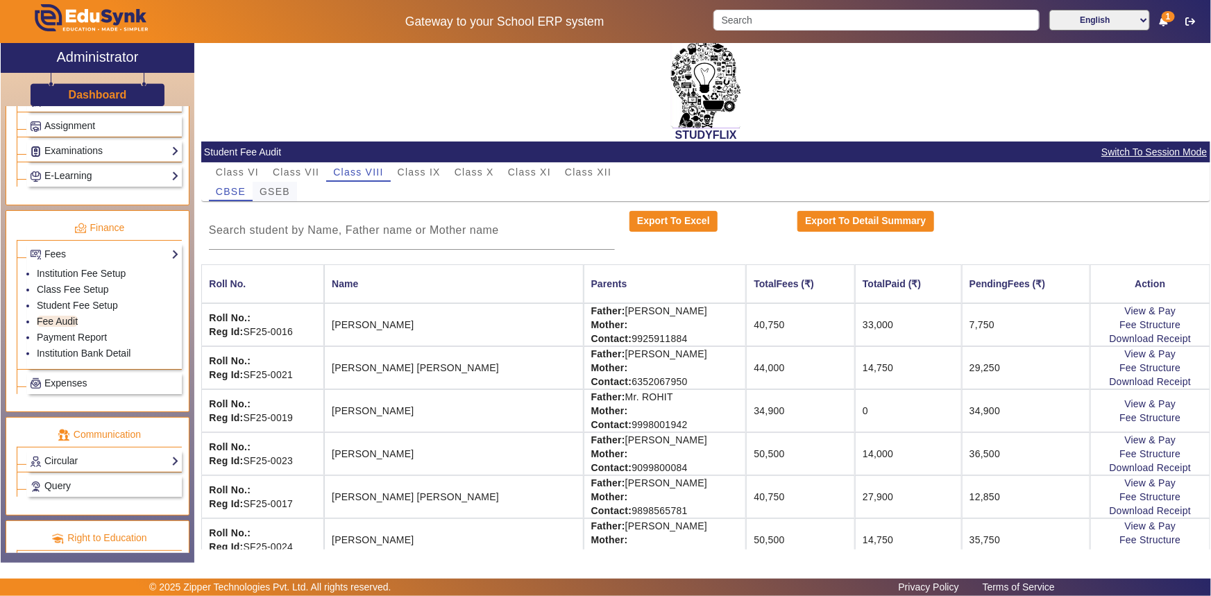
click at [291, 192] on div "GSEB" at bounding box center [275, 191] width 44 height 19
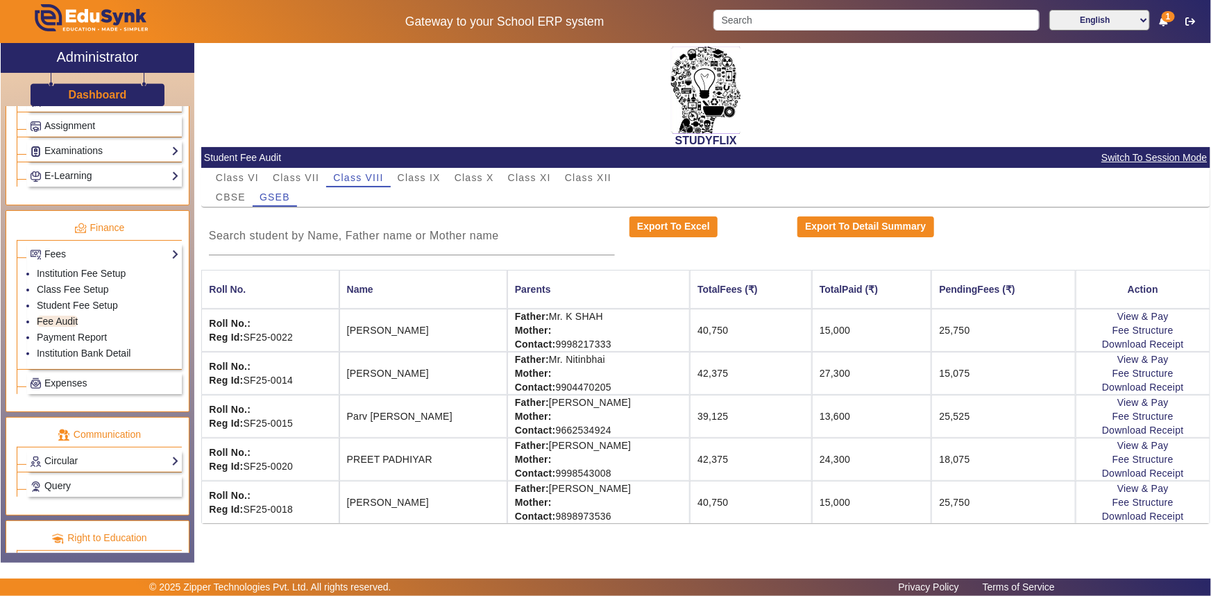
scroll to position [0, 0]
click at [1159, 403] on link "View & Pay" at bounding box center [1142, 402] width 51 height 11
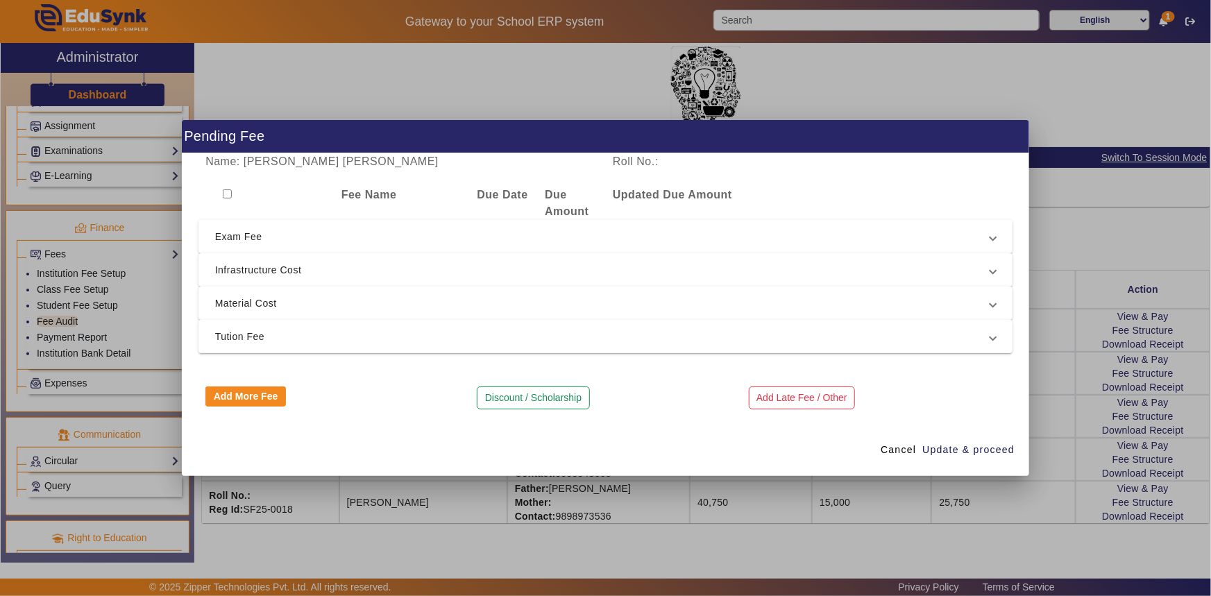
click at [357, 329] on span "Tution Fee" at bounding box center [603, 336] width 776 height 17
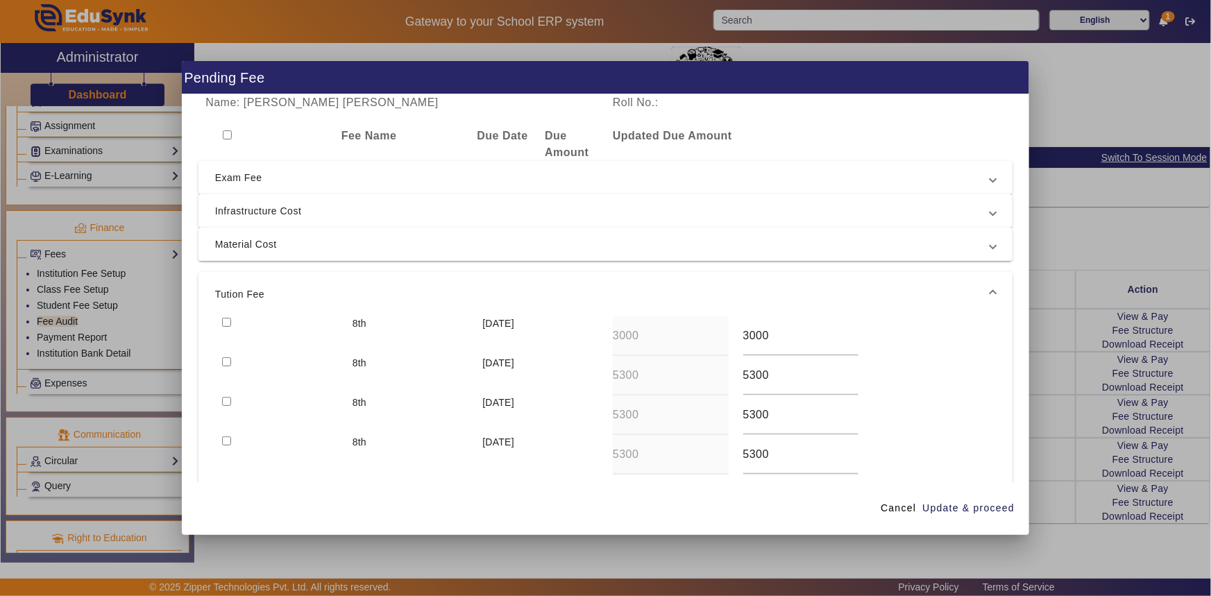
click at [226, 322] on input "checkbox" at bounding box center [226, 322] width 9 height 9
checkbox input "true"
click at [229, 359] on input "checkbox" at bounding box center [226, 361] width 9 height 9
checkbox input "true"
click at [265, 182] on span "Exam Fee" at bounding box center [603, 177] width 776 height 17
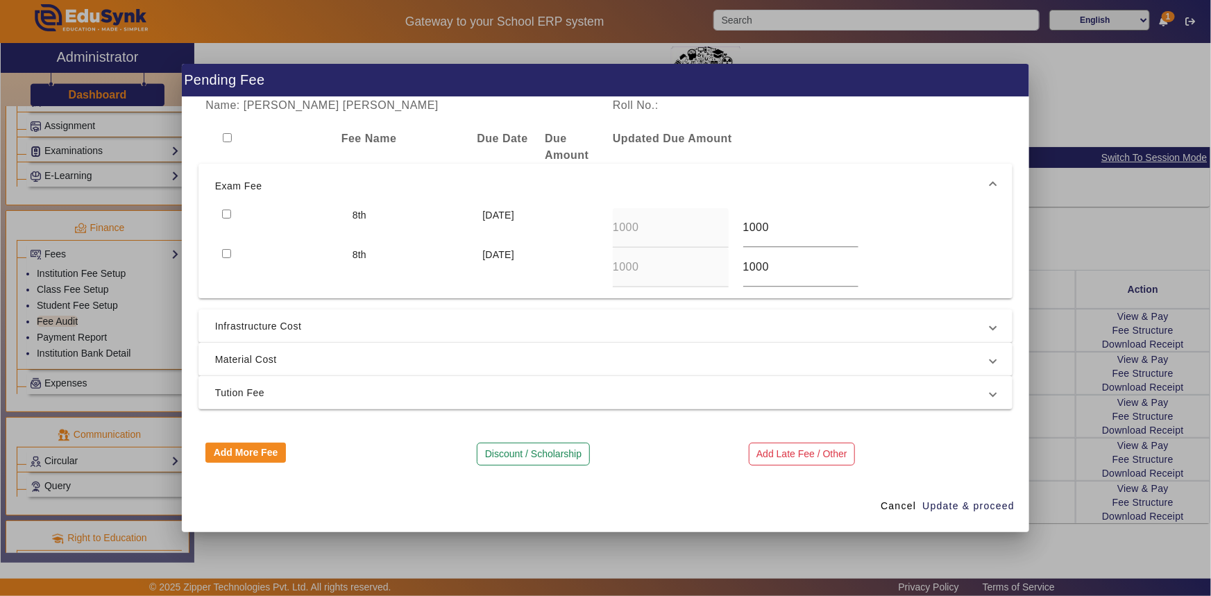
click at [245, 249] on div at bounding box center [280, 268] width 130 height 40
click at [240, 321] on span "Infrastructure Cost" at bounding box center [603, 326] width 776 height 17
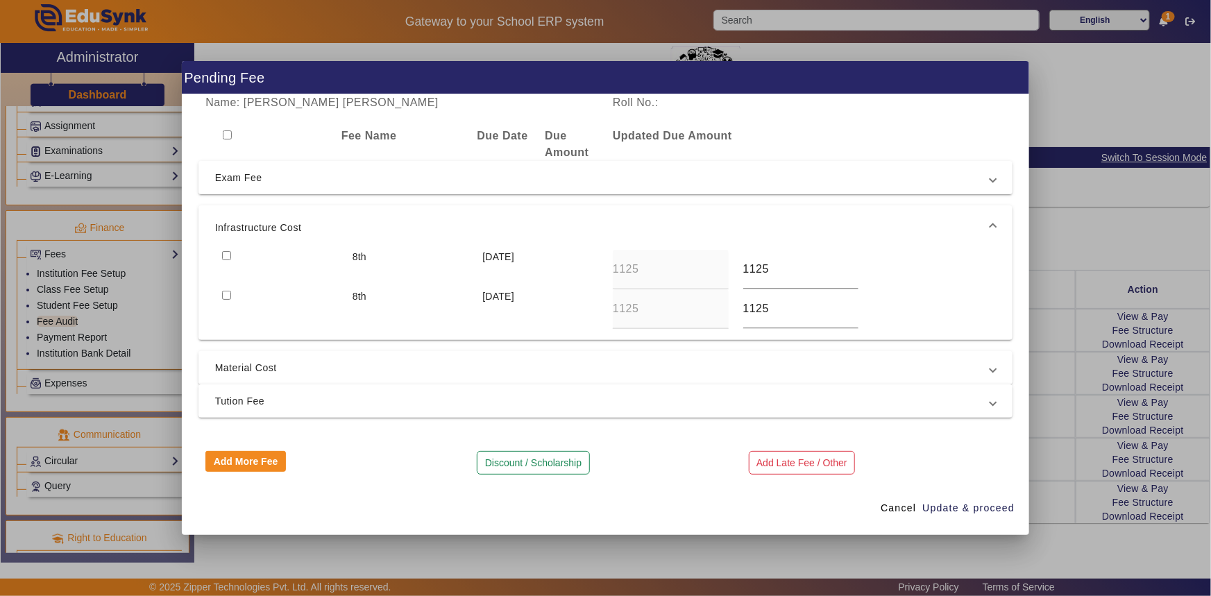
click at [233, 371] on span "Material Cost" at bounding box center [603, 367] width 776 height 17
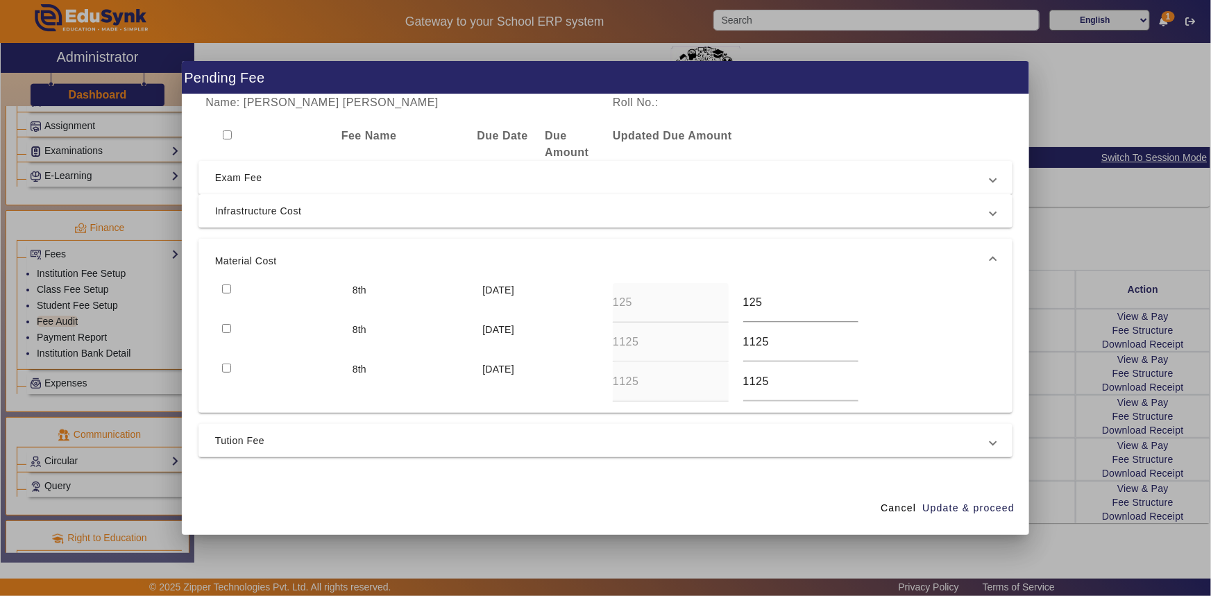
click at [226, 287] on input "checkbox" at bounding box center [226, 289] width 9 height 9
checkbox input "true"
click at [238, 180] on span "Exam Fee" at bounding box center [603, 177] width 776 height 17
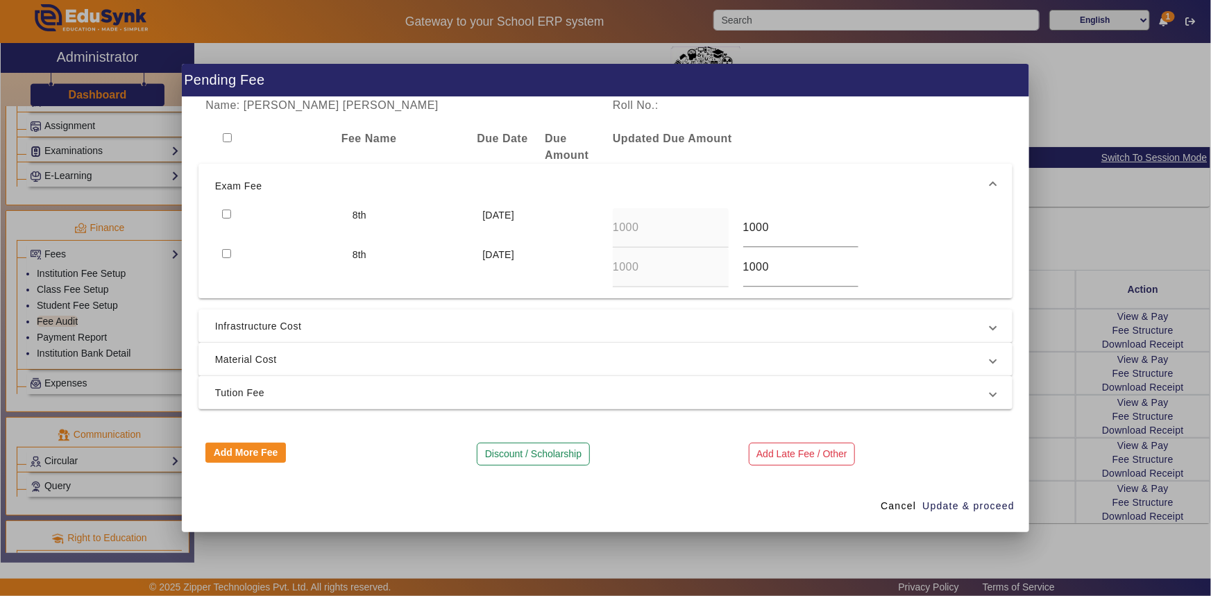
click at [228, 210] on input "checkbox" at bounding box center [226, 214] width 9 height 9
checkbox input "true"
click at [947, 496] on span "button" at bounding box center [969, 505] width 94 height 33
type input "1125"
type input "5225"
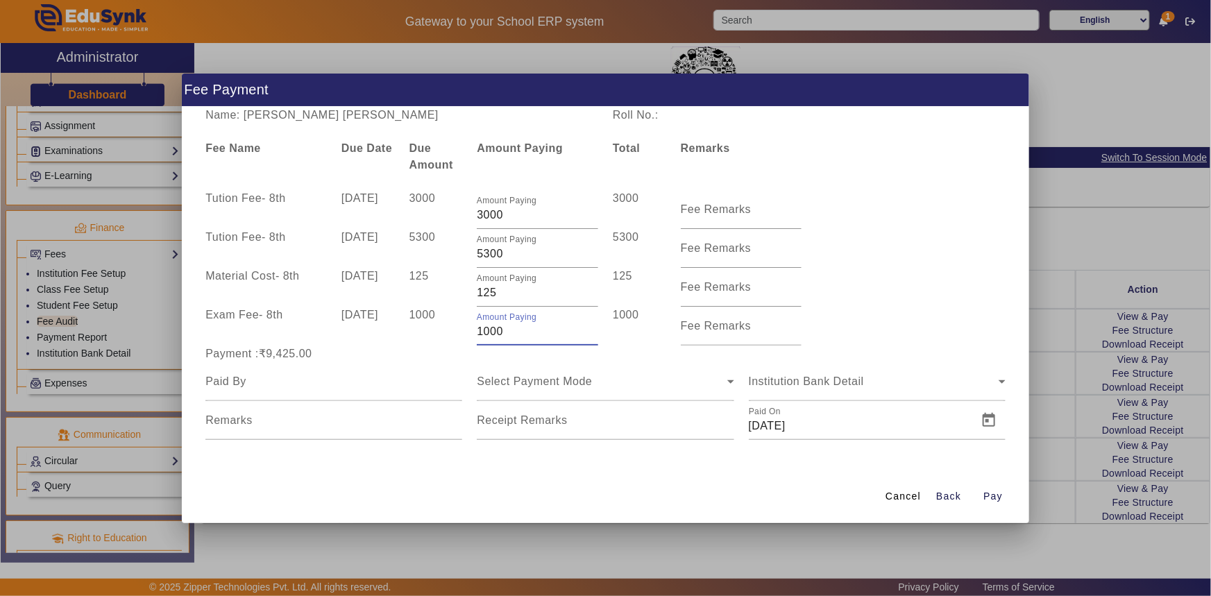
drag, startPoint x: 479, startPoint y: 330, endPoint x: 506, endPoint y: 332, distance: 27.1
click at [506, 332] on input "1000" at bounding box center [537, 331] width 121 height 17
type input "500"
click at [437, 344] on div "1000" at bounding box center [436, 326] width 68 height 39
drag, startPoint x: 485, startPoint y: 253, endPoint x: 514, endPoint y: 253, distance: 28.5
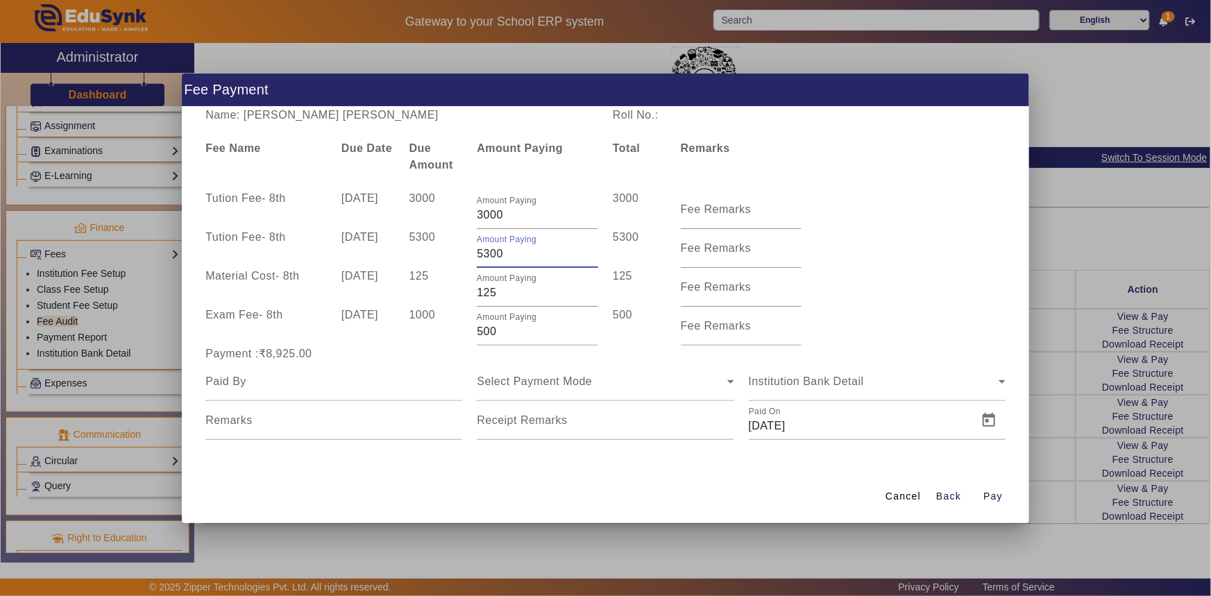
click at [514, 253] on input "5300" at bounding box center [537, 254] width 121 height 17
type input "5000"
click at [459, 288] on div "125" at bounding box center [436, 287] width 68 height 39
drag, startPoint x: 483, startPoint y: 287, endPoint x: 495, endPoint y: 289, distance: 12.7
click at [495, 289] on input "125" at bounding box center [537, 293] width 121 height 17
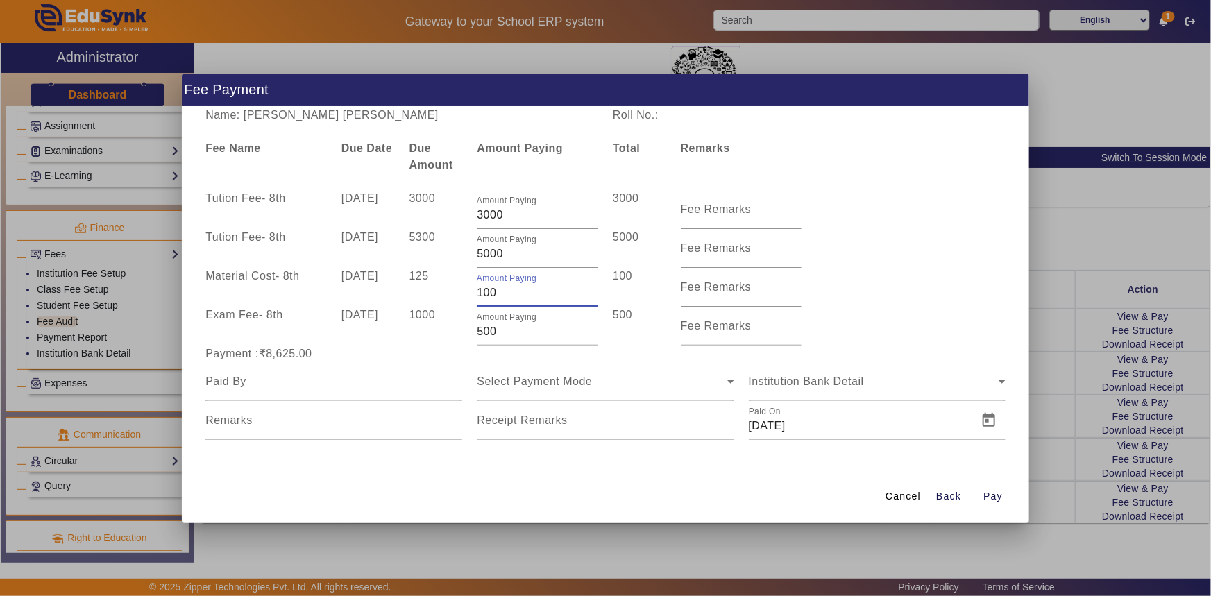
type input "100"
click at [829, 229] on div "Tution Fee - 8th 10 Jul 2025 5300 Amount Paying 5000 5000 Fee Remarks" at bounding box center [605, 248] width 815 height 39
click at [326, 389] on input at bounding box center [333, 381] width 257 height 17
type input "Jigar Shah"
click at [552, 370] on div "Select Payment Mode" at bounding box center [605, 381] width 257 height 39
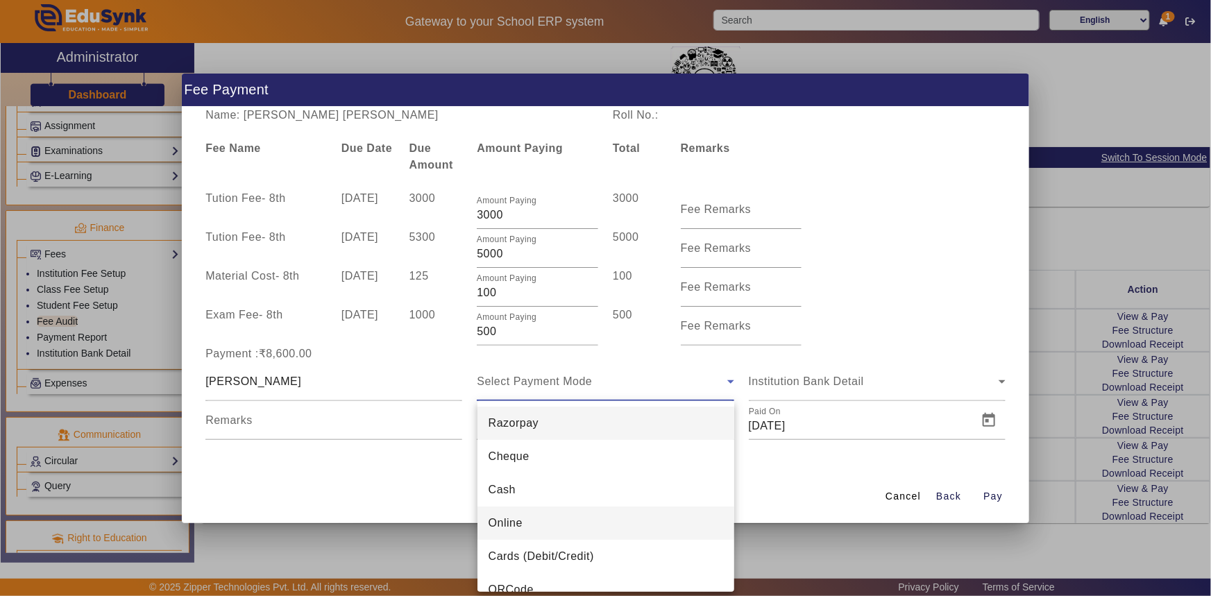
click at [522, 532] on mat-option "Online" at bounding box center [605, 523] width 257 height 33
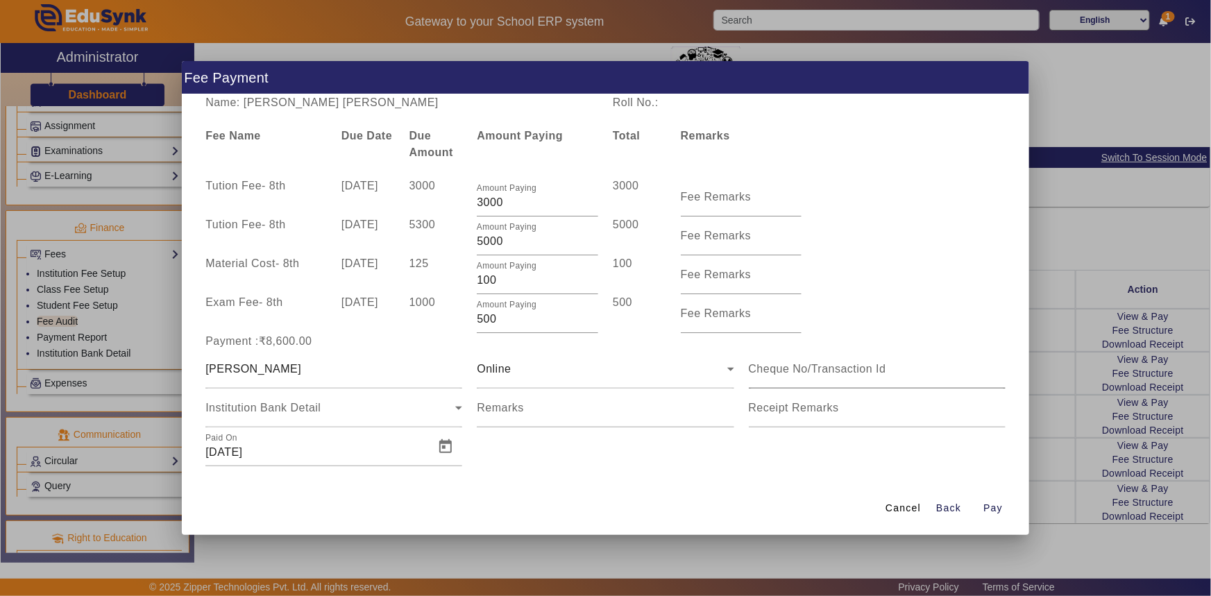
click at [794, 381] on div at bounding box center [877, 369] width 257 height 39
type input "560429673739"
click at [441, 446] on span "Open calendar" at bounding box center [445, 446] width 33 height 33
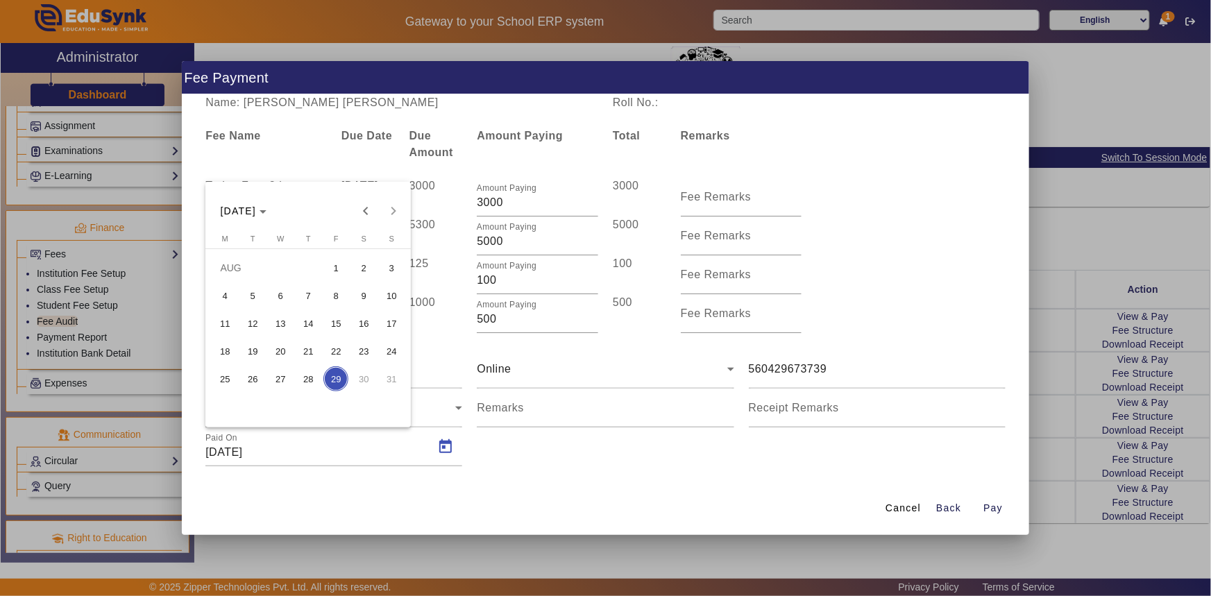
click at [231, 382] on span "25" at bounding box center [224, 378] width 25 height 25
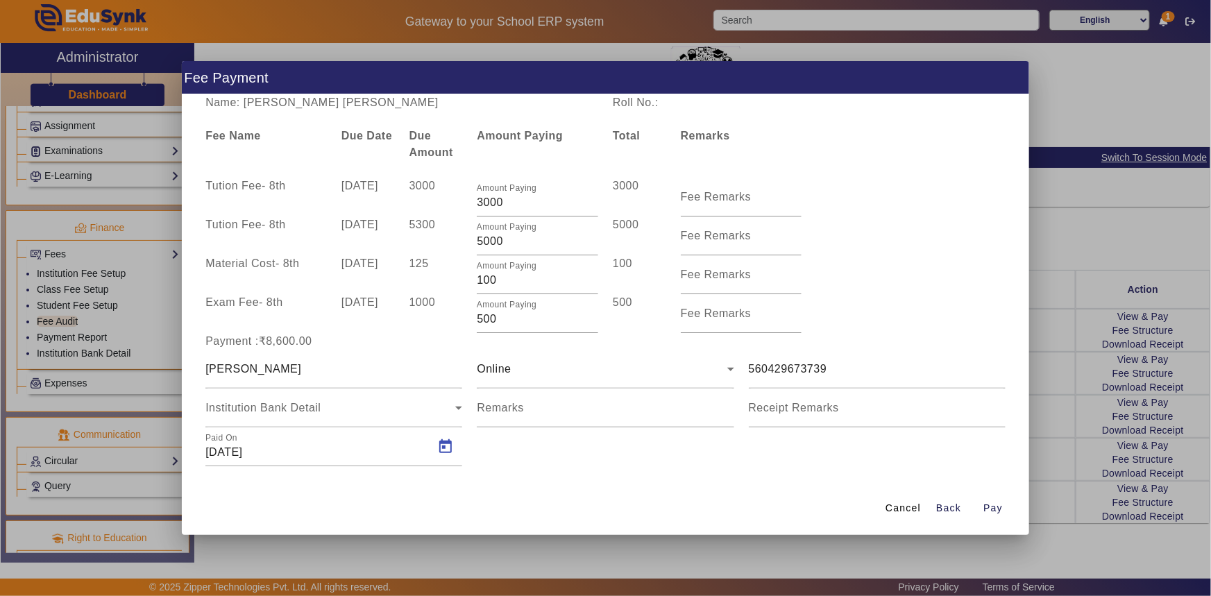
type input "25/08/2025"
click at [991, 509] on span "Pay" at bounding box center [992, 508] width 19 height 15
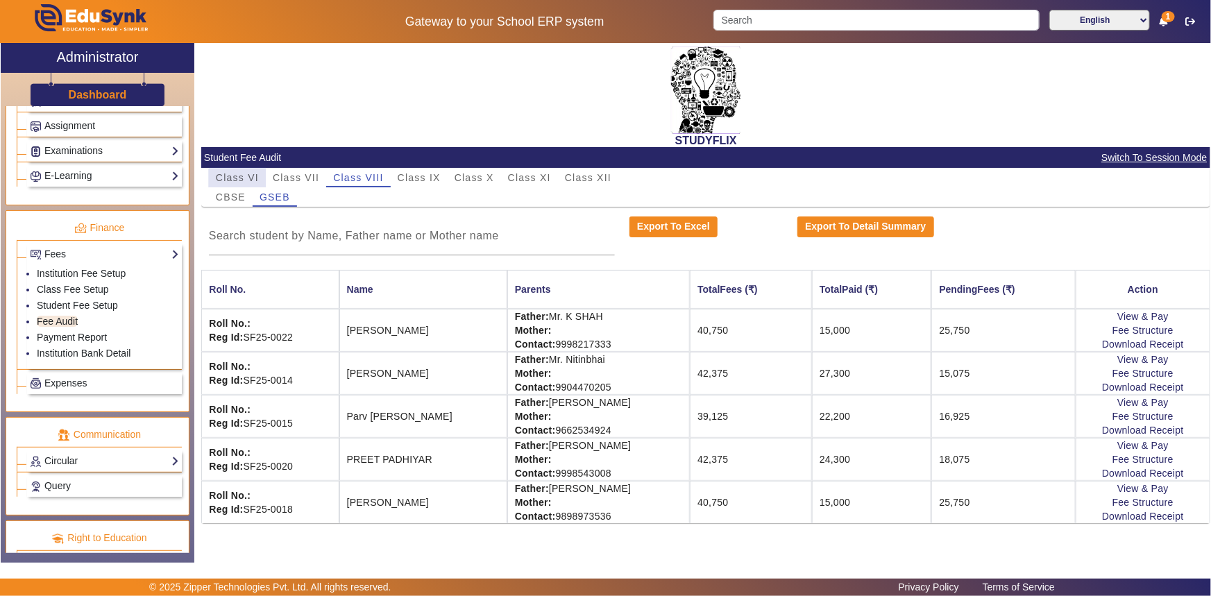
click at [251, 180] on span "Class VI" at bounding box center [237, 178] width 43 height 10
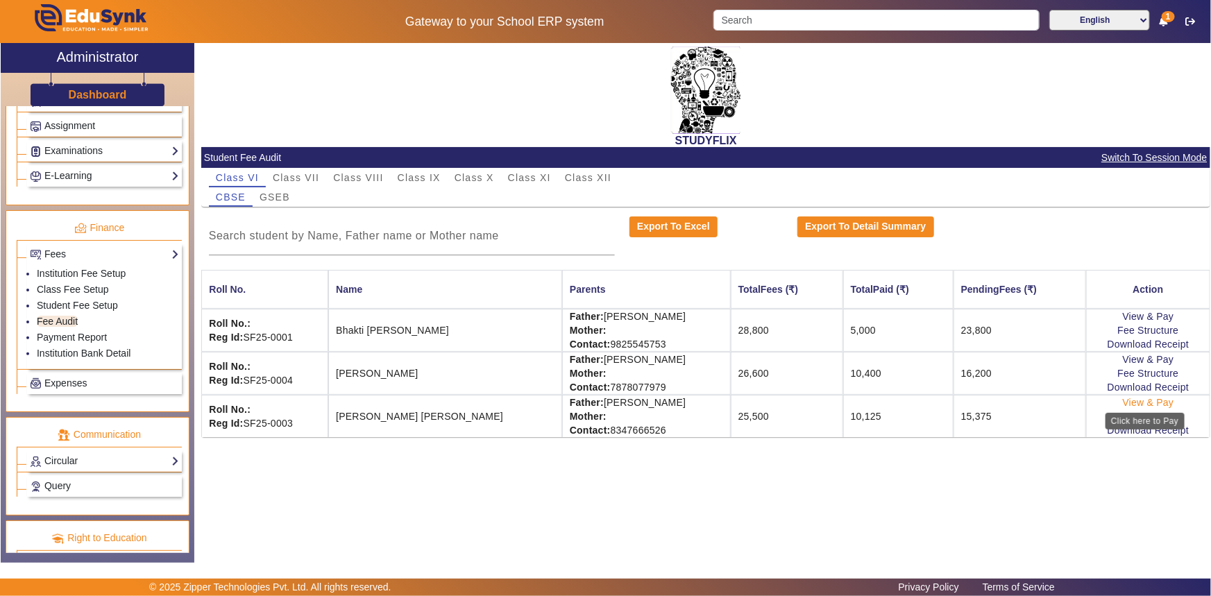
click at [1159, 400] on link "View & Pay" at bounding box center [1148, 402] width 51 height 11
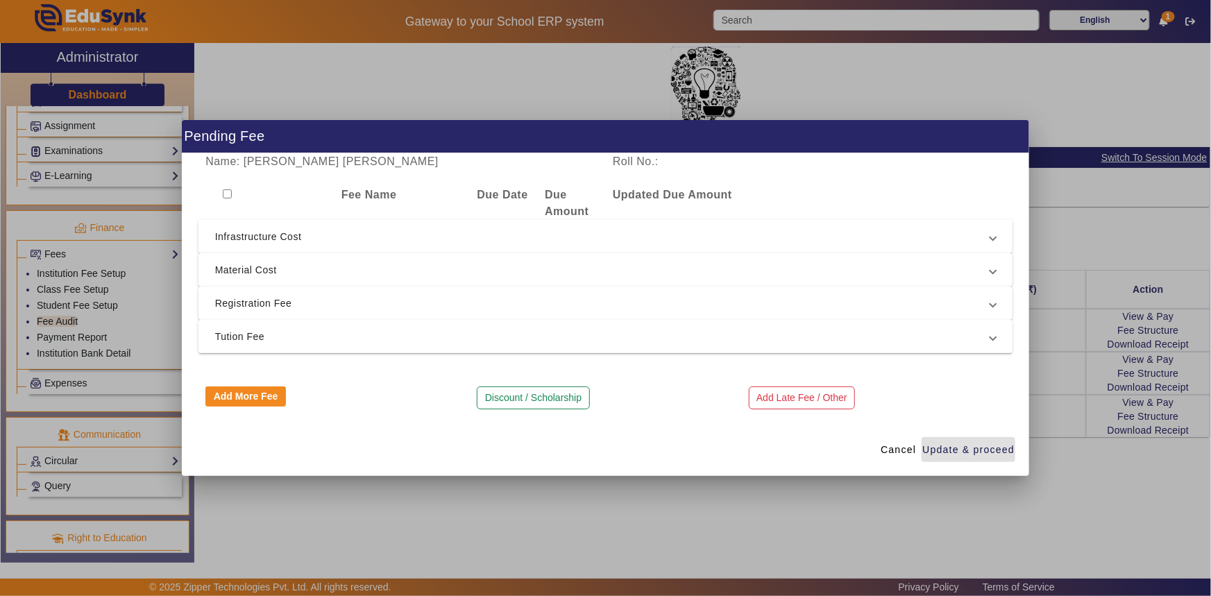
click at [437, 324] on mat-expansion-panel-header "Tution Fee" at bounding box center [605, 336] width 815 height 33
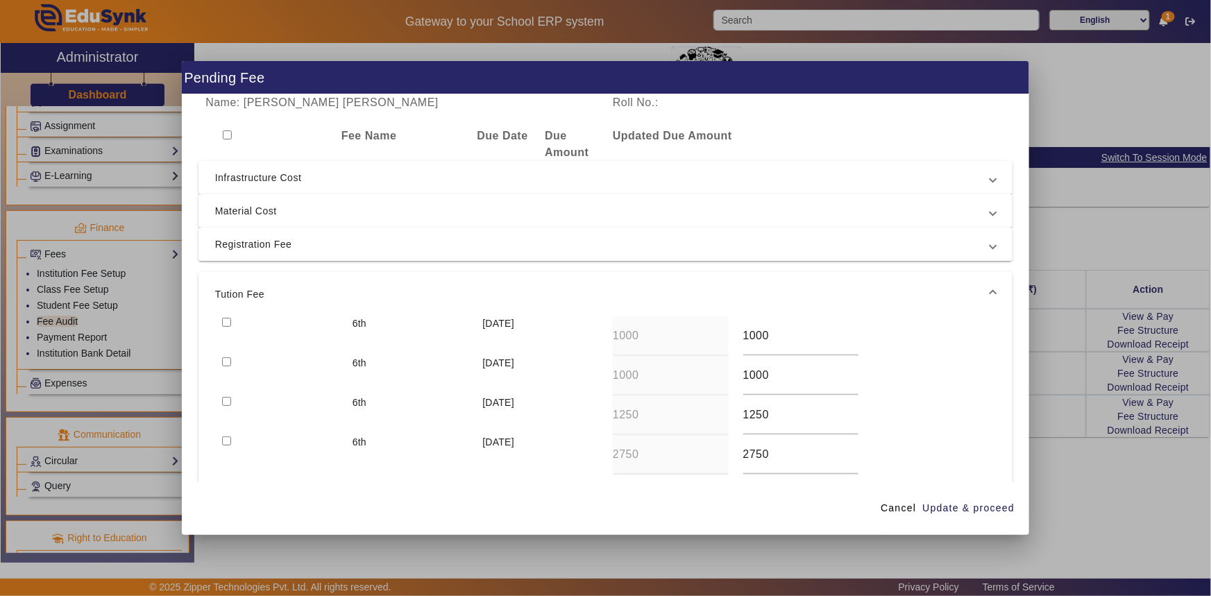
click at [225, 323] on input "checkbox" at bounding box center [226, 322] width 9 height 9
checkbox input "true"
click at [223, 360] on input "checkbox" at bounding box center [226, 361] width 9 height 9
checkbox input "true"
click at [279, 239] on span "Registration Fee" at bounding box center [603, 244] width 776 height 17
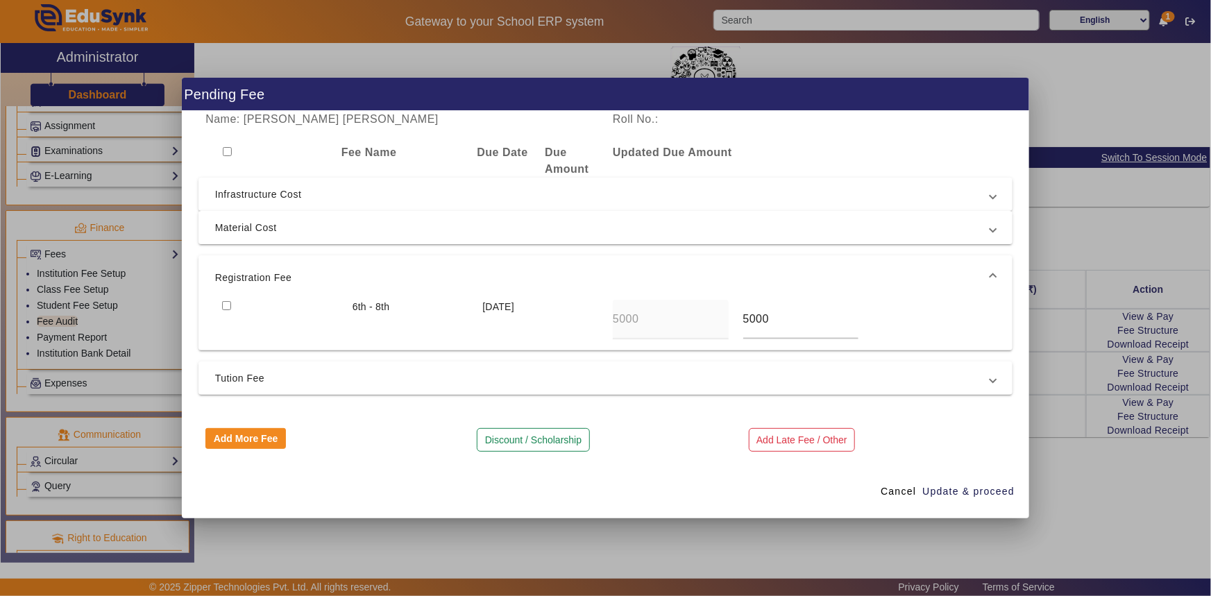
click at [226, 303] on input "checkbox" at bounding box center [226, 305] width 9 height 9
checkbox input "true"
click at [235, 385] on span "Tution Fee" at bounding box center [603, 378] width 776 height 17
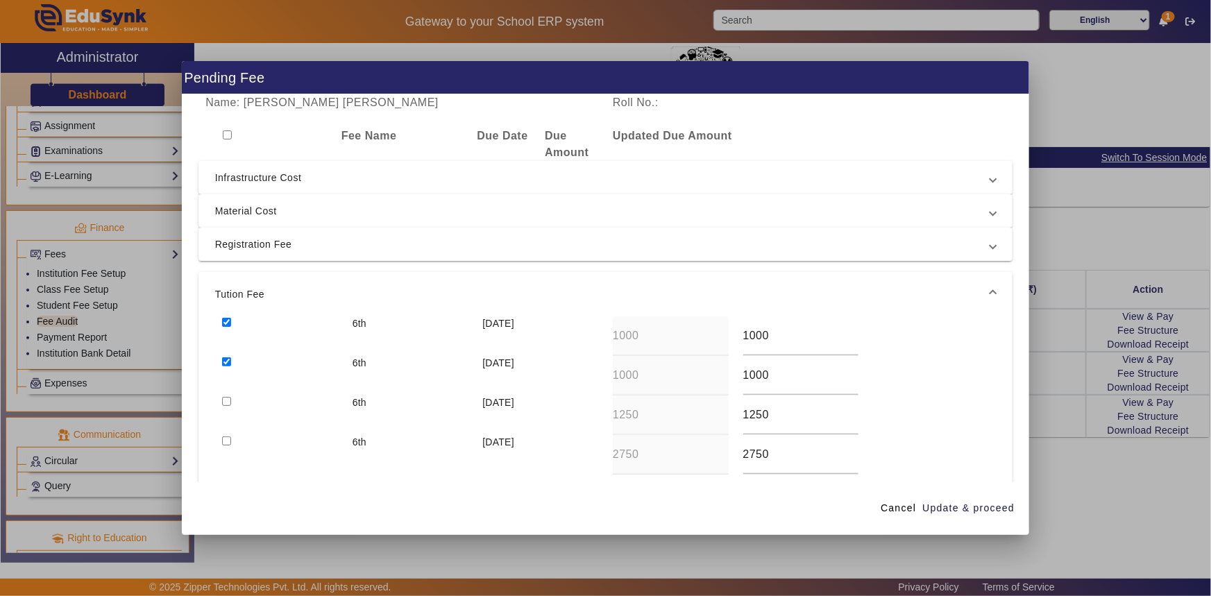
click at [227, 362] on input "checkbox" at bounding box center [226, 361] width 9 height 9
checkbox input "false"
click at [225, 323] on input "checkbox" at bounding box center [226, 322] width 9 height 9
checkbox input "false"
click at [244, 244] on span "Registration Fee" at bounding box center [603, 244] width 776 height 17
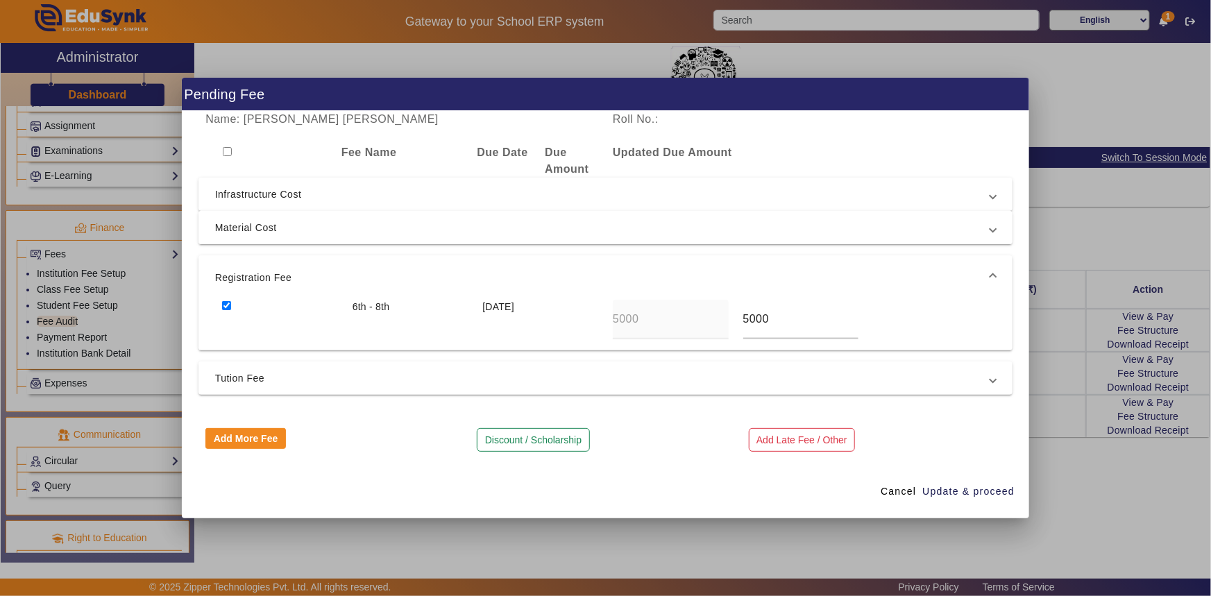
click at [239, 224] on span "Material Cost" at bounding box center [603, 227] width 776 height 17
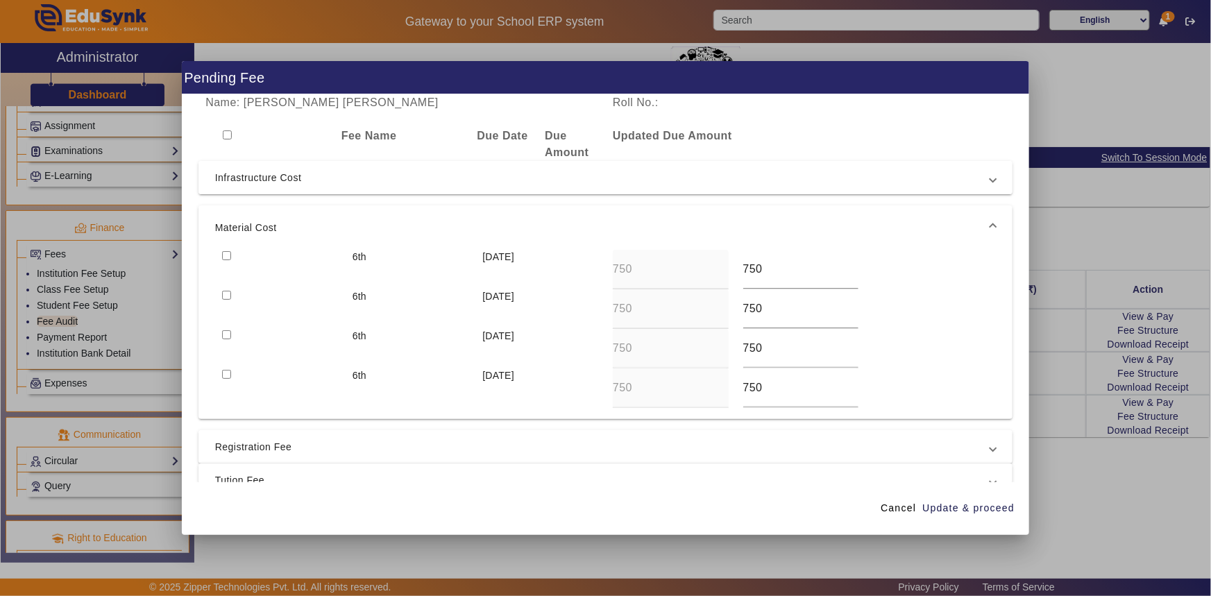
click at [239, 188] on mat-expansion-panel-header "Infrastructure Cost" at bounding box center [605, 177] width 815 height 33
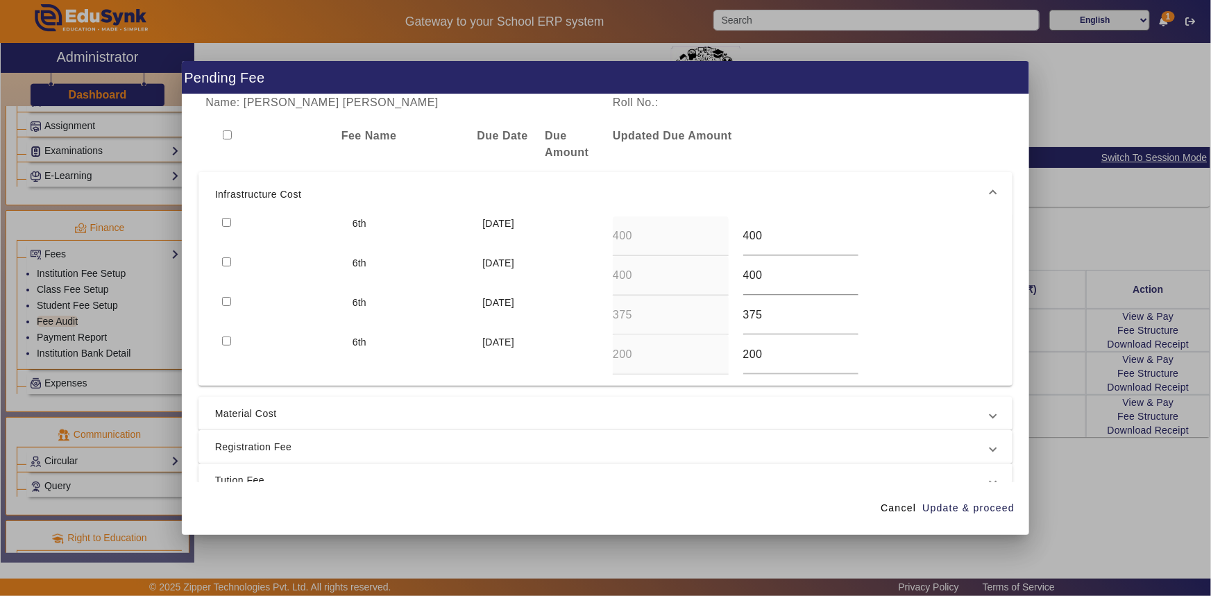
click at [239, 180] on mat-expansion-panel-header "Infrastructure Cost" at bounding box center [605, 194] width 815 height 44
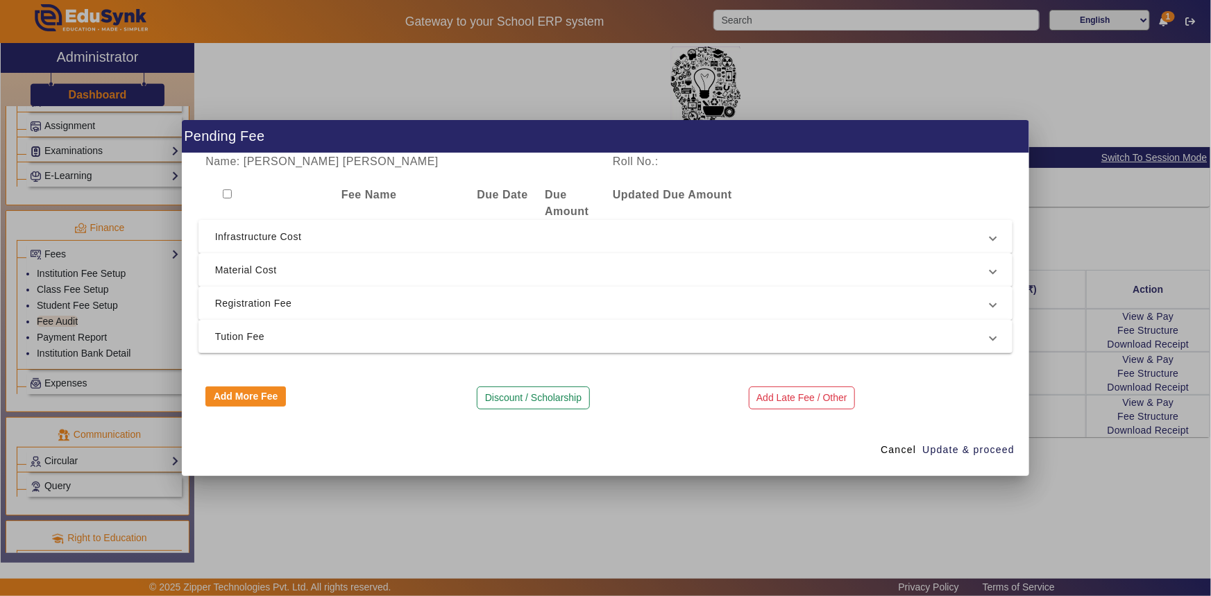
click at [240, 307] on span "Registration Fee" at bounding box center [603, 303] width 776 height 17
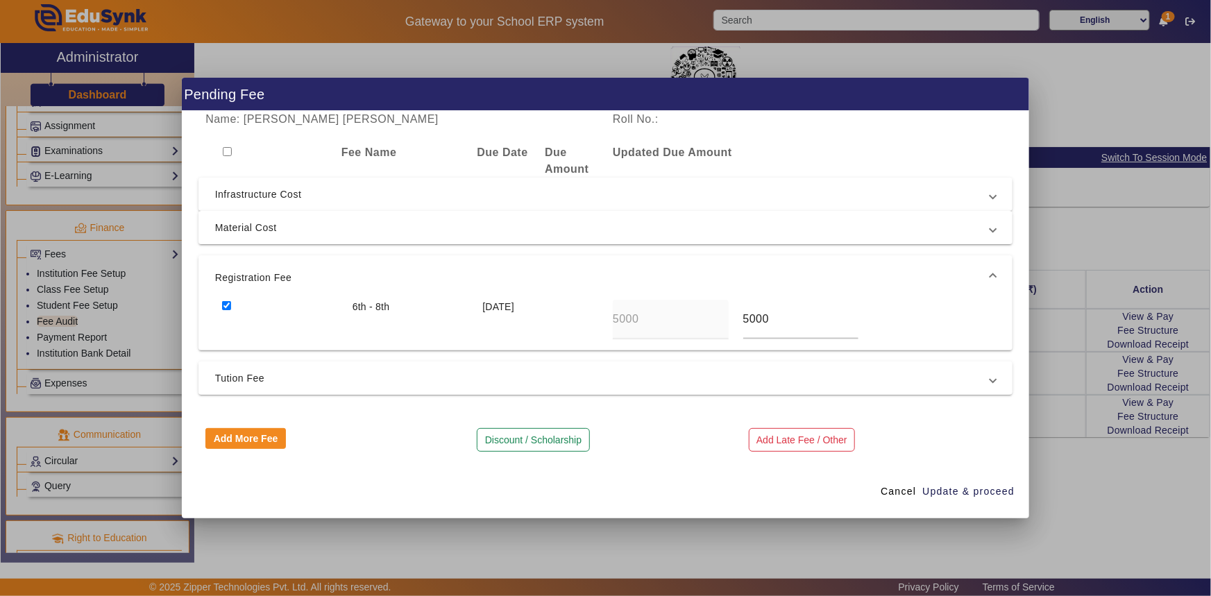
click at [241, 382] on span "Tution Fee" at bounding box center [603, 378] width 776 height 17
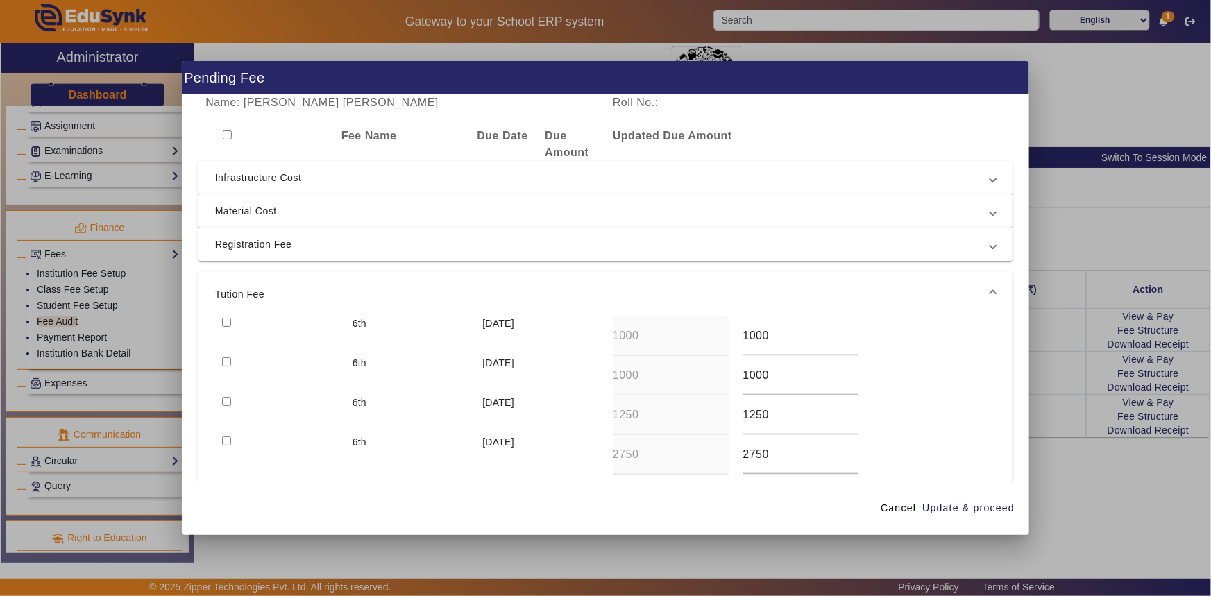
click at [276, 170] on span "Infrastructure Cost" at bounding box center [603, 177] width 776 height 17
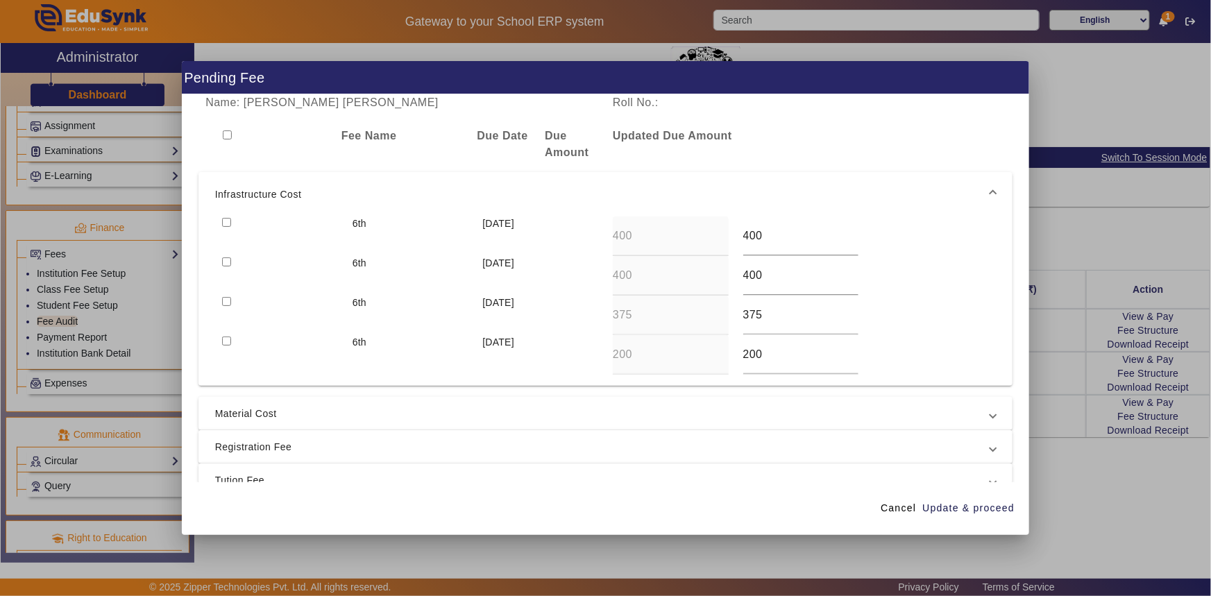
click at [226, 304] on input "checkbox" at bounding box center [226, 301] width 9 height 9
checkbox input "true"
click at [981, 514] on span "Update & proceed" at bounding box center [968, 508] width 92 height 15
type input "875"
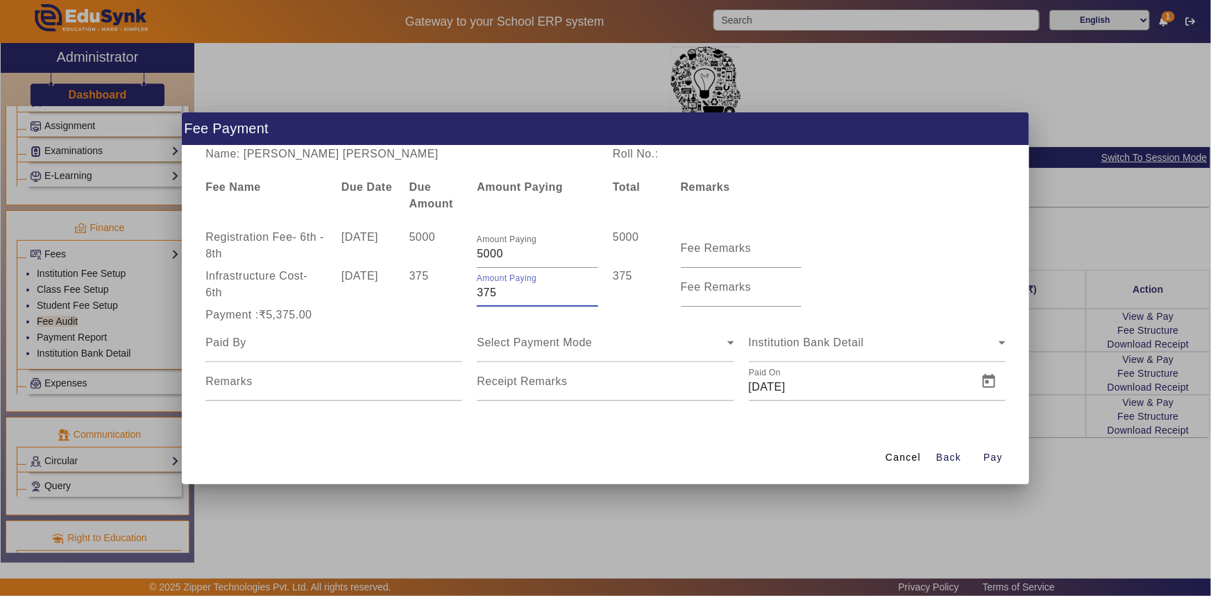
drag, startPoint x: 482, startPoint y: 294, endPoint x: 470, endPoint y: 296, distance: 12.0
click at [470, 296] on div "Amount Paying 375" at bounding box center [538, 287] width 136 height 39
click at [452, 314] on div "Payment :₹5,175.00" at bounding box center [333, 315] width 271 height 17
drag, startPoint x: 485, startPoint y: 290, endPoint x: 500, endPoint y: 292, distance: 14.7
click at [500, 292] on input "175" at bounding box center [537, 293] width 121 height 17
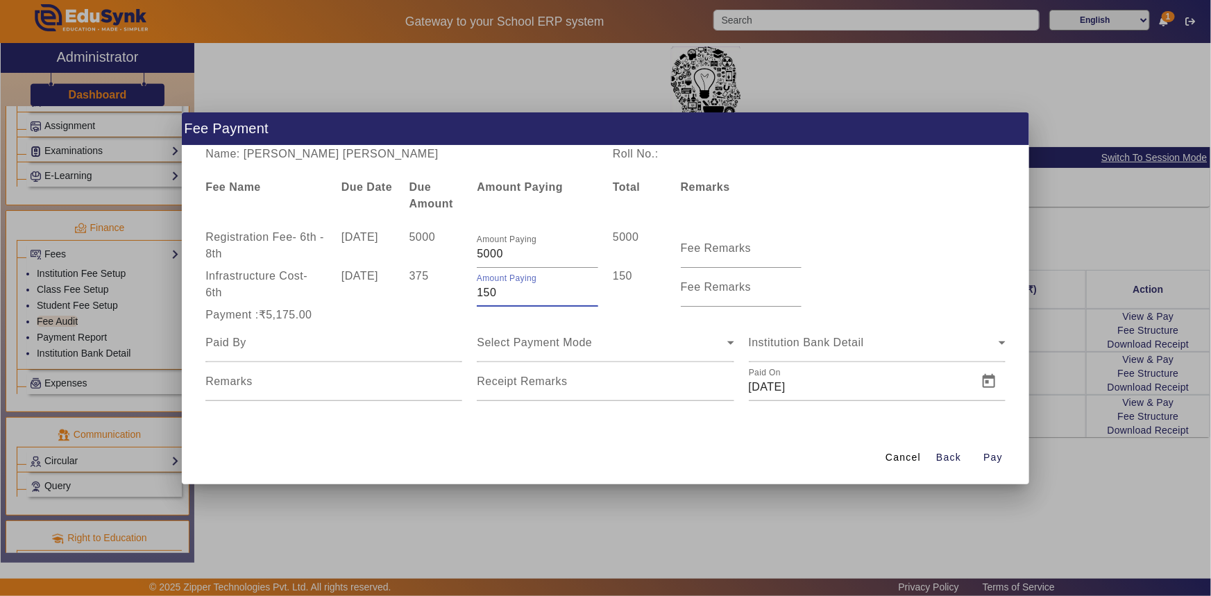
drag, startPoint x: 486, startPoint y: 291, endPoint x: 498, endPoint y: 292, distance: 12.5
click at [498, 292] on input "150" at bounding box center [537, 293] width 121 height 17
type input "125"
click at [397, 348] on input at bounding box center [333, 342] width 257 height 17
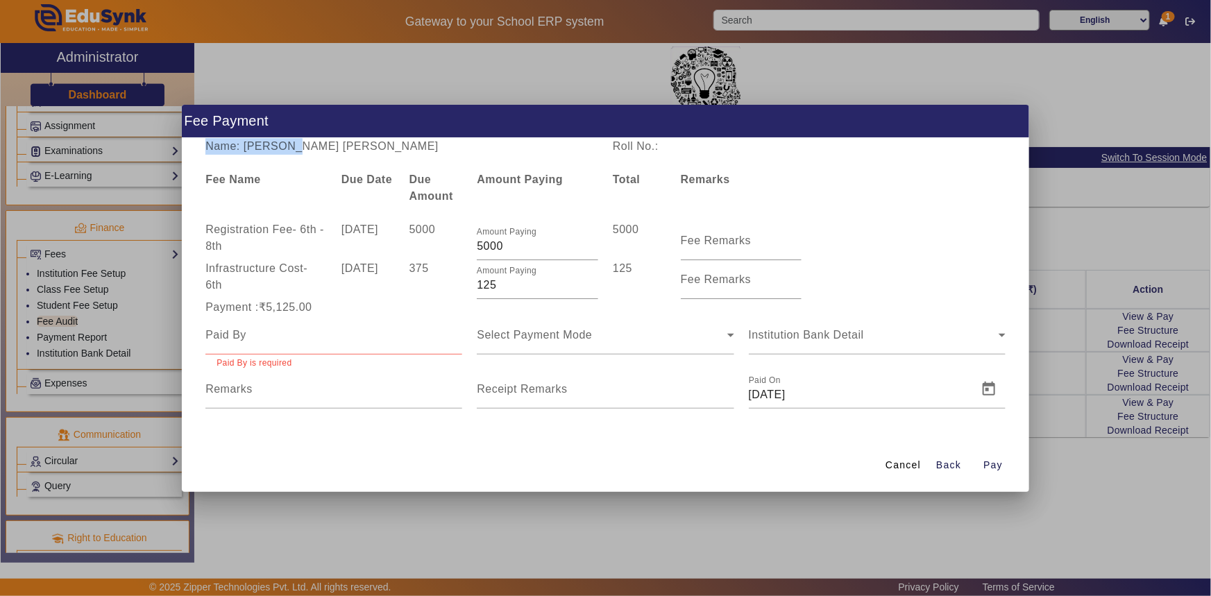
drag, startPoint x: 281, startPoint y: 152, endPoint x: 405, endPoint y: 155, distance: 124.3
click at [405, 155] on div "Name: Vansh Milindkumar Priyadarshi Roll No.: Fee Name Due Date Due Amount Amou…" at bounding box center [606, 288] width 848 height 301
click at [405, 153] on div "Name: Vansh Milindkumar Priyadarshi" at bounding box center [401, 146] width 407 height 17
drag, startPoint x: 283, startPoint y: 144, endPoint x: 430, endPoint y: 146, distance: 147.1
click at [430, 146] on div "Name: Vansh Milindkumar Priyadarshi" at bounding box center [401, 146] width 407 height 17
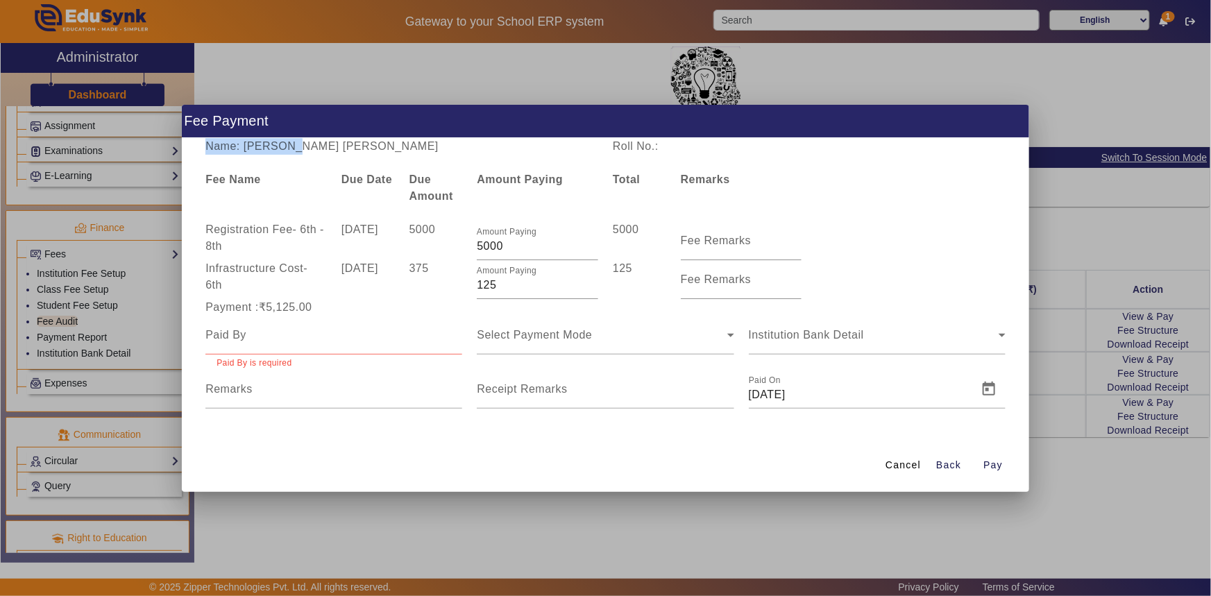
copy div "Milindkumar Priyadarshi"
click at [278, 342] on input at bounding box center [333, 335] width 257 height 17
paste input "Milindkumar Priyadarshi"
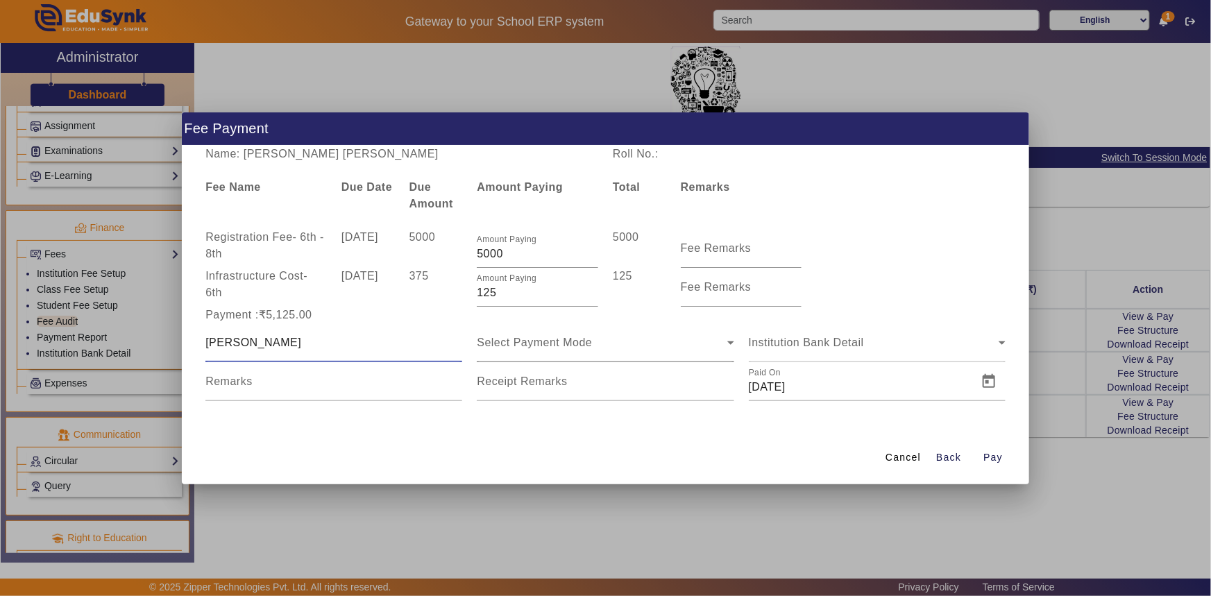
type input "Milindkumar Priyadarshi"
click at [528, 342] on span "Select Payment Mode" at bounding box center [534, 343] width 115 height 12
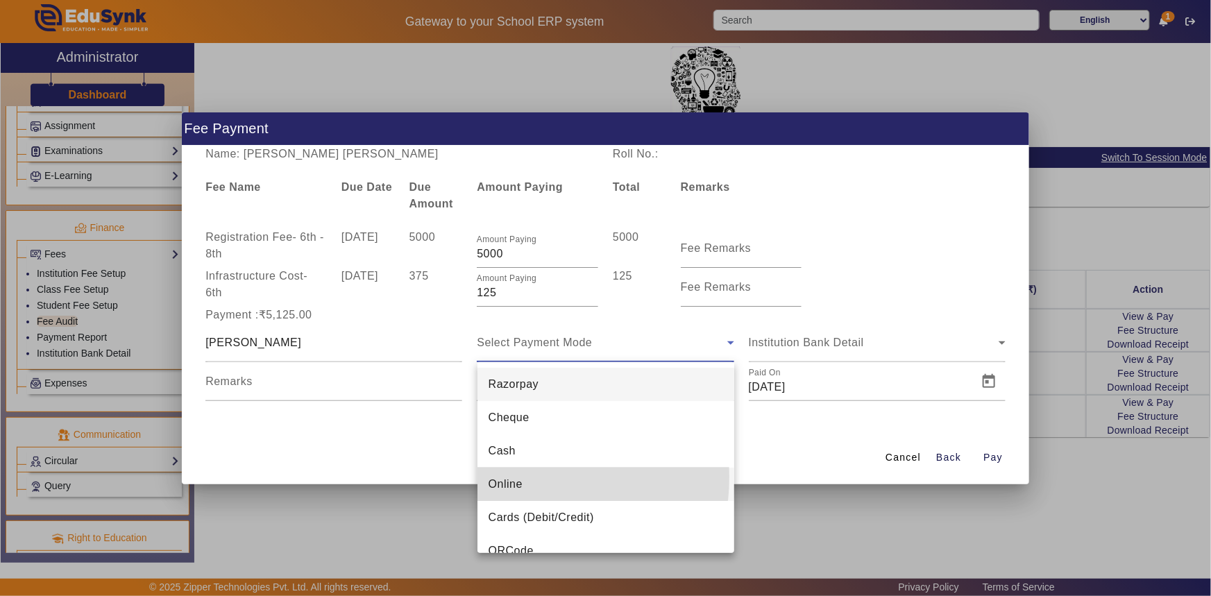
click at [511, 477] on span "Online" at bounding box center [506, 484] width 34 height 17
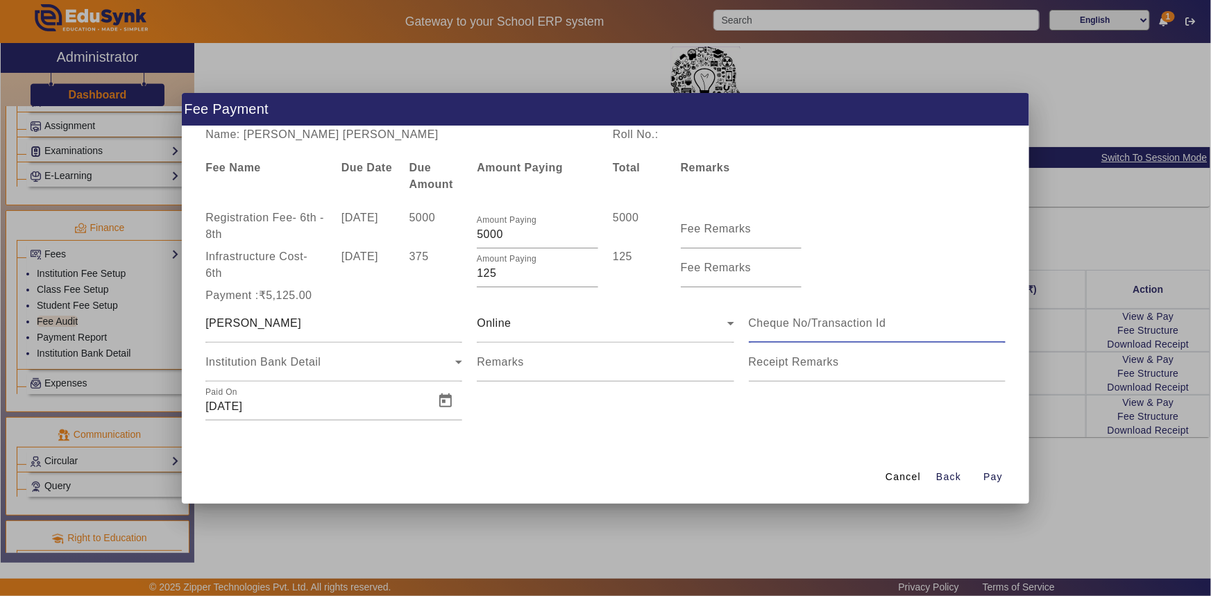
click at [790, 328] on input at bounding box center [877, 323] width 257 height 17
type input "110404074387"
click at [443, 399] on span "Open calendar" at bounding box center [445, 400] width 33 height 33
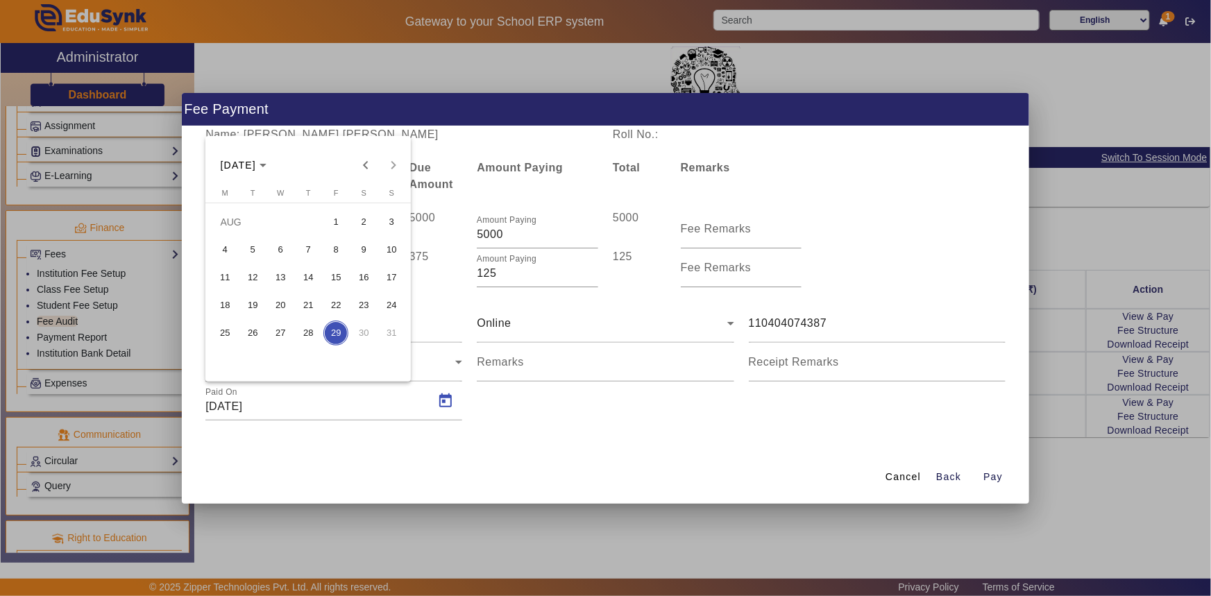
click at [280, 328] on span "27" at bounding box center [280, 333] width 25 height 25
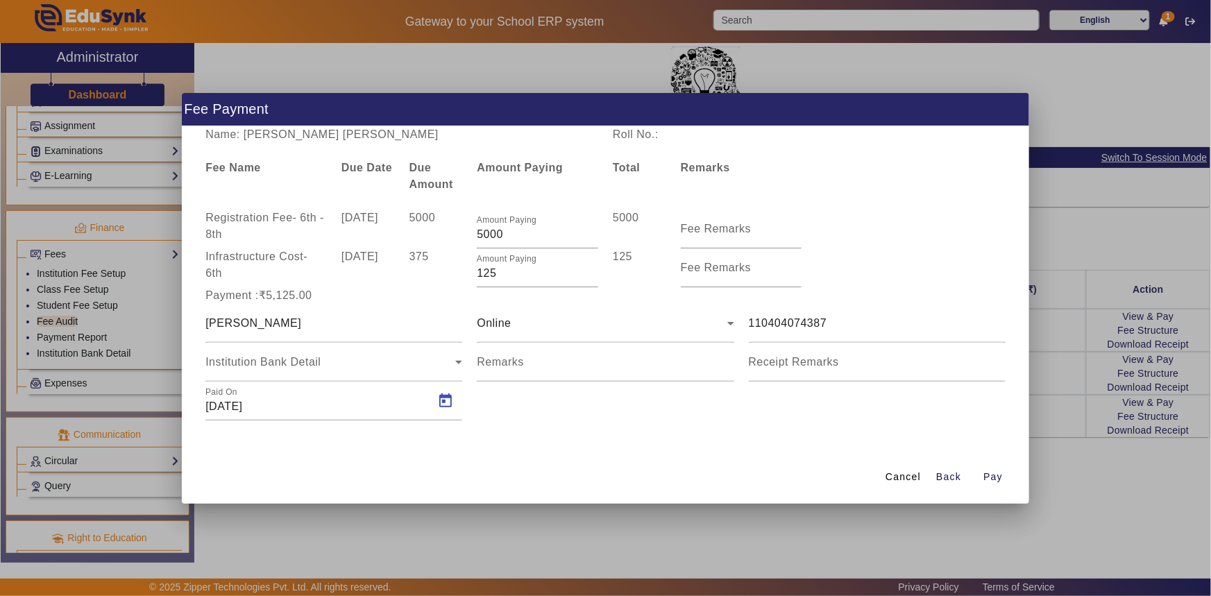
type input "27/08/2025"
click at [998, 479] on span "Pay" at bounding box center [992, 477] width 19 height 15
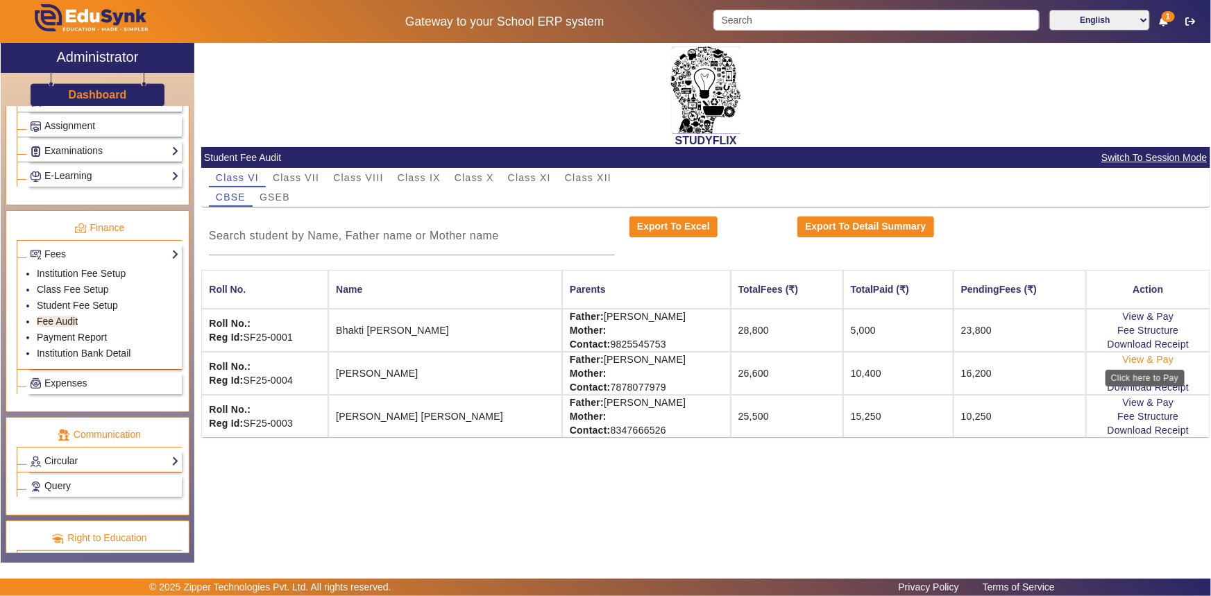
click at [1156, 357] on link "View & Pay" at bounding box center [1148, 359] width 51 height 11
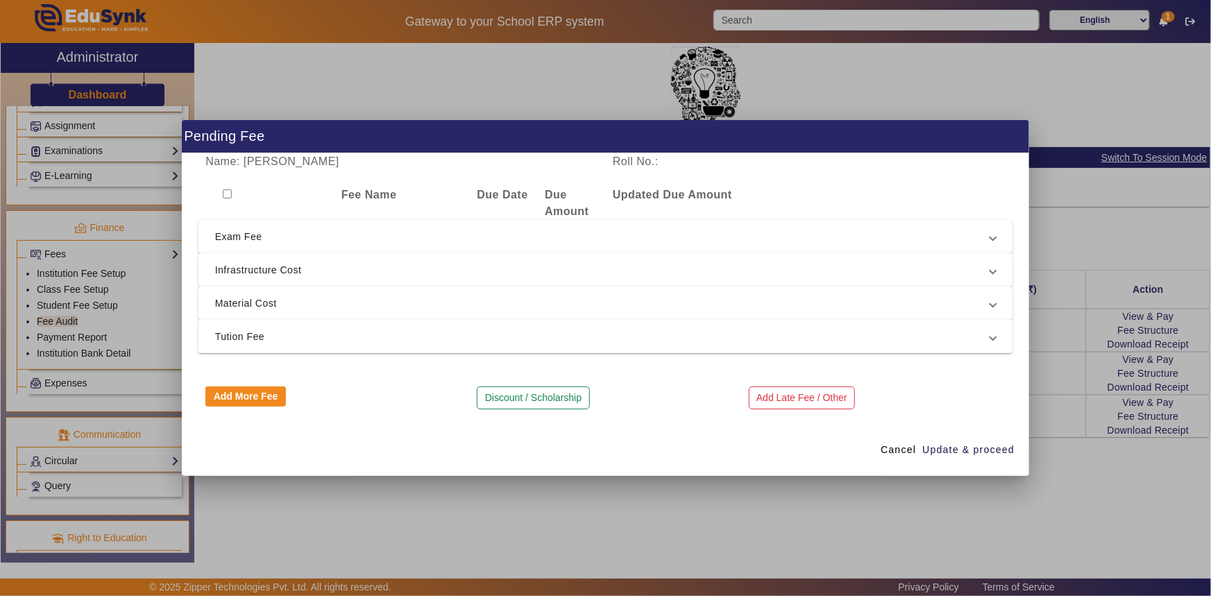
click at [264, 328] on span "Tution Fee" at bounding box center [603, 336] width 776 height 17
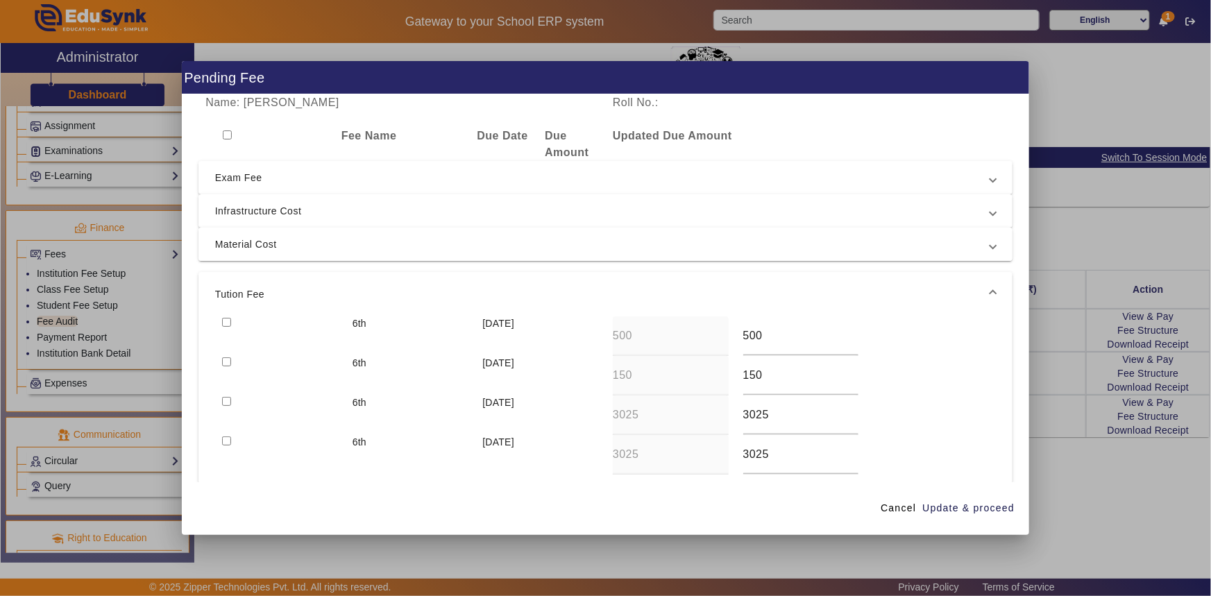
click at [277, 246] on span "Material Cost" at bounding box center [603, 244] width 776 height 17
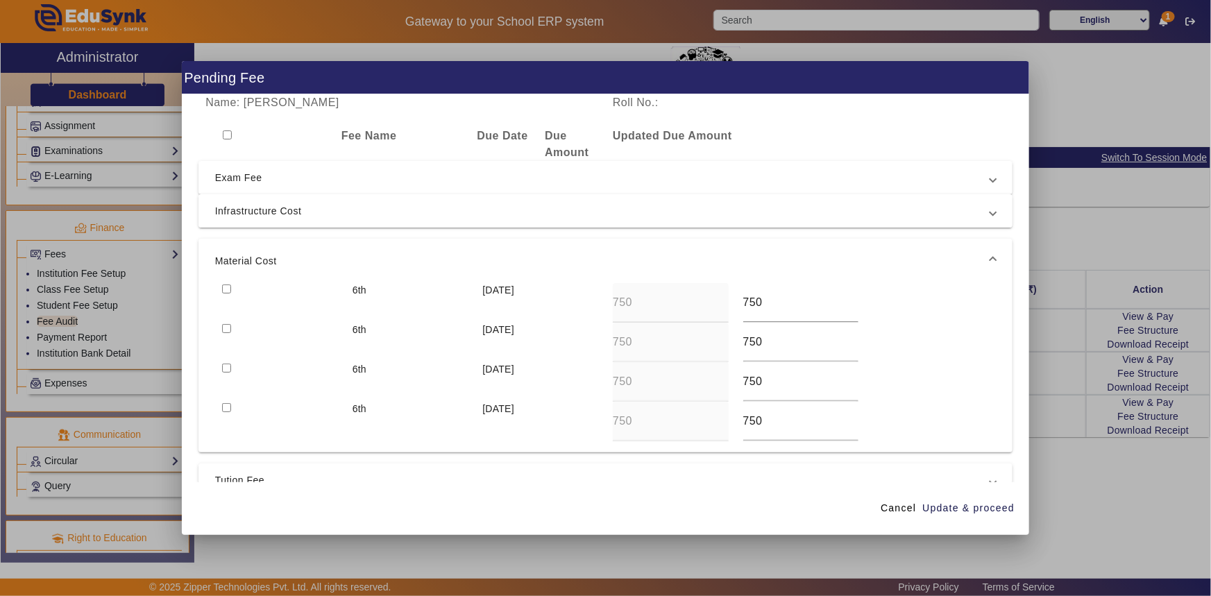
click at [260, 212] on span "Infrastructure Cost" at bounding box center [603, 211] width 776 height 17
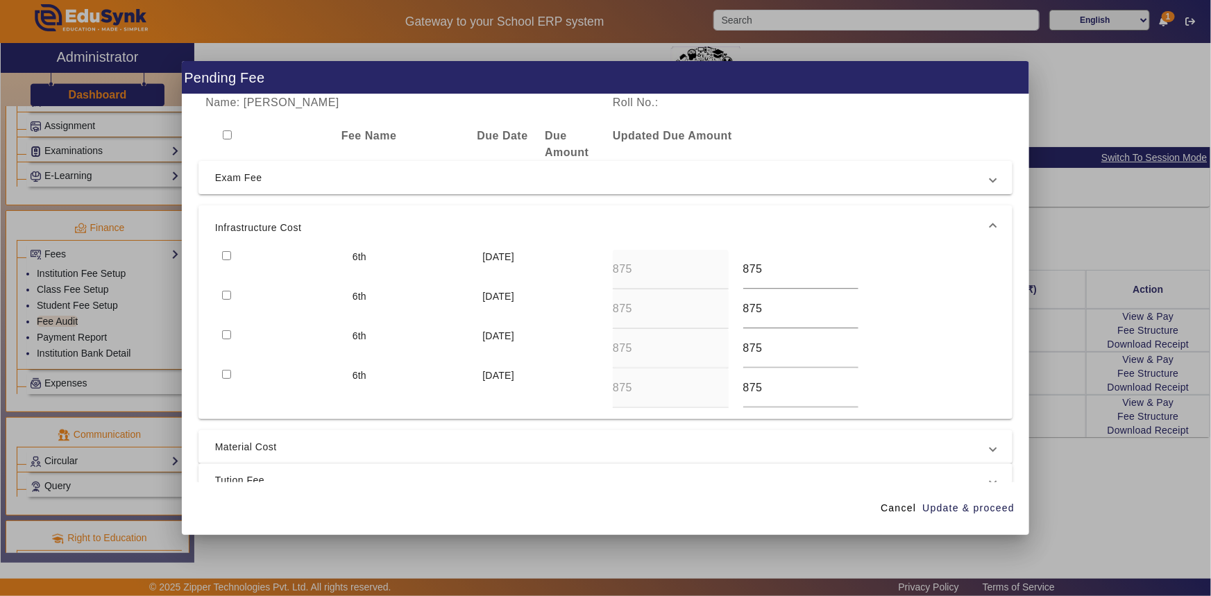
click at [229, 255] on input "checkbox" at bounding box center [226, 255] width 9 height 9
checkbox input "true"
click at [224, 294] on input "checkbox" at bounding box center [226, 295] width 9 height 9
checkbox input "true"
click at [226, 178] on span "Exam Fee" at bounding box center [603, 177] width 776 height 17
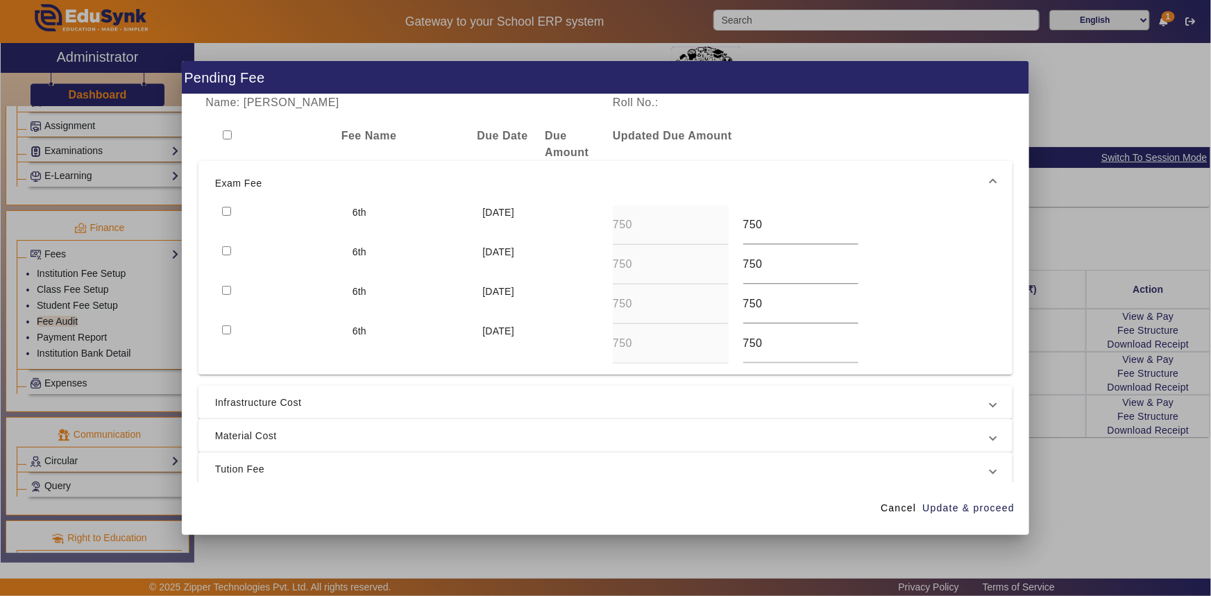
click at [228, 207] on input "checkbox" at bounding box center [226, 211] width 9 height 9
checkbox input "true"
click at [224, 248] on input "checkbox" at bounding box center [226, 250] width 9 height 9
checkbox input "true"
click at [248, 432] on span "Material Cost" at bounding box center [603, 435] width 776 height 17
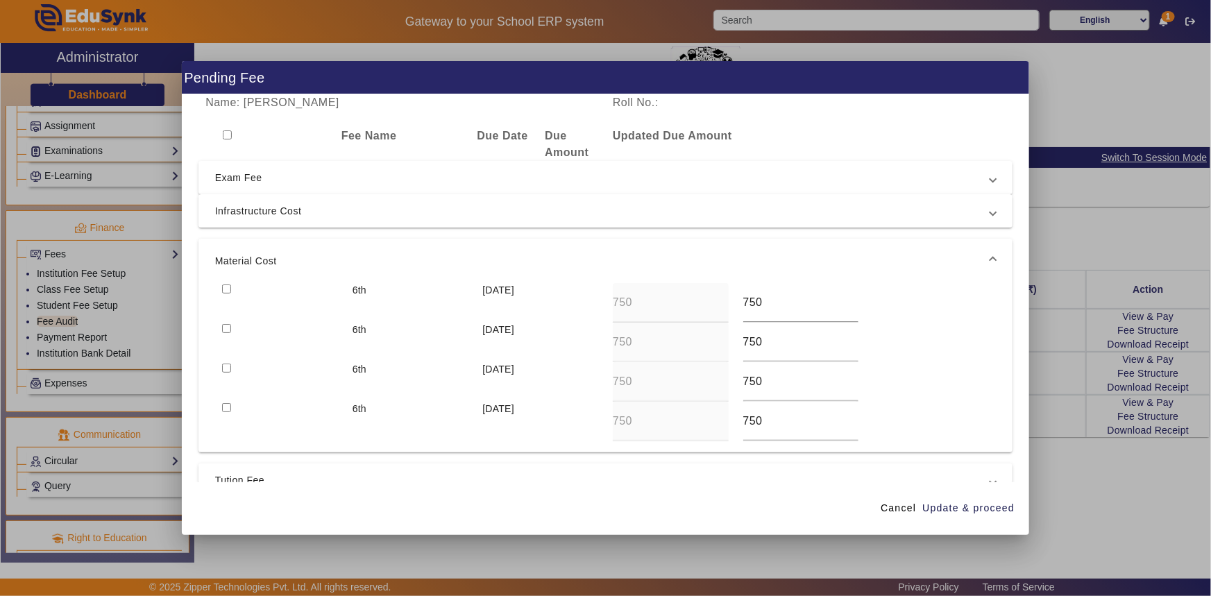
click at [227, 324] on input "checkbox" at bounding box center [226, 328] width 9 height 9
checkbox input "true"
click at [226, 287] on input "checkbox" at bounding box center [226, 289] width 9 height 9
checkbox input "true"
click at [242, 475] on span "Tution Fee" at bounding box center [603, 480] width 776 height 17
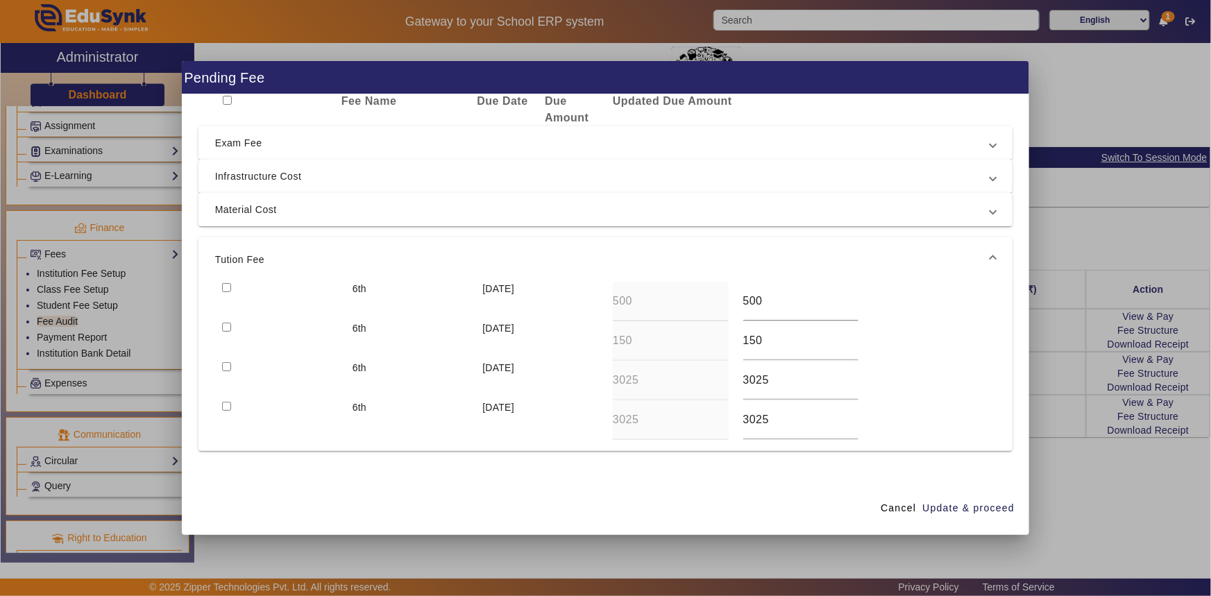
scroll to position [62, 0]
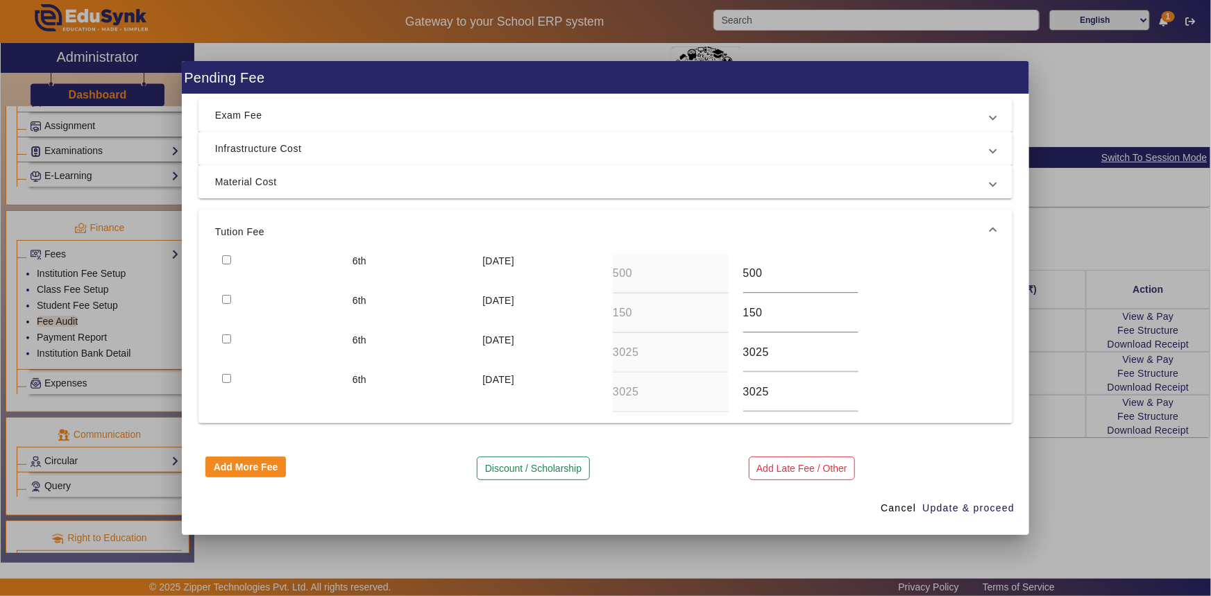
click at [226, 260] on input "checkbox" at bounding box center [226, 259] width 9 height 9
checkbox input "true"
click at [225, 298] on input "checkbox" at bounding box center [226, 299] width 9 height 9
checkbox input "true"
click at [228, 336] on input "checkbox" at bounding box center [226, 338] width 9 height 9
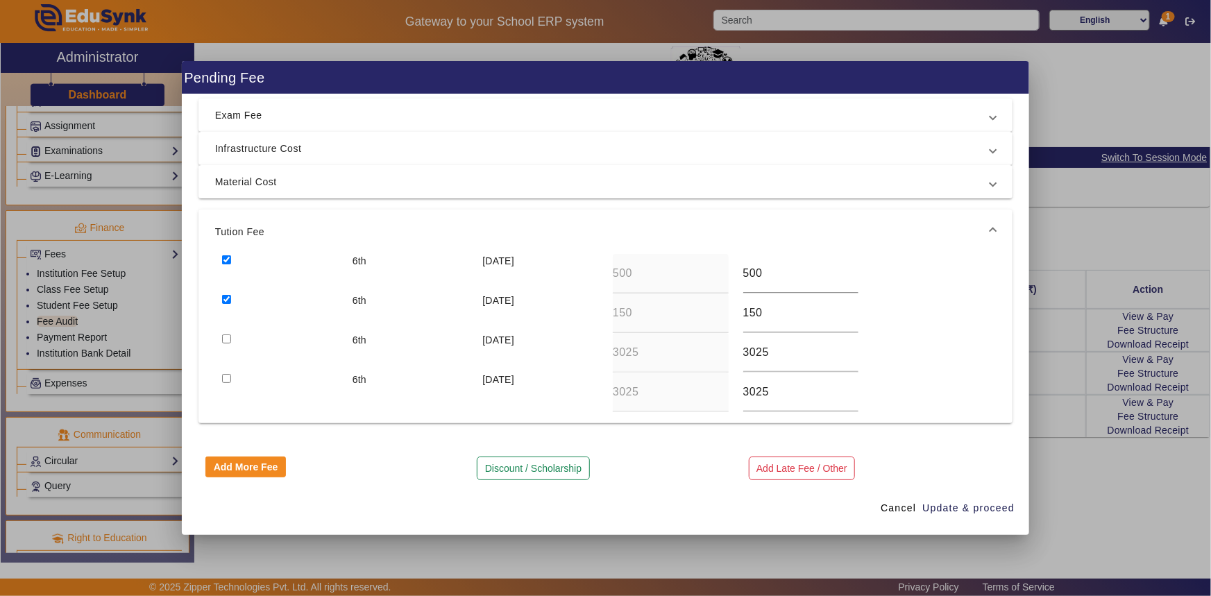
checkbox input "true"
click at [952, 511] on span "Update & proceed" at bounding box center [968, 508] width 92 height 15
type input "3025"
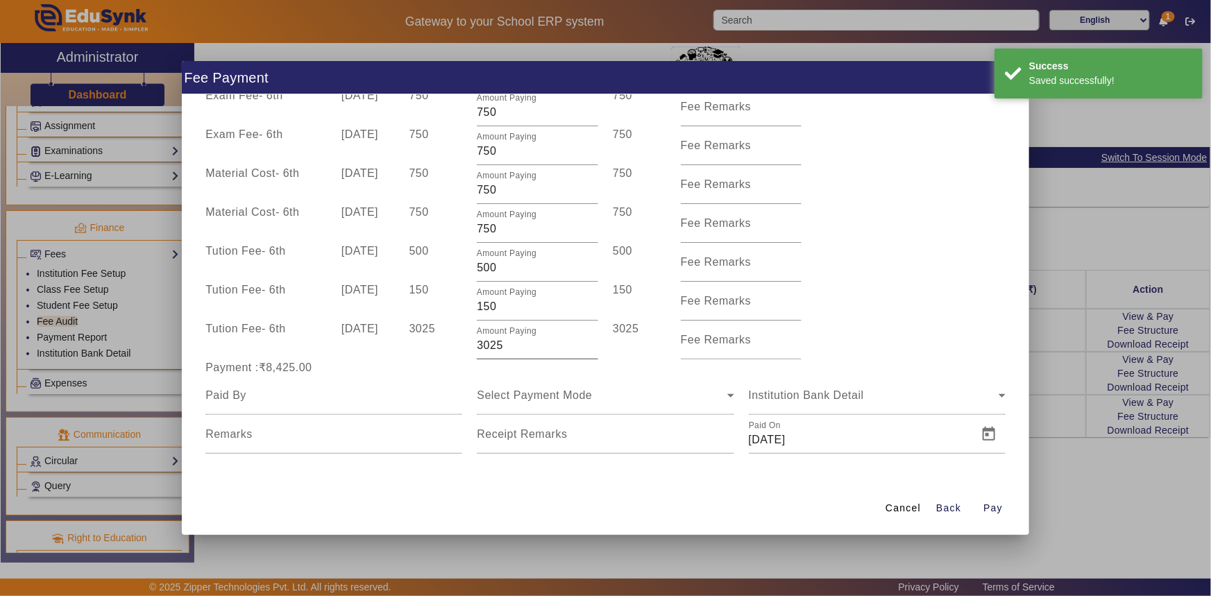
scroll to position [170, 0]
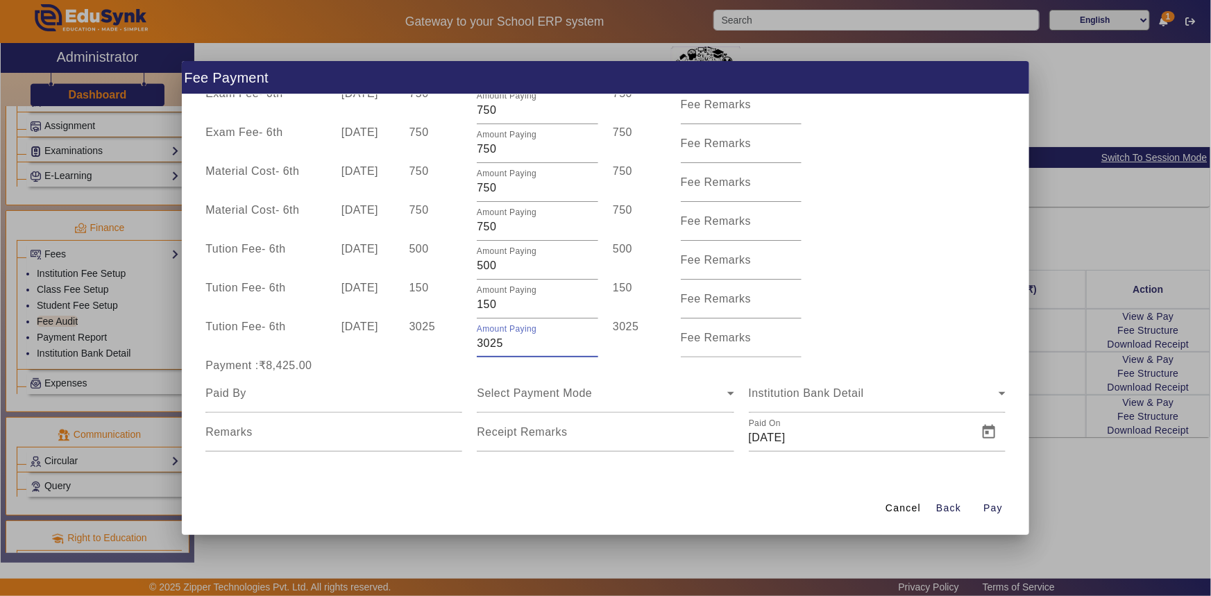
drag, startPoint x: 481, startPoint y: 346, endPoint x: 471, endPoint y: 346, distance: 10.4
click at [473, 346] on div "Amount Paying 3025" at bounding box center [538, 338] width 136 height 39
type input "1025"
click at [467, 359] on div "Payment :₹8,425.00" at bounding box center [333, 365] width 271 height 17
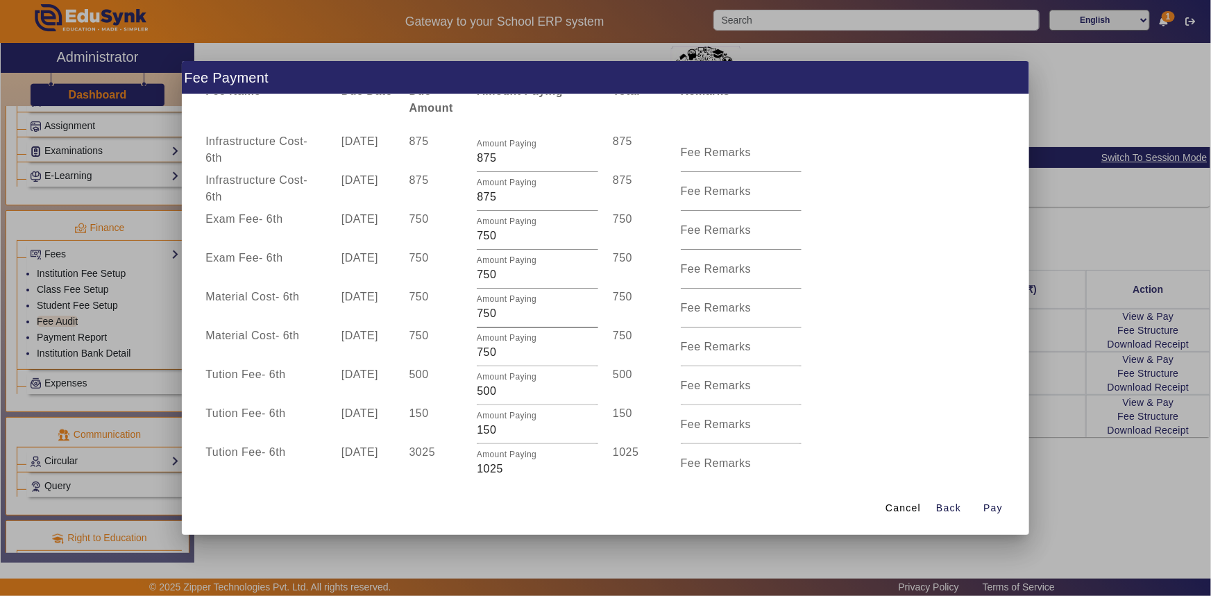
scroll to position [44, 0]
drag, startPoint x: 480, startPoint y: 201, endPoint x: 470, endPoint y: 201, distance: 10.4
click at [470, 201] on div "Amount Paying 875" at bounding box center [538, 192] width 136 height 39
type input "375"
click at [441, 204] on div "875" at bounding box center [436, 192] width 68 height 39
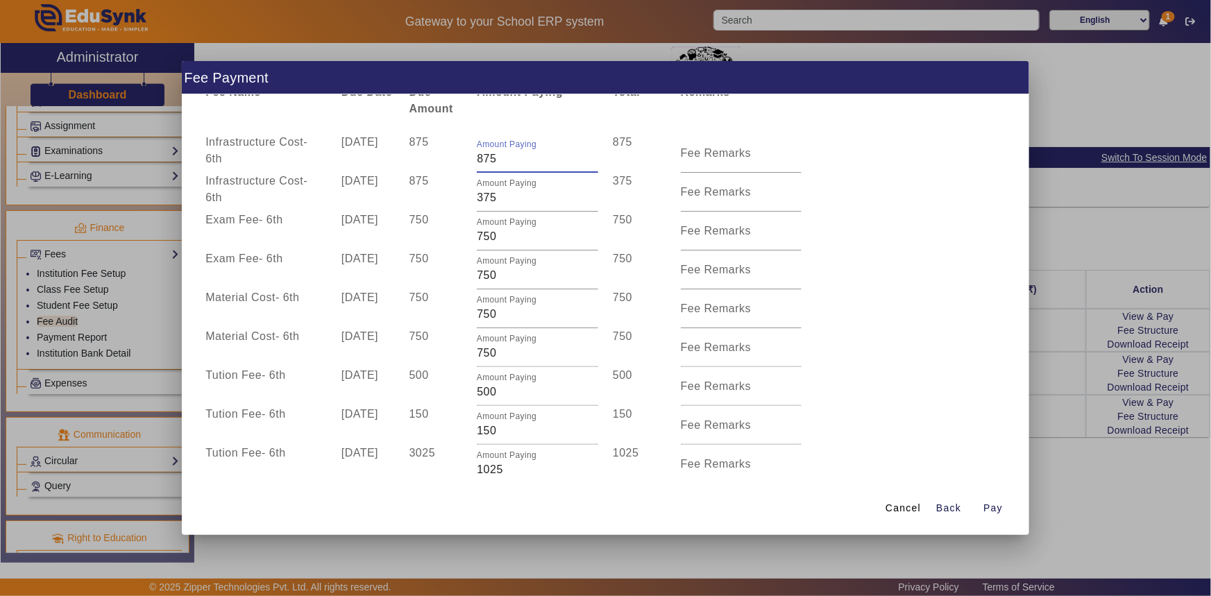
drag, startPoint x: 482, startPoint y: 158, endPoint x: 473, endPoint y: 158, distance: 8.4
click at [473, 158] on div "Amount Paying 875" at bounding box center [538, 153] width 136 height 39
type input "475"
click at [465, 194] on div "875" at bounding box center [436, 192] width 68 height 39
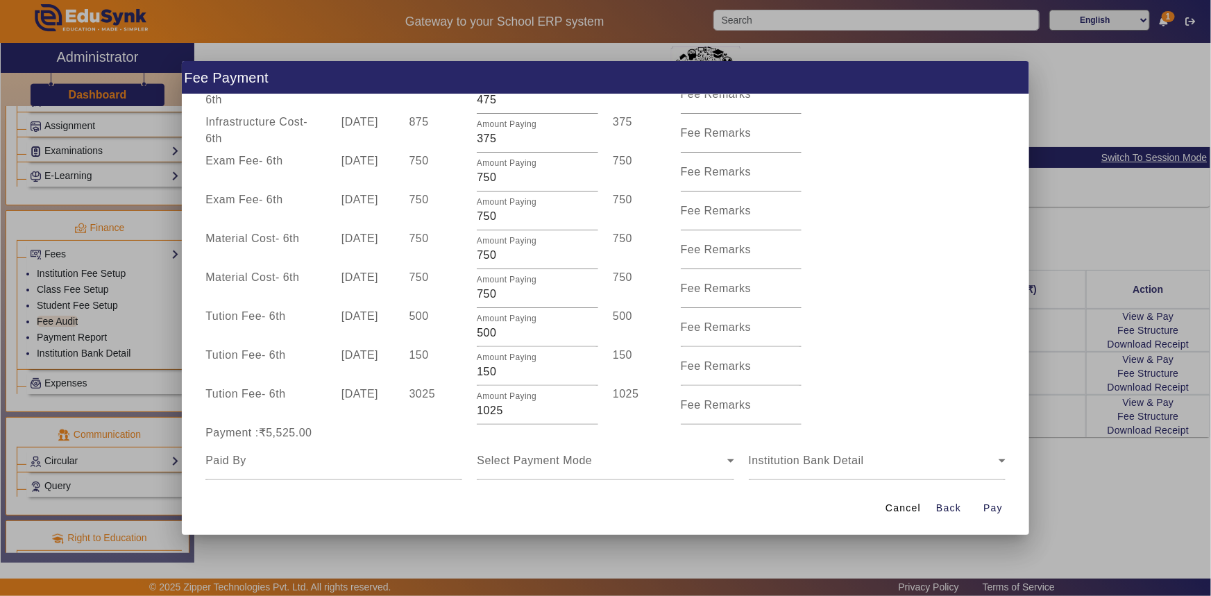
scroll to position [170, 0]
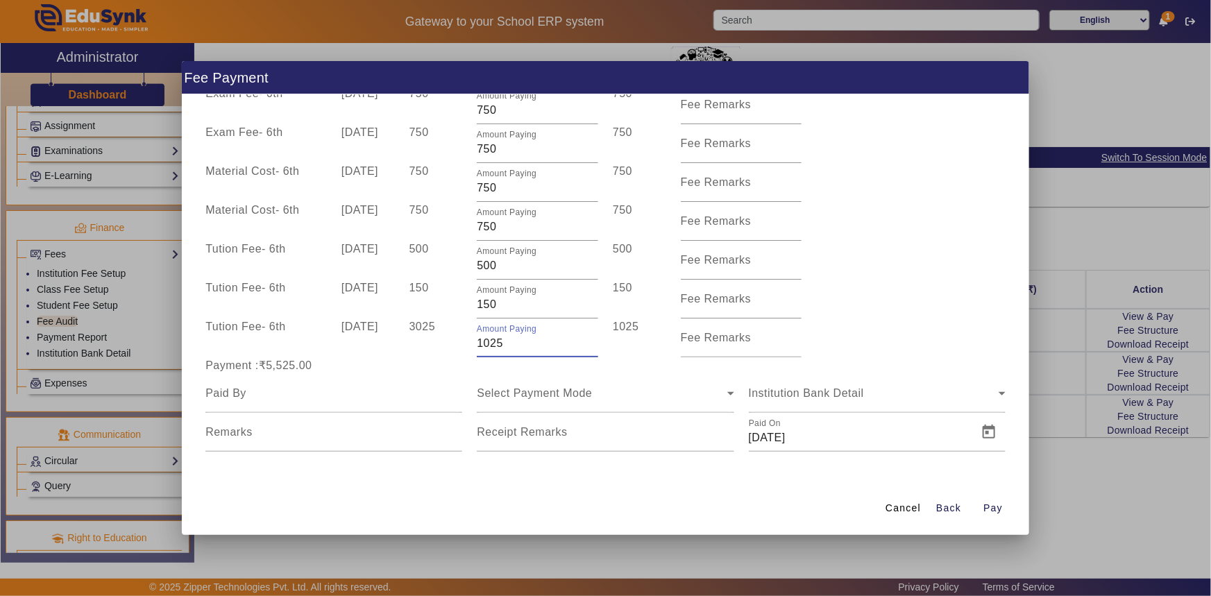
drag, startPoint x: 476, startPoint y: 346, endPoint x: 520, endPoint y: 350, distance: 44.6
click at [520, 350] on input "1025" at bounding box center [537, 343] width 121 height 17
type input "900"
click at [438, 359] on div "Payment :₹5,525.00" at bounding box center [333, 365] width 271 height 17
click at [391, 396] on input at bounding box center [333, 393] width 257 height 17
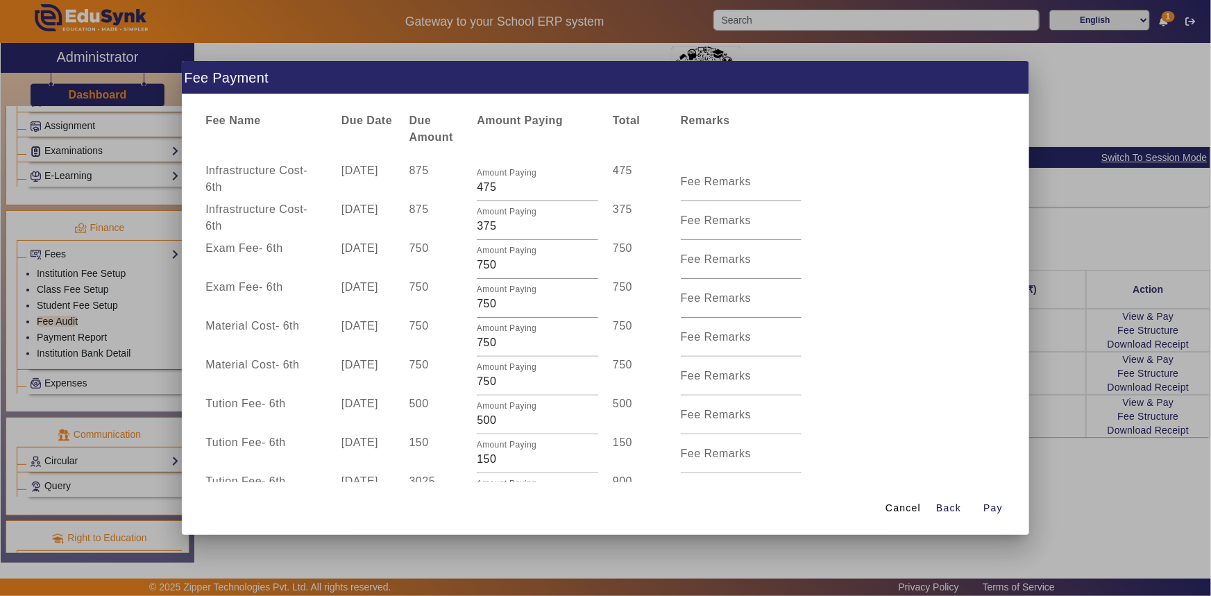
scroll to position [0, 0]
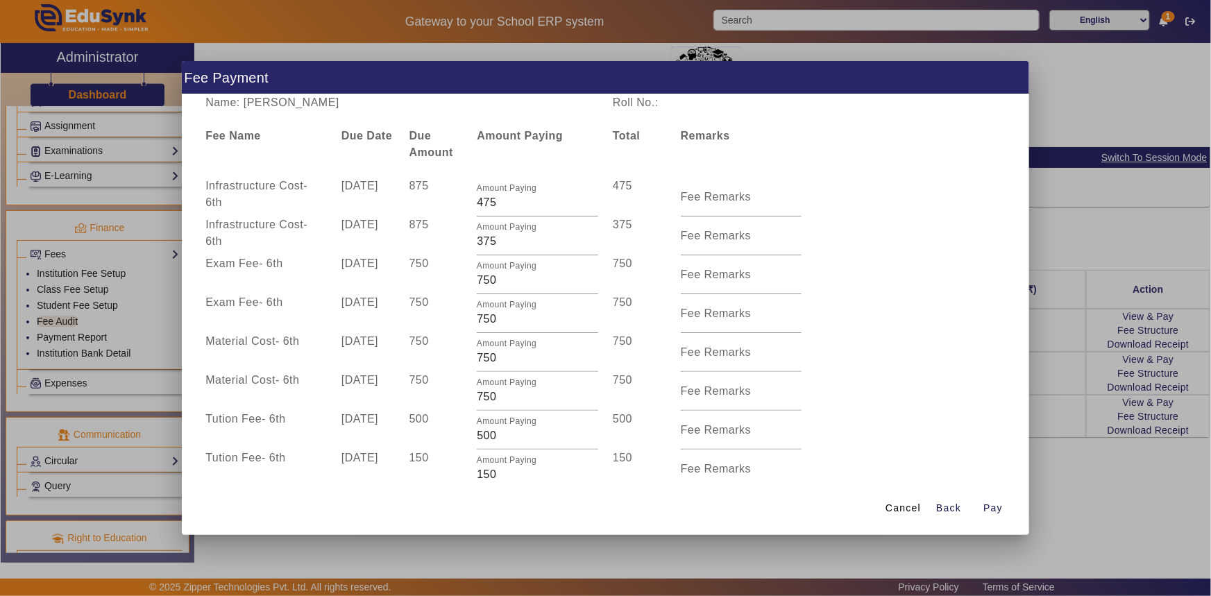
drag, startPoint x: 278, startPoint y: 101, endPoint x: 389, endPoint y: 104, distance: 110.4
click at [389, 104] on div "Name: [PERSON_NAME]" at bounding box center [401, 102] width 407 height 17
copy div "[PERSON_NAME]"
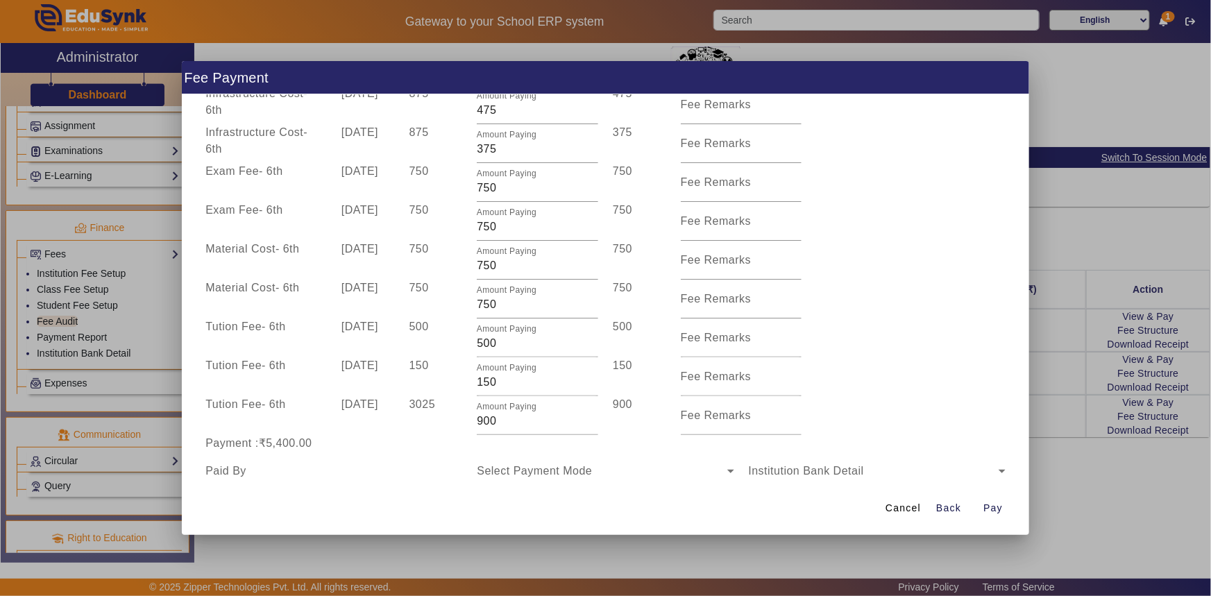
scroll to position [186, 0]
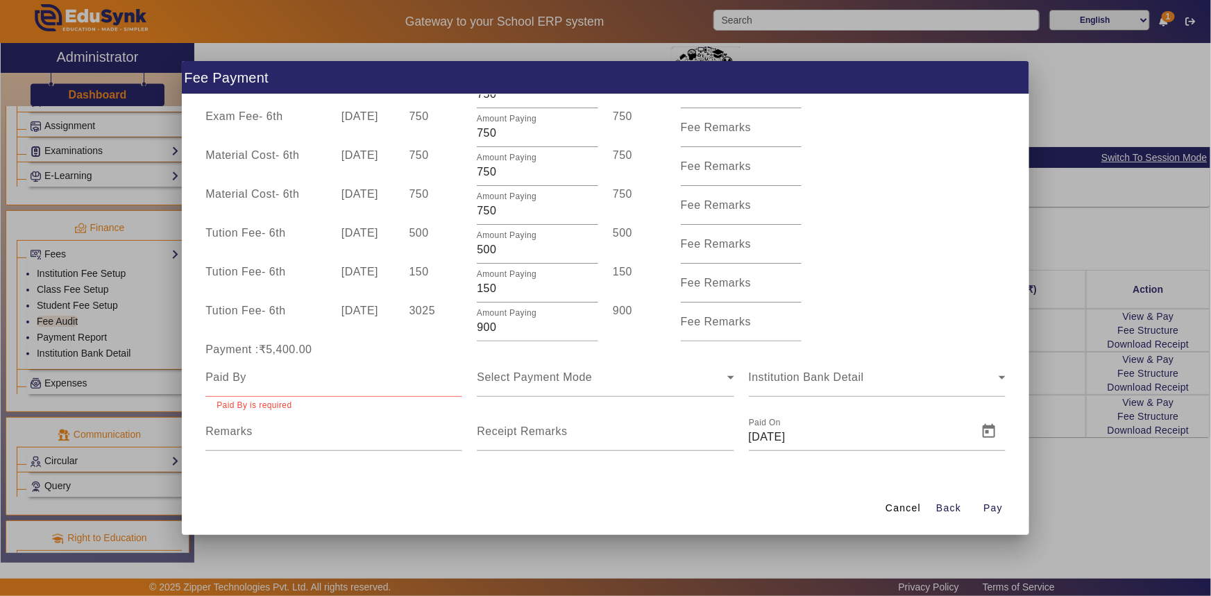
click at [276, 385] on input at bounding box center [333, 377] width 257 height 17
paste input "[PERSON_NAME]"
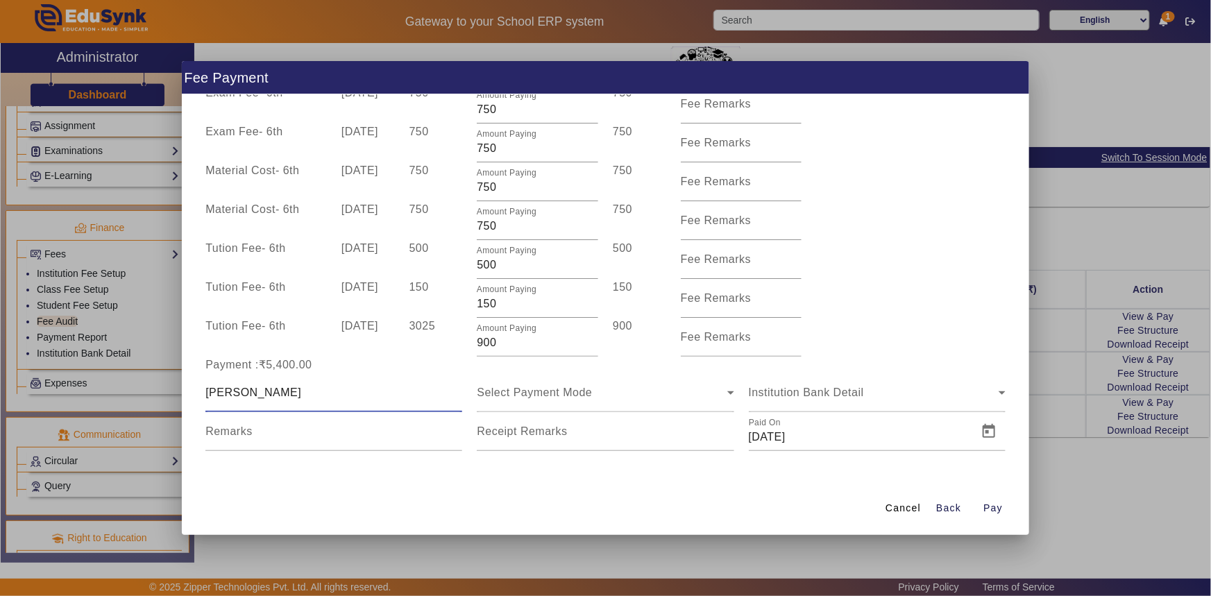
scroll to position [170, 0]
type input "[PERSON_NAME]"
click at [545, 391] on span "Select Payment Mode" at bounding box center [534, 393] width 115 height 12
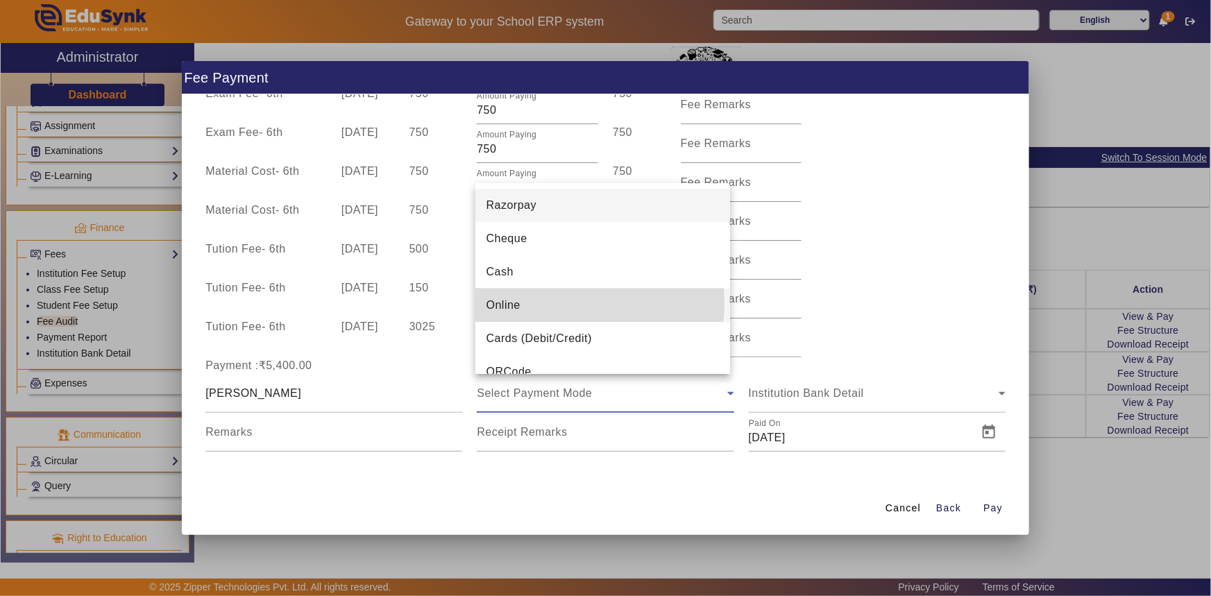
click at [541, 303] on mat-option "Online" at bounding box center [602, 305] width 255 height 33
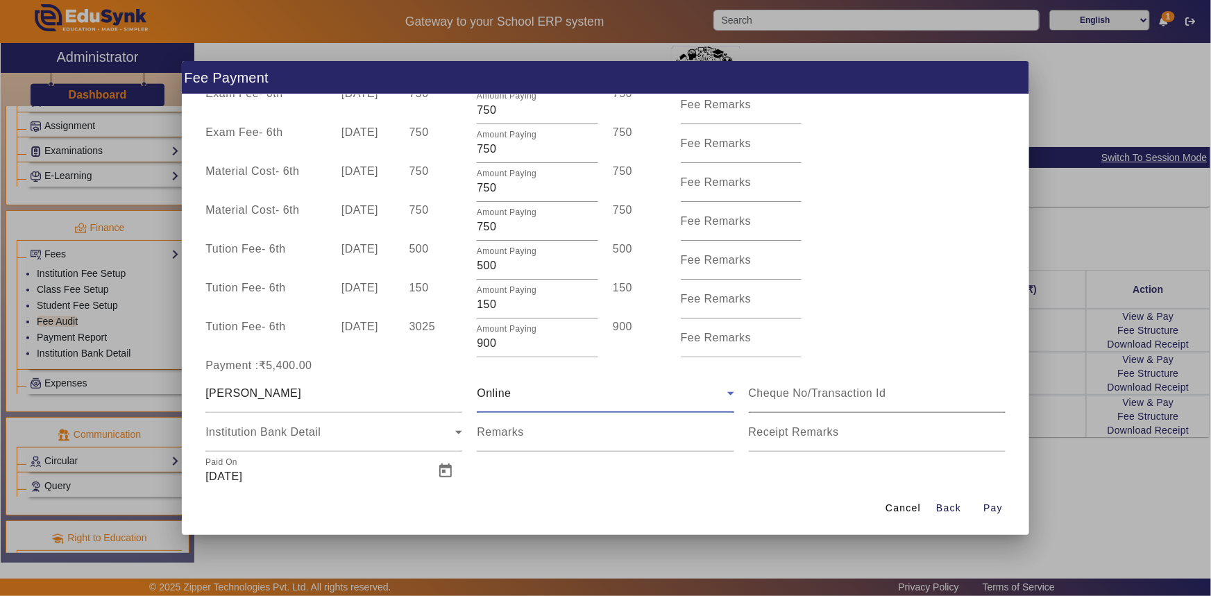
click at [770, 388] on input at bounding box center [877, 393] width 257 height 17
type input "110377291673"
click at [436, 464] on span "Open calendar" at bounding box center [445, 471] width 33 height 33
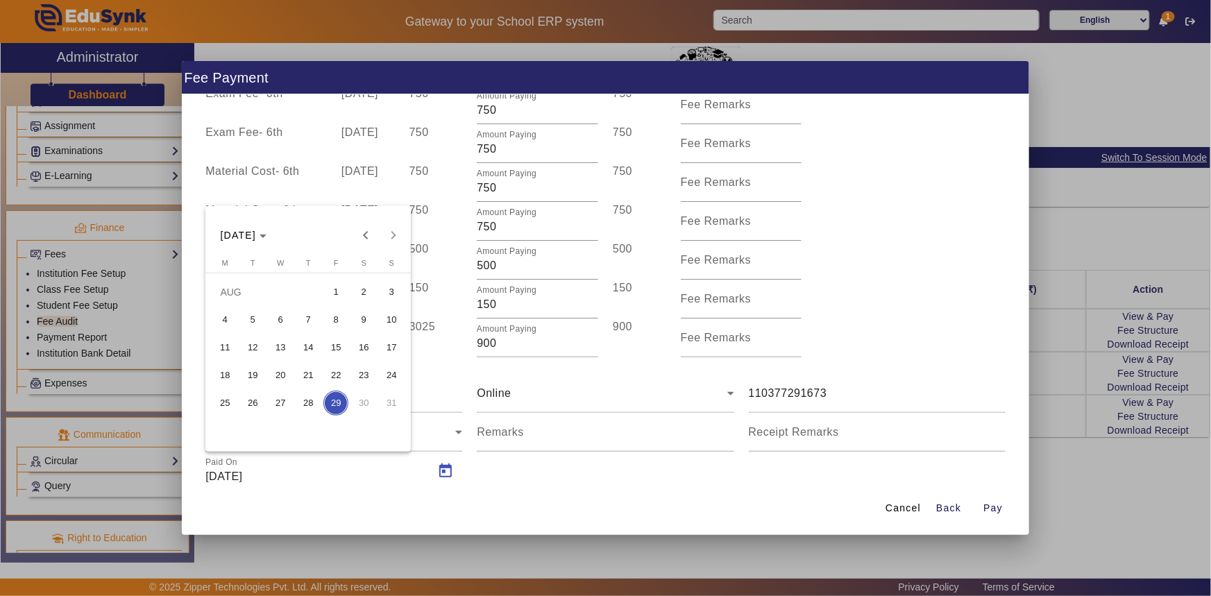
click at [285, 397] on span "27" at bounding box center [280, 403] width 25 height 25
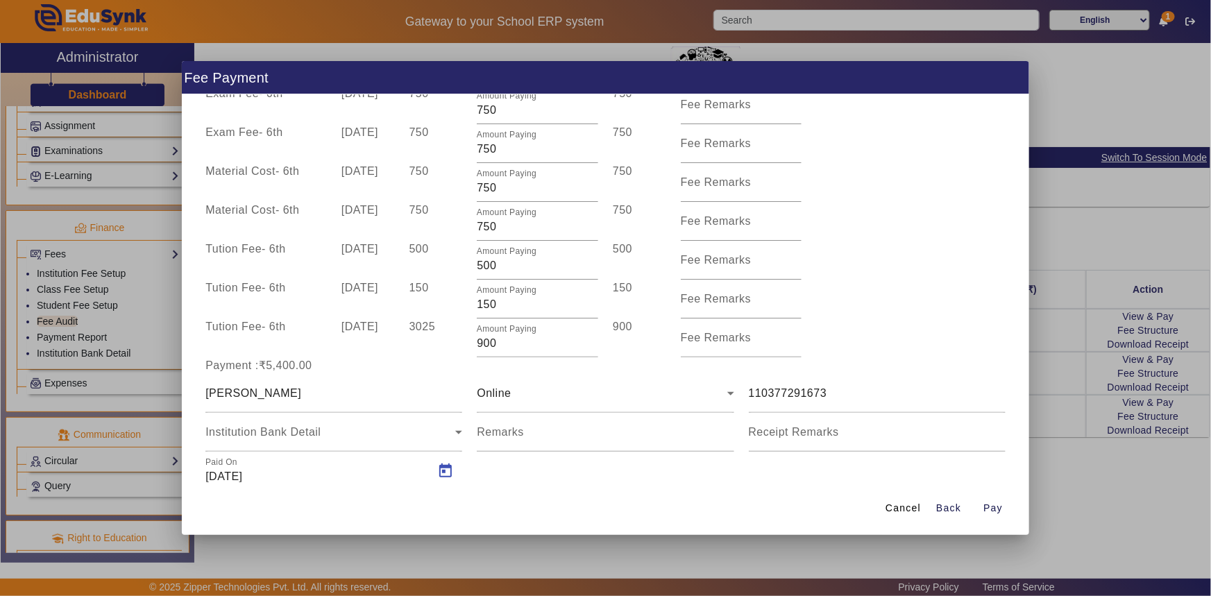
type input "27/08/2025"
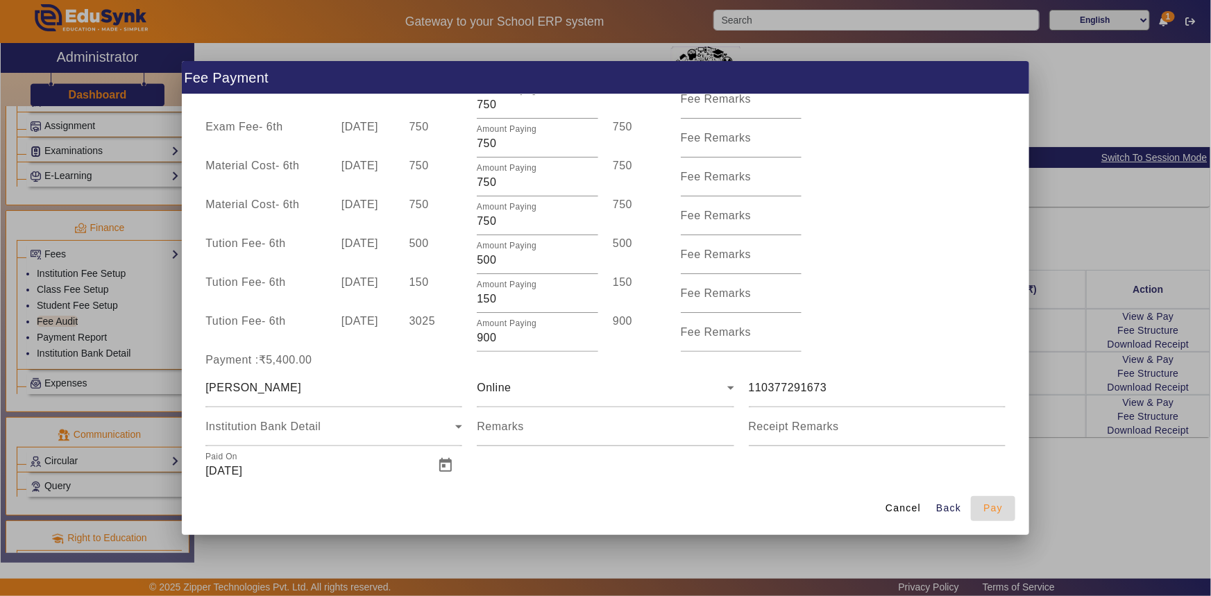
click at [989, 501] on span "Pay" at bounding box center [992, 508] width 19 height 15
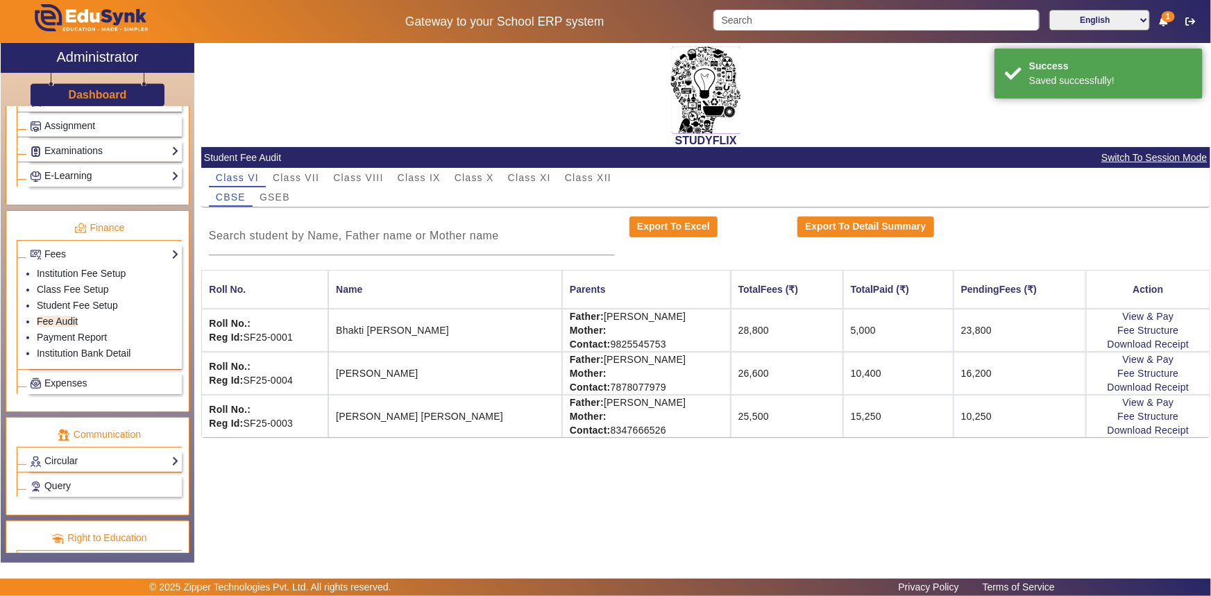
scroll to position [0, 0]
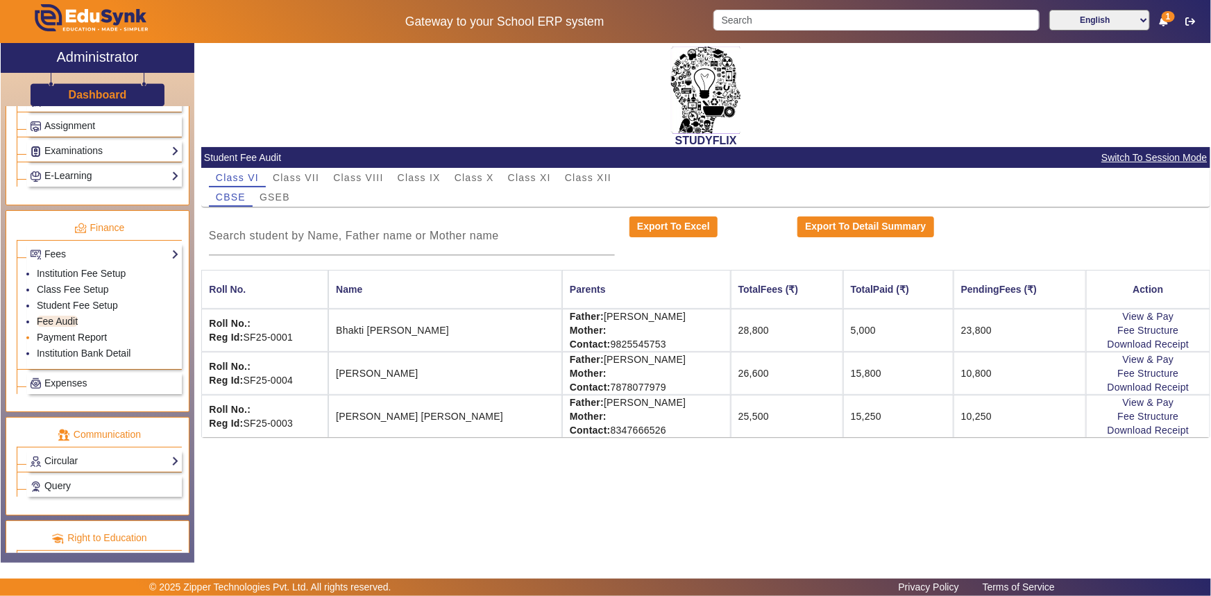
click at [83, 335] on link "Payment Report" at bounding box center [72, 337] width 70 height 11
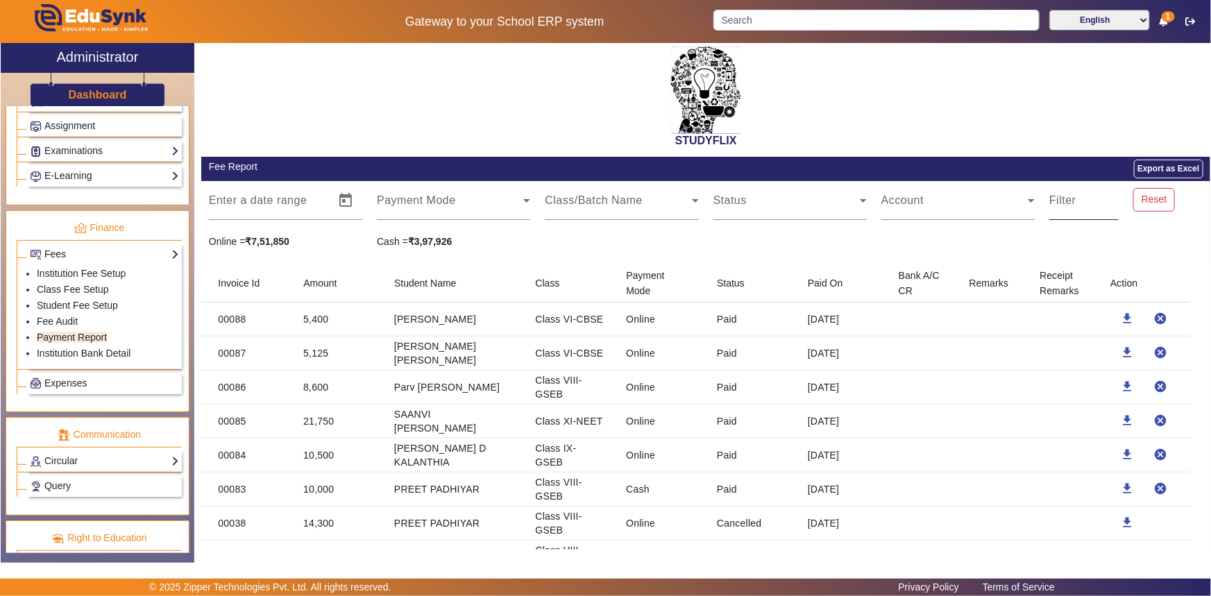
click at [1065, 201] on mat-label "Filter" at bounding box center [1062, 200] width 27 height 12
click at [1065, 201] on input "Filter" at bounding box center [1083, 206] width 69 height 17
click at [956, 215] on div "Account" at bounding box center [957, 200] width 153 height 39
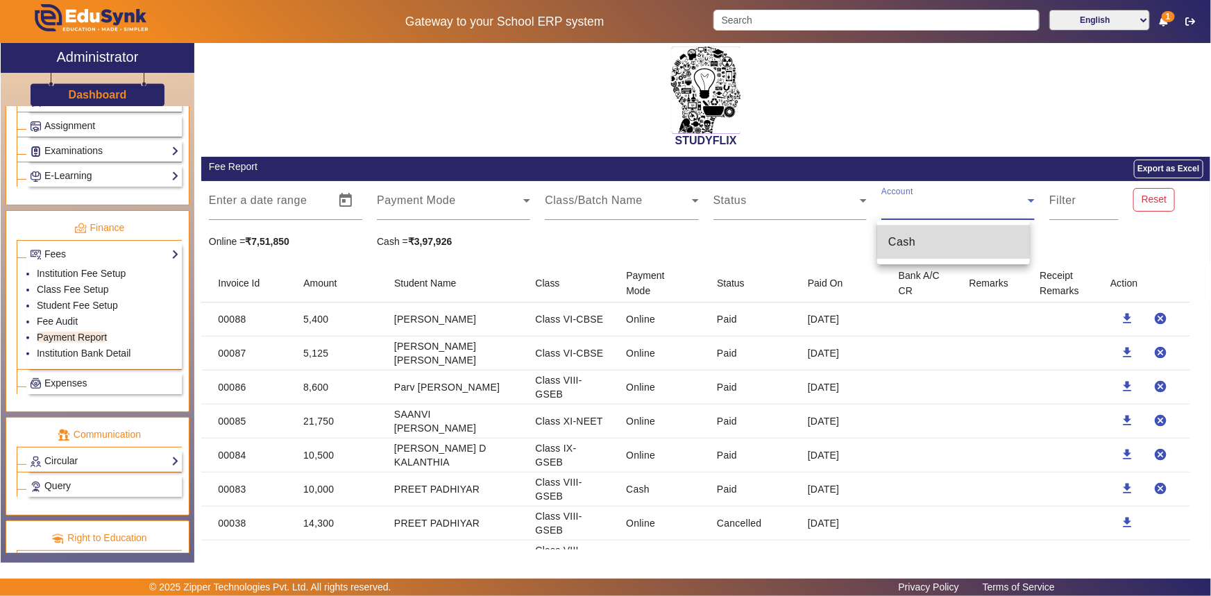
click at [938, 233] on mat-option "Cash" at bounding box center [953, 242] width 153 height 33
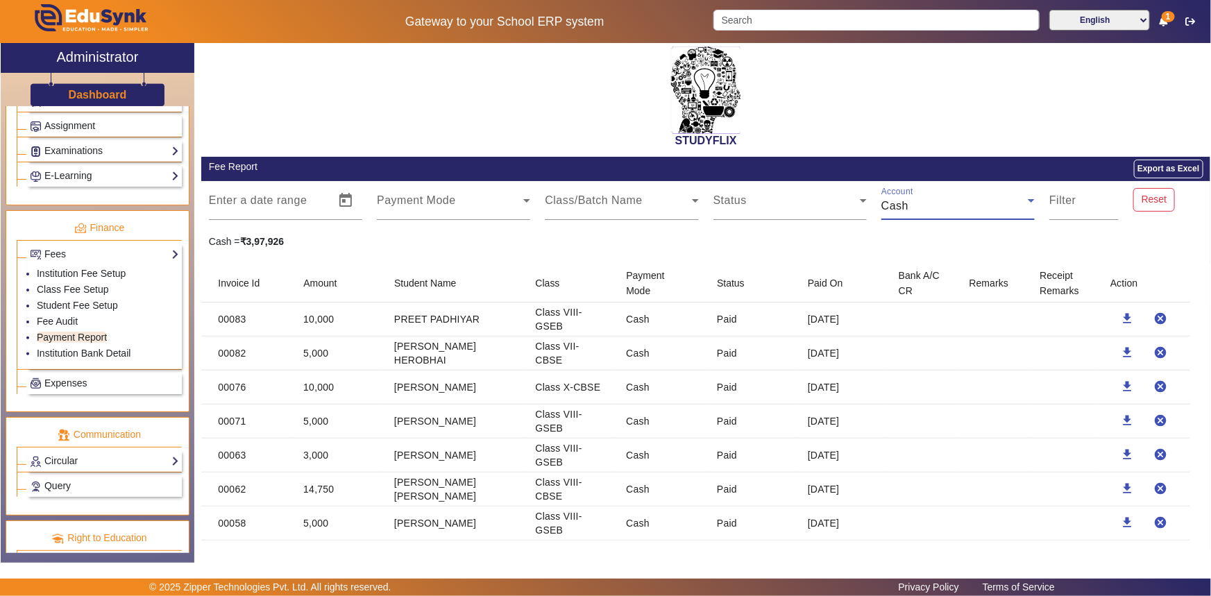
click at [919, 208] on div "Cash" at bounding box center [954, 206] width 146 height 17
click at [462, 211] on div at bounding box center [605, 298] width 1211 height 596
click at [309, 202] on input "text" at bounding box center [300, 206] width 52 height 17
click at [348, 116] on div "STUDYFLIX" at bounding box center [705, 95] width 1009 height 104
click at [459, 208] on span at bounding box center [450, 206] width 146 height 17
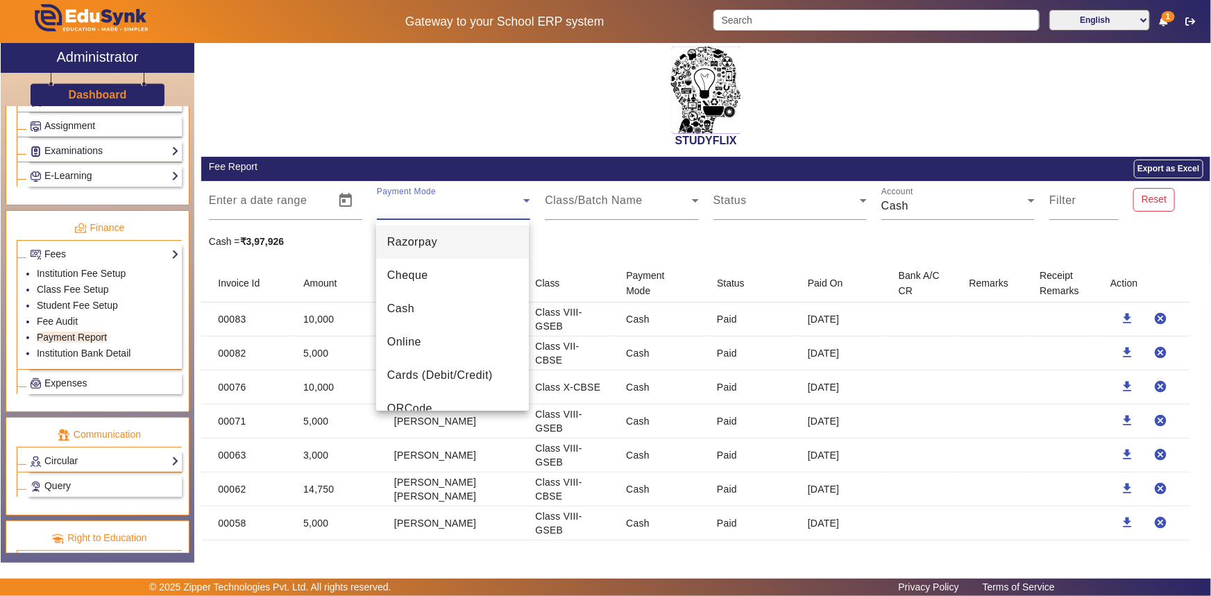
click at [608, 194] on div at bounding box center [605, 298] width 1211 height 596
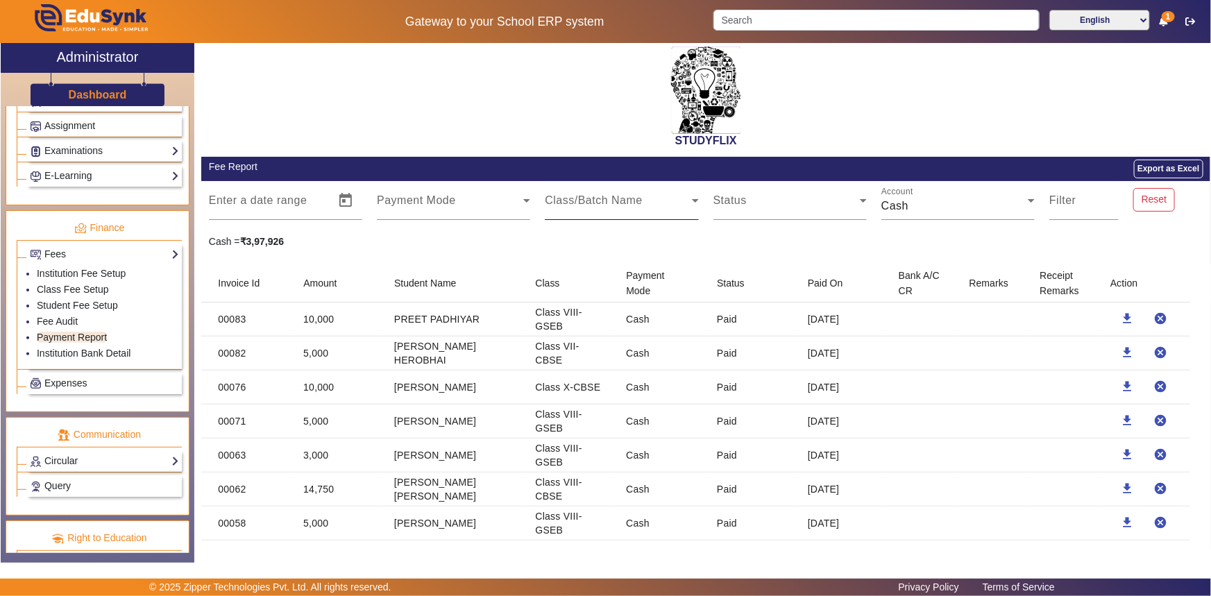
click at [609, 195] on mat-label "Class/Batch Name" at bounding box center [594, 200] width 98 height 12
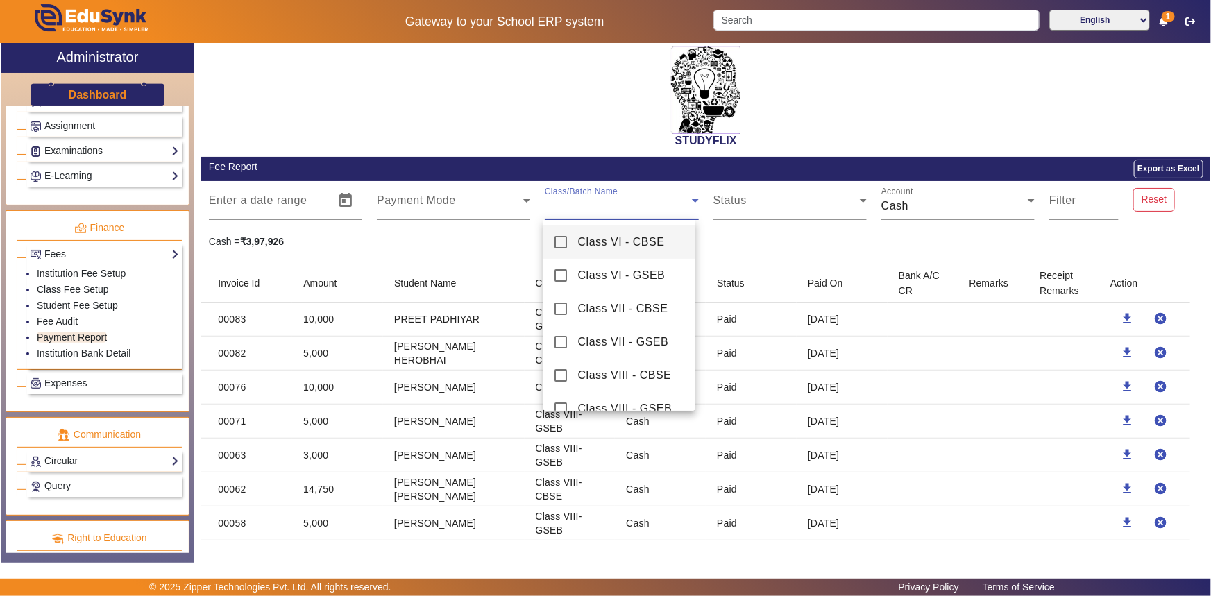
click at [609, 195] on div at bounding box center [605, 298] width 1211 height 596
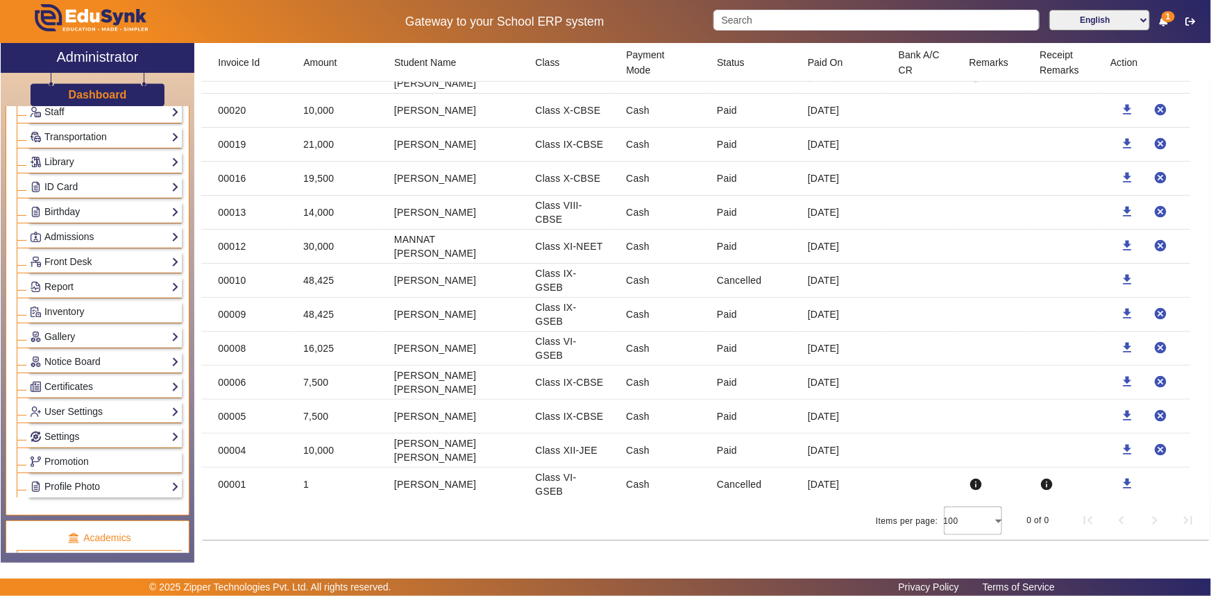
scroll to position [126, 0]
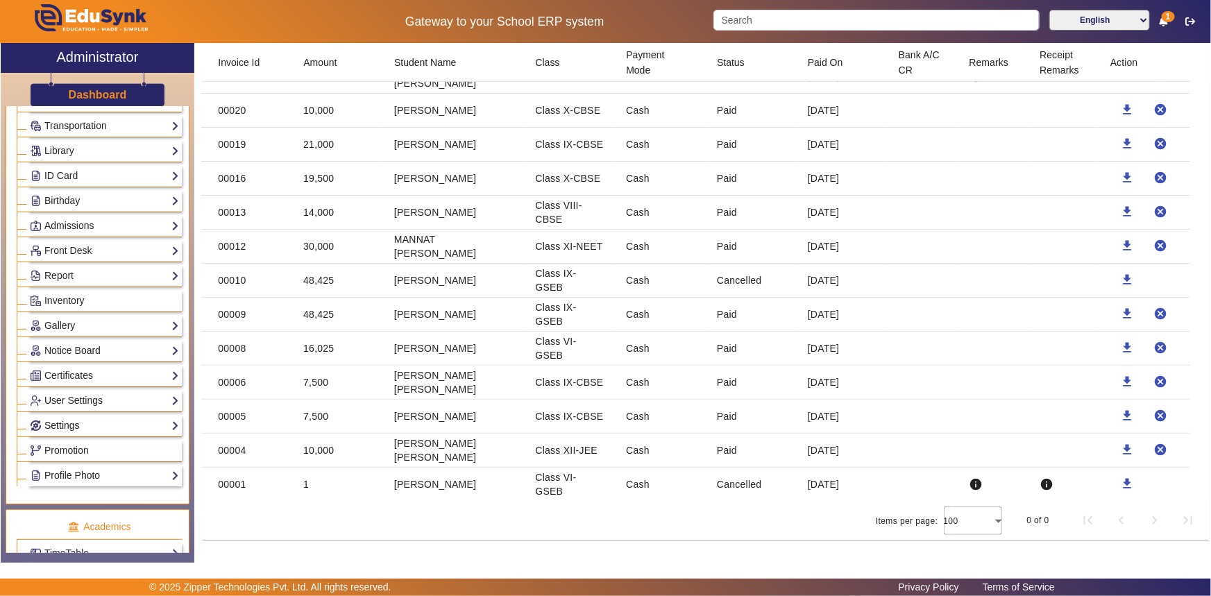
click at [85, 418] on link "Settings" at bounding box center [104, 426] width 149 height 16
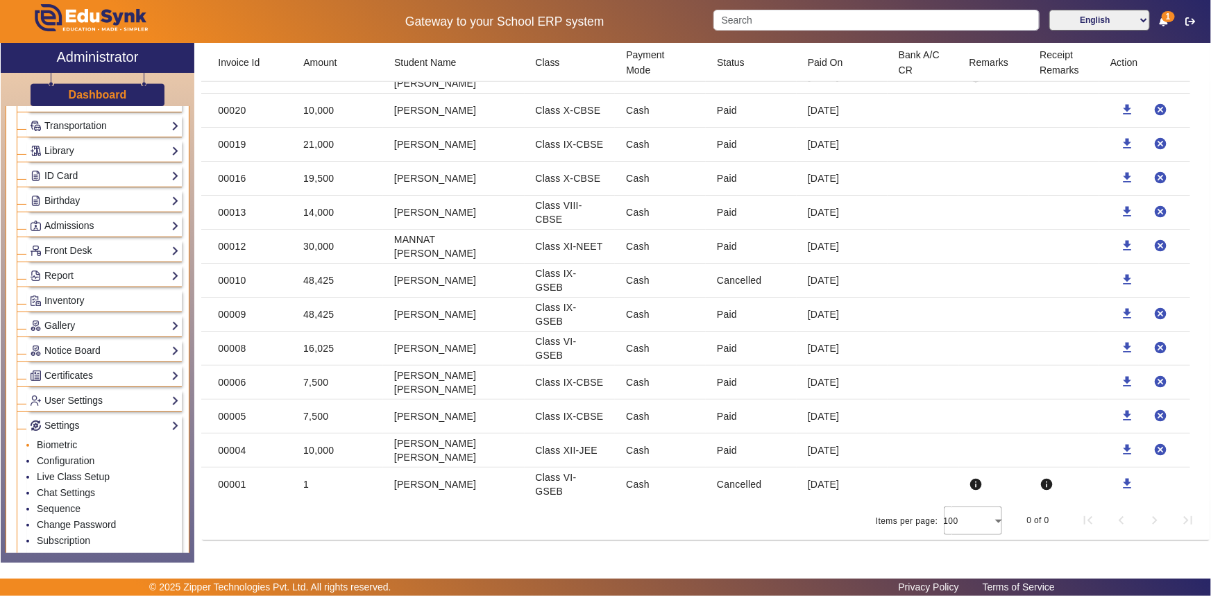
click at [68, 447] on link "Biometric" at bounding box center [57, 444] width 40 height 11
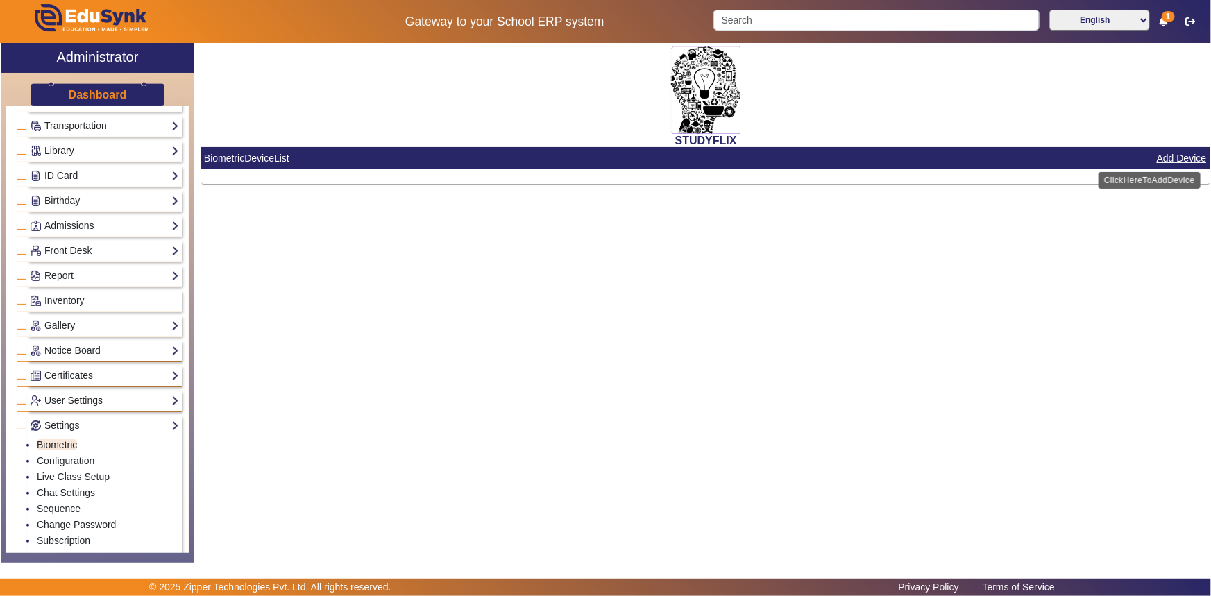
click at [1167, 157] on button "Add Device" at bounding box center [1181, 158] width 53 height 17
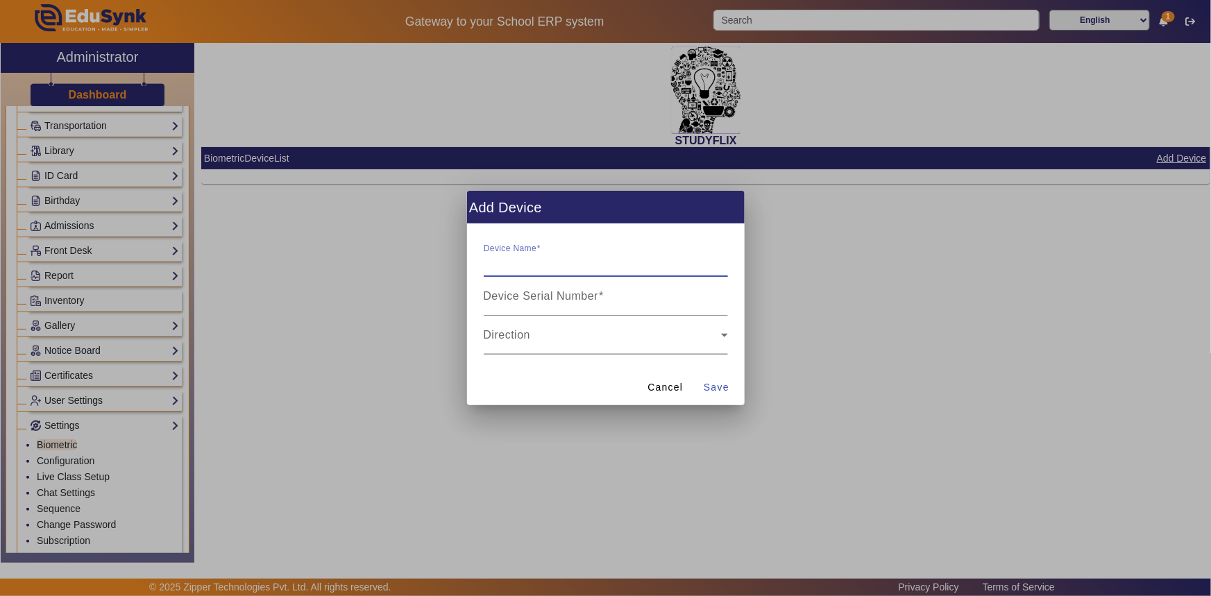
click at [516, 346] on span at bounding box center [602, 340] width 237 height 17
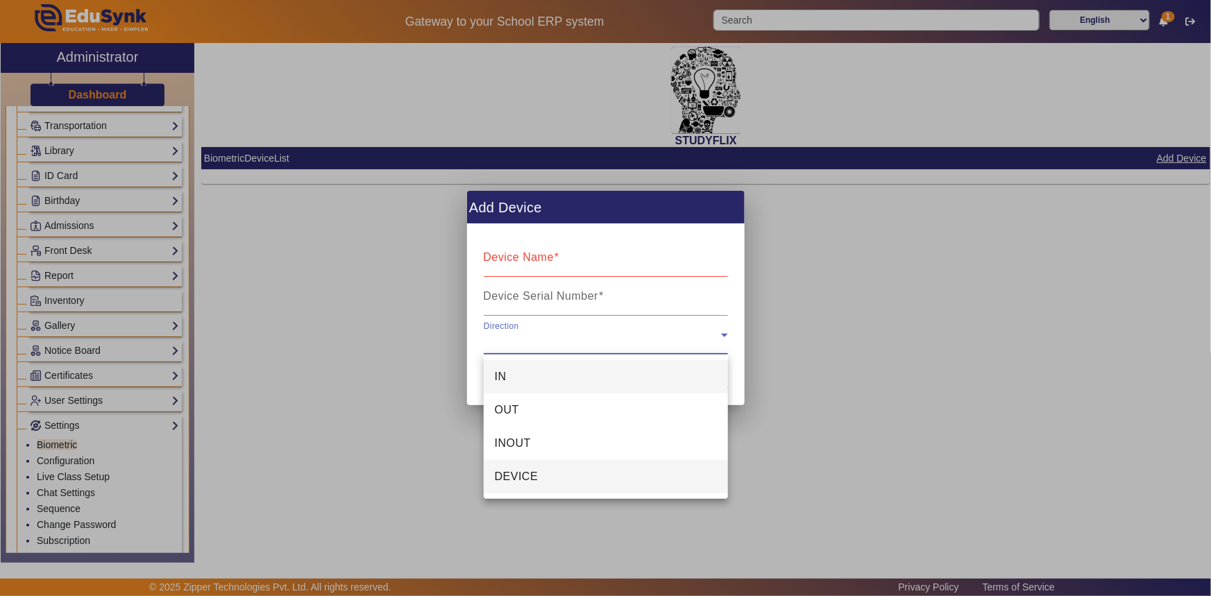
click at [521, 470] on span "DEVICE" at bounding box center [517, 476] width 44 height 17
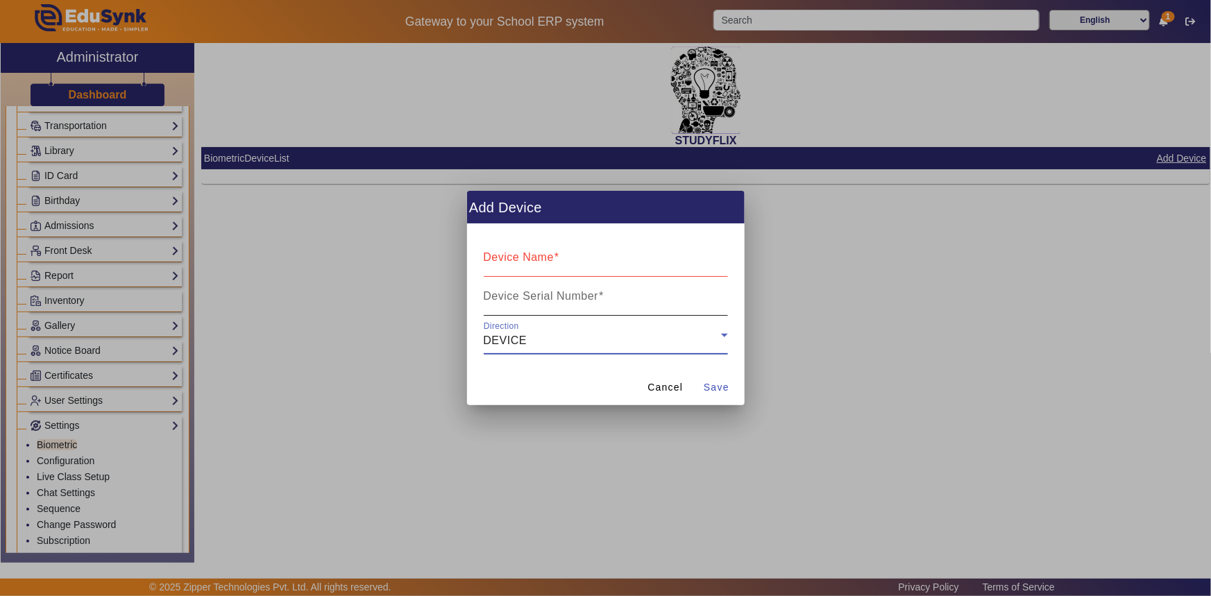
click at [588, 300] on mat-label "Device Serial Number" at bounding box center [541, 296] width 115 height 12
click at [588, 300] on input "Device Serial Number" at bounding box center [606, 302] width 244 height 17
click at [654, 386] on span "Cancel" at bounding box center [664, 387] width 35 height 15
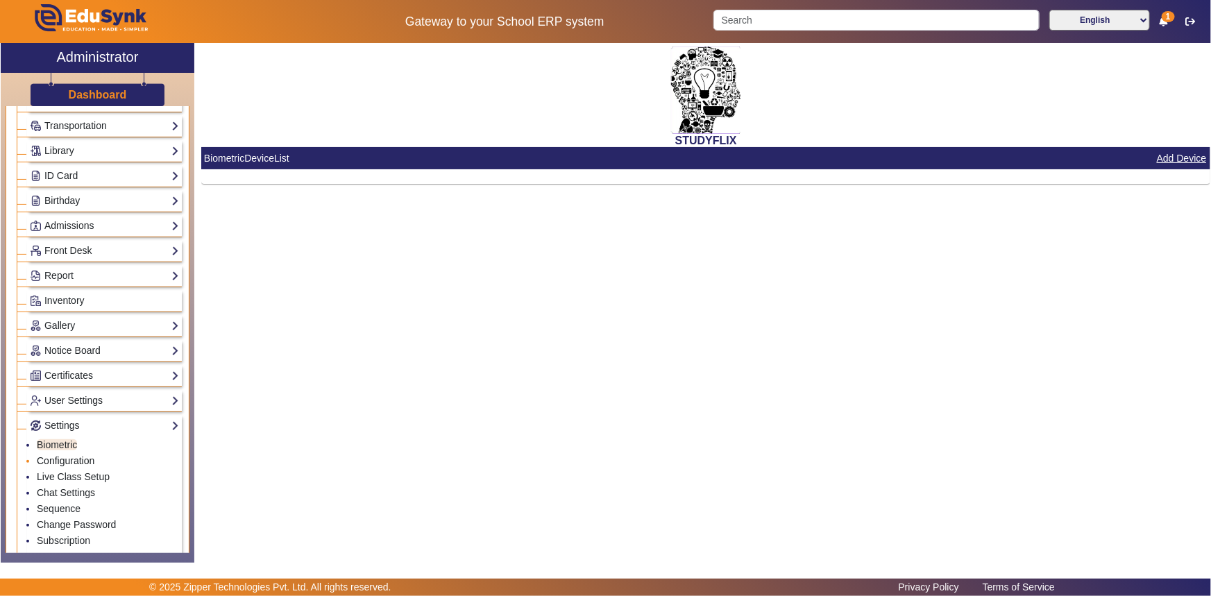
click at [80, 458] on link "Configuration" at bounding box center [66, 460] width 58 height 11
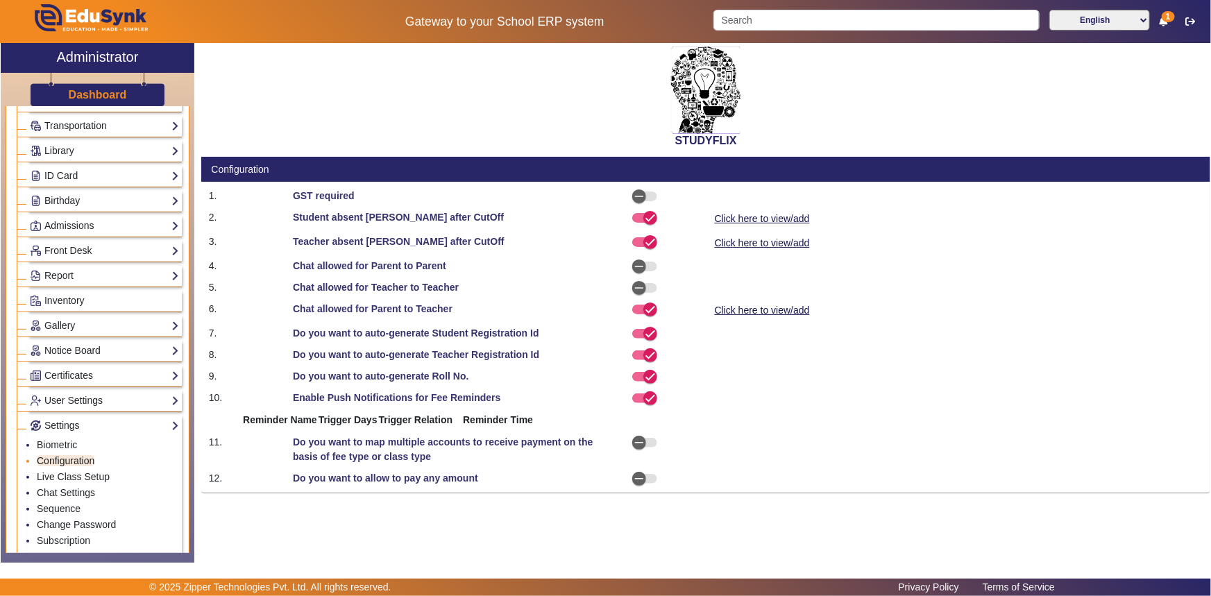
select select "AfterDueDate"
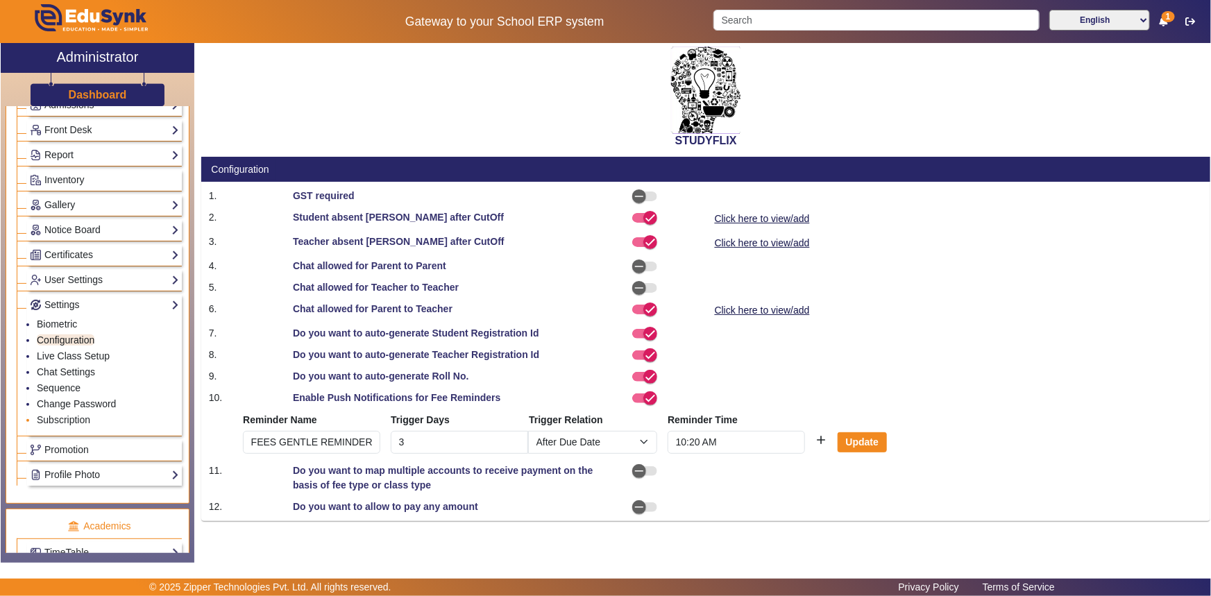
scroll to position [252, 0]
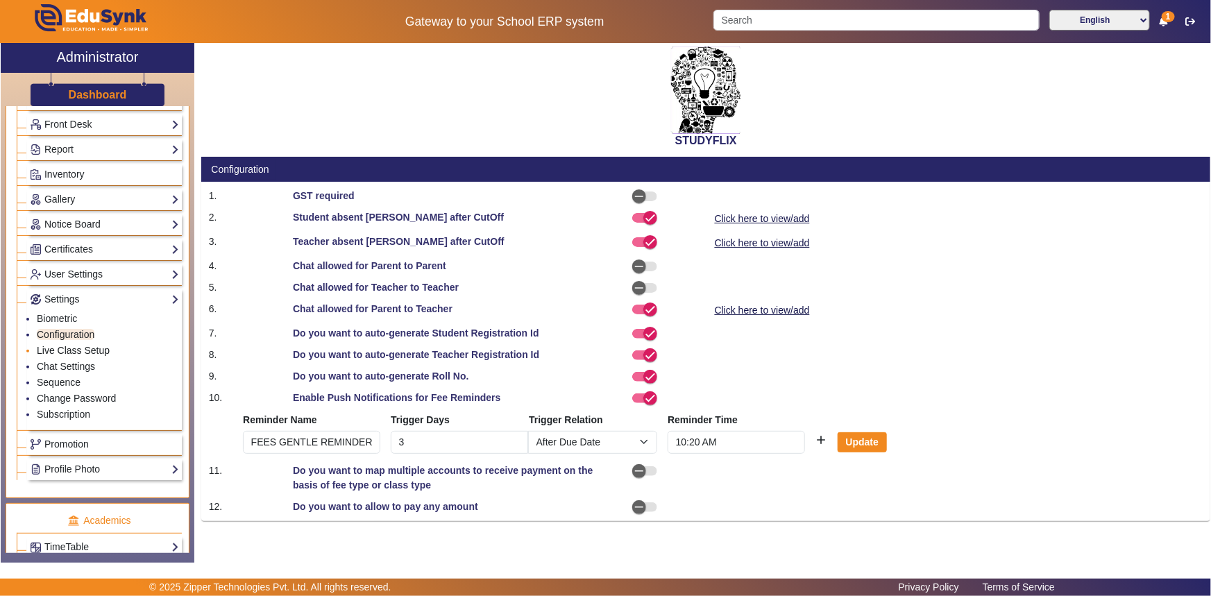
click at [77, 350] on link "Live Class Setup" at bounding box center [73, 350] width 73 height 11
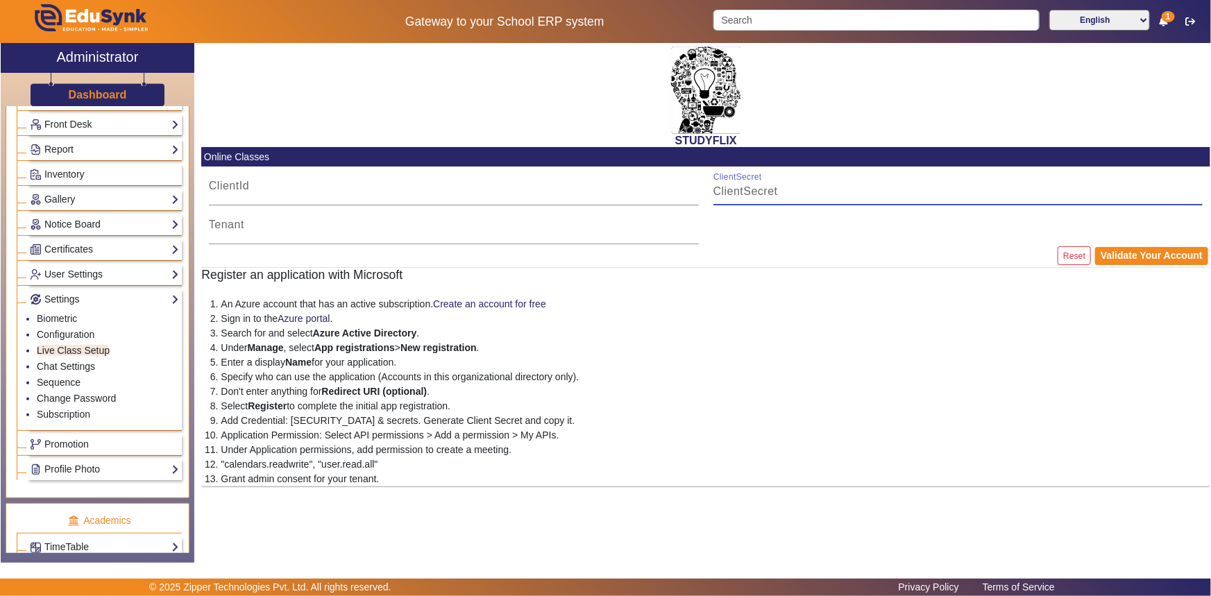
click at [790, 189] on input "ClientSecret" at bounding box center [958, 191] width 490 height 17
click at [507, 198] on input "ClientId" at bounding box center [454, 191] width 490 height 17
click at [411, 237] on input "Tenant" at bounding box center [454, 230] width 490 height 17
click at [90, 366] on link "Chat Settings" at bounding box center [66, 366] width 58 height 11
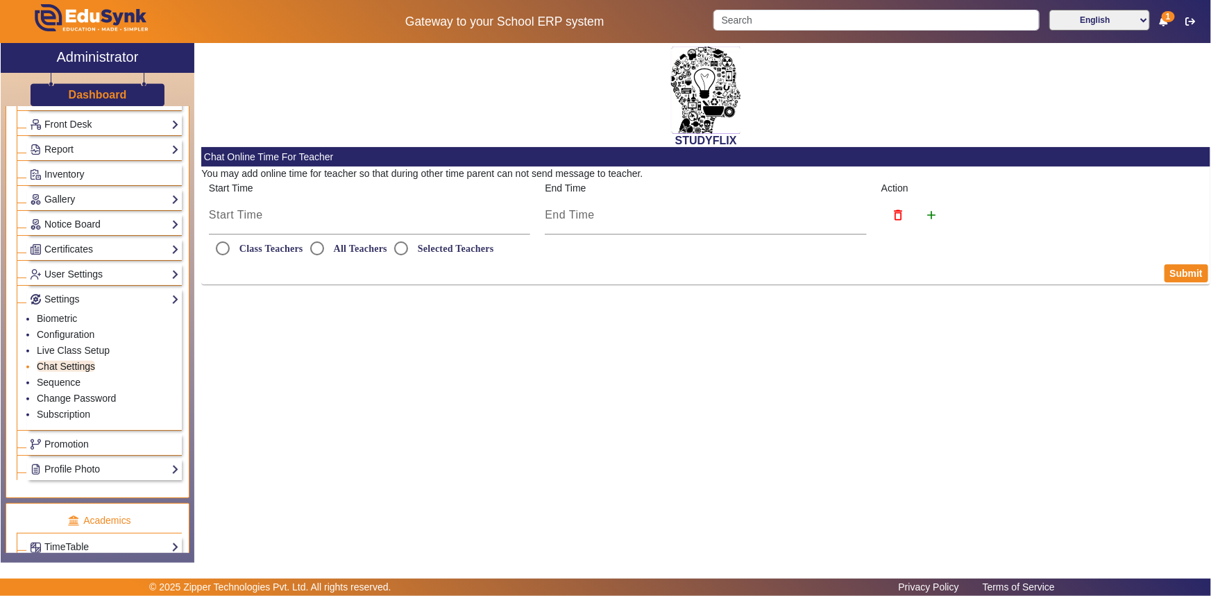
radio input "true"
click at [69, 378] on link "Sequence" at bounding box center [59, 382] width 44 height 11
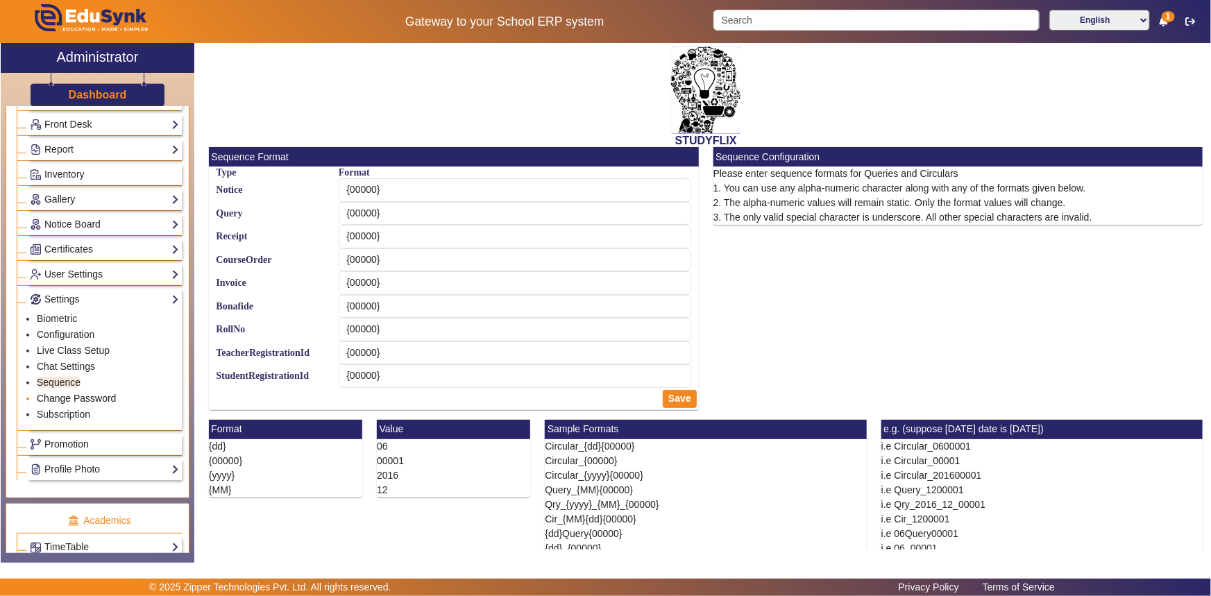
click at [60, 393] on link "Change Password" at bounding box center [76, 398] width 79 height 11
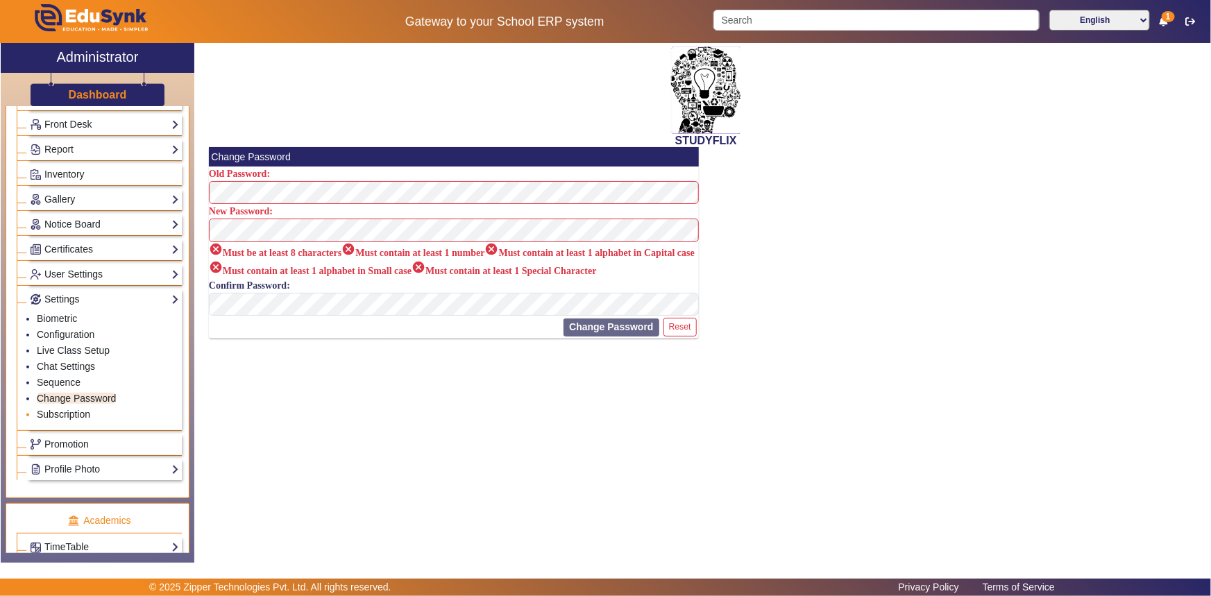
click at [71, 411] on link "Subscription" at bounding box center [63, 414] width 53 height 11
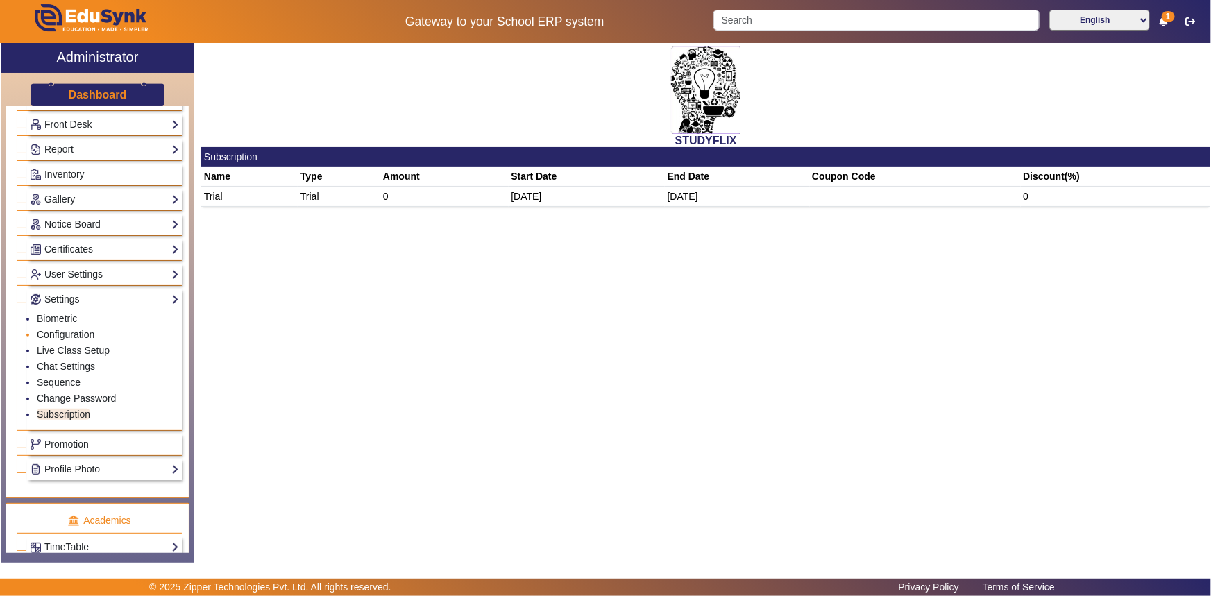
click at [63, 333] on link "Configuration" at bounding box center [66, 334] width 58 height 11
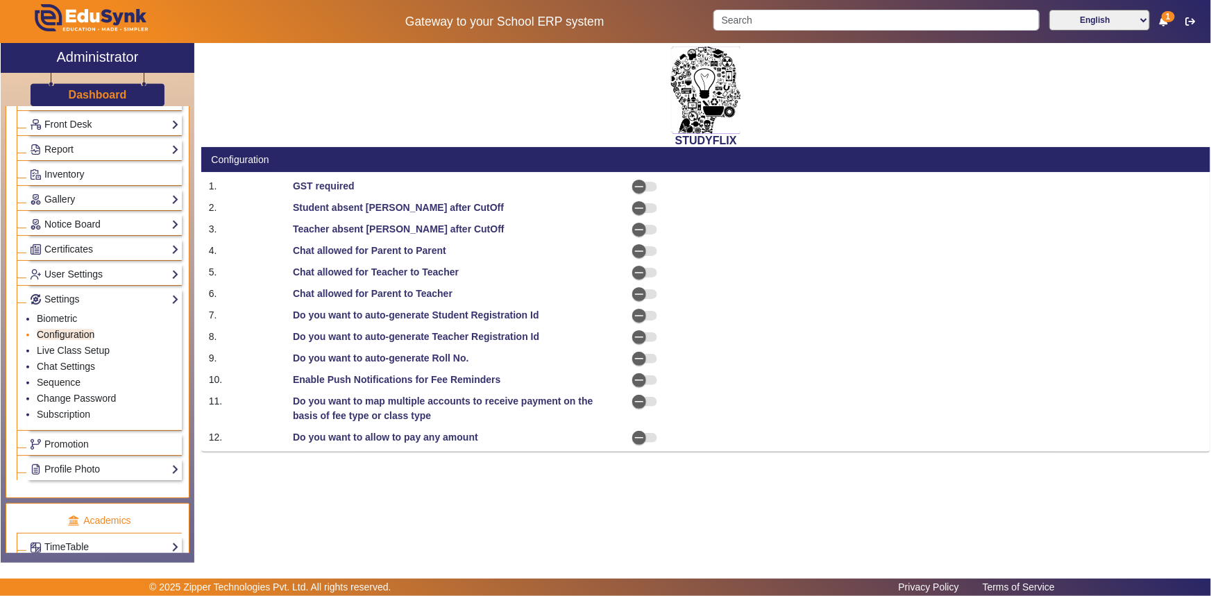
select select "AfterDueDate"
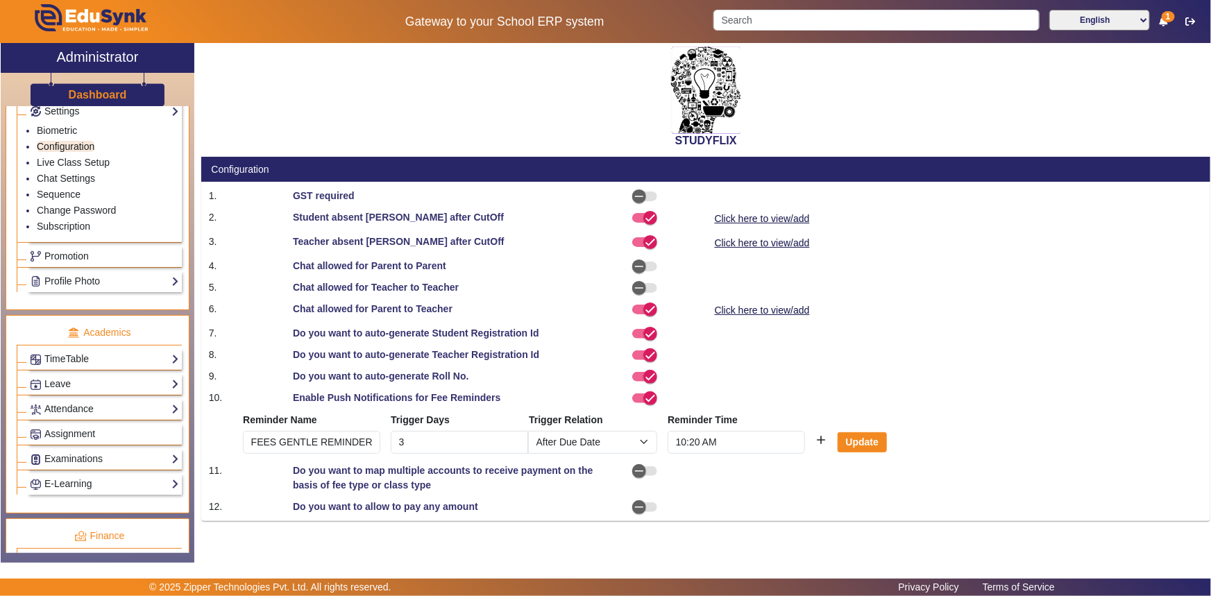
scroll to position [441, 0]
click at [56, 382] on link "Leave" at bounding box center [104, 383] width 149 height 16
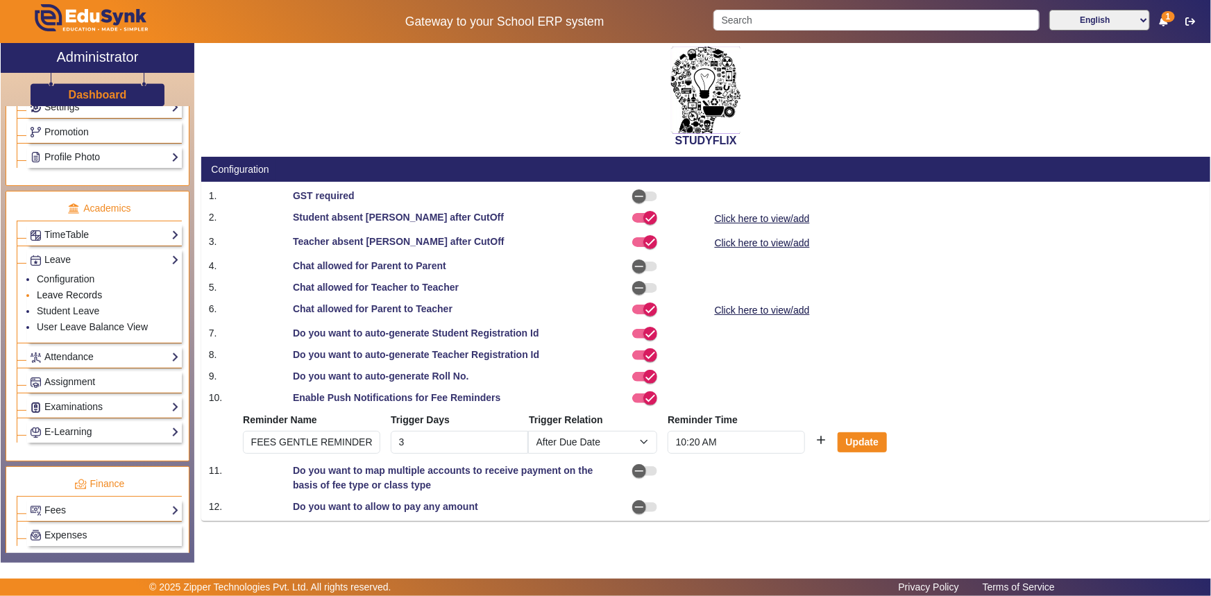
click at [62, 291] on link "Leave Records" at bounding box center [69, 294] width 65 height 11
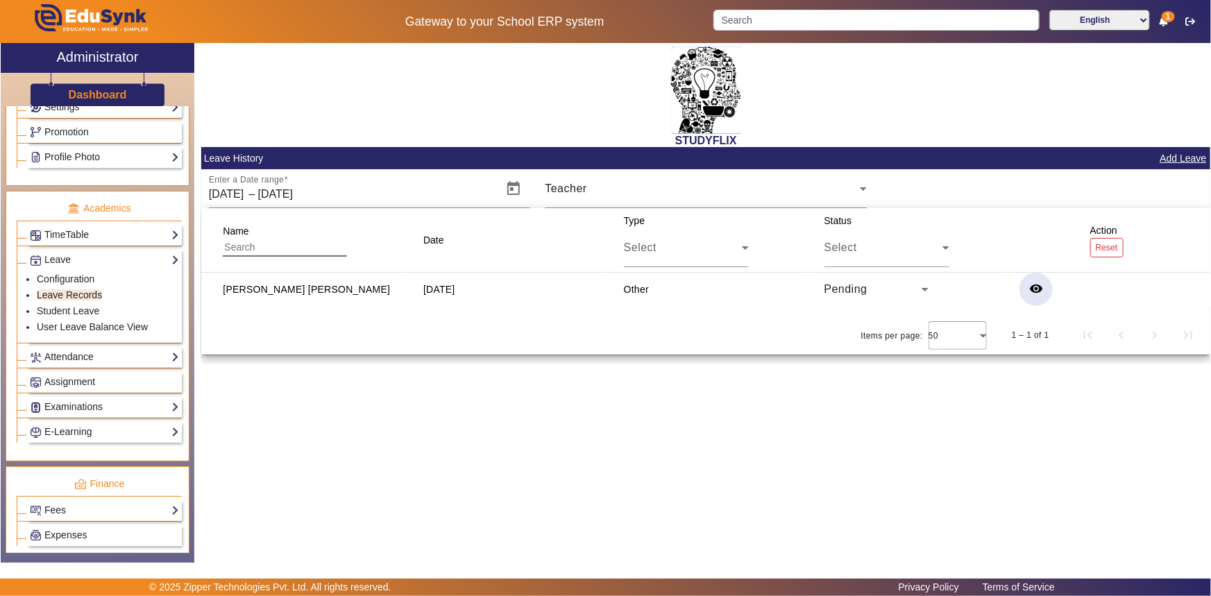
click at [1034, 289] on mat-icon "remove_red_eye" at bounding box center [1036, 289] width 14 height 14
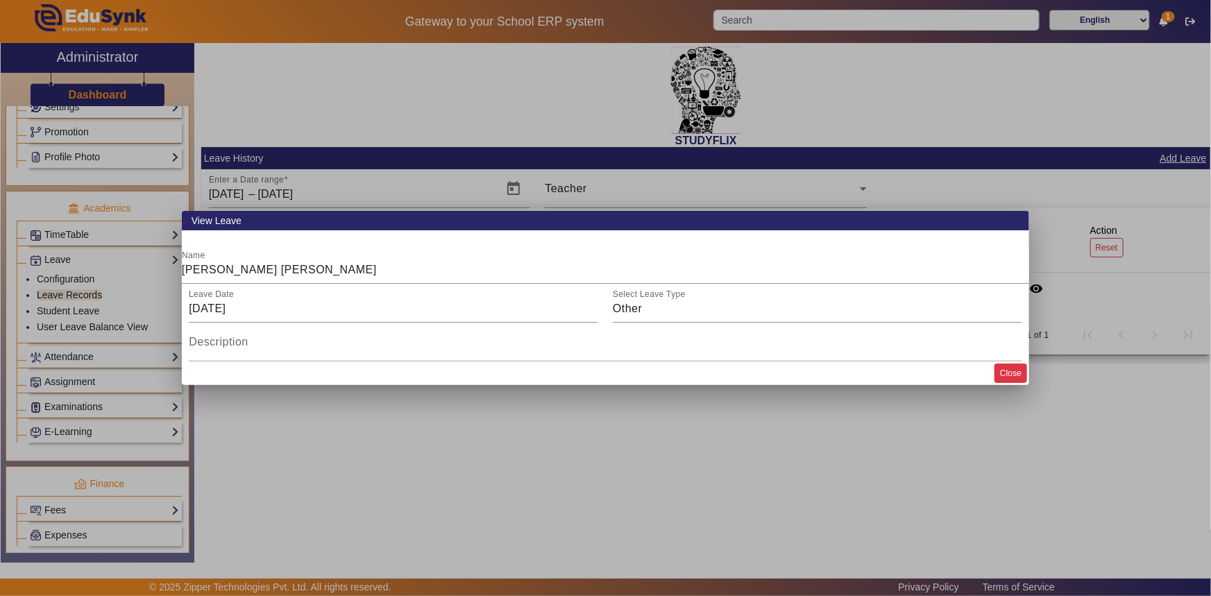
click at [1002, 380] on button "Close" at bounding box center [1010, 373] width 33 height 19
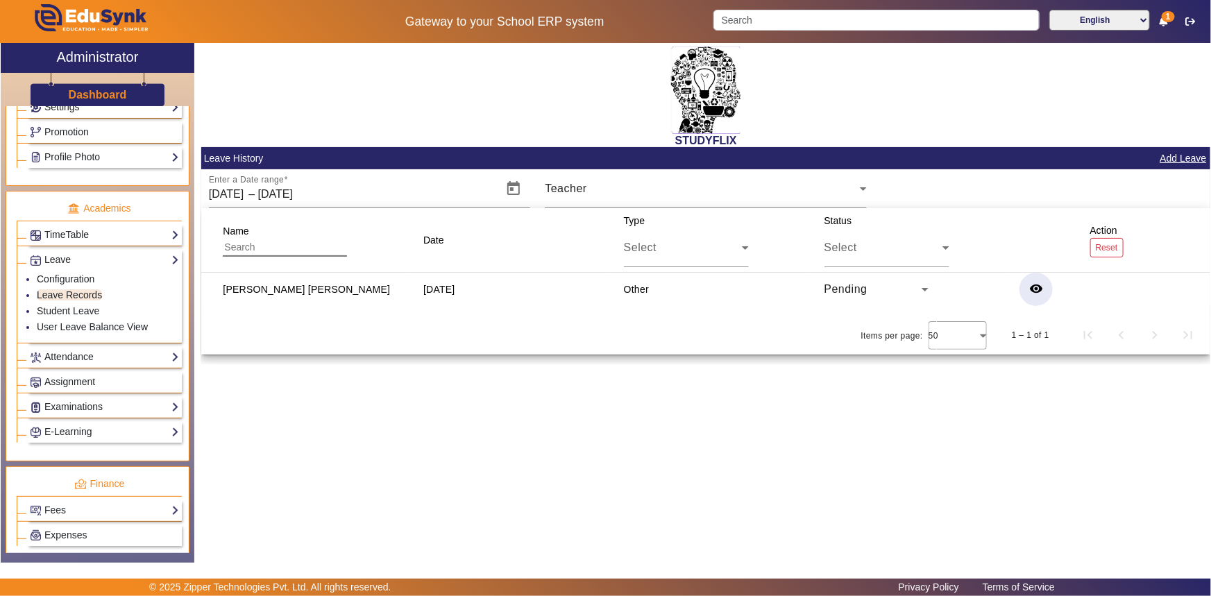
click at [922, 287] on icon at bounding box center [925, 289] width 17 height 17
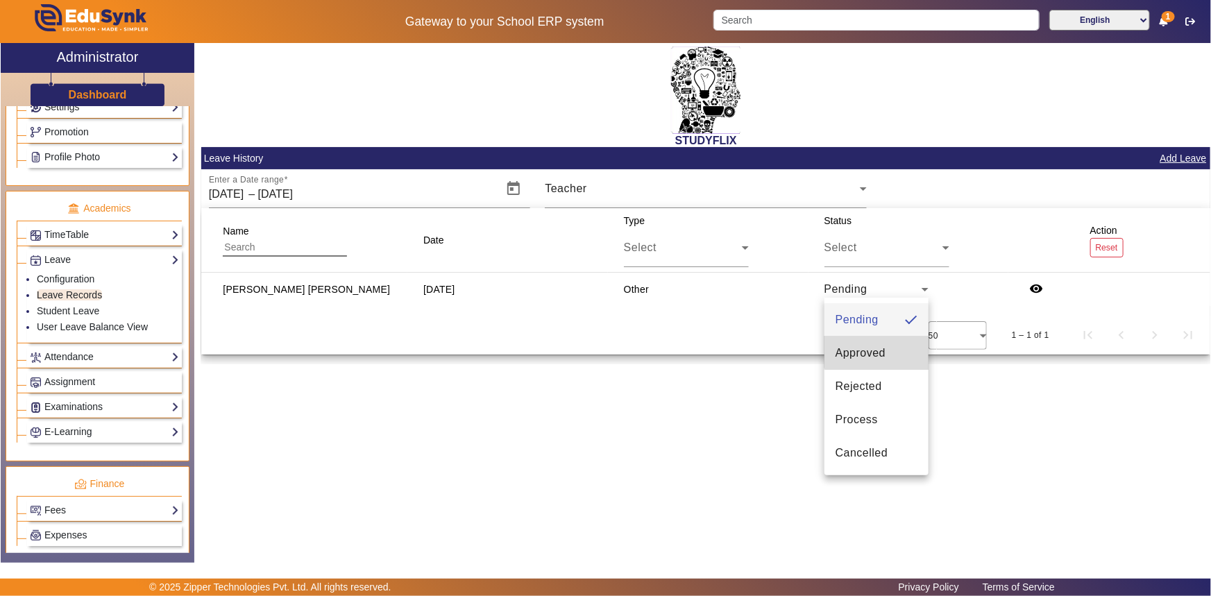
click at [886, 346] on mat-option "Approved" at bounding box center [876, 353] width 104 height 33
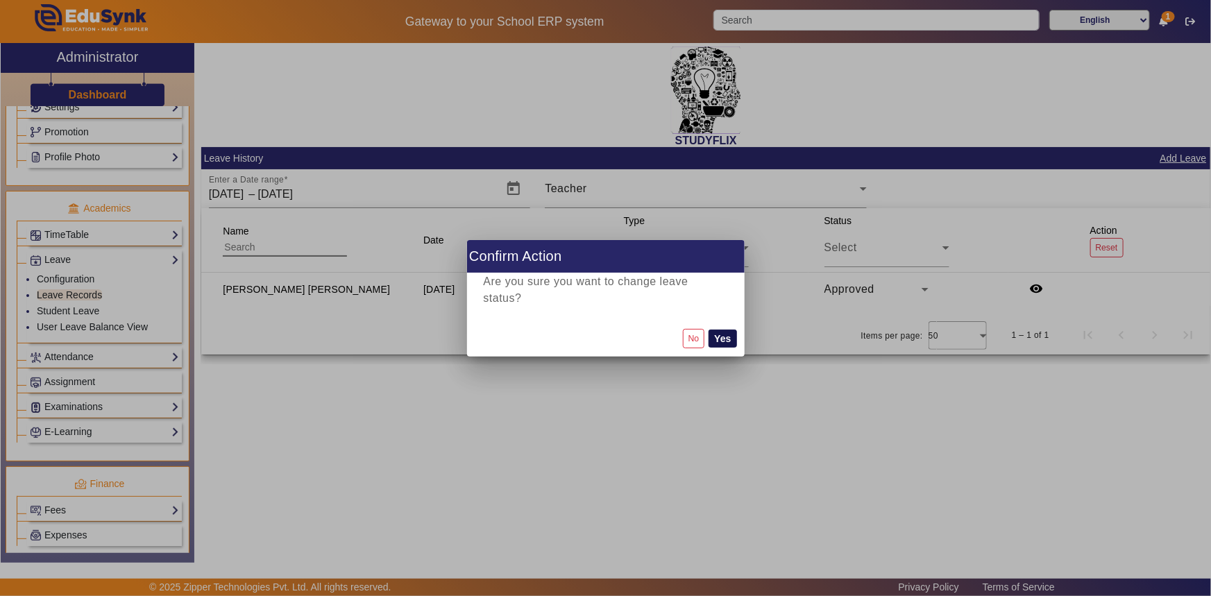
click at [729, 341] on button "Yes" at bounding box center [723, 339] width 28 height 18
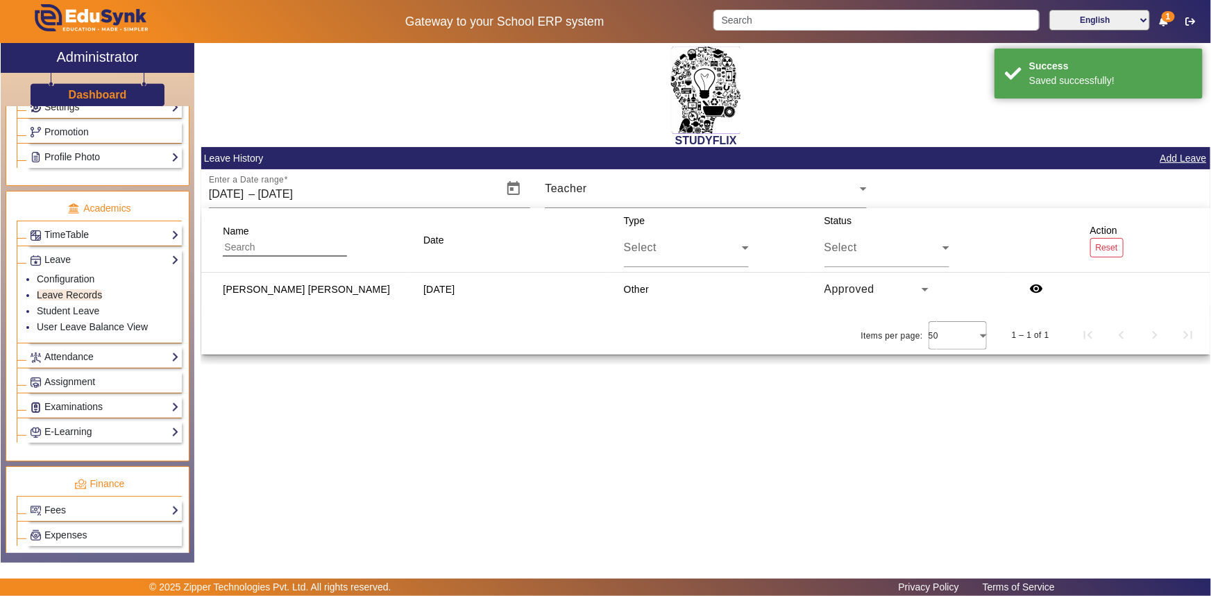
click at [867, 287] on span "Approved" at bounding box center [849, 289] width 51 height 12
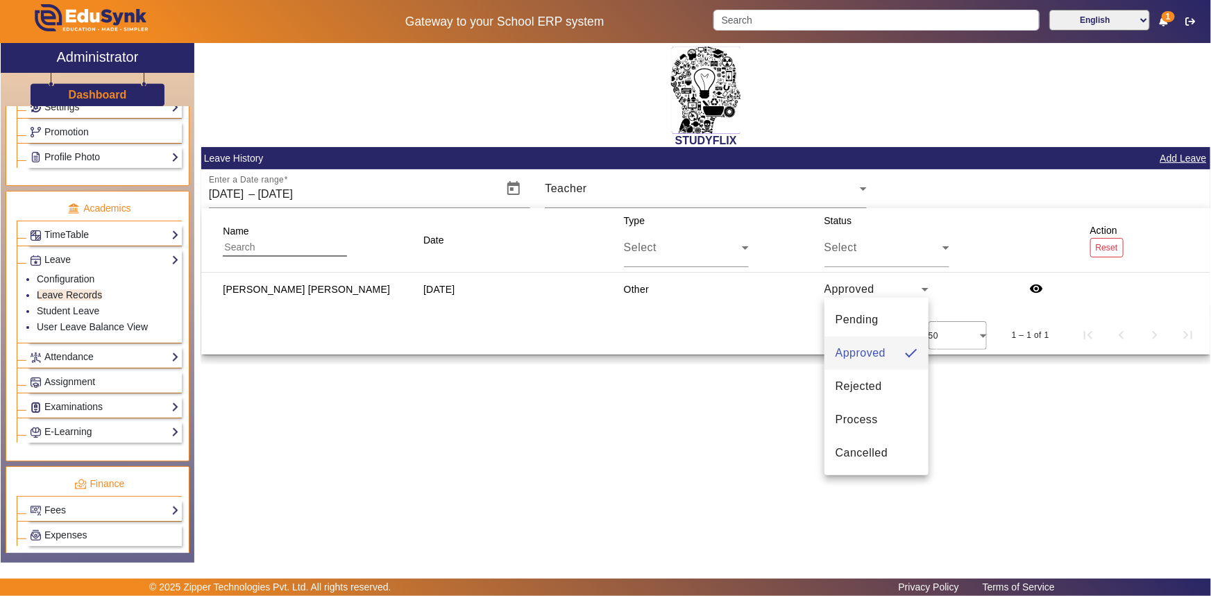
click at [585, 316] on div at bounding box center [605, 298] width 1211 height 596
click at [309, 247] on input "text" at bounding box center [285, 248] width 124 height 18
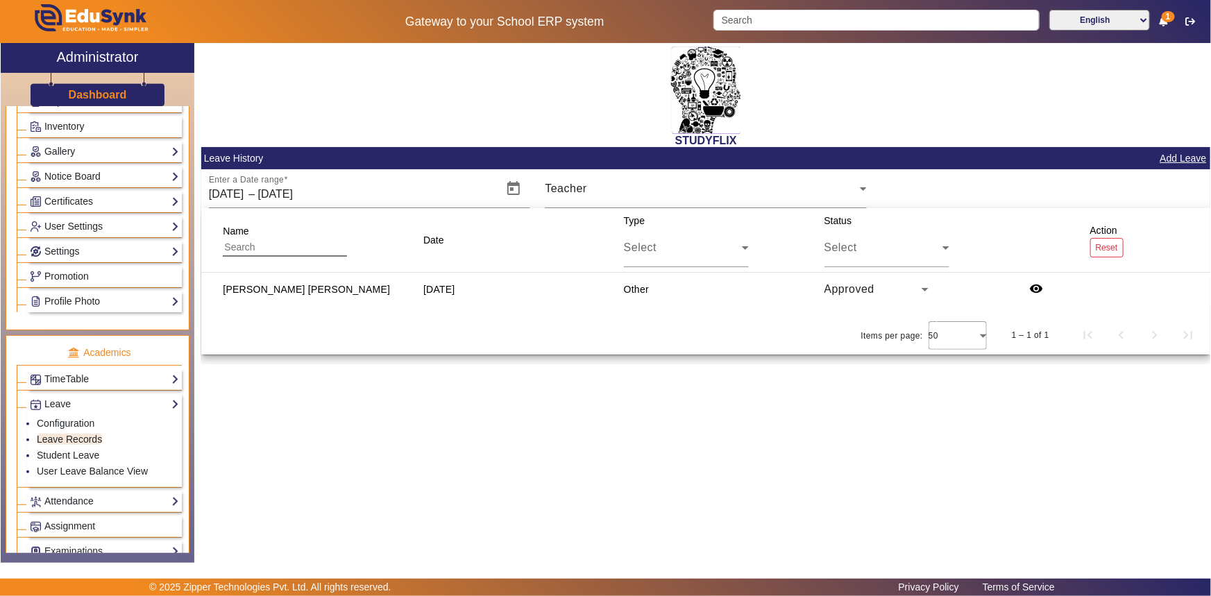
scroll to position [195, 0]
